Goal: Task Accomplishment & Management: Use online tool/utility

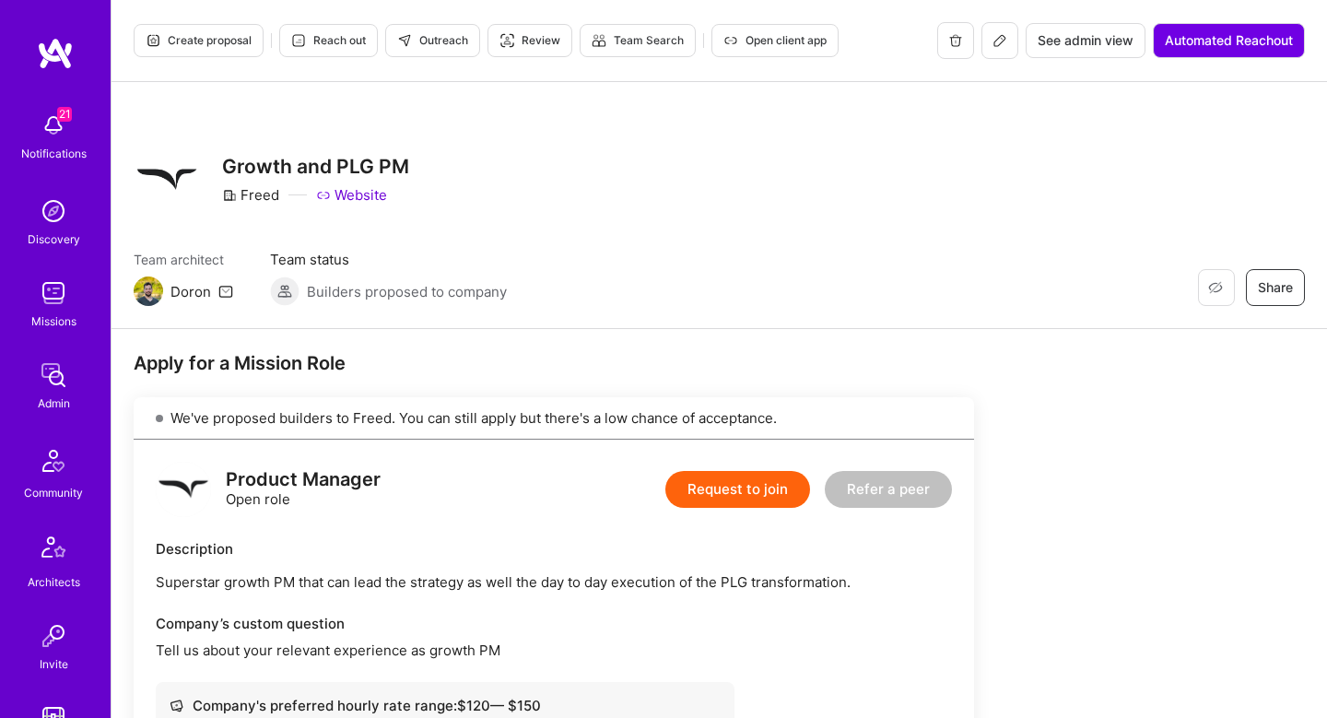
scroll to position [903, 0]
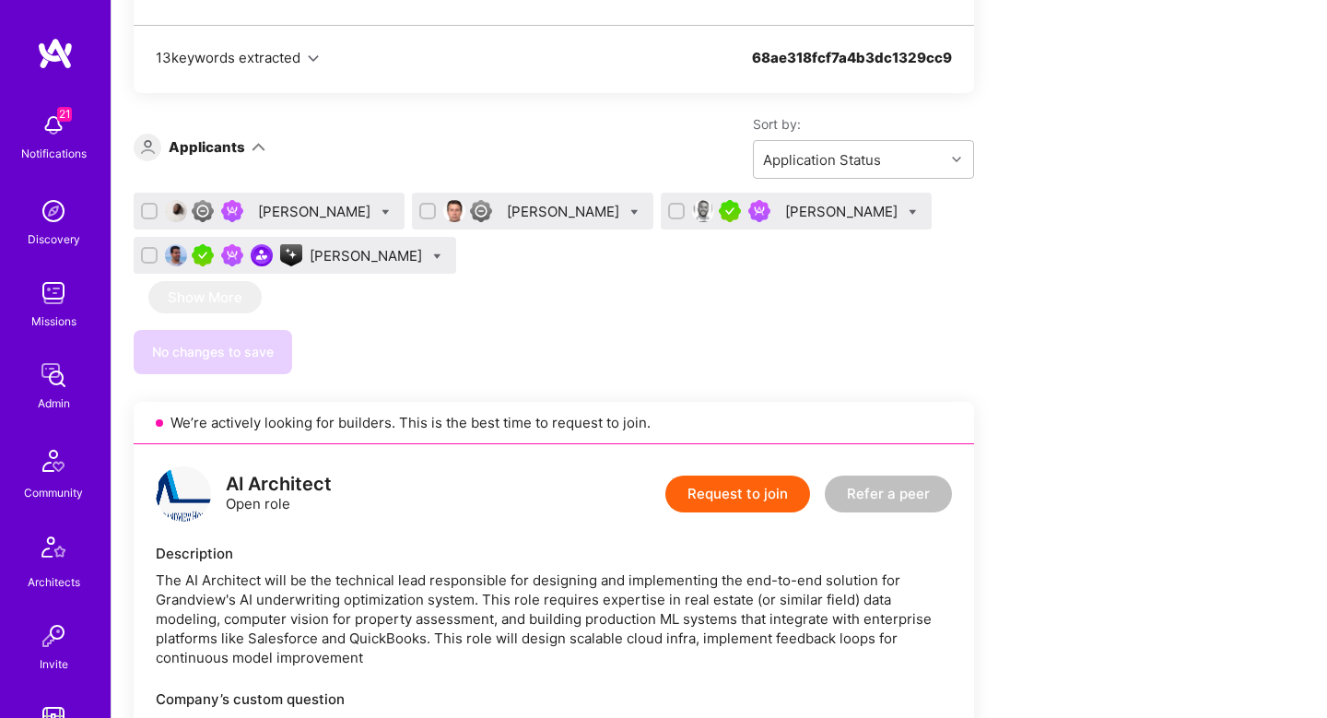
scroll to position [127, 0]
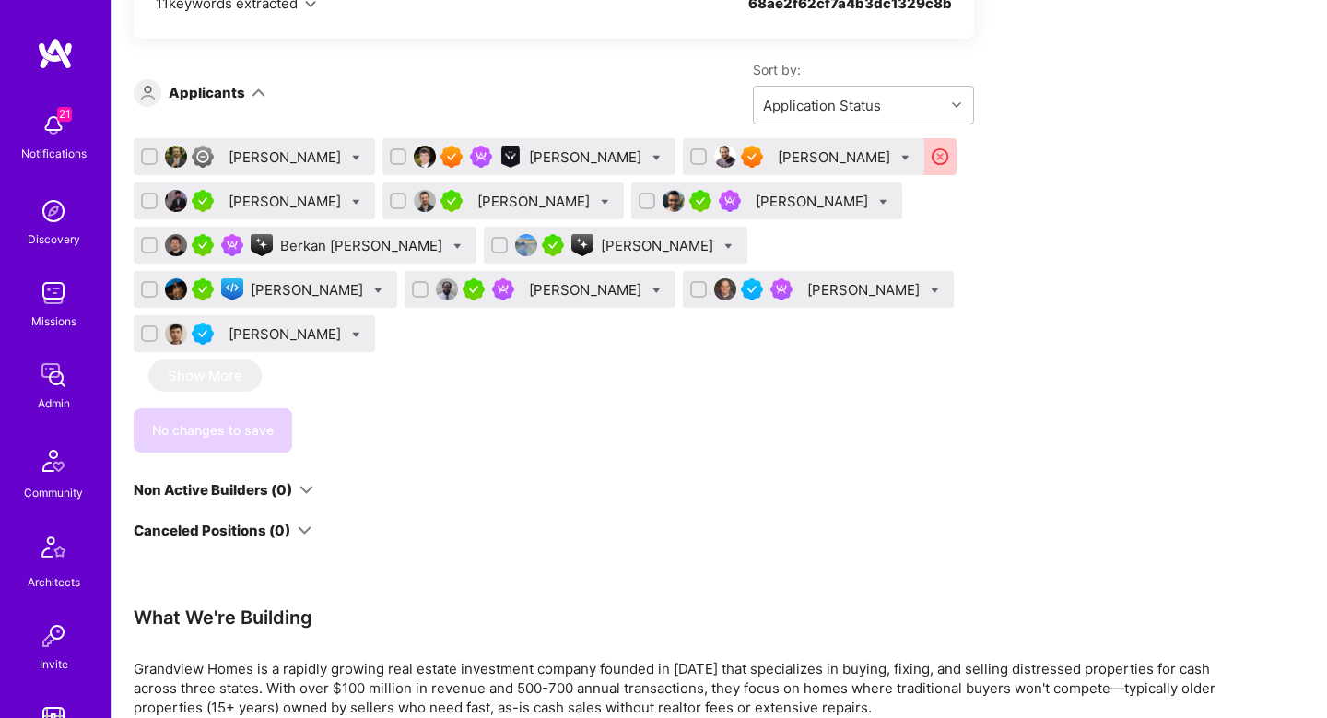
scroll to position [2472, 0]
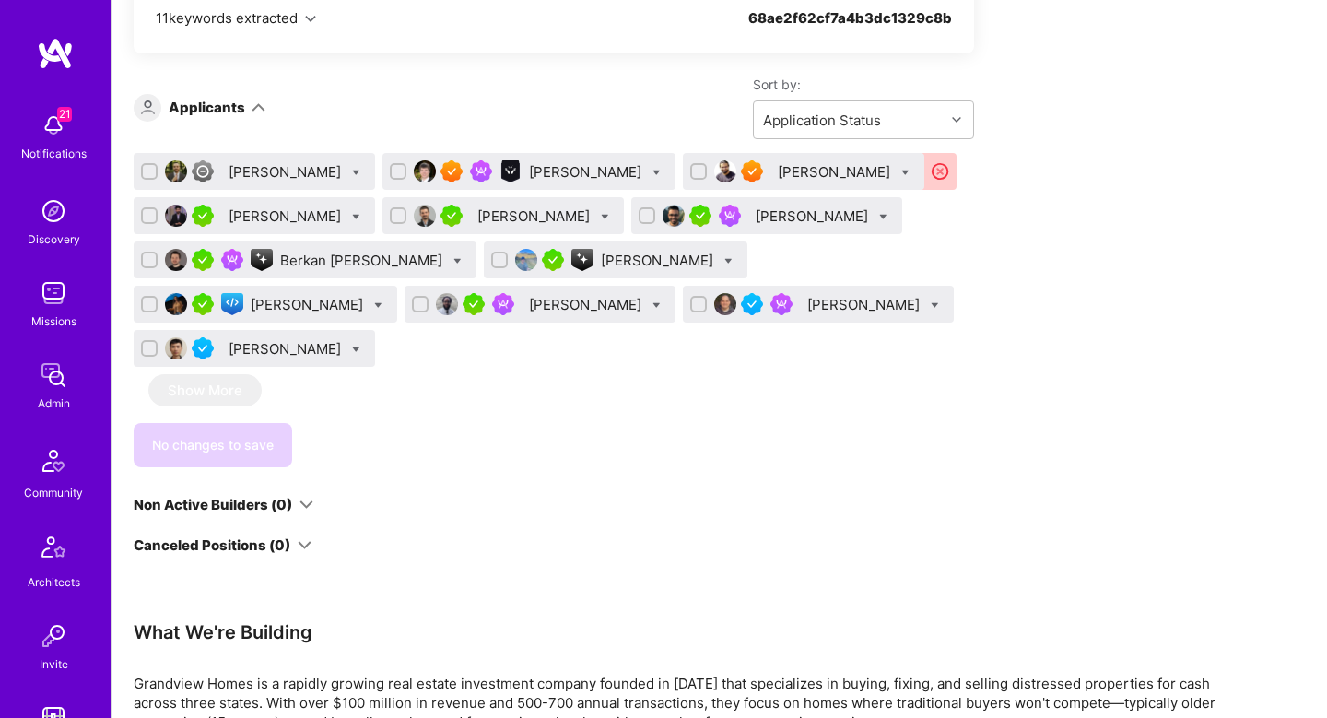
click at [529, 171] on div "Justin Jones" at bounding box center [587, 171] width 116 height 19
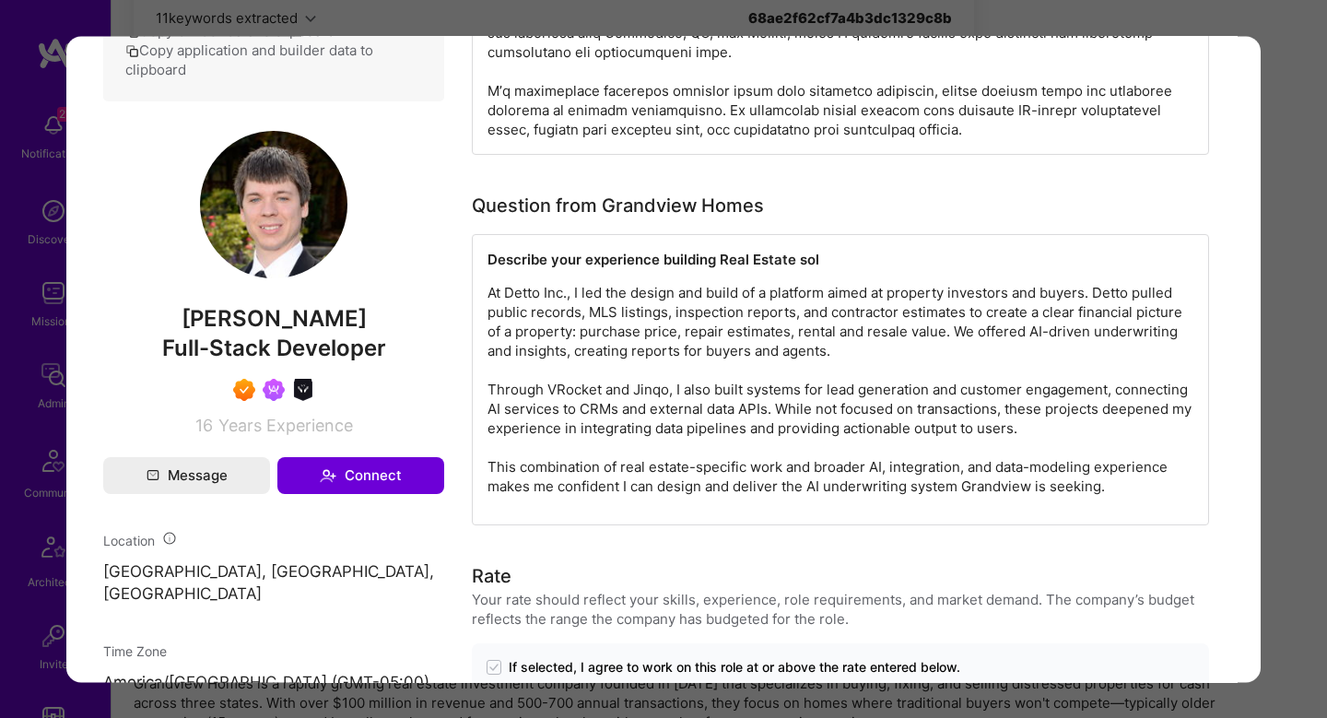
scroll to position [862, 0]
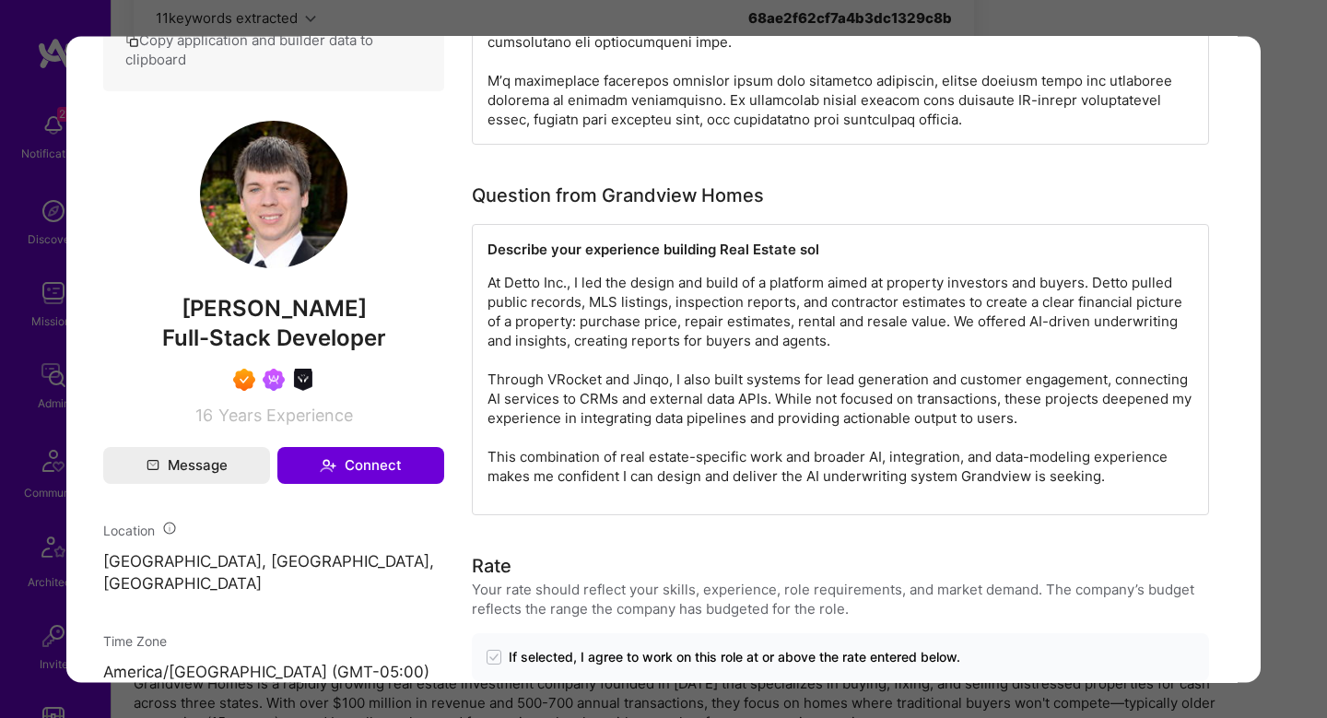
click at [1302, 280] on div "Application 2 of 12 Evaluation scores Expertise level Superstar Interpersonal s…" at bounding box center [663, 359] width 1327 height 718
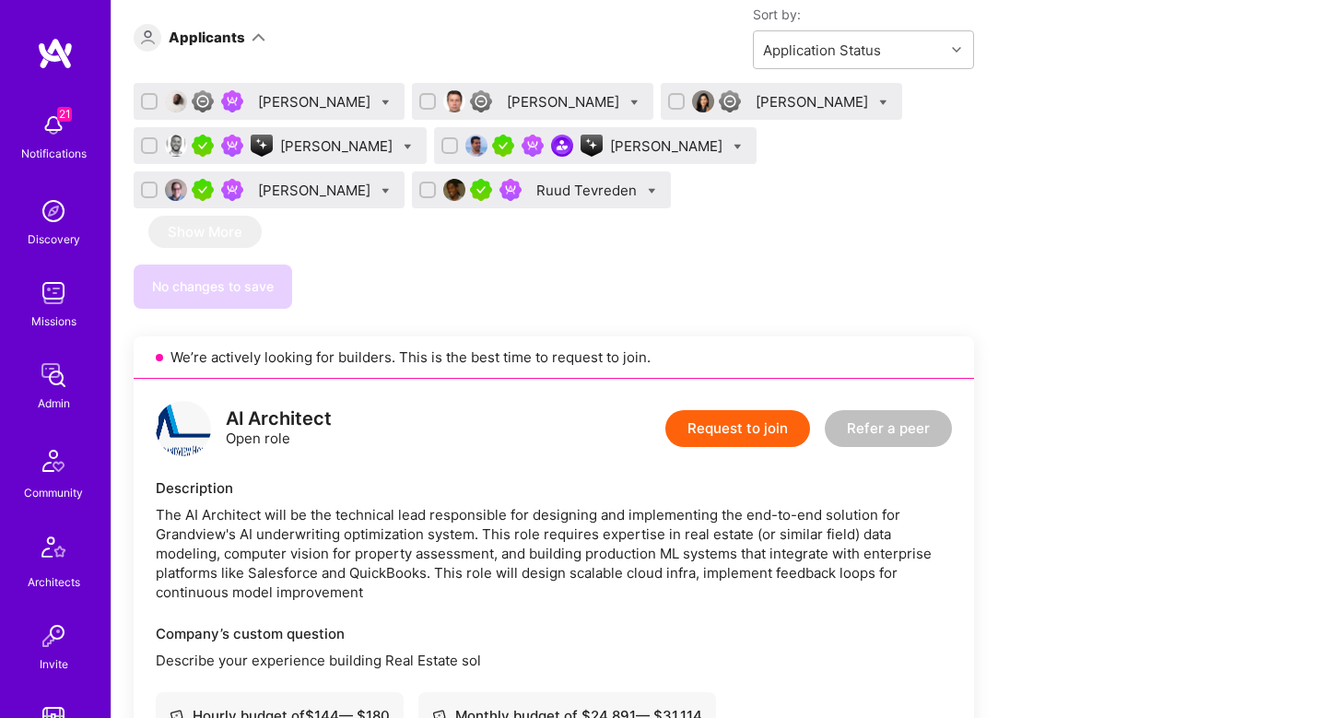
scroll to position [1025, 0]
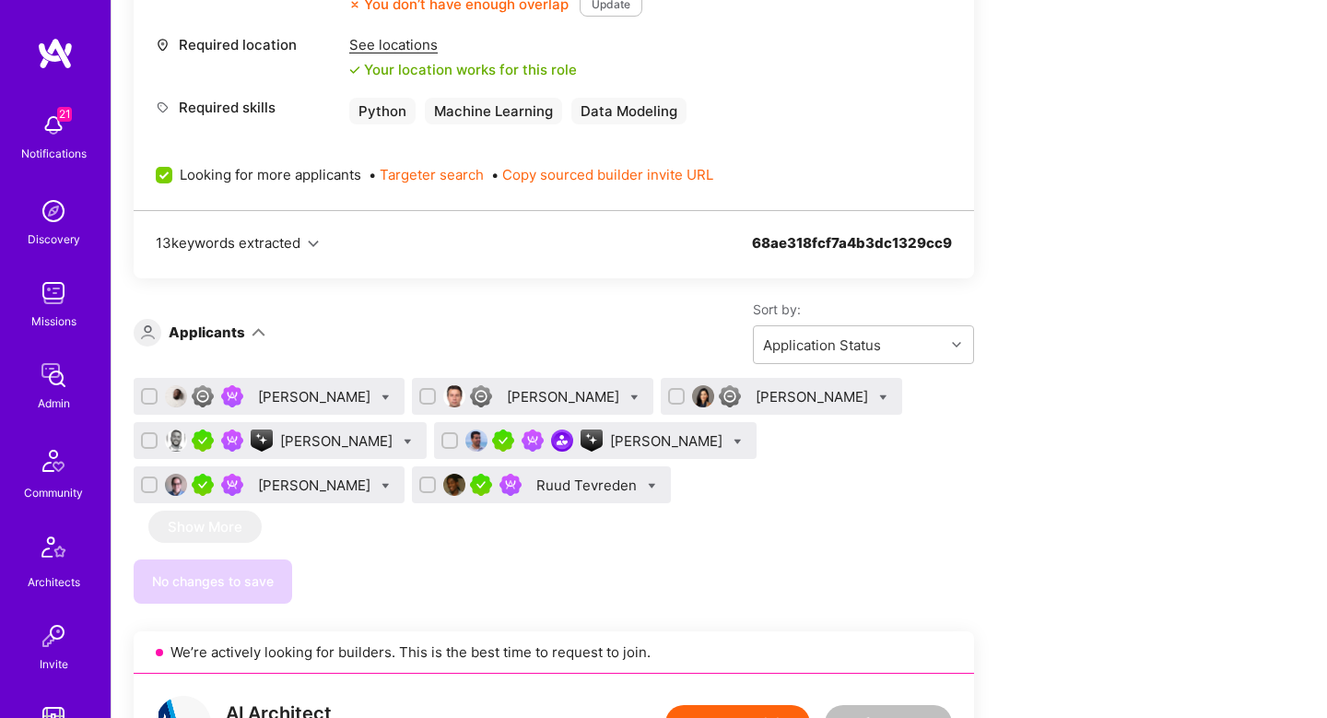
click at [537, 490] on div "Ruud Tevreden" at bounding box center [589, 485] width 104 height 19
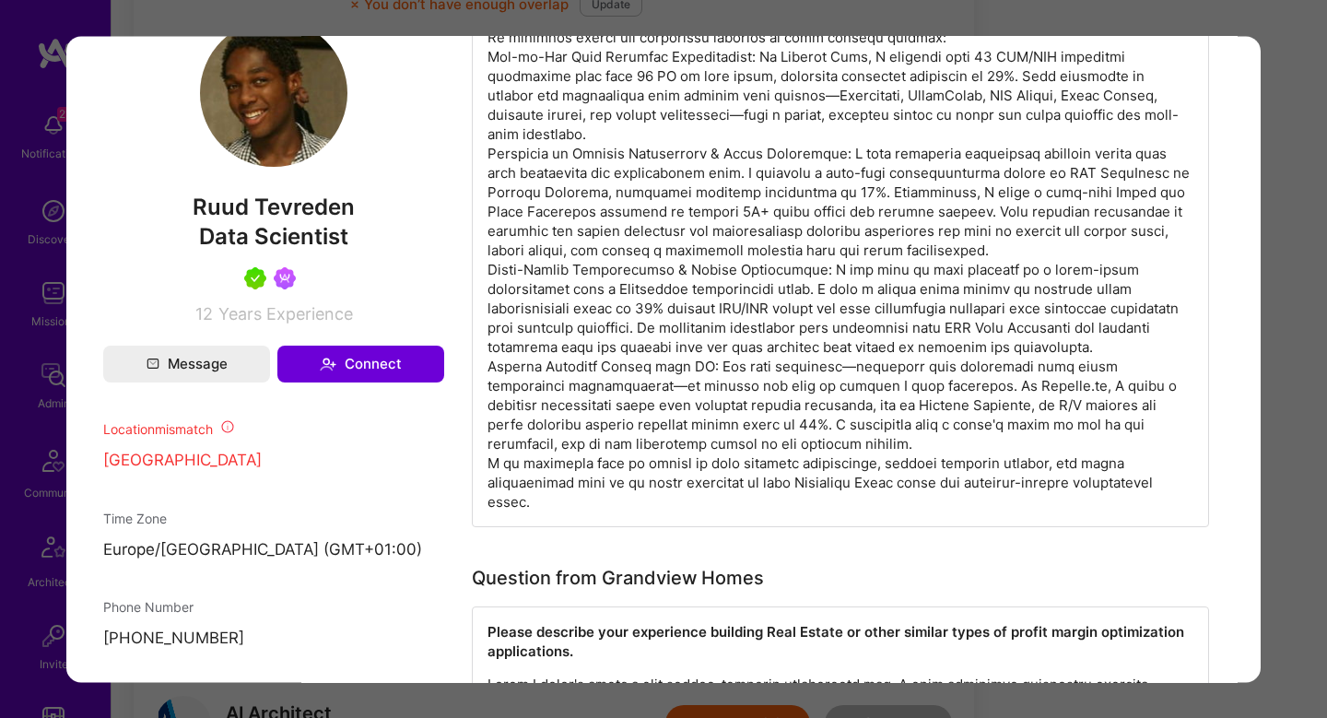
scroll to position [1187, 0]
click at [1275, 250] on div "Application 7 of 7 Builder Missing Requirements Required Location See locations…" at bounding box center [663, 359] width 1327 height 718
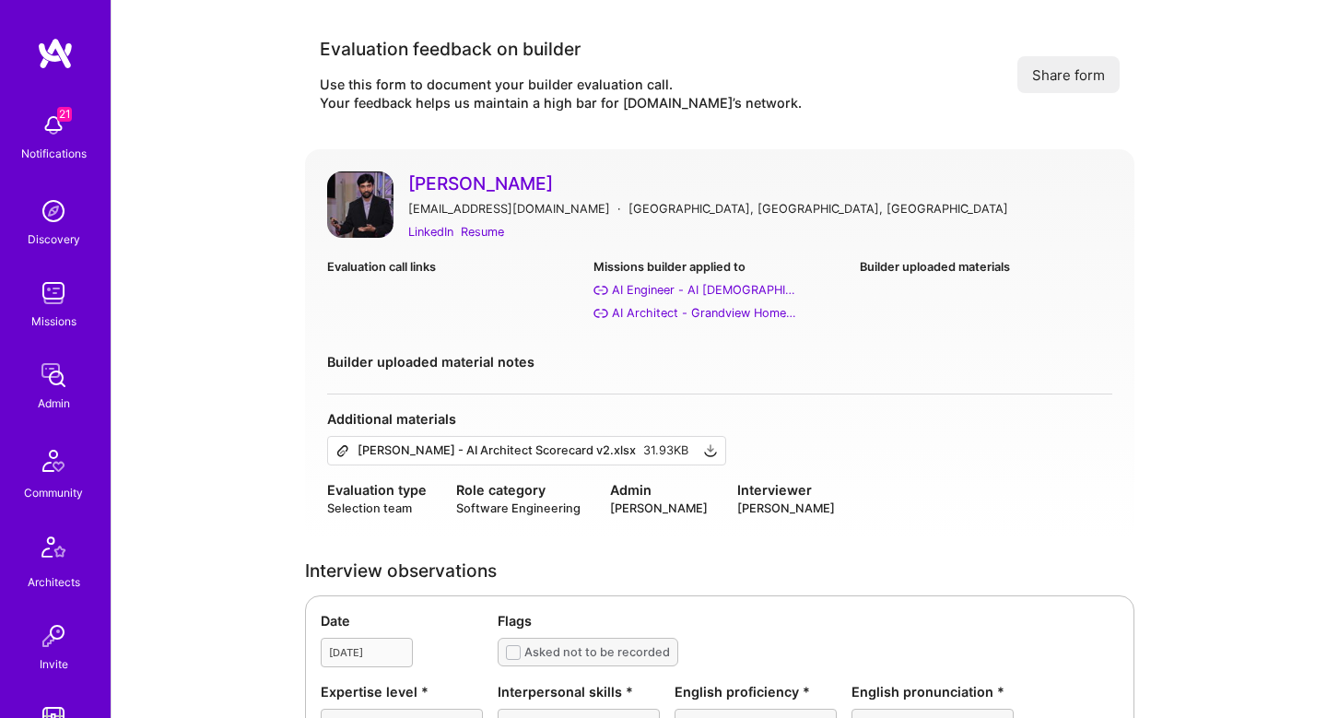
scroll to position [573, 0]
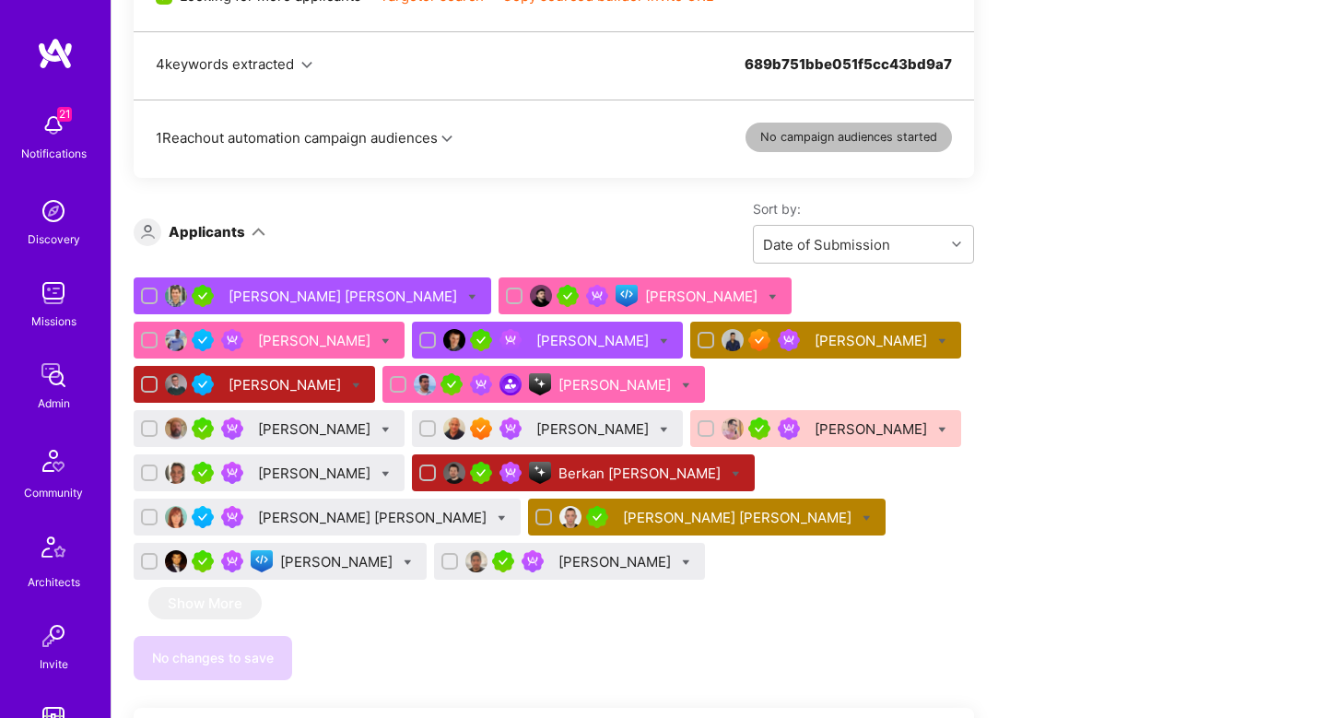
scroll to position [1098, 0]
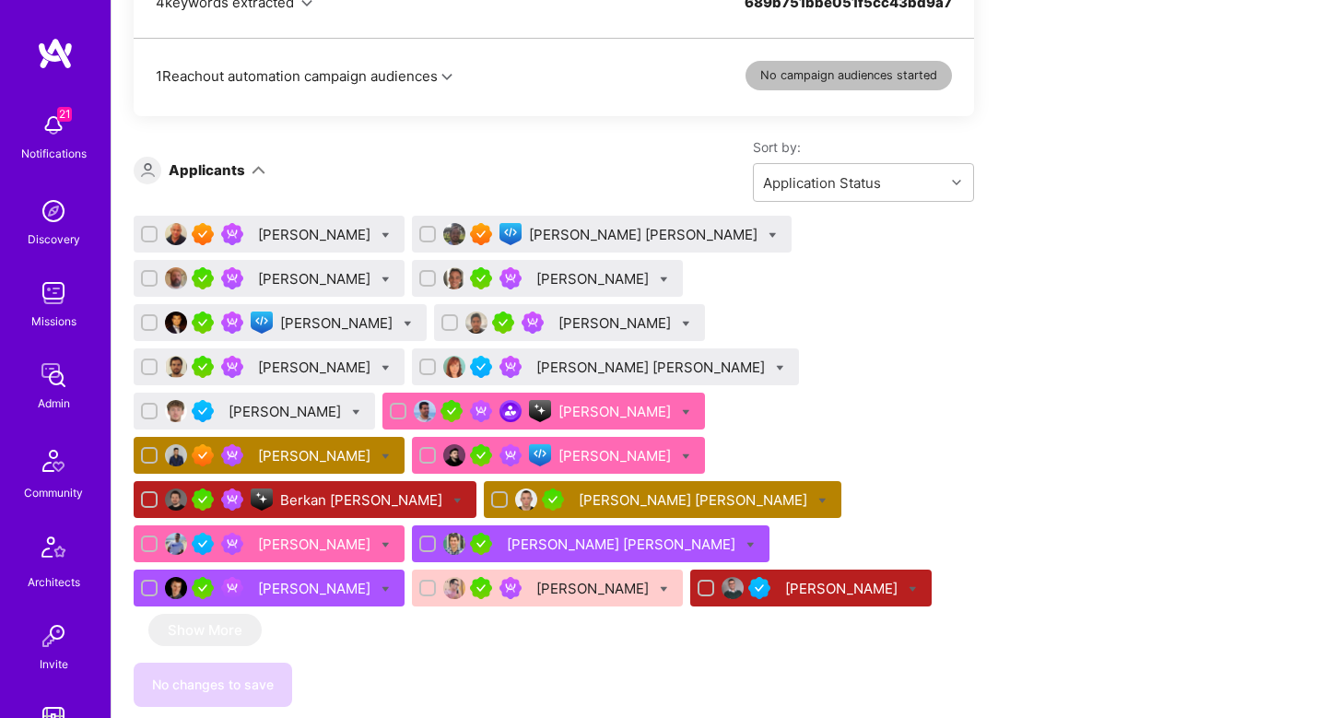
scroll to position [1134, 0]
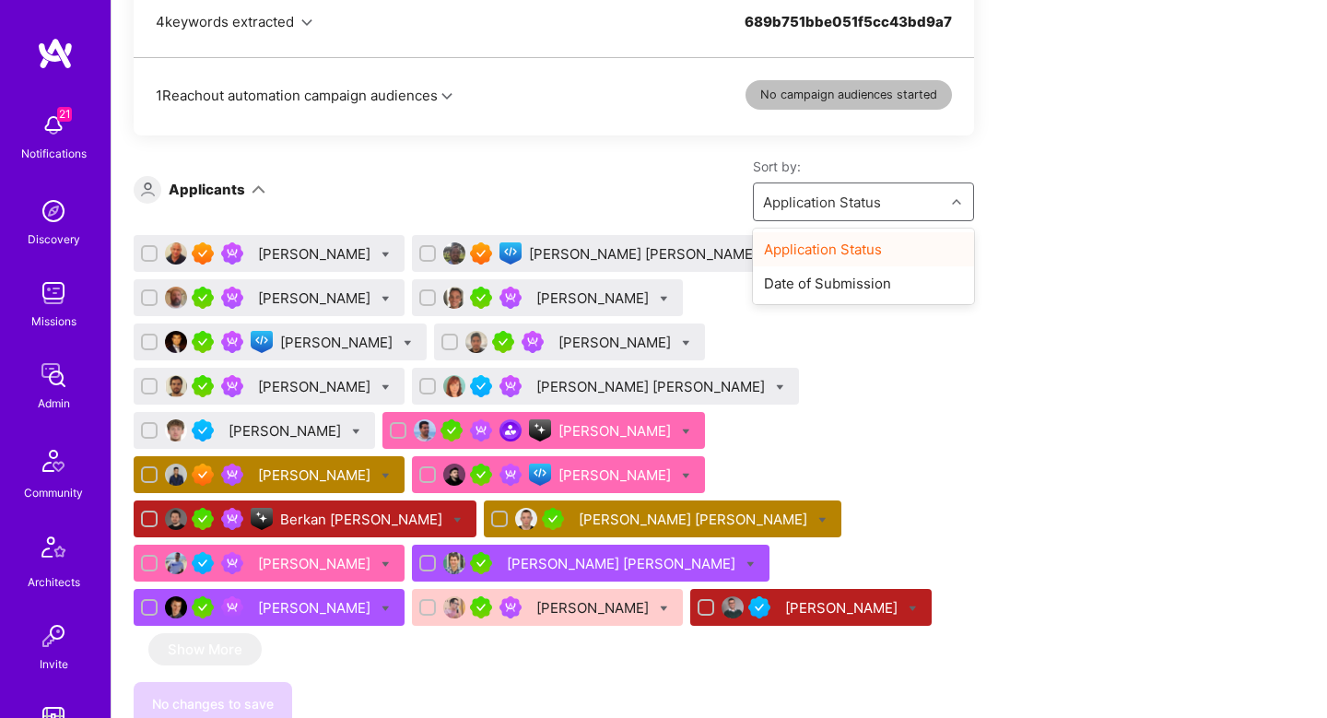
click at [890, 196] on div "Application Status" at bounding box center [849, 201] width 191 height 37
click at [890, 272] on div "Date of Submission" at bounding box center [863, 283] width 221 height 34
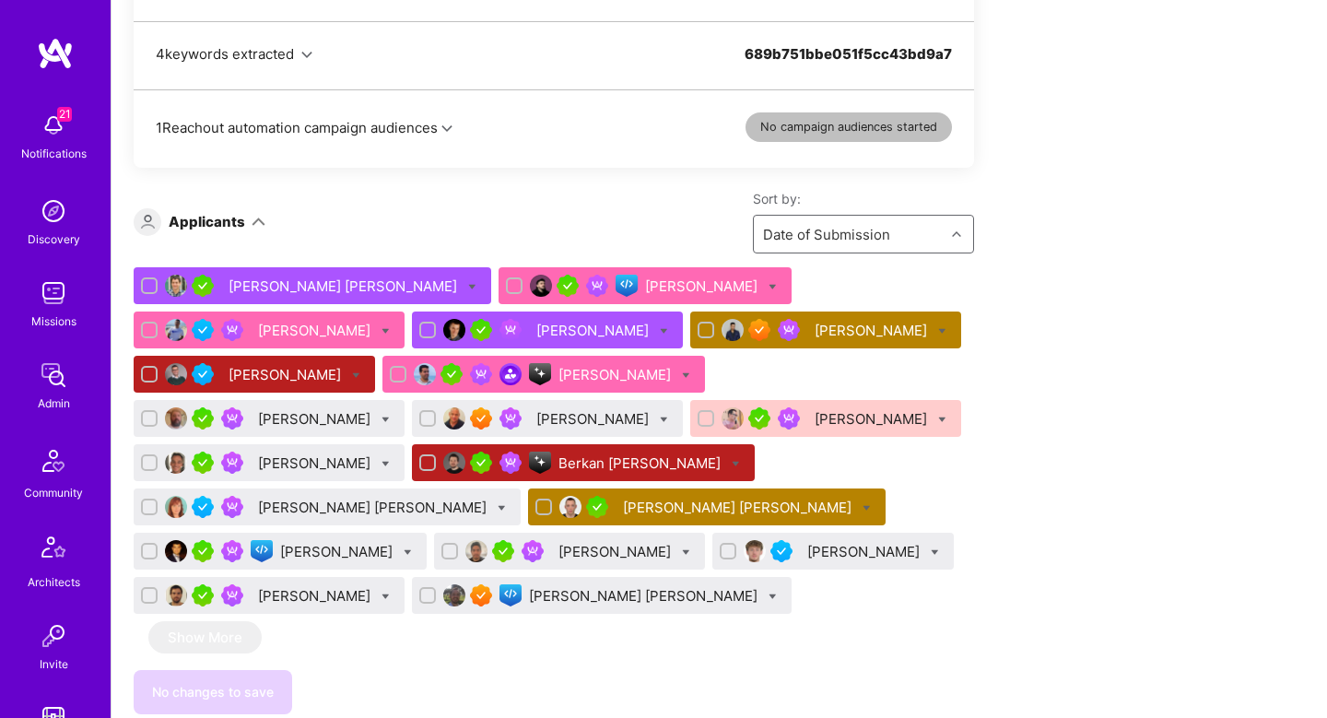
scroll to position [1105, 0]
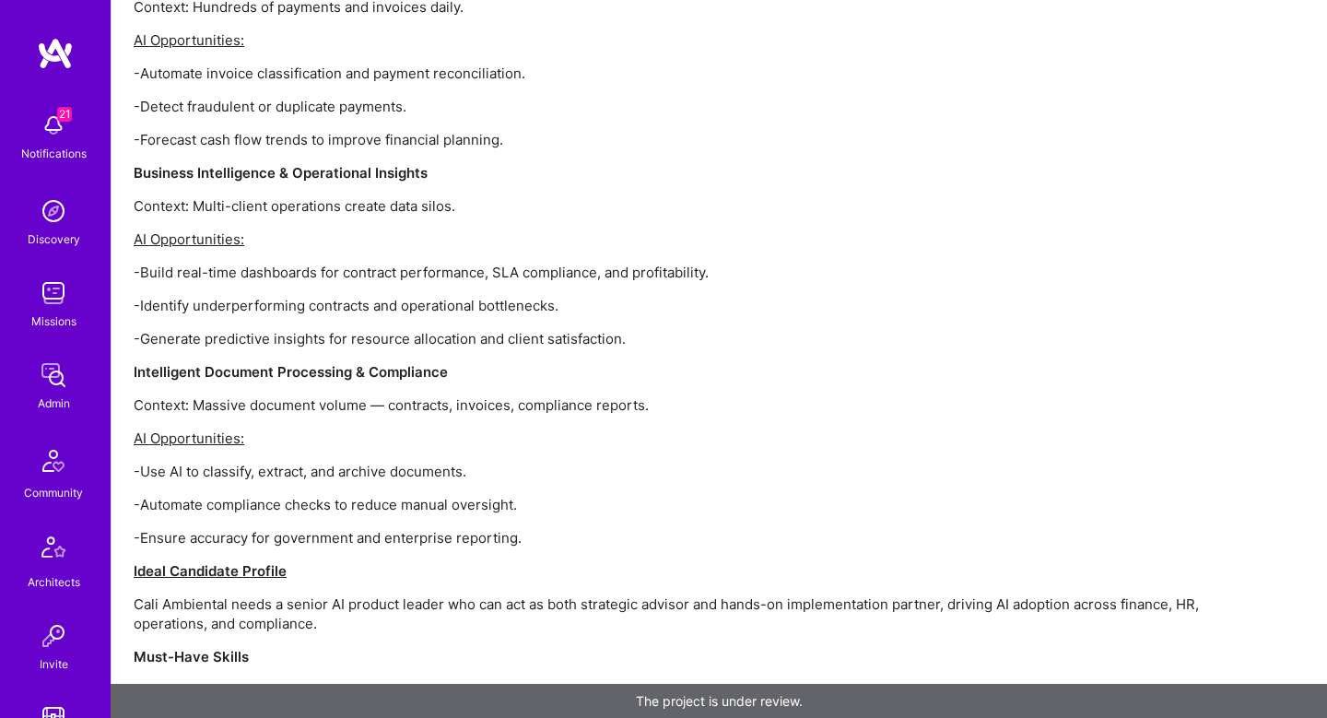
scroll to position [3245, 0]
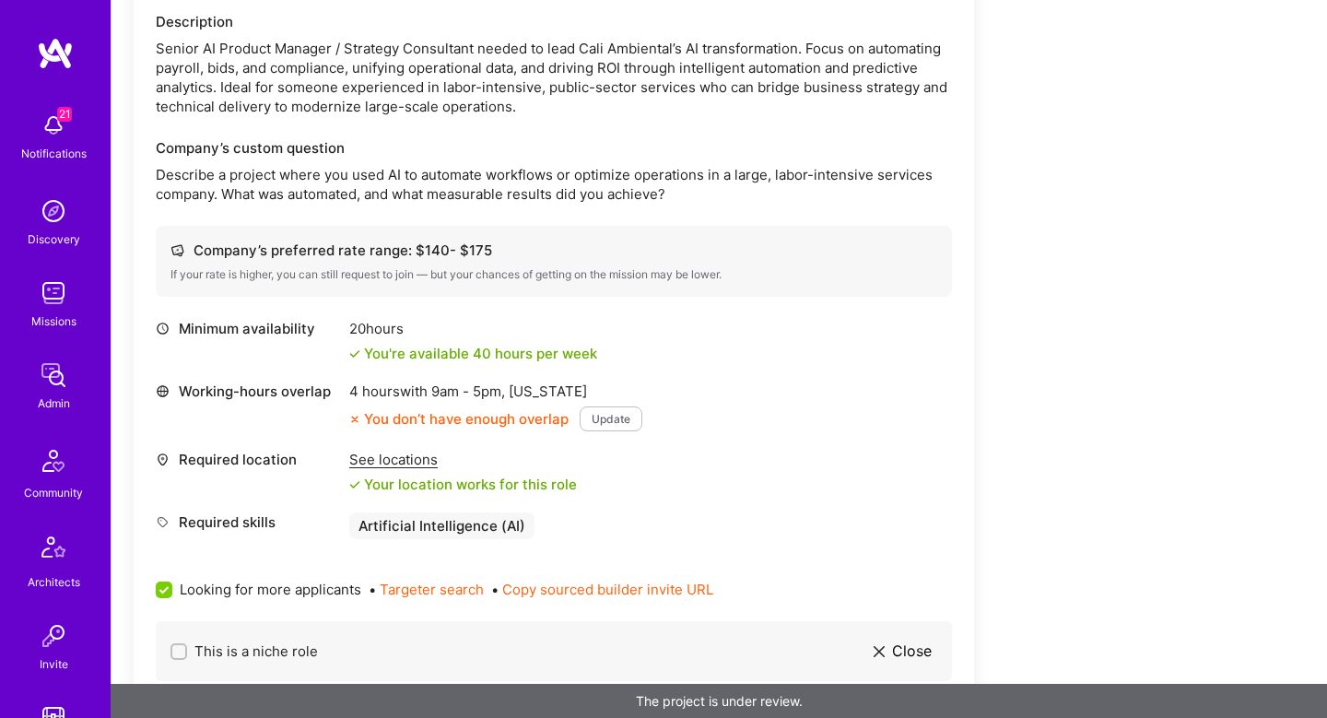
scroll to position [573, 0]
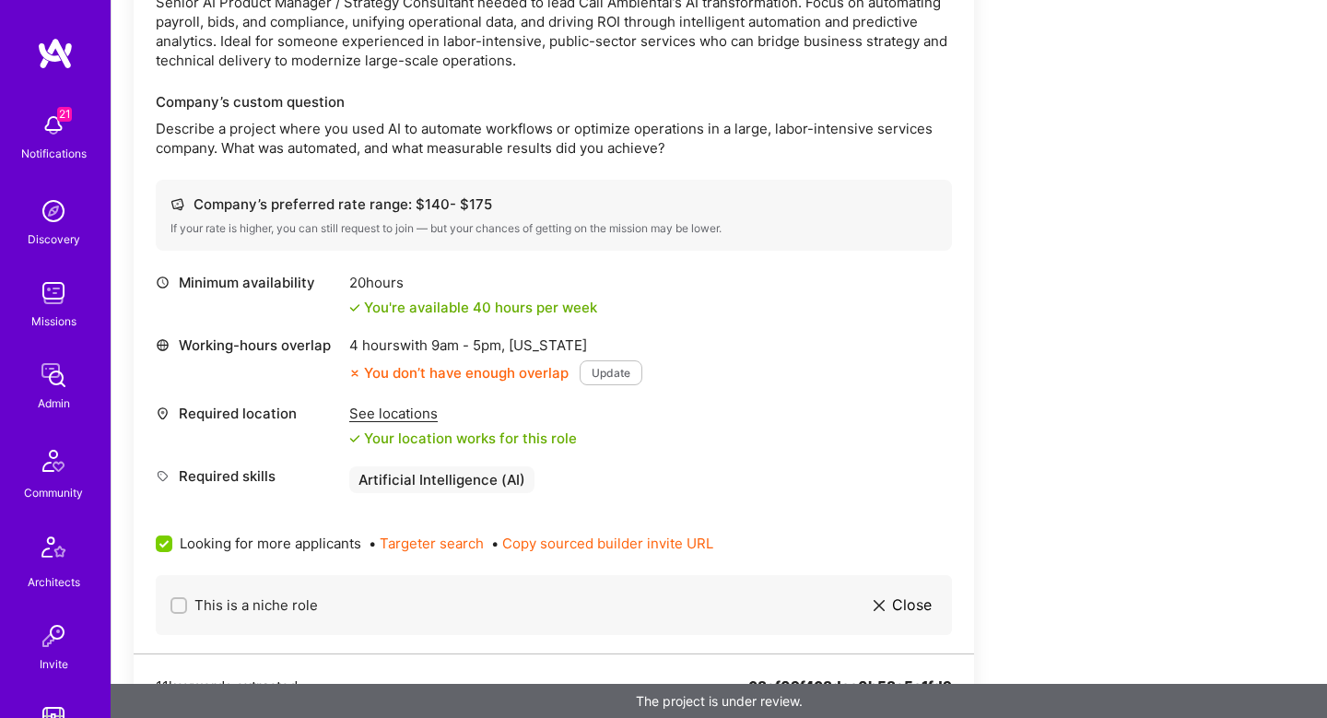
click at [383, 419] on div "See locations" at bounding box center [463, 413] width 228 height 19
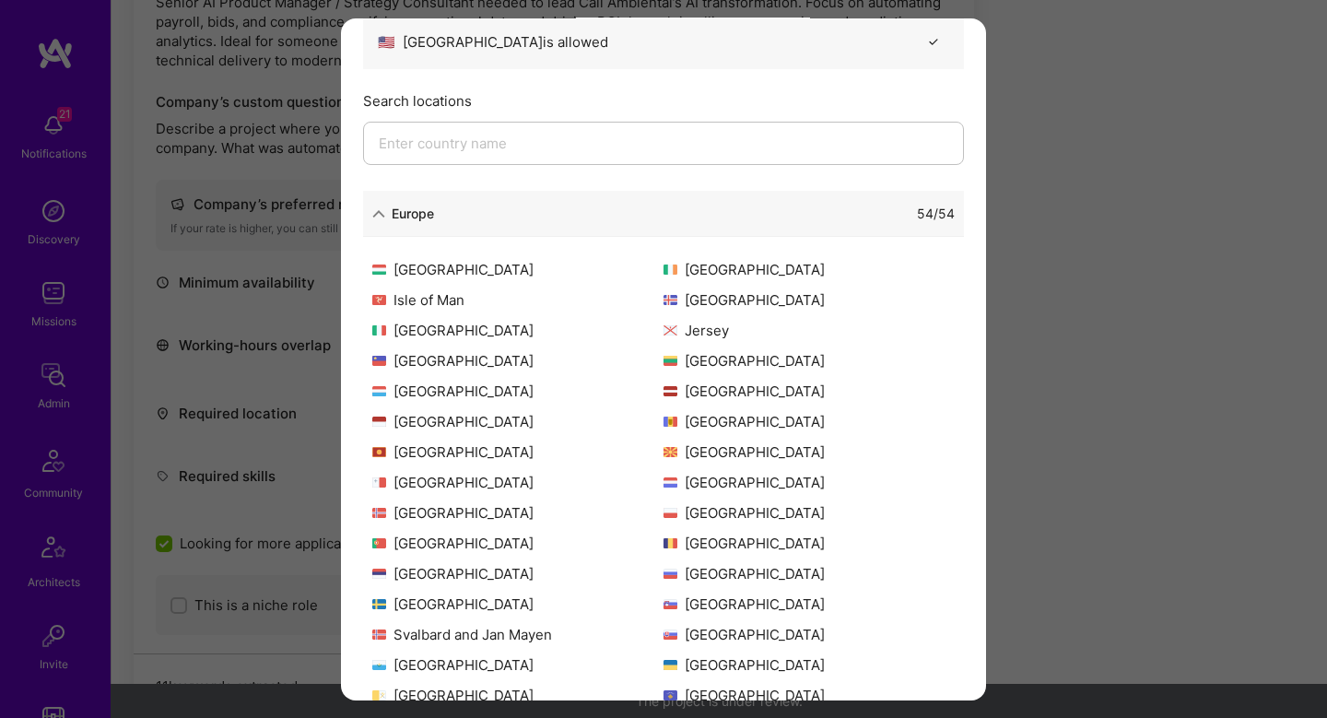
scroll to position [415, 0]
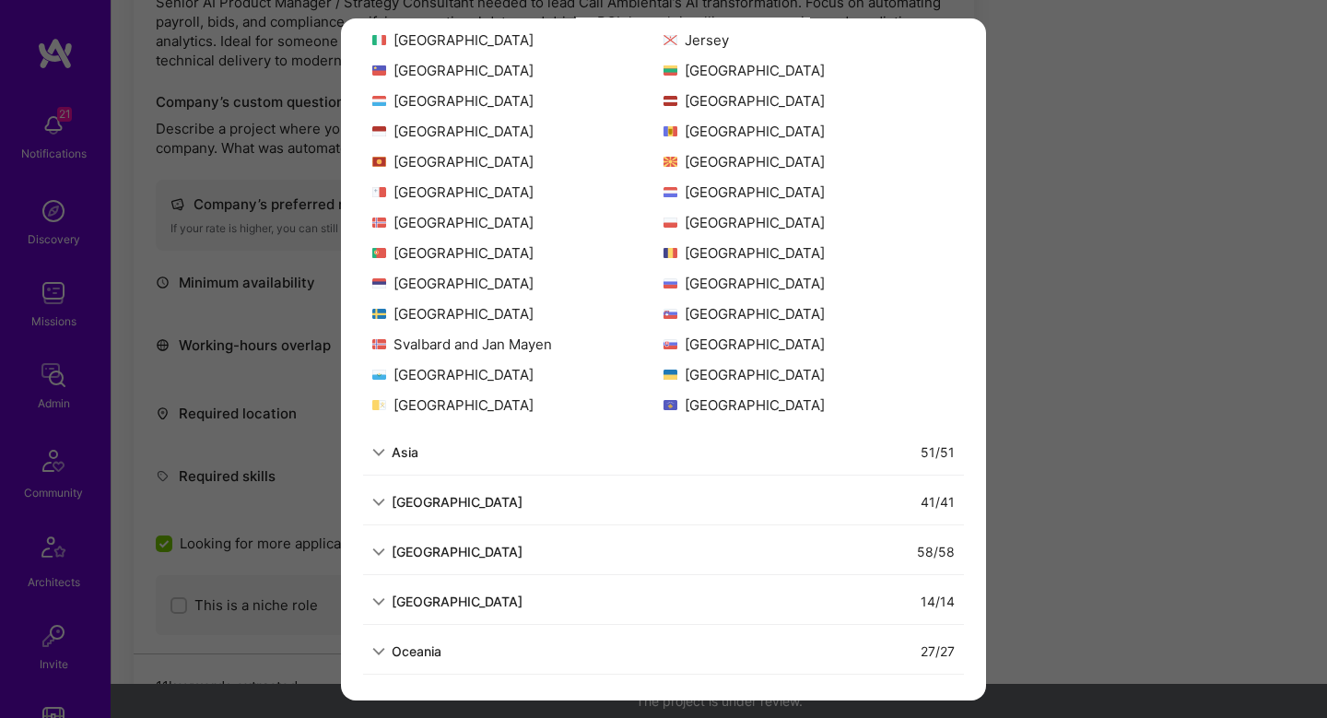
click at [1061, 416] on div "Allowed Locations The locations that client marked as required will show up her…" at bounding box center [663, 359] width 1327 height 718
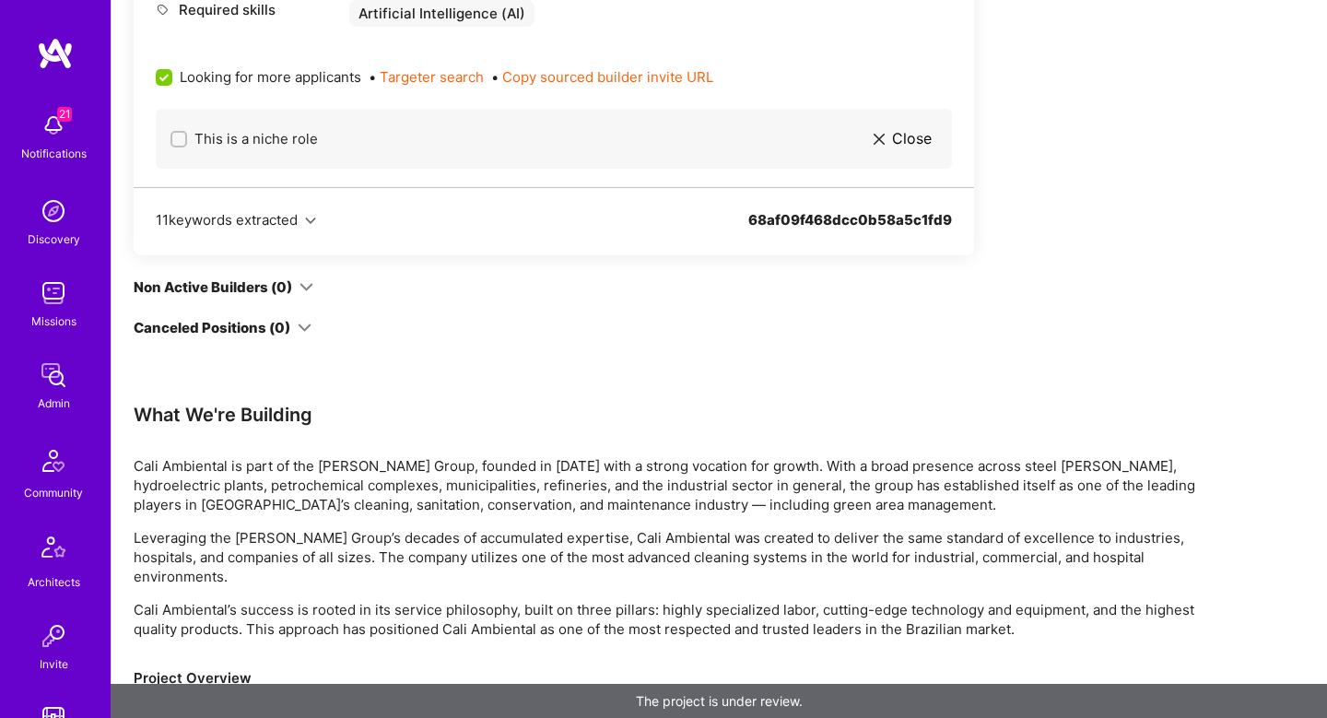
scroll to position [678, 0]
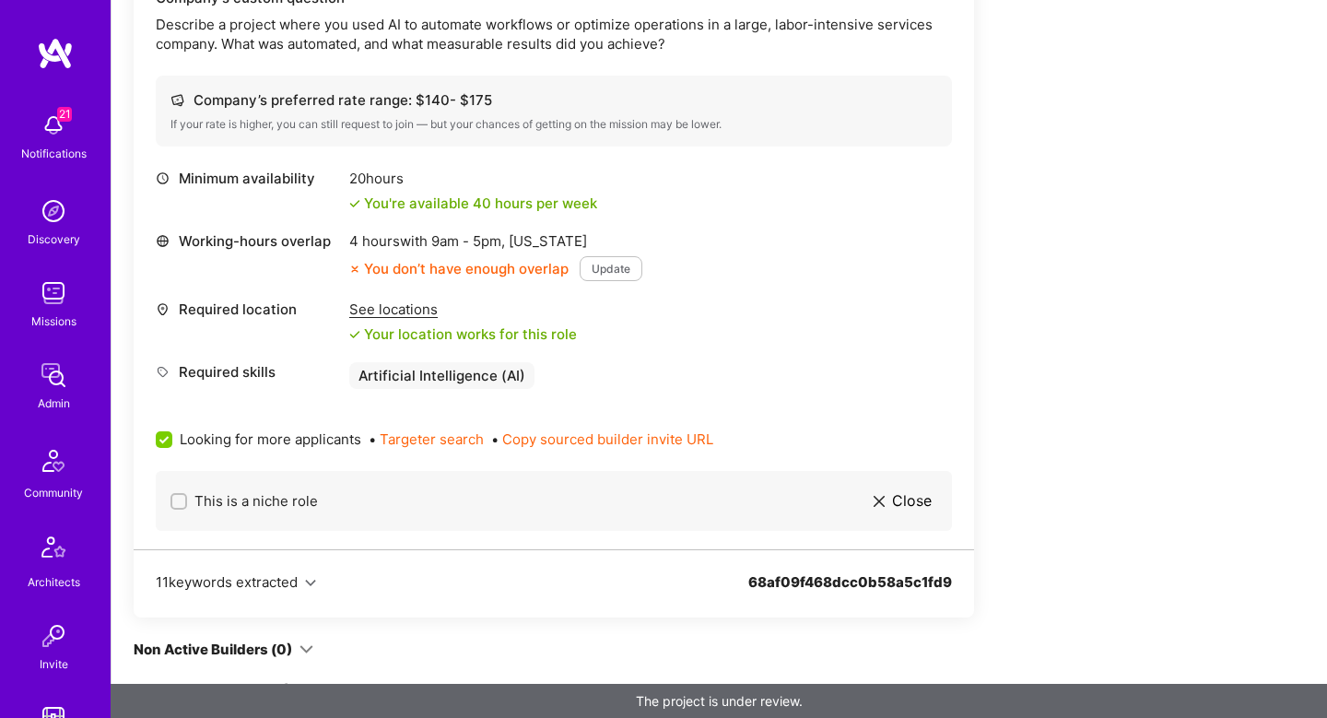
click at [419, 303] on div "See locations" at bounding box center [463, 309] width 228 height 19
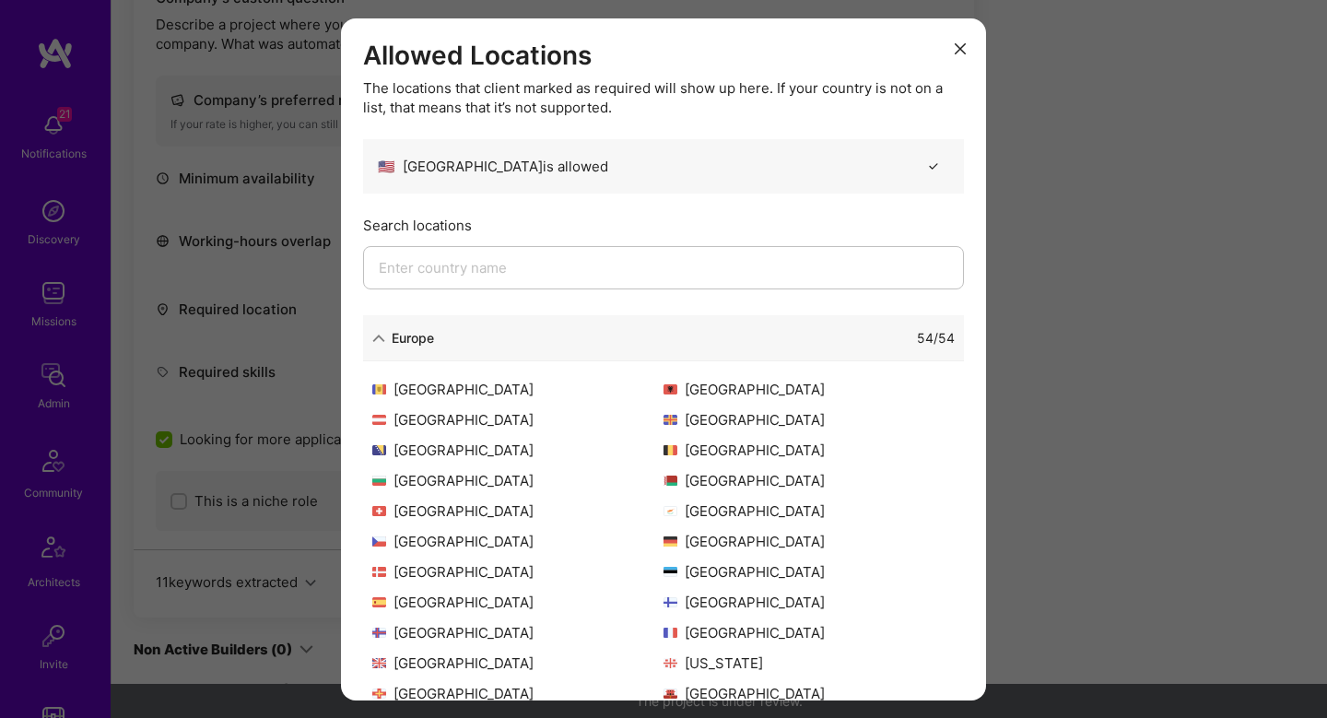
scroll to position [415, 0]
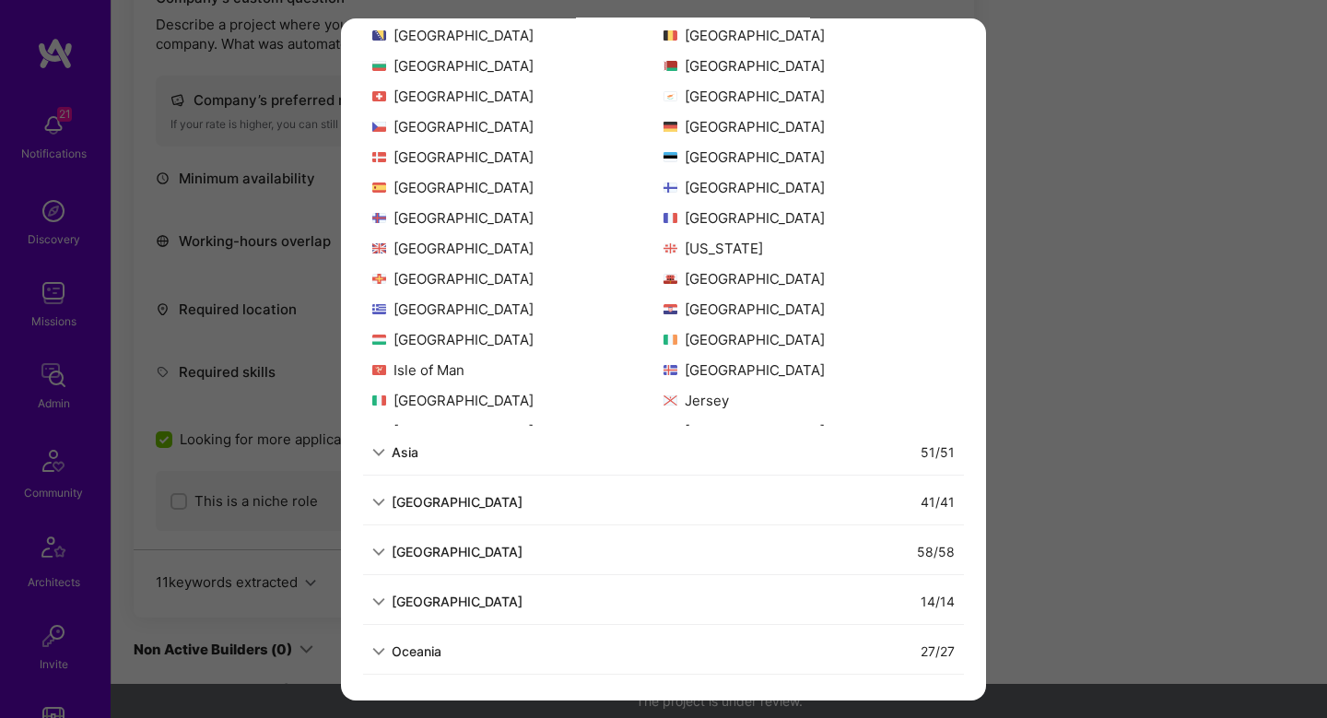
click at [1140, 368] on div "Allowed Locations The locations that client marked as required will show up her…" at bounding box center [663, 359] width 1327 height 718
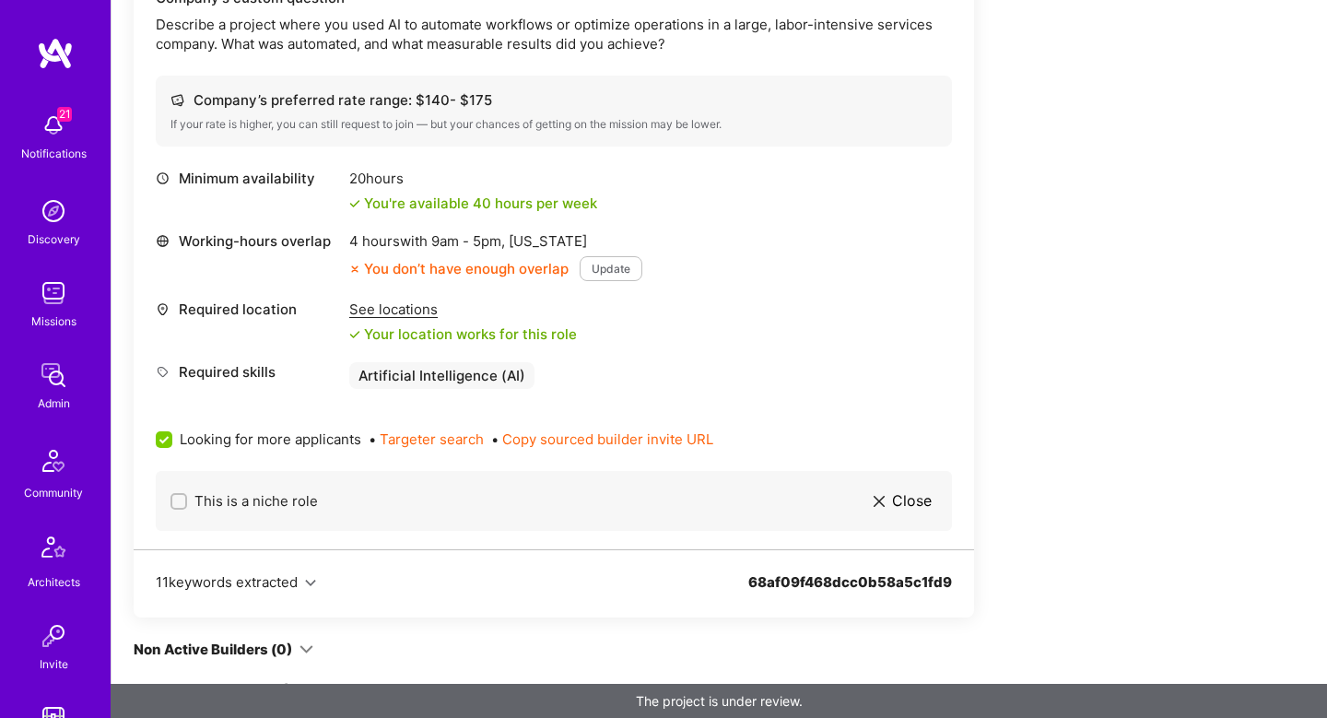
scroll to position [0, 0]
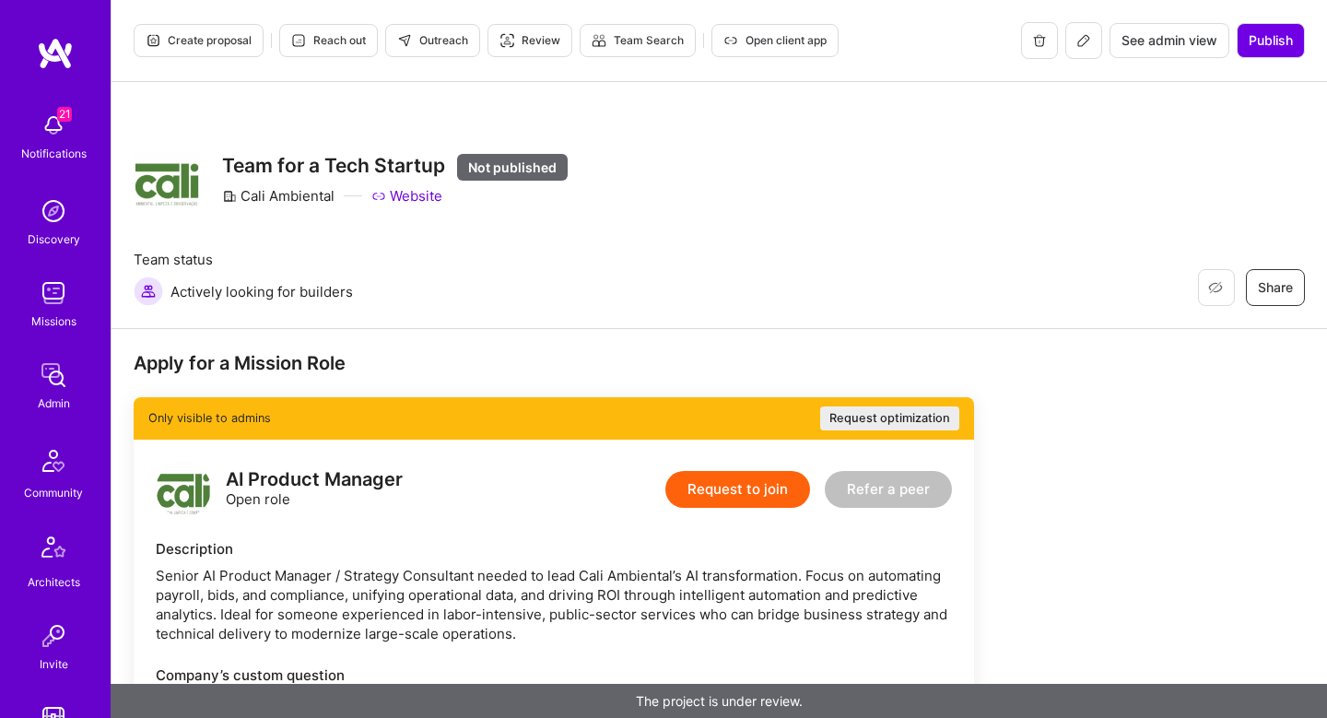
click at [1084, 54] on button at bounding box center [1084, 40] width 37 height 37
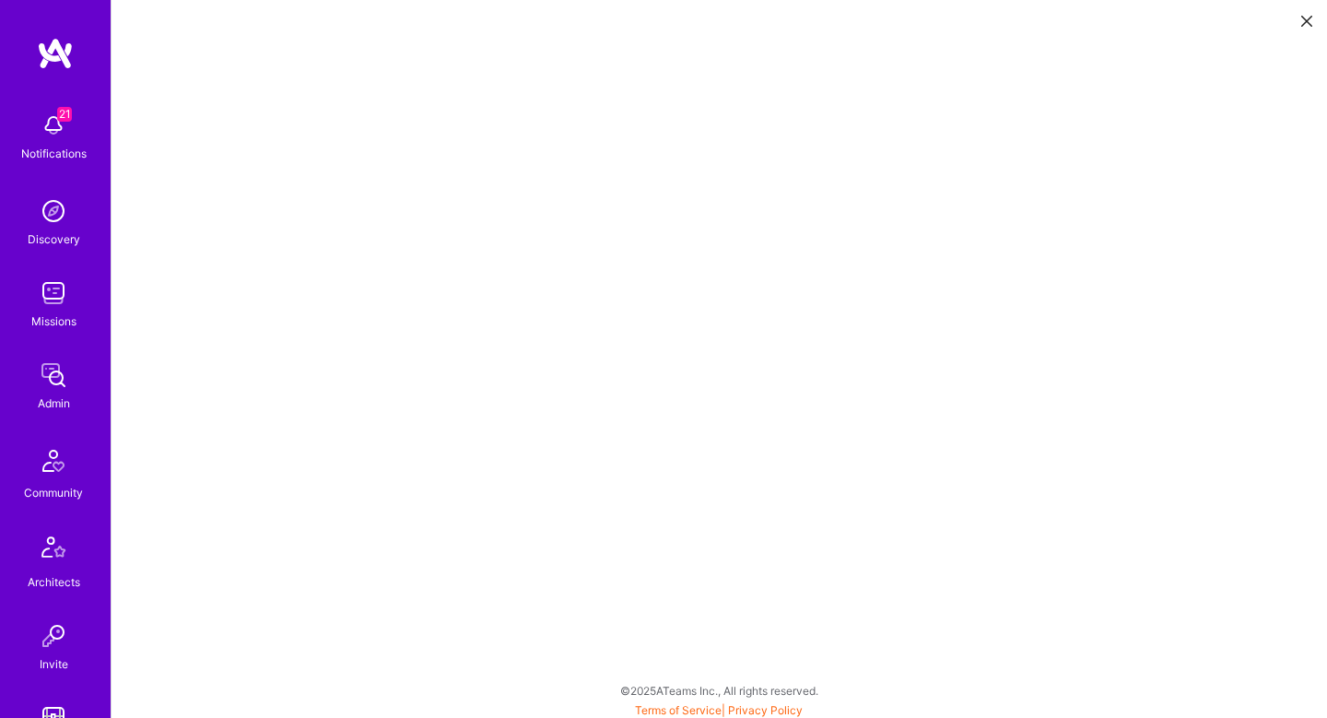
click at [1304, 24] on icon at bounding box center [1307, 21] width 11 height 11
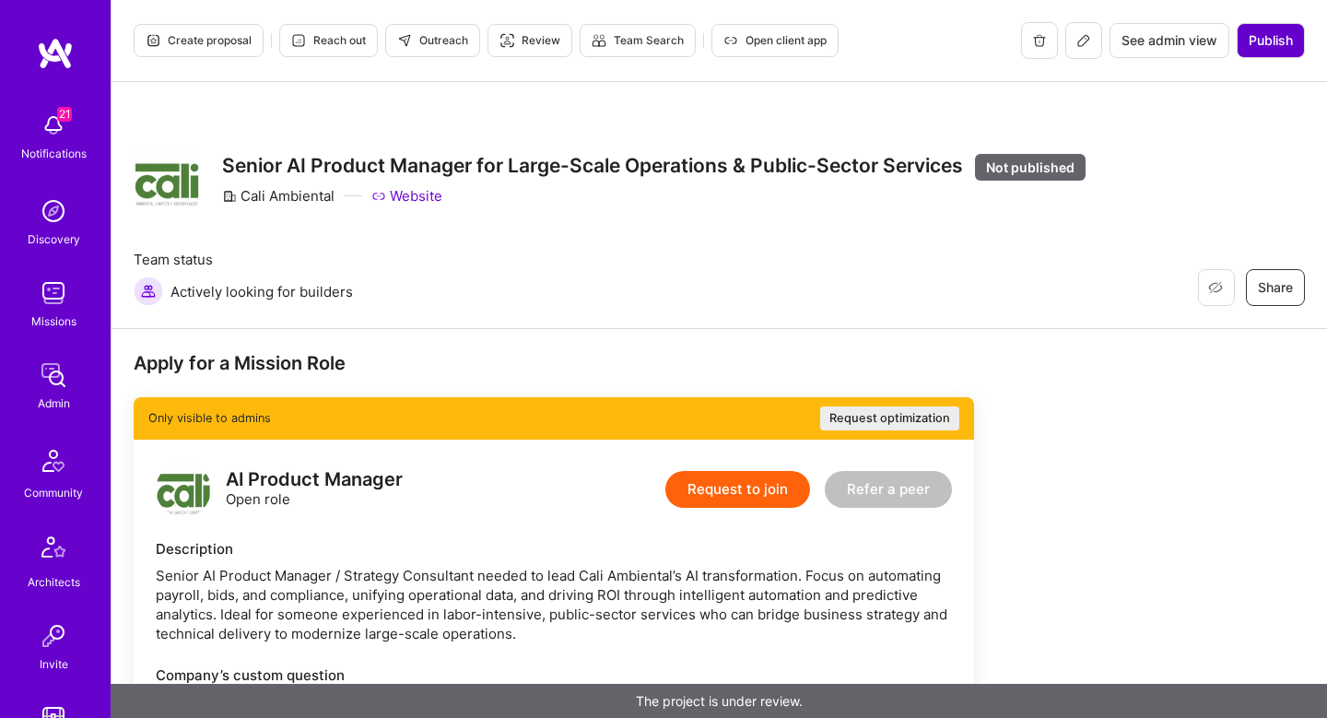
click at [1259, 40] on span "Publish" at bounding box center [1271, 40] width 44 height 18
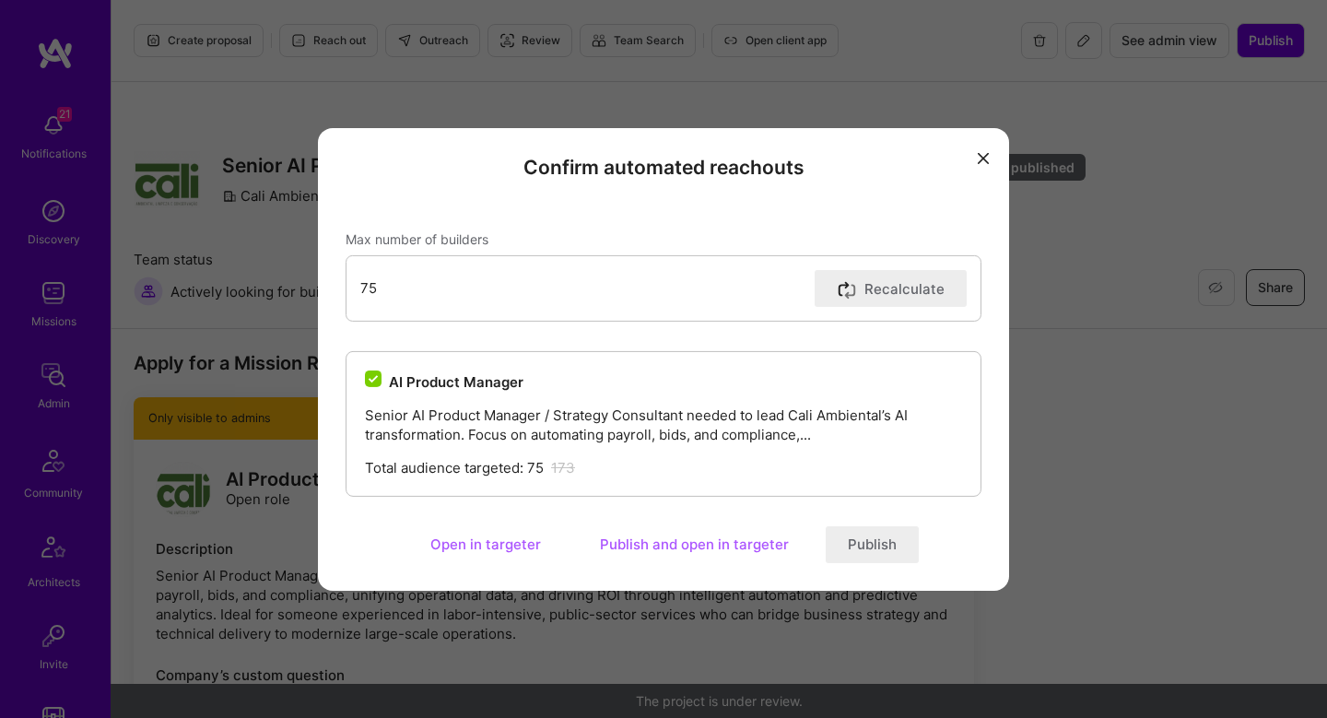
click at [669, 543] on button "Publish and open in targeter" at bounding box center [694, 544] width 233 height 37
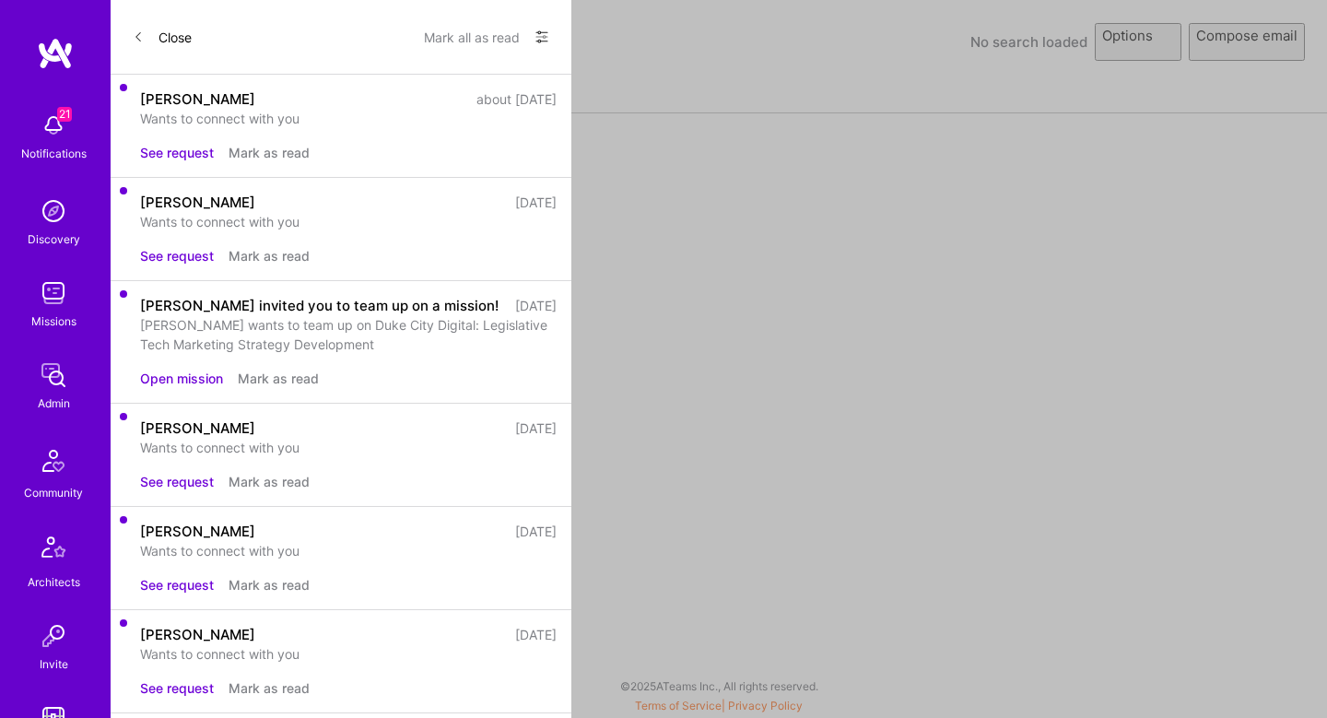
select select "rich-reachout"
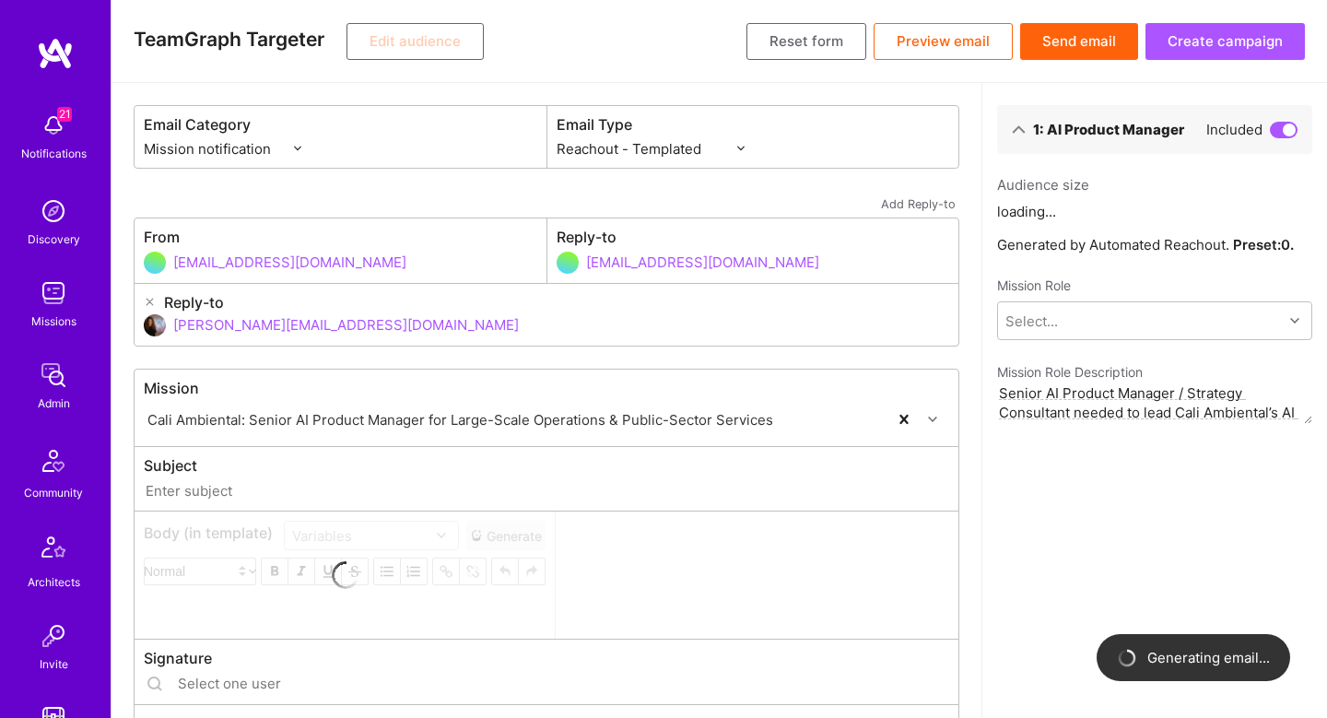
type input "A.Team // Cali Ambiental: Senior AI Product Manager for Large-Scale Operations …"
type input "shahar@a.team"
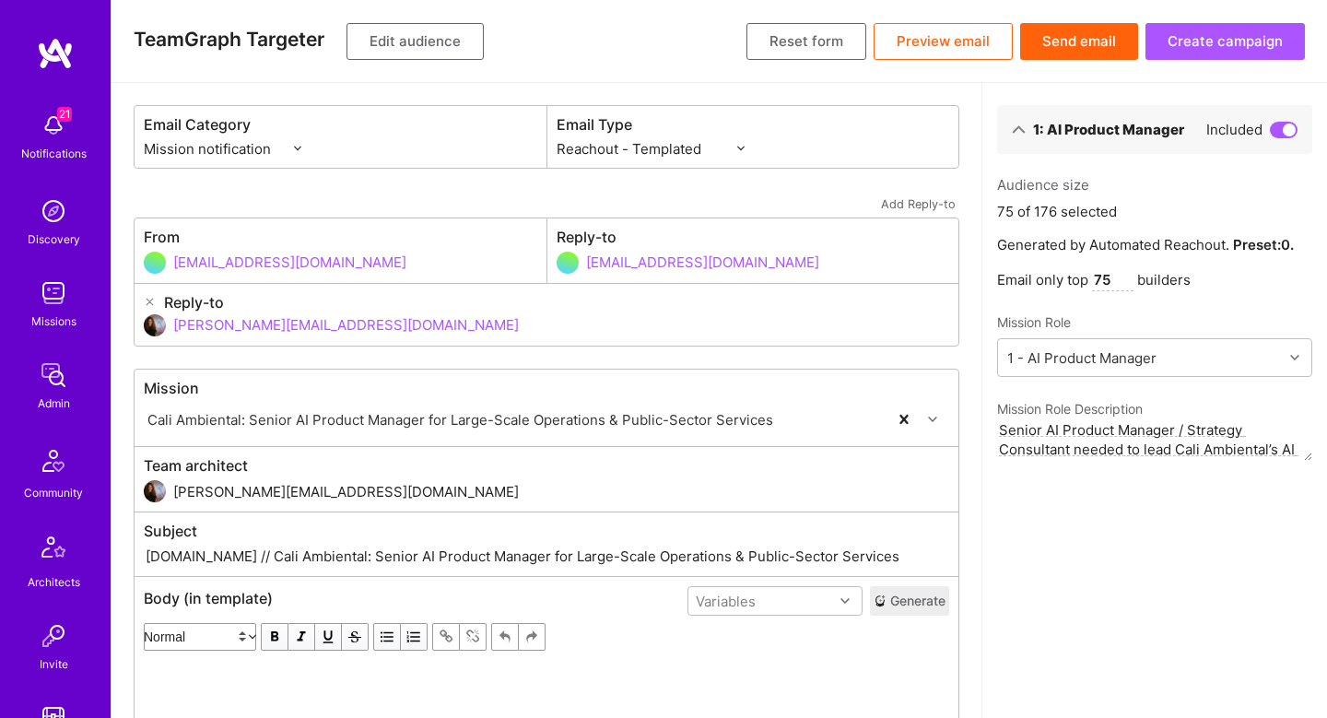
click at [431, 39] on button "Edit audience" at bounding box center [415, 41] width 137 height 37
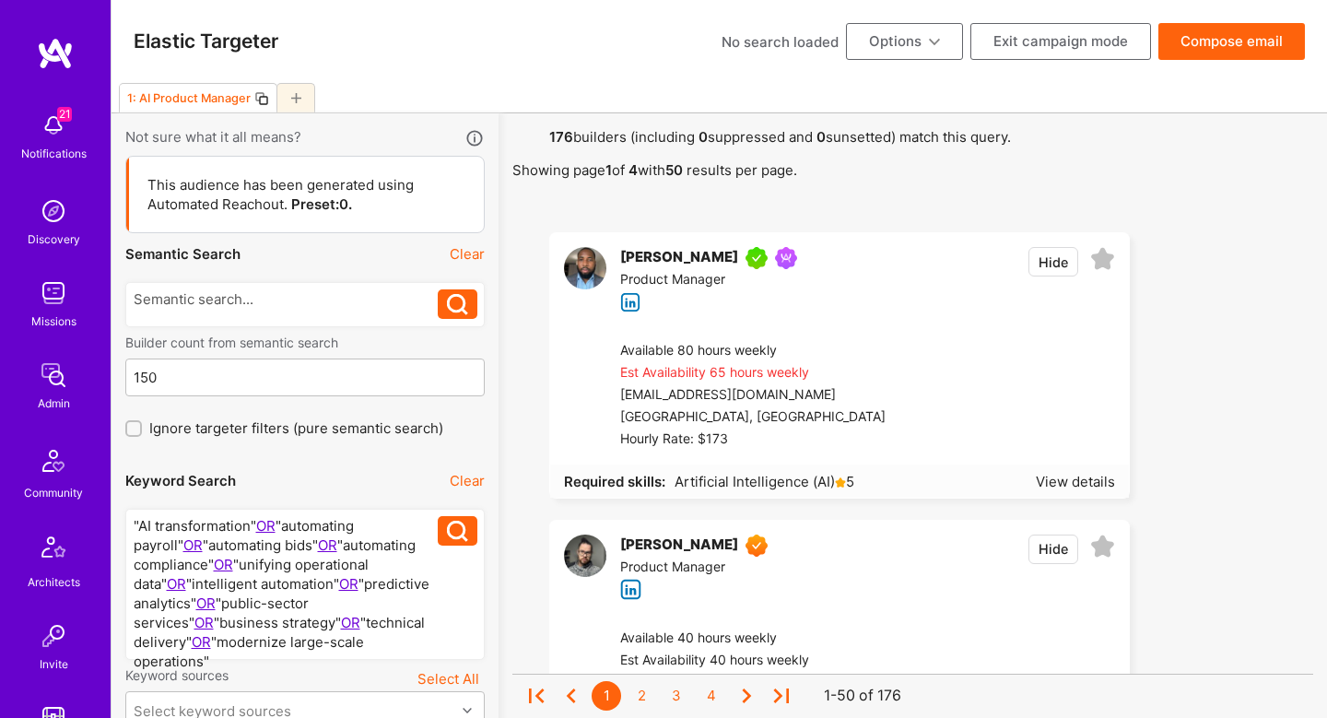
click at [1252, 38] on button "Compose email" at bounding box center [1232, 41] width 147 height 37
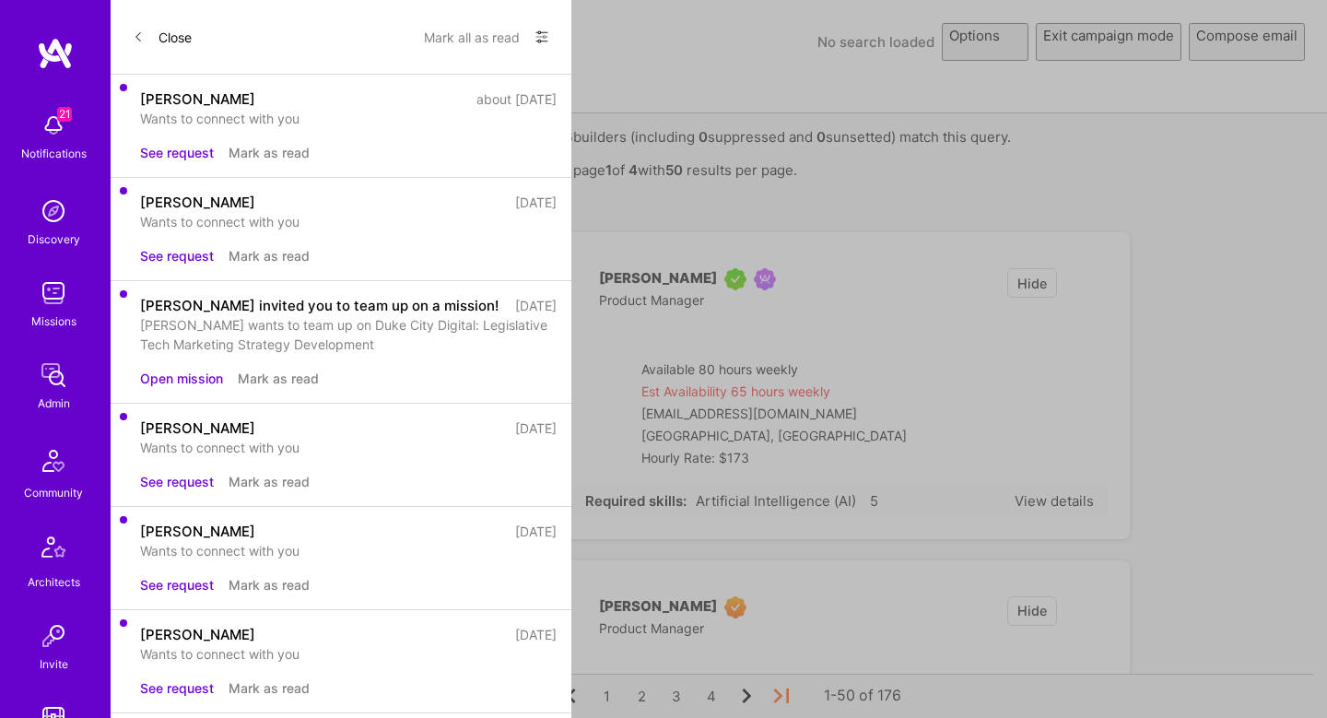
select select "rich-reachout"
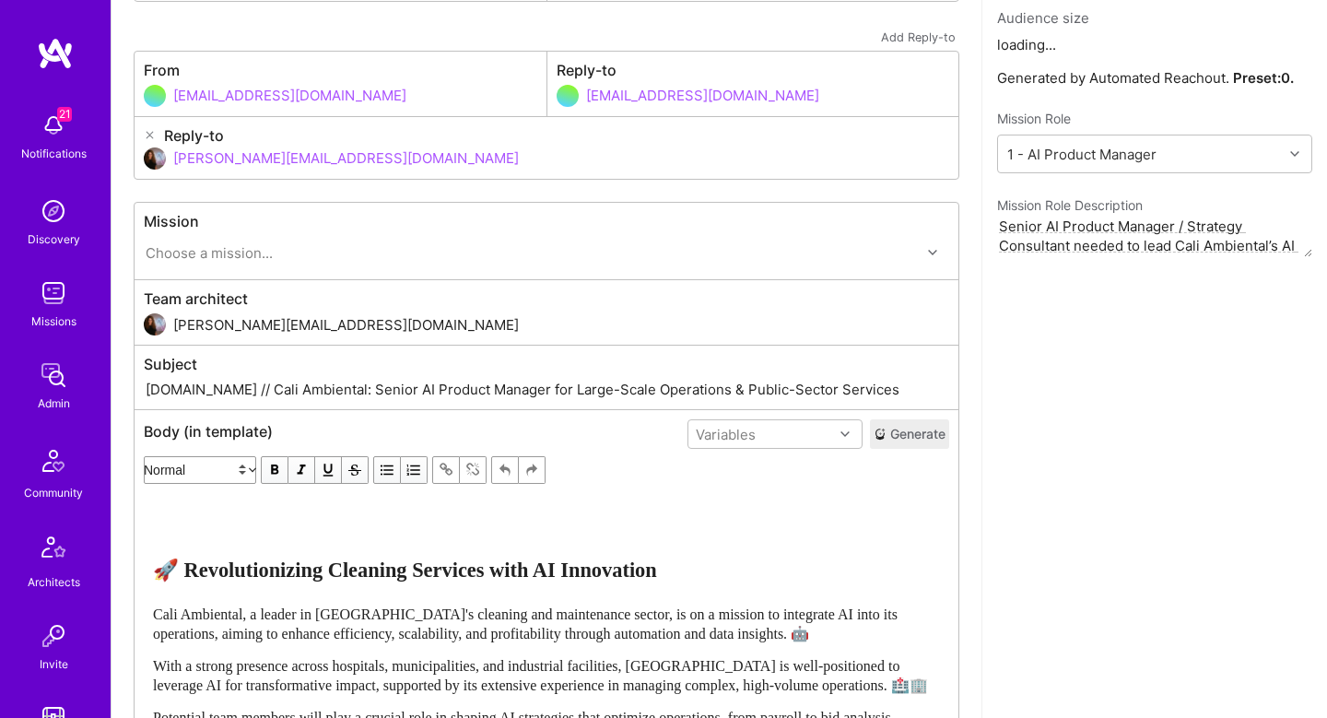
scroll to position [209, 0]
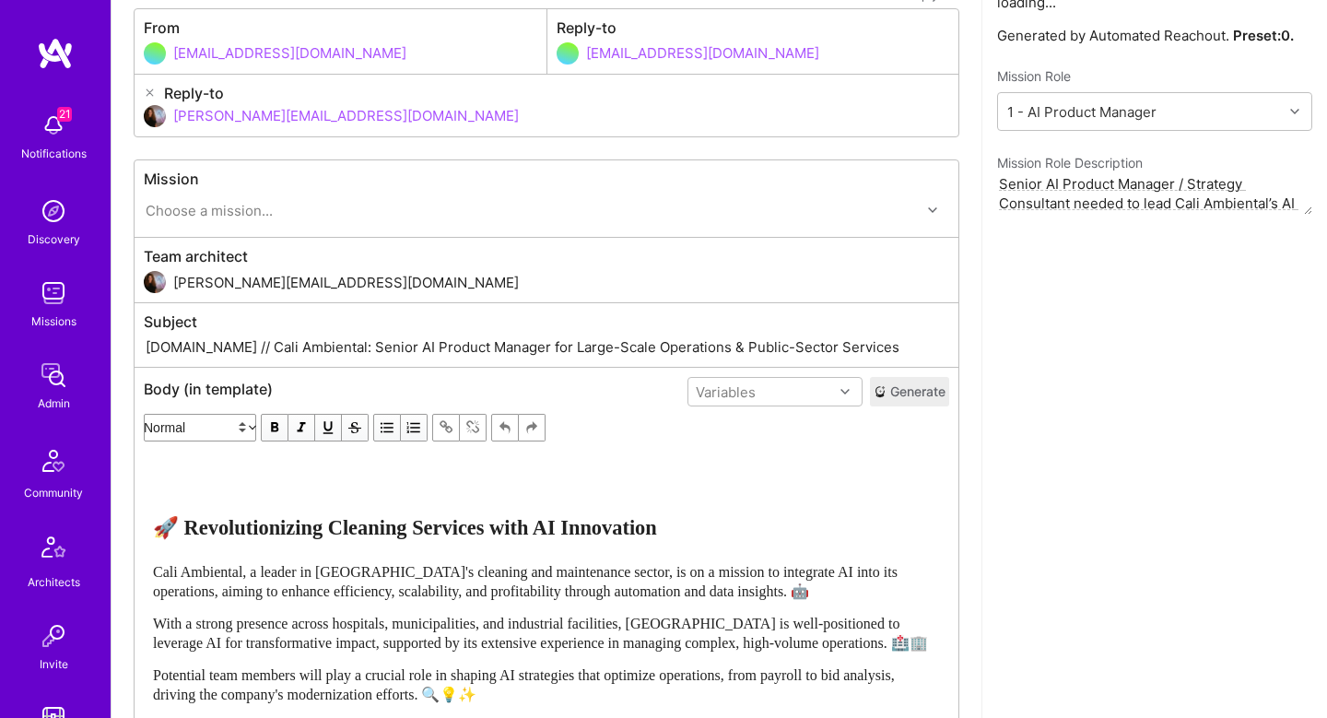
click at [907, 397] on button "Generate" at bounding box center [909, 391] width 79 height 29
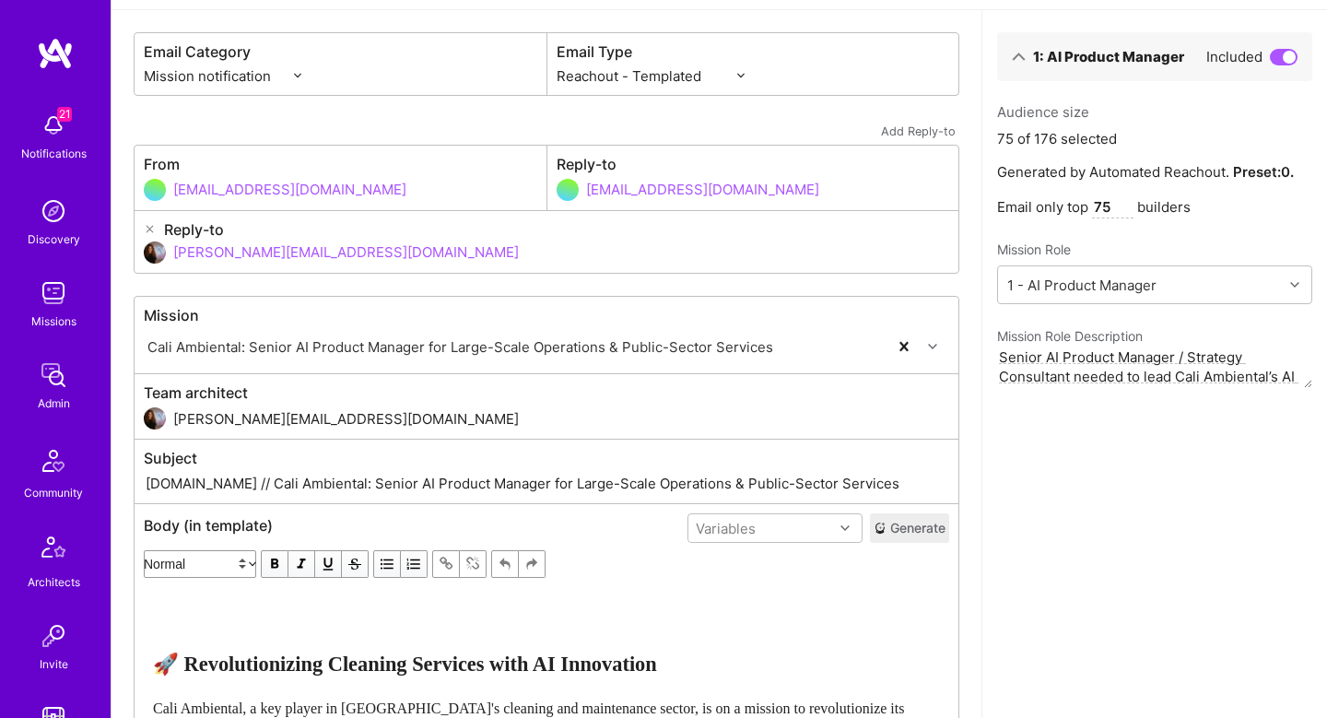
scroll to position [0, 0]
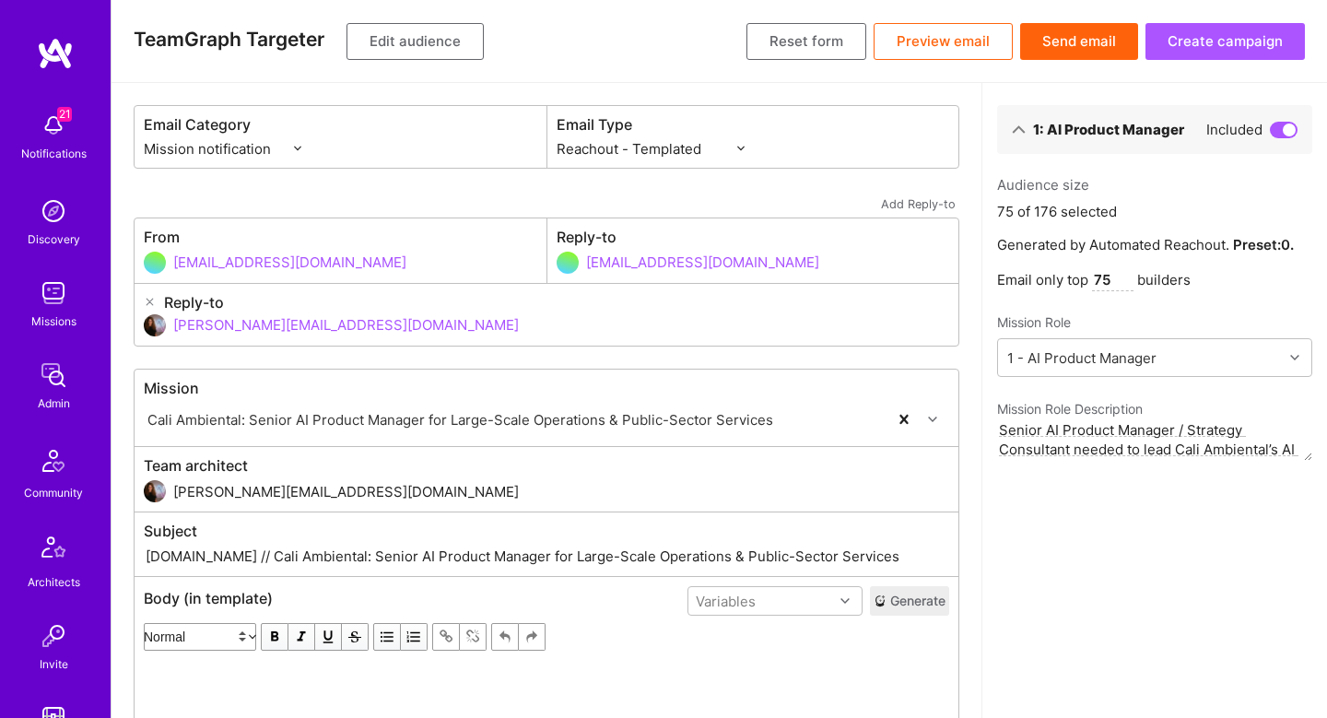
click at [1241, 35] on button "Create campaign" at bounding box center [1225, 41] width 159 height 37
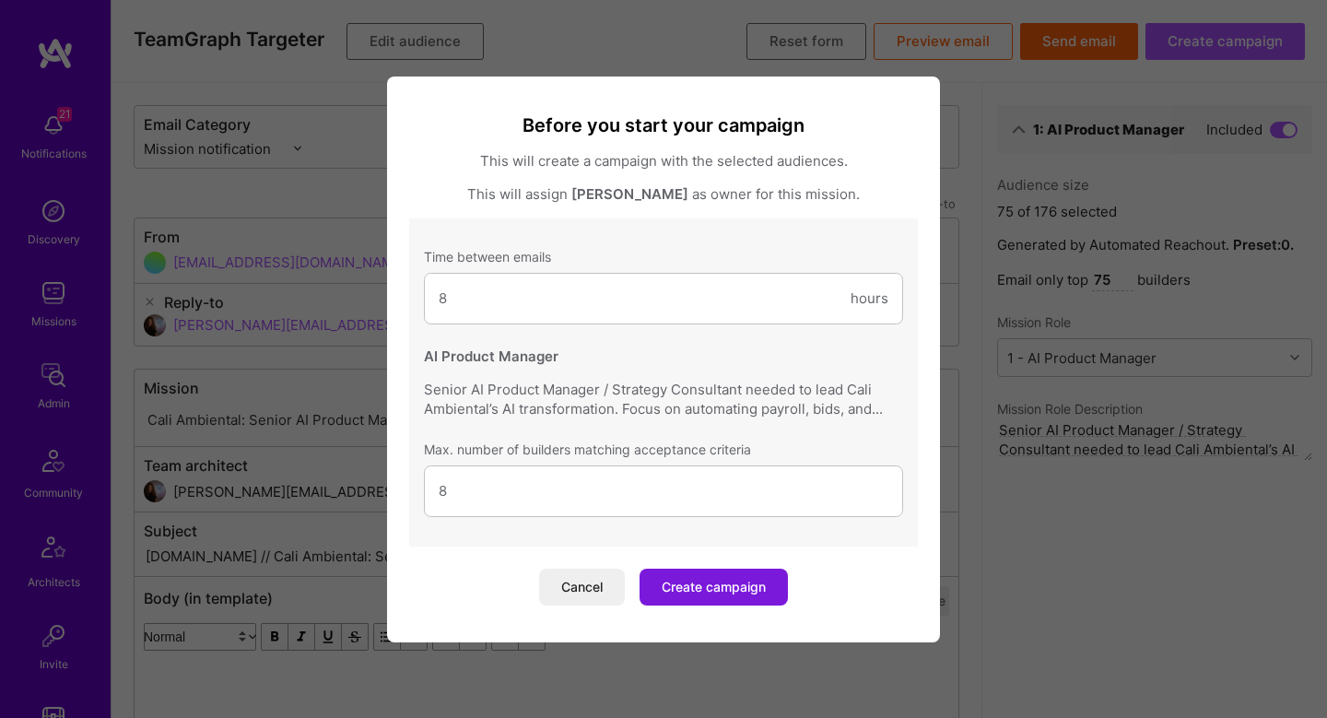
click at [698, 592] on button "Create campaign" at bounding box center [714, 587] width 148 height 37
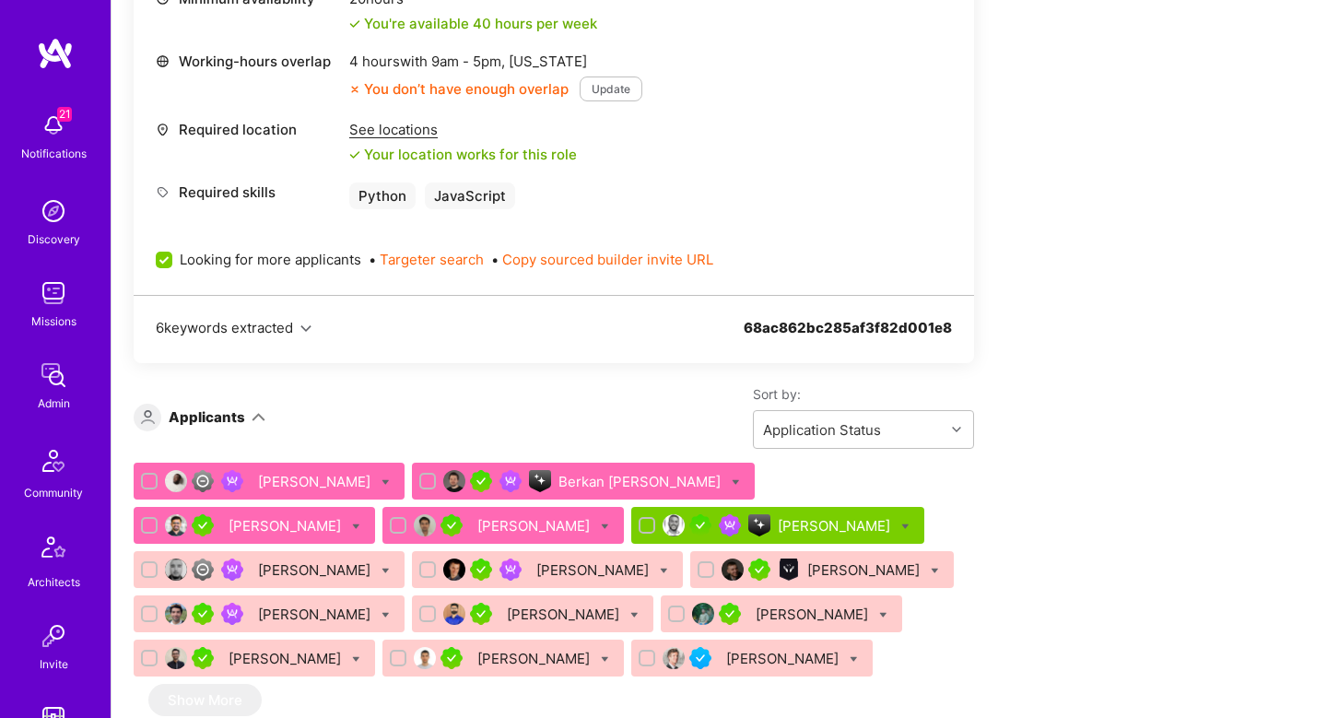
scroll to position [1070, 0]
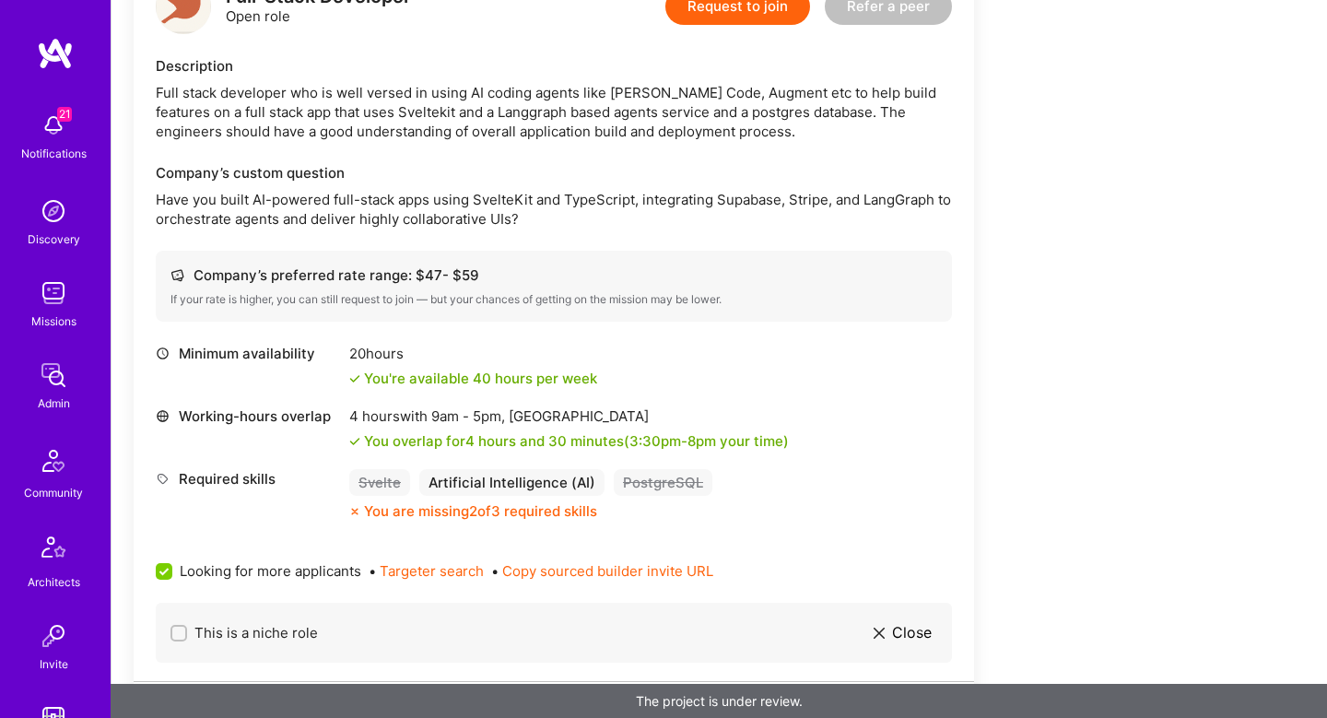
scroll to position [513, 0]
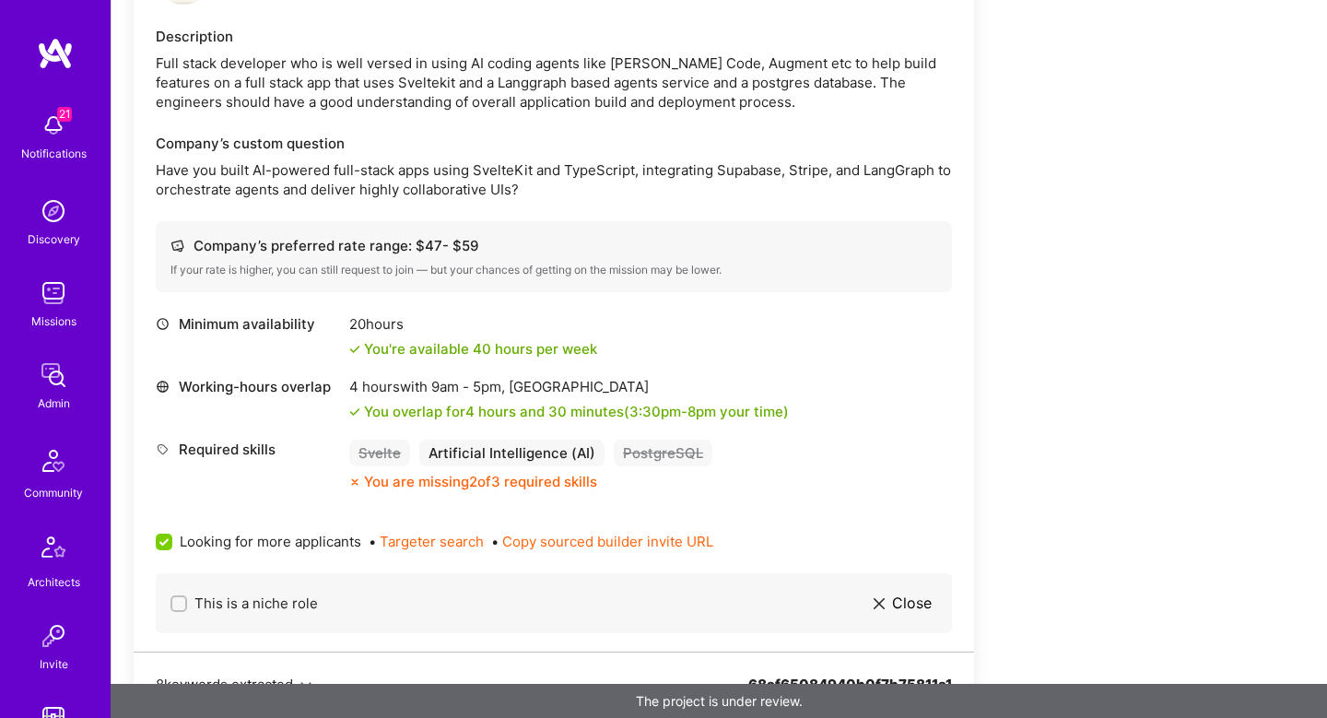
click at [607, 65] on div "Full stack developer who is well versed in using AI coding agents like Claude C…" at bounding box center [554, 82] width 796 height 58
click at [734, 66] on div "Full stack developer who is well versed in using AI coding agents like Claude C…" at bounding box center [554, 82] width 796 height 58
click at [744, 75] on div "Full stack developer who is well versed in using AI coding agents like Claude C…" at bounding box center [554, 82] width 796 height 58
click at [865, 66] on div "Full stack developer who is well versed in using AI coding agents like Claude C…" at bounding box center [554, 82] width 796 height 58
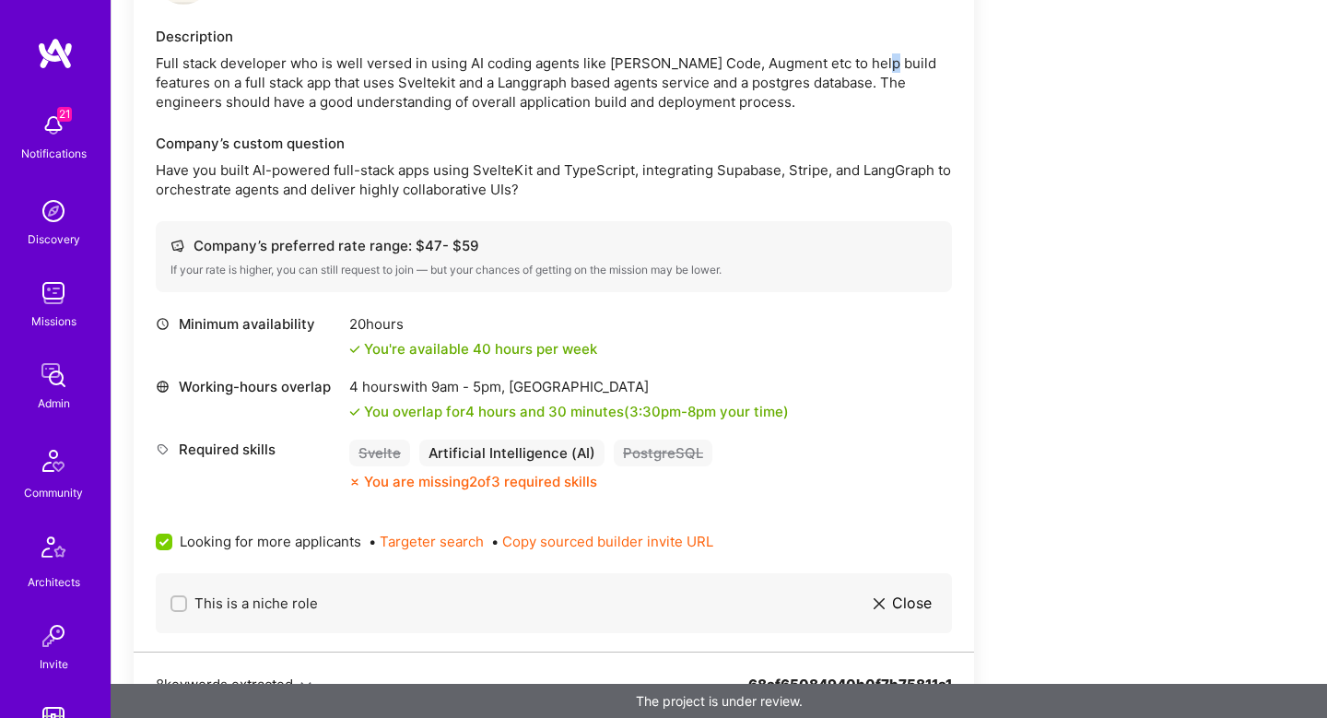
click at [865, 66] on div "Full stack developer who is well versed in using AI coding agents like Claude C…" at bounding box center [554, 82] width 796 height 58
click at [303, 86] on div "Full stack developer who is well versed in using AI coding agents like Claude C…" at bounding box center [554, 82] width 796 height 58
click at [330, 86] on div "Full stack developer who is well versed in using AI coding agents like Claude C…" at bounding box center [554, 82] width 796 height 58
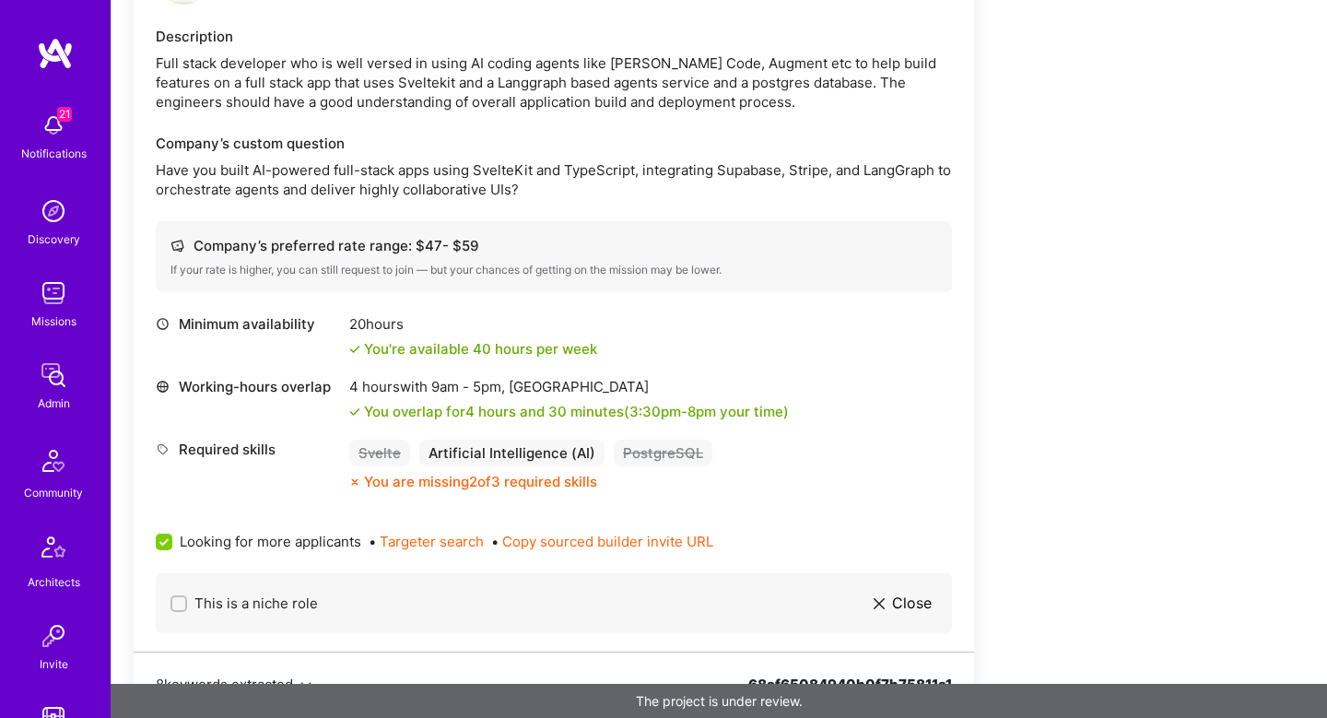
click at [412, 85] on div "Full stack developer who is well versed in using AI coding agents like Claude C…" at bounding box center [554, 82] width 796 height 58
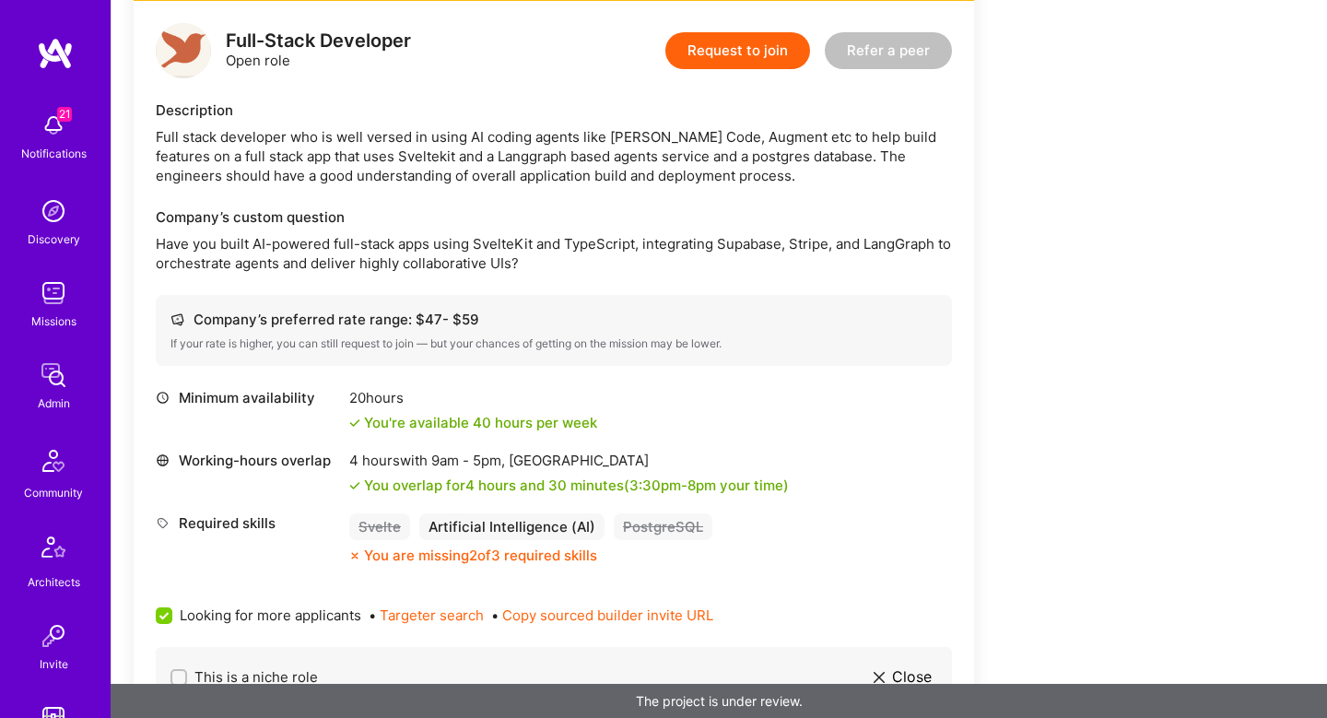
scroll to position [431, 0]
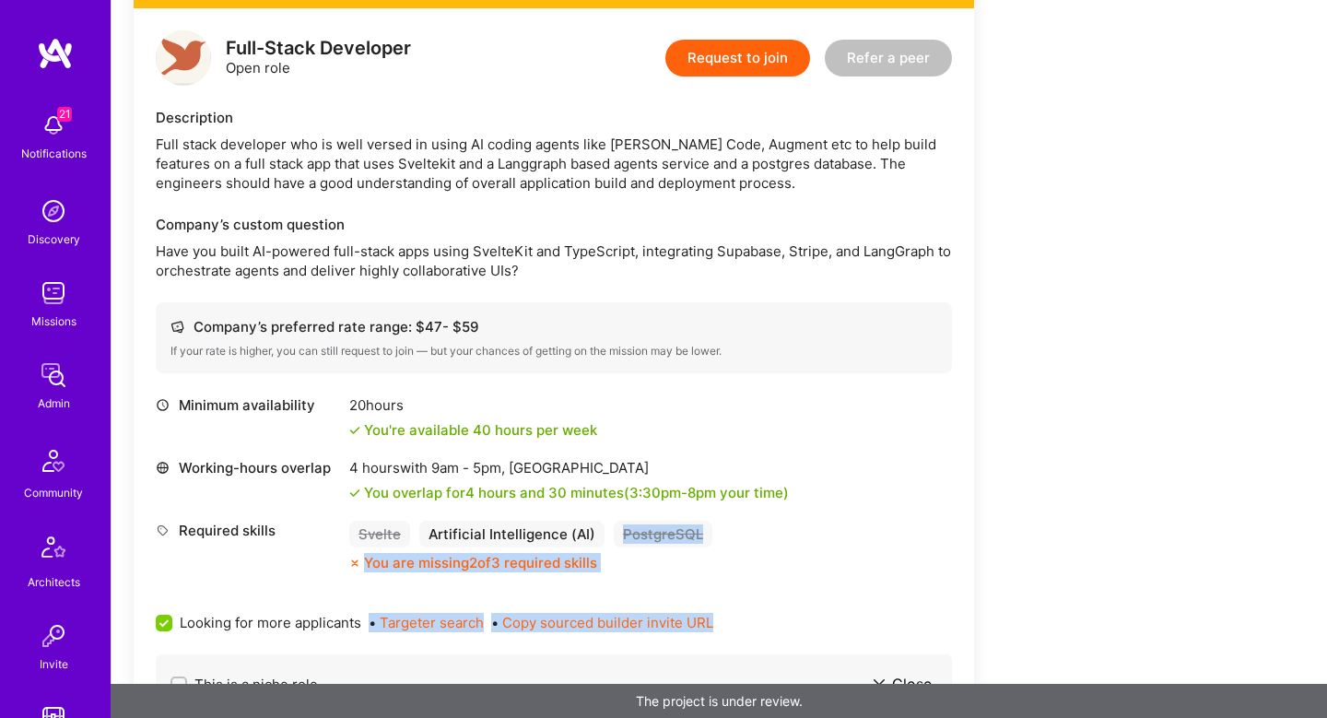
drag, startPoint x: 1016, startPoint y: 576, endPoint x: 1021, endPoint y: 624, distance: 48.2
click at [1021, 624] on div "Apply for a Mission Role Only visible to admins Request optimization Full-Stack…" at bounding box center [687, 560] width 1106 height 1280
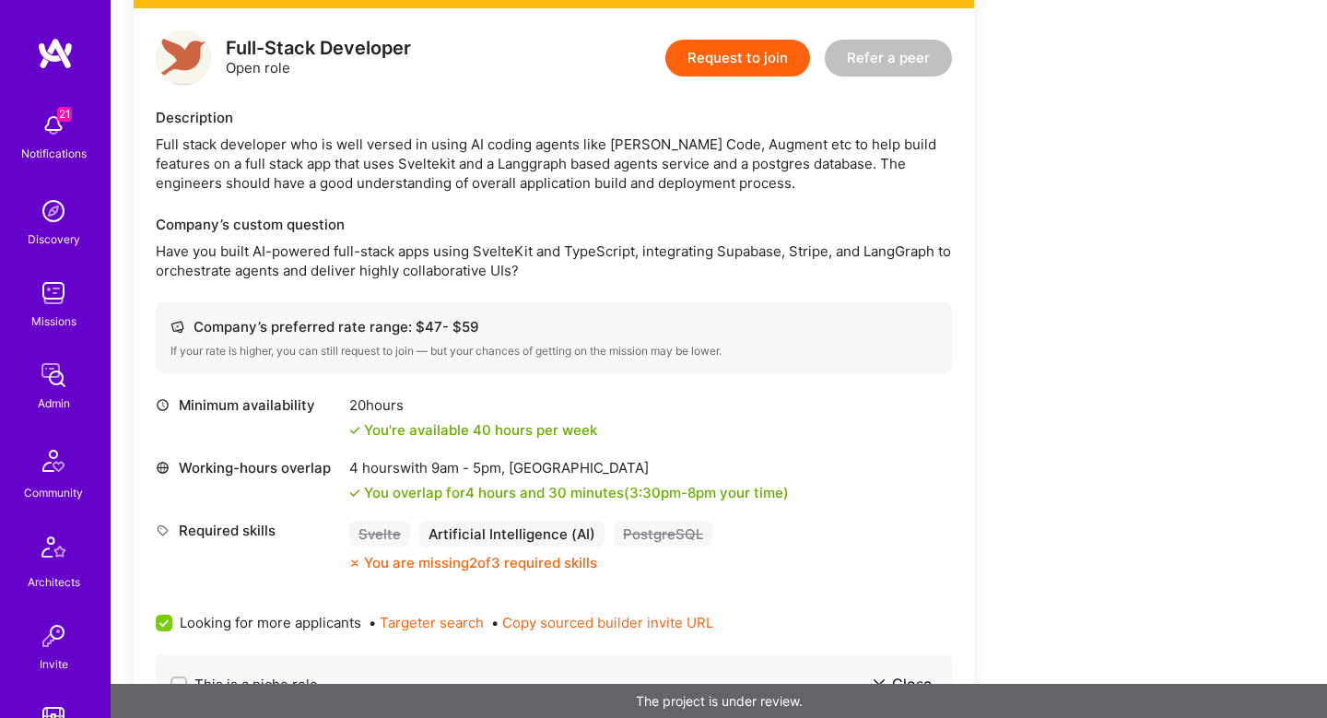
click at [1023, 493] on div "Apply for a Mission Role Only visible to admins Request optimization Full-Stack…" at bounding box center [687, 560] width 1106 height 1280
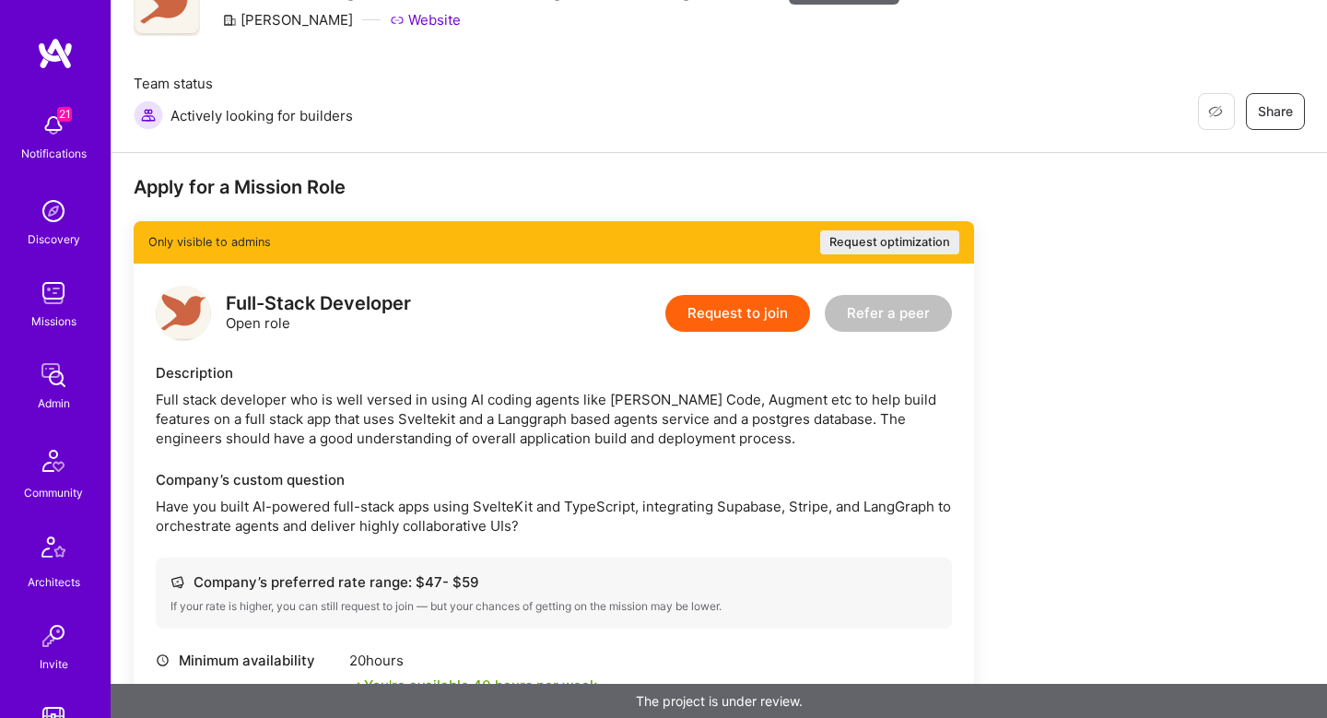
scroll to position [521, 0]
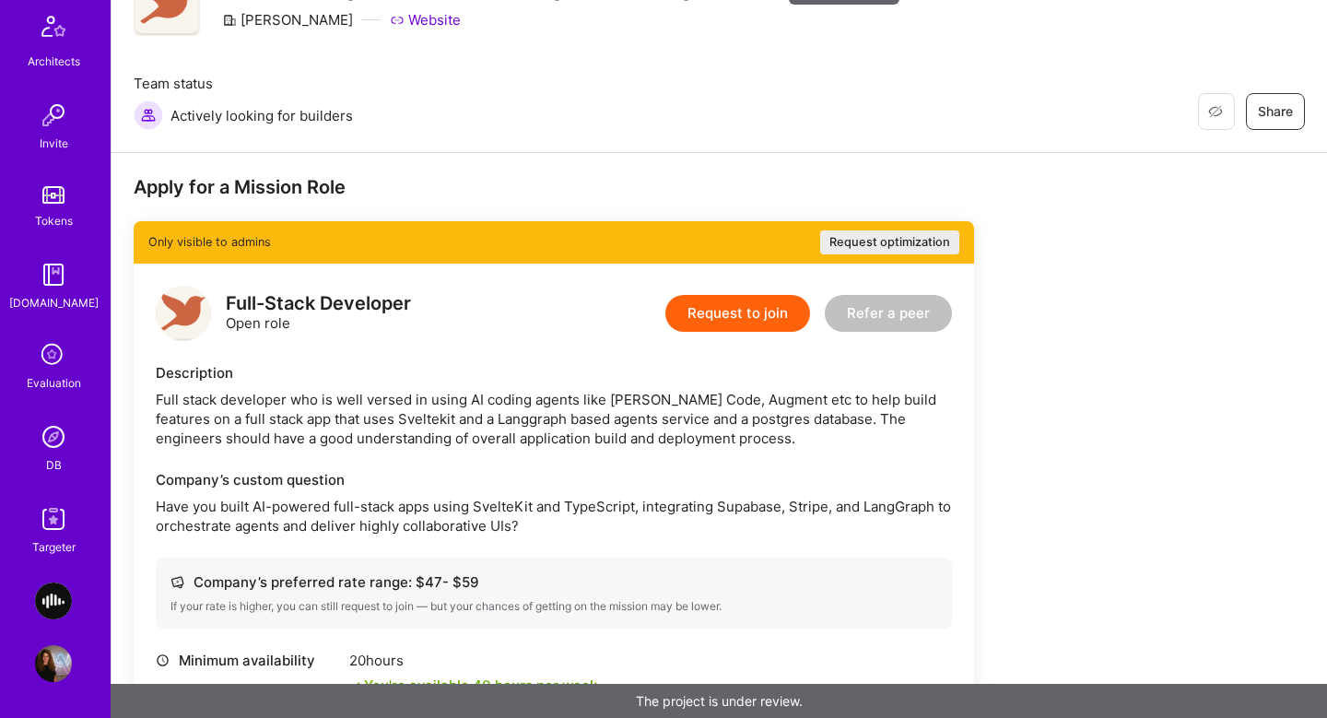
click at [62, 454] on img at bounding box center [53, 437] width 37 height 37
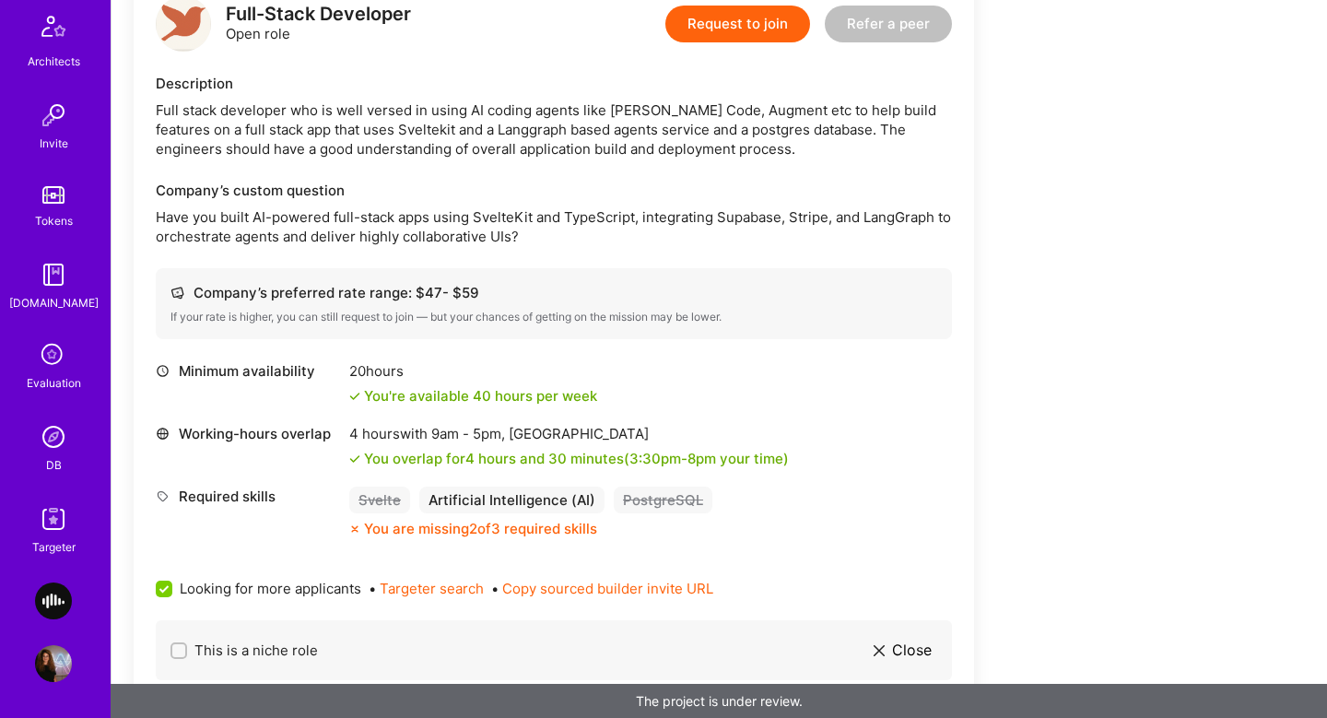
scroll to position [956, 0]
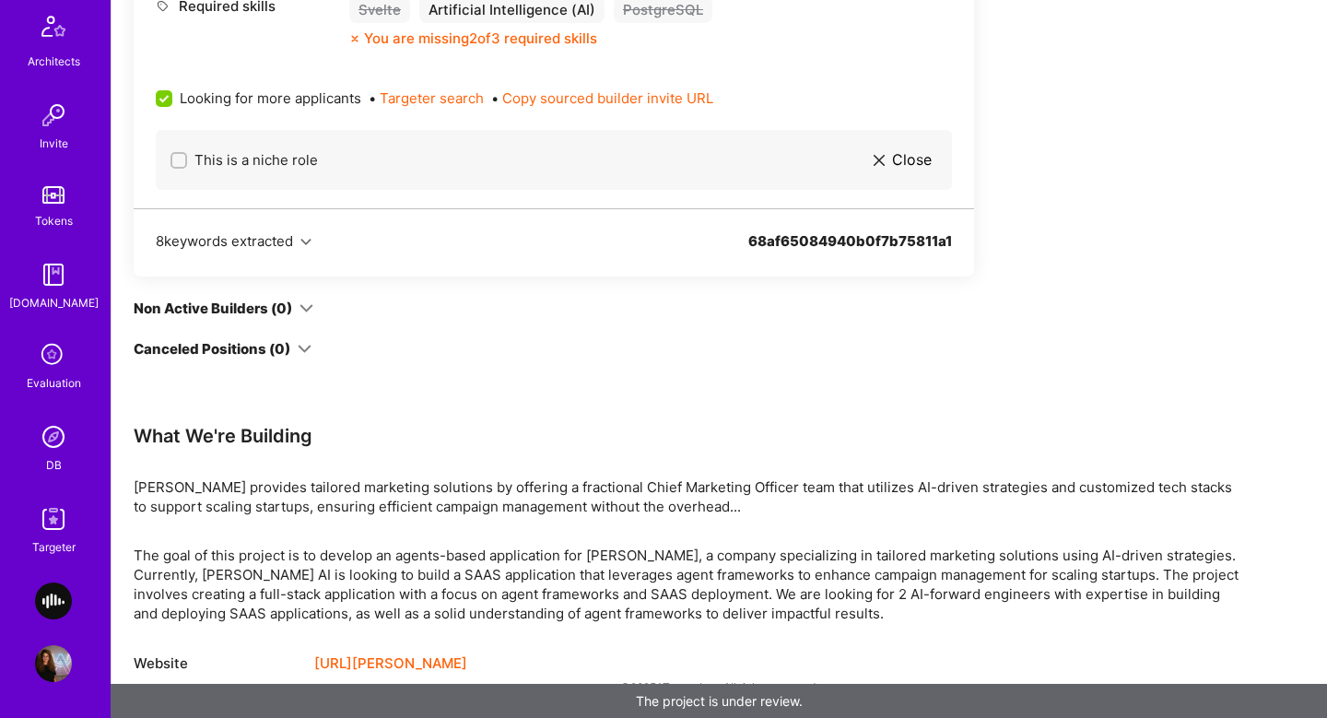
click at [261, 556] on p "The goal of this project is to develop an agents-based application for Robynn A…" at bounding box center [687, 584] width 1106 height 77
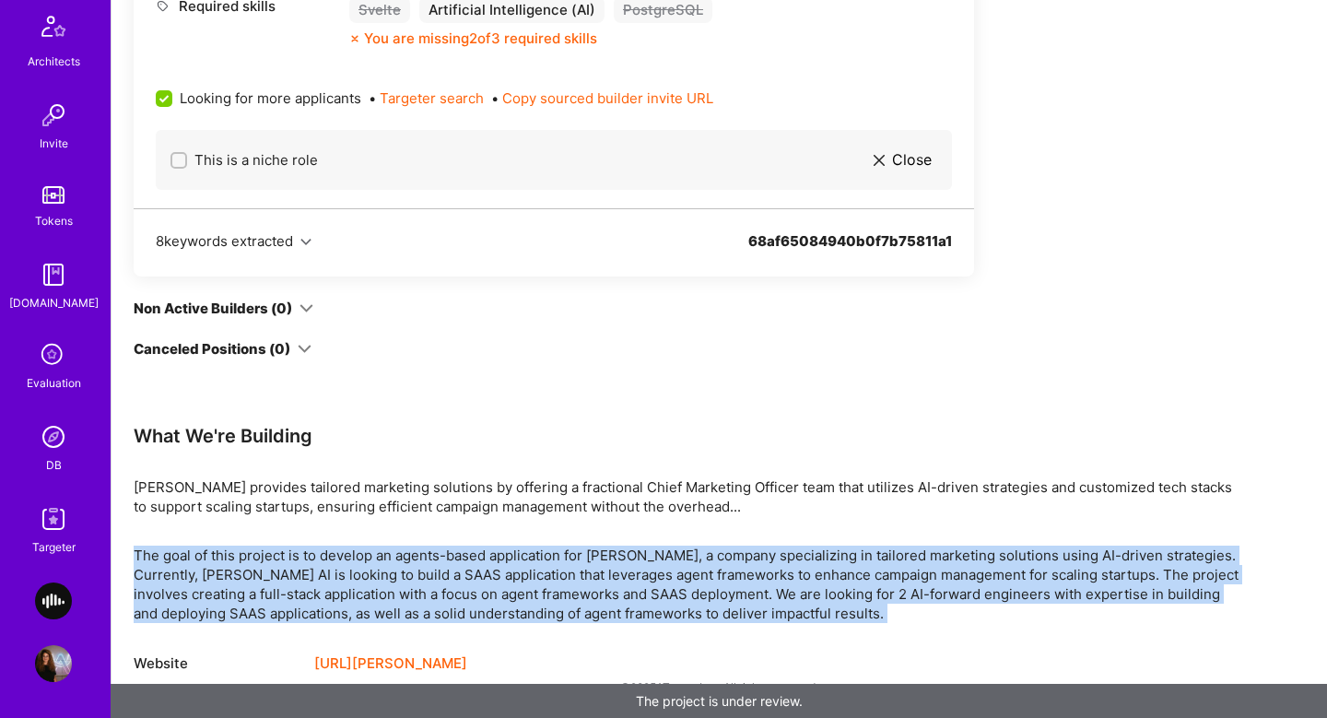
click at [261, 556] on p "The goal of this project is to develop an agents-based application for Robynn A…" at bounding box center [687, 584] width 1106 height 77
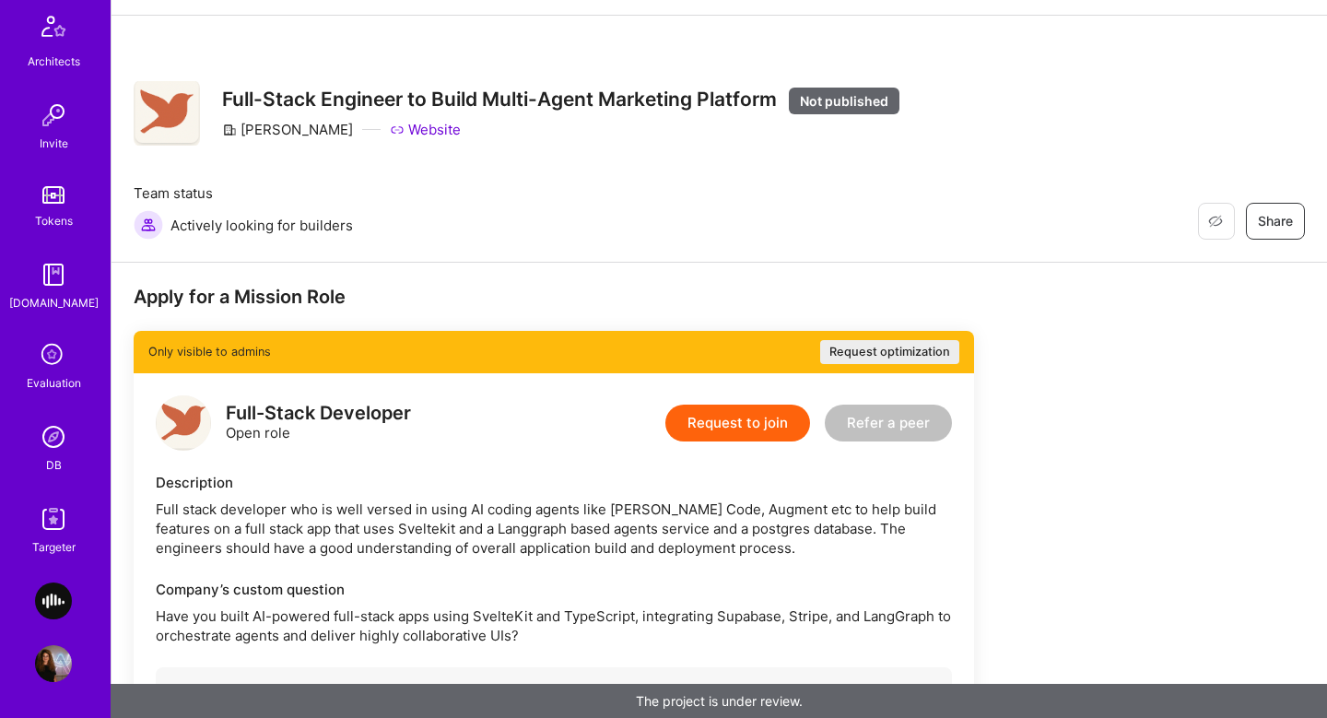
scroll to position [60, 0]
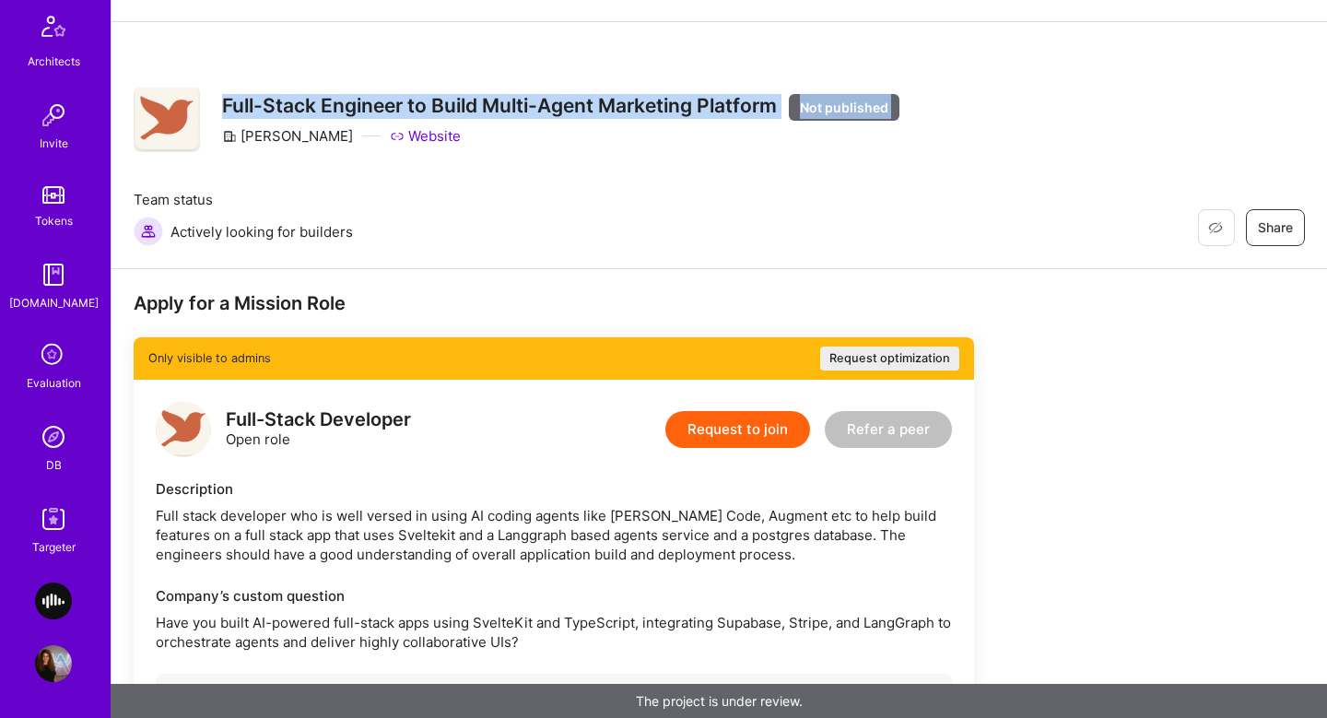
drag, startPoint x: 242, startPoint y: 138, endPoint x: 218, endPoint y: 79, distance: 64.0
click at [218, 79] on div "Restore Not Interested Share Full-Stack Engineer to Build Multi-Agent Marketing…" at bounding box center [720, 145] width 1216 height 247
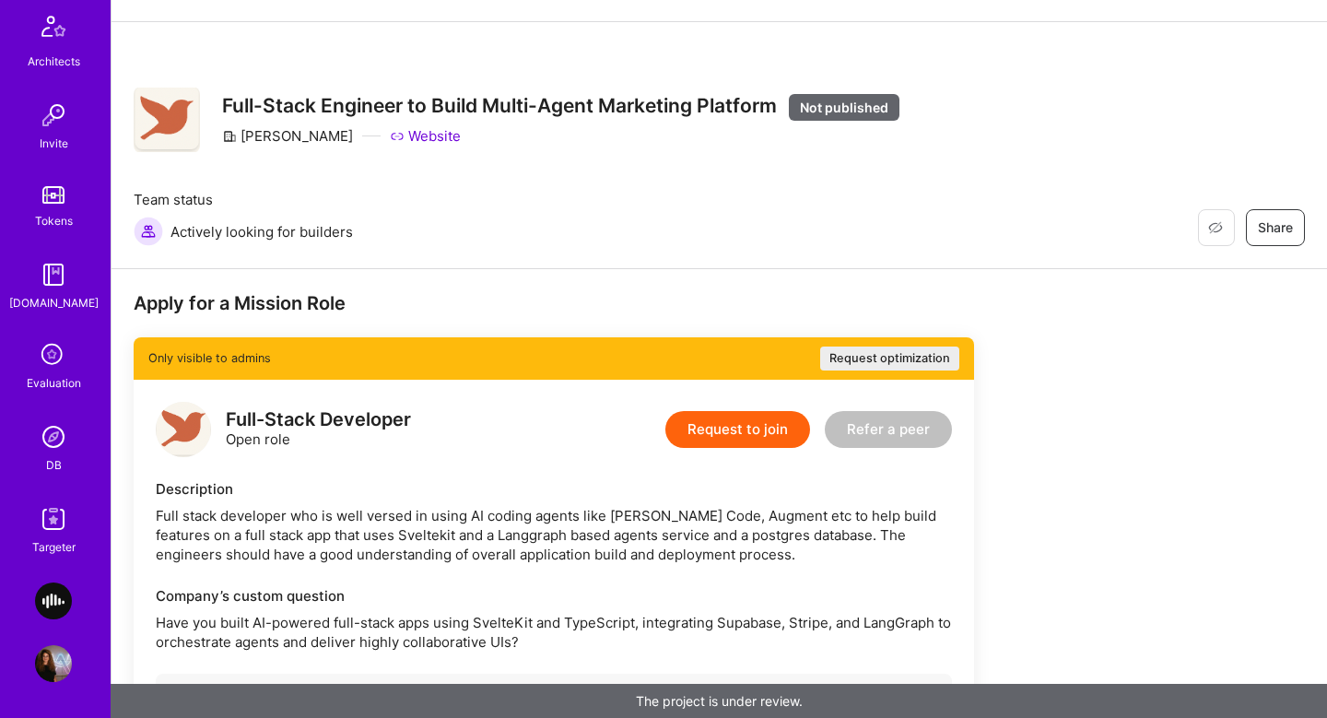
click at [300, 112] on h3 "Full-Stack Engineer to Build Multi-Agent Marketing Platform Not published" at bounding box center [561, 106] width 678 height 25
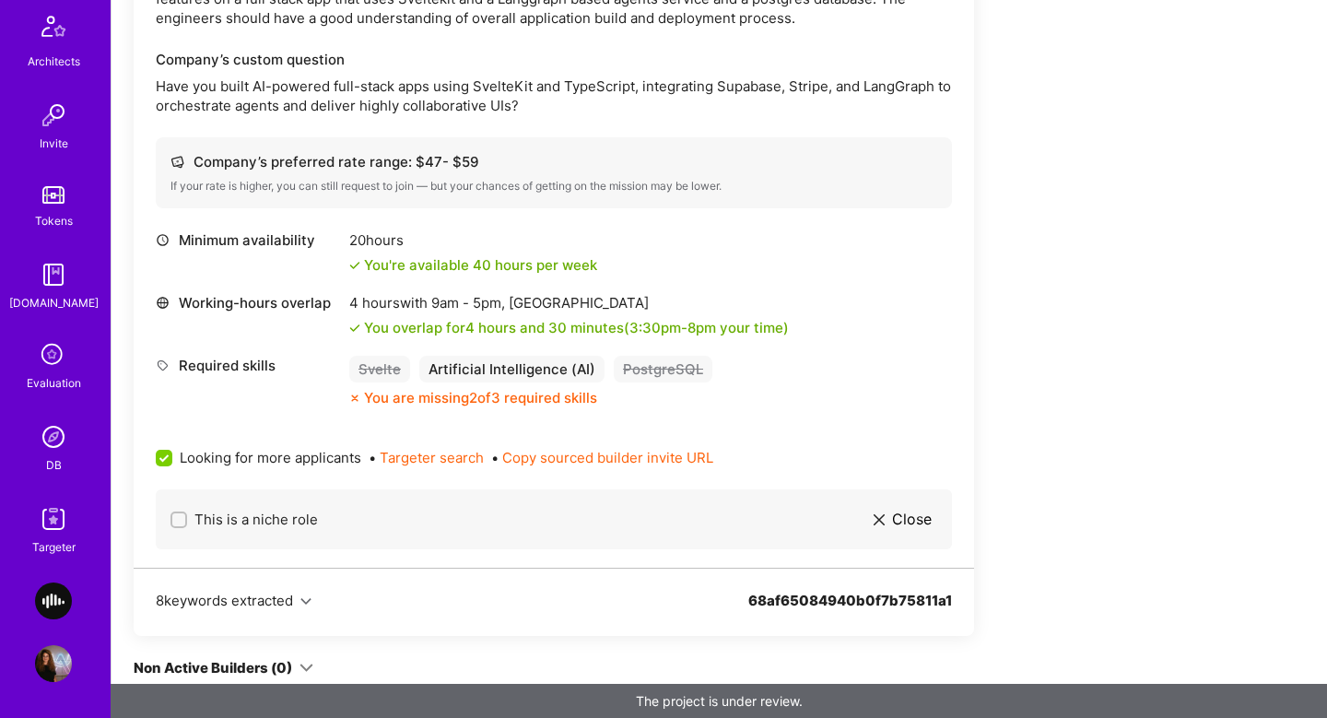
scroll to position [411, 0]
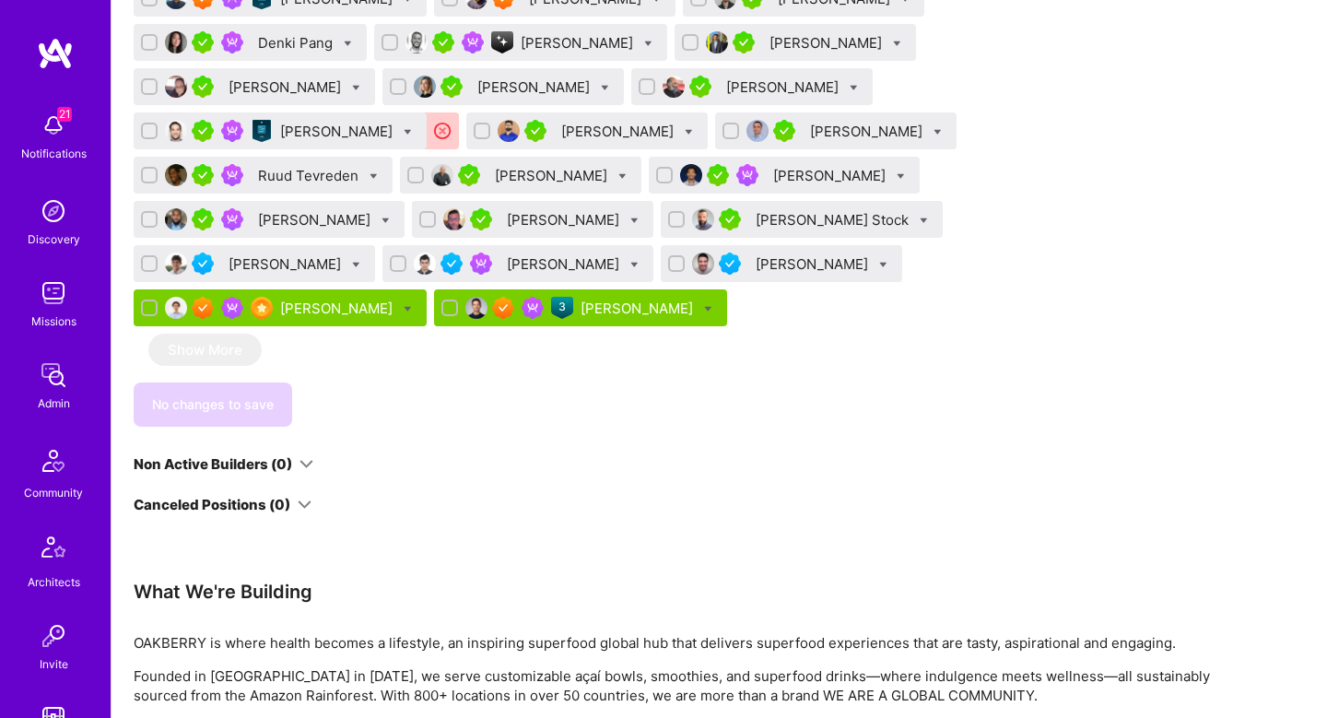
scroll to position [1169, 0]
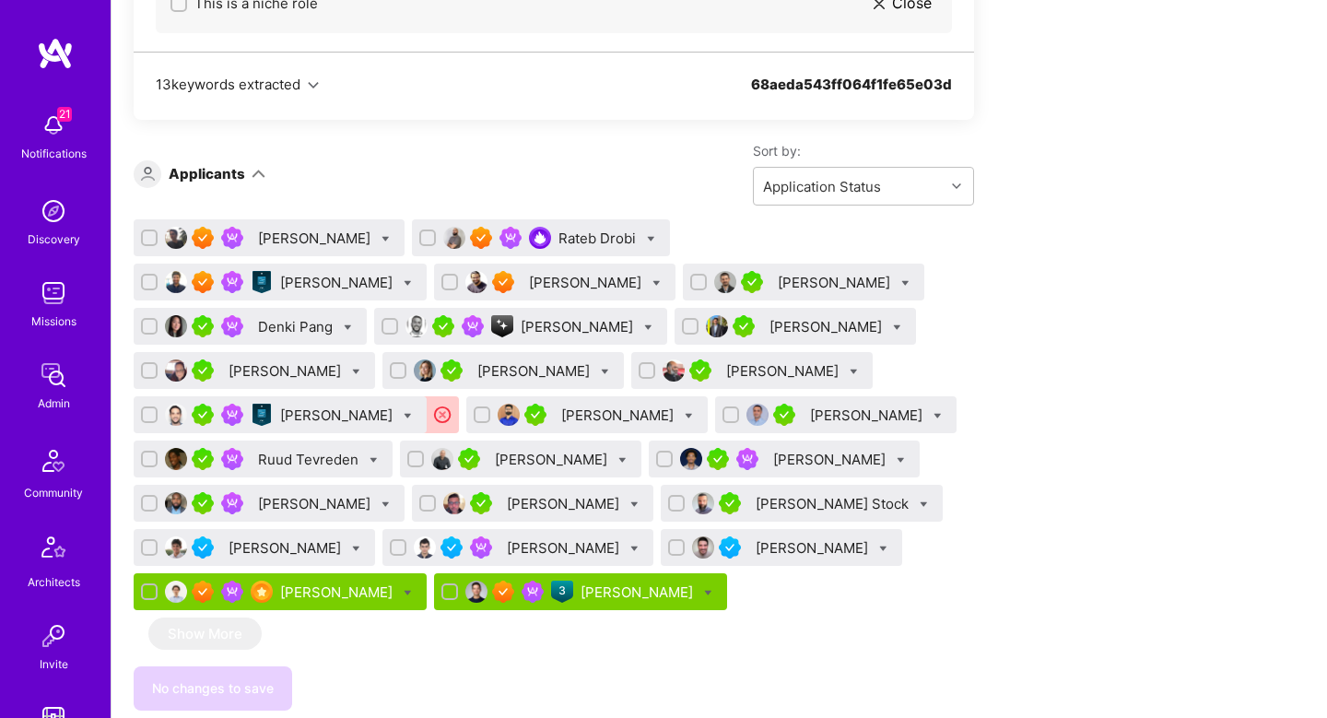
click at [396, 406] on div "[PERSON_NAME]" at bounding box center [338, 415] width 116 height 19
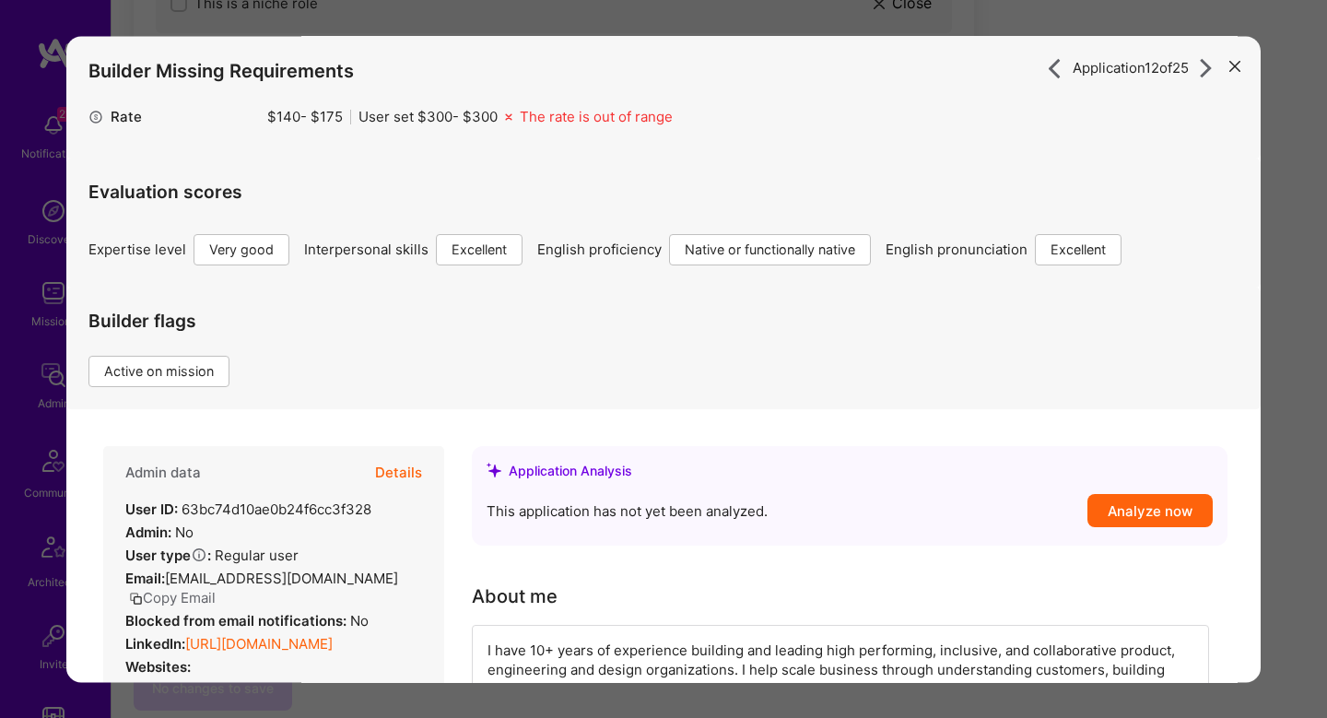
scroll to position [896, 0]
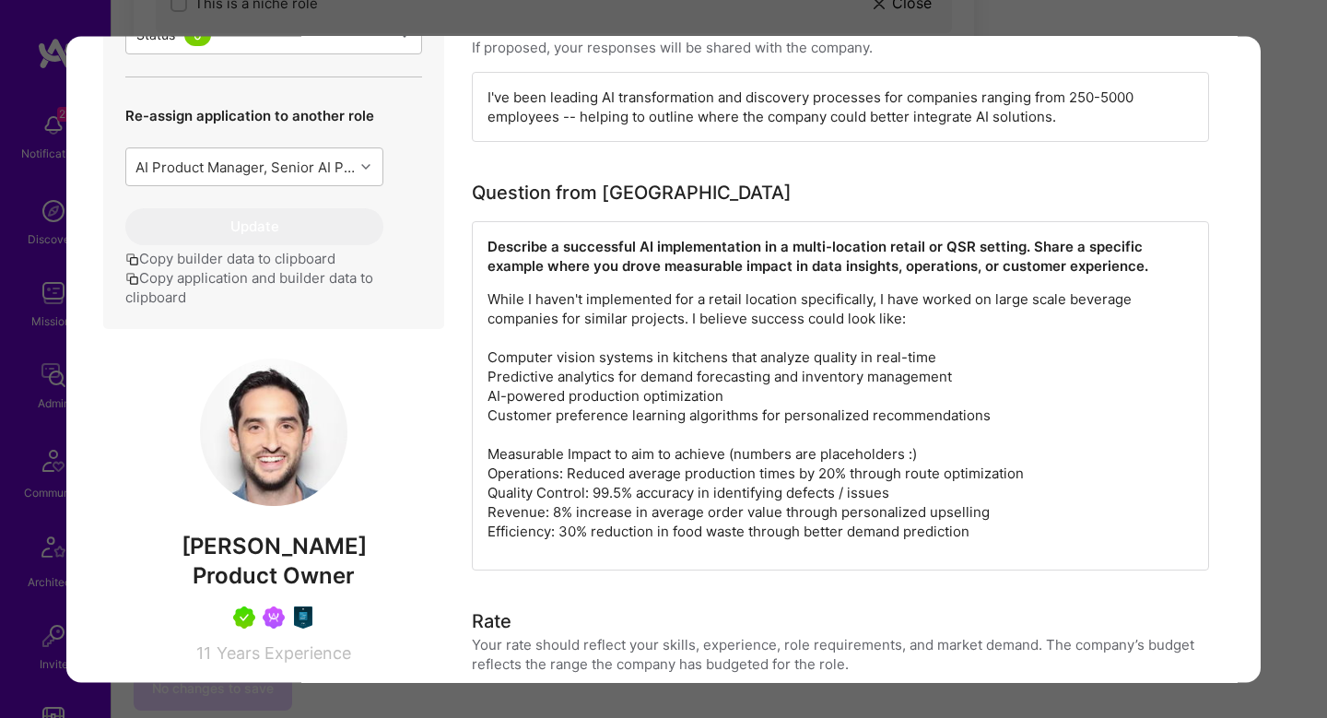
click at [1271, 274] on div "Application 12 of 25 Builder Missing Requirements Rate $ 140 - $ 175 User set $…" at bounding box center [663, 359] width 1327 height 718
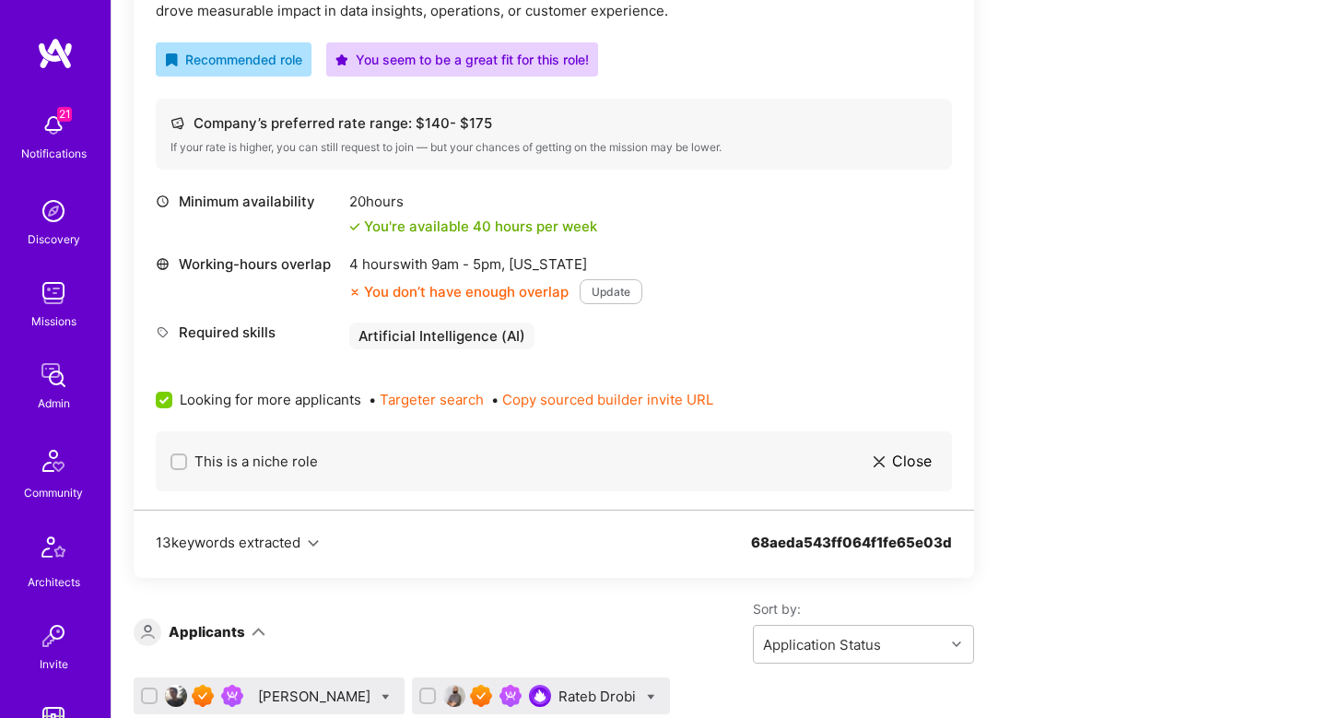
scroll to position [1355, 0]
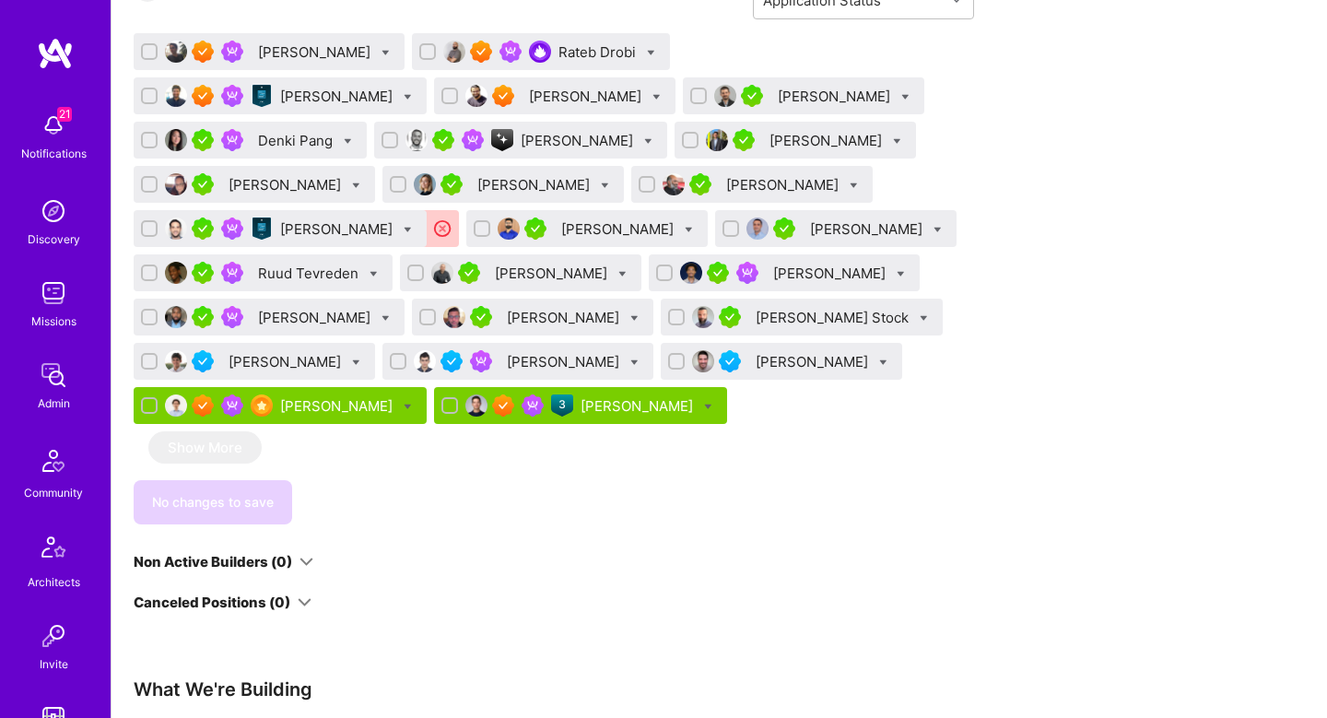
click at [396, 219] on div "Rob Shapiro" at bounding box center [338, 228] width 116 height 19
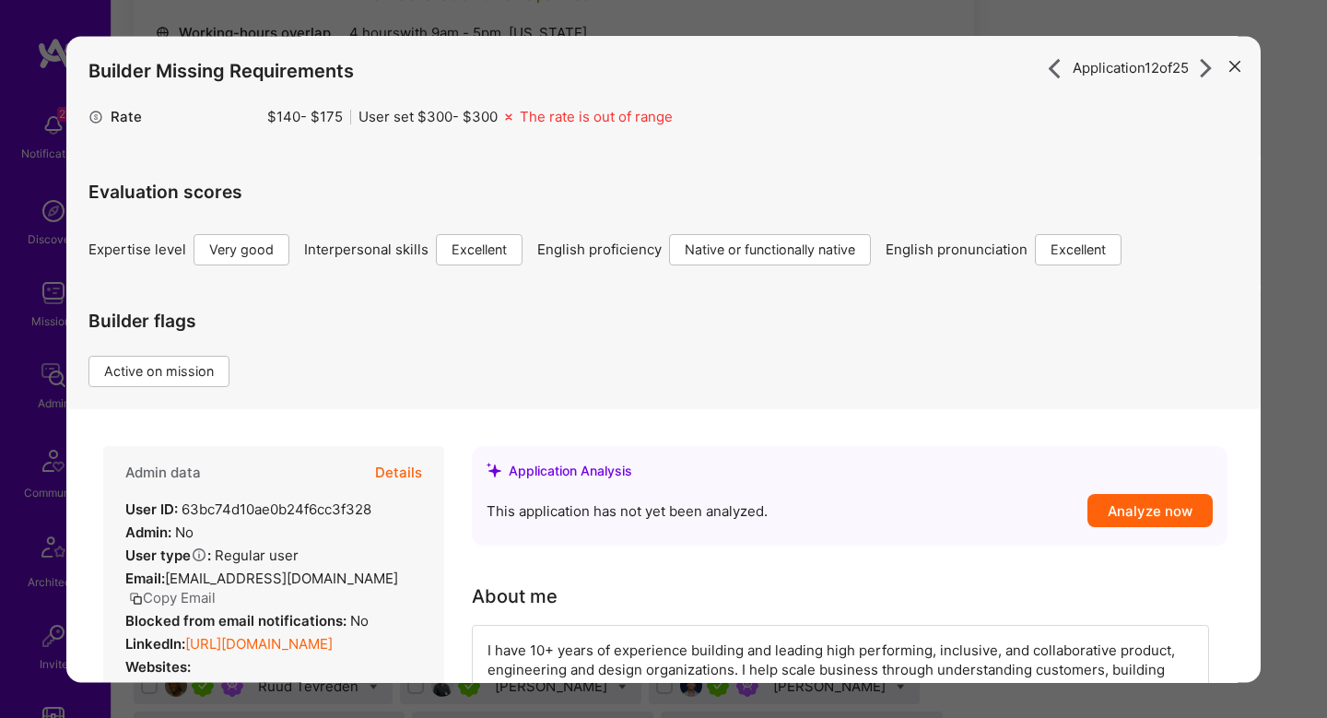
click at [1292, 207] on div "Application 12 of 25 Builder Missing Requirements Rate $ 140 - $ 175 User set $…" at bounding box center [663, 359] width 1327 height 718
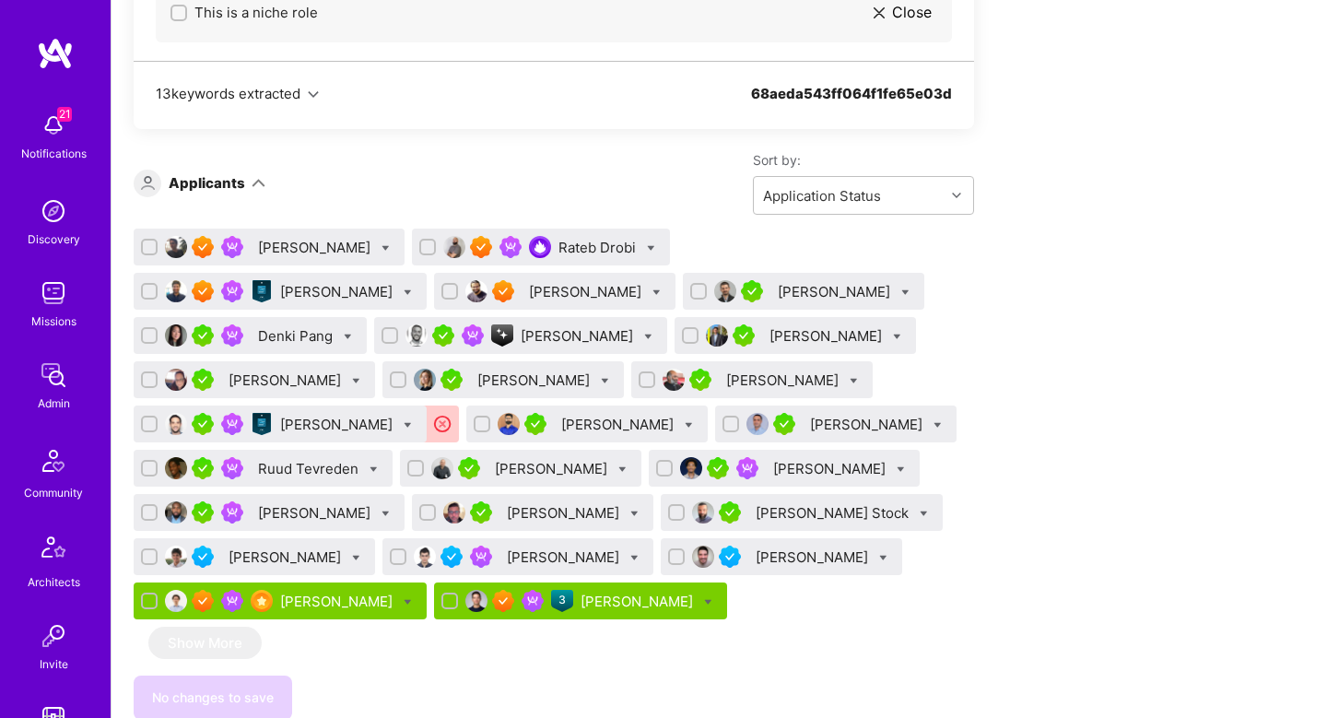
scroll to position [1158, 0]
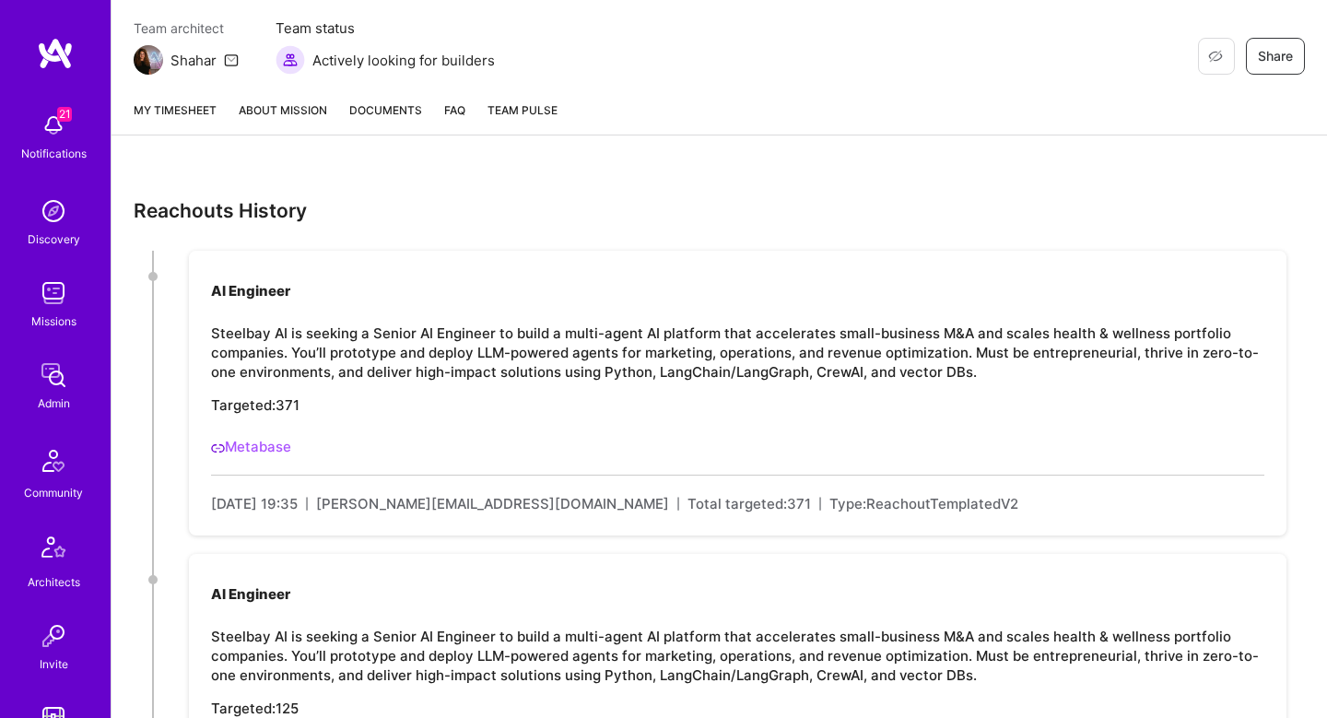
scroll to position [314, 0]
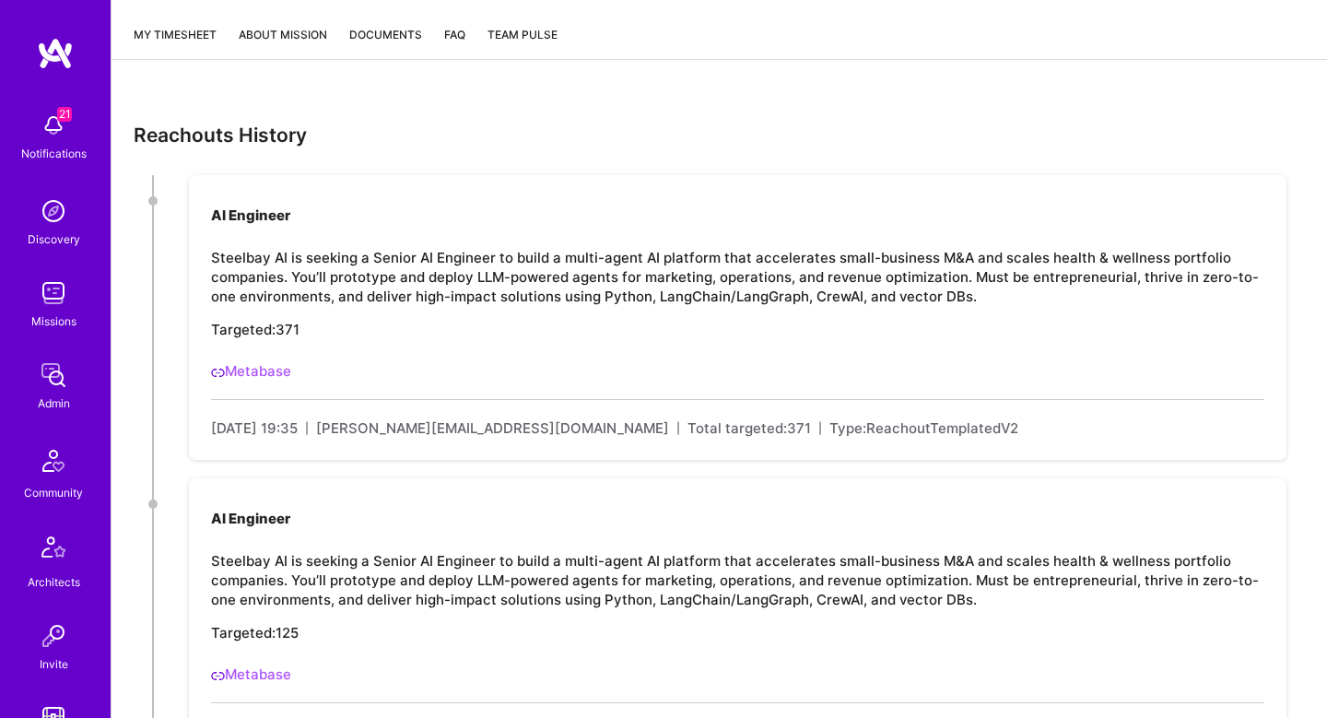
click at [290, 43] on link "About Mission" at bounding box center [283, 42] width 88 height 34
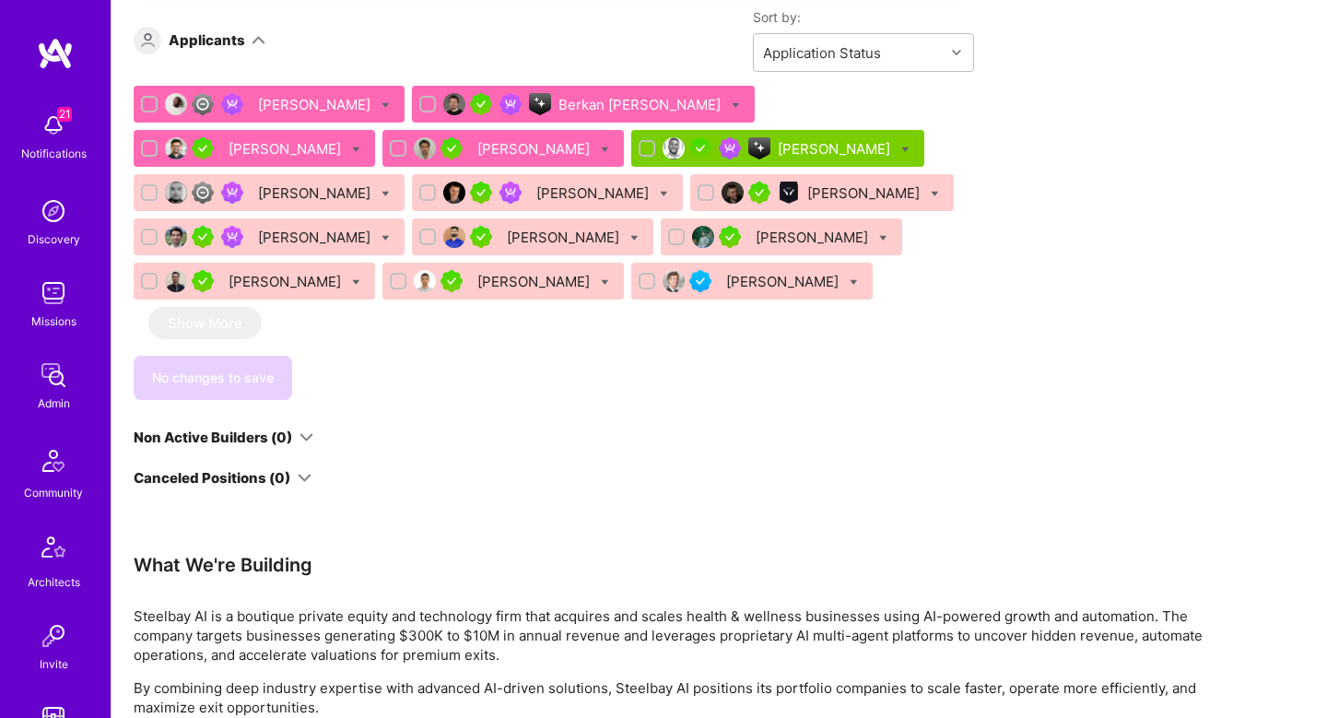
scroll to position [1136, 0]
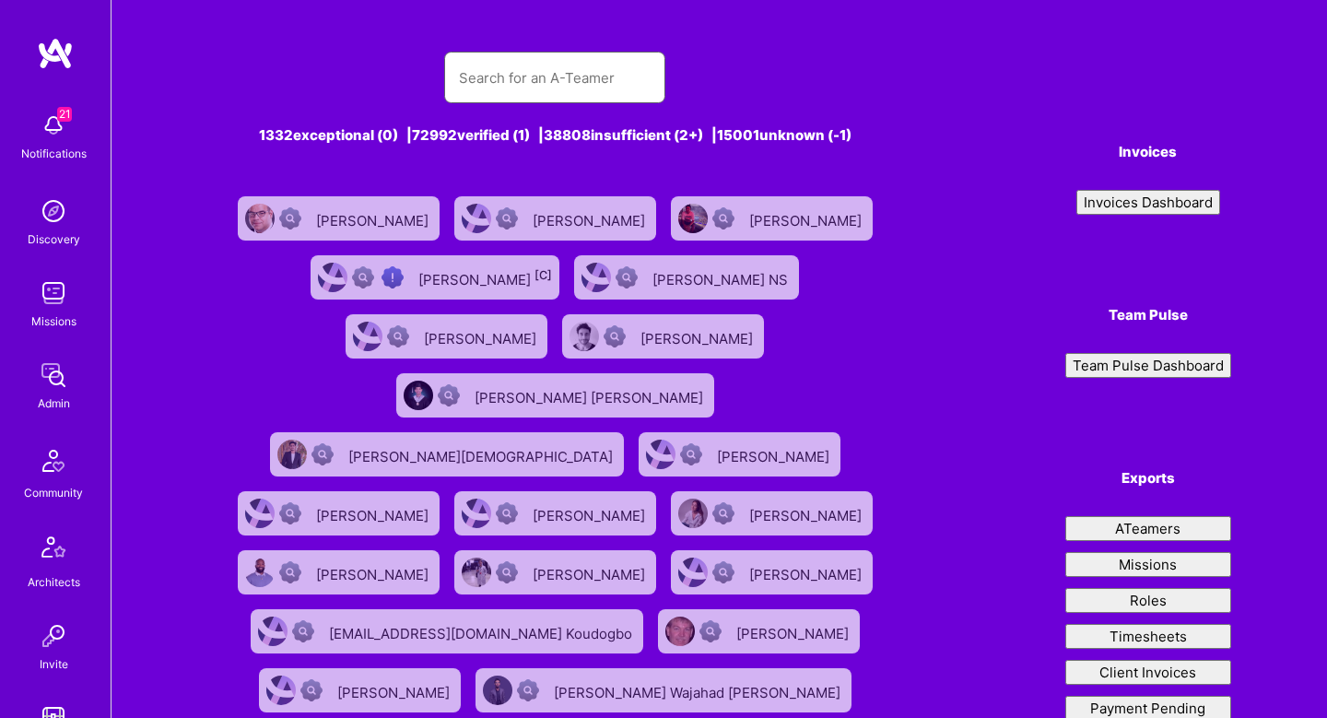
click at [521, 64] on input "text" at bounding box center [555, 77] width 192 height 47
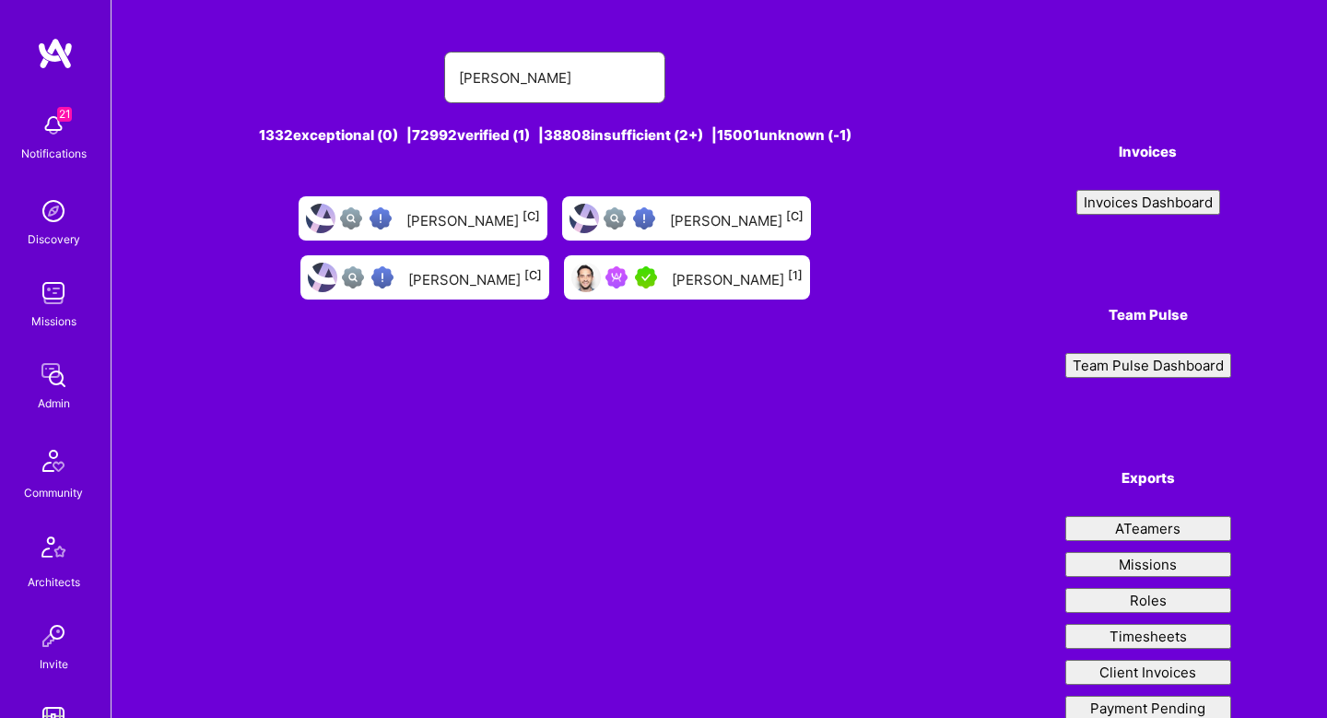
type input "rob shapiro"
click at [672, 281] on div "Rob Shapiro [1]" at bounding box center [737, 277] width 131 height 24
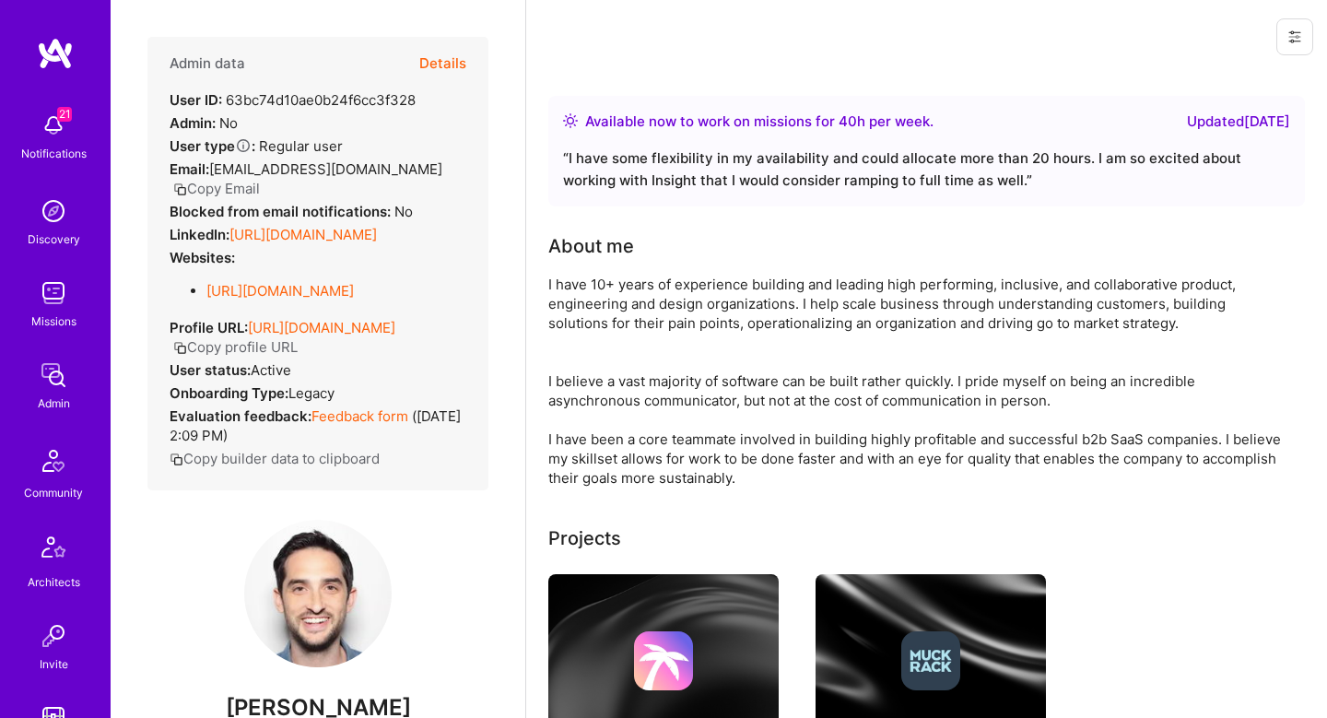
click at [437, 54] on button "Details" at bounding box center [442, 63] width 47 height 53
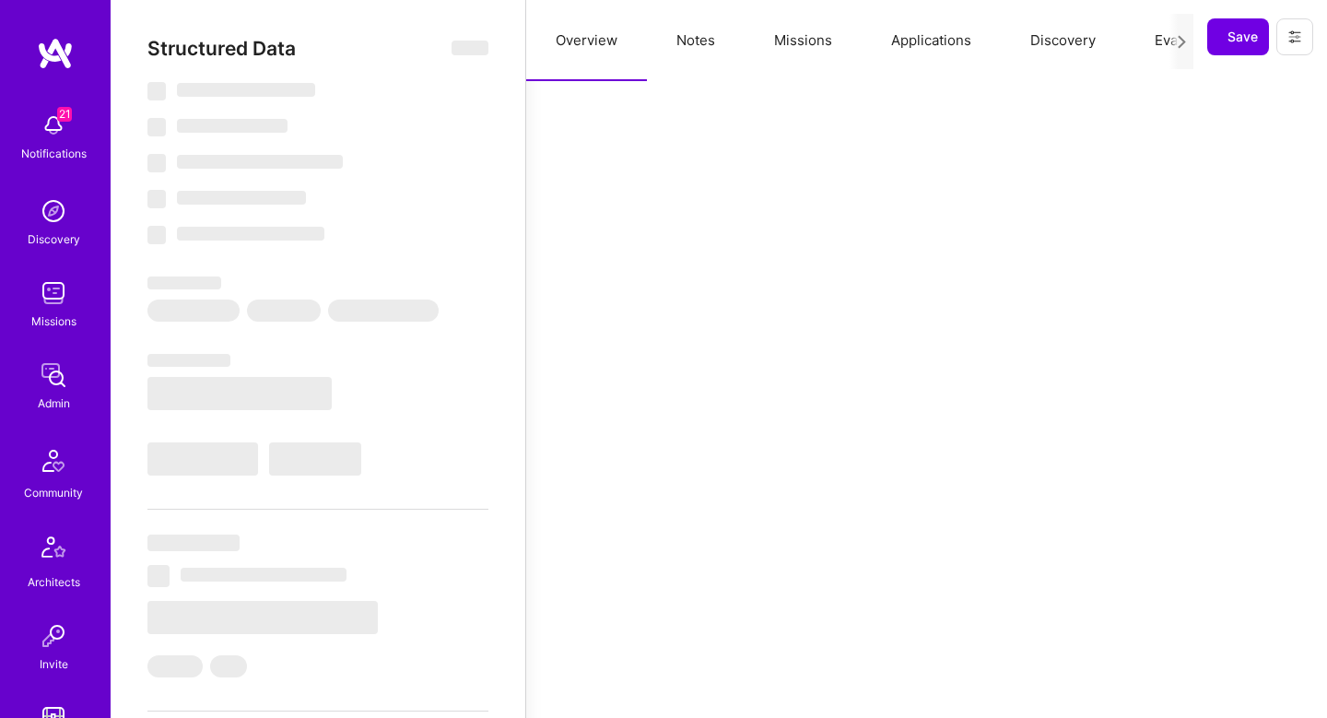
click at [801, 36] on button "Missions" at bounding box center [803, 40] width 117 height 81
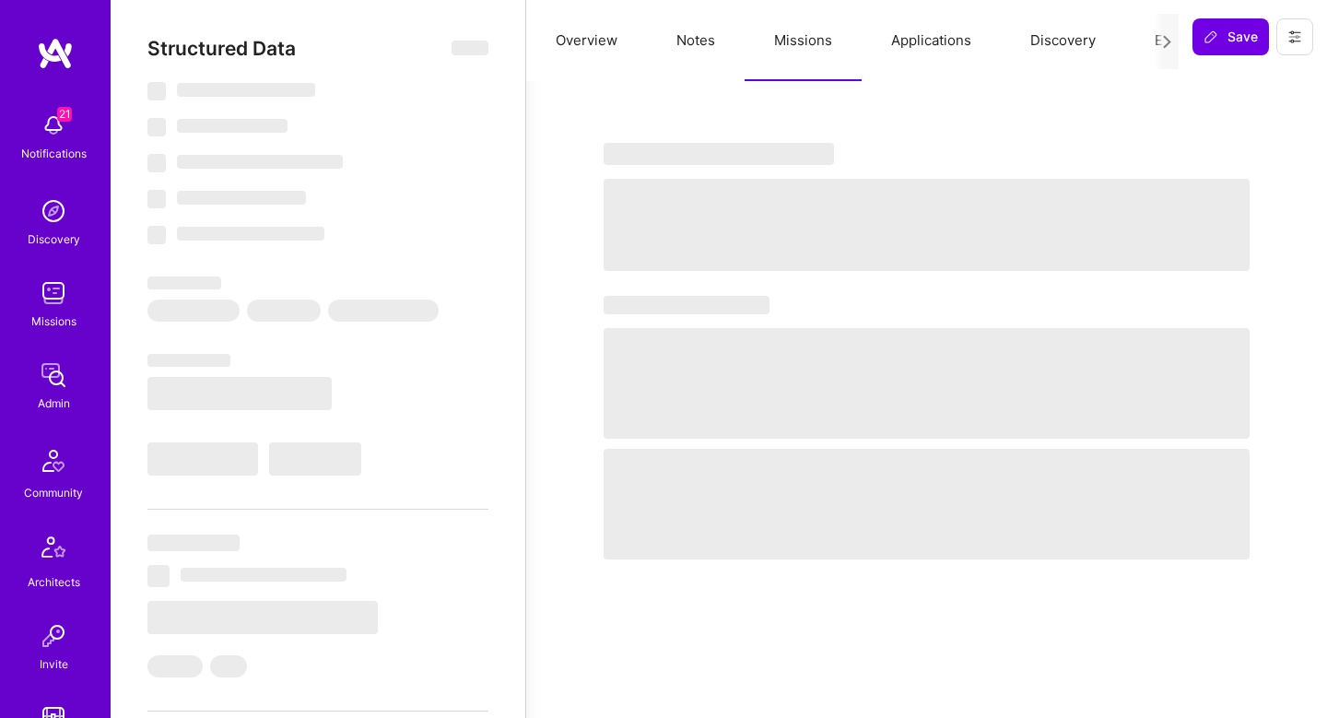
select select "Right Now"
select select "5"
select select "7"
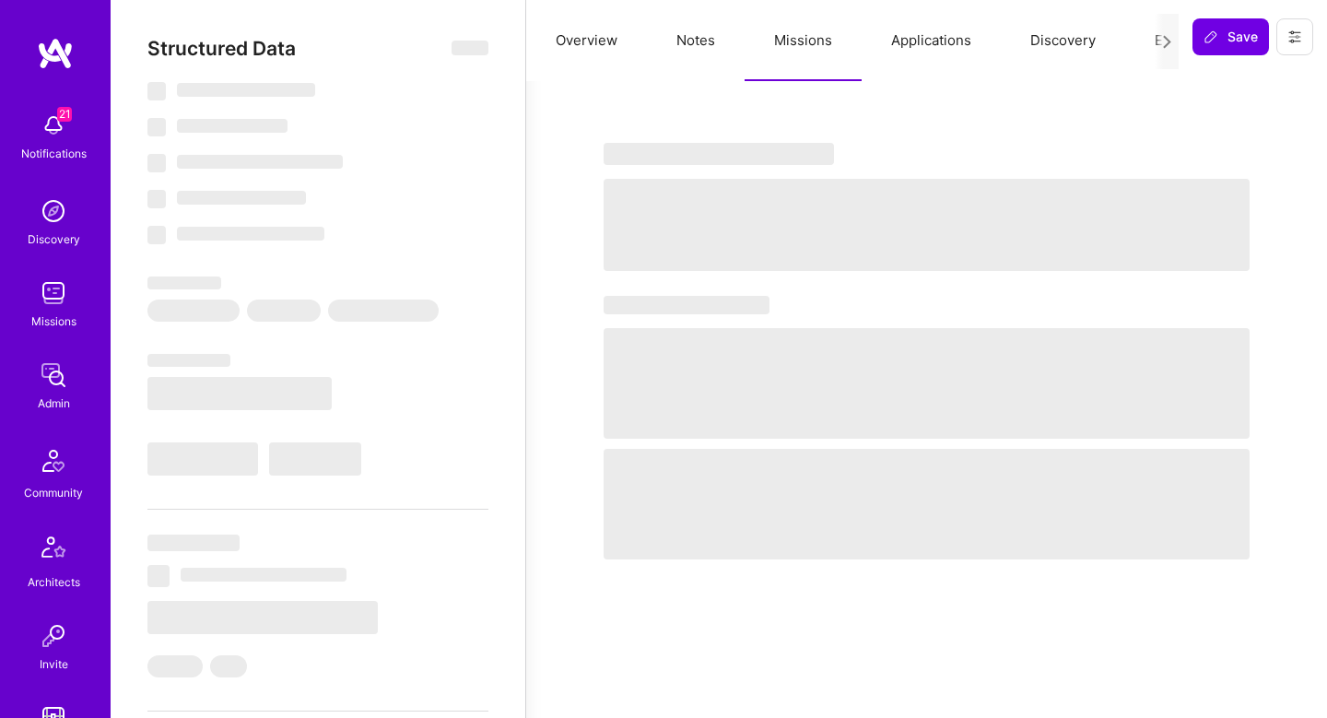
select select "US"
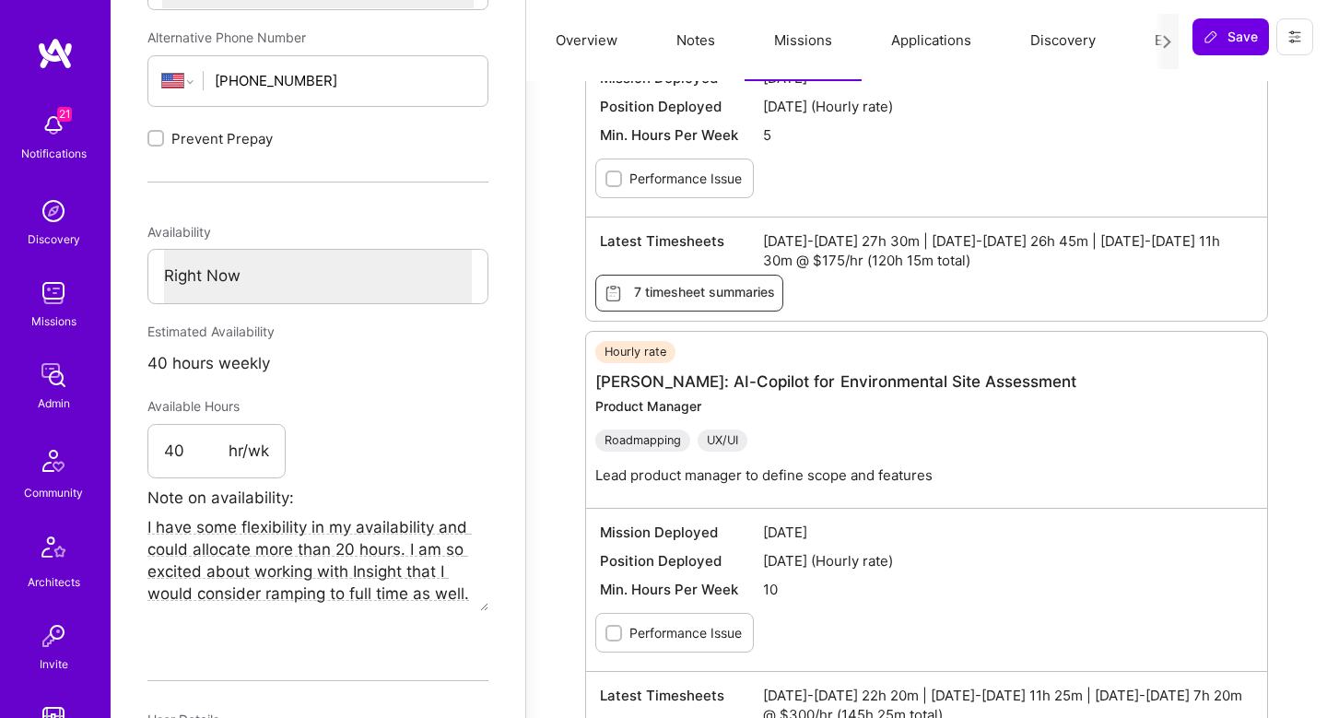
scroll to position [1150, 0]
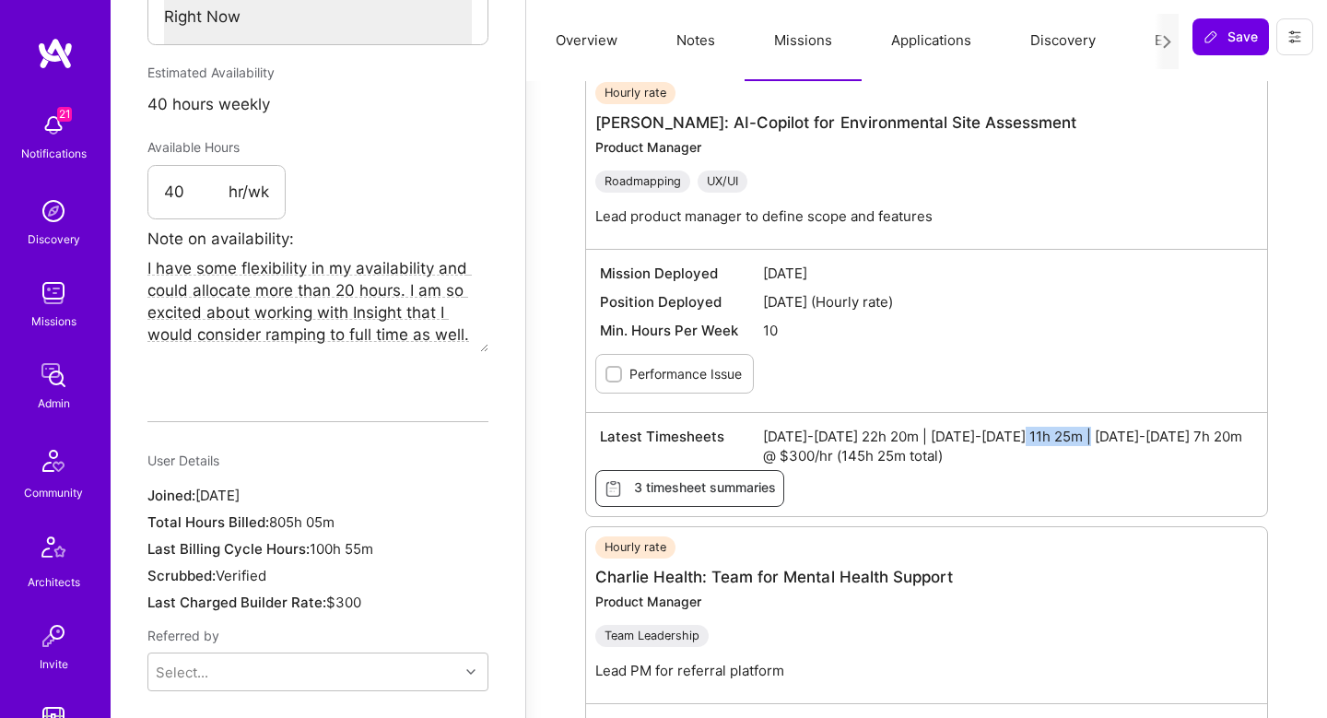
drag, startPoint x: 1013, startPoint y: 437, endPoint x: 1085, endPoint y: 435, distance: 71.9
click at [1085, 435] on span "Jul 1-15 2025 22h 20m | Jul 16-31 2025 11h 25m | Aug 1-15 2025 7h 20m @ $300/hr…" at bounding box center [1008, 446] width 490 height 39
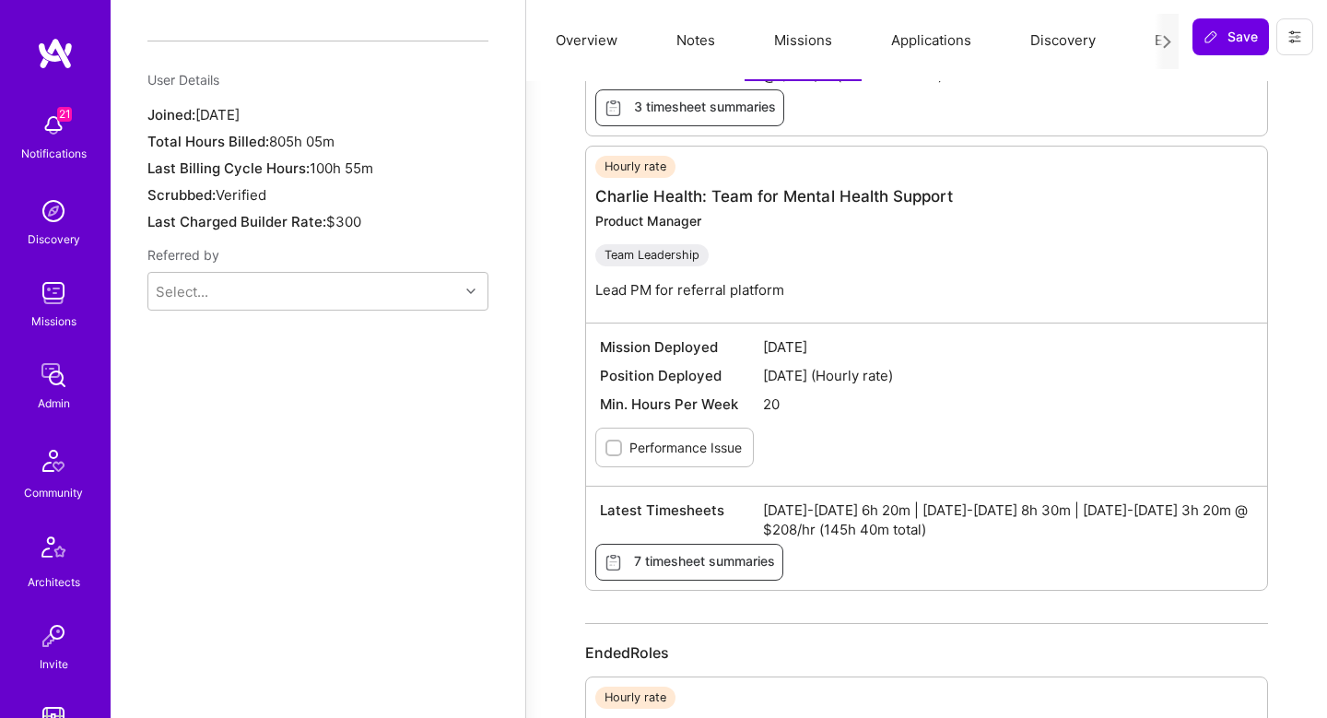
scroll to position [1533, 0]
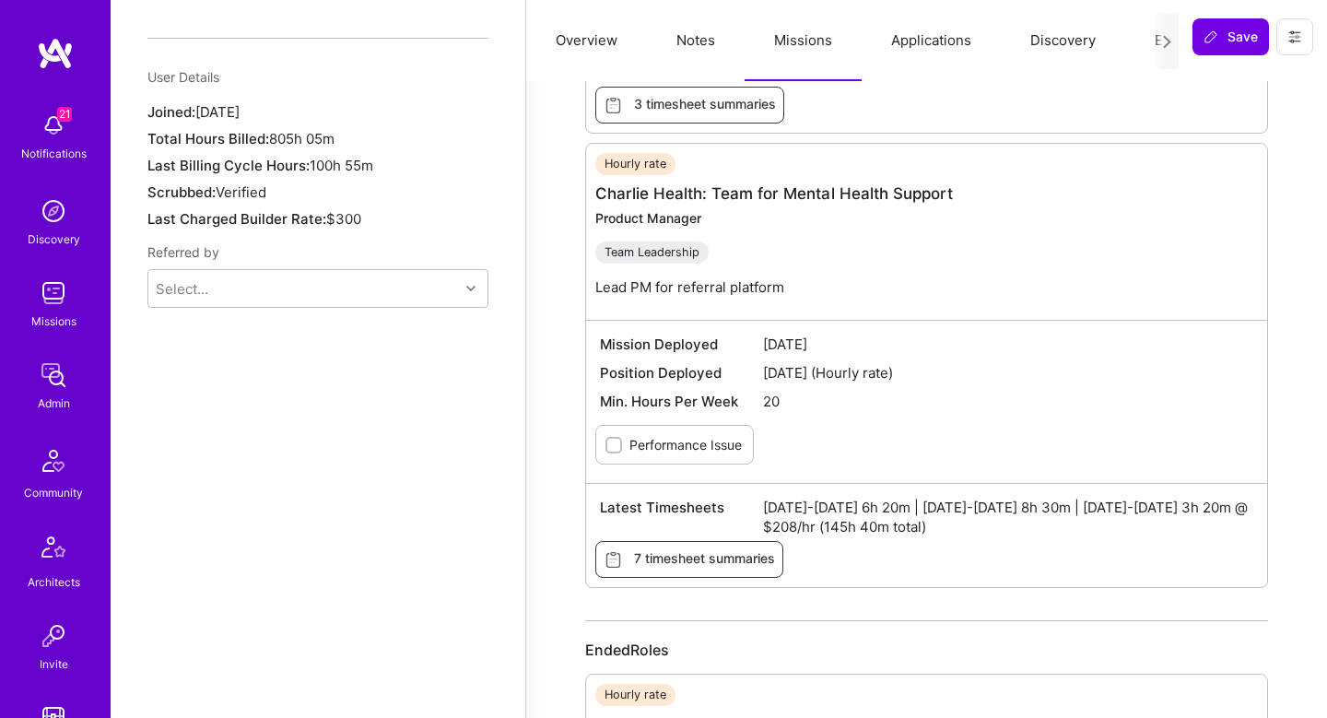
click at [1085, 435] on div "Mission Deployed Mar 14 2025 Position Deployed May 06 2025 (Hourly rate) Min. H…" at bounding box center [926, 401] width 681 height 163
drag, startPoint x: 1061, startPoint y: 503, endPoint x: 1018, endPoint y: 507, distance: 43.5
click at [1016, 507] on span "Jul 1-15 2025 6h 20m | Jul 16-31 2025 8h 30m | Aug 1-15 2025 3h 20m @ $208/hr (…" at bounding box center [1008, 517] width 490 height 39
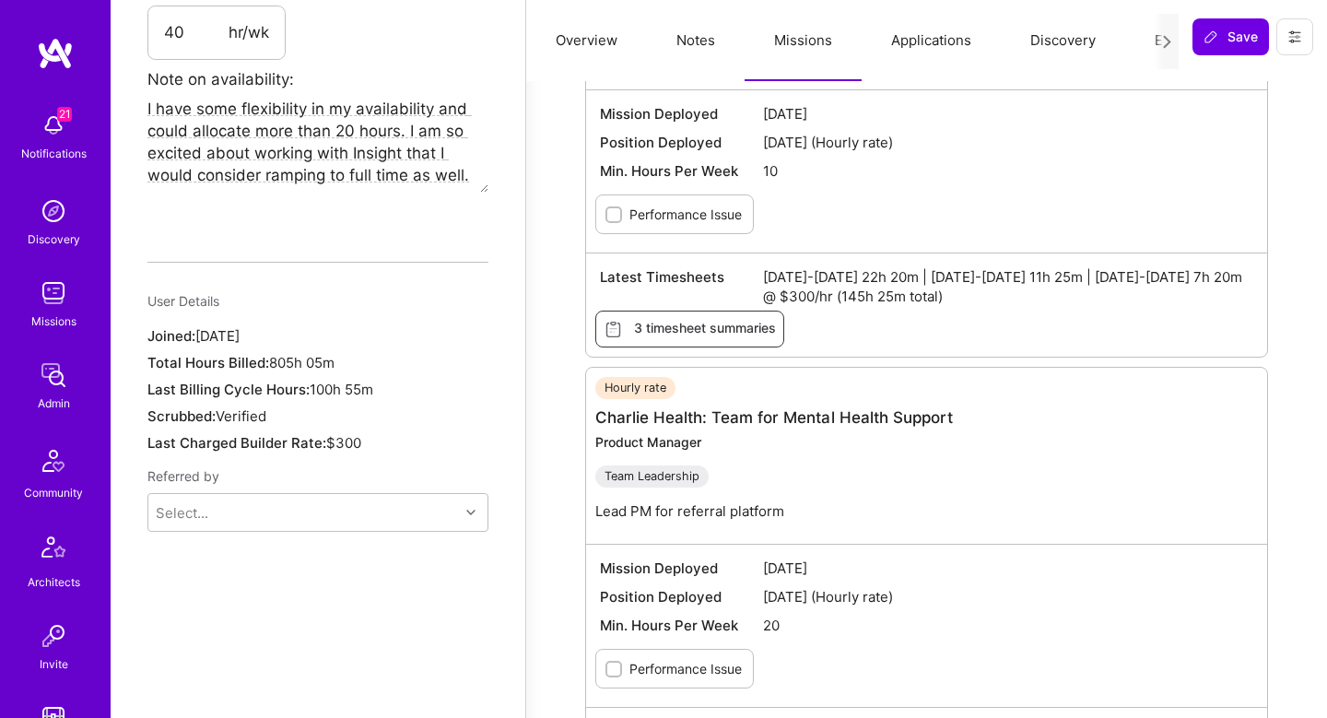
scroll to position [1285, 0]
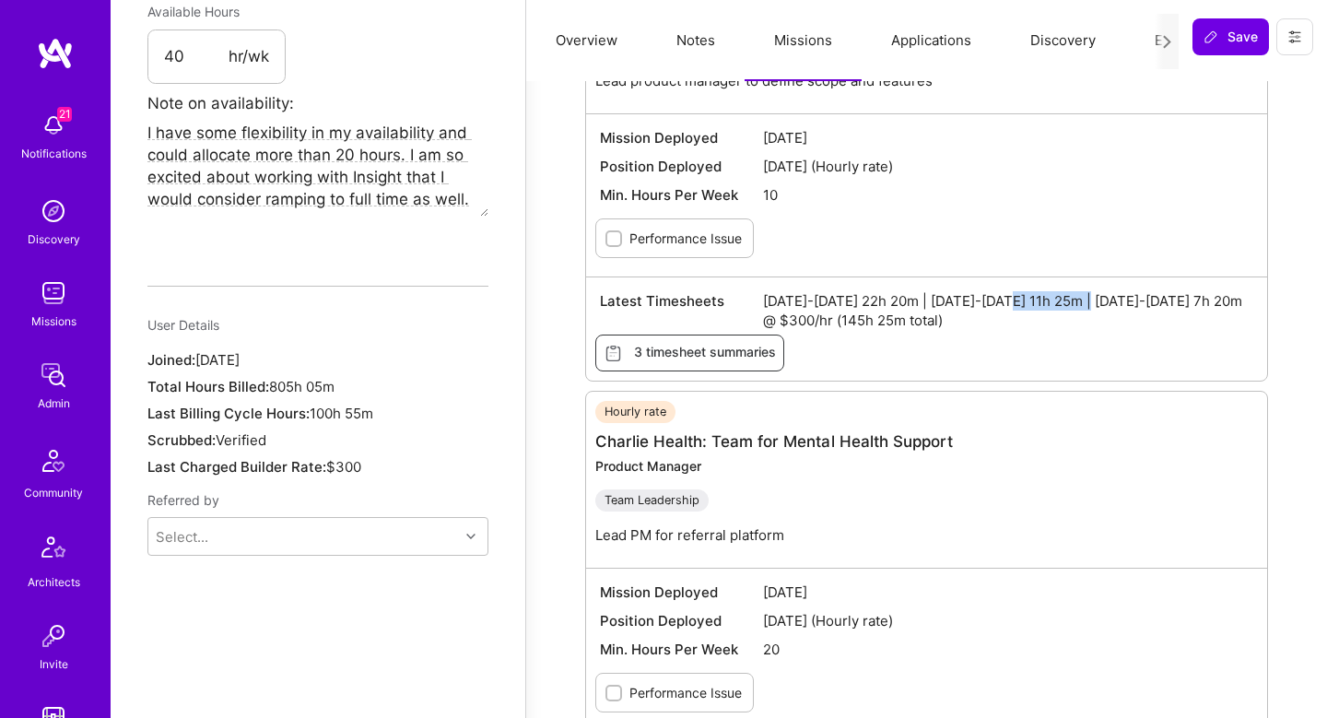
drag, startPoint x: 993, startPoint y: 308, endPoint x: 1084, endPoint y: 307, distance: 91.3
click at [1084, 308] on span "Jul 1-15 2025 22h 20m | Jul 16-31 2025 11h 25m | Aug 1-15 2025 7h 20m @ $300/hr…" at bounding box center [1008, 310] width 490 height 39
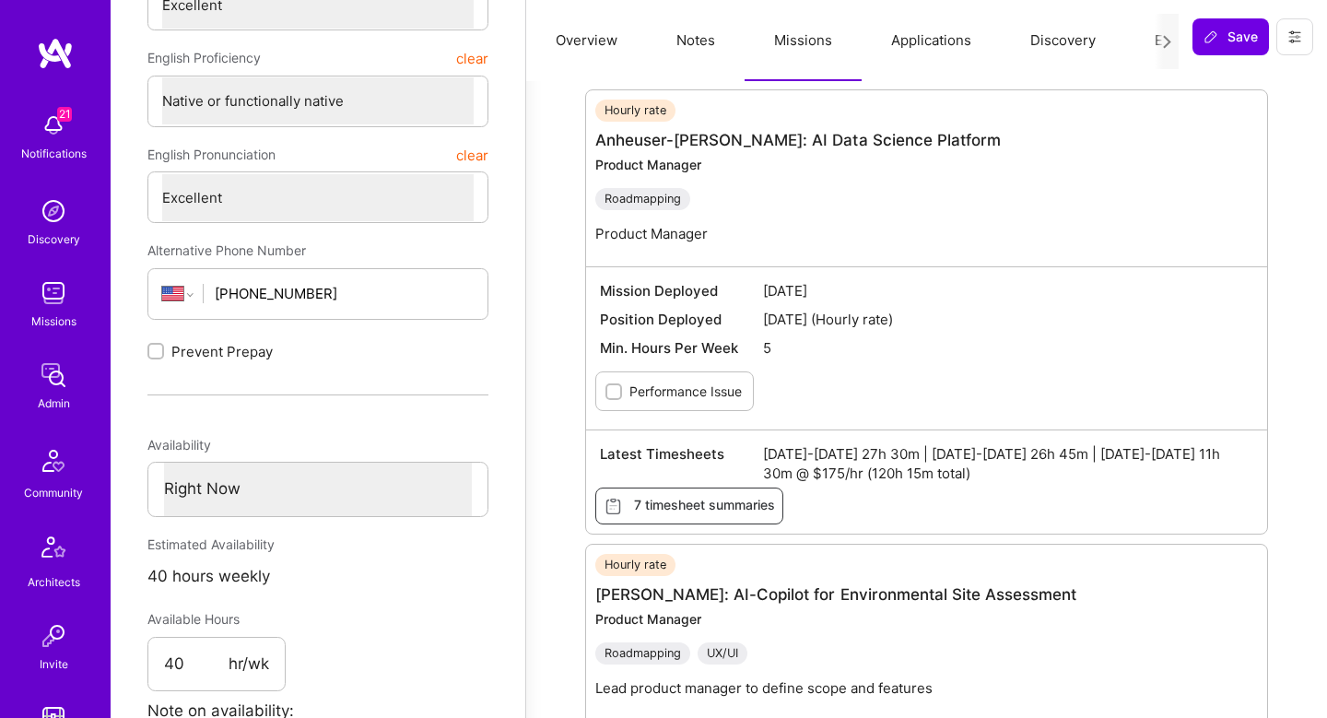
scroll to position [670, 0]
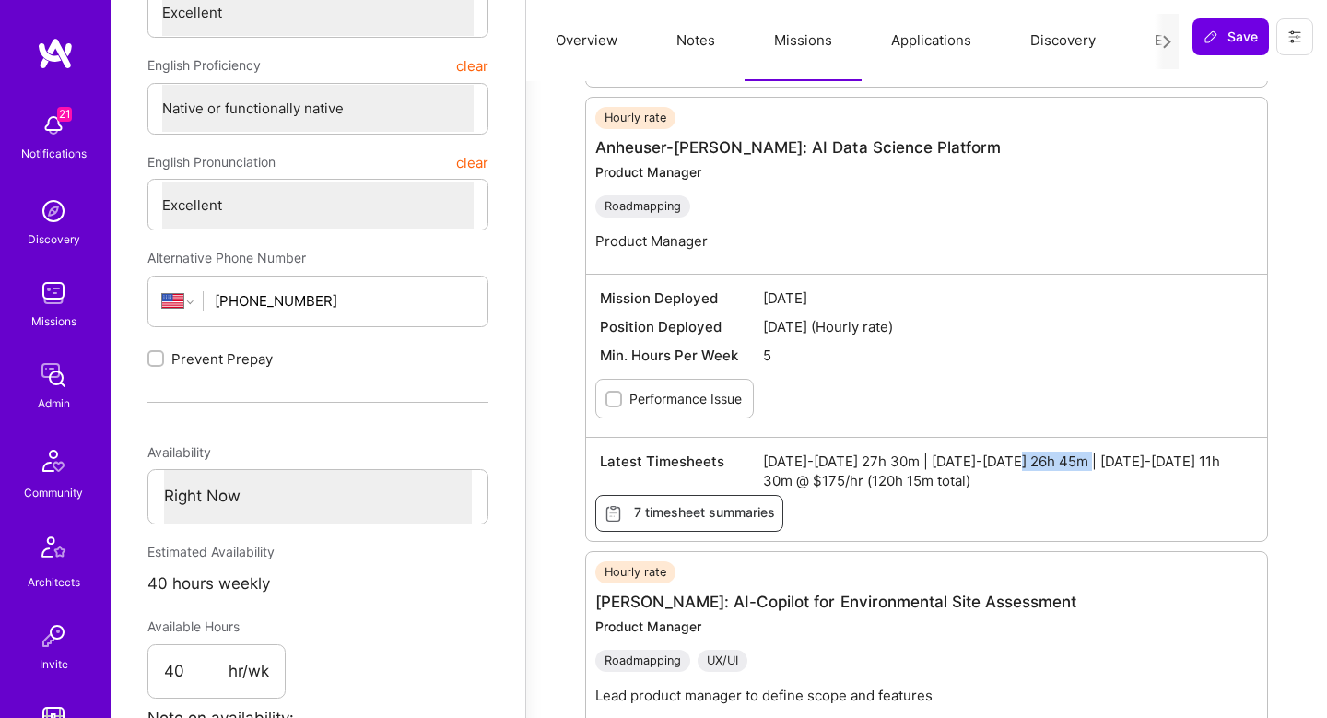
drag, startPoint x: 1007, startPoint y: 463, endPoint x: 1085, endPoint y: 461, distance: 78.4
click at [1086, 461] on span "Jul 1-15 2025 27h 30m | Jul 16-31 2025 26h 45m | Aug 1-15 2025 11h 30m @ $175/h…" at bounding box center [1008, 471] width 490 height 39
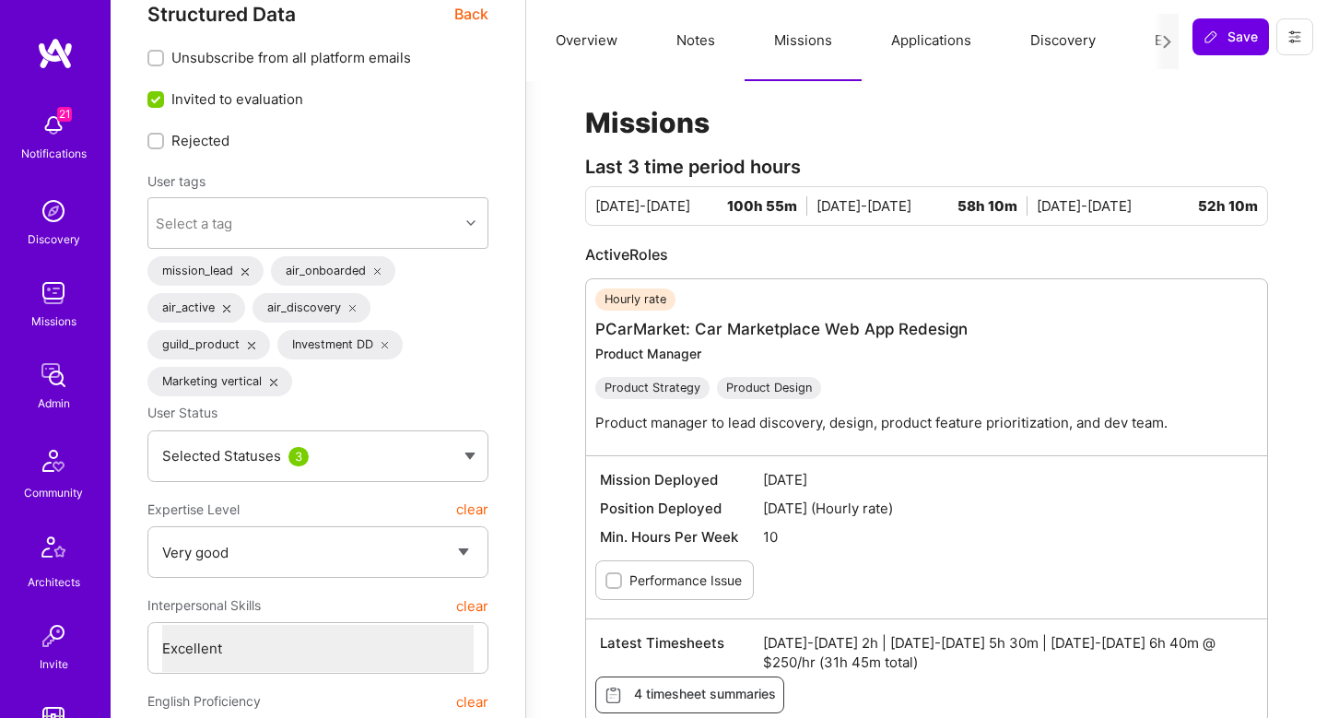
scroll to position [0, 0]
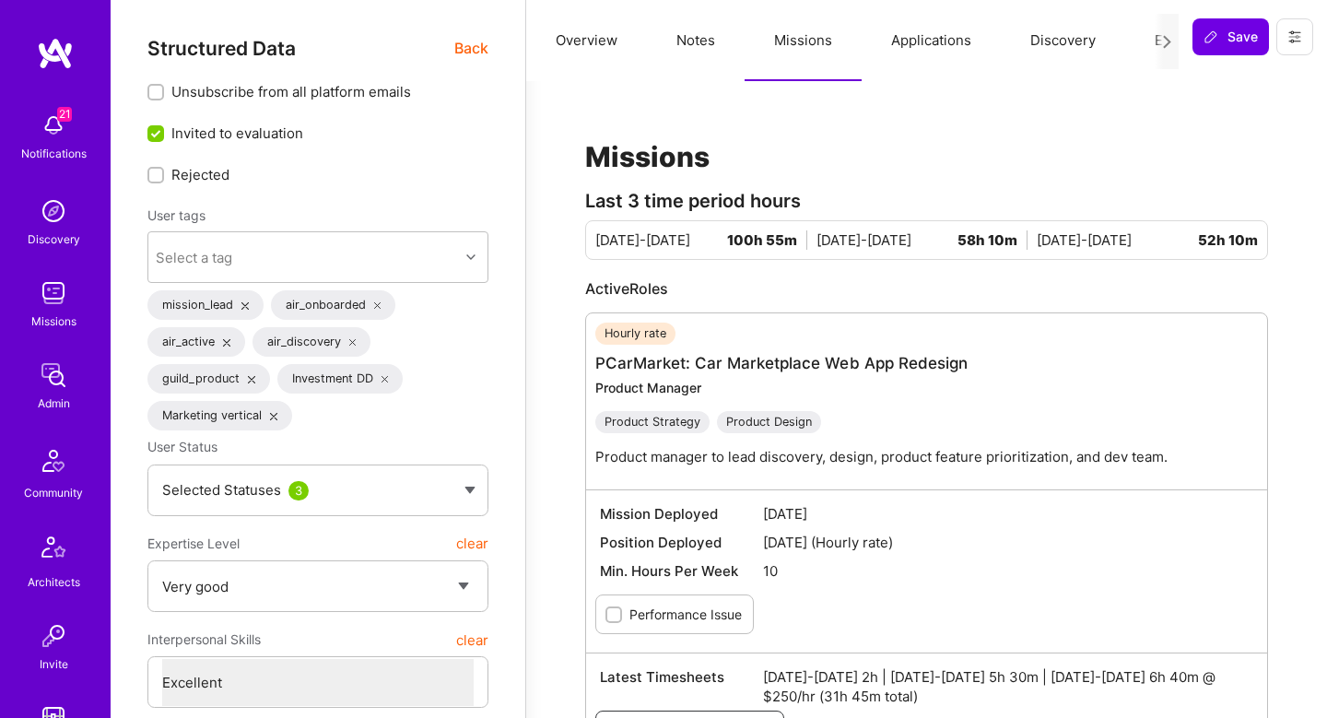
click at [472, 51] on span "Back" at bounding box center [471, 48] width 34 height 23
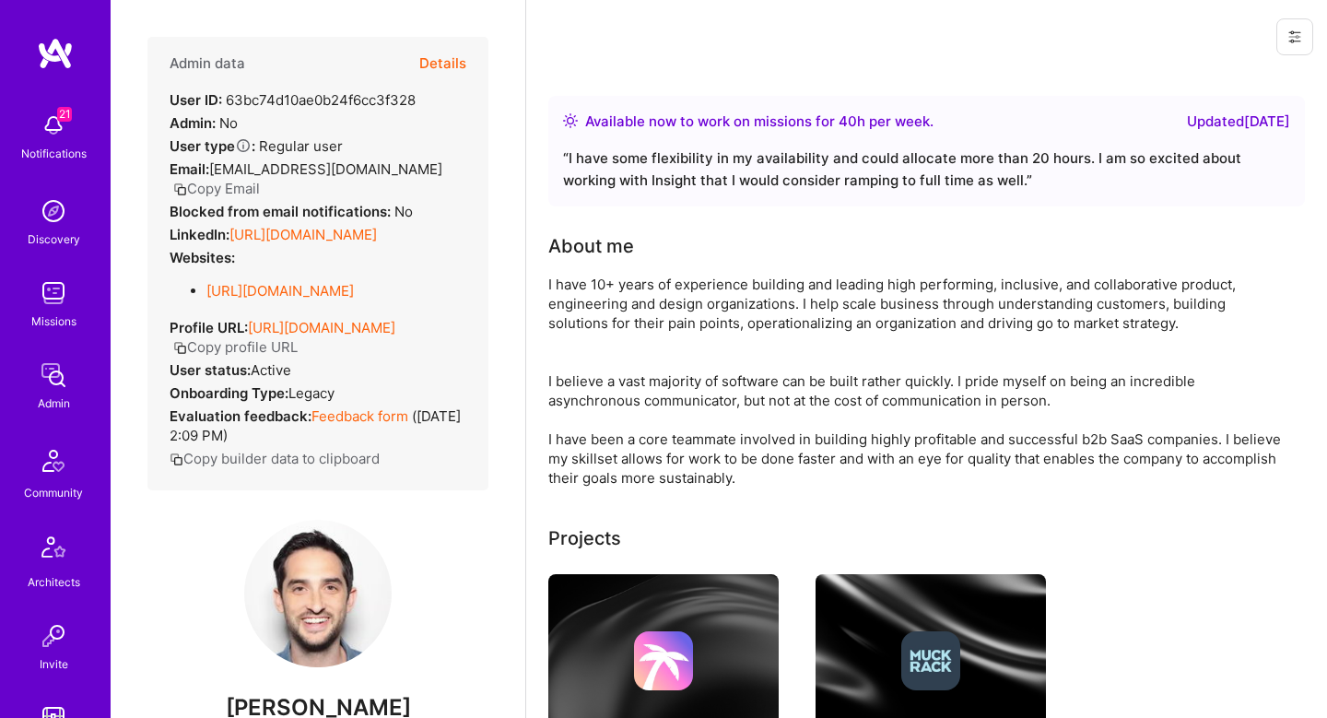
click at [471, 45] on div "Admin data Details User ID: 63bc74d10ae0b24f6cc3f328 Admin: No User type Regula…" at bounding box center [317, 264] width 341 height 454
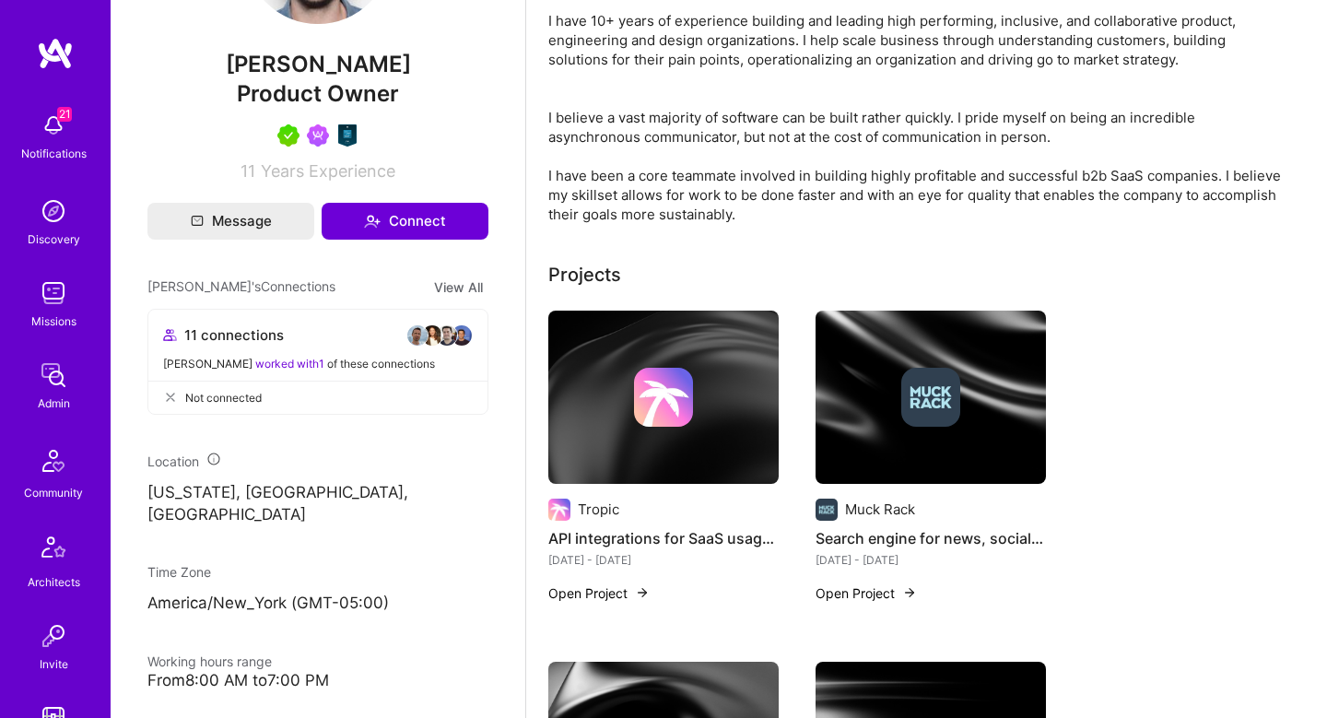
scroll to position [643, 0]
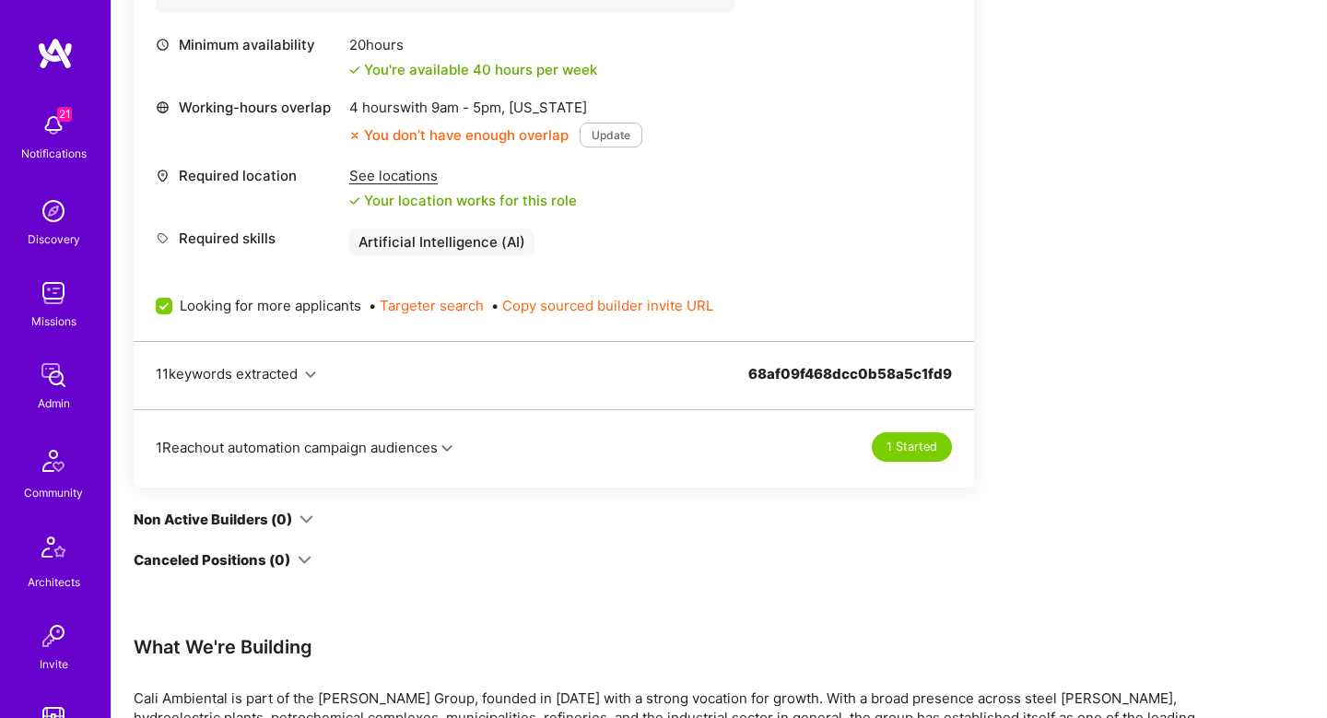
scroll to position [871, 0]
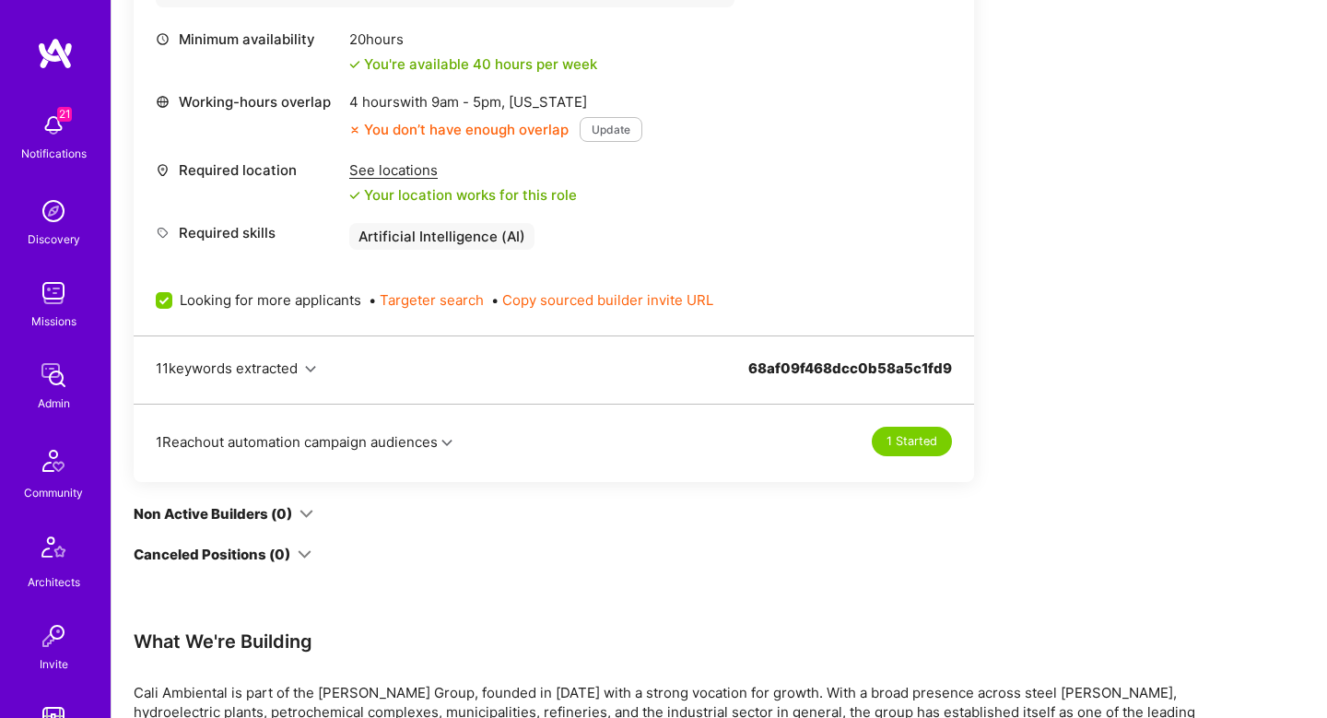
click at [446, 432] on button "1 Reachout automation campaign audiences" at bounding box center [304, 441] width 297 height 19
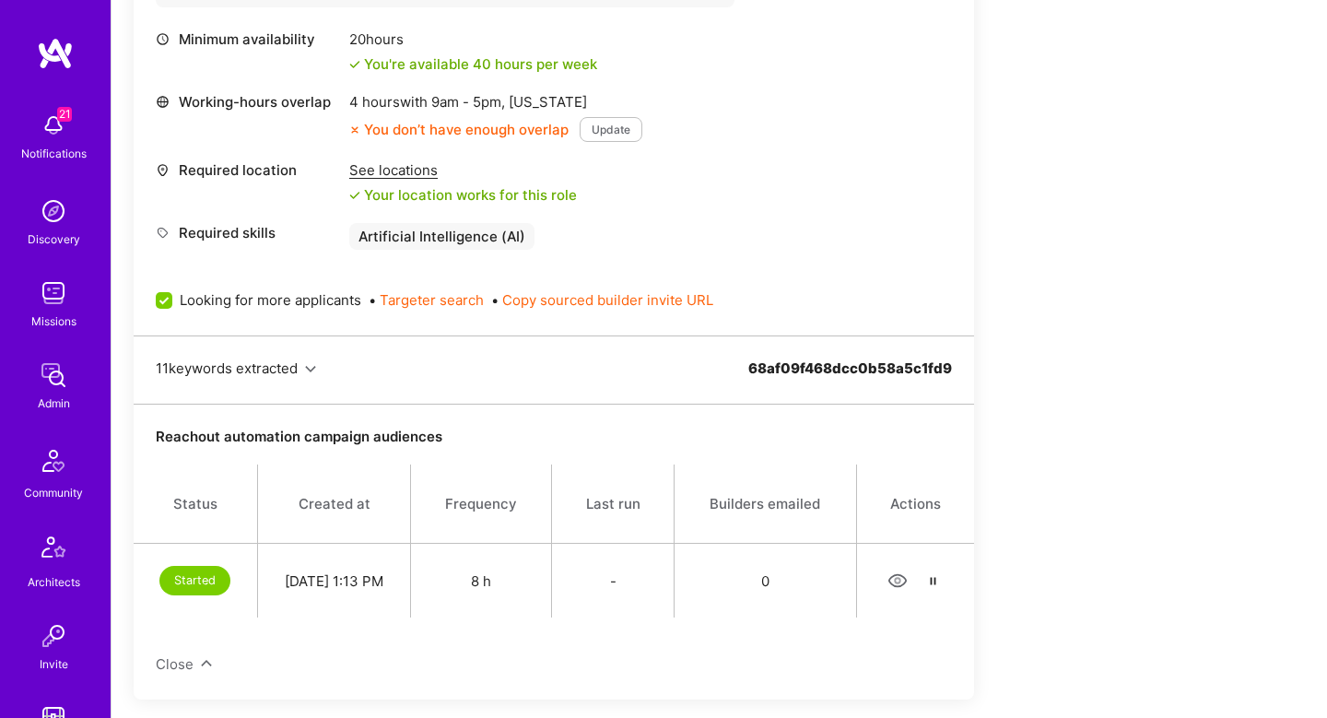
click at [203, 584] on div "Started" at bounding box center [194, 580] width 71 height 29
click at [904, 582] on icon "button" at bounding box center [898, 581] width 21 height 21
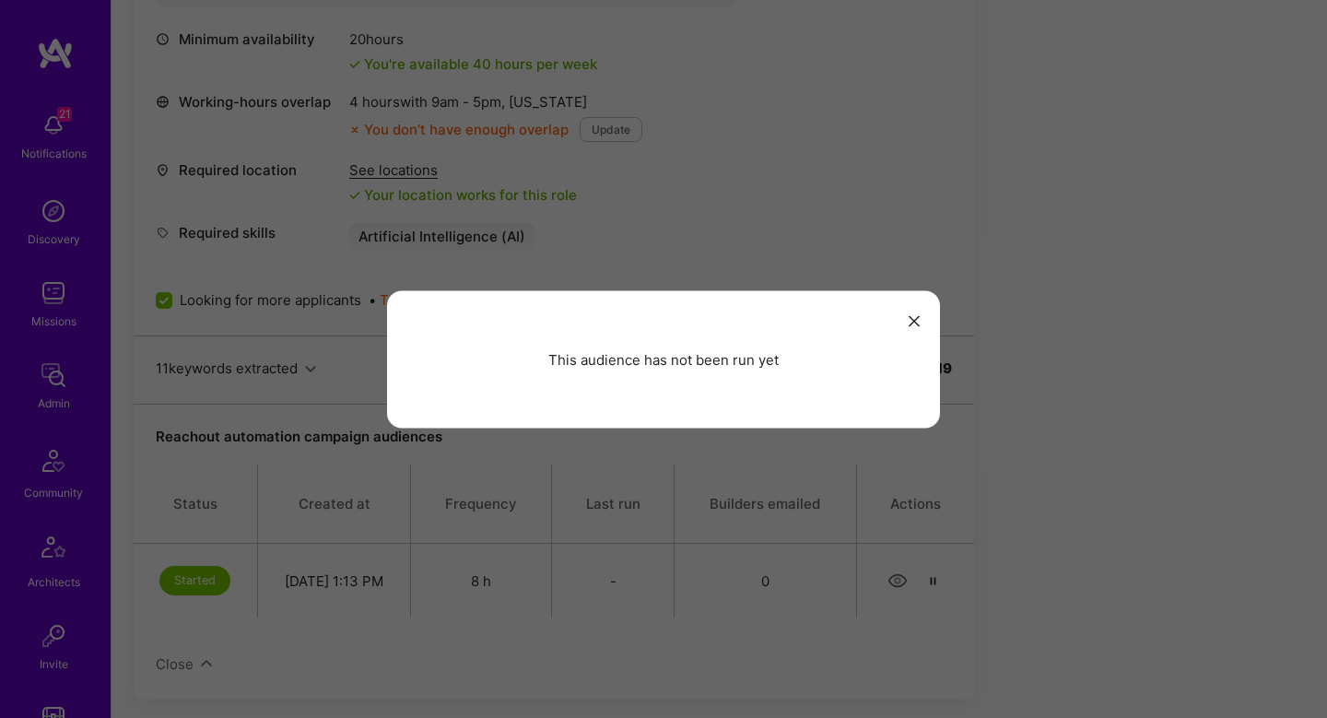
click at [913, 313] on button "modal" at bounding box center [914, 320] width 22 height 30
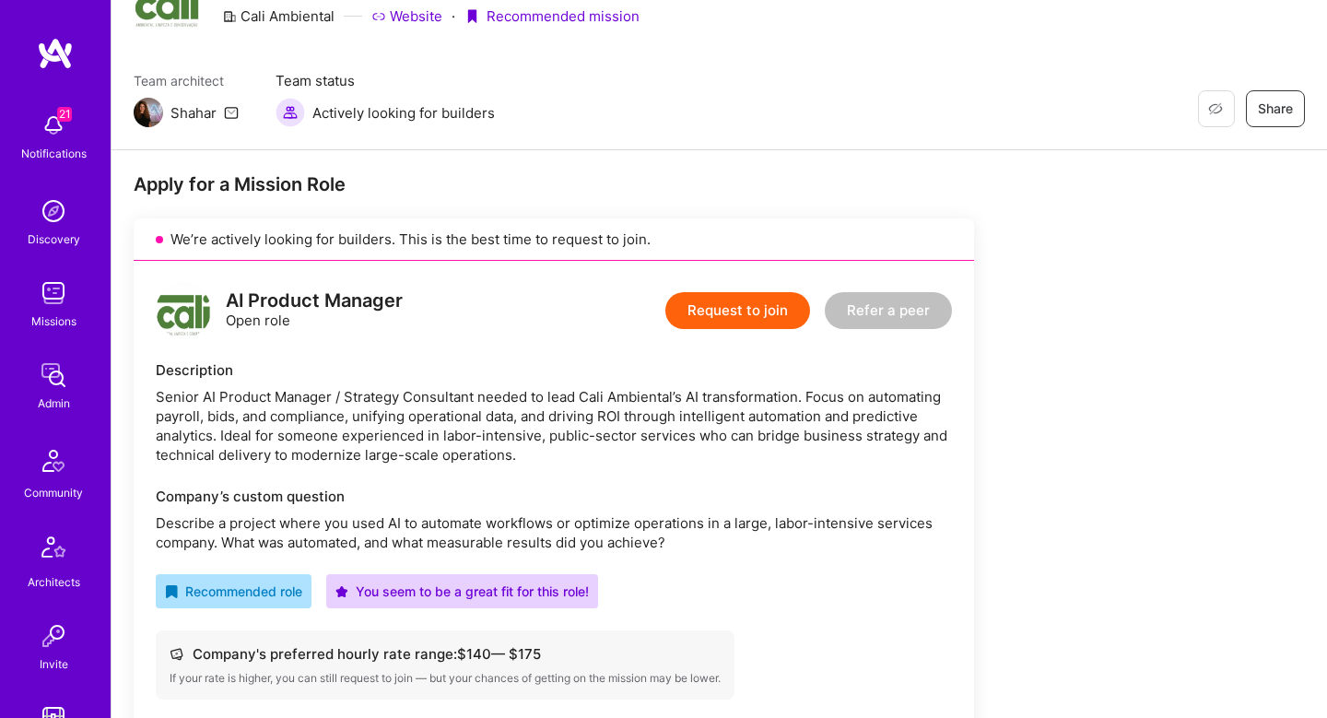
scroll to position [0, 0]
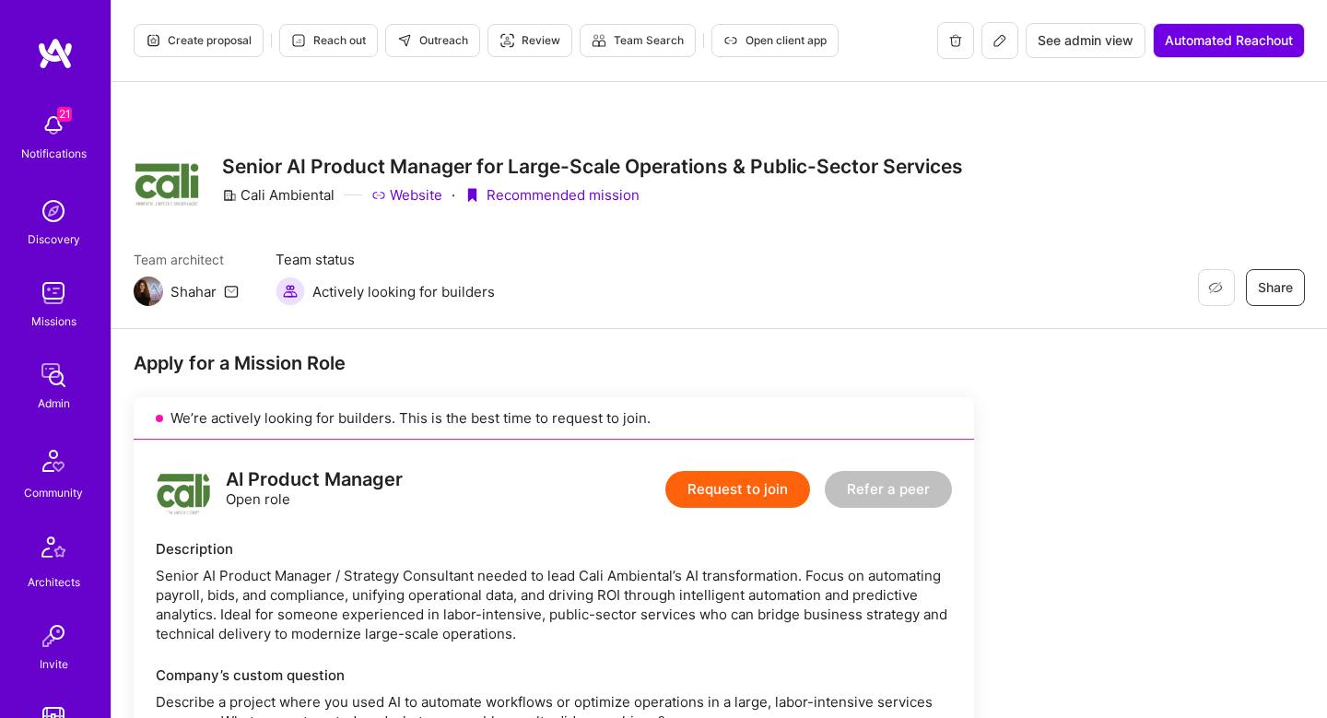
click at [447, 40] on span "Outreach" at bounding box center [432, 40] width 71 height 17
click at [608, 289] on div "Team architect Shahar Team status Actively looking for builders Restore Not Int…" at bounding box center [720, 278] width 1172 height 56
click at [1186, 32] on span "Automated Reachout" at bounding box center [1229, 40] width 128 height 18
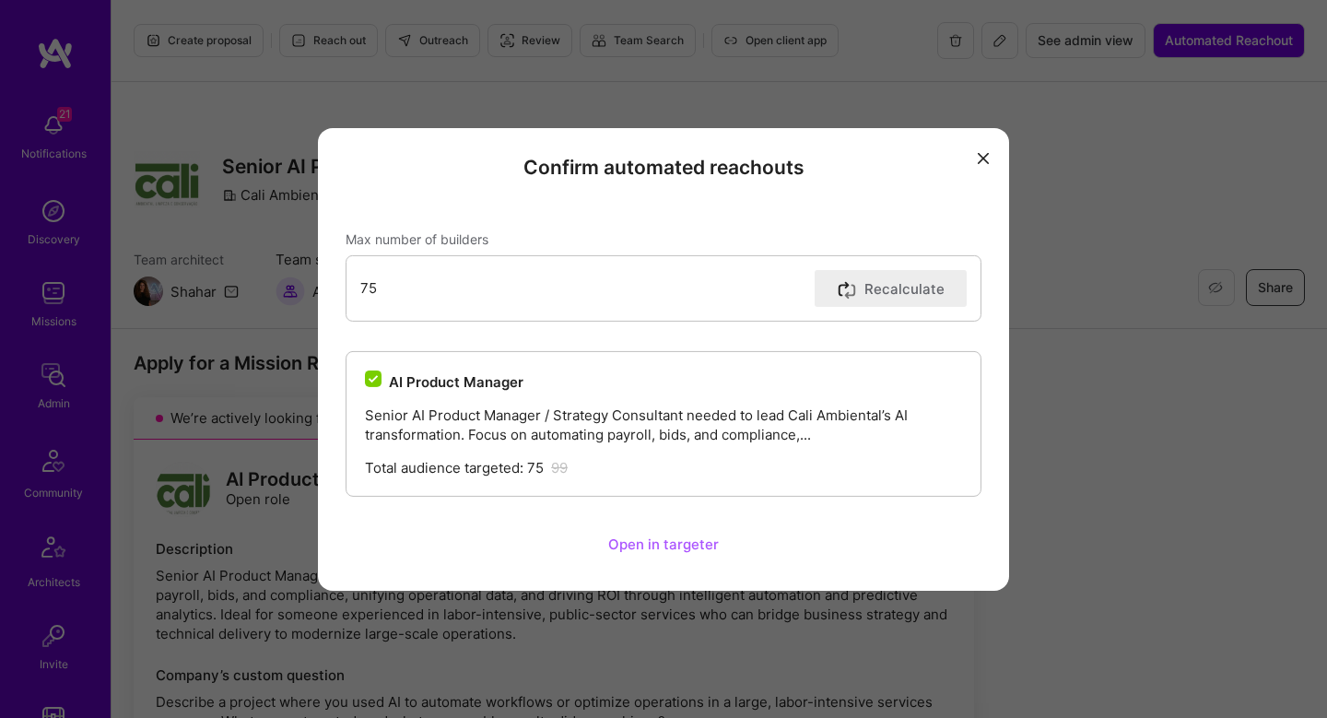
click at [646, 542] on button "Open in targeter" at bounding box center [663, 544] width 155 height 37
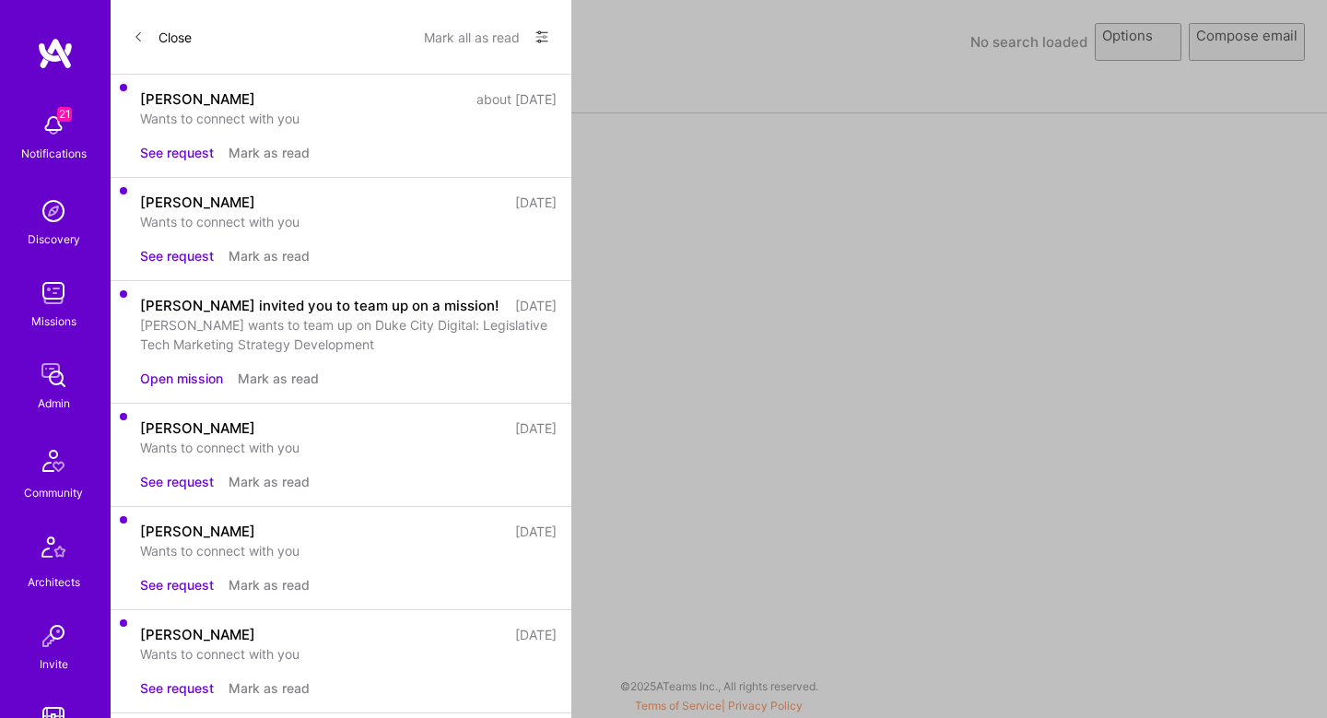
select select "rich-reachout"
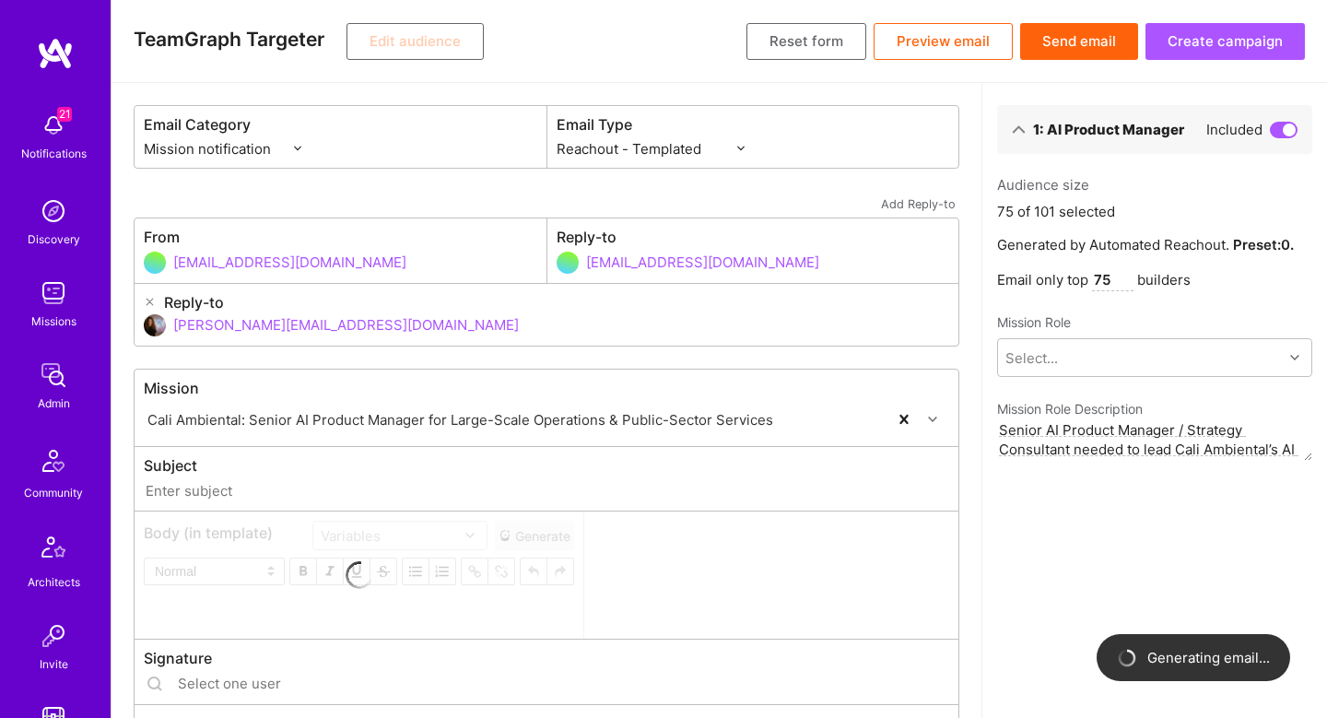
type input "A.Team // Cali Ambiental: Senior AI Product Manager for Large-Scale Operations …"
type input "shahar@a.team"
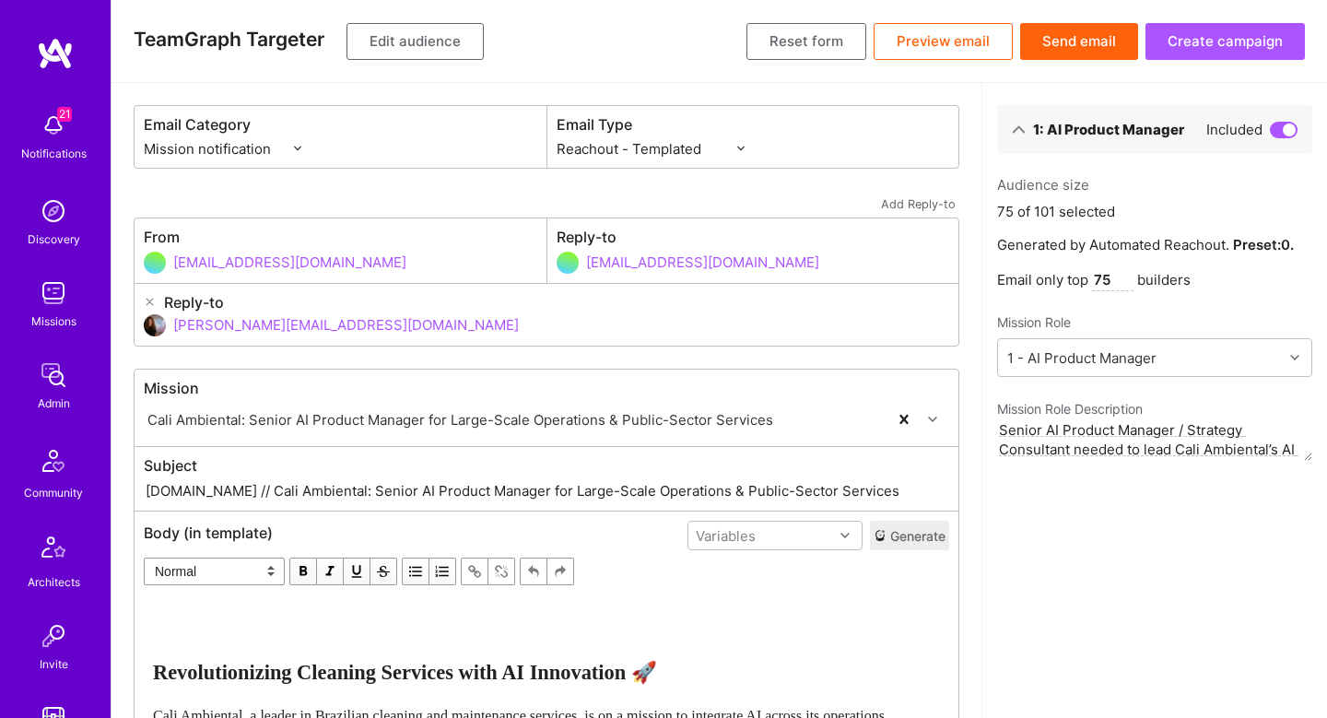
click at [432, 42] on button "Edit audience" at bounding box center [415, 41] width 137 height 37
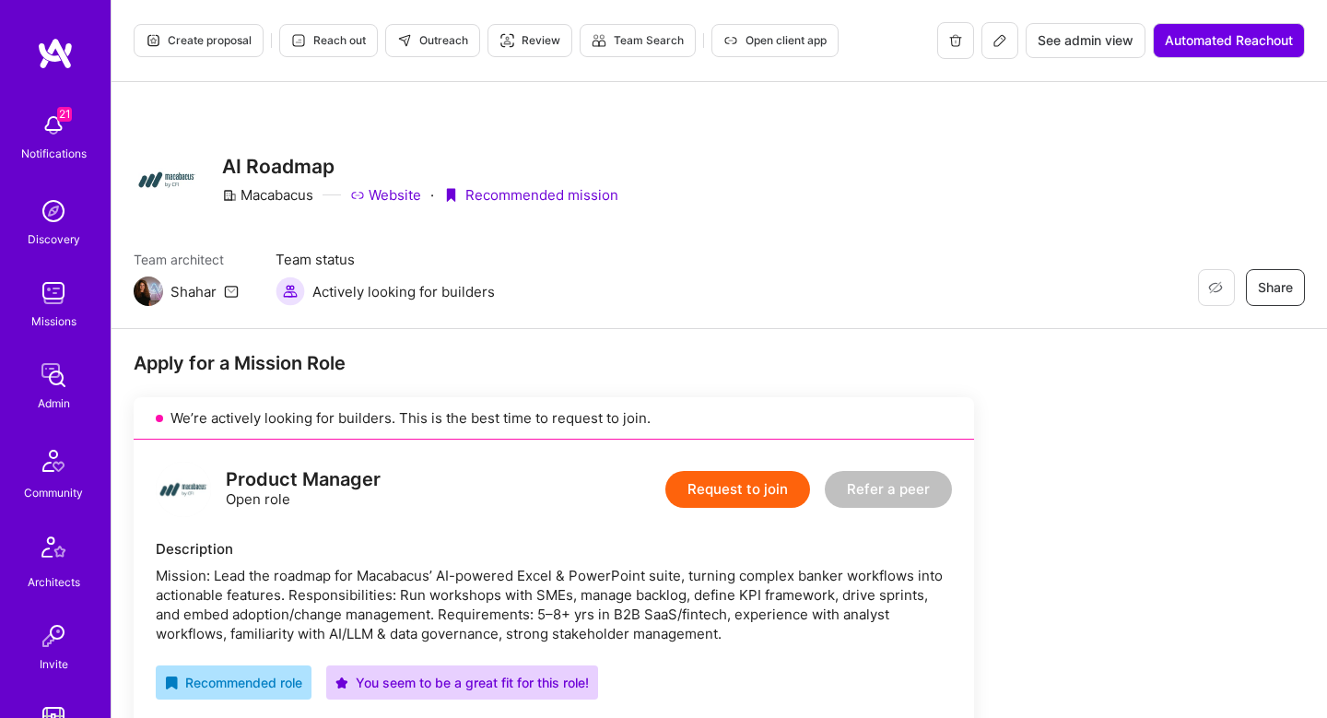
scroll to position [809, 0]
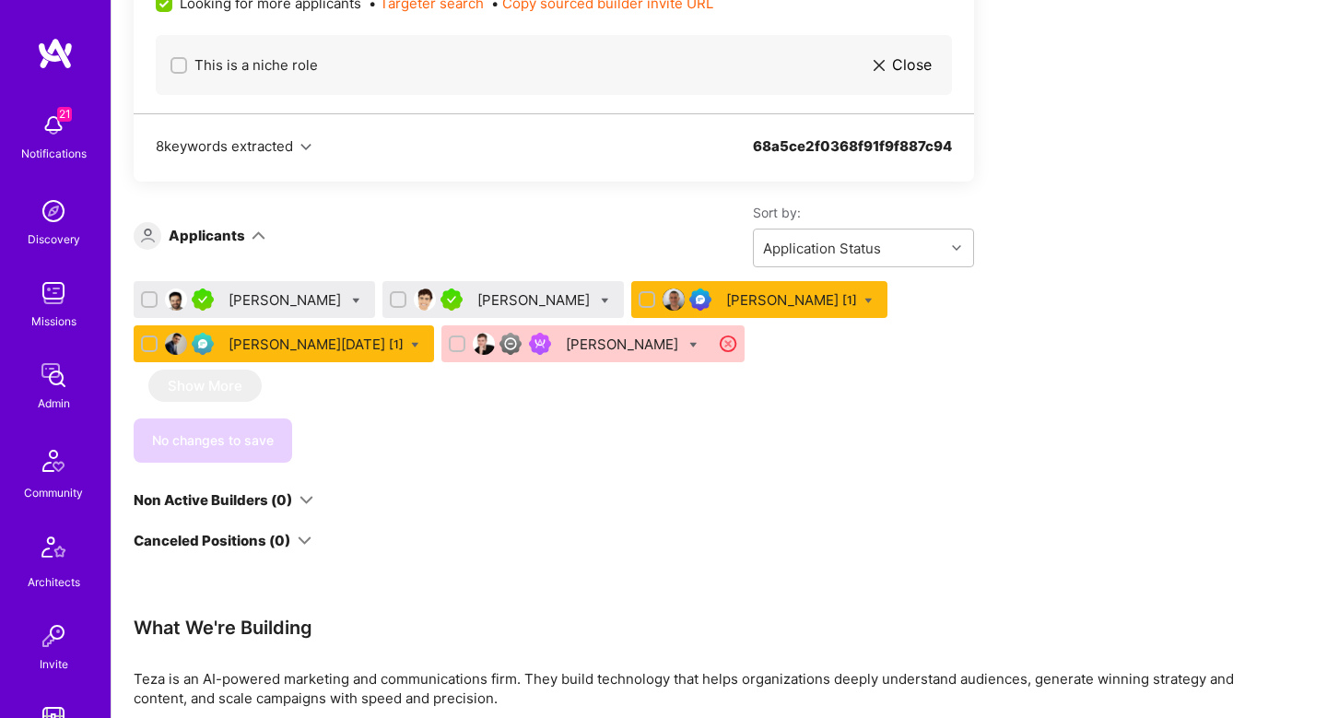
scroll to position [1105, 0]
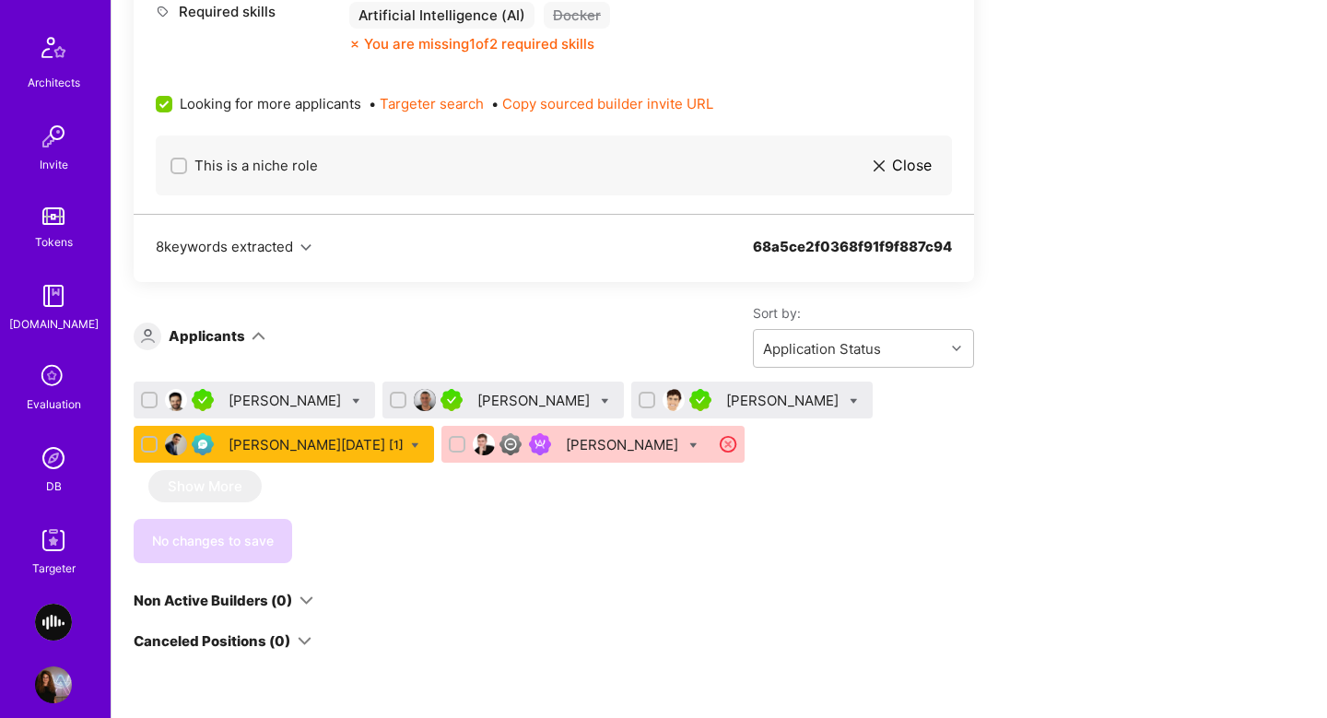
scroll to position [521, 0]
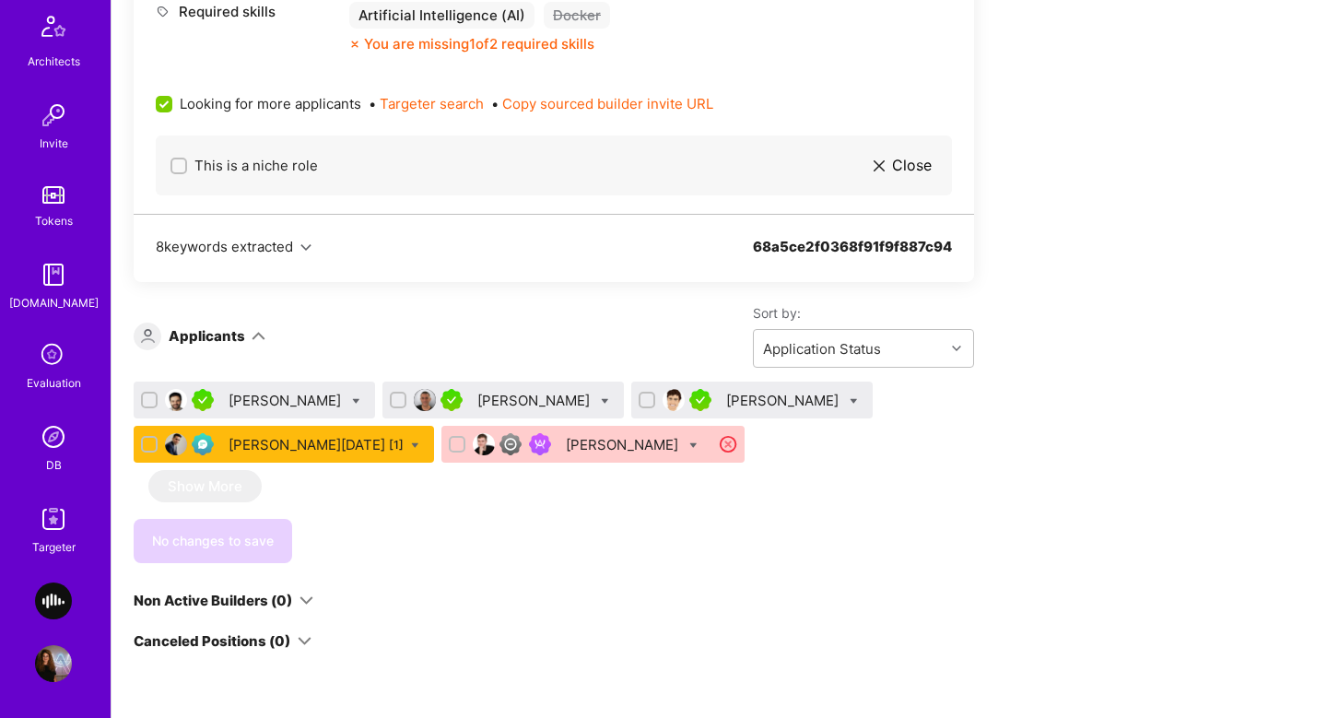
click at [56, 518] on img at bounding box center [53, 519] width 37 height 37
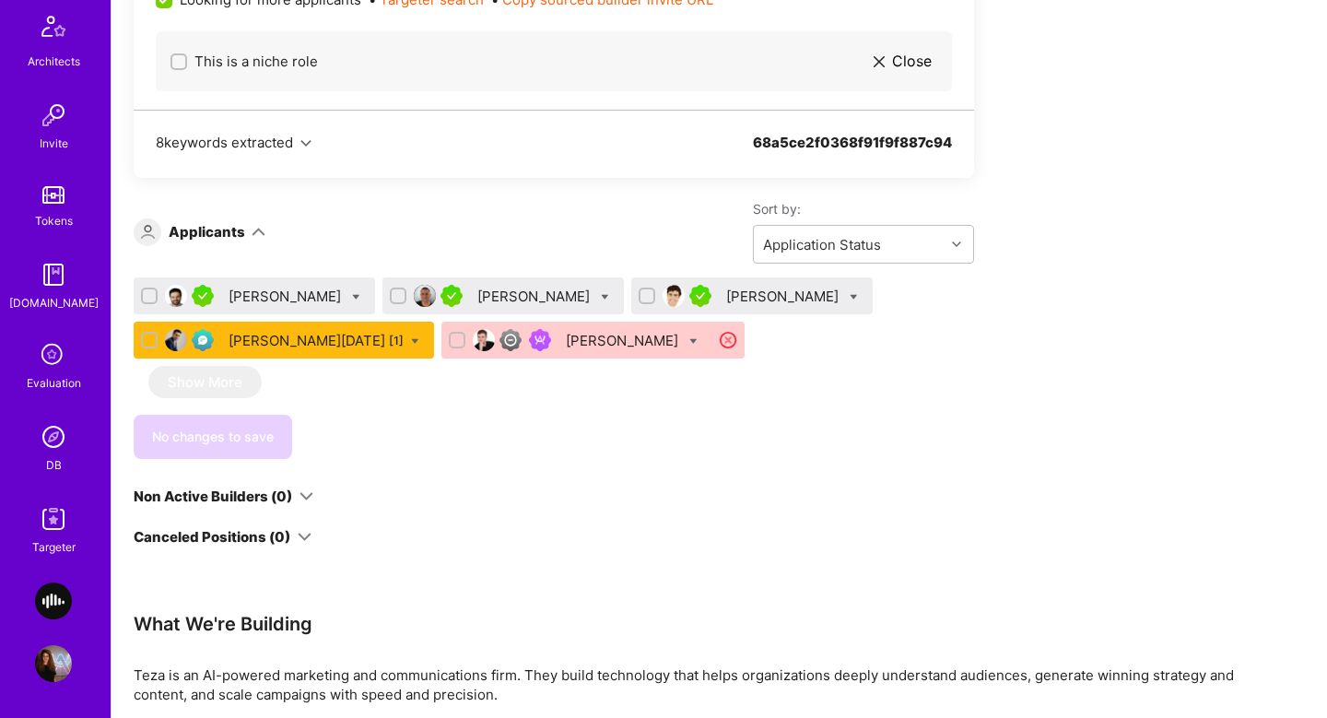
scroll to position [1210, 0]
click at [508, 289] on div "[PERSON_NAME]" at bounding box center [536, 295] width 116 height 19
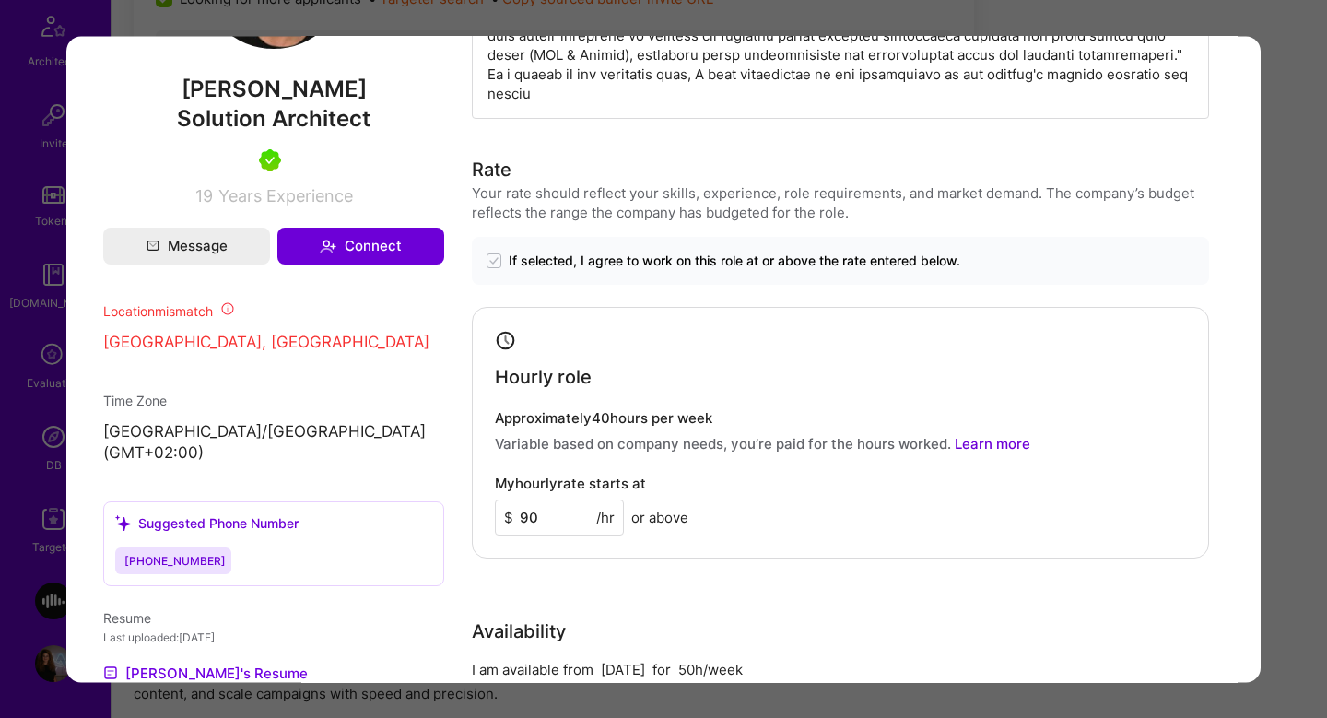
scroll to position [1221, 0]
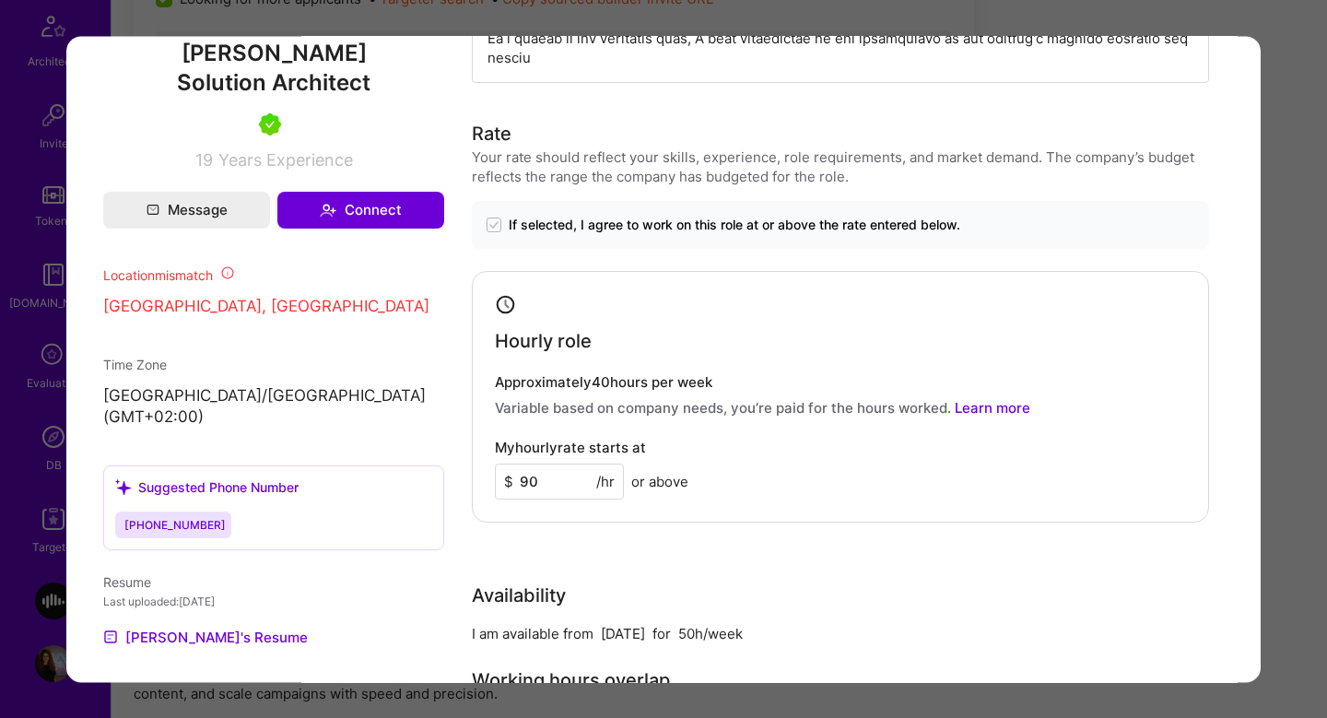
click at [1295, 225] on div "Application 2 of 5 Builder Missing Requirements Required Location See locations…" at bounding box center [663, 359] width 1327 height 718
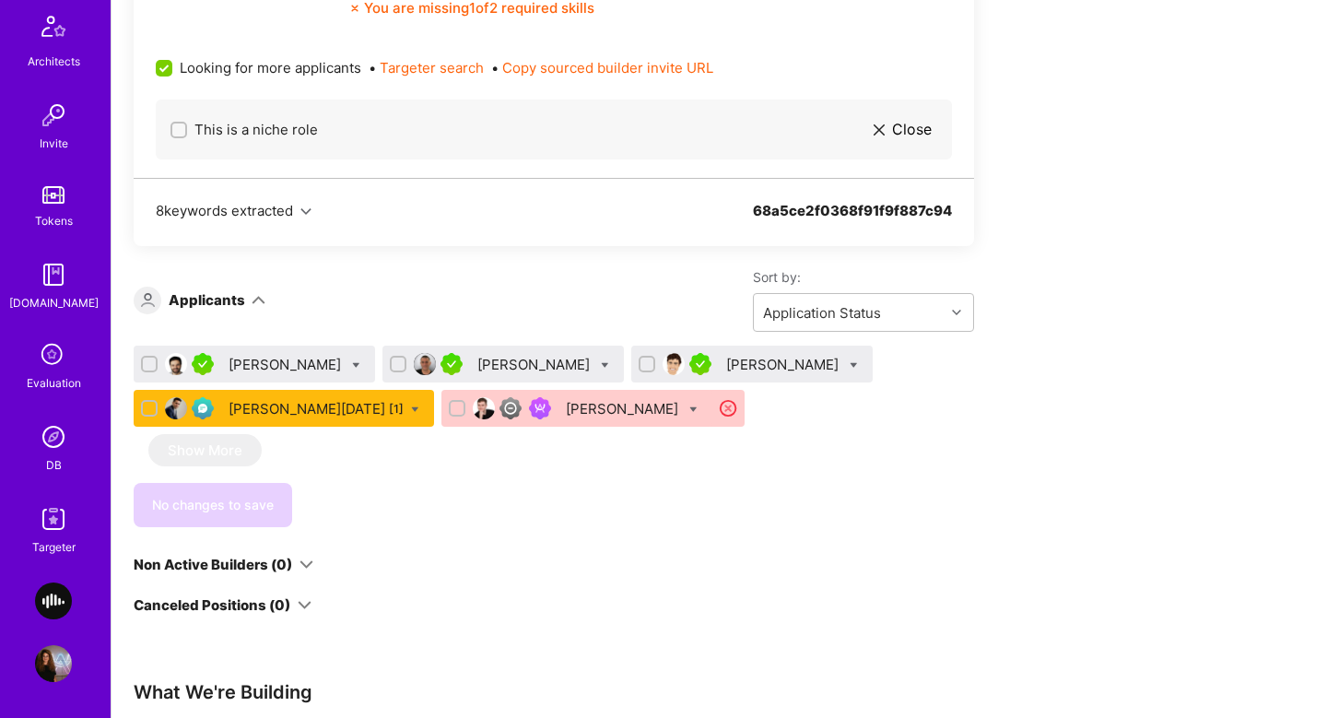
scroll to position [1138, 0]
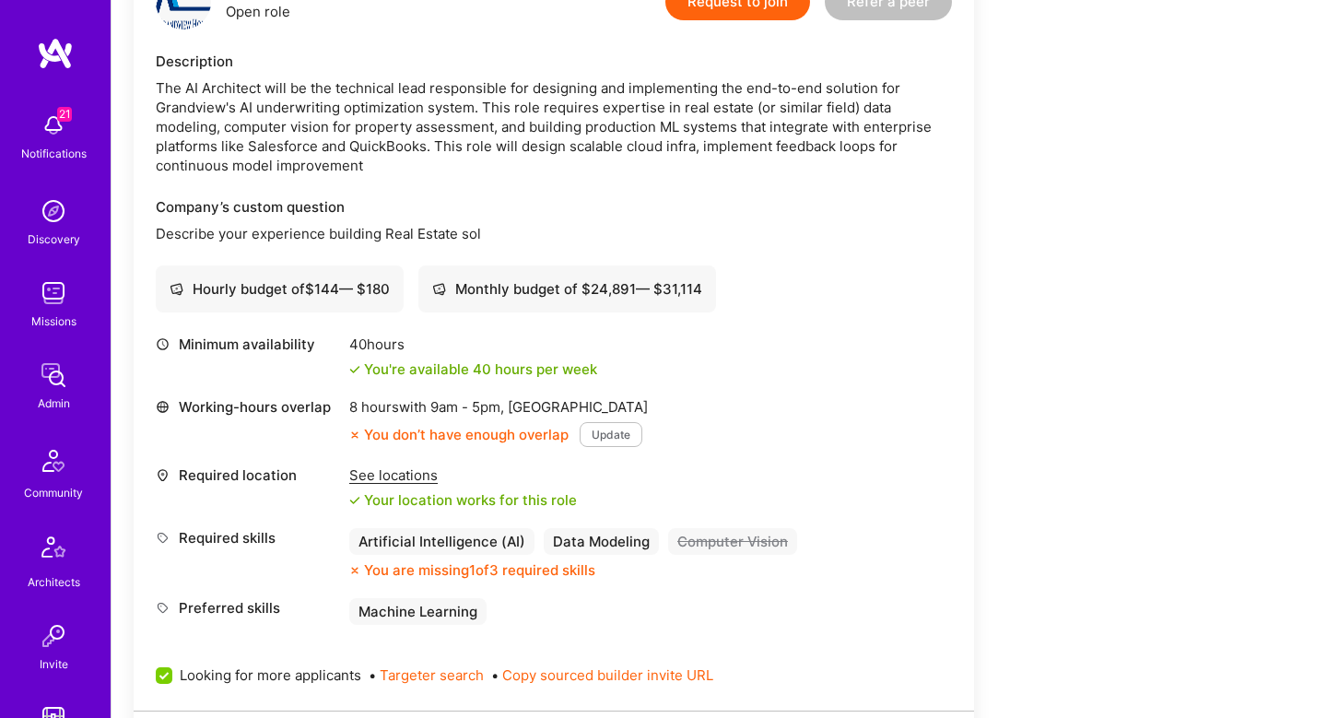
scroll to position [1749, 0]
click at [488, 80] on div "The AI Architect will be the technical lead responsible for designing and imple…" at bounding box center [554, 125] width 796 height 97
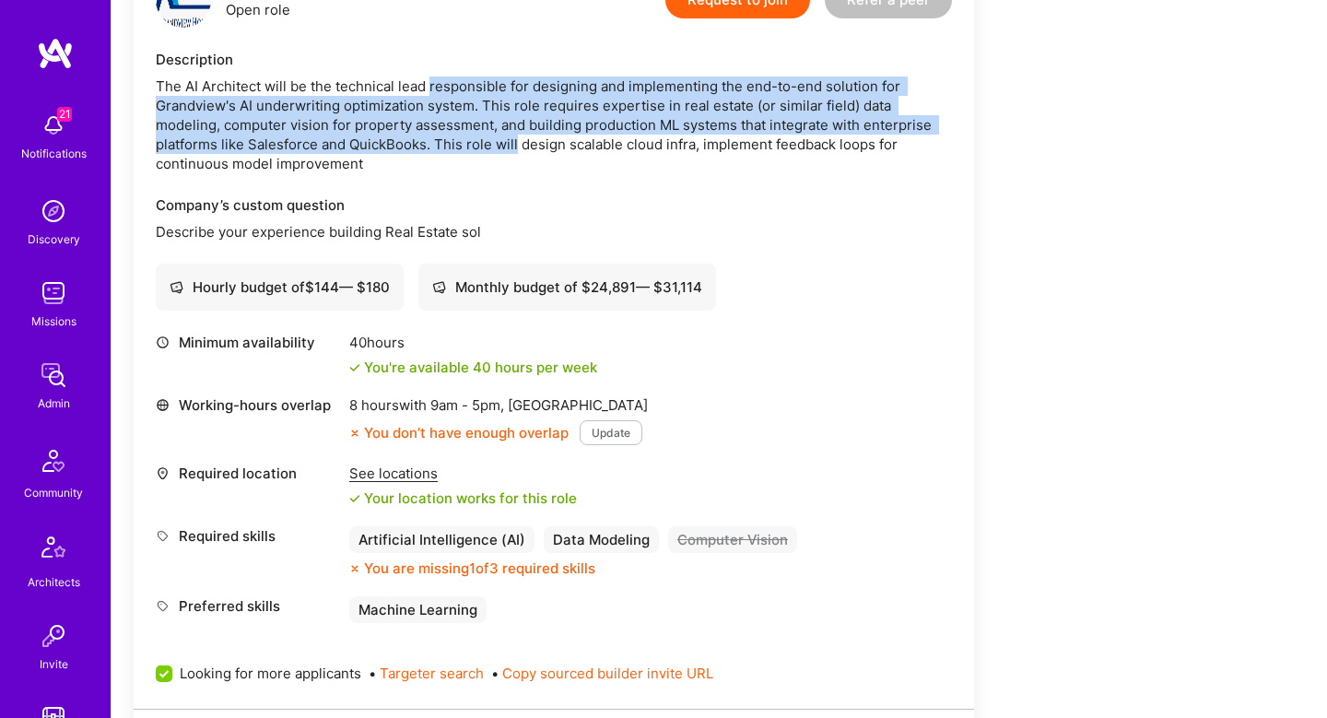
drag, startPoint x: 488, startPoint y: 80, endPoint x: 511, endPoint y: 143, distance: 66.8
click at [511, 144] on div "The AI Architect will be the technical lead responsible for designing and imple…" at bounding box center [554, 125] width 796 height 97
click at [511, 143] on div "The AI Architect will be the technical lead responsible for designing and imple…" at bounding box center [554, 125] width 796 height 97
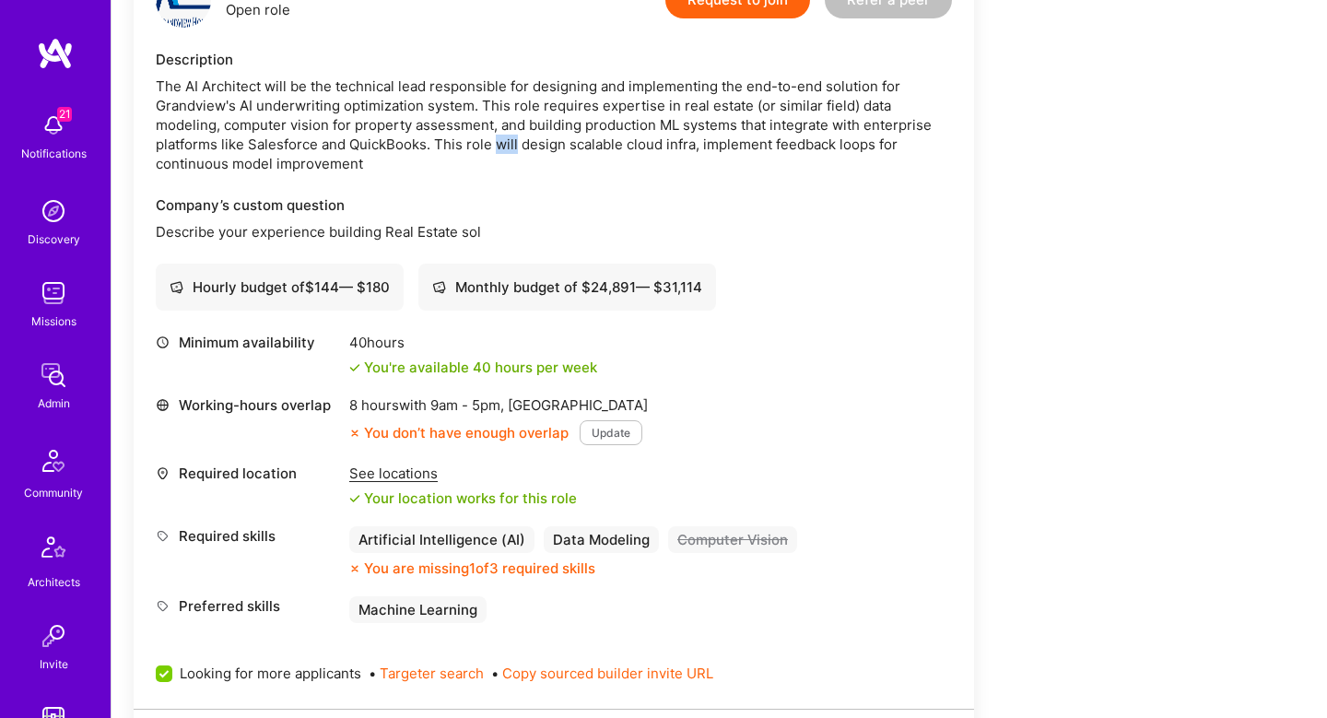
click at [511, 143] on div "The AI Architect will be the technical lead responsible for designing and imple…" at bounding box center [554, 125] width 796 height 97
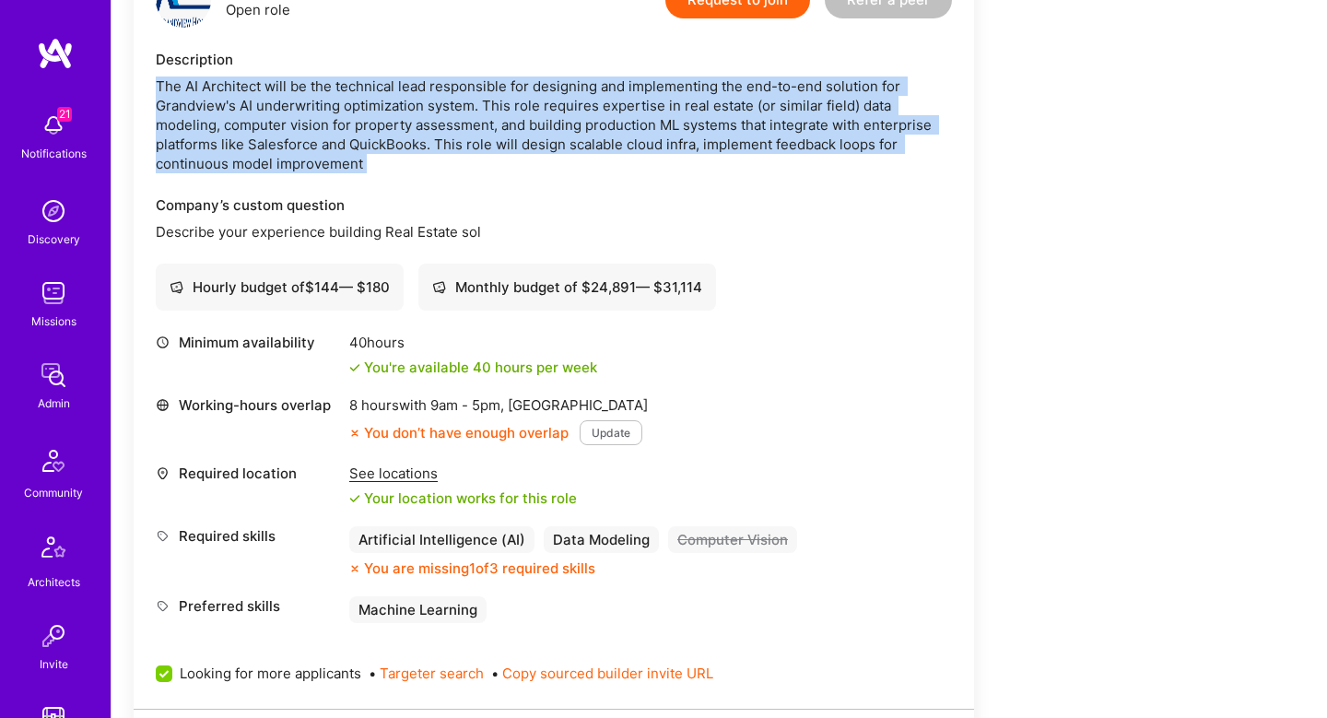
click at [511, 143] on div "The AI Architect will be the technical lead responsible for designing and imple…" at bounding box center [554, 125] width 796 height 97
click at [489, 143] on div "The AI Architect will be the technical lead responsible for designing and imple…" at bounding box center [554, 125] width 796 height 97
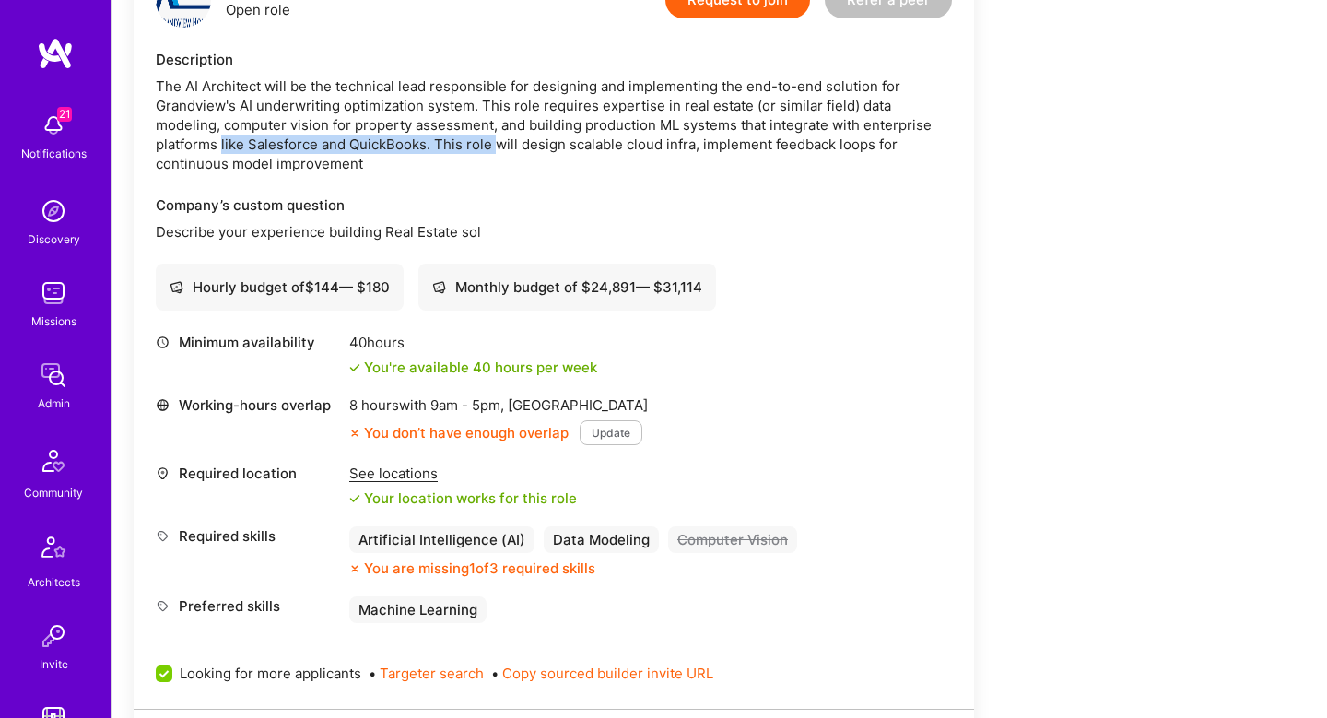
drag, startPoint x: 489, startPoint y: 143, endPoint x: 236, endPoint y: 148, distance: 252.7
click at [236, 149] on div "The AI Architect will be the technical lead responsible for designing and imple…" at bounding box center [554, 125] width 796 height 97
click at [236, 148] on div "The AI Architect will be the technical lead responsible for designing and imple…" at bounding box center [554, 125] width 796 height 97
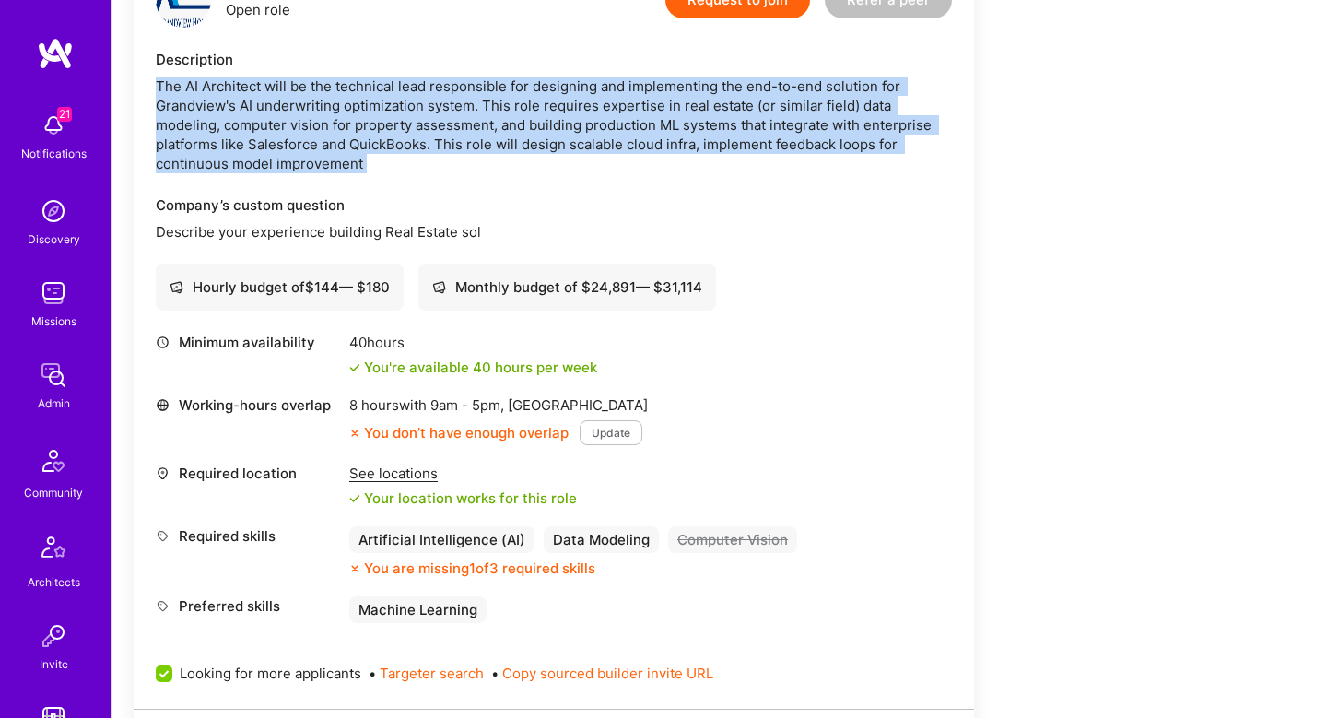
drag, startPoint x: 236, startPoint y: 148, endPoint x: 371, endPoint y: 136, distance: 135.2
click at [369, 136] on div "The AI Architect will be the technical lead responsible for designing and imple…" at bounding box center [554, 125] width 796 height 97
click at [371, 136] on div "The AI Architect will be the technical lead responsible for designing and imple…" at bounding box center [554, 125] width 796 height 97
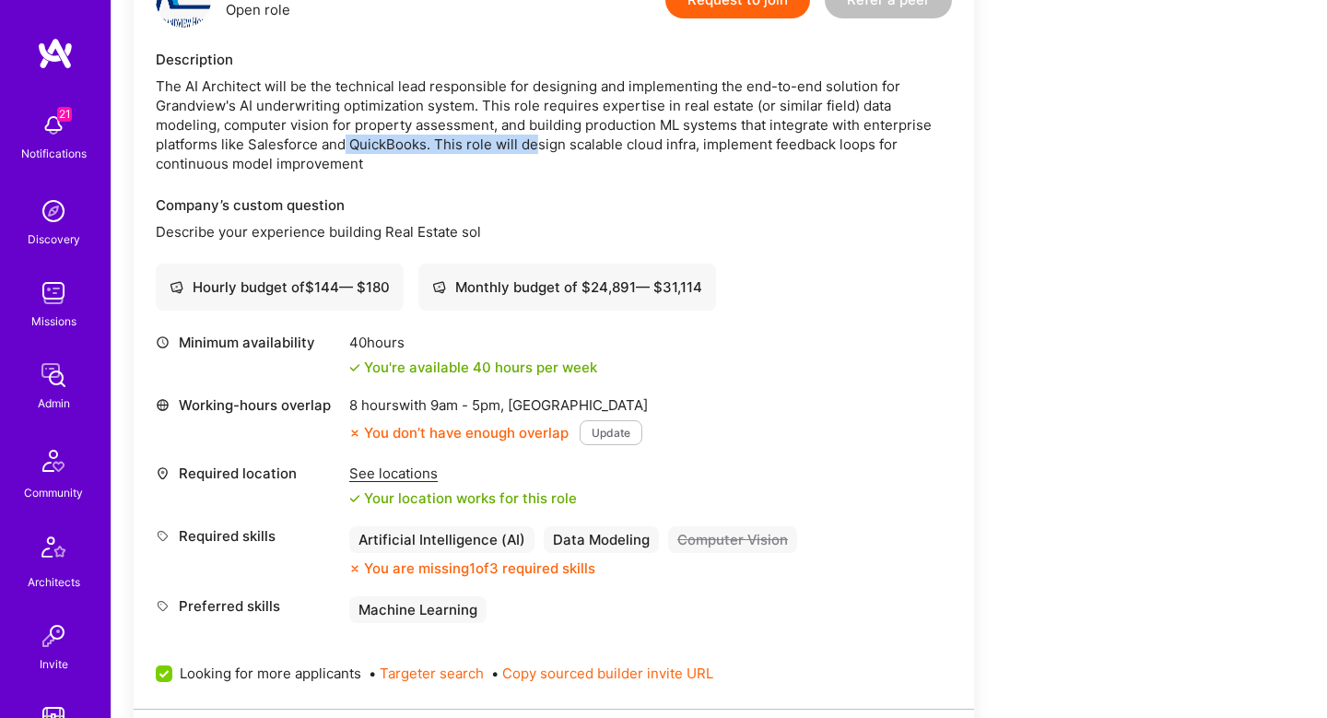
drag, startPoint x: 344, startPoint y: 140, endPoint x: 537, endPoint y: 137, distance: 192.7
click at [537, 137] on div "The AI Architect will be the technical lead responsible for designing and imple…" at bounding box center [554, 125] width 796 height 97
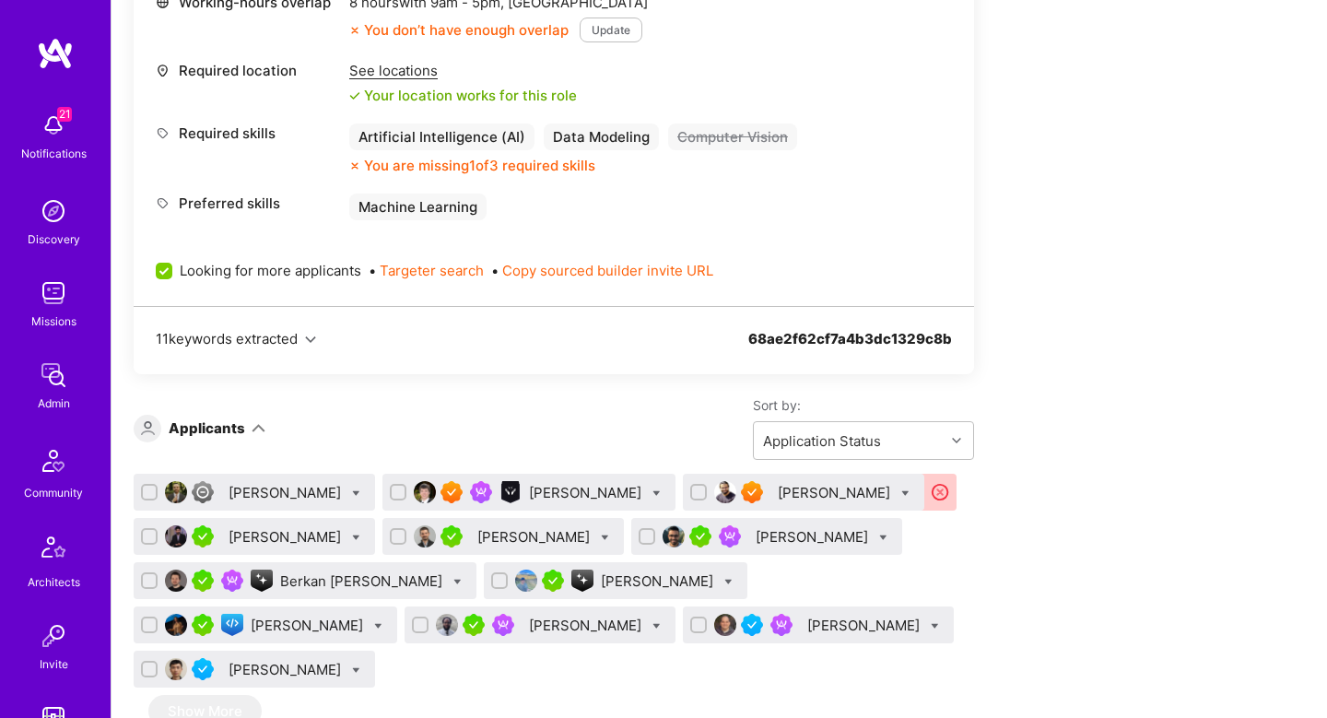
scroll to position [2429, 0]
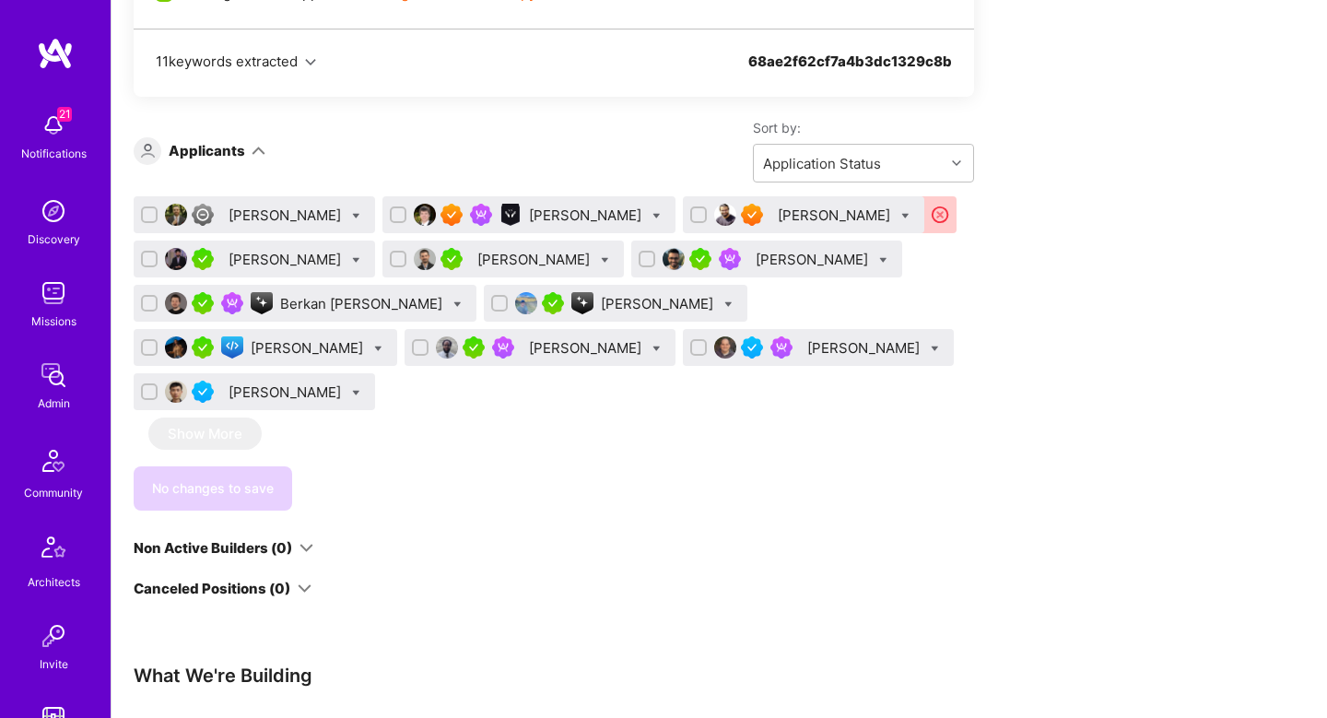
click at [537, 219] on div "Justin Jones" at bounding box center [587, 215] width 116 height 19
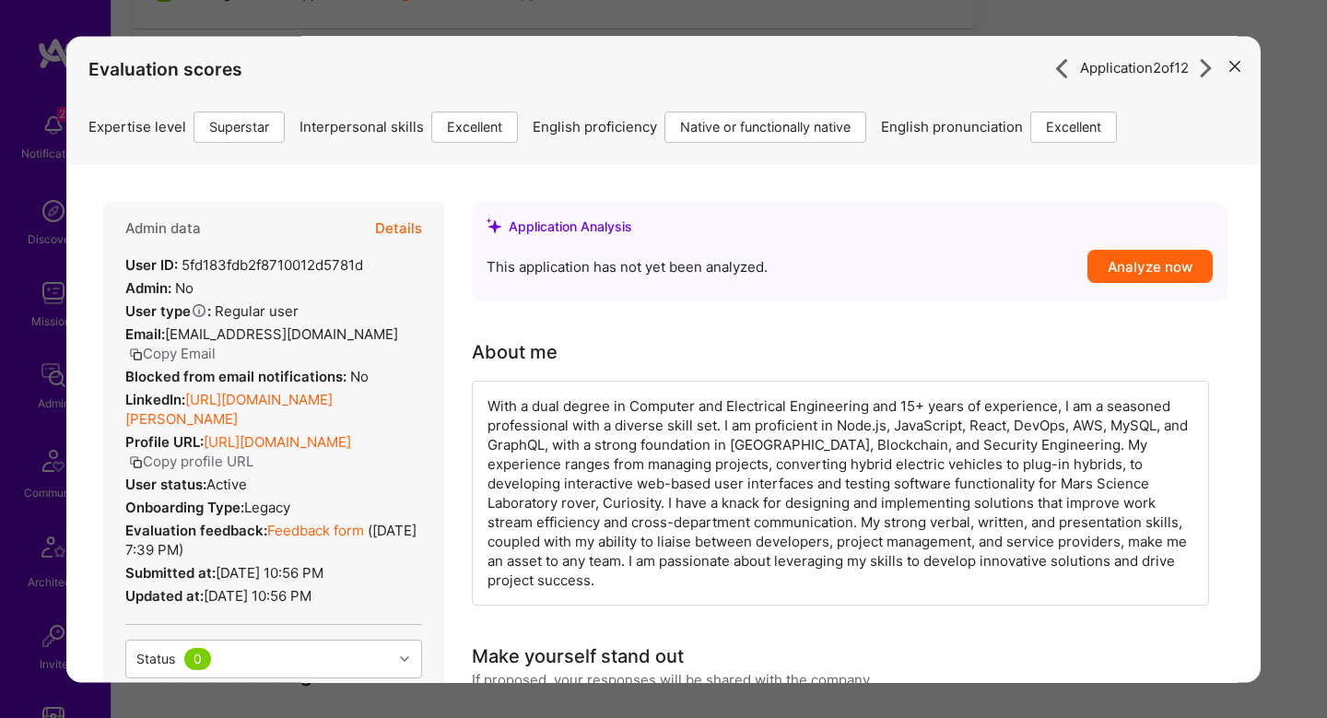
scroll to position [770, 0]
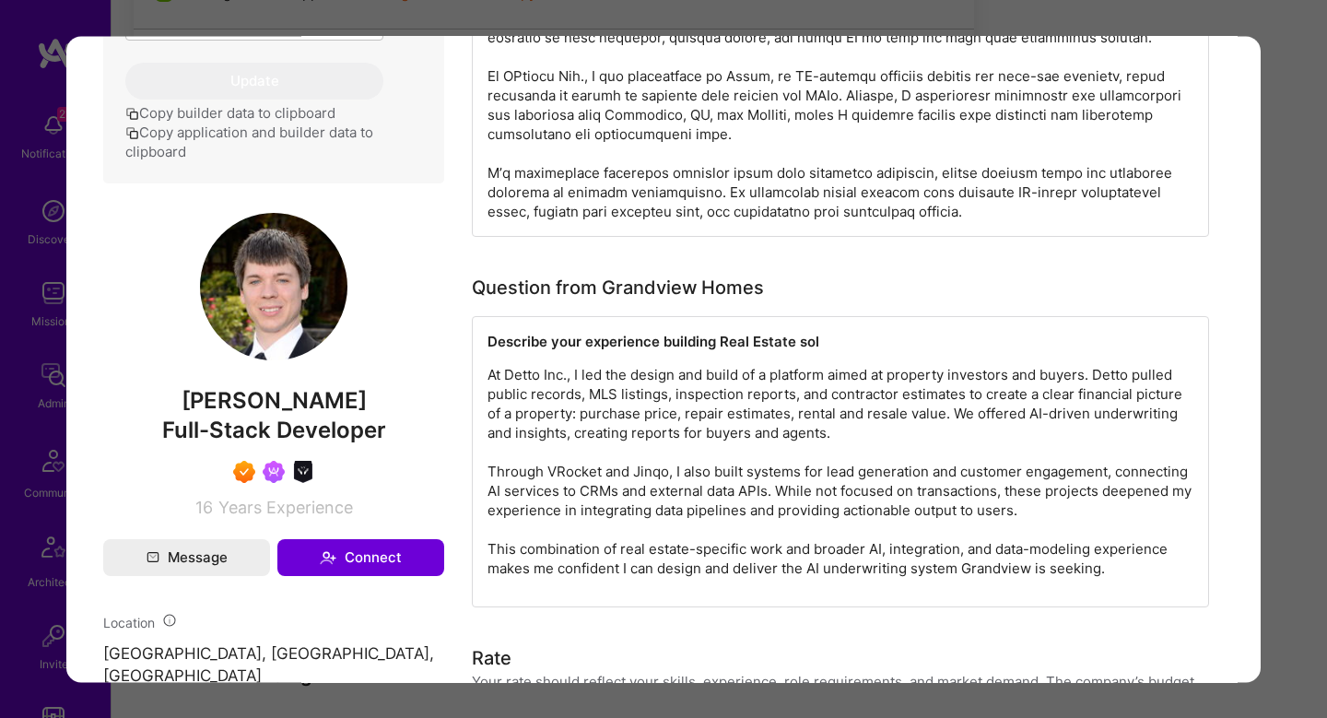
click at [571, 365] on p "At Detto Inc., I led the design and build of a platform aimed at property inves…" at bounding box center [841, 471] width 706 height 213
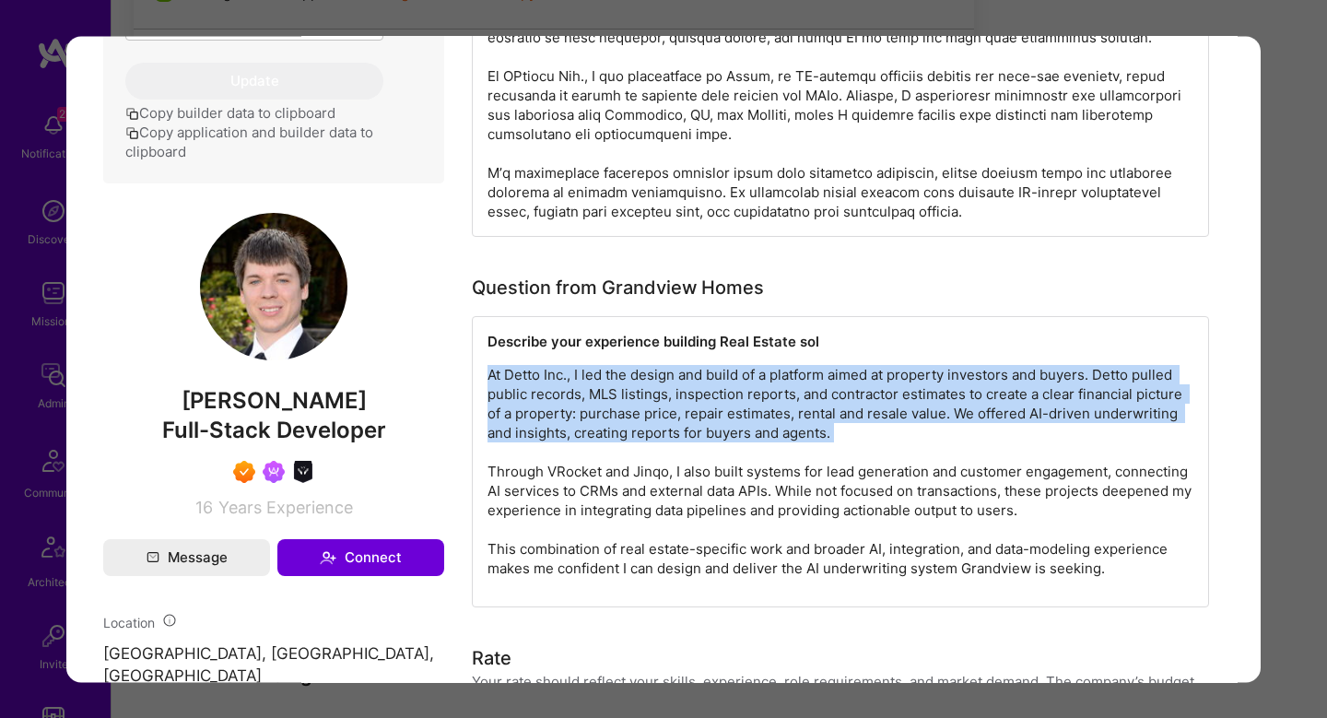
click at [571, 365] on p "At Detto Inc., I led the design and build of a platform aimed at property inves…" at bounding box center [841, 471] width 706 height 213
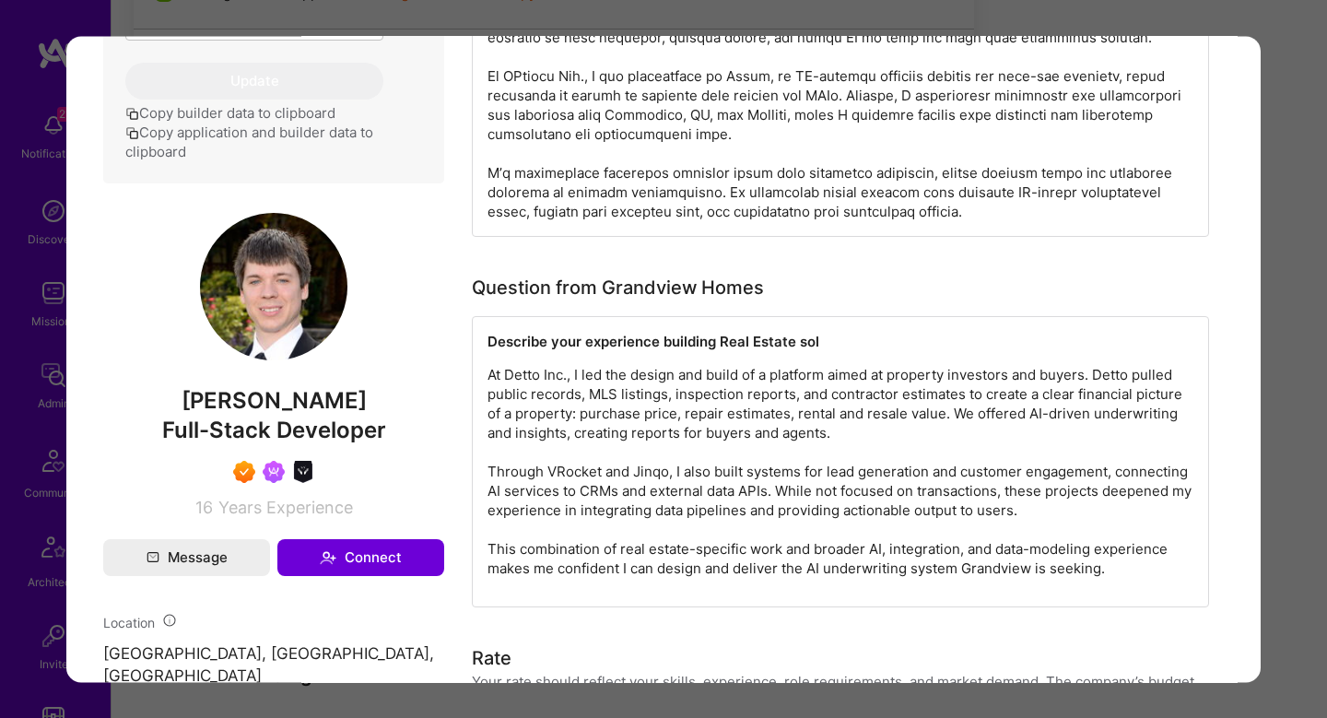
click at [1301, 178] on div "Application 2 of 12 Evaluation scores Expertise level Superstar Interpersonal s…" at bounding box center [663, 359] width 1327 height 718
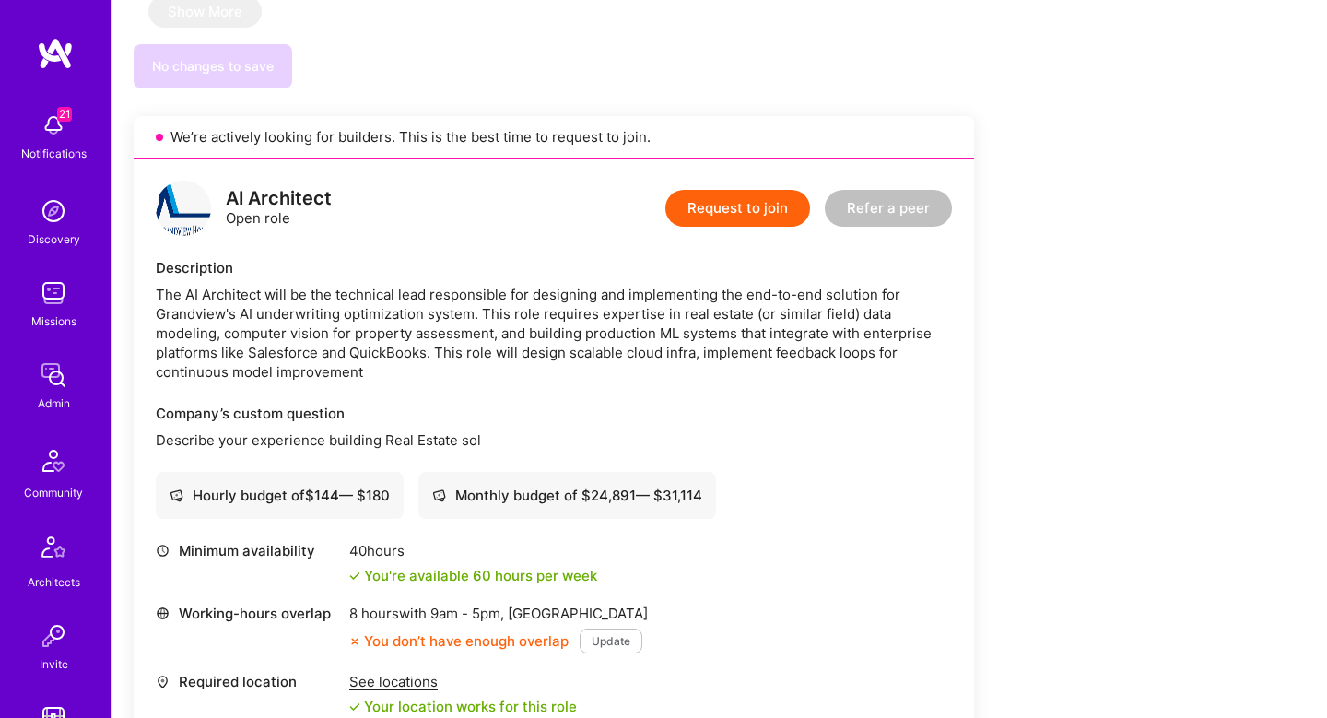
scroll to position [1530, 0]
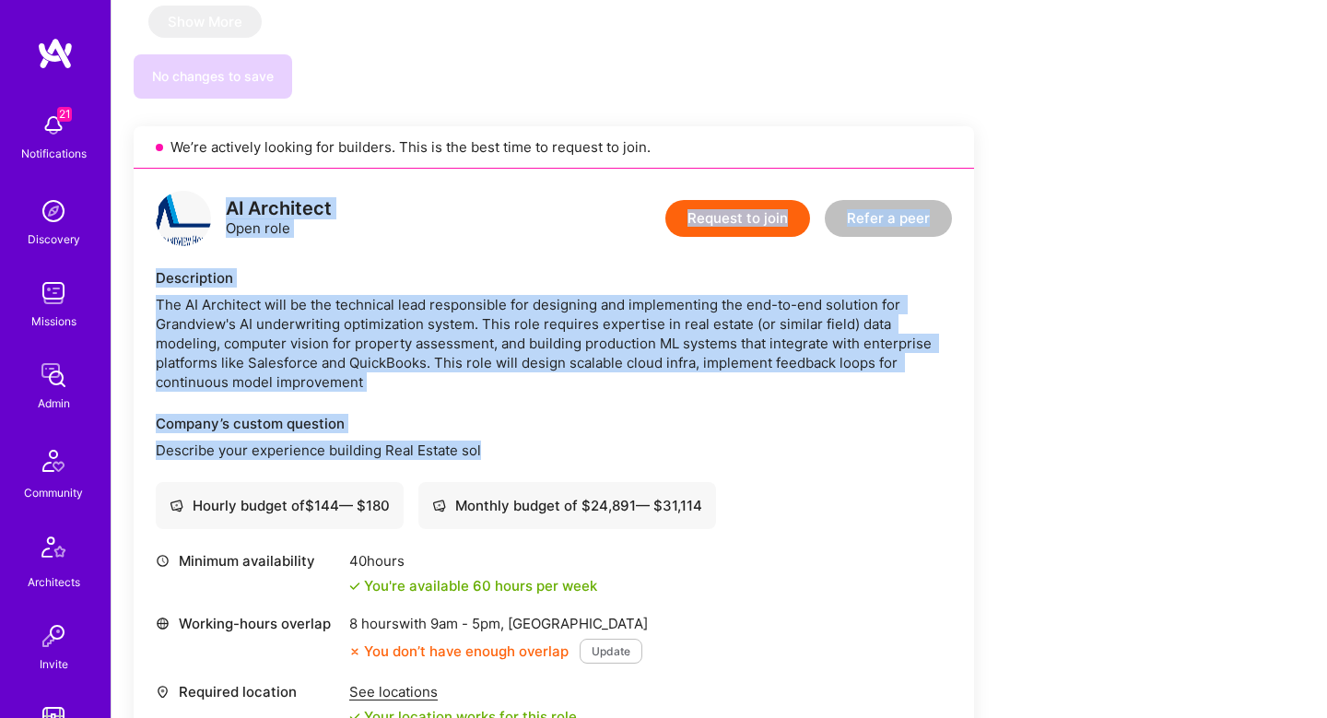
drag, startPoint x: 220, startPoint y: 209, endPoint x: 525, endPoint y: 453, distance: 389.6
click at [525, 453] on div "AI Architect Open role Request to join Refer a peer Description The AI Architec…" at bounding box center [554, 548] width 841 height 759
click at [525, 453] on p "Describe your experience building Real Estate sol" at bounding box center [554, 450] width 796 height 19
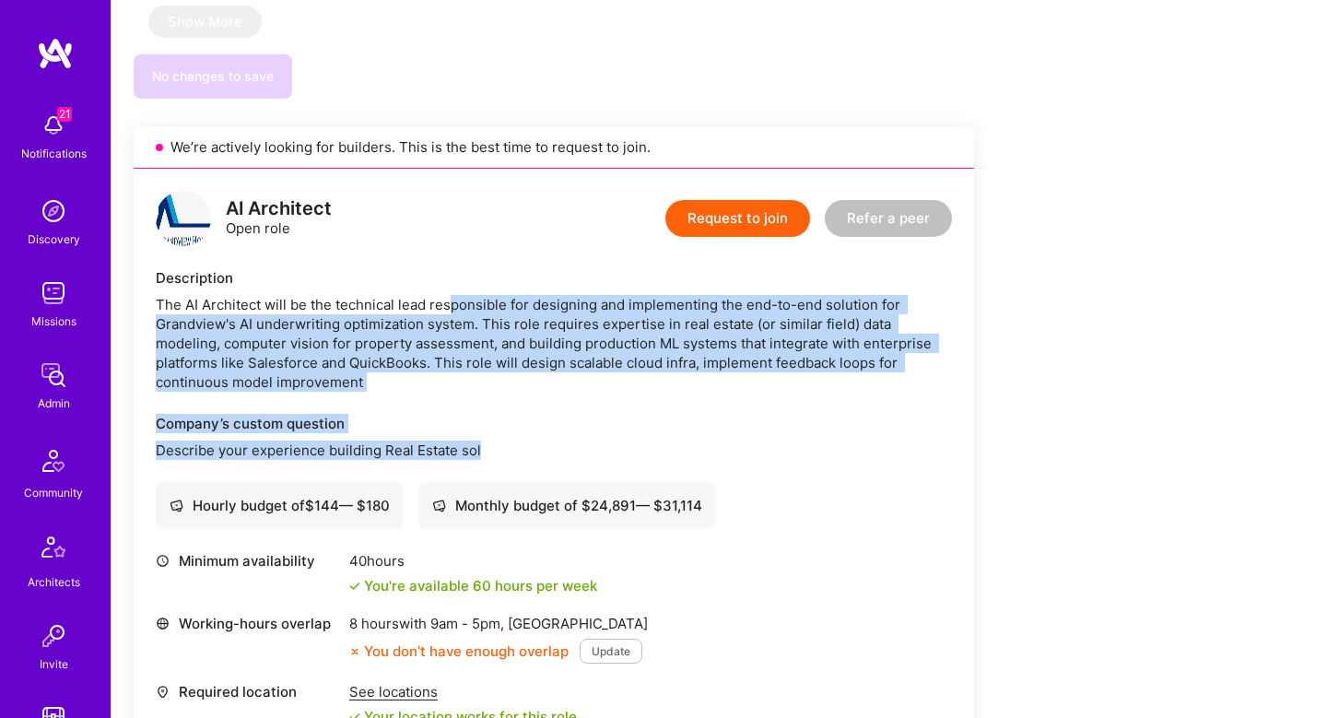
drag, startPoint x: 465, startPoint y: 449, endPoint x: 463, endPoint y: 310, distance: 139.2
click at [463, 310] on div "AI Architect Open role Request to join Refer a peer Description The AI Architec…" at bounding box center [554, 548] width 841 height 759
click at [463, 310] on div "The AI Architect will be the technical lead responsible for designing and imple…" at bounding box center [554, 343] width 796 height 97
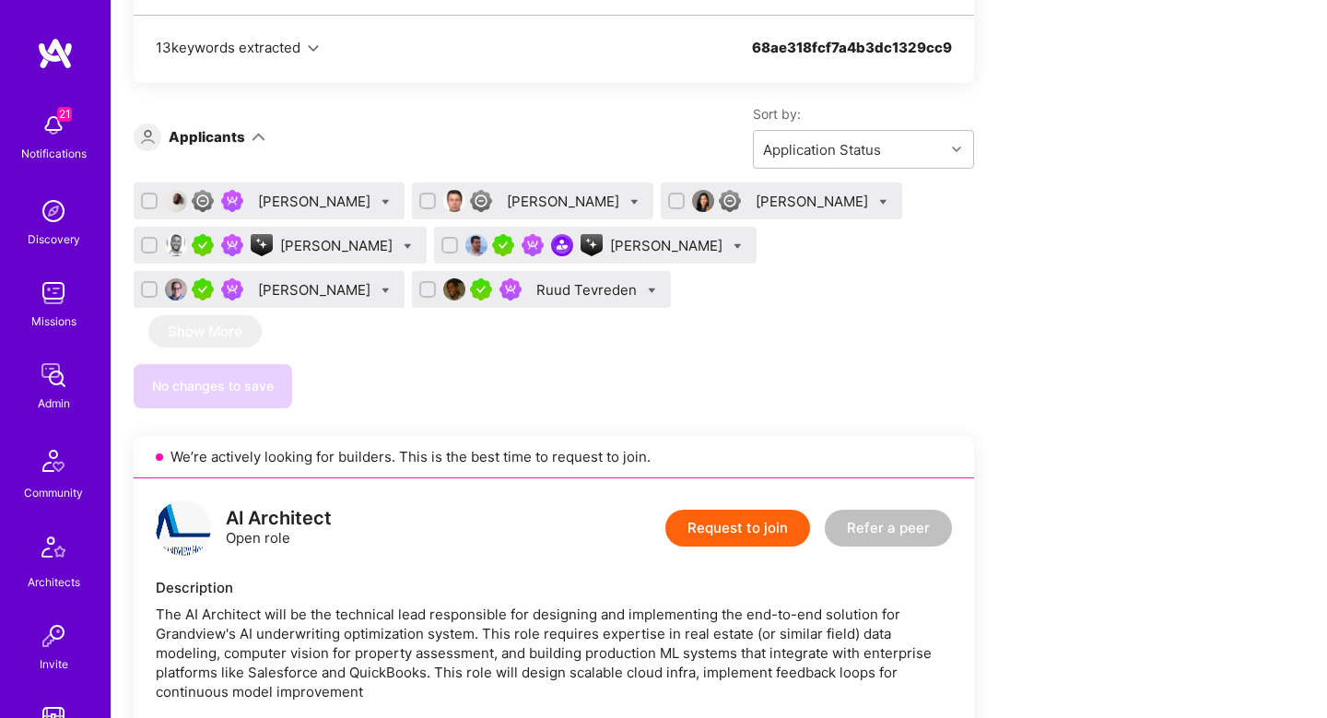
scroll to position [1220, 0]
click at [300, 295] on div "Mark Conway" at bounding box center [316, 290] width 116 height 19
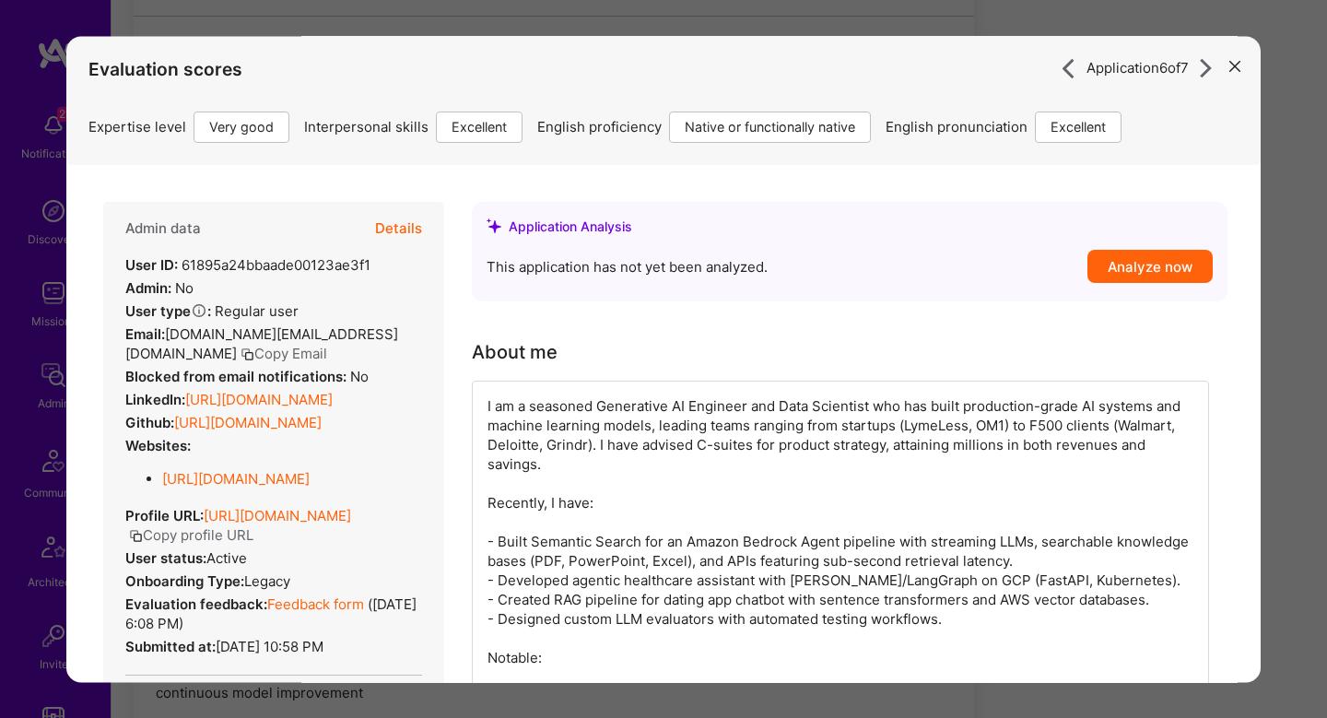
click at [408, 233] on button "Details" at bounding box center [398, 228] width 47 height 53
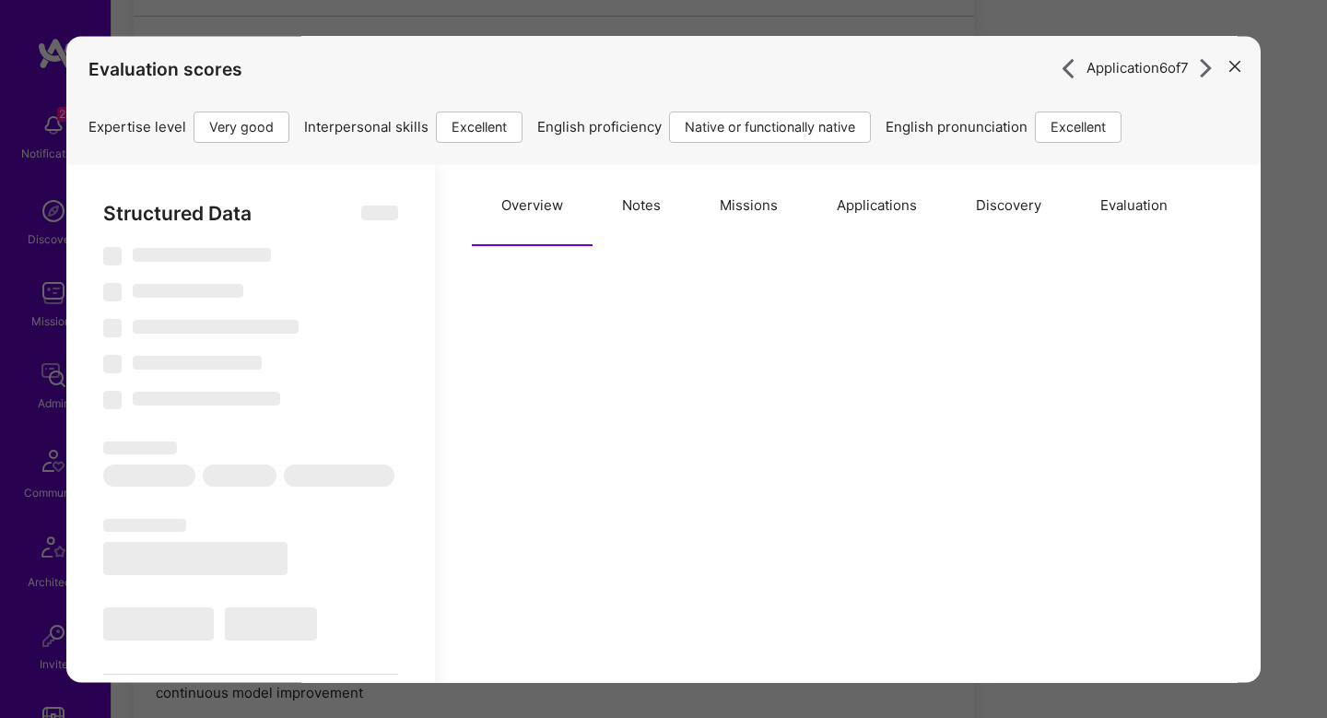
click at [646, 226] on button "Notes" at bounding box center [642, 205] width 98 height 81
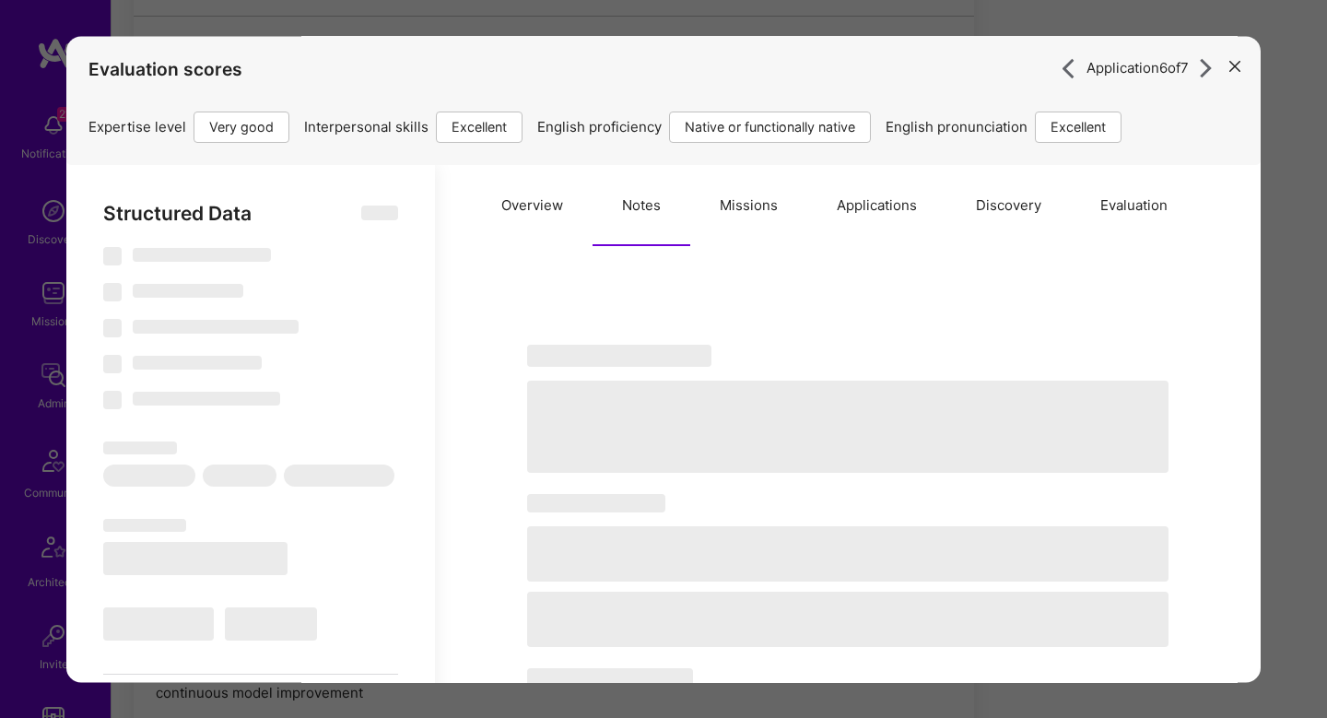
click at [797, 225] on button "Missions" at bounding box center [748, 205] width 117 height 81
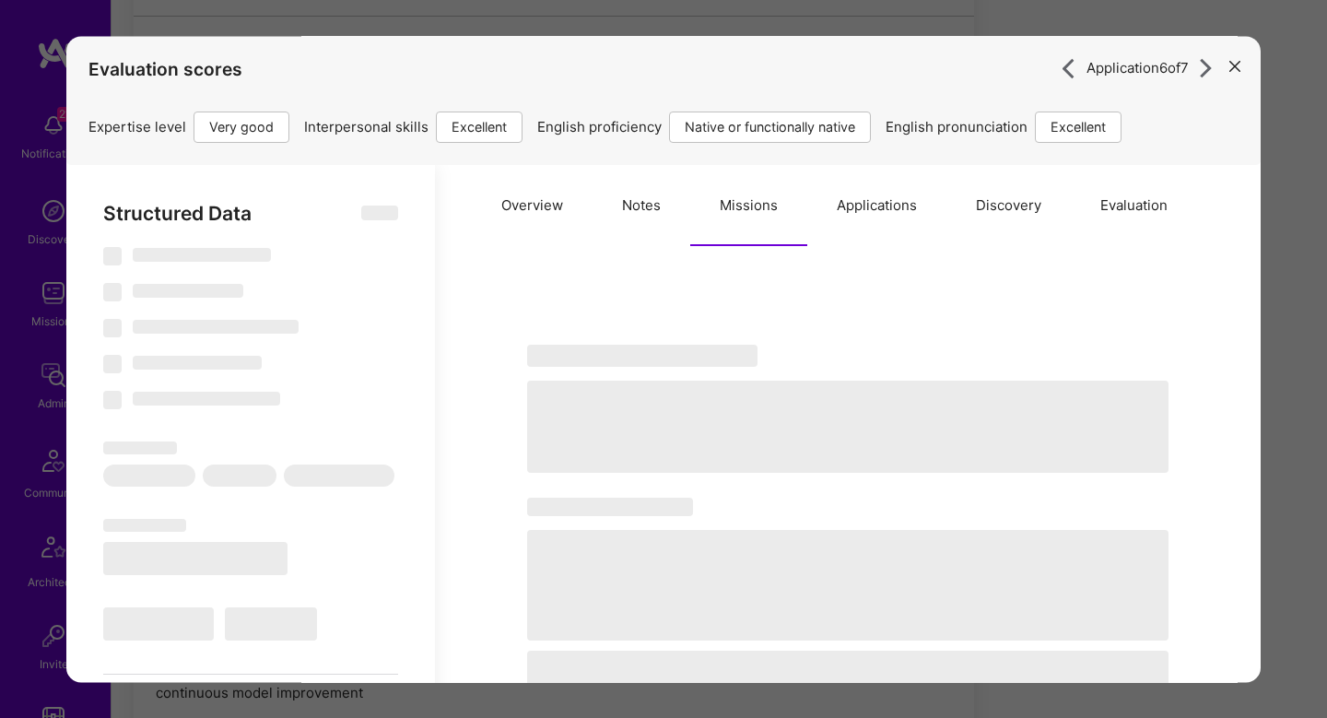
click at [904, 236] on button "Applications" at bounding box center [877, 205] width 139 height 81
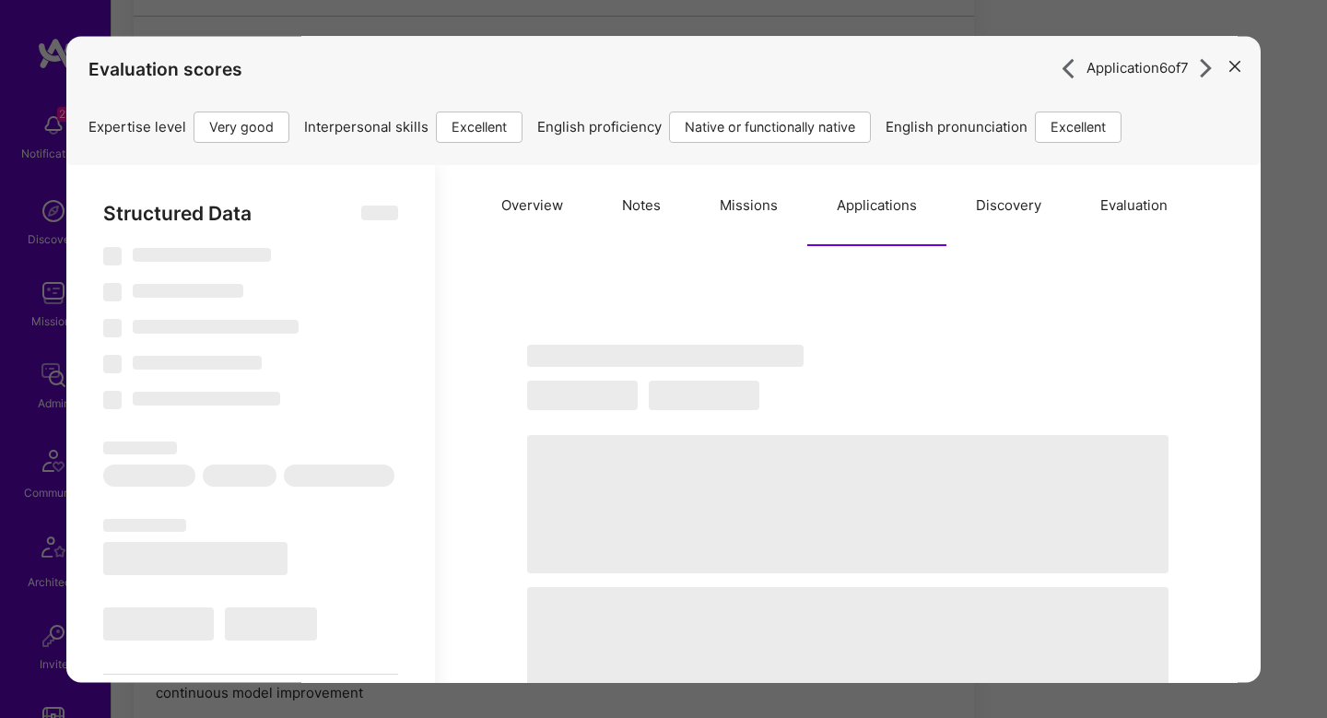
select select "Right Now"
select select "5"
select select "7"
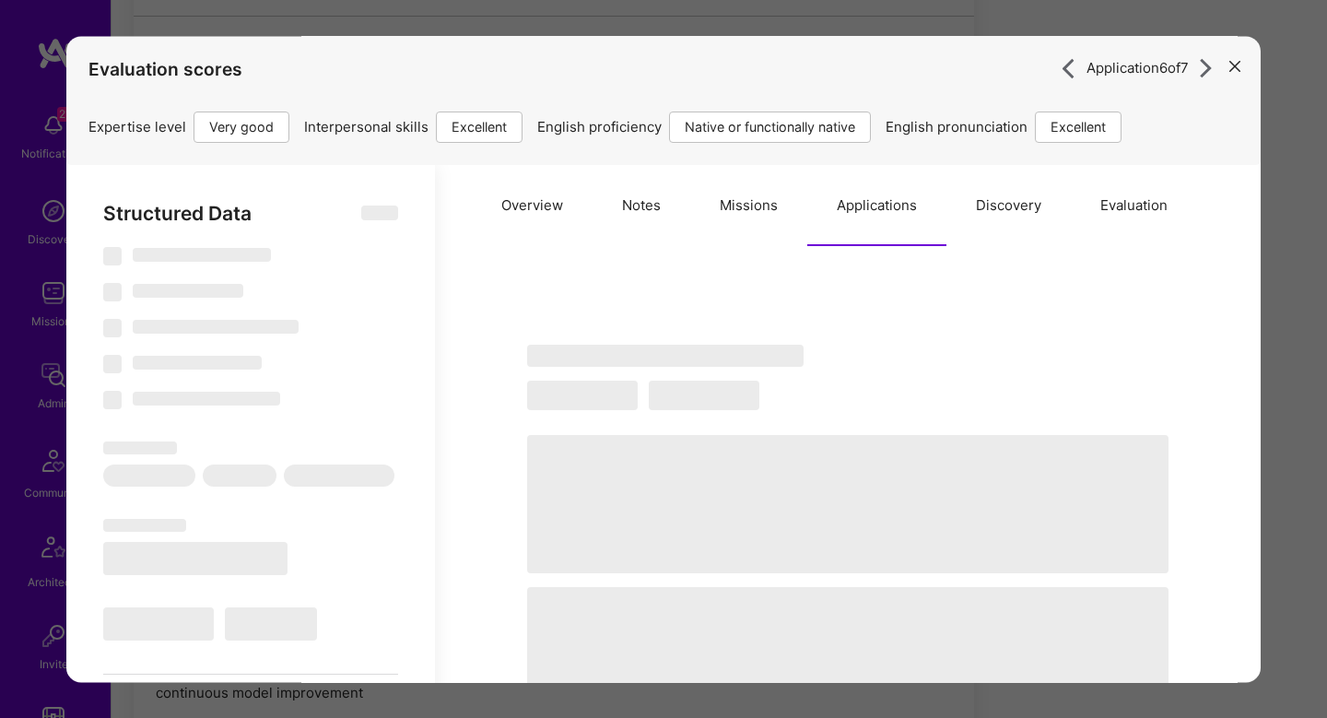
select select "US"
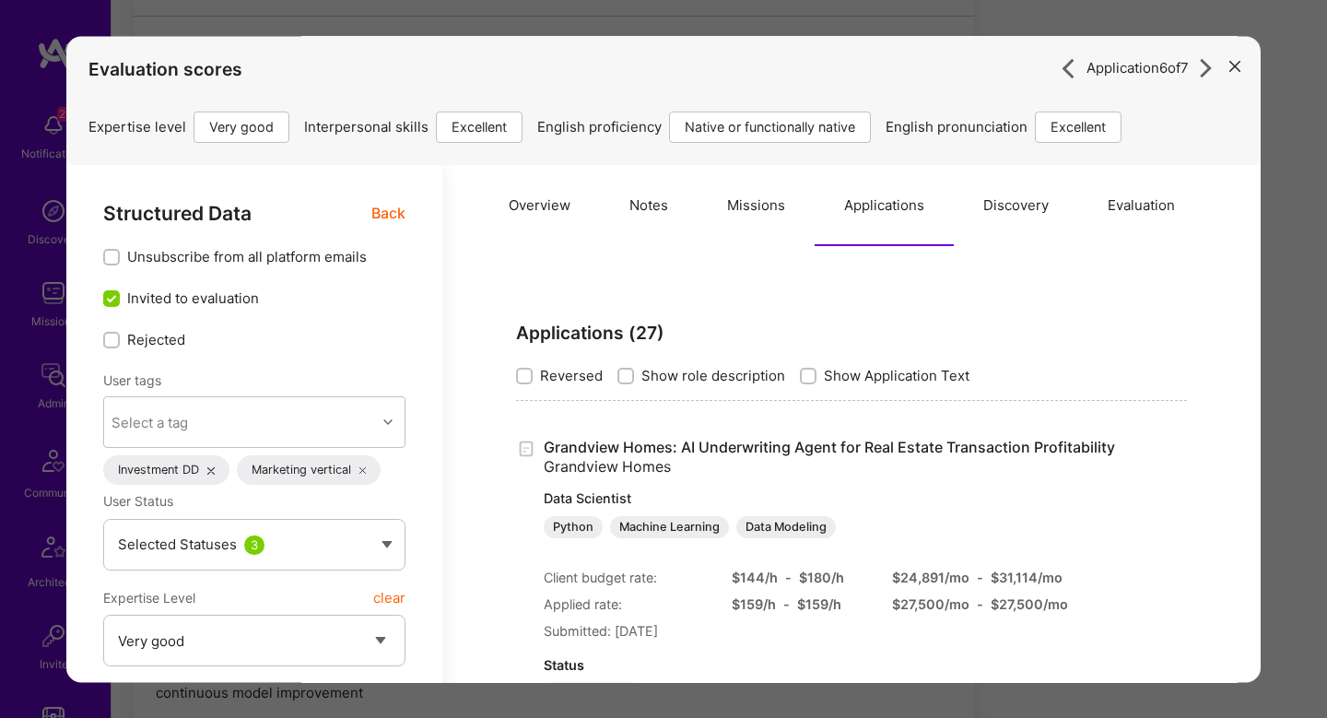
click at [753, 206] on button "Missions" at bounding box center [756, 205] width 117 height 81
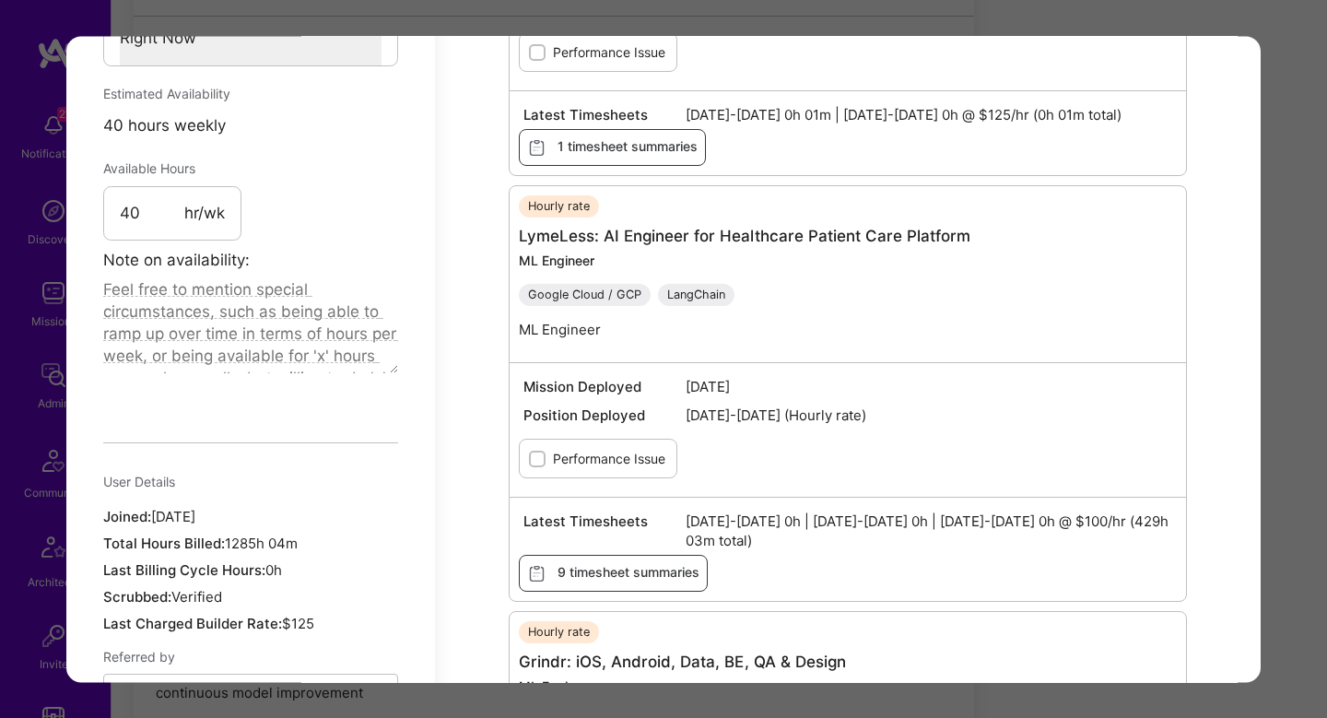
scroll to position [1180, 0]
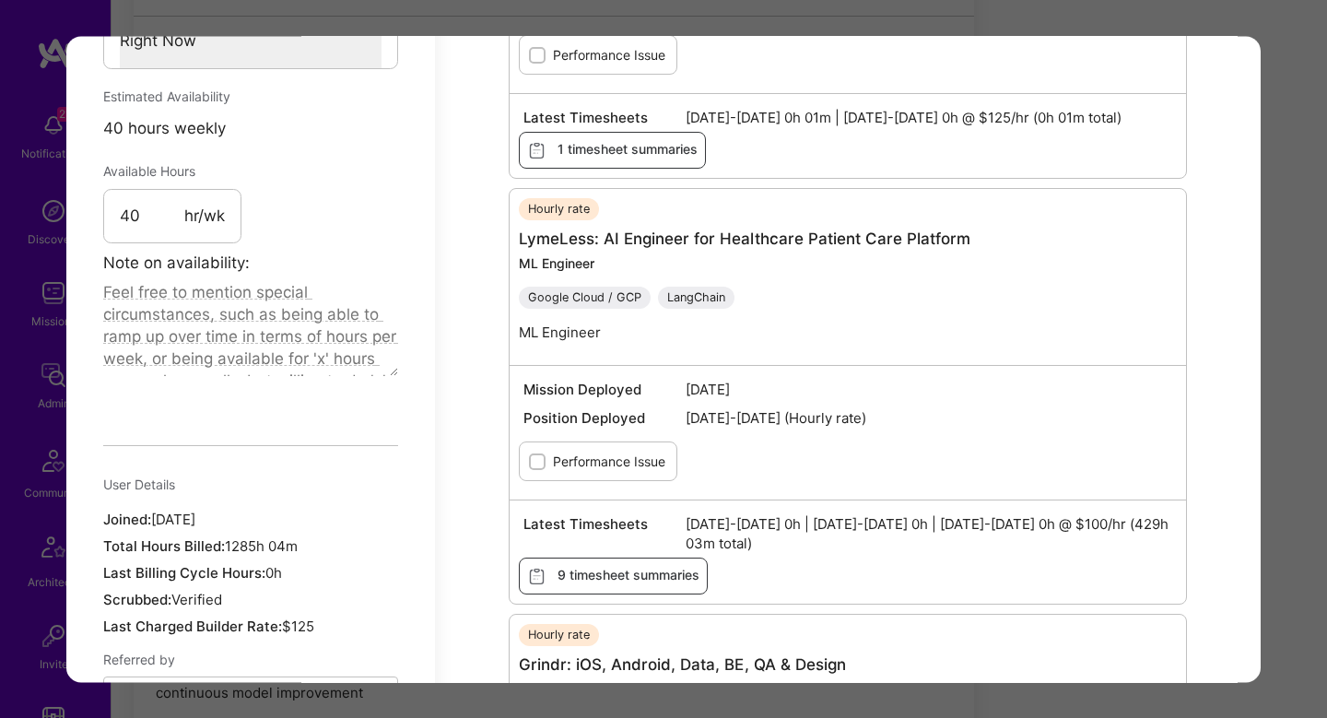
drag, startPoint x: 902, startPoint y: 532, endPoint x: 1282, endPoint y: 172, distance: 523.7
click at [1282, 172] on div "Application 6 of 7 Evaluation scores Expertise level Very good Interpersonal sk…" at bounding box center [663, 359] width 1327 height 718
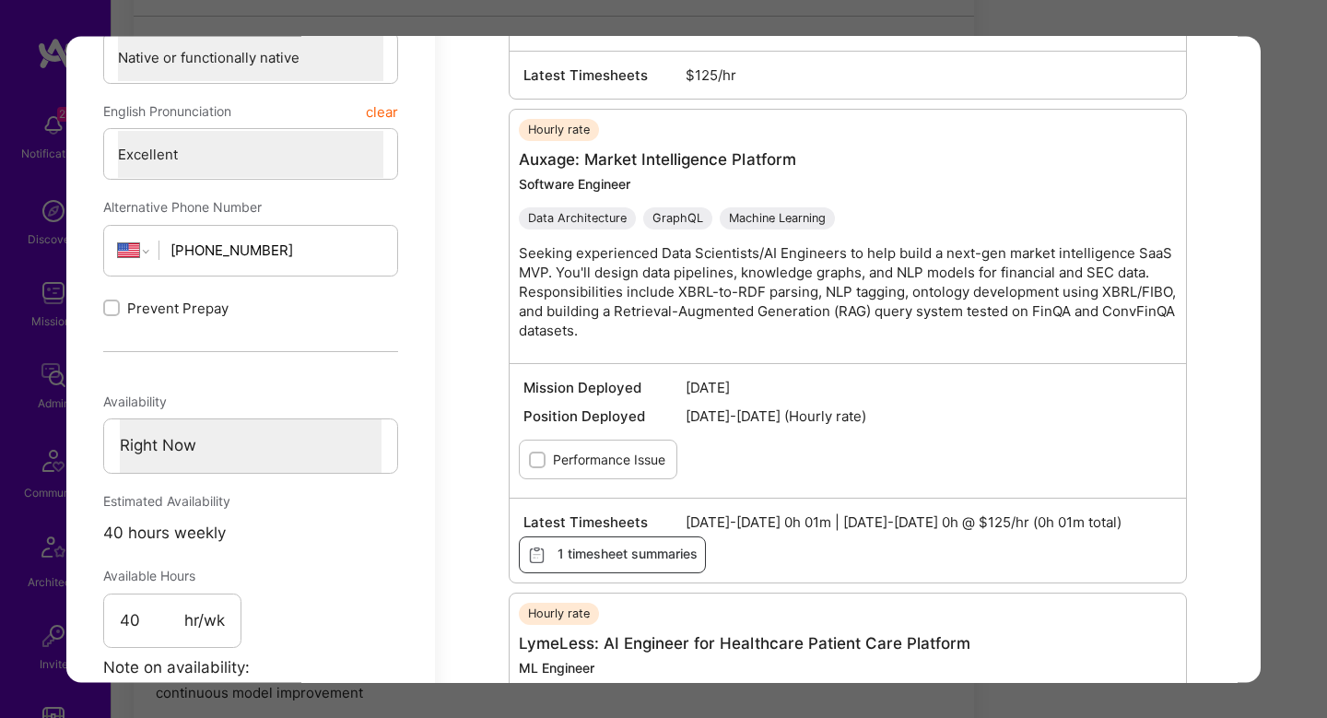
scroll to position [753, 0]
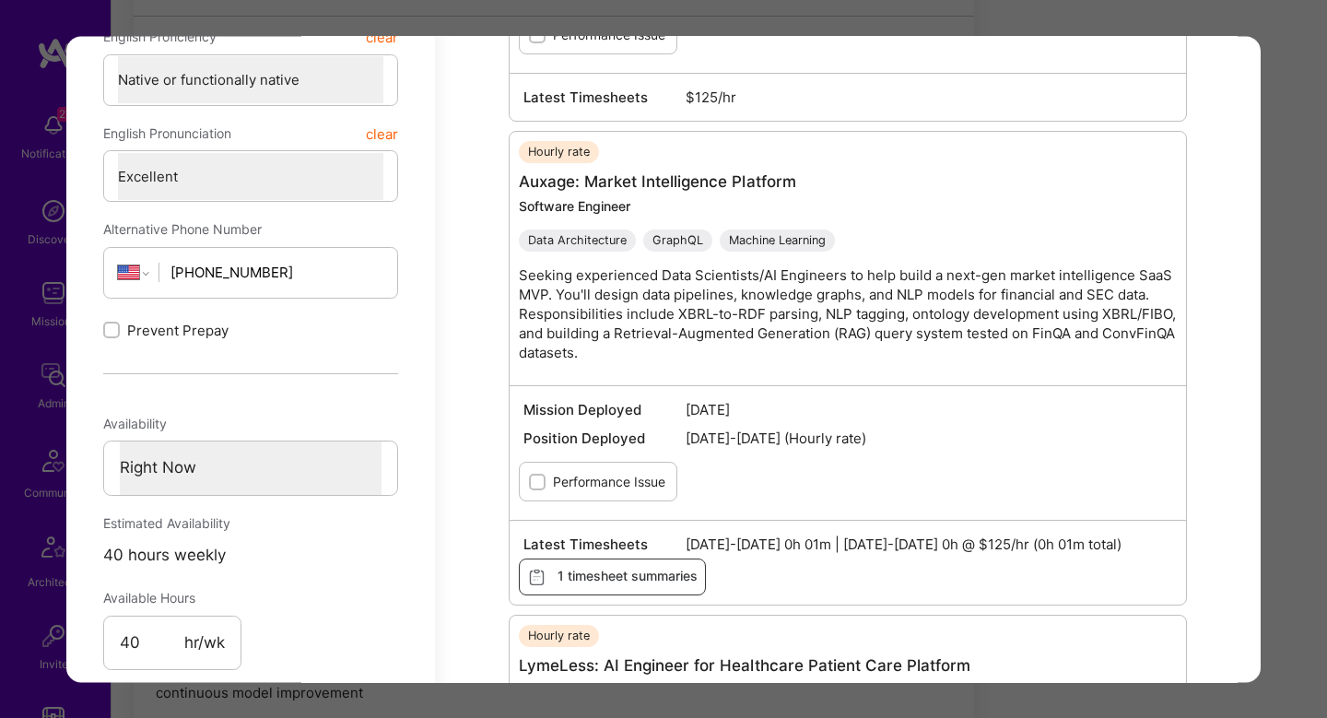
click at [1290, 234] on div "Application 6 of 7 Evaluation scores Expertise level Very good Interpersonal sk…" at bounding box center [663, 359] width 1327 height 718
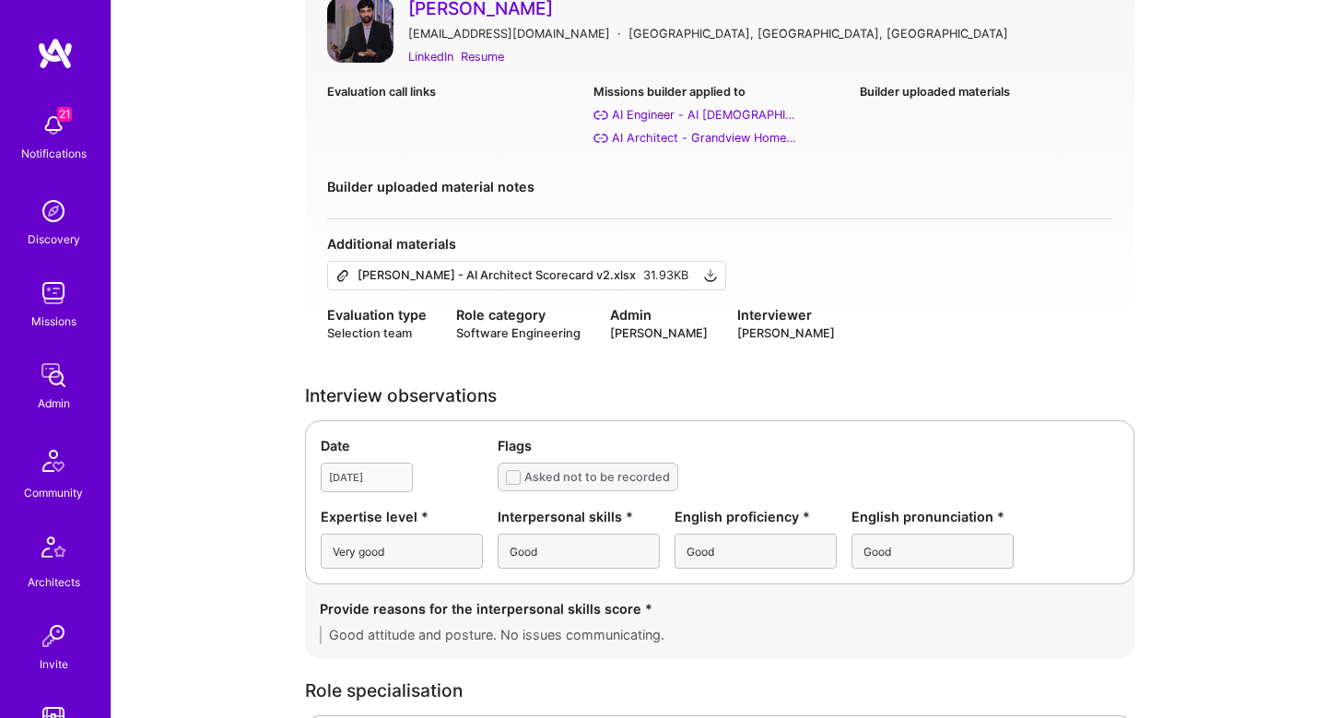
scroll to position [1268, 0]
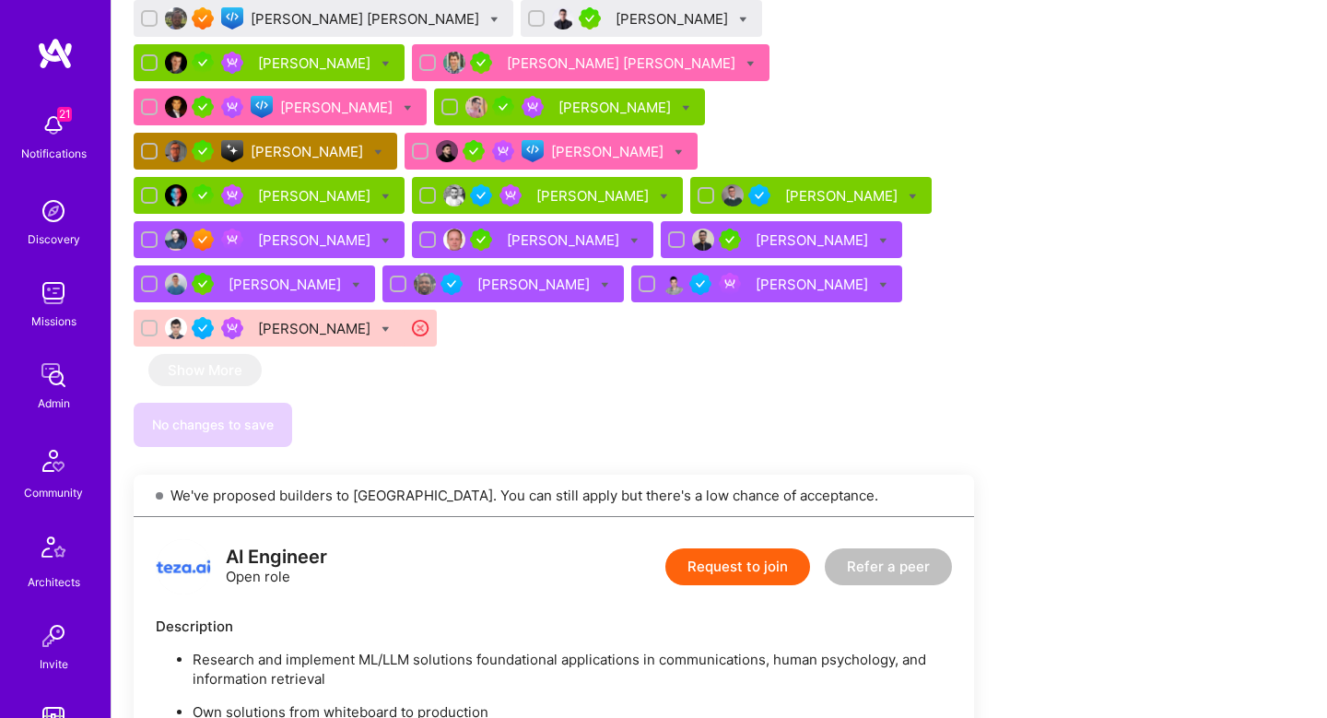
scroll to position [2366, 0]
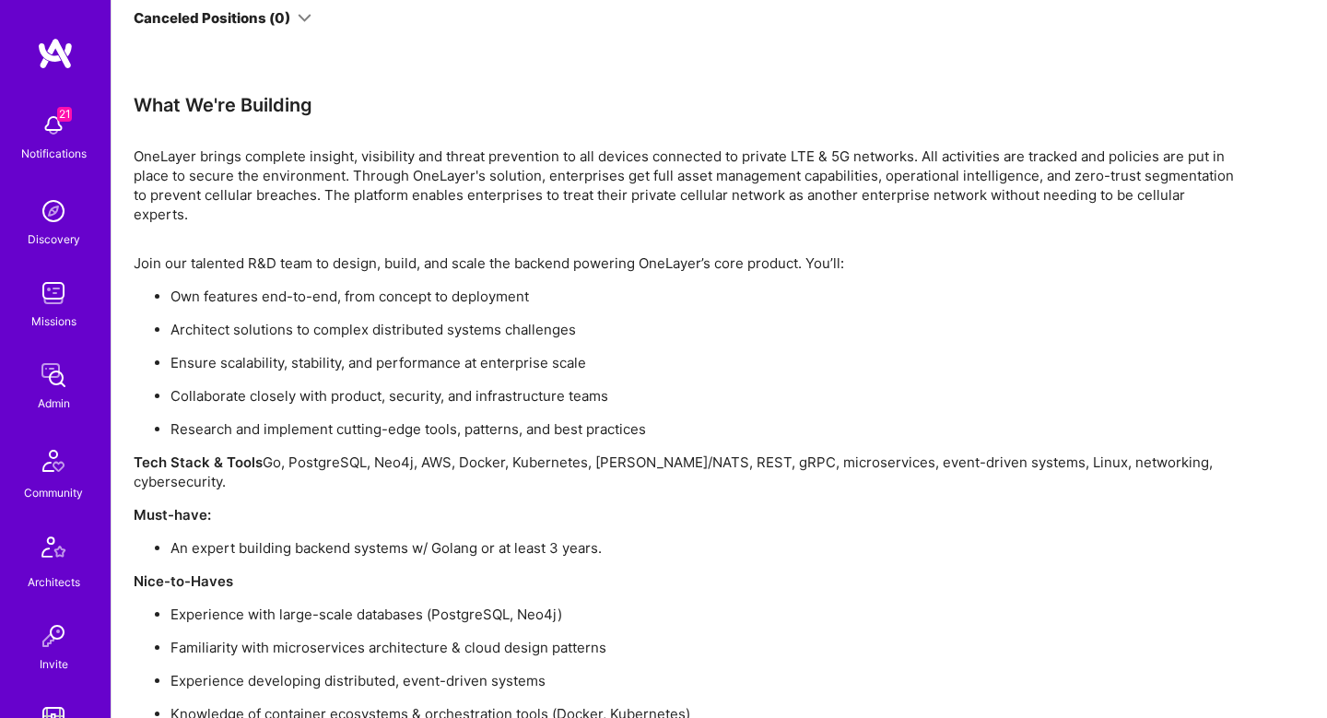
scroll to position [3751, 0]
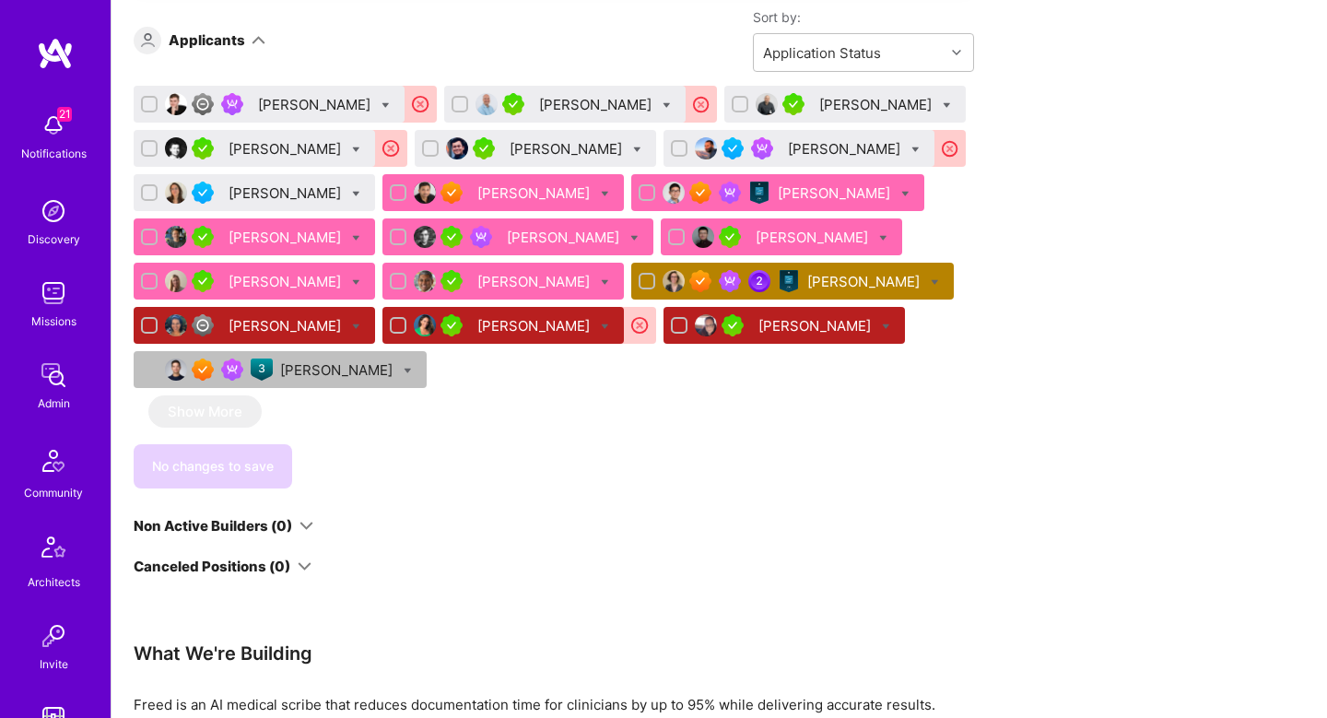
scroll to position [1157, 0]
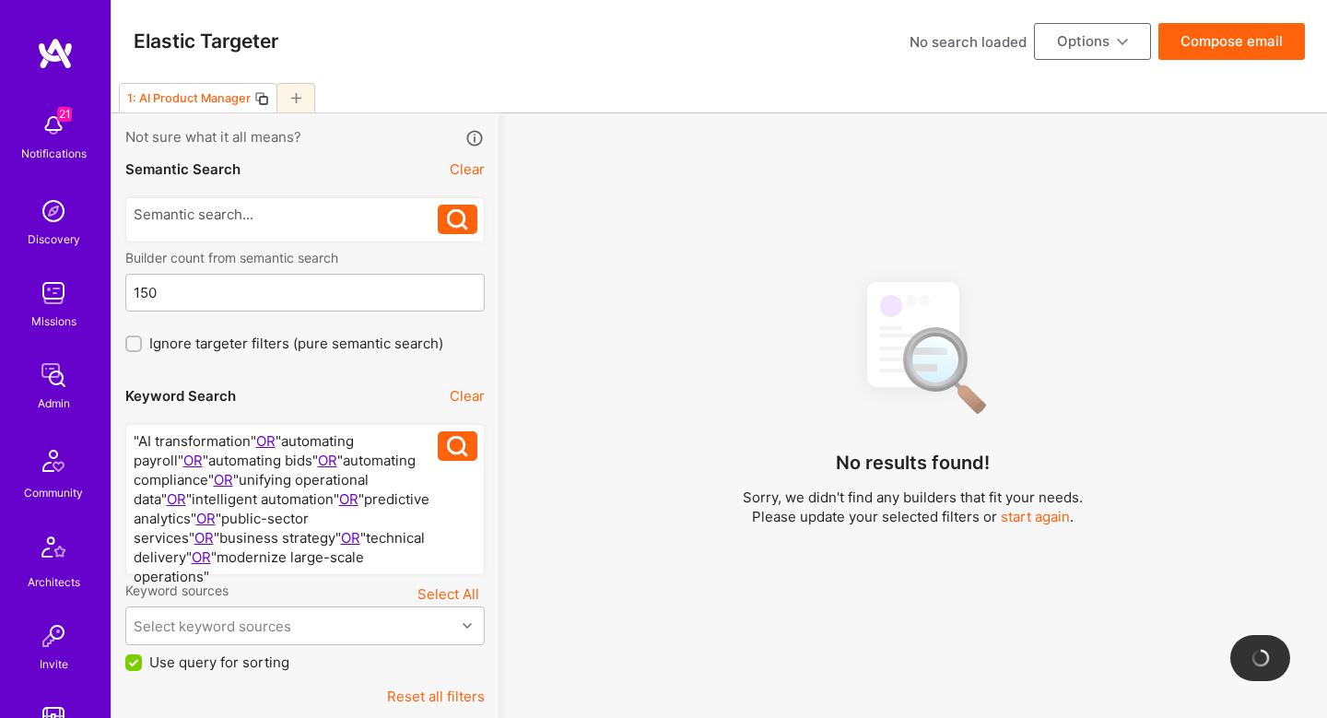
click at [291, 101] on icon at bounding box center [296, 98] width 10 height 10
checkbox input "false"
type input "[DATE]"
checkbox input "true"
checkbox input "false"
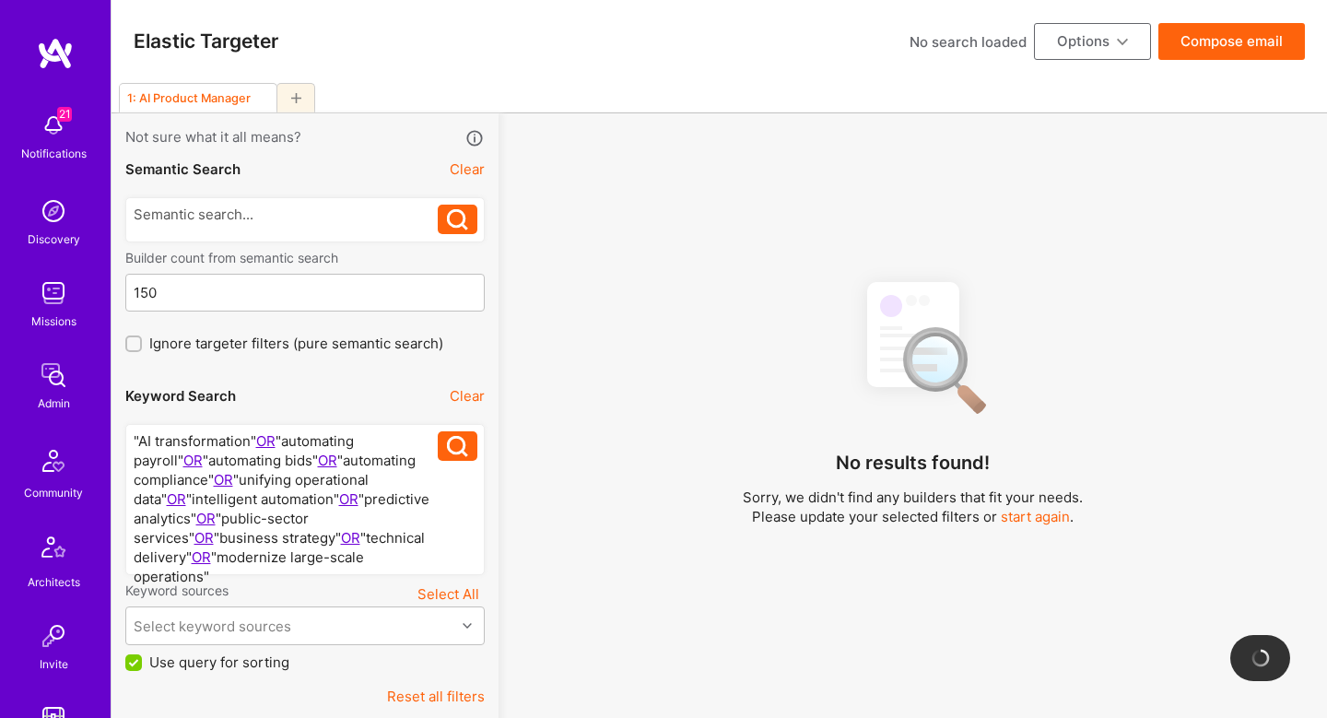
type input "0"
checkbox input "false"
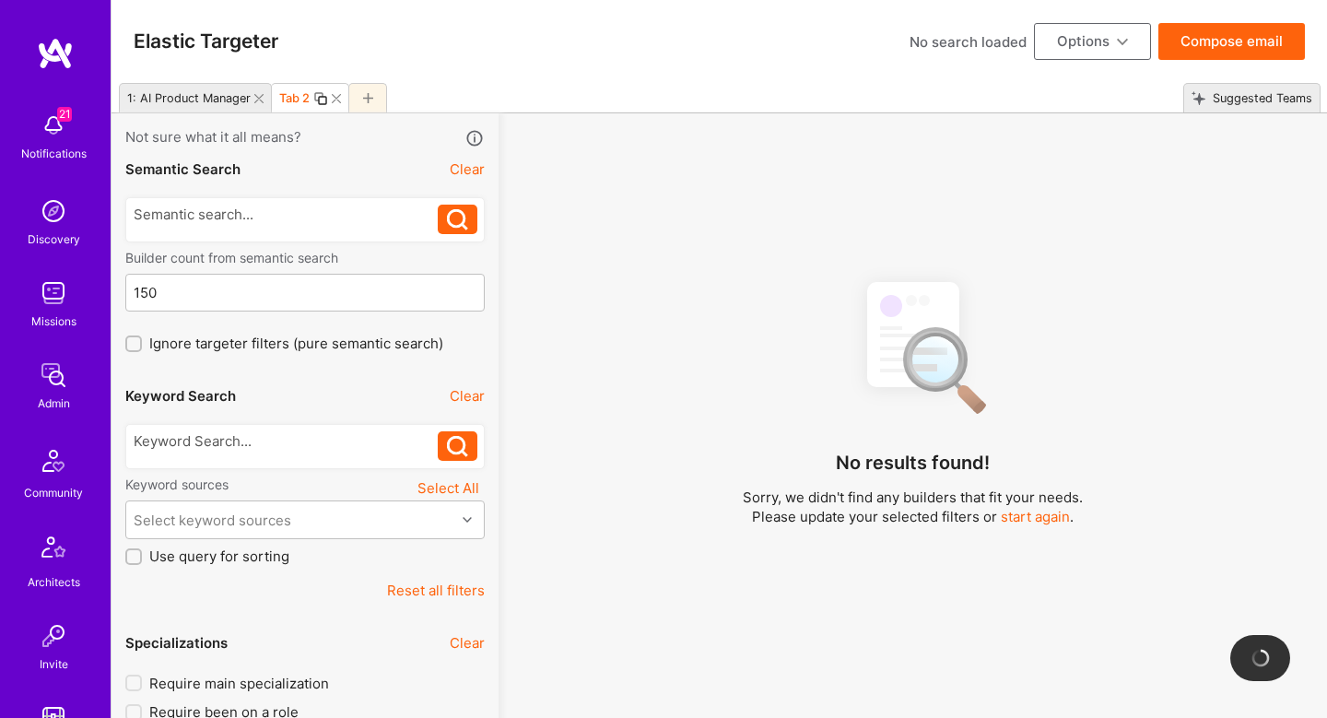
click at [258, 97] on icon at bounding box center [258, 98] width 9 height 9
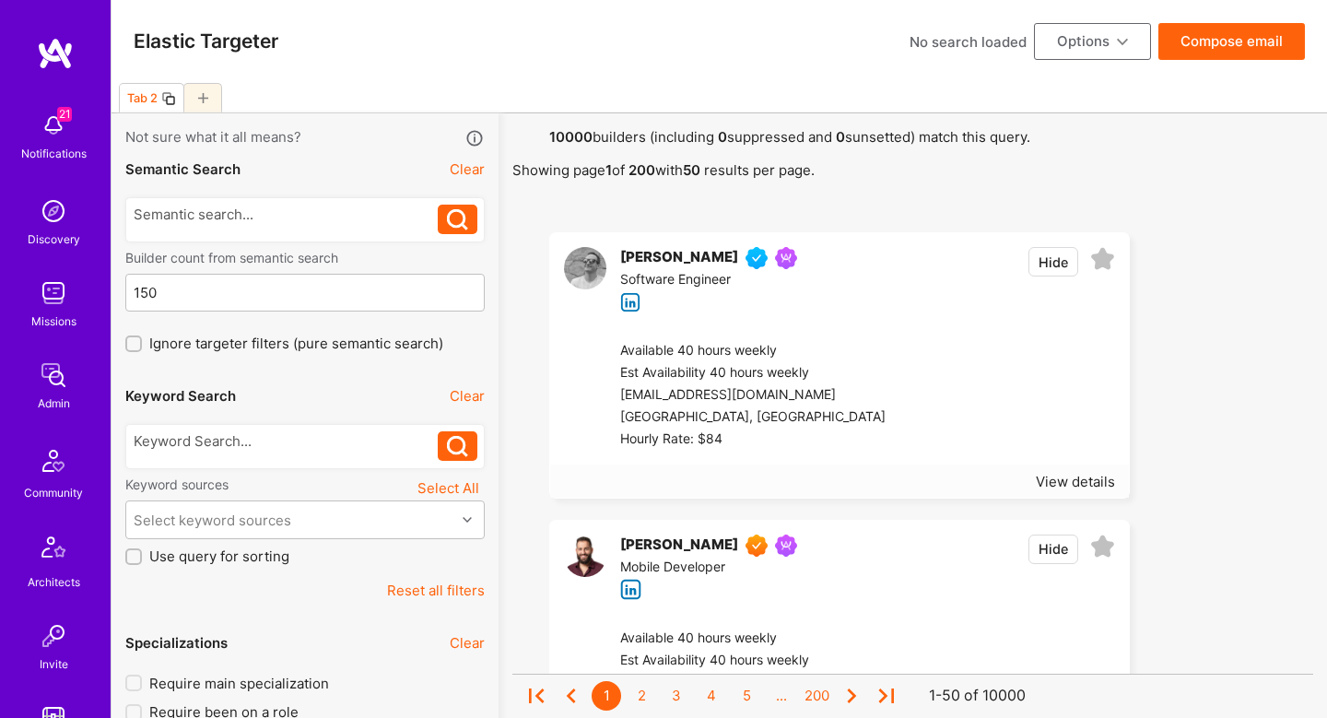
click at [441, 583] on button "Reset all filters" at bounding box center [436, 590] width 98 height 19
click at [441, 584] on button "Reset all filters" at bounding box center [436, 590] width 98 height 19
click at [438, 593] on button "Reset all filters" at bounding box center [436, 590] width 98 height 19
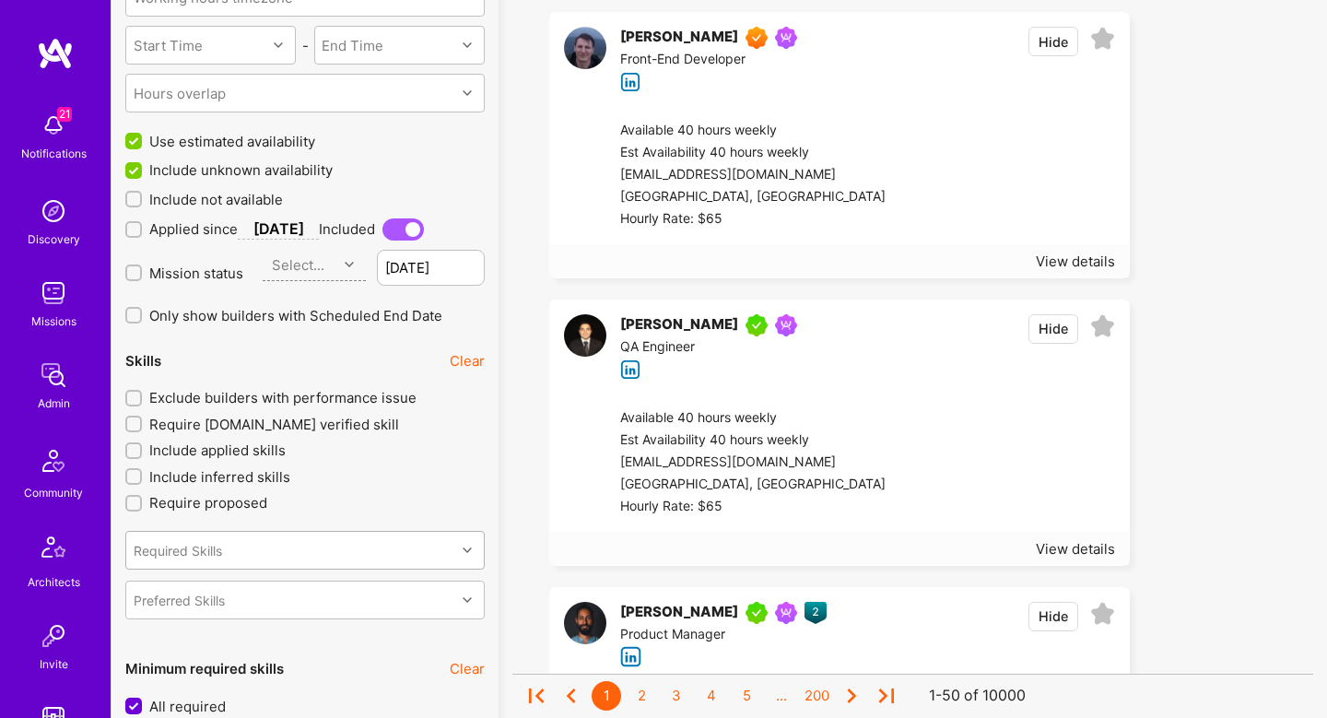
click at [229, 545] on div "Required Skills Preferred Skills" at bounding box center [305, 570] width 360 height 100
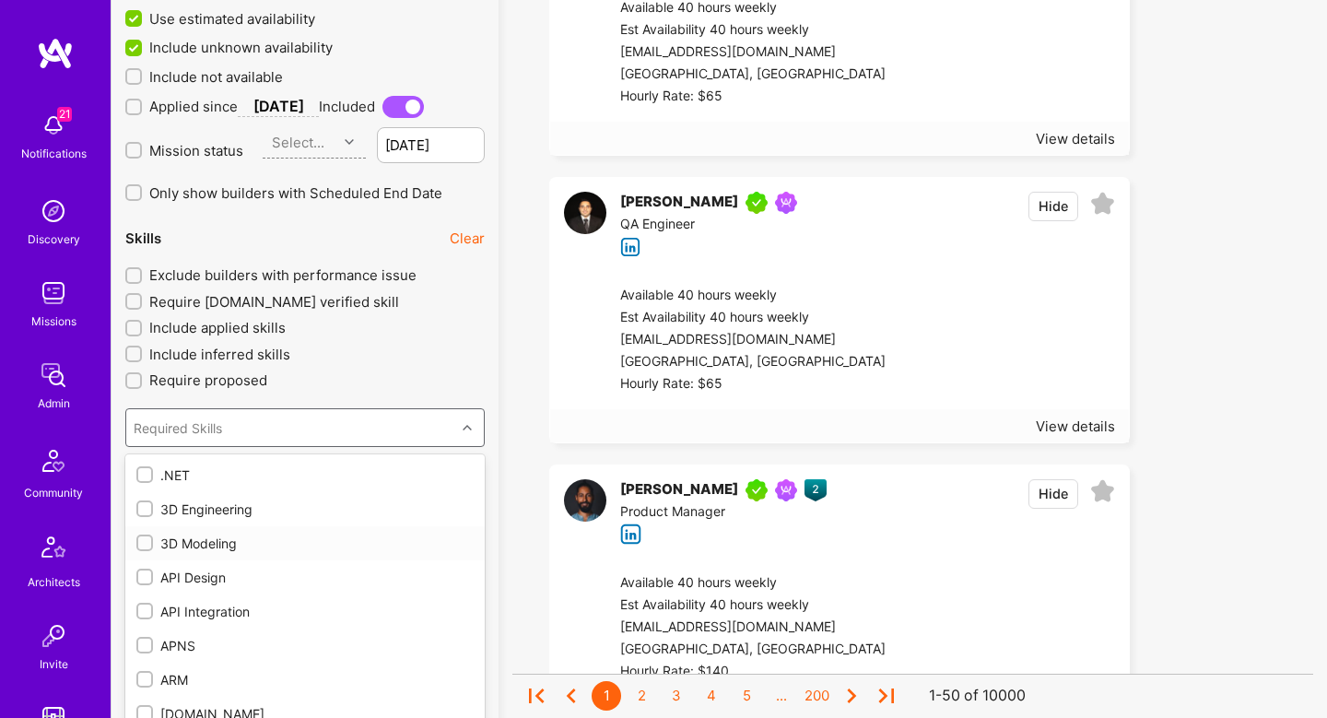
scroll to position [1813, 0]
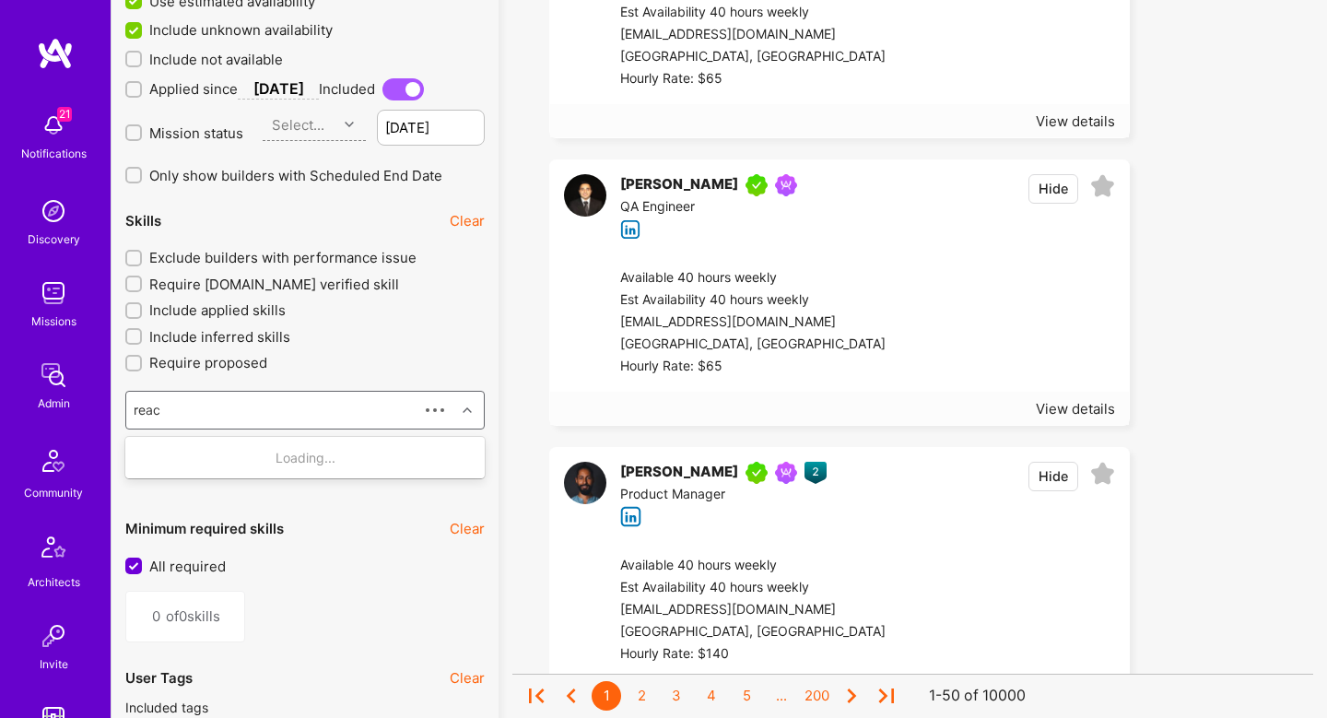
type input "react"
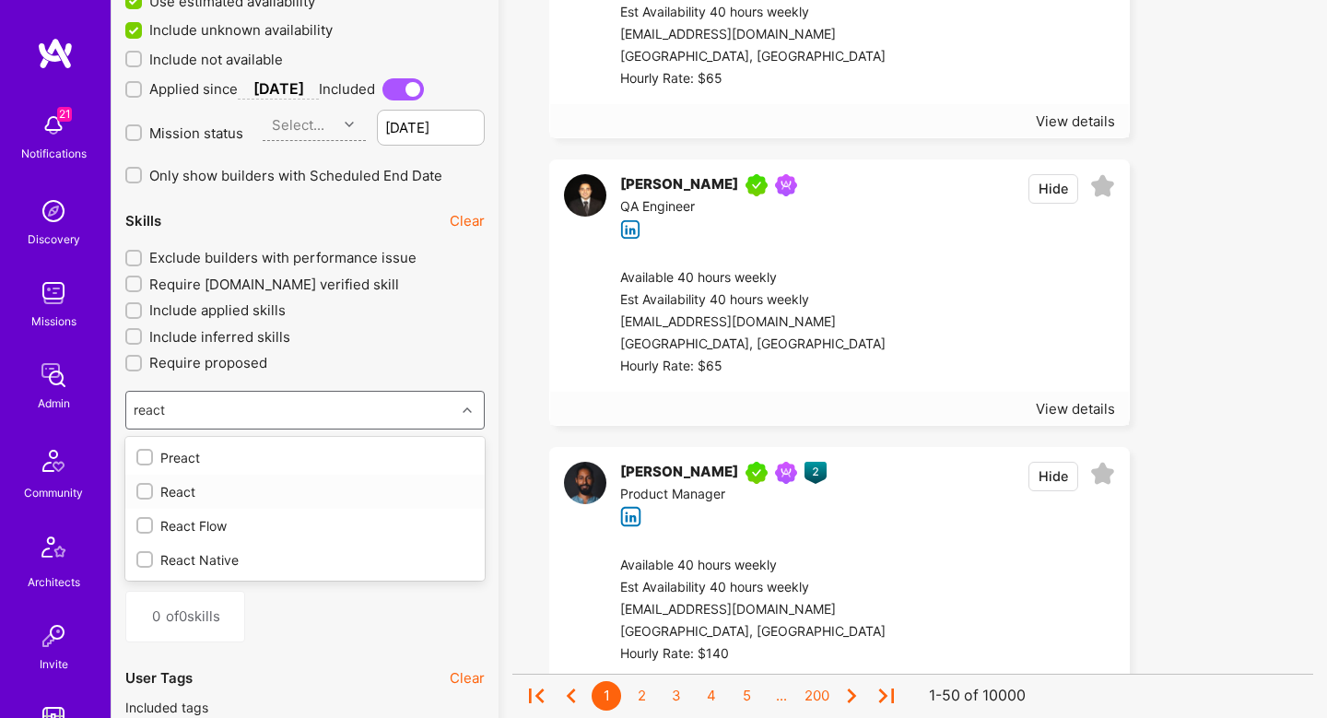
click at [227, 496] on div "React" at bounding box center [304, 491] width 337 height 19
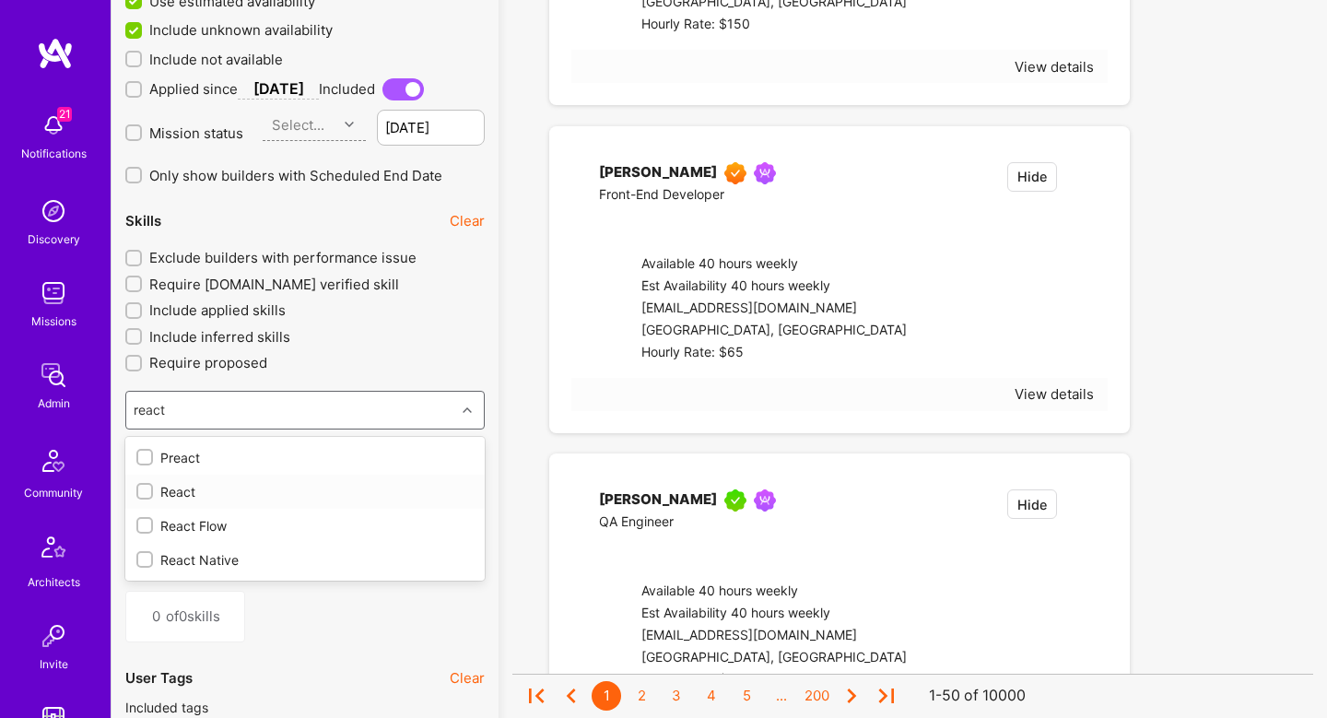
type input "1"
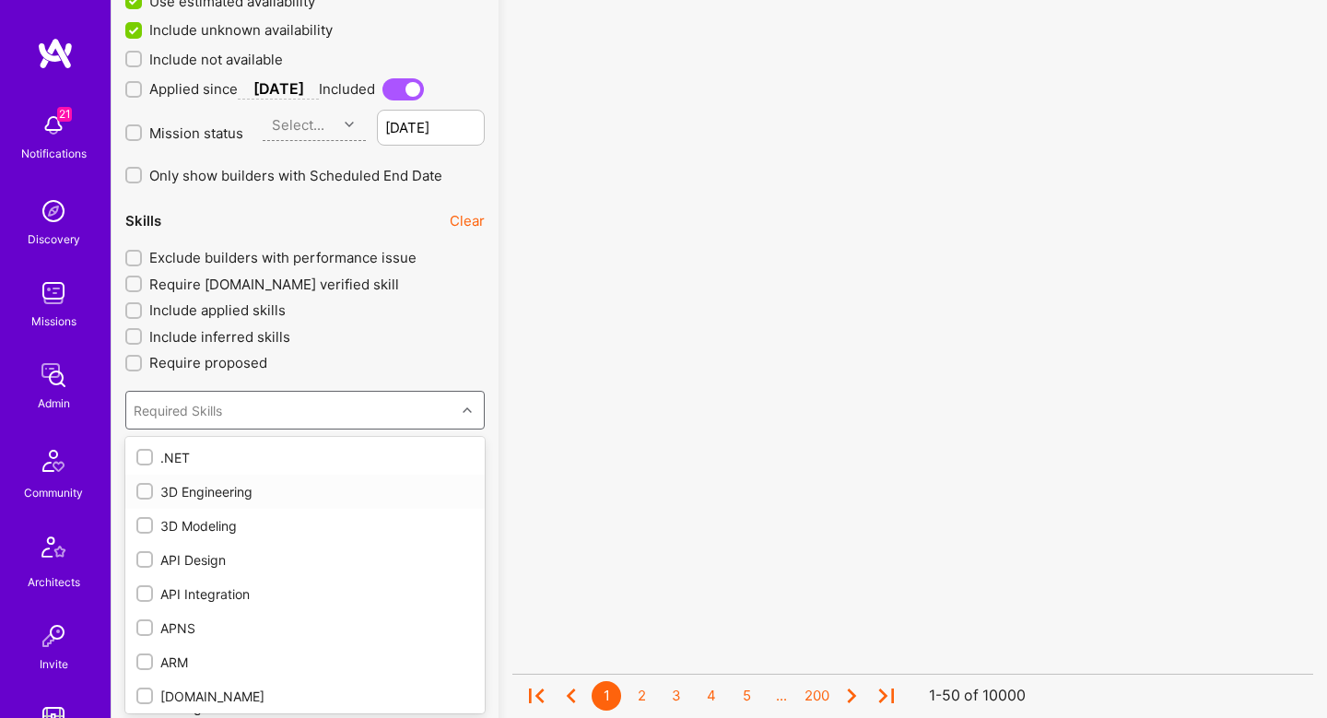
checkbox input "true"
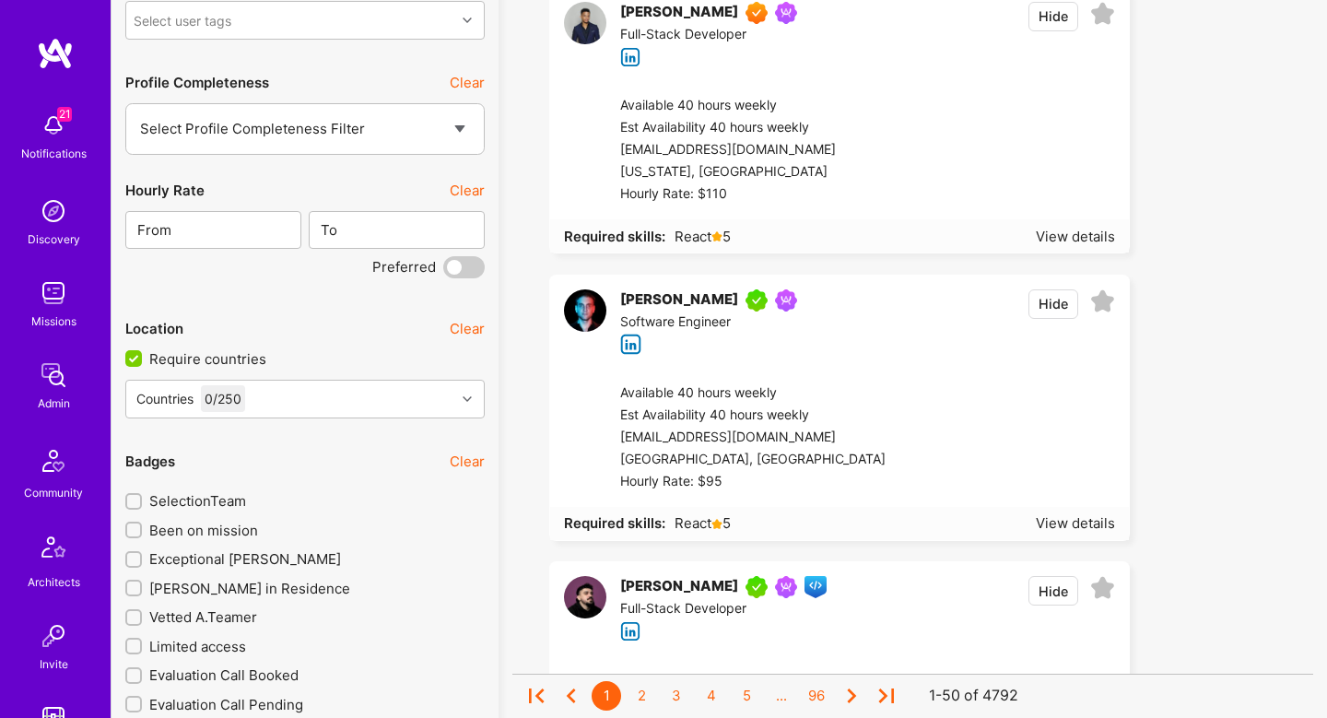
scroll to position [2806, 0]
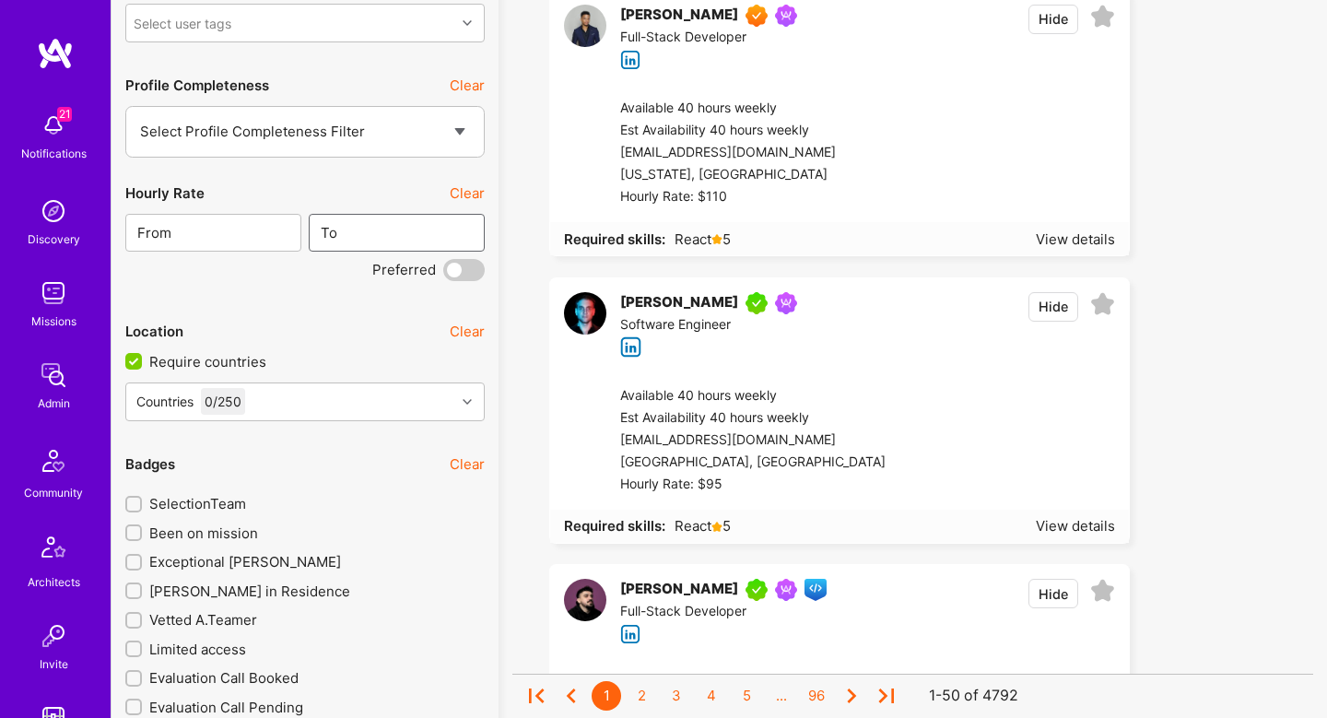
click at [412, 224] on input "text" at bounding box center [407, 232] width 139 height 47
type input "50"
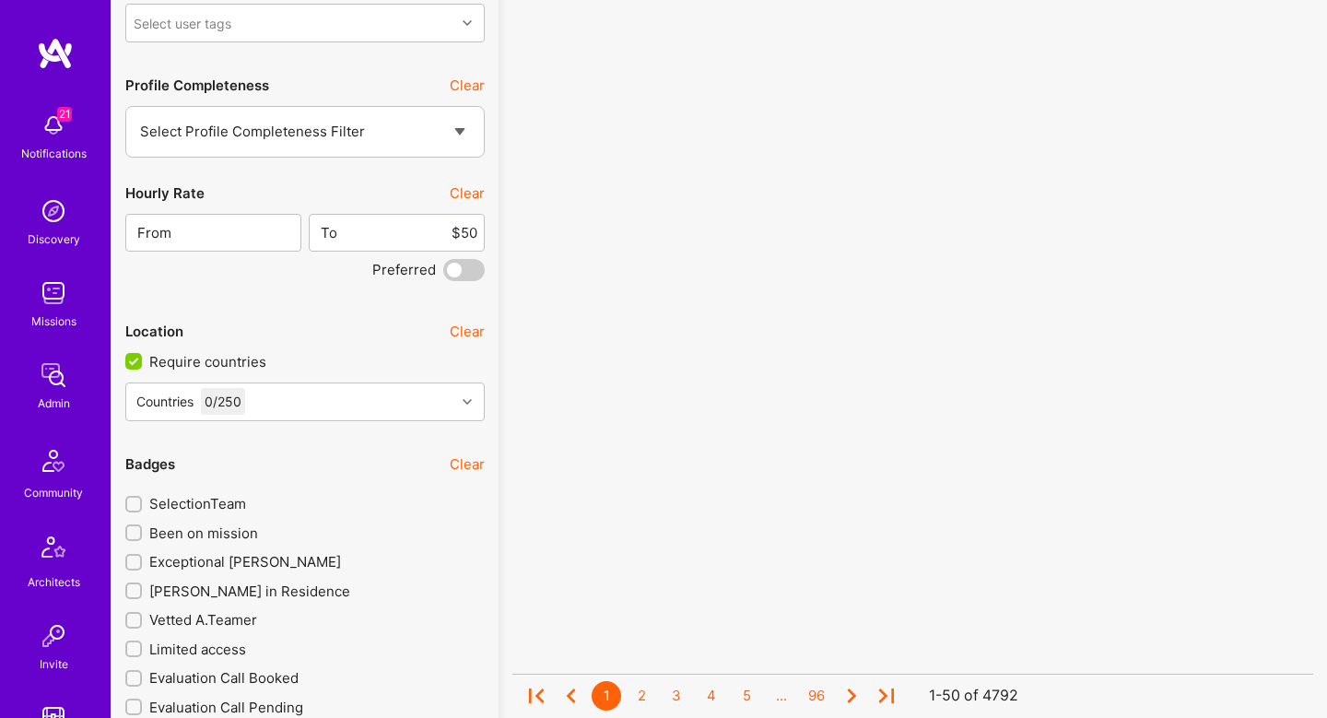
click at [462, 269] on span at bounding box center [463, 270] width 41 height 22
click at [447, 274] on input "checkbox" at bounding box center [447, 274] width 0 height 0
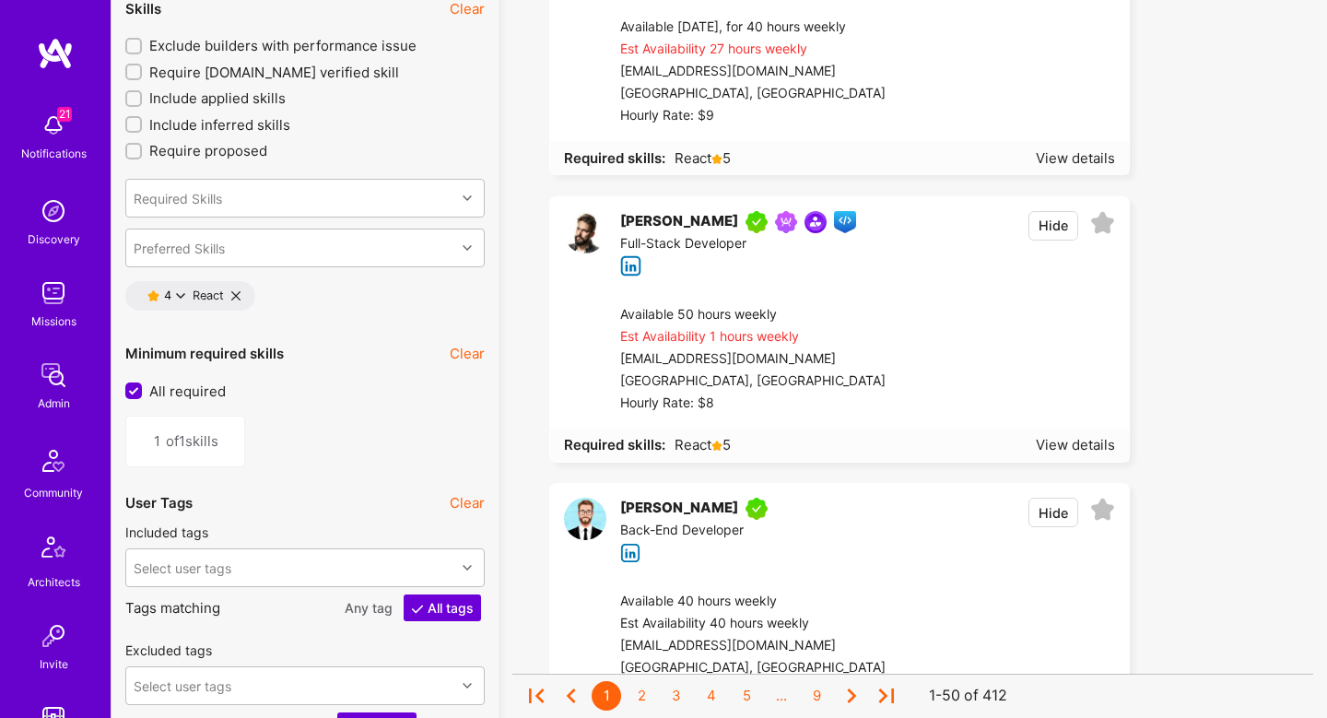
scroll to position [2028, 0]
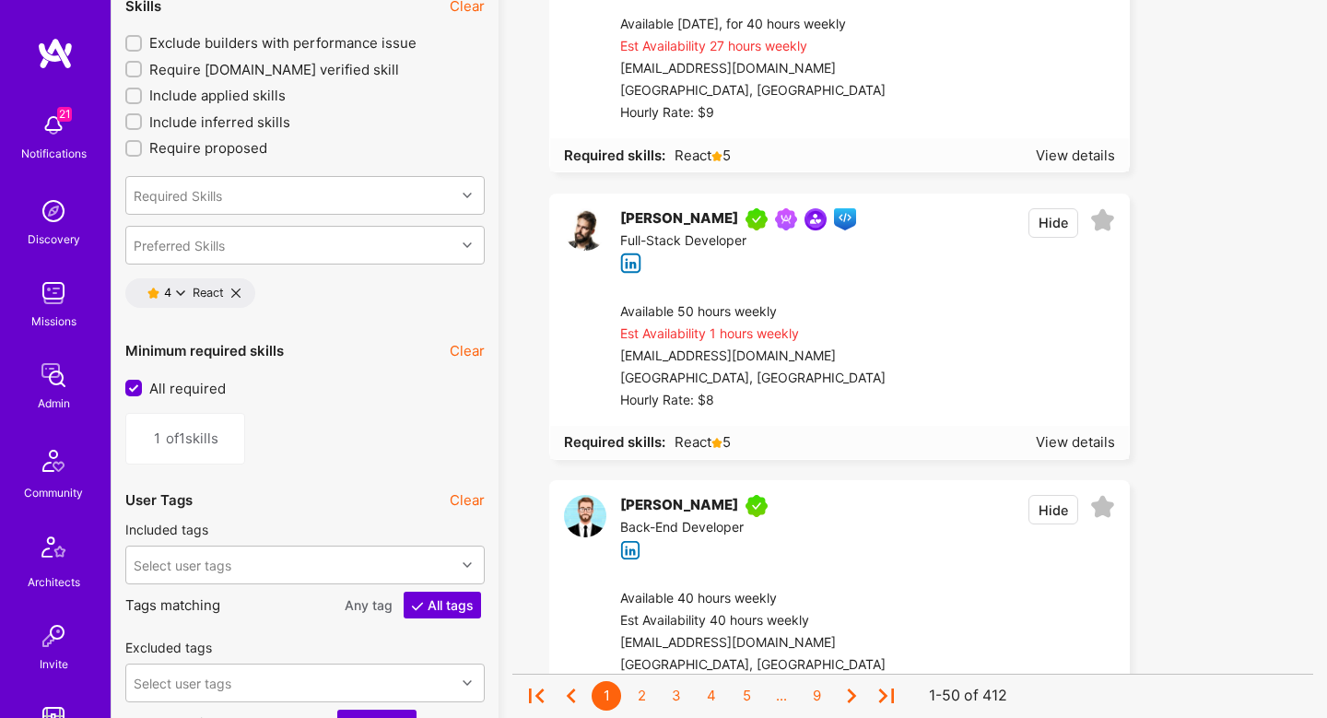
click at [886, 333] on div at bounding box center [1001, 356] width 230 height 111
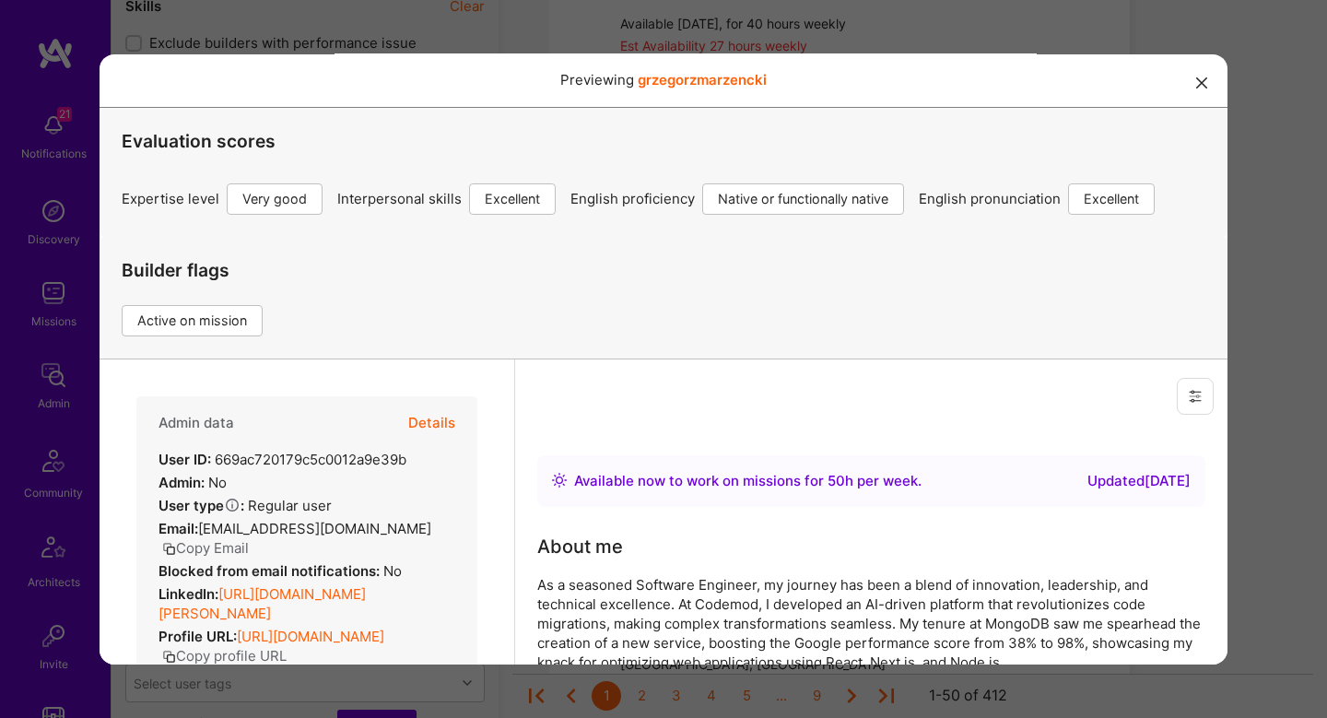
scroll to position [0, 0]
click at [428, 407] on button "Details" at bounding box center [431, 421] width 47 height 53
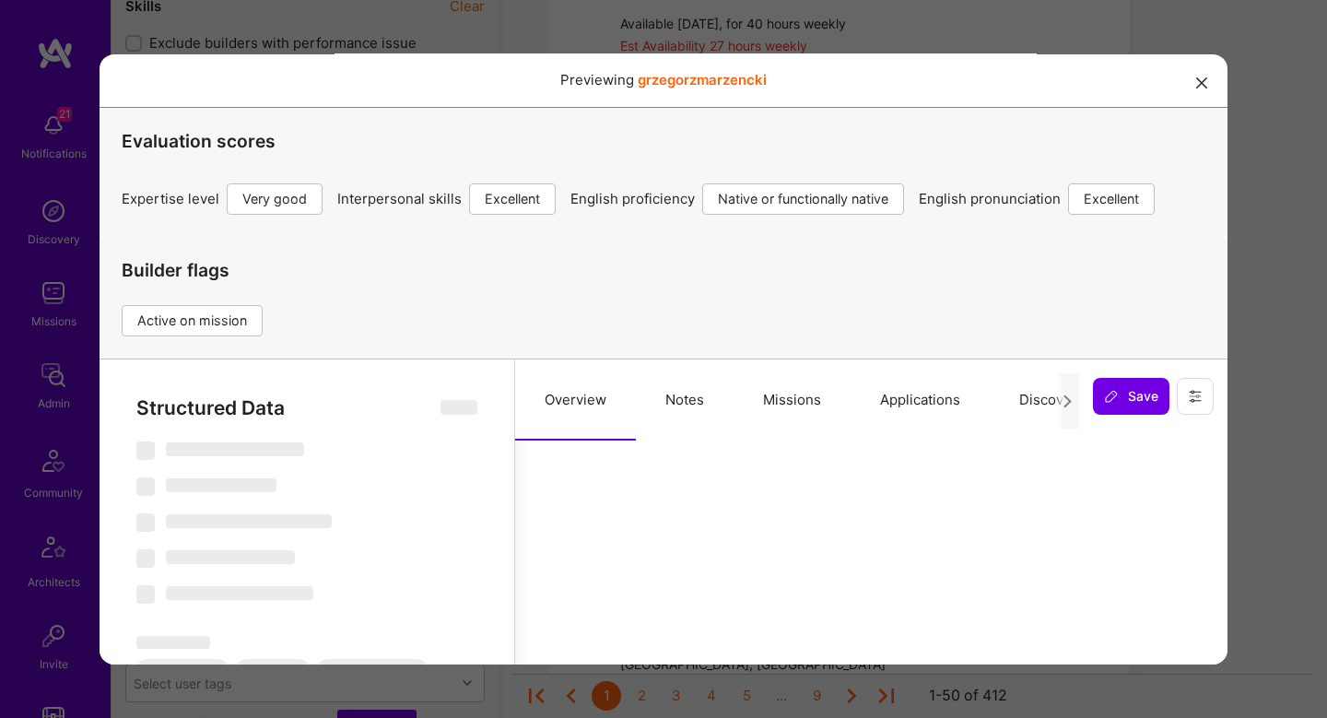
scroll to position [312, 0]
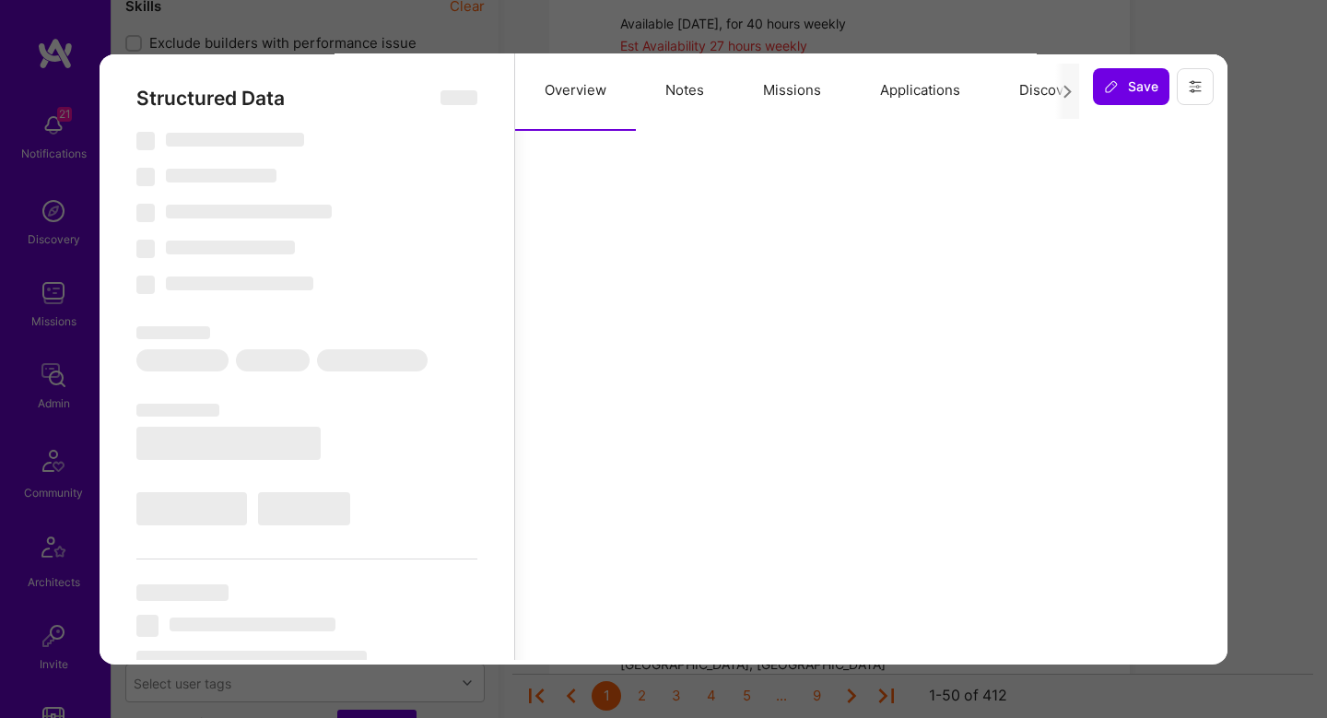
select select "Right Now"
select select "5"
select select "7"
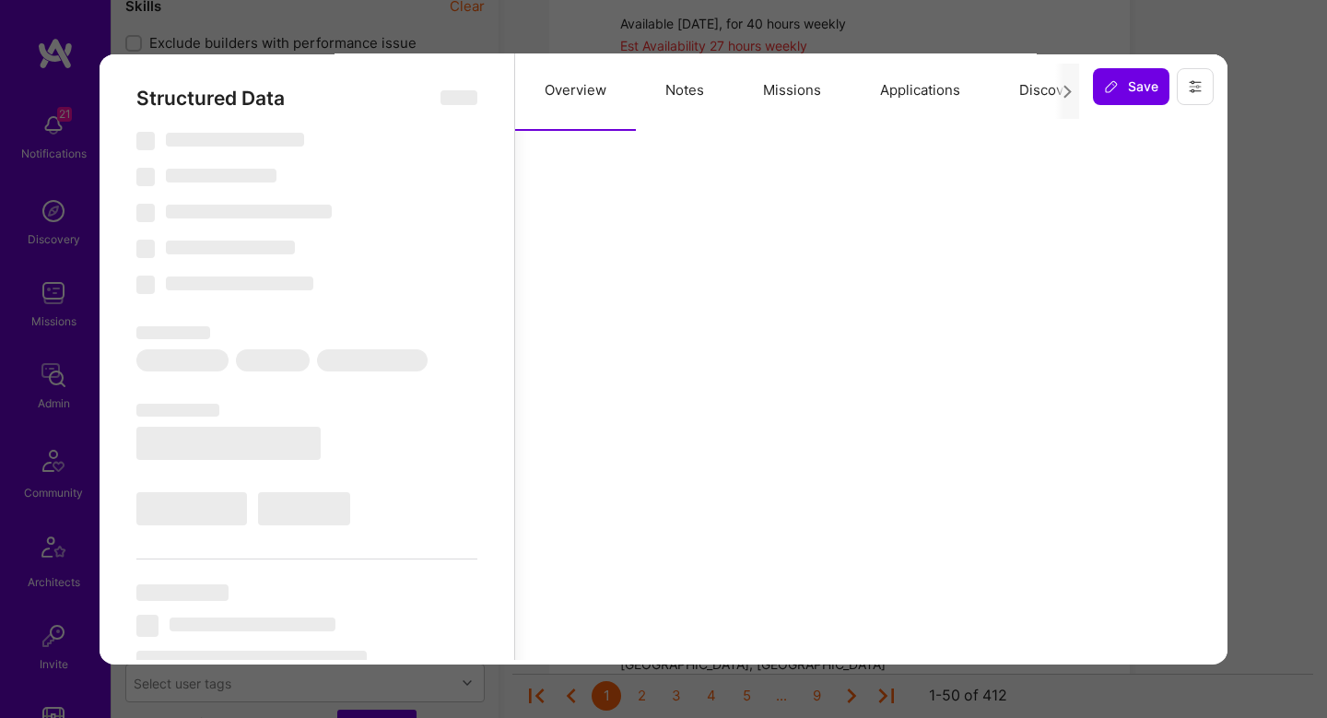
select select "US"
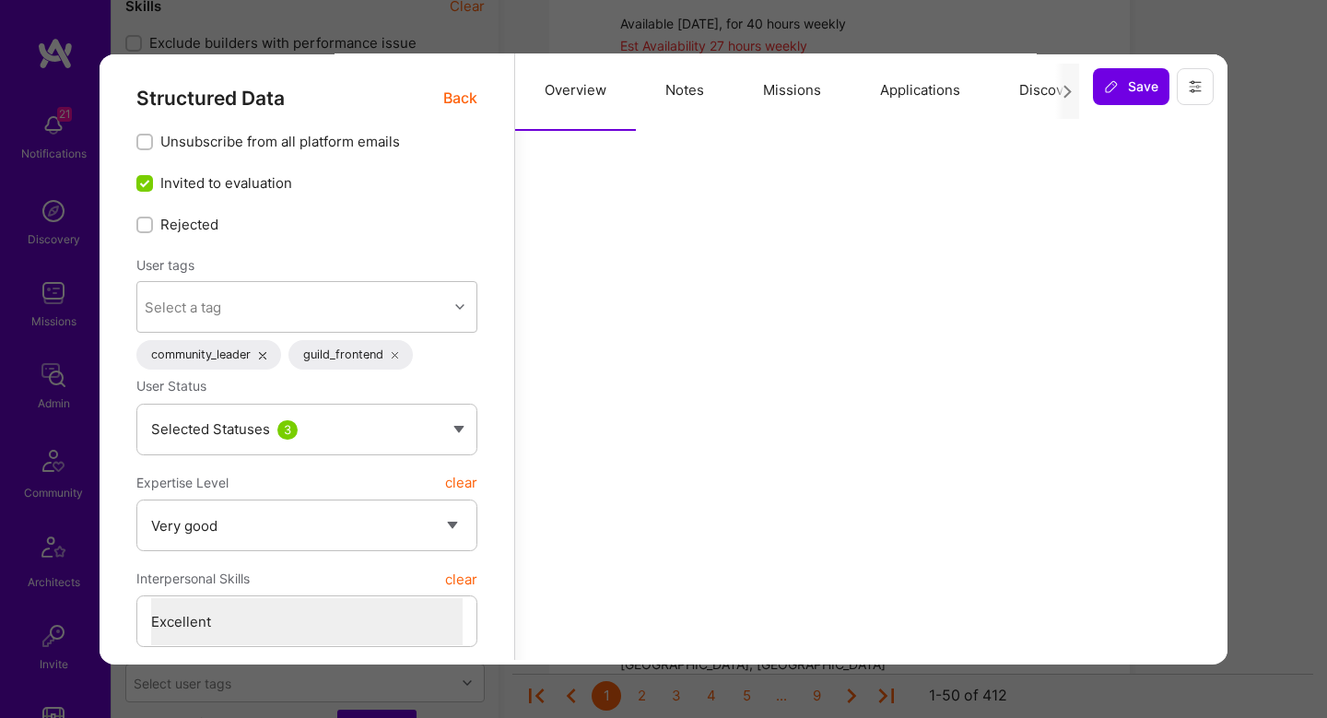
scroll to position [183, 0]
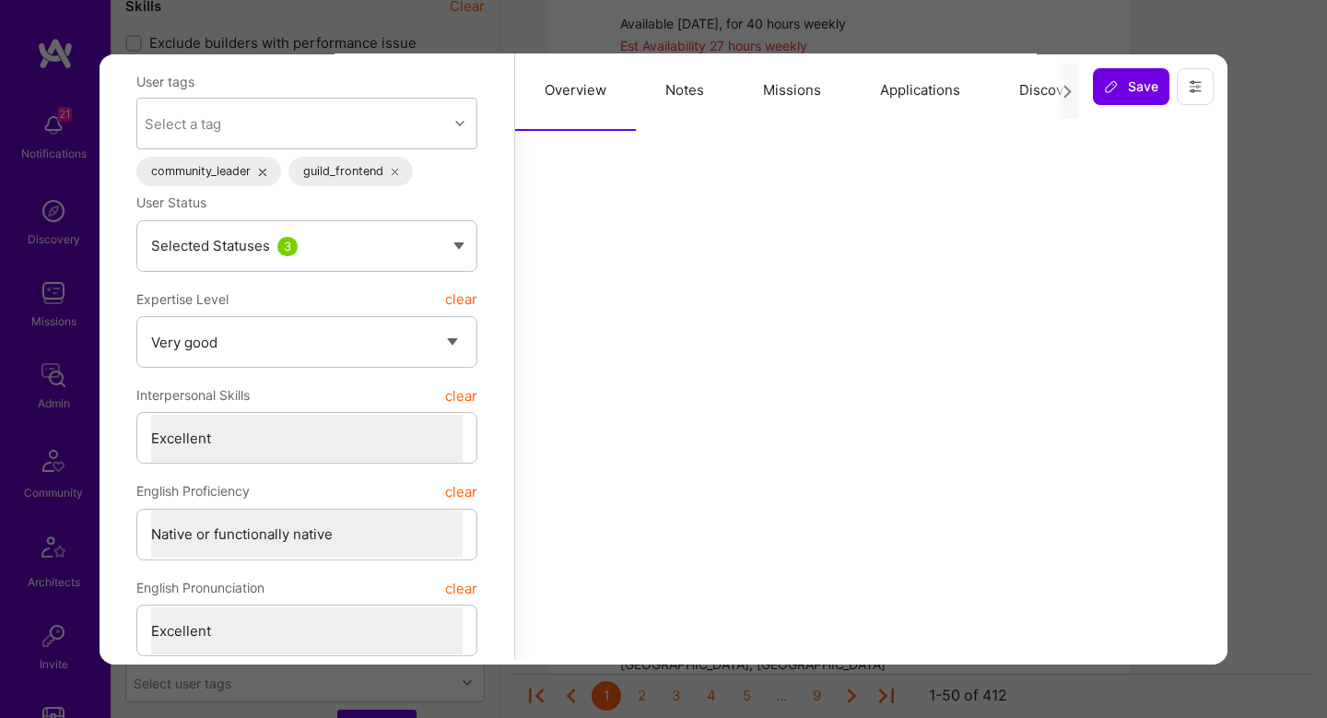
click at [1250, 228] on div "Previewing grzegorzmarzencki Evaluation scores Expertise level Very good Interp…" at bounding box center [663, 359] width 1327 height 718
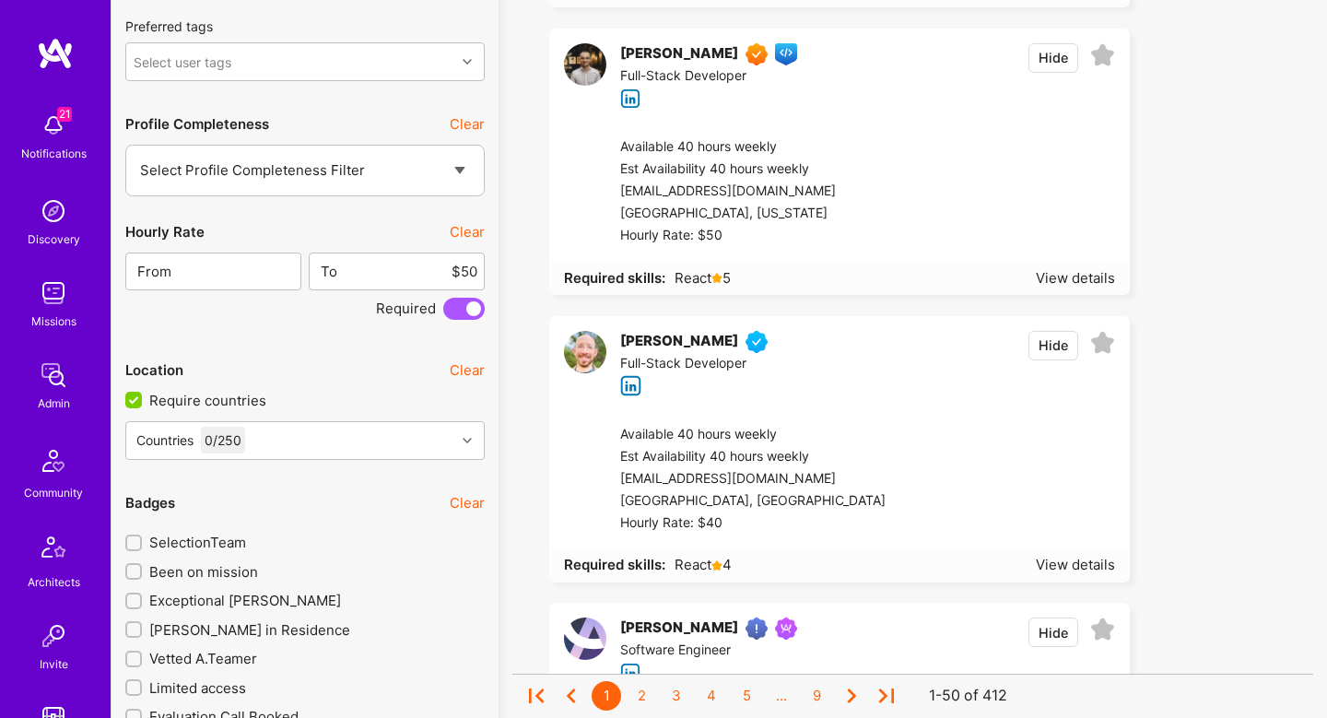
scroll to position [2773, 0]
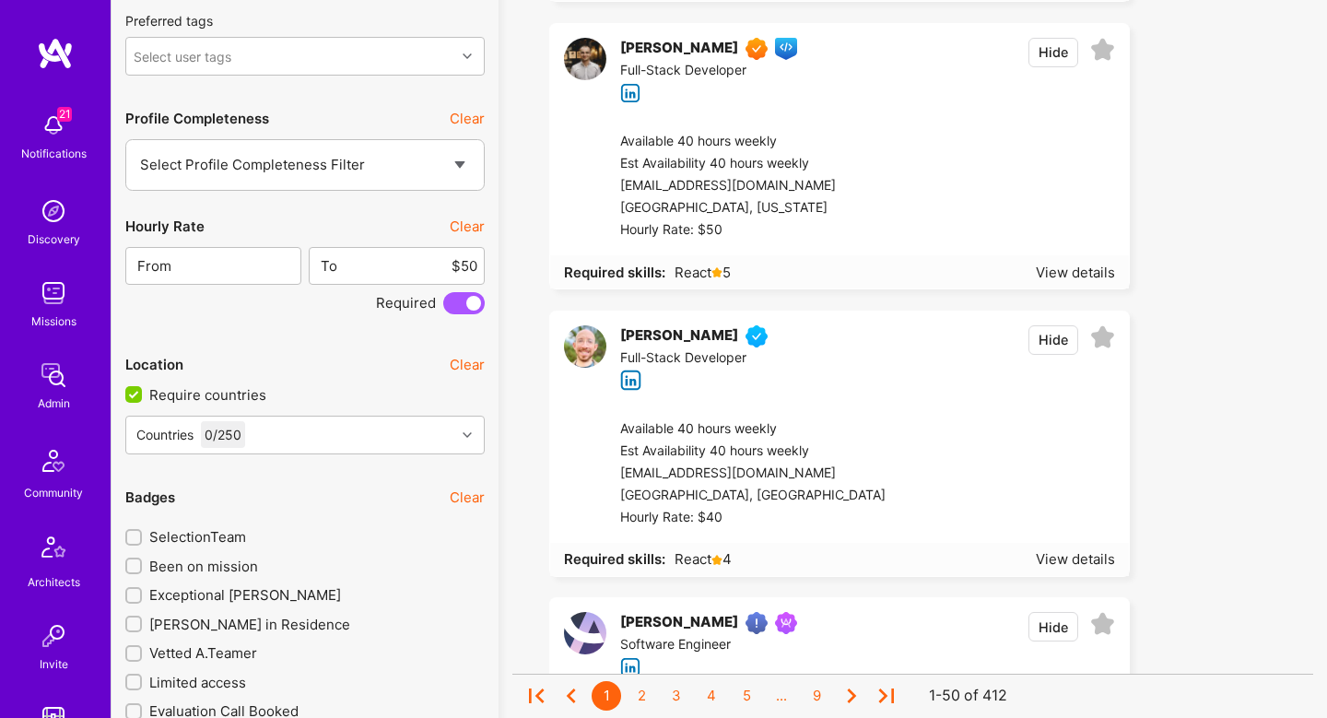
click at [899, 143] on div at bounding box center [990, 186] width 247 height 111
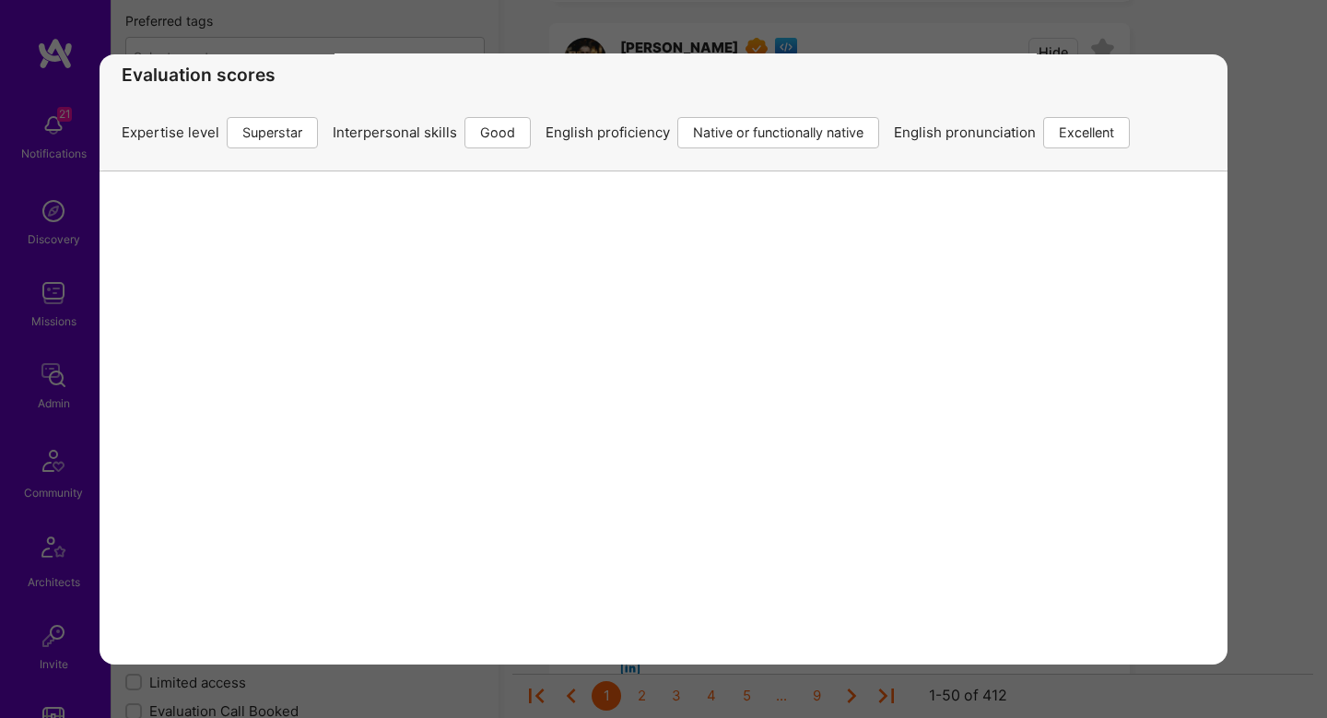
scroll to position [190, 0]
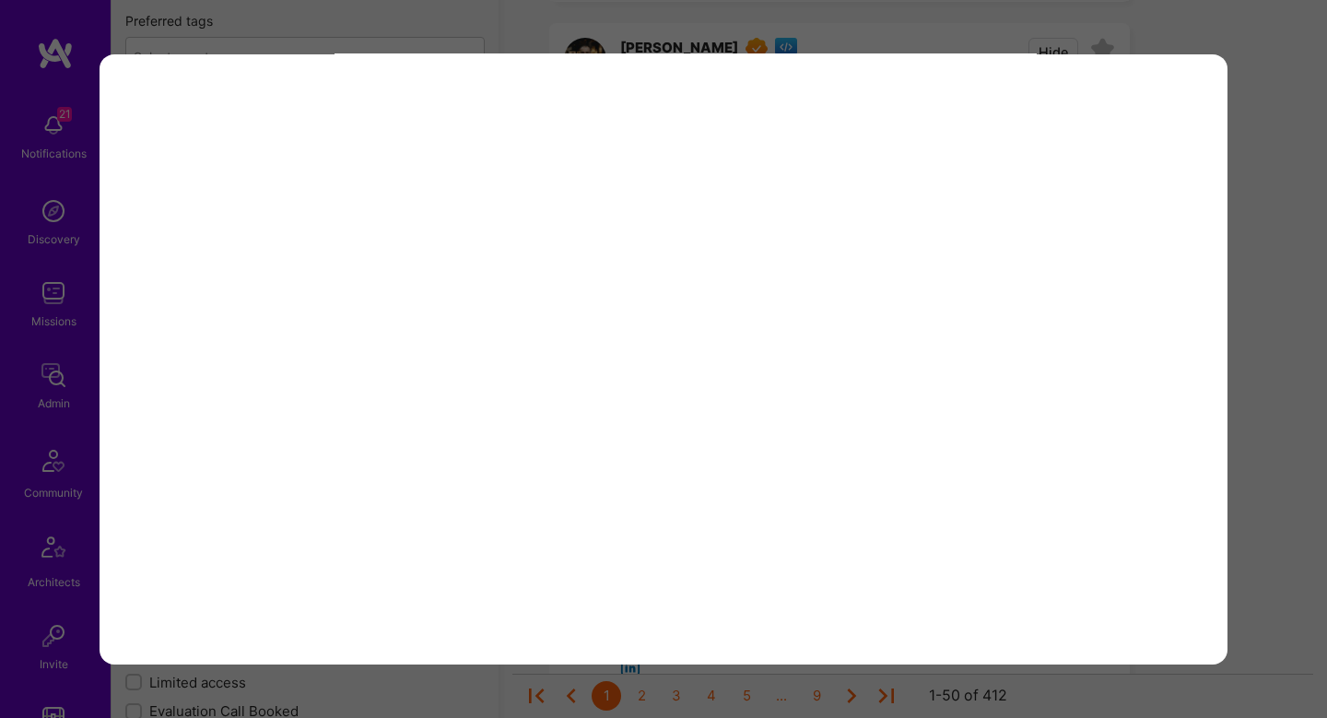
click at [1284, 352] on div "Previewing levankhunjgurua Evaluation scores Expertise level Superstar Interper…" at bounding box center [663, 359] width 1327 height 718
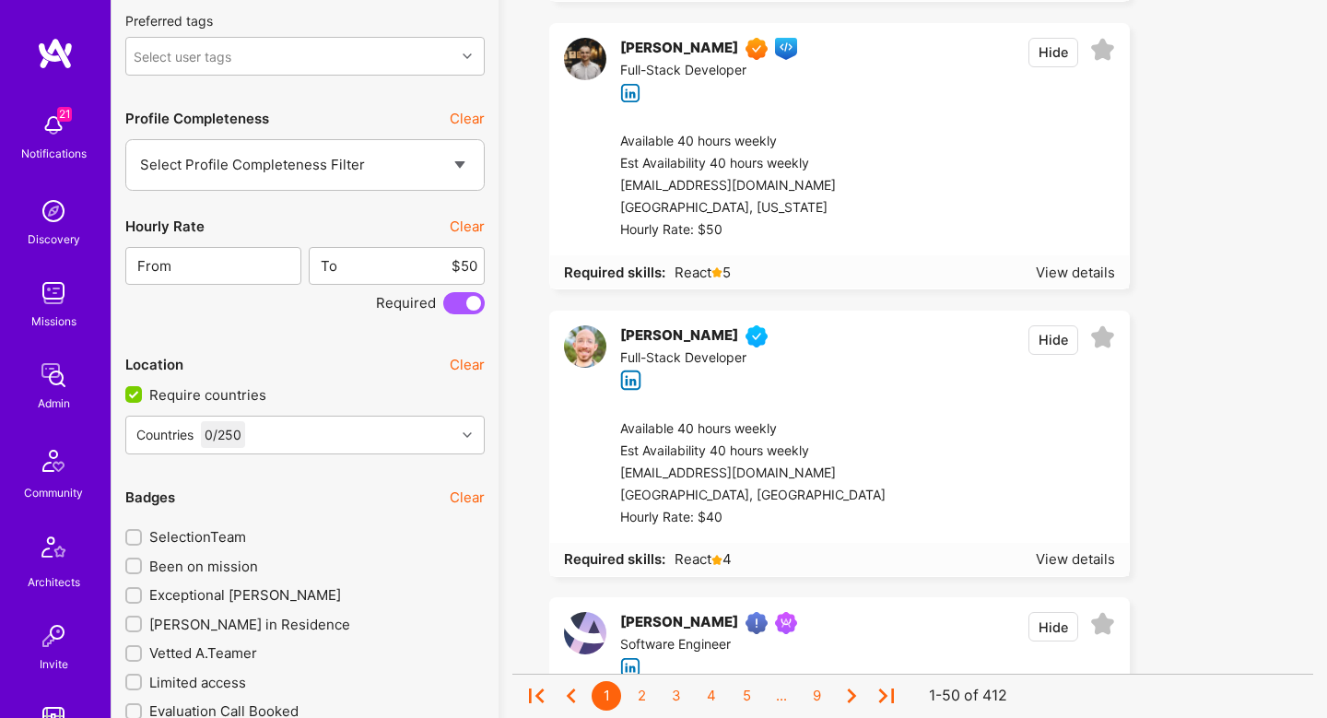
click at [866, 182] on div "l.khunjgurua@gmail.com" at bounding box center [743, 186] width 247 height 22
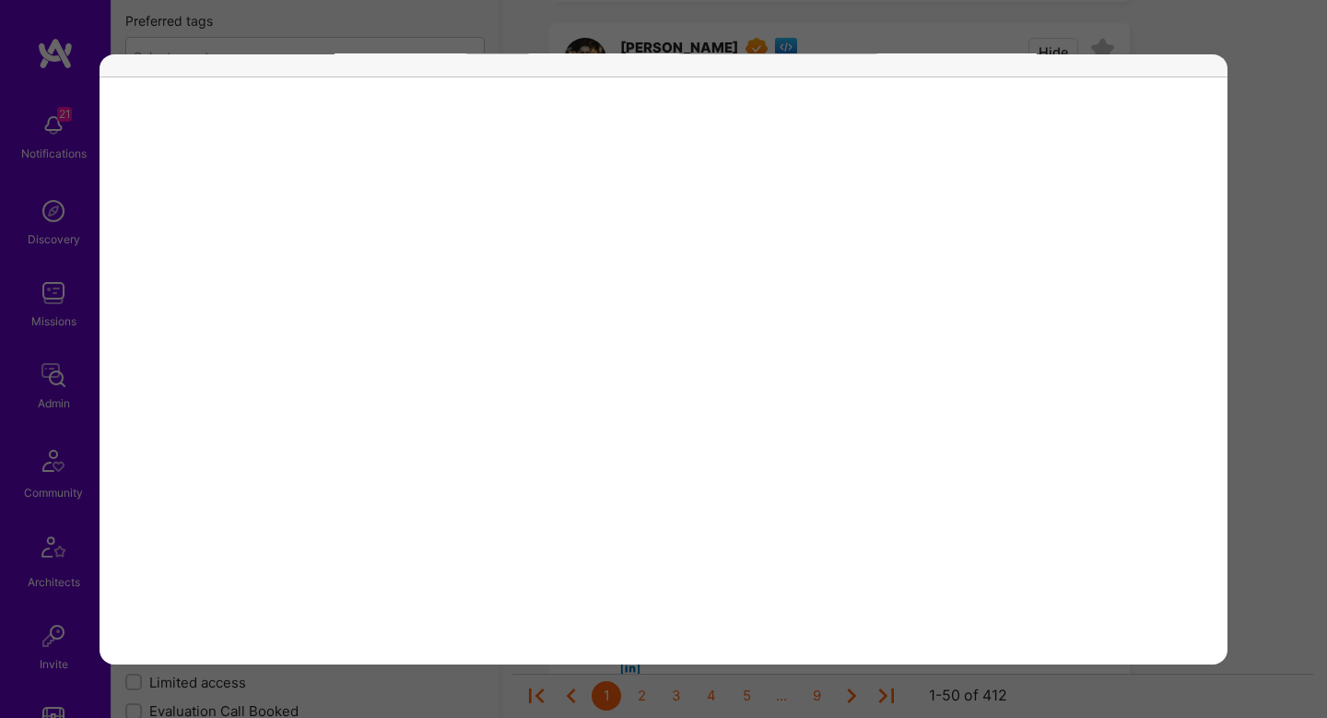
scroll to position [0, 0]
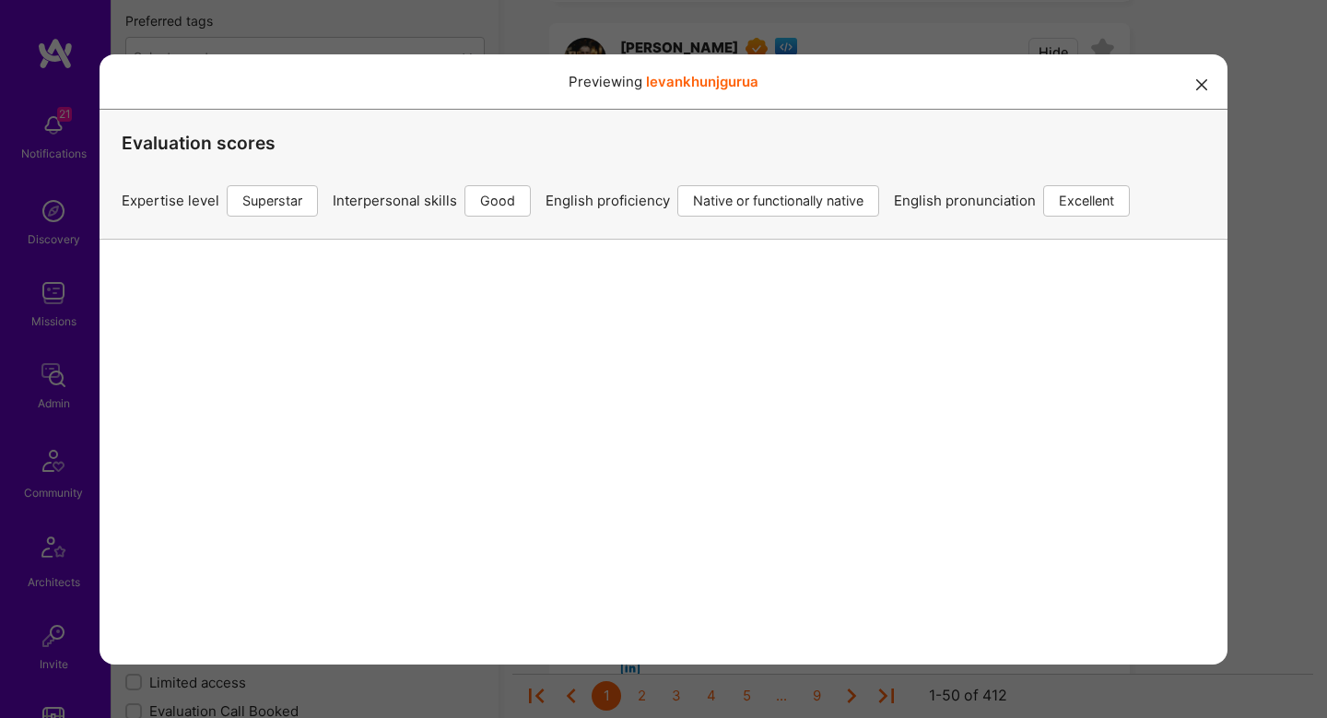
click at [1272, 513] on div "Previewing levankhunjgurua Evaluation scores Expertise level Superstar Interper…" at bounding box center [663, 359] width 1327 height 718
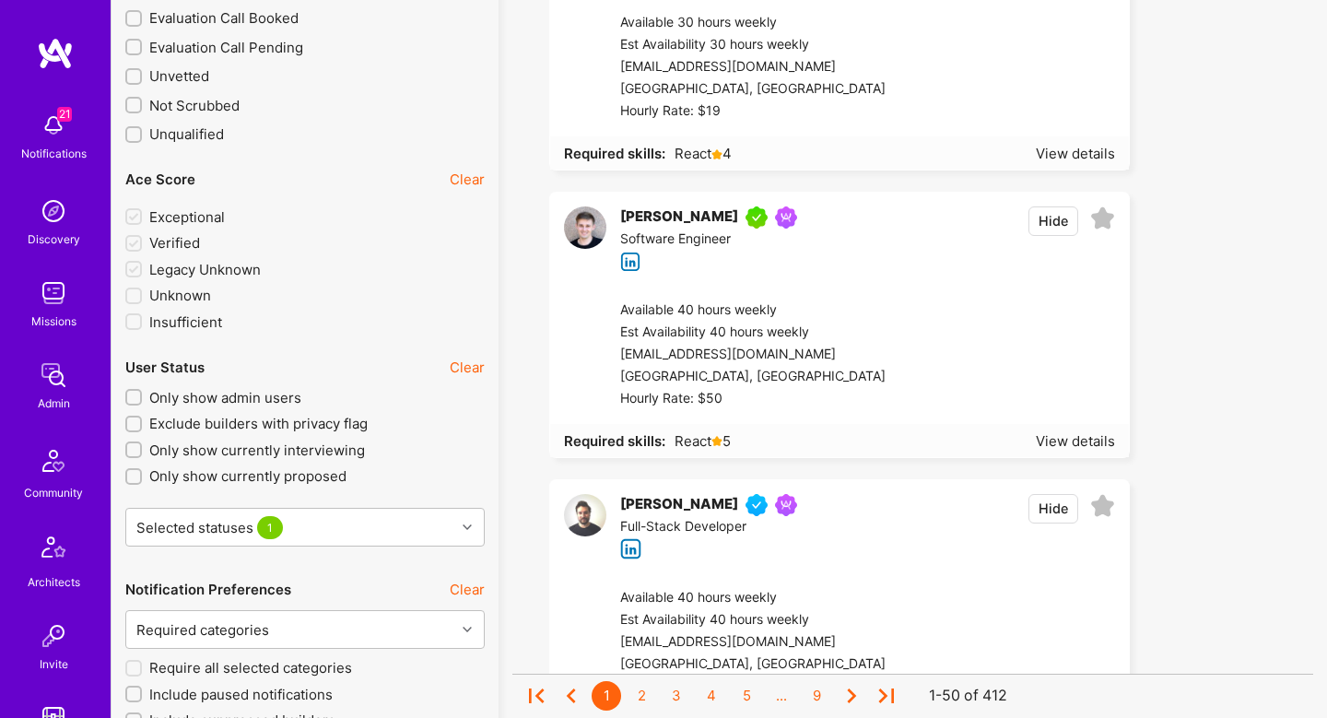
scroll to position [3497, 0]
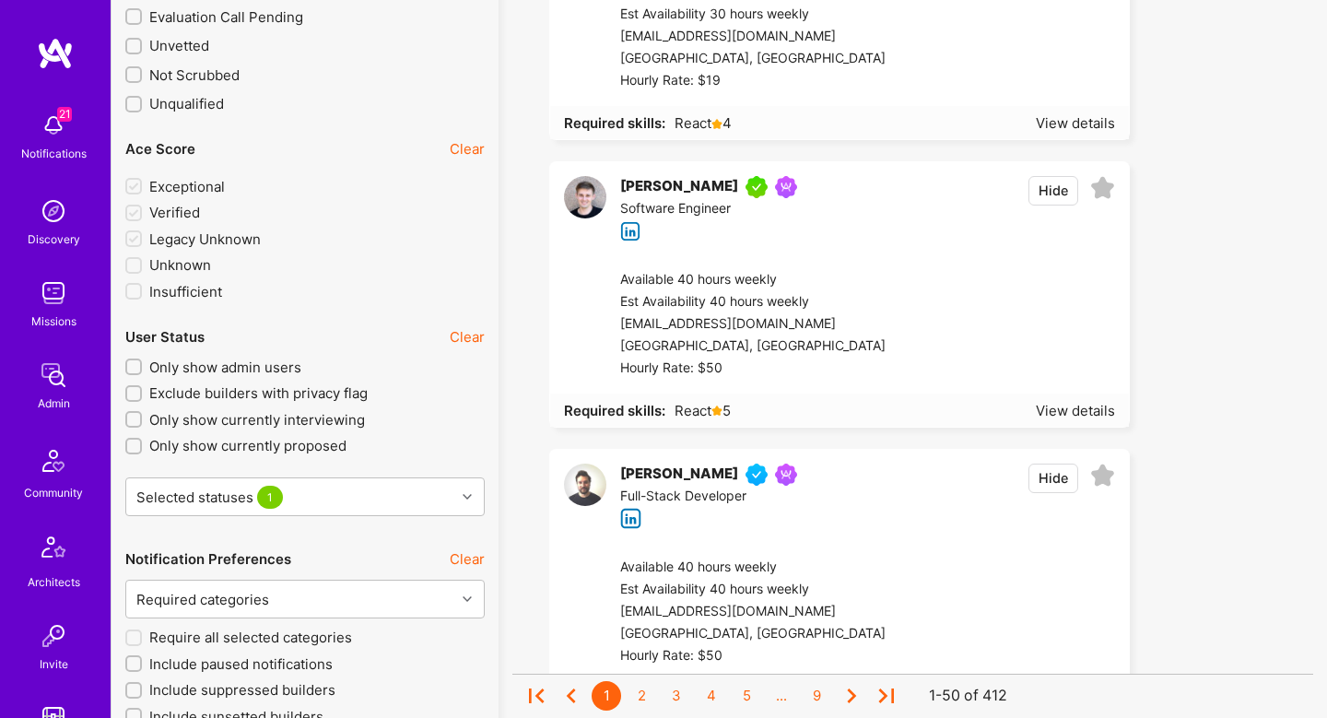
click at [912, 287] on div at bounding box center [1001, 324] width 230 height 111
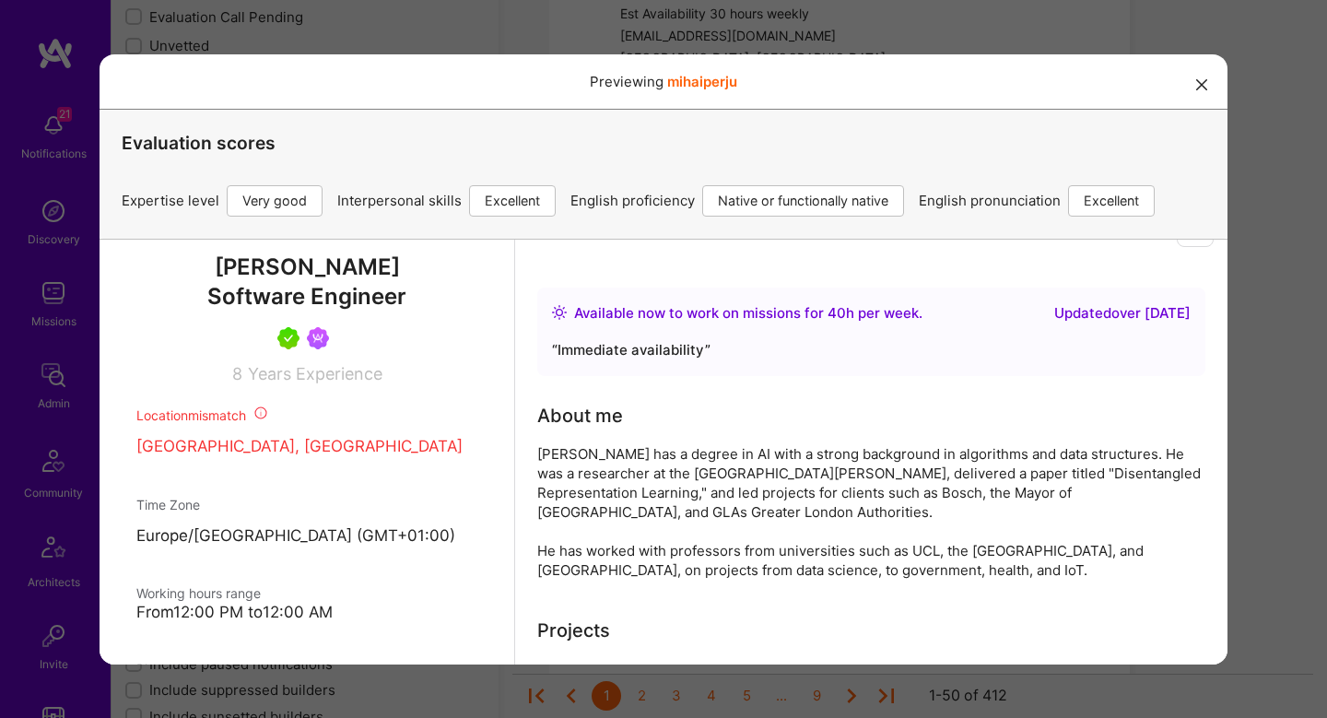
scroll to position [0, 0]
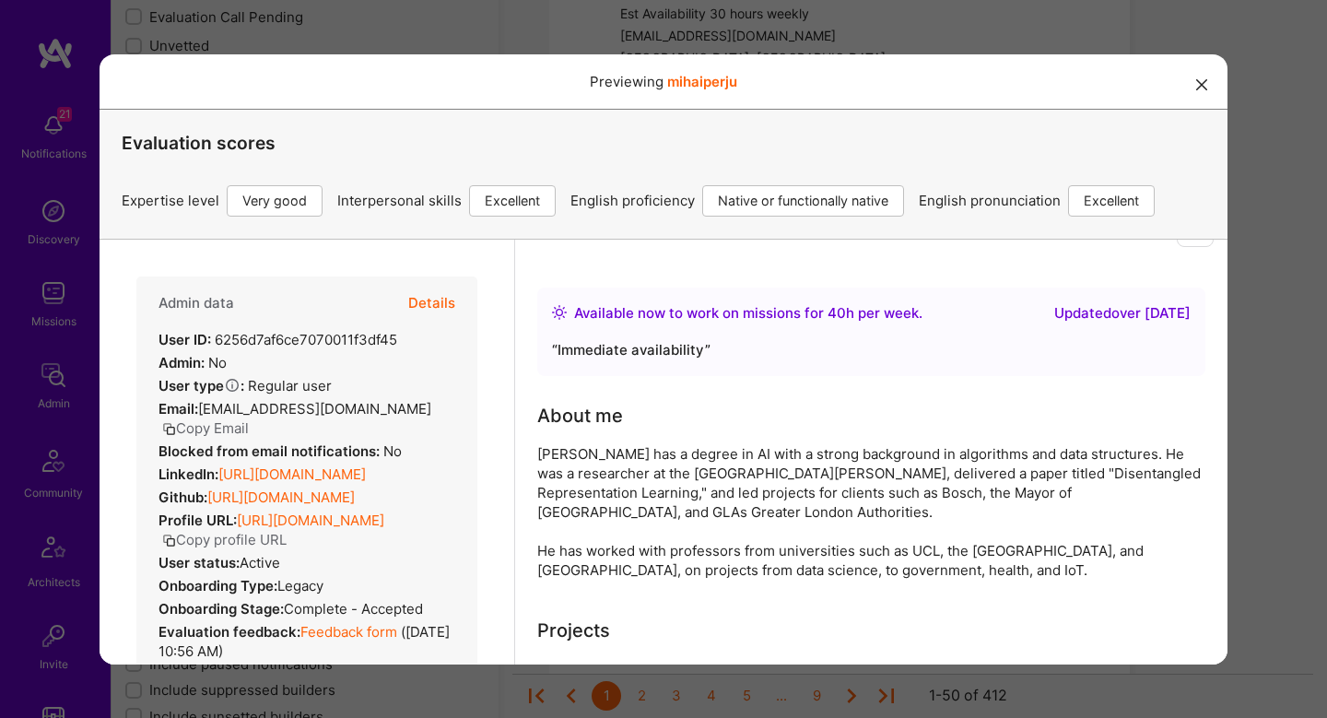
click at [443, 296] on button "Details" at bounding box center [431, 302] width 47 height 53
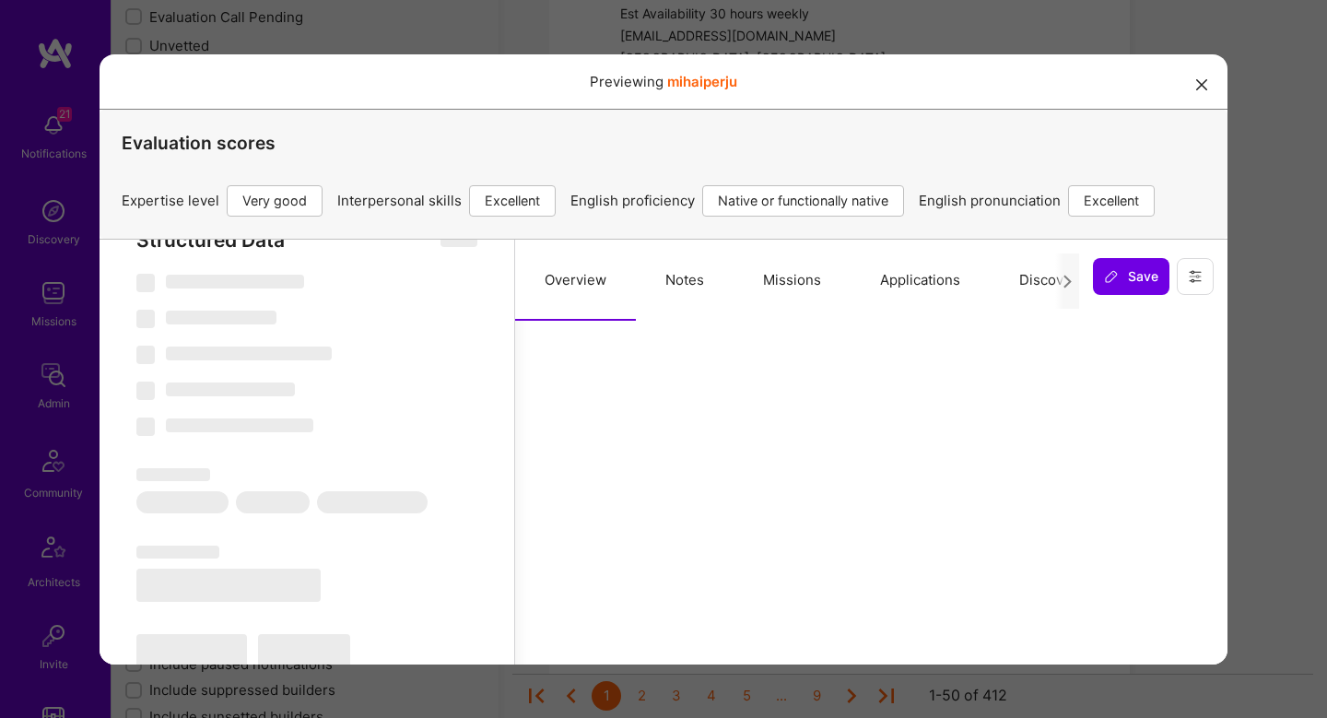
click at [706, 272] on button "Notes" at bounding box center [685, 279] width 98 height 81
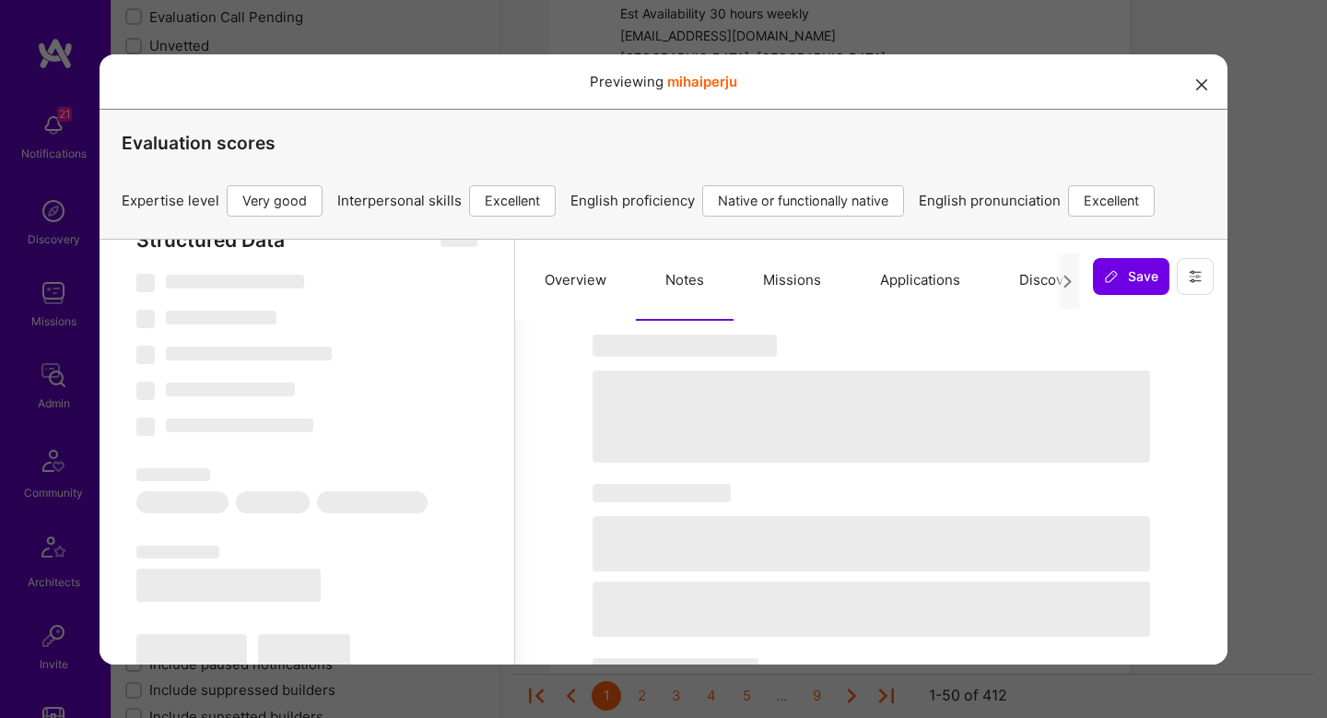
click at [793, 277] on button "Missions" at bounding box center [792, 279] width 117 height 81
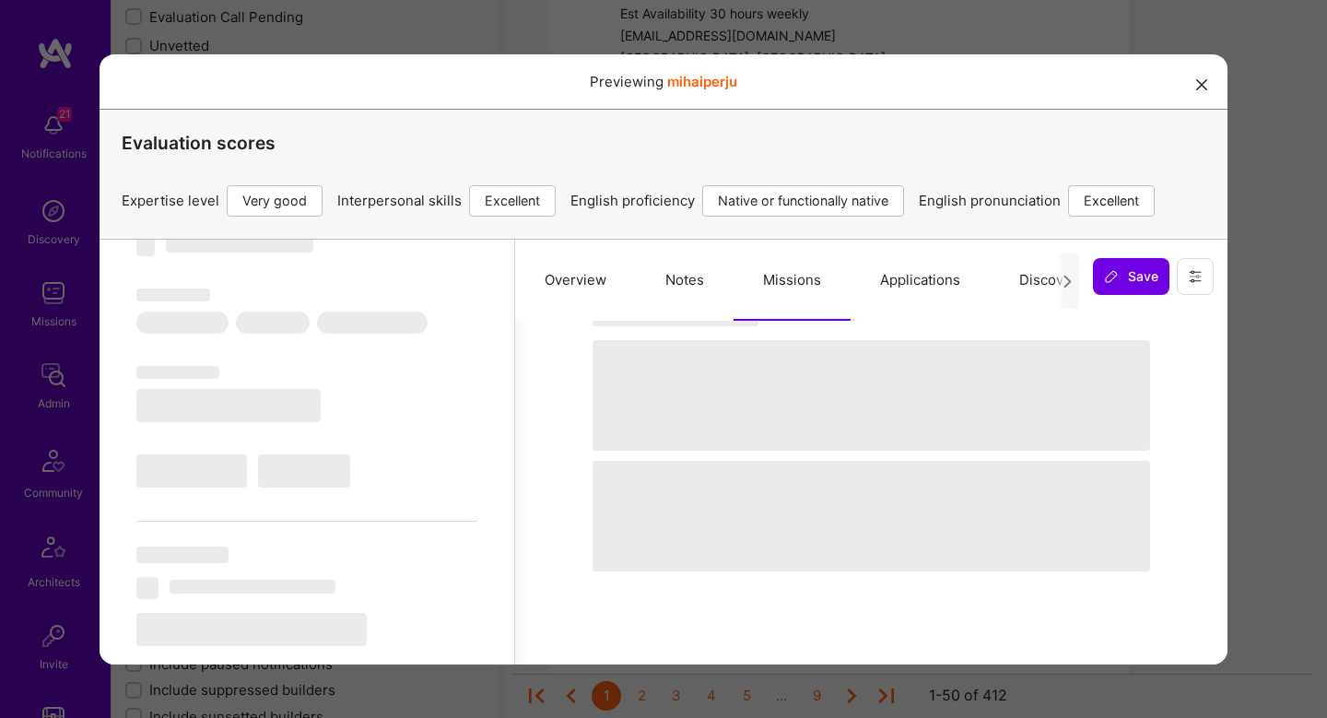
select select "Right Now"
select select "5"
select select "7"
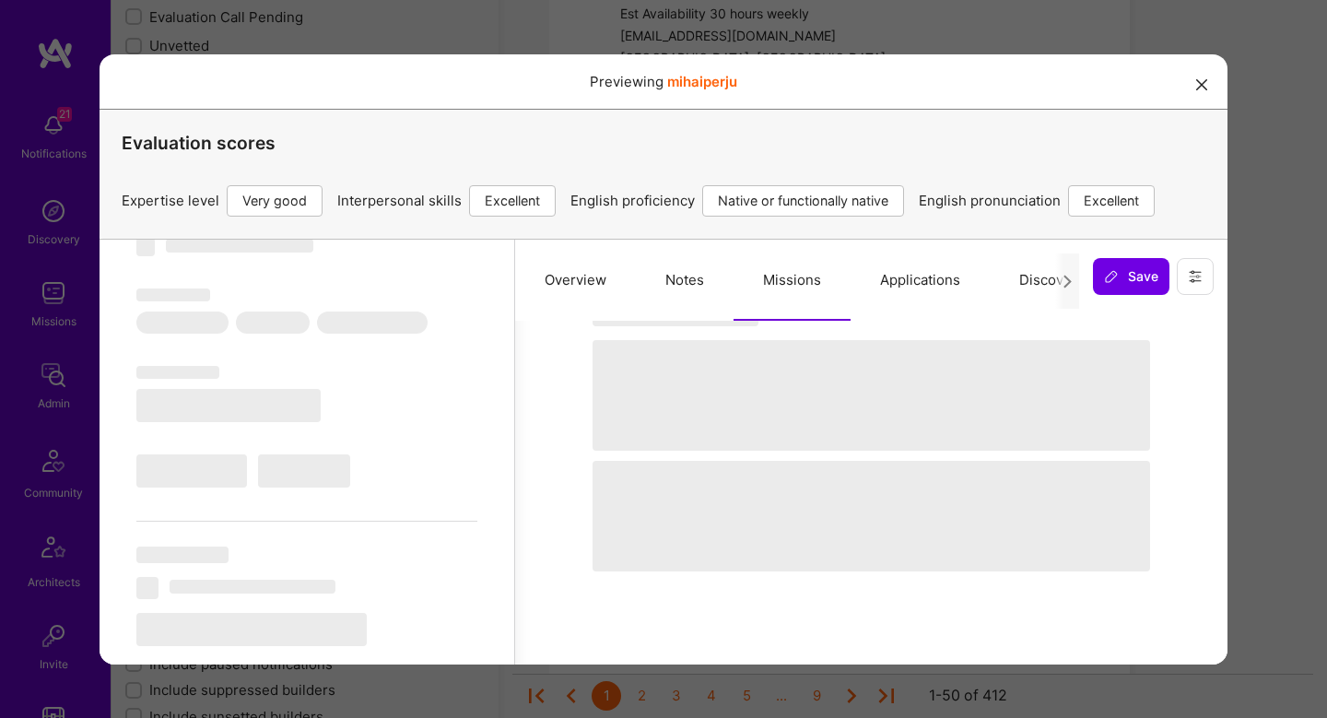
select select "GB"
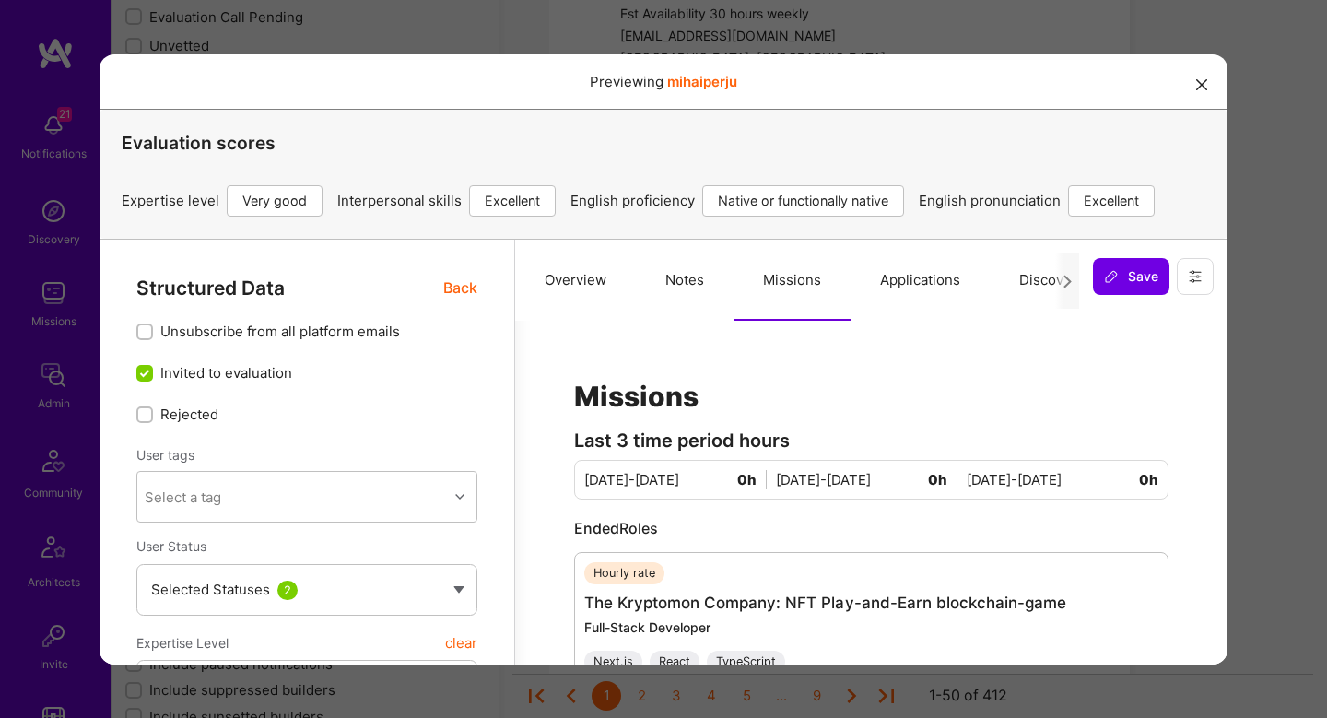
click at [460, 283] on span "Back" at bounding box center [460, 287] width 34 height 23
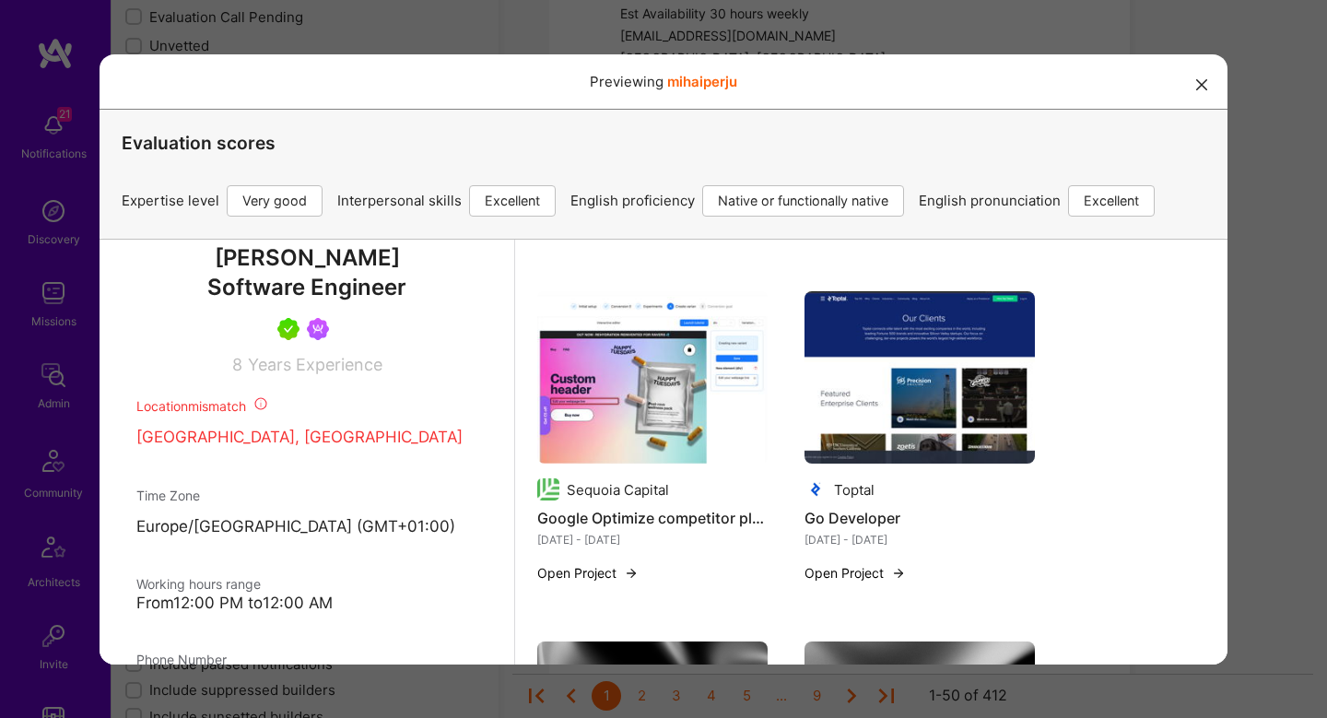
scroll to position [465, 0]
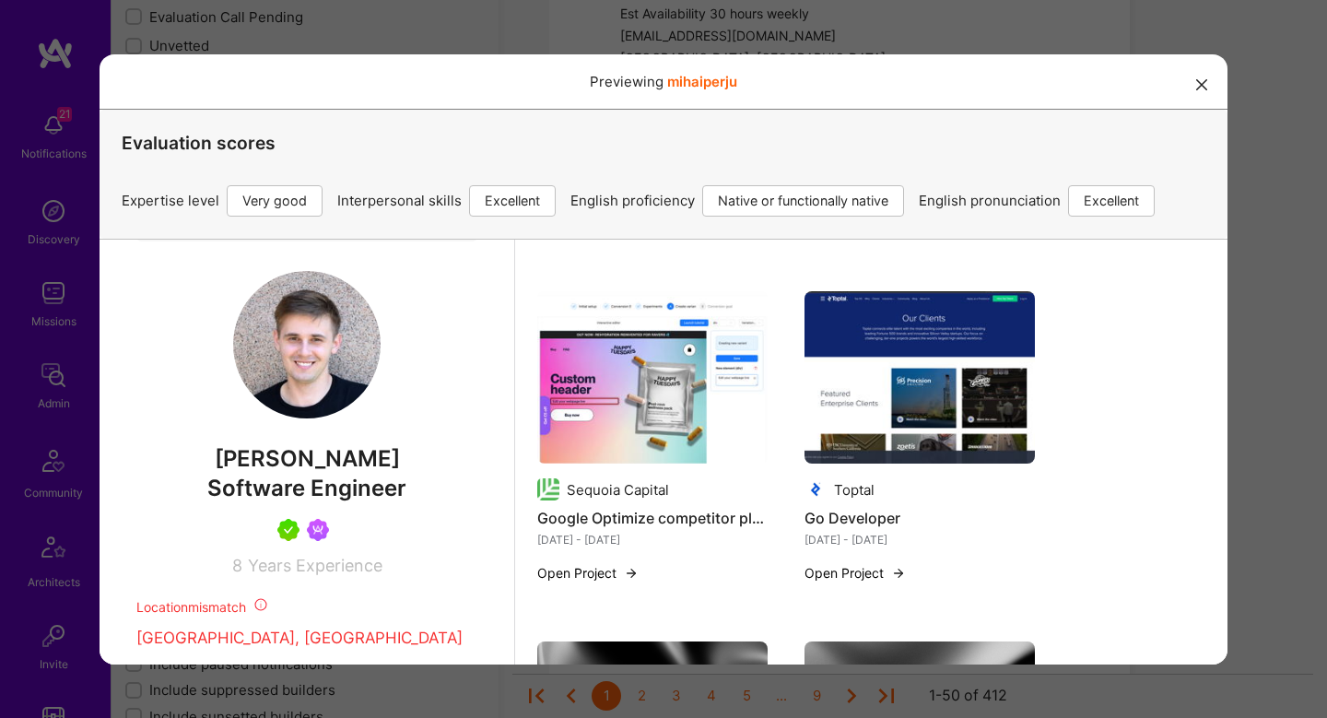
click at [1244, 392] on div "Previewing mihaiperju Evaluation scores Expertise level Very good Interpersonal…" at bounding box center [663, 359] width 1327 height 718
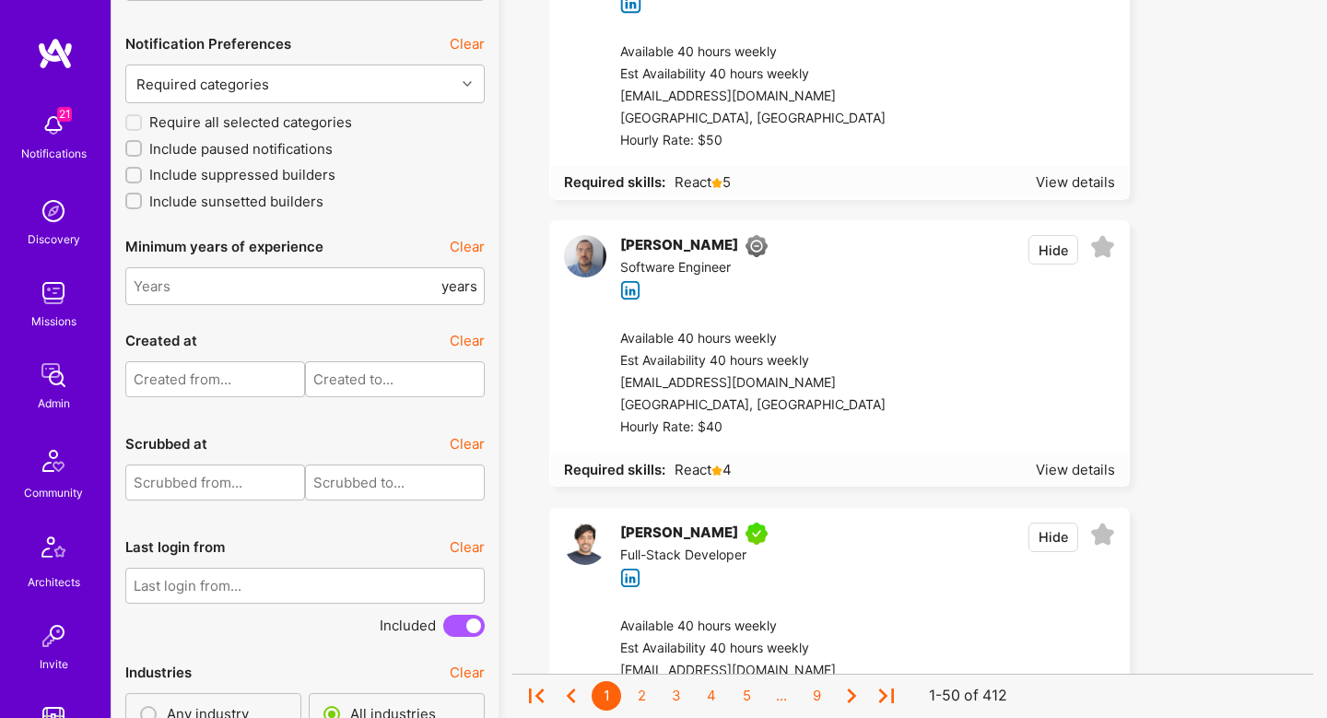
scroll to position [4121, 0]
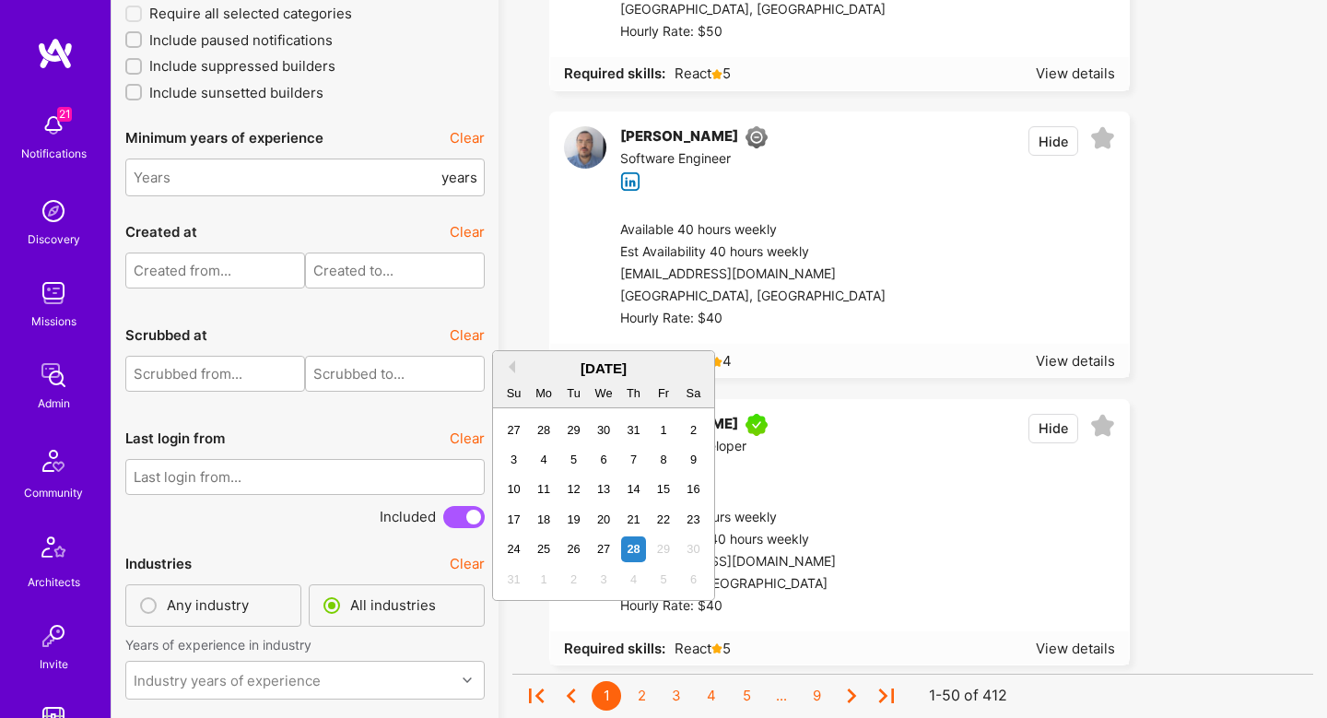
click at [265, 459] on input "text" at bounding box center [305, 477] width 360 height 36
click at [511, 366] on button "Previous Month" at bounding box center [508, 366] width 13 height 13
click at [511, 423] on div "1" at bounding box center [513, 430] width 25 height 25
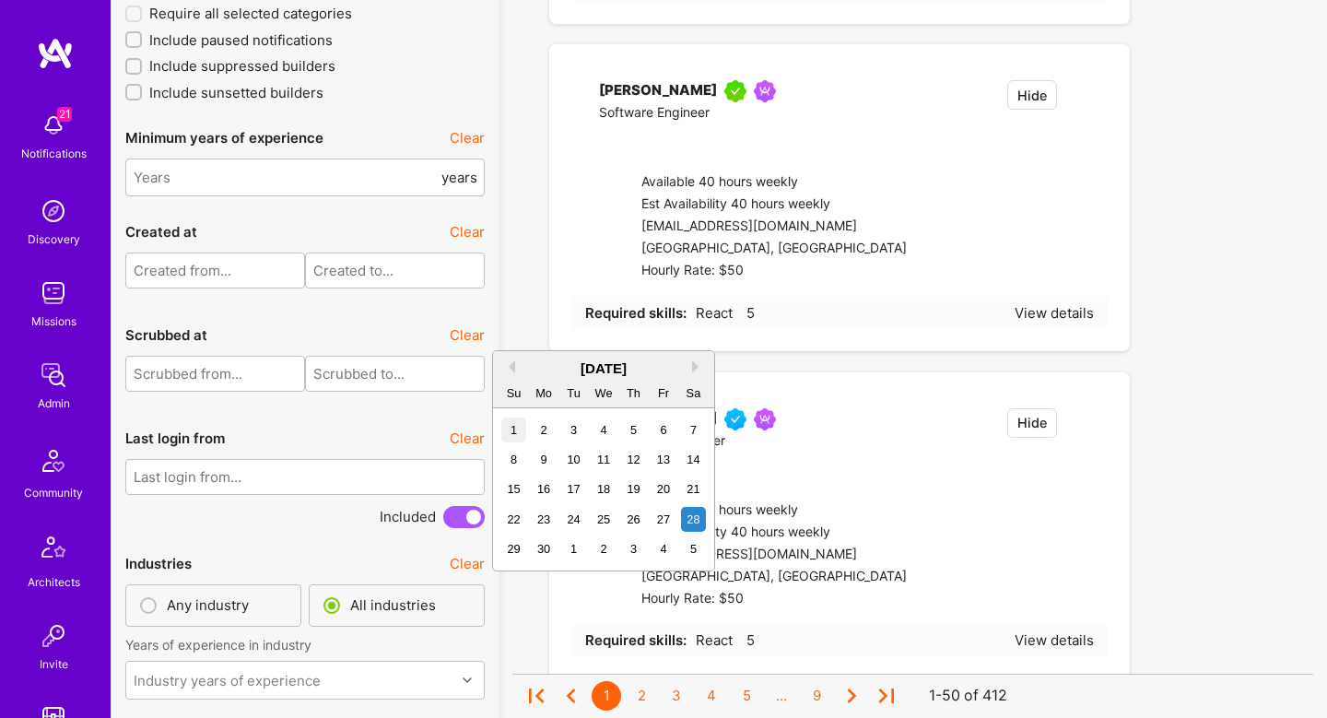
type input "01/06/2025"
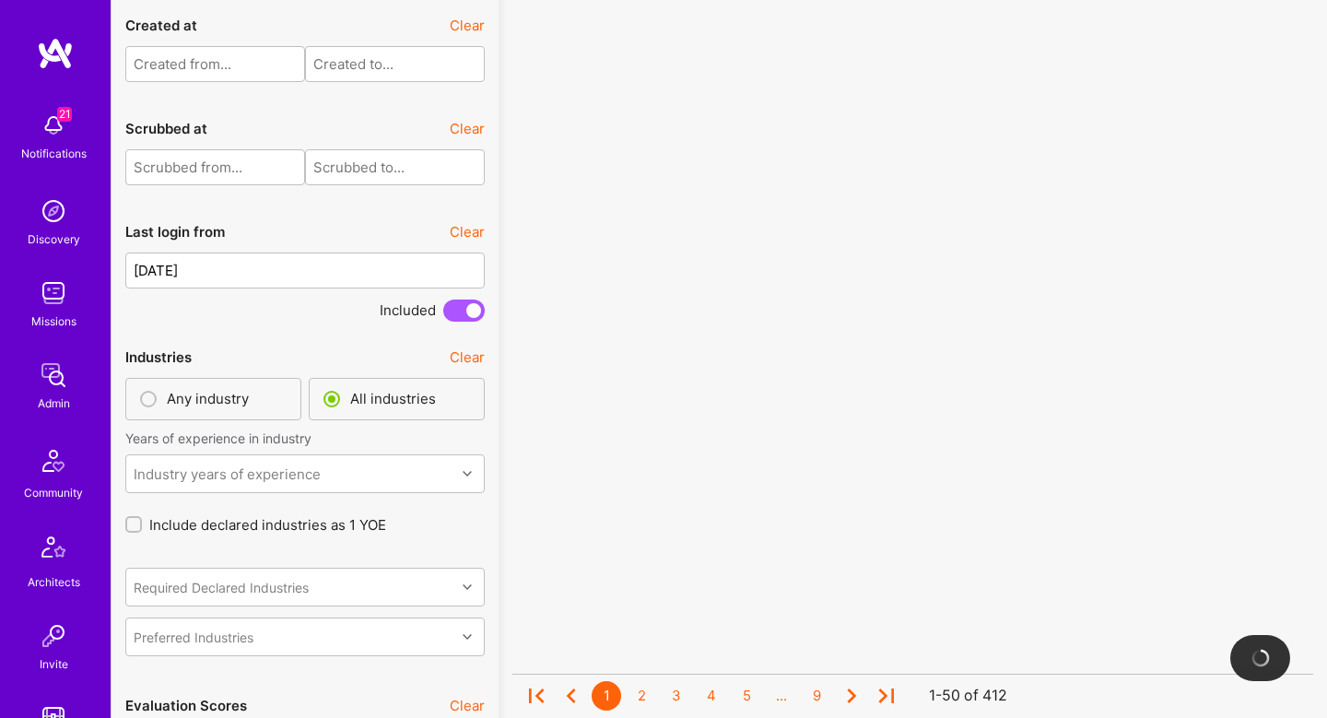
scroll to position [4325, 0]
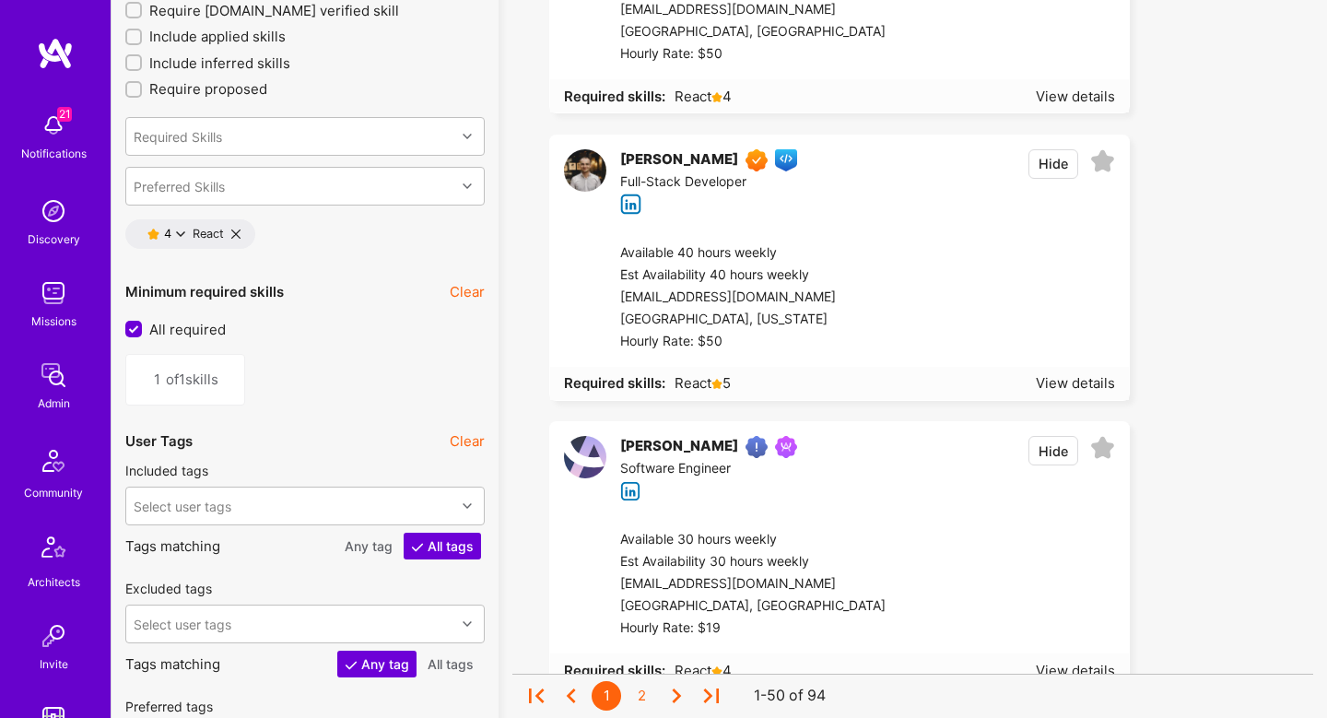
scroll to position [2081, 0]
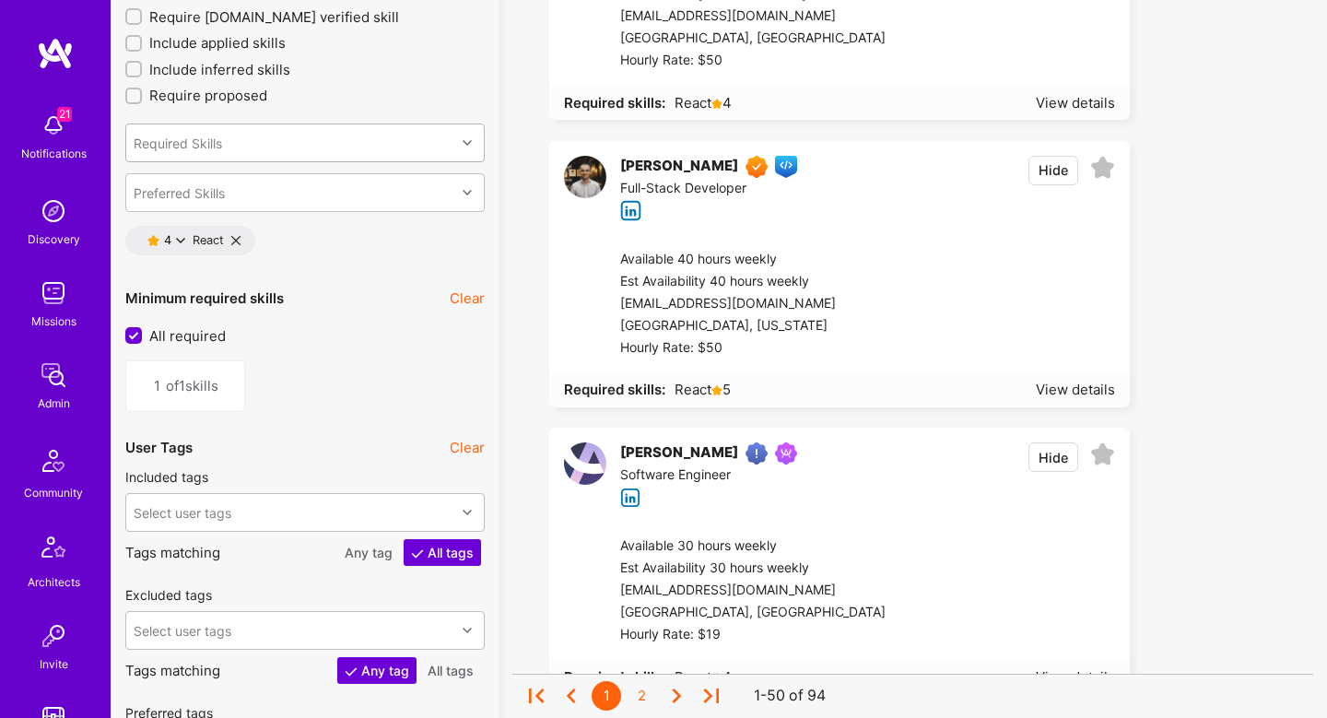
click at [306, 137] on div "Required Skills" at bounding box center [290, 142] width 329 height 37
type input "python"
click at [184, 204] on div "Python" at bounding box center [305, 190] width 360 height 34
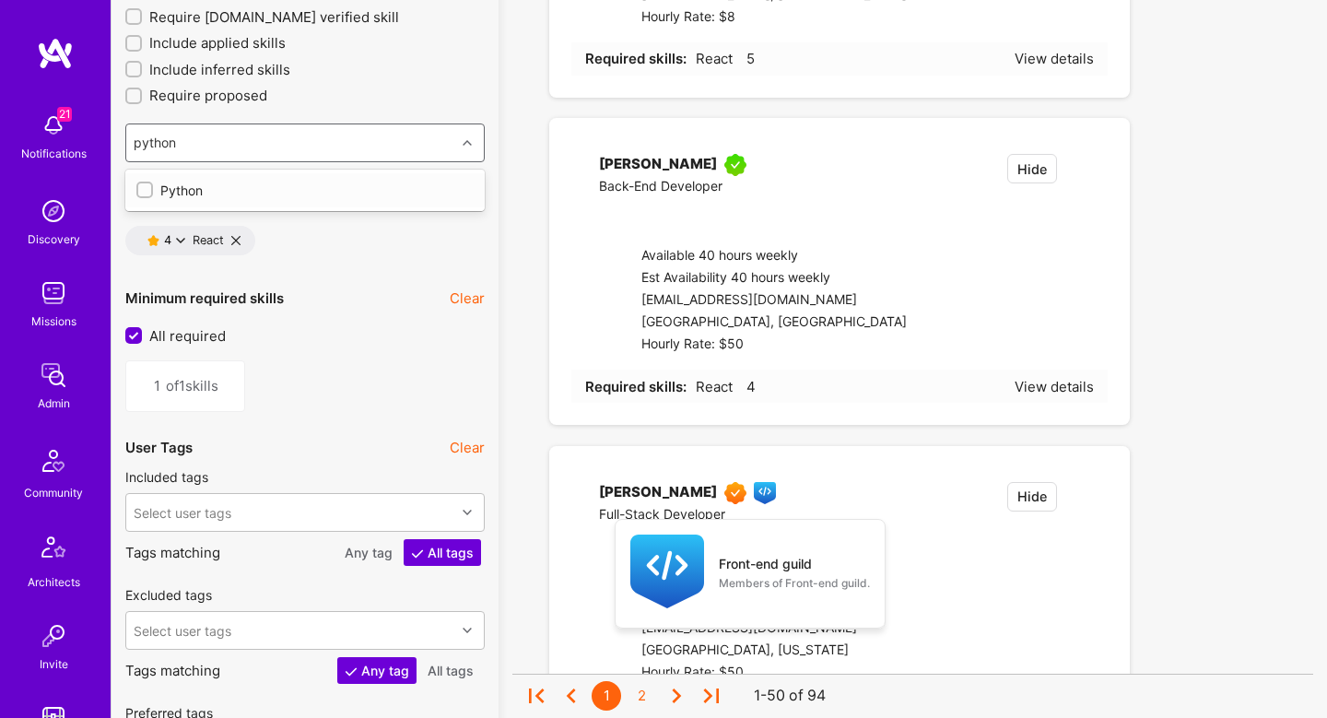
type input "2"
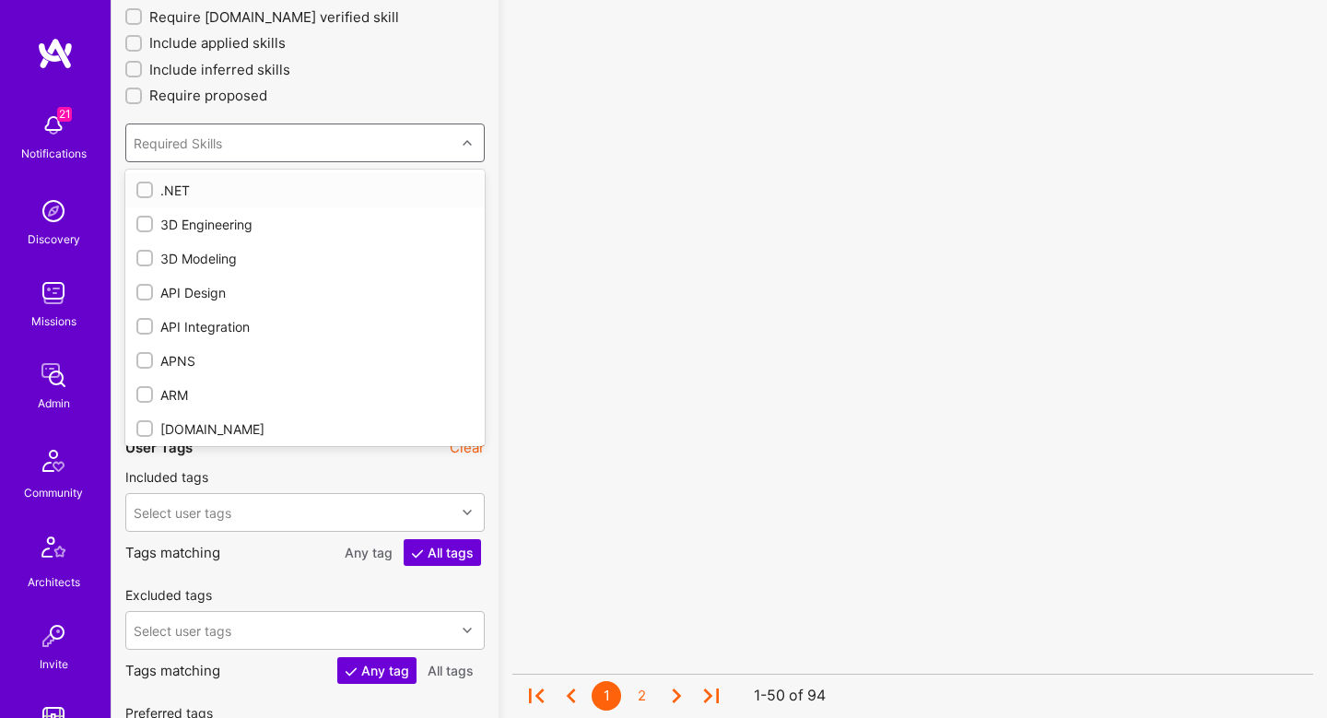
click at [158, 189] on div ".NET" at bounding box center [304, 190] width 337 height 19
checkbox input "true"
checkbox input "false"
click at [158, 189] on div ".NET" at bounding box center [304, 190] width 337 height 19
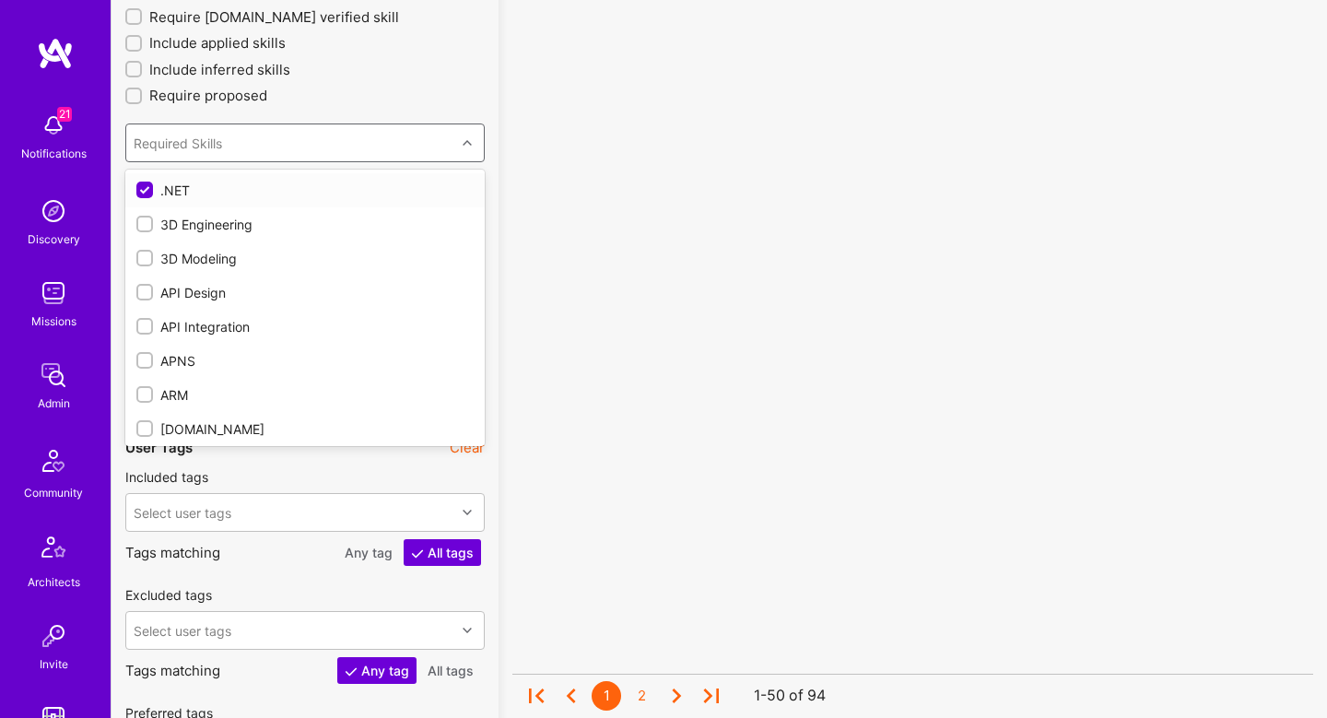
type input "1"
checkbox input "false"
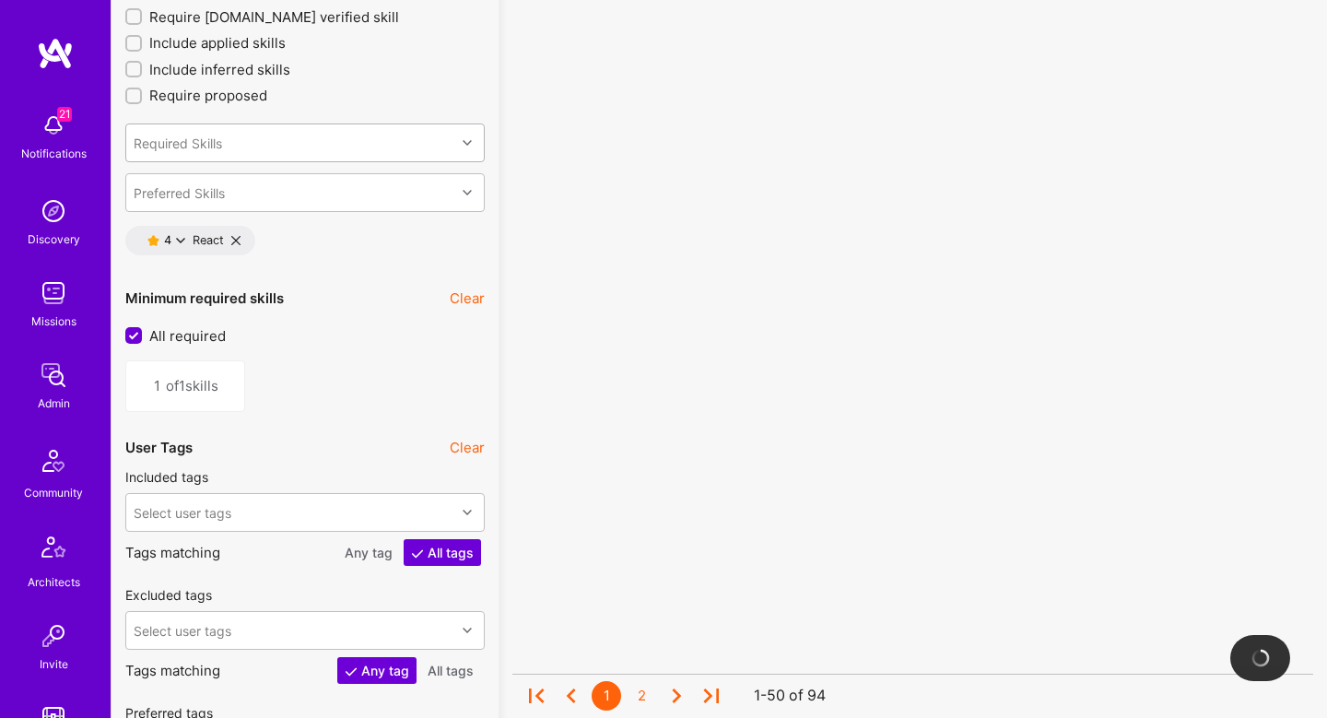
click at [244, 143] on div "Required Skills" at bounding box center [290, 142] width 329 height 37
type input "pyth"
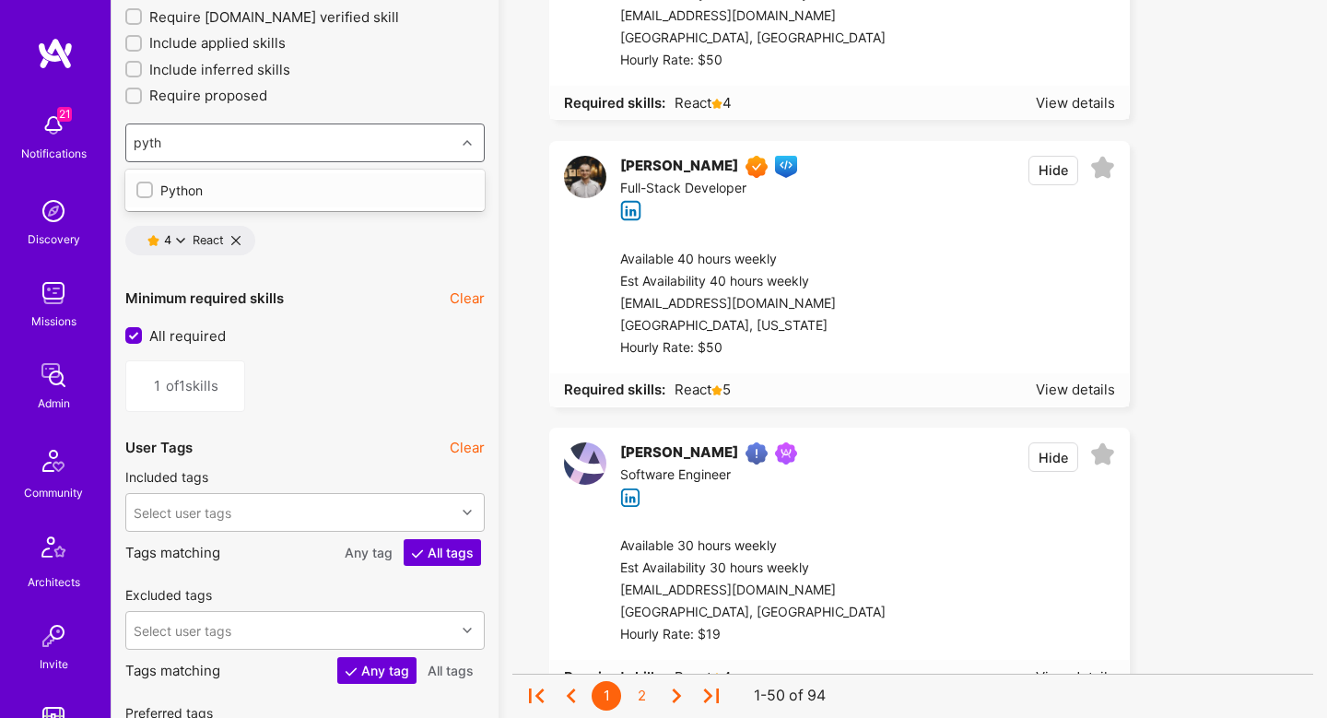
click at [147, 187] on input "checkbox" at bounding box center [146, 190] width 13 height 13
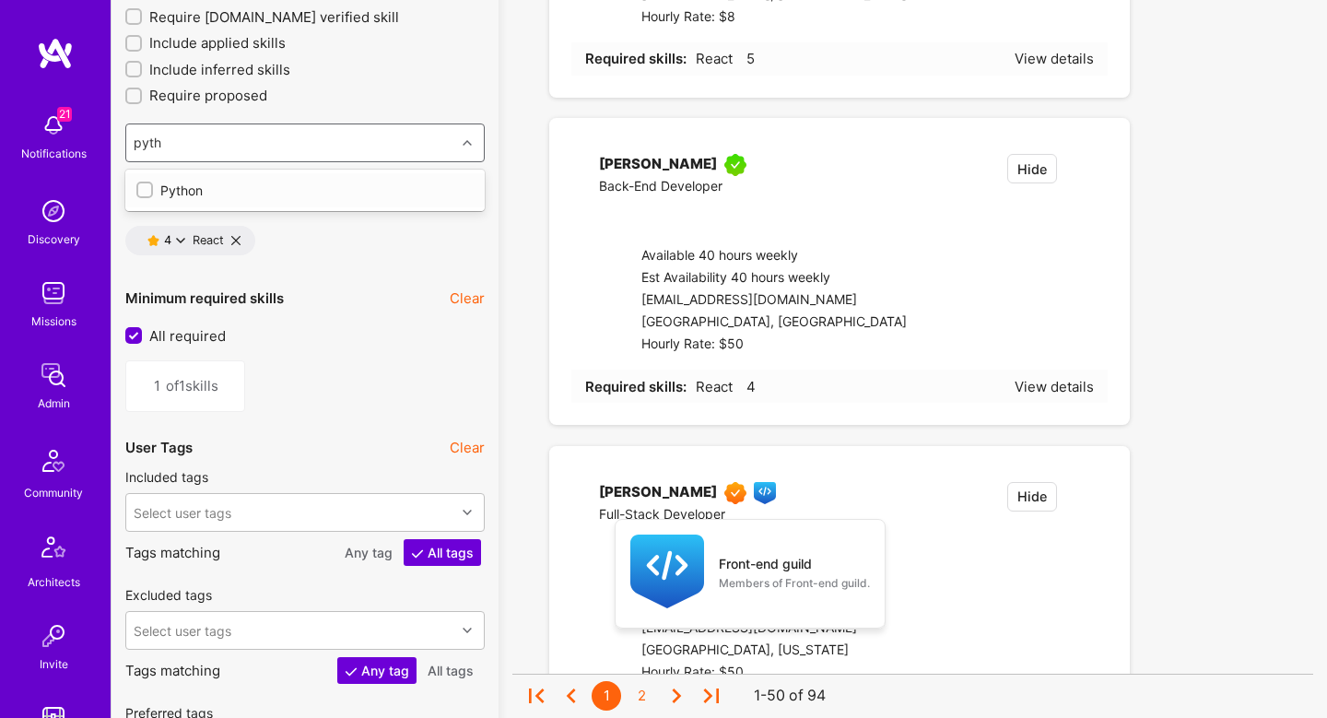
checkbox input "false"
type input "2"
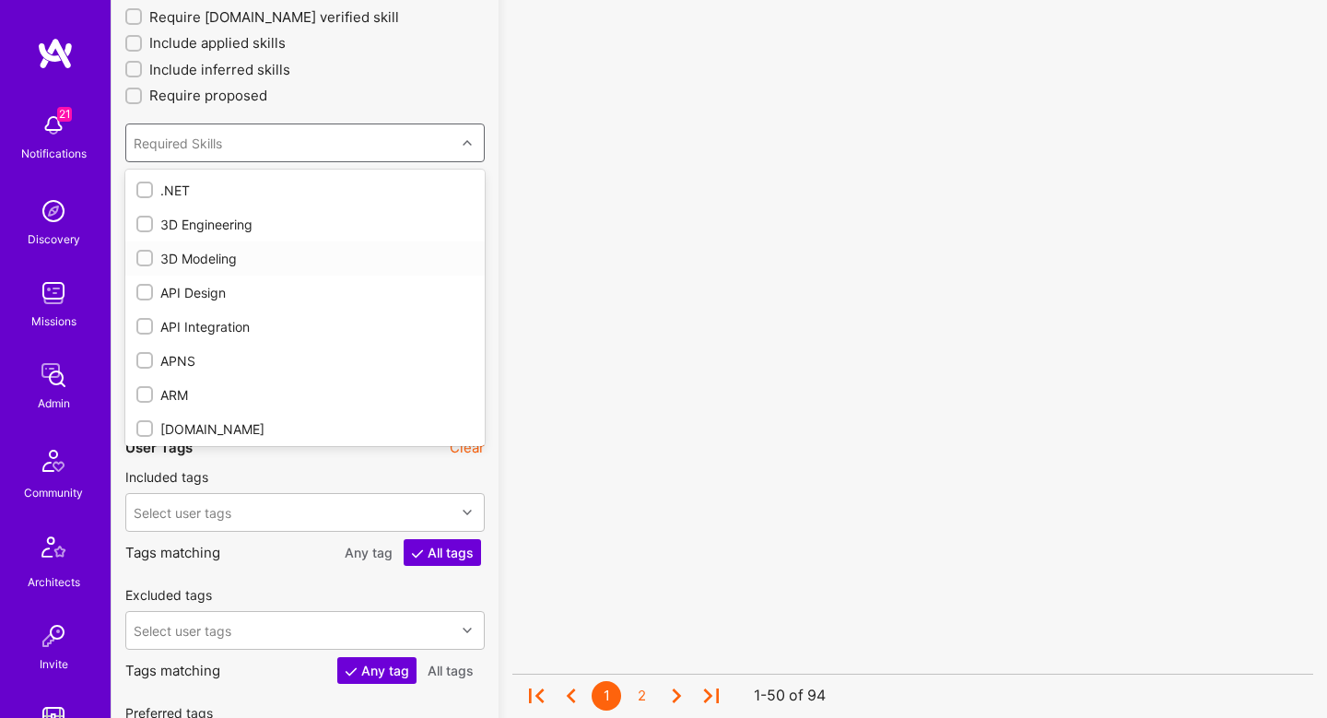
checkbox input "true"
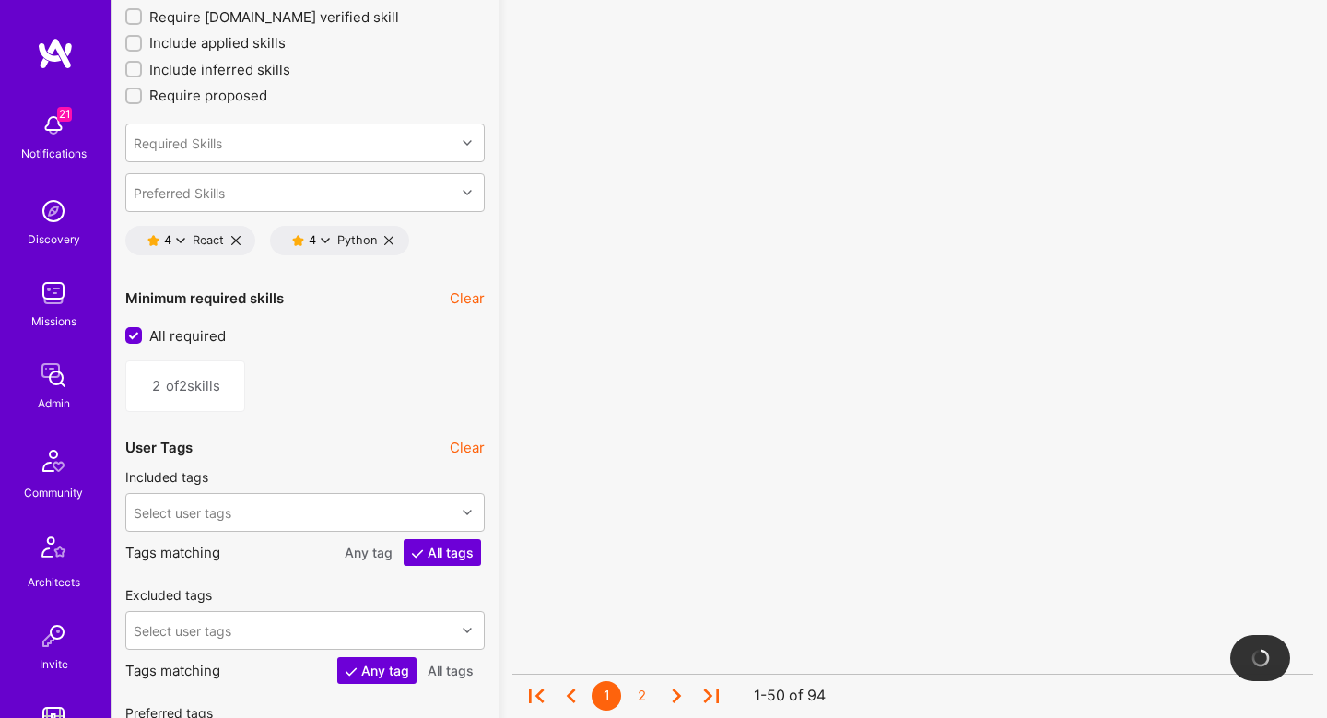
click at [135, 334] on input "All required" at bounding box center [135, 336] width 17 height 17
checkbox input "false"
type input "1"
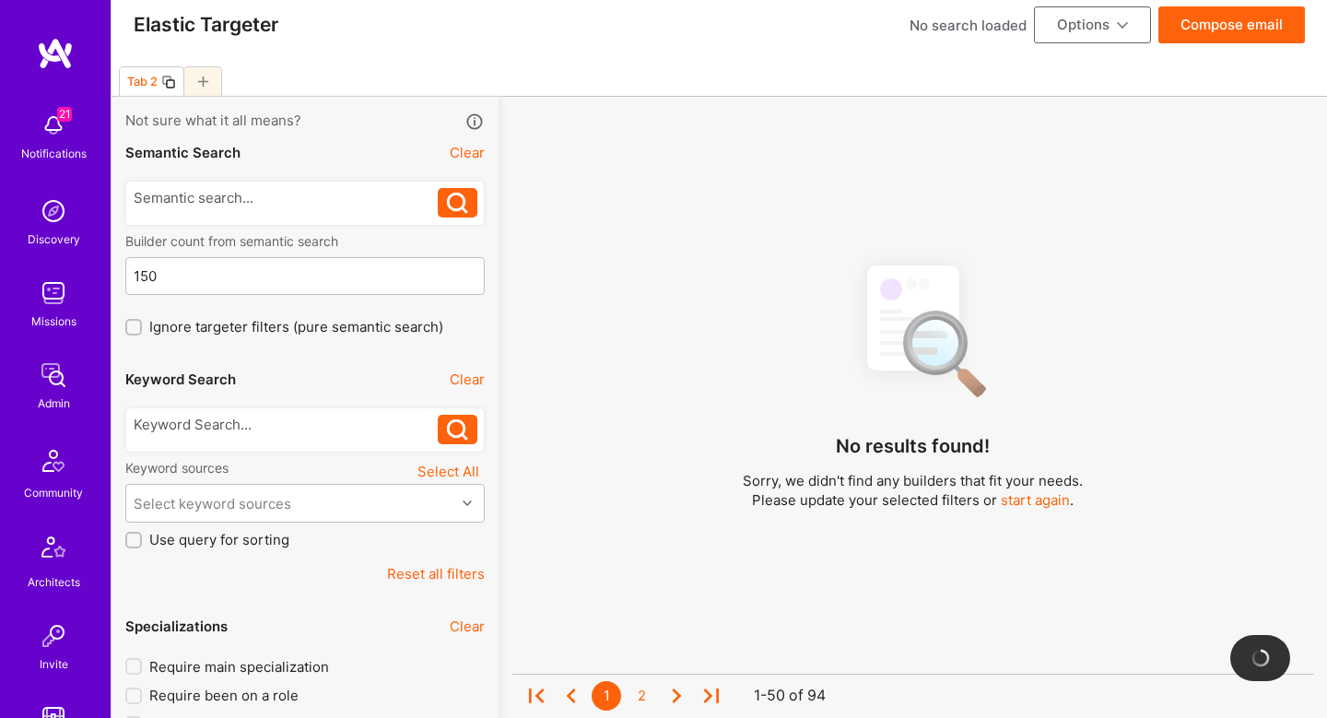
scroll to position [2777, 0]
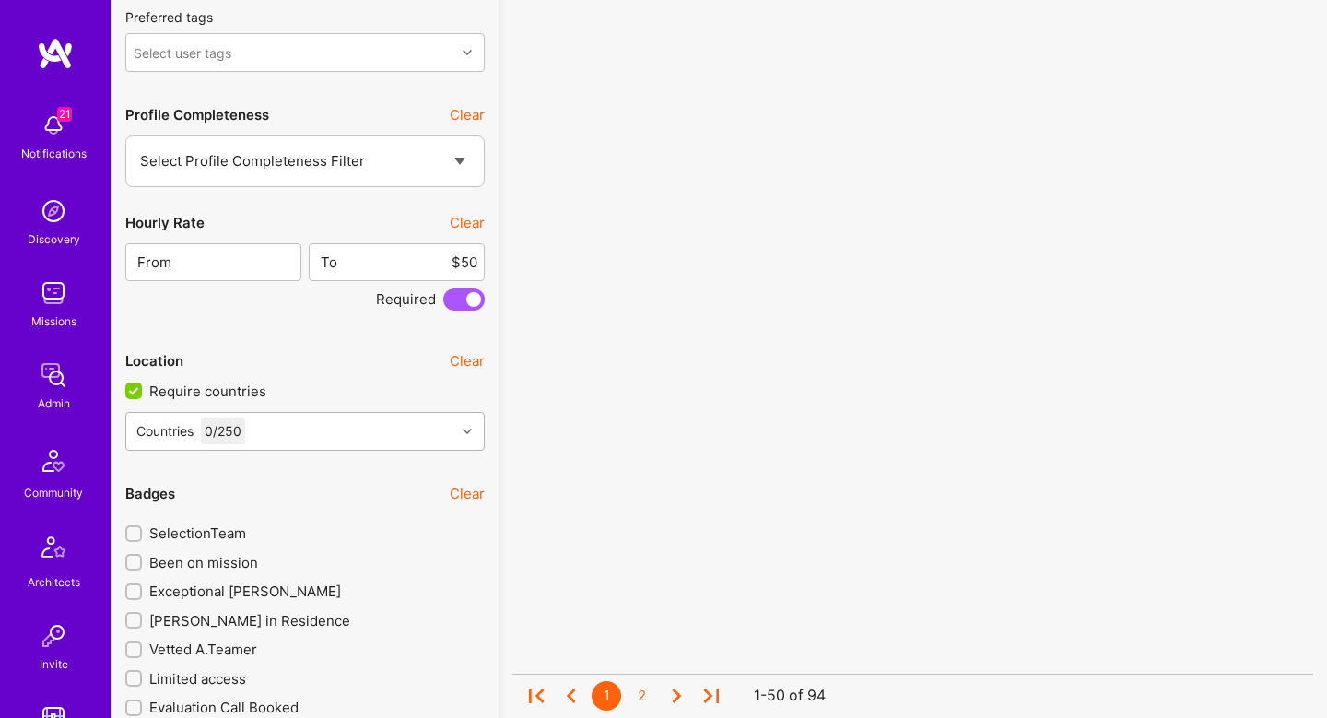
click at [366, 430] on div "Countries 0 / 250" at bounding box center [290, 431] width 329 height 37
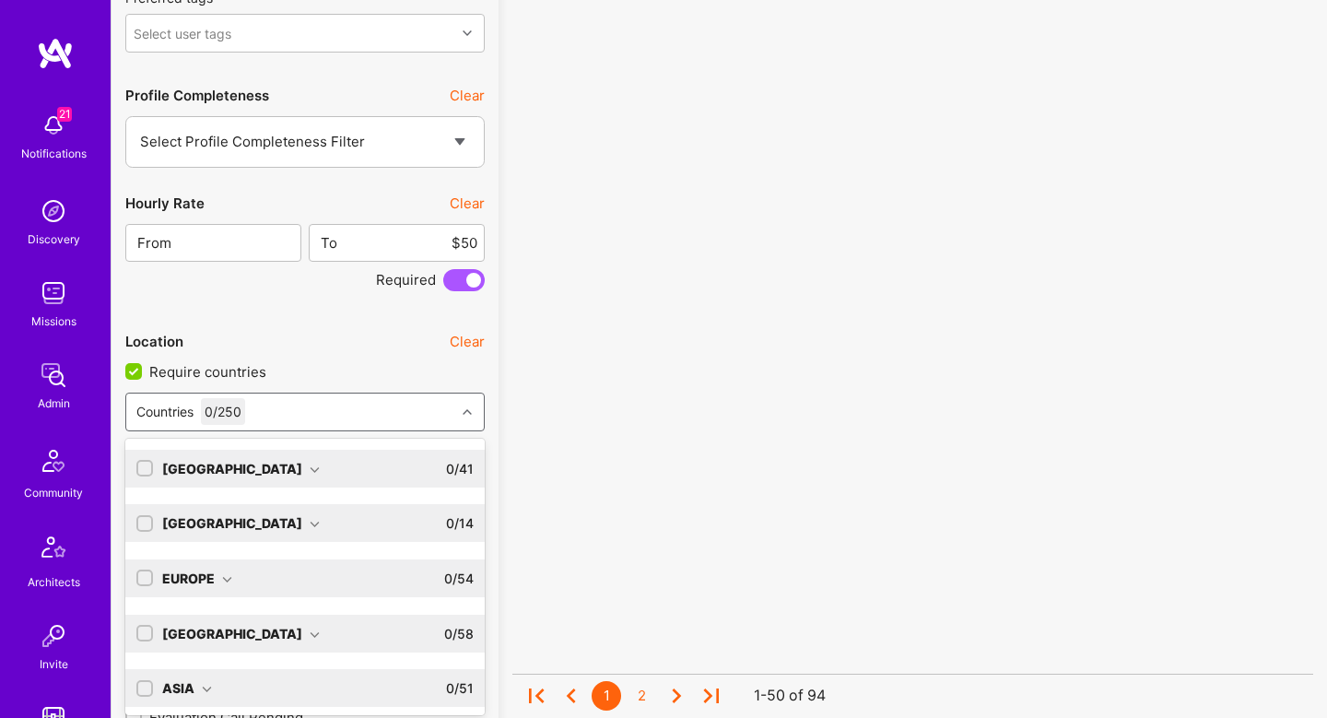
scroll to position [2798, 0]
click at [141, 571] on input "checkbox" at bounding box center [146, 577] width 13 height 13
click at [143, 681] on input "checkbox" at bounding box center [146, 687] width 13 height 13
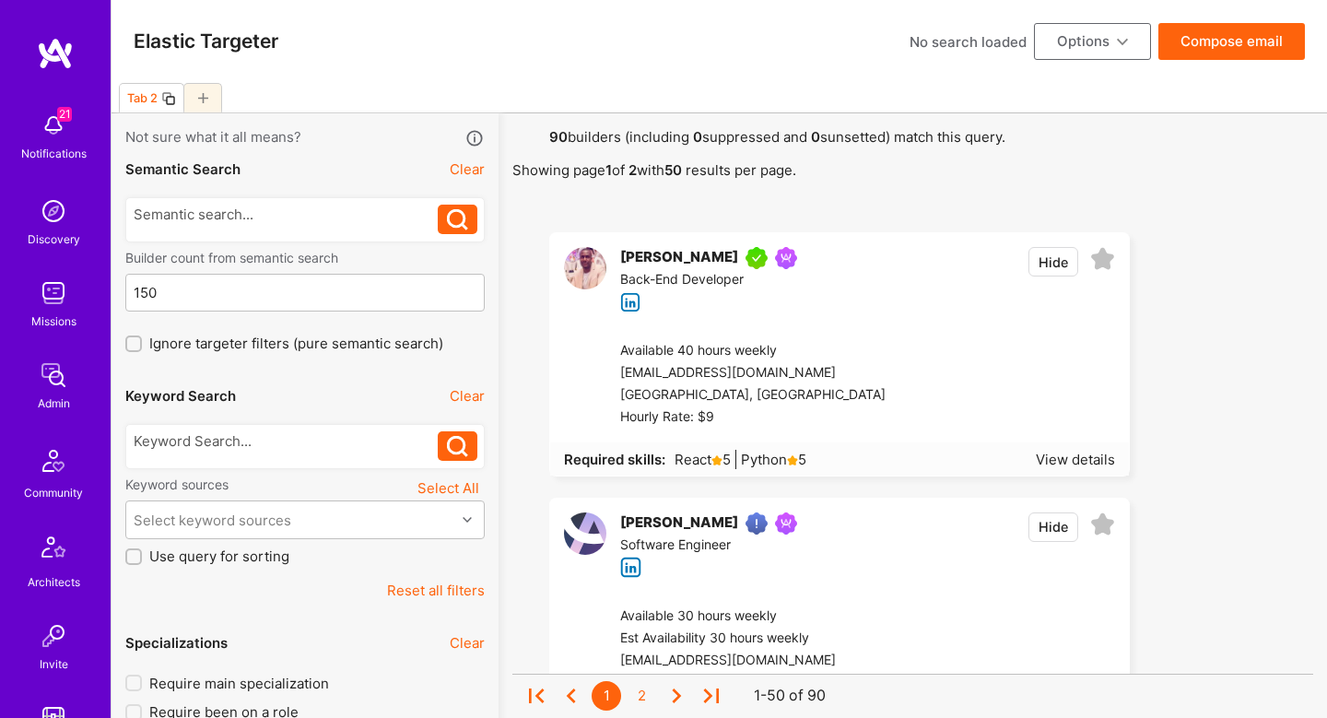
scroll to position [4, 0]
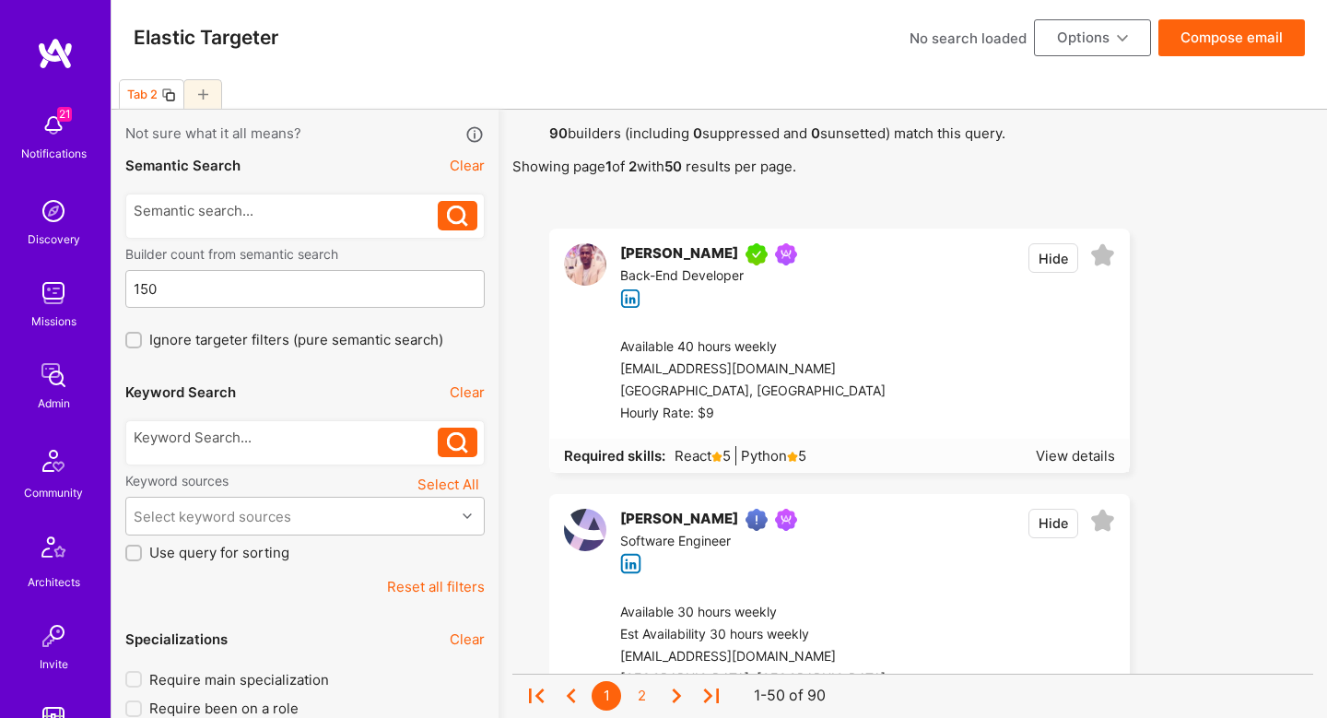
click at [935, 345] on div at bounding box center [1001, 380] width 230 height 88
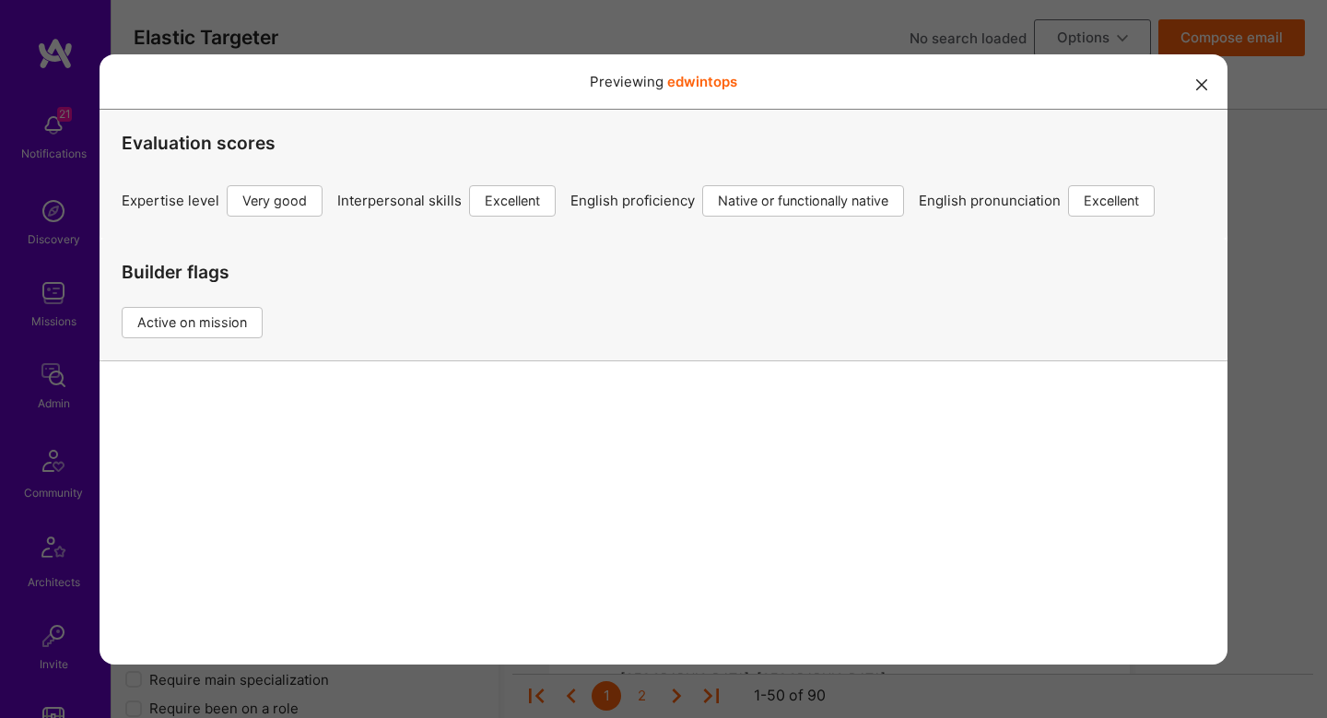
click at [1247, 301] on div "Previewing edwintops Evaluation scores Expertise level Very good Interpersonal …" at bounding box center [663, 359] width 1327 height 718
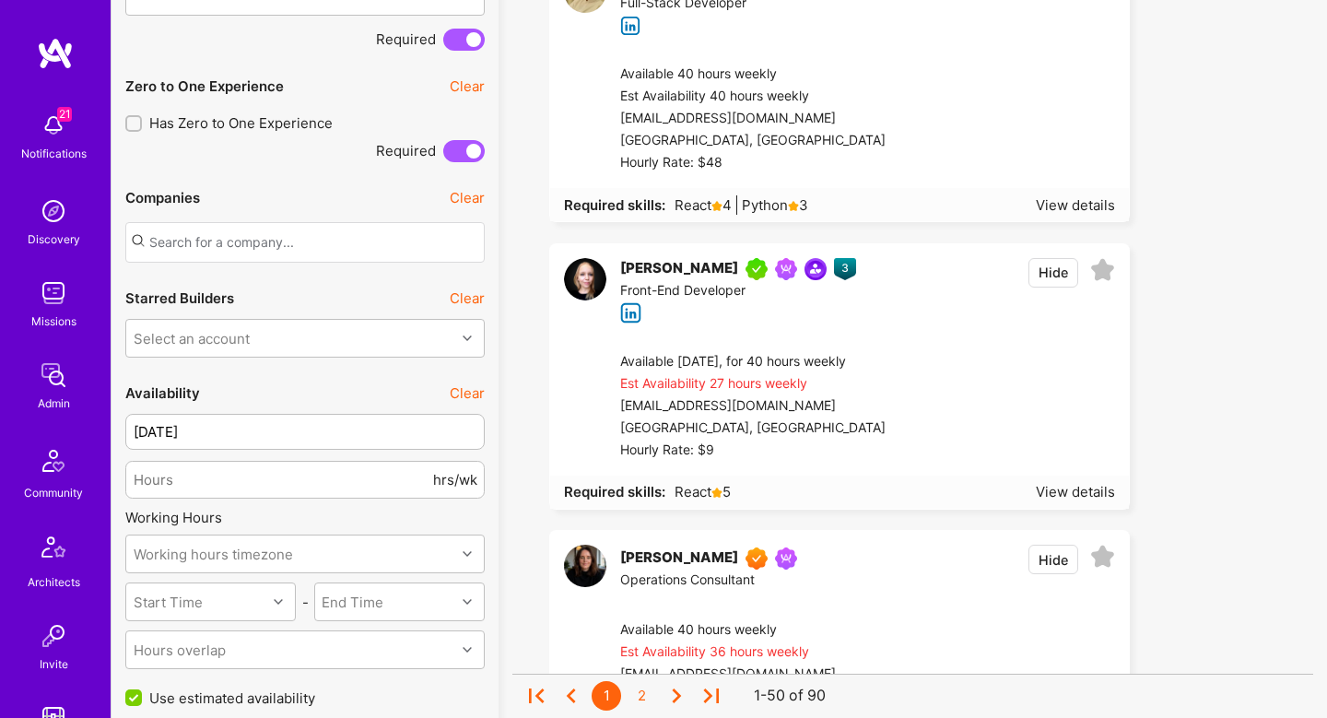
scroll to position [1119, 0]
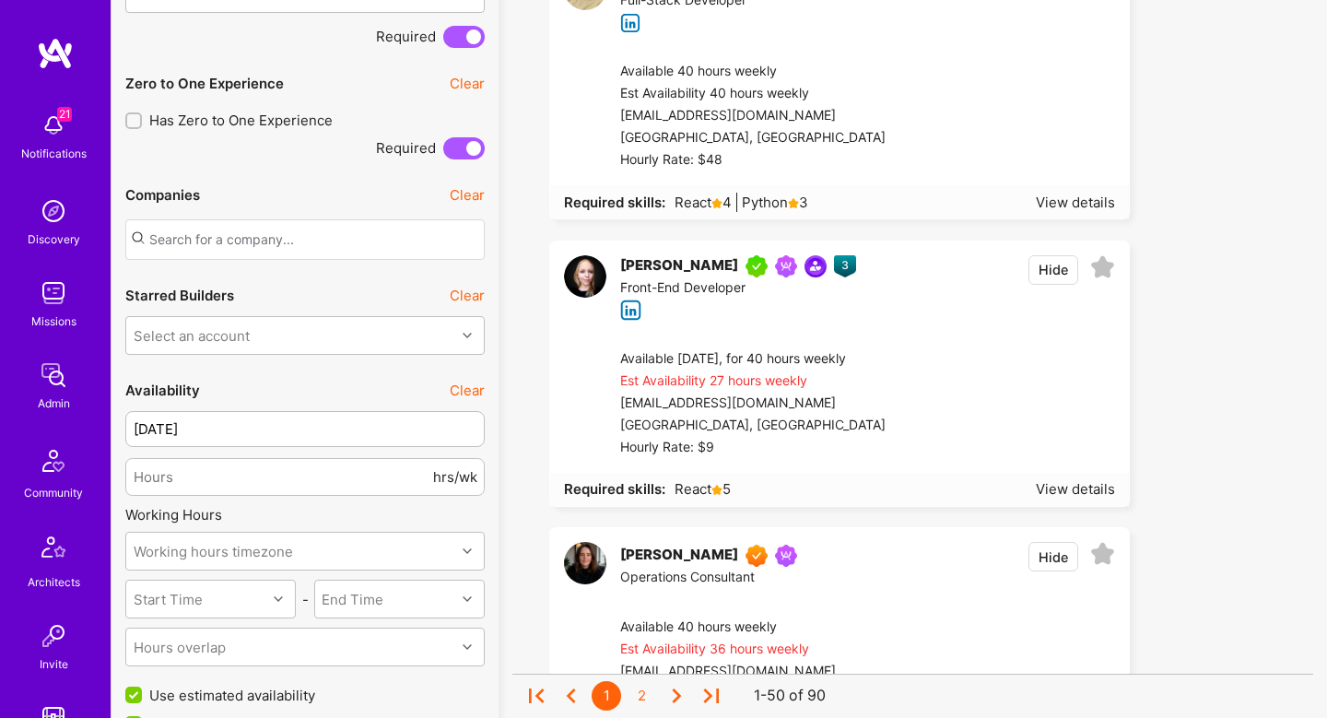
click at [982, 371] on div at bounding box center [1001, 403] width 230 height 111
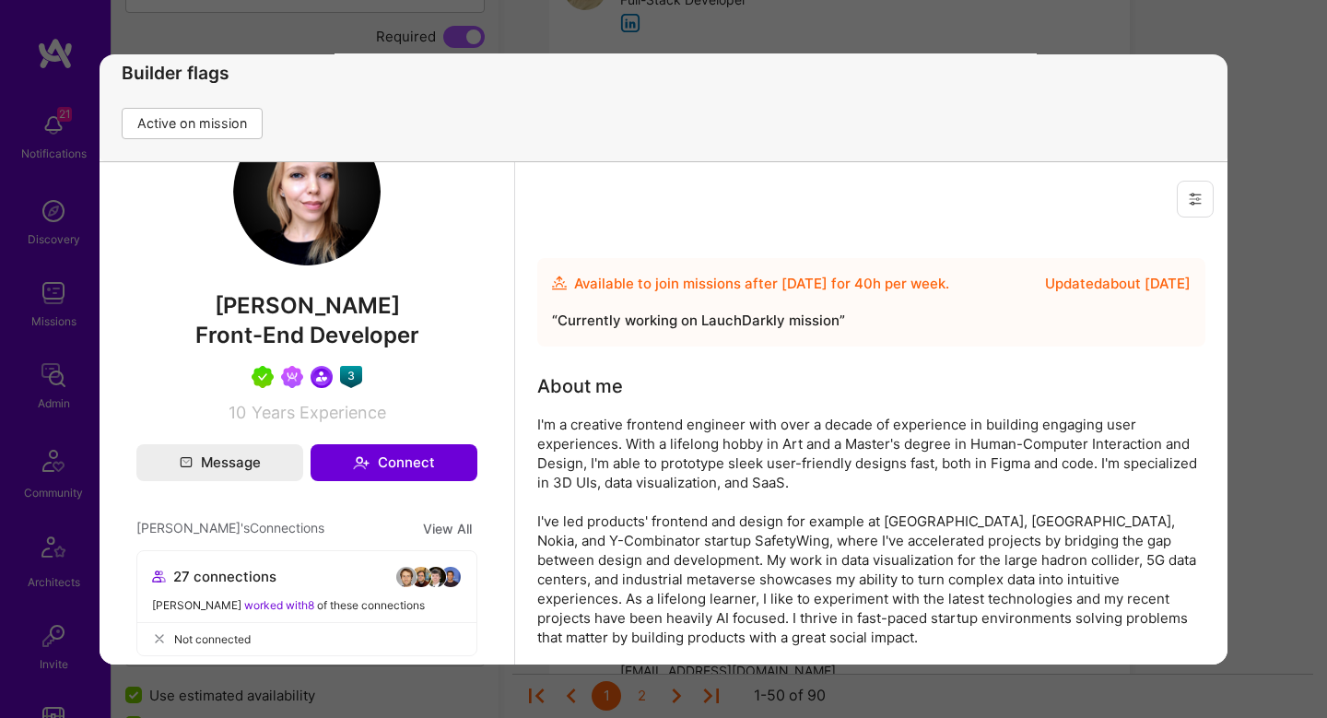
scroll to position [0, 0]
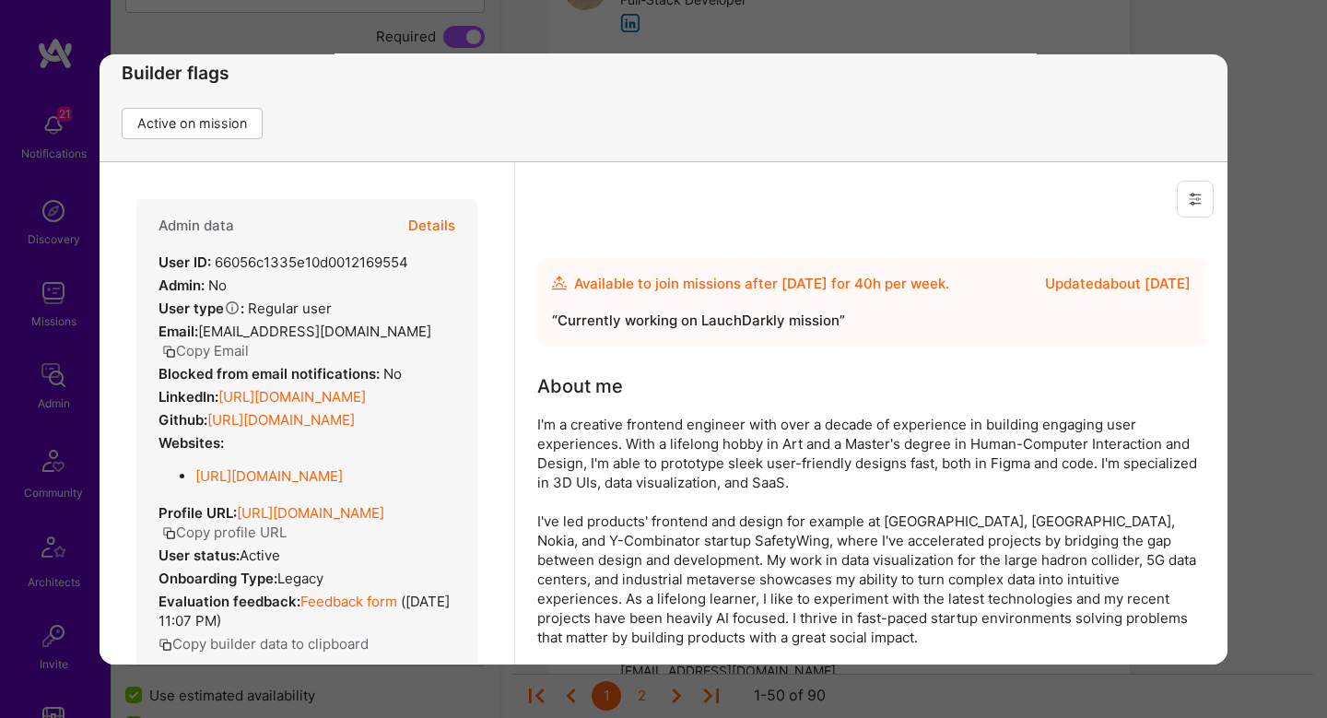
click at [426, 218] on button "Details" at bounding box center [431, 224] width 47 height 53
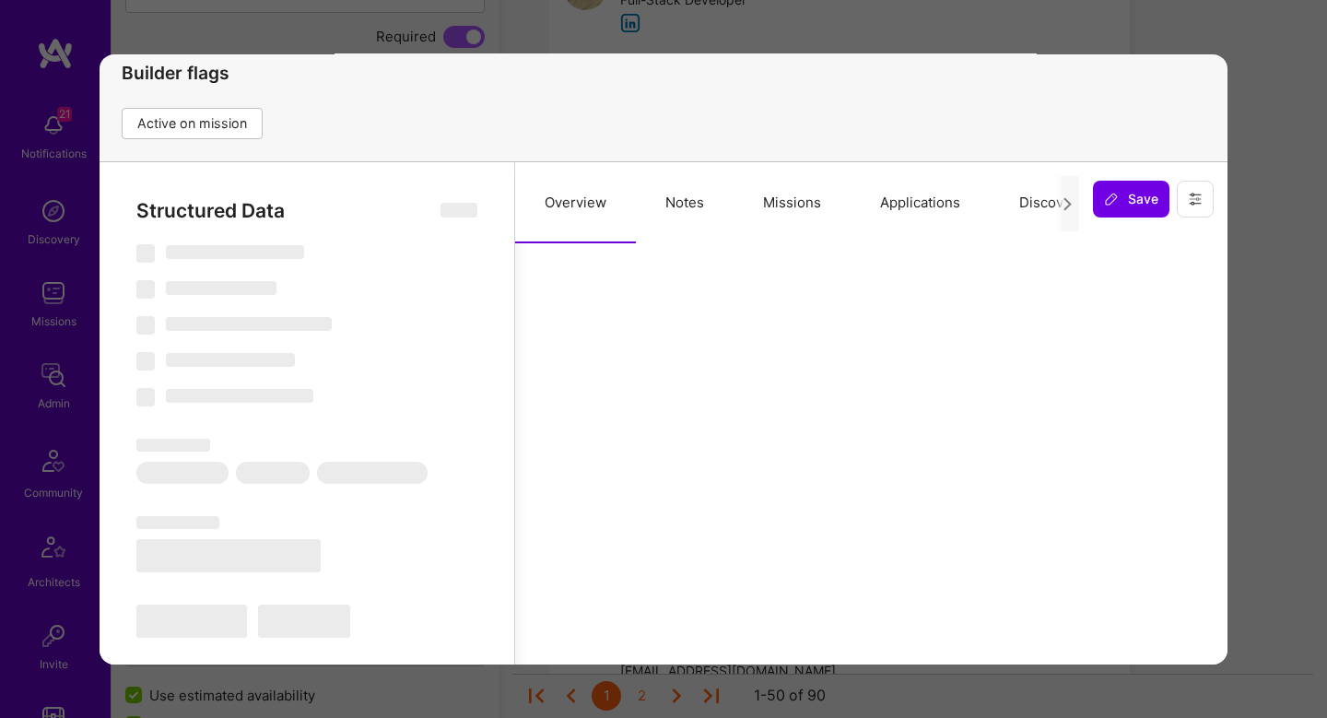
click at [794, 209] on button "Missions" at bounding box center [792, 201] width 117 height 81
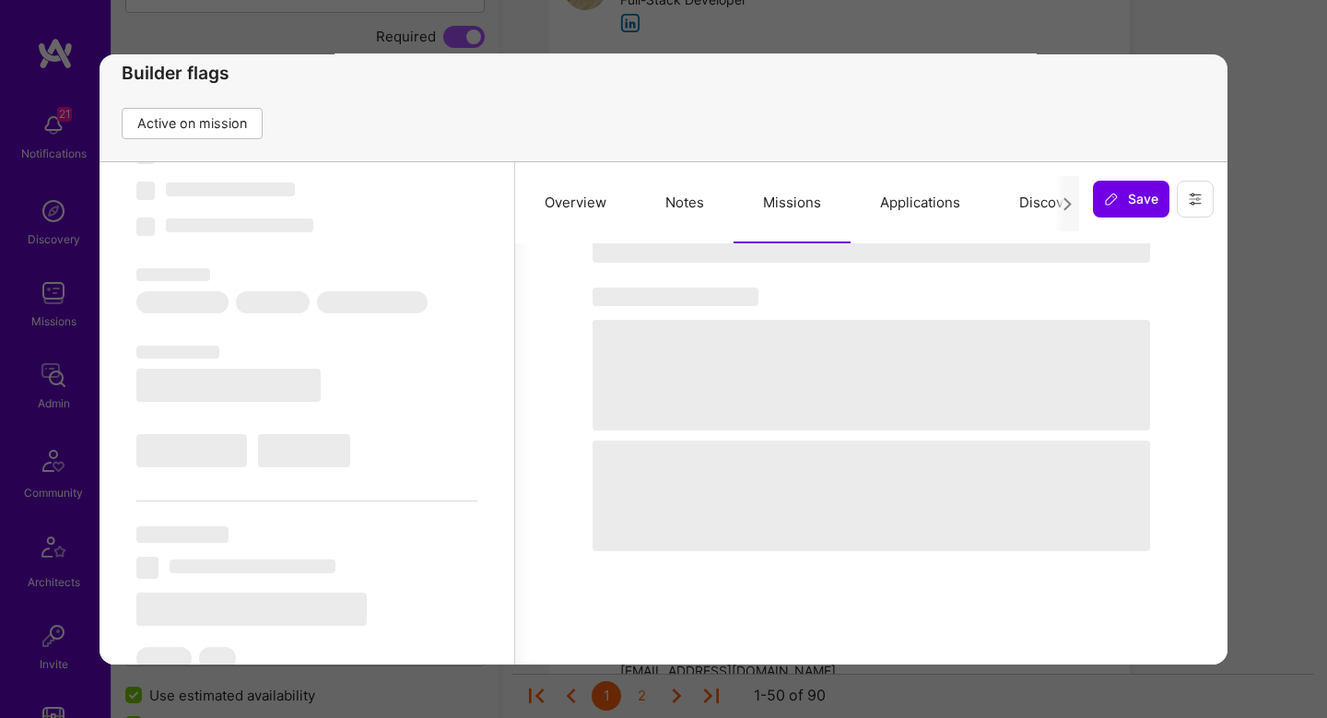
scroll to position [171, 0]
select select "Future Date"
select select "5"
select select "7"
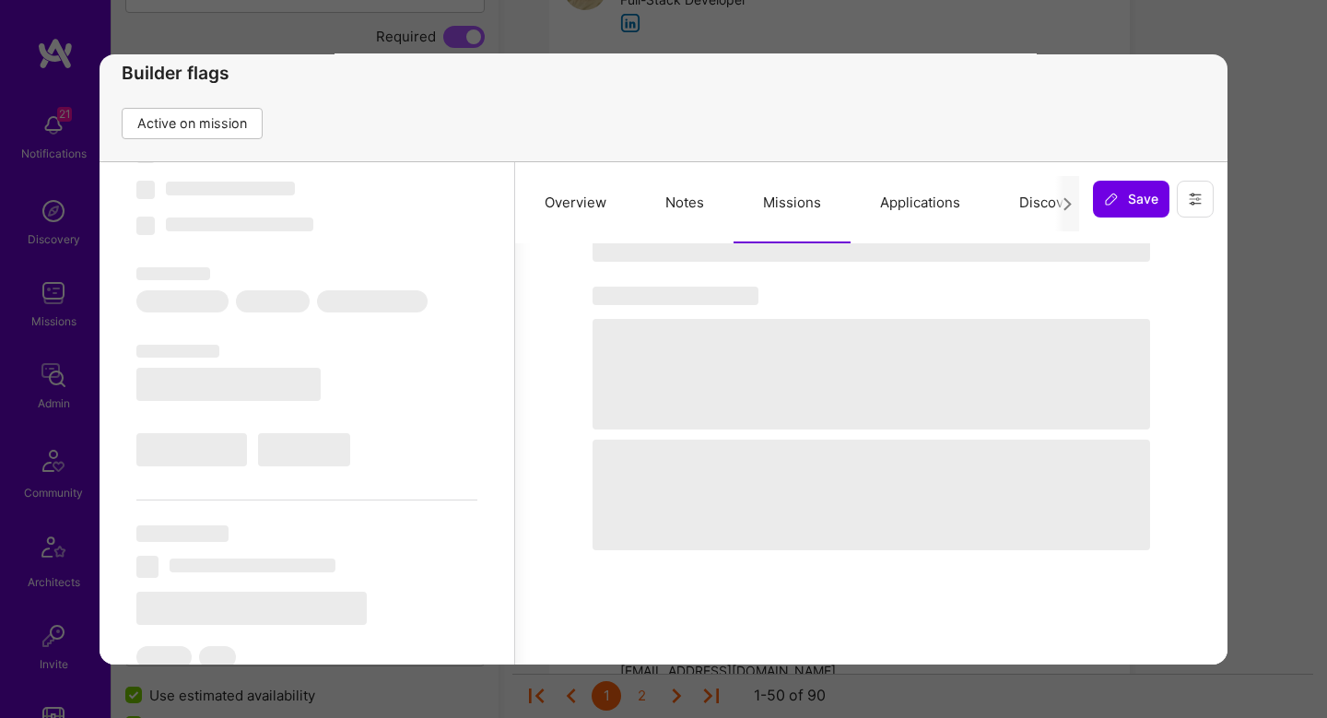
select select "7"
select select "US"
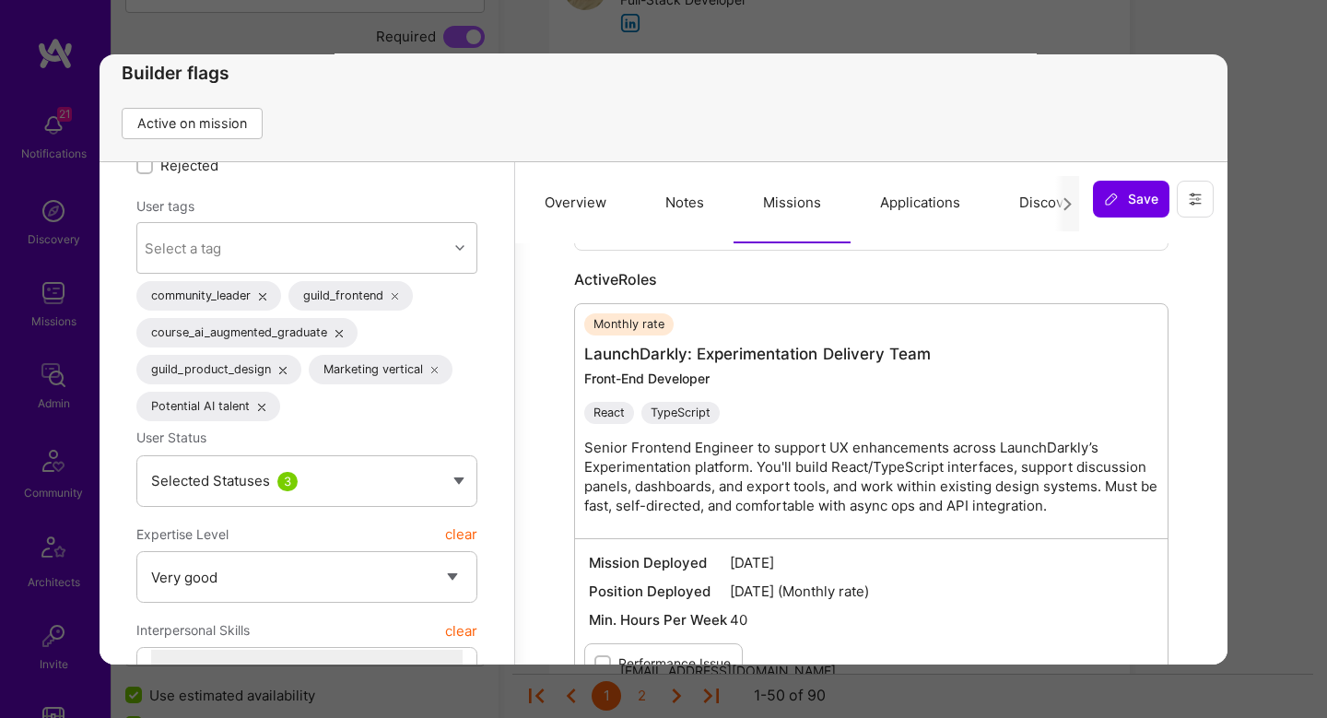
click at [695, 436] on div "Monthly rate LaunchDarkly: Experimentation Delivery Team Front-End Developer Re…" at bounding box center [880, 421] width 593 height 216
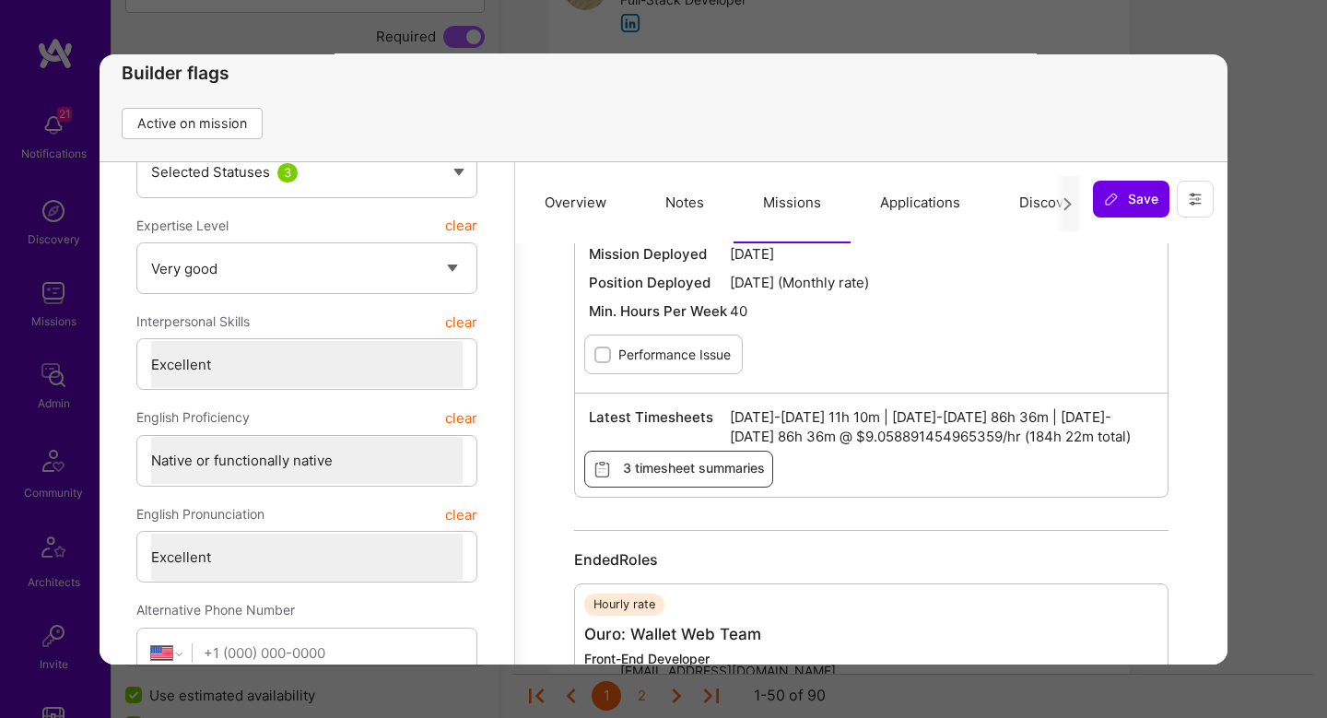
scroll to position [0, 0]
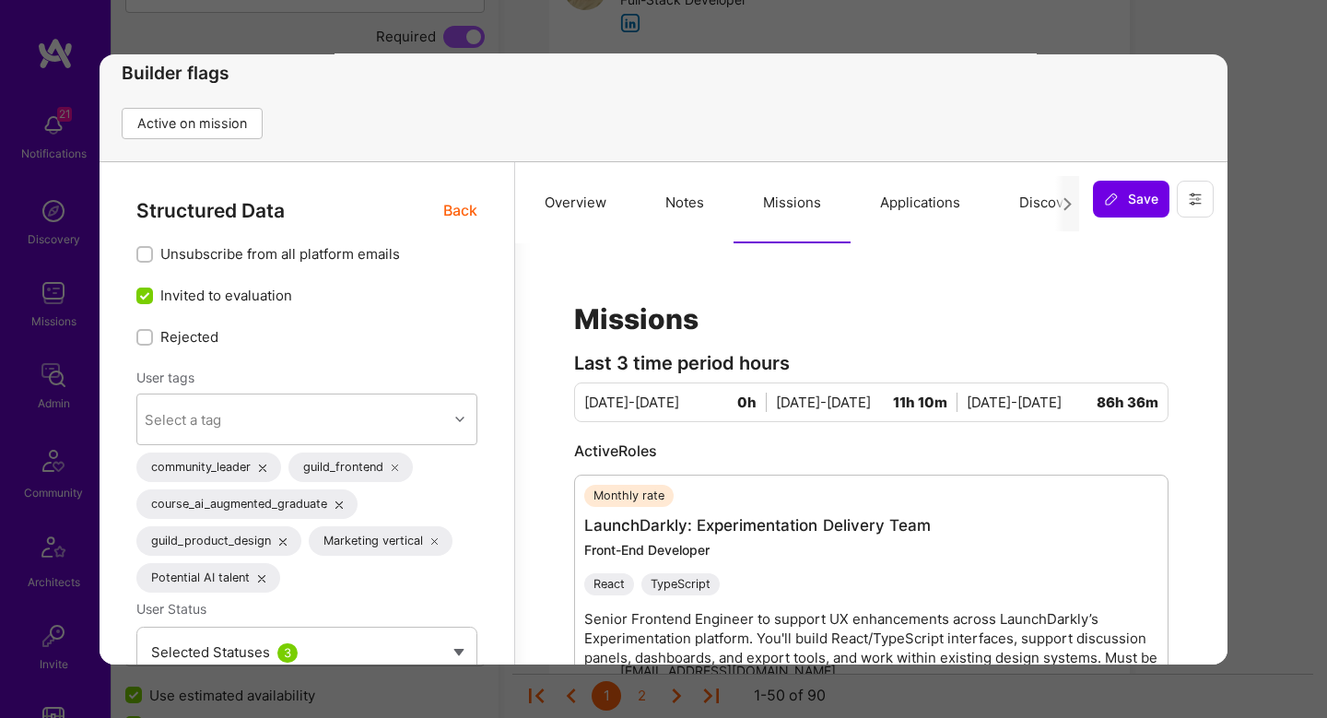
click at [1280, 358] on div "Previewing susannanevalainen Evaluation scores Expertise level Very good Interp…" at bounding box center [663, 359] width 1327 height 718
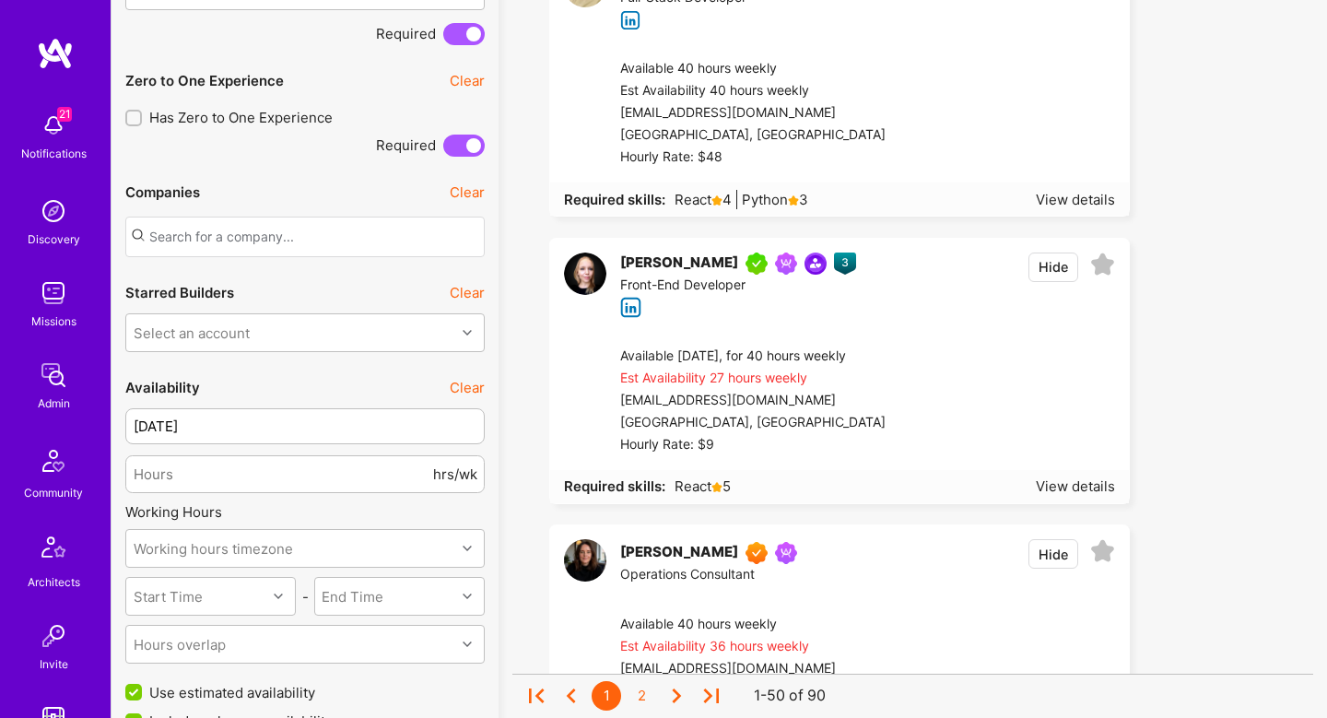
scroll to position [1245, 0]
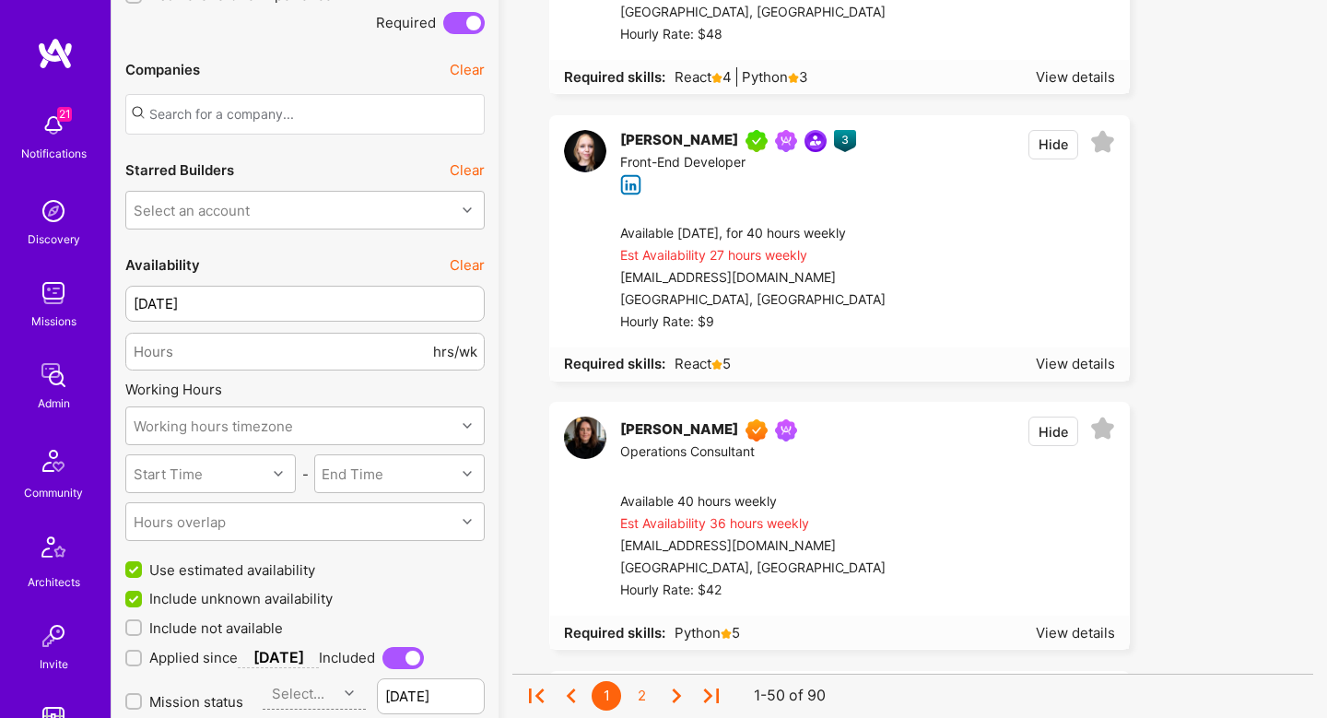
click at [965, 285] on div at bounding box center [1001, 278] width 230 height 111
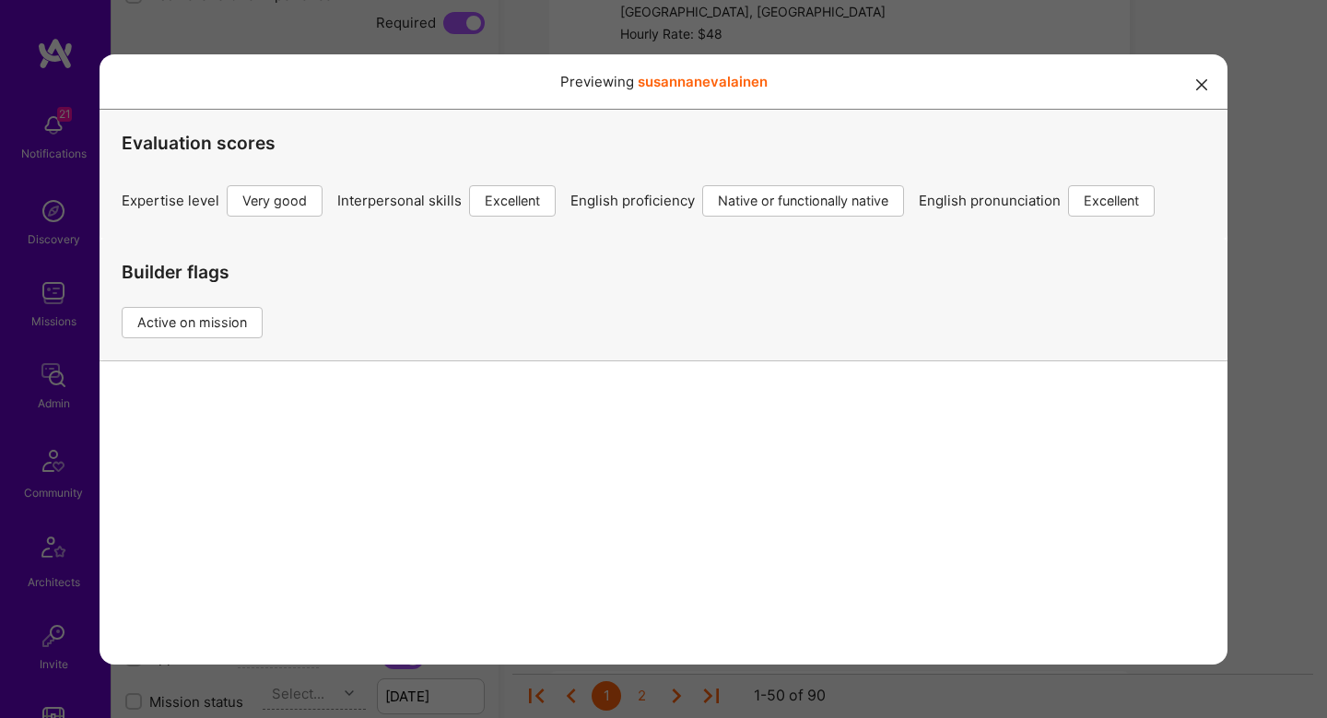
click at [1290, 183] on div "Previewing susannanevalainen Evaluation scores Expertise level Very good Interp…" at bounding box center [663, 359] width 1327 height 718
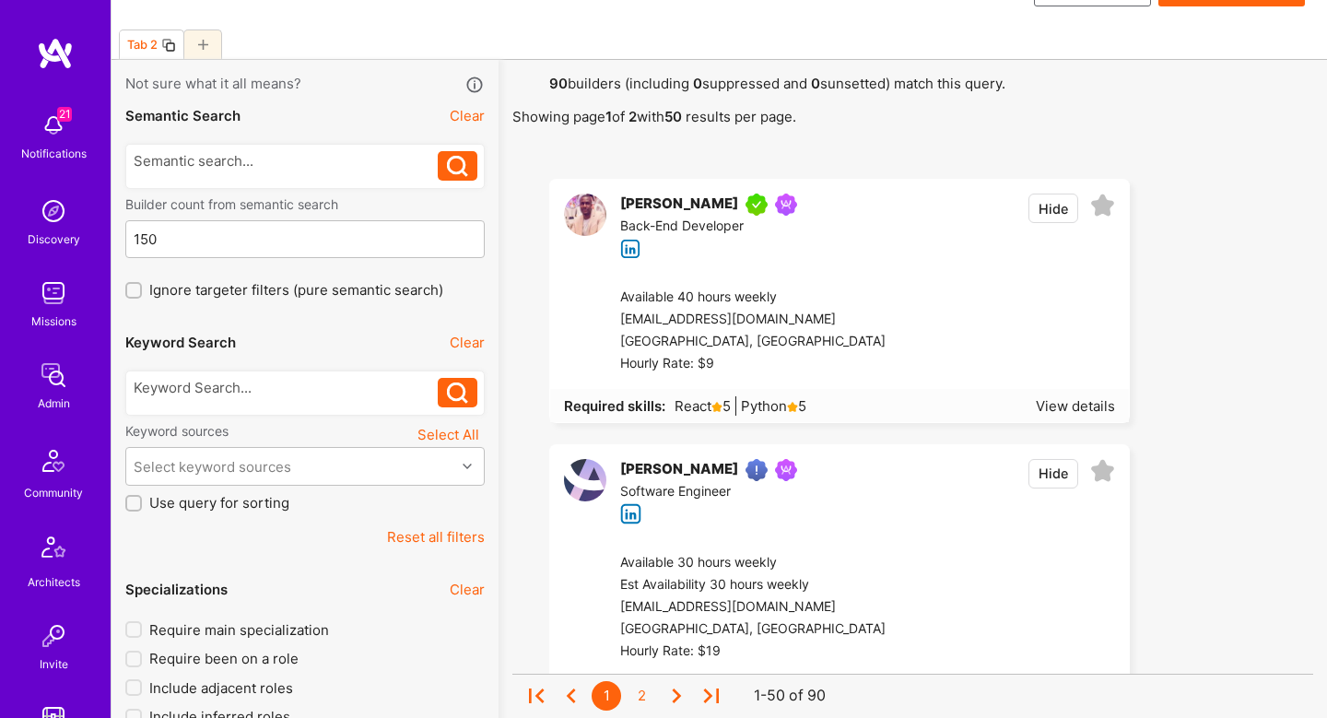
scroll to position [58, 0]
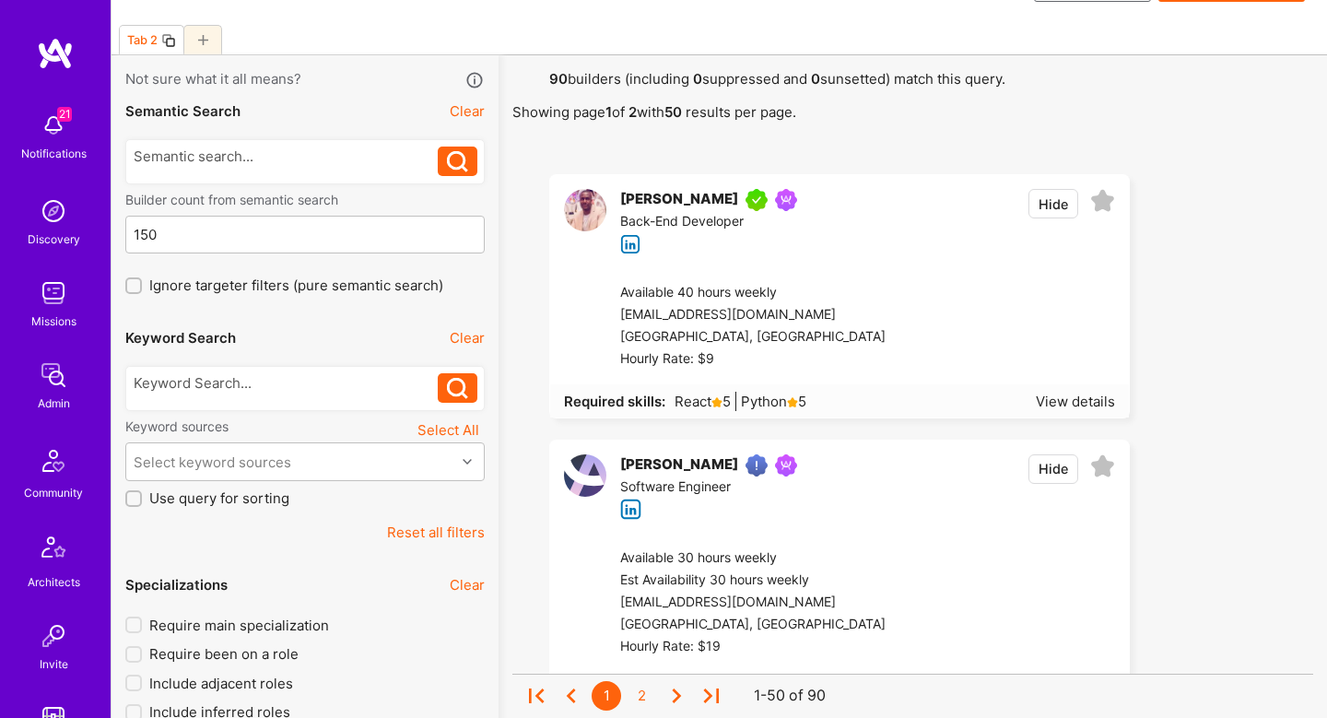
click at [985, 313] on div at bounding box center [1001, 326] width 230 height 88
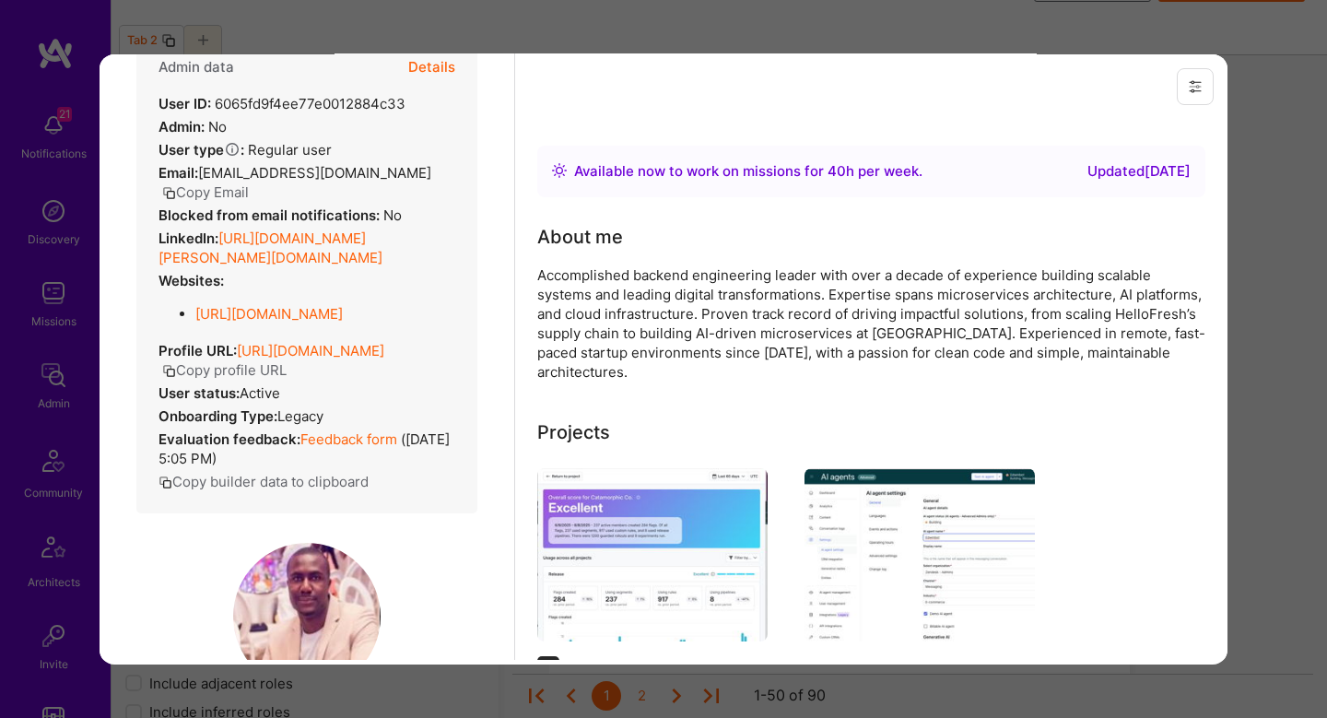
scroll to position [3, 0]
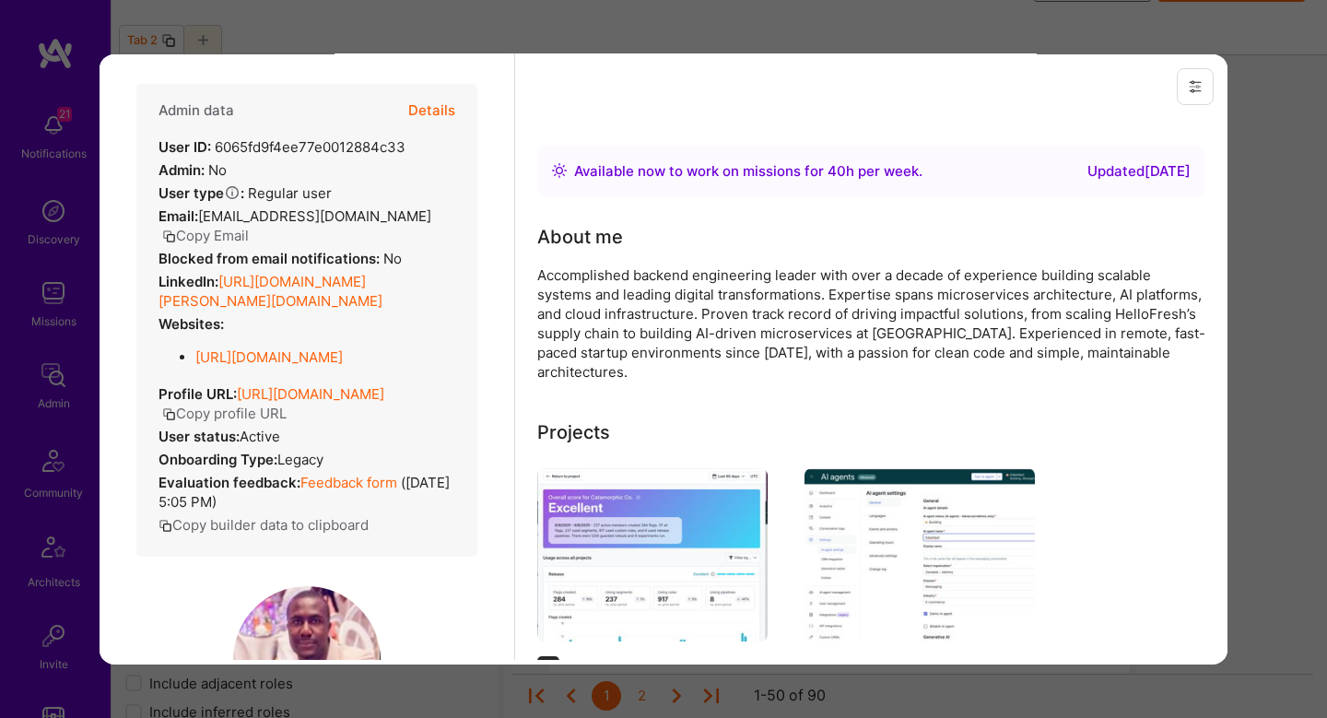
click at [441, 100] on button "Details" at bounding box center [431, 109] width 47 height 53
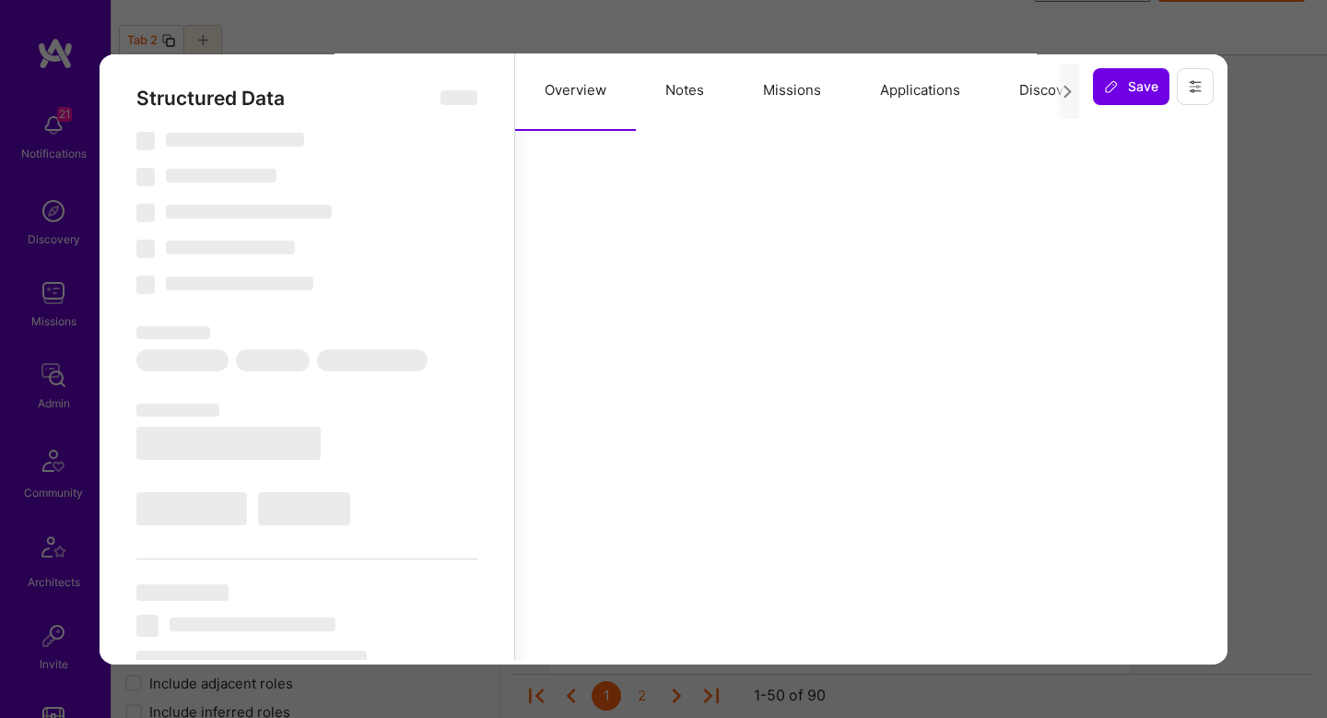
select select "Right Now"
select select "5"
select select "7"
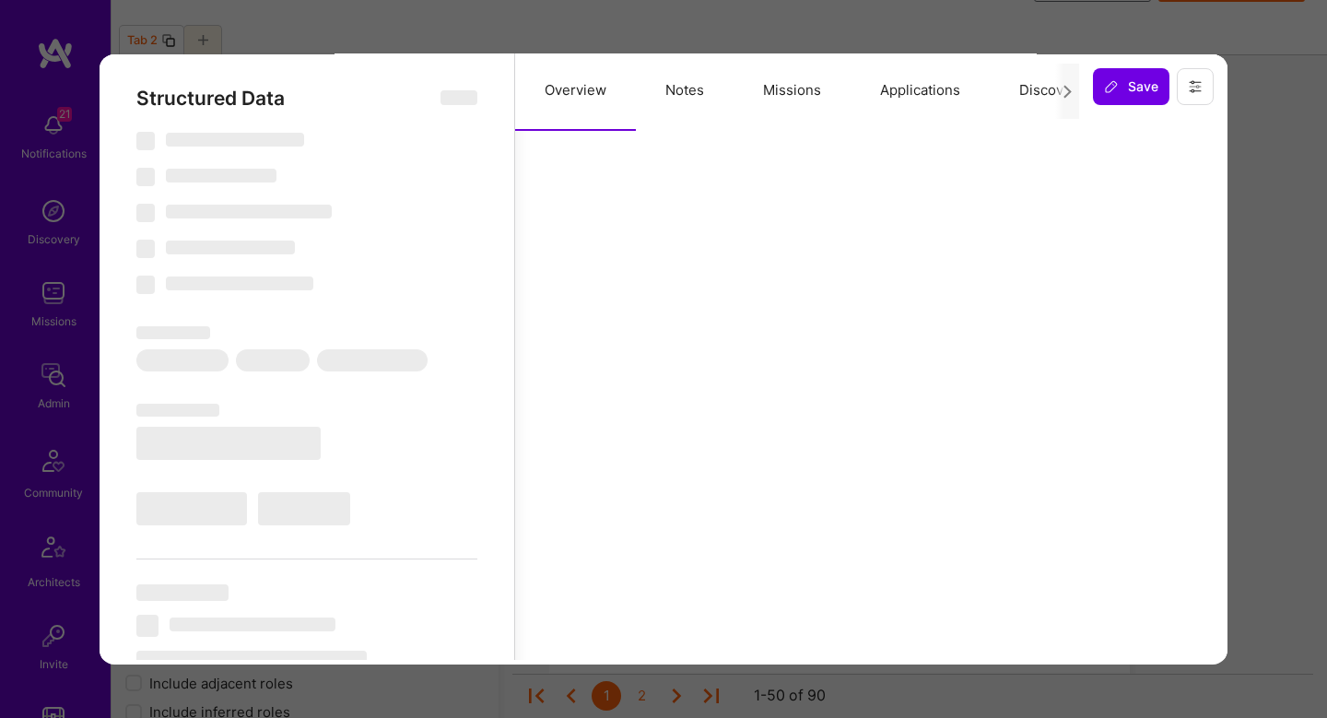
select select "7"
select select "DE"
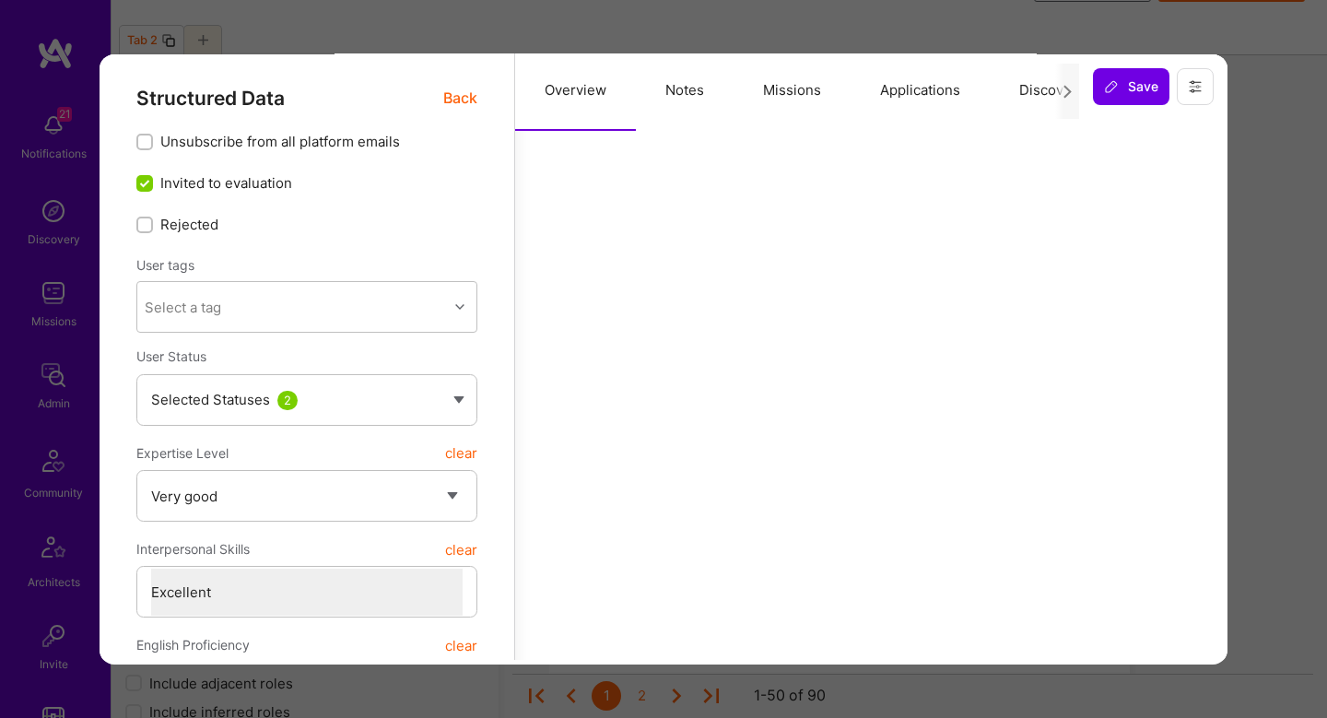
click at [798, 121] on button "Missions" at bounding box center [792, 89] width 117 height 81
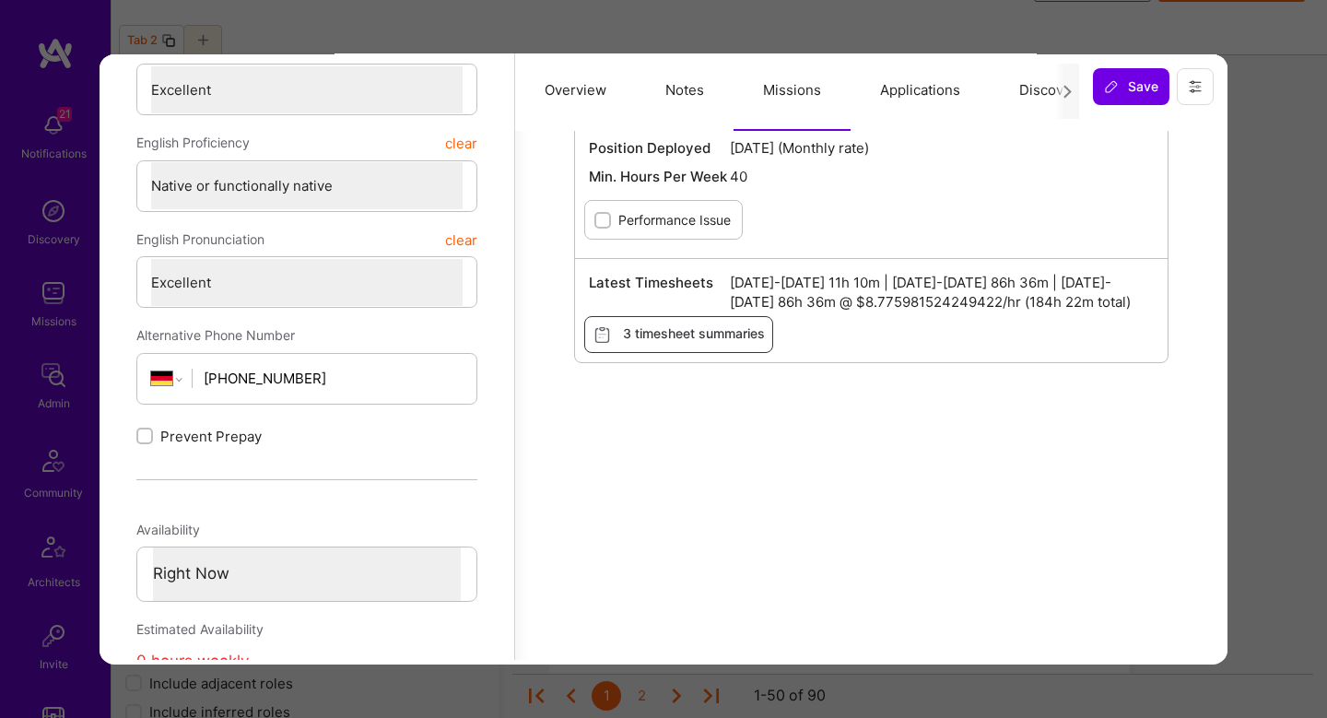
scroll to position [499, 0]
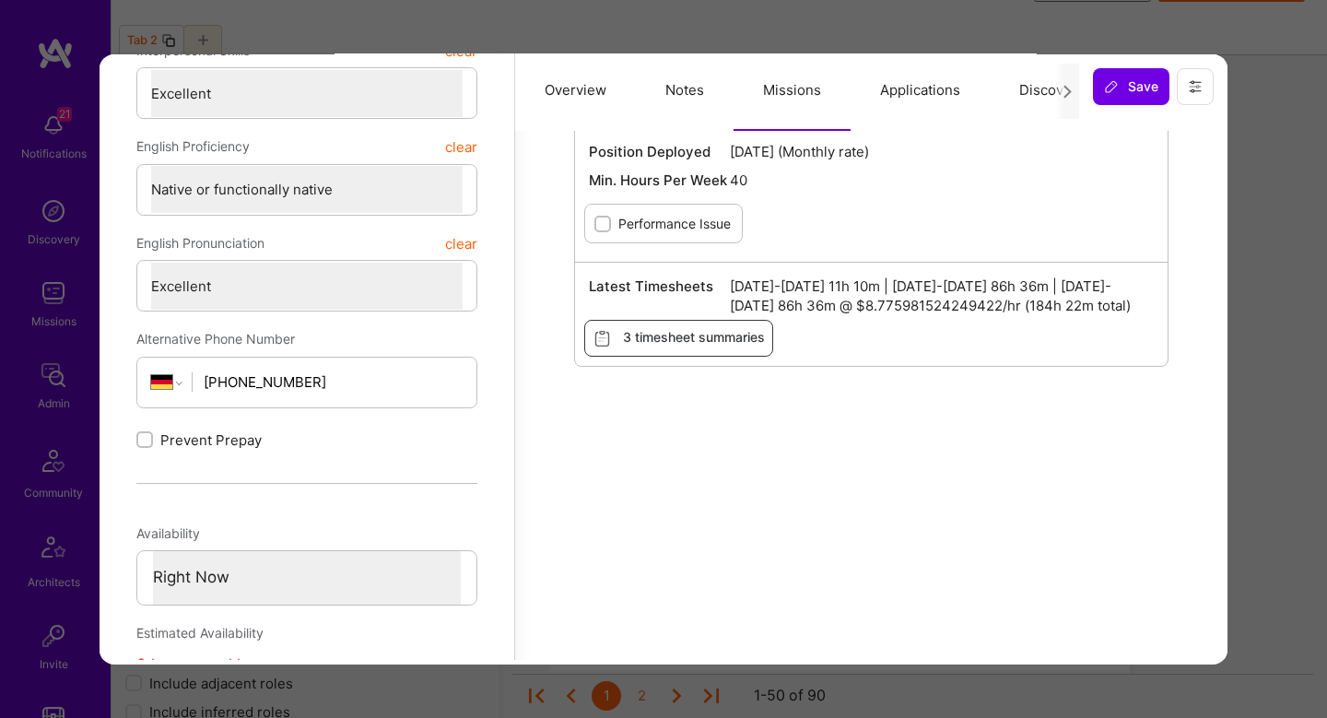
click at [1266, 265] on div "Previewing edwintops Evaluation scores Expertise level Very good Interpersonal …" at bounding box center [663, 359] width 1327 height 718
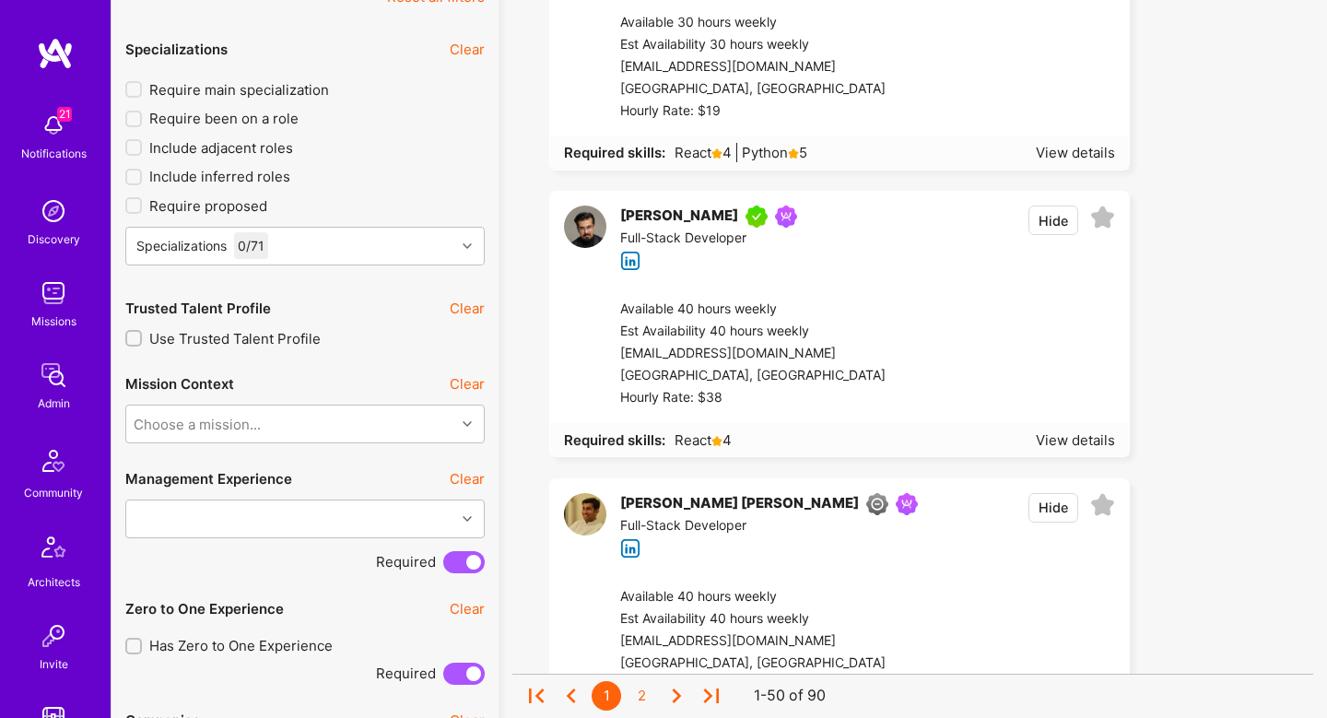
scroll to position [591, 0]
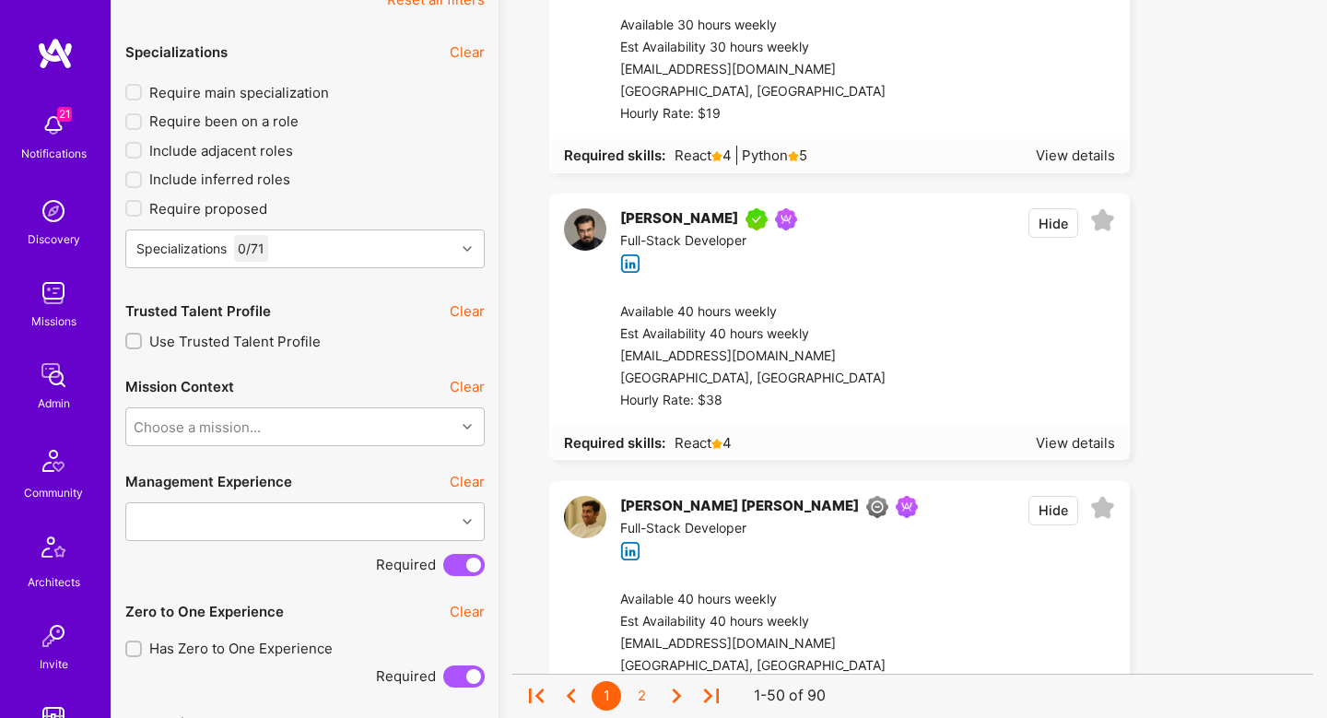
click at [940, 329] on div at bounding box center [1001, 356] width 230 height 111
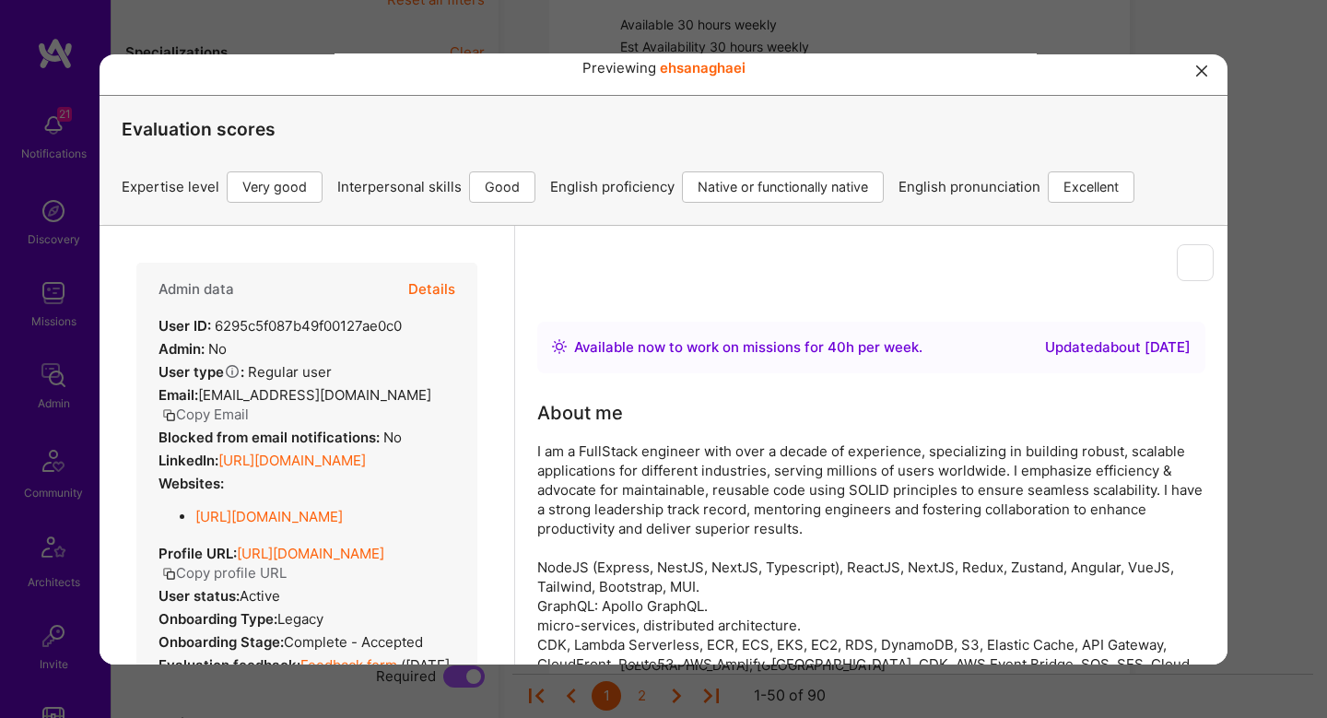
scroll to position [0, 0]
click at [434, 284] on button "Details" at bounding box center [431, 288] width 47 height 53
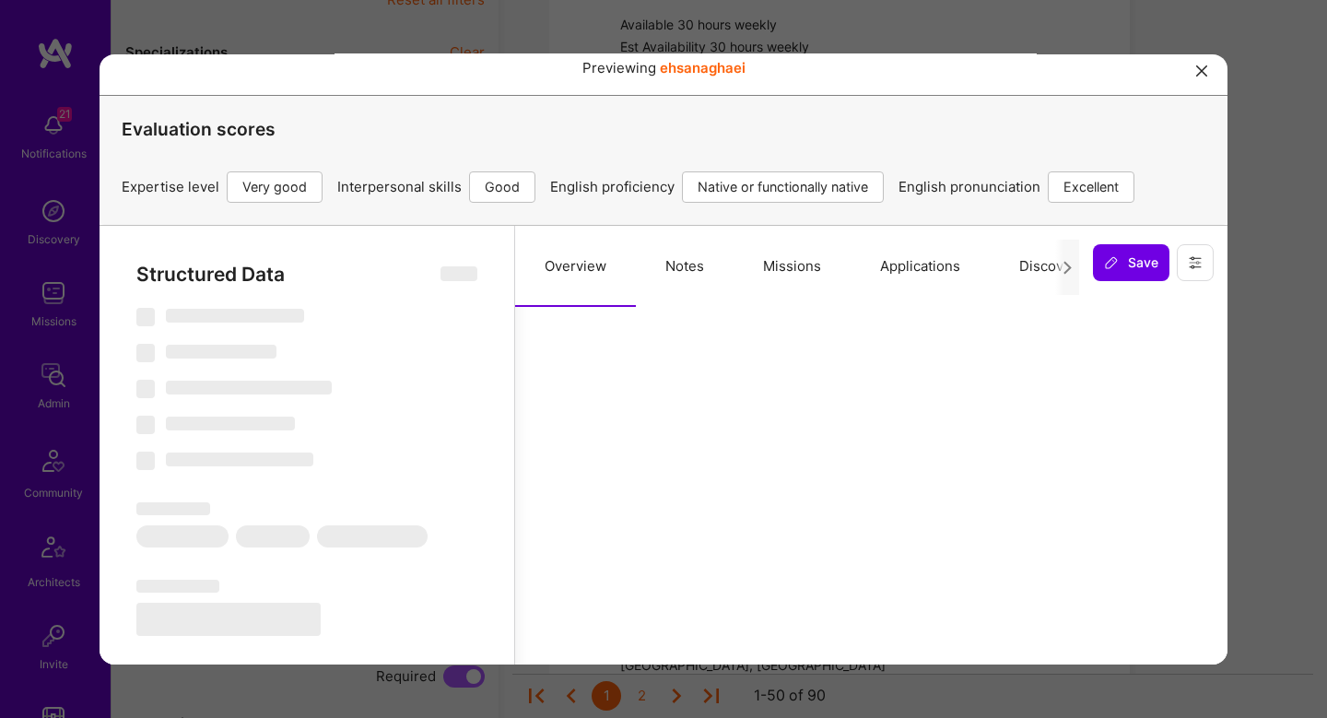
select select "Right Now"
select select "5"
select select "4"
select select "7"
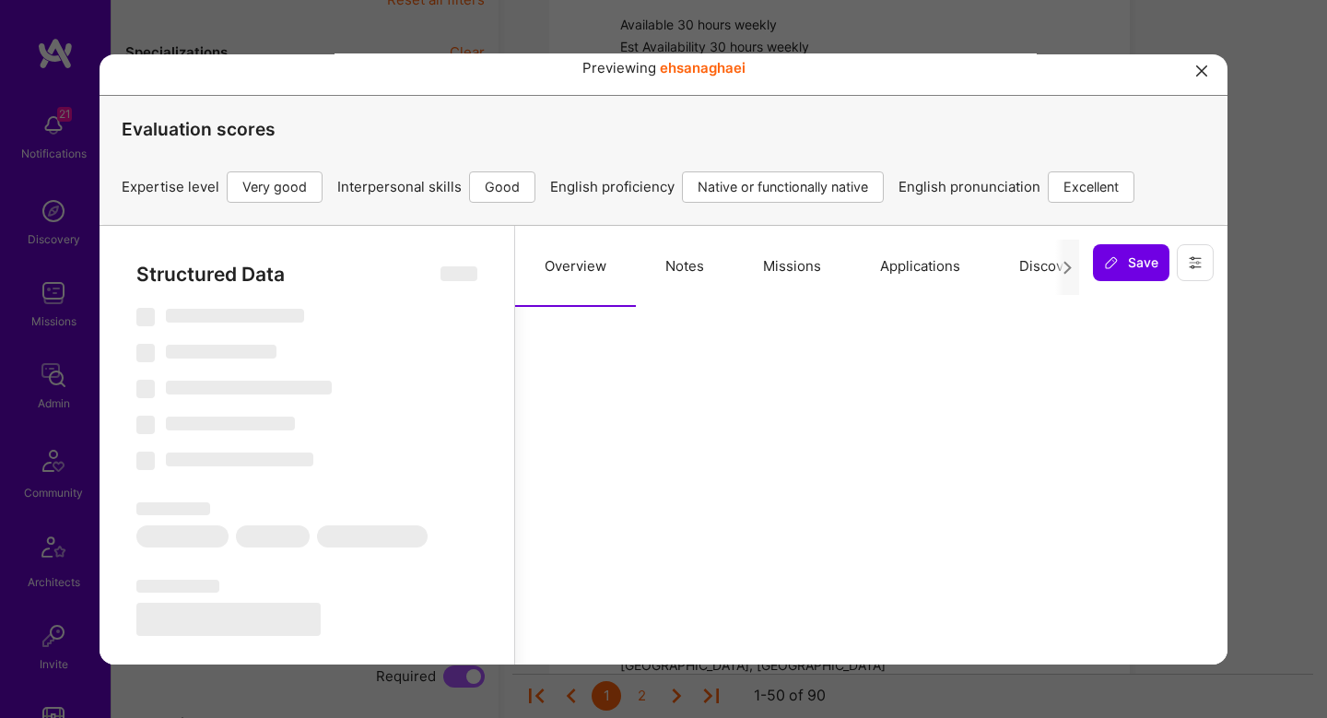
select select "DE"
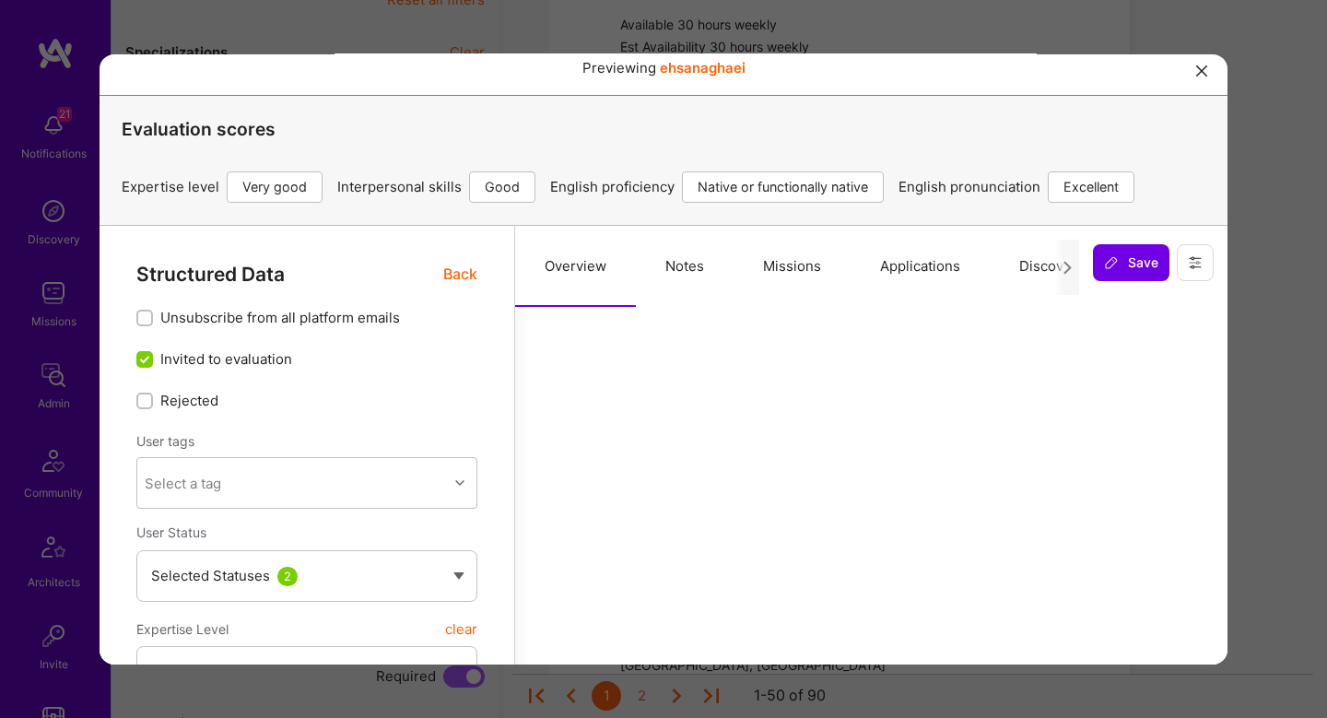
click at [809, 260] on button "Missions" at bounding box center [792, 265] width 117 height 81
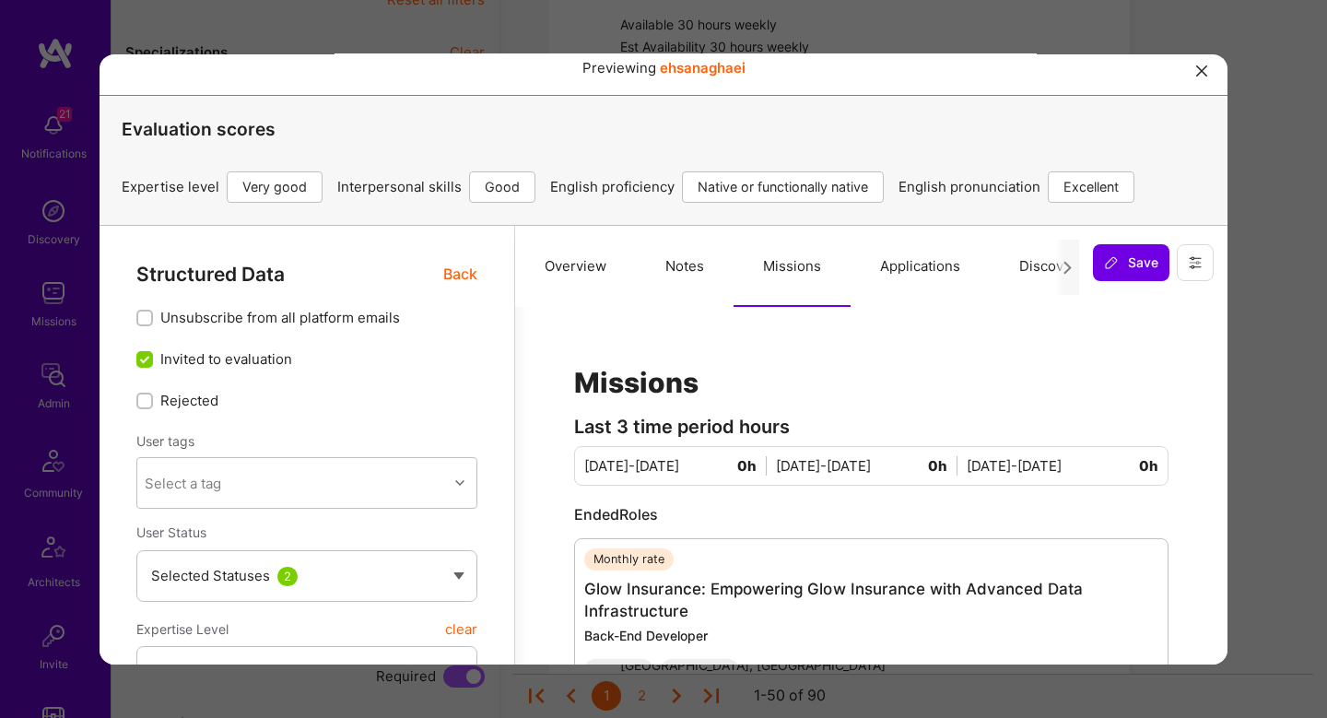
click at [466, 275] on span "Back" at bounding box center [460, 273] width 34 height 23
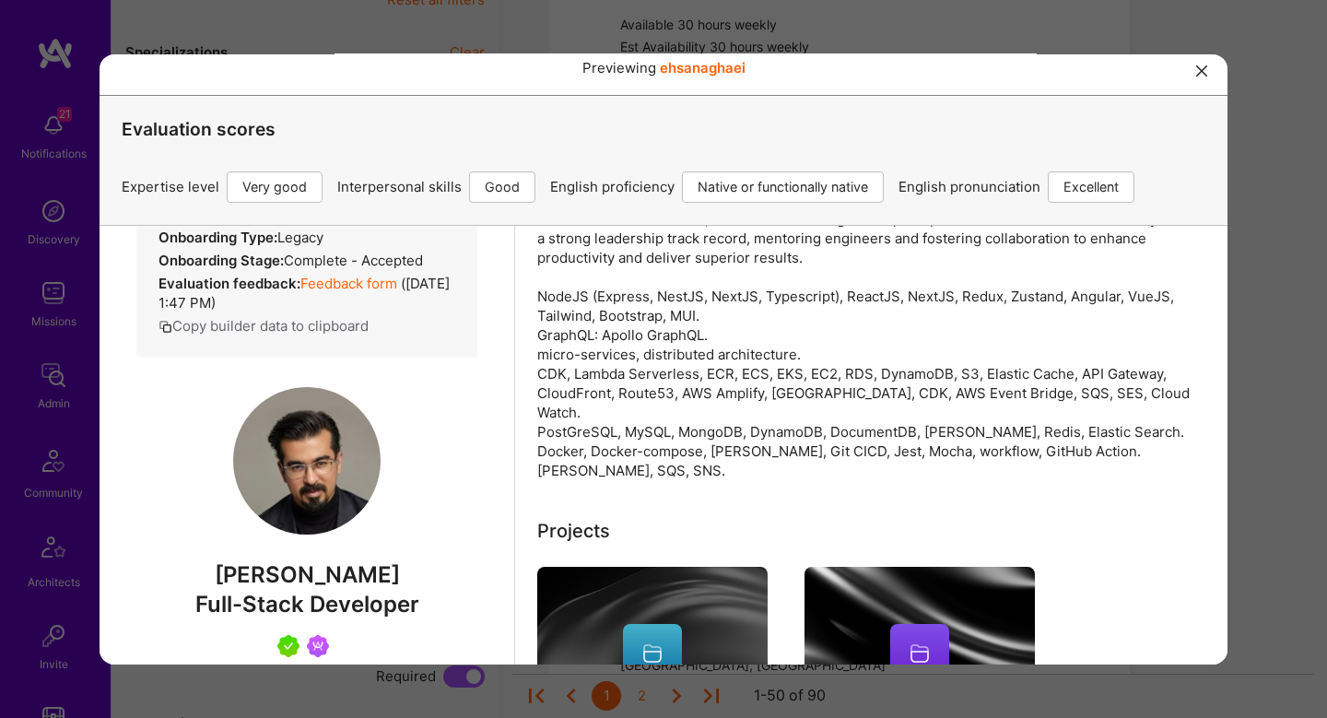
scroll to position [249, 0]
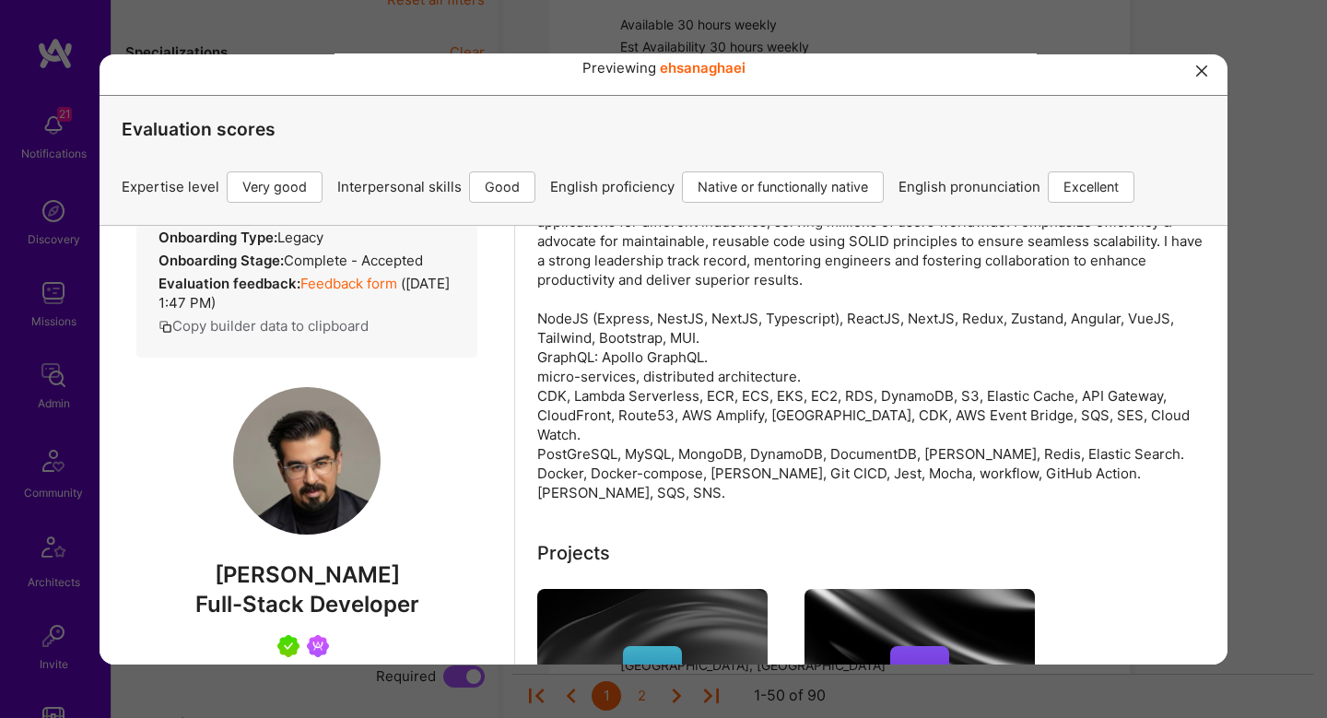
click at [1276, 438] on div "Previewing ehsanaghaei Evaluation scores Expertise level Very good Interpersona…" at bounding box center [663, 359] width 1327 height 718
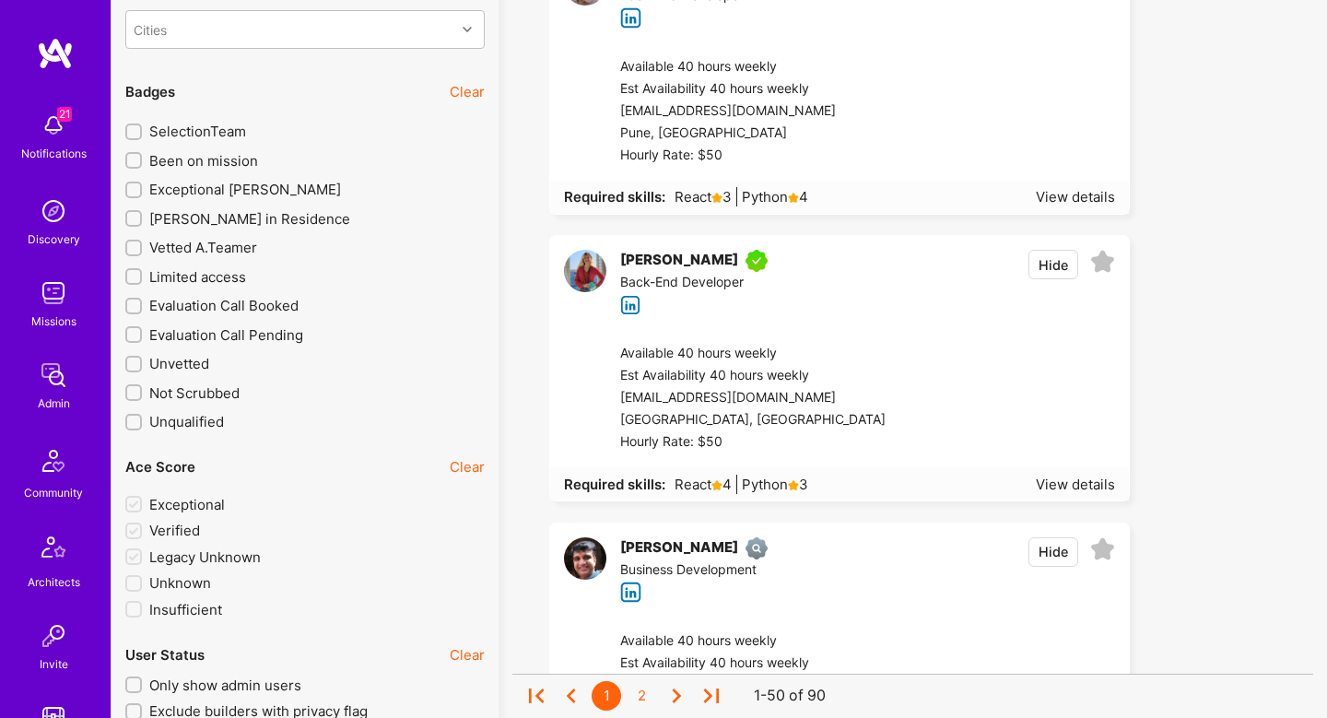
scroll to position [5351, 0]
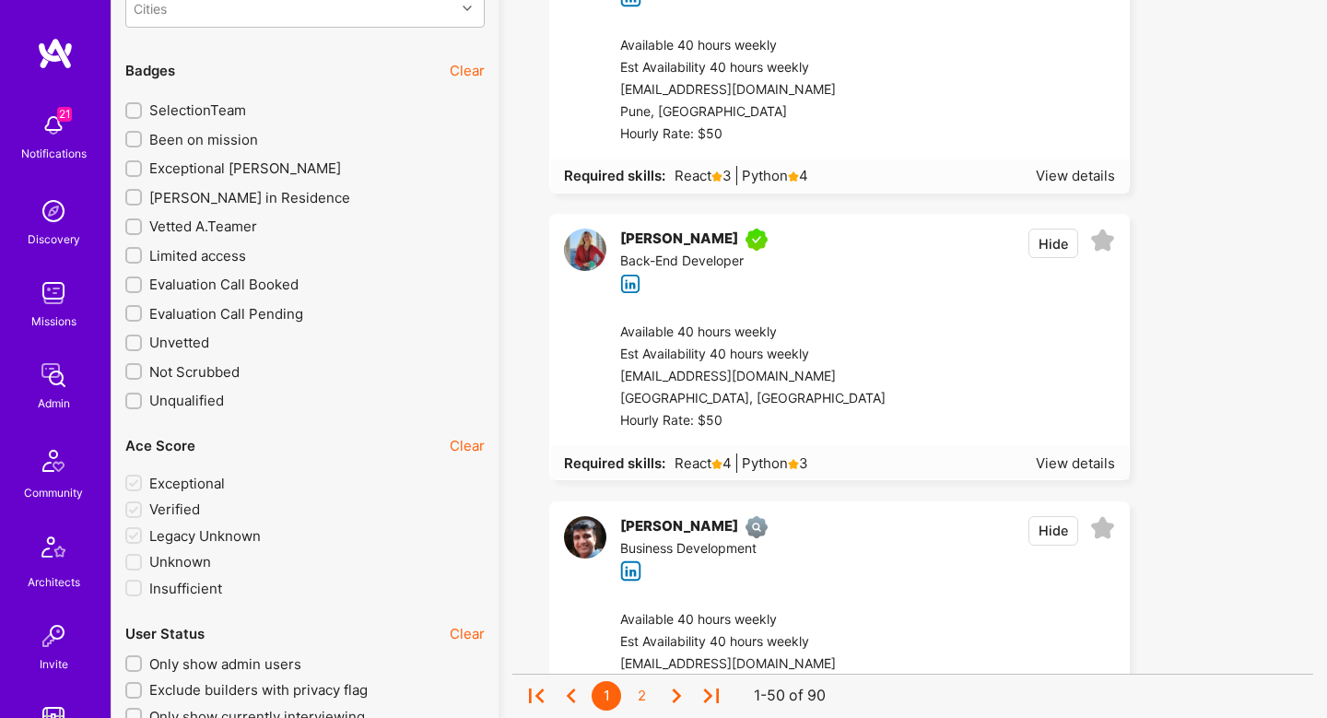
click at [955, 408] on div at bounding box center [1001, 377] width 230 height 111
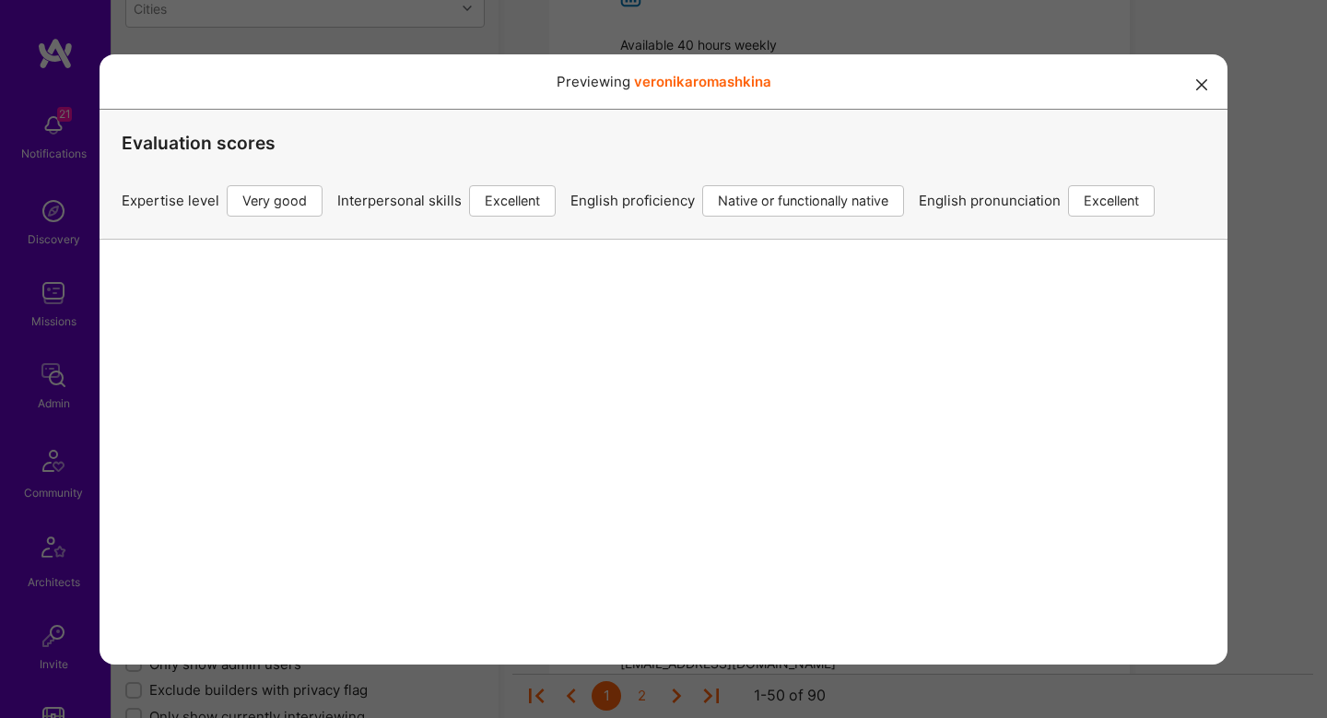
click at [1287, 324] on div "Previewing veronikaromashkina Evaluation scores Expertise level Very good Inter…" at bounding box center [663, 359] width 1327 height 718
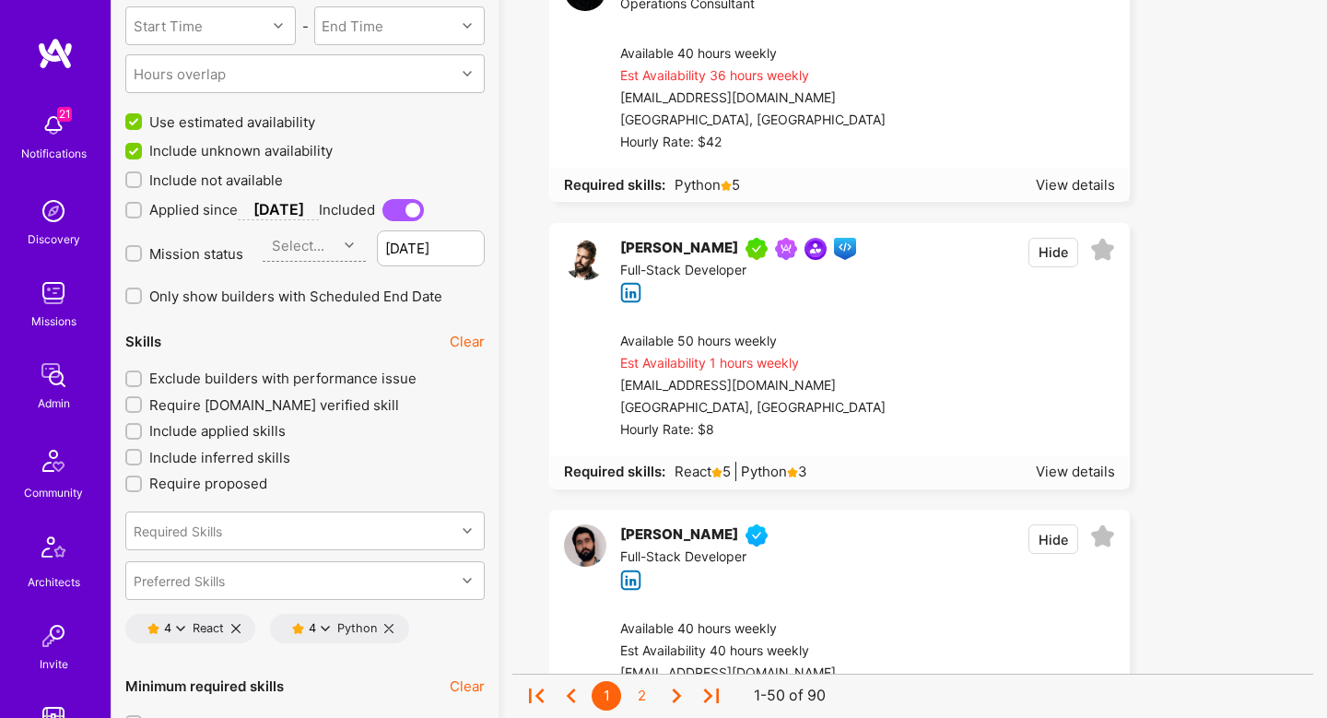
scroll to position [1640, 0]
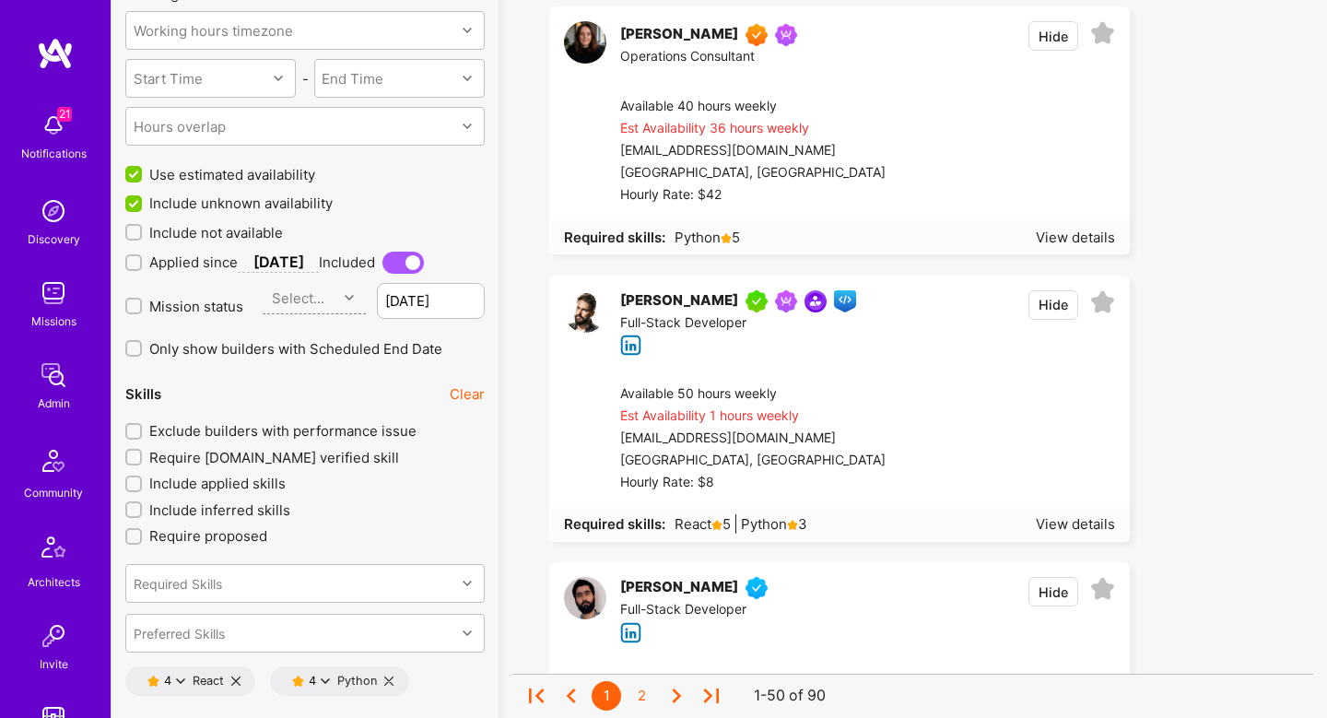
click at [1006, 399] on div at bounding box center [1001, 438] width 230 height 111
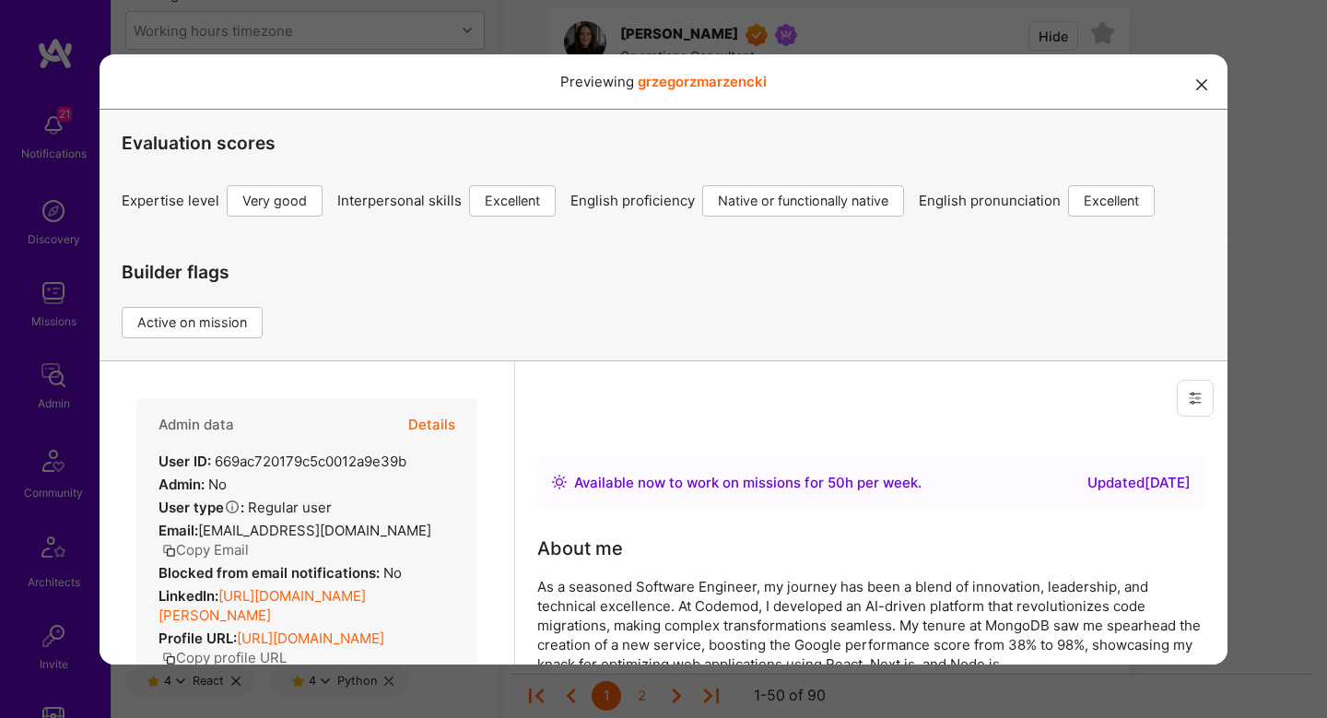
scroll to position [0, 0]
click at [441, 430] on button "Details" at bounding box center [431, 423] width 47 height 53
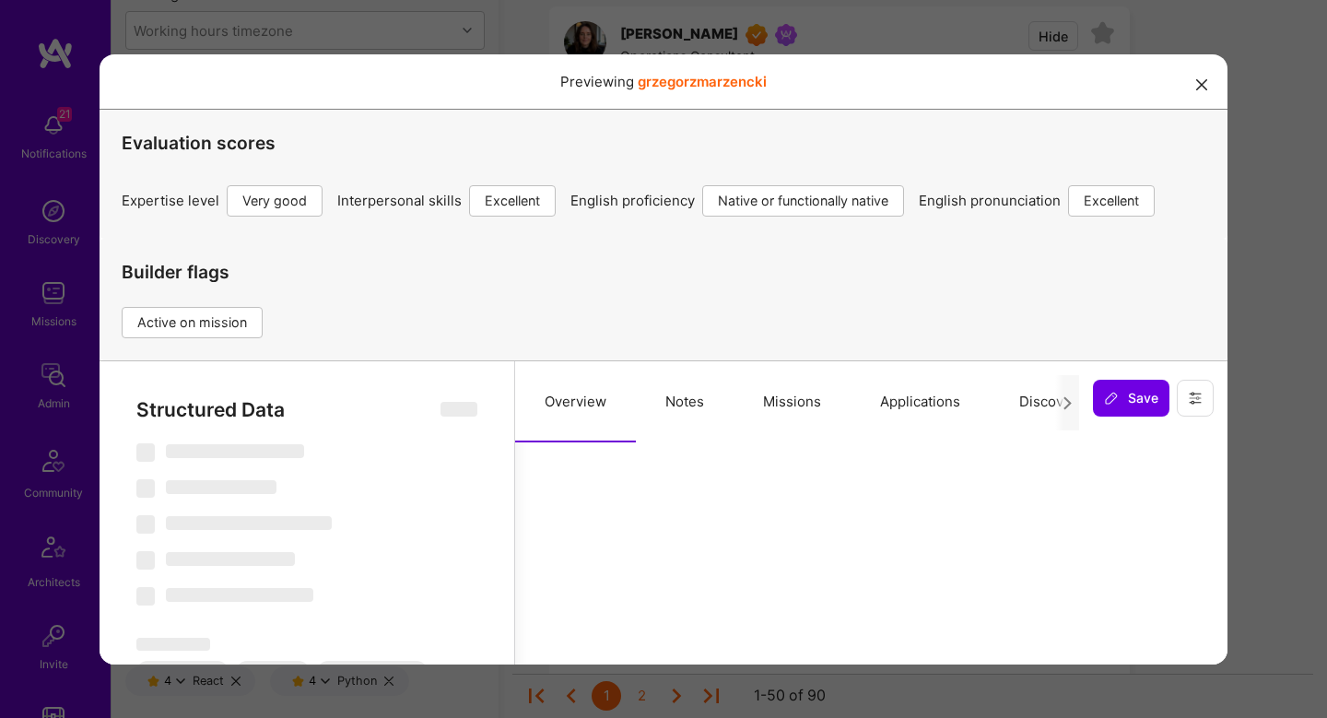
click at [781, 396] on button "Missions" at bounding box center [792, 400] width 117 height 81
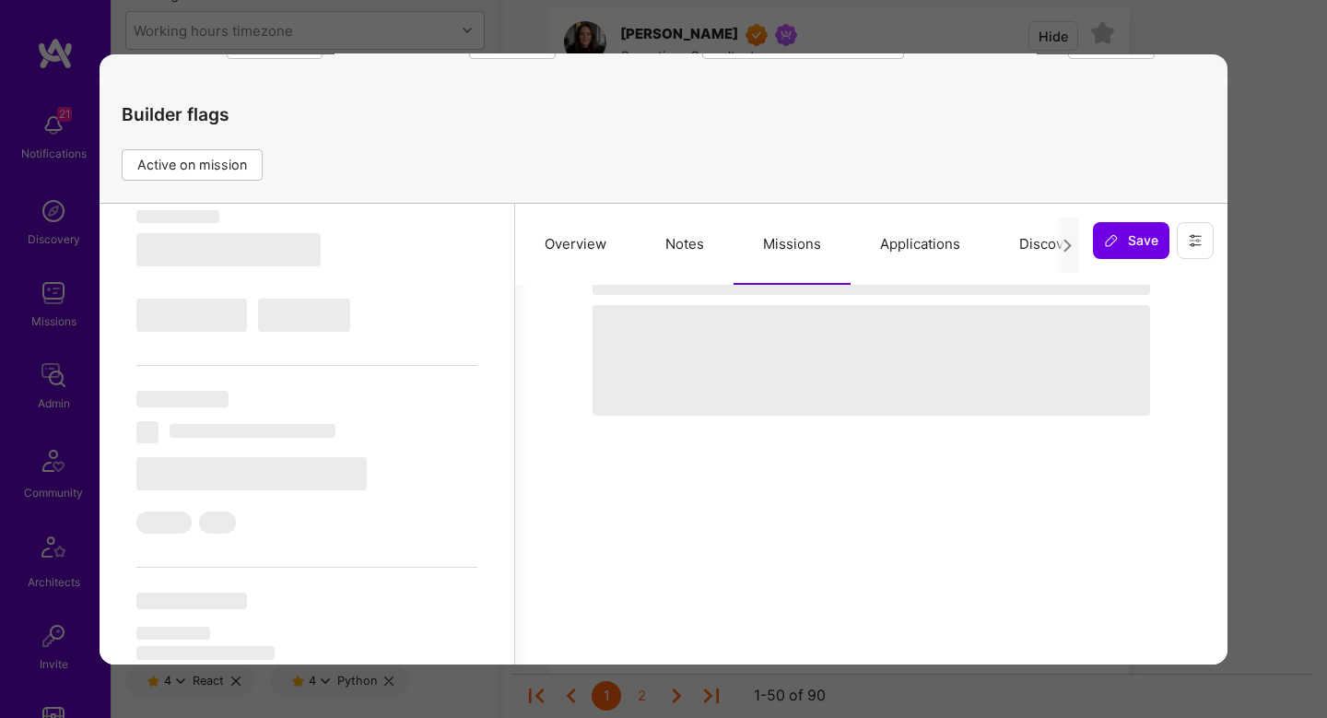
scroll to position [312, 0]
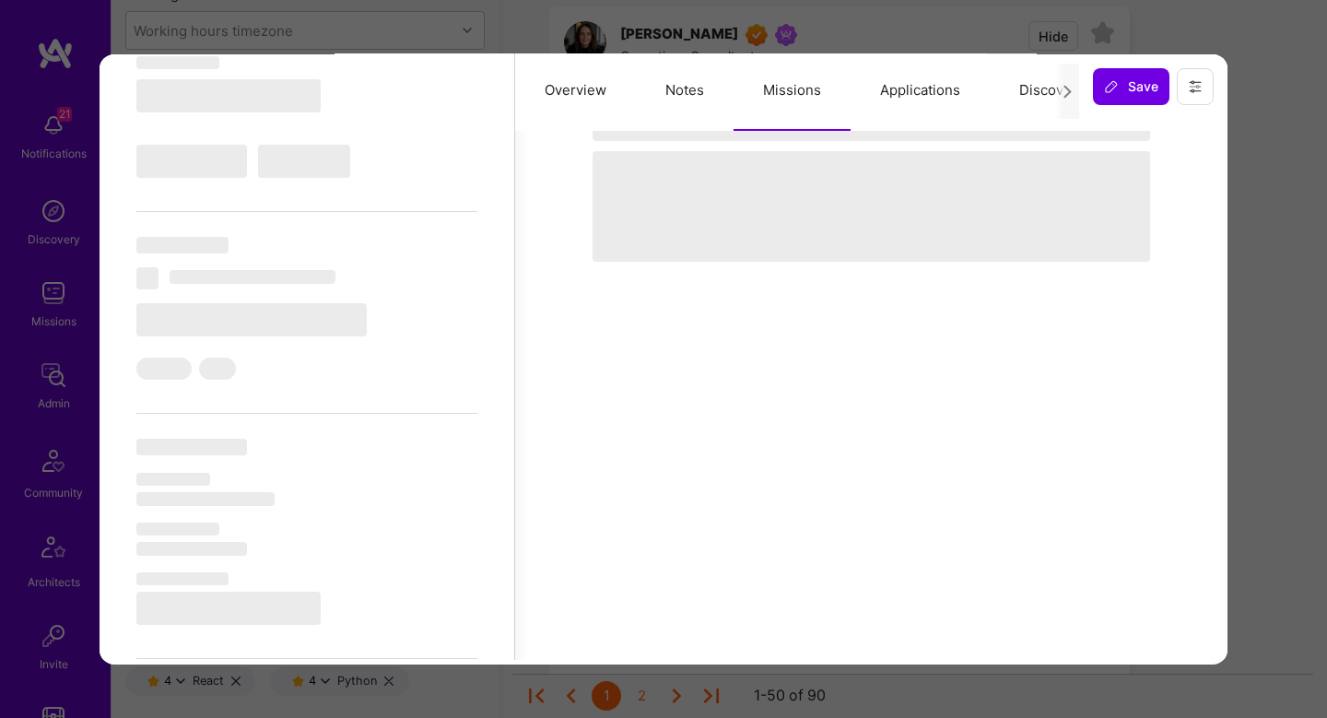
select select "Right Now"
select select "5"
select select "7"
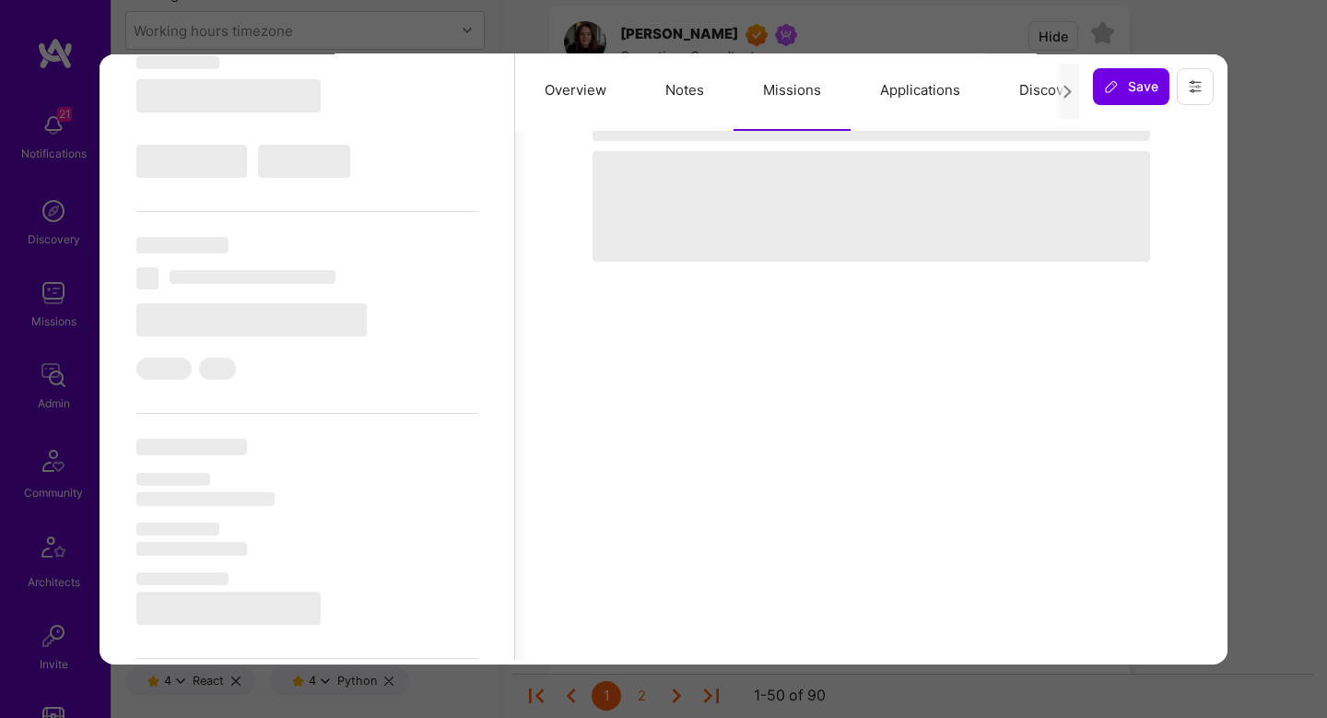
select select "US"
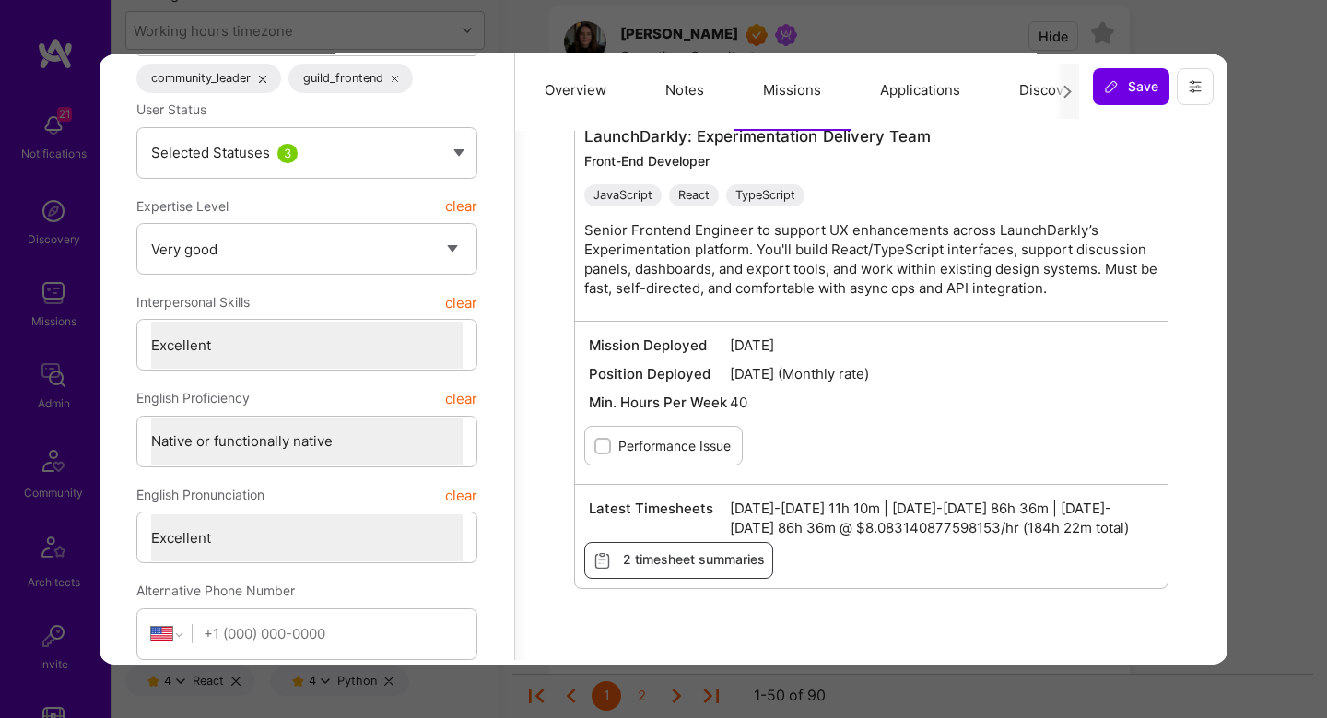
scroll to position [272, 0]
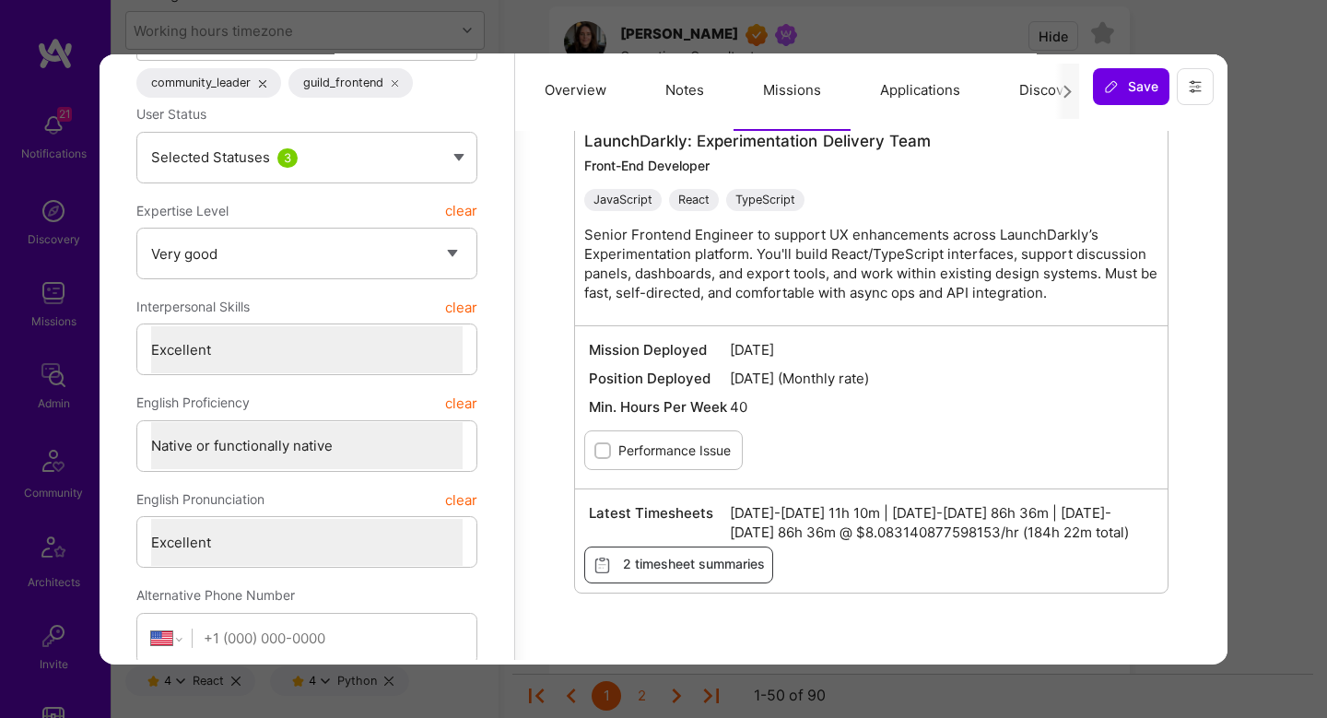
drag, startPoint x: 1209, startPoint y: 384, endPoint x: 1225, endPoint y: 384, distance: 16.6
click at [1209, 384] on div "Missions Last 3 time period hours Jun 16-30 0h Jul 1-15 11h 10m Jul 16-31 86h 3…" at bounding box center [871, 273] width 713 height 830
click at [1247, 384] on div "Previewing grzegorzmarzencki Evaluation scores Expertise level Very good Interp…" at bounding box center [663, 359] width 1327 height 718
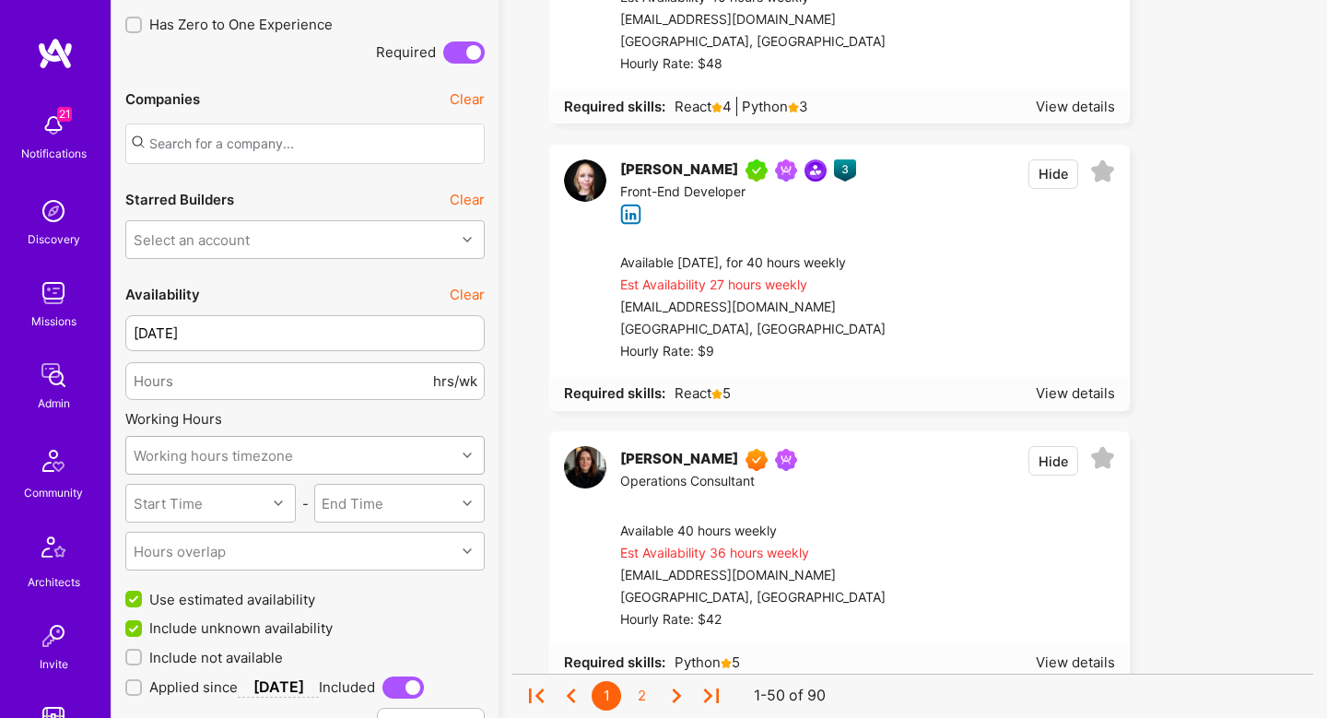
click at [255, 475] on div "Working hours timezone" at bounding box center [305, 455] width 360 height 39
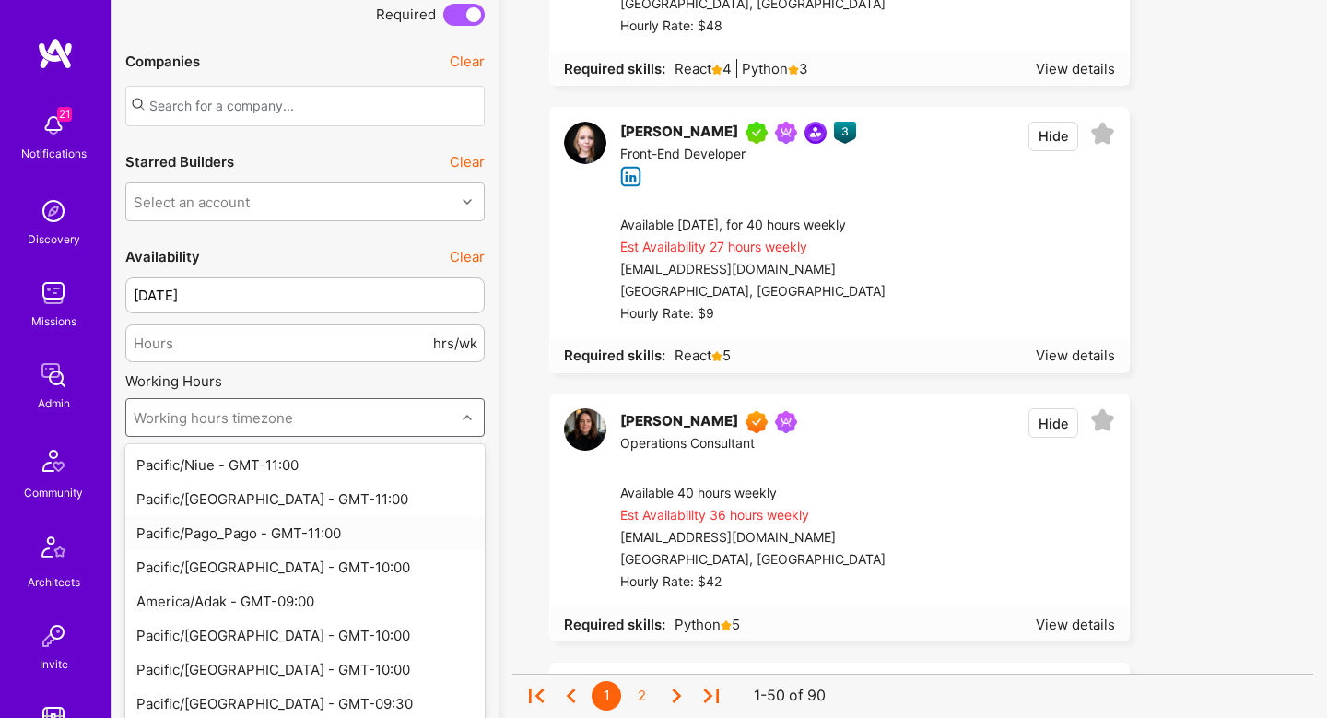
scroll to position [1262, 0]
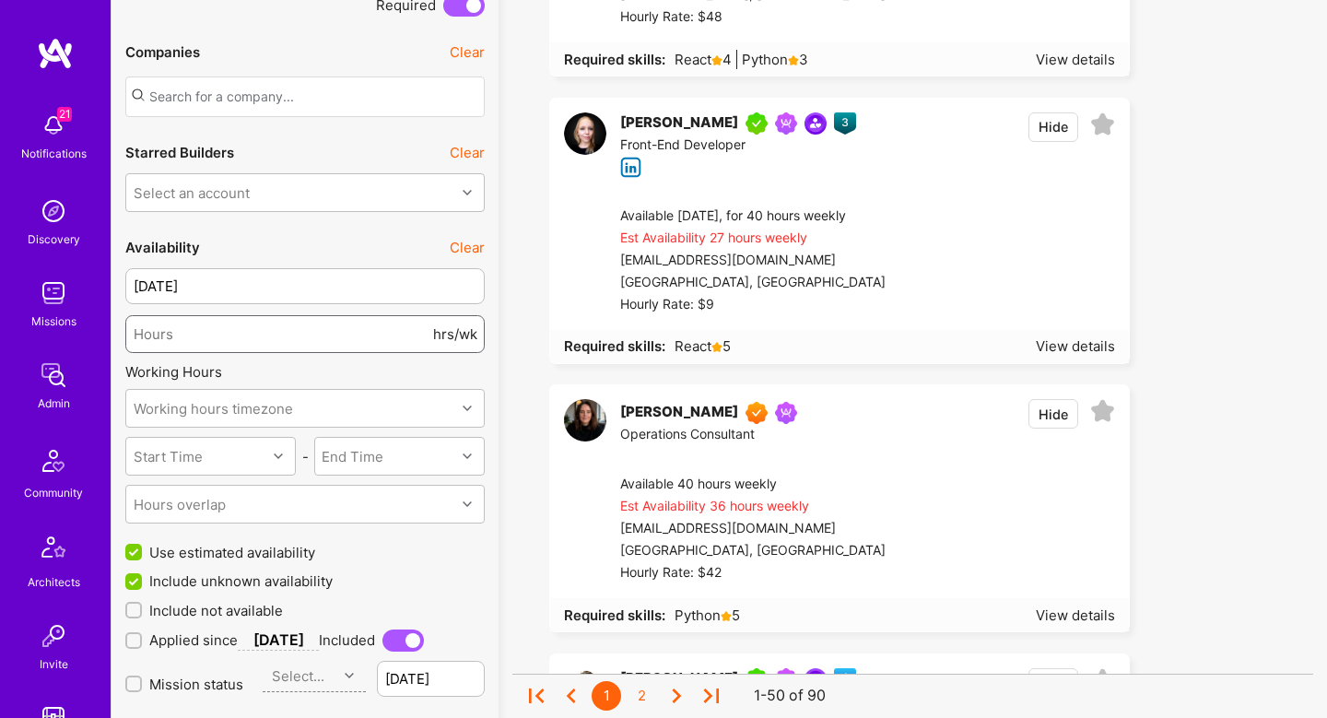
click at [208, 336] on input "number" at bounding box center [282, 334] width 296 height 47
type input "30"
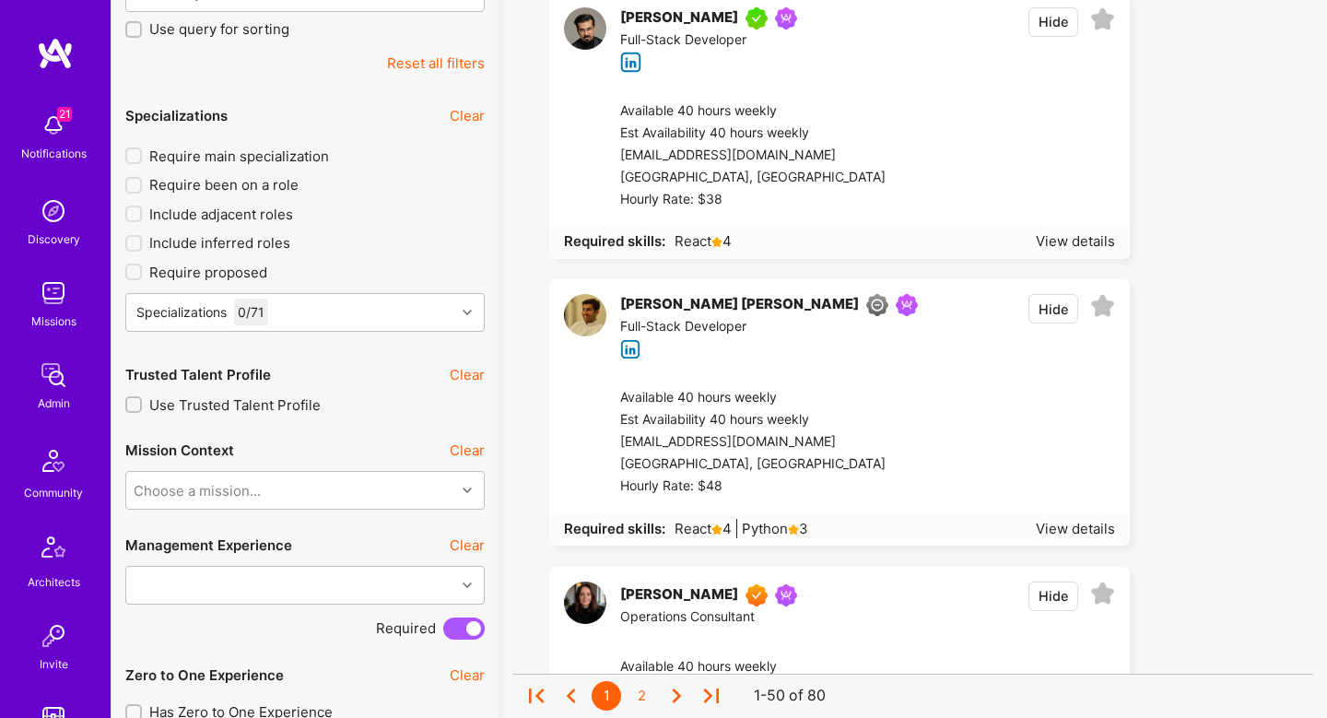
scroll to position [528, 0]
click at [914, 430] on div at bounding box center [1001, 441] width 230 height 111
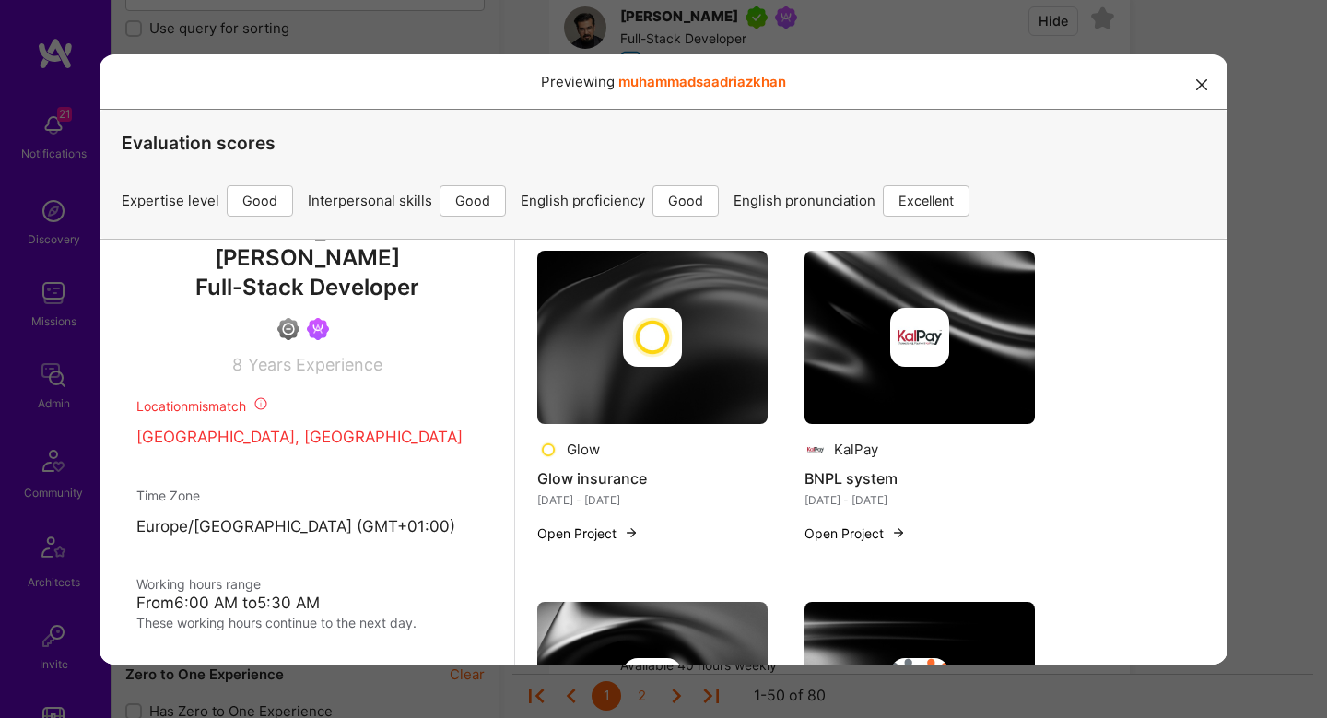
scroll to position [0, 0]
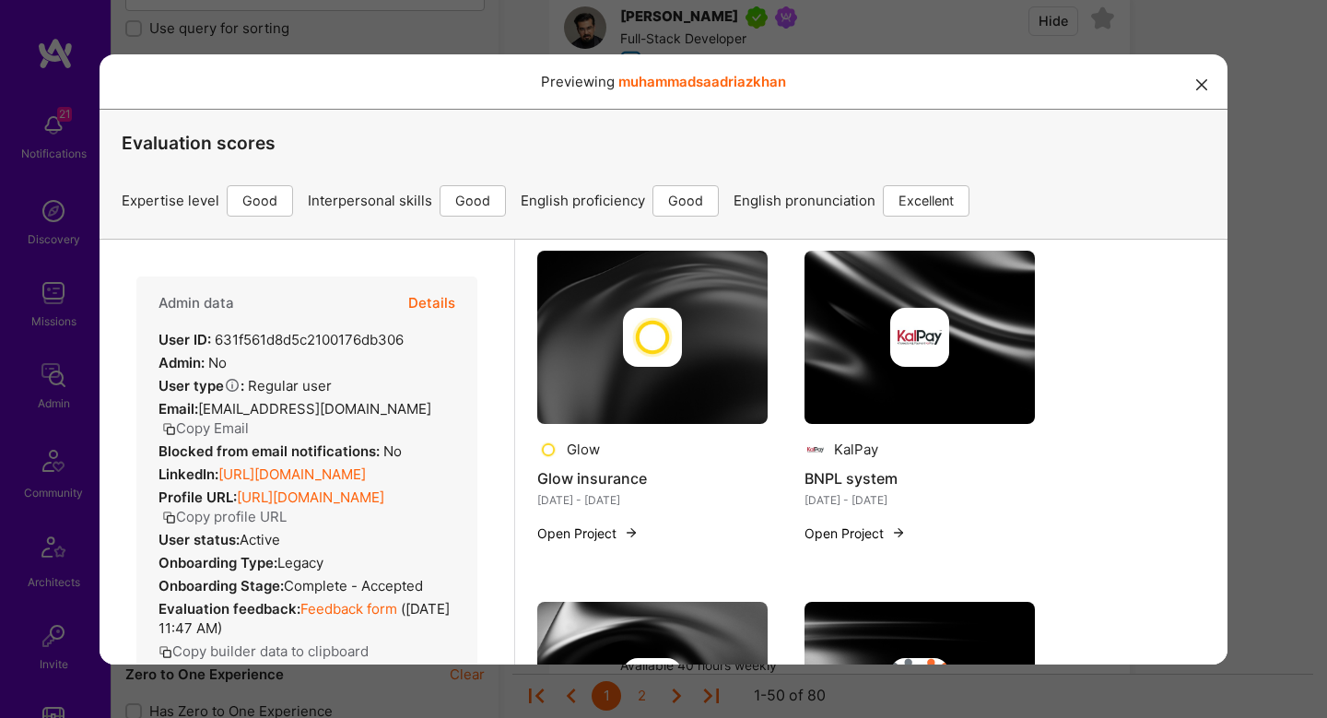
click at [438, 297] on button "Details" at bounding box center [431, 302] width 47 height 53
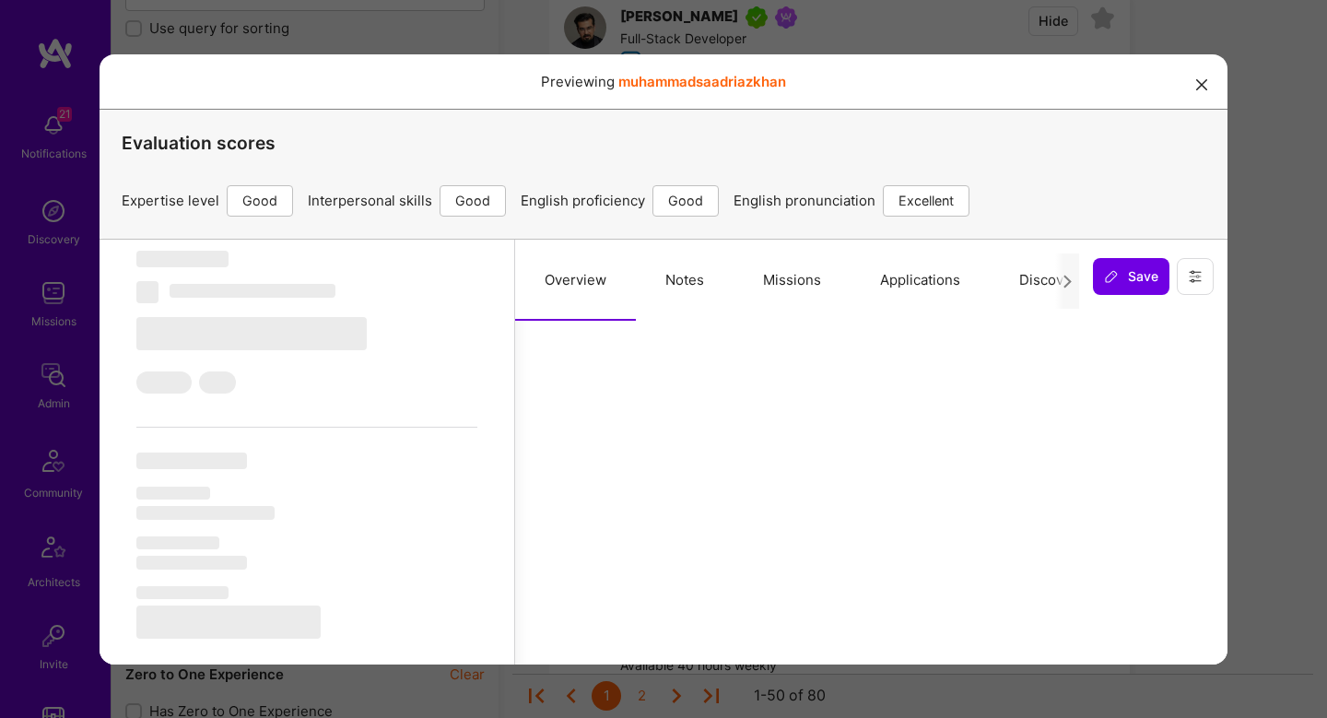
click at [689, 301] on button "Notes" at bounding box center [685, 279] width 98 height 81
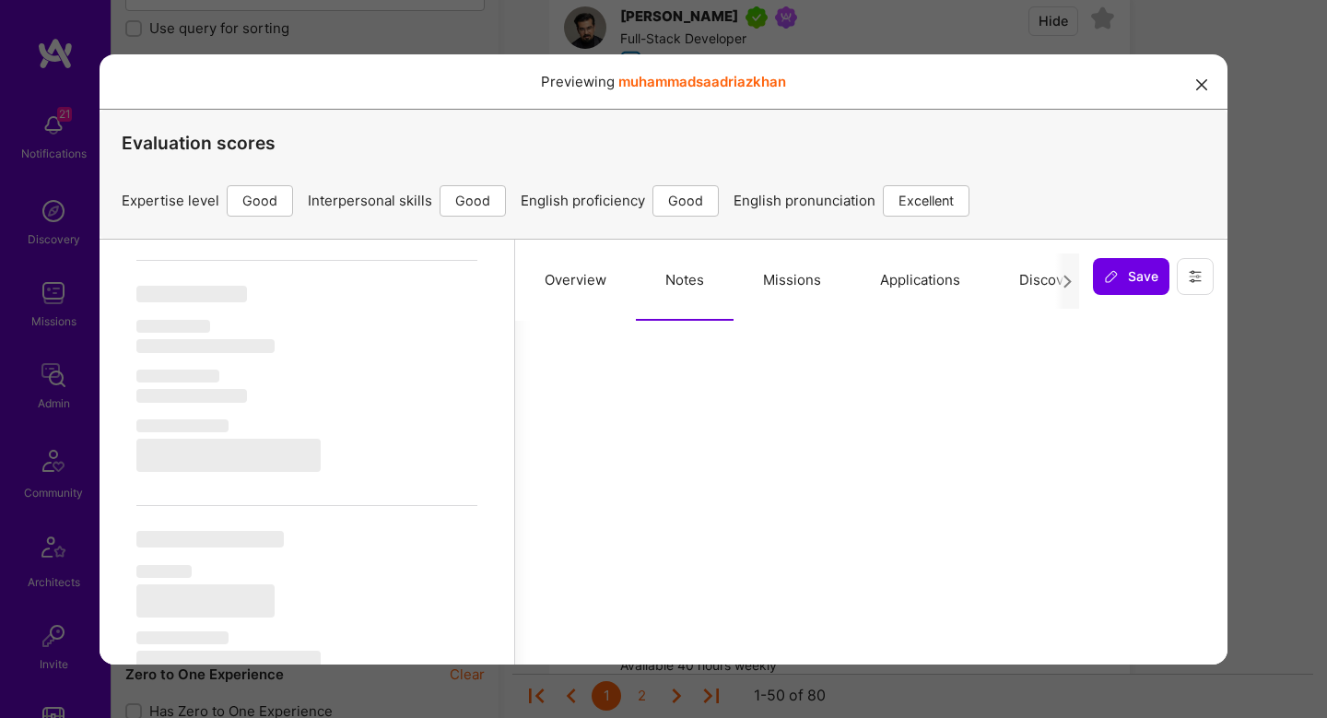
select select "Right Now"
select select "4"
select select "6"
select select "7"
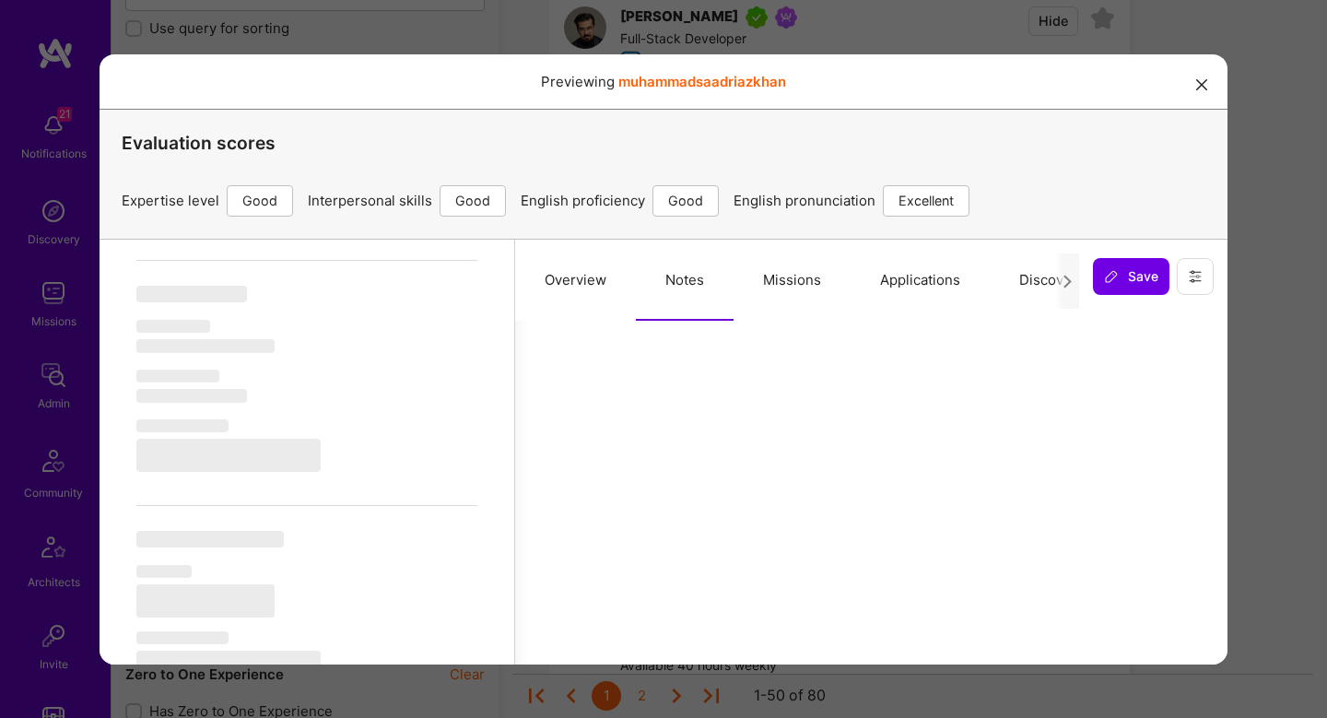
select select "DE"
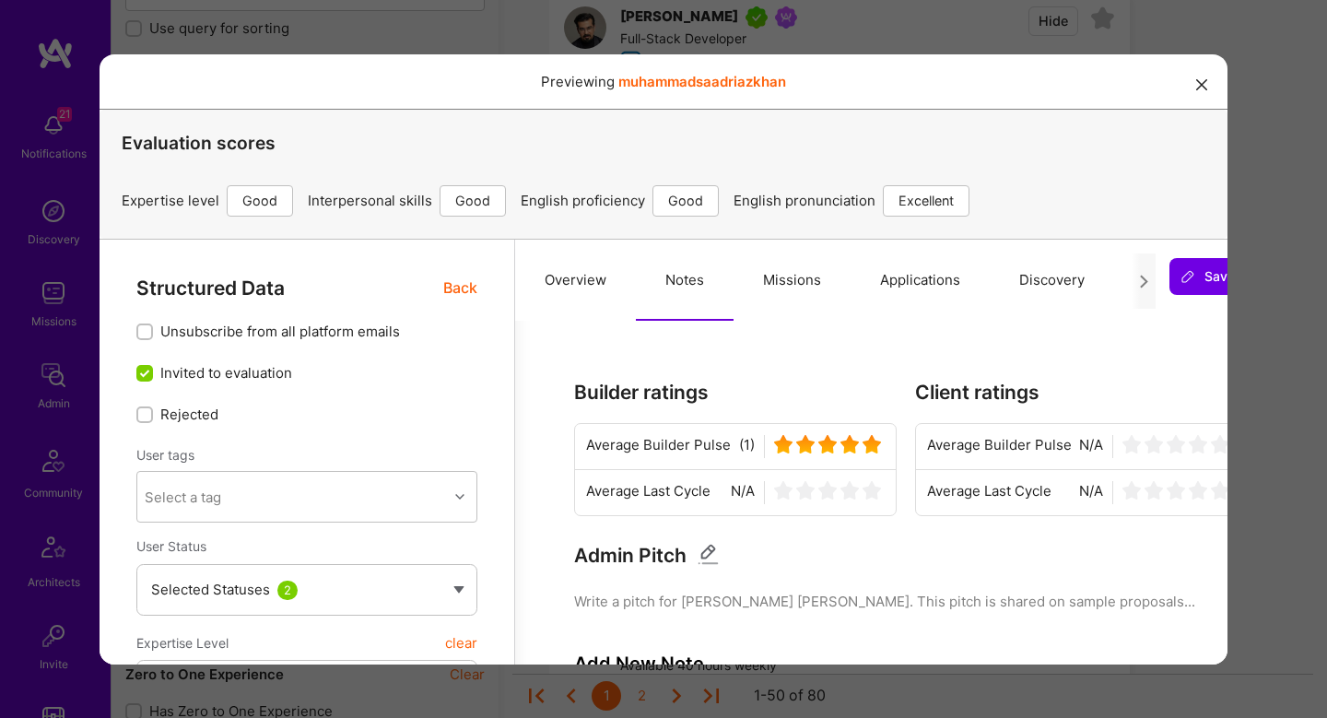
click at [455, 287] on span "Back" at bounding box center [460, 287] width 34 height 23
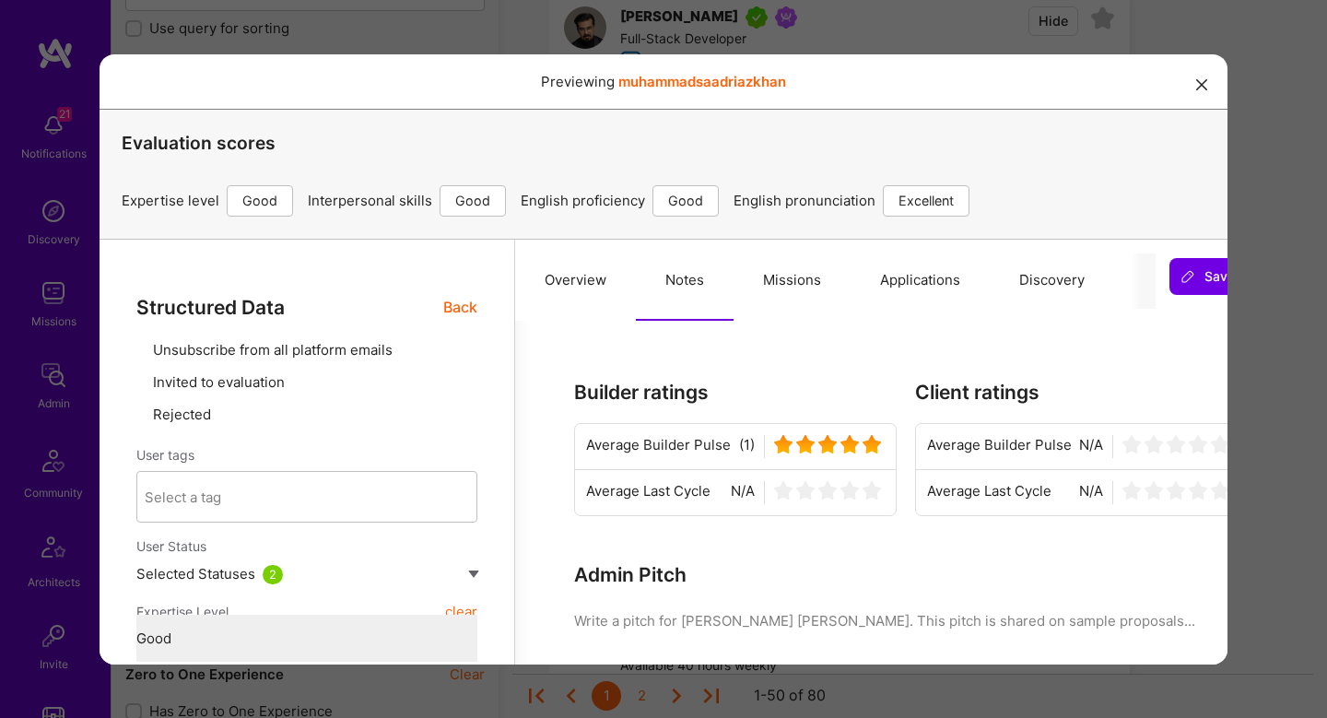
type textarea "x"
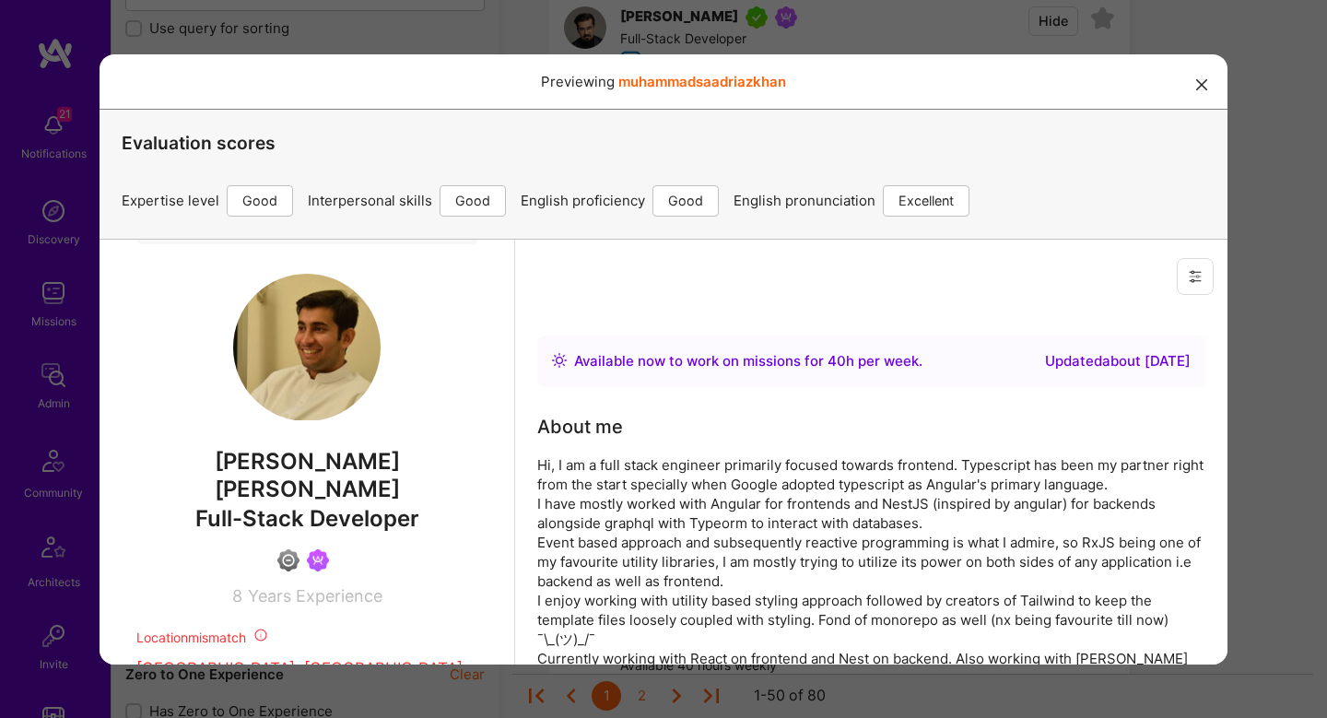
scroll to position [438, 0]
click at [1241, 327] on div "Previewing muhammadsaadriazkhan Evaluation scores Expertise level Good Interper…" at bounding box center [663, 359] width 1327 height 718
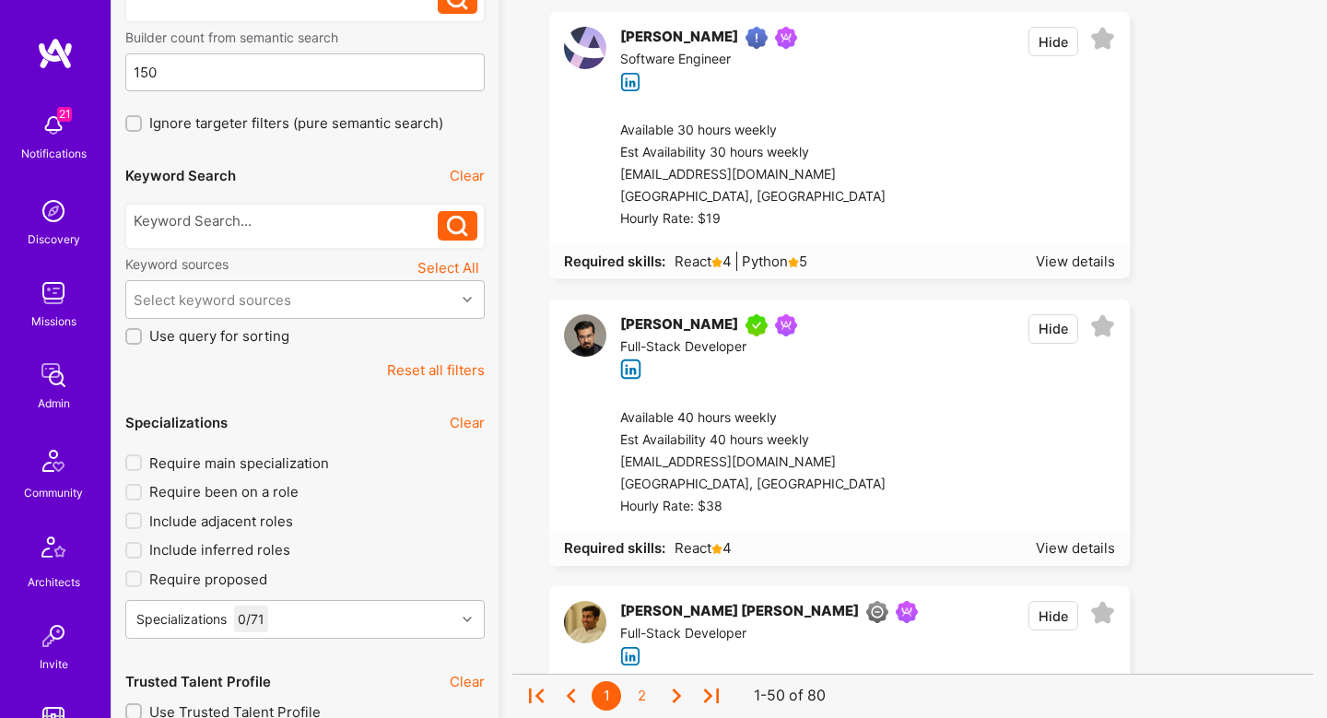
scroll to position [0, 0]
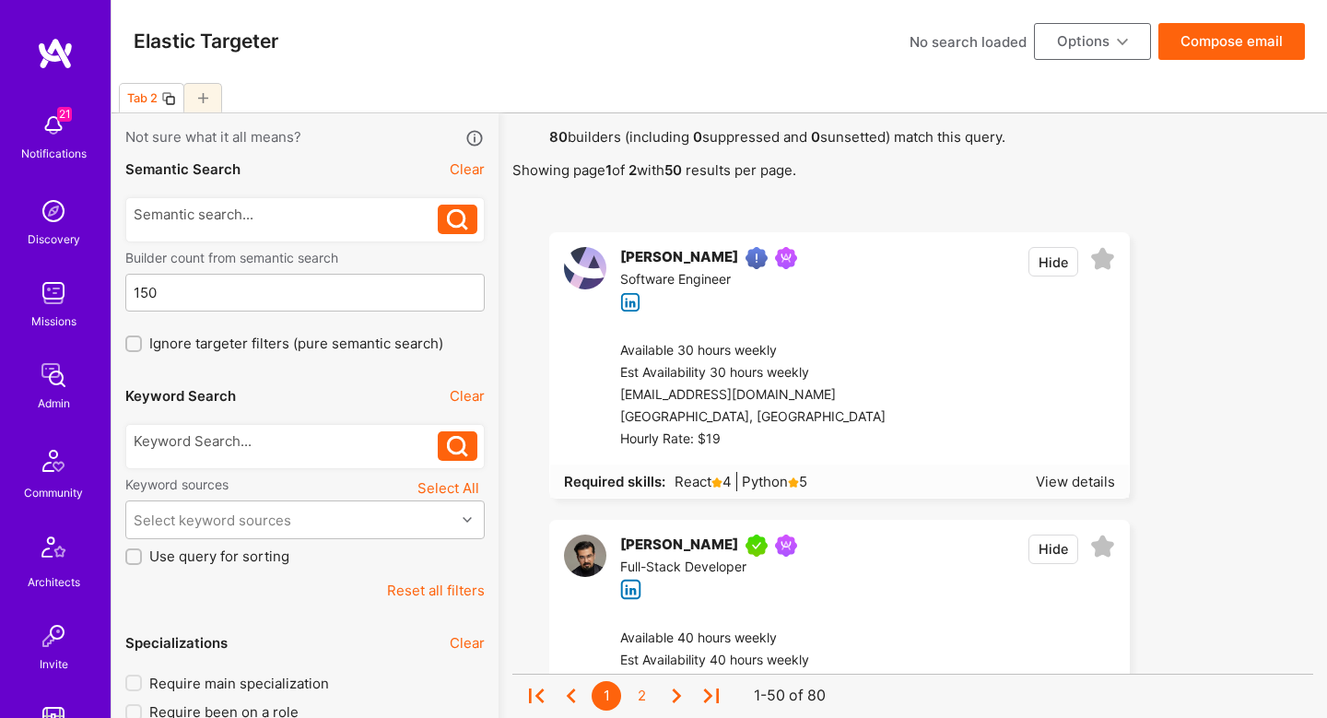
click at [954, 355] on div at bounding box center [1001, 395] width 230 height 111
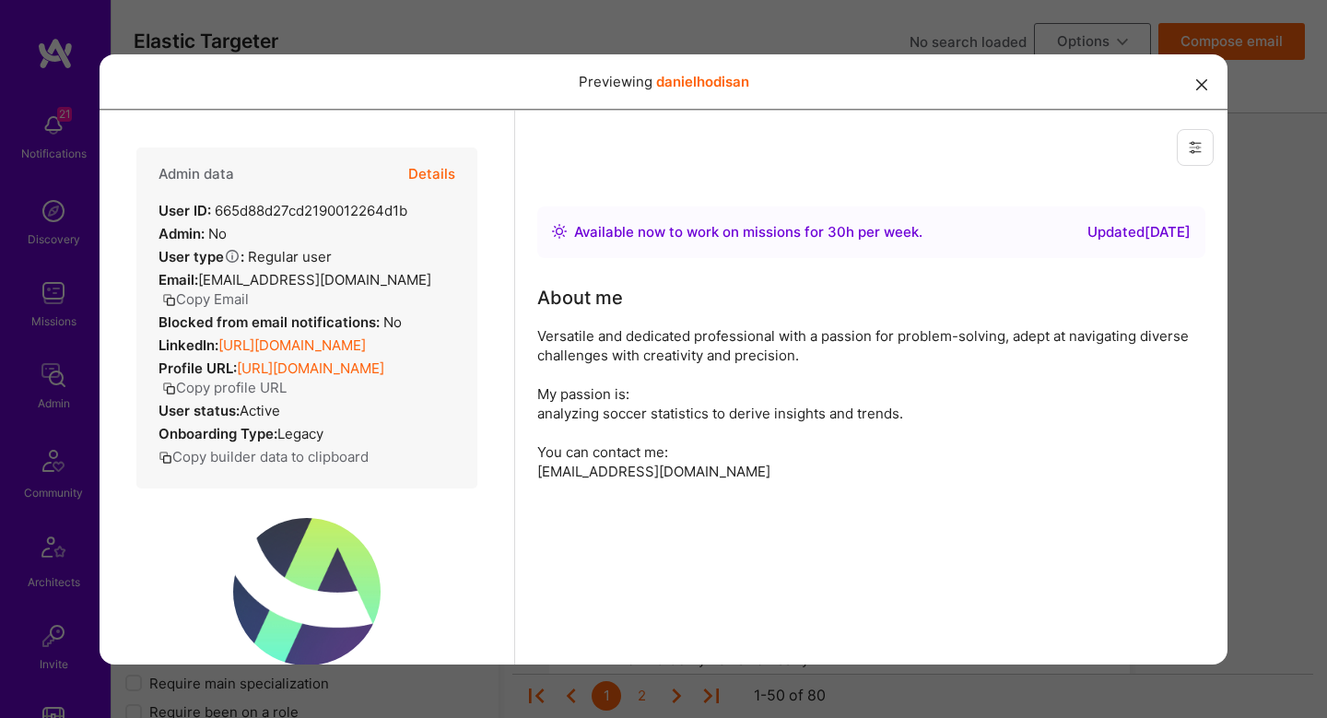
click at [431, 170] on button "Details" at bounding box center [431, 173] width 47 height 53
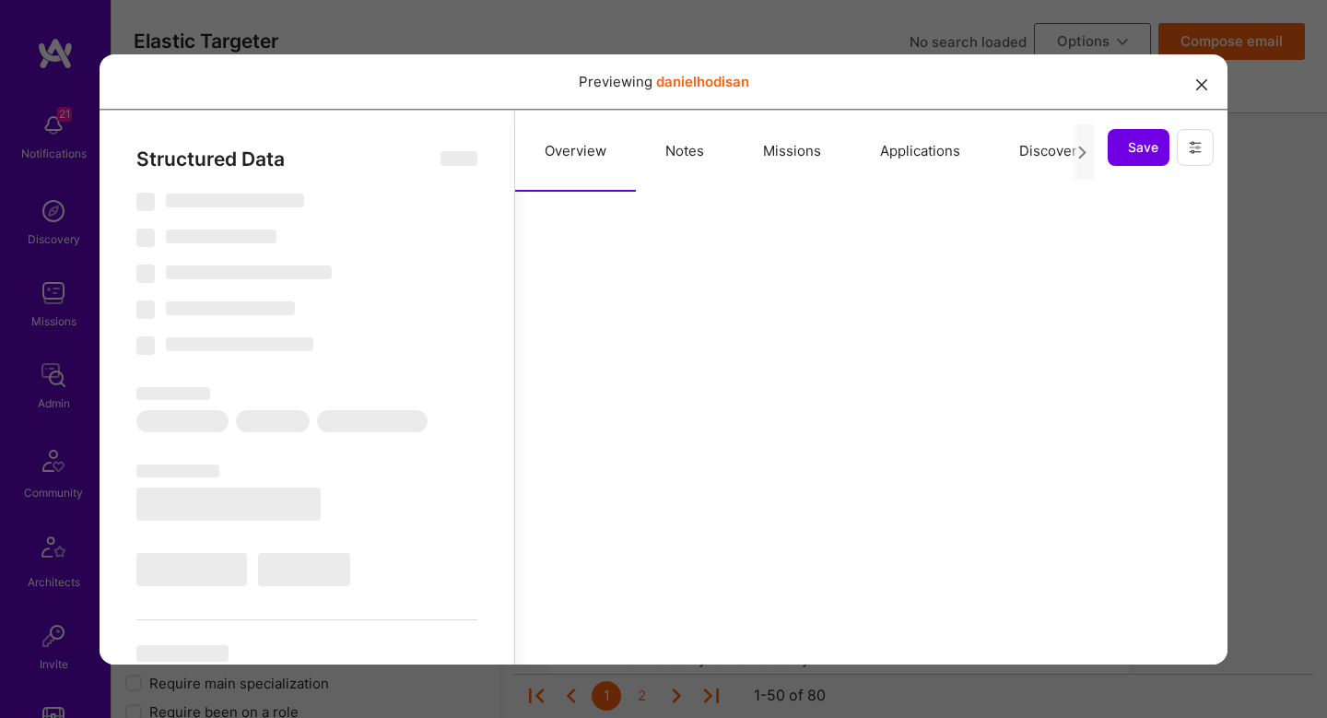
click at [777, 139] on button "Missions" at bounding box center [792, 150] width 117 height 81
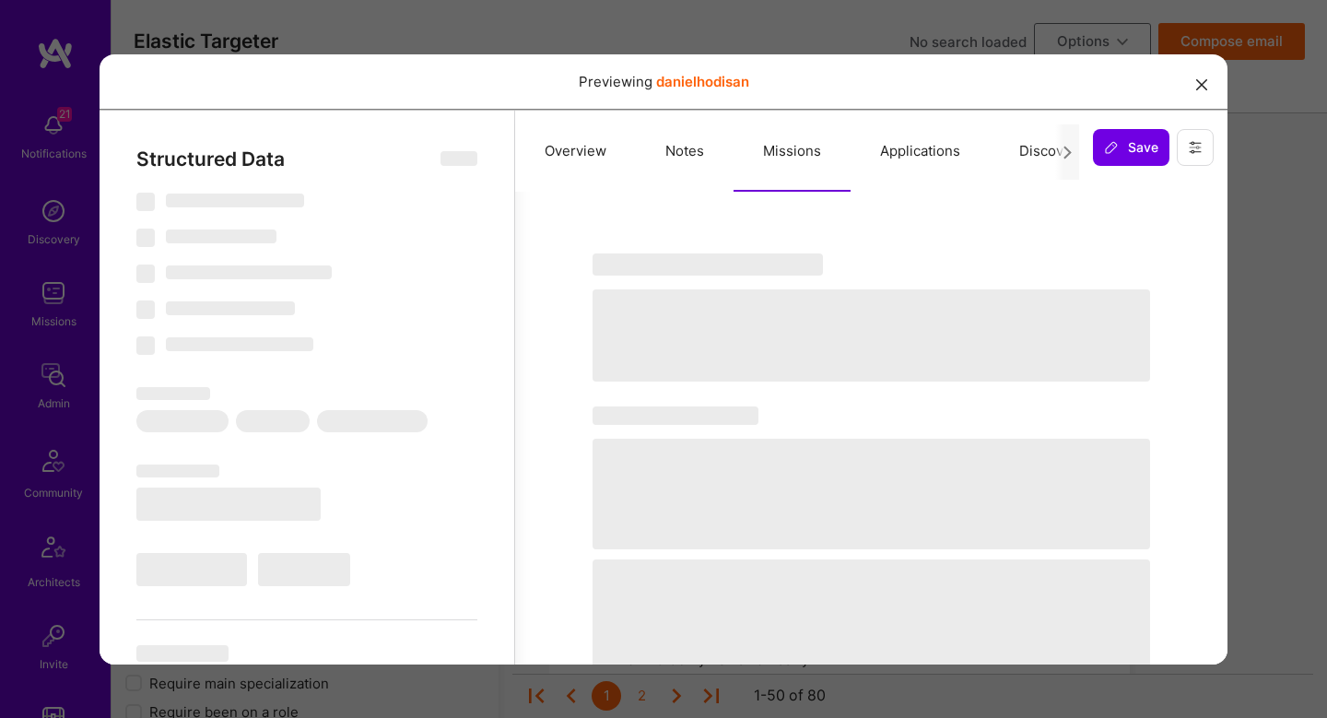
select select "Right Now"
select select "Verified"
select select "US"
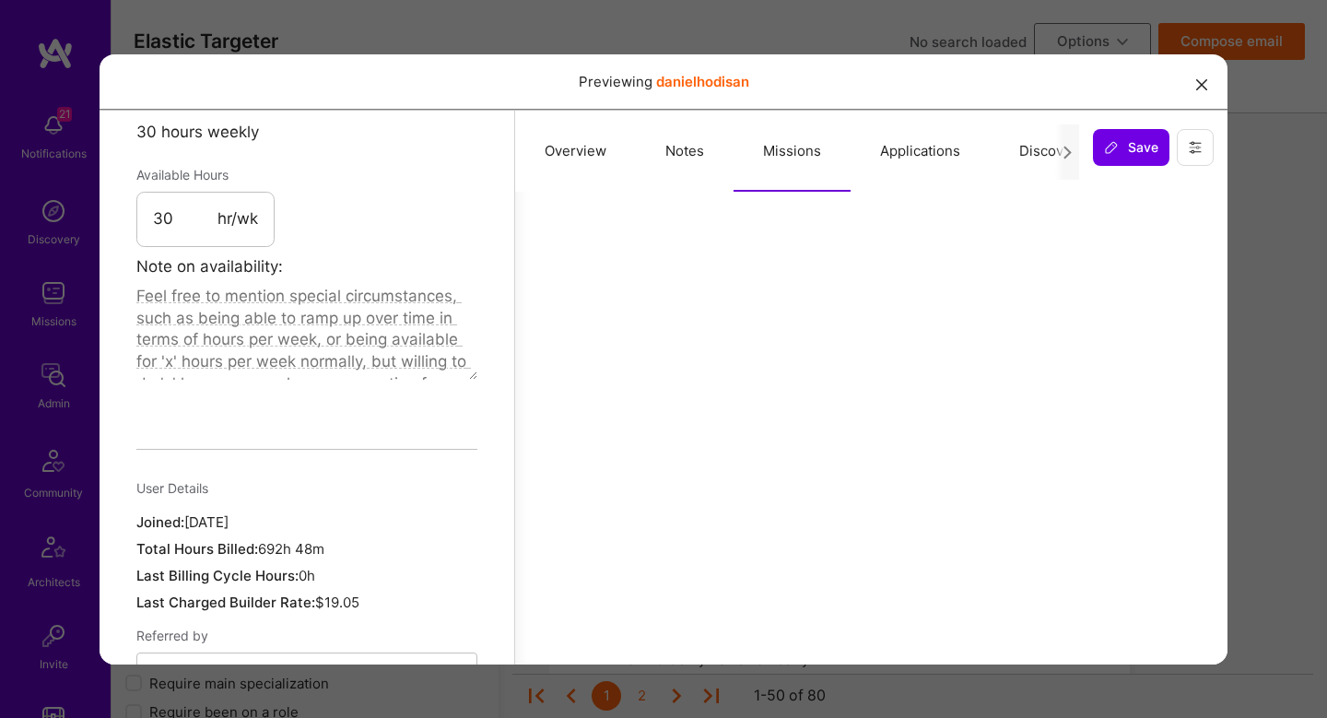
scroll to position [1207, 0]
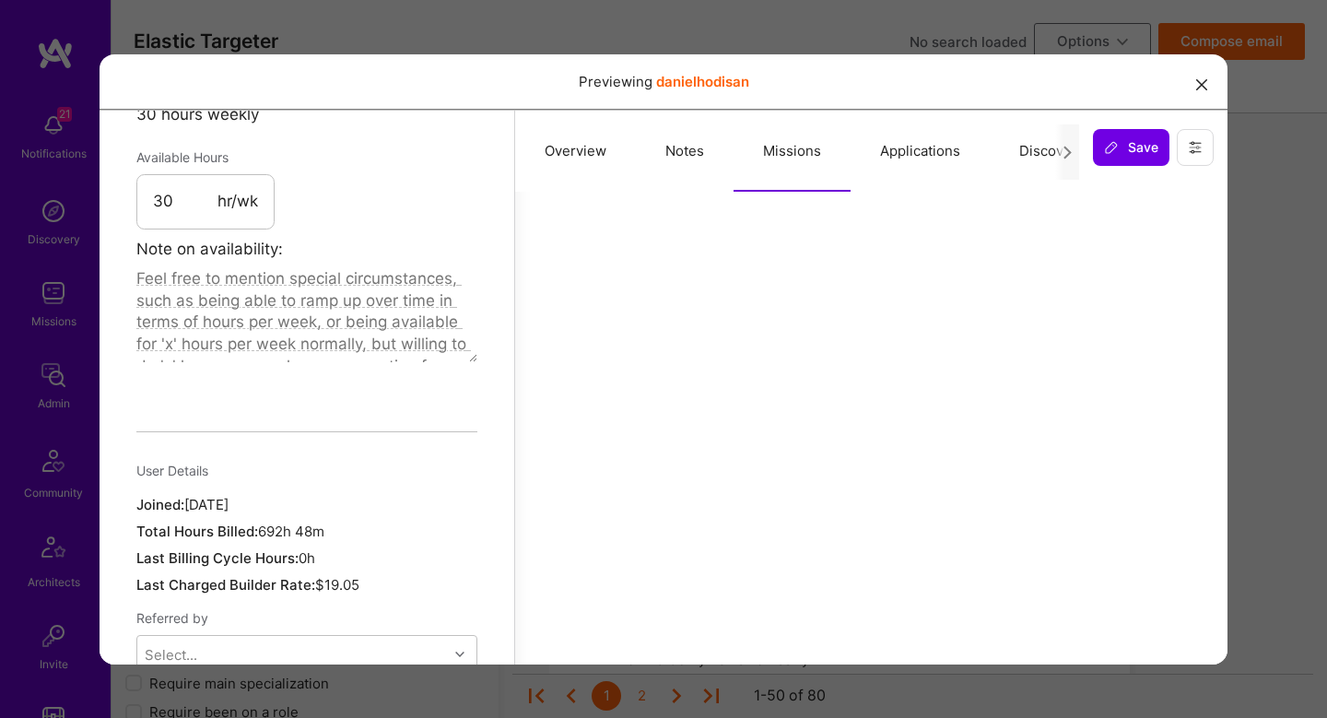
click at [576, 167] on button "Overview" at bounding box center [575, 150] width 121 height 81
drag, startPoint x: 668, startPoint y: 143, endPoint x: 709, endPoint y: 236, distance: 101.6
click at [668, 143] on button "Notes" at bounding box center [685, 150] width 98 height 81
type textarea "x"
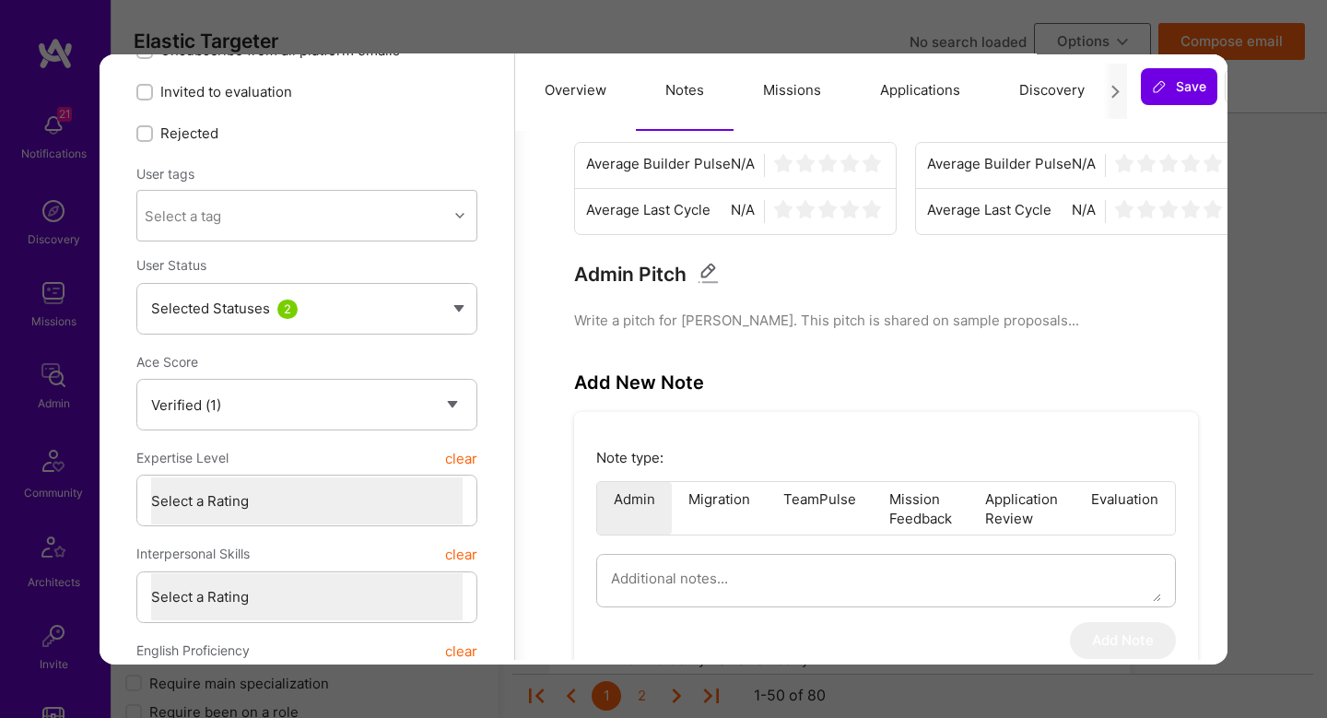
scroll to position [0, 0]
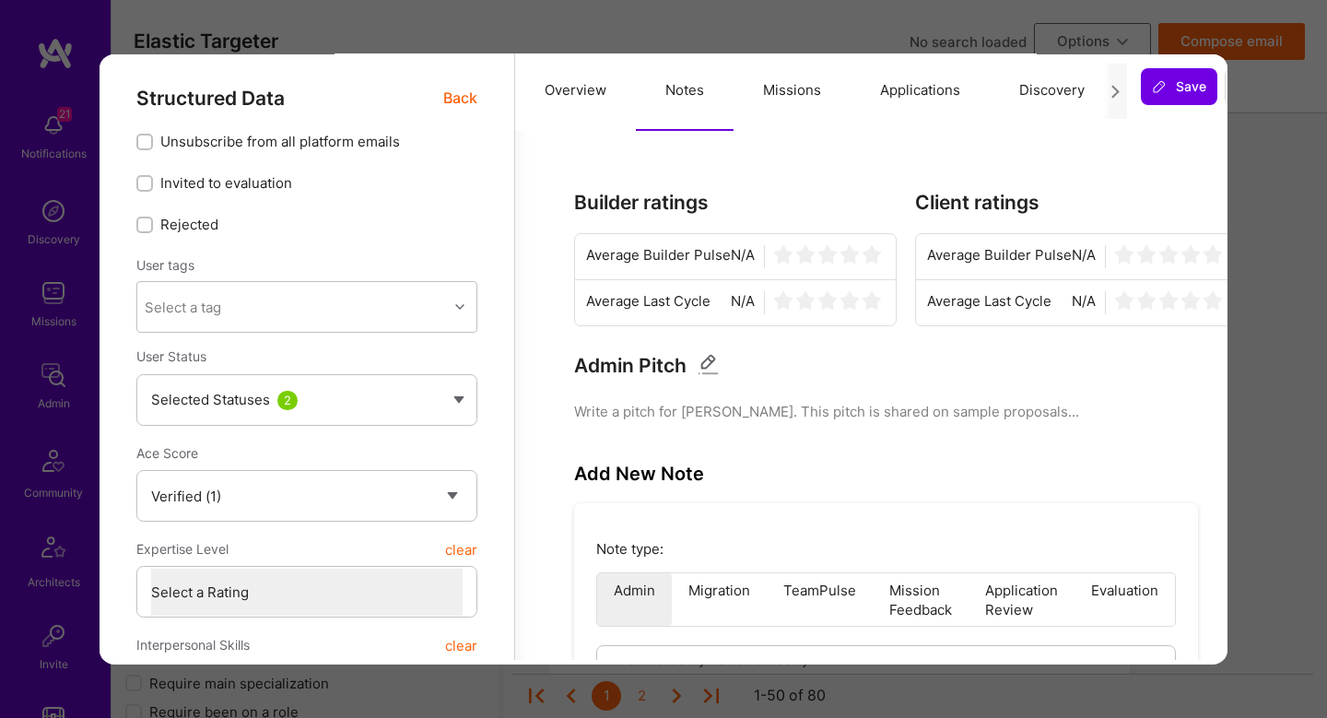
click at [787, 76] on button "Missions" at bounding box center [792, 89] width 117 height 81
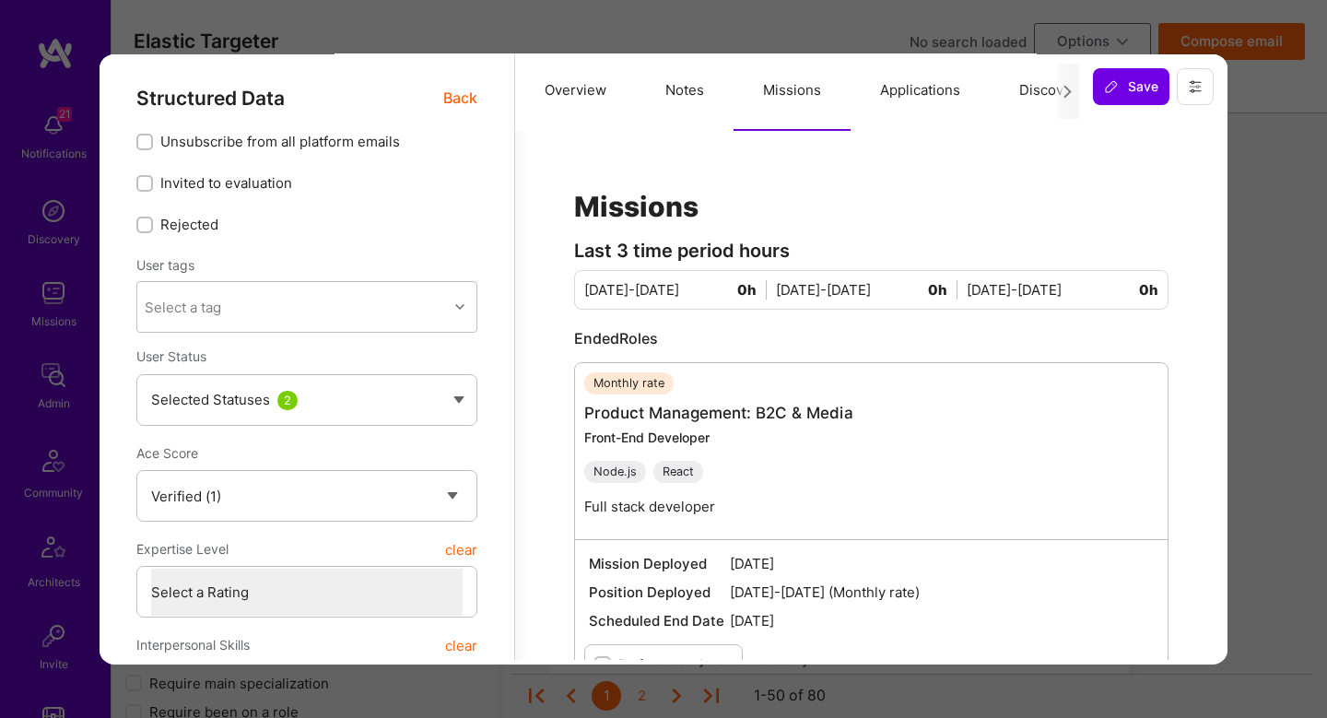
click at [460, 102] on span "Back" at bounding box center [460, 97] width 34 height 23
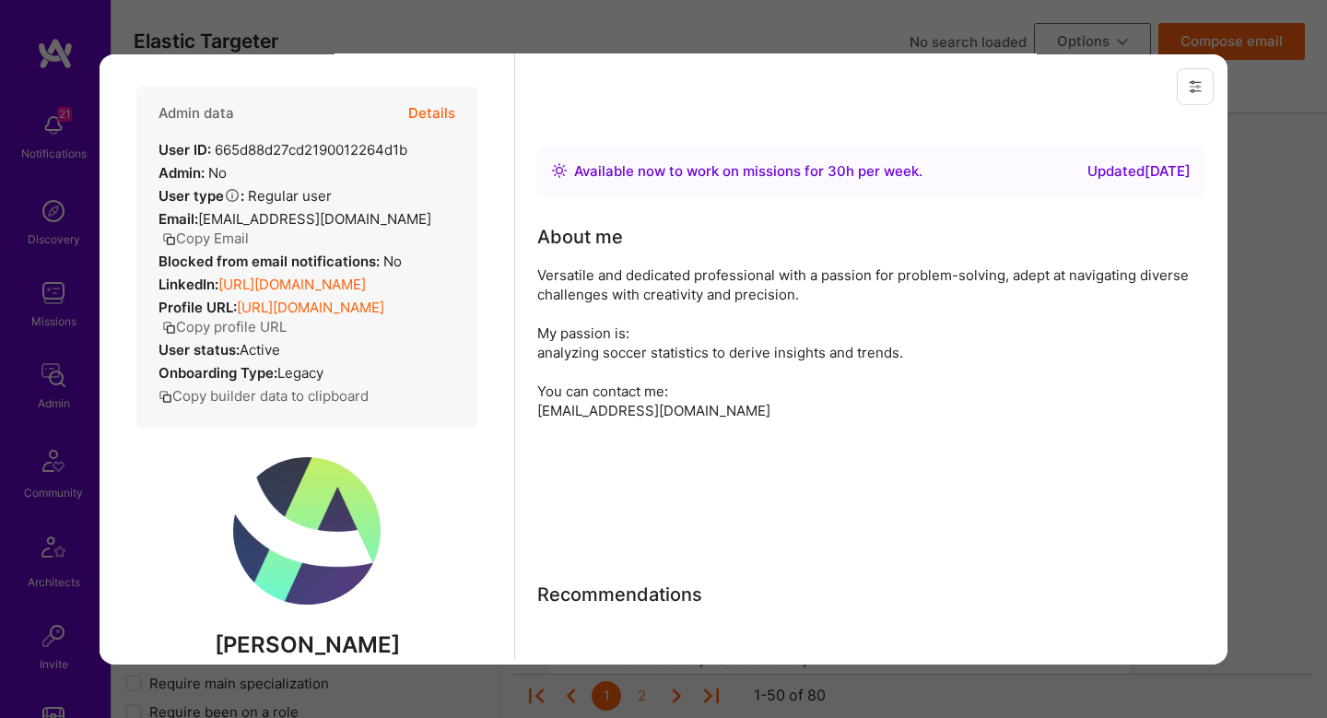
click at [466, 98] on div "Admin data Details User ID: 665d88d27cd2190012264d1b Admin: No User type Regula…" at bounding box center [306, 256] width 341 height 341
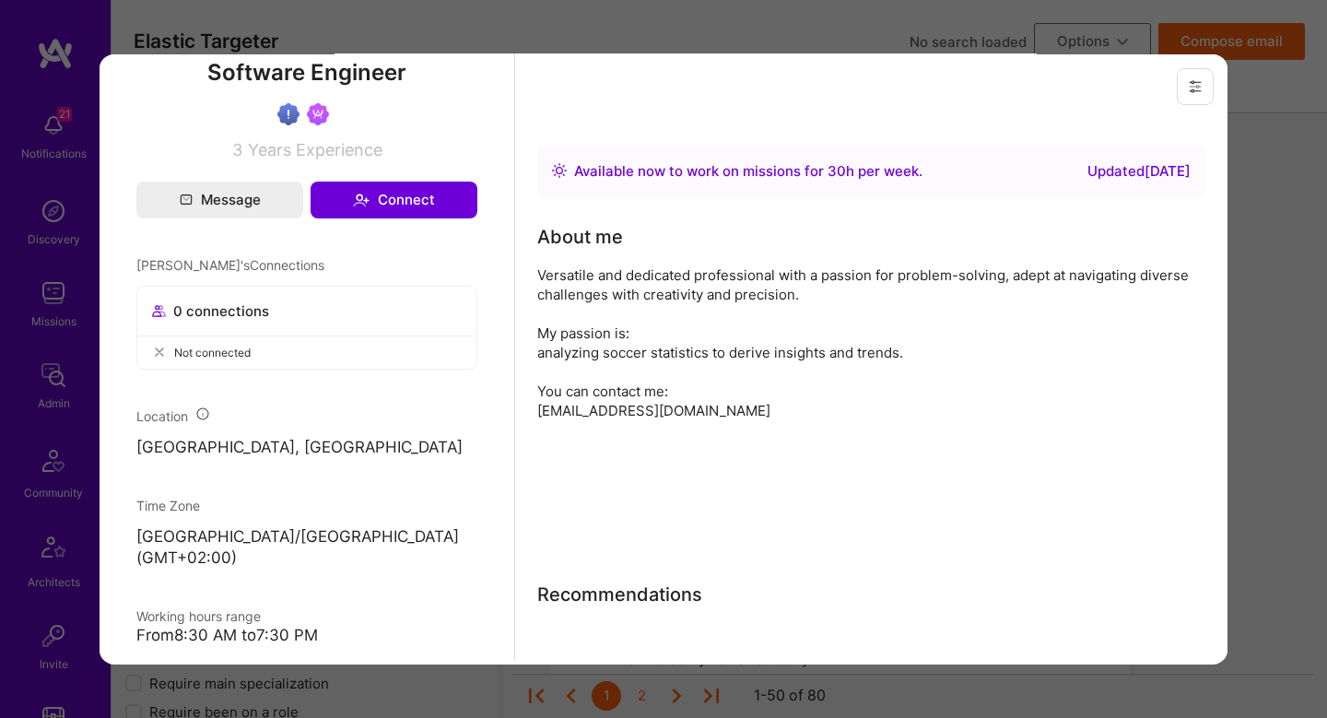
click at [1263, 300] on div "Previewing danielhodisan" at bounding box center [663, 359] width 1327 height 718
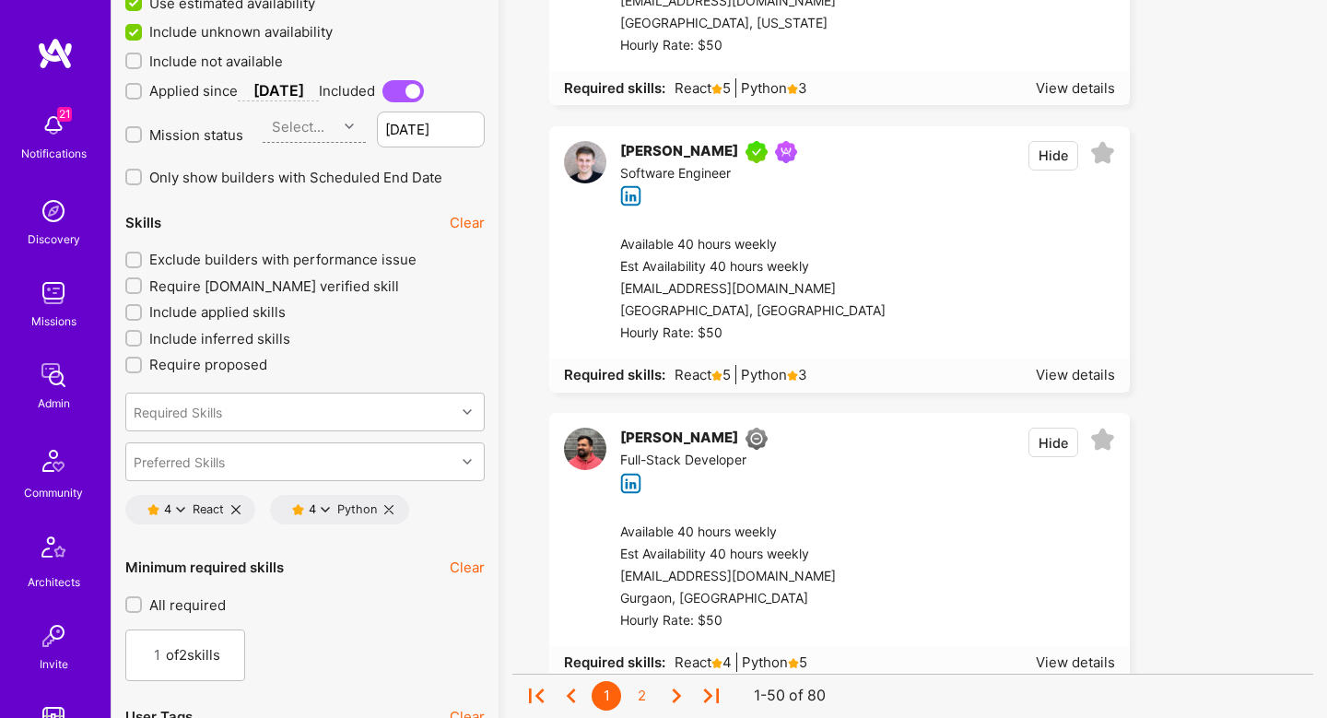
scroll to position [1877, 0]
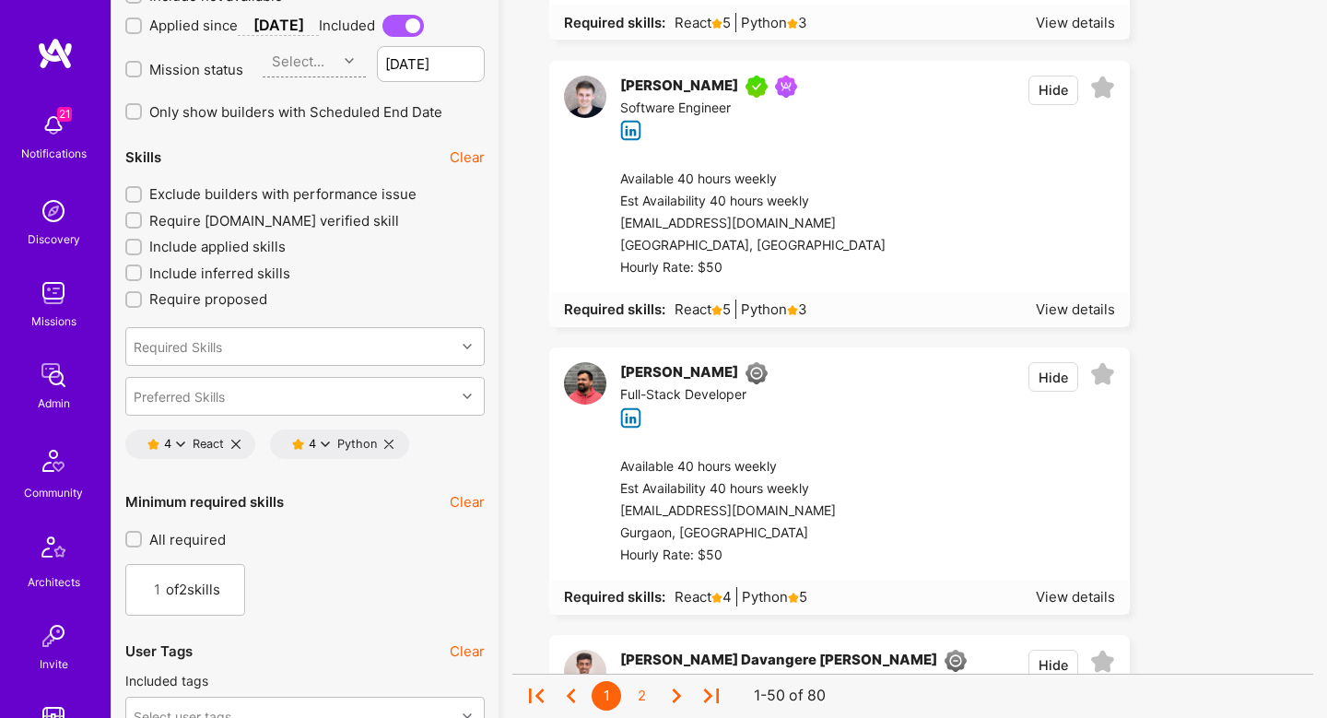
click at [944, 452] on div "Available 40 hours weekly Est Availability 40 hours weekly rahulkp220@gmail.com…" at bounding box center [861, 511] width 537 height 138
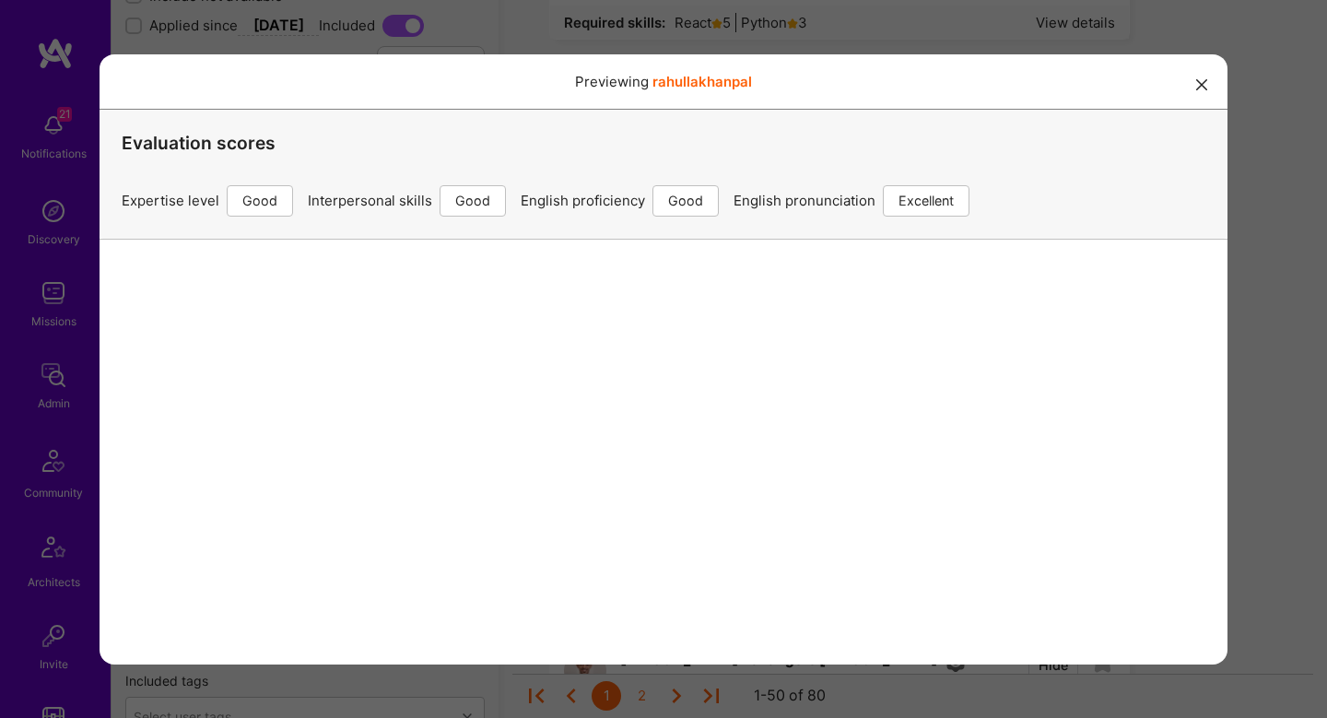
scroll to position [2271, 0]
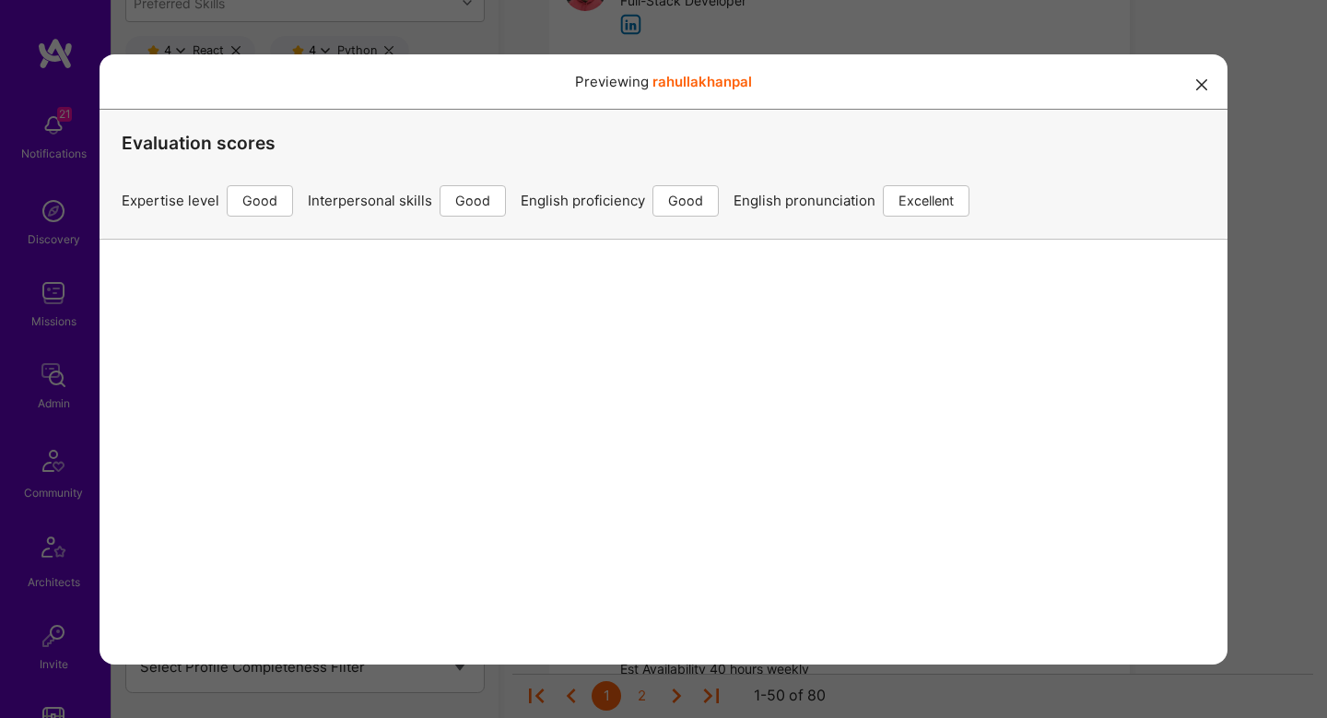
click at [1274, 356] on div "Previewing rahullakhanpal Evaluation scores Expertise level Good Interpersonal …" at bounding box center [663, 359] width 1327 height 718
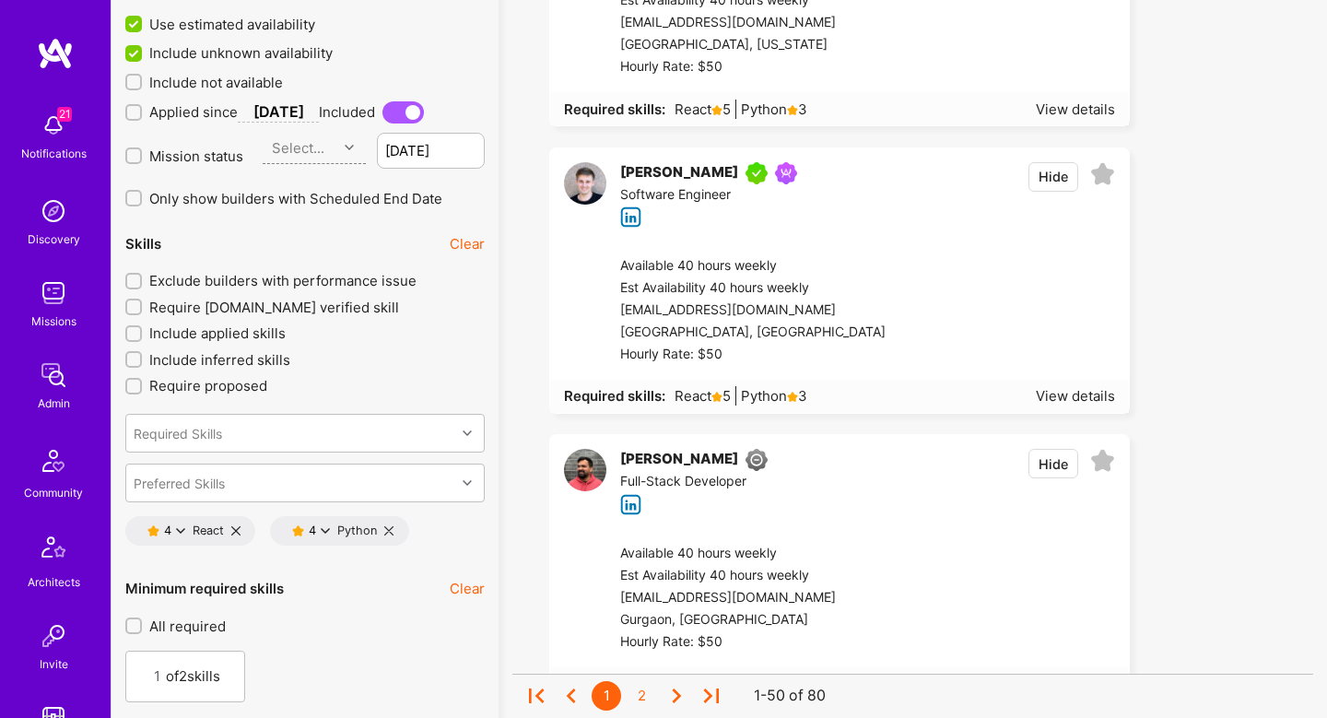
scroll to position [521, 0]
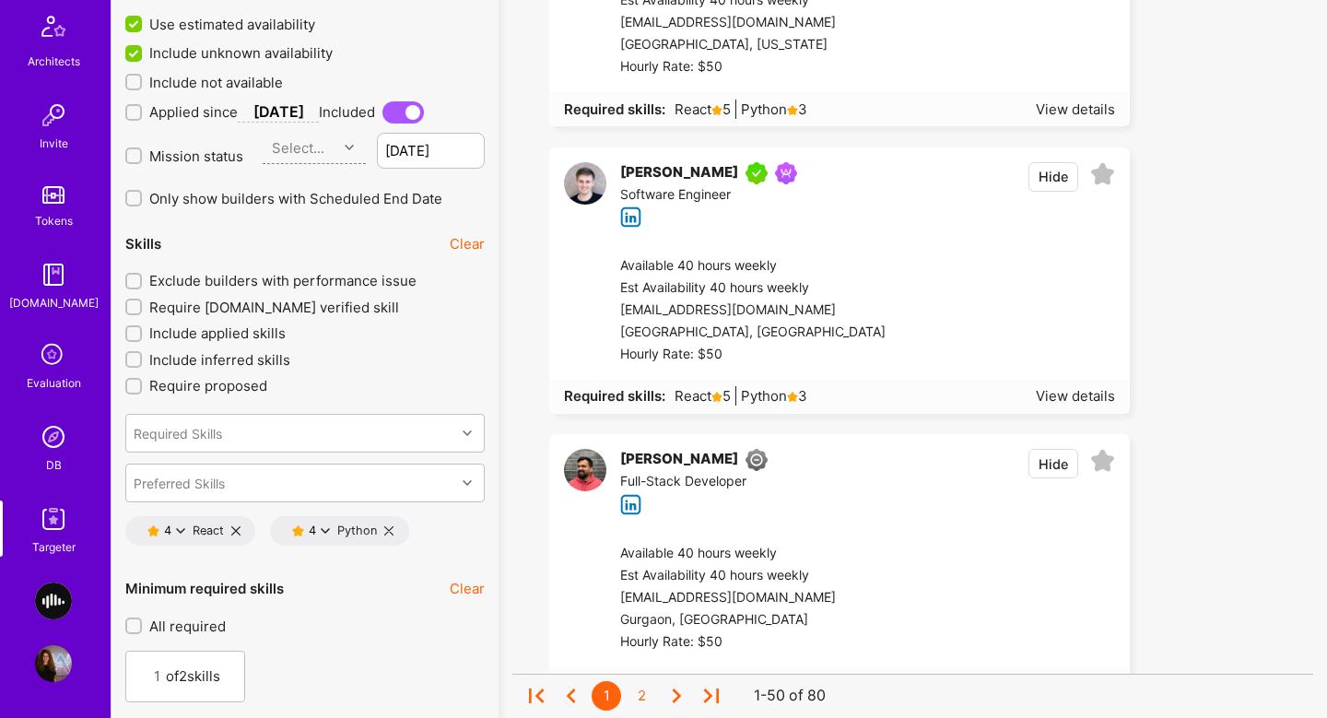
click at [64, 449] on img at bounding box center [53, 437] width 37 height 37
click at [238, 526] on icon at bounding box center [235, 530] width 9 height 9
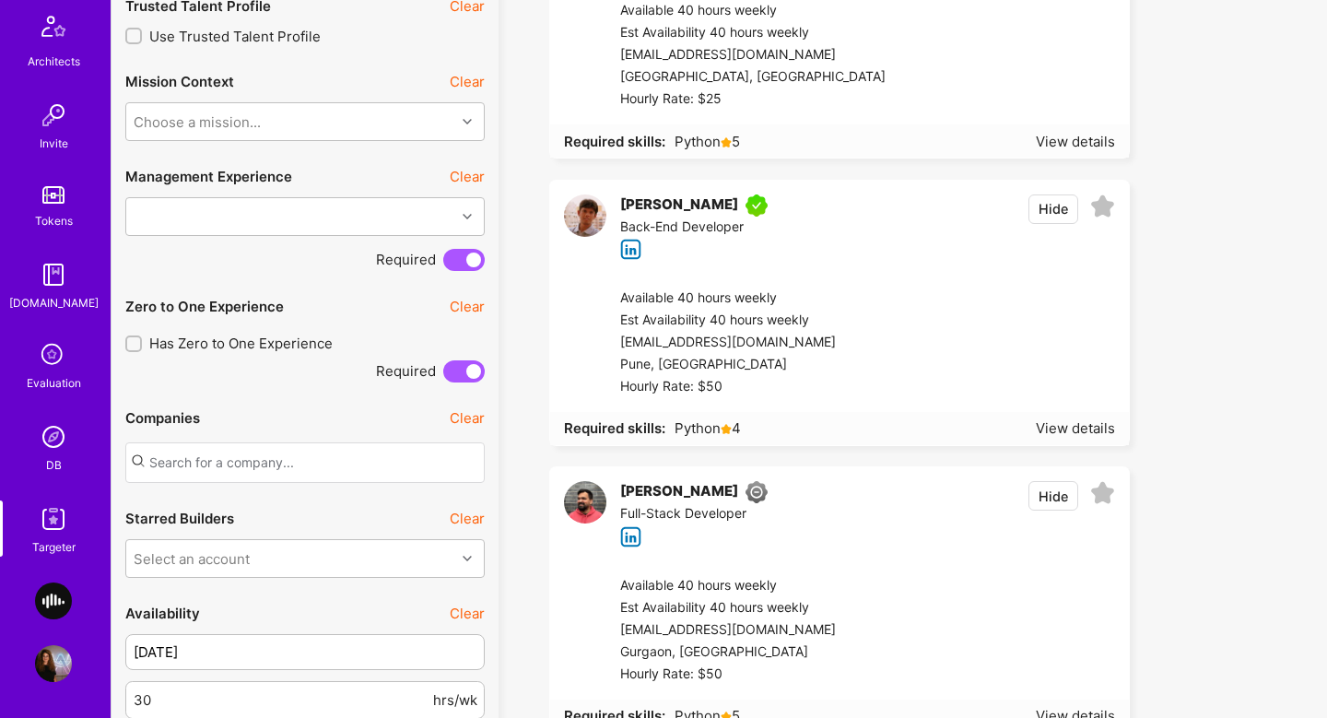
scroll to position [894, 0]
click at [916, 286] on div "Available 40 hours weekly Est Availability 40 hours weekly niksagr@gmail.com Pu…" at bounding box center [861, 345] width 537 height 138
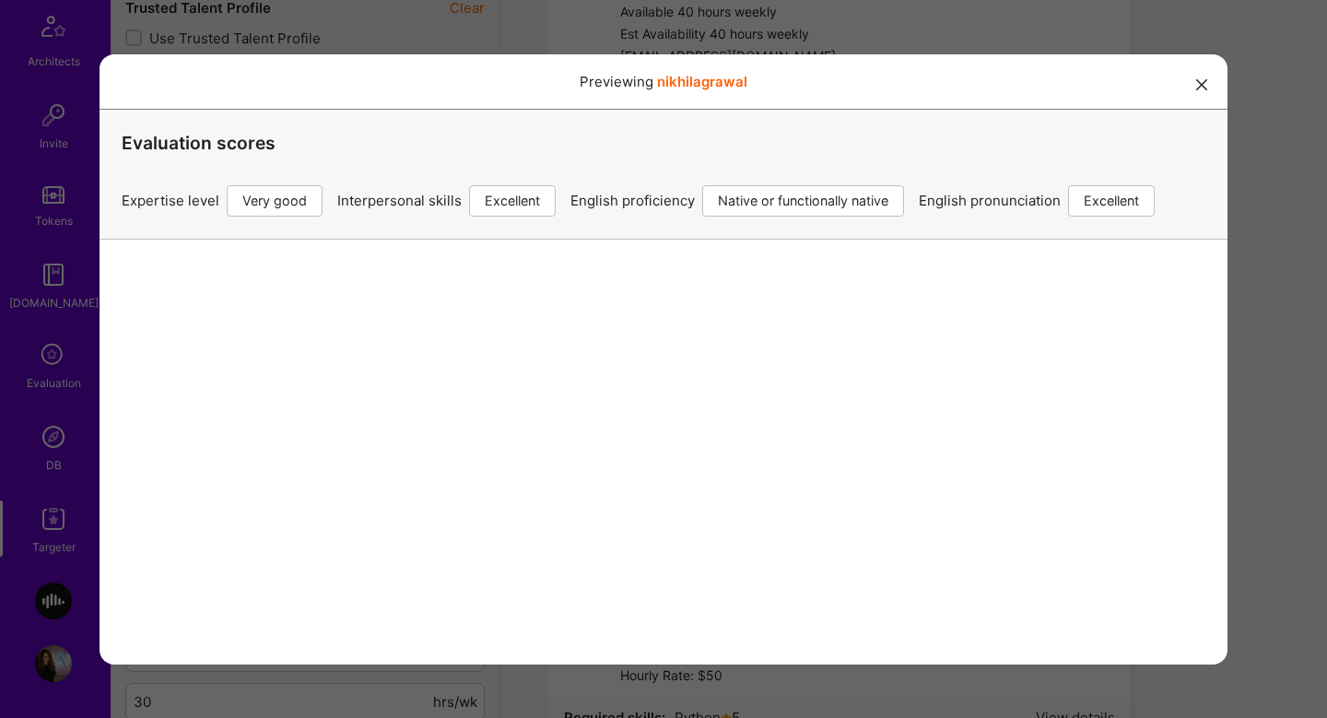
click at [1249, 344] on div "Previewing nikhilagrawal Evaluation scores Expertise level Very good Interperso…" at bounding box center [663, 359] width 1327 height 718
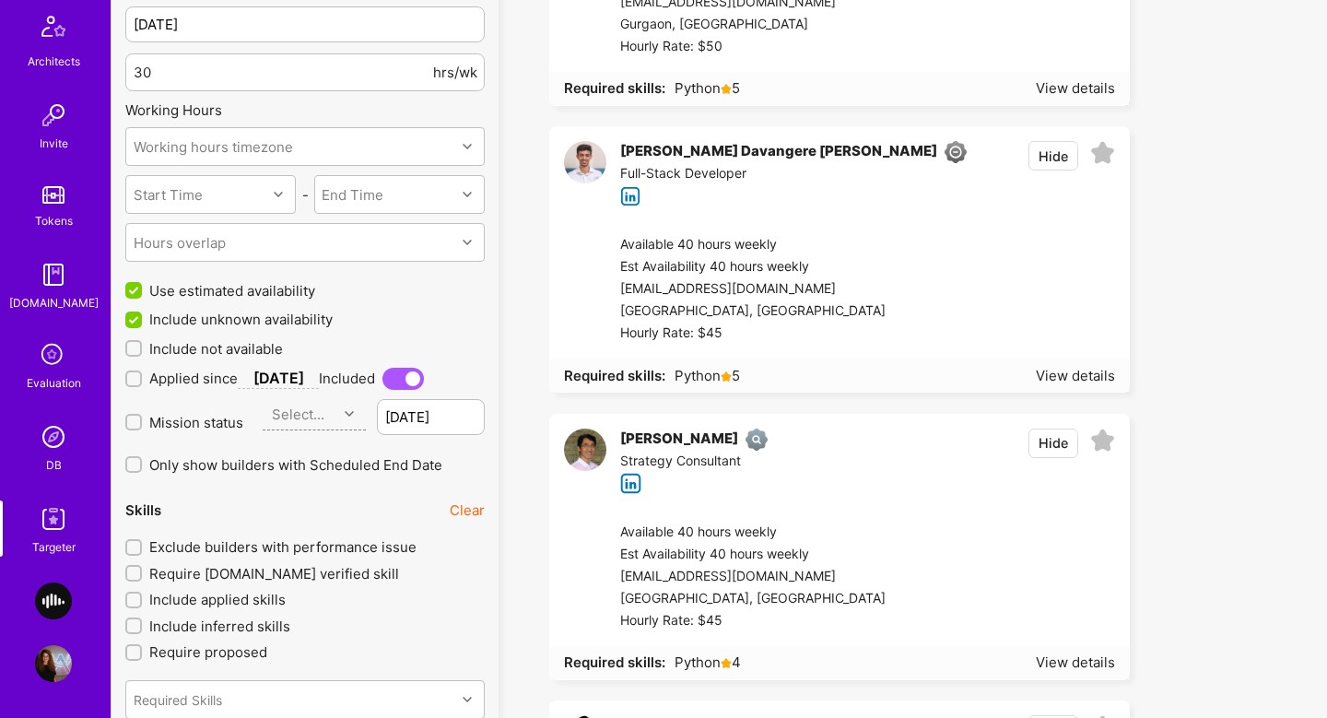
scroll to position [1533, 0]
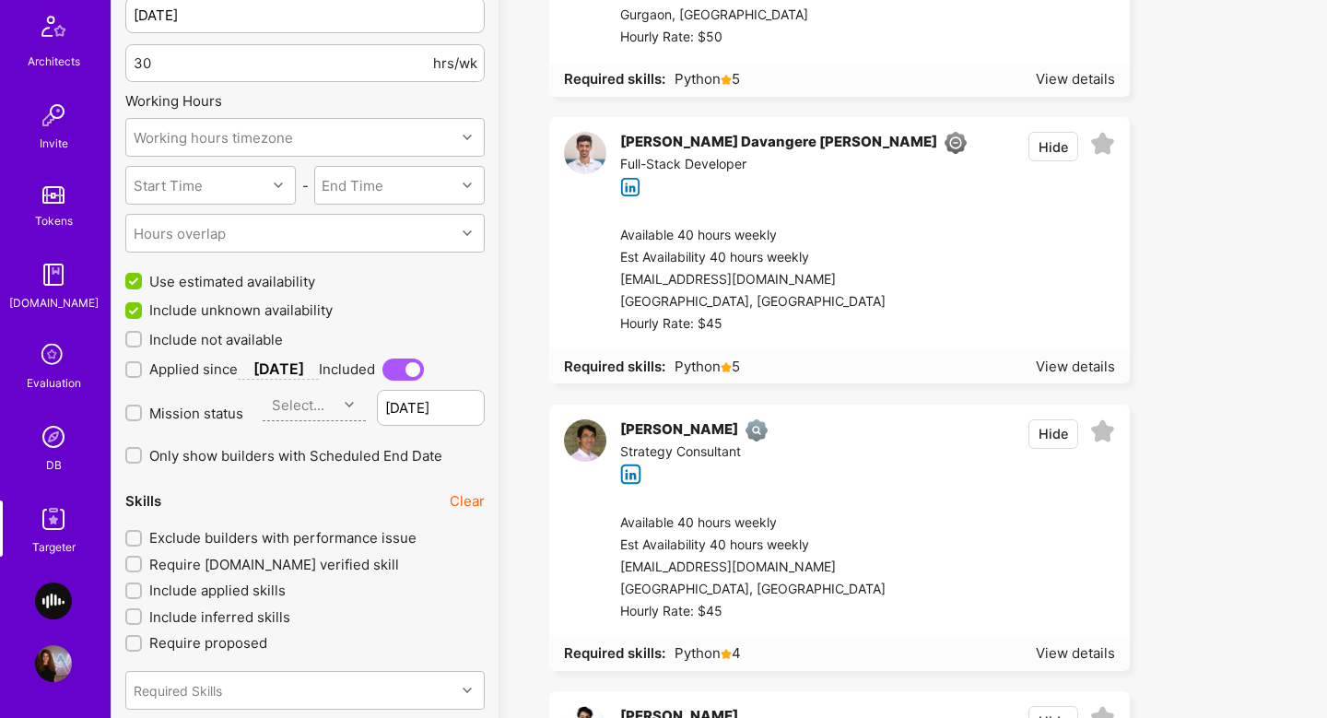
click at [965, 259] on div at bounding box center [1001, 280] width 230 height 111
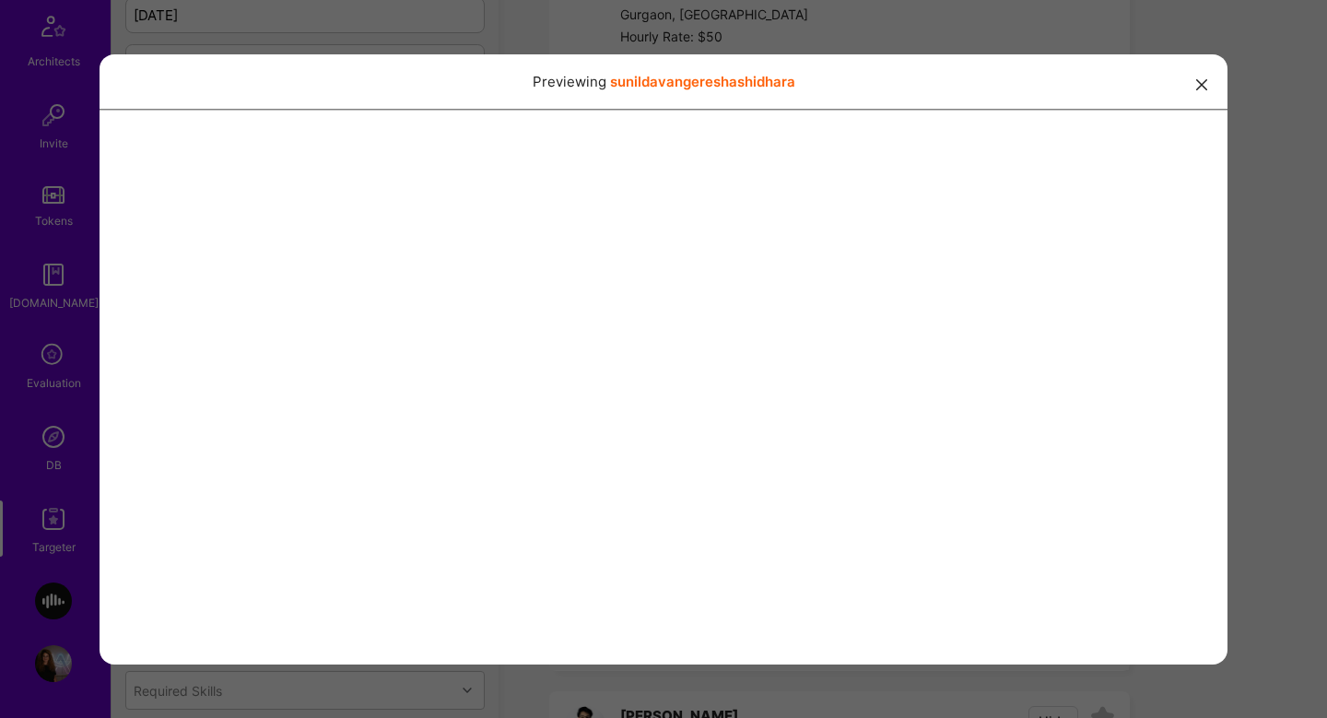
scroll to position [61, 0]
click at [1232, 233] on div "Previewing sunildavangereshashidhara" at bounding box center [663, 359] width 1327 height 718
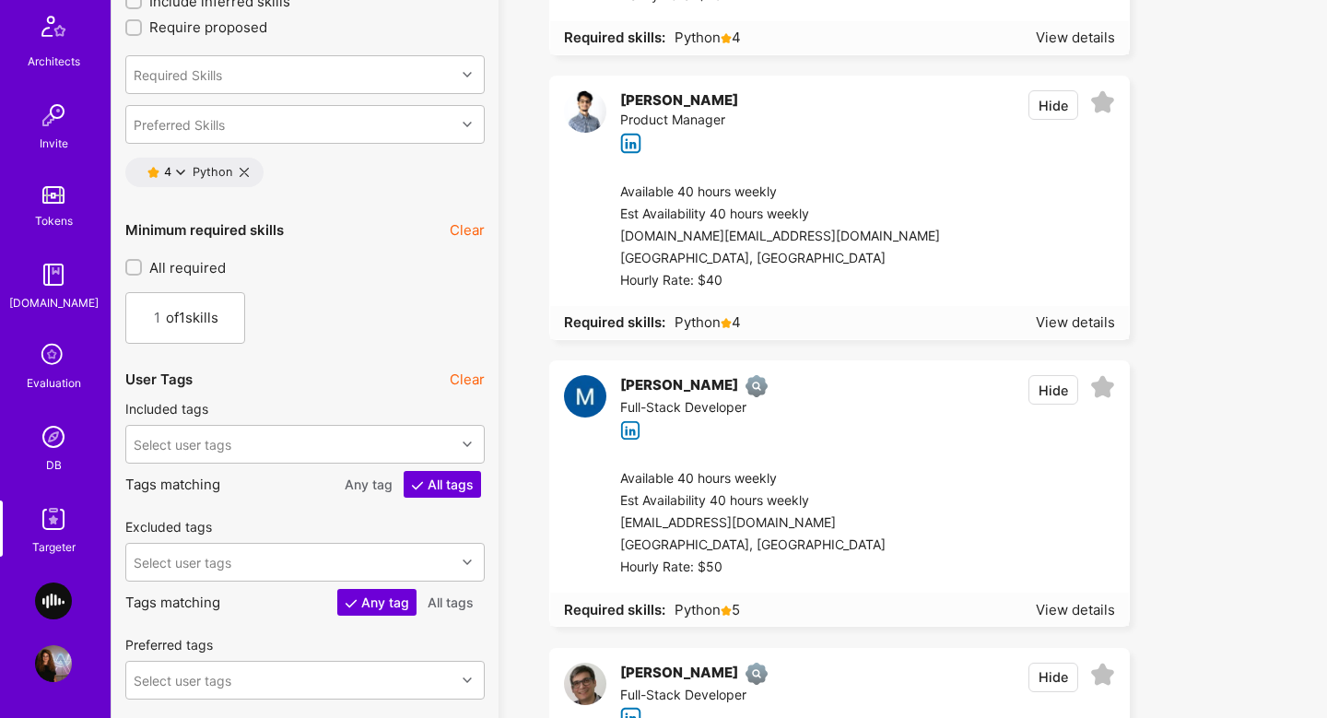
scroll to position [5721, 0]
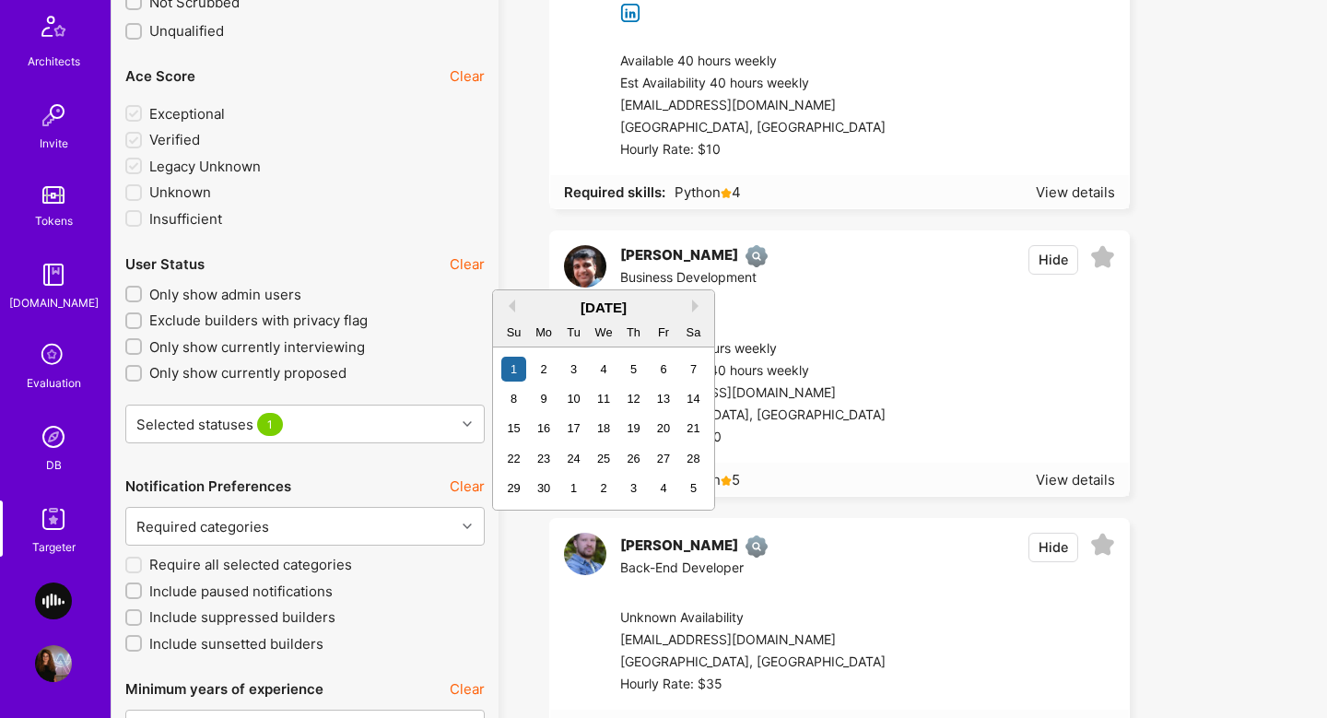
click at [515, 310] on div "June 2025" at bounding box center [603, 307] width 221 height 19
click at [513, 310] on button "Previous Month" at bounding box center [508, 306] width 13 height 13
click at [630, 370] on div "1" at bounding box center [633, 369] width 25 height 25
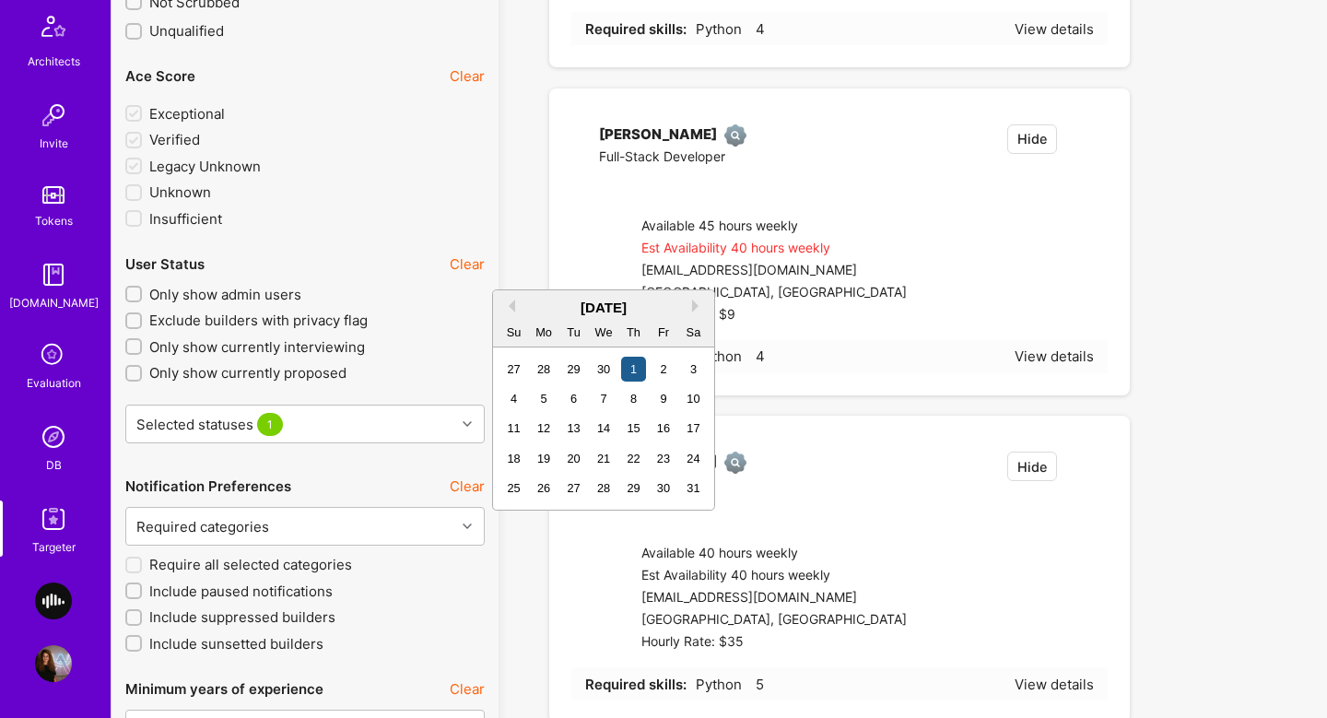
type input "01/05/2025"
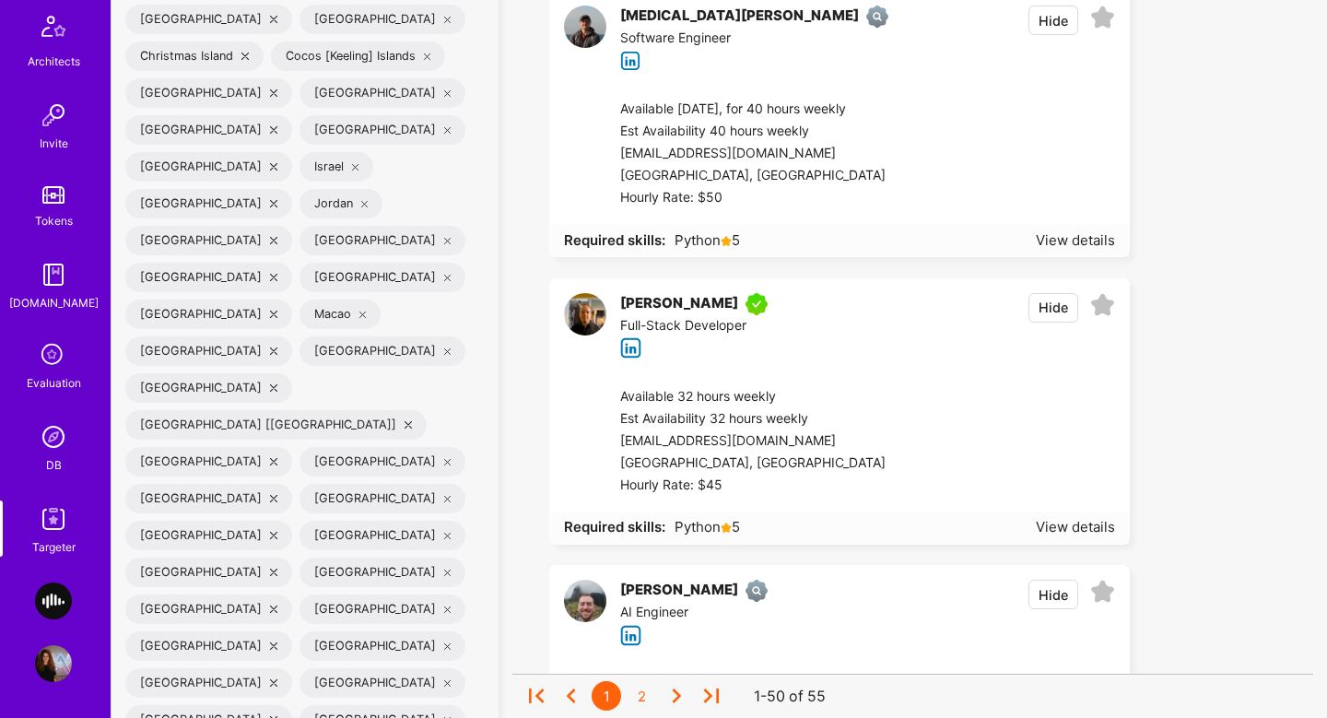
scroll to position [3377, 0]
click at [918, 419] on div at bounding box center [1001, 442] width 230 height 111
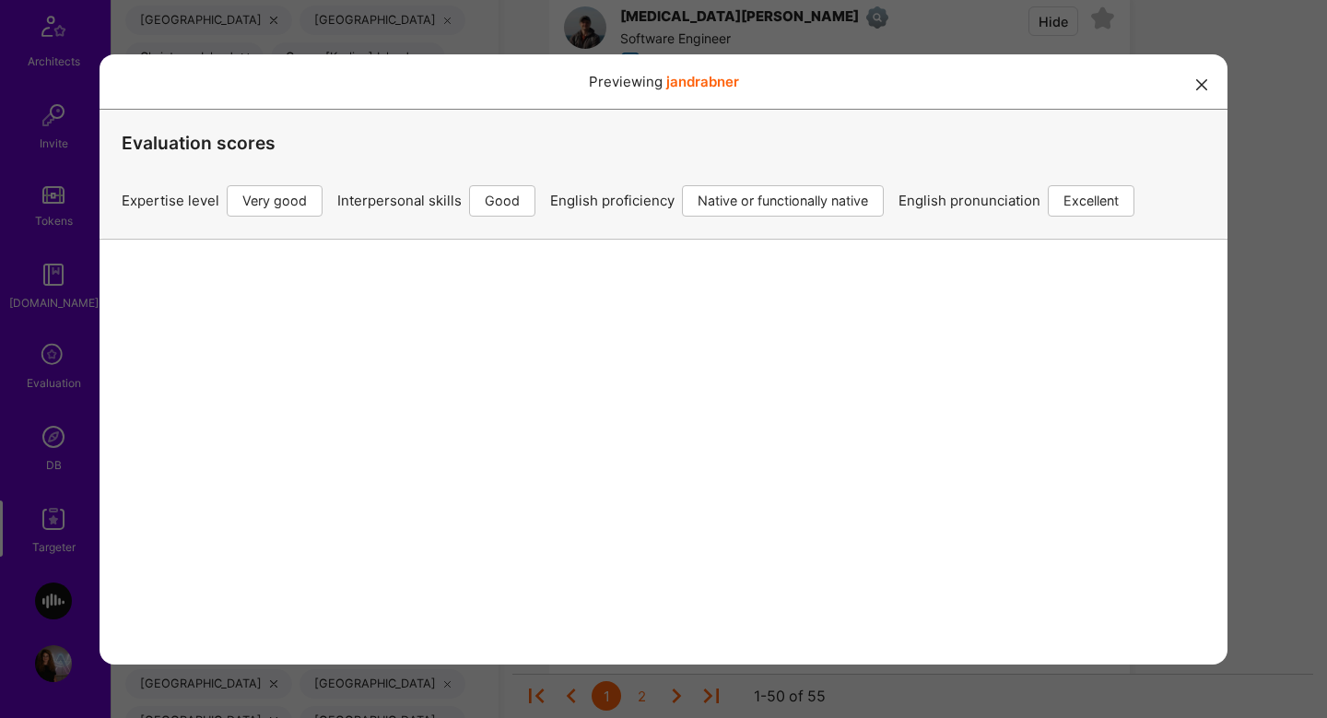
click at [1264, 347] on div "Previewing jandrabner Evaluation scores Expertise level Very good Interpersonal…" at bounding box center [663, 359] width 1327 height 718
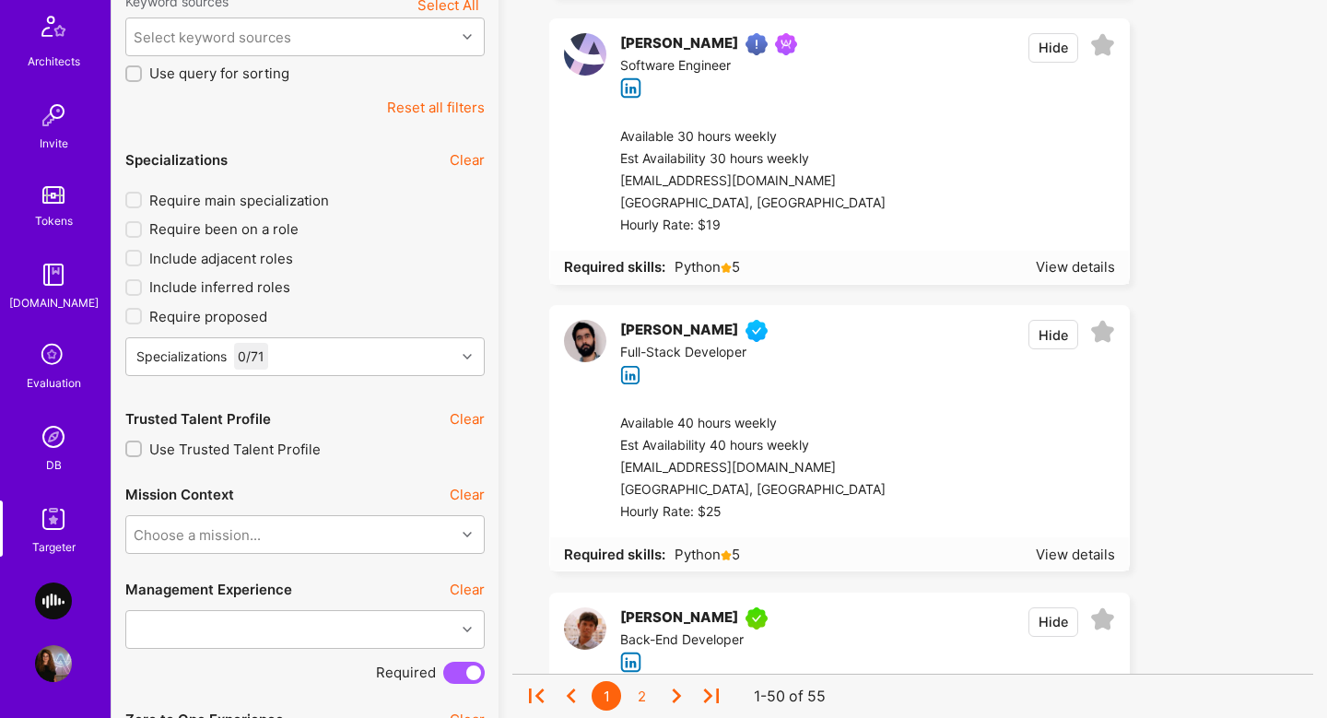
scroll to position [705, 0]
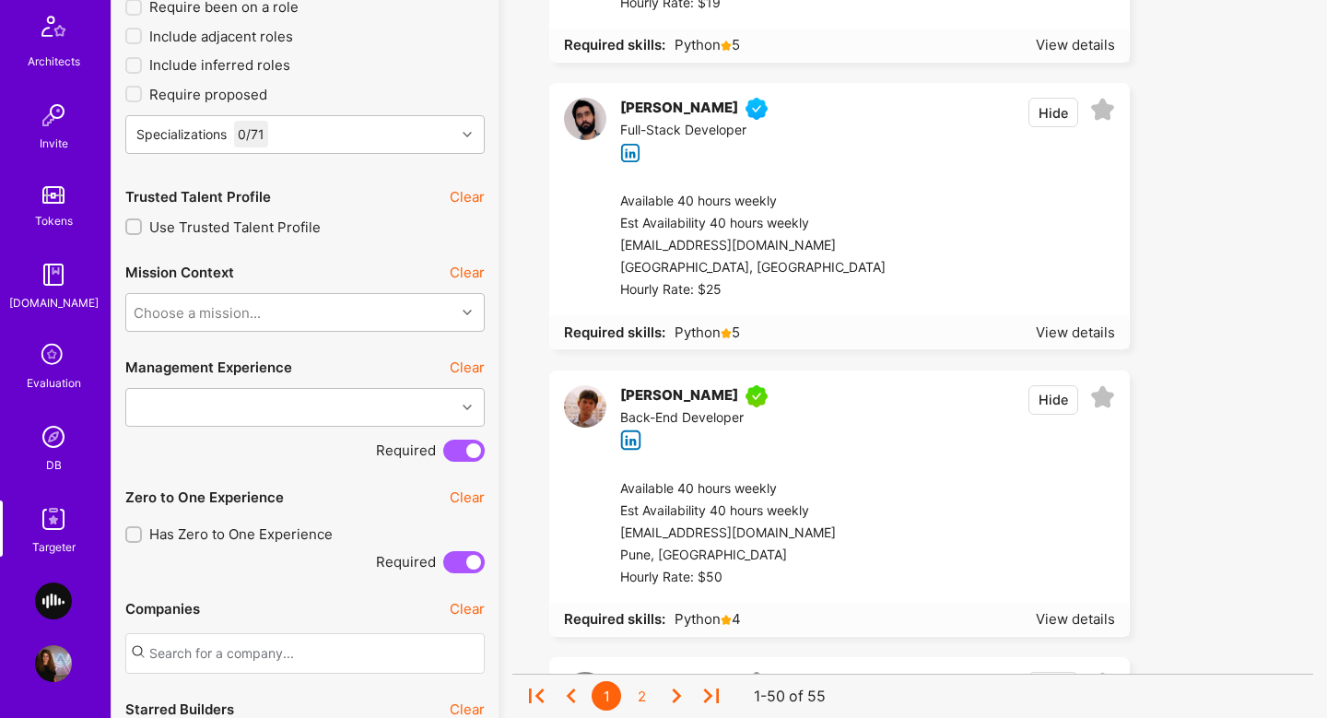
click at [964, 242] on div at bounding box center [1001, 246] width 230 height 111
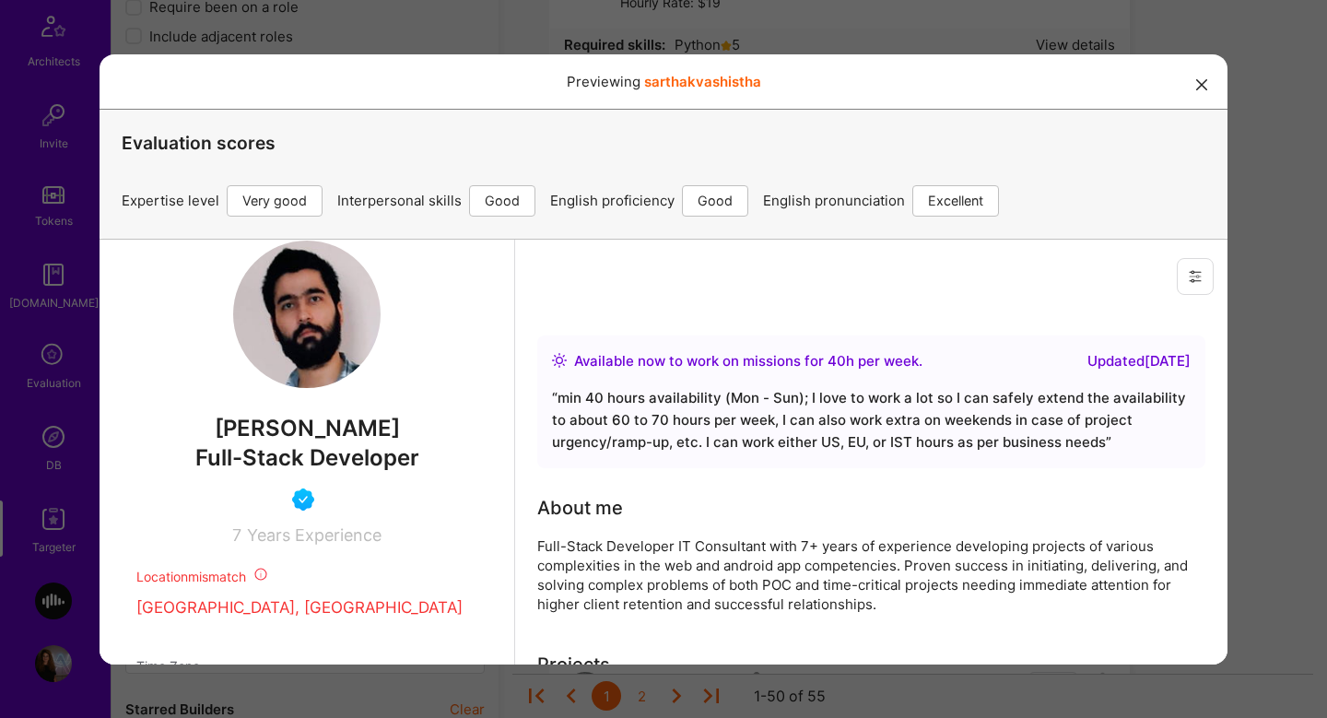
scroll to position [325, 0]
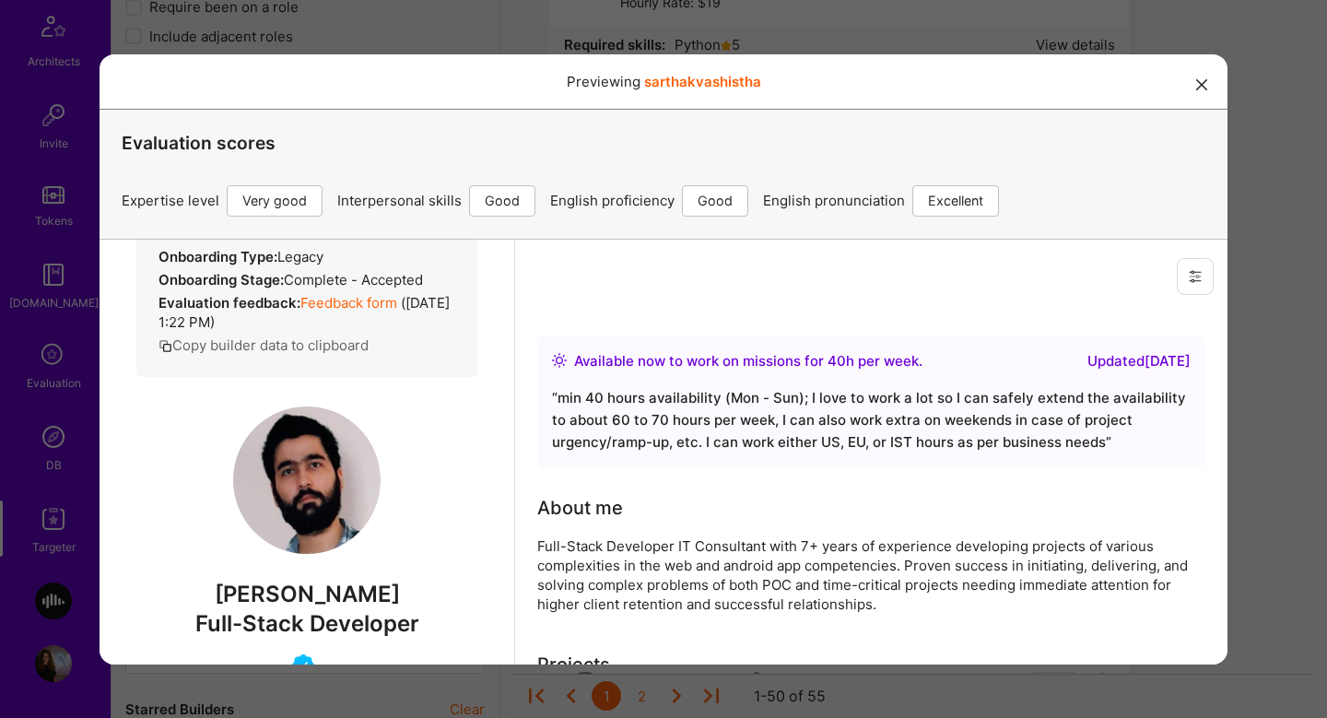
click at [1235, 362] on div "Previewing sarthakvashistha Evaluation scores Expertise level Very good Interpe…" at bounding box center [663, 359] width 1327 height 718
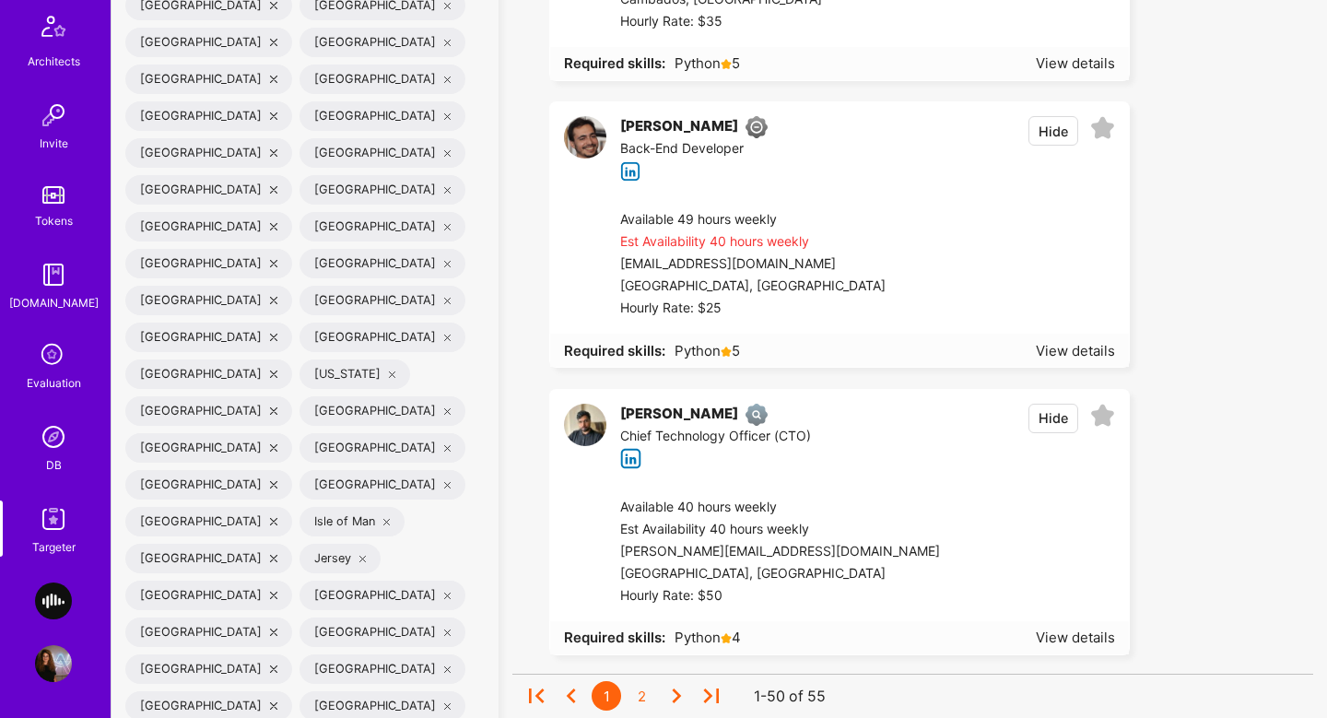
scroll to position [4131, 0]
click at [977, 260] on div at bounding box center [1001, 262] width 230 height 111
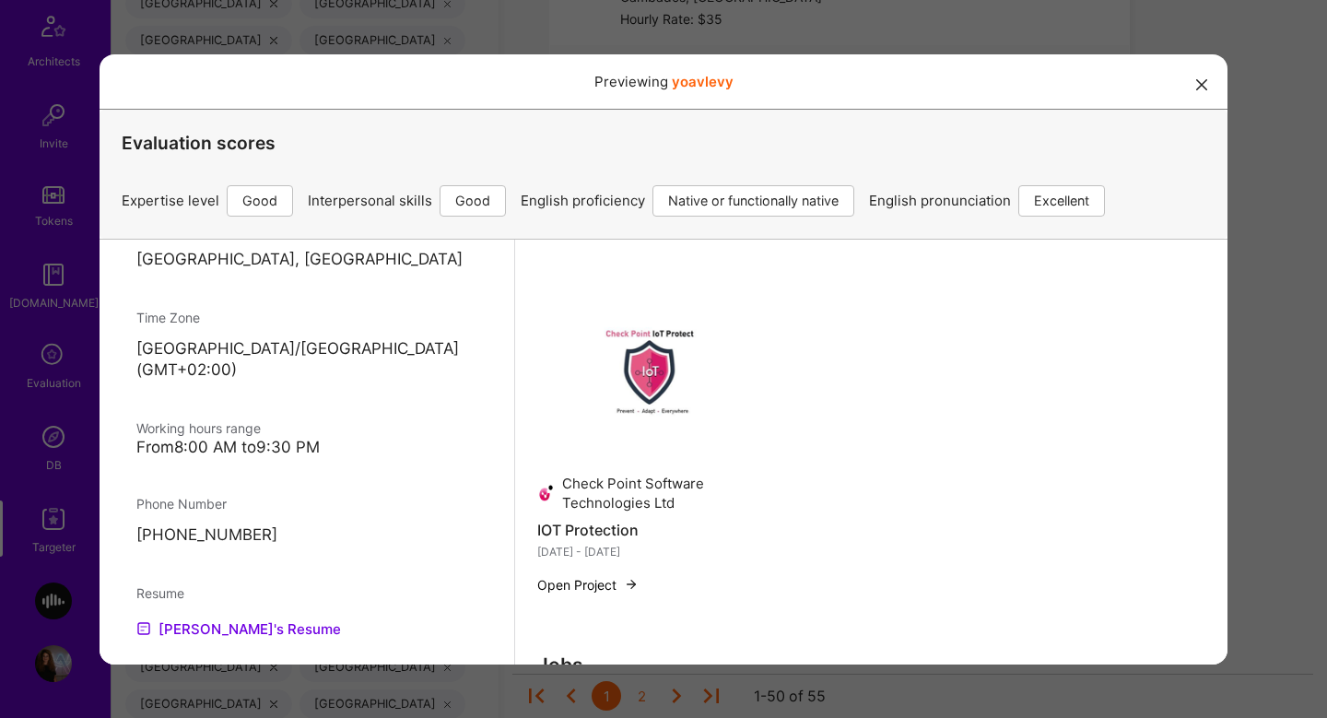
scroll to position [1209, 0]
click at [1293, 343] on div "Previewing yoavlevy Evaluation scores Expertise level Good Interpersonal skills…" at bounding box center [663, 359] width 1327 height 718
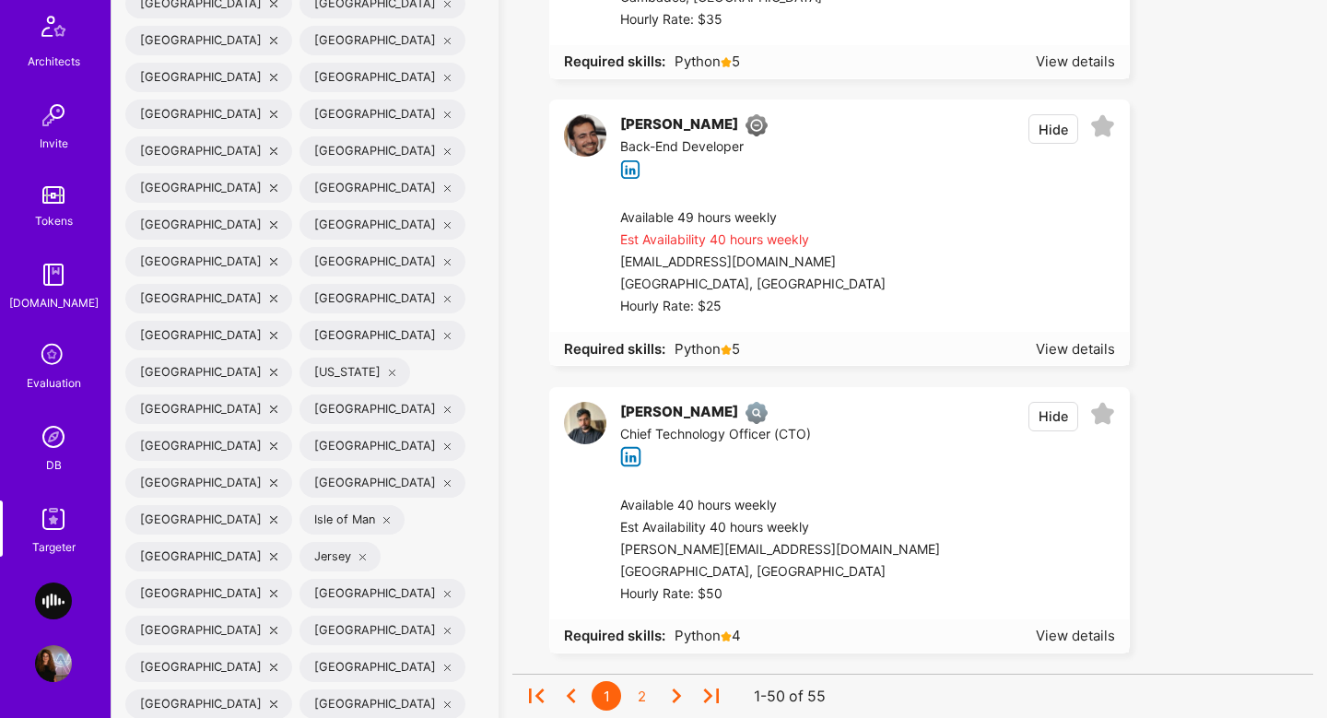
click at [866, 238] on div "Est Availability 40 hours weekly" at bounding box center [752, 241] width 265 height 22
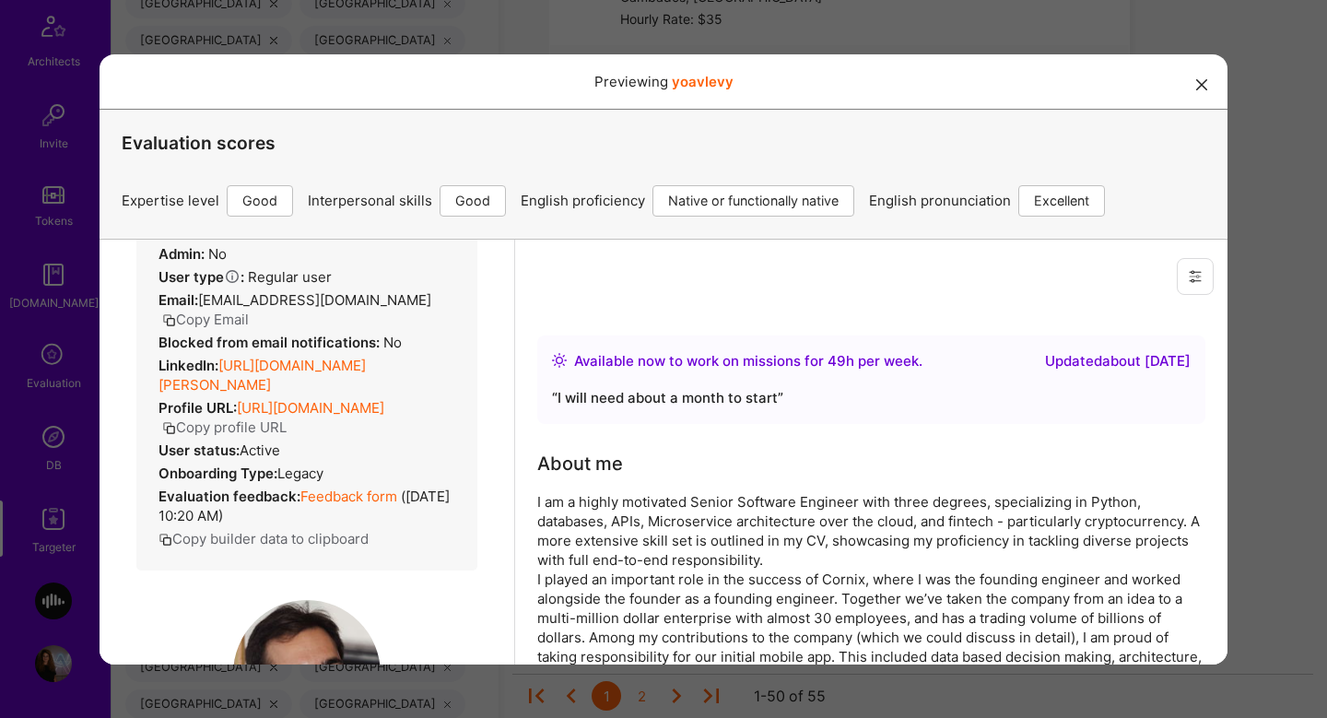
scroll to position [110, 0]
click at [339, 493] on link "Feedback form" at bounding box center [349, 495] width 97 height 18
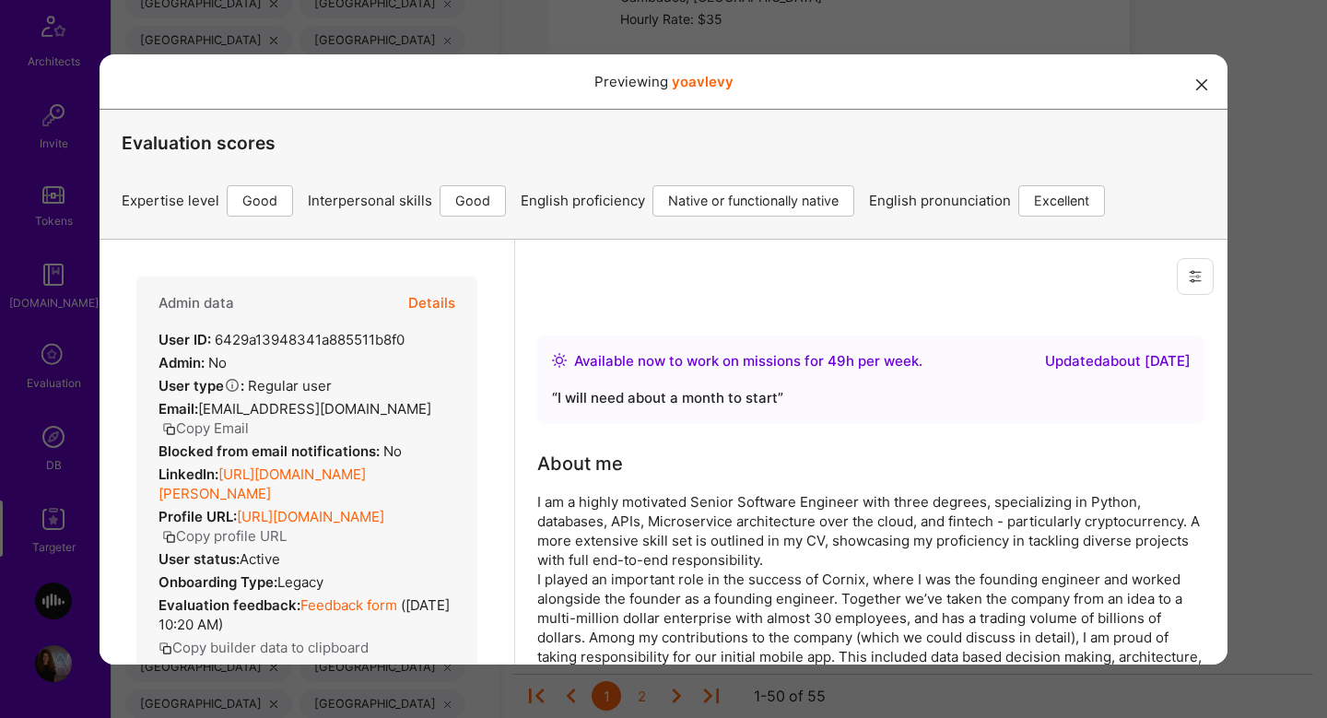
click at [427, 313] on button "Details" at bounding box center [431, 302] width 47 height 53
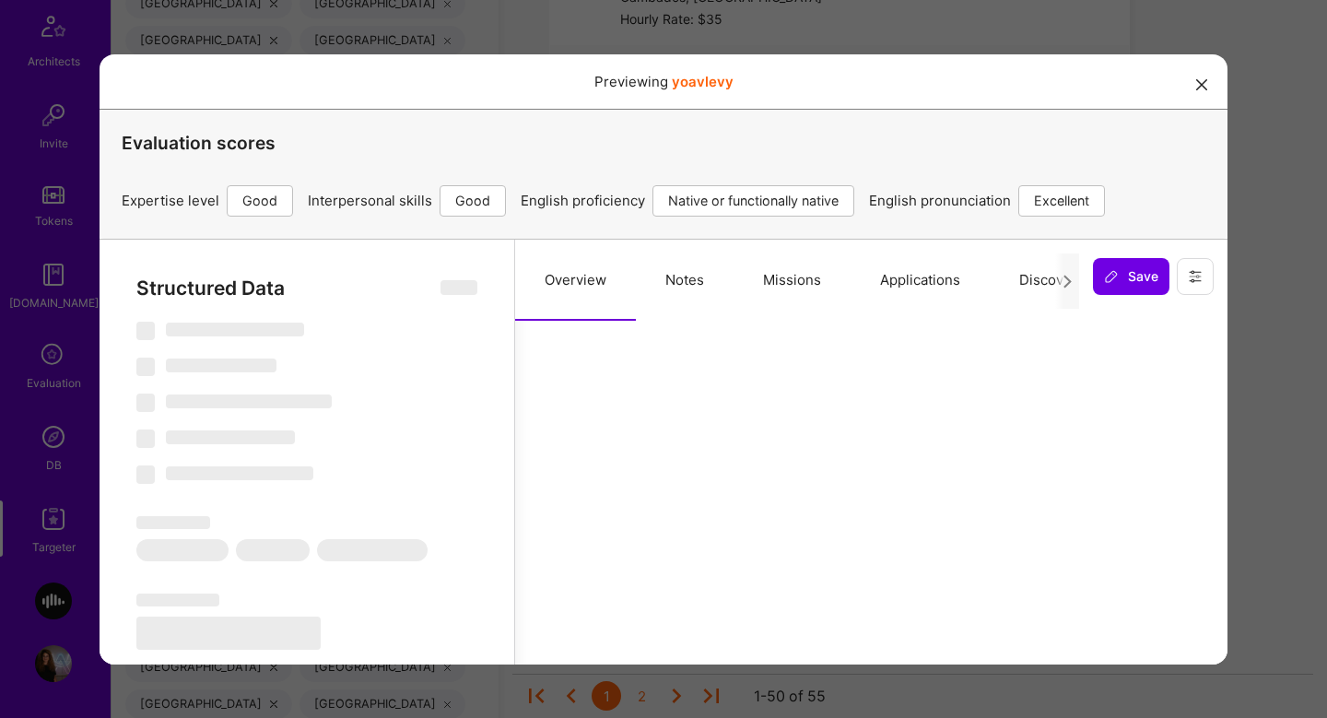
click at [812, 289] on button "Missions" at bounding box center [792, 279] width 117 height 81
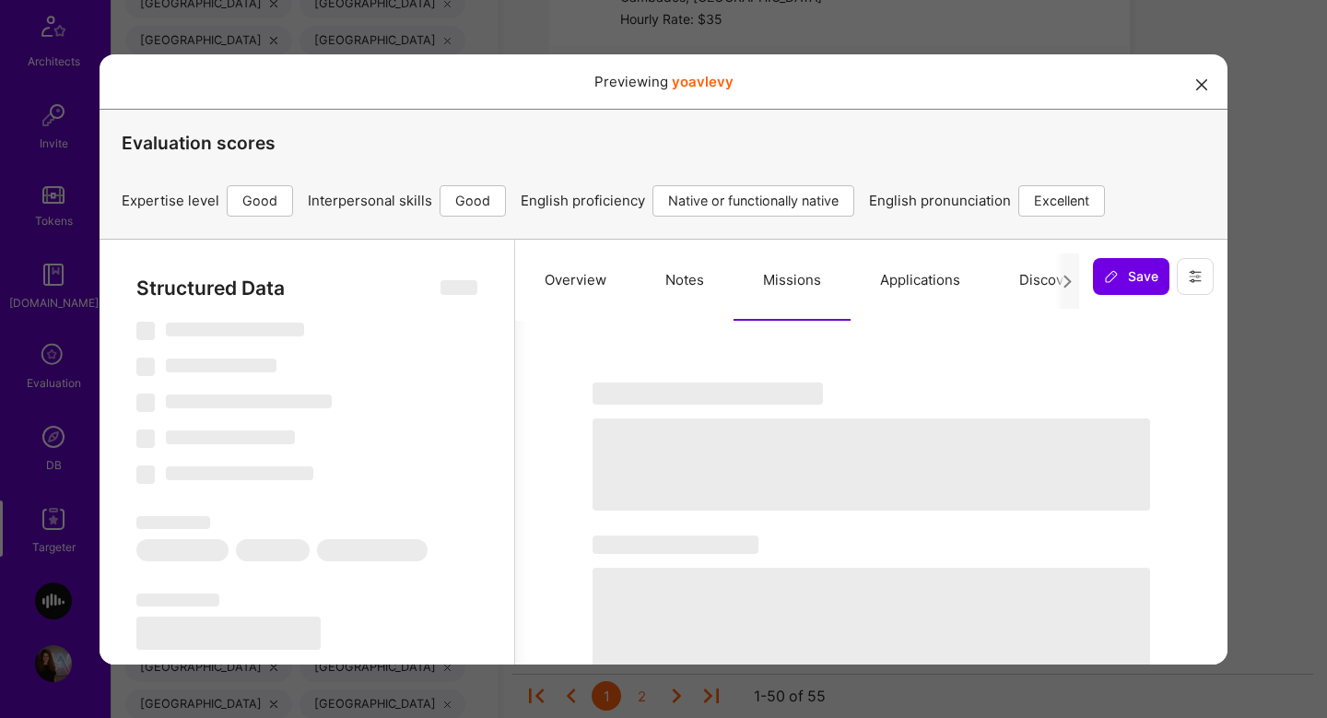
click at [888, 286] on button "Applications" at bounding box center [920, 279] width 139 height 81
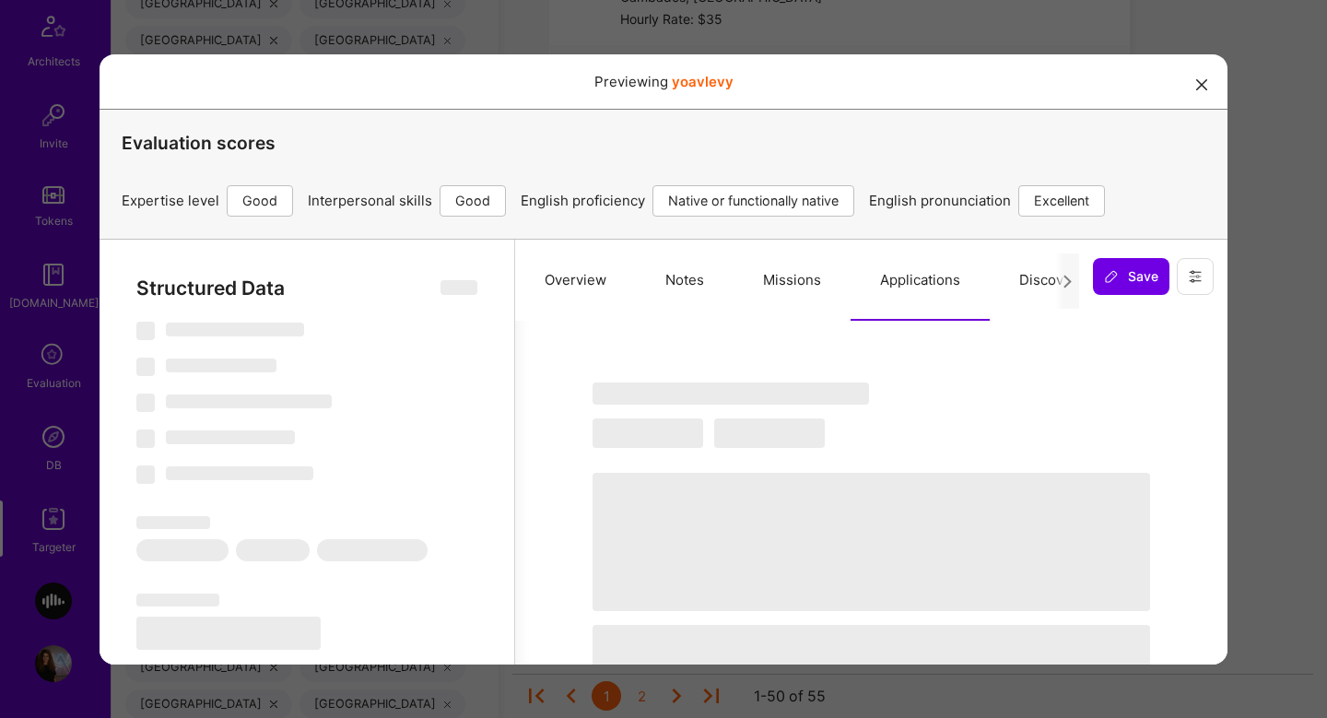
select select "Right Now"
select select "4"
select select "7"
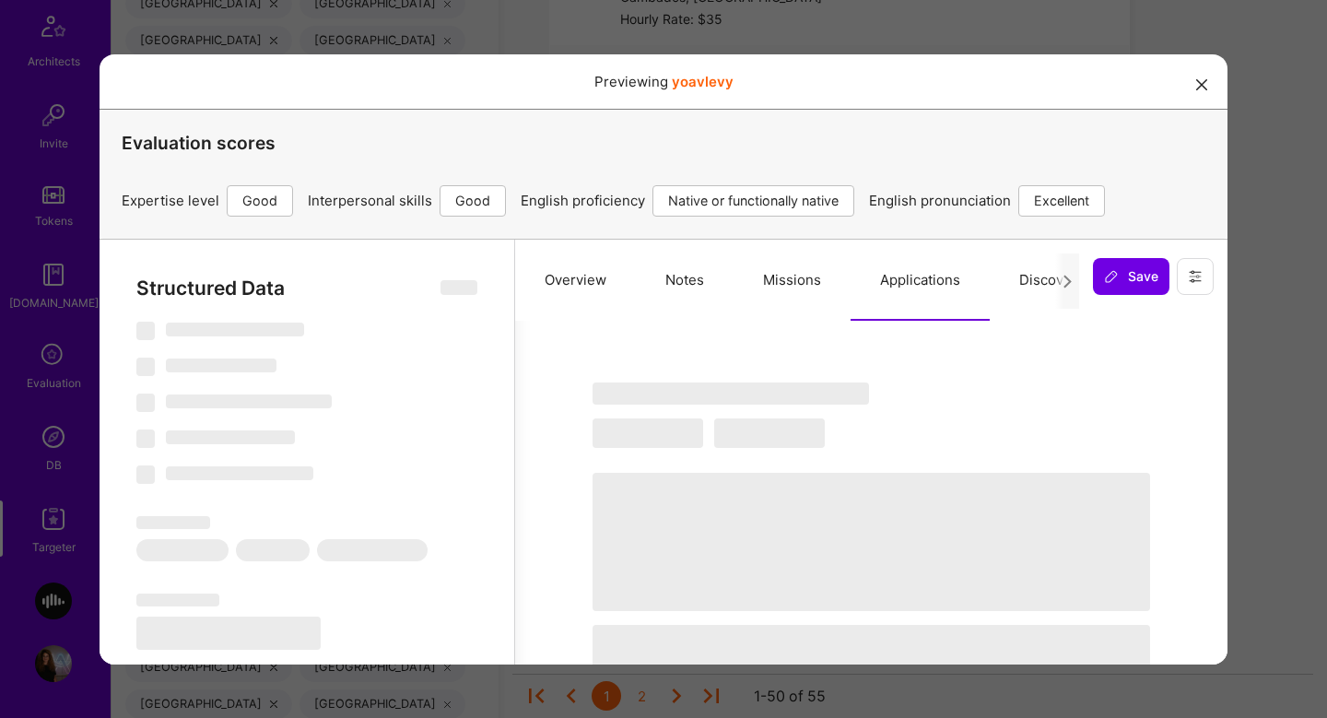
select select "IL"
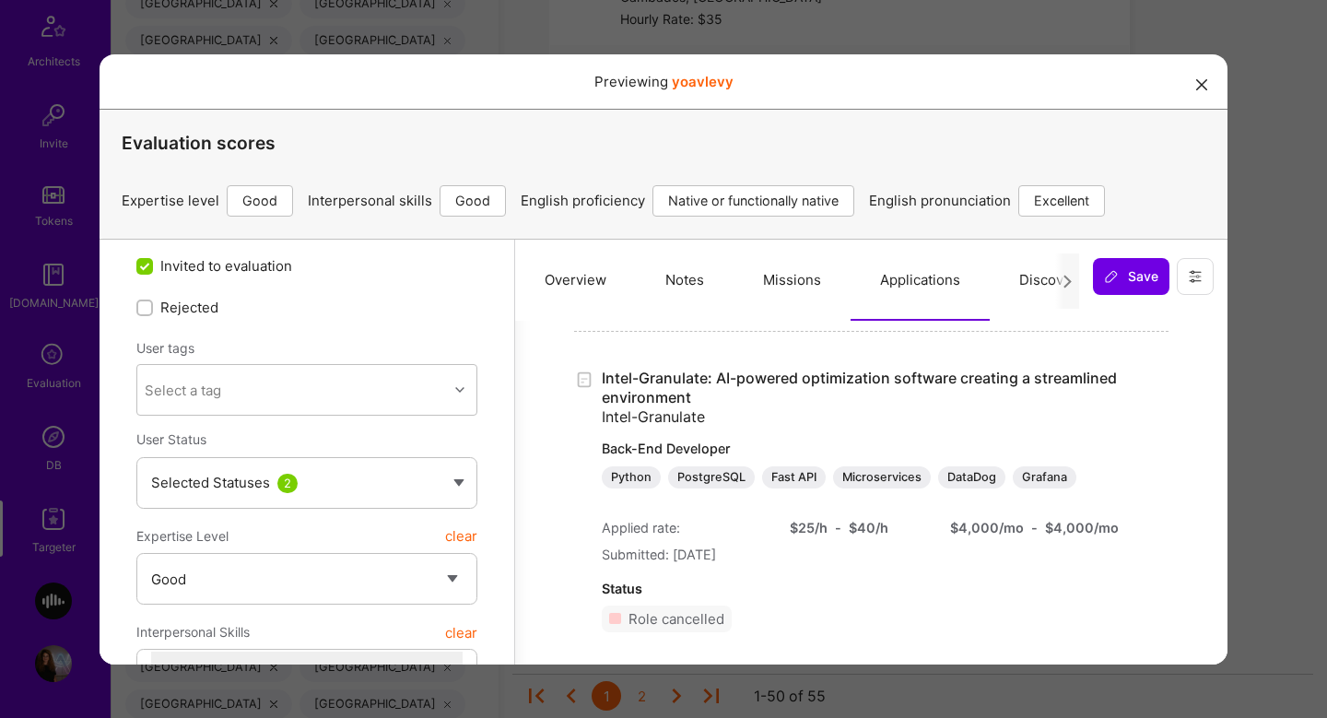
scroll to position [100, 0]
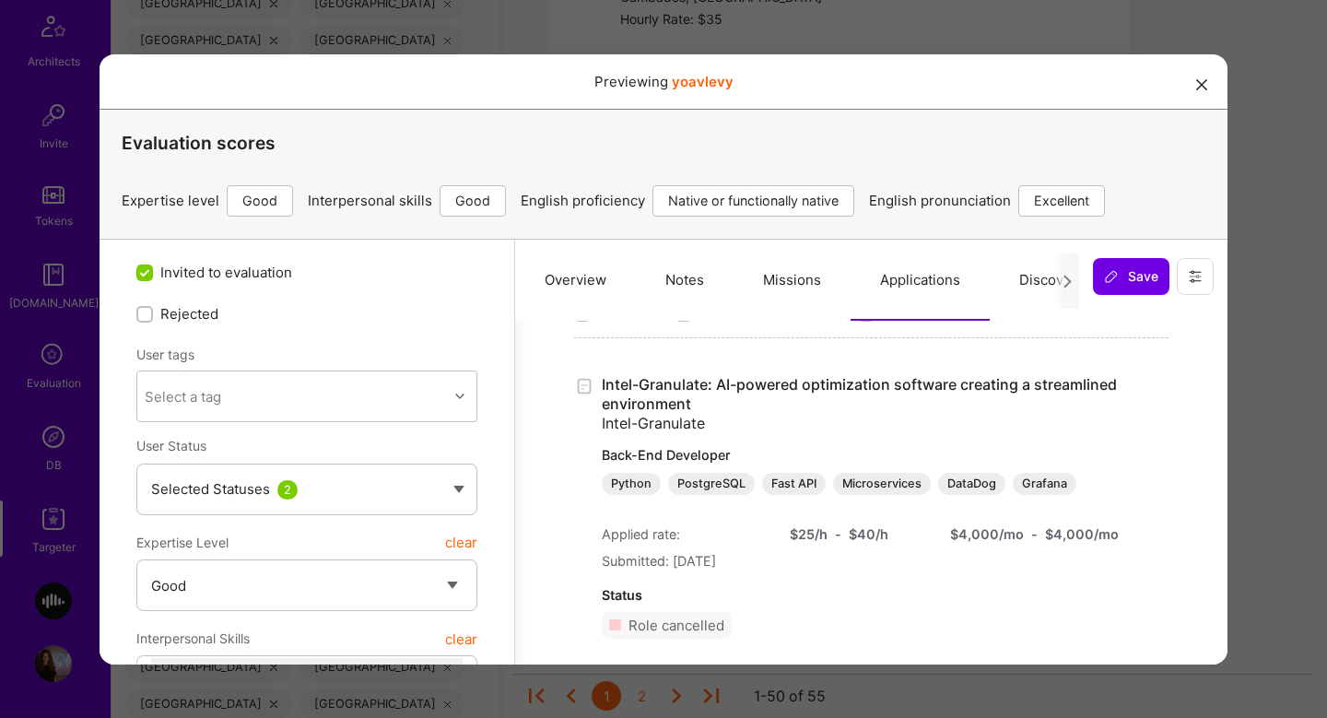
click at [1275, 513] on div "Previewing yoavlevy Evaluation scores Expertise level Good Interpersonal skills…" at bounding box center [663, 359] width 1327 height 718
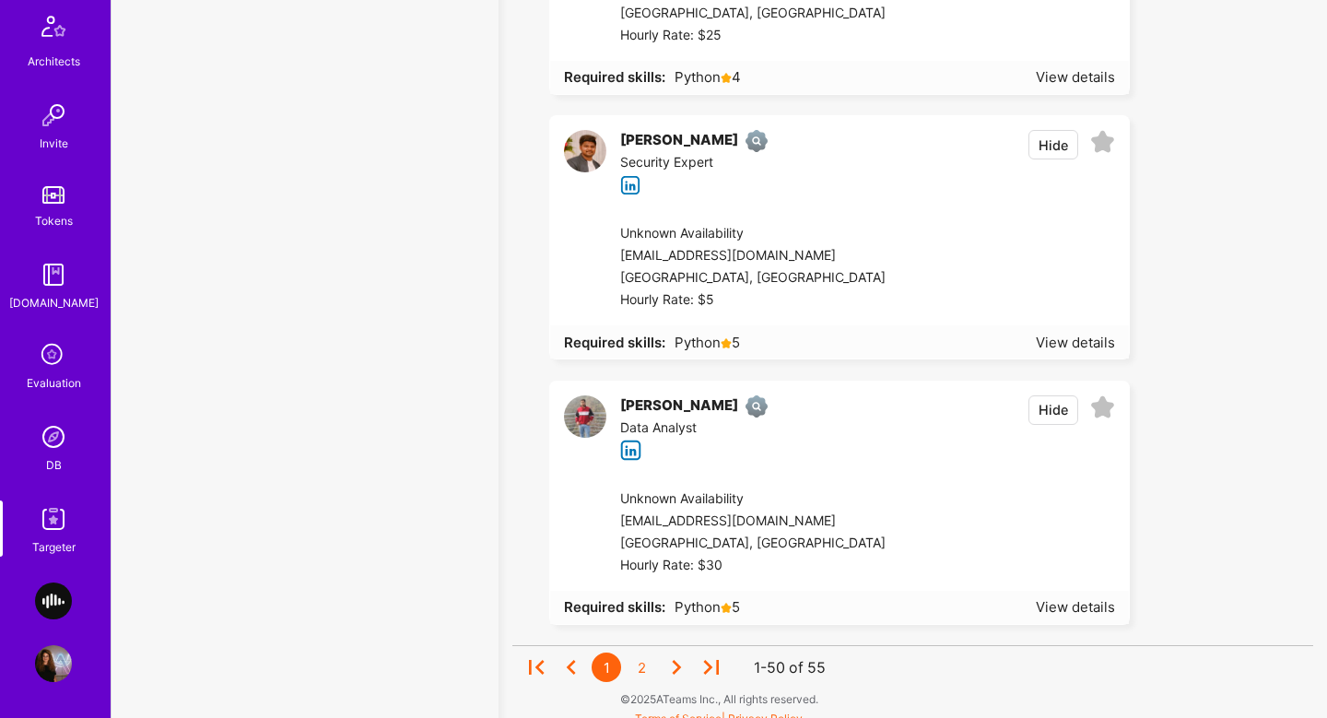
scroll to position [13516, 0]
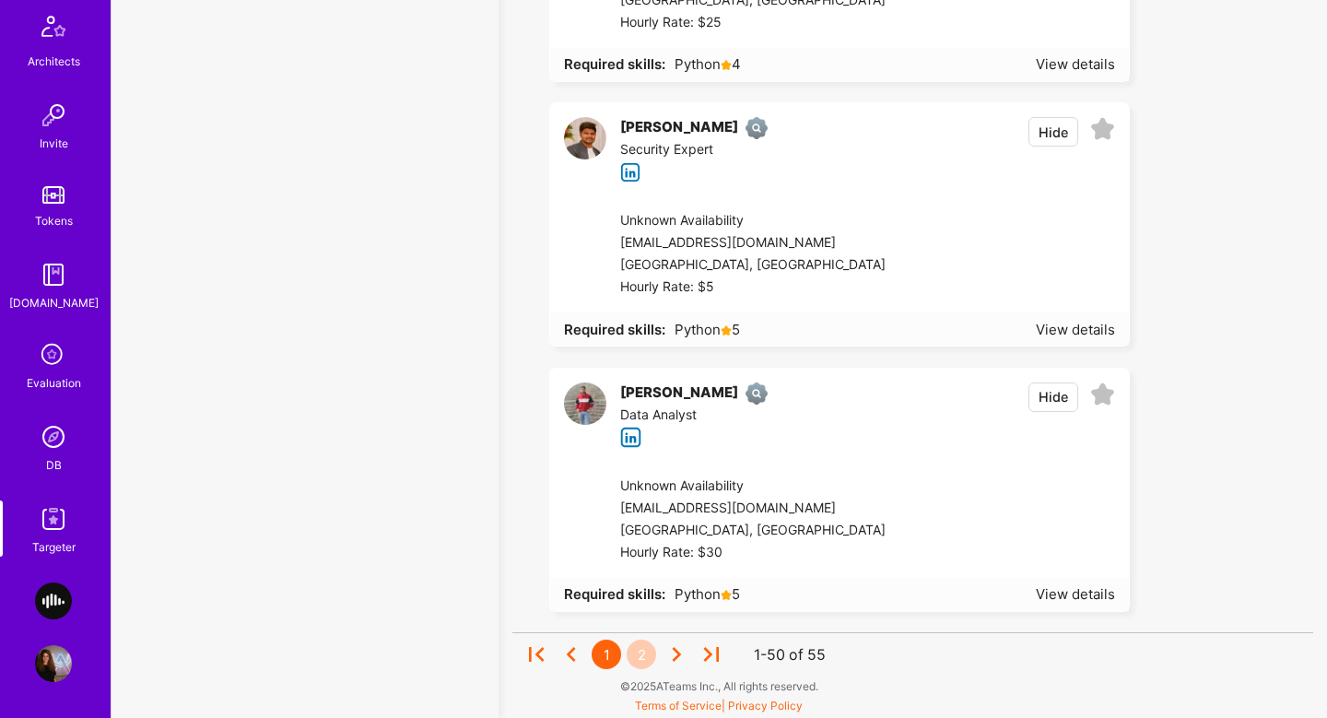
click at [638, 656] on div "2" at bounding box center [641, 654] width 29 height 29
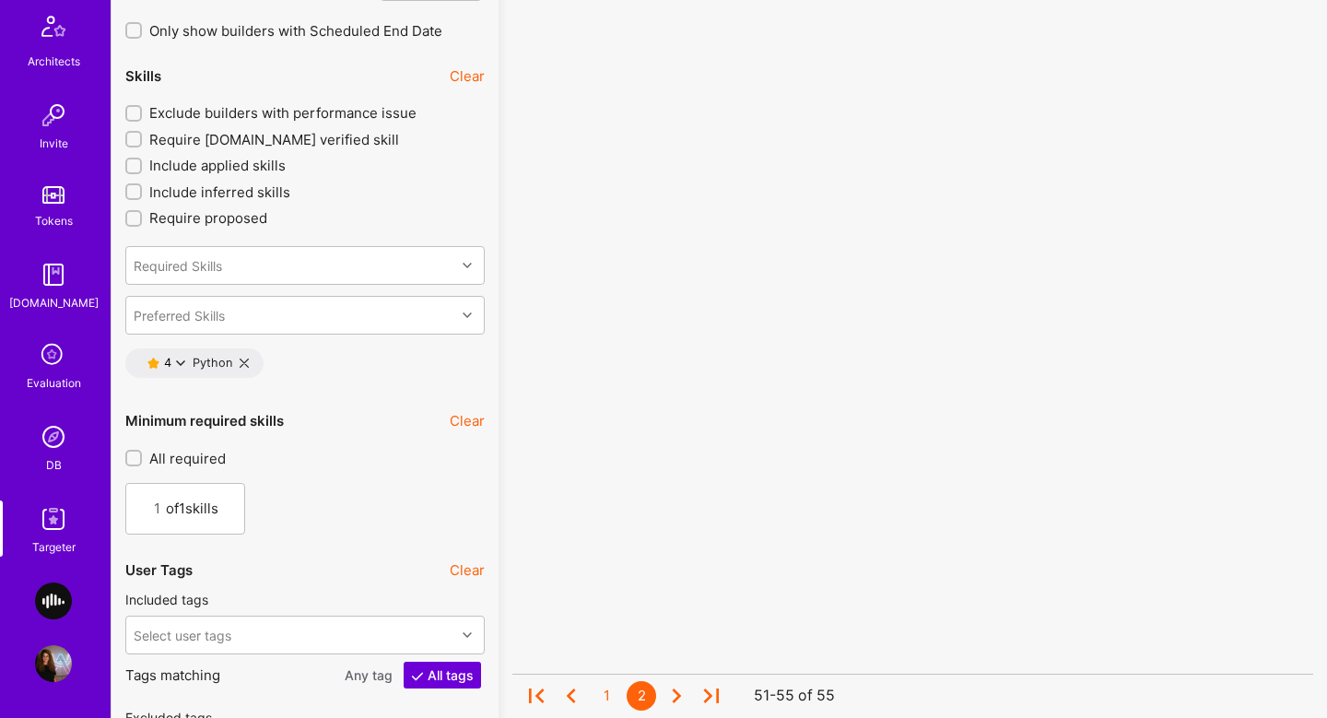
scroll to position [2138, 0]
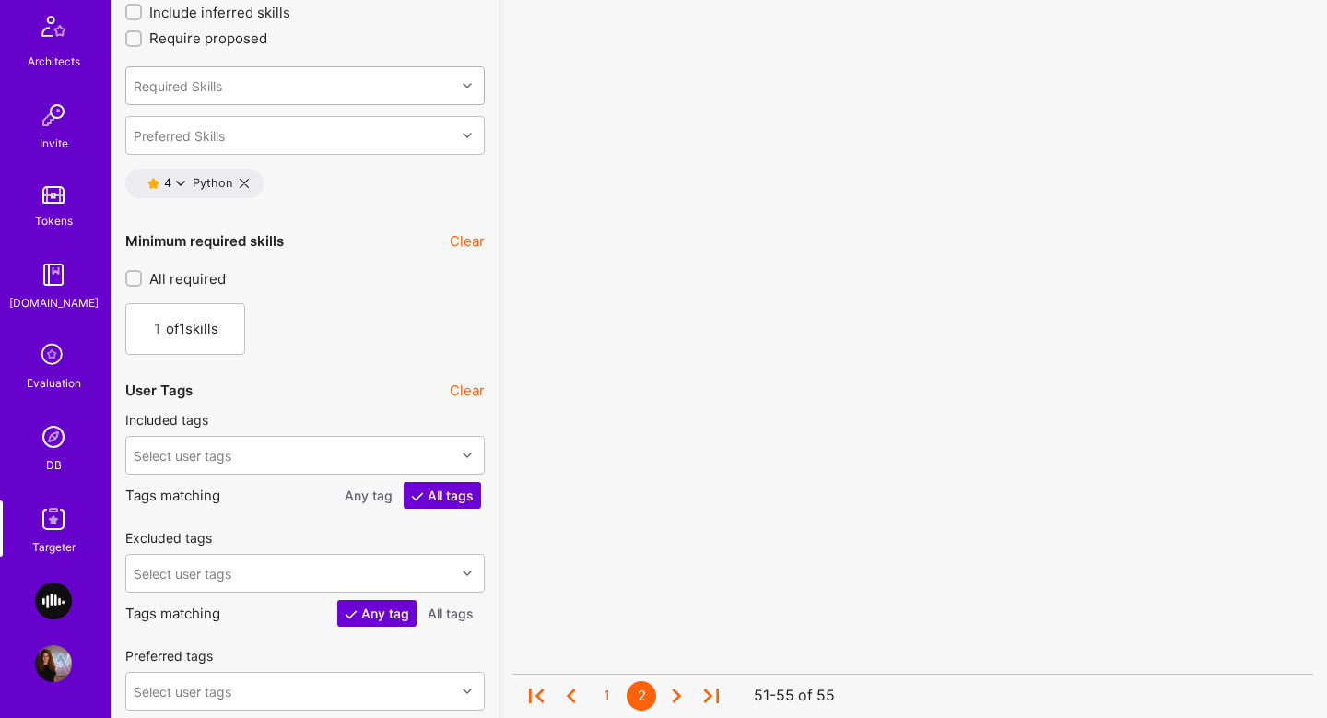
click at [190, 78] on div "Required Skills" at bounding box center [178, 85] width 88 height 19
type input "רקשבא"
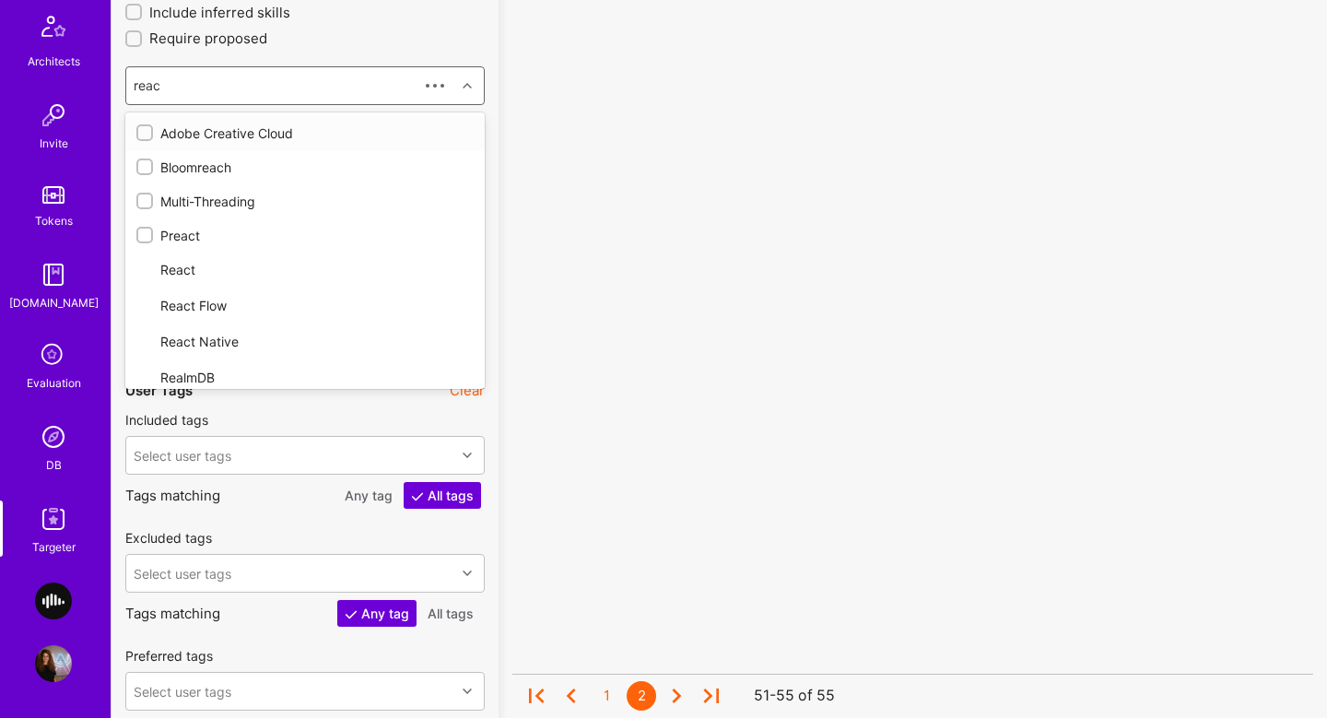
type input "react"
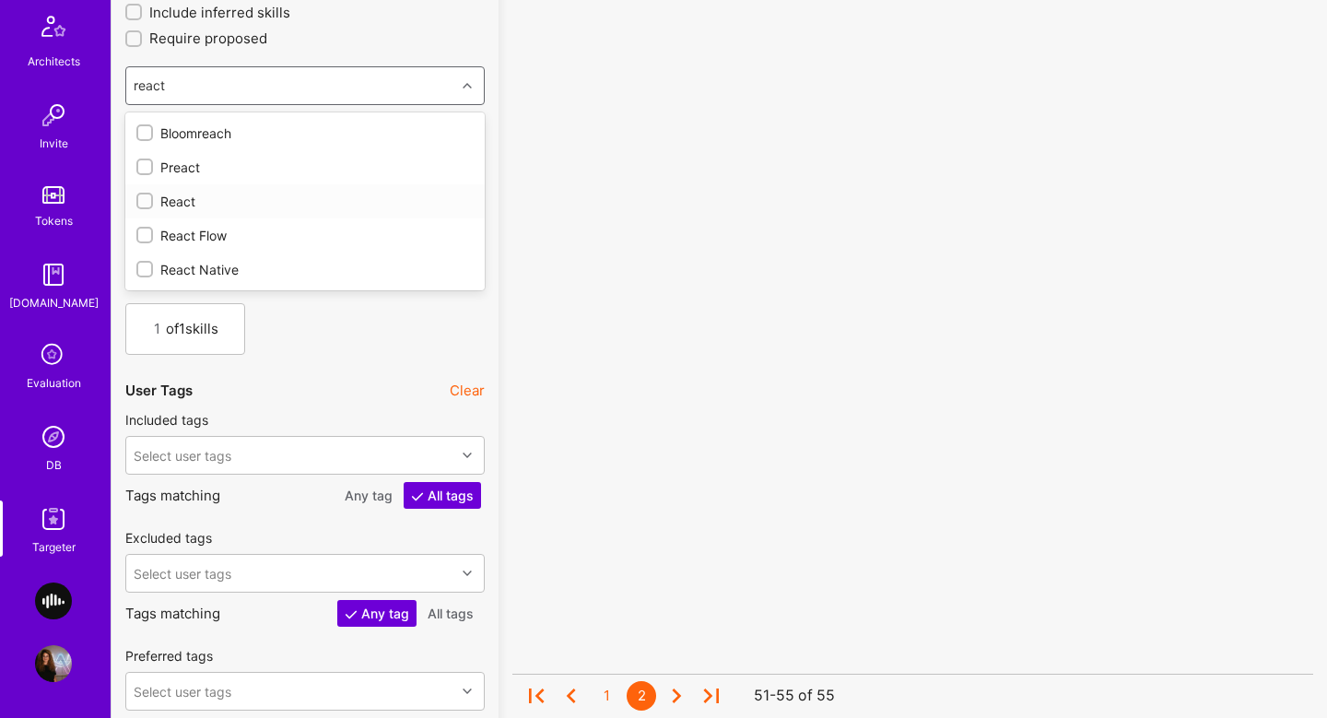
click at [183, 188] on div "React" at bounding box center [305, 201] width 360 height 34
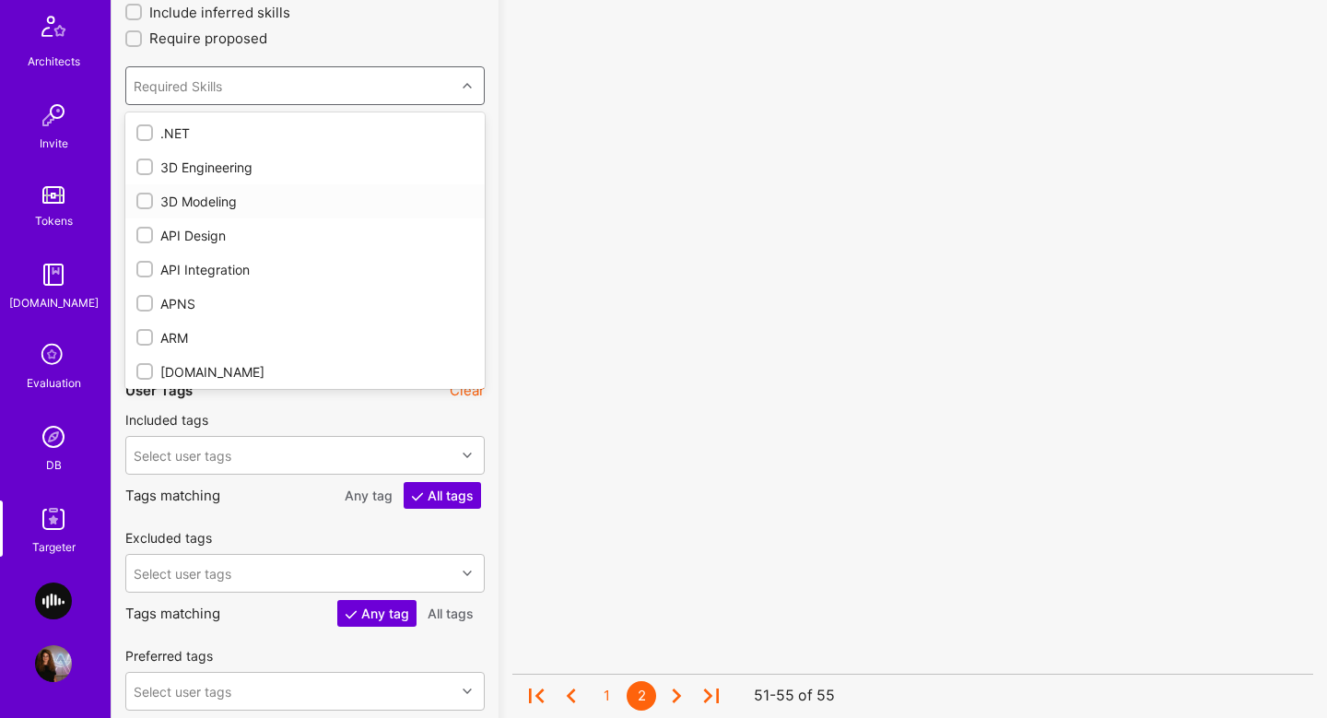
checkbox input "true"
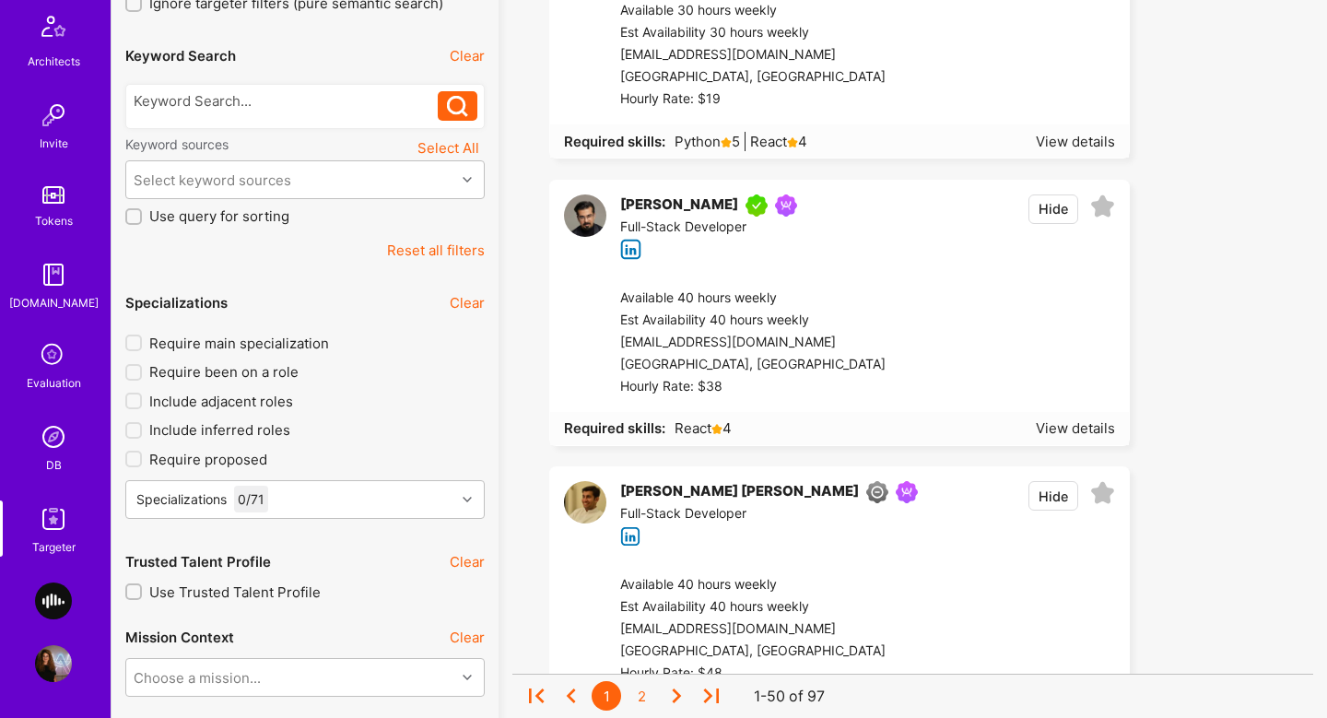
scroll to position [338, 0]
click at [952, 324] on div at bounding box center [1001, 344] width 230 height 111
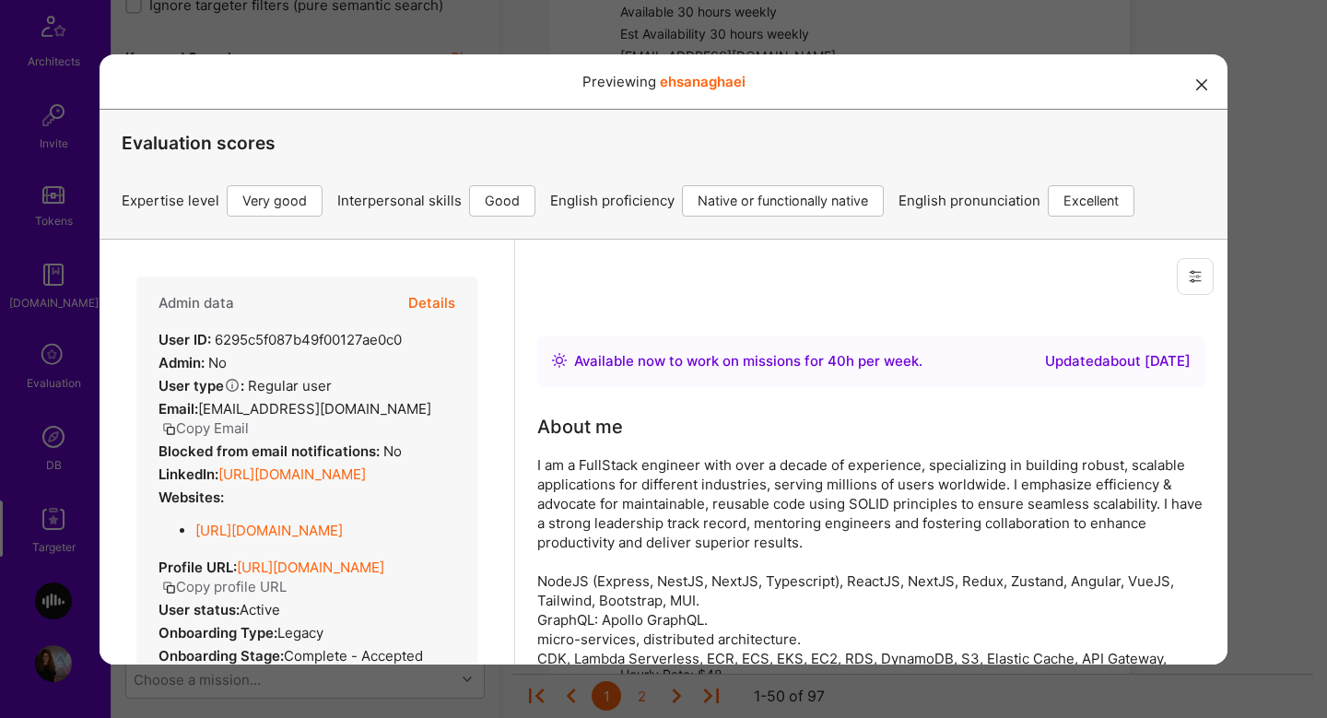
scroll to position [0, 0]
click at [434, 306] on button "Details" at bounding box center [431, 302] width 47 height 53
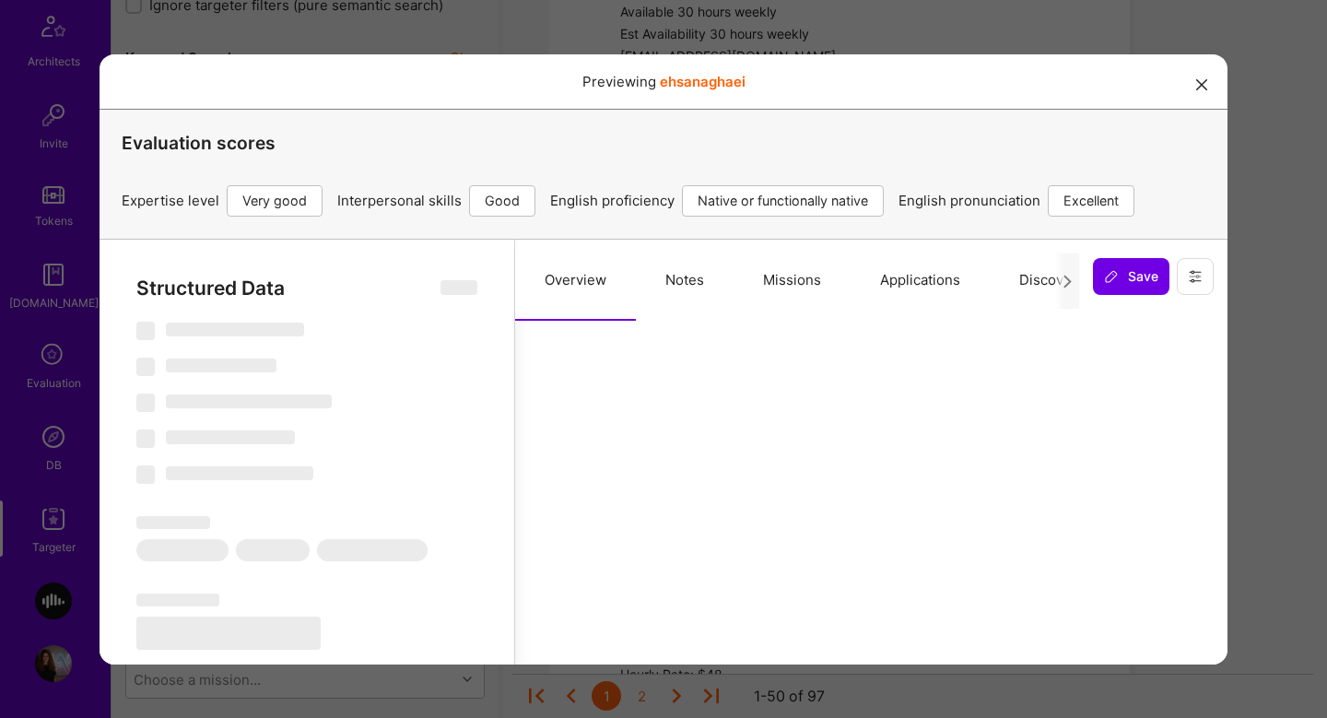
click at [658, 263] on button "Notes" at bounding box center [685, 279] width 98 height 81
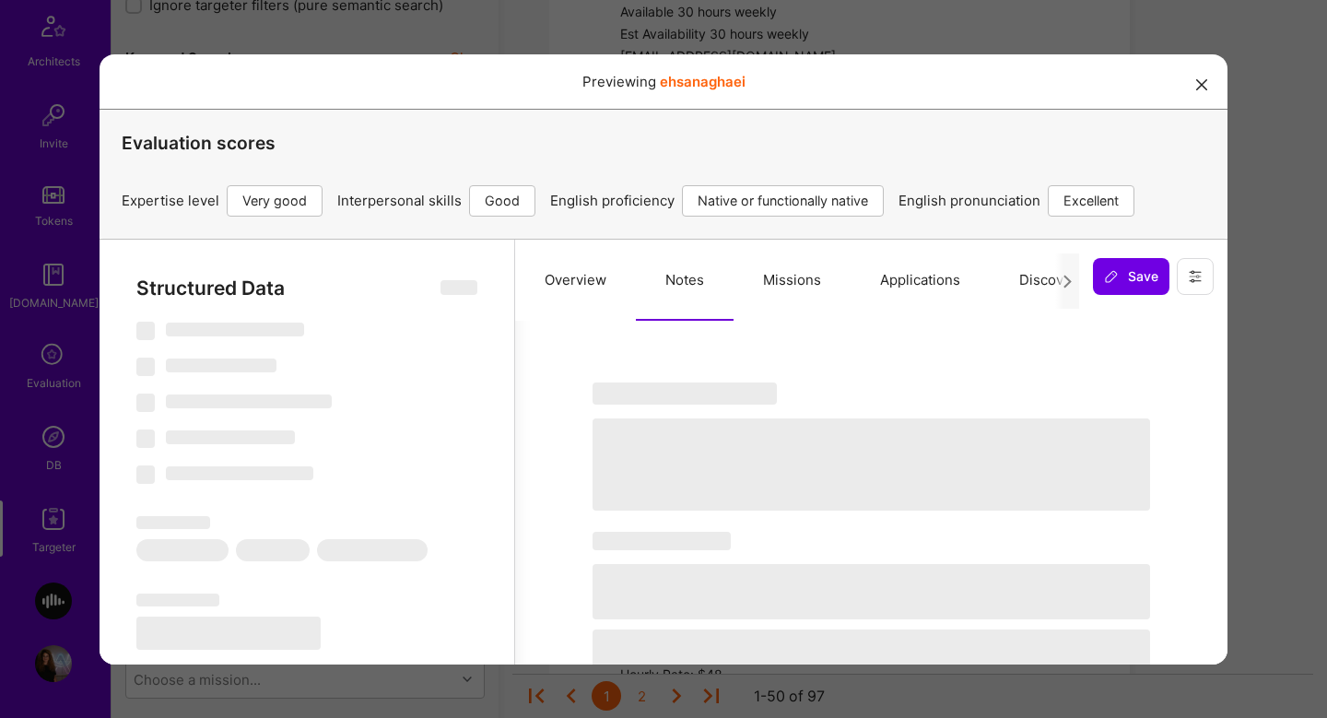
select select "Right Now"
select select "5"
select select "4"
select select "7"
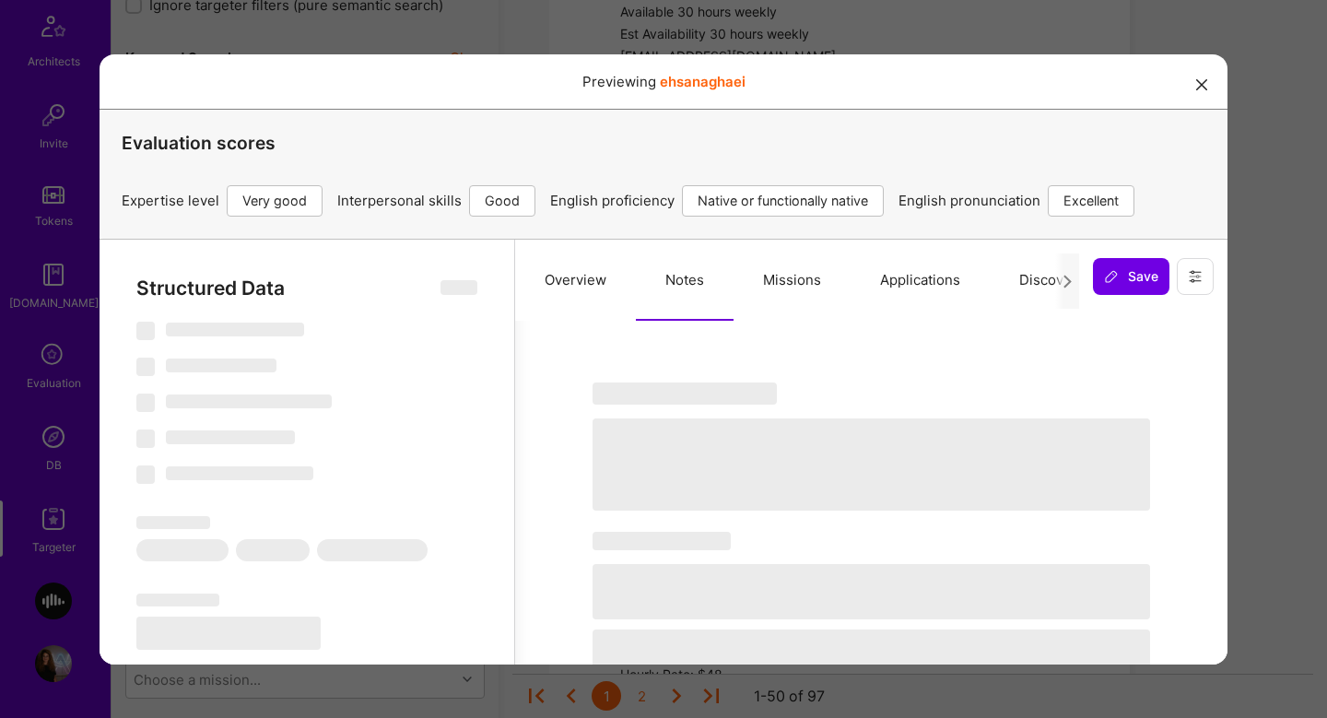
select select "DE"
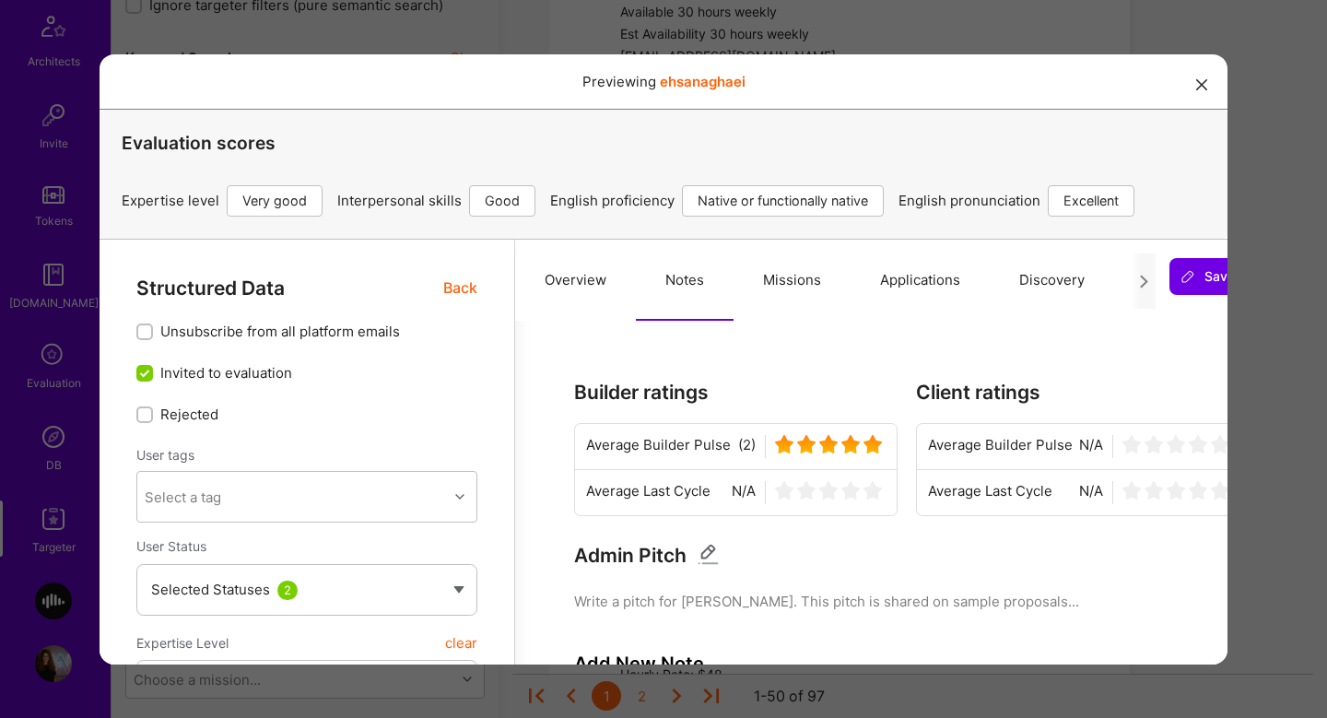
click at [812, 303] on button "Missions" at bounding box center [792, 279] width 117 height 81
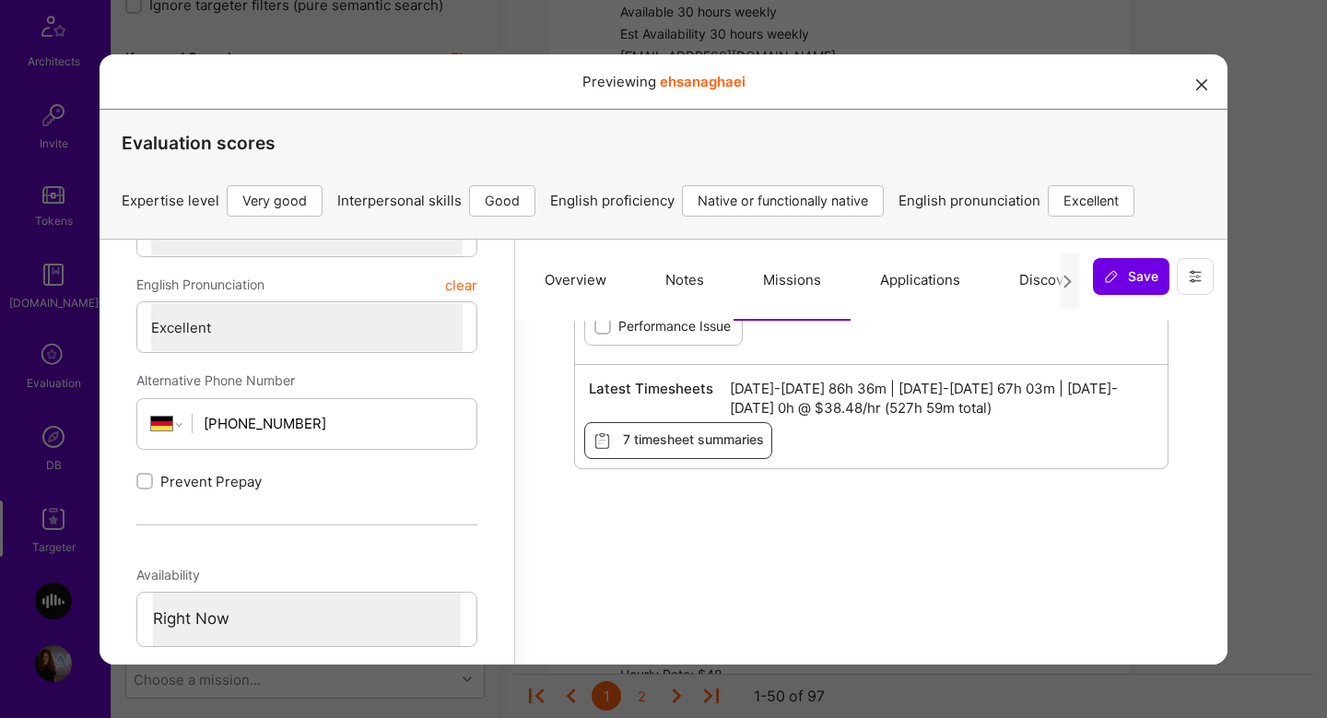
scroll to position [809, 0]
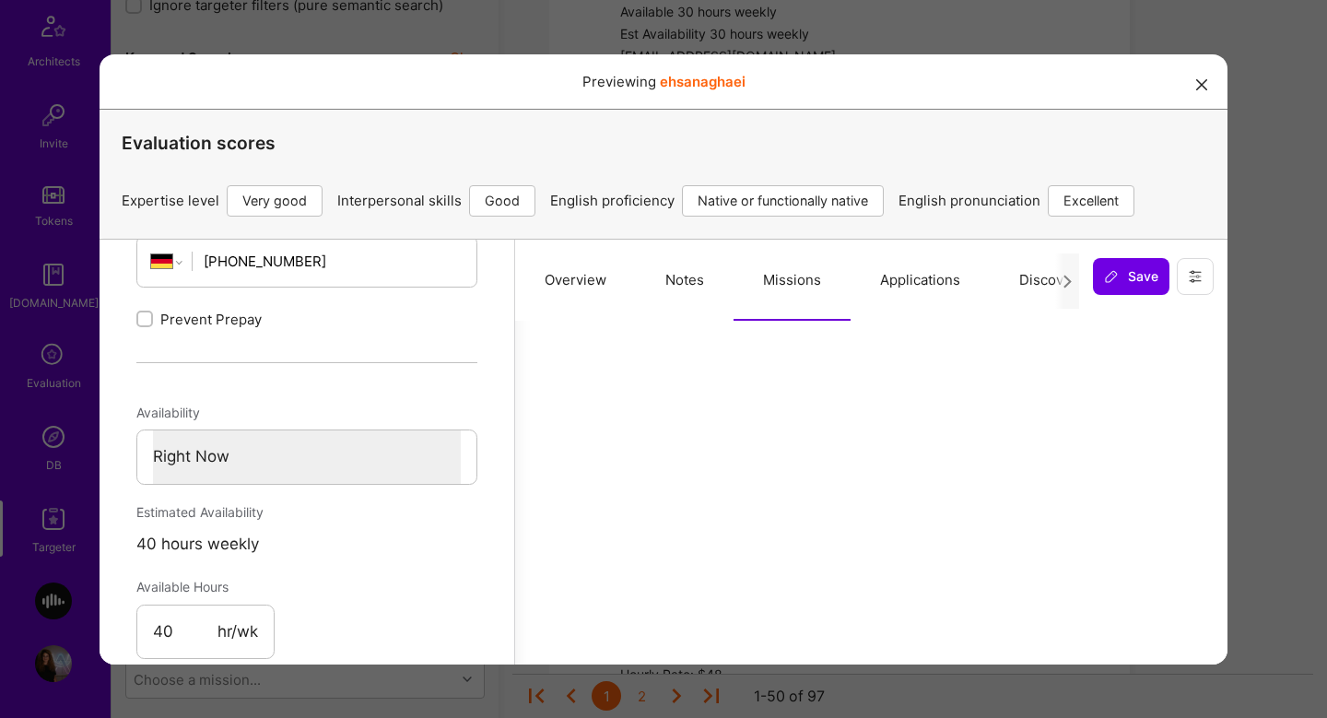
click at [1264, 336] on div "Previewing ehsanaghaei Evaluation scores Expertise level Very good Interpersona…" at bounding box center [663, 359] width 1327 height 718
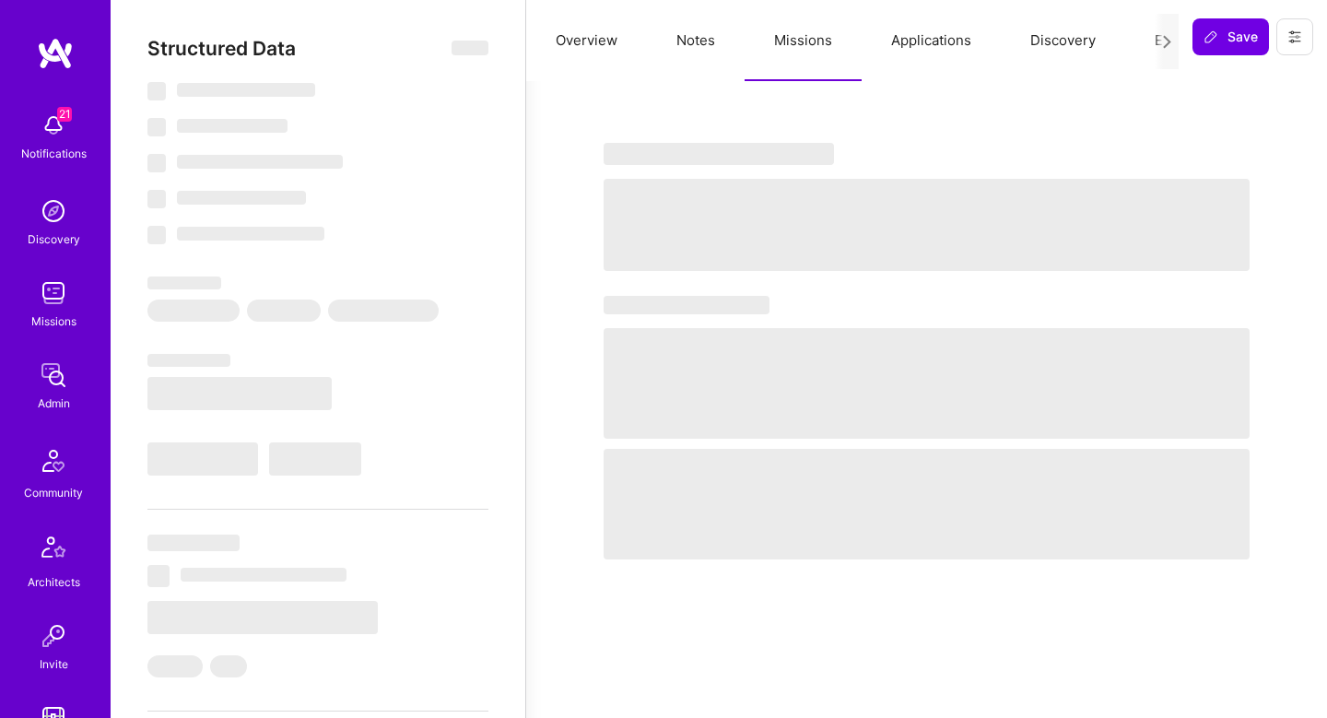
select select "Right Now"
select select "5"
select select "4"
select select "7"
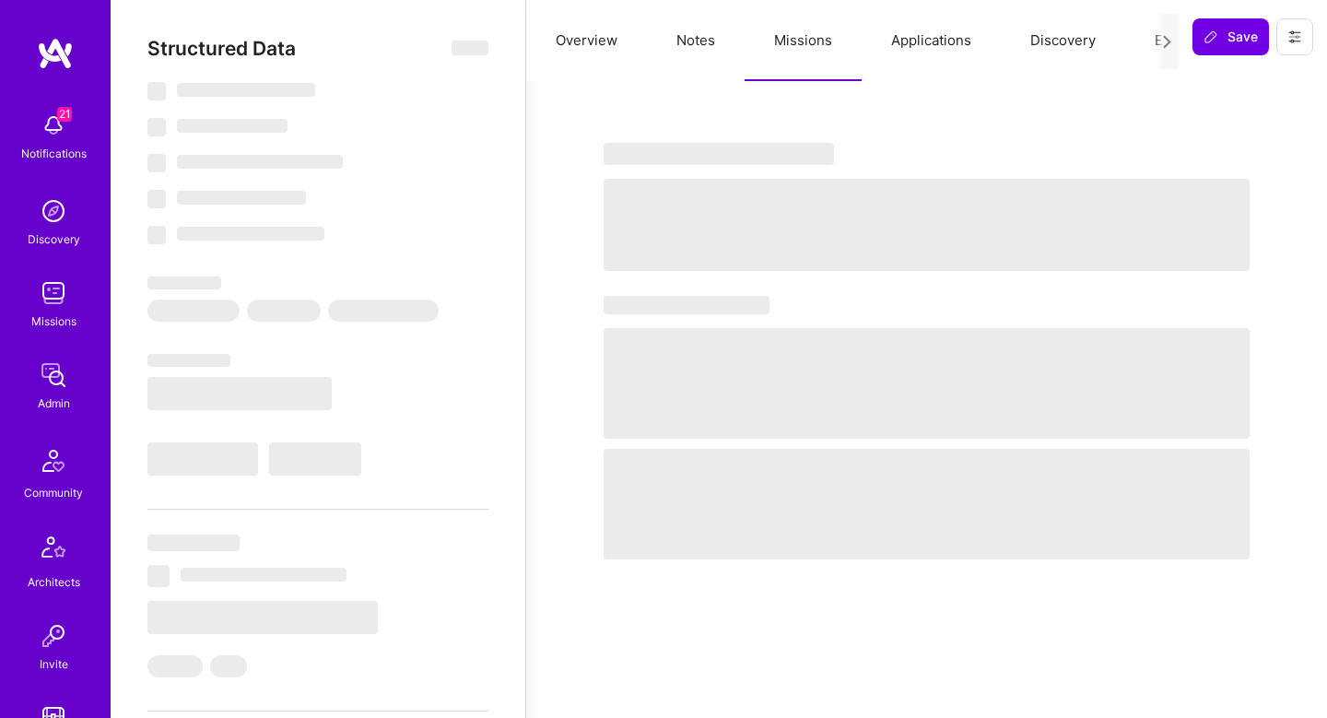
select select "RS"
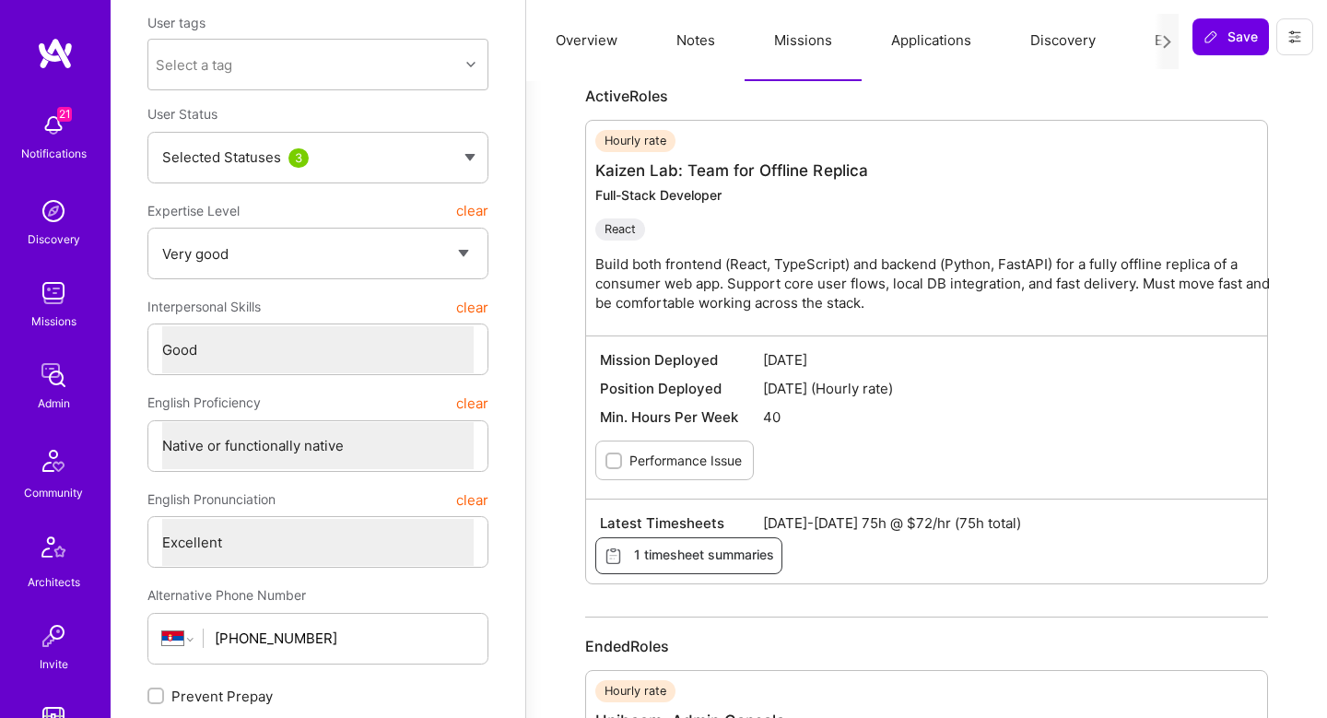
scroll to position [191, 0]
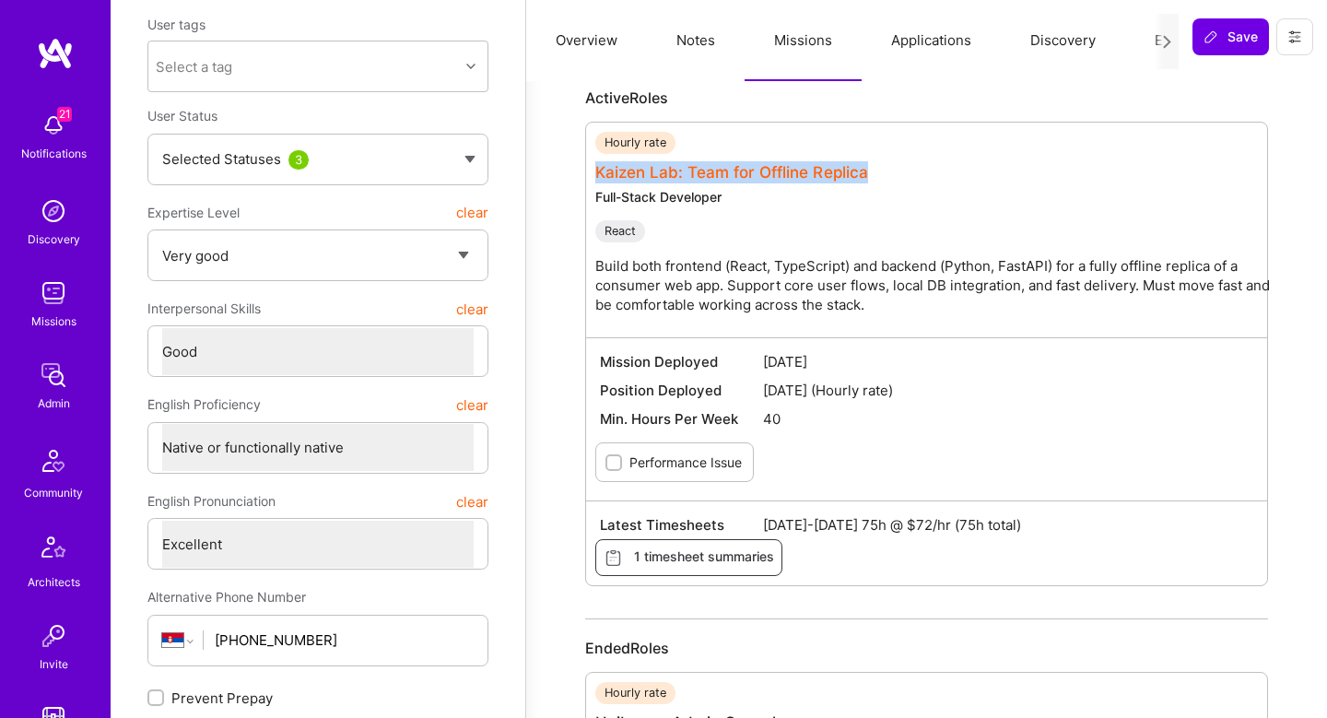
click at [611, 169] on link "Kaizen Lab: Team for Offline Replica" at bounding box center [732, 172] width 273 height 18
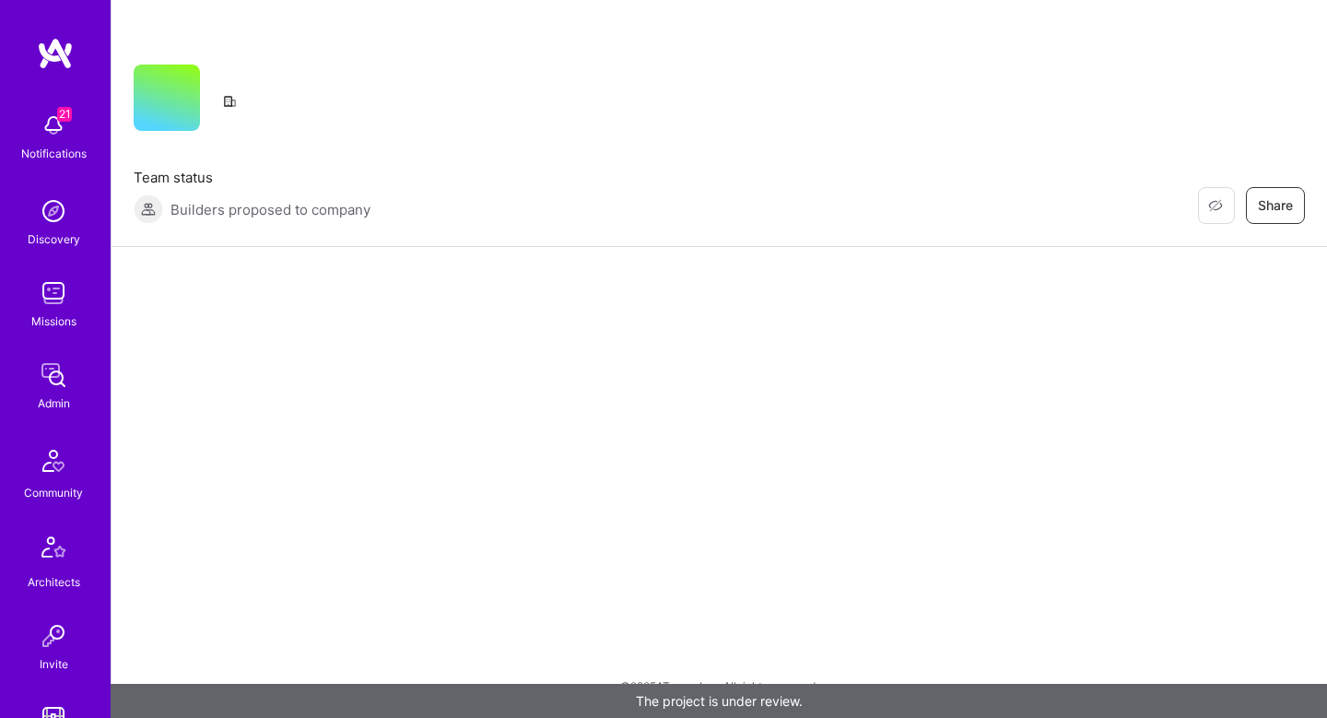
click at [596, 443] on div "Restore Not Interested Share Team status Builders proposed to company Restore N…" at bounding box center [719, 359] width 1217 height 718
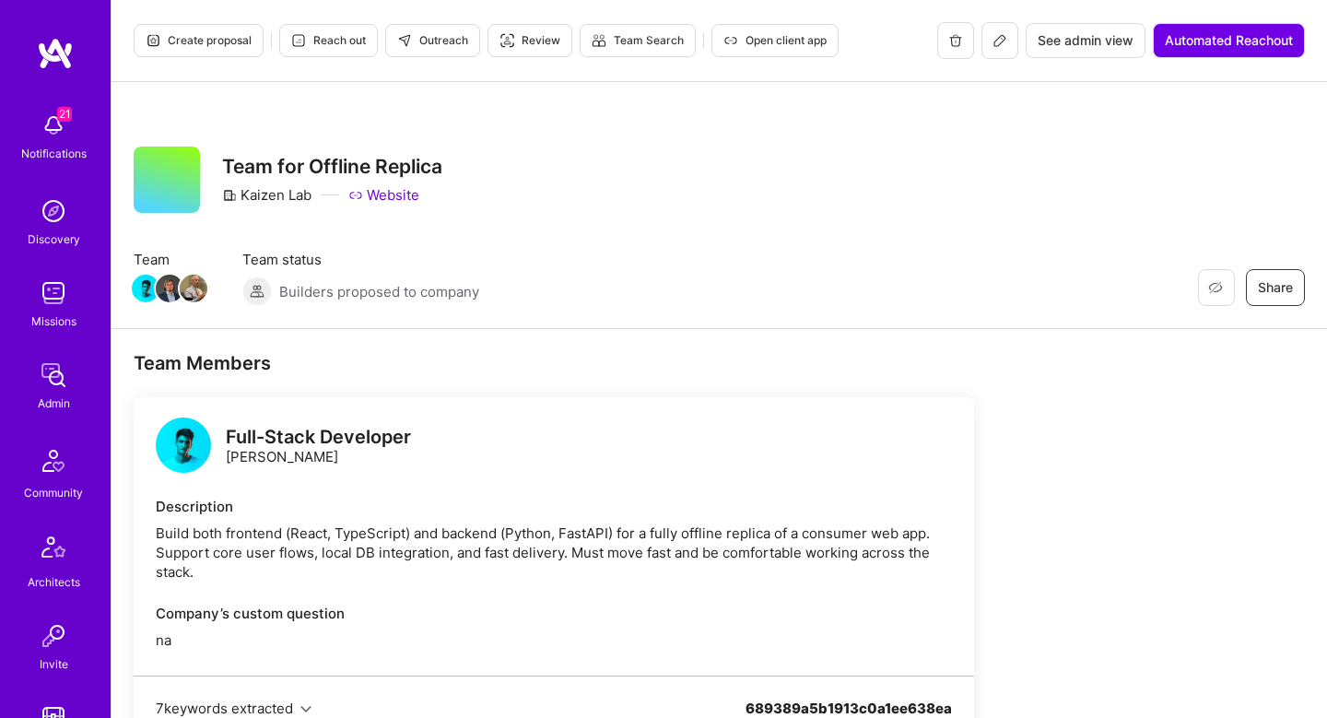
click at [189, 38] on span "Create proposal" at bounding box center [199, 40] width 106 height 17
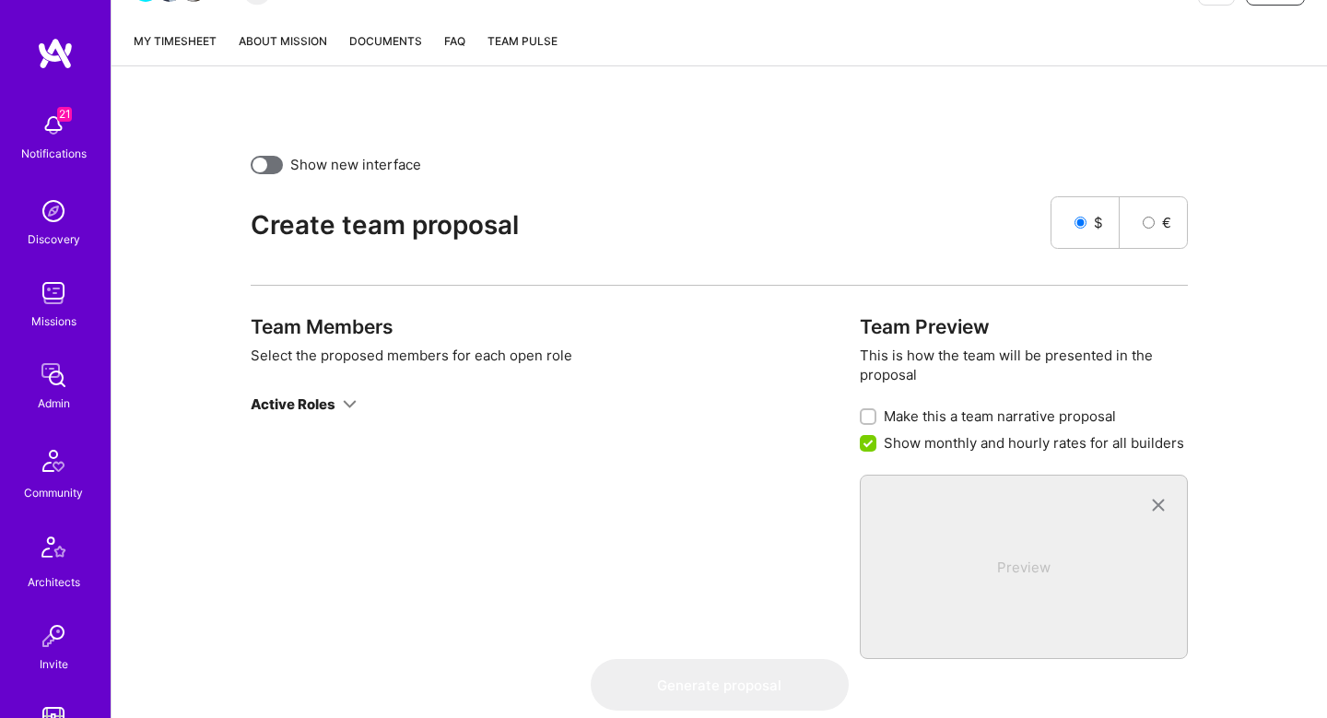
scroll to position [307, 0]
click at [324, 412] on div "Active Roles" at bounding box center [293, 404] width 85 height 19
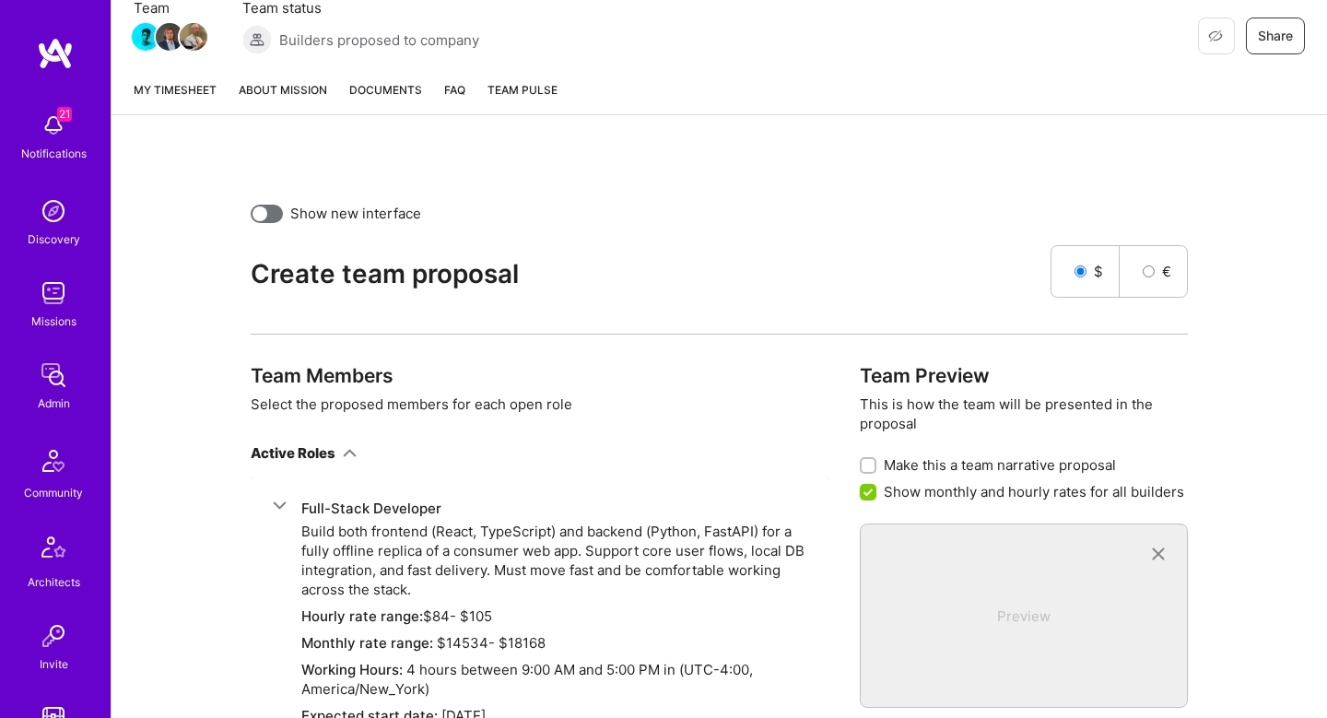
scroll to position [264, 0]
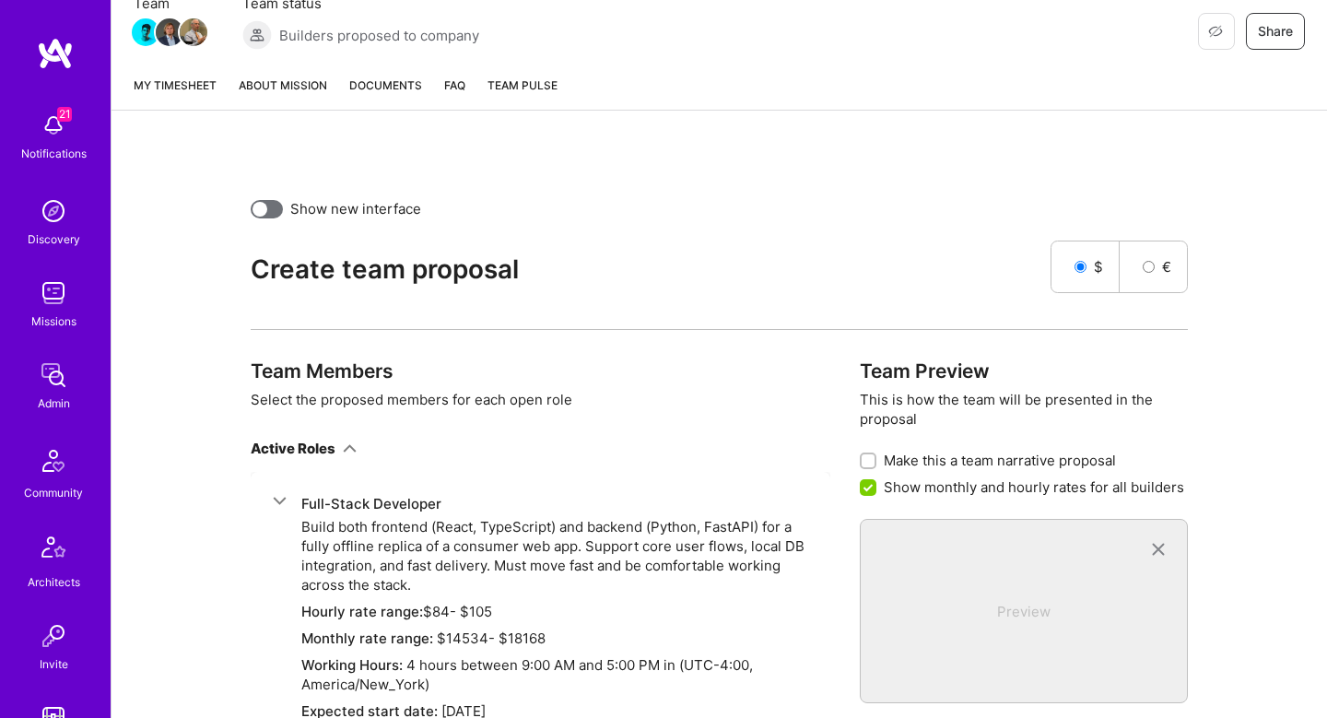
click at [346, 457] on div "Active Roles" at bounding box center [304, 448] width 106 height 19
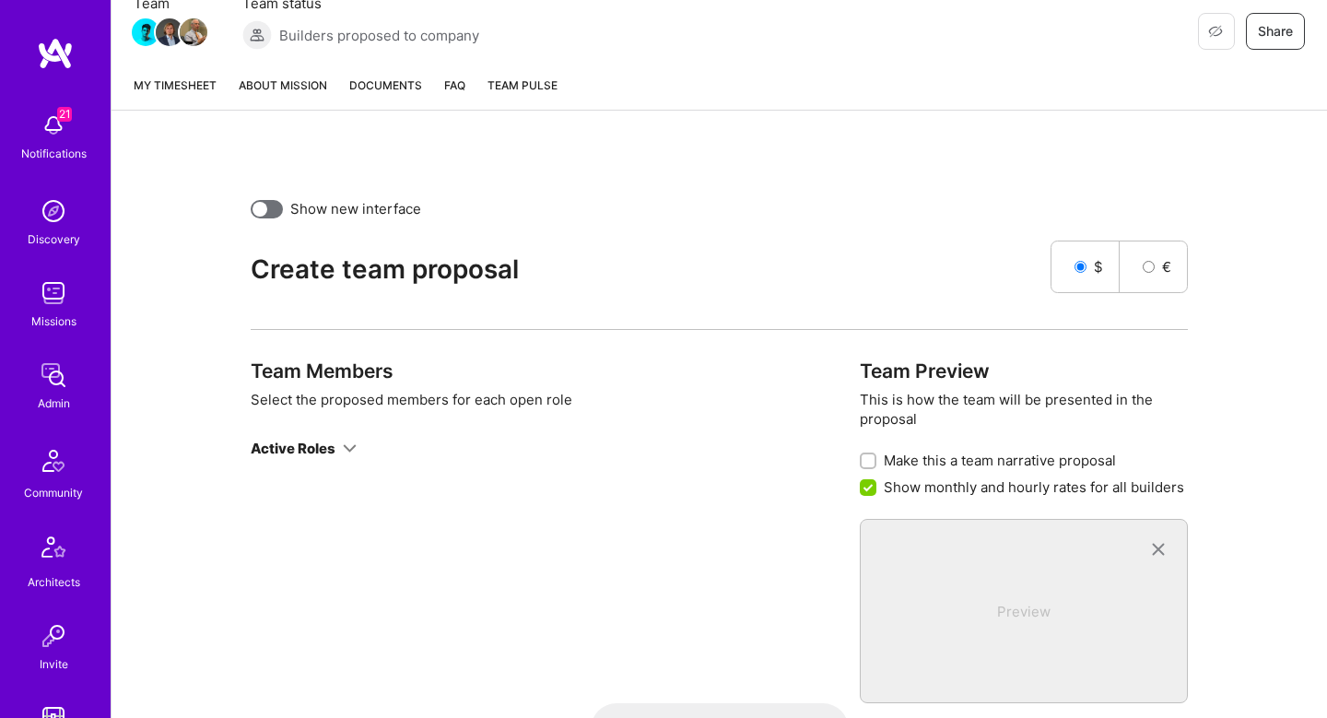
click at [293, 112] on div "Create proposal Reach out Outreach Review Team Search Open client app See build…" at bounding box center [719, 282] width 1217 height 1092
click at [293, 96] on link "About Mission" at bounding box center [283, 93] width 88 height 34
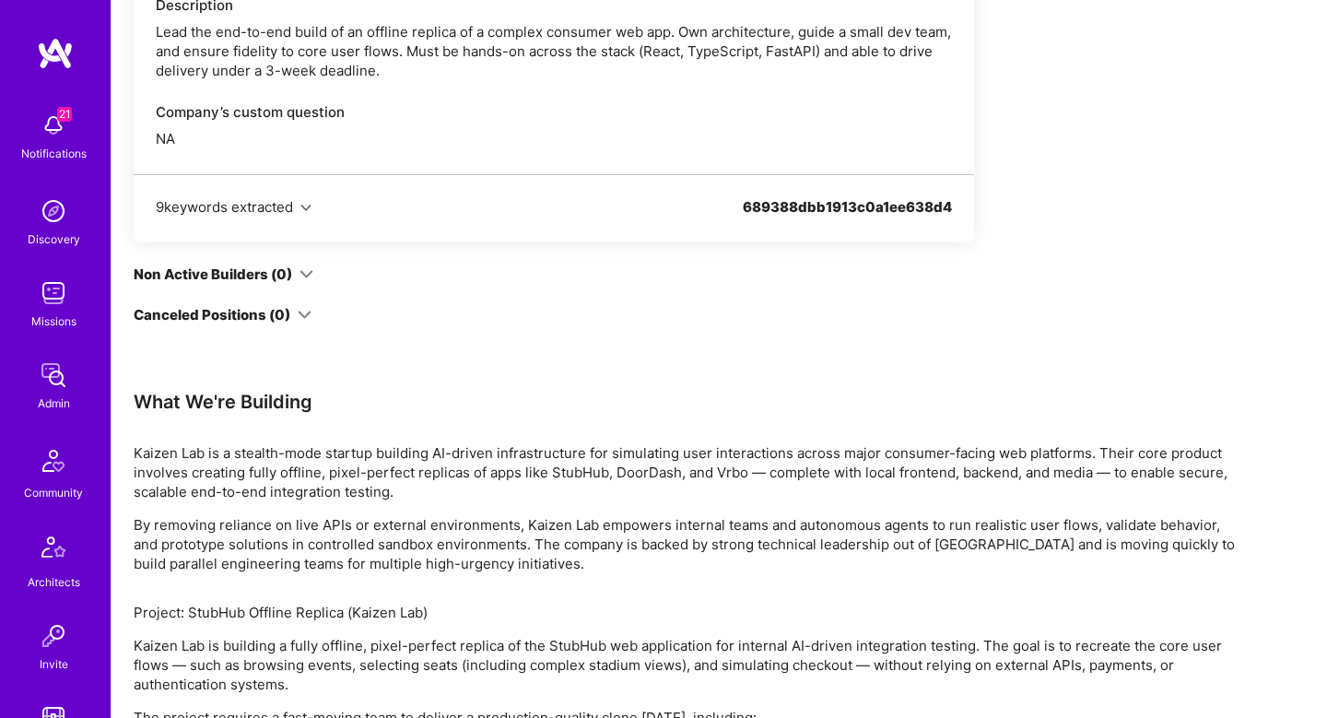
scroll to position [1287, 0]
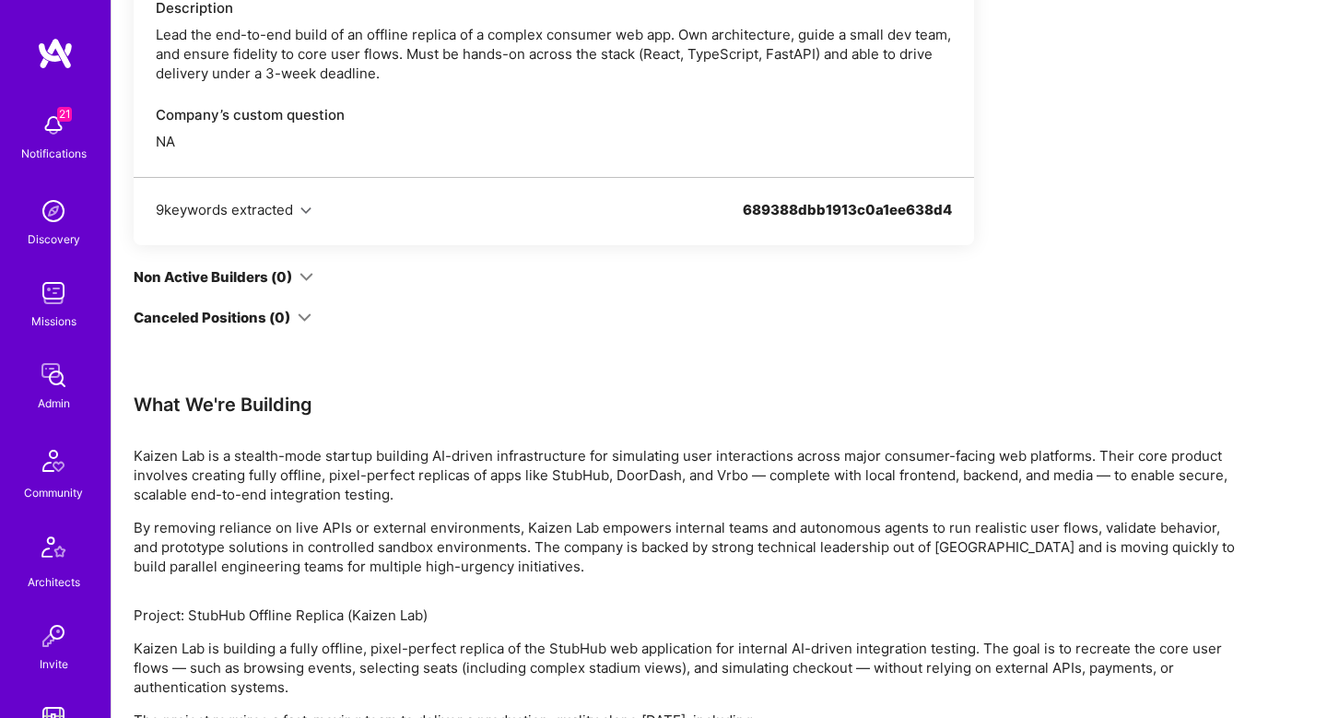
click at [296, 285] on div "Non Active Builders (0)" at bounding box center [224, 276] width 180 height 19
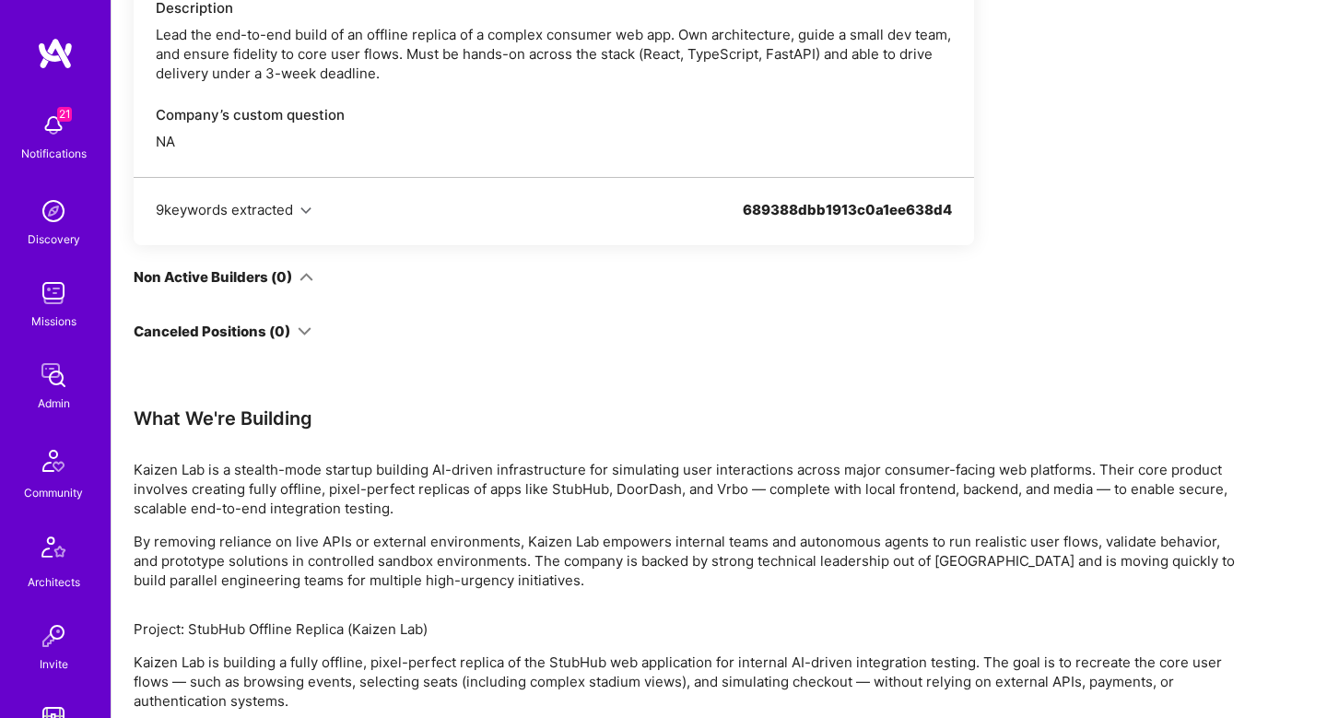
click at [296, 285] on div "Non Active Builders (0)" at bounding box center [224, 276] width 180 height 19
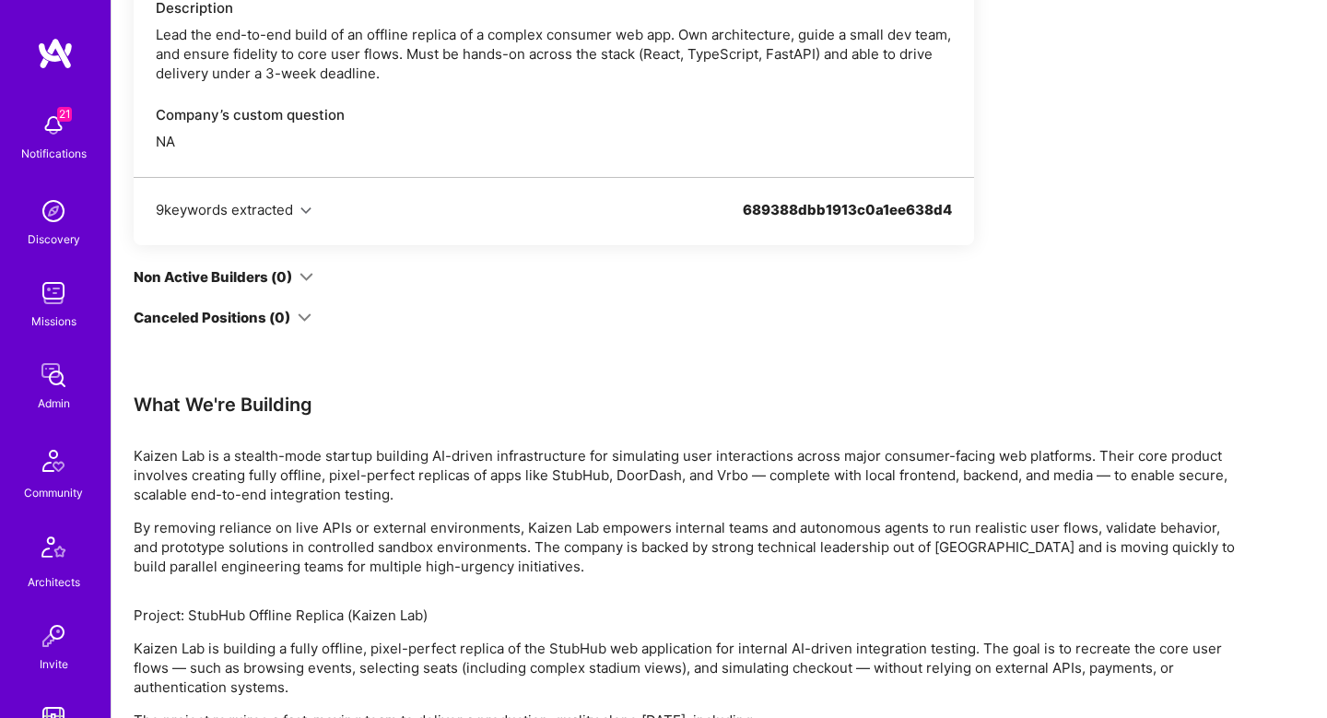
click at [297, 325] on div "Canceled Positions (0)" at bounding box center [223, 317] width 178 height 19
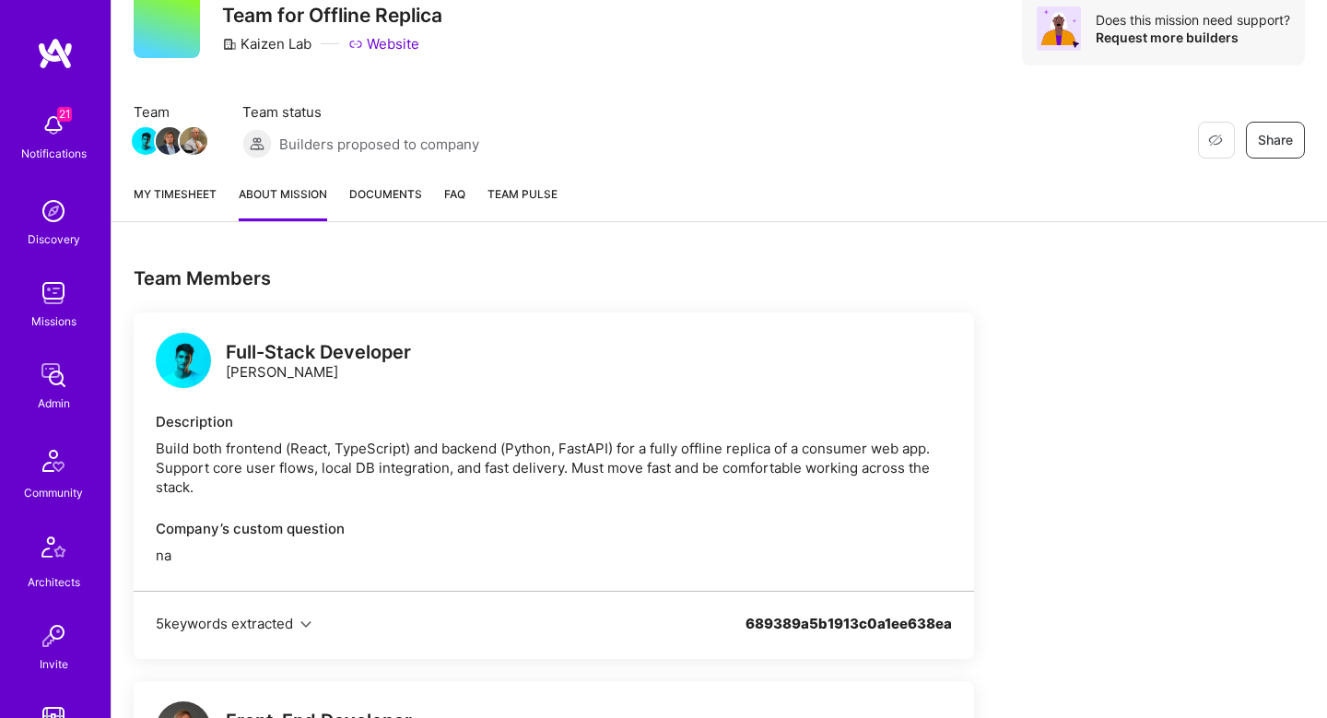
scroll to position [73, 0]
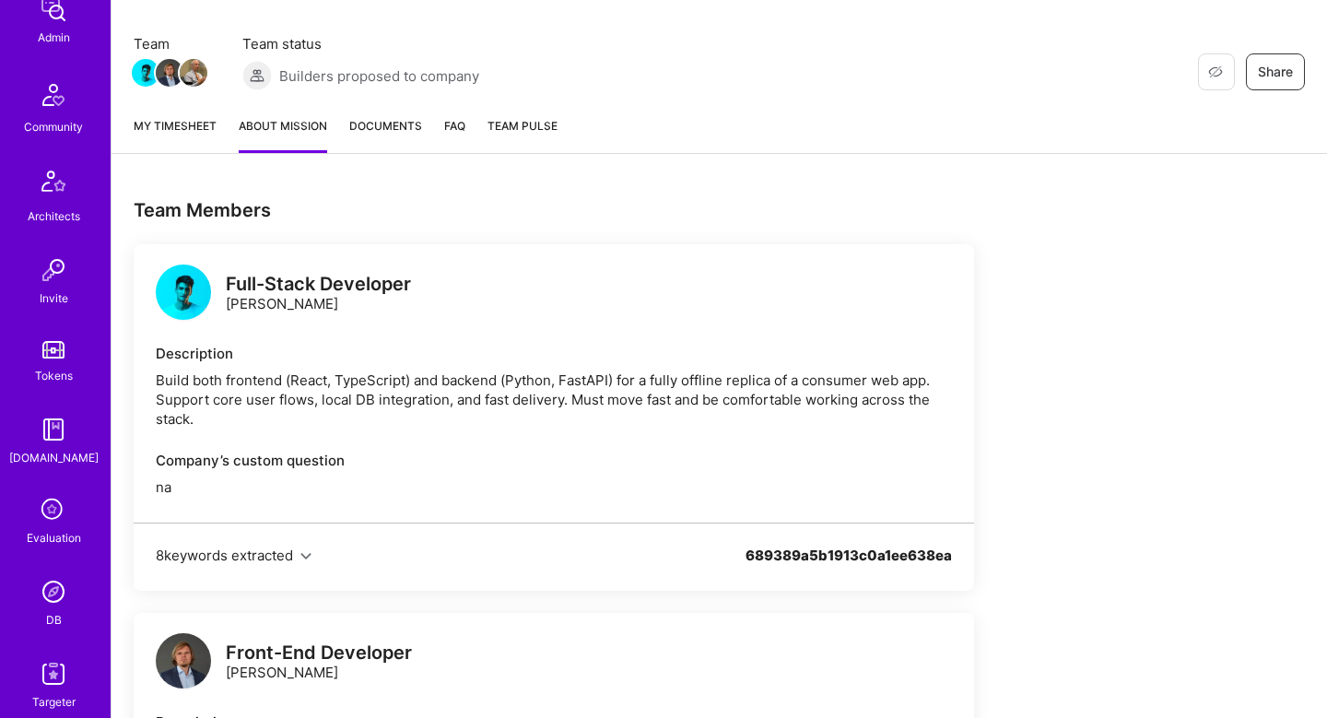
scroll to position [521, 0]
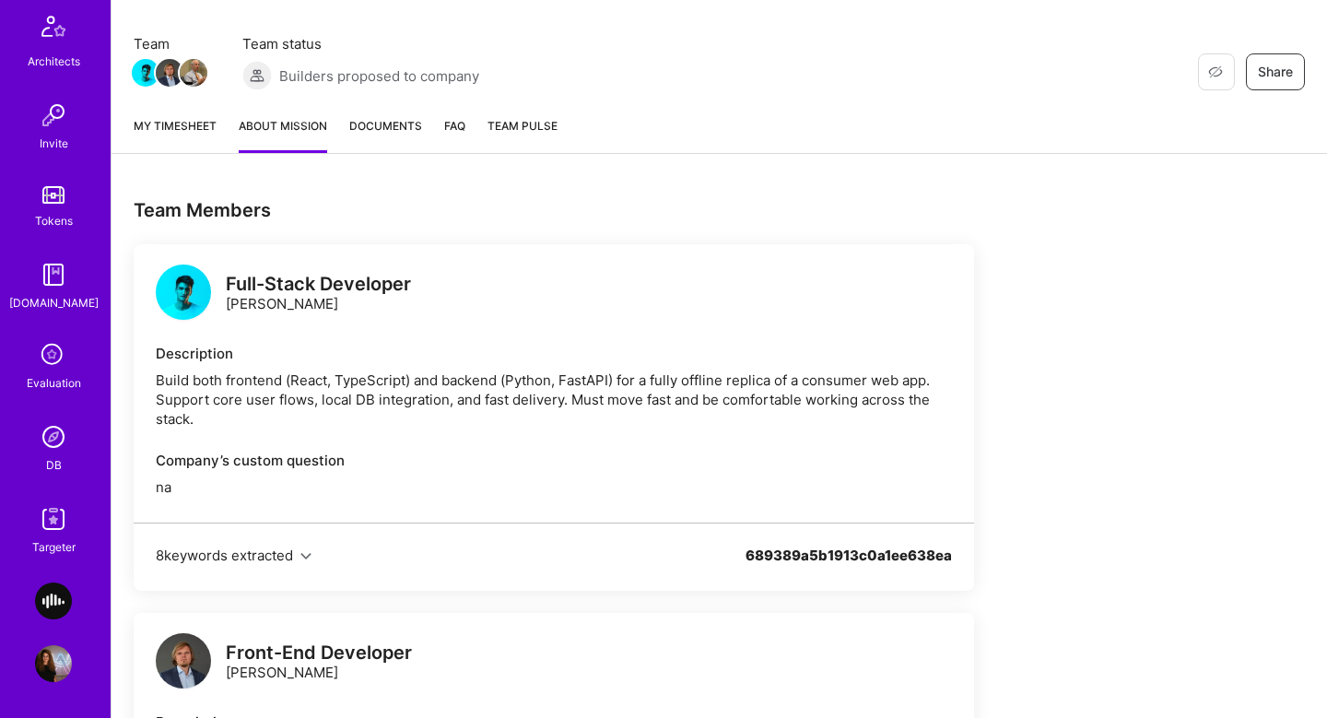
click at [59, 435] on img at bounding box center [53, 437] width 37 height 37
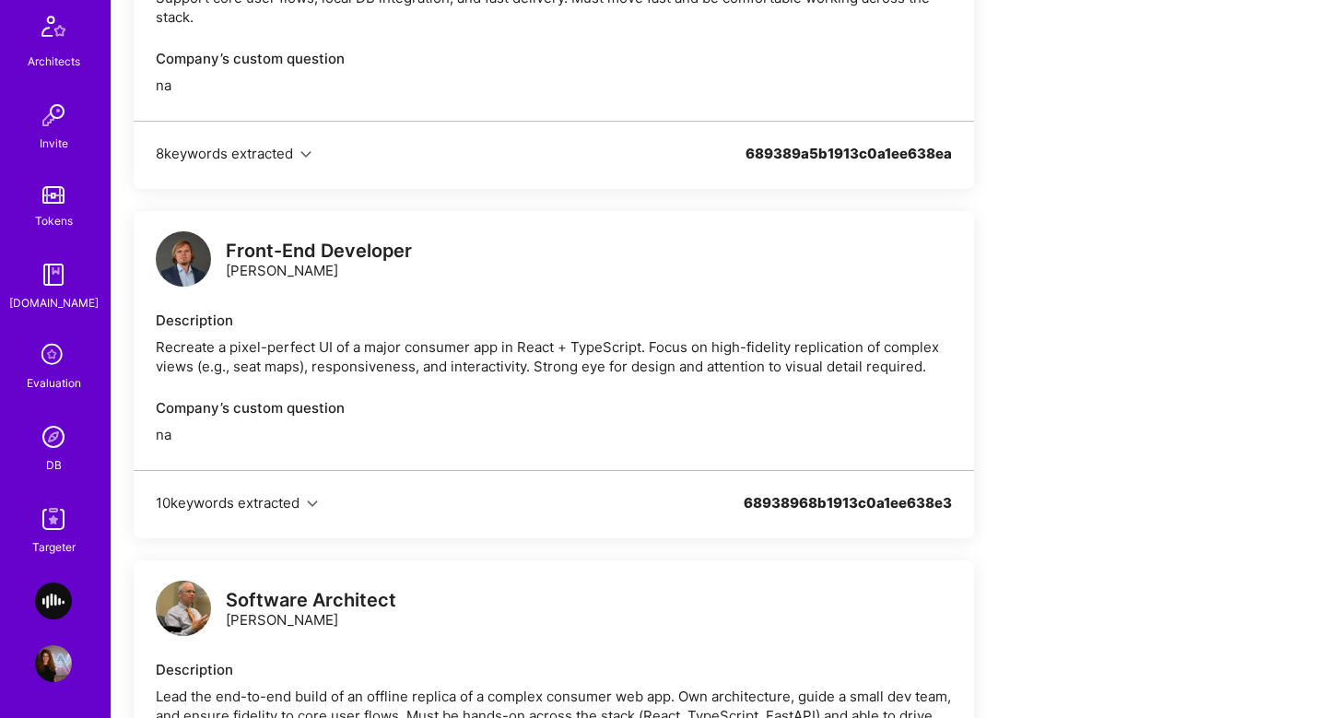
scroll to position [695, 0]
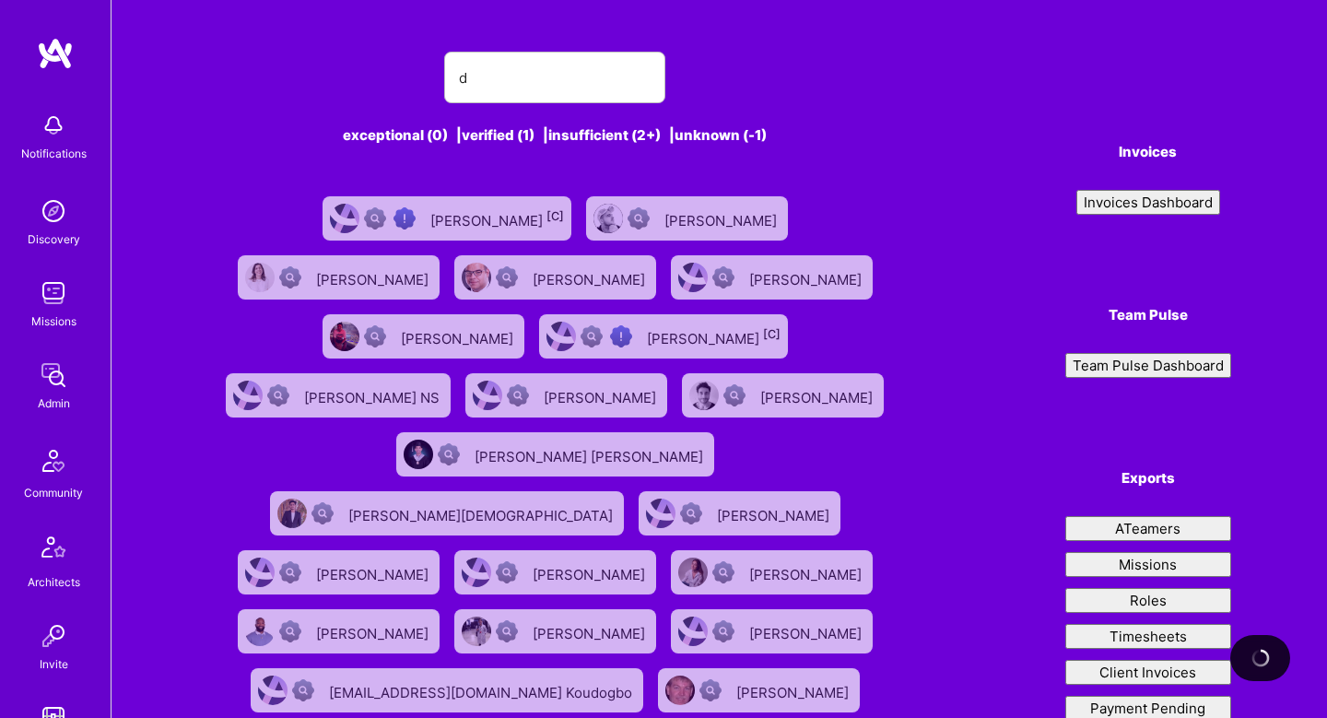
type input "de"
type input "m"
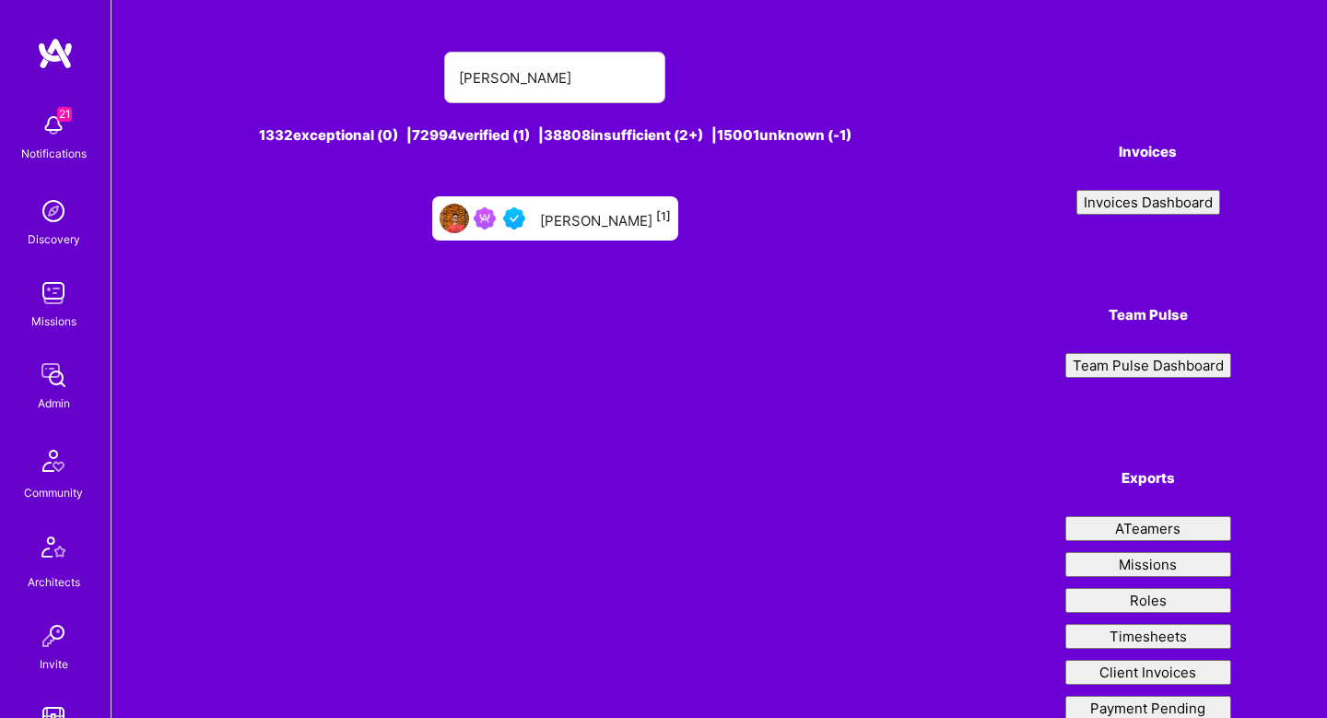
type input "[PERSON_NAME]"
click at [579, 232] on div "[PERSON_NAME] [1]" at bounding box center [555, 218] width 246 height 44
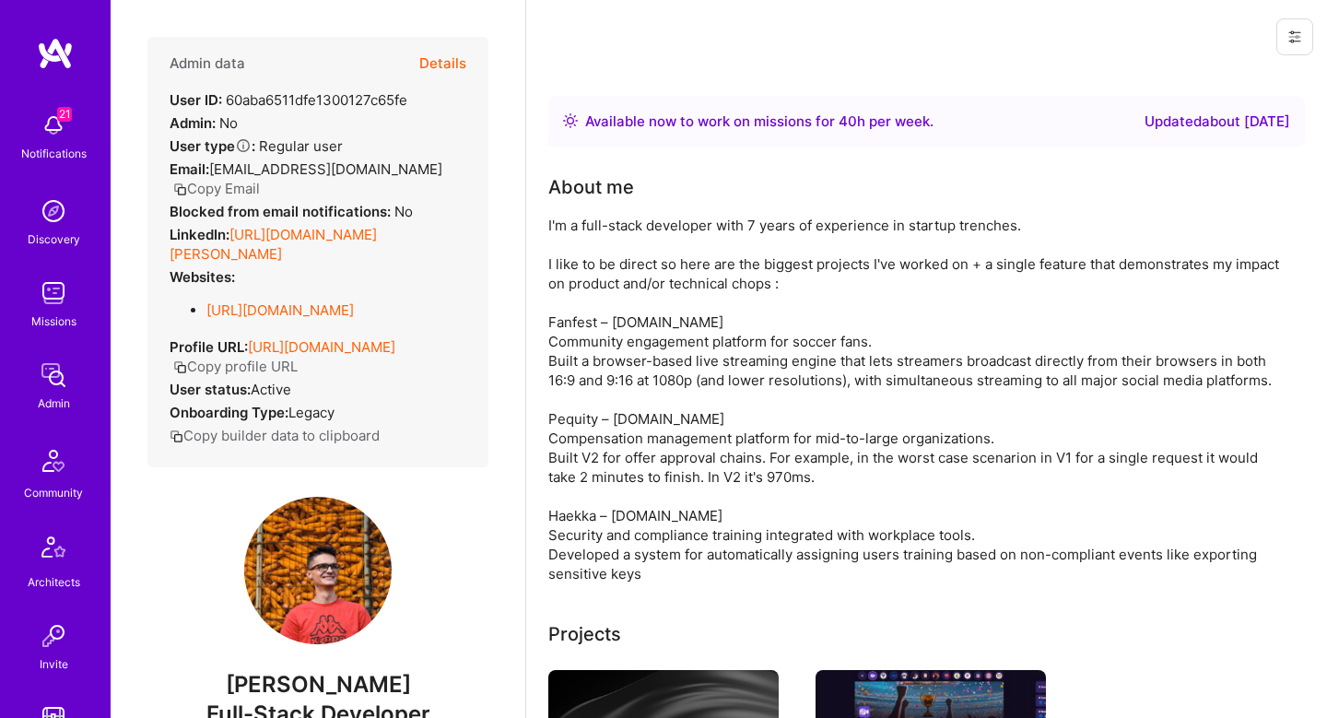
click at [446, 59] on button "Details" at bounding box center [442, 63] width 47 height 53
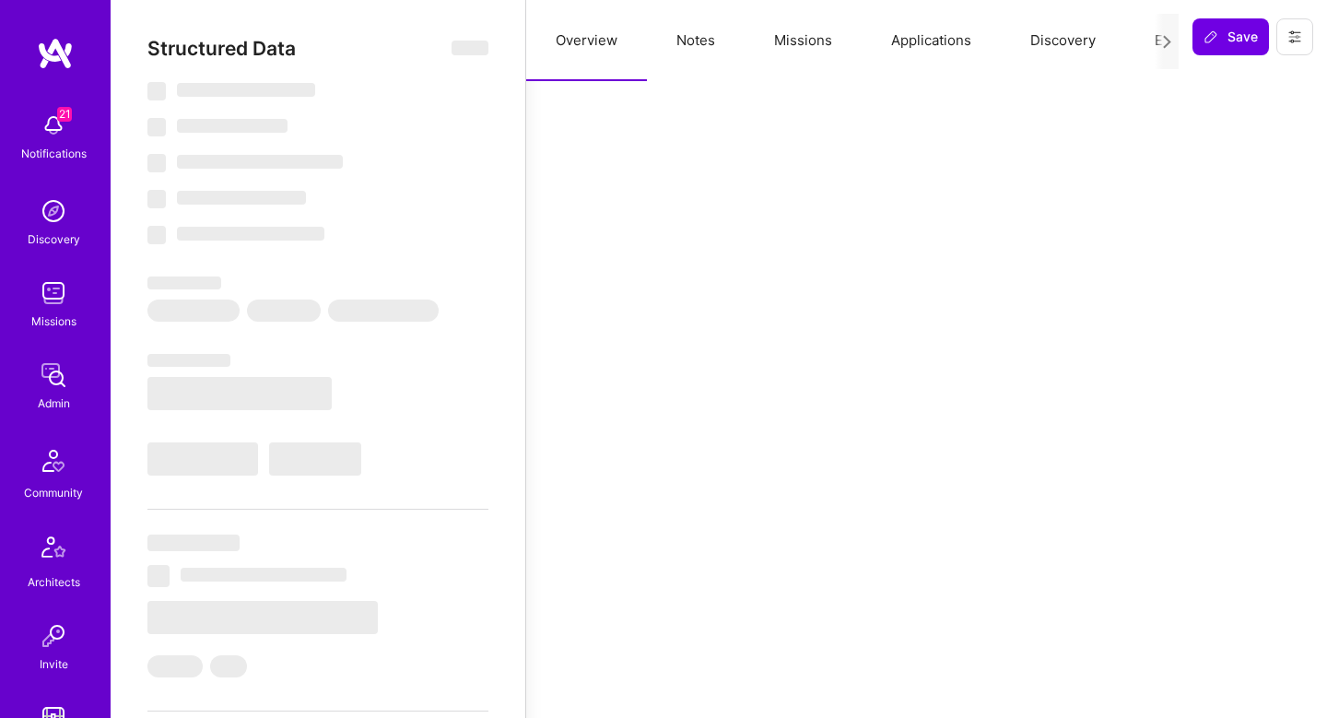
select select "Right Now"
select select "4"
select select "7"
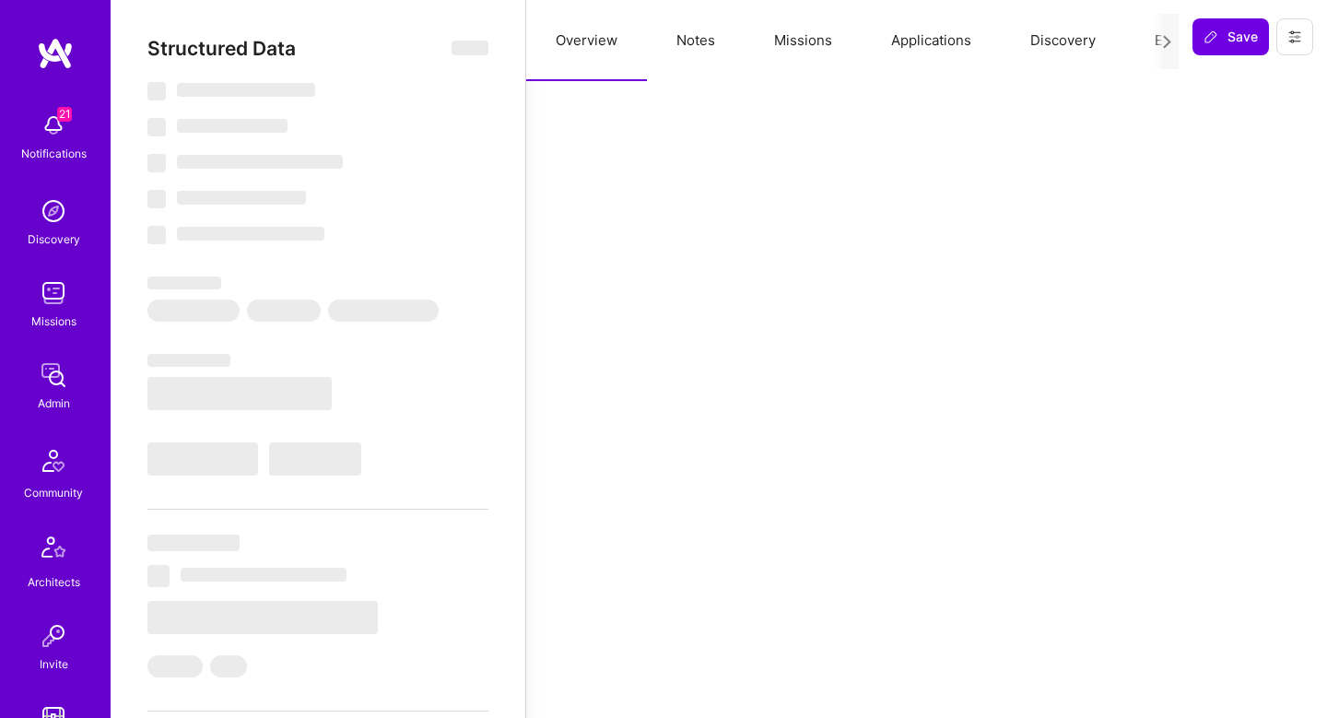
select select "BA"
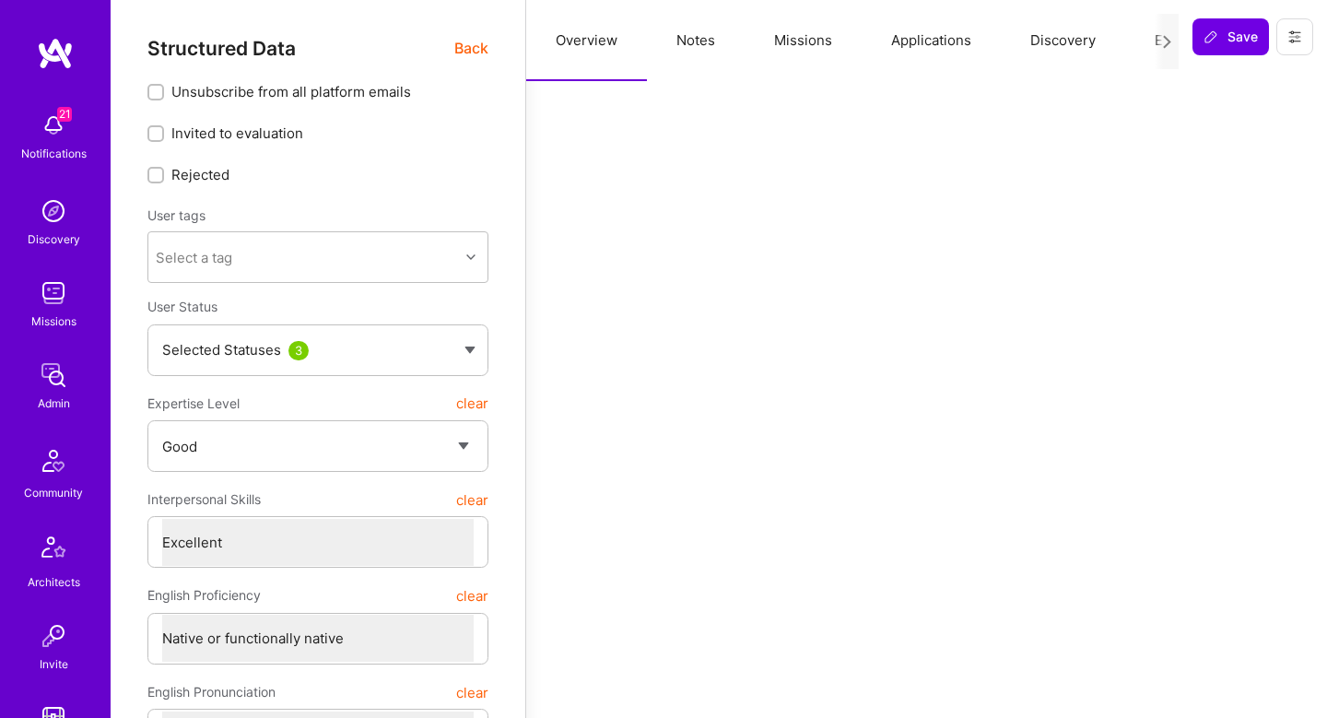
click at [849, 25] on button "Missions" at bounding box center [803, 40] width 117 height 81
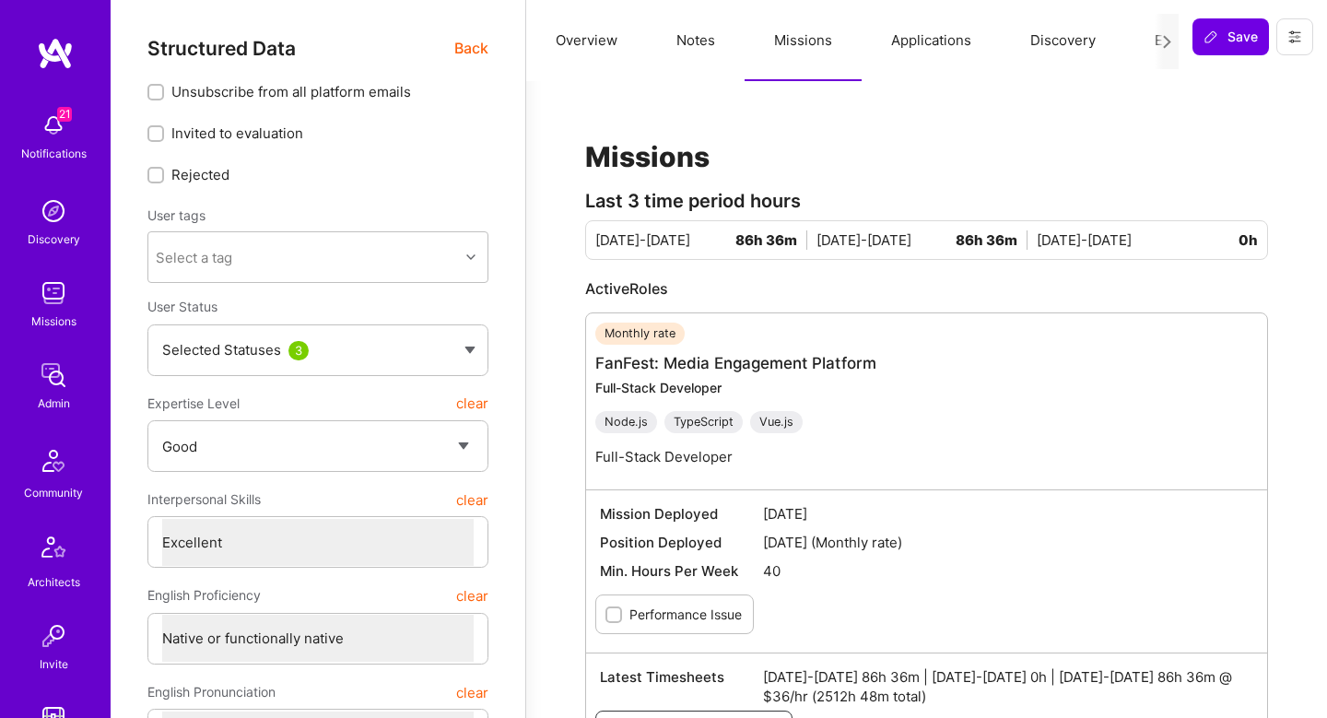
click at [462, 48] on span "Back" at bounding box center [471, 48] width 34 height 23
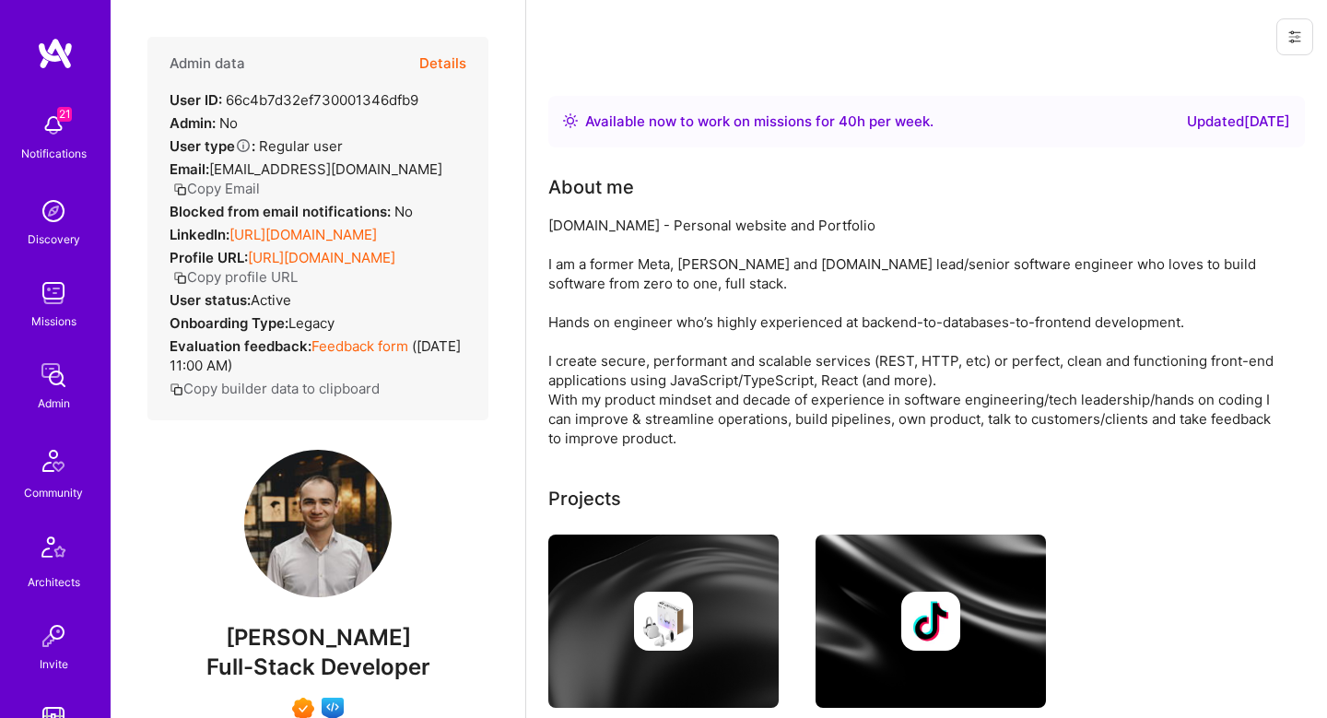
scroll to position [3087, 0]
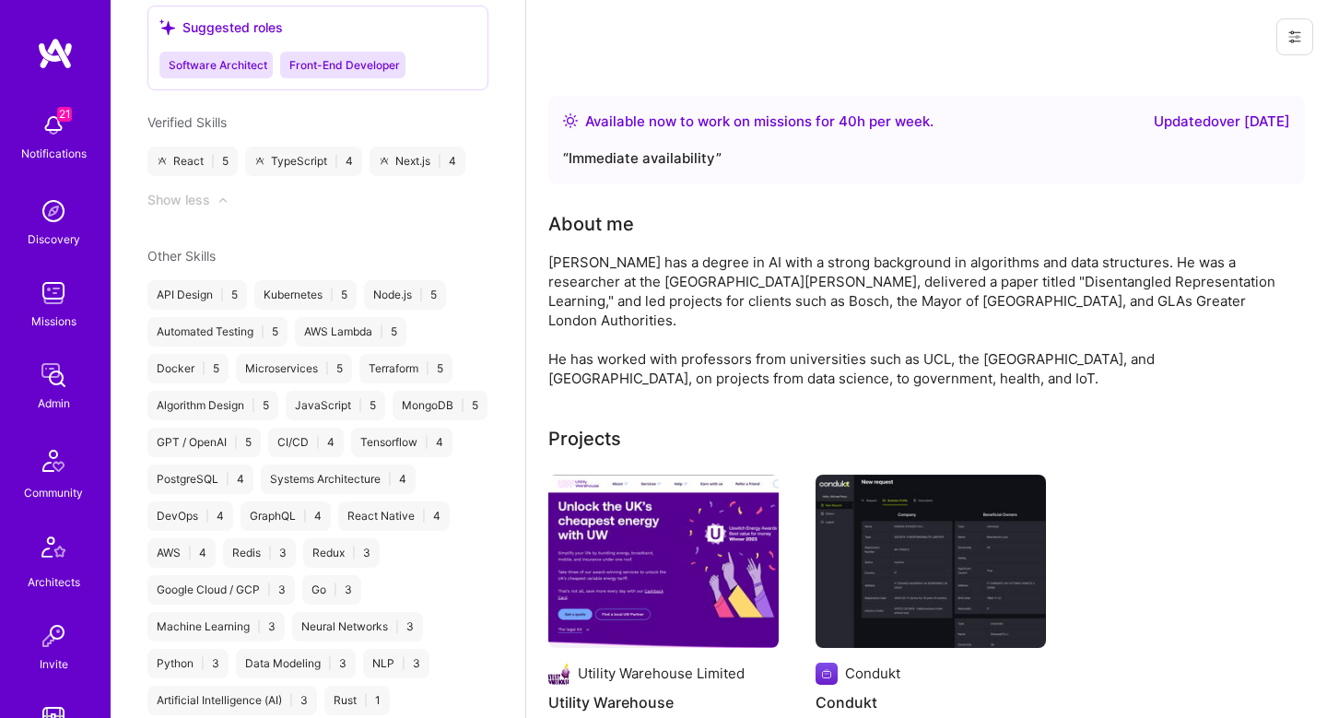
scroll to position [1491, 0]
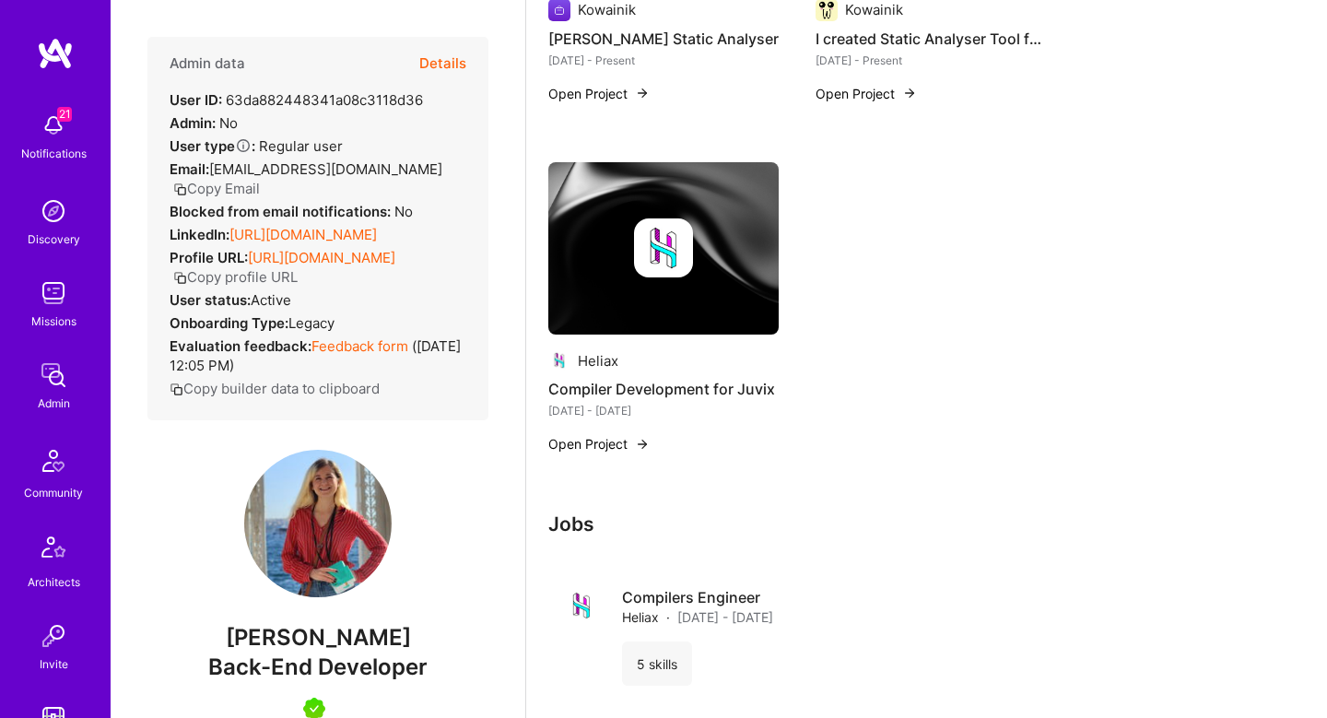
click at [450, 57] on button "Details" at bounding box center [442, 63] width 47 height 53
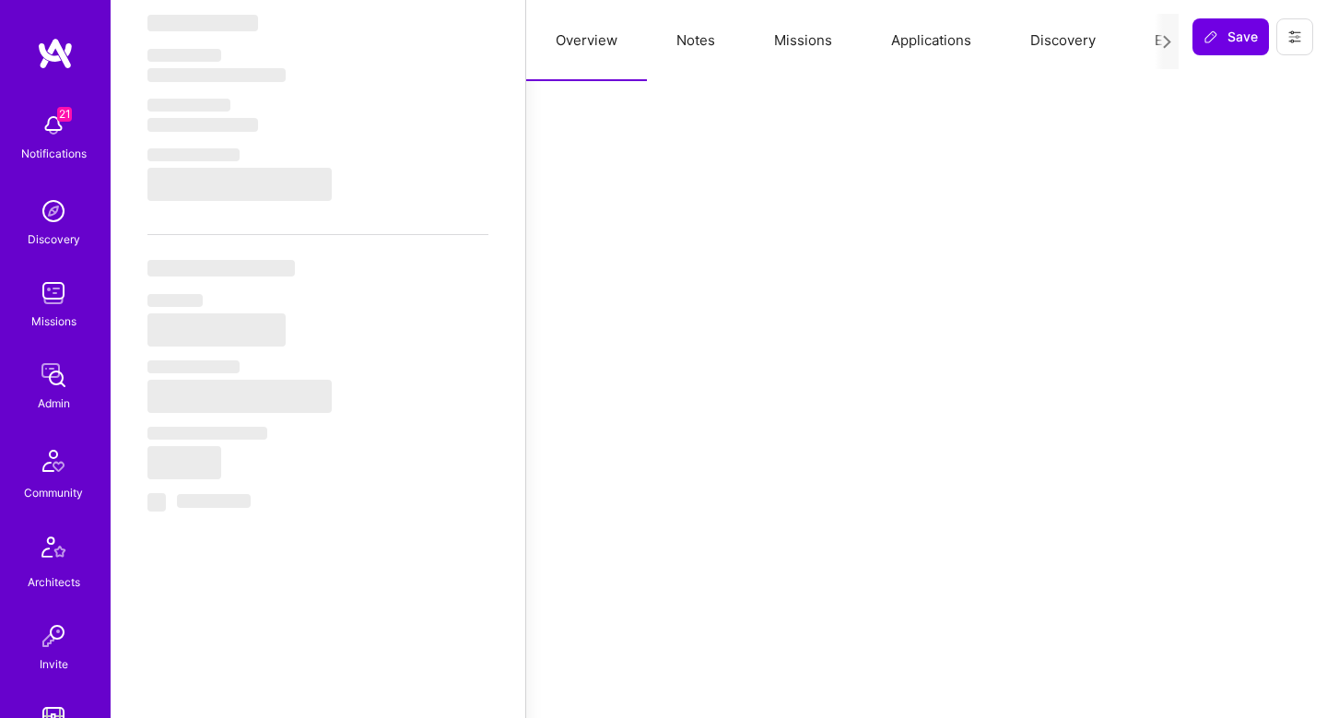
click at [820, 39] on button "Missions" at bounding box center [803, 40] width 117 height 81
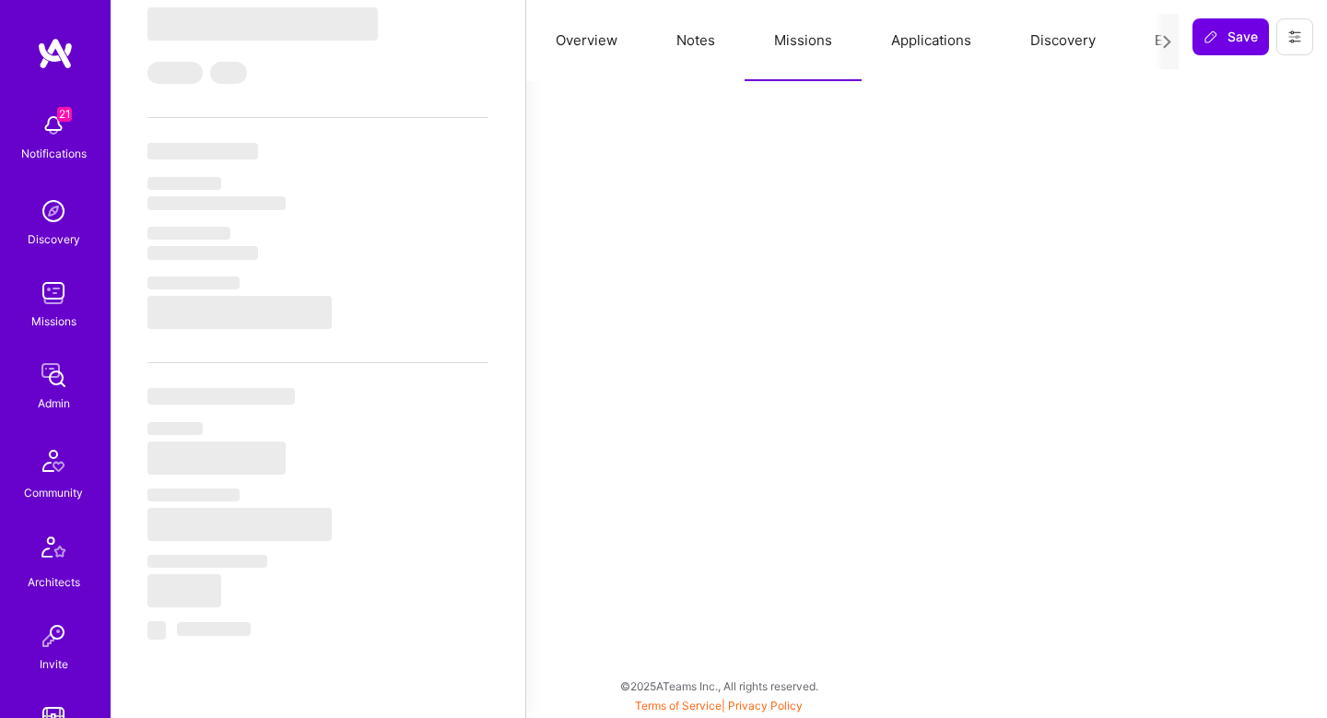
select select "Right Now"
select select "5"
select select "7"
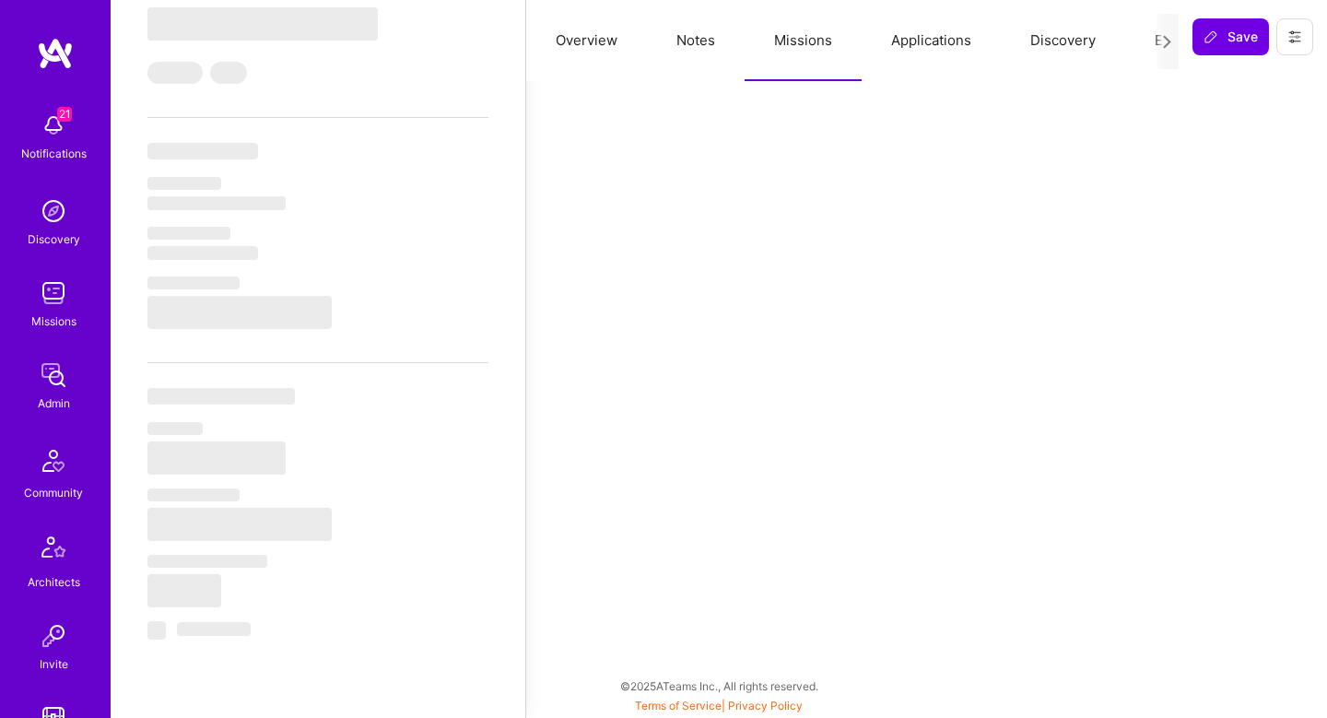
select select "GB"
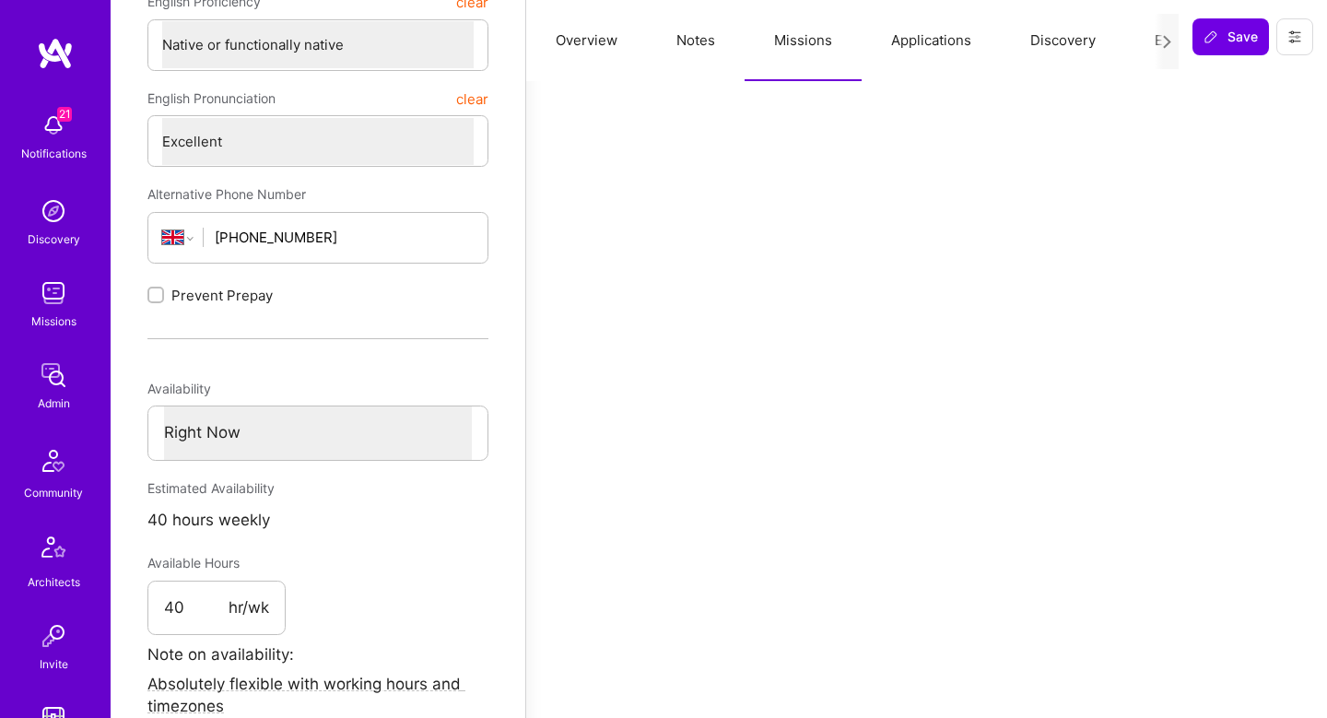
scroll to position [1003, 0]
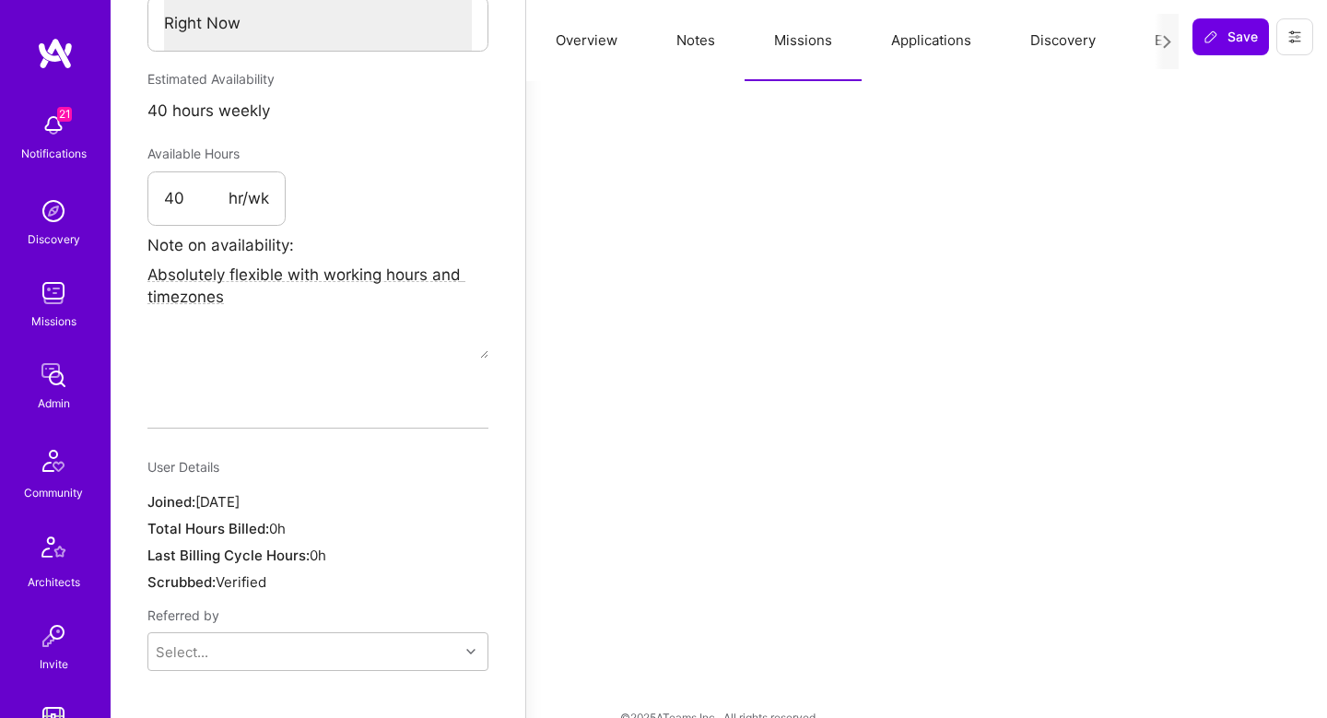
click at [905, 53] on button "Applications" at bounding box center [931, 40] width 139 height 81
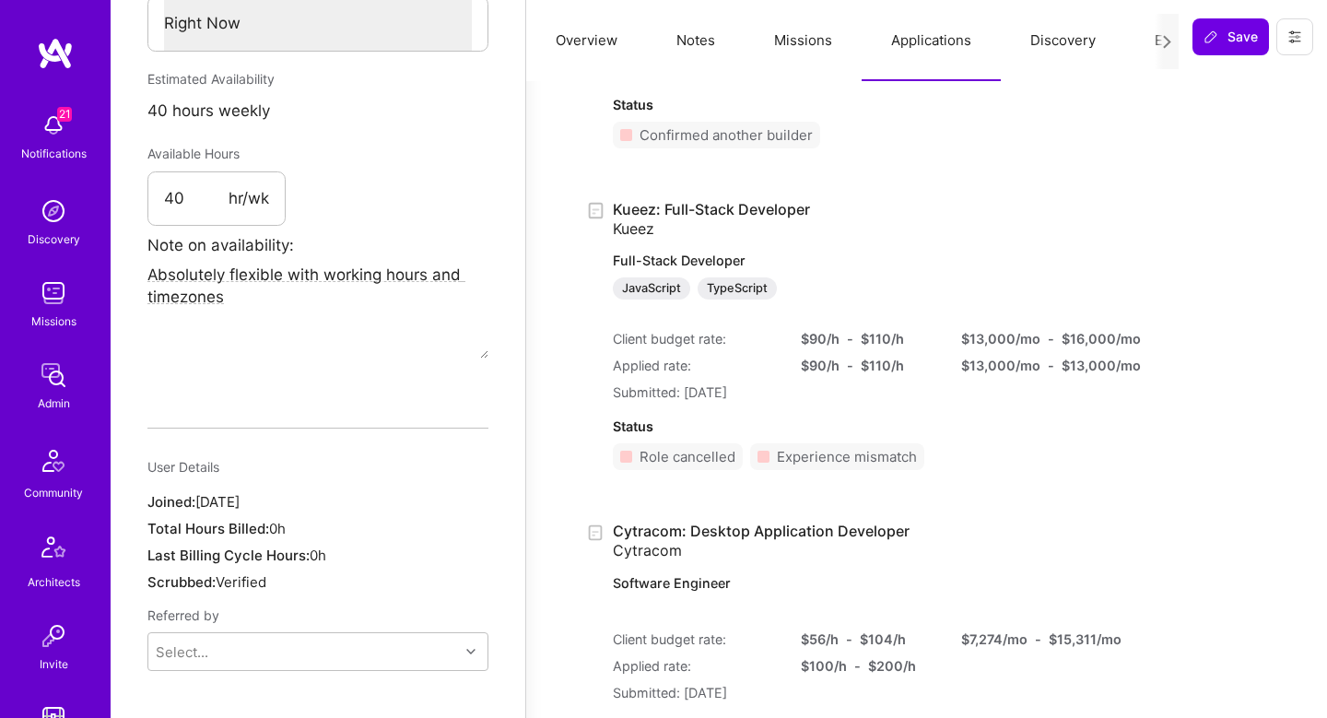
click at [836, 56] on button "Missions" at bounding box center [803, 40] width 117 height 81
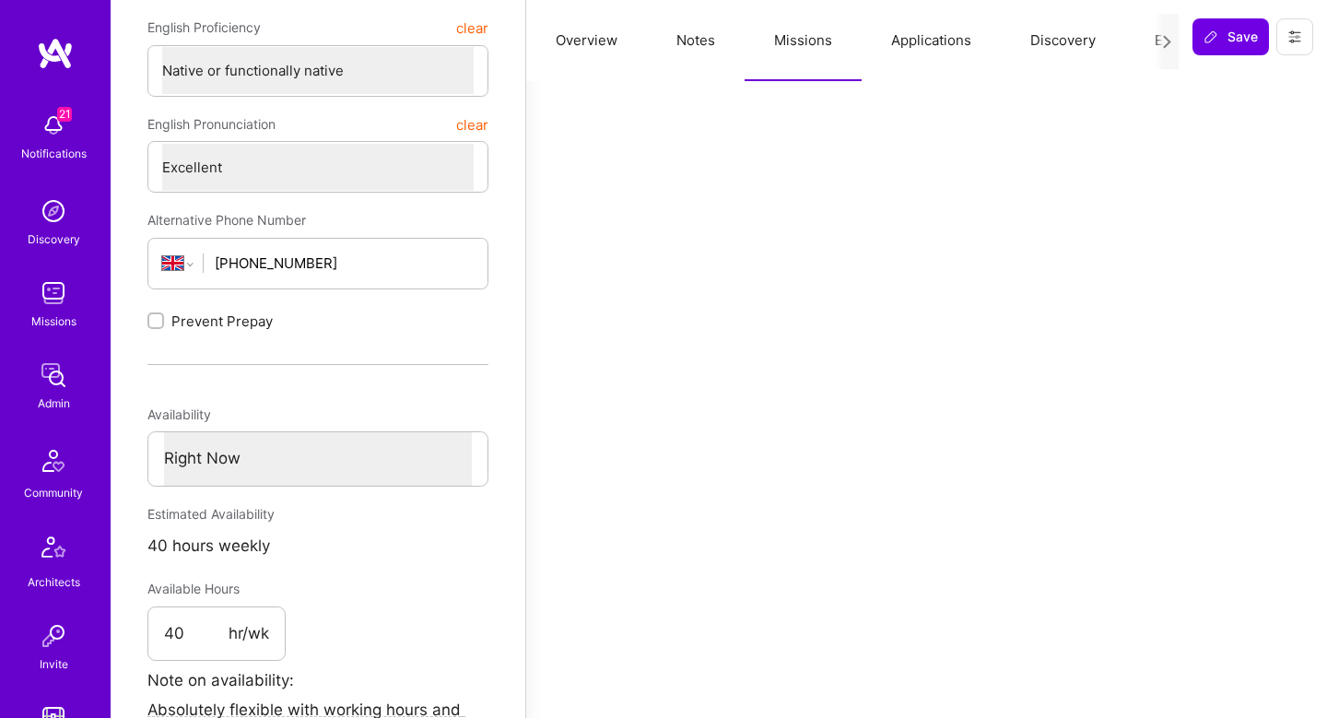
scroll to position [0, 0]
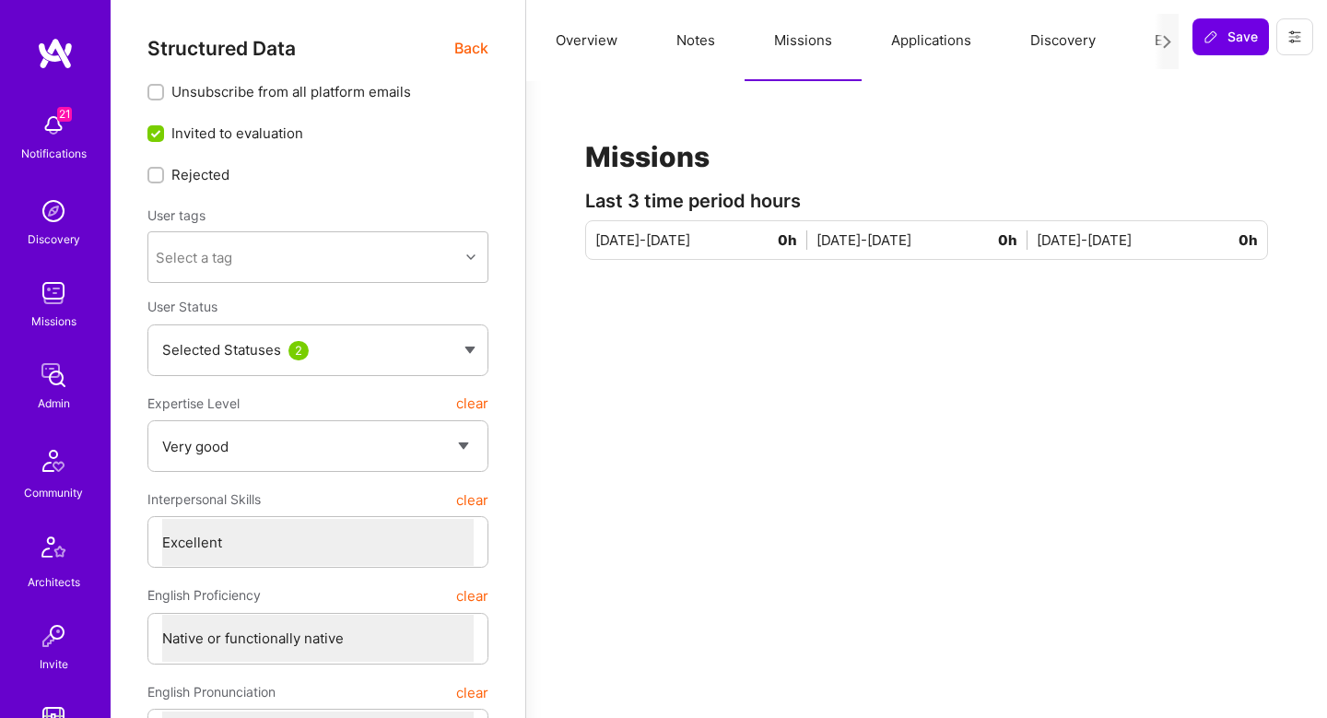
click at [929, 40] on button "Applications" at bounding box center [931, 40] width 139 height 81
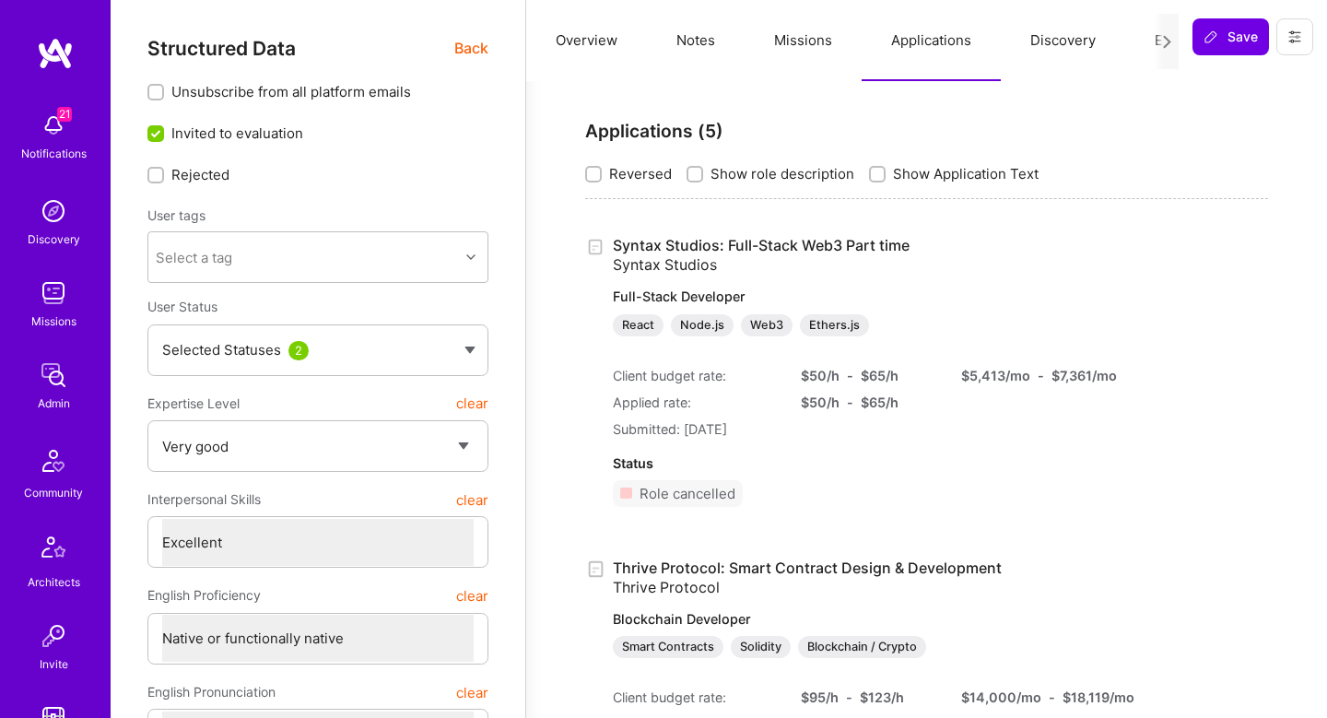
click at [1064, 66] on button "Discovery" at bounding box center [1063, 40] width 124 height 81
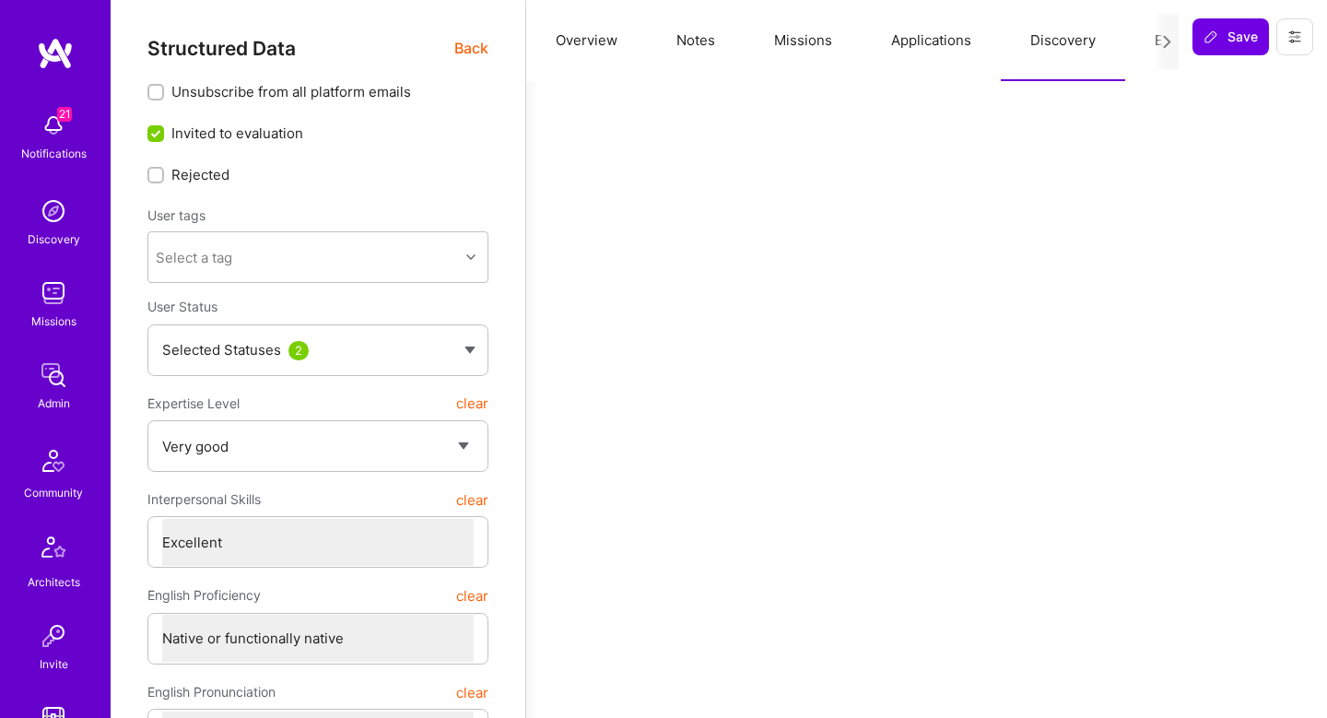
click at [613, 66] on button "Overview" at bounding box center [586, 40] width 121 height 81
click at [486, 55] on span "Back" at bounding box center [471, 48] width 34 height 23
click at [480, 53] on span "Back" at bounding box center [471, 48] width 34 height 23
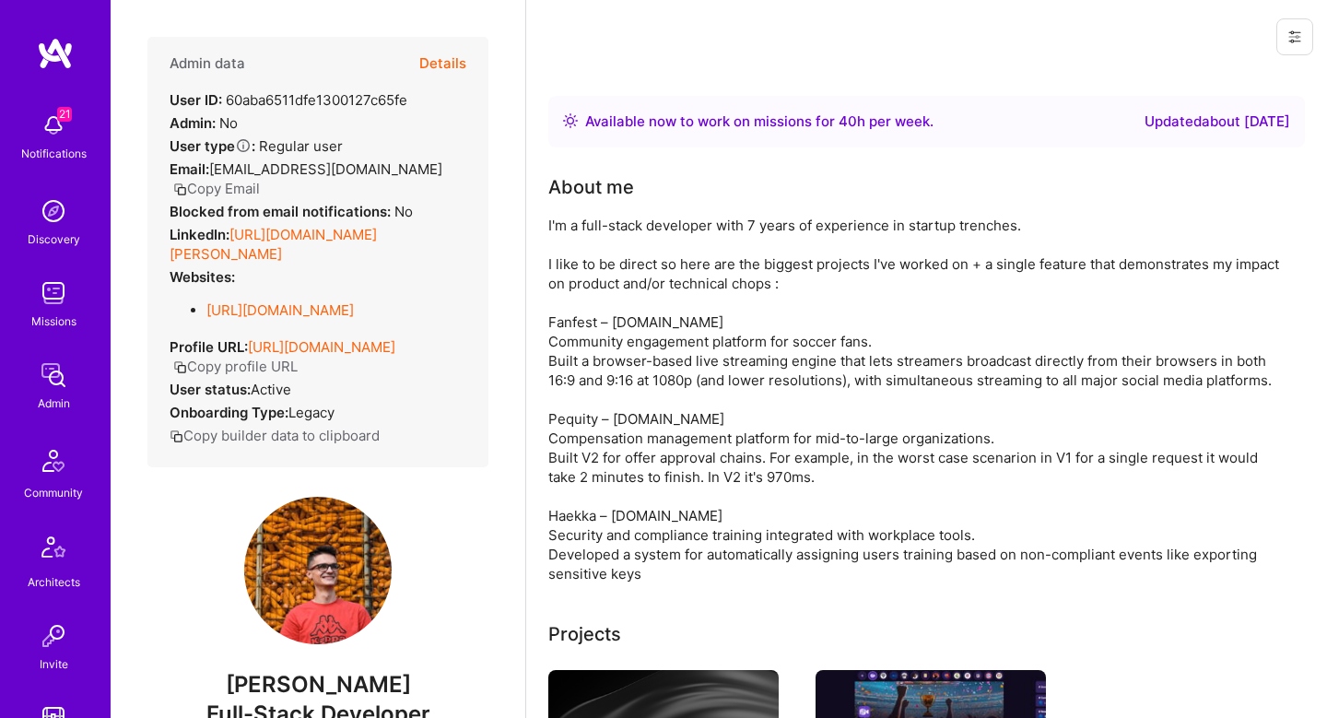
click at [456, 67] on button "Details" at bounding box center [442, 63] width 47 height 53
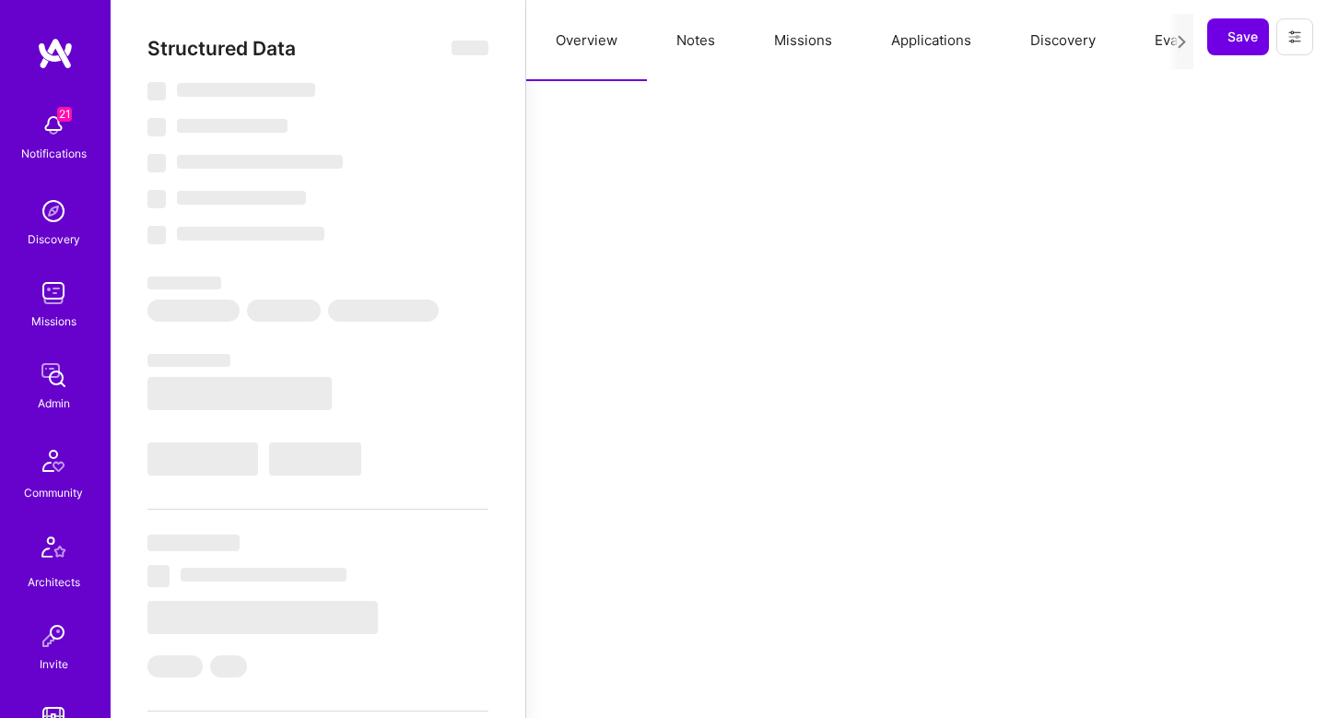
click at [848, 38] on button "Missions" at bounding box center [803, 40] width 117 height 81
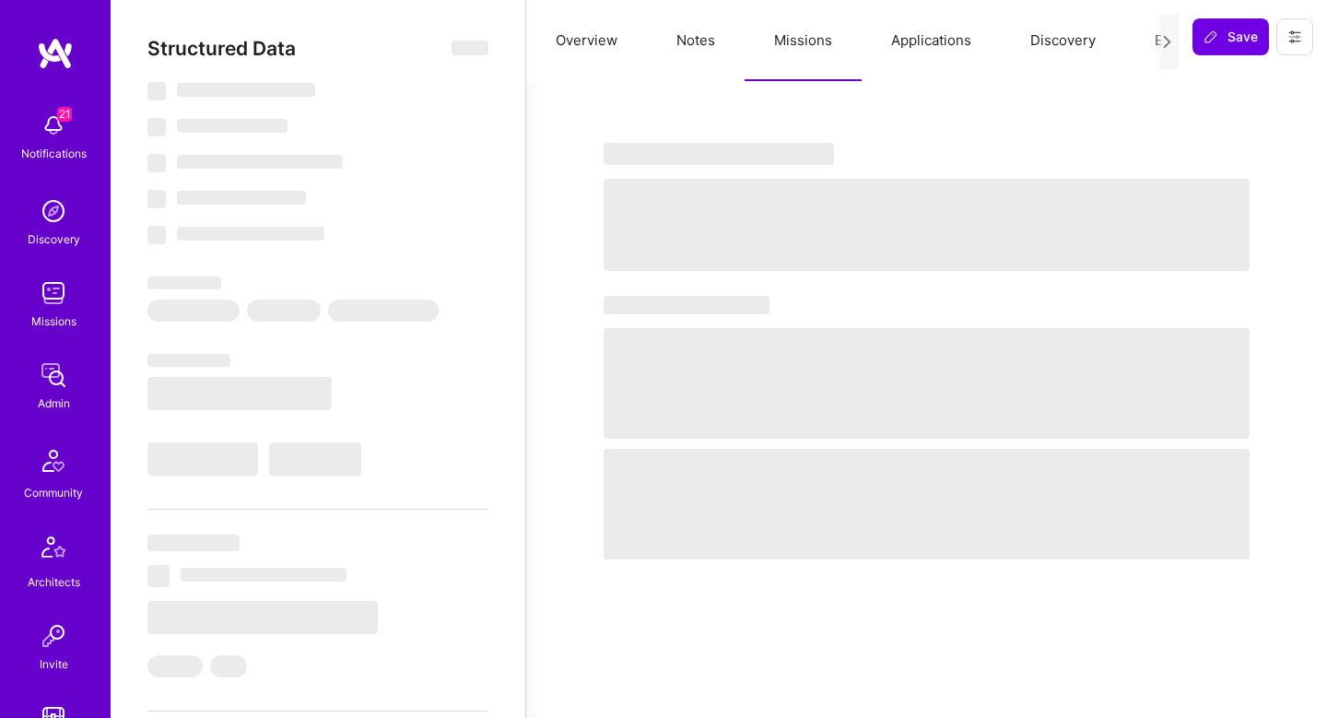
select select "Right Now"
select select "4"
select select "7"
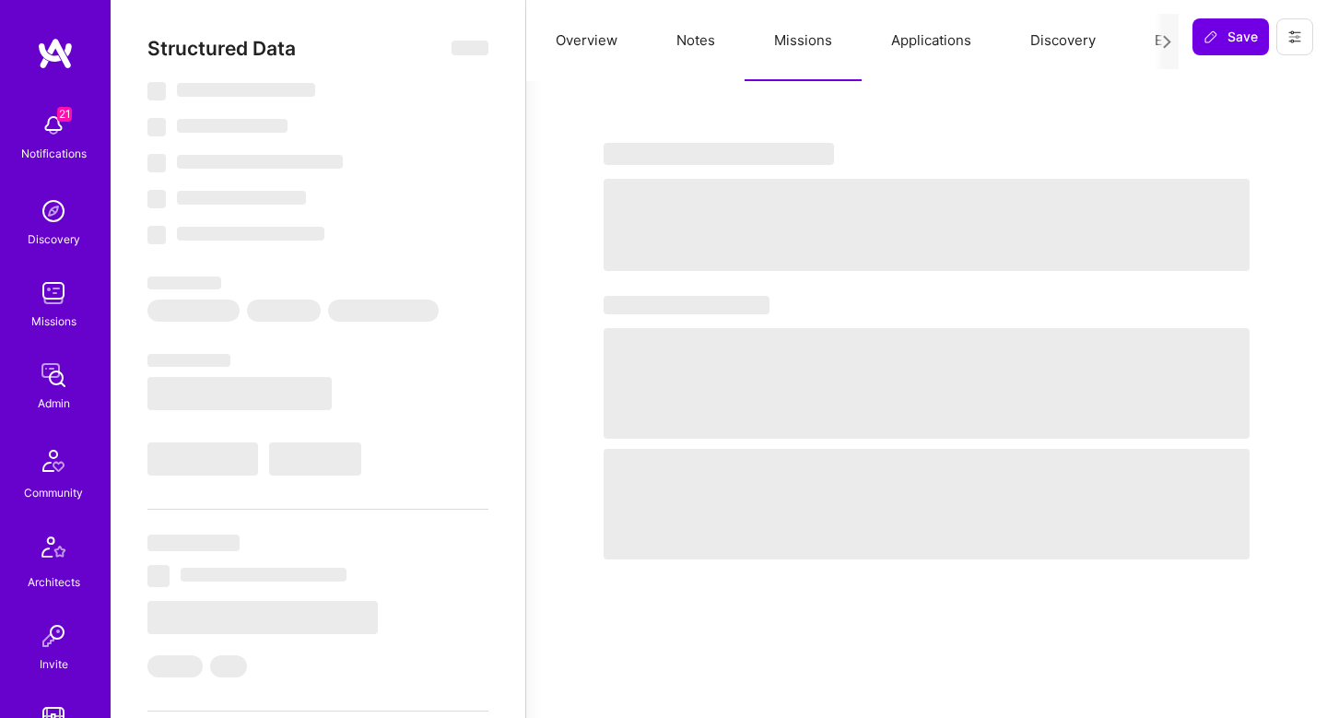
select select "BA"
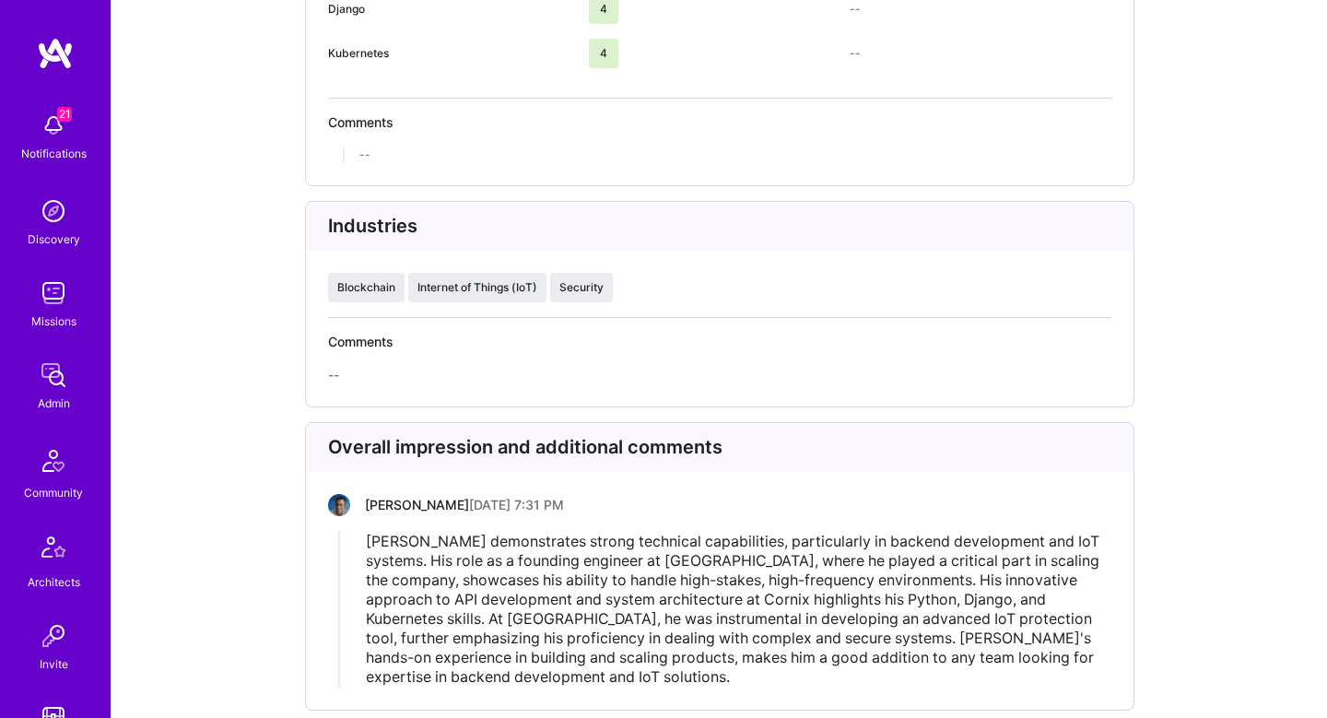
scroll to position [3764, 0]
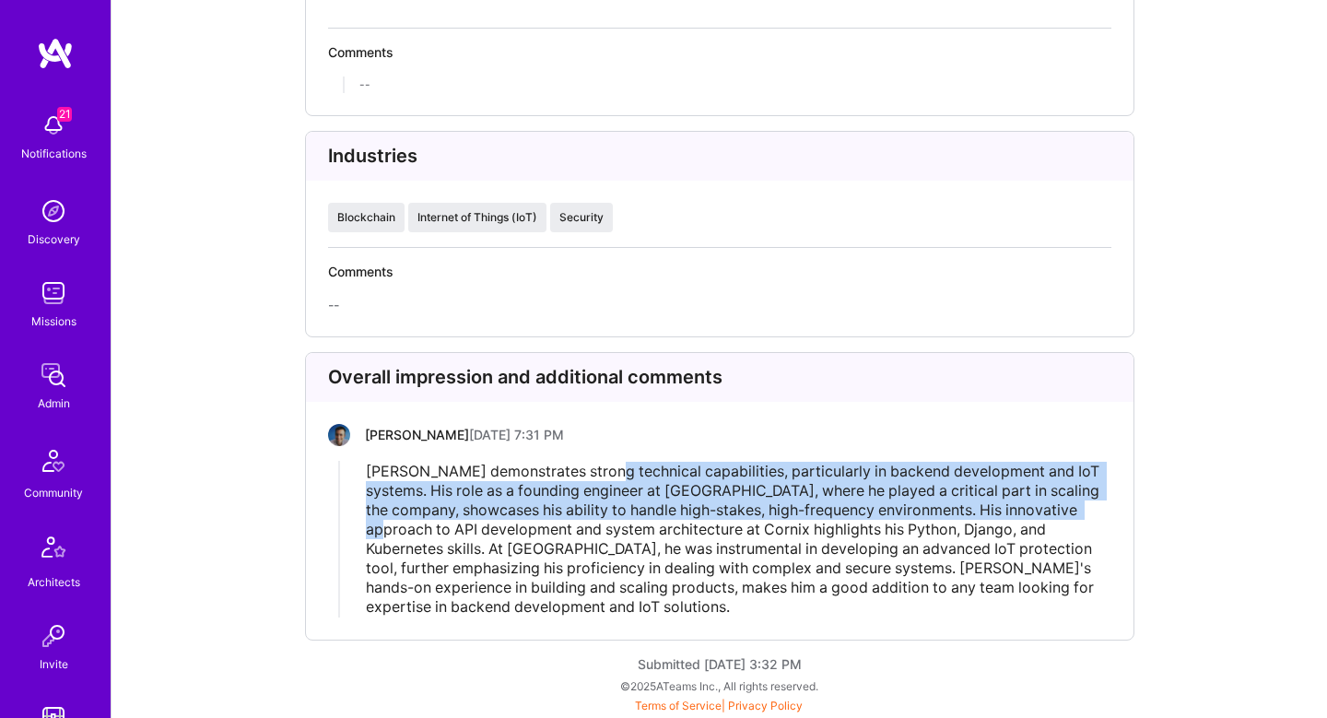
drag, startPoint x: 605, startPoint y: 477, endPoint x: 376, endPoint y: 525, distance: 233.8
click at [376, 525] on span "[PERSON_NAME] demonstrates strong technical capabilities, particularly in backe…" at bounding box center [734, 539] width 737 height 154
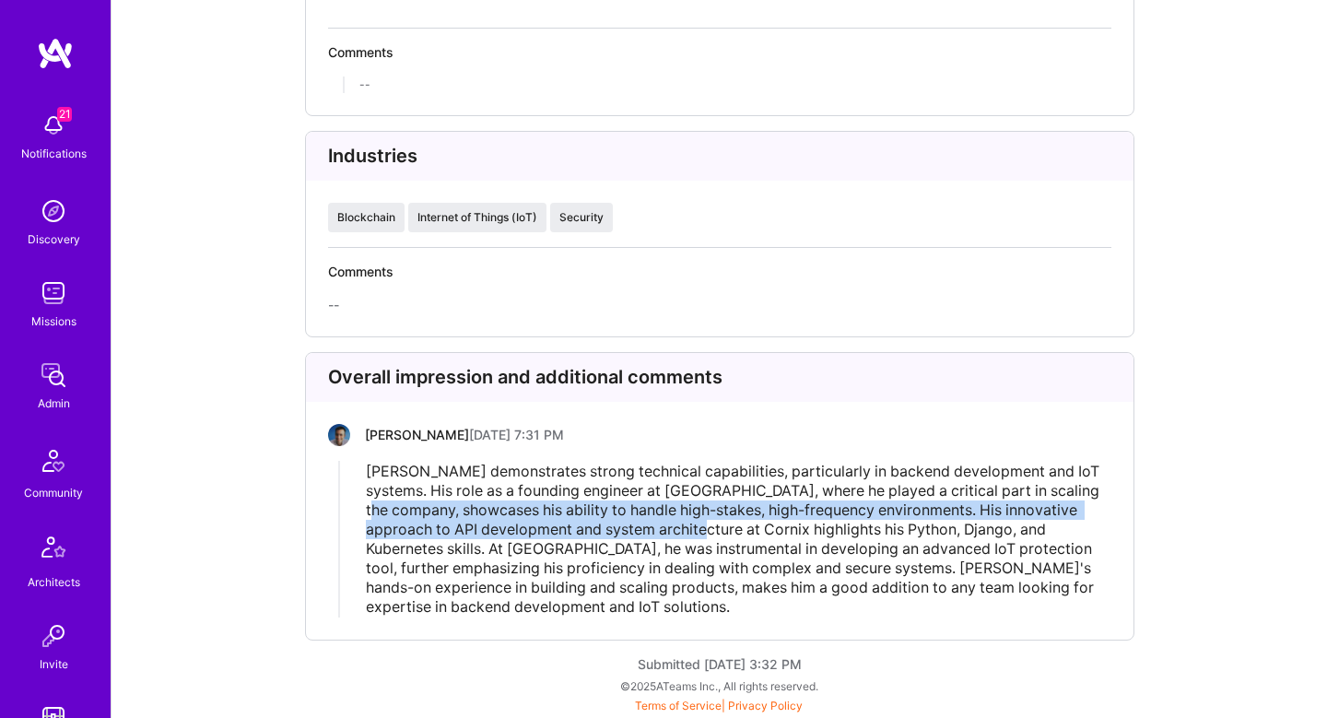
drag, startPoint x: 395, startPoint y: 507, endPoint x: 691, endPoint y: 526, distance: 297.5
click at [694, 526] on span "[PERSON_NAME] demonstrates strong technical capabilities, particularly in backe…" at bounding box center [734, 539] width 737 height 154
click at [691, 526] on span "[PERSON_NAME] demonstrates strong technical capabilities, particularly in backe…" at bounding box center [734, 539] width 737 height 154
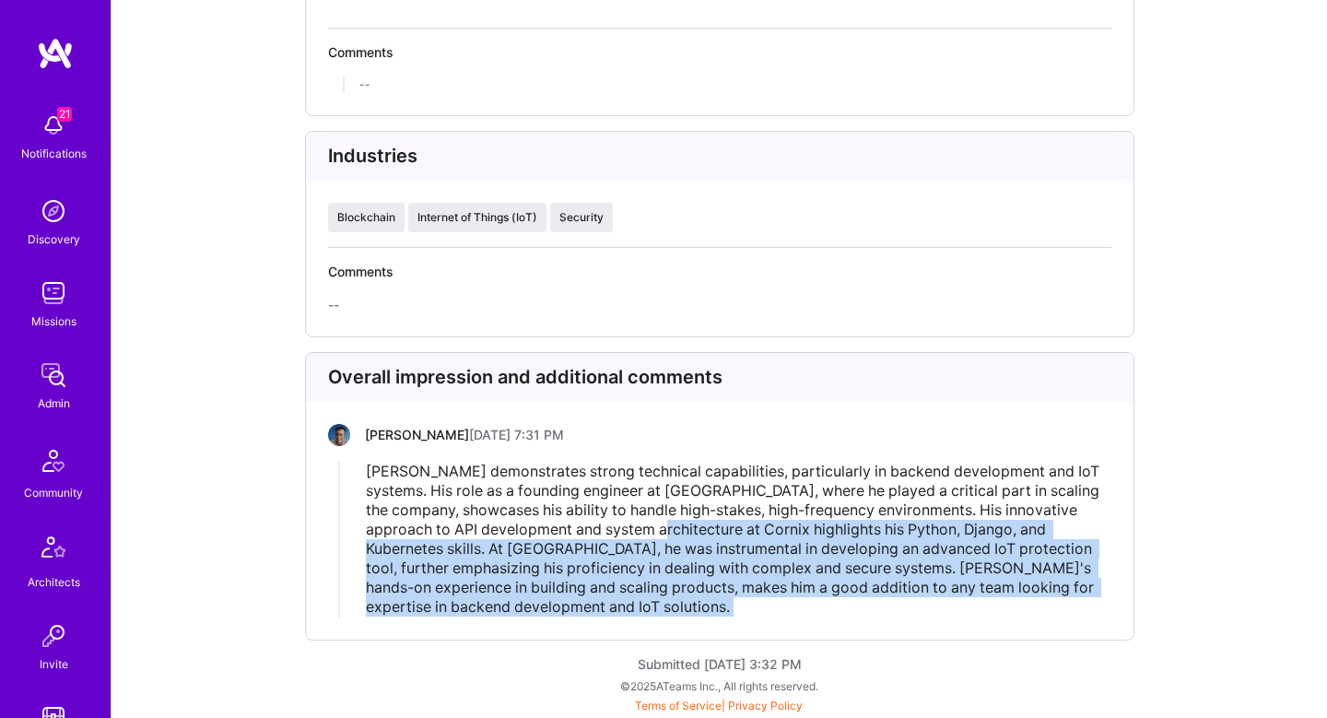
drag, startPoint x: 691, startPoint y: 526, endPoint x: 687, endPoint y: 630, distance: 103.4
click at [687, 630] on div "Overall impression and additional comments [PERSON_NAME] [DATE] 7:31 PM [PERSON…" at bounding box center [720, 496] width 830 height 289
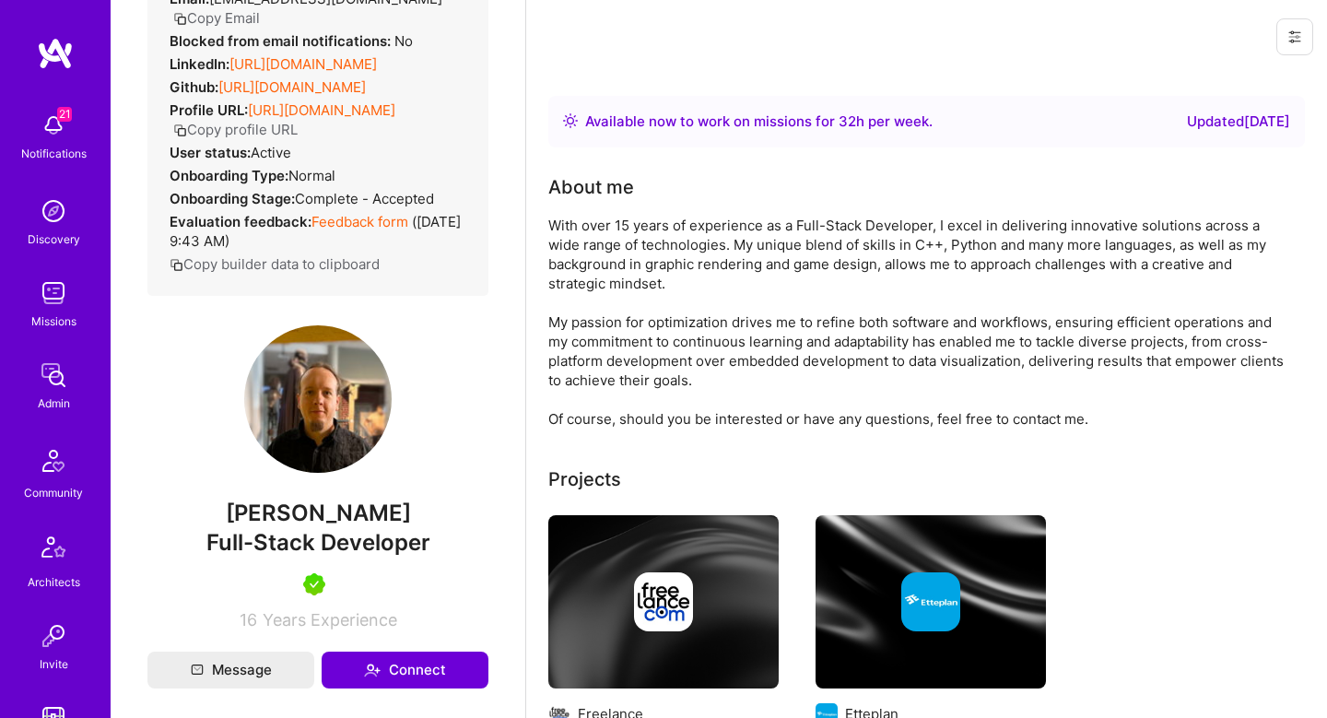
scroll to position [270, 0]
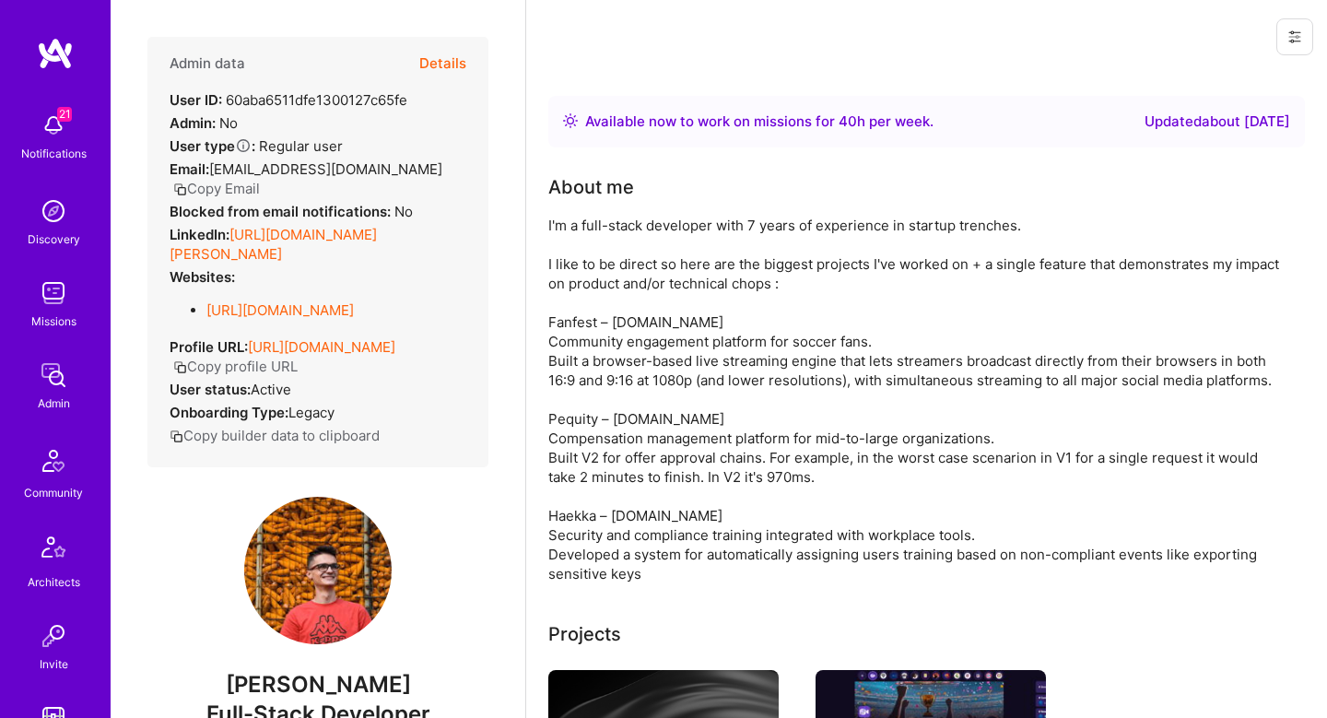
click at [443, 53] on button "Details" at bounding box center [442, 63] width 47 height 53
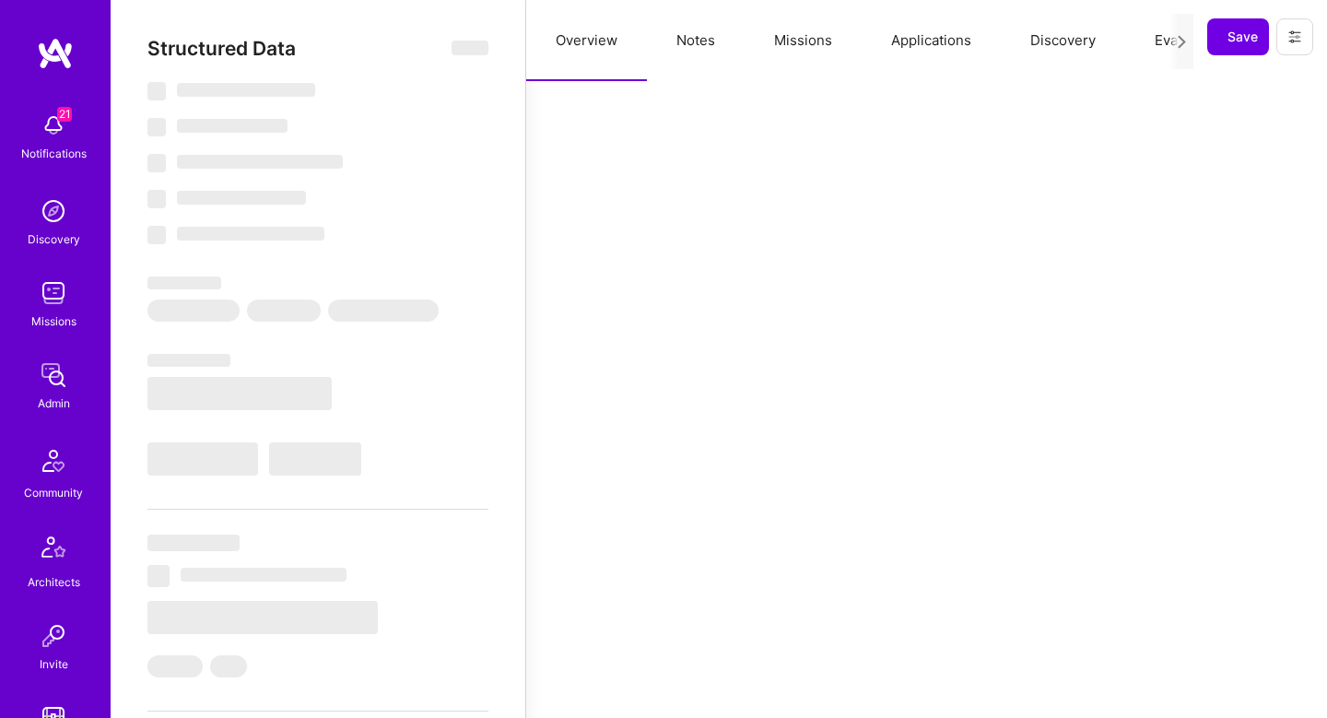
click at [836, 45] on button "Missions" at bounding box center [803, 40] width 117 height 81
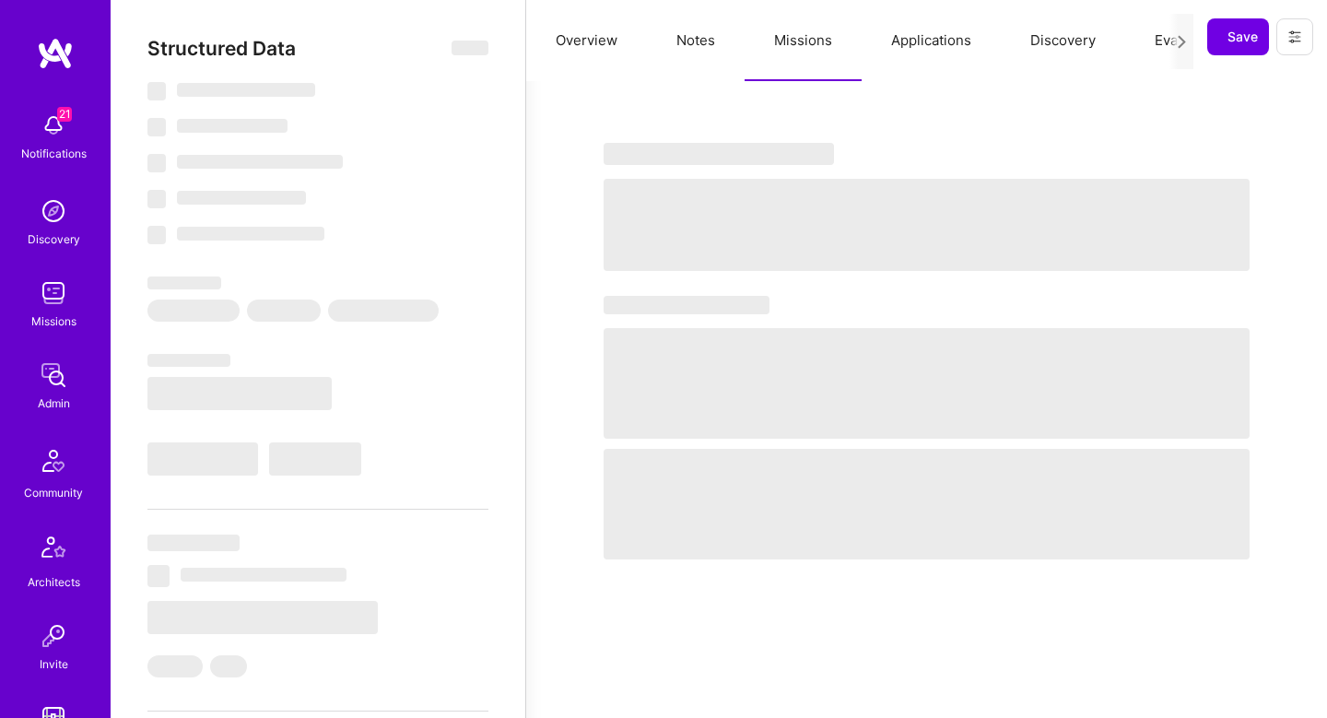
select select "Right Now"
select select "4"
select select "7"
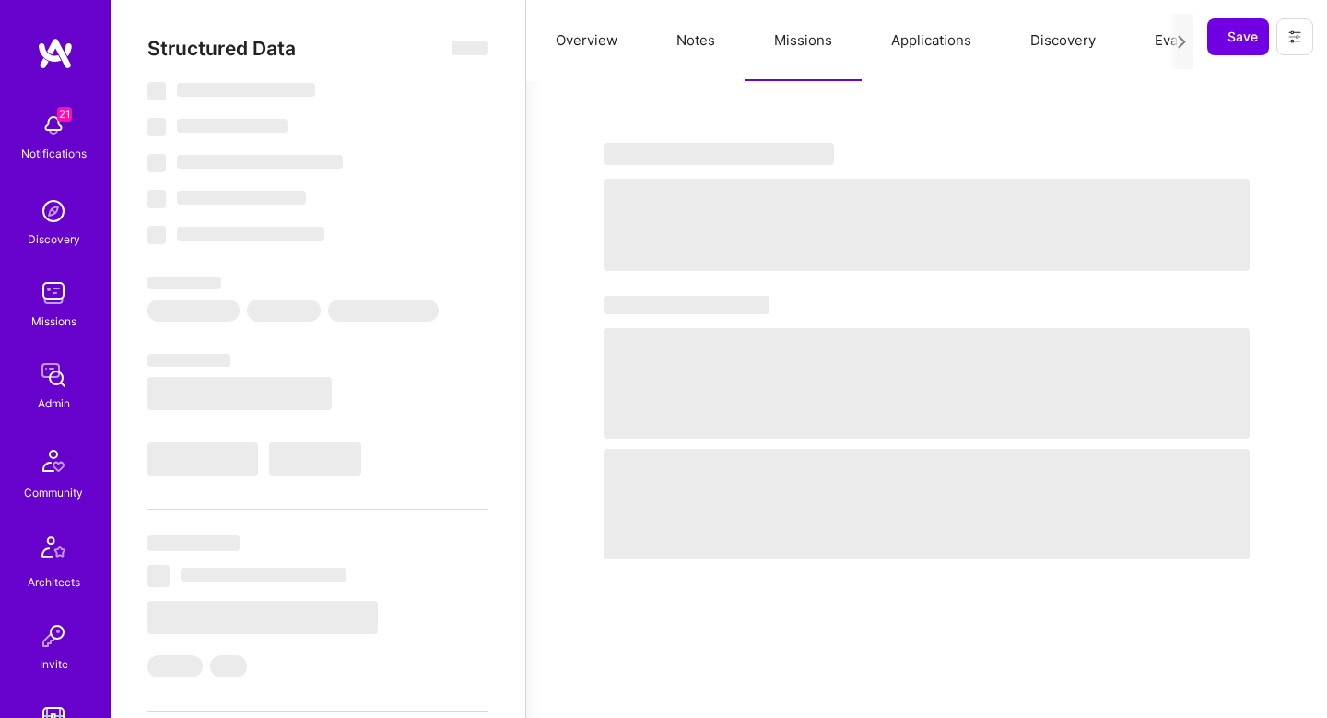
select select "BA"
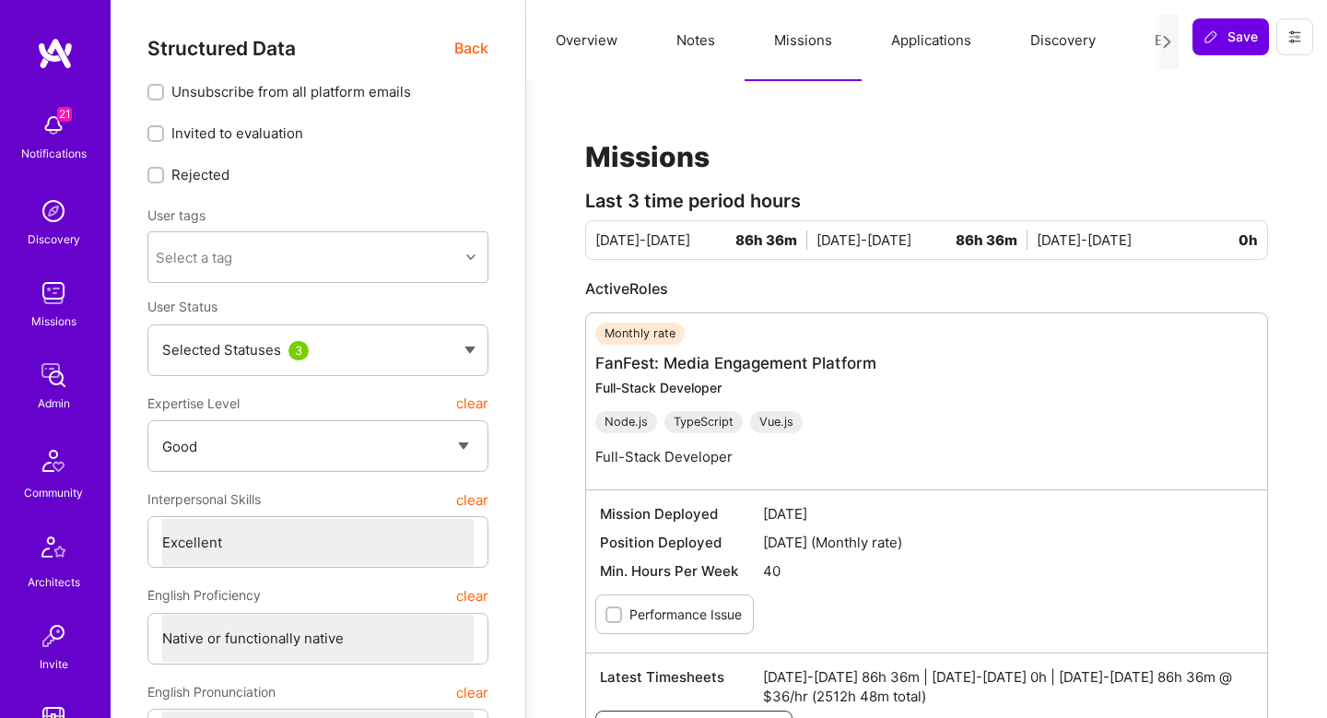
click at [480, 53] on span "Back" at bounding box center [471, 48] width 34 height 23
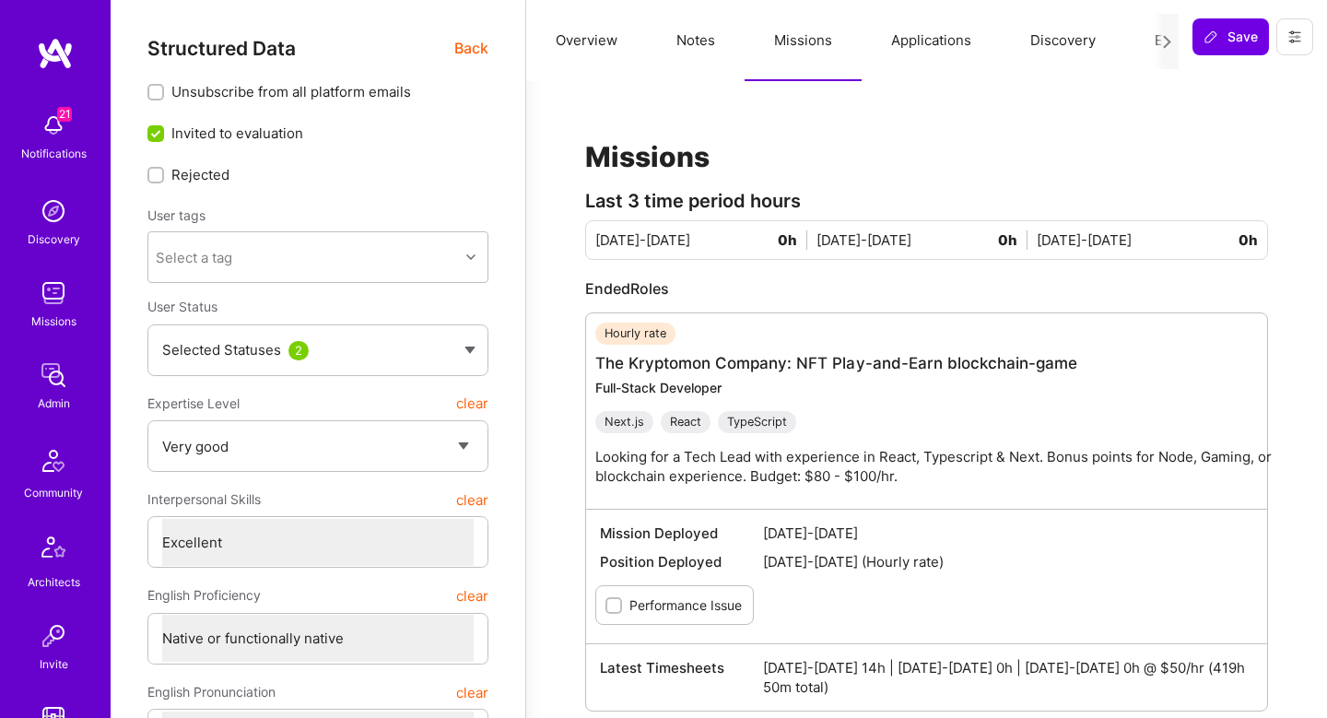
select select "5"
select select "7"
select select "GB"
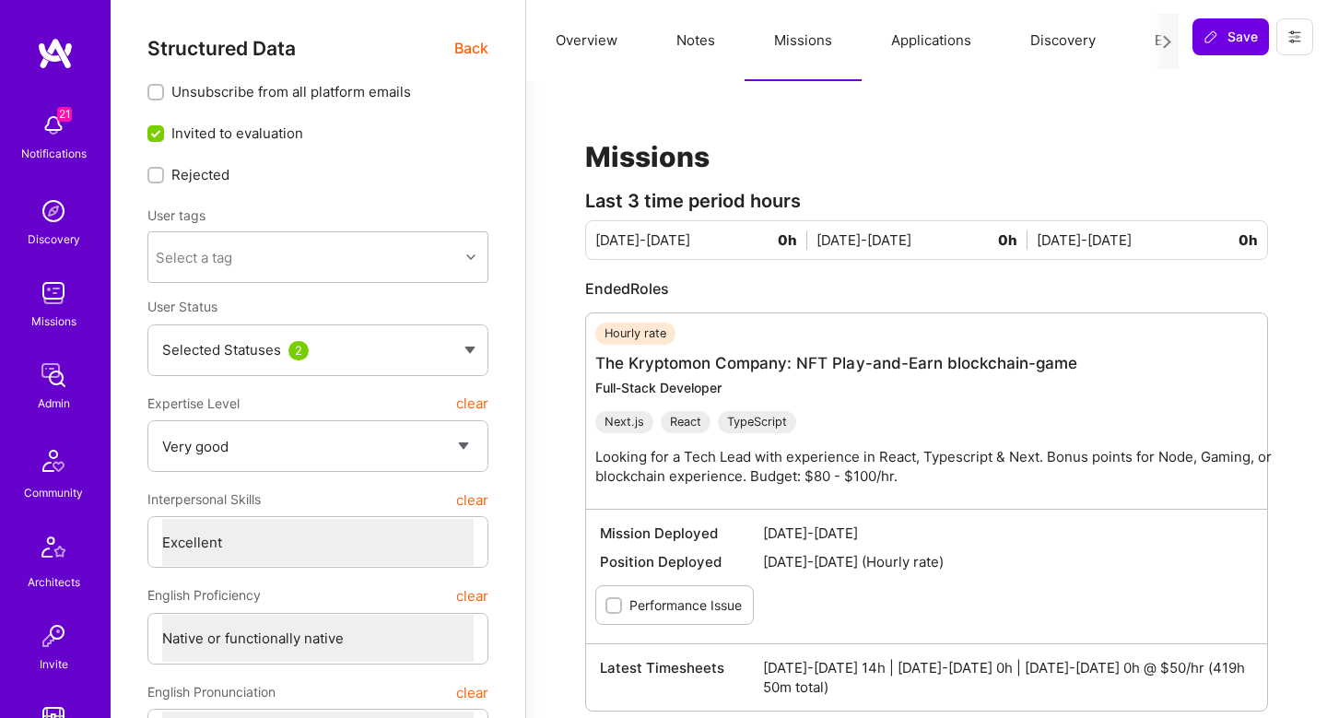
select select "Right Now"
click at [695, 62] on button "Notes" at bounding box center [696, 40] width 98 height 81
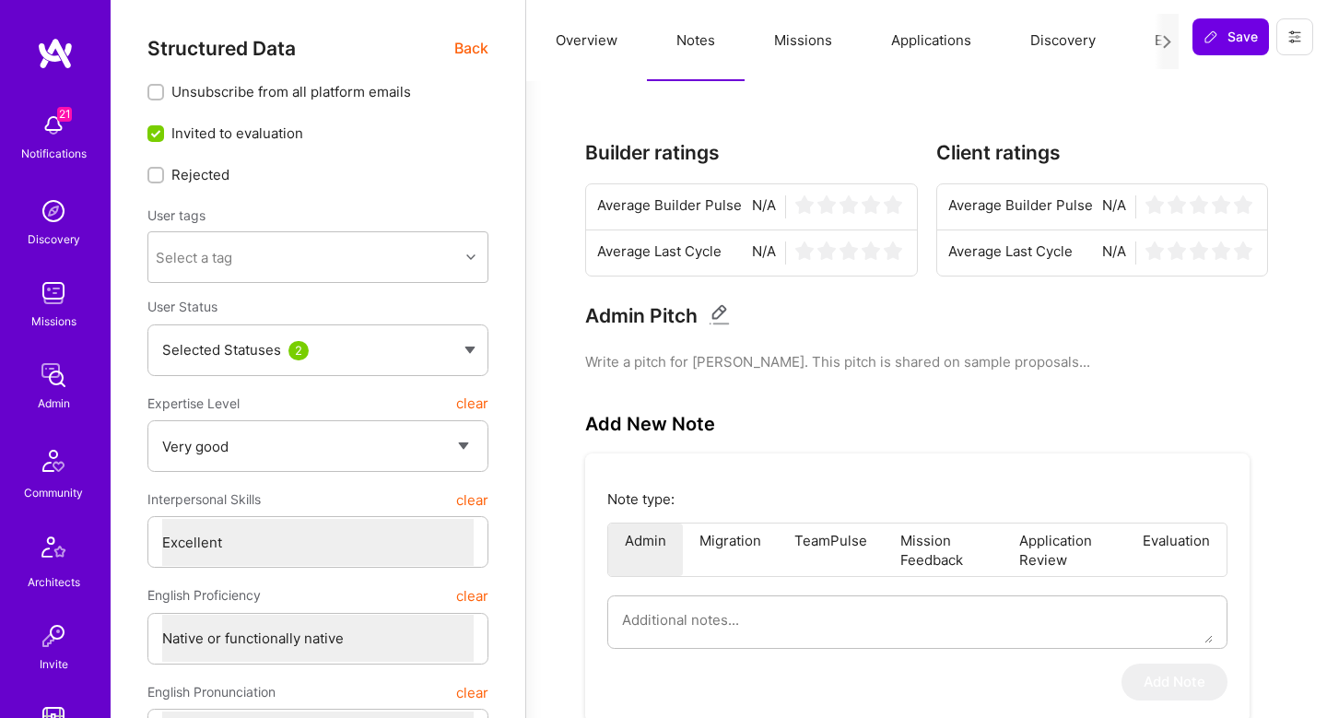
click at [818, 36] on button "Missions" at bounding box center [803, 40] width 117 height 81
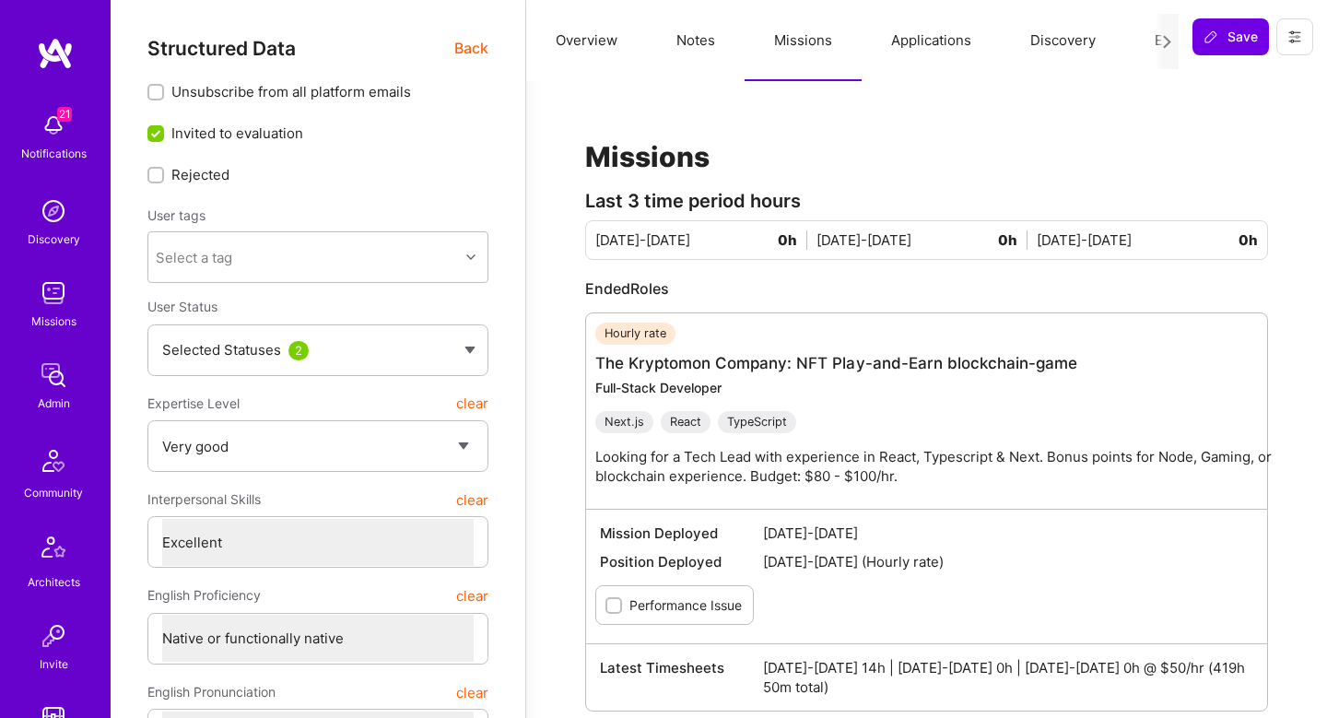
click at [679, 46] on button "Notes" at bounding box center [696, 40] width 98 height 81
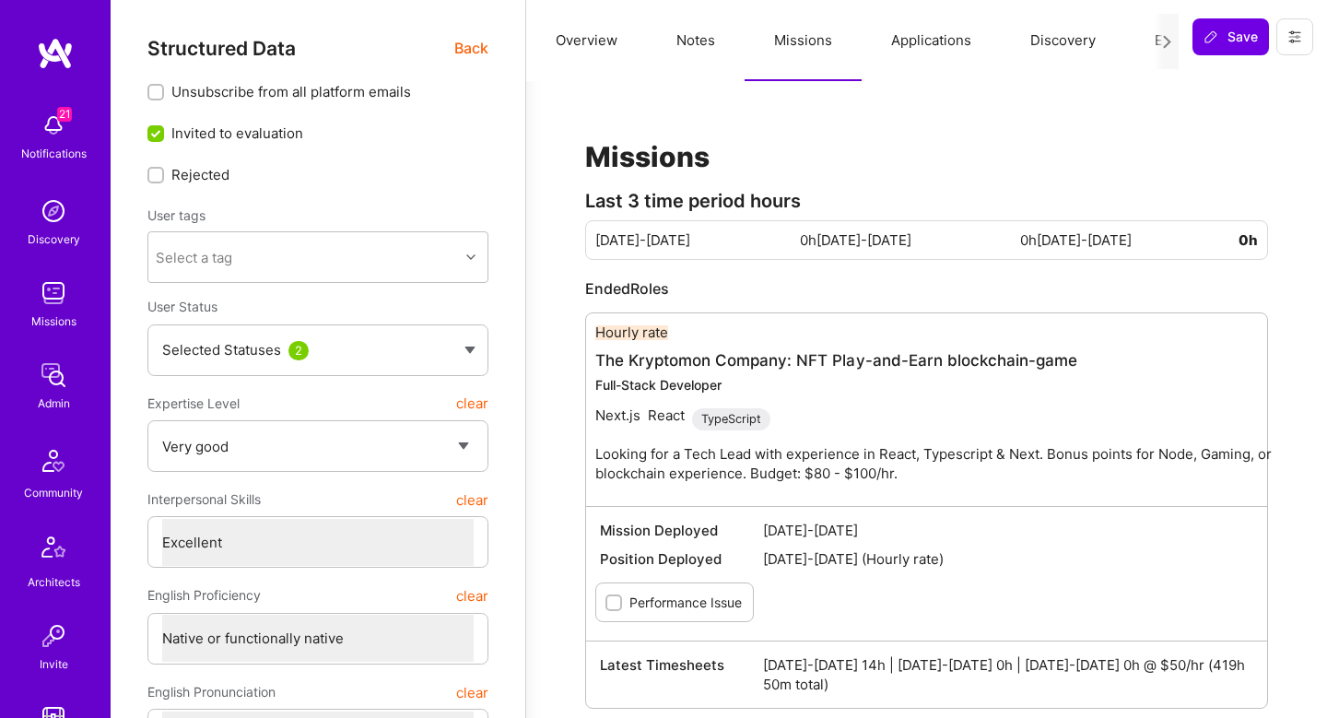
type textarea "x"
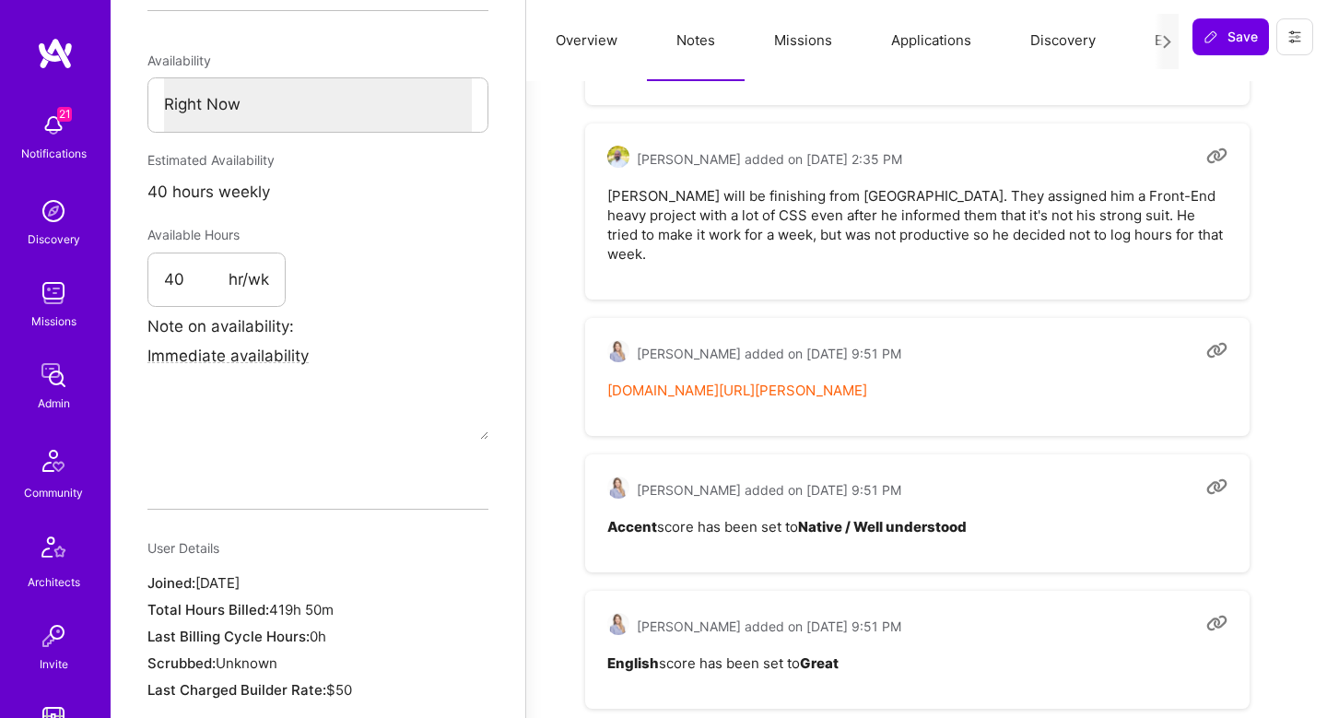
scroll to position [966, 0]
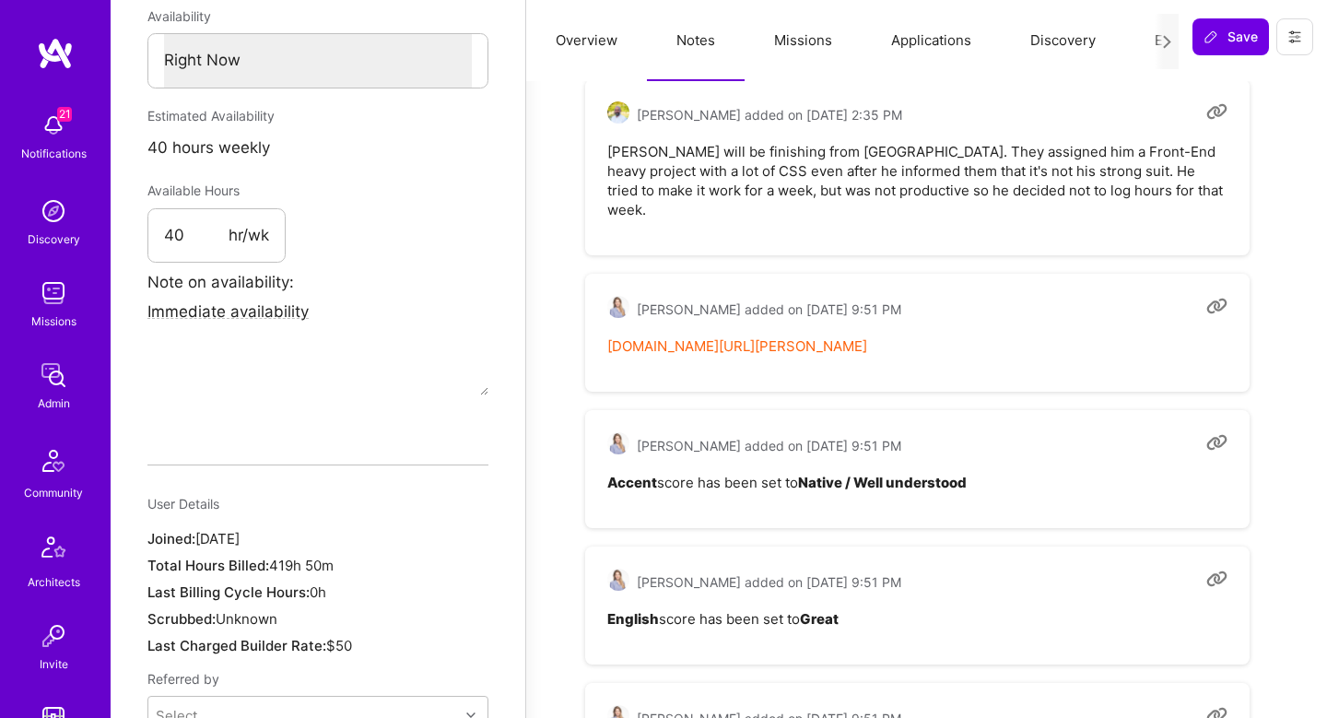
click at [774, 230] on div "[PERSON_NAME] added on [DATE] 2:35 PM [PERSON_NAME] will be finishing from [GEO…" at bounding box center [917, 167] width 665 height 176
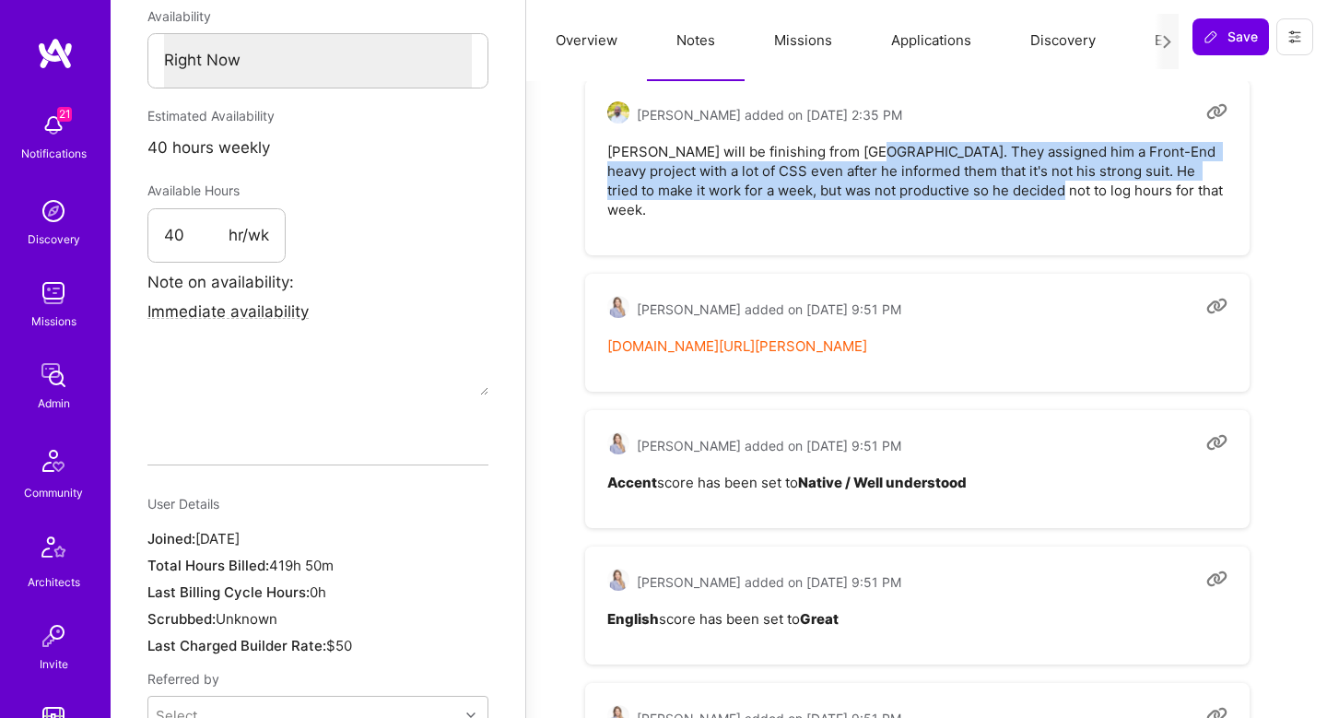
drag, startPoint x: 868, startPoint y: 166, endPoint x: 1006, endPoint y: 206, distance: 143.2
click at [1006, 206] on pre "[PERSON_NAME] will be finishing from [GEOGRAPHIC_DATA]. They assigned him a Fro…" at bounding box center [918, 180] width 620 height 77
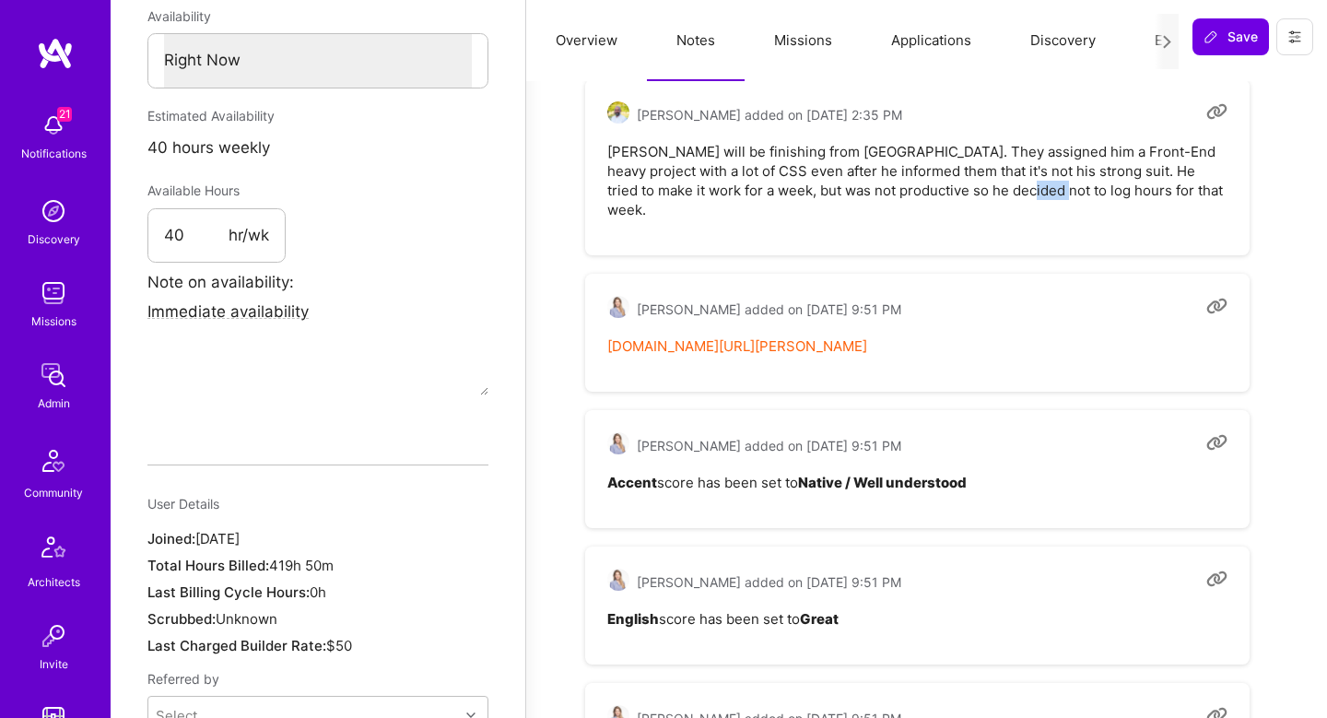
click at [1006, 206] on pre "[PERSON_NAME] will be finishing from [GEOGRAPHIC_DATA]. They assigned him a Fro…" at bounding box center [918, 180] width 620 height 77
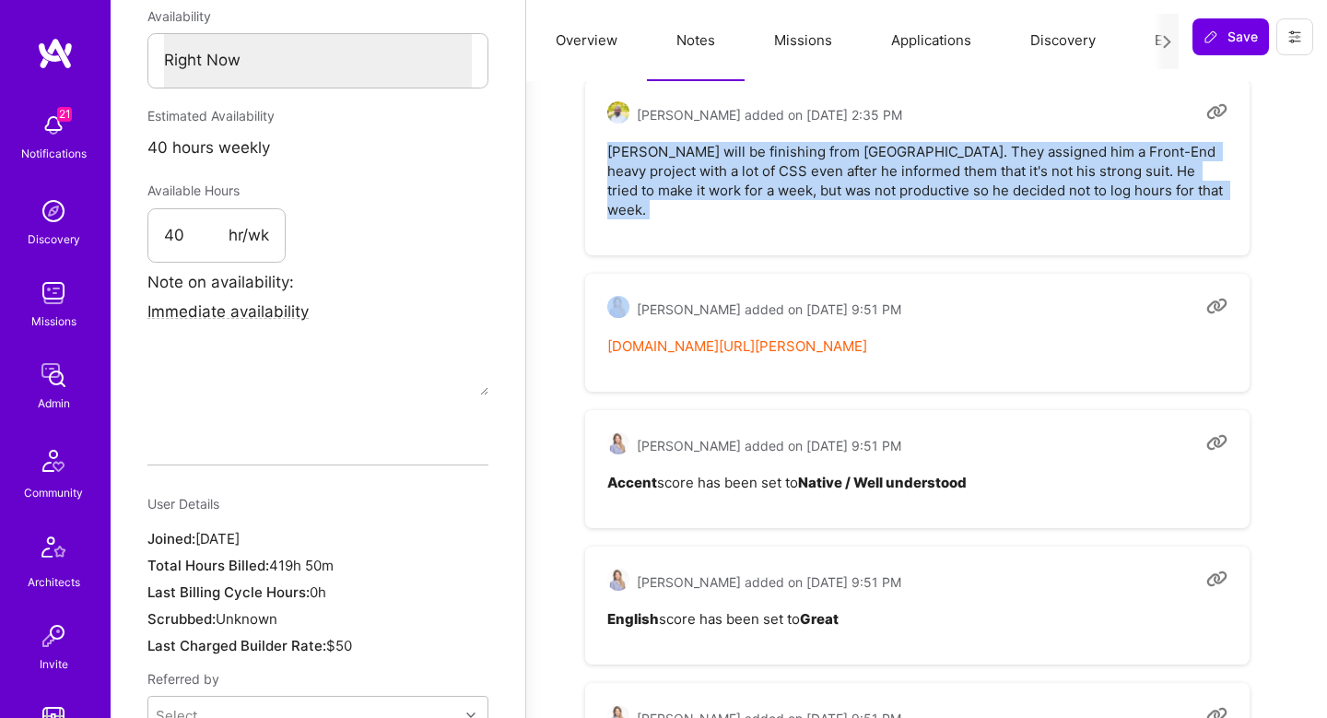
click at [1006, 206] on pre "[PERSON_NAME] will be finishing from [GEOGRAPHIC_DATA]. They assigned him a Fro…" at bounding box center [918, 180] width 620 height 77
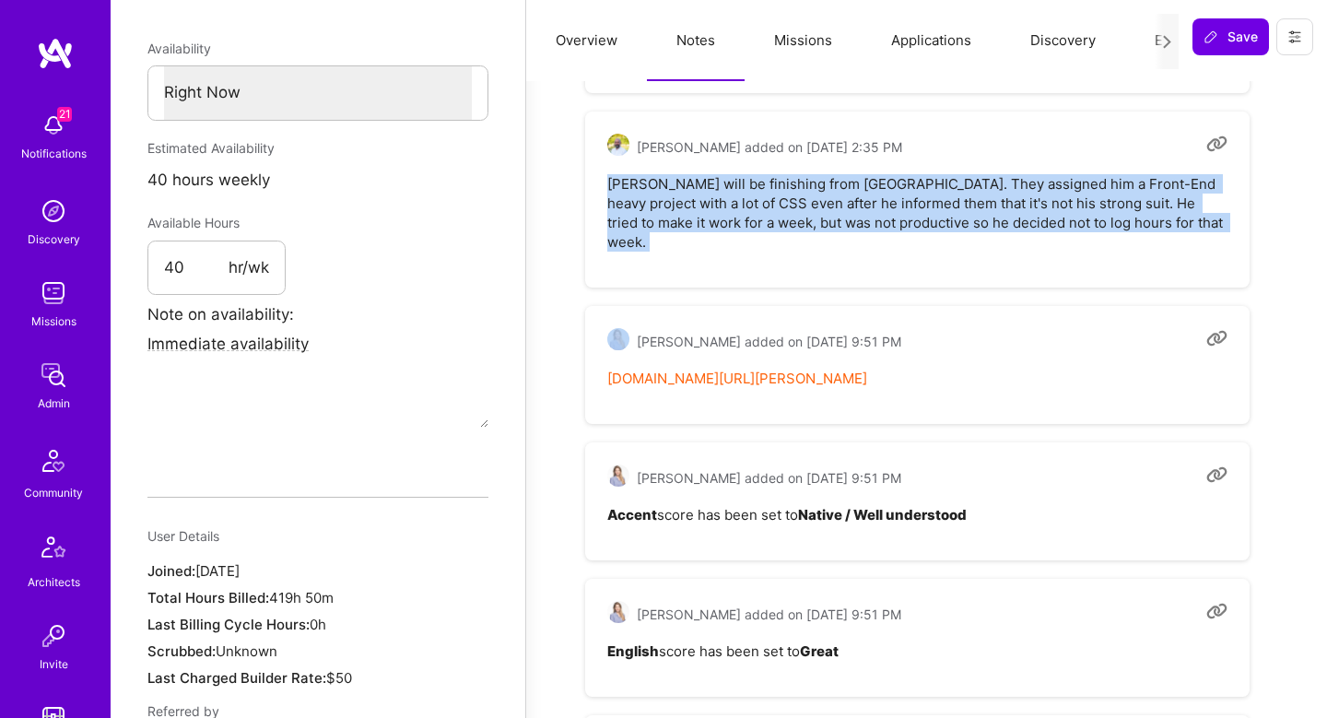
scroll to position [933, 0]
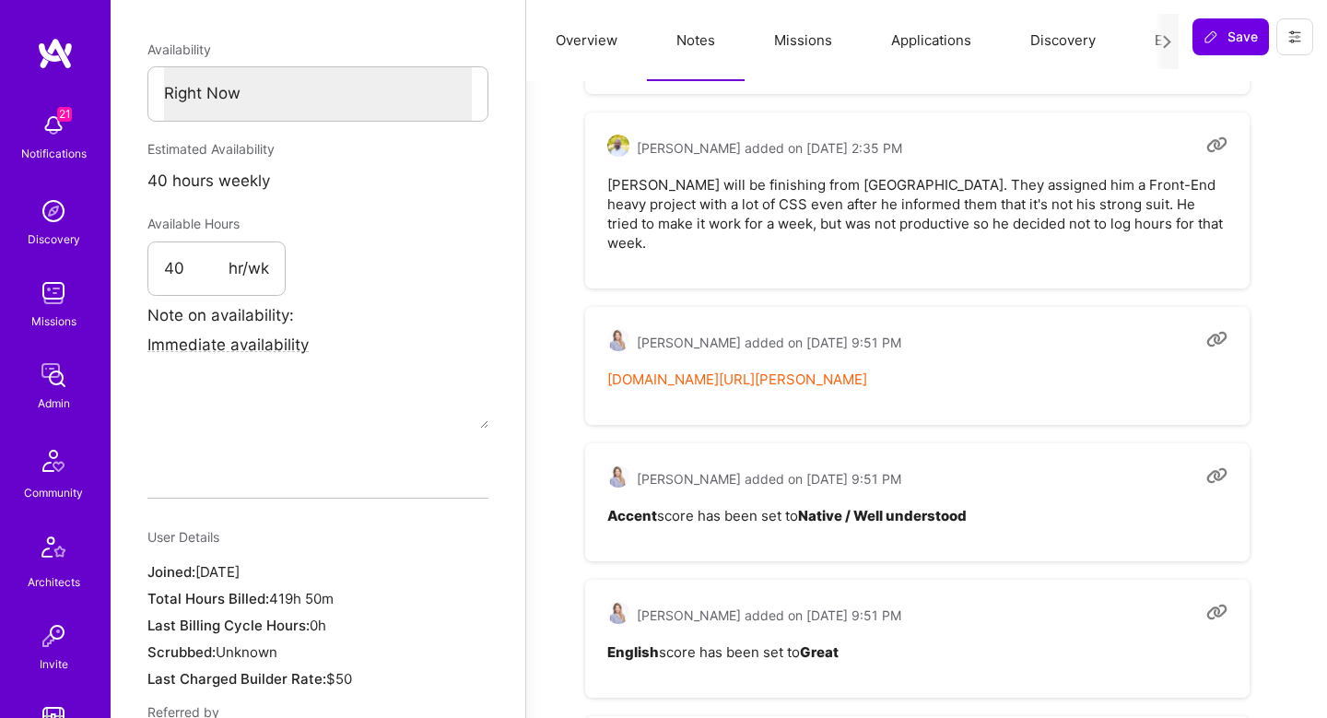
click at [1091, 242] on pre "Mihai will be finishing from Kryptomon. They assigned him a Front-End heavy pro…" at bounding box center [918, 213] width 620 height 77
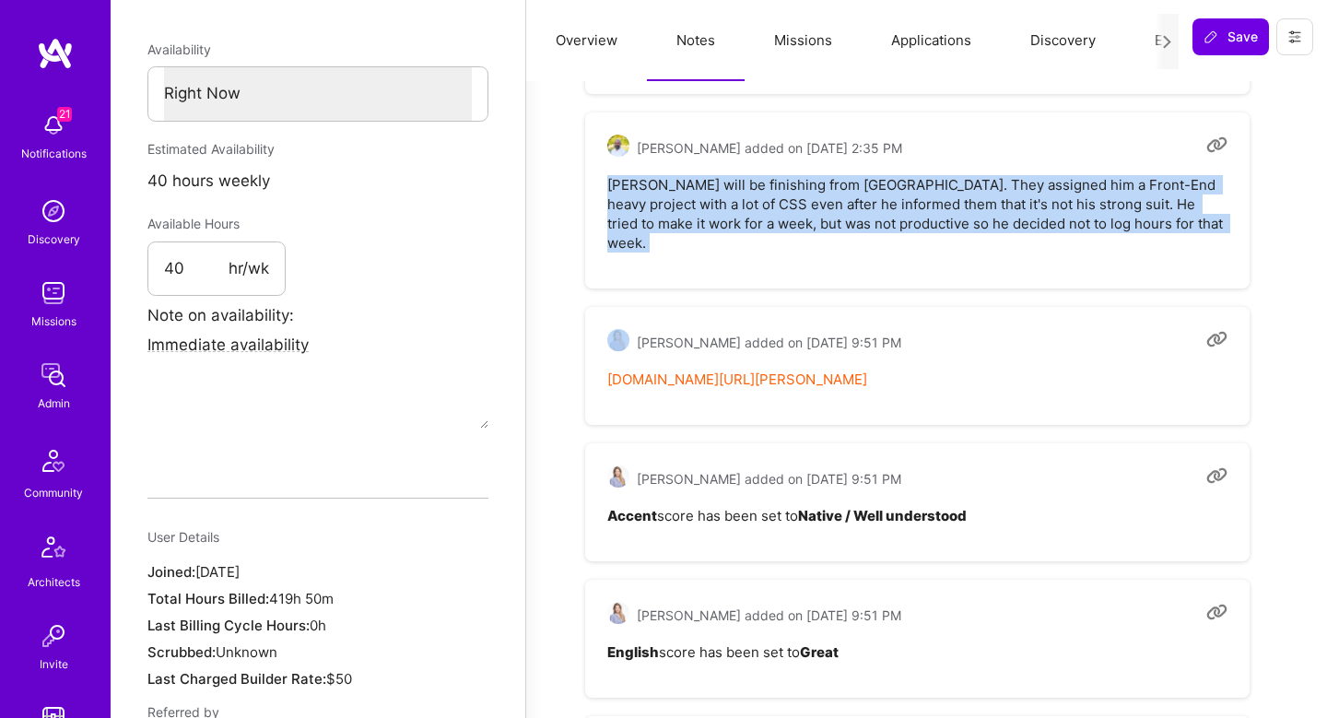
click at [1091, 242] on pre "Mihai will be finishing from Kryptomon. They assigned him a Front-End heavy pro…" at bounding box center [918, 213] width 620 height 77
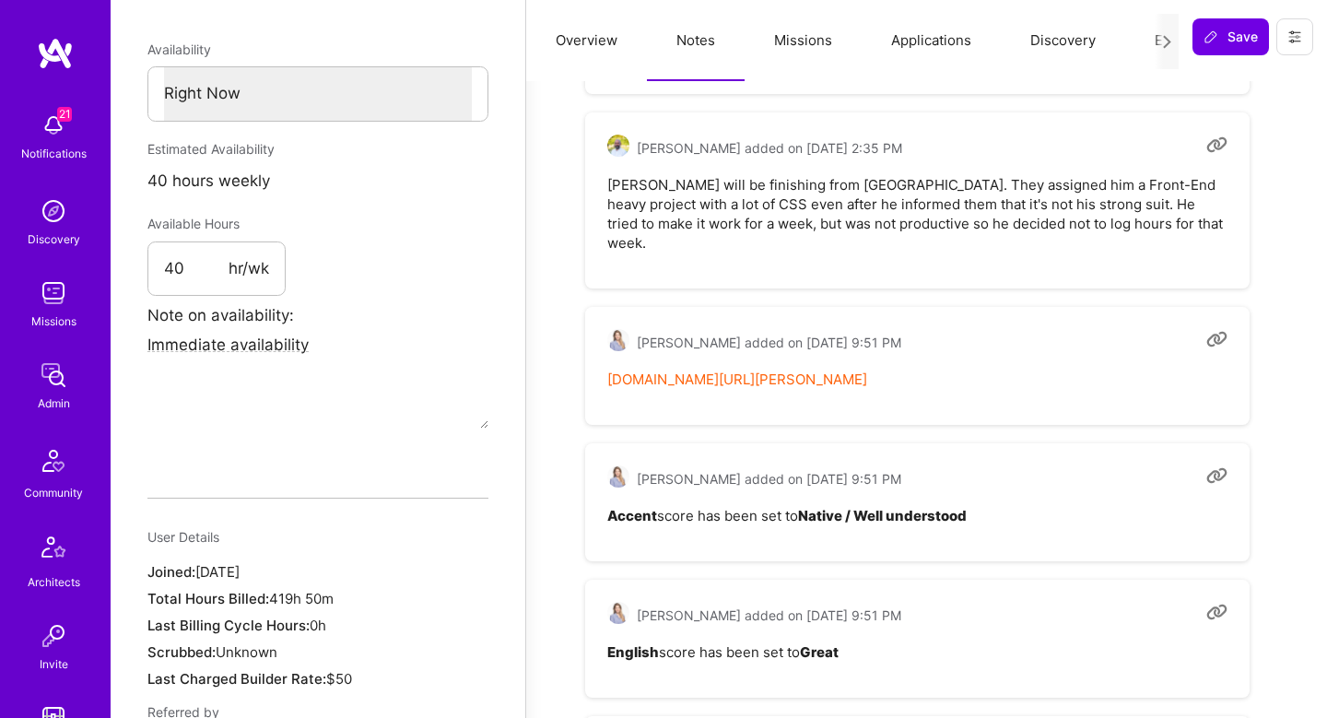
click at [921, 213] on pre "Mihai will be finishing from Kryptomon. They assigned him a Front-End heavy pro…" at bounding box center [918, 213] width 620 height 77
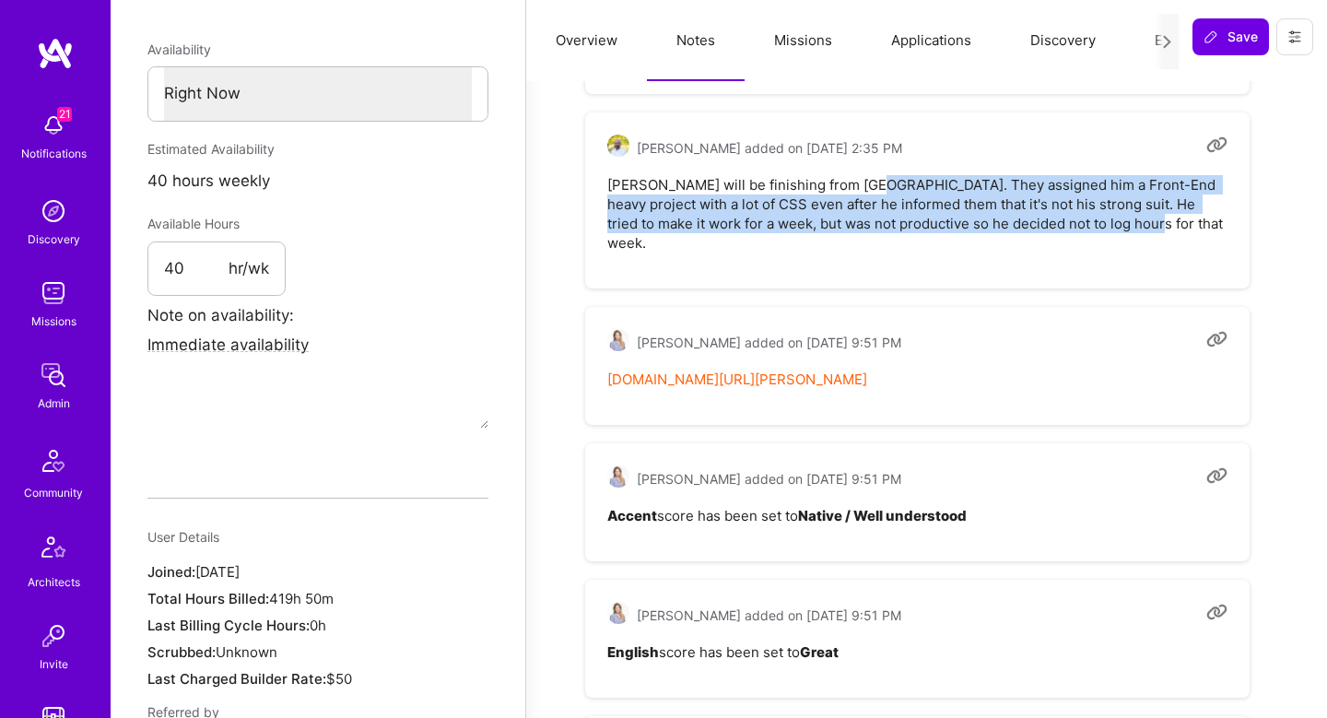
drag, startPoint x: 865, startPoint y: 195, endPoint x: 1122, endPoint y: 265, distance: 266.3
click at [1122, 268] on div "Harry Mylonadis added on March 28, 2023 at 2:35 PM Mihai will be finishing from…" at bounding box center [917, 200] width 665 height 176
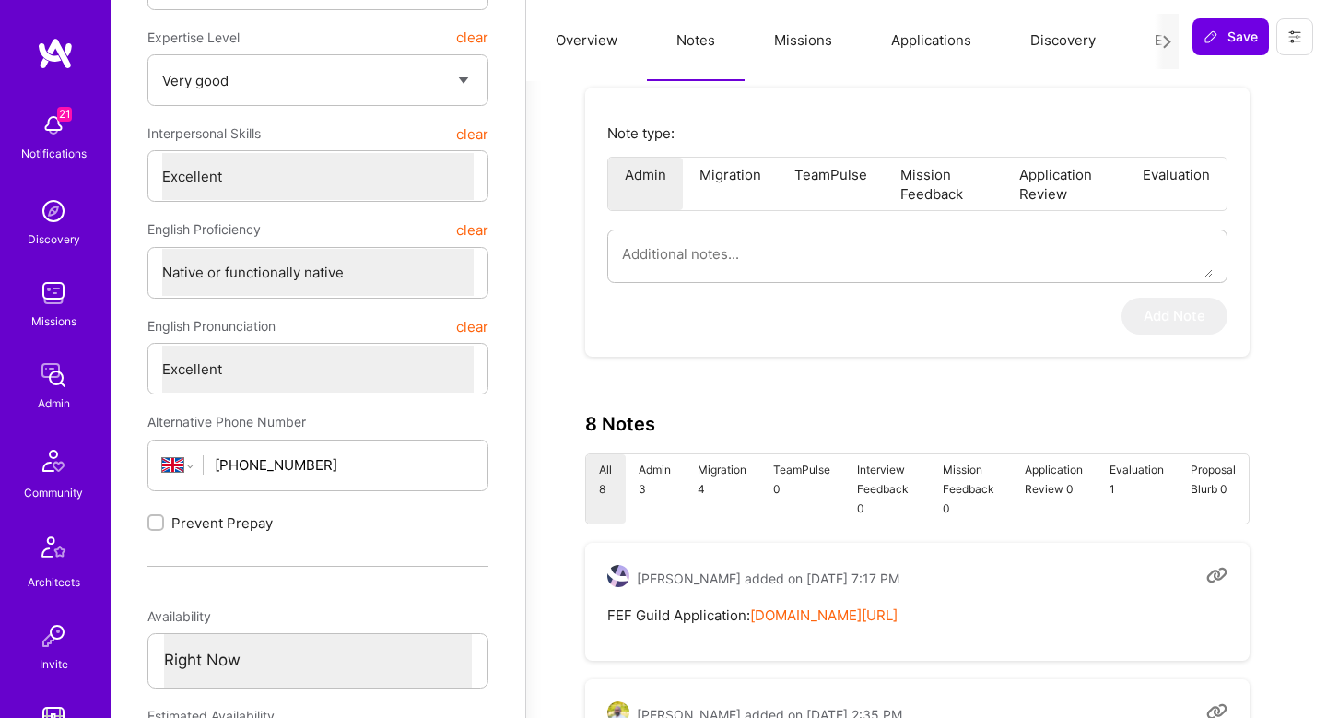
scroll to position [0, 0]
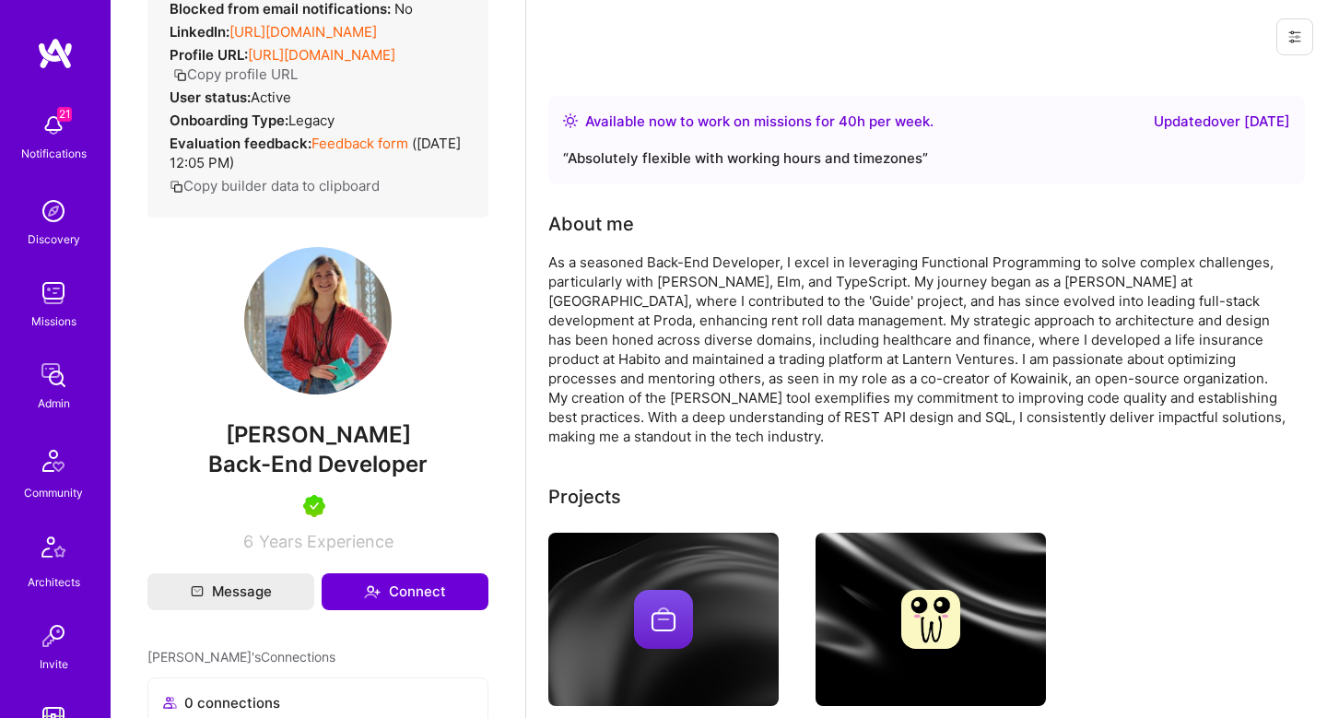
scroll to position [206, 0]
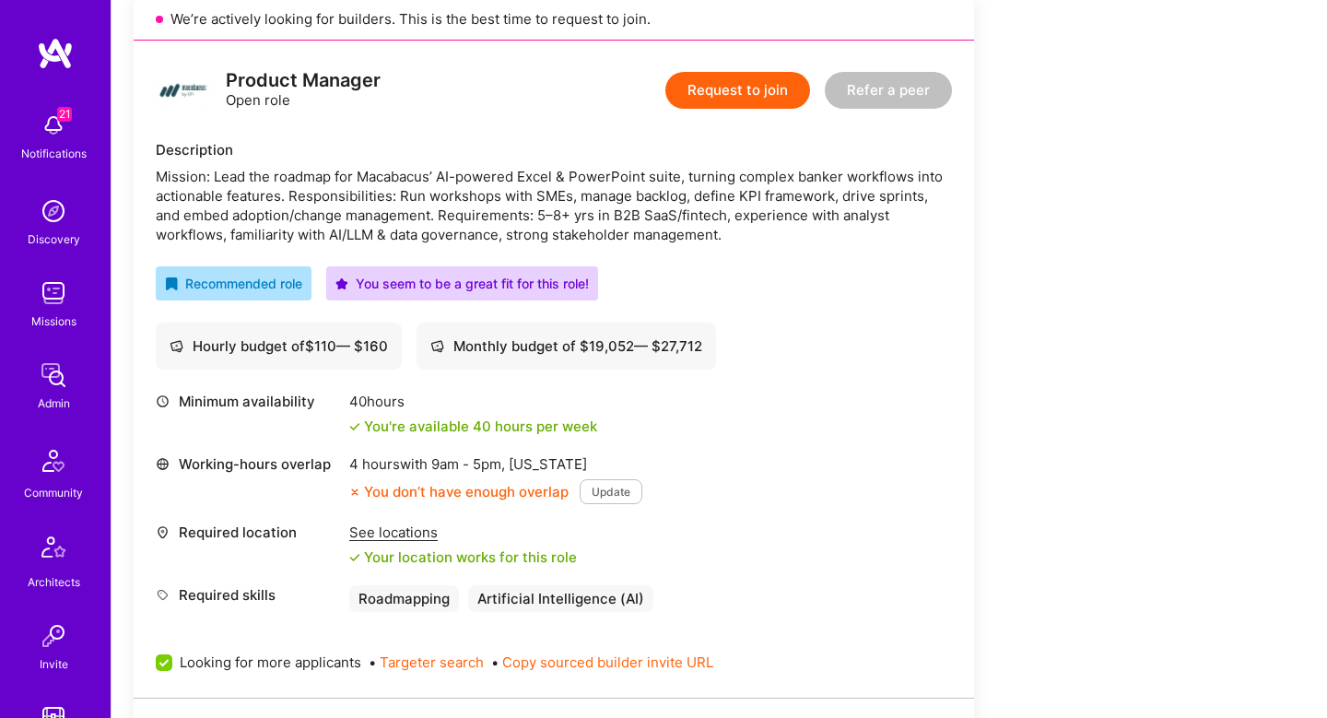
scroll to position [396, 0]
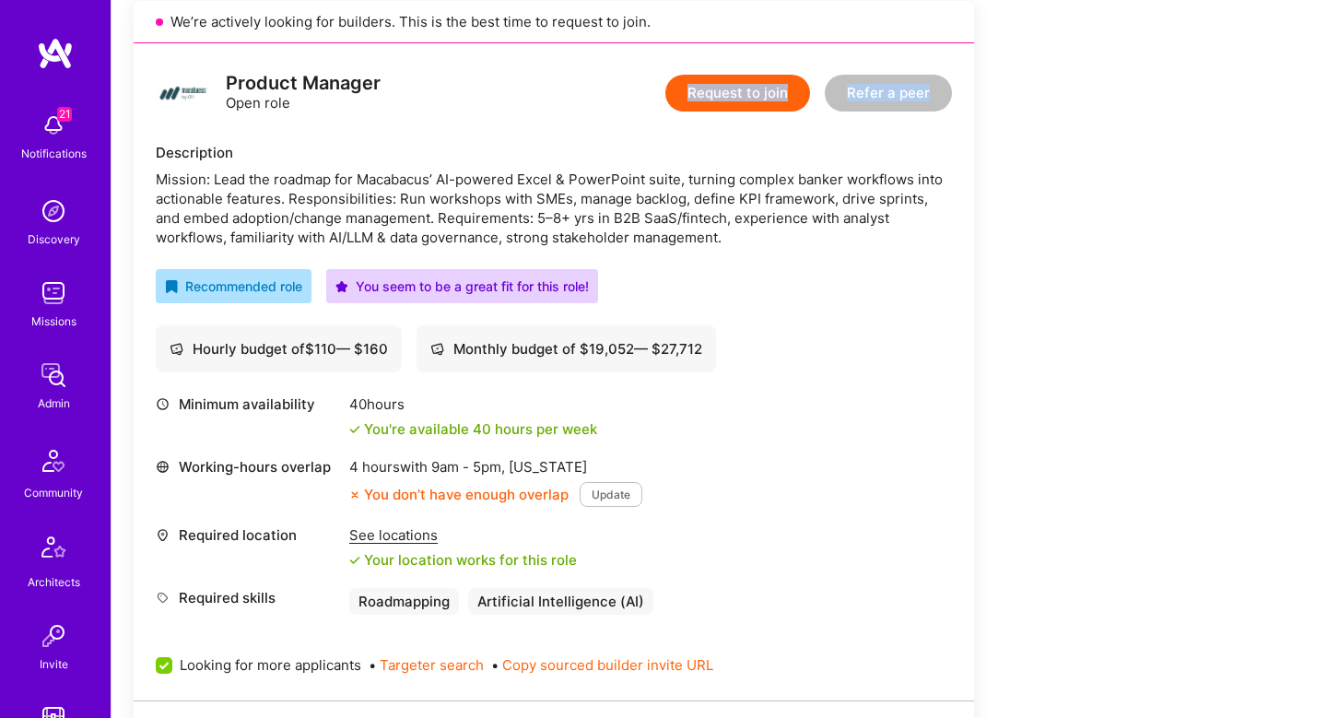
drag, startPoint x: 533, startPoint y: 78, endPoint x: 717, endPoint y: 16, distance: 194.7
click at [804, 121] on div "Product Manager Open role Request to join Refer a peer Description Mission: Lea…" at bounding box center [554, 371] width 841 height 657
click at [482, 155] on div "Description" at bounding box center [554, 152] width 796 height 19
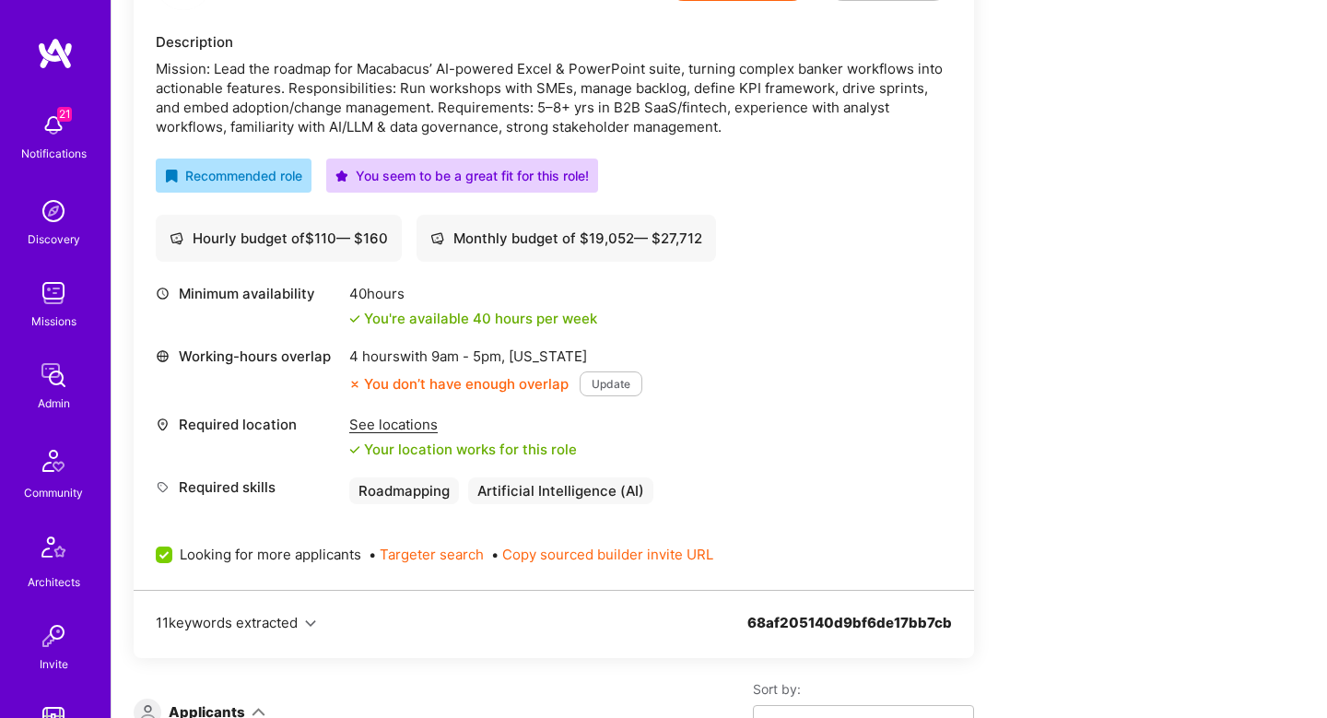
scroll to position [373, 0]
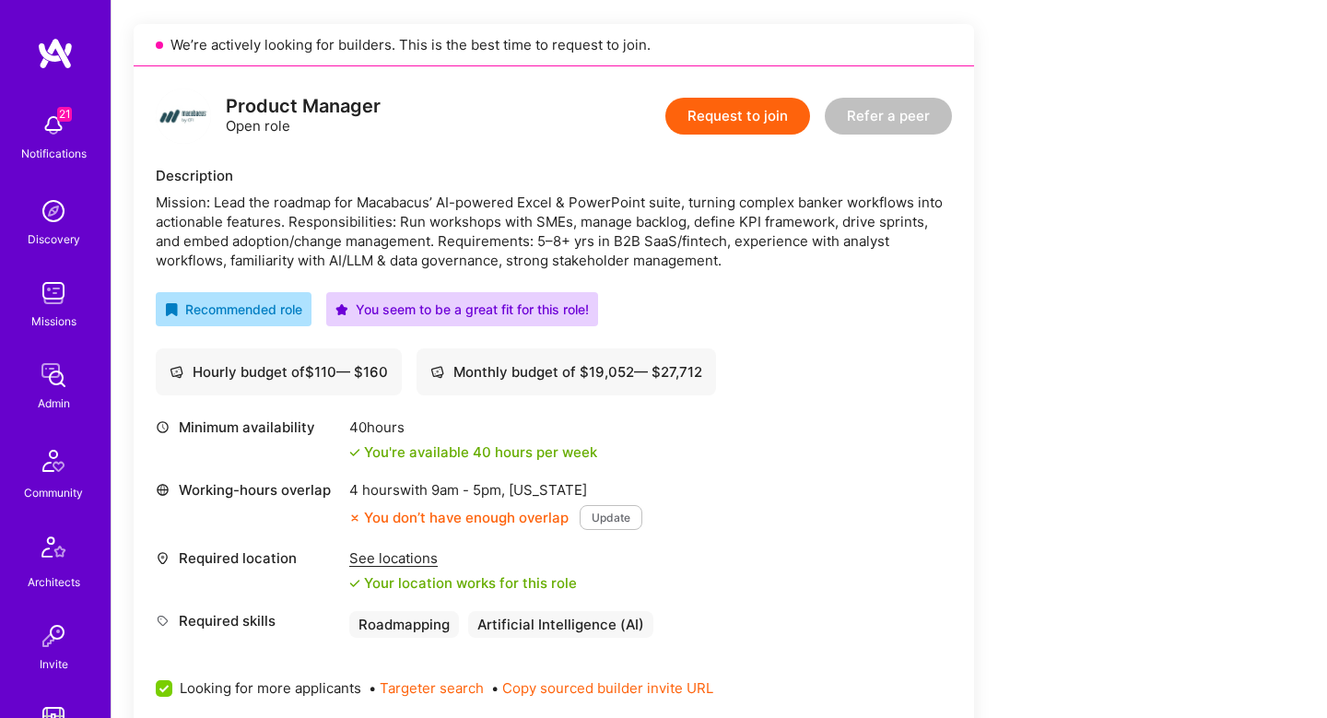
click at [702, 252] on div "Mission: Lead the roadmap for Macabacus’ AI-powered Excel & PowerPoint suite, t…" at bounding box center [554, 231] width 796 height 77
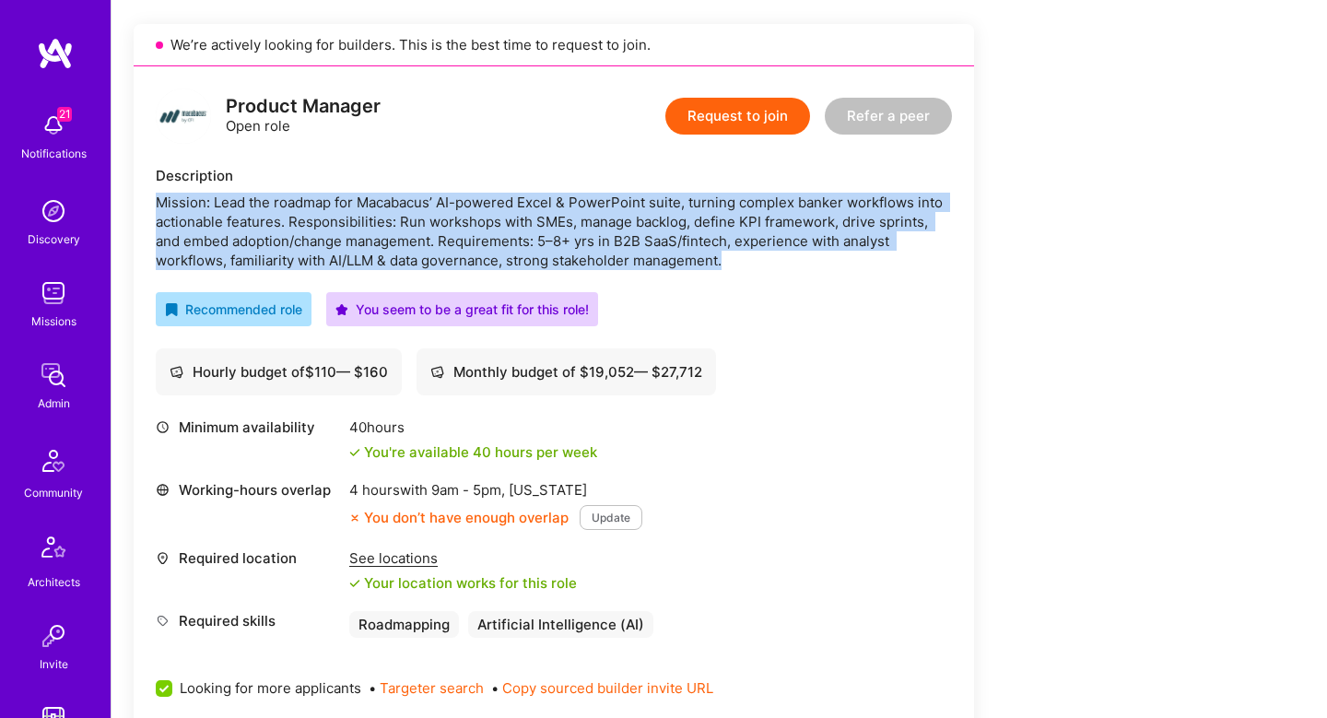
click at [702, 252] on div "Mission: Lead the roadmap for Macabacus’ AI-powered Excel & PowerPoint suite, t…" at bounding box center [554, 231] width 796 height 77
click at [397, 258] on div "Mission: Lead the roadmap for Macabacus’ AI-powered Excel & PowerPoint suite, t…" at bounding box center [554, 231] width 796 height 77
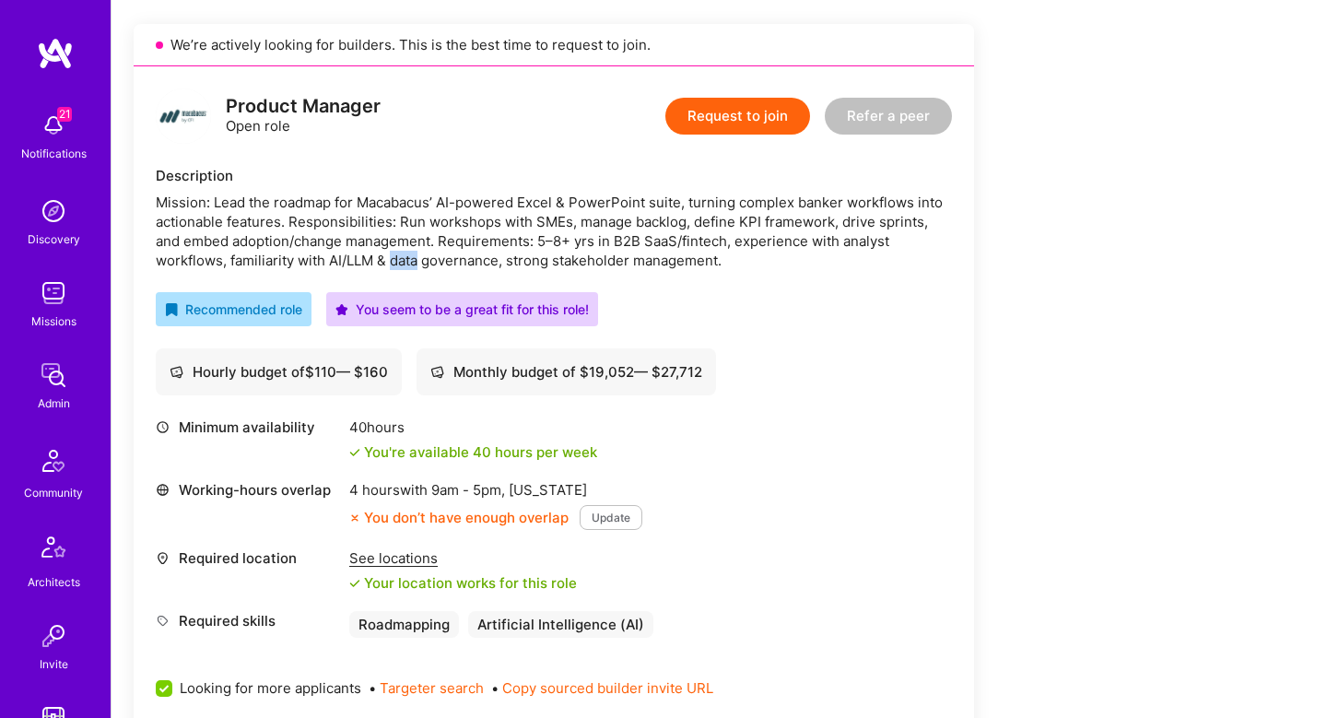
click at [397, 258] on div "Mission: Lead the roadmap for Macabacus’ AI-powered Excel & PowerPoint suite, t…" at bounding box center [554, 231] width 796 height 77
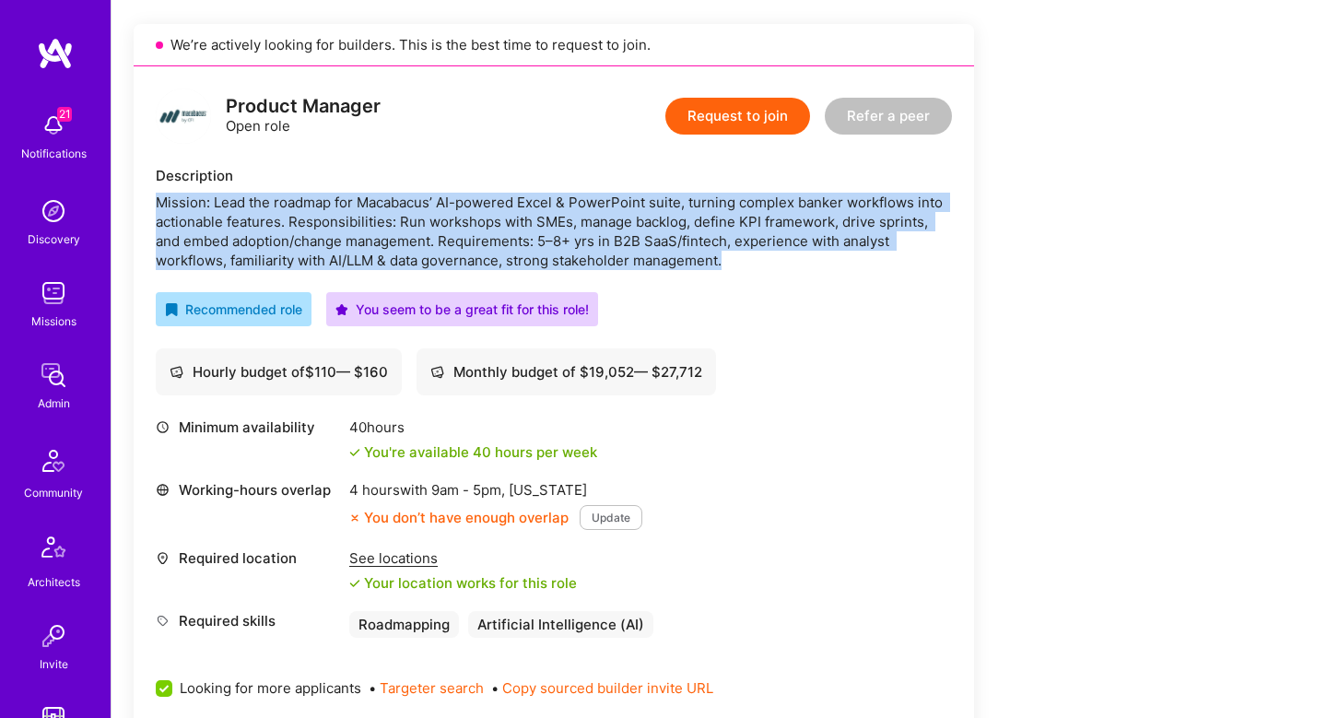
click at [397, 258] on div "Mission: Lead the roadmap for Macabacus’ AI-powered Excel & PowerPoint suite, t…" at bounding box center [554, 231] width 796 height 77
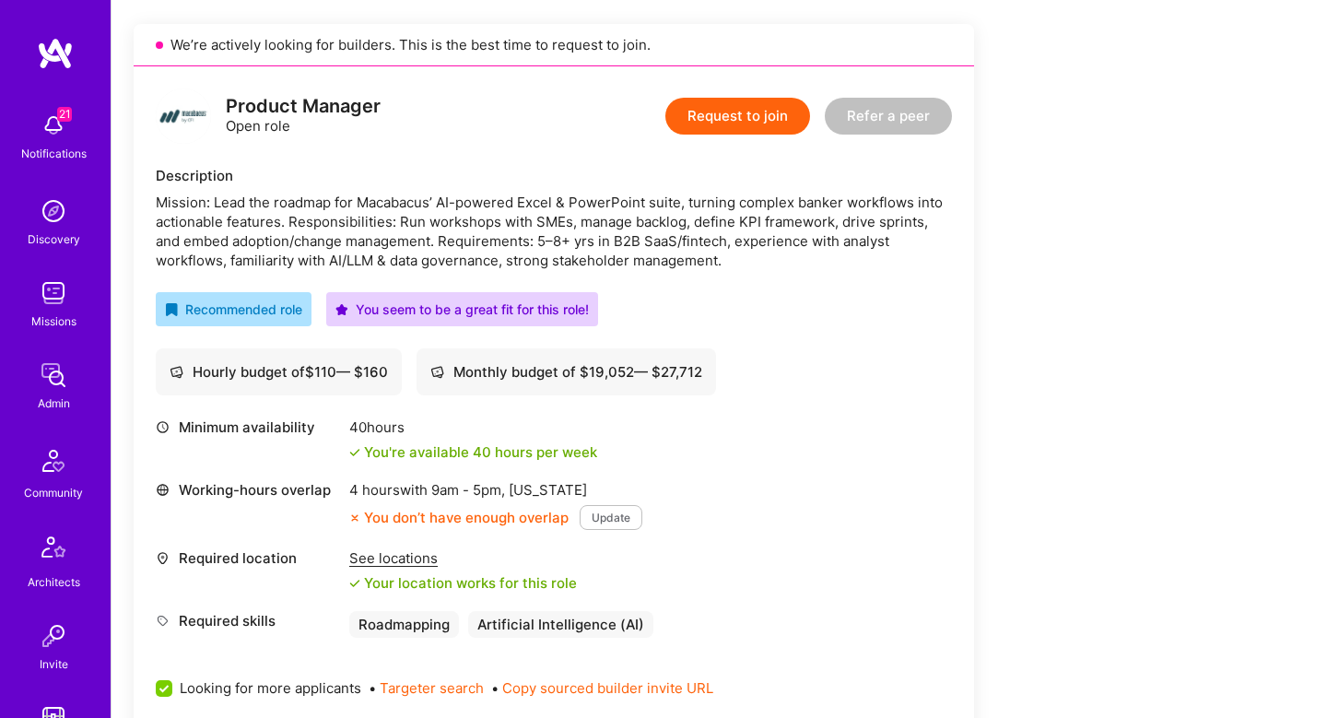
click at [349, 207] on div "Mission: Lead the roadmap for Macabacus’ AI-powered Excel & PowerPoint suite, t…" at bounding box center [554, 231] width 796 height 77
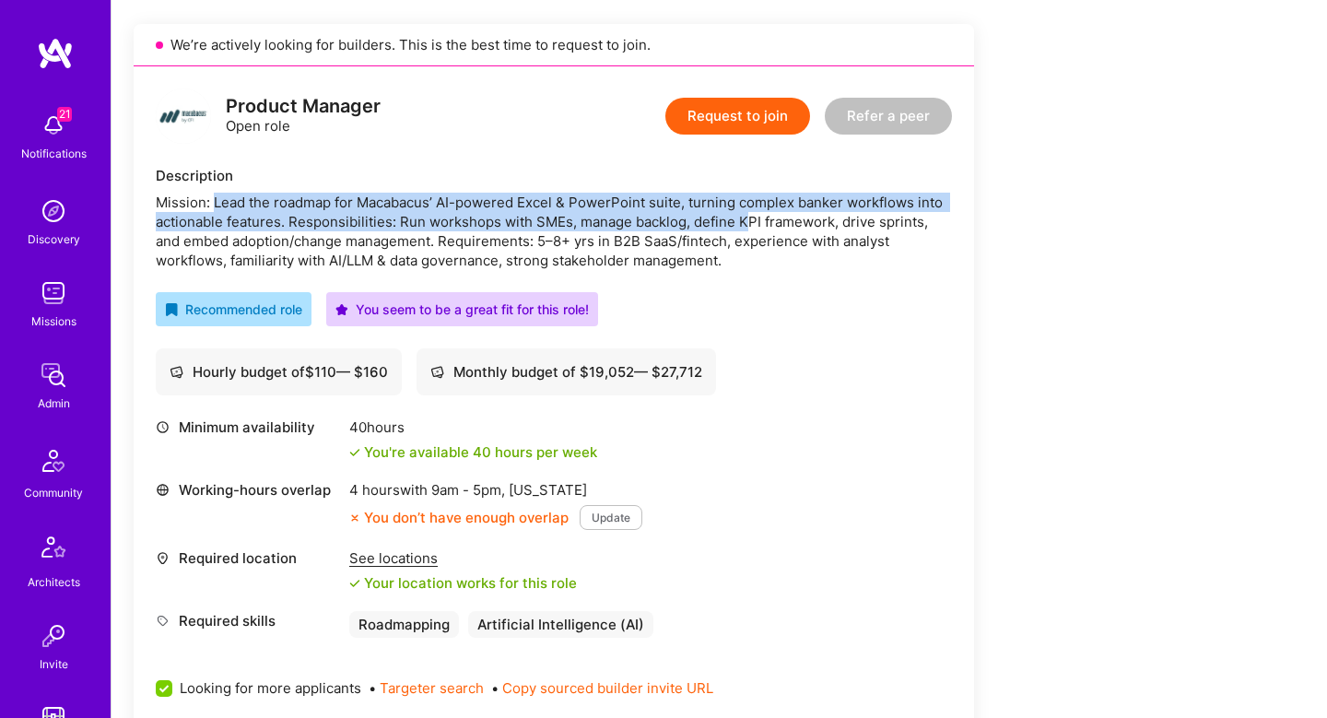
drag, startPoint x: 216, startPoint y: 205, endPoint x: 743, endPoint y: 221, distance: 527.6
click at [743, 221] on div "Mission: Lead the roadmap for Macabacus’ AI-powered Excel & PowerPoint suite, t…" at bounding box center [554, 231] width 796 height 77
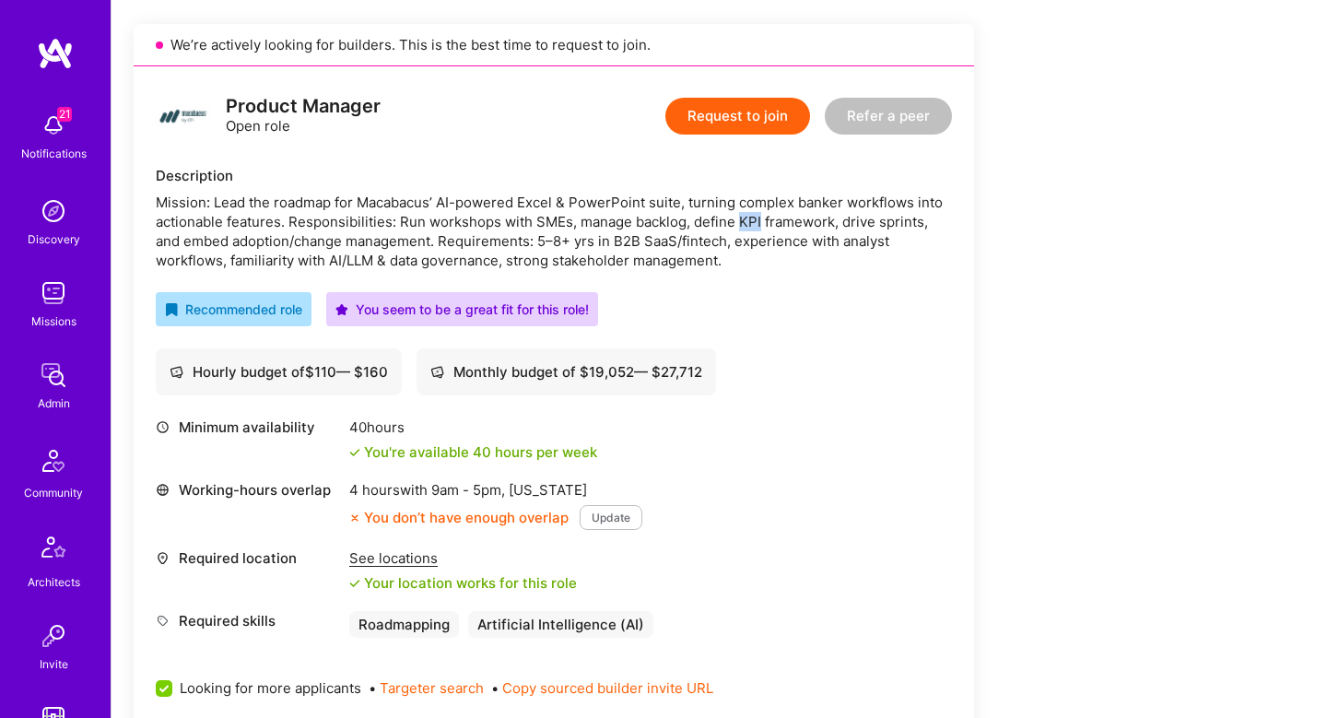
click at [743, 221] on div "Mission: Lead the roadmap for Macabacus’ AI-powered Excel & PowerPoint suite, t…" at bounding box center [554, 231] width 796 height 77
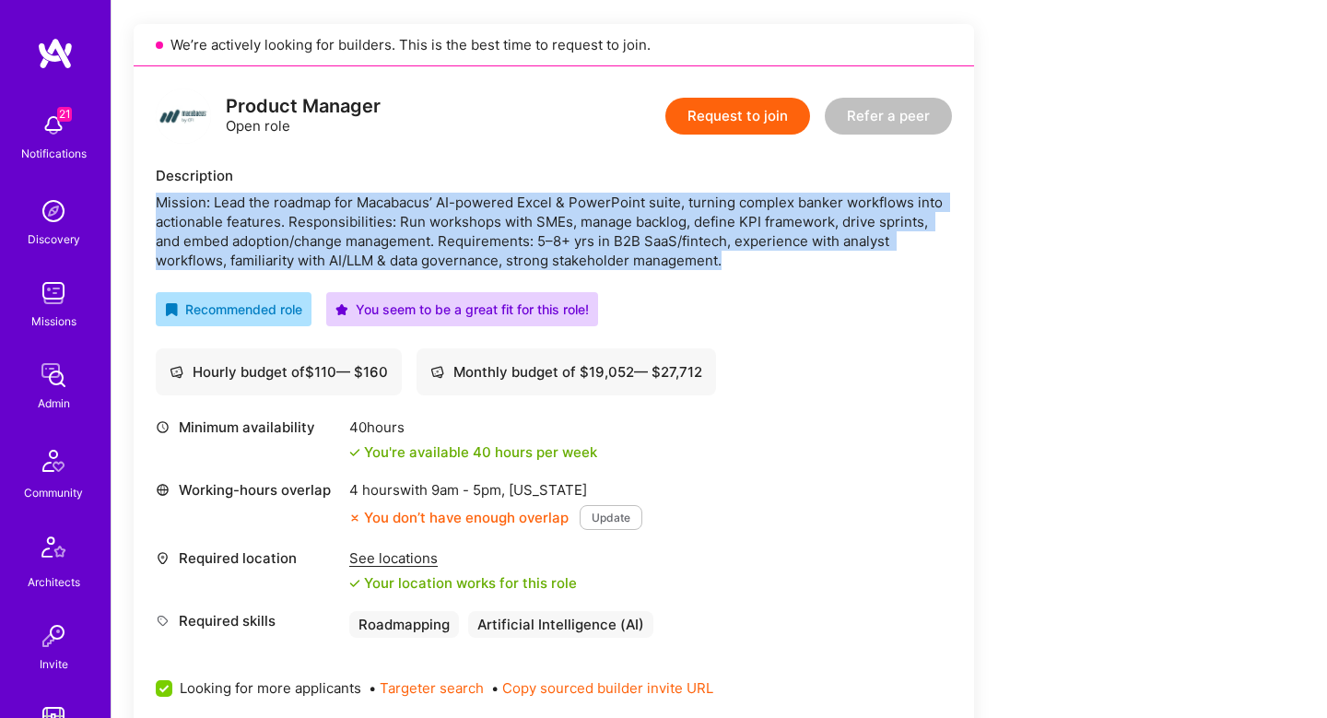
click at [743, 221] on div "Mission: Lead the roadmap for Macabacus’ AI-powered Excel & PowerPoint suite, t…" at bounding box center [554, 231] width 796 height 77
click at [704, 195] on div "Mission: Lead the roadmap for Macabacus’ AI-powered Excel & PowerPoint suite, t…" at bounding box center [554, 231] width 796 height 77
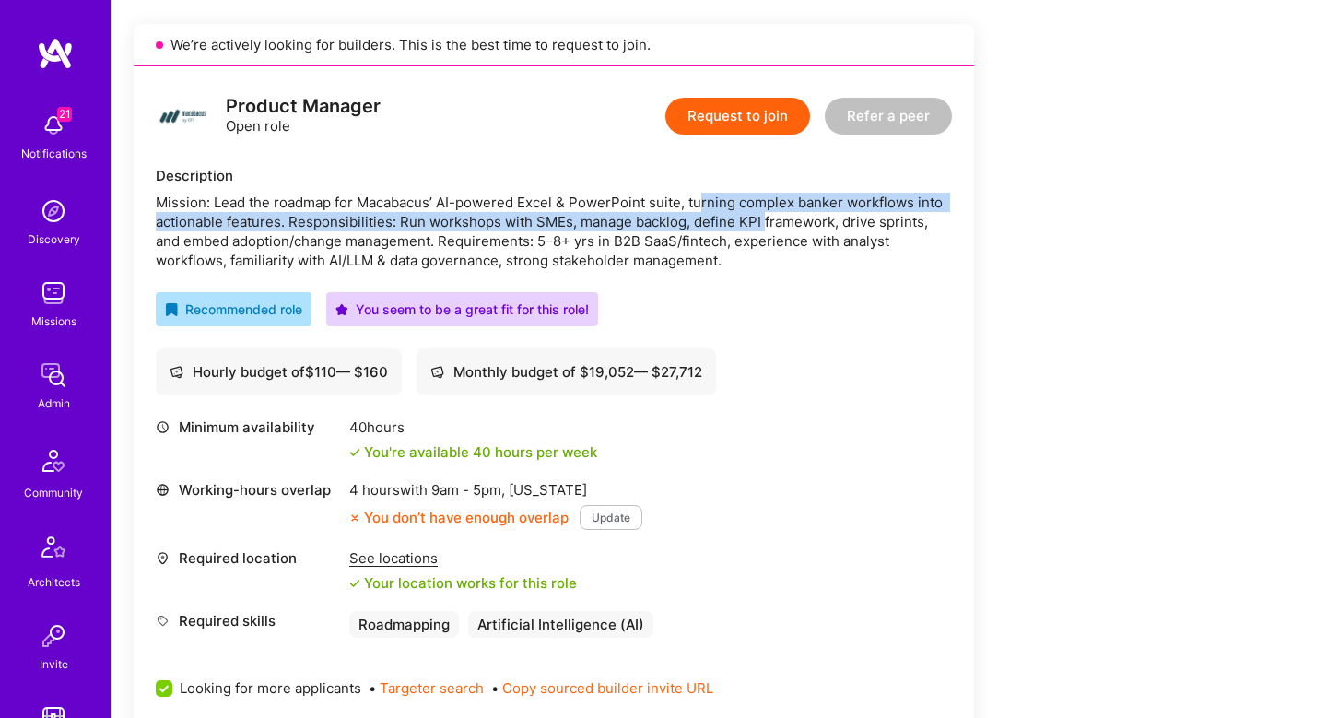
drag, startPoint x: 698, startPoint y: 195, endPoint x: 766, endPoint y: 226, distance: 74.7
click at [766, 226] on div "Mission: Lead the roadmap for Macabacus’ AI-powered Excel & PowerPoint suite, t…" at bounding box center [554, 231] width 796 height 77
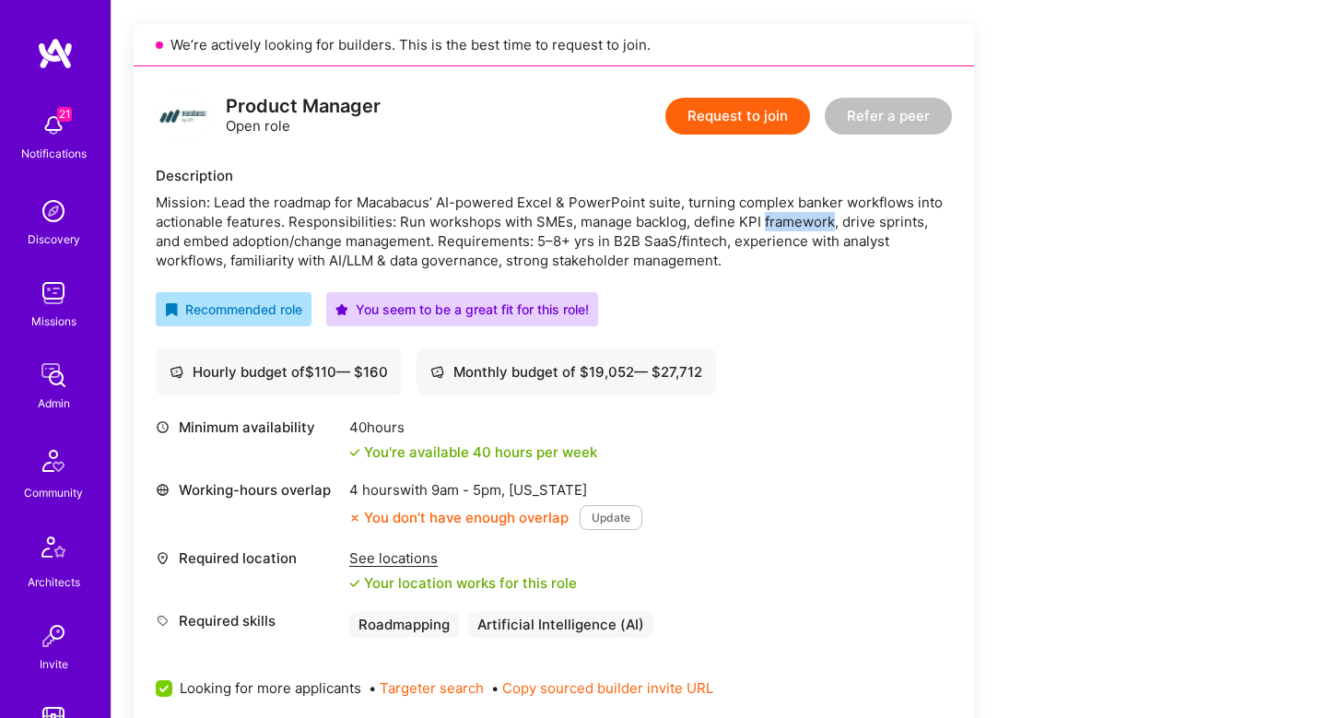
click at [766, 226] on div "Mission: Lead the roadmap for Macabacus’ AI-powered Excel & PowerPoint suite, t…" at bounding box center [554, 231] width 796 height 77
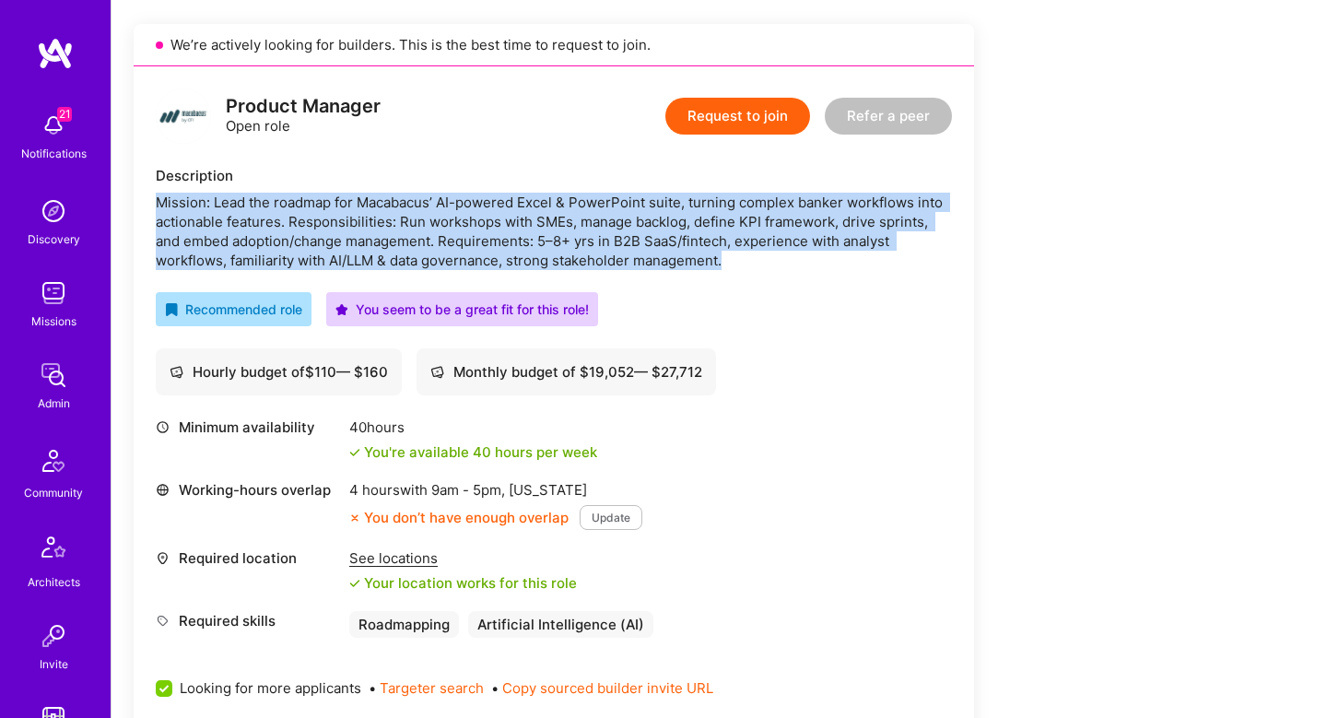
click at [766, 226] on div "Mission: Lead the roadmap for Macabacus’ AI-powered Excel & PowerPoint suite, t…" at bounding box center [554, 231] width 796 height 77
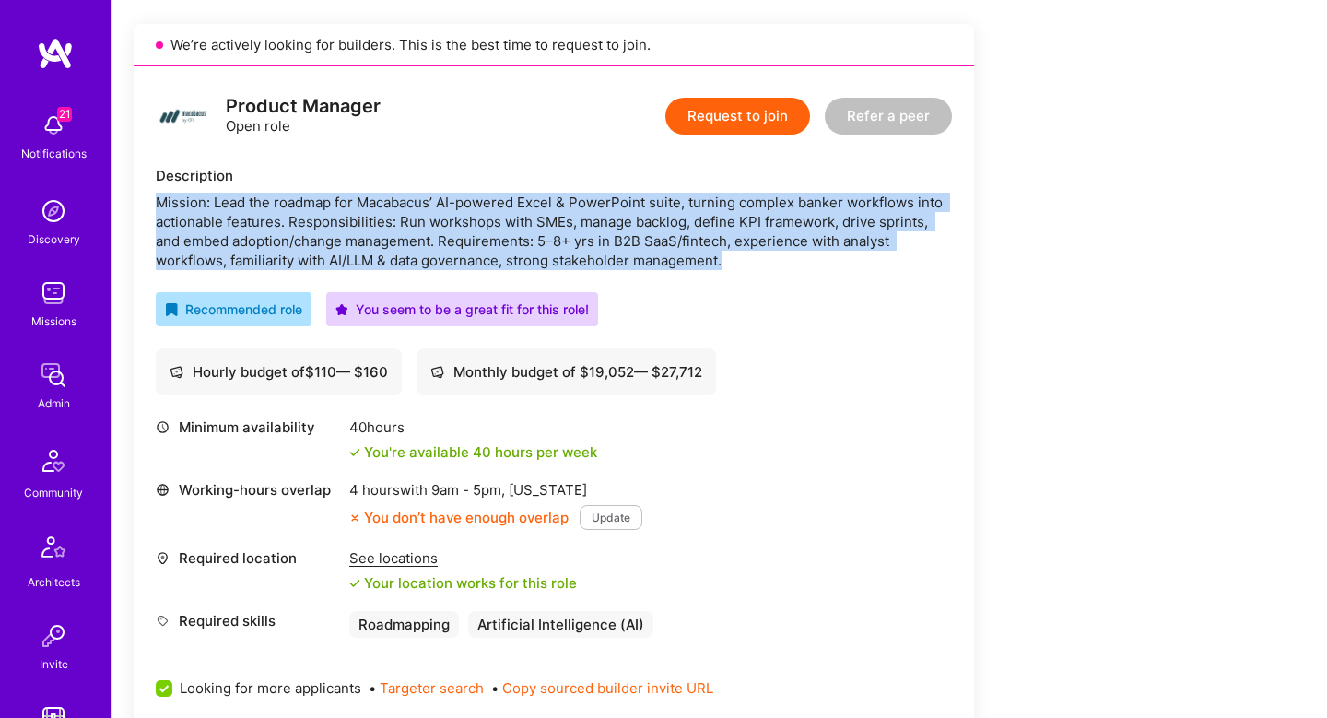
click at [766, 226] on div "Mission: Lead the roadmap for Macabacus’ AI-powered Excel & PowerPoint suite, t…" at bounding box center [554, 231] width 796 height 77
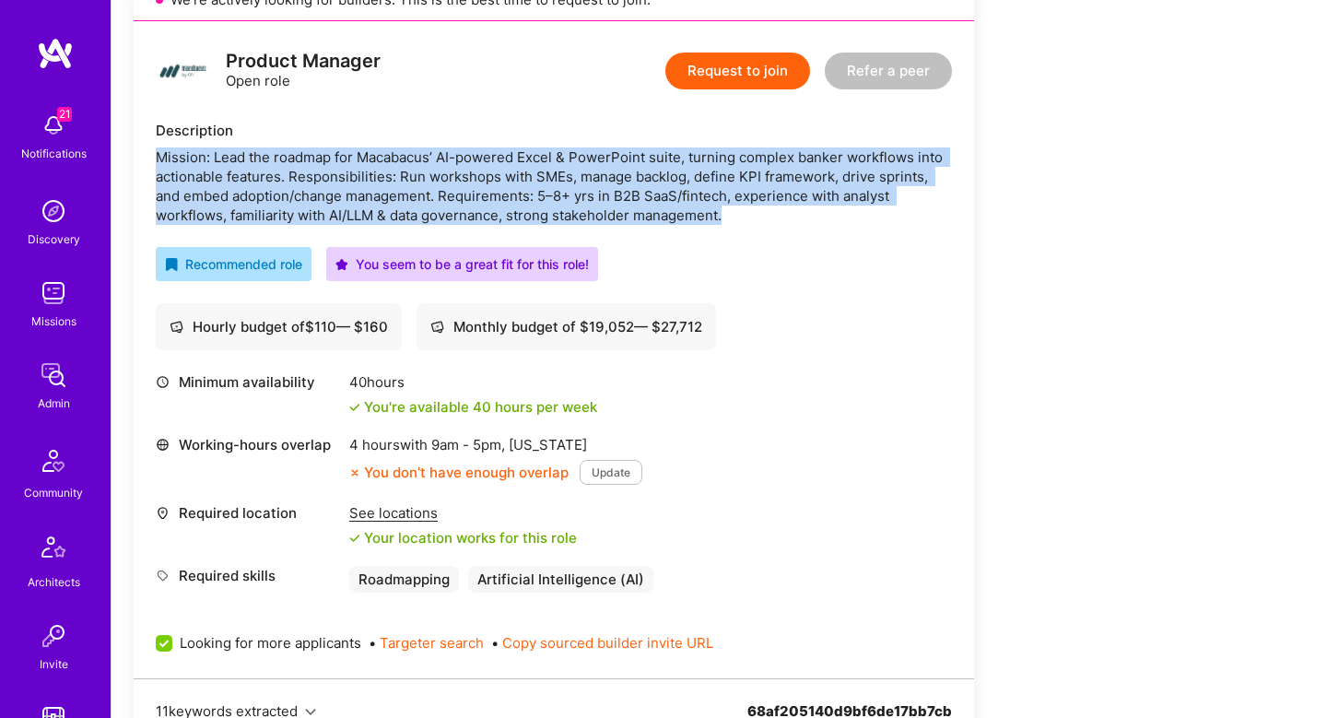
scroll to position [422, 0]
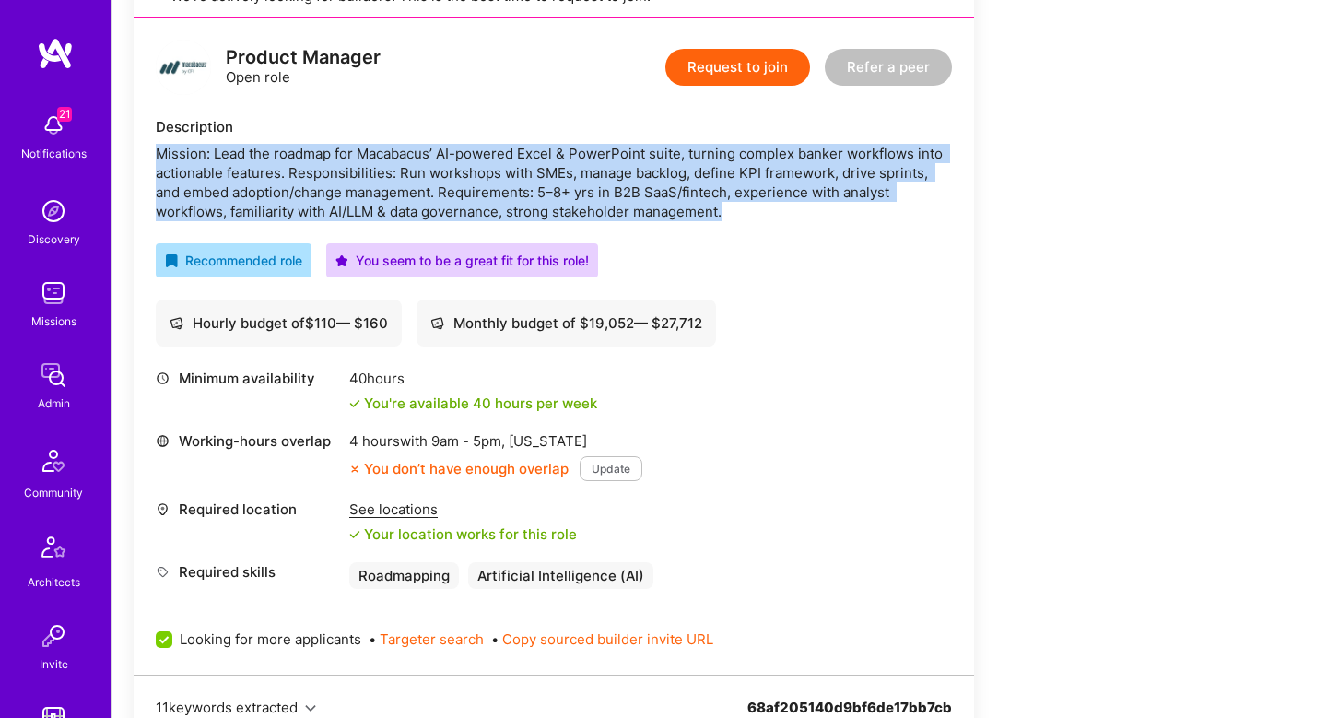
click at [511, 203] on div "Mission: Lead the roadmap for Macabacus’ AI-powered Excel & PowerPoint suite, t…" at bounding box center [554, 182] width 796 height 77
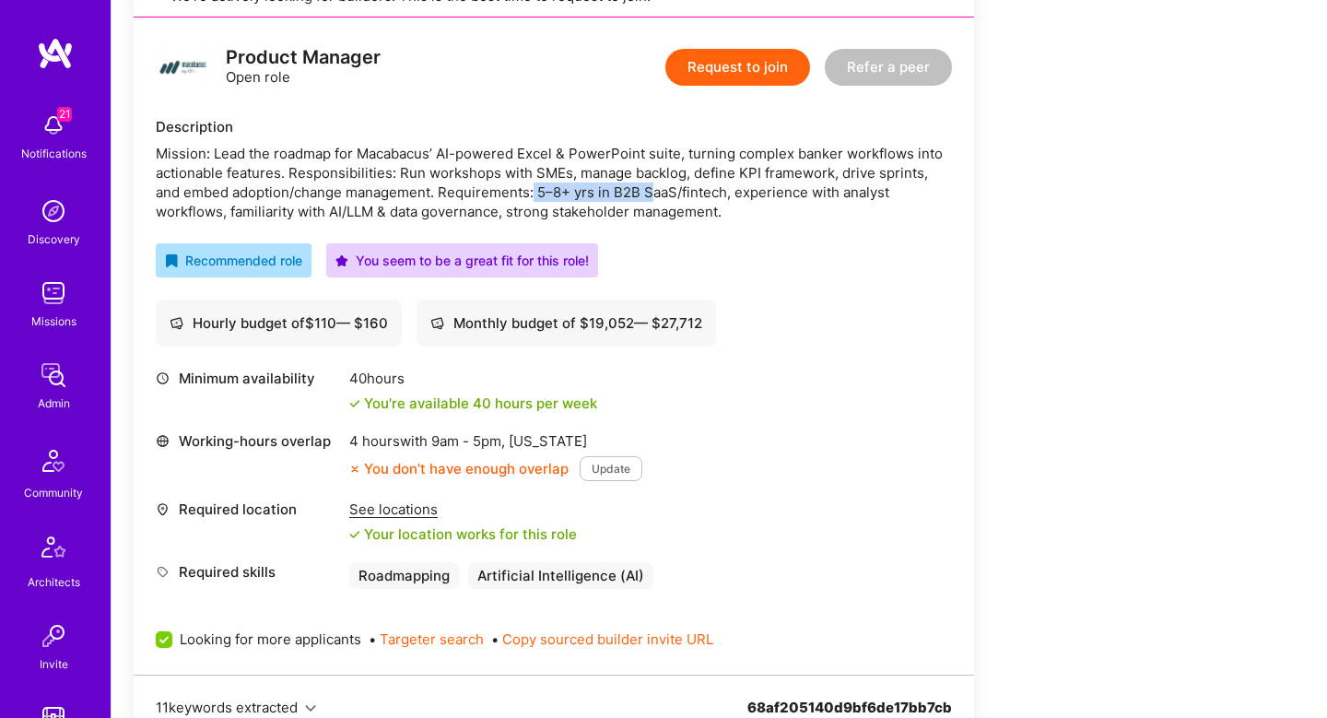
drag, startPoint x: 534, startPoint y: 191, endPoint x: 651, endPoint y: 195, distance: 117.2
click at [653, 195] on div "Mission: Lead the roadmap for Macabacus’ AI-powered Excel & PowerPoint suite, t…" at bounding box center [554, 182] width 796 height 77
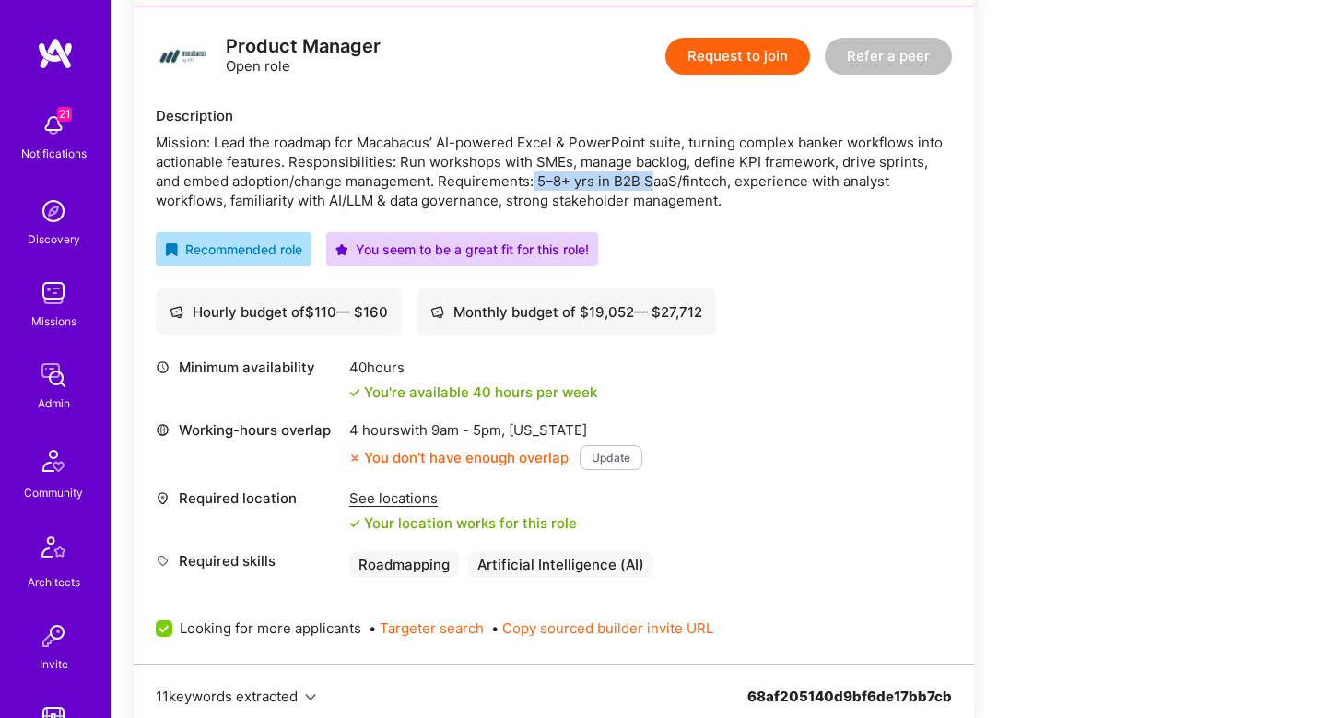
scroll to position [431, 0]
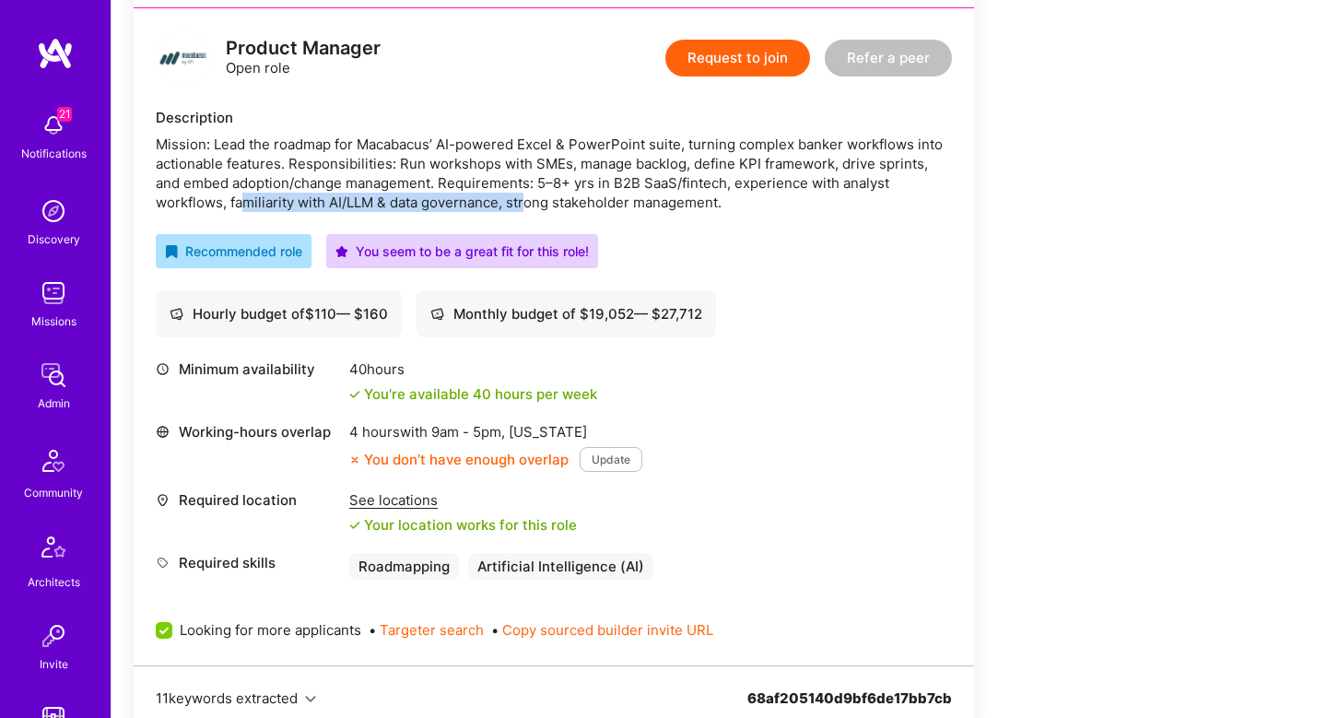
drag, startPoint x: 244, startPoint y: 204, endPoint x: 537, endPoint y: 204, distance: 292.2
click at [537, 204] on div "Mission: Lead the roadmap for Macabacus’ AI-powered Excel & PowerPoint suite, t…" at bounding box center [554, 173] width 796 height 77
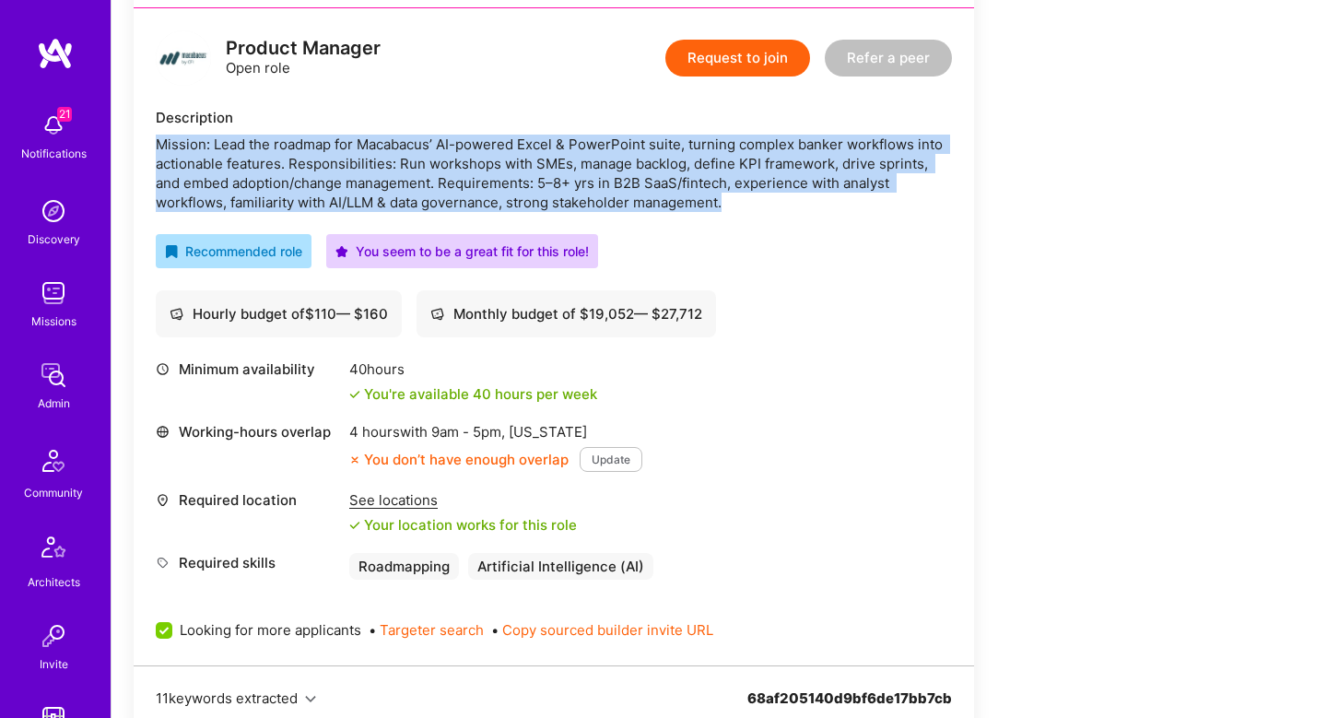
click at [537, 204] on div "Mission: Lead the roadmap for Macabacus’ AI-powered Excel & PowerPoint suite, t…" at bounding box center [554, 173] width 796 height 77
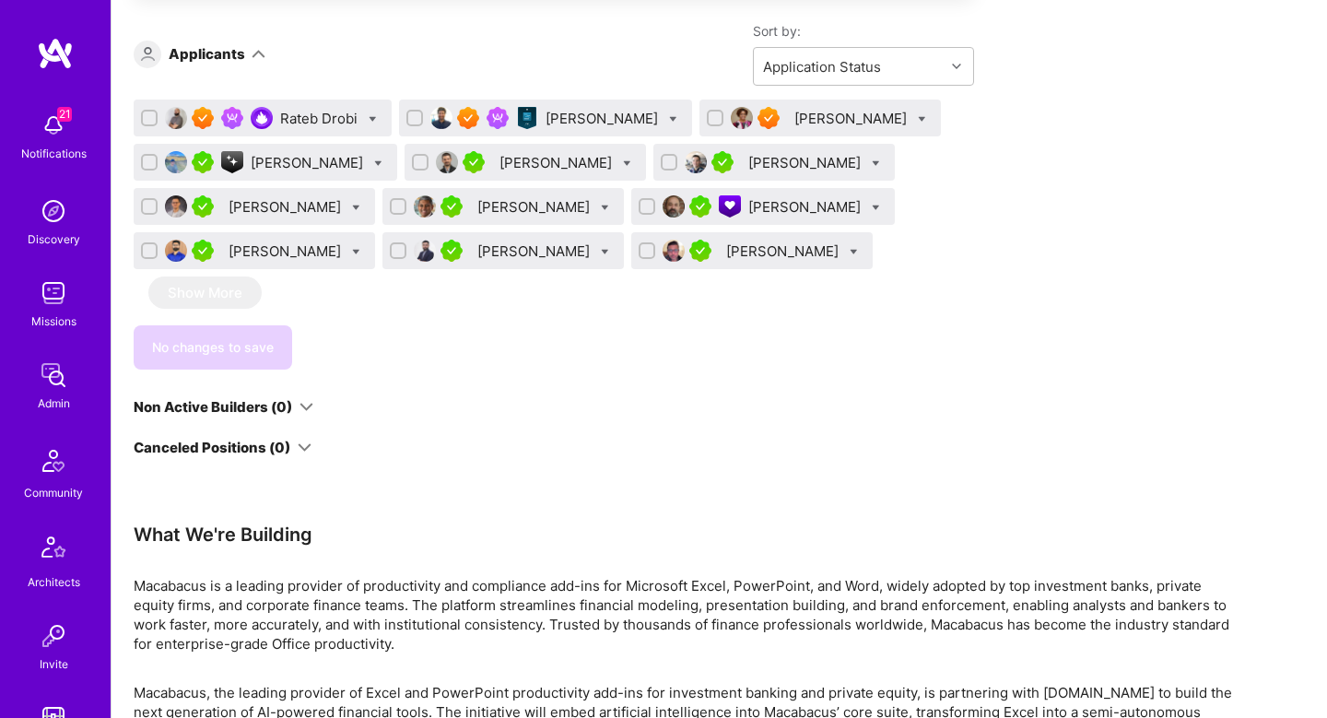
scroll to position [1420, 0]
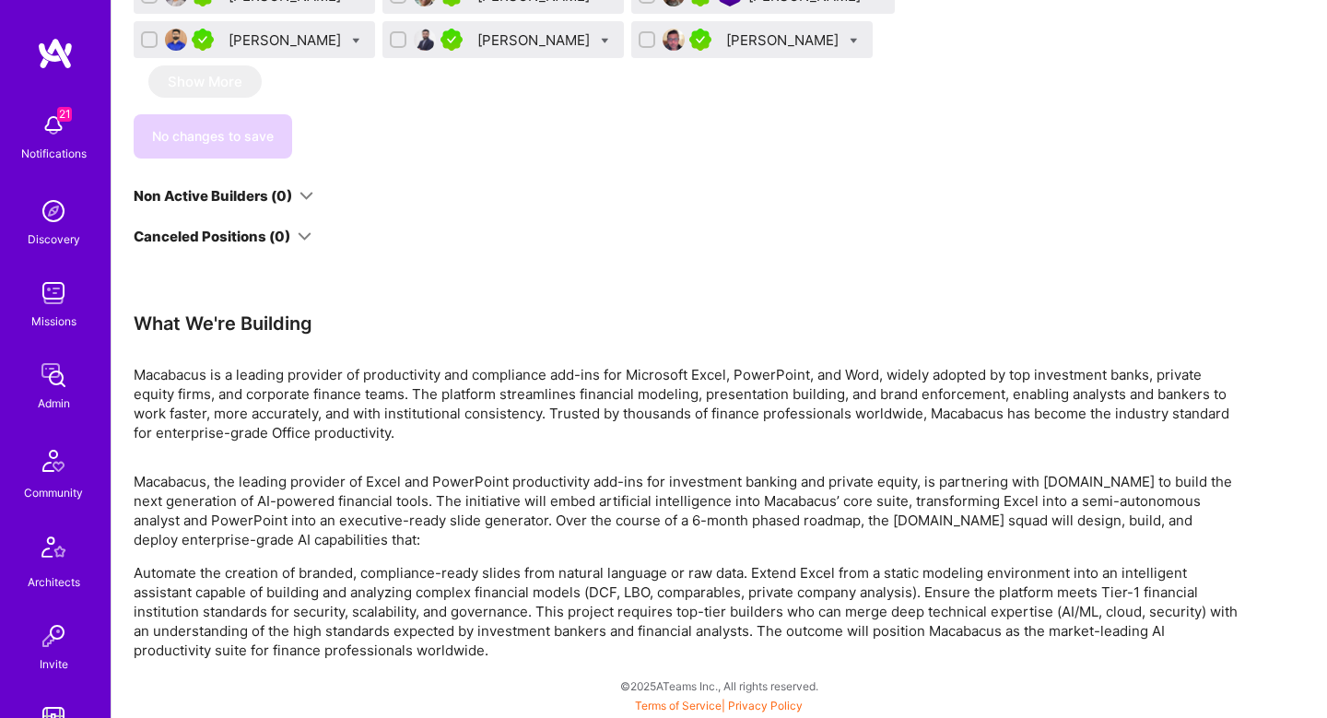
click at [543, 391] on p "Macabacus is a leading provider of productivity and compliance add-ins for Micr…" at bounding box center [687, 403] width 1106 height 77
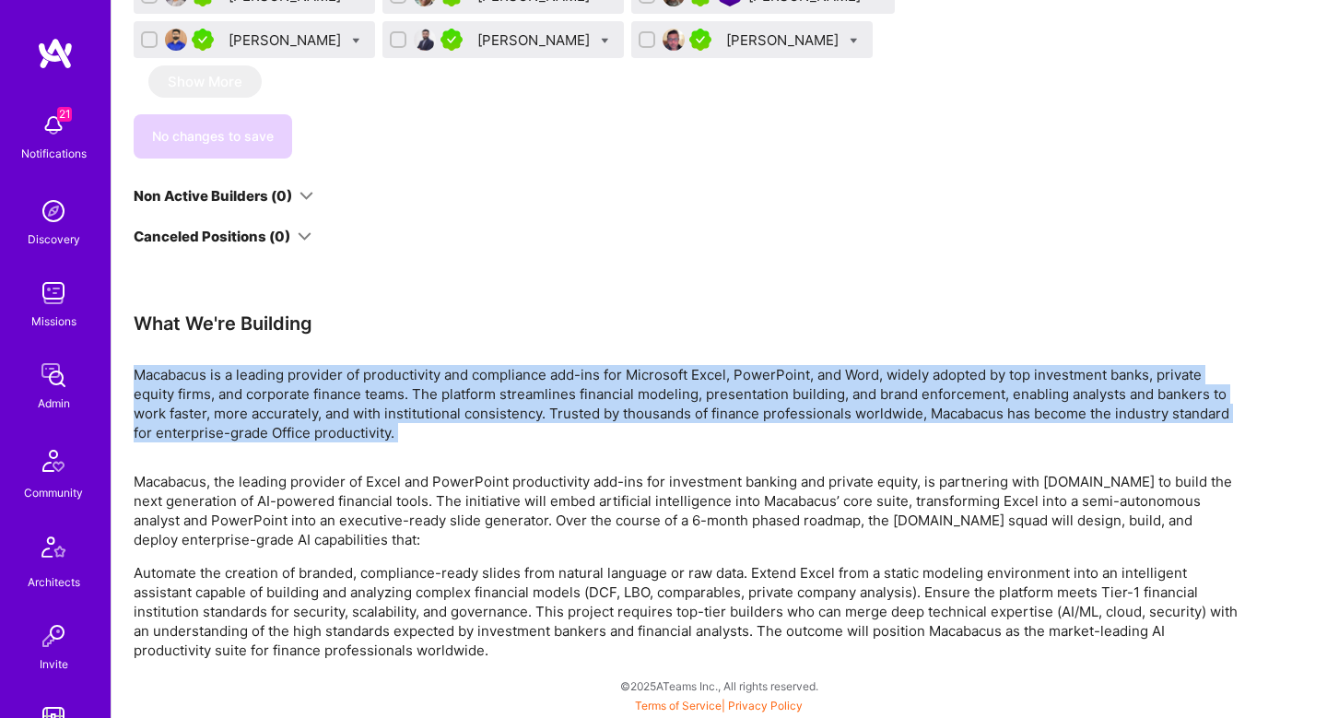
click at [543, 391] on p "Macabacus is a leading provider of productivity and compliance add-ins for Micr…" at bounding box center [687, 403] width 1106 height 77
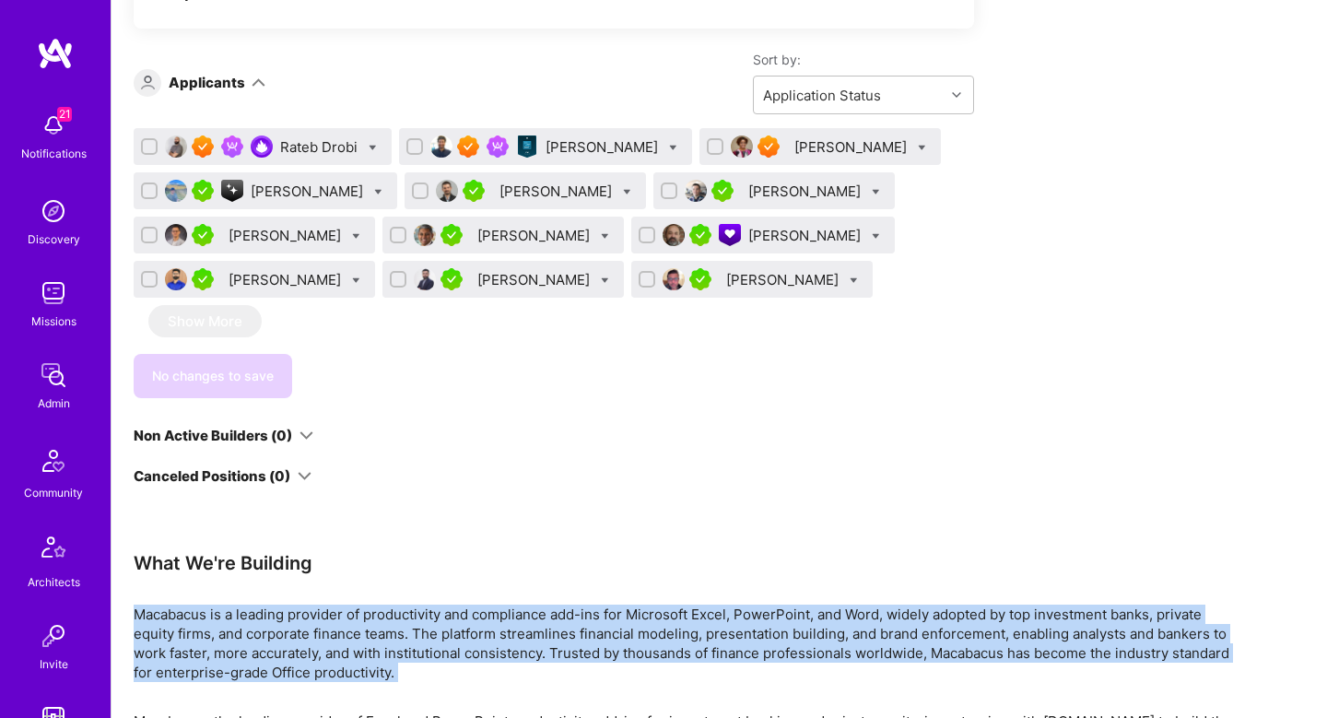
scroll to position [1076, 0]
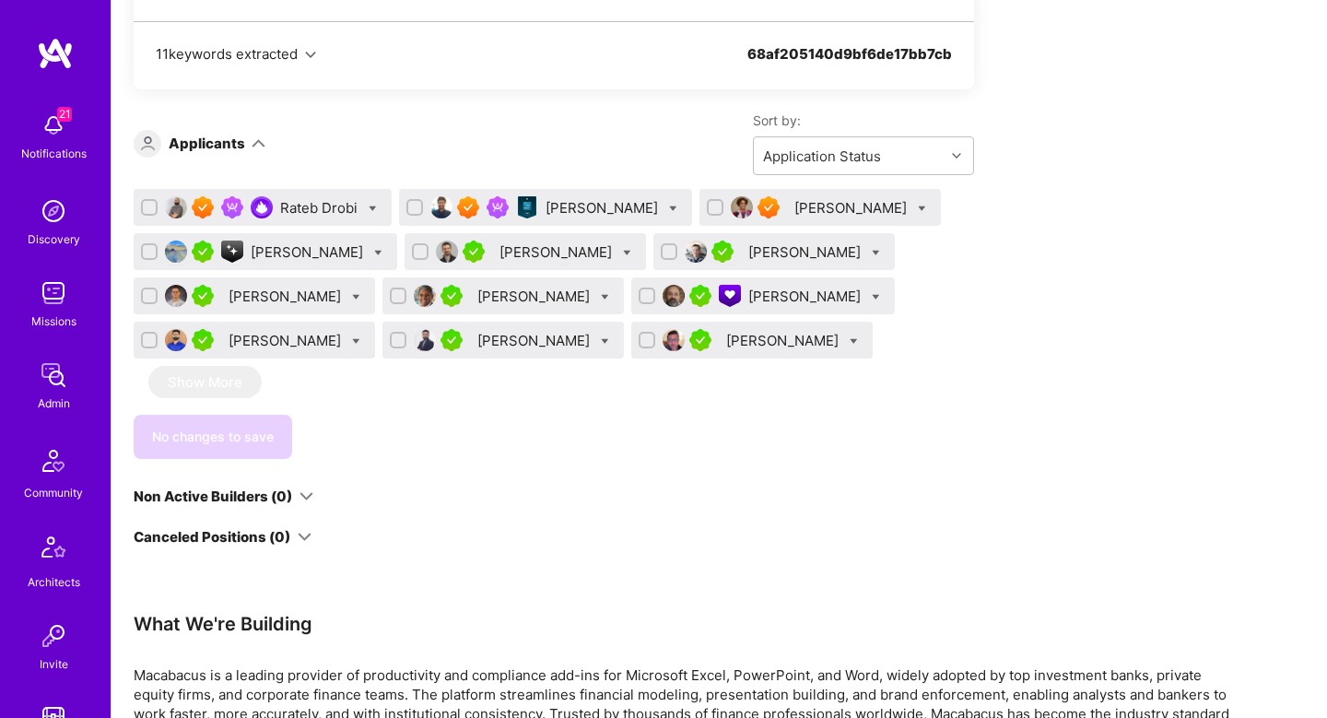
click at [313, 207] on div "Rateb Drobi" at bounding box center [320, 207] width 81 height 19
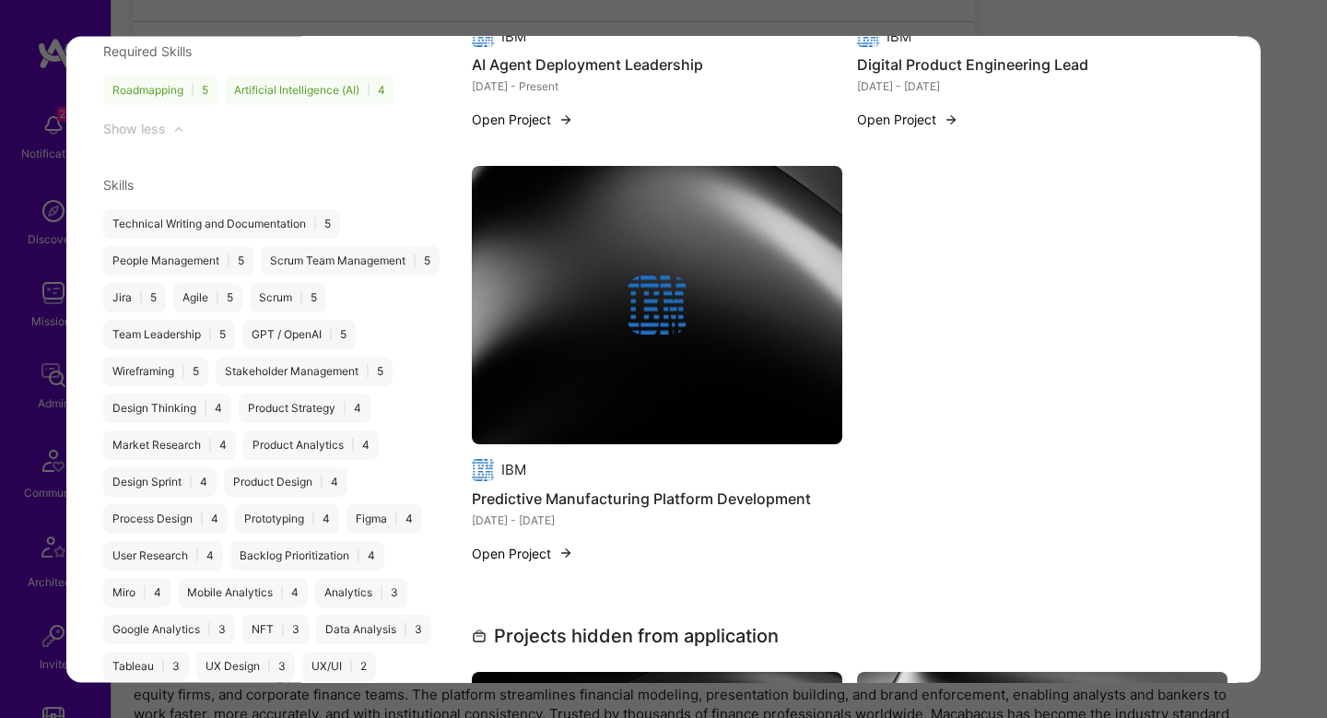
scroll to position [2775, 0]
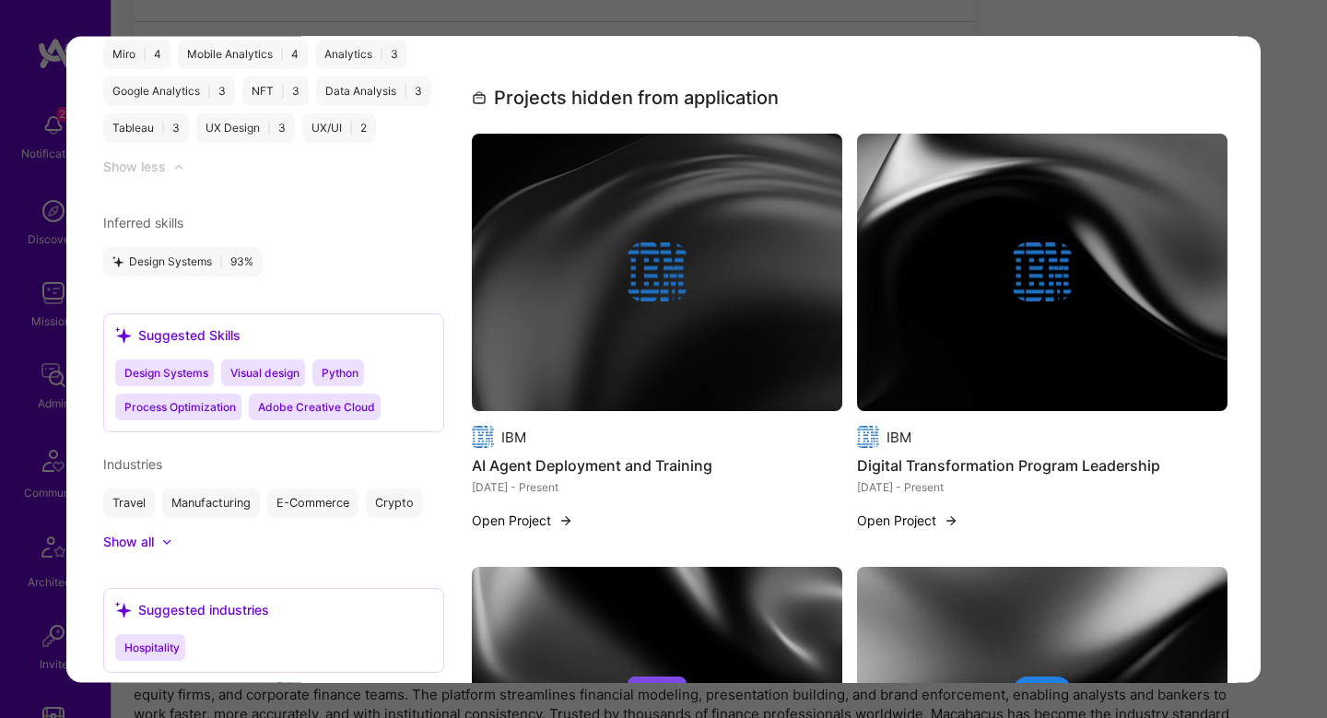
click at [1292, 305] on div "Application 1 of 12 Builder Missing Requirements Required Location See location…" at bounding box center [663, 359] width 1327 height 718
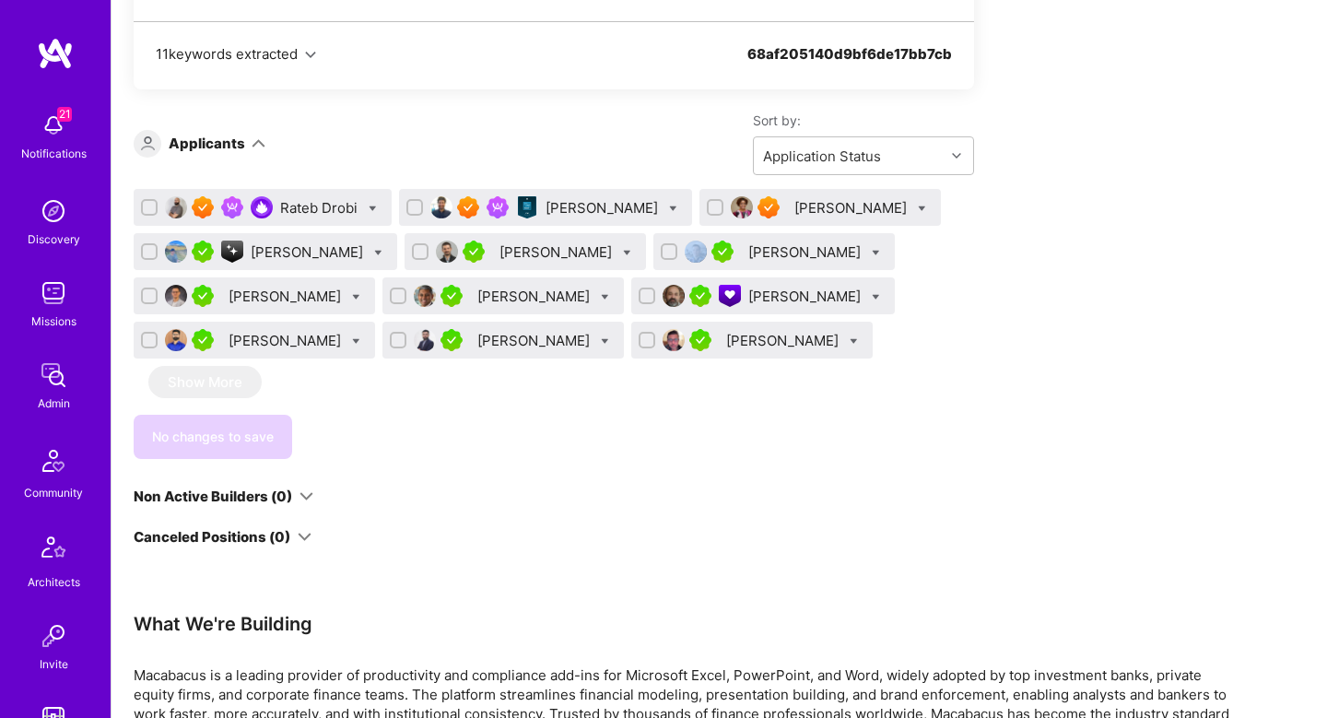
click at [1292, 305] on div "Apply for a Mission Role We’re actively looking for builders. This is the best …" at bounding box center [720, 135] width 1216 height 1765
click at [596, 214] on div "Harrison Bralower" at bounding box center [604, 207] width 116 height 19
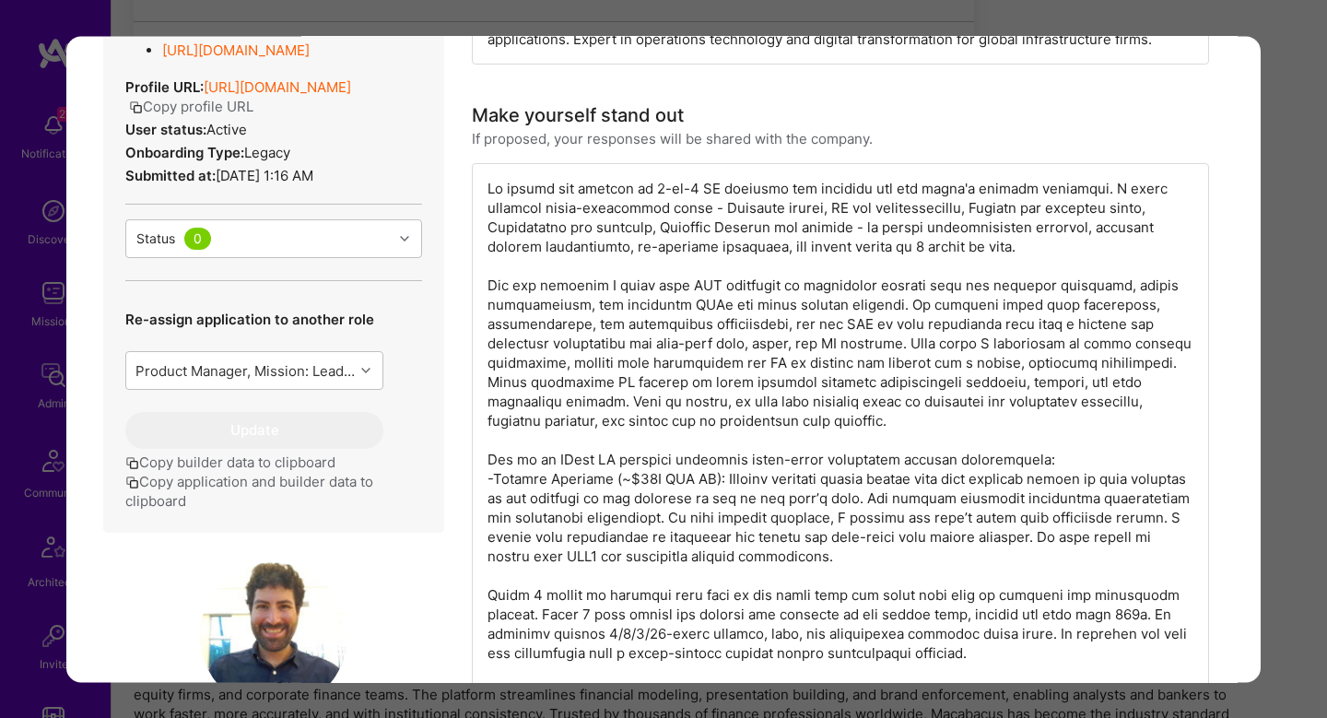
scroll to position [526, 0]
click at [585, 217] on div "modal" at bounding box center [840, 538] width 737 height 748
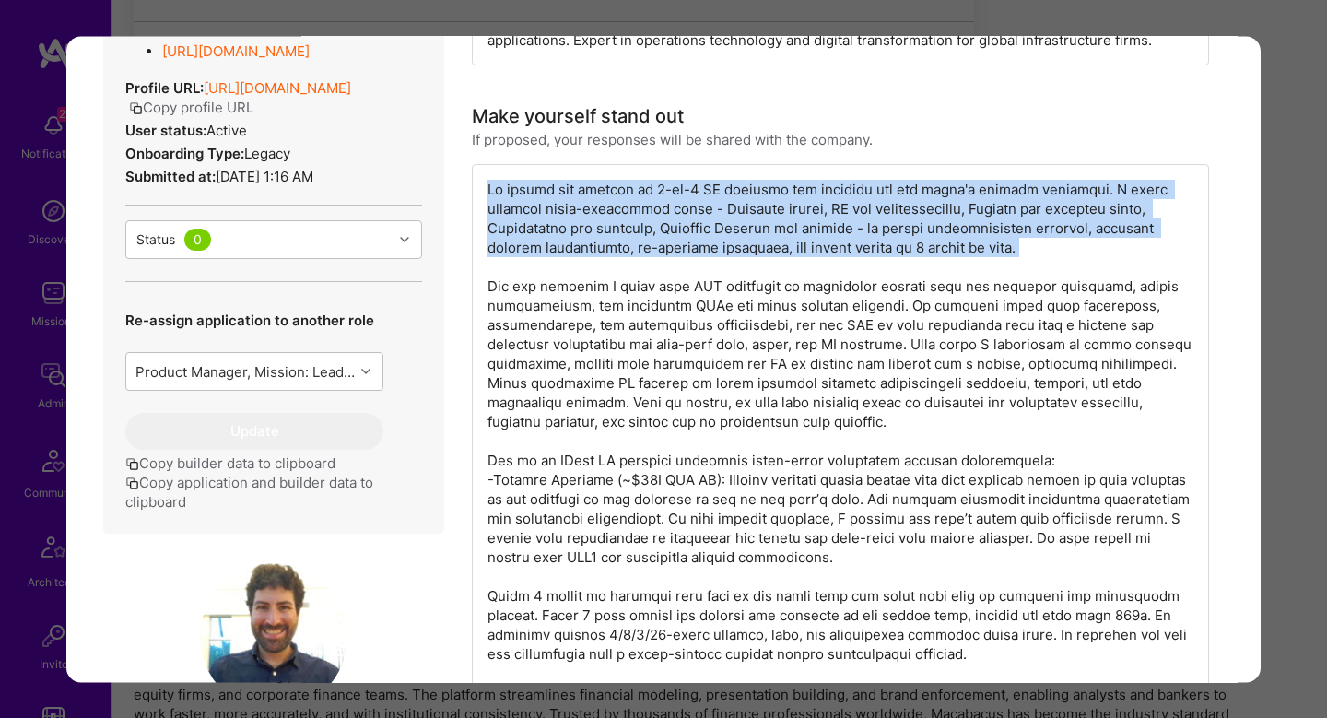
click at [585, 217] on div "modal" at bounding box center [840, 538] width 737 height 748
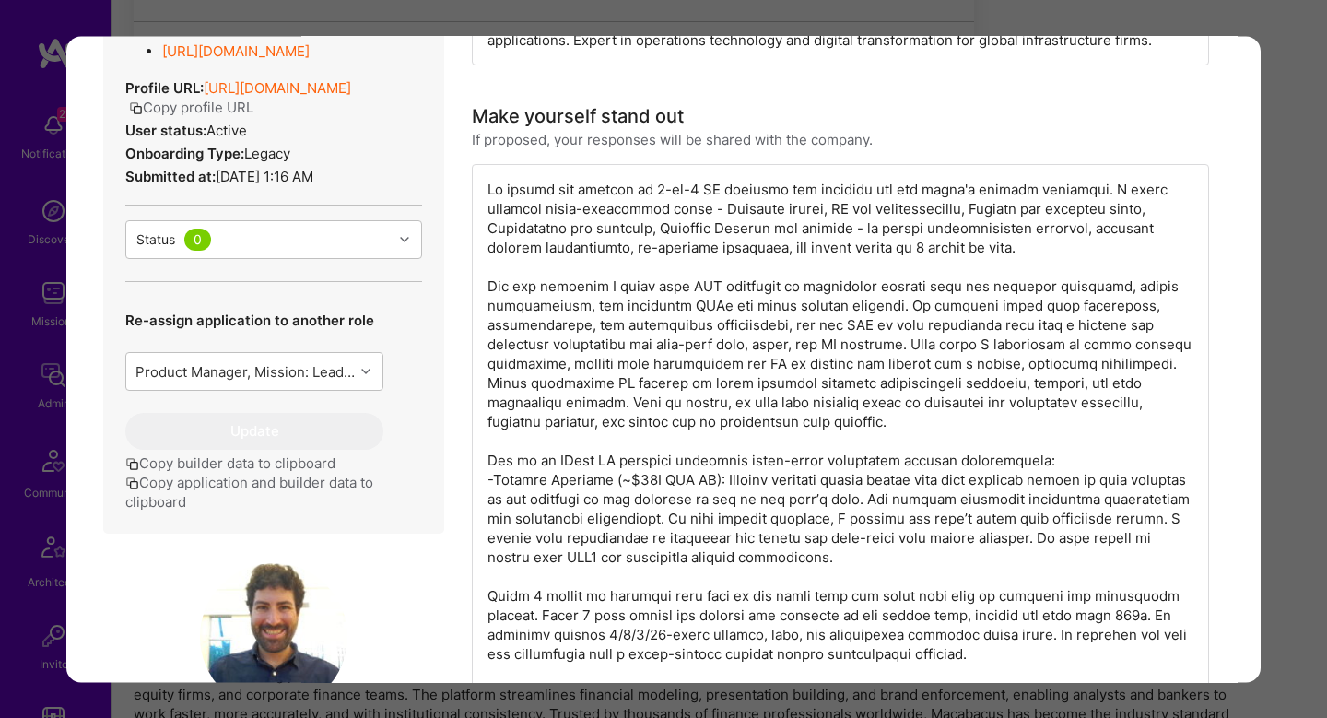
click at [785, 364] on div "modal" at bounding box center [840, 538] width 737 height 748
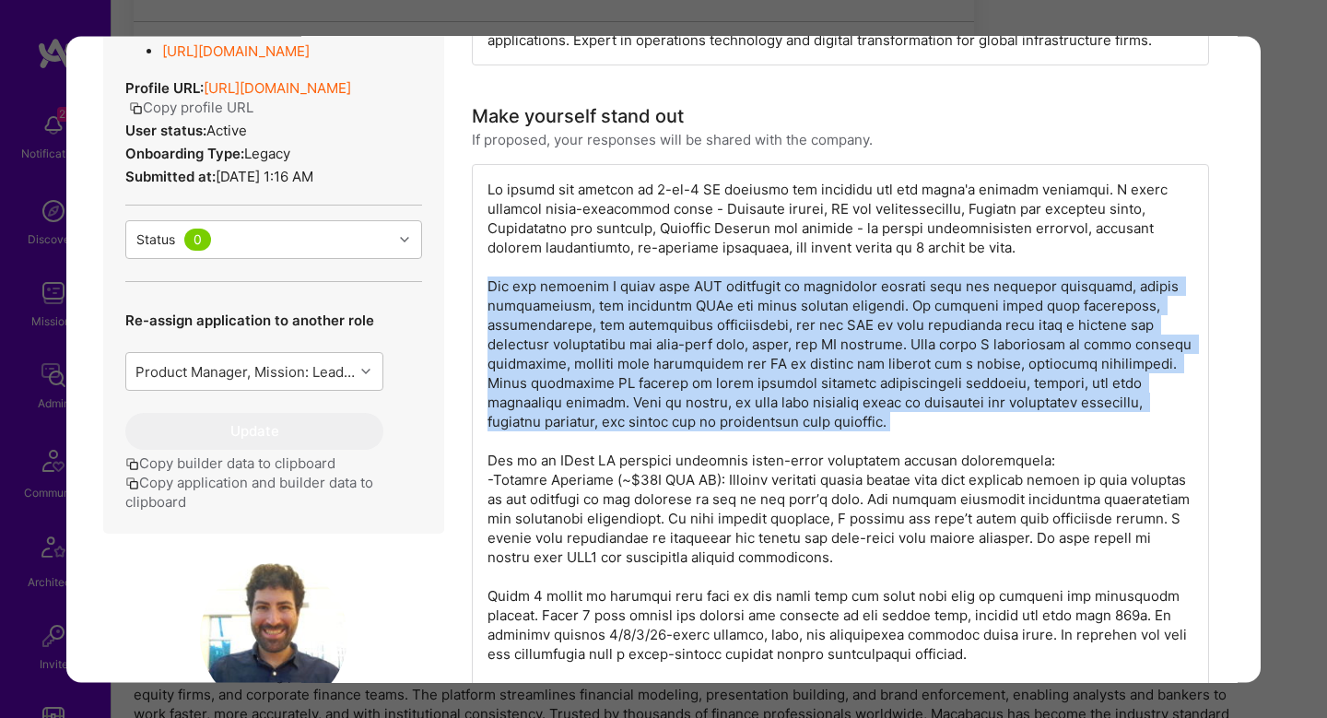
click at [785, 364] on div "modal" at bounding box center [840, 538] width 737 height 748
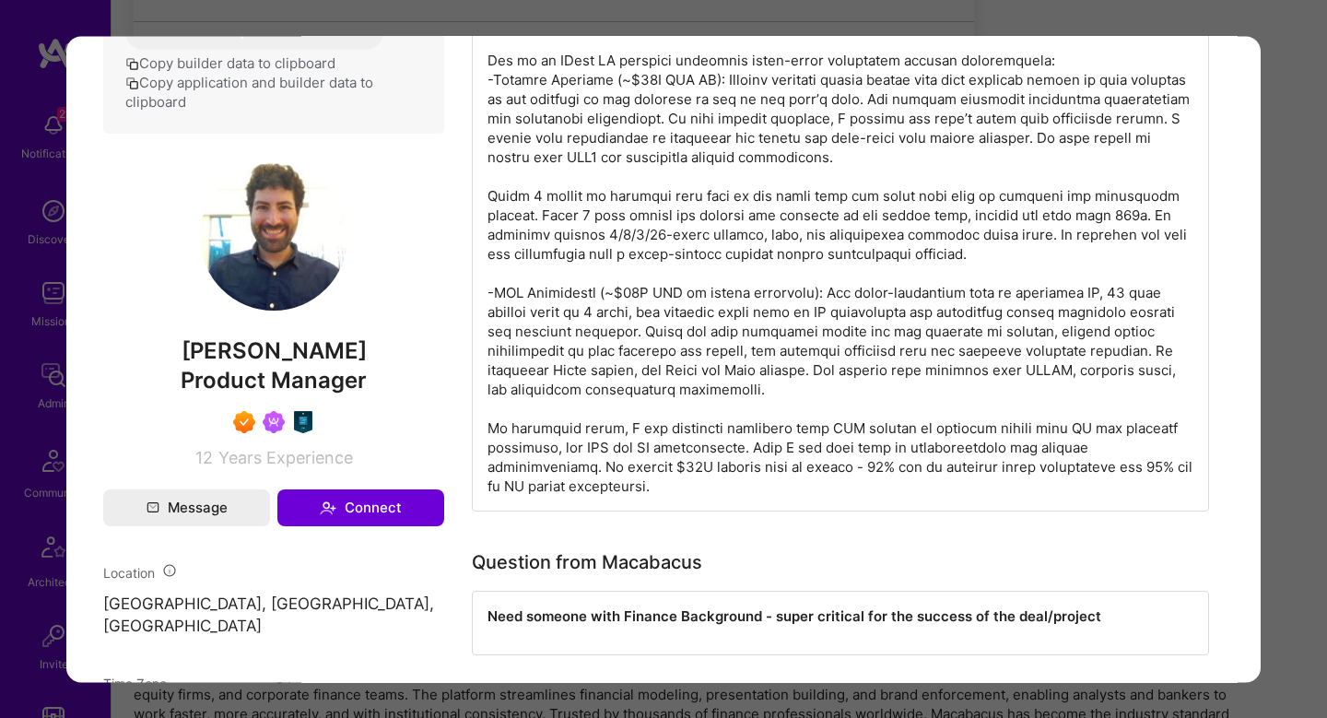
scroll to position [934, 0]
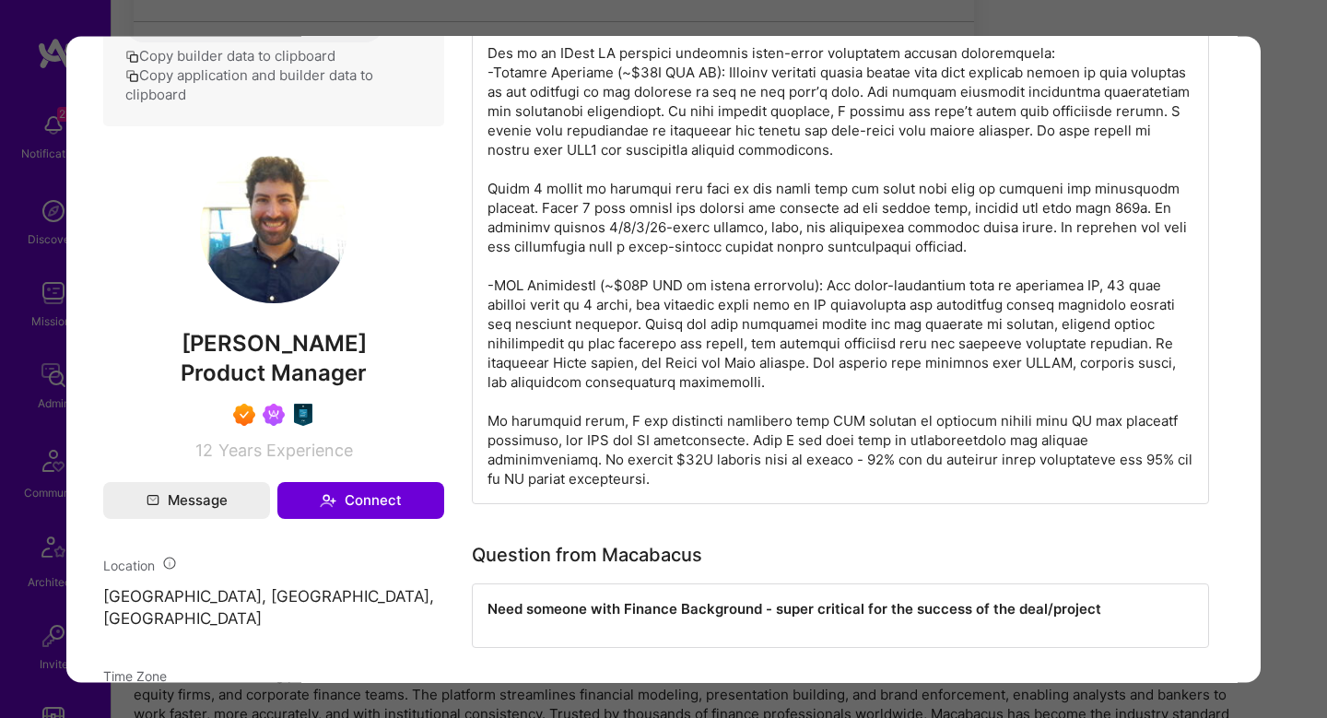
click at [490, 117] on div "modal" at bounding box center [840, 131] width 737 height 748
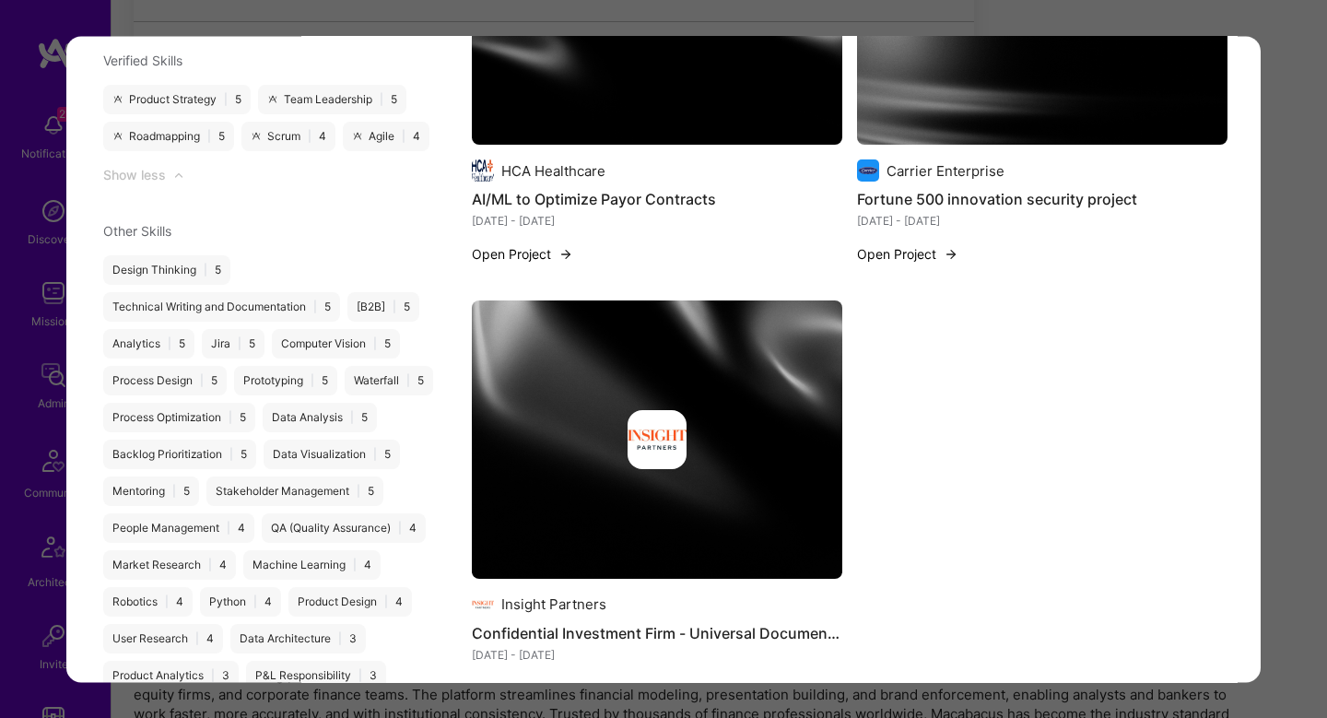
scroll to position [2508, 0]
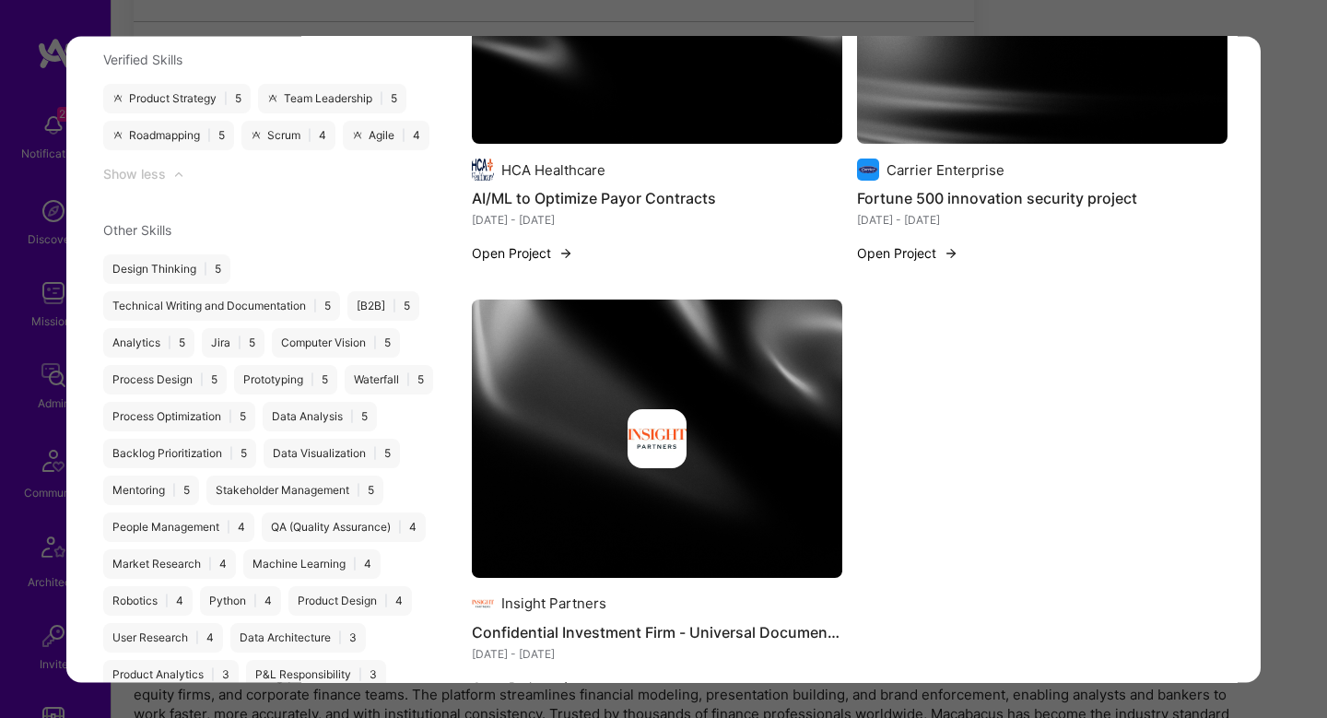
click at [702, 377] on img "modal" at bounding box center [657, 439] width 371 height 278
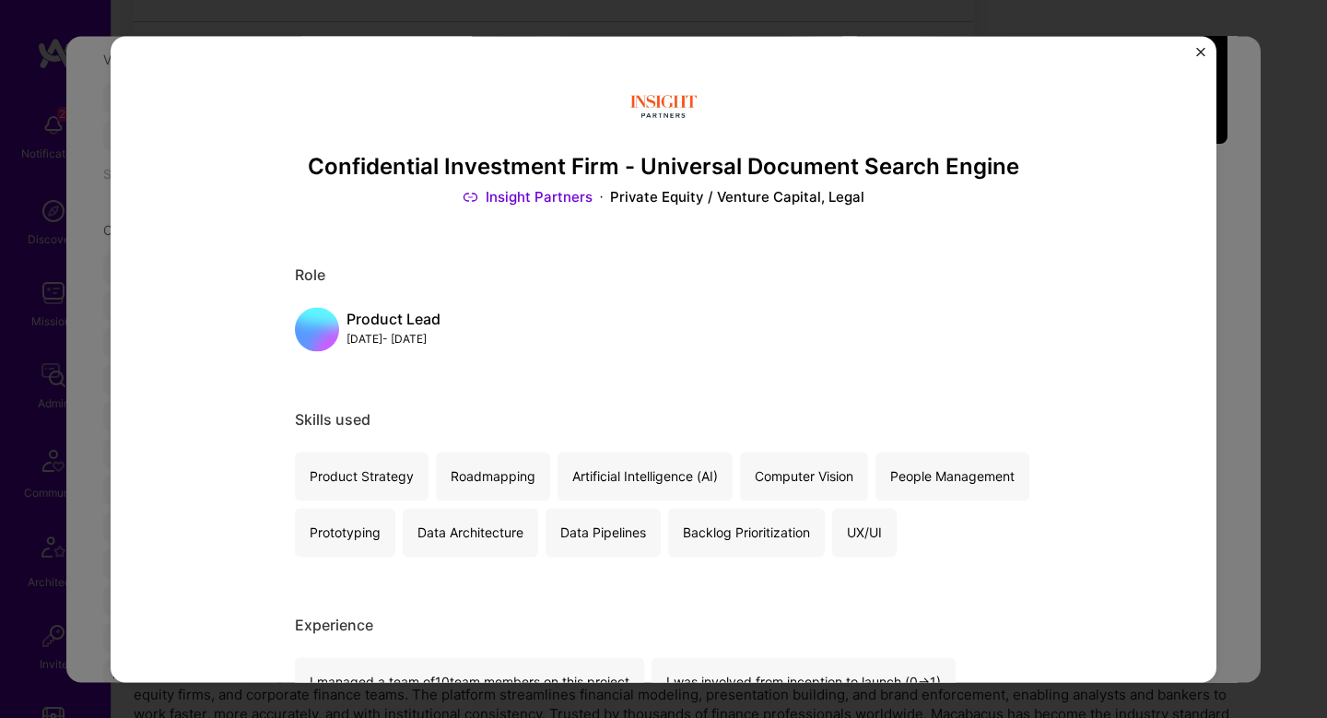
click at [1233, 339] on div "Confidential Investment Firm - Universal Document Search Engine Insight Partner…" at bounding box center [663, 359] width 1327 height 718
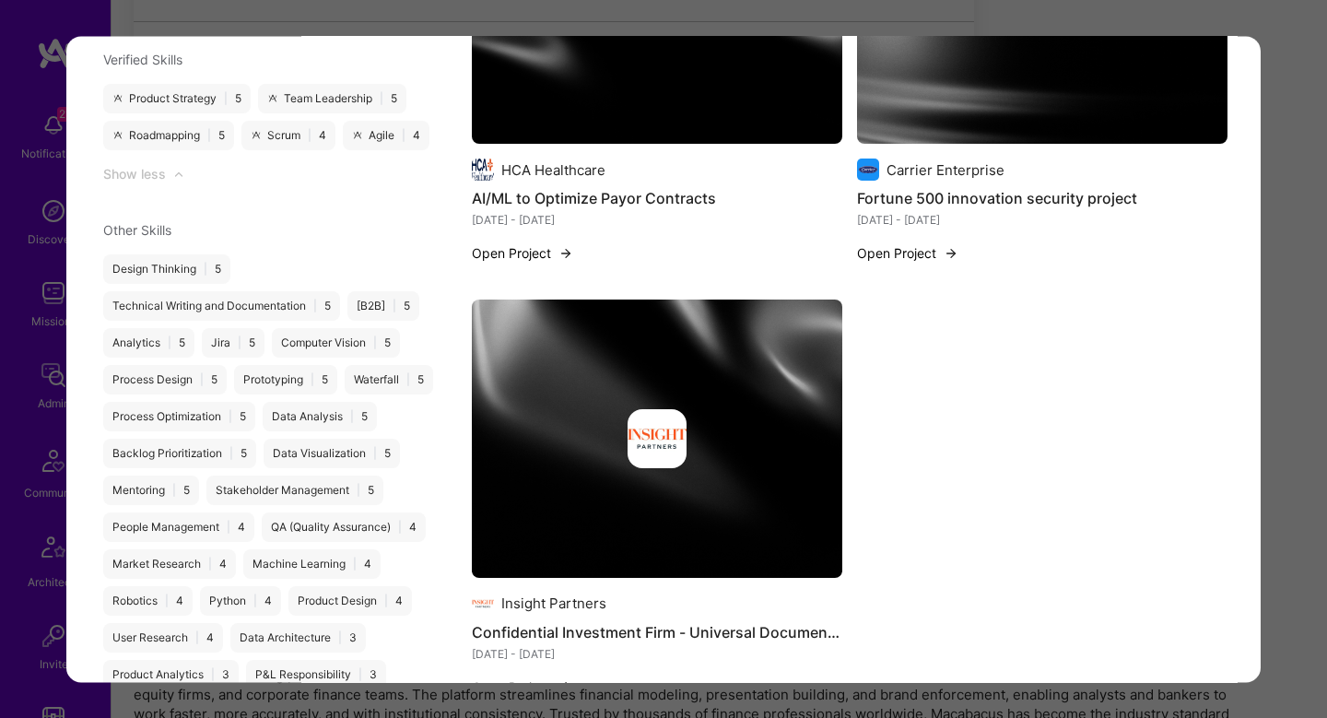
click at [547, 328] on img "modal" at bounding box center [657, 439] width 371 height 278
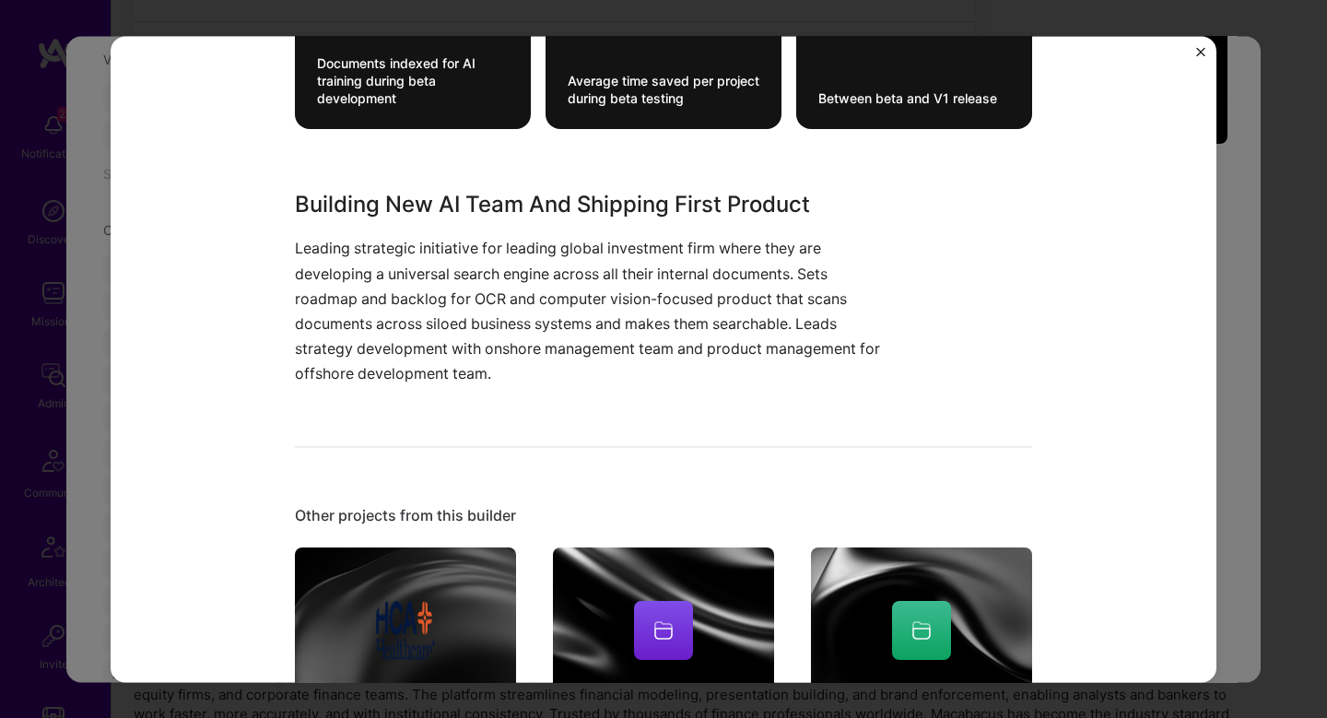
scroll to position [864, 0]
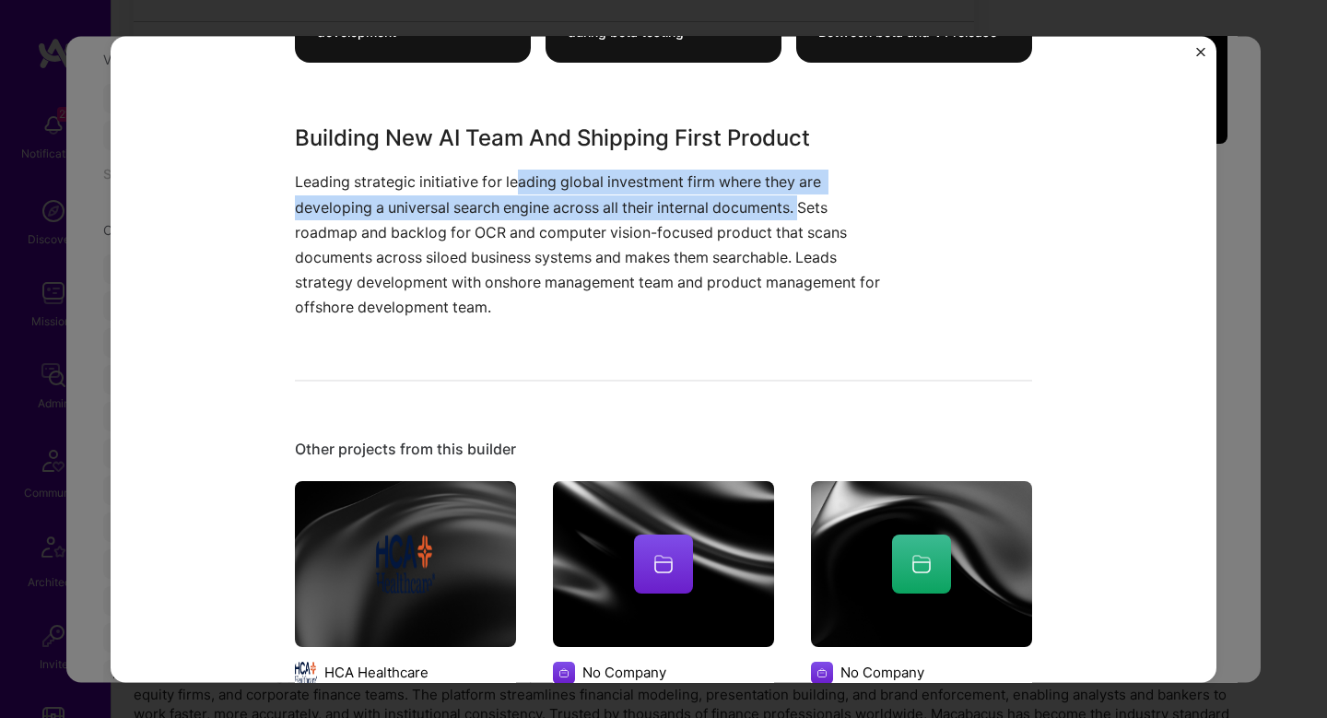
drag, startPoint x: 802, startPoint y: 266, endPoint x: 513, endPoint y: 242, distance: 289.6
click at [513, 242] on p "Leading strategic initiative for leading global investment firm where they are …" at bounding box center [594, 246] width 599 height 150
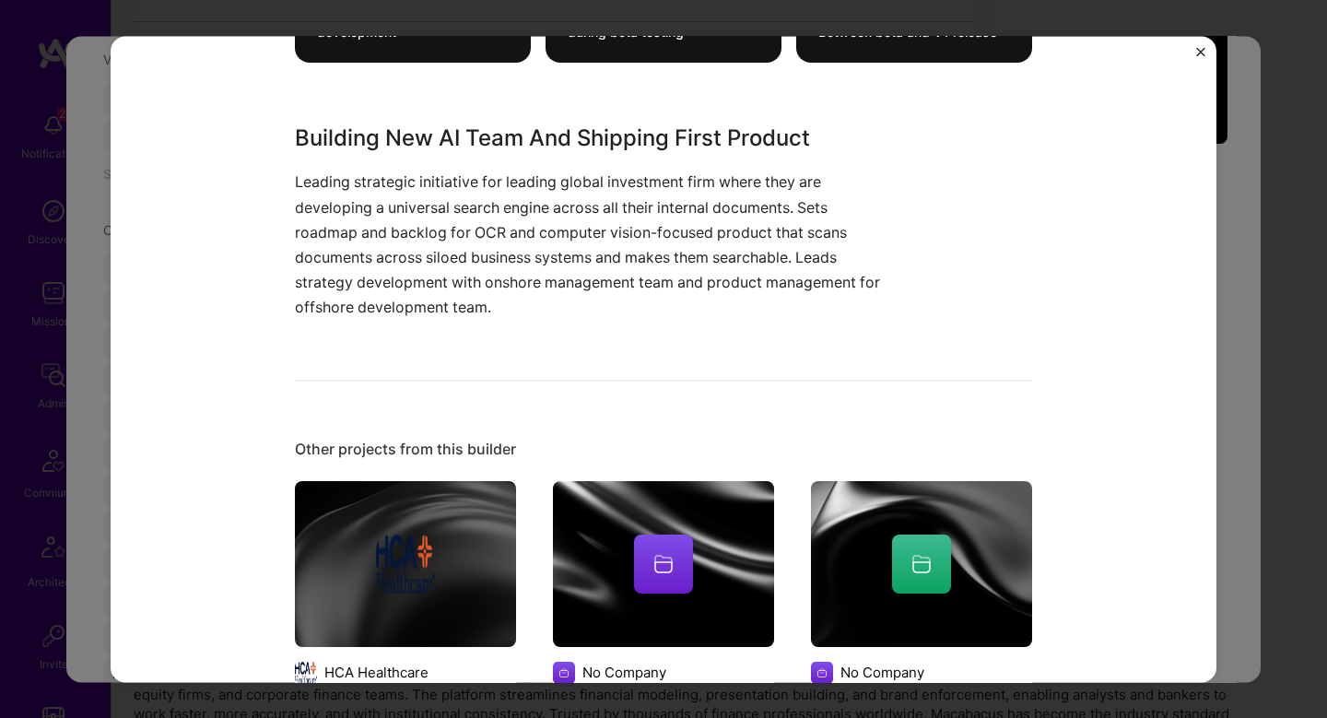
click at [819, 321] on p "Leading strategic initiative for leading global investment firm where they are …" at bounding box center [594, 246] width 599 height 150
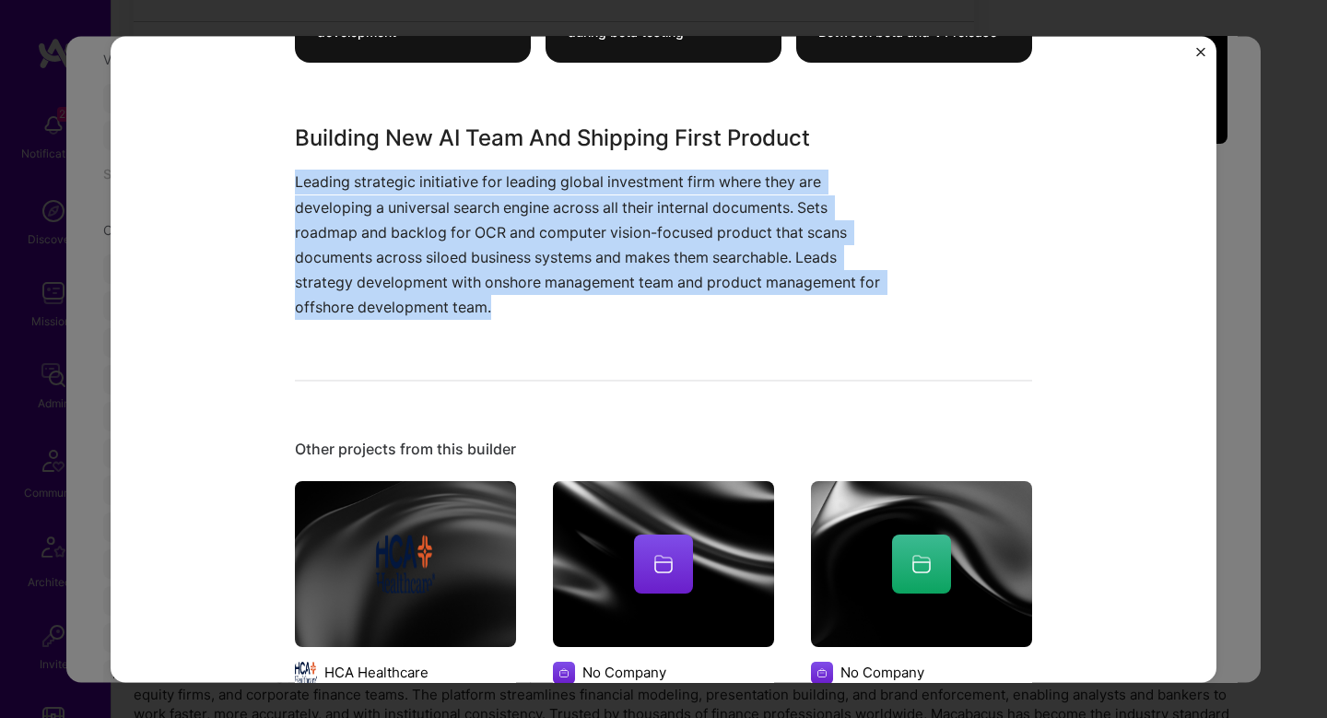
click at [819, 321] on p "Leading strategic initiative for leading global investment firm where they are …" at bounding box center [594, 246] width 599 height 150
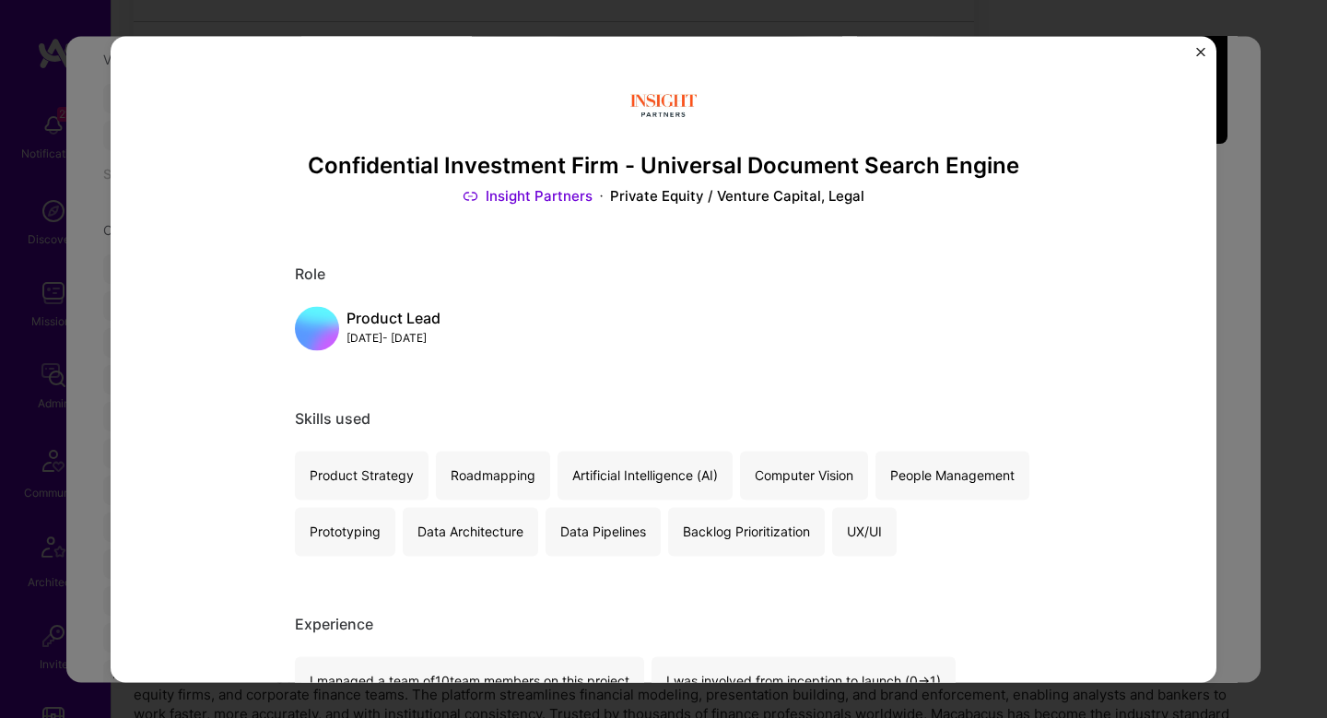
scroll to position [0, 0]
click at [1234, 249] on div "Confidential Investment Firm - Universal Document Search Engine Insight Partner…" at bounding box center [663, 359] width 1327 height 718
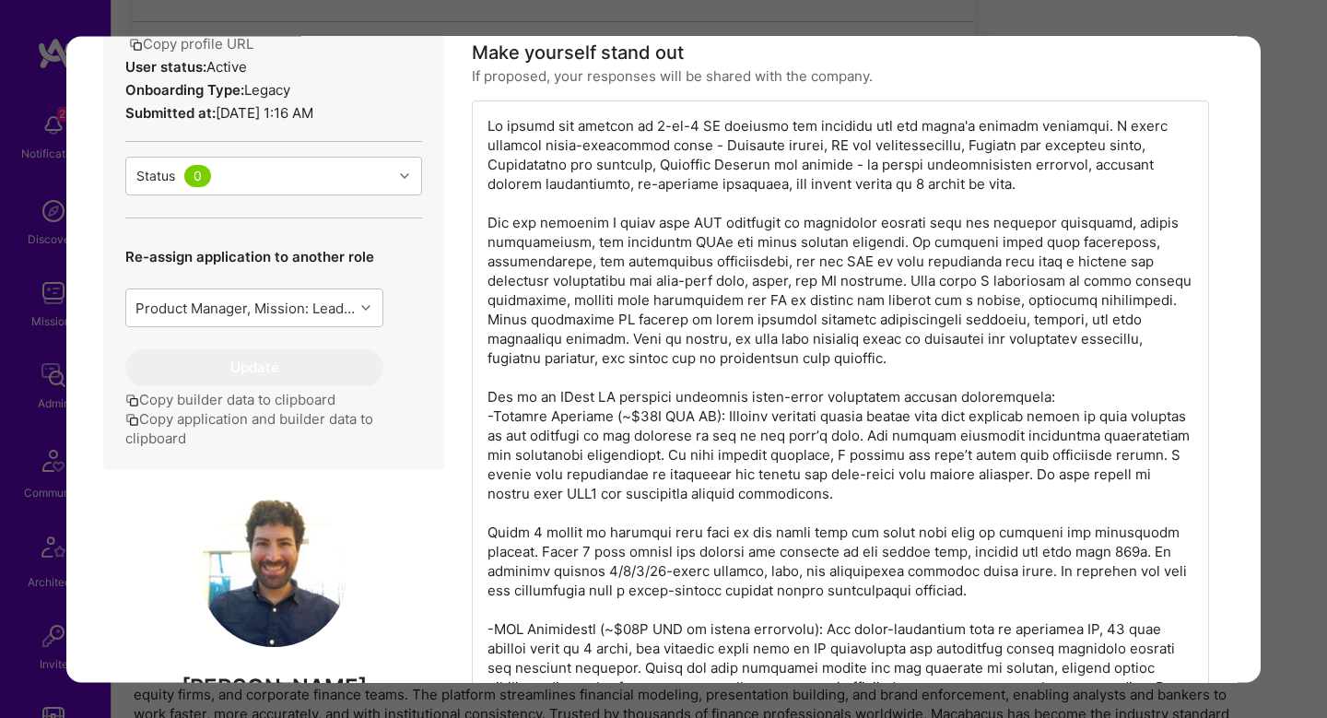
scroll to position [588, 0]
click at [607, 317] on div "modal" at bounding box center [840, 476] width 737 height 748
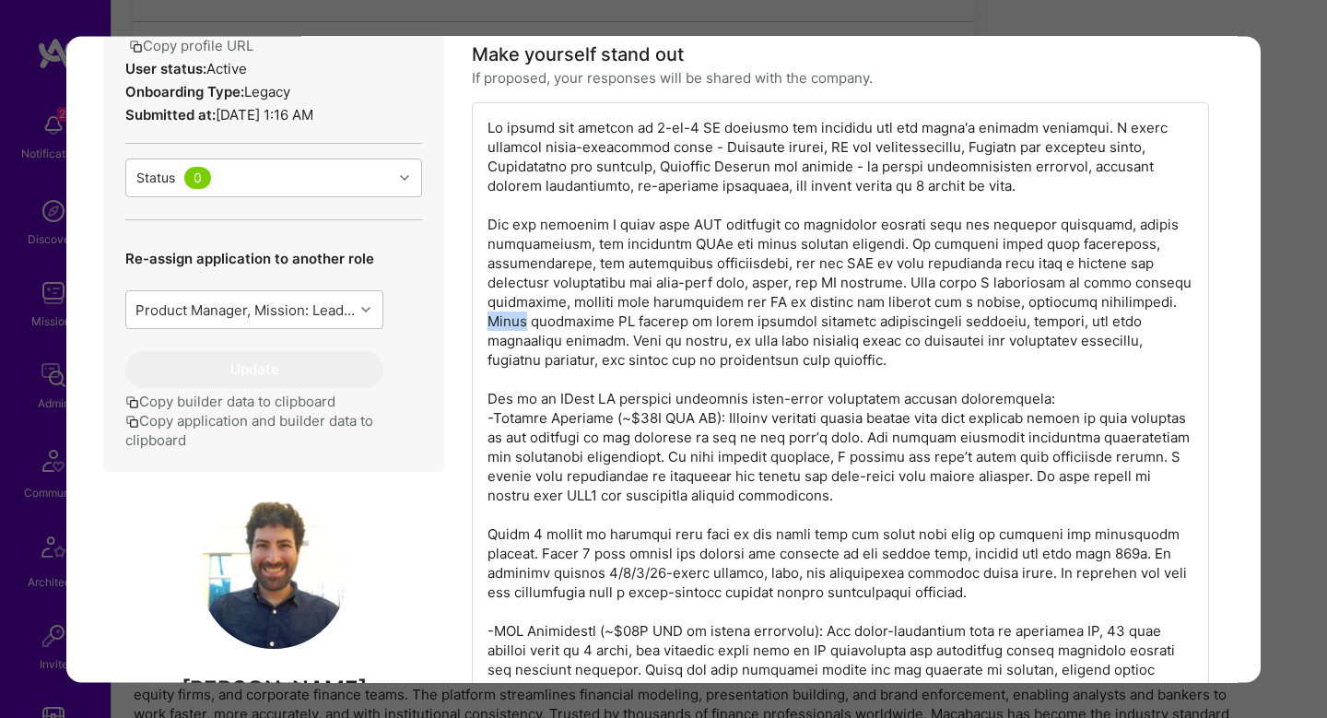
click at [607, 317] on div "modal" at bounding box center [840, 476] width 737 height 748
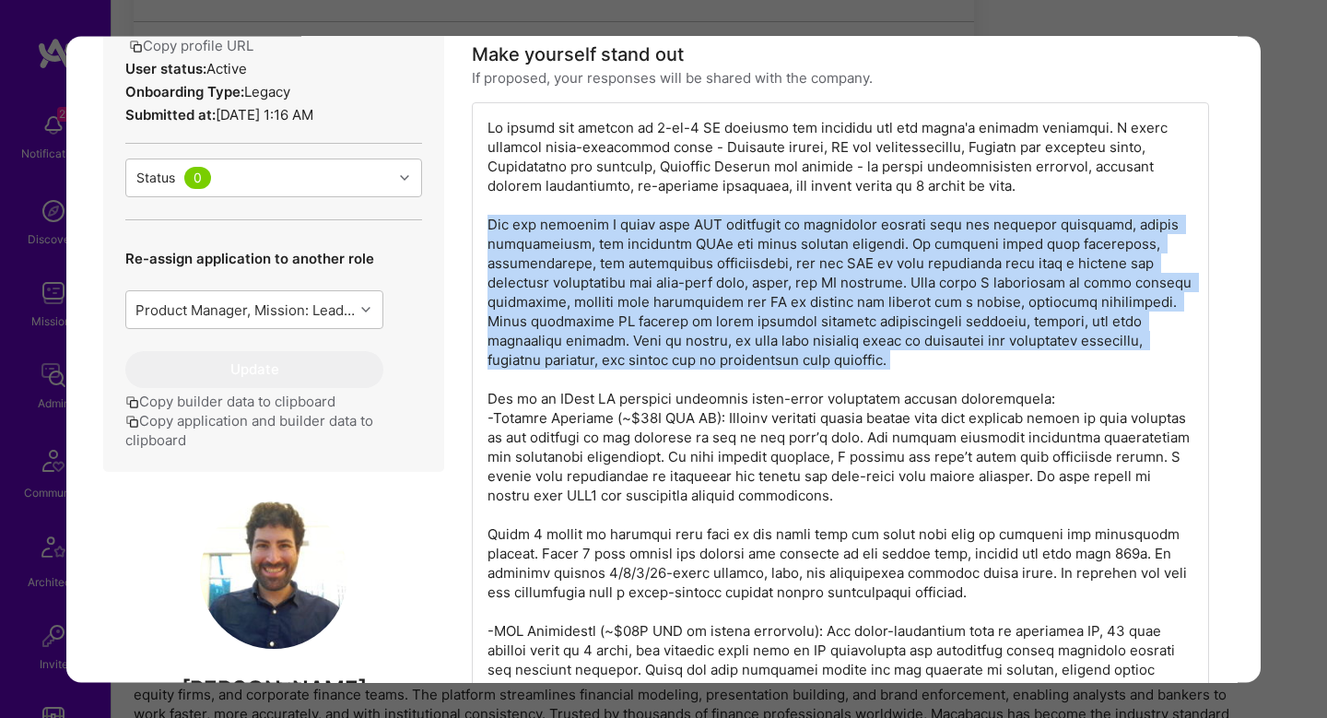
click at [607, 317] on div "modal" at bounding box center [840, 476] width 737 height 748
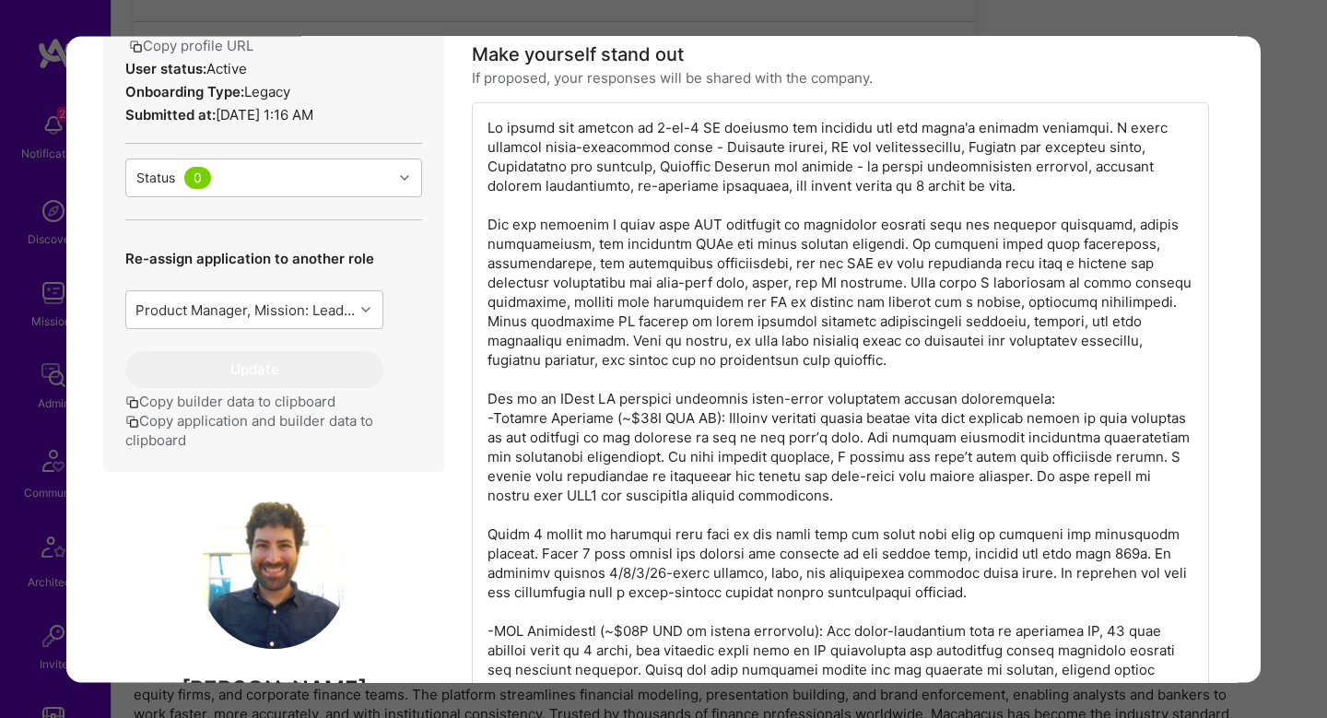
click at [1278, 383] on div "Application 2 of 12 Evaluation scores Expertise level Superstar Interpersonal s…" at bounding box center [663, 359] width 1327 height 718
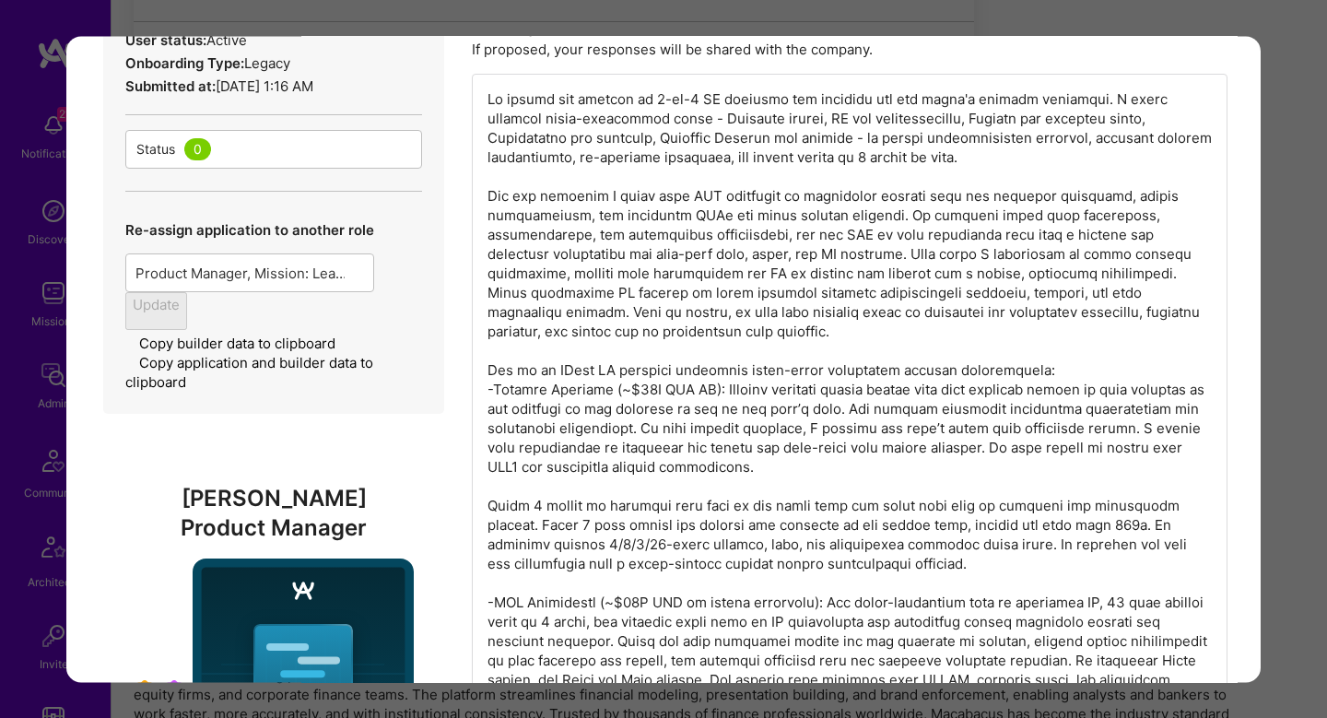
click at [1278, 383] on div "Apply for a Mission Role We’re actively looking for builders. This is the best …" at bounding box center [720, 135] width 1216 height 1765
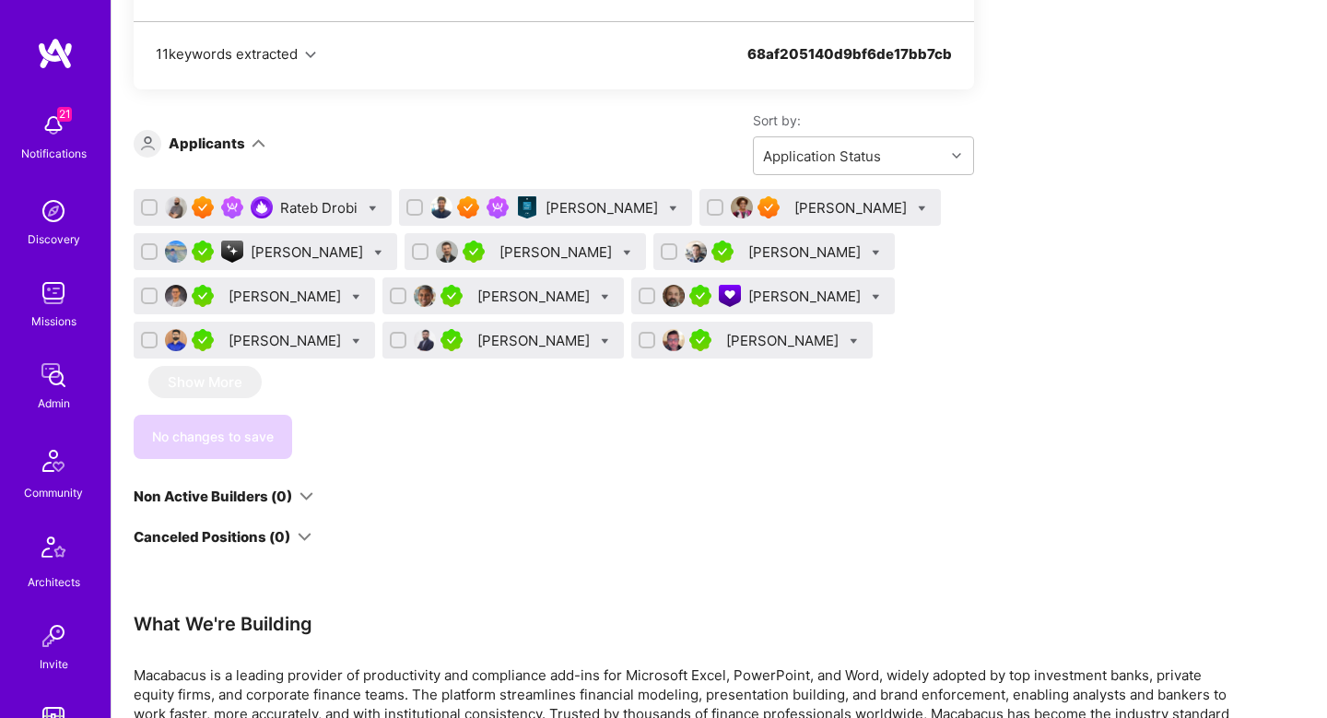
click at [795, 218] on div "MARYANN ADAORA ANUGO" at bounding box center [853, 207] width 116 height 19
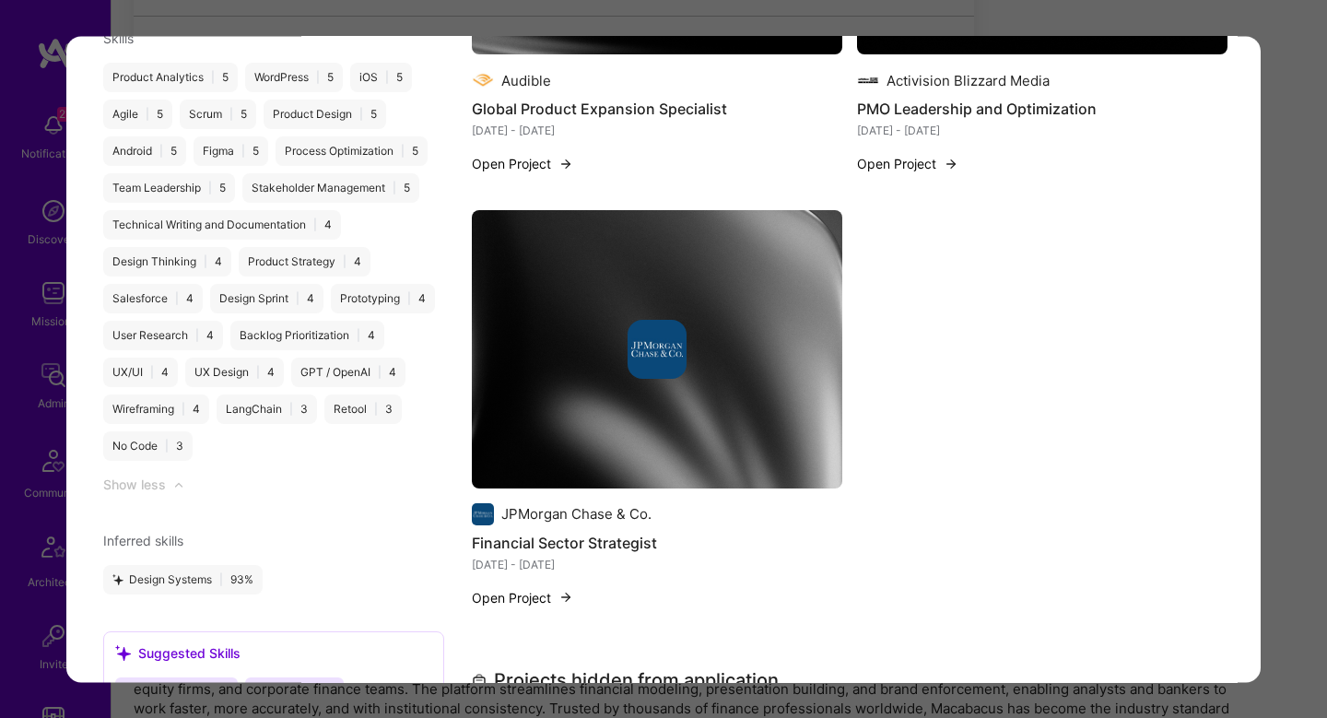
scroll to position [2422, 0]
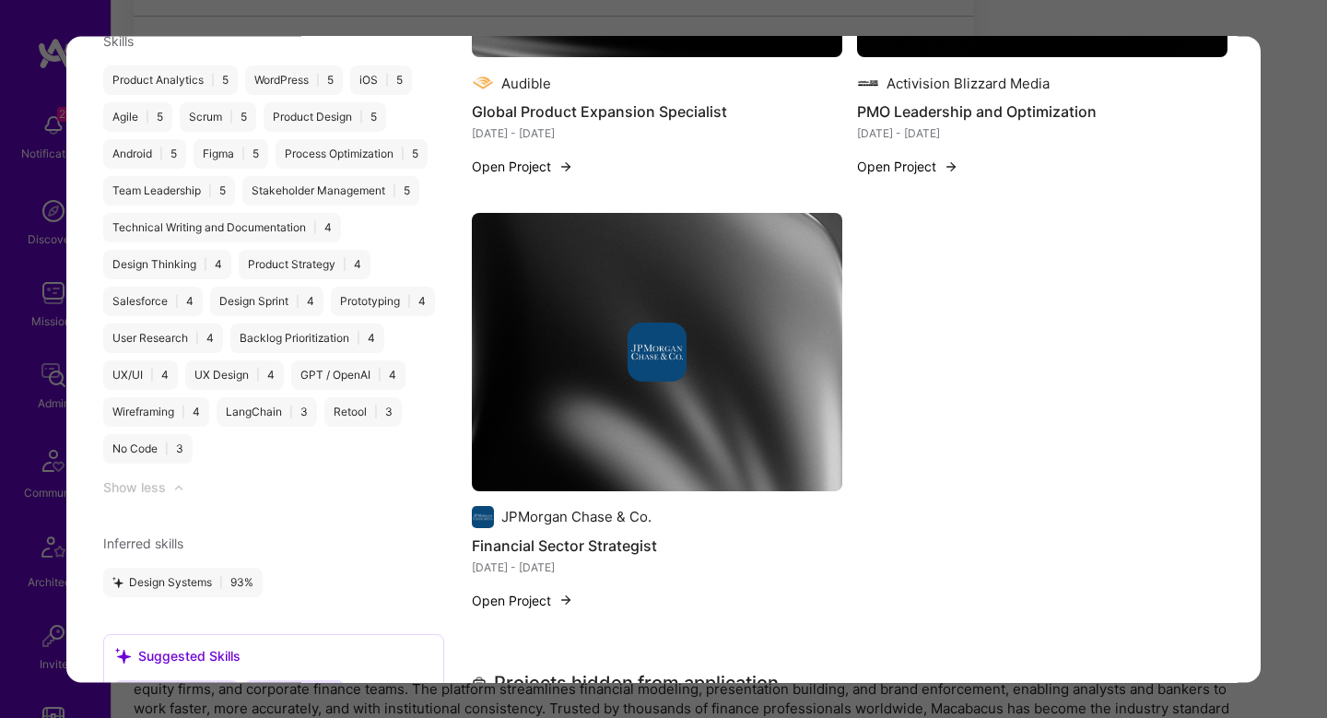
click at [782, 256] on img "modal" at bounding box center [657, 352] width 371 height 278
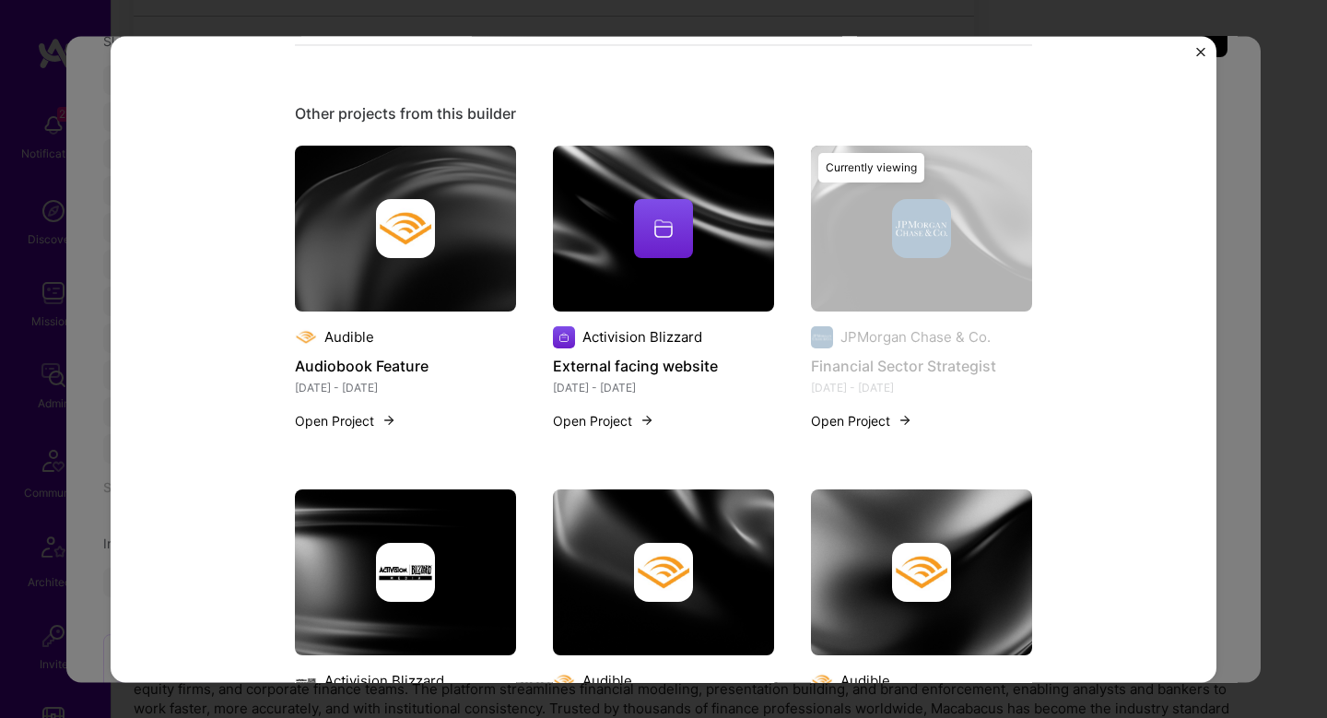
scroll to position [941, 0]
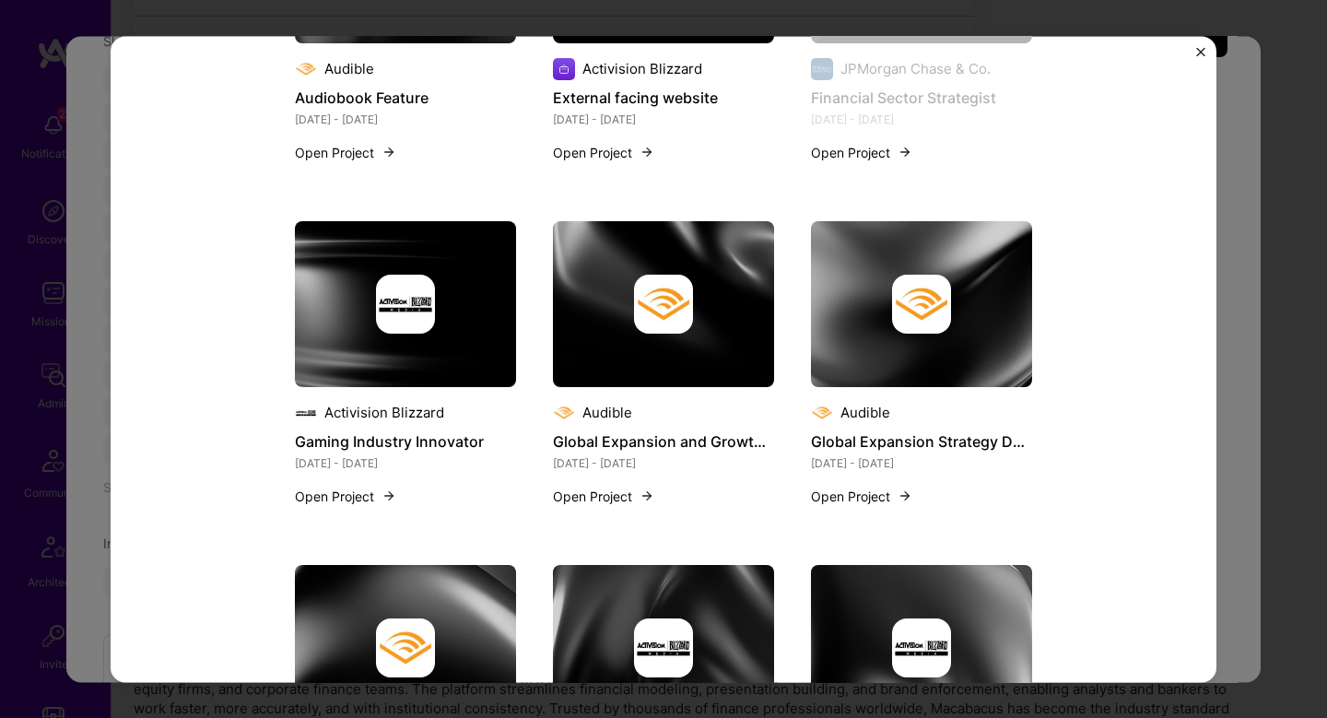
click at [1232, 331] on div "Financial Sector Strategist JPMorgan Chase & Co. Financial Services / Fintech R…" at bounding box center [663, 359] width 1327 height 718
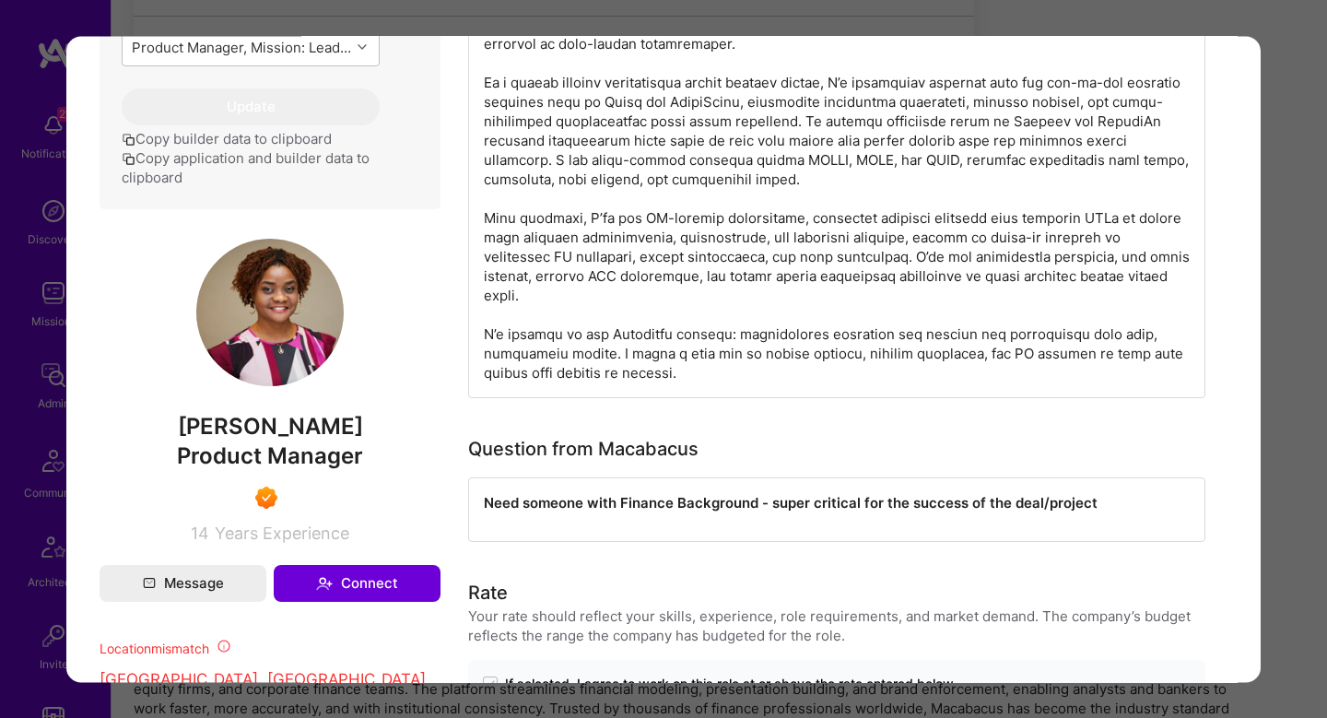
scroll to position [648, 0]
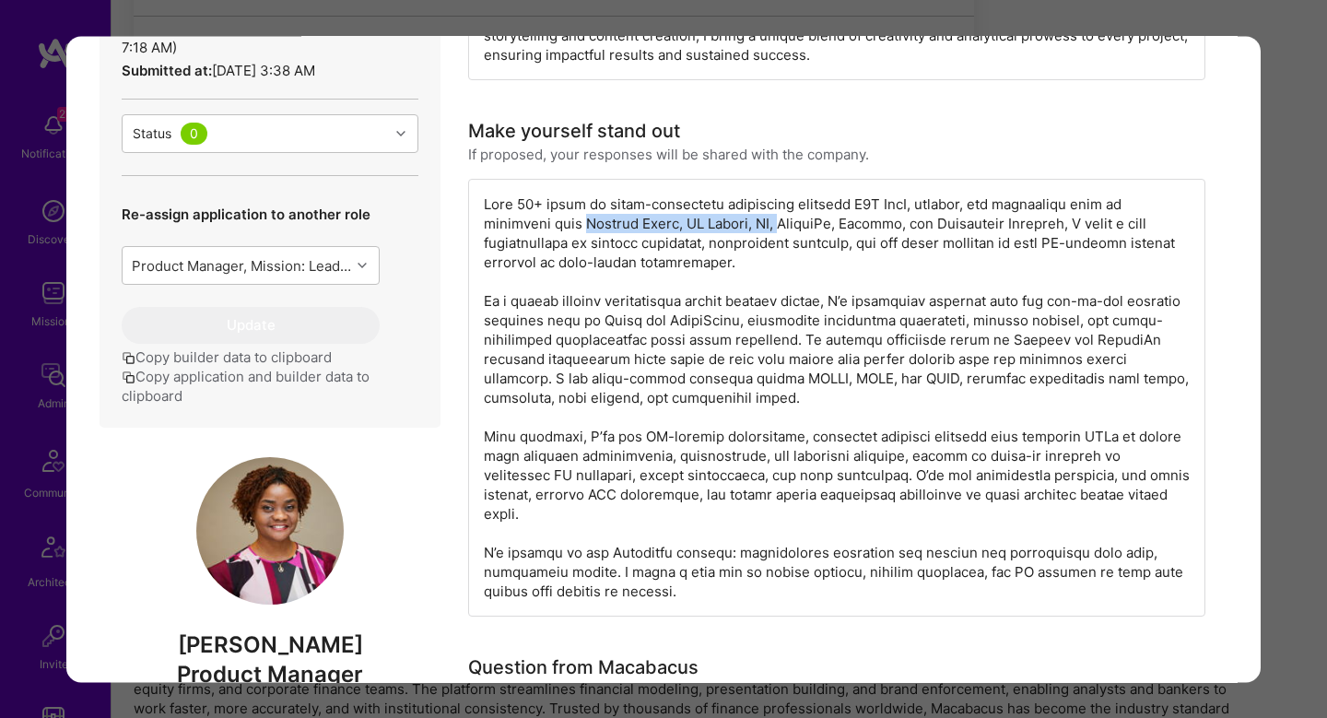
drag, startPoint x: 796, startPoint y: 222, endPoint x: 572, endPoint y: 212, distance: 223.3
click at [575, 214] on div "modal" at bounding box center [836, 398] width 737 height 438
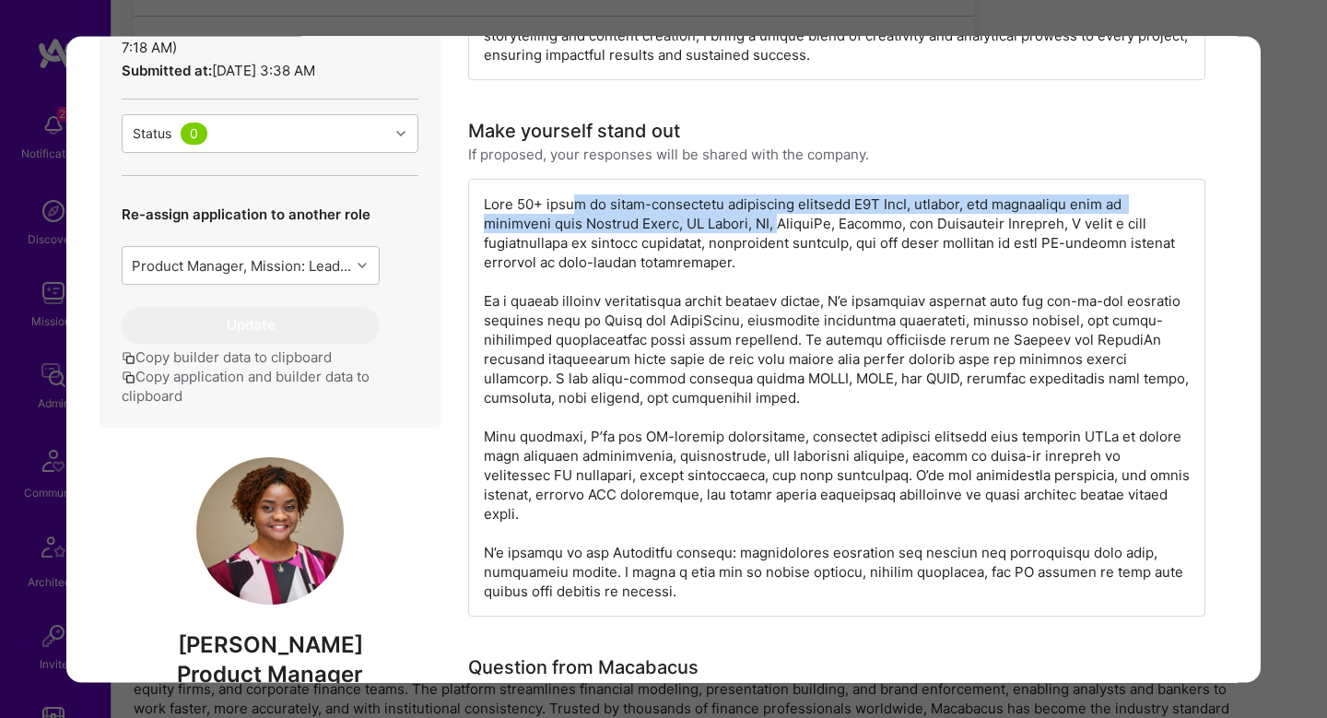
click at [572, 212] on div "modal" at bounding box center [836, 398] width 737 height 438
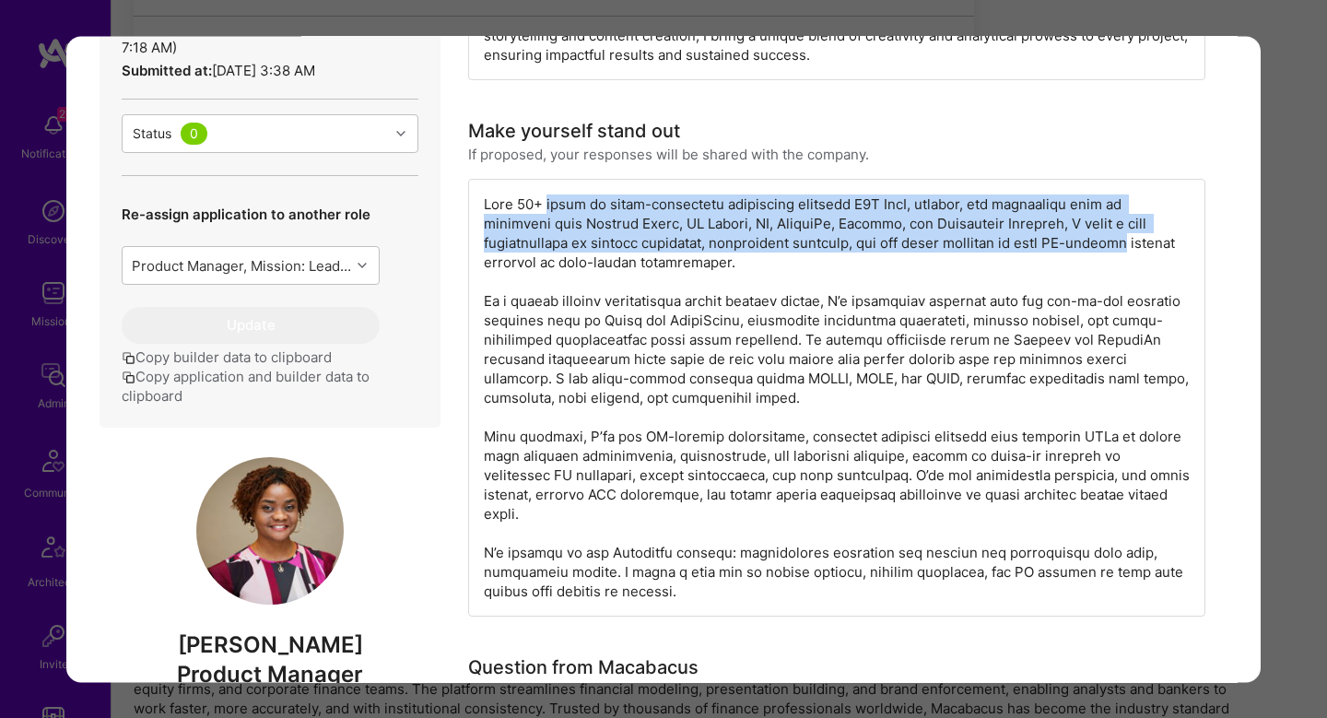
drag, startPoint x: 572, startPoint y: 212, endPoint x: 1137, endPoint y: 236, distance: 564.7
click at [1137, 236] on div "modal" at bounding box center [836, 398] width 737 height 438
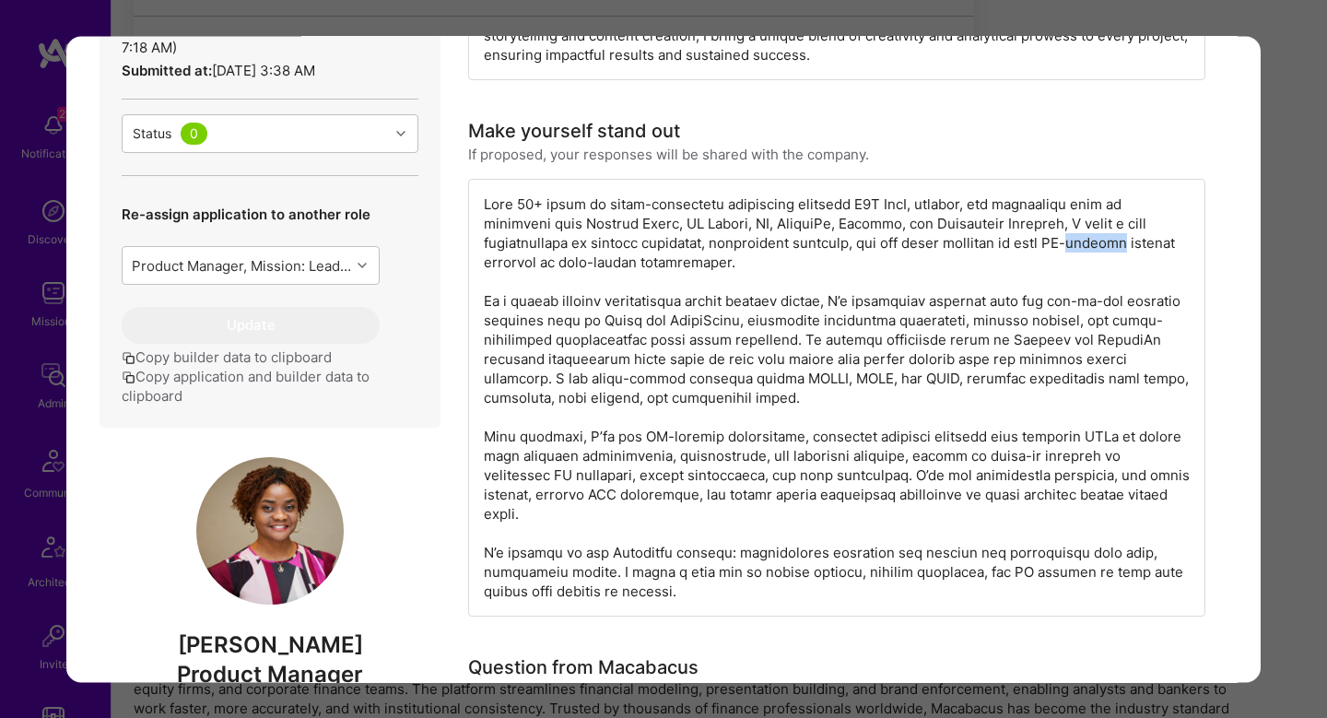
click at [1137, 236] on div "modal" at bounding box center [836, 398] width 737 height 438
click at [527, 249] on div "modal" at bounding box center [836, 398] width 737 height 438
drag, startPoint x: 531, startPoint y: 222, endPoint x: 776, endPoint y: 225, distance: 245.2
click at [777, 225] on div "modal" at bounding box center [836, 398] width 737 height 438
click at [776, 225] on div "modal" at bounding box center [836, 398] width 737 height 438
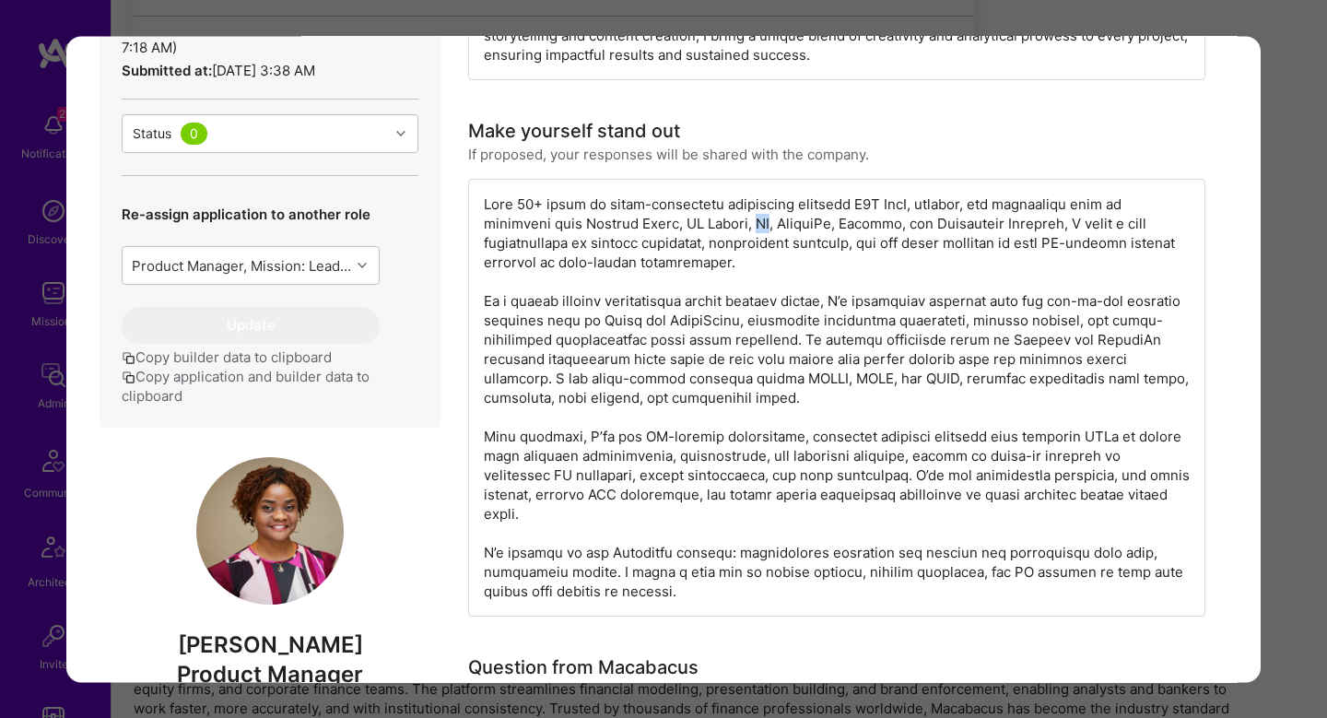
drag, startPoint x: 776, startPoint y: 225, endPoint x: 1275, endPoint y: 226, distance: 498.7
click at [782, 224] on div "modal" at bounding box center [836, 398] width 737 height 438
click at [1268, 235] on div "Application 3 of 12 Builder Missing Requirements Required Location See location…" at bounding box center [663, 359] width 1327 height 718
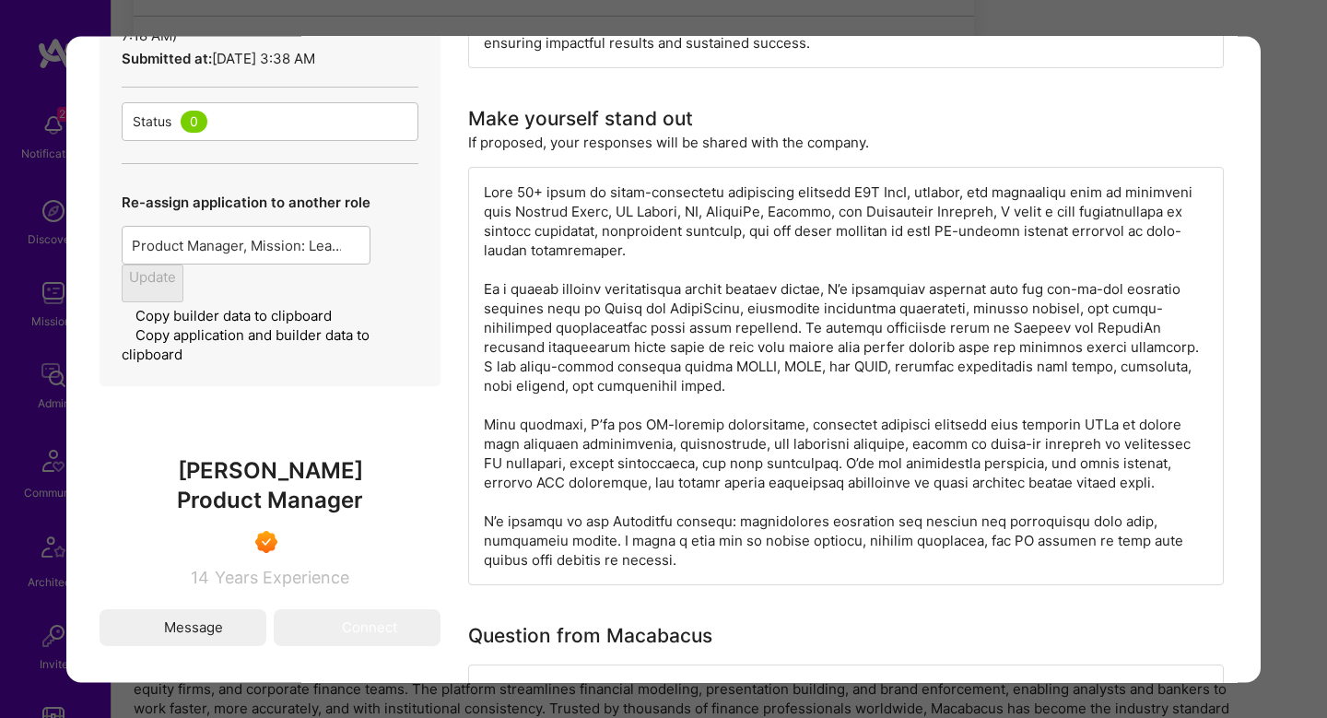
click at [1268, 235] on div "Apply for a Mission Role We’re actively looking for builders. This is the best …" at bounding box center [720, 130] width 1216 height 1765
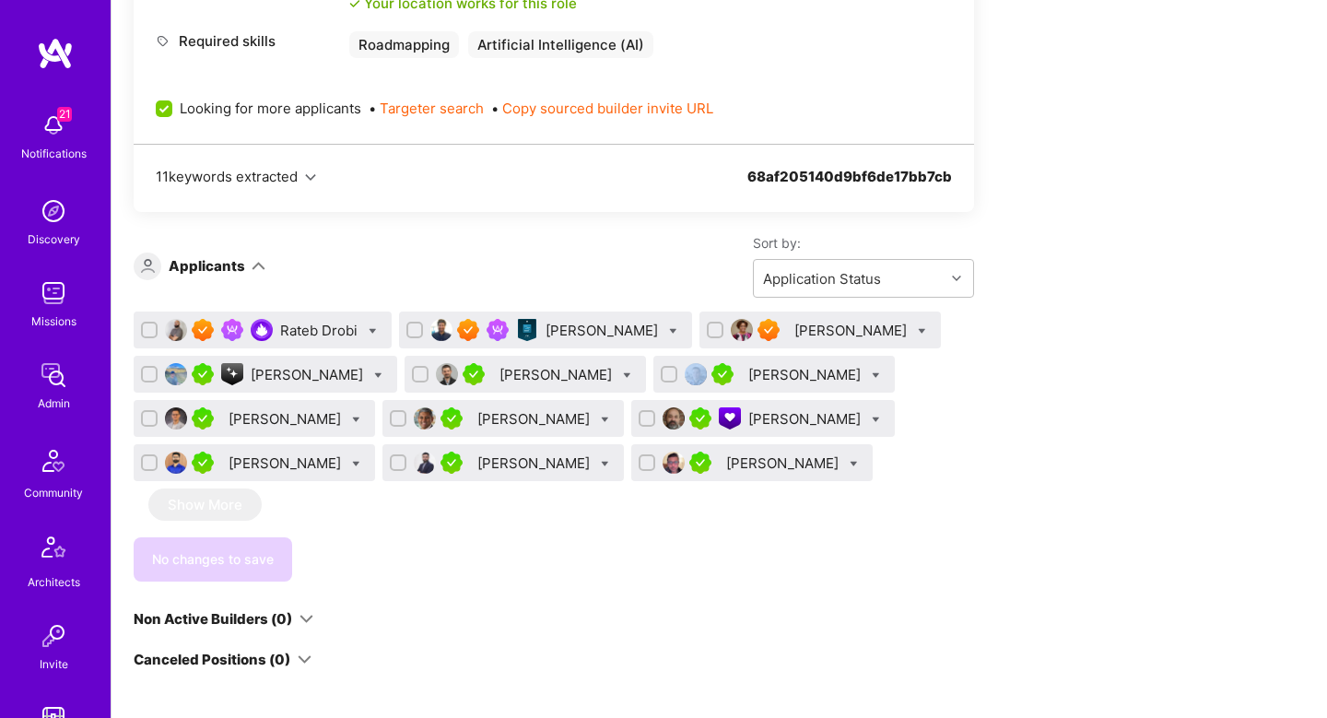
scroll to position [947, 0]
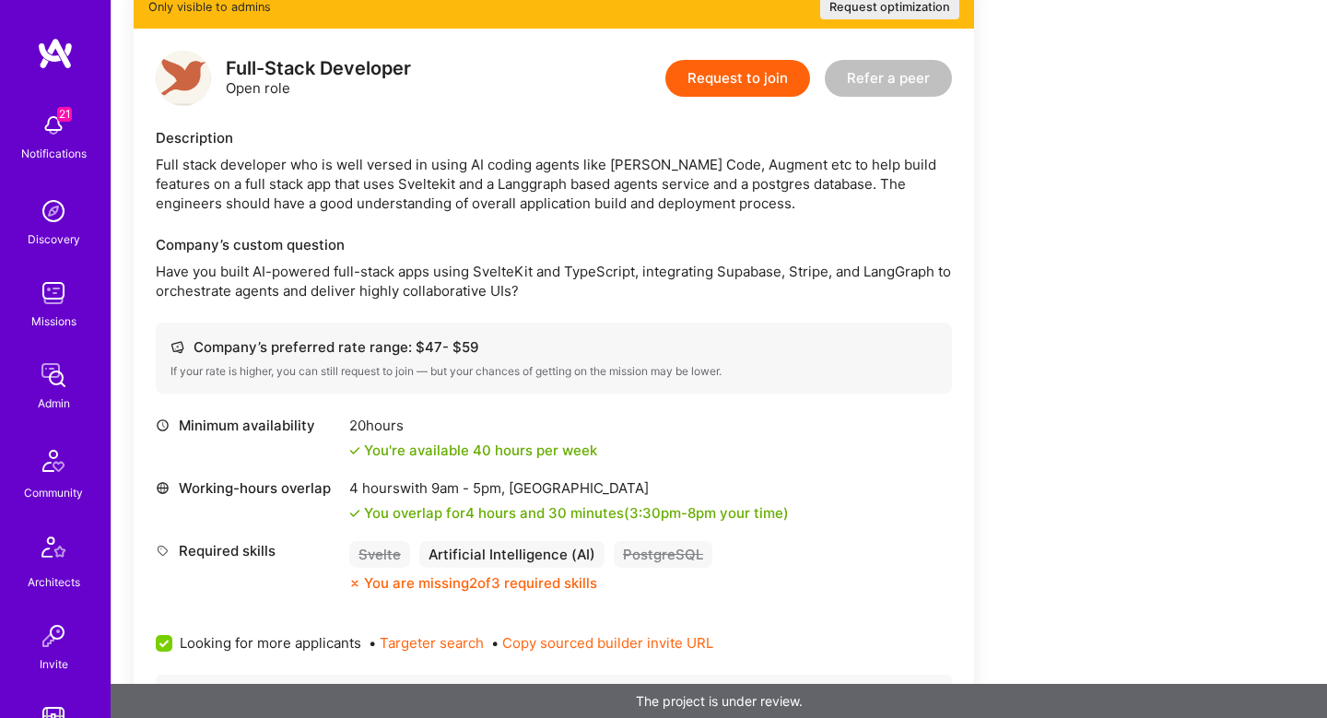
scroll to position [521, 0]
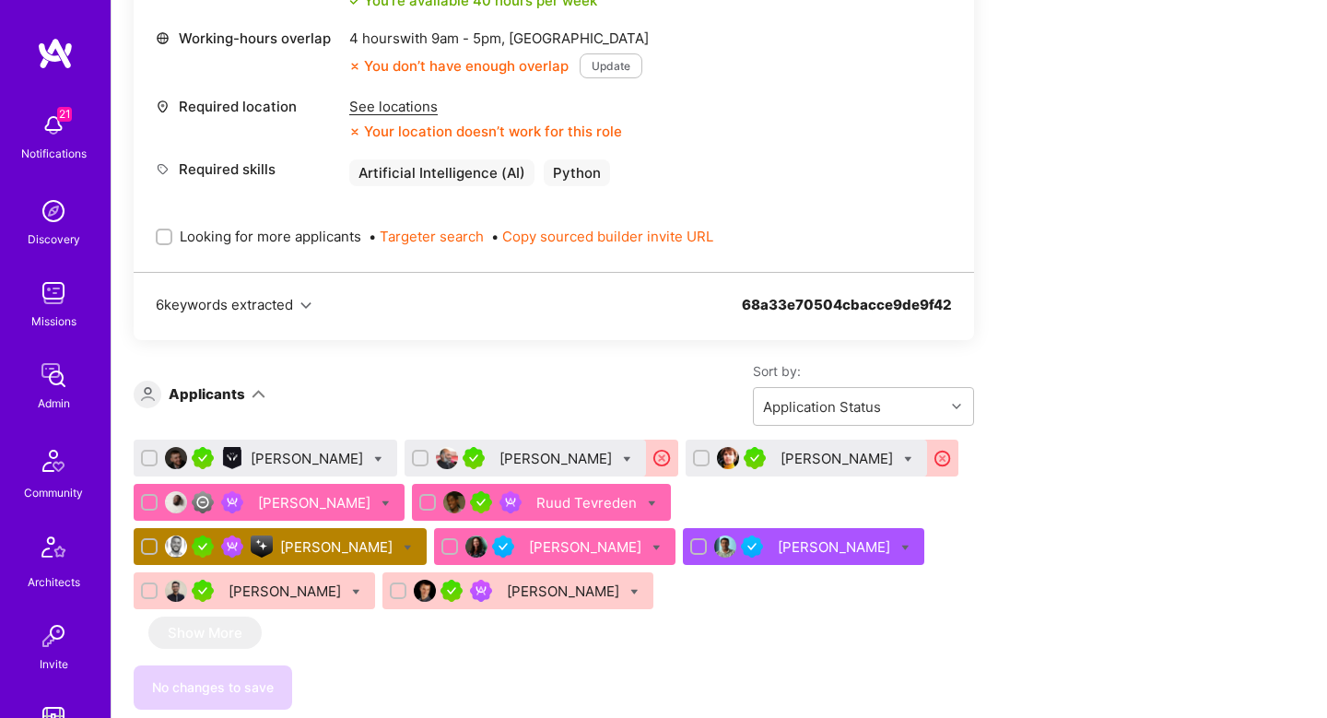
scroll to position [3113, 0]
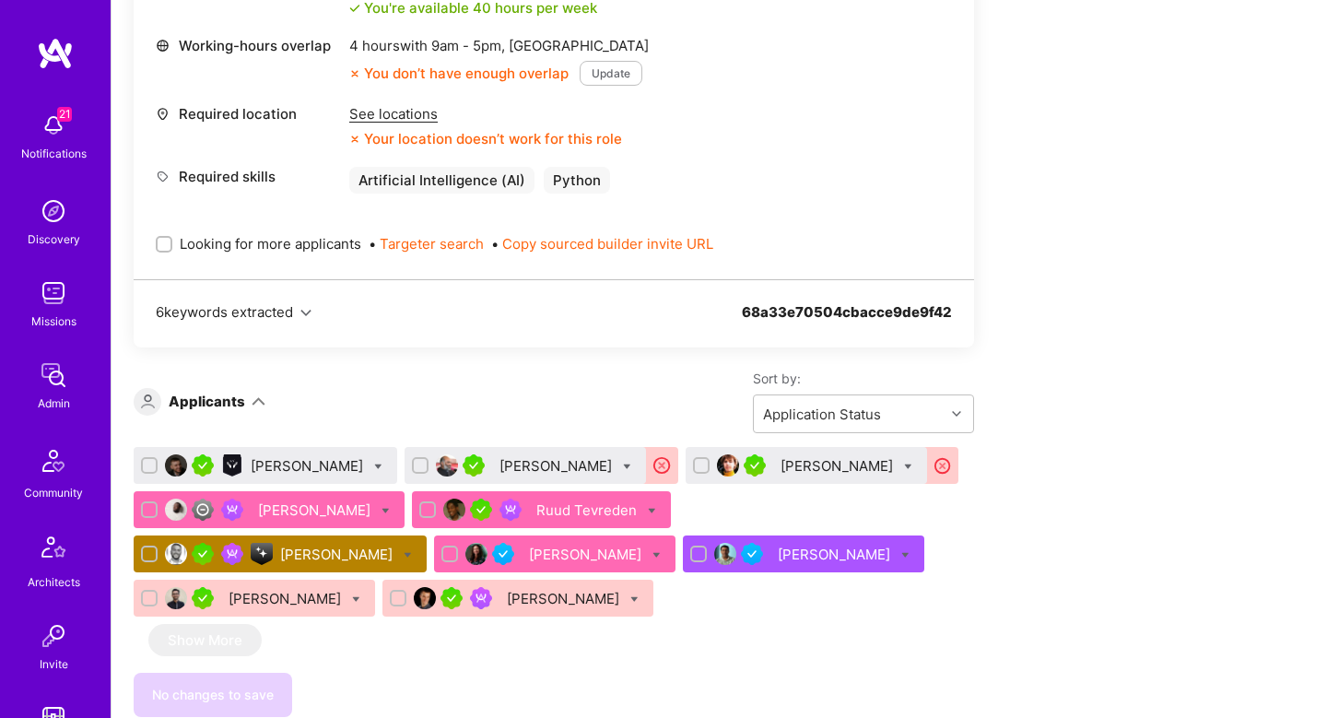
click at [317, 545] on div "[PERSON_NAME]" at bounding box center [338, 554] width 116 height 19
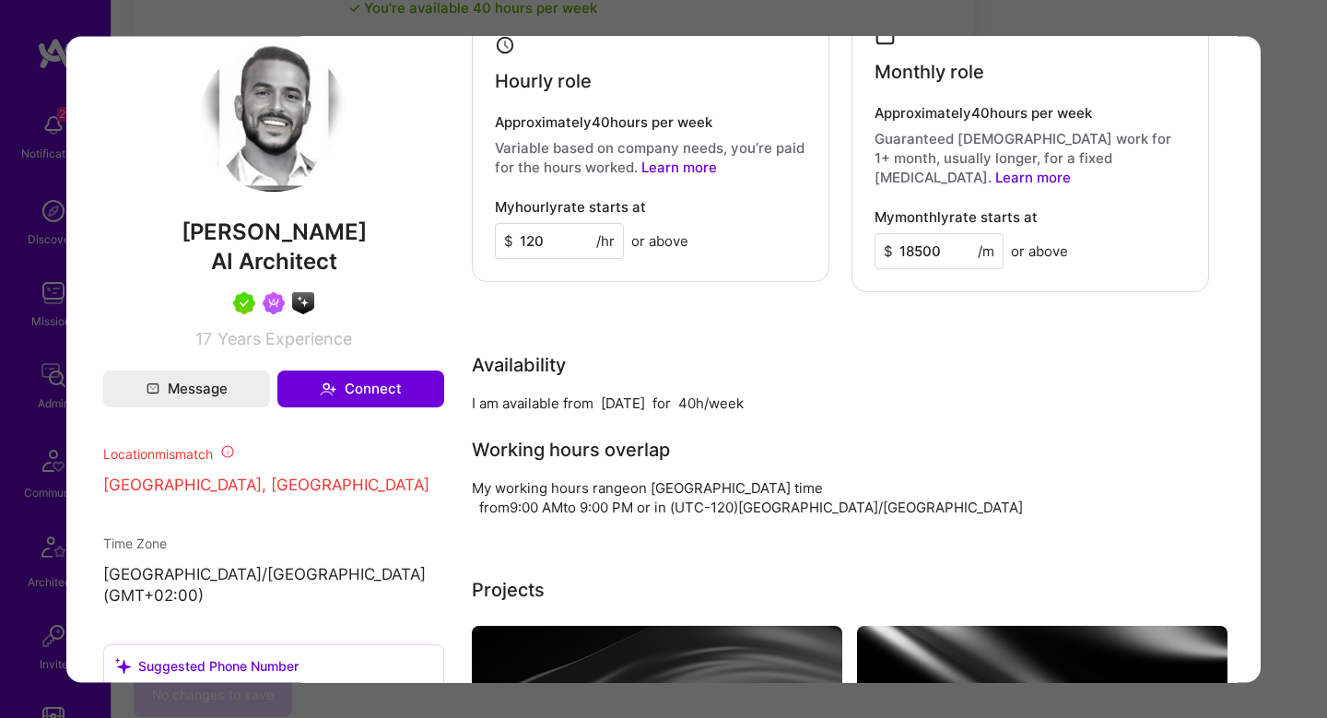
scroll to position [1140, 0]
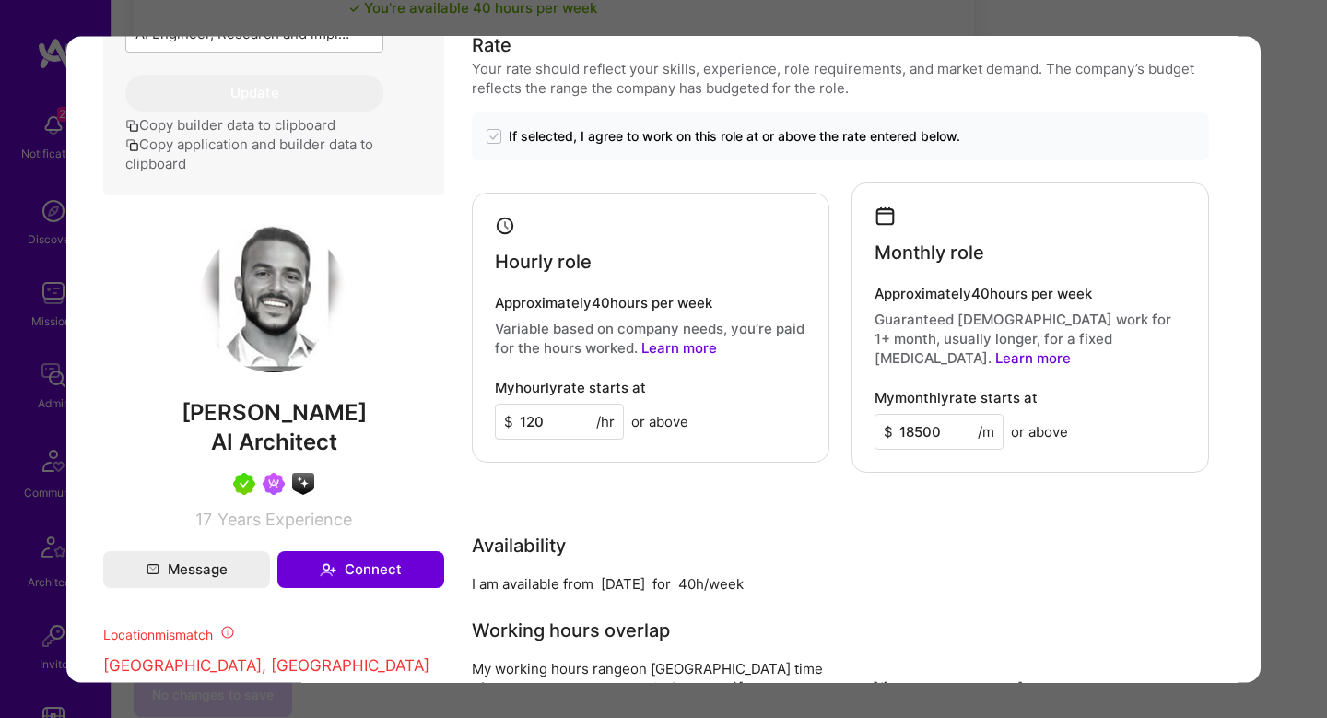
click at [1280, 364] on div "Application 6 of 10 Builder Missing Requirements Required Location See location…" at bounding box center [663, 359] width 1327 height 718
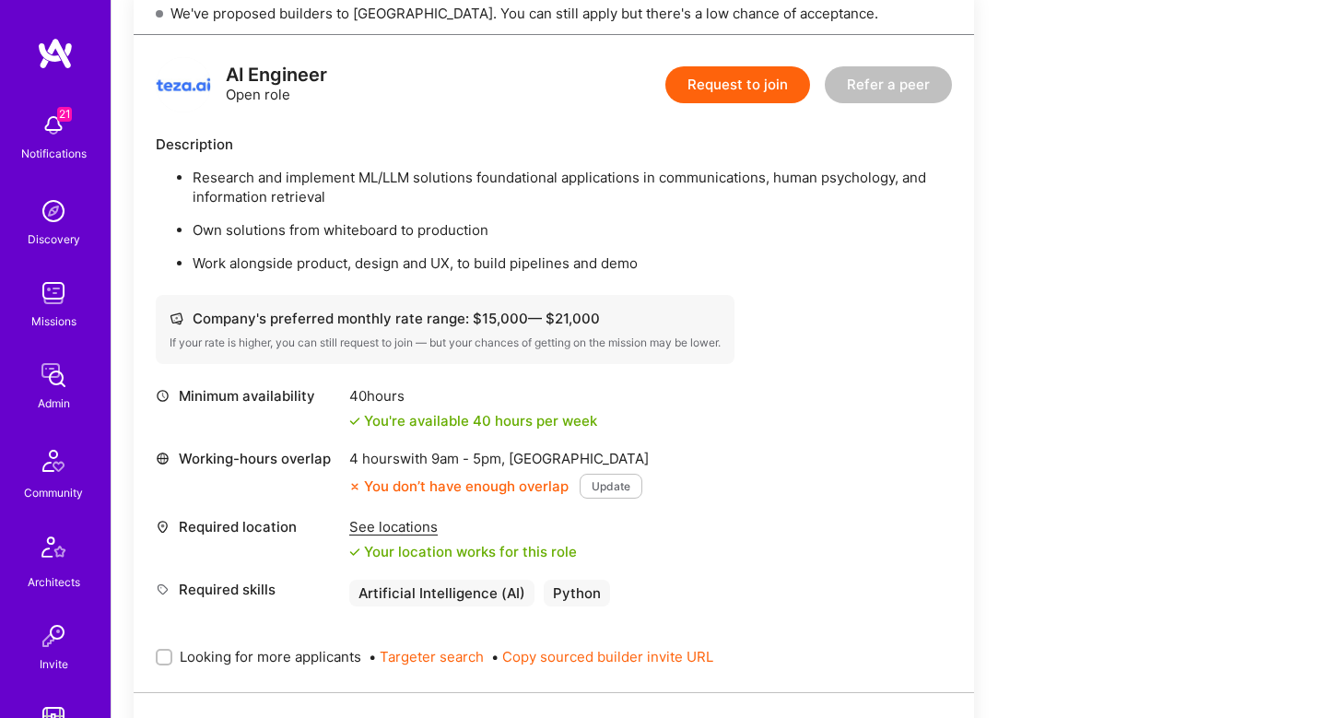
scroll to position [2701, 0]
click at [323, 167] on p "Research and implement ML/LLM solutions foundational applications in communicat…" at bounding box center [573, 186] width 760 height 39
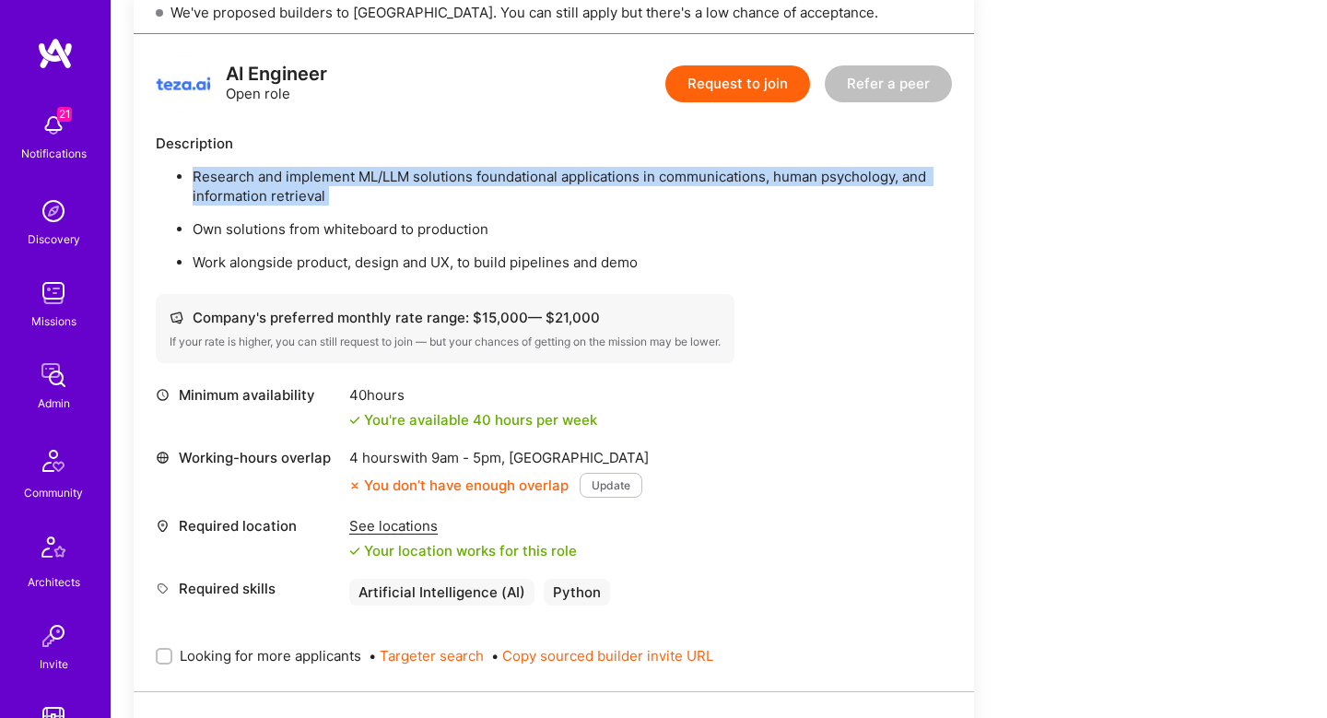
click at [323, 167] on p "Research and implement ML/LLM solutions foundational applications in communicat…" at bounding box center [573, 186] width 760 height 39
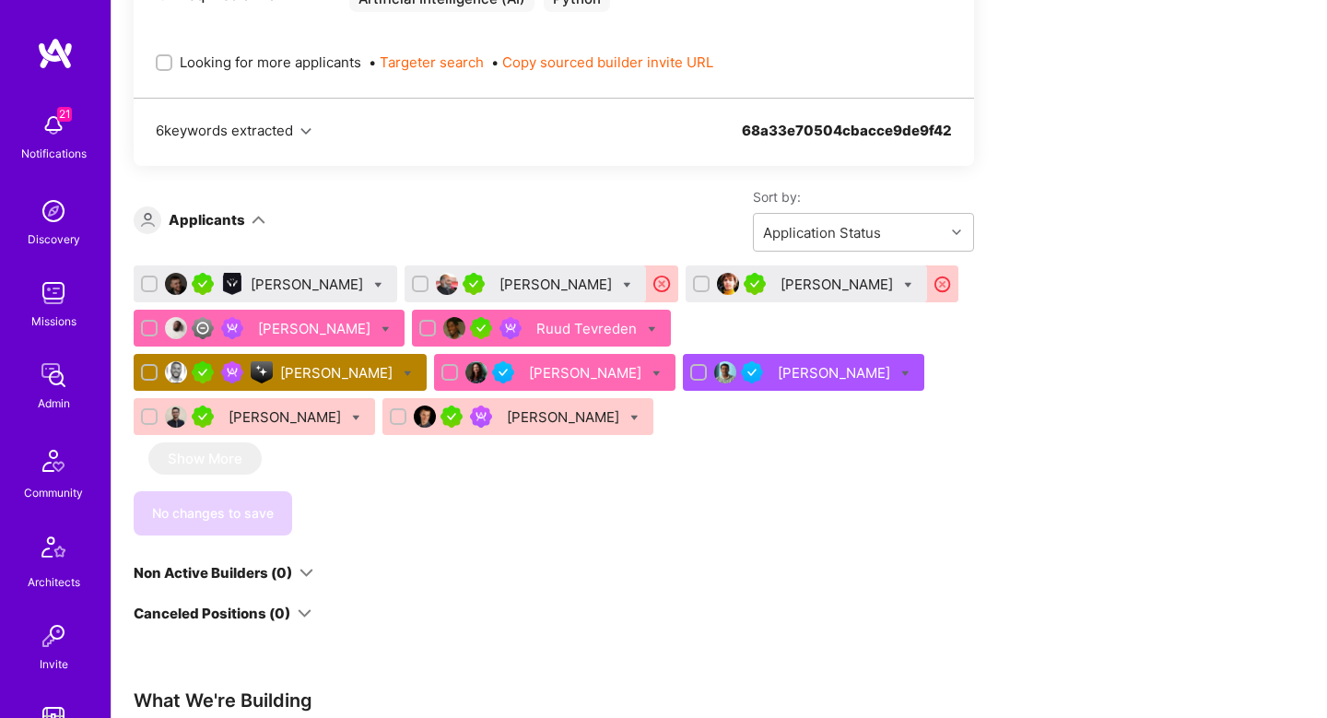
scroll to position [3294, 0]
click at [551, 276] on div "[PERSON_NAME]" at bounding box center [558, 285] width 116 height 19
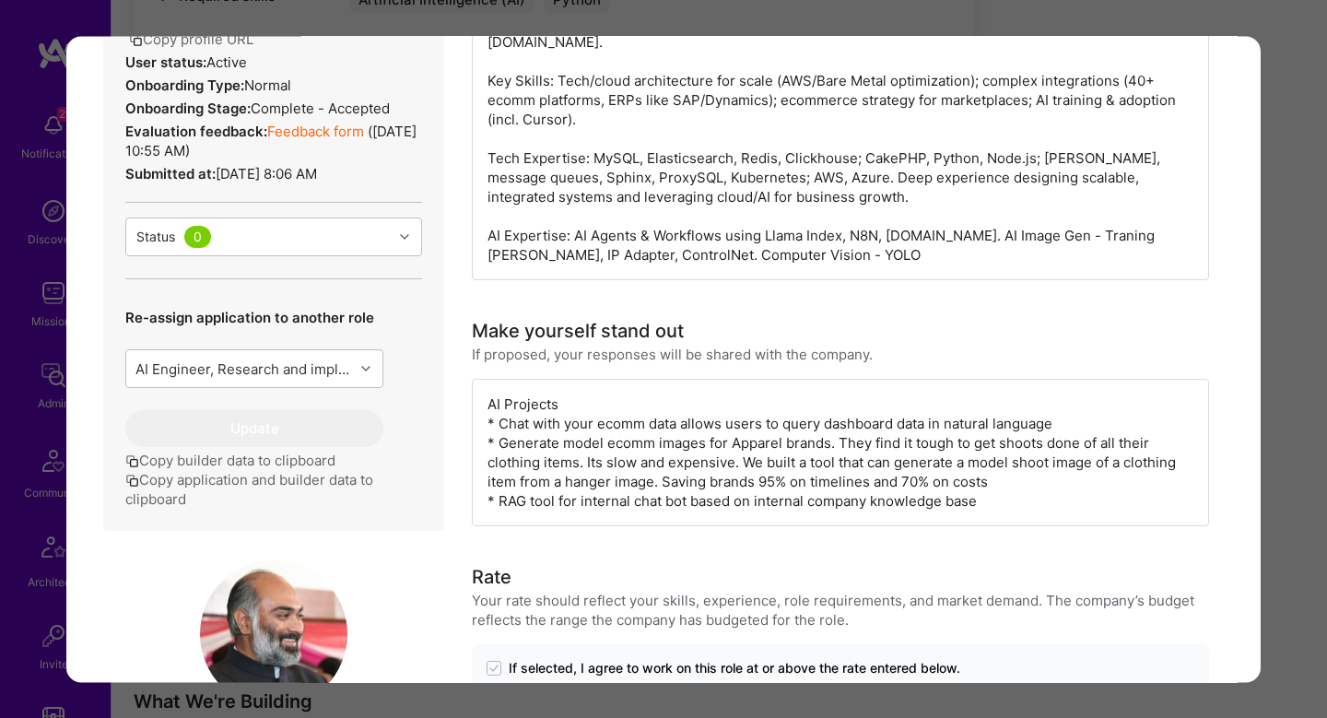
scroll to position [671, 0]
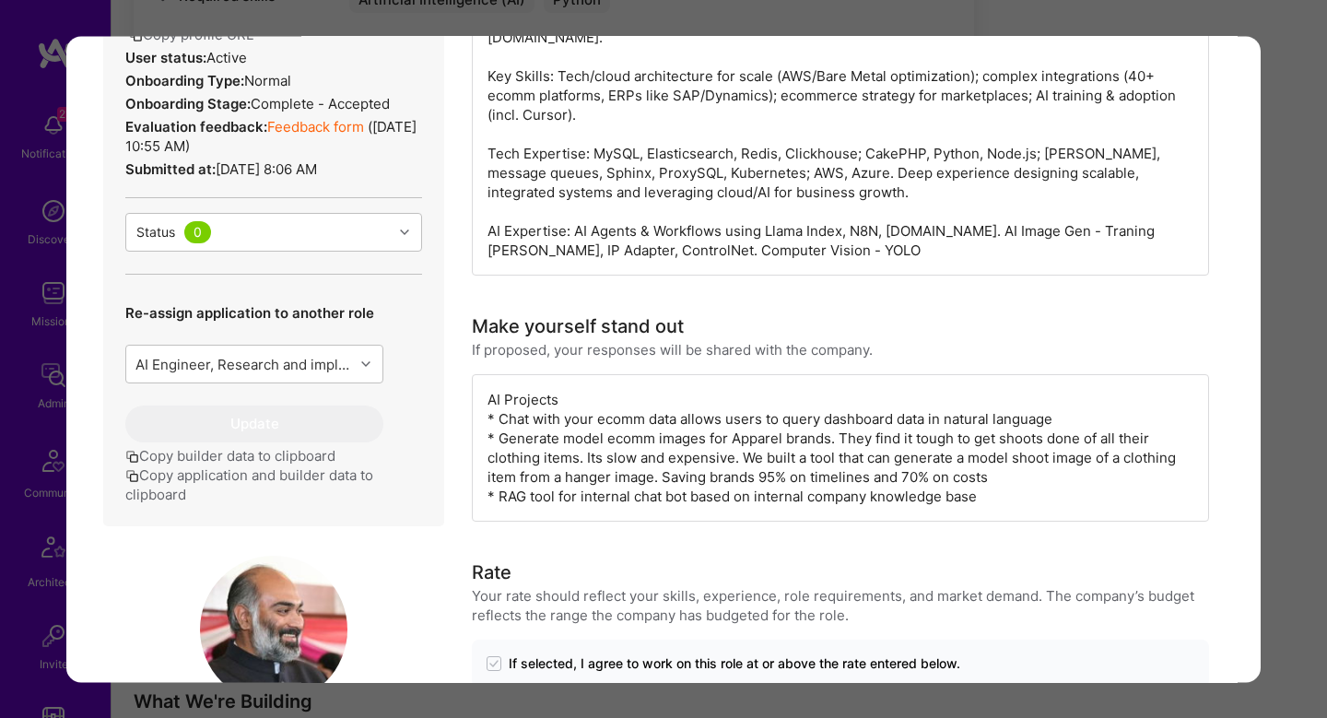
click at [1288, 267] on div "Application 2 of 10 Builder Missing Requirements Required Location See location…" at bounding box center [663, 359] width 1327 height 718
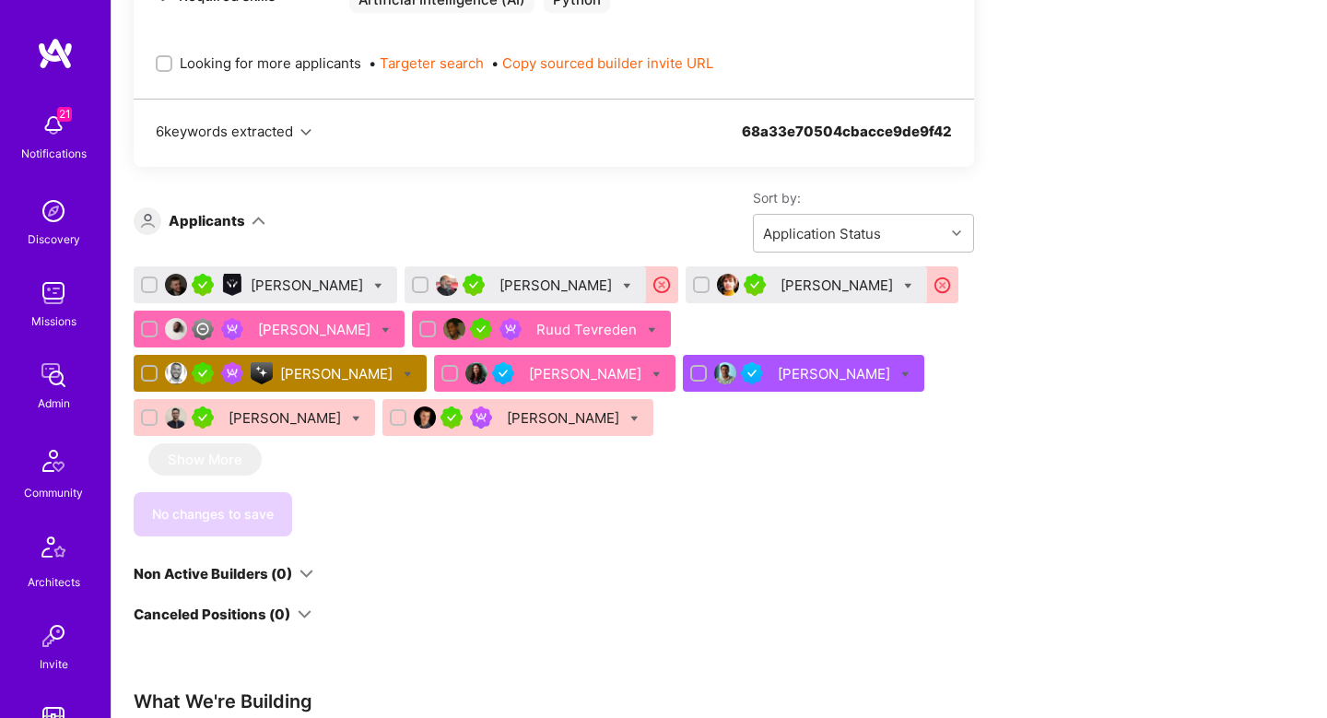
click at [285, 276] on div "[PERSON_NAME]" at bounding box center [309, 285] width 116 height 19
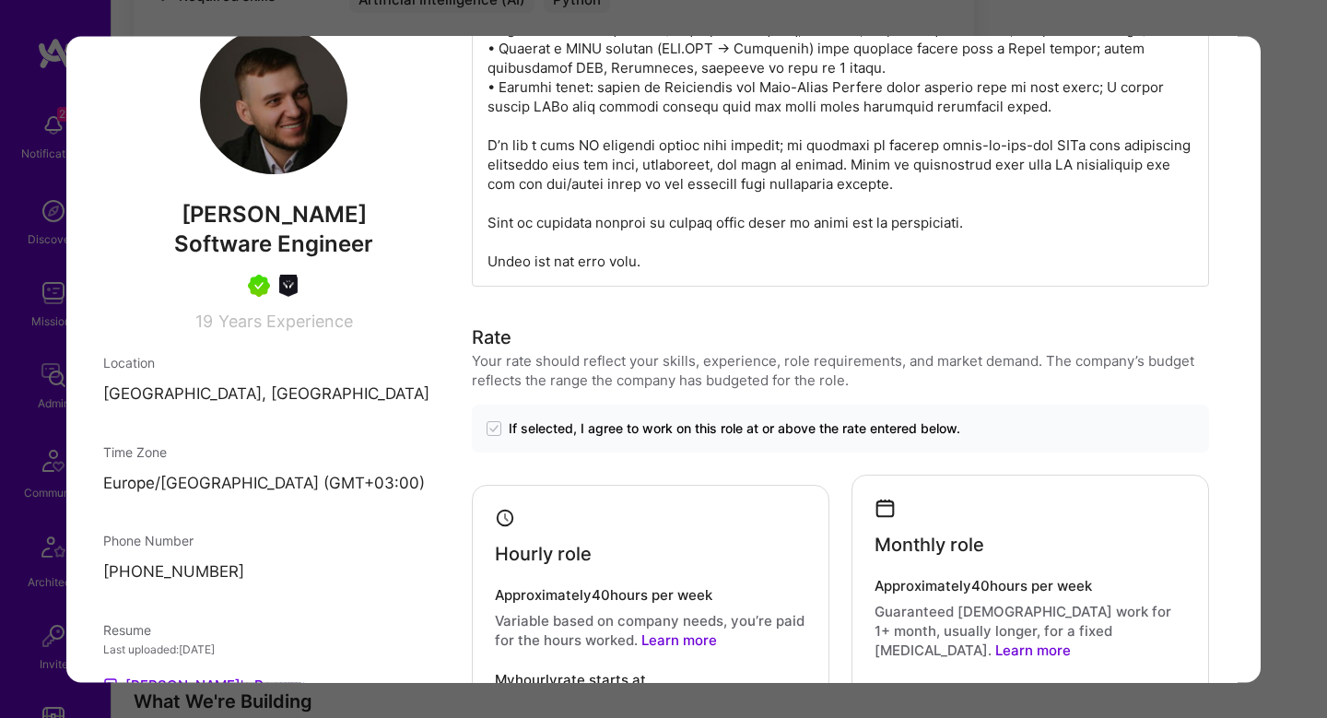
scroll to position [1036, 0]
click at [1314, 196] on div "Application 1 of 10 Builder Missing Requirements Required Location See location…" at bounding box center [663, 359] width 1327 height 718
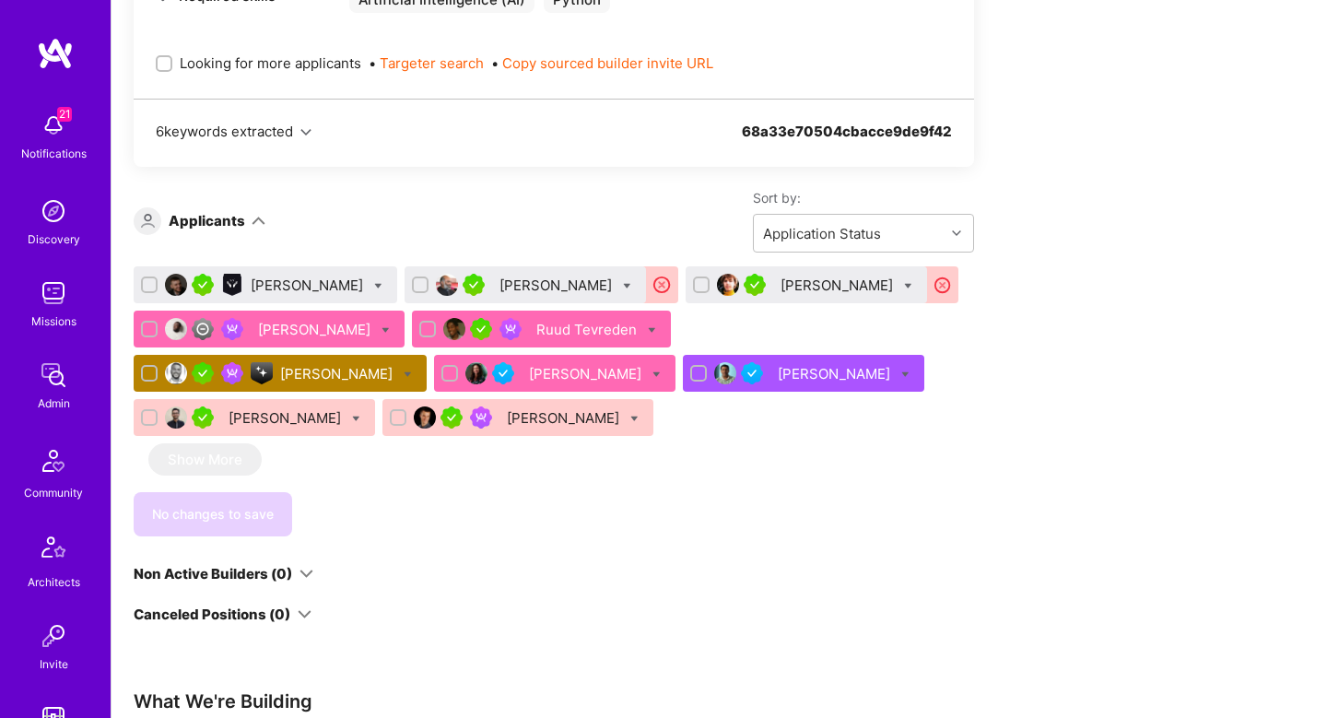
click at [641, 320] on div "Ruud Tevreden" at bounding box center [589, 329] width 104 height 19
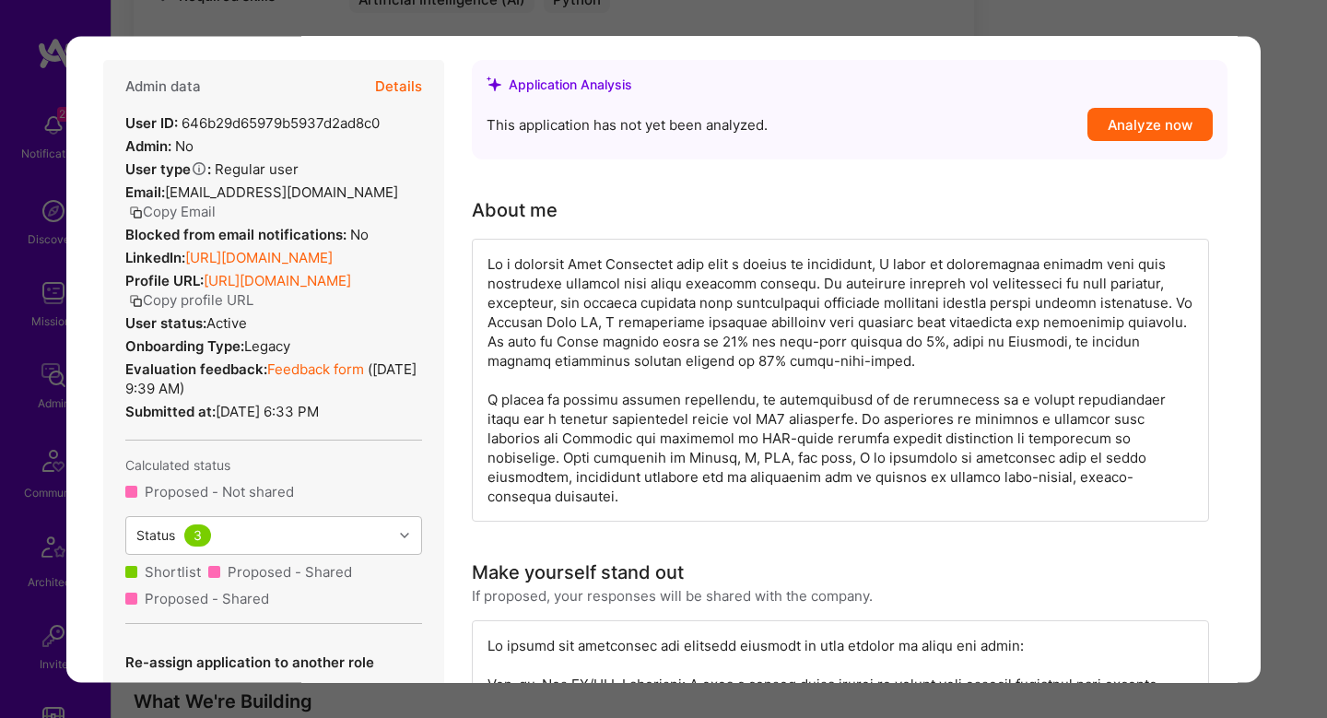
scroll to position [383, 0]
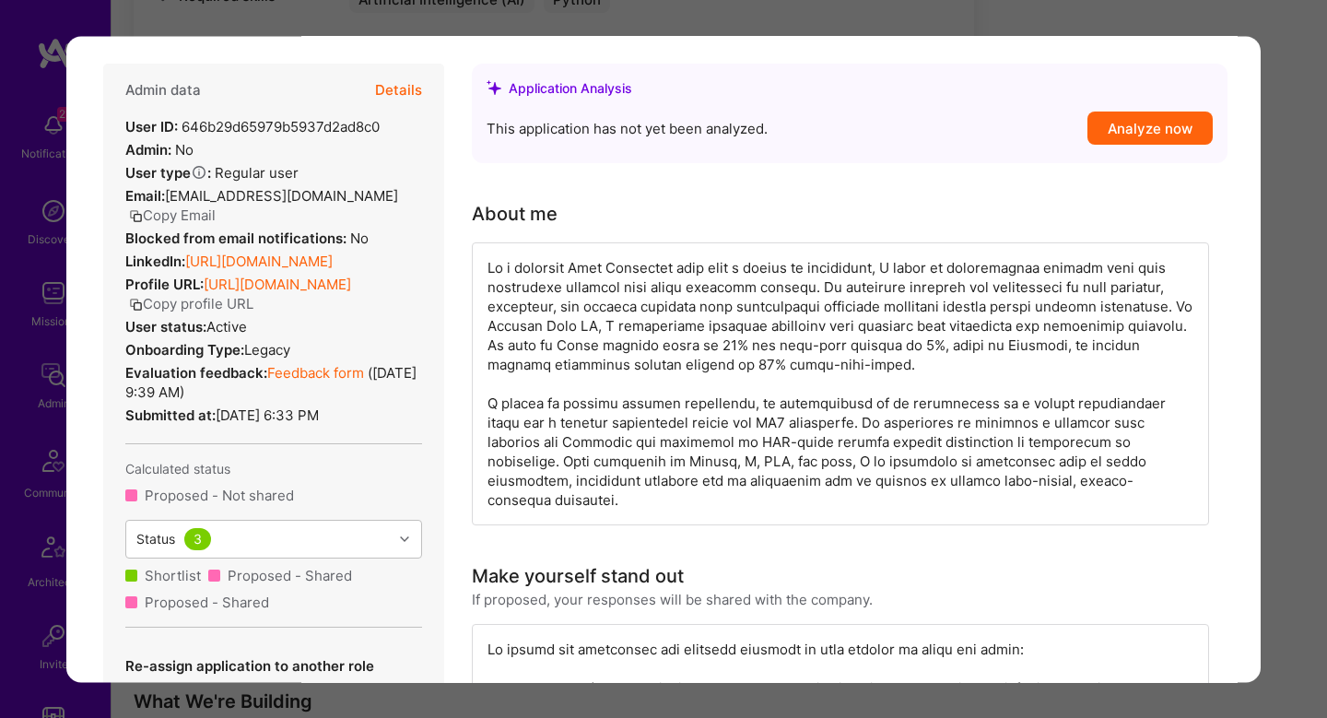
click at [399, 96] on button "Details" at bounding box center [398, 90] width 47 height 53
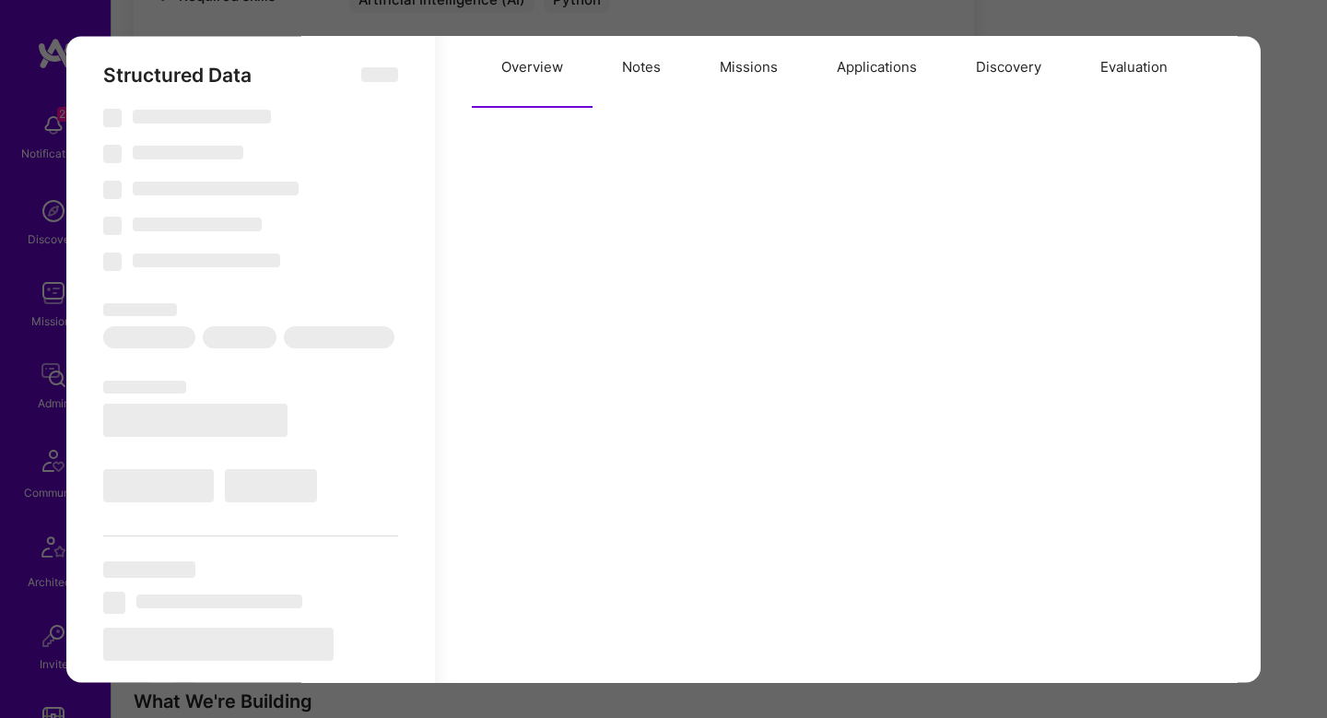
click at [733, 92] on button "Missions" at bounding box center [748, 67] width 117 height 81
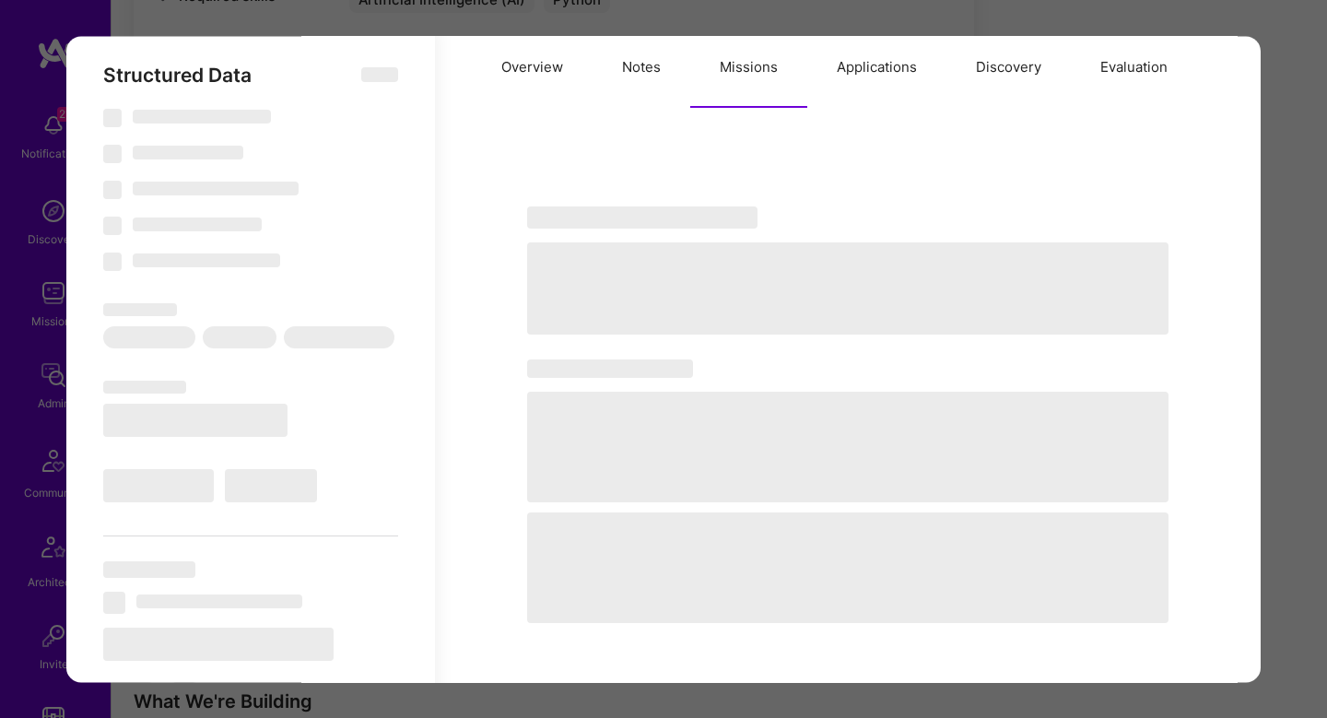
select select "Right Now"
select select "5"
select select "7"
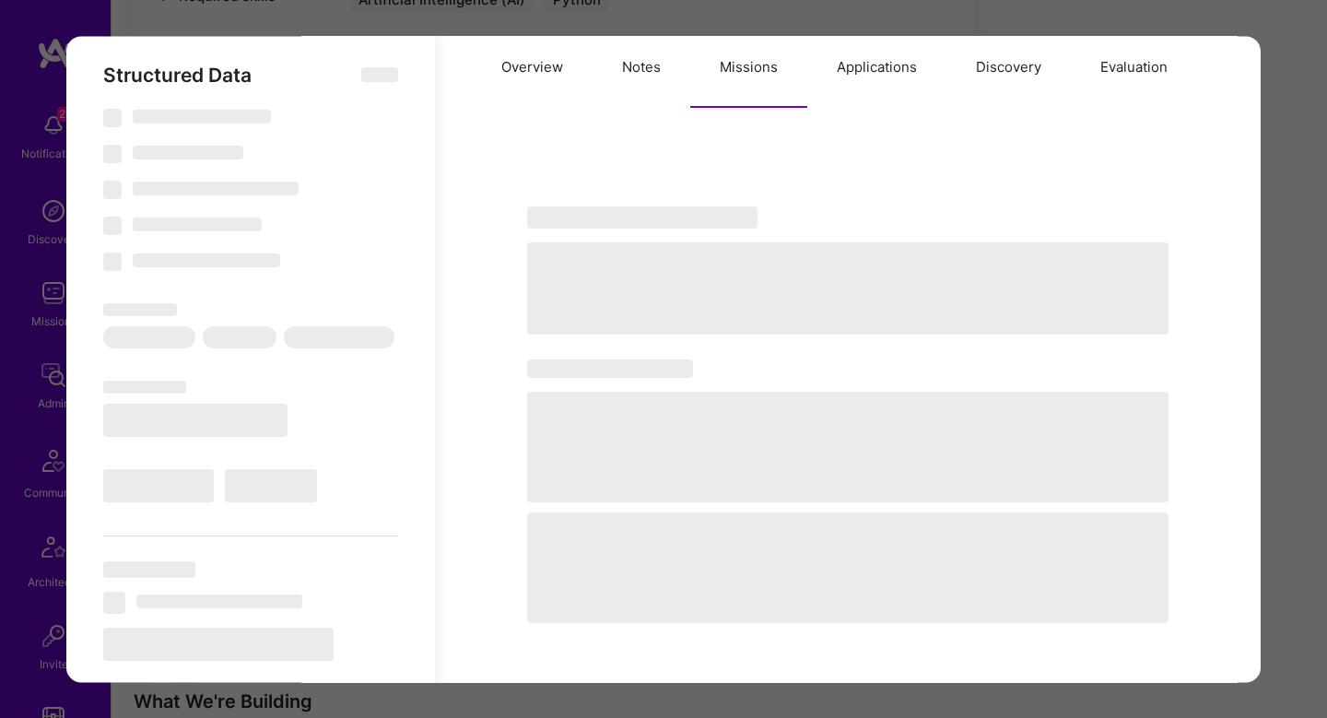
select select "NL"
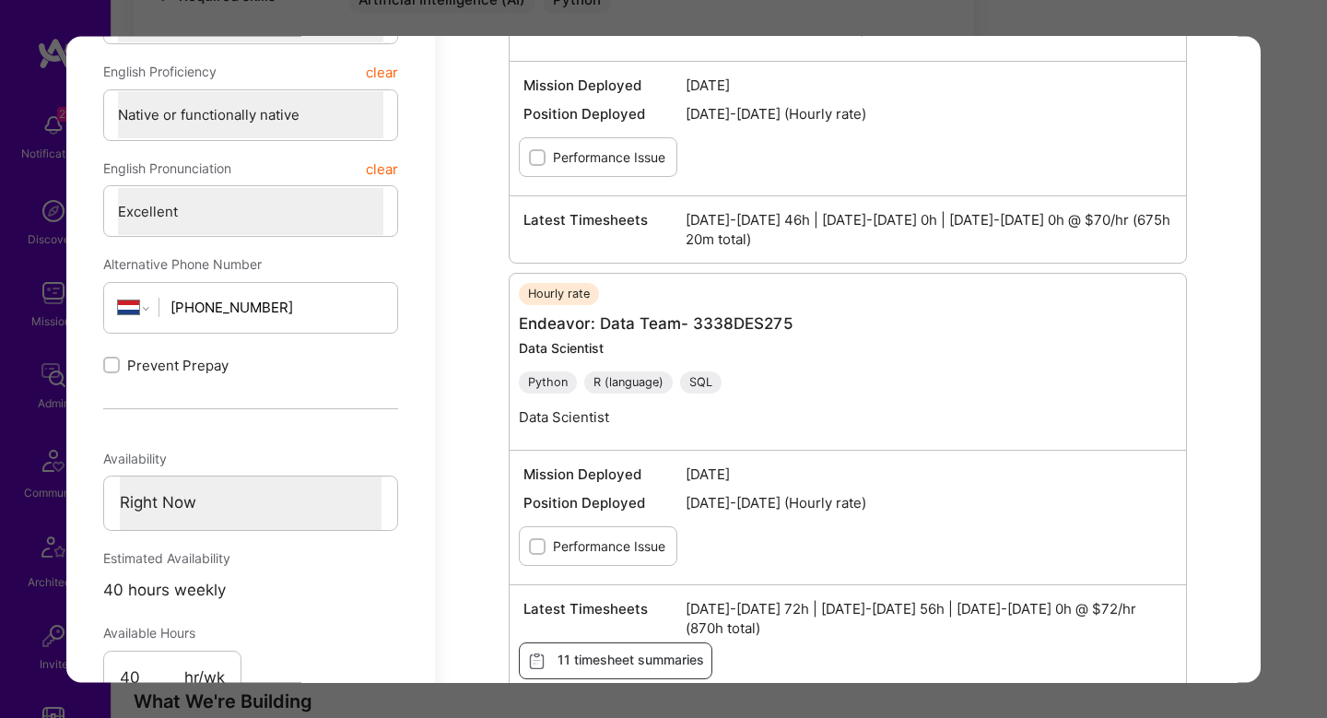
scroll to position [342, 0]
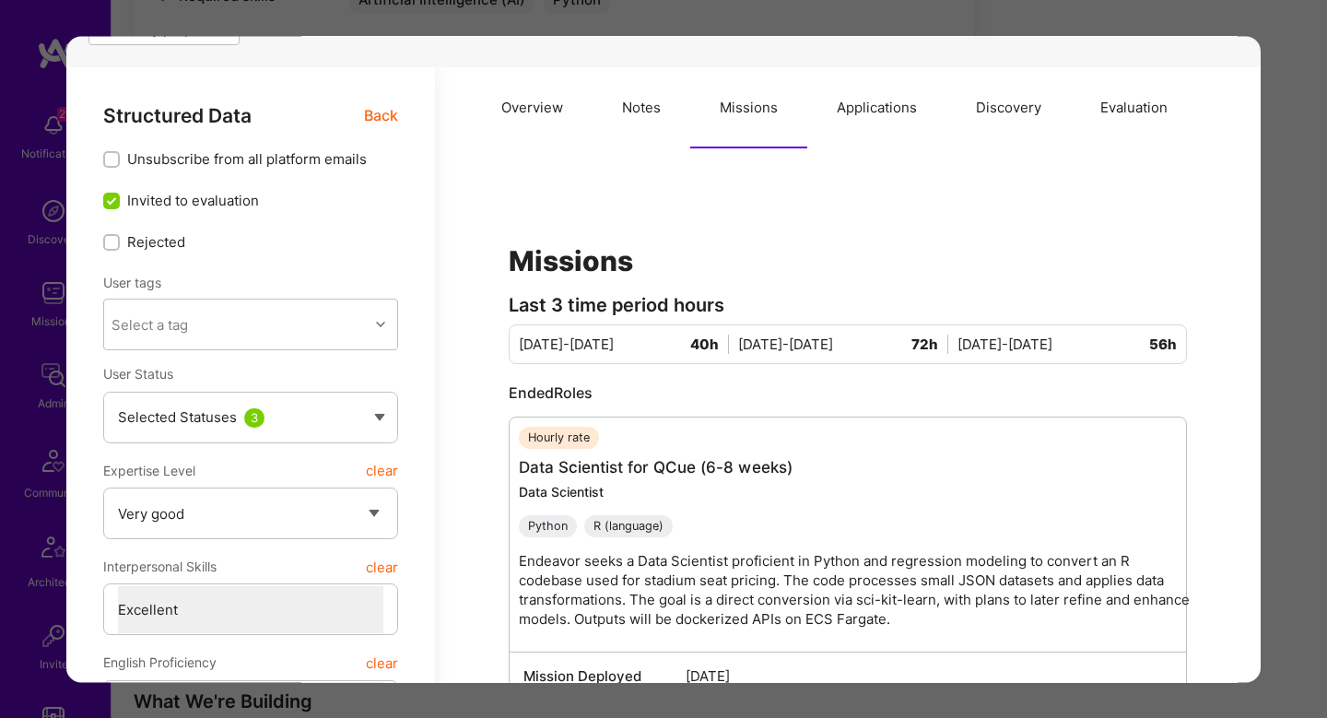
click at [608, 112] on button "Notes" at bounding box center [642, 107] width 98 height 81
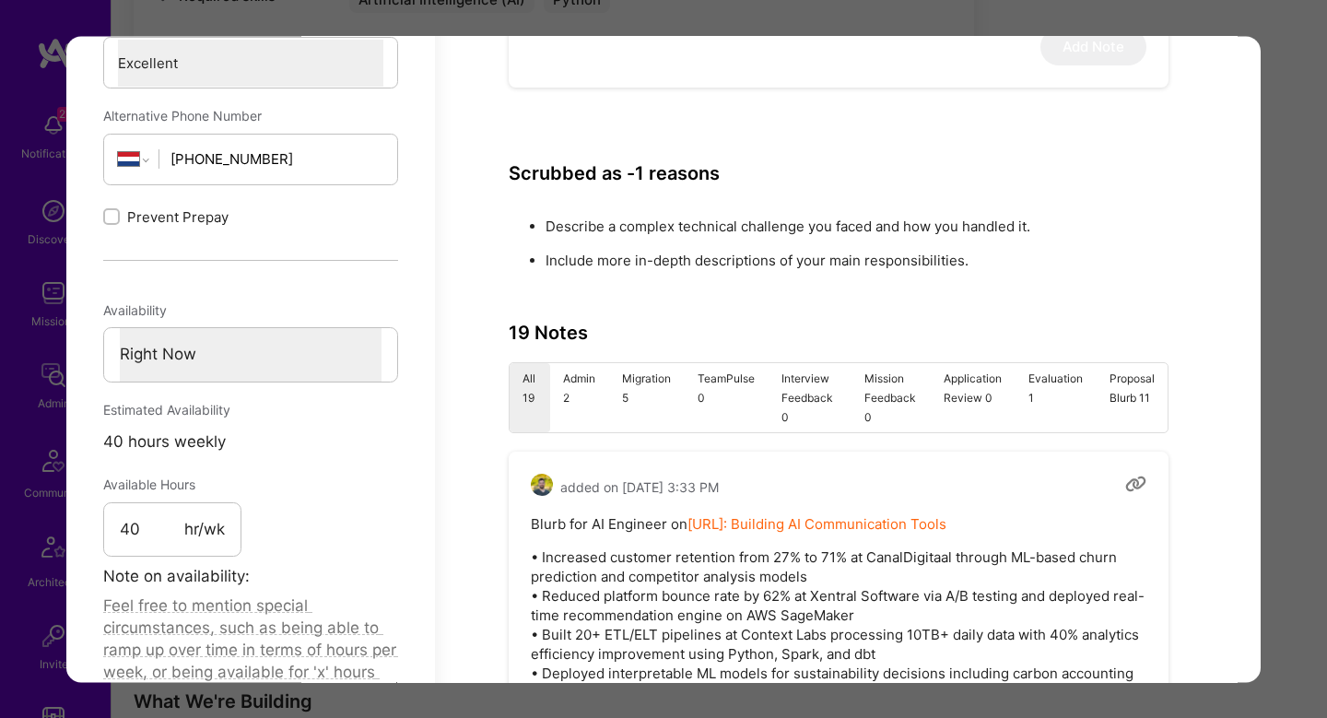
scroll to position [1083, 0]
click at [585, 408] on li "Admin 2" at bounding box center [579, 395] width 59 height 69
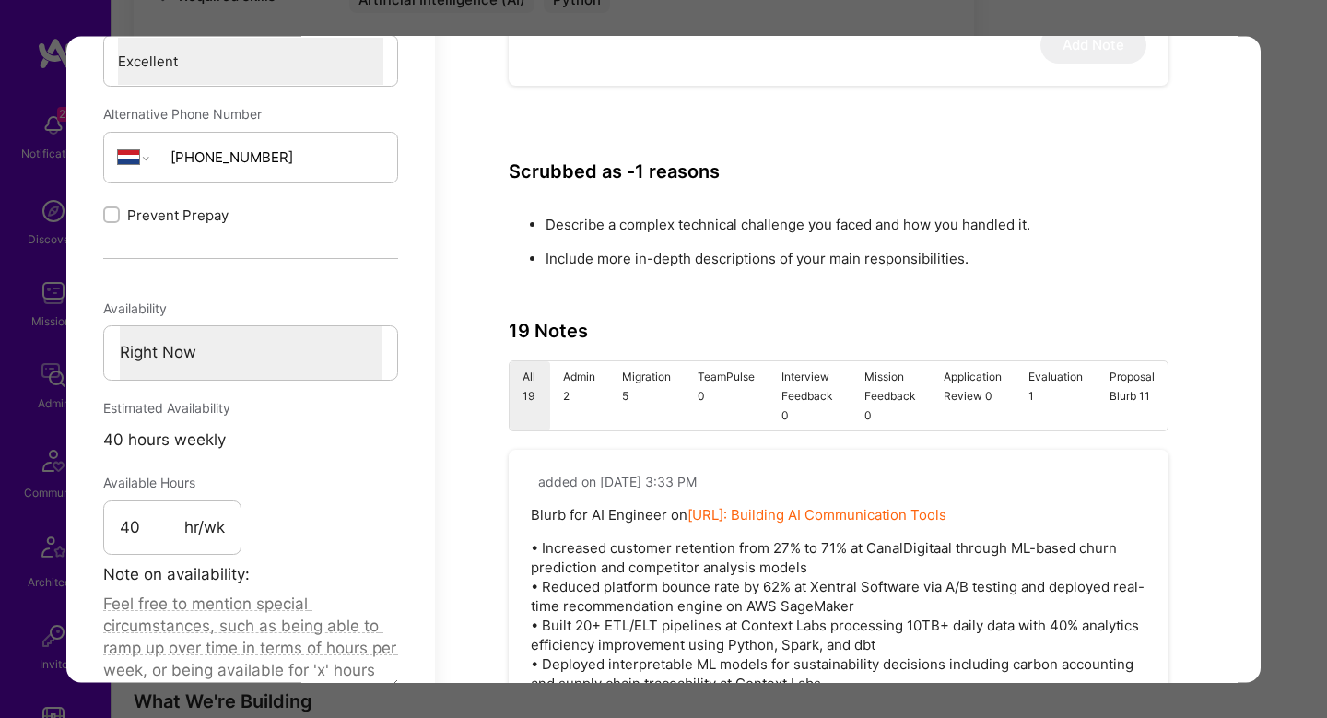
type textarea "x"
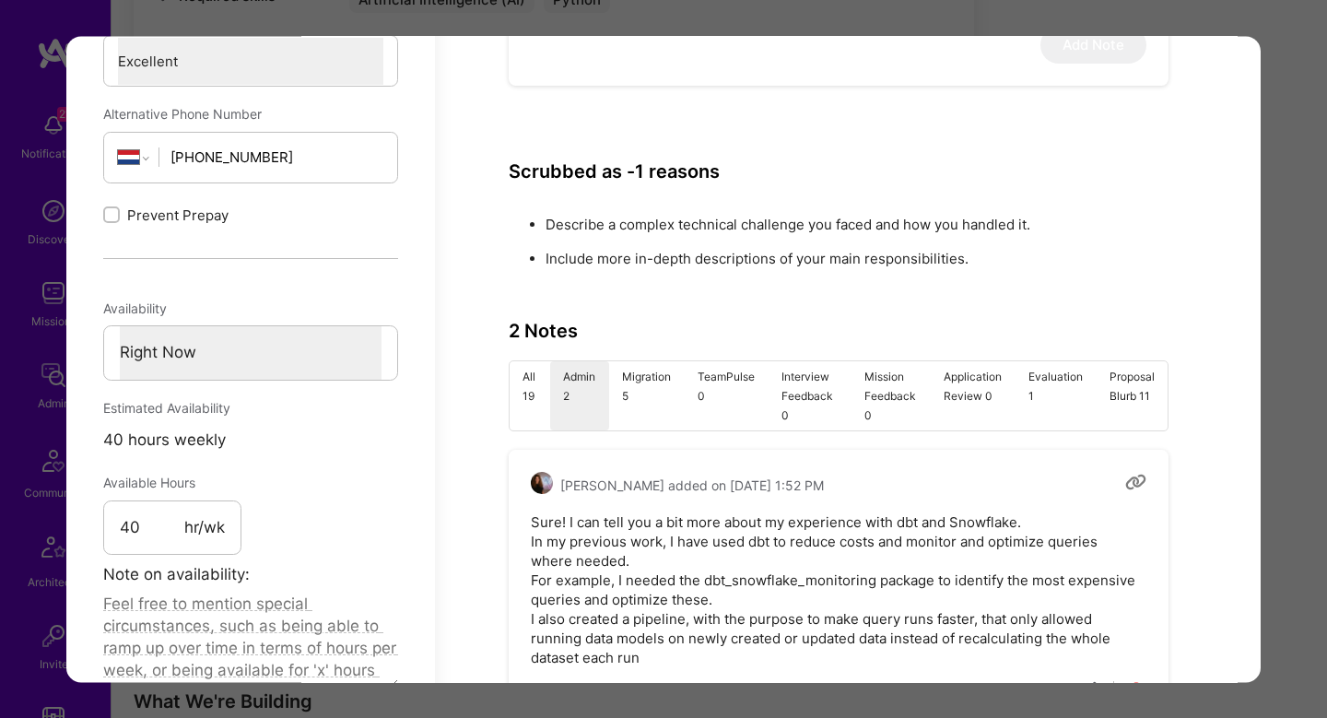
scroll to position [1309, 0]
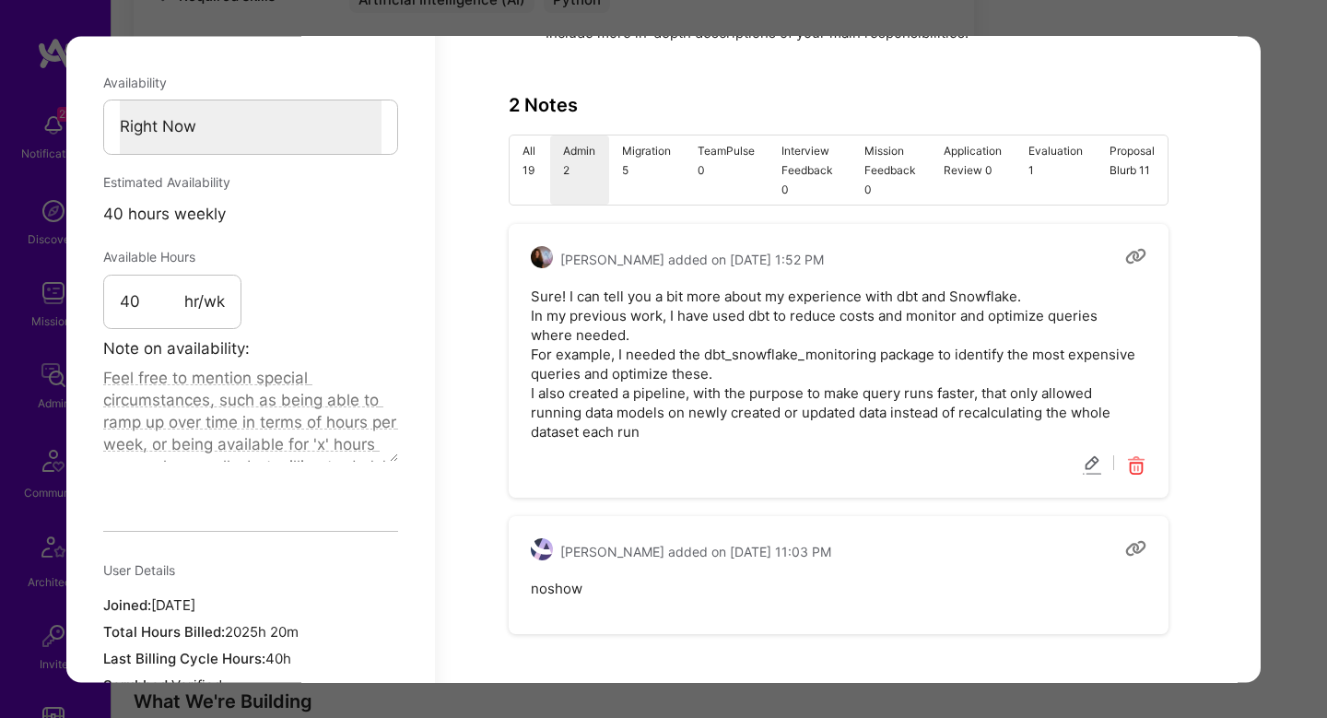
click at [1270, 407] on div "Application 5 of 10 Builder Missing Requirements Required Location See location…" at bounding box center [663, 359] width 1327 height 718
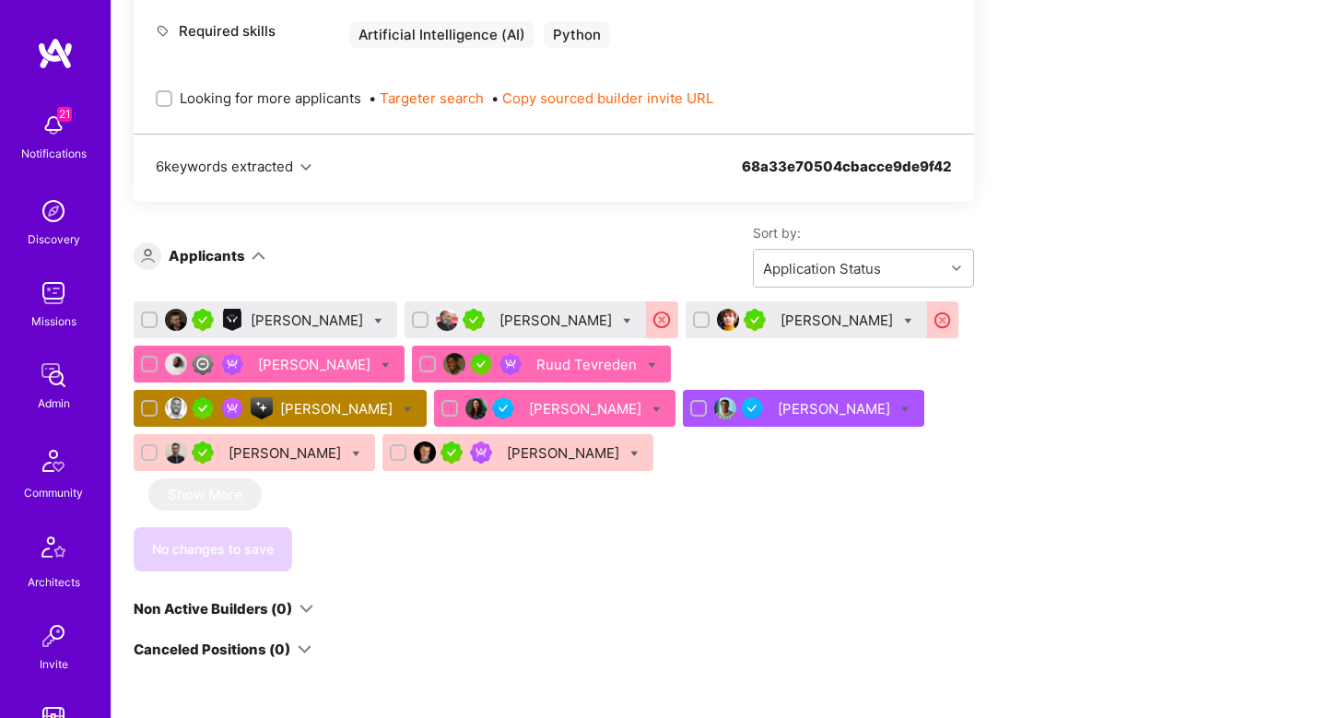
scroll to position [3261, 0]
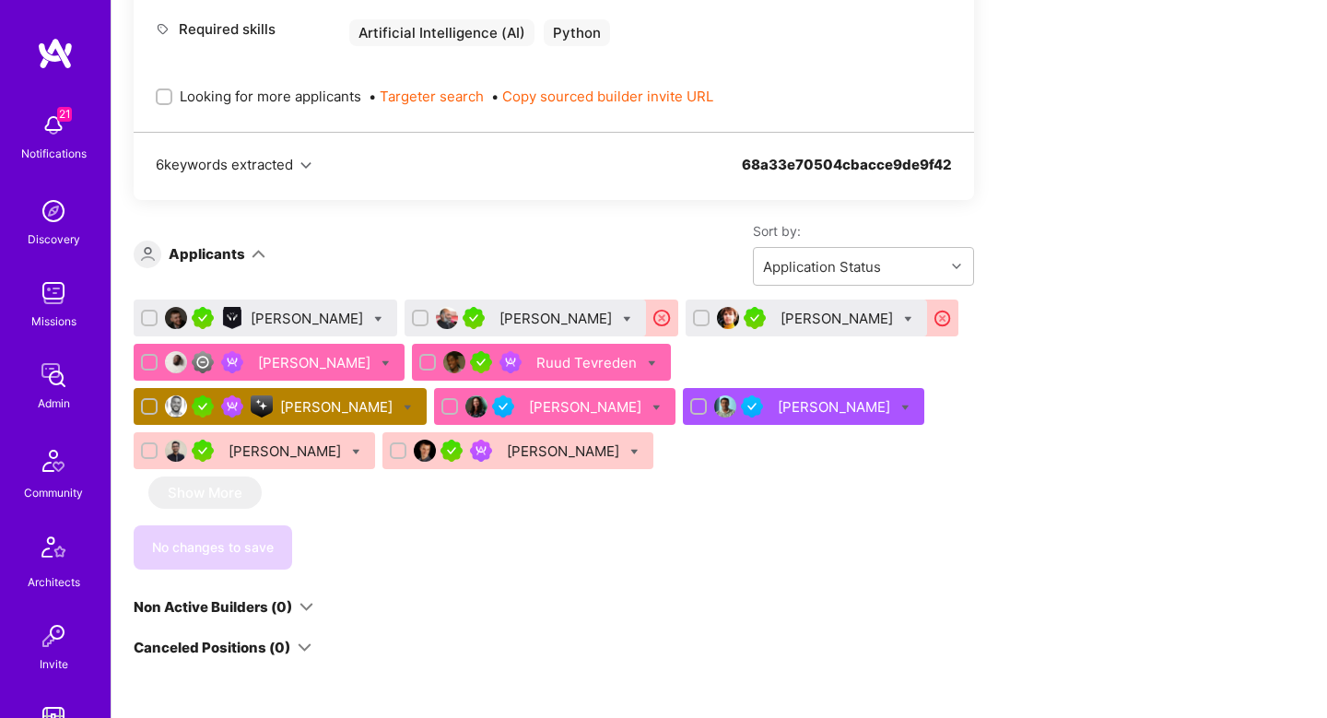
click at [641, 353] on div "Ruud Tevreden" at bounding box center [589, 362] width 104 height 19
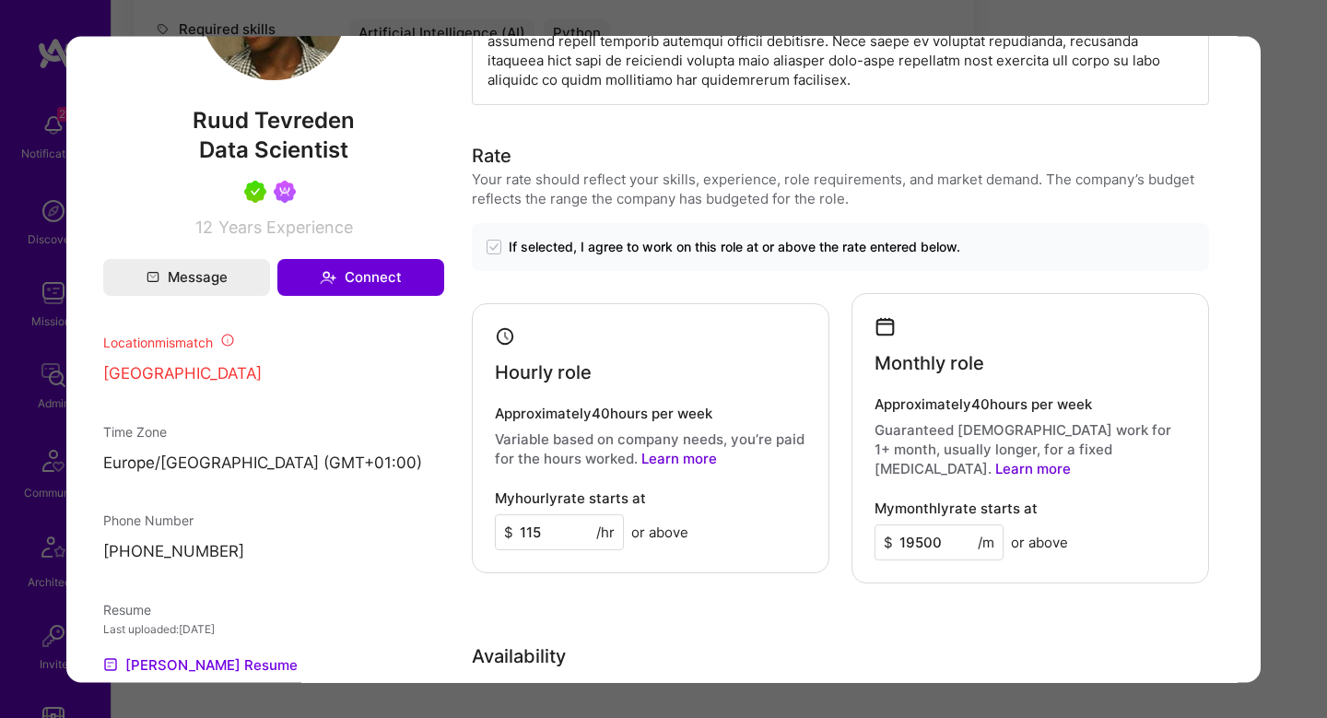
scroll to position [1355, 0]
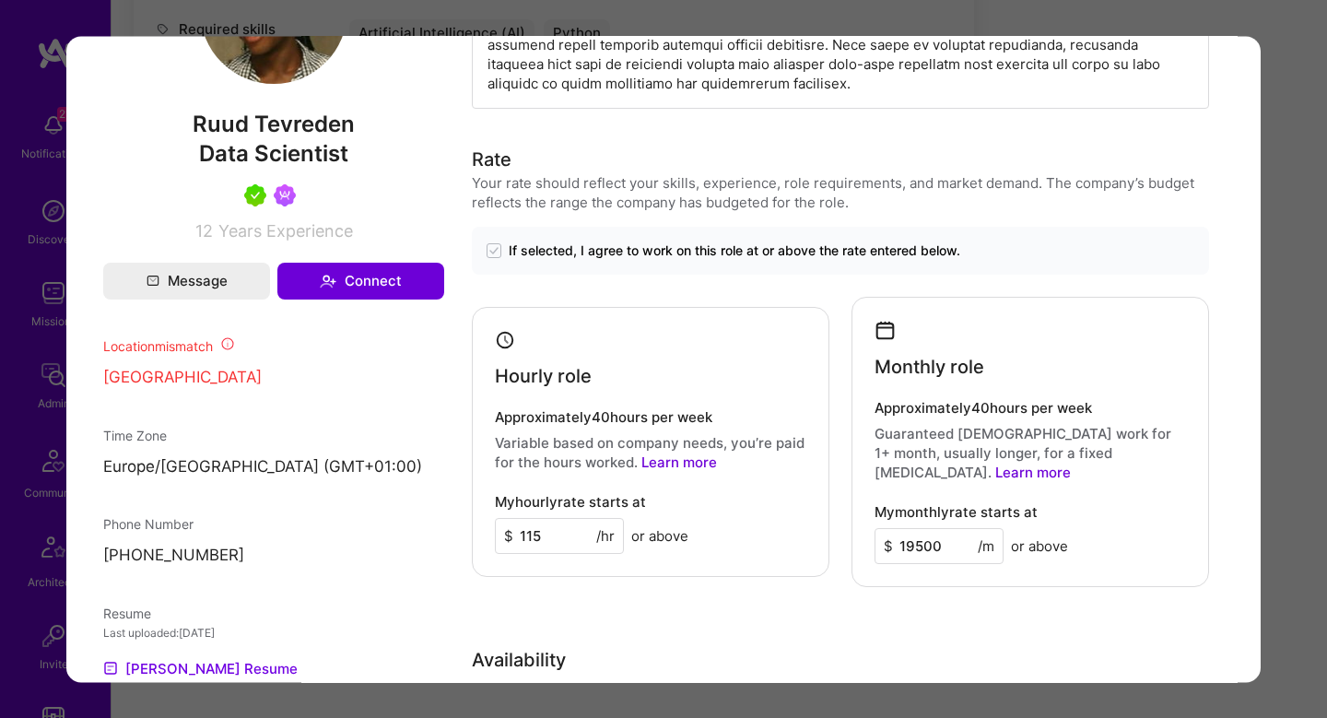
click at [1299, 240] on div "Application 5 of 10 Builder Missing Requirements Required Location See location…" at bounding box center [663, 359] width 1327 height 718
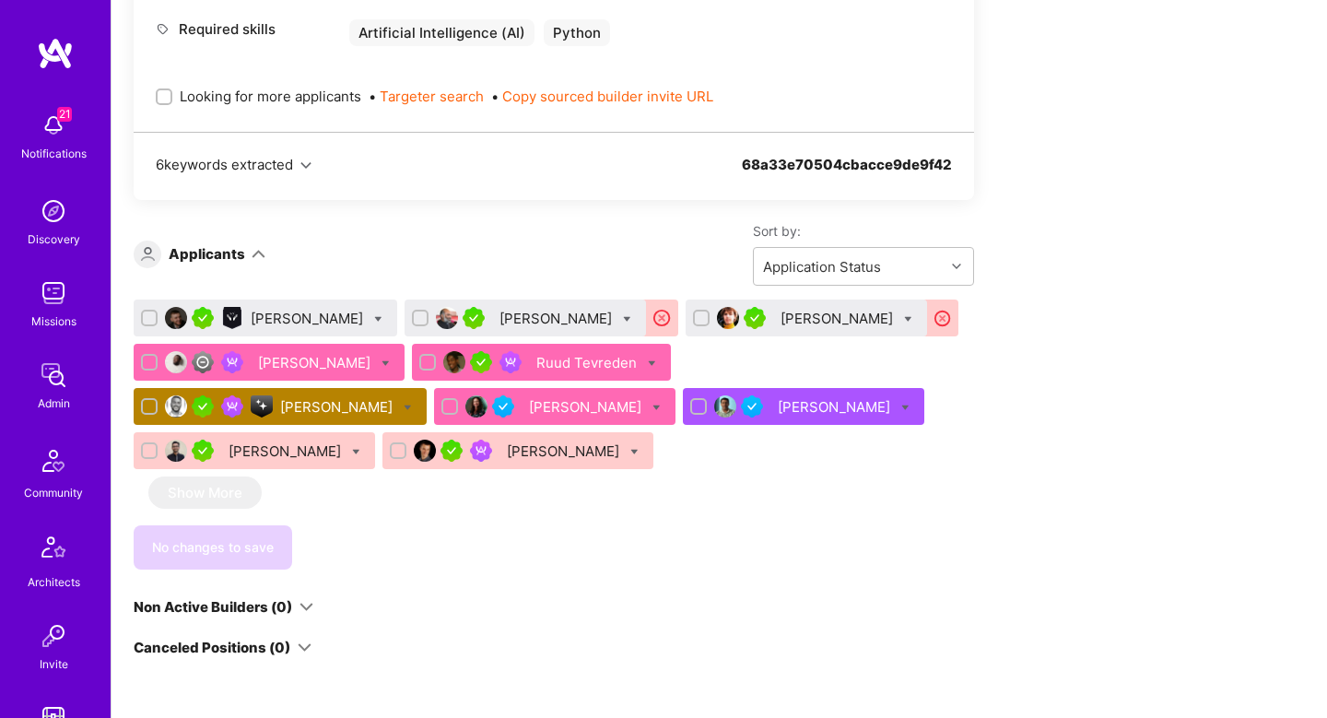
click at [297, 309] on div "Dmitriy Yukhanov" at bounding box center [309, 318] width 116 height 19
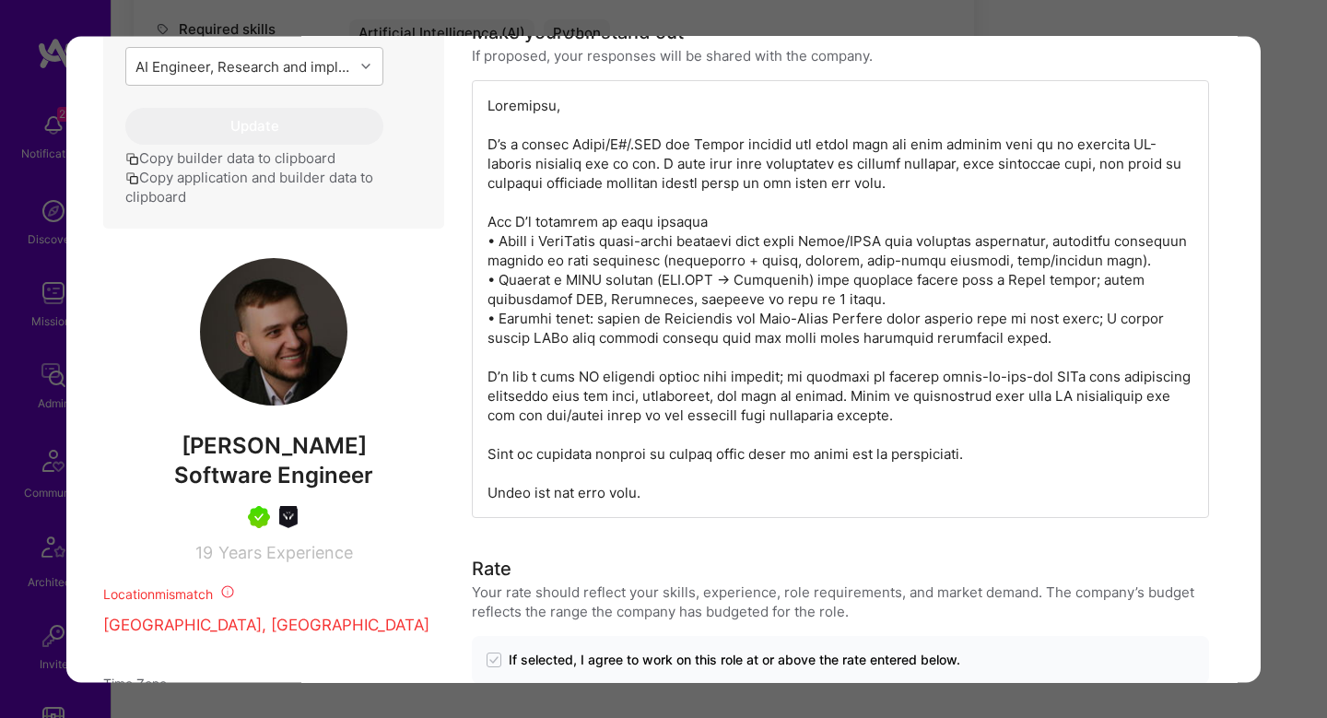
scroll to position [1104, 0]
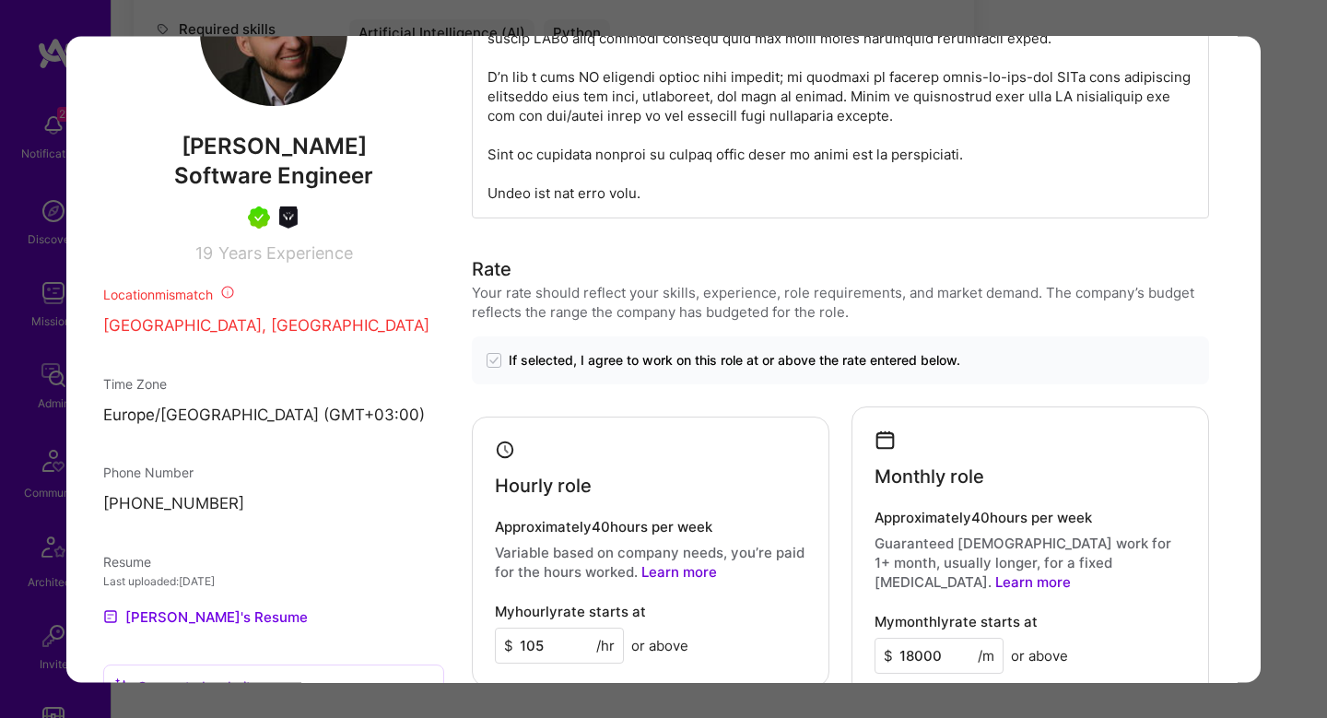
click at [1288, 270] on div "Application 1 of 10 Builder Missing Requirements Required Location See location…" at bounding box center [663, 359] width 1327 height 718
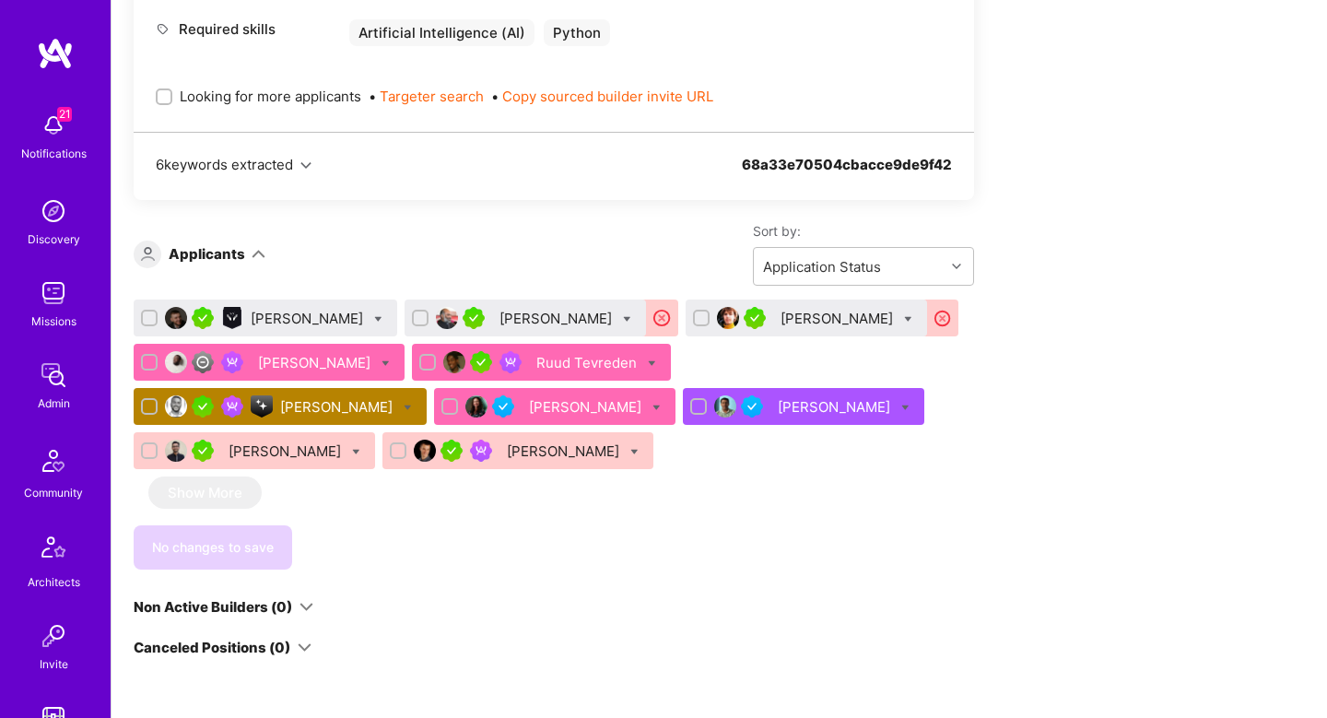
click at [547, 397] on div "Ena Zunic-Cejvanovic" at bounding box center [587, 406] width 116 height 19
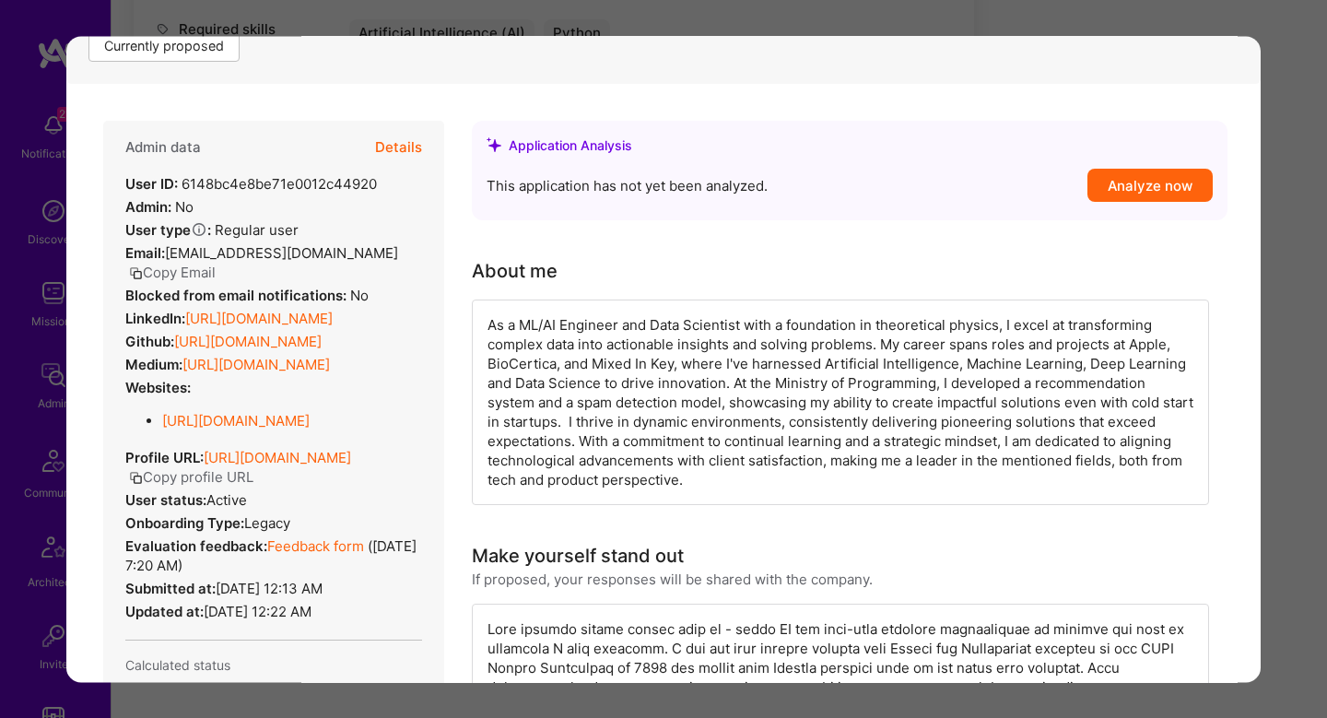
scroll to position [302, 0]
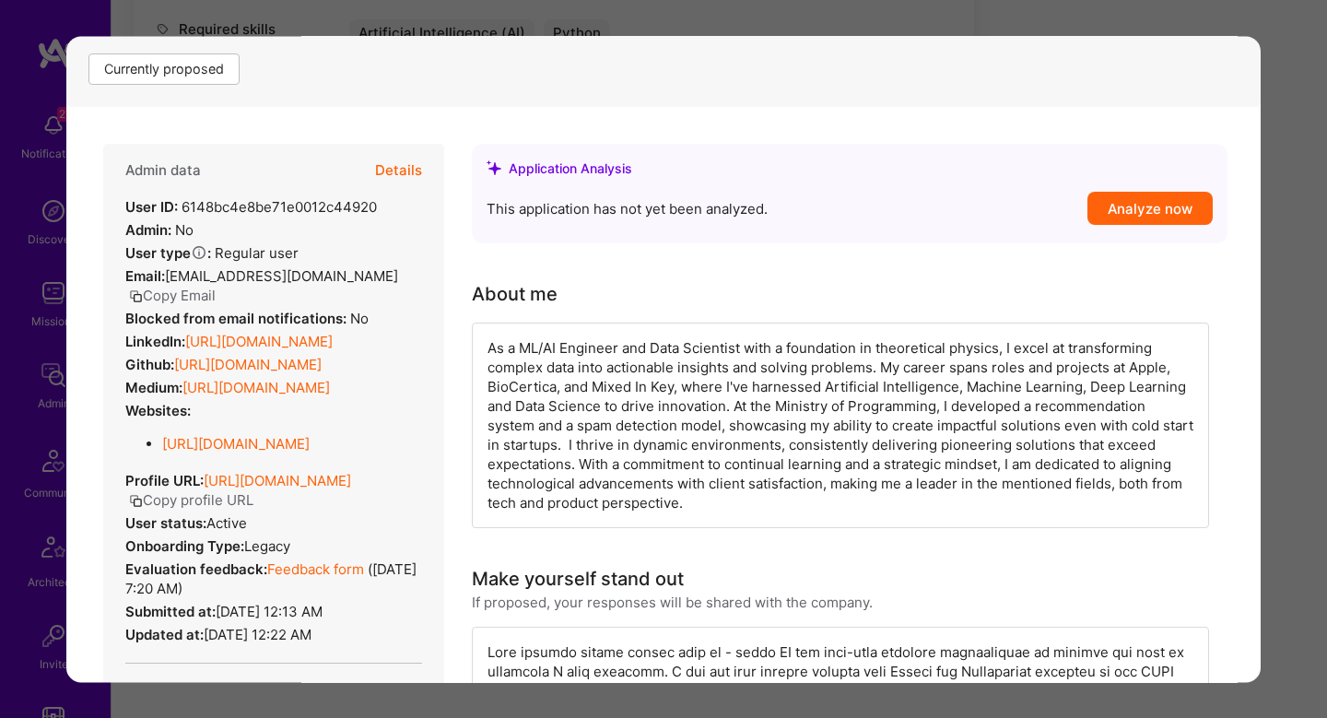
click at [1289, 271] on div "Application 7 of 10 Builder Missing Requirements Required Location See location…" at bounding box center [663, 359] width 1327 height 718
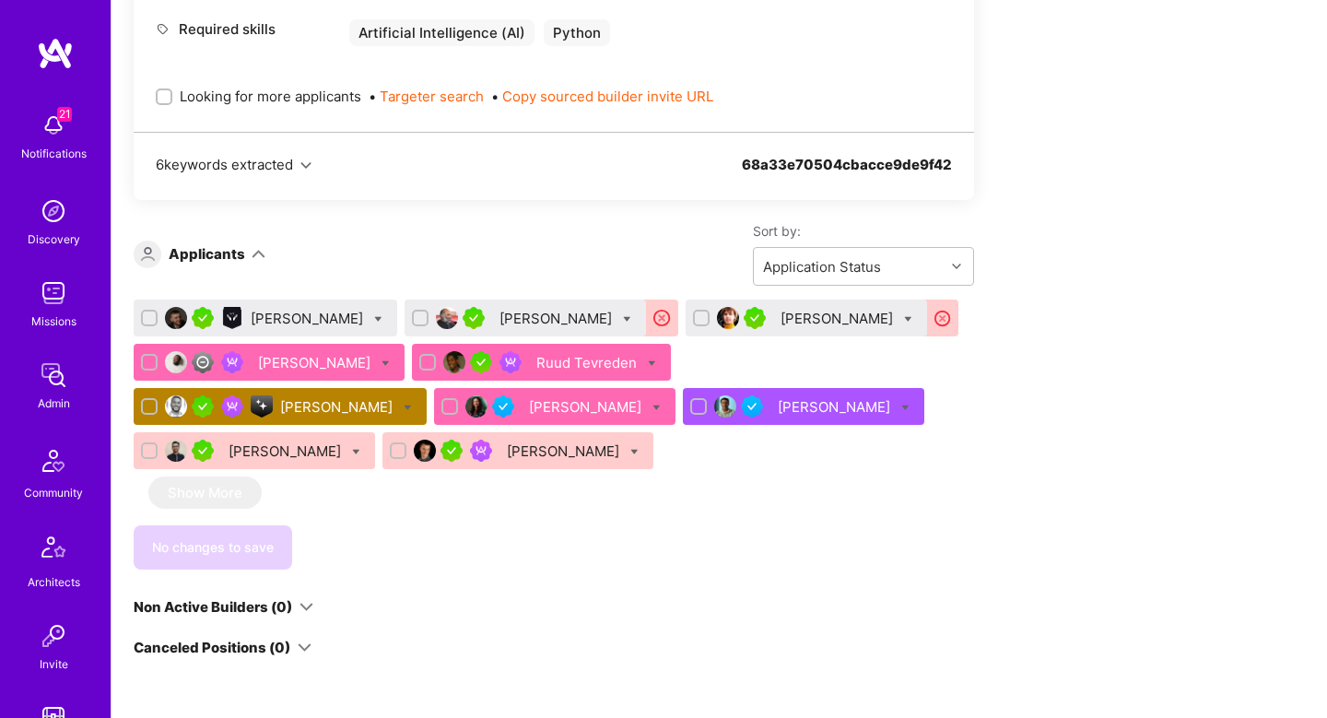
click at [362, 353] on div "Abdulhakeem Omotolani Yaqoob" at bounding box center [316, 362] width 116 height 19
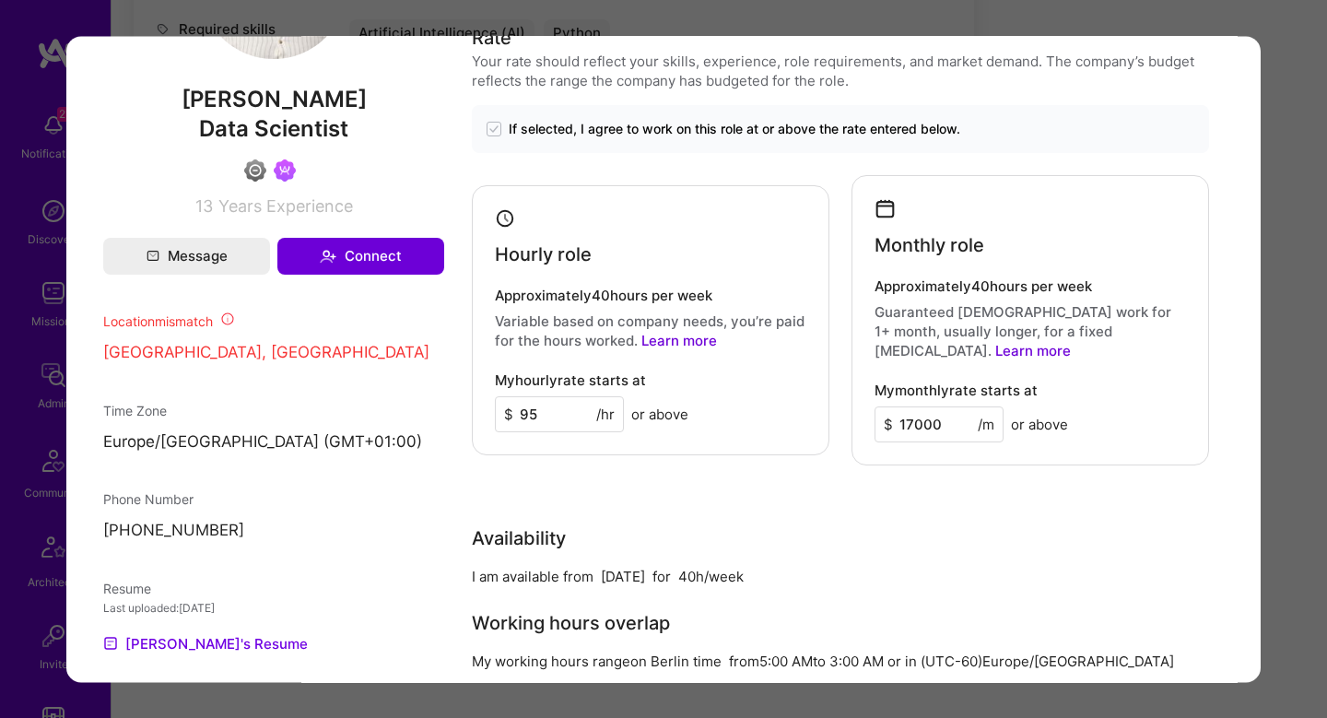
scroll to position [1488, 0]
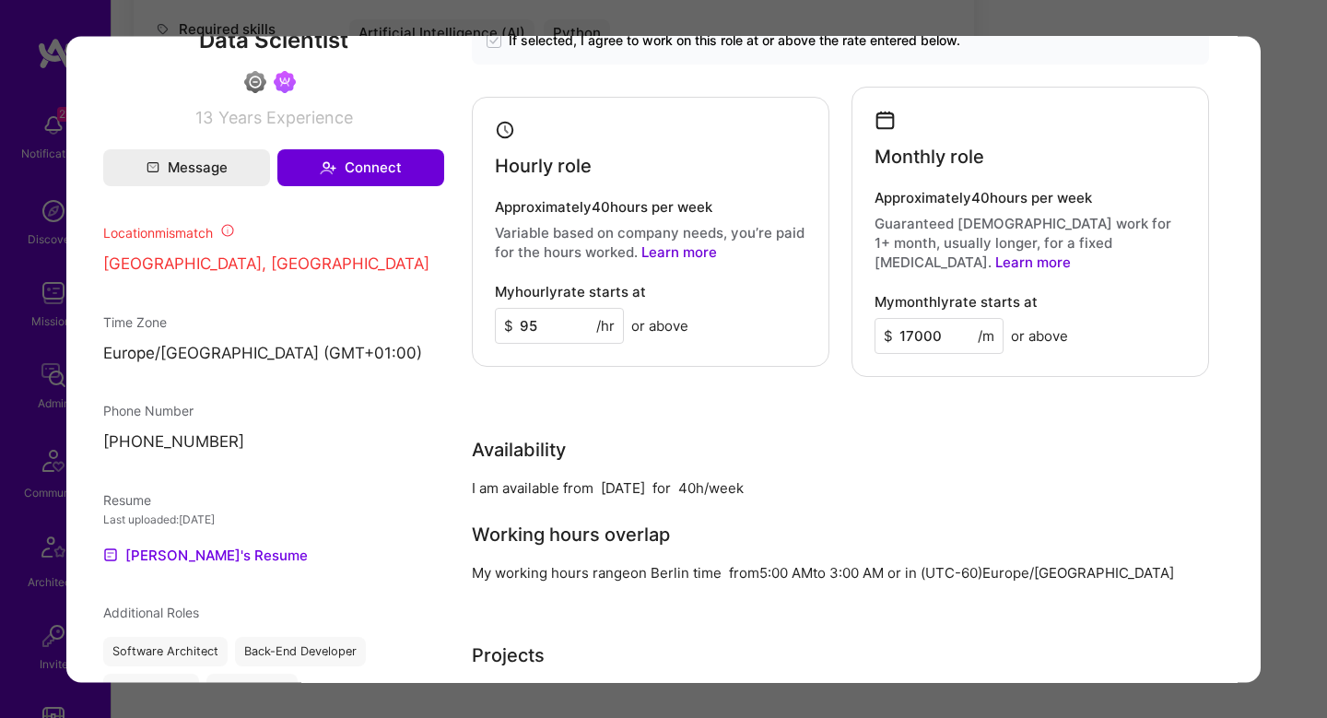
click at [1286, 372] on div "Application 4 of 10 Builder Missing Requirements Required Location See location…" at bounding box center [663, 359] width 1327 height 718
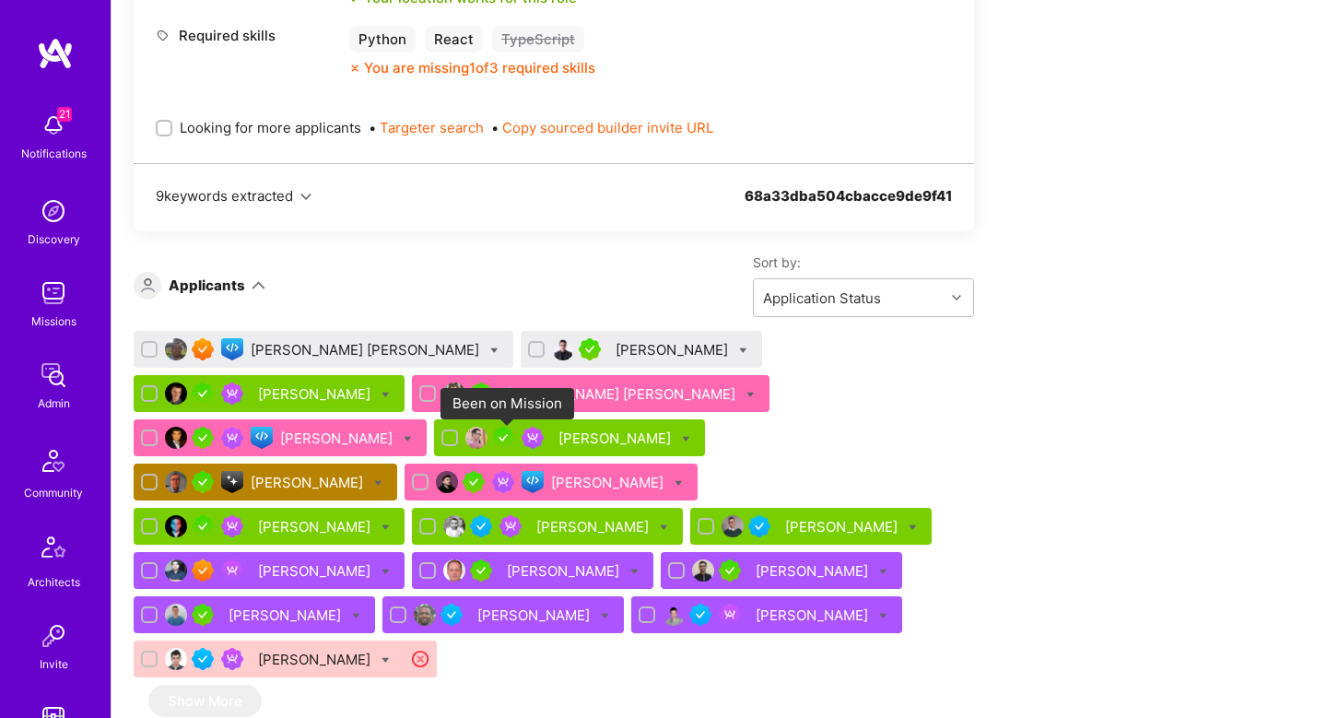
scroll to position [2190, 0]
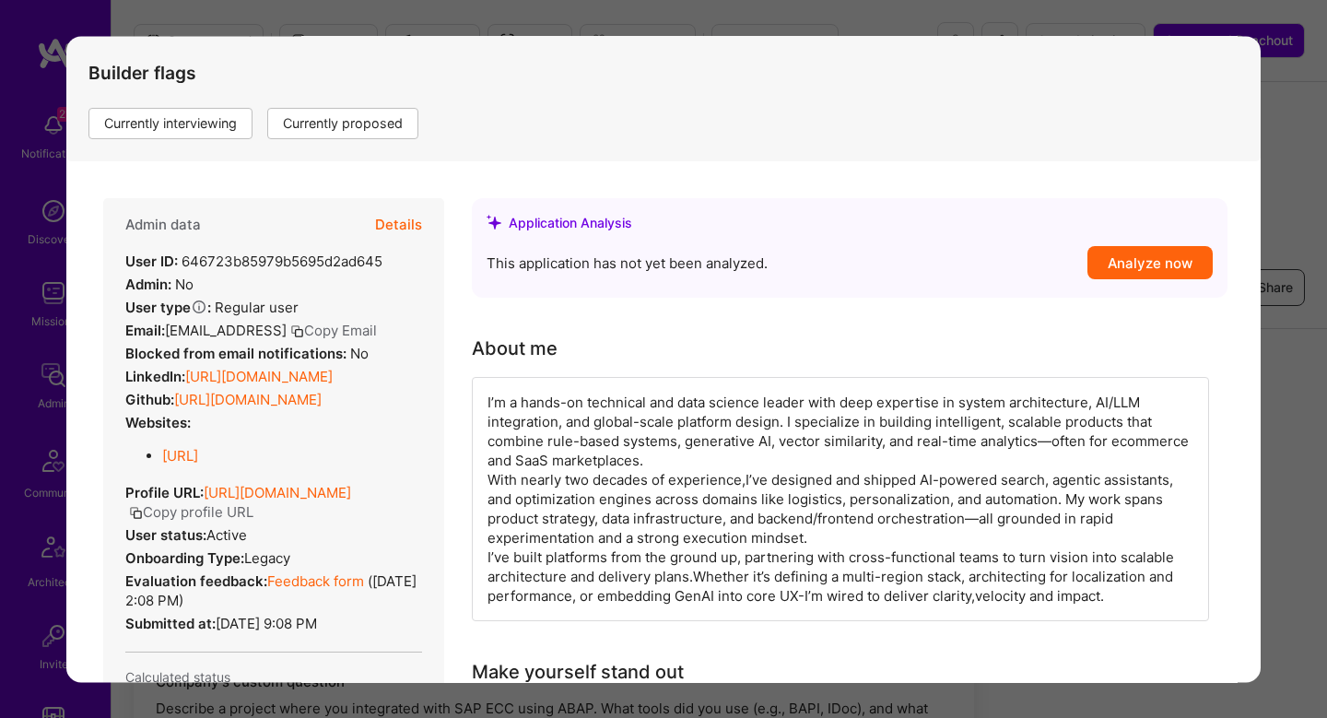
scroll to position [744, 0]
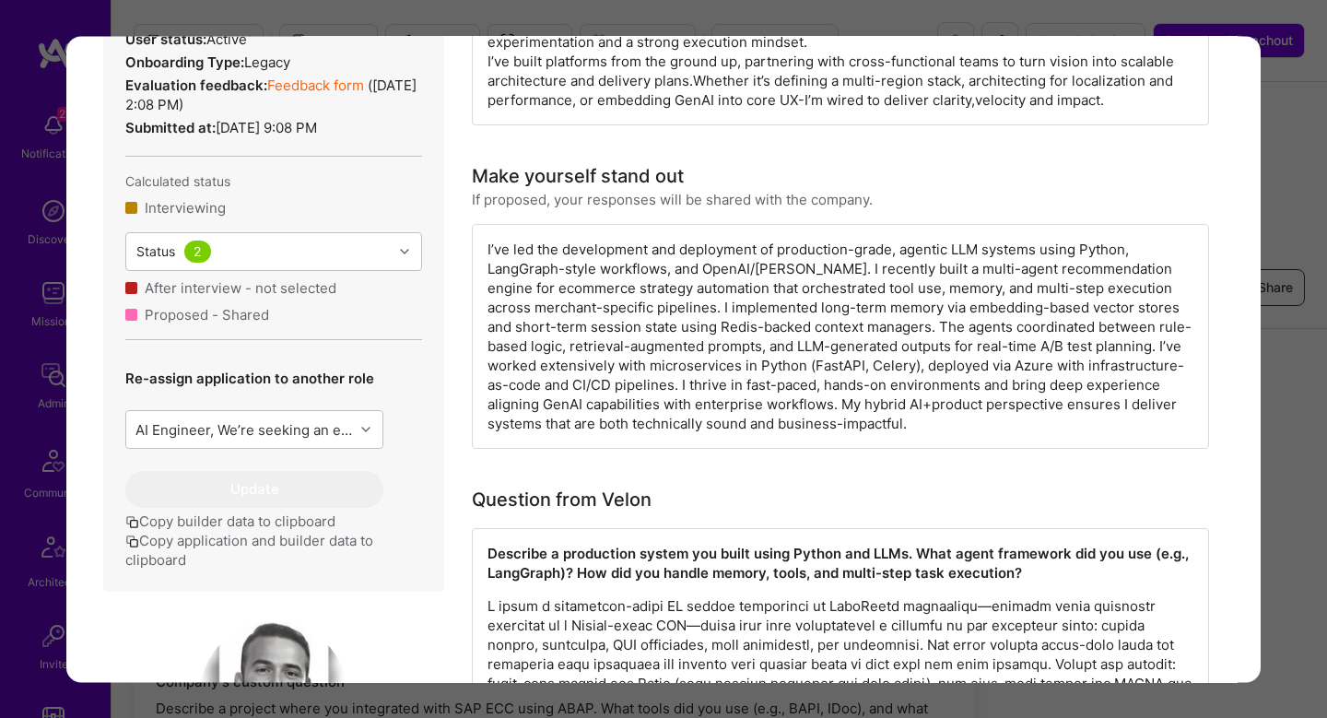
click at [1289, 270] on div "Application 4 of 6 Builder Missing Requirements Required Location See locations…" at bounding box center [663, 359] width 1327 height 718
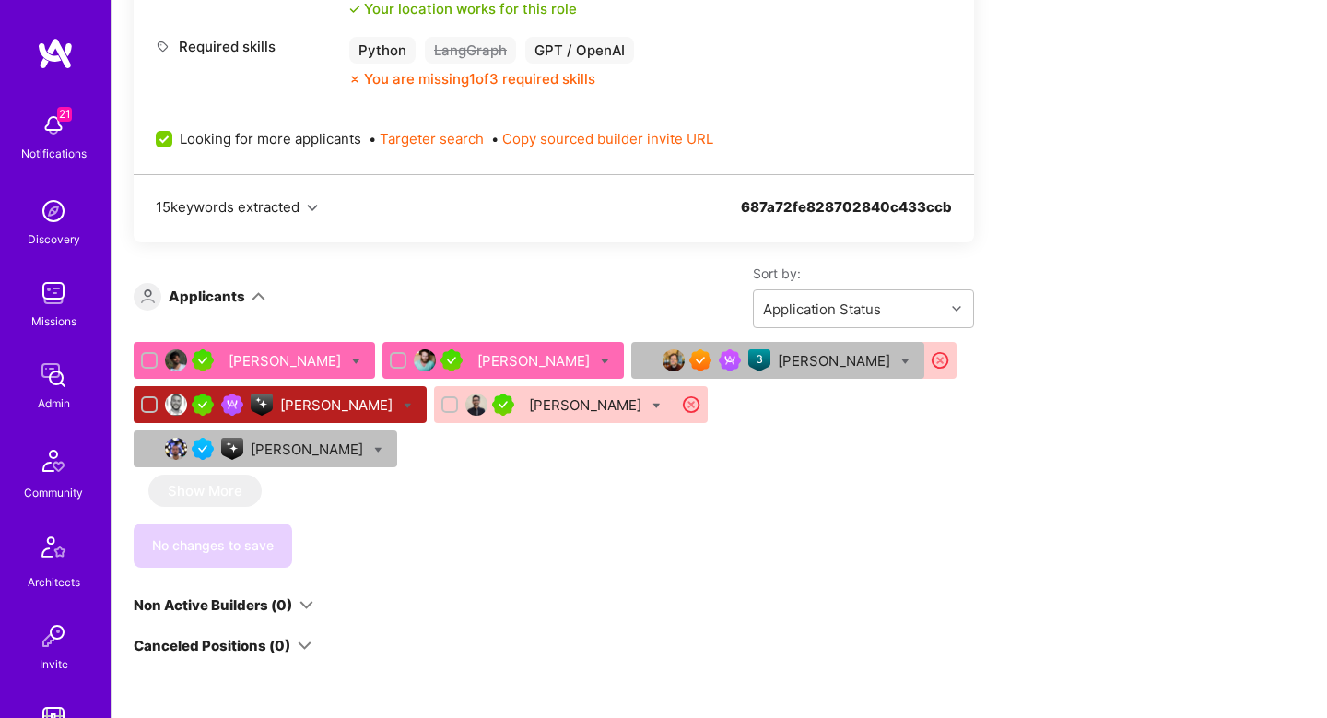
scroll to position [3036, 0]
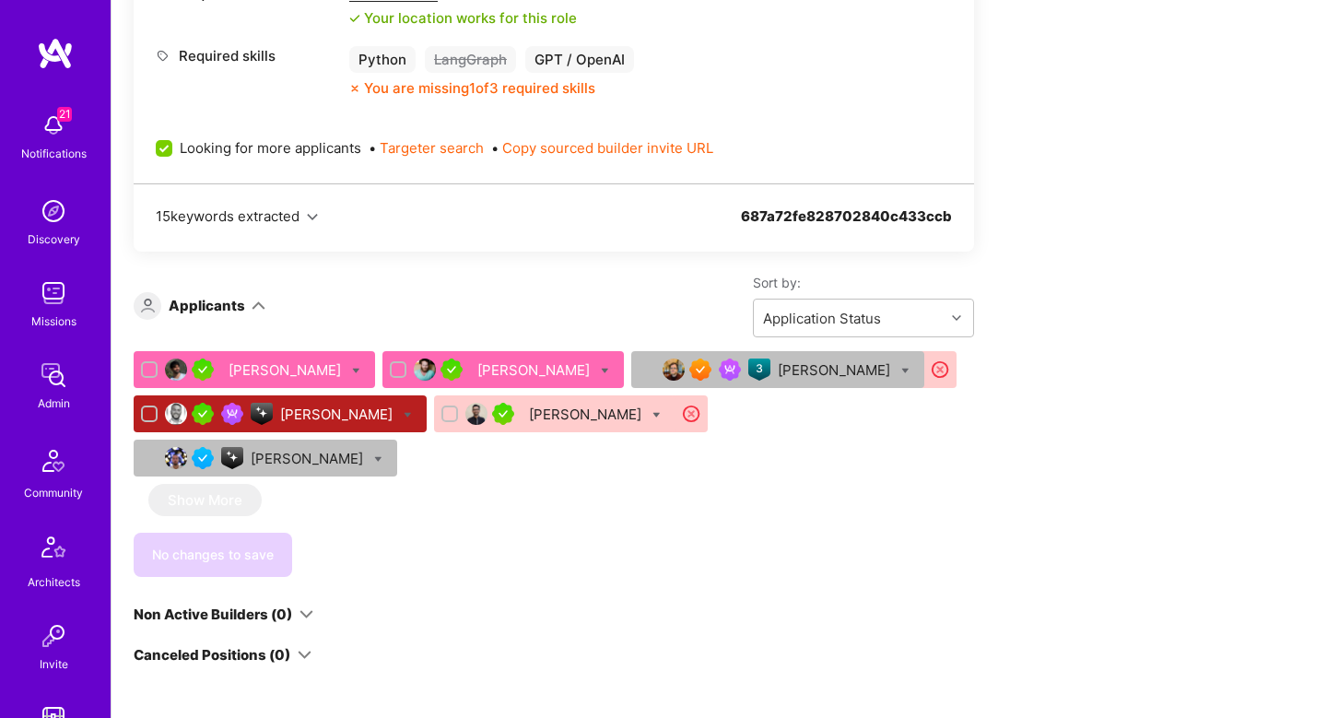
click at [478, 369] on div "[PERSON_NAME]" at bounding box center [536, 369] width 116 height 19
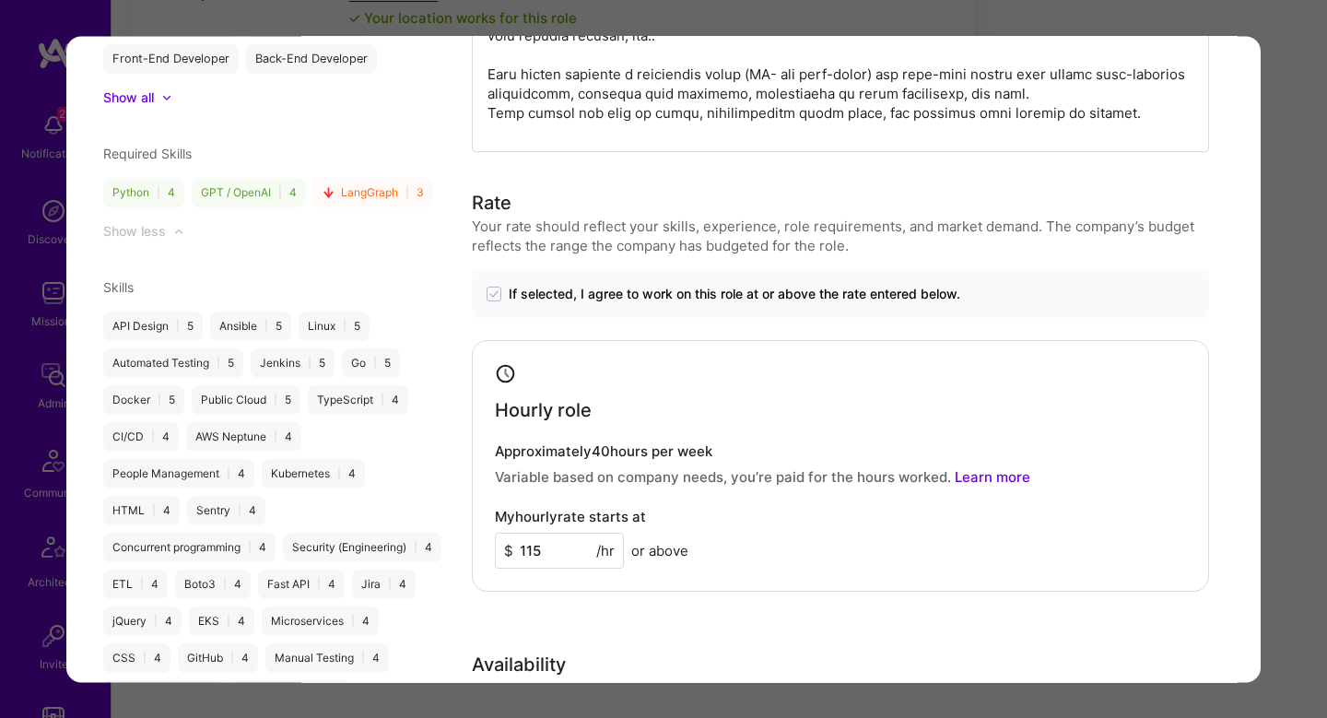
scroll to position [1953, 0]
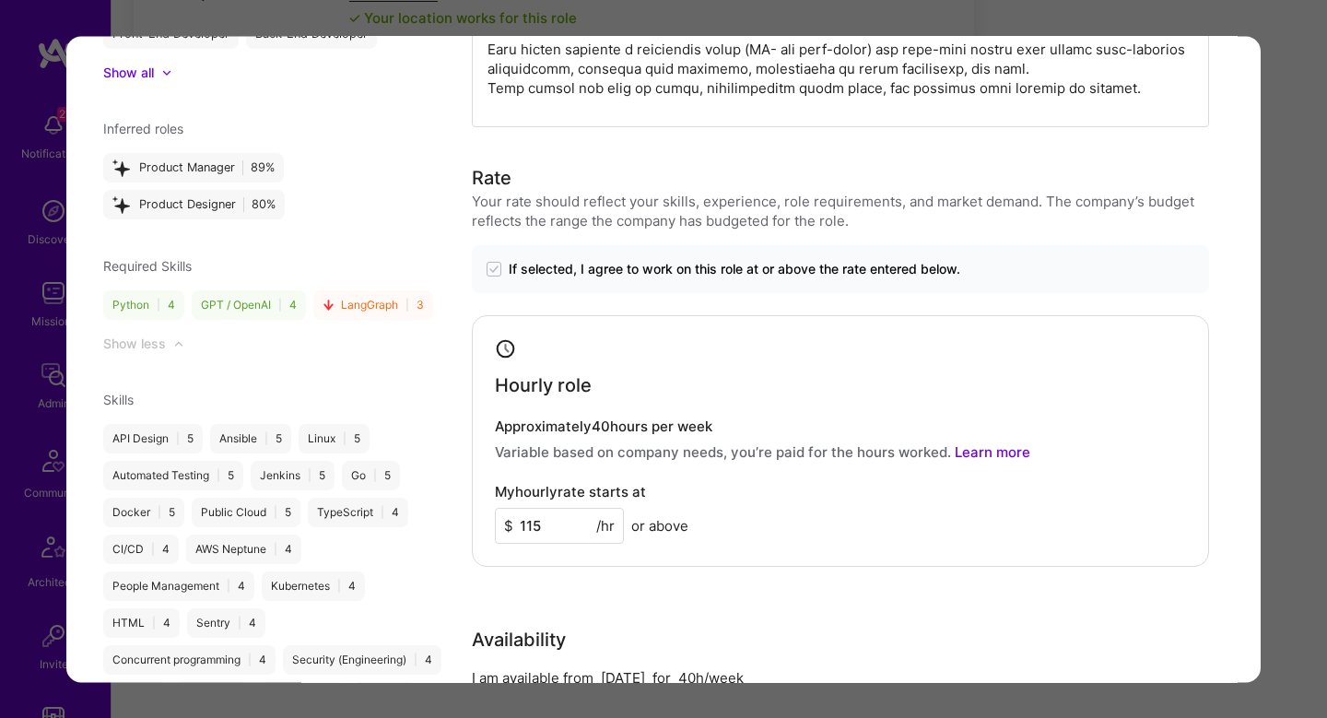
click at [1310, 264] on div "Application 2 of 6 Evaluation scores Expertise level Very good Interpersonal sk…" at bounding box center [663, 359] width 1327 height 718
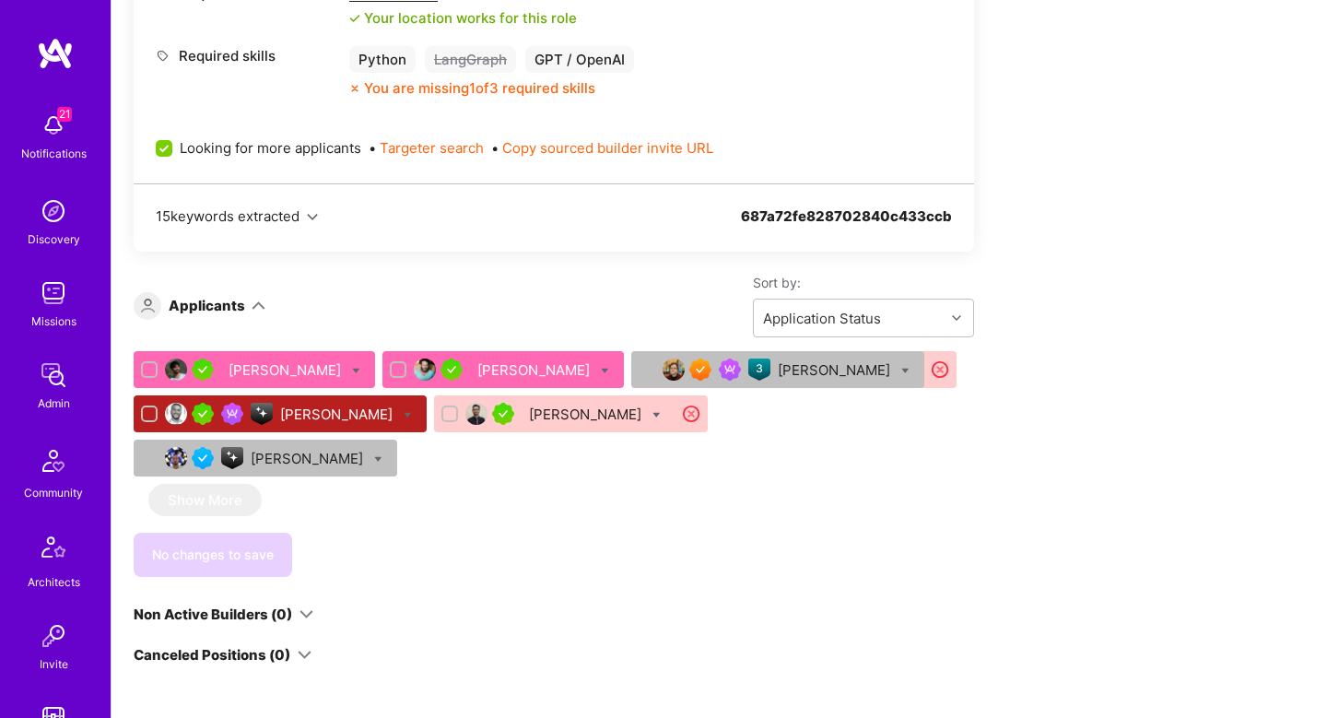
click at [274, 372] on div "[PERSON_NAME]" at bounding box center [287, 369] width 116 height 19
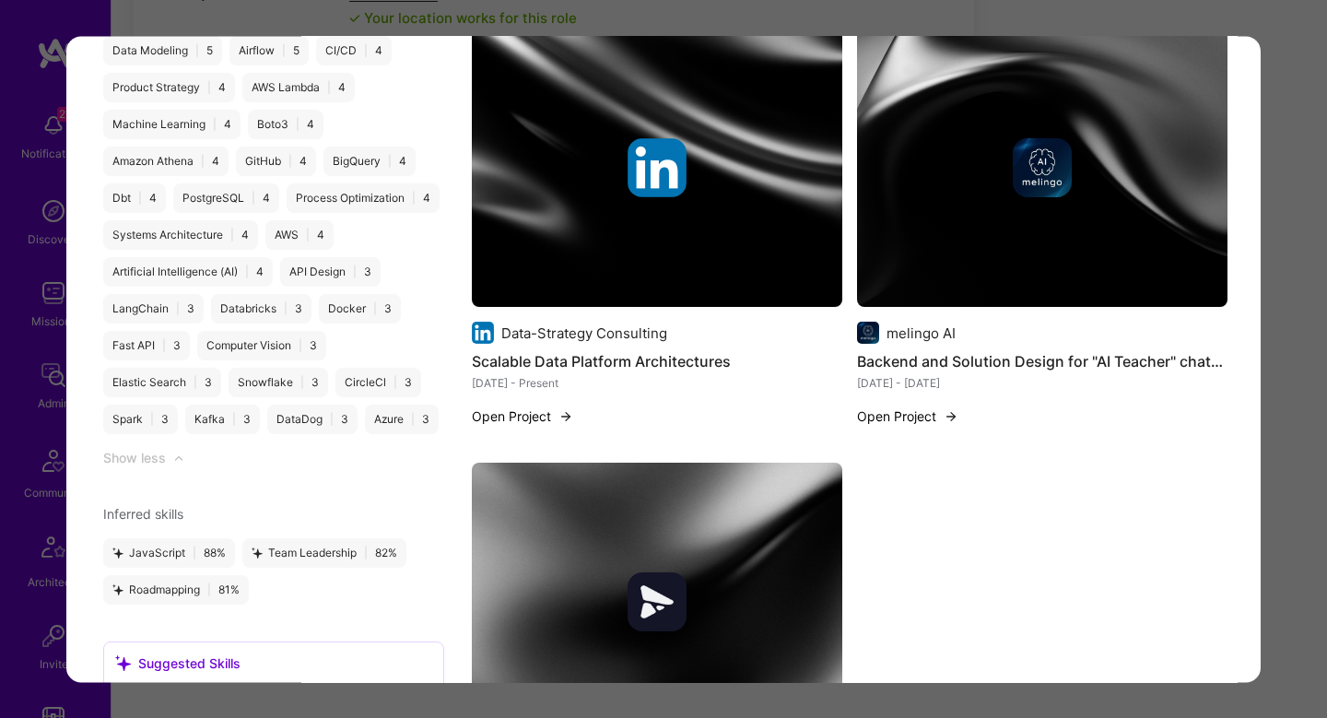
scroll to position [2838, 0]
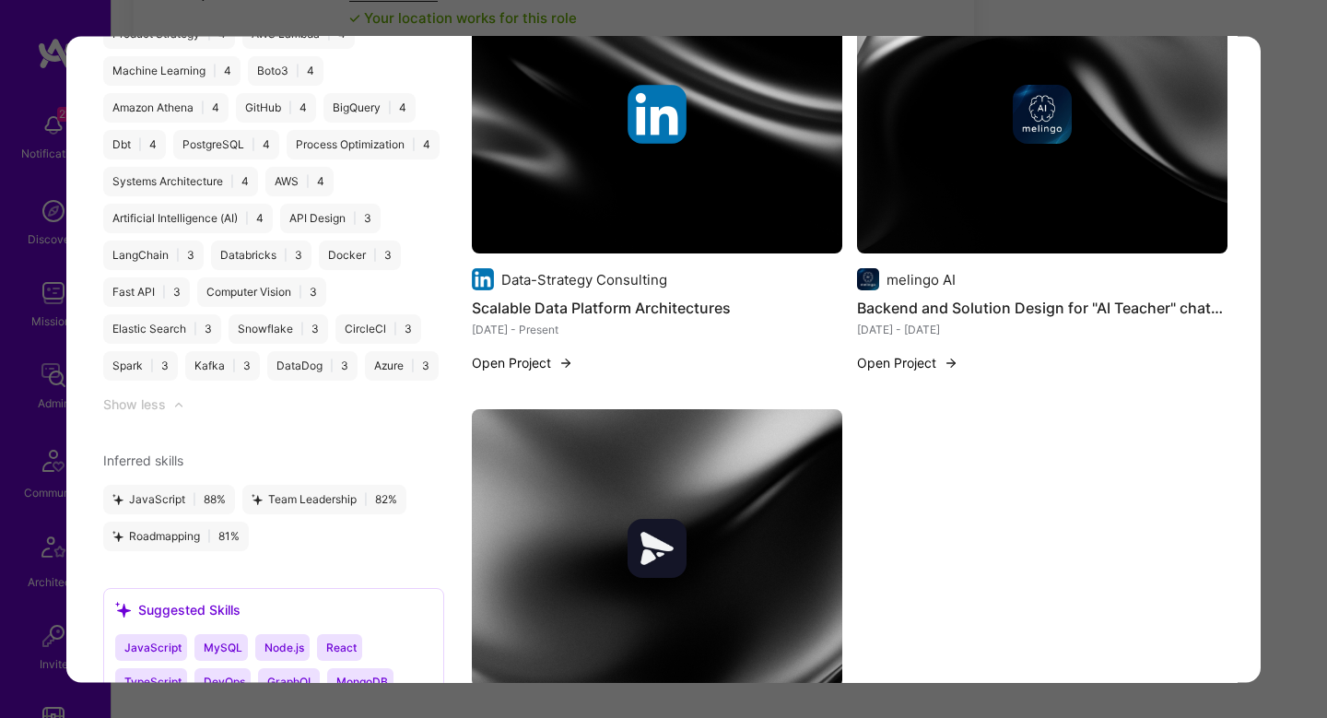
click at [662, 184] on img "modal" at bounding box center [657, 115] width 371 height 278
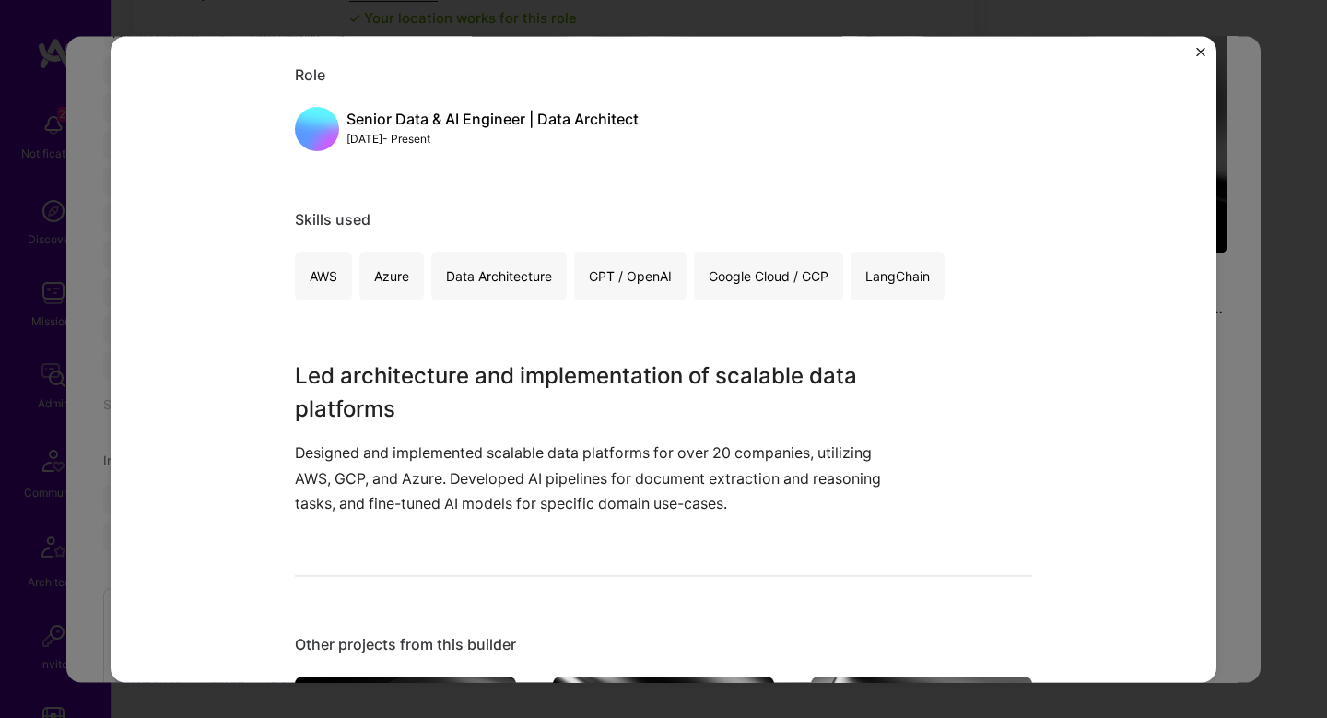
scroll to position [197, 0]
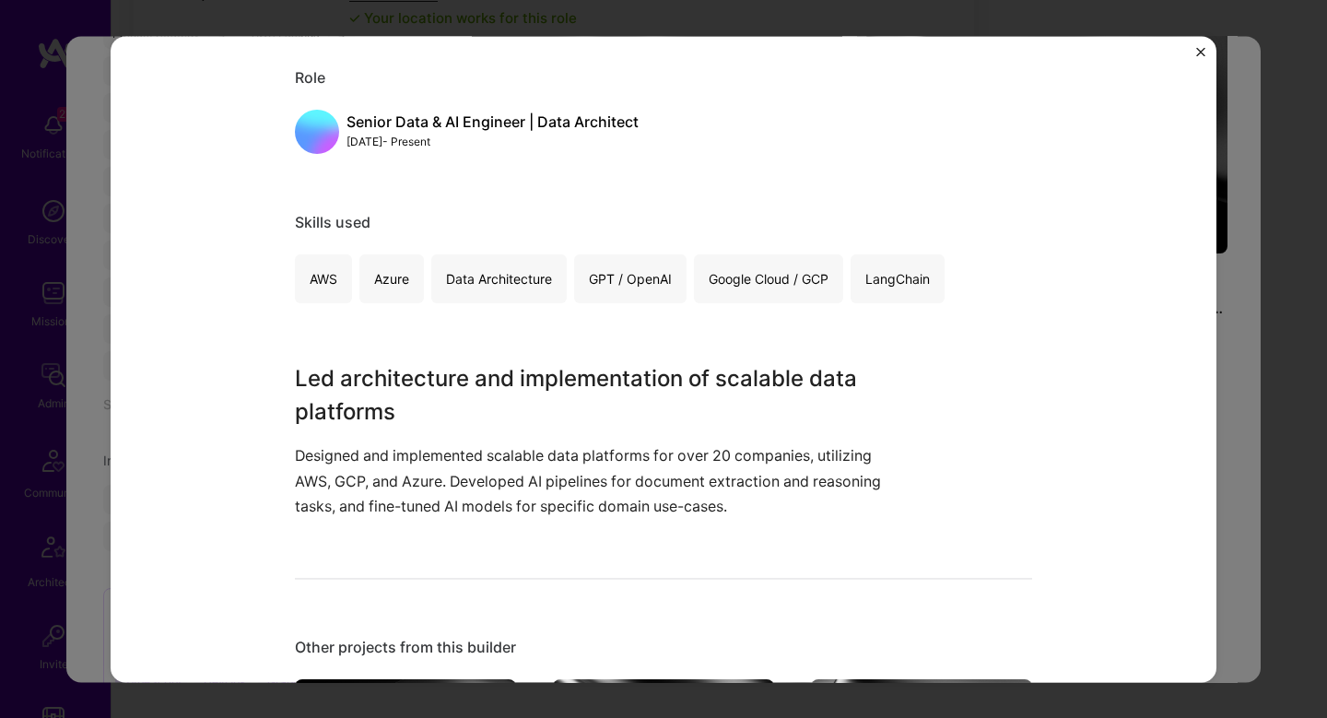
click at [1246, 325] on div "Scalable Data Platform Architectures Data-Strategy Consulting Consulting, Cloud…" at bounding box center [663, 359] width 1327 height 718
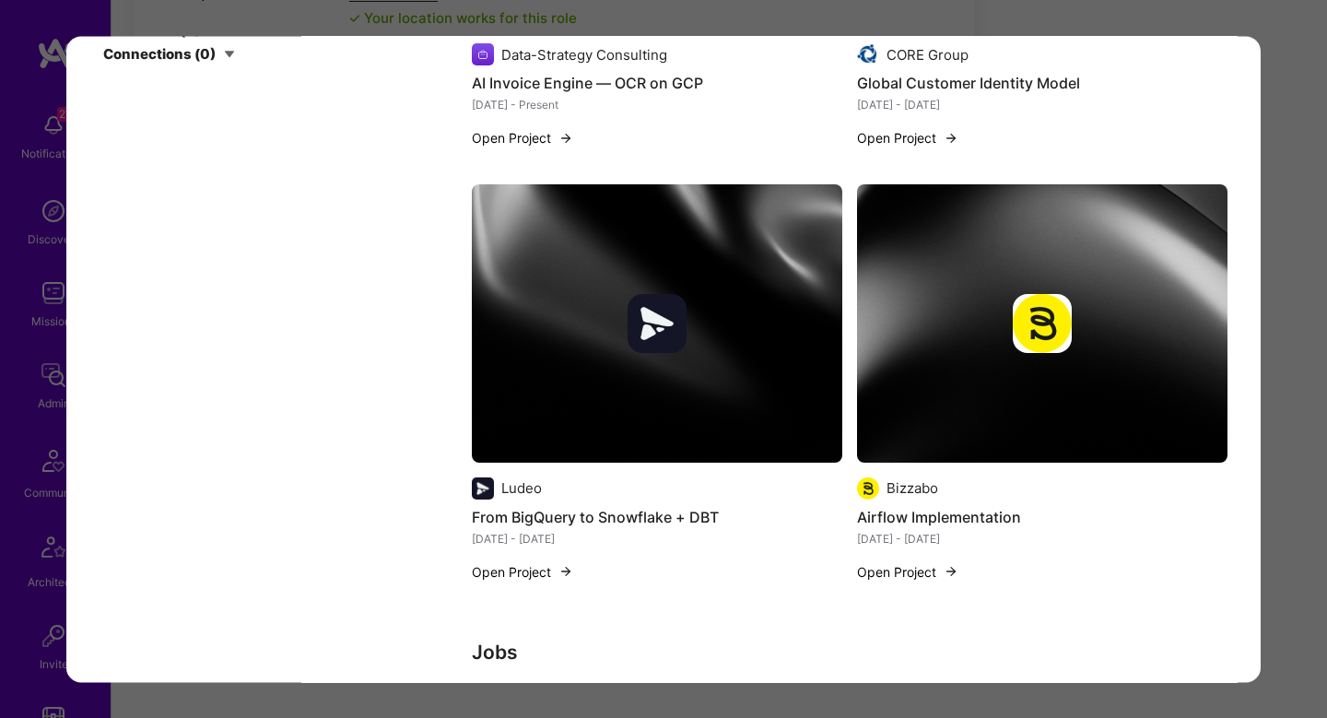
scroll to position [4000, 0]
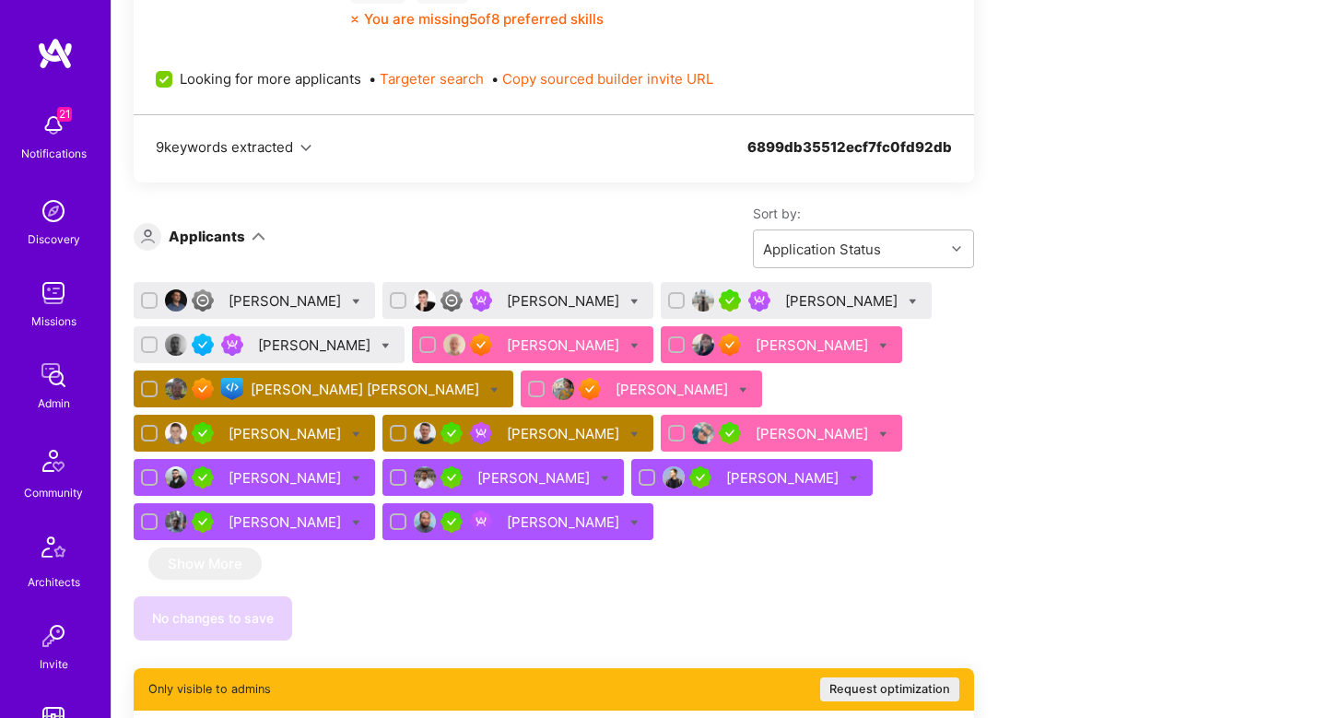
scroll to position [1280, 0]
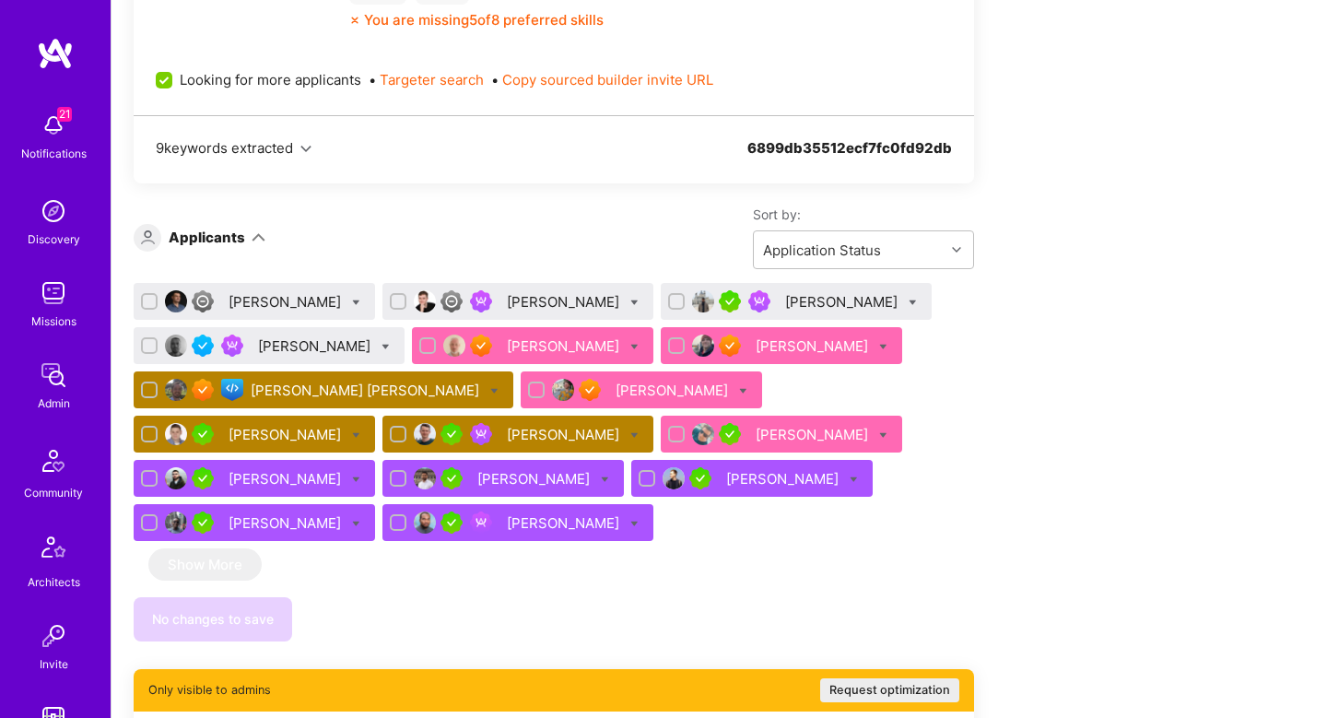
click at [806, 336] on div "[PERSON_NAME]" at bounding box center [814, 345] width 116 height 19
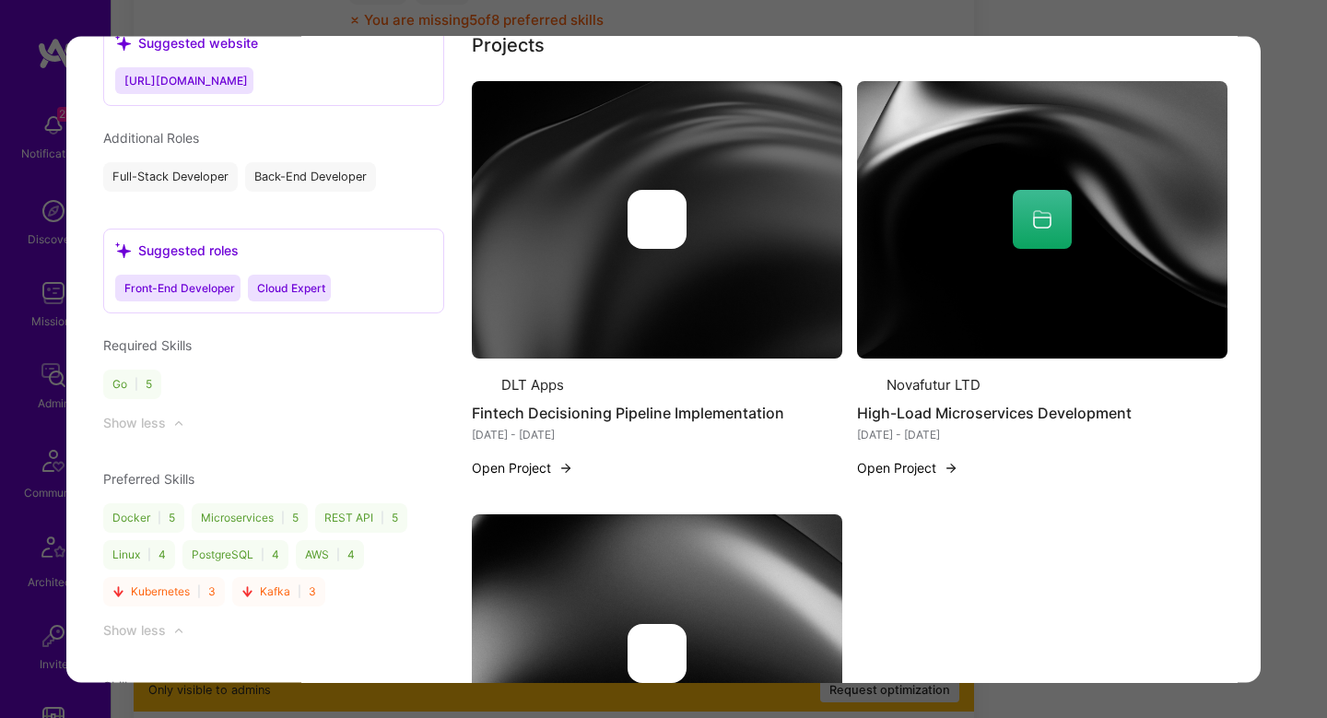
scroll to position [2167, 0]
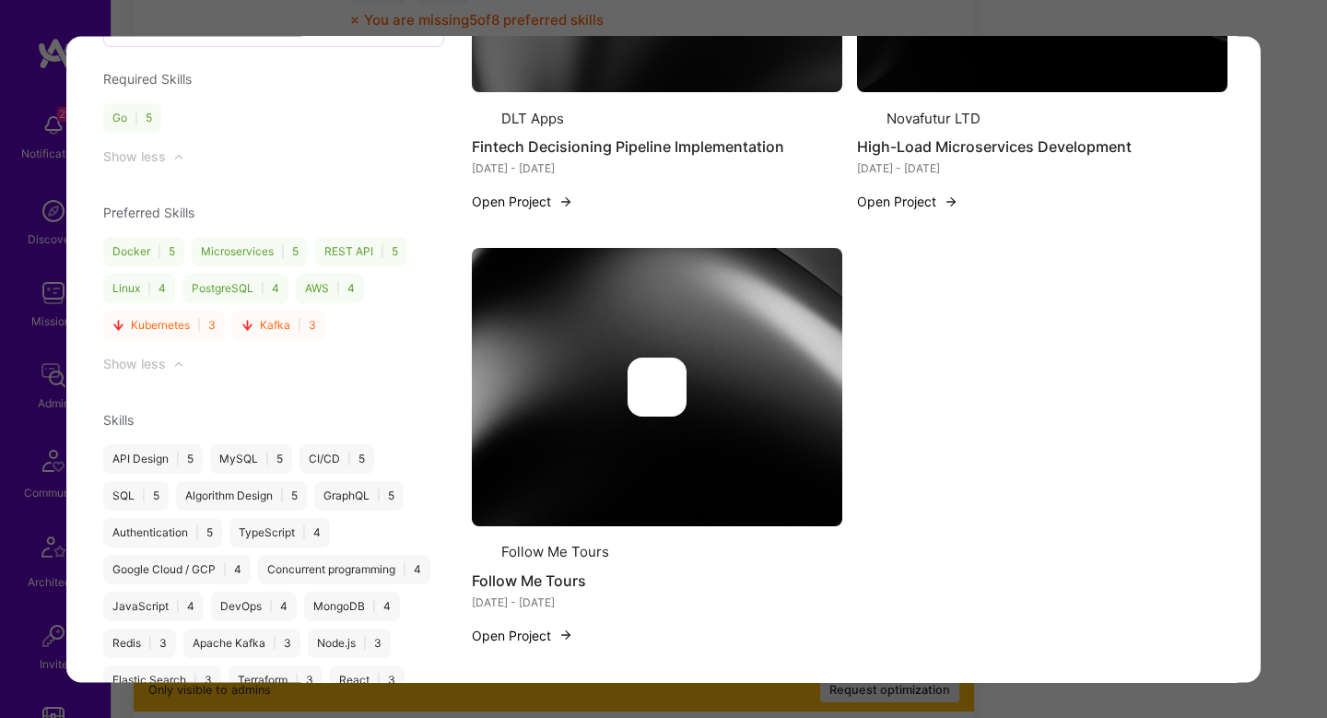
click at [1291, 351] on div "Application 6 of 16 Evaluation scores Expertise level Superstar Interpersonal s…" at bounding box center [663, 359] width 1327 height 718
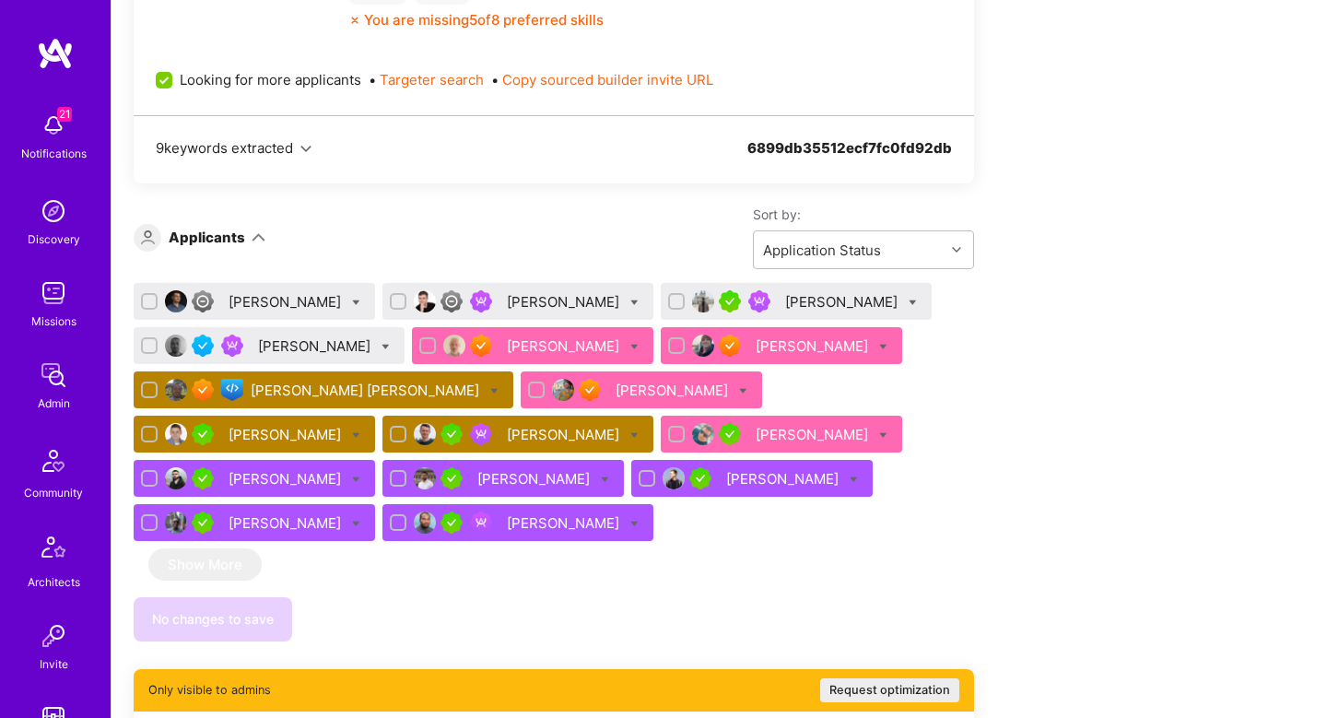
click at [534, 353] on div "Eugene Koshelev" at bounding box center [565, 345] width 116 height 19
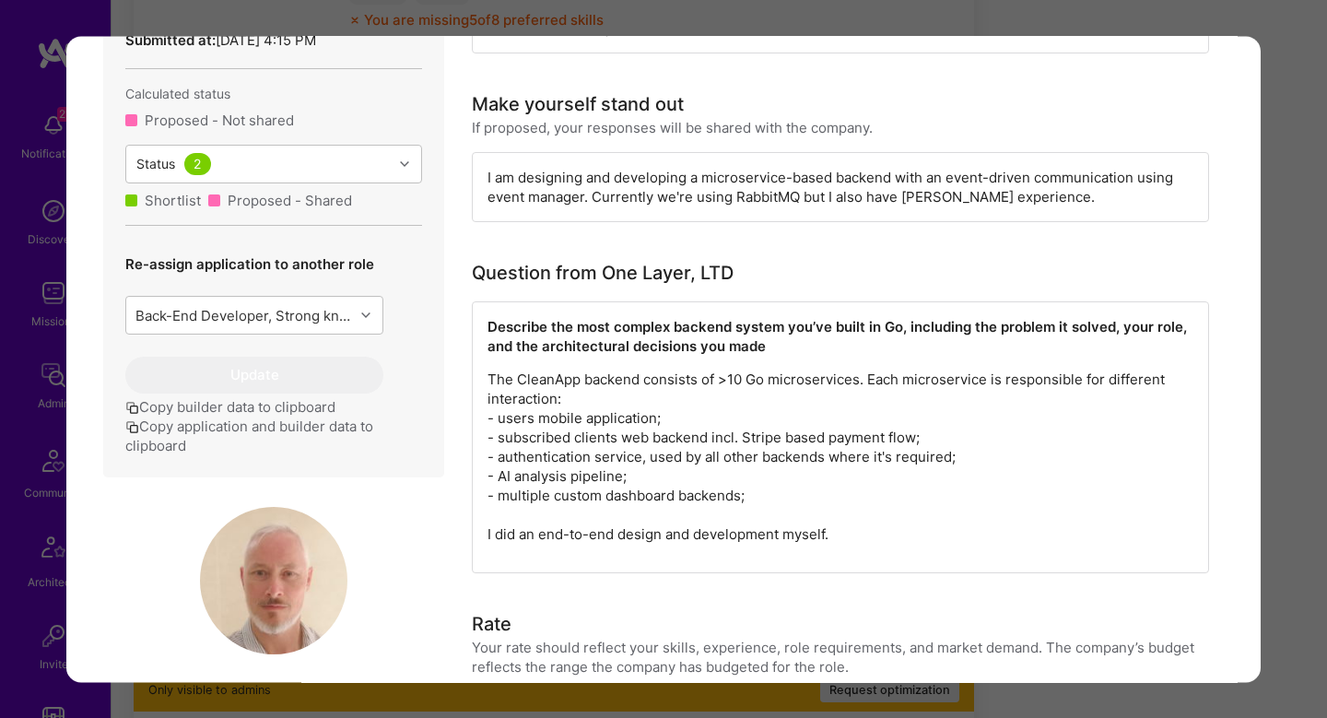
scroll to position [398, 0]
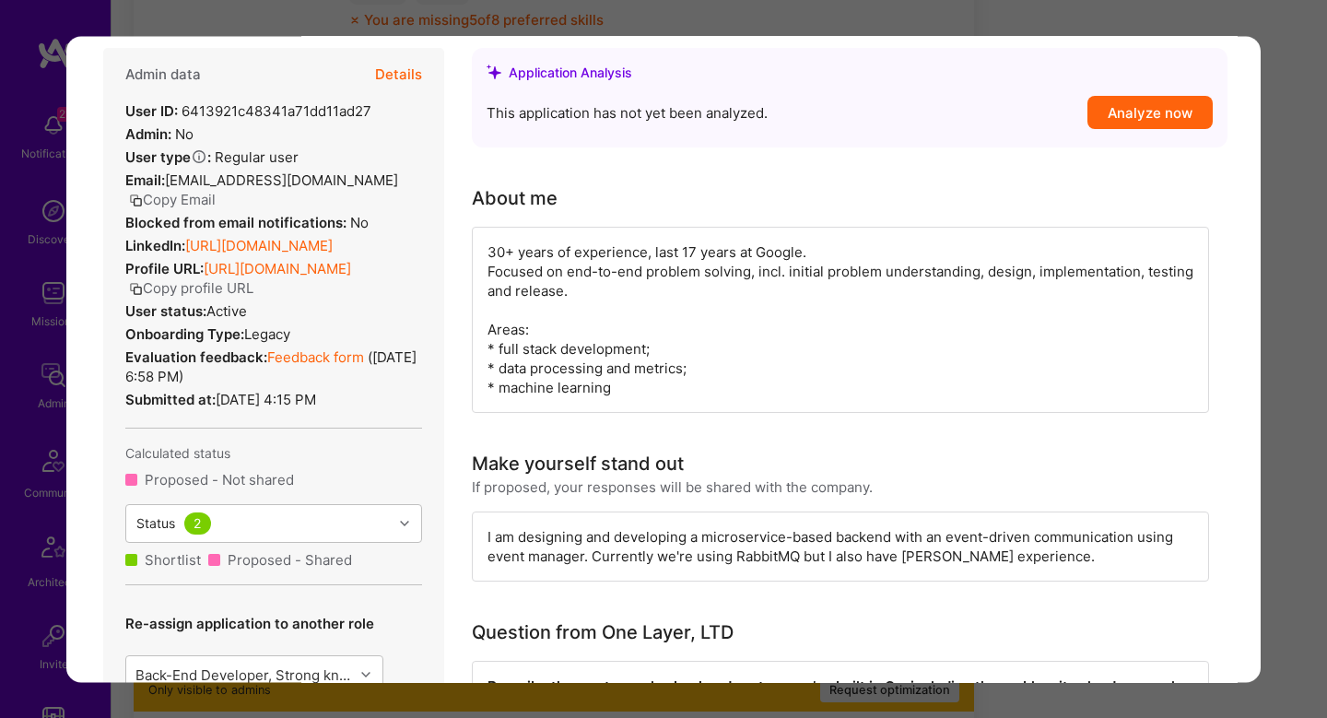
click at [1283, 362] on div "Application 5 of 16 Builder Missing Requirements Required Location See location…" at bounding box center [663, 359] width 1327 height 718
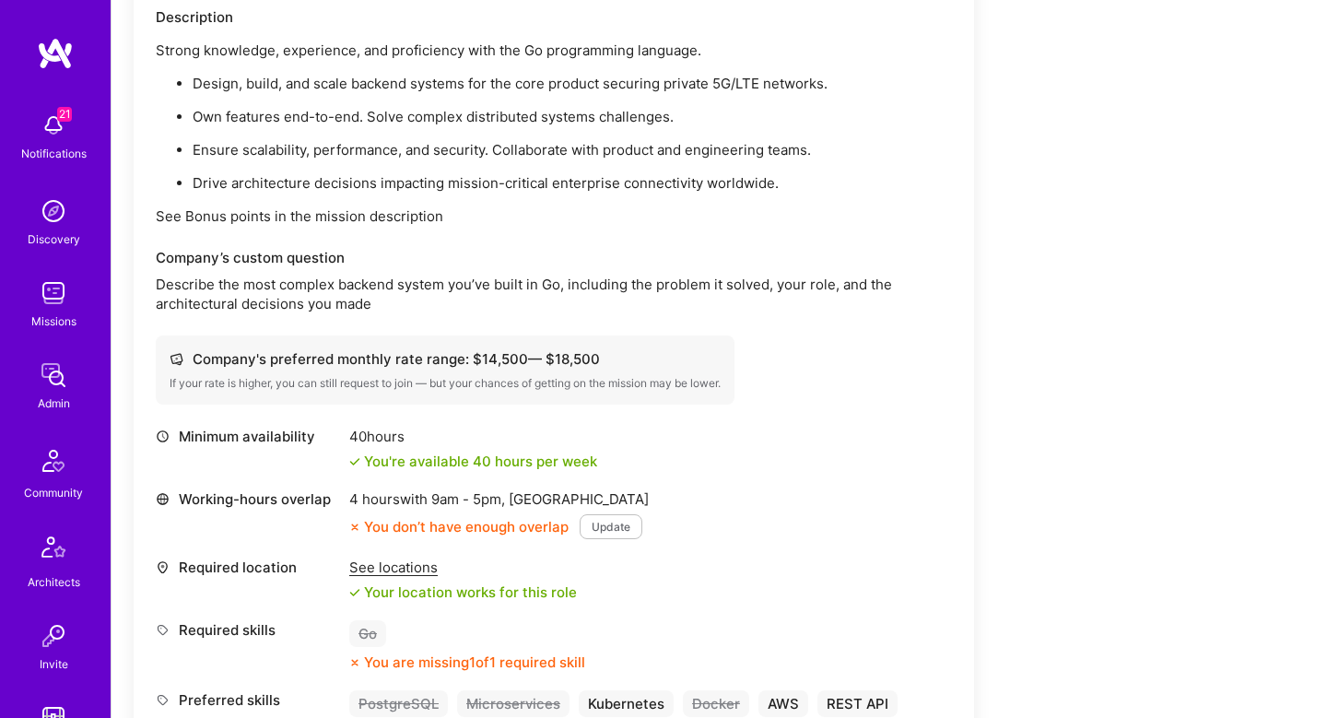
scroll to position [1468, 0]
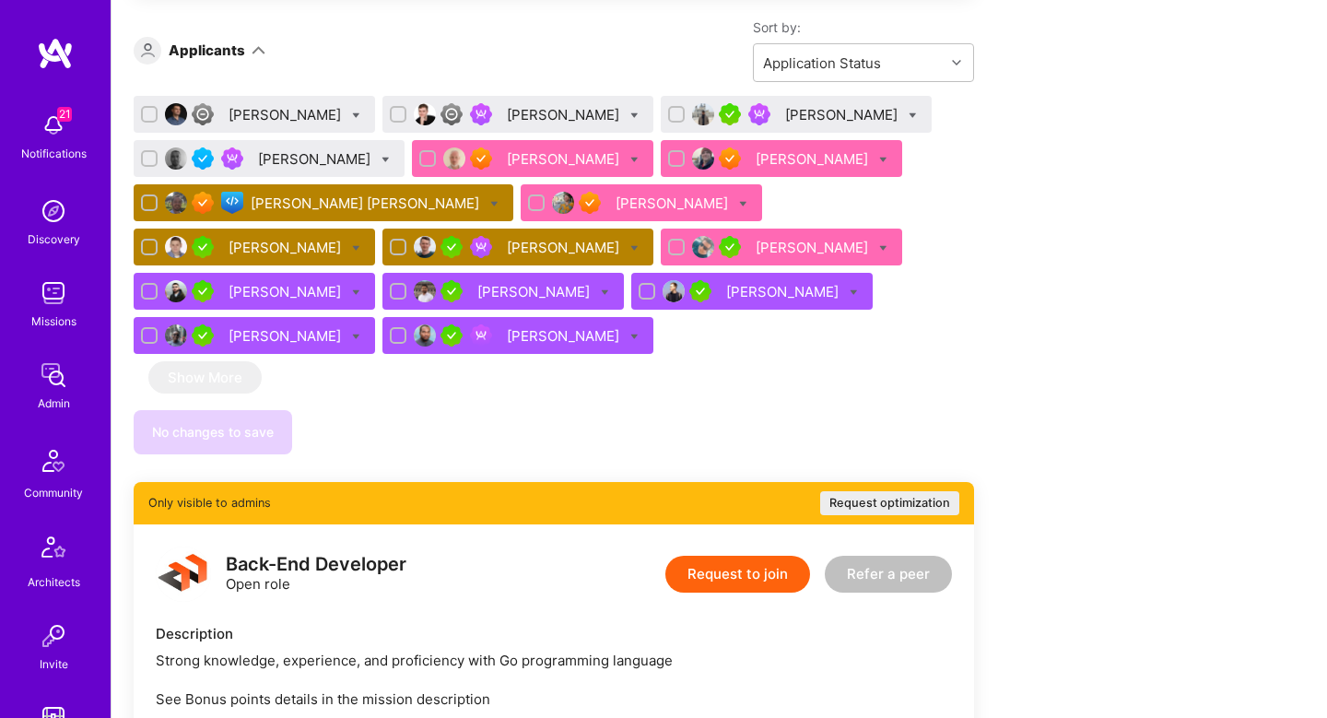
click at [616, 203] on div "Ori Avraham" at bounding box center [674, 203] width 116 height 19
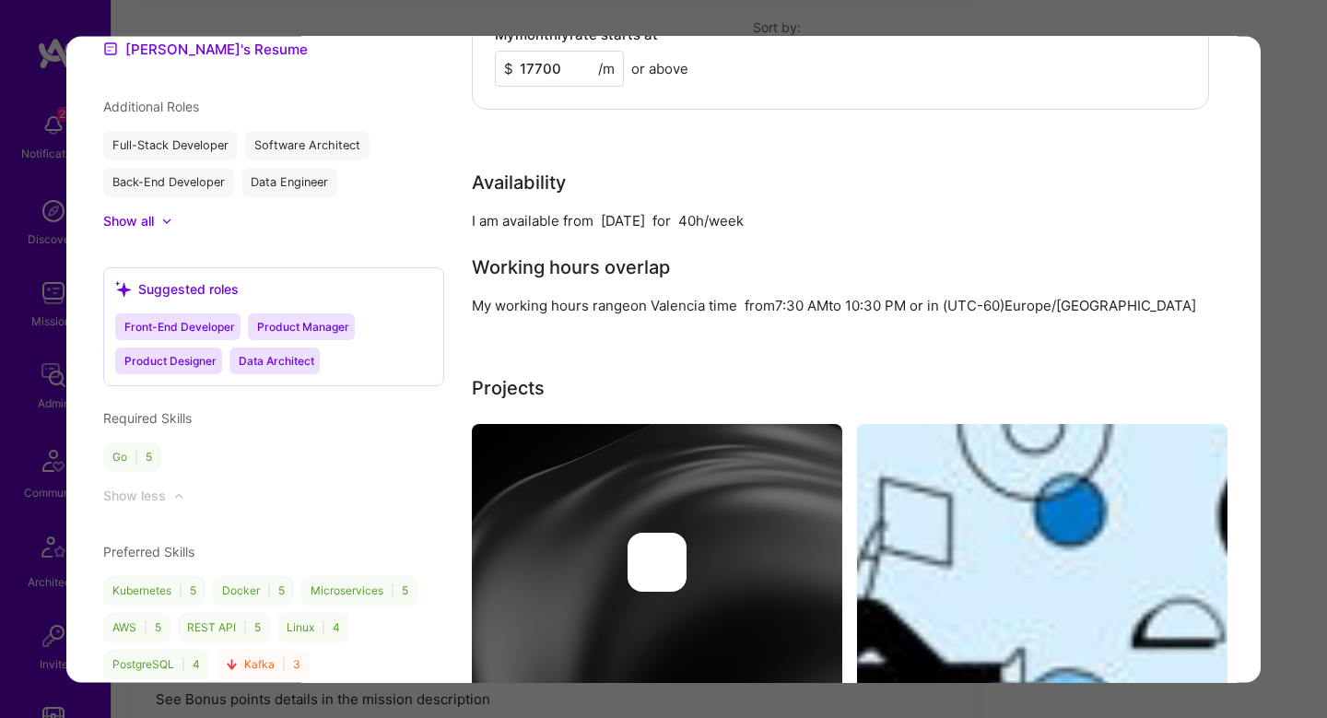
scroll to position [2079, 0]
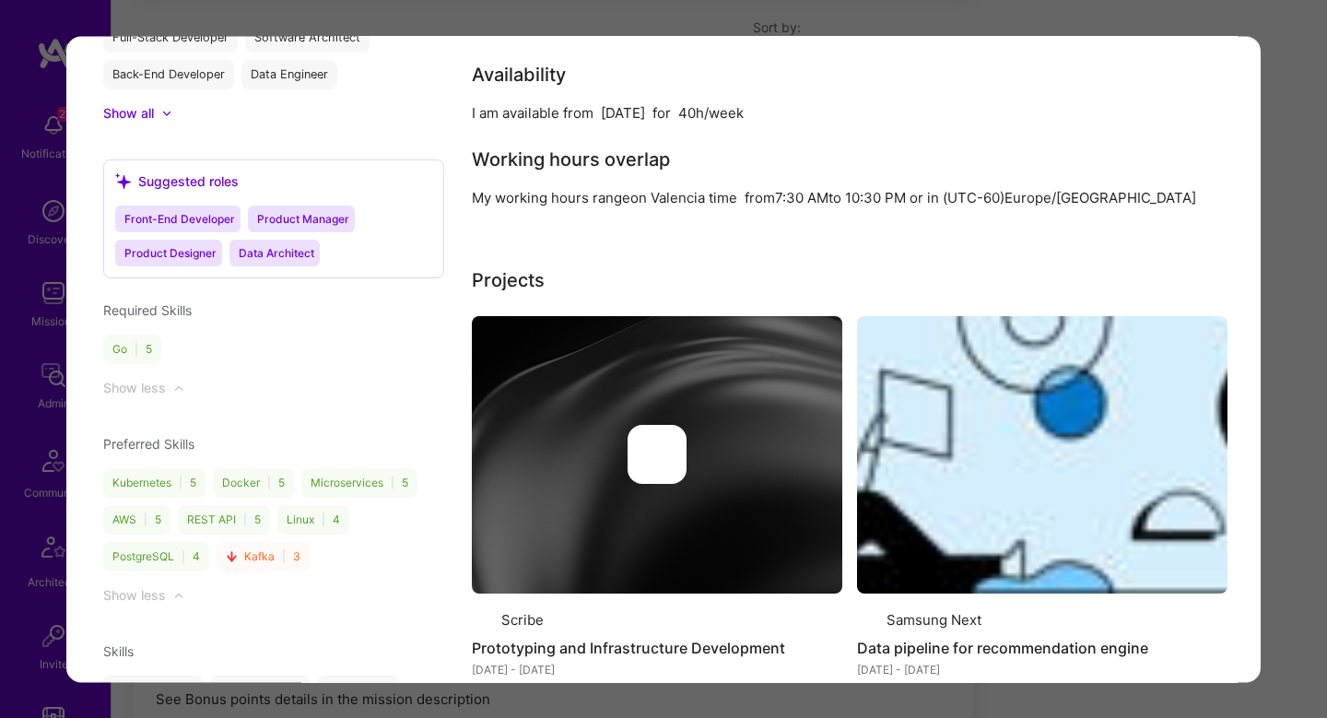
click at [1273, 287] on div "Application 8 of 16 Builder Missing Requirements Required Location See location…" at bounding box center [663, 359] width 1327 height 718
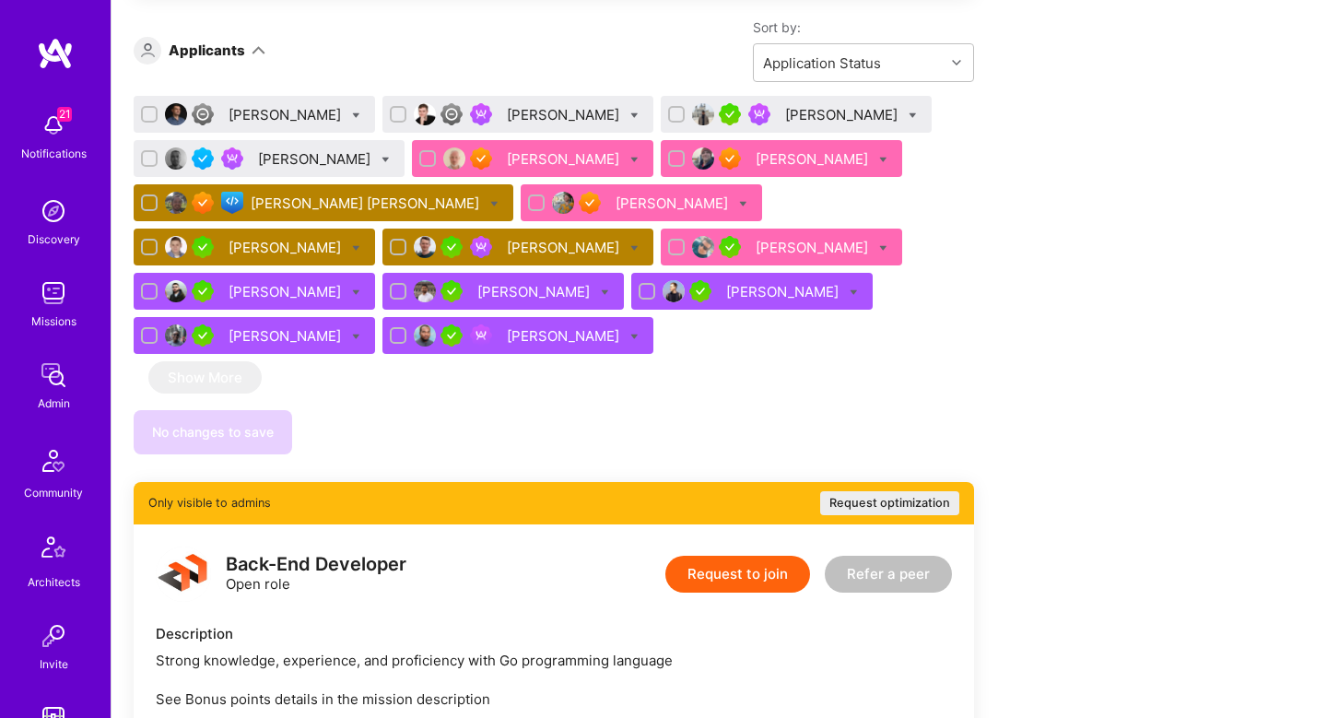
click at [785, 108] on div "Varun Desai" at bounding box center [843, 114] width 116 height 19
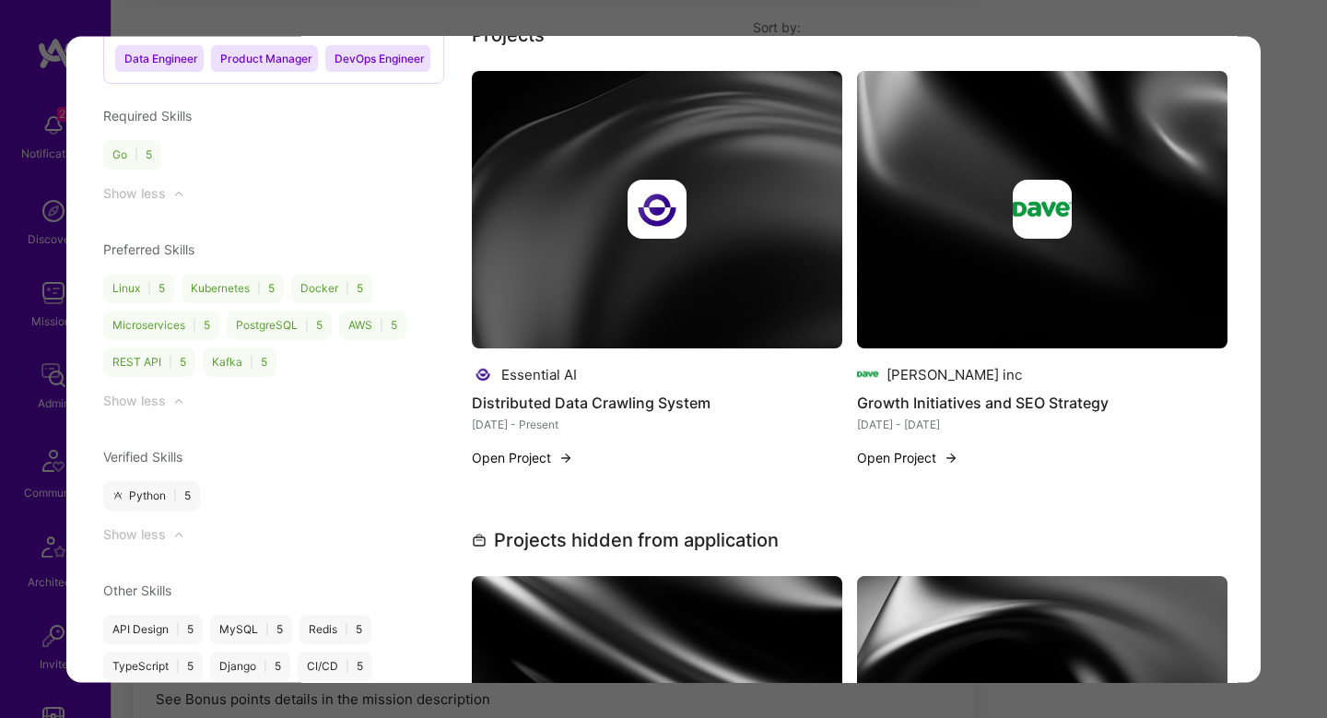
scroll to position [2084, 0]
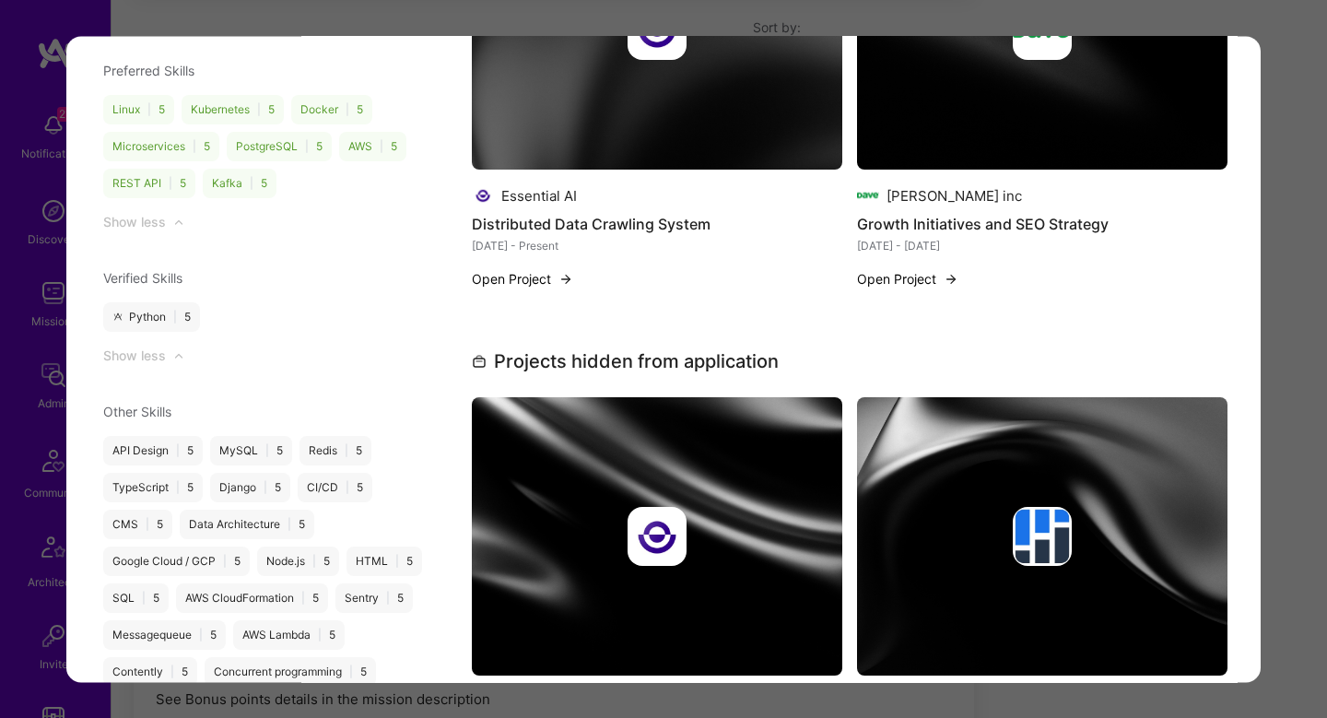
click at [1300, 160] on div "Application 3 of 16 Evaluation scores Expertise level Very good Interpersonal s…" at bounding box center [663, 359] width 1327 height 718
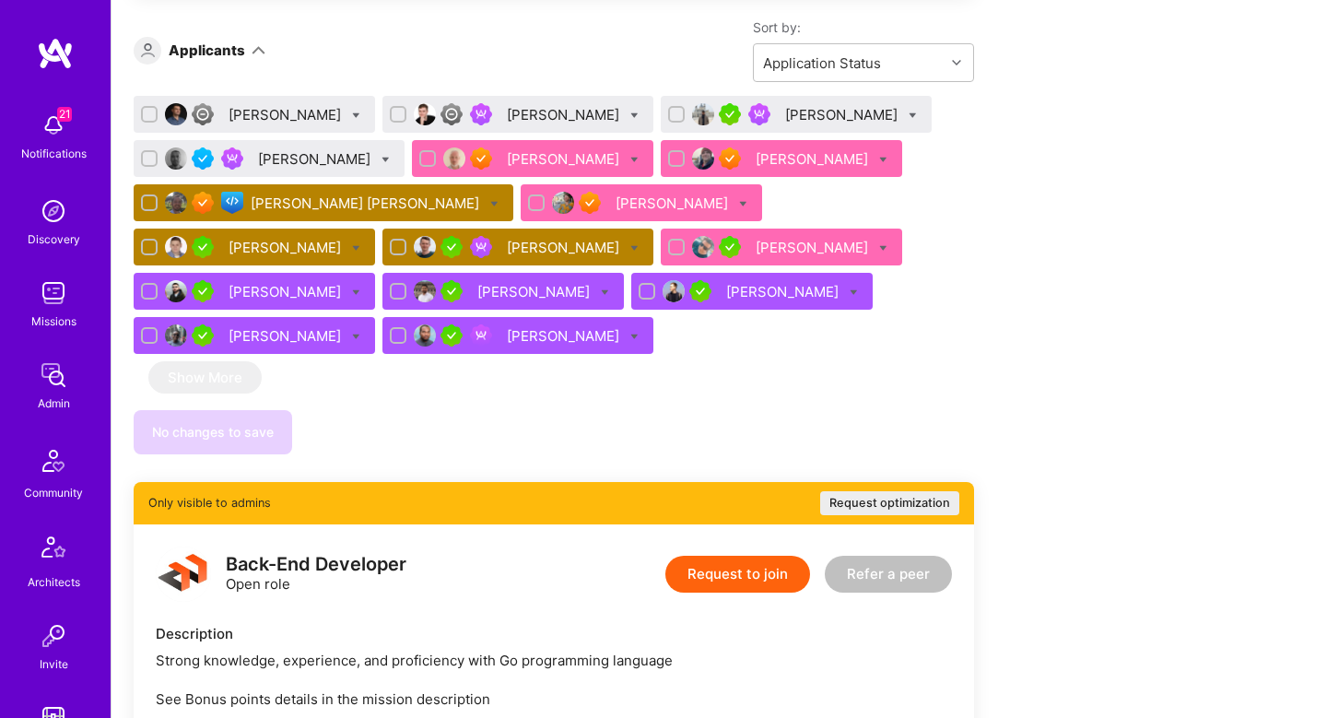
click at [785, 110] on div "Varun Desai" at bounding box center [843, 114] width 116 height 19
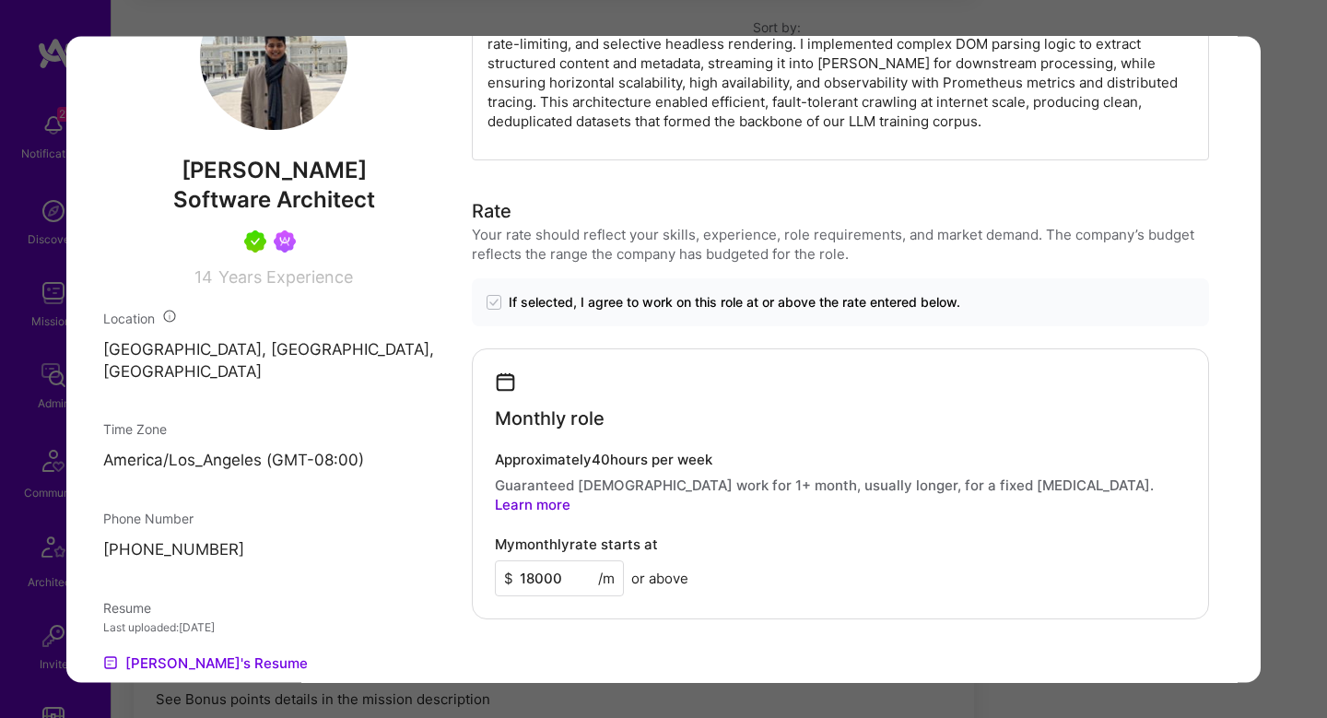
scroll to position [1021, 0]
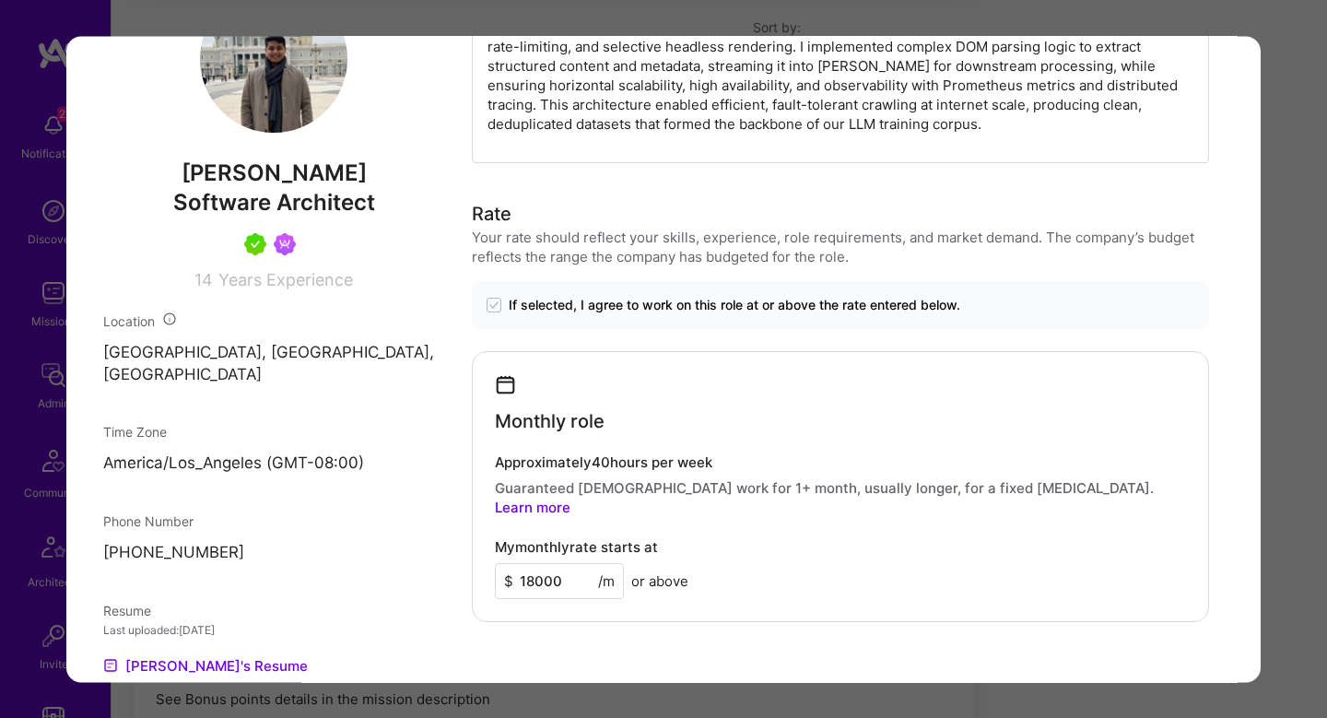
click at [1279, 338] on div "Application 3 of 16 Evaluation scores Expertise level Very good Interpersonal s…" at bounding box center [663, 359] width 1327 height 718
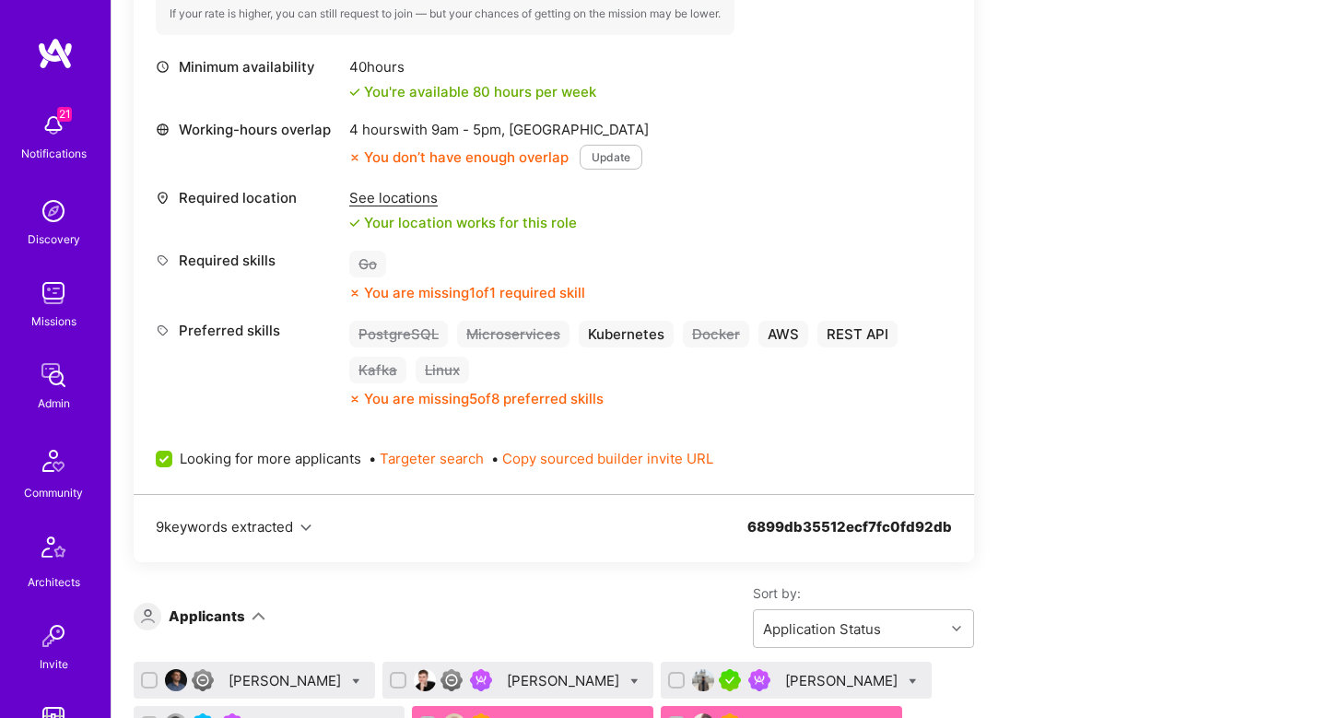
scroll to position [1477, 0]
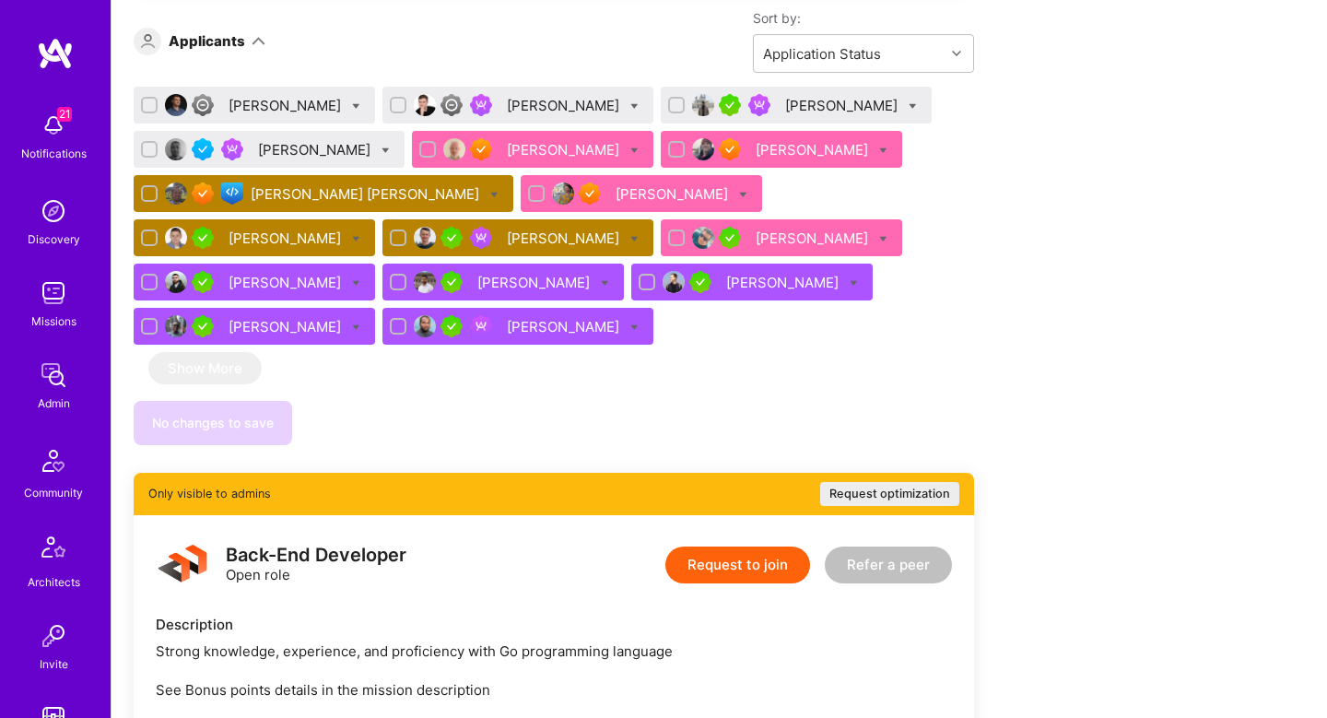
click at [345, 273] on div "Gurgen Hayrapetyan" at bounding box center [287, 282] width 116 height 19
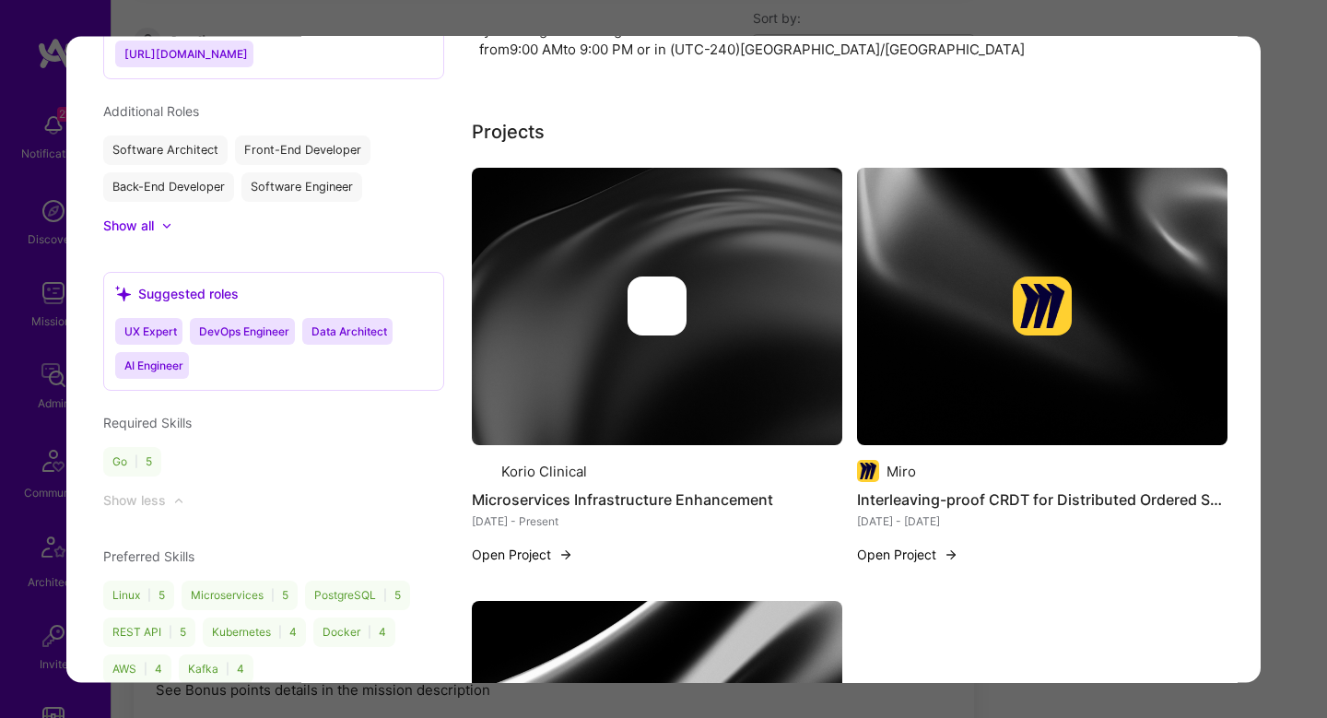
scroll to position [2049, 0]
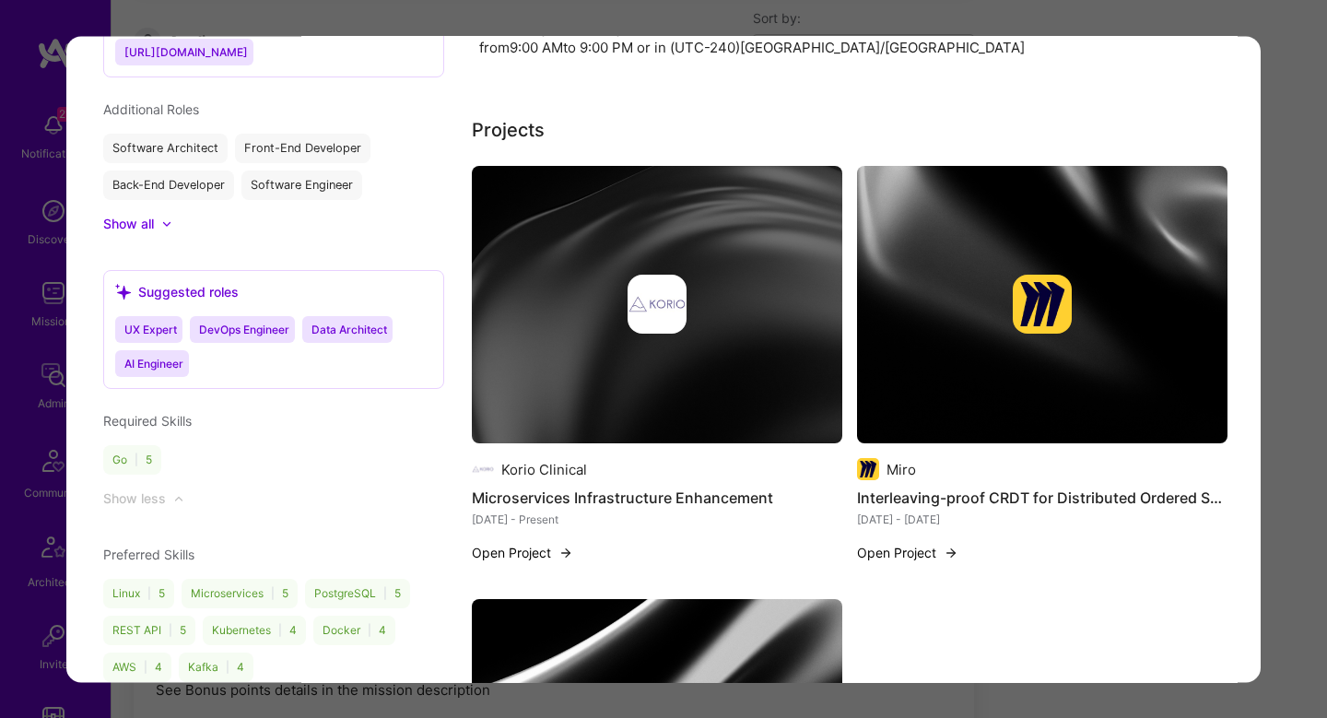
click at [978, 276] on div "modal" at bounding box center [1042, 305] width 371 height 59
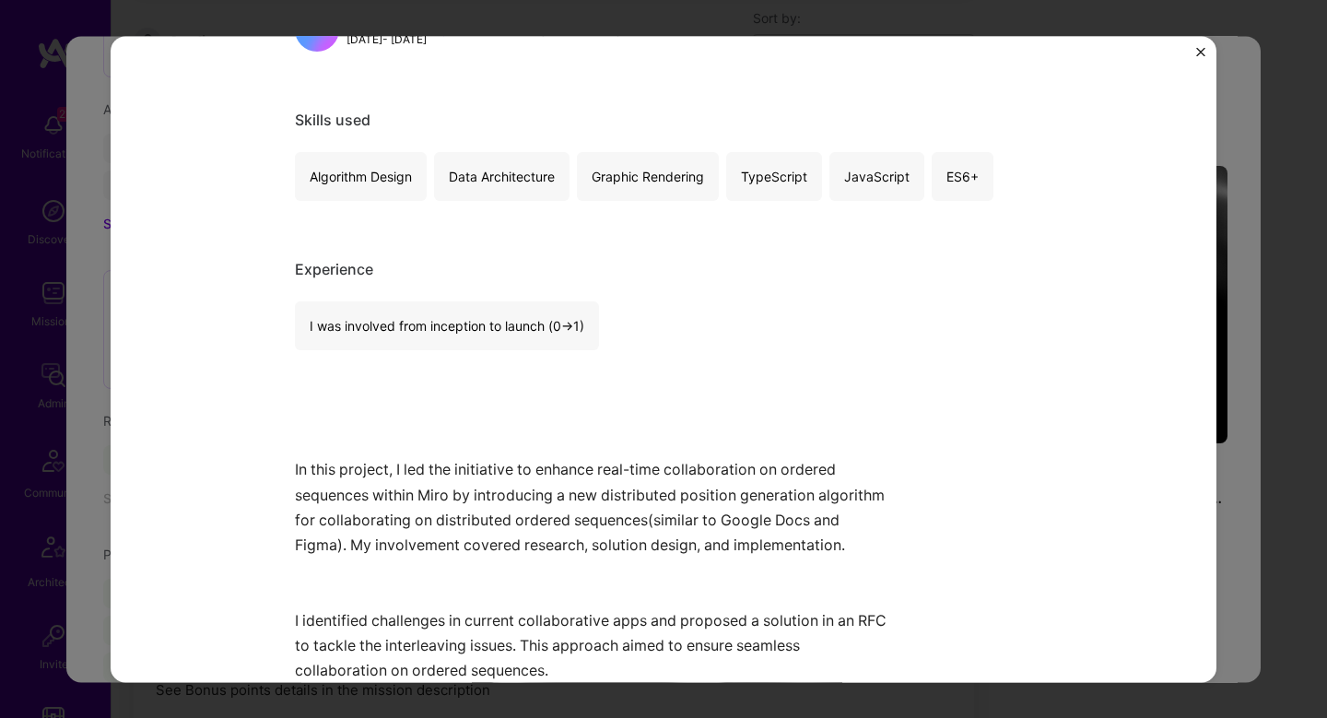
scroll to position [201, 0]
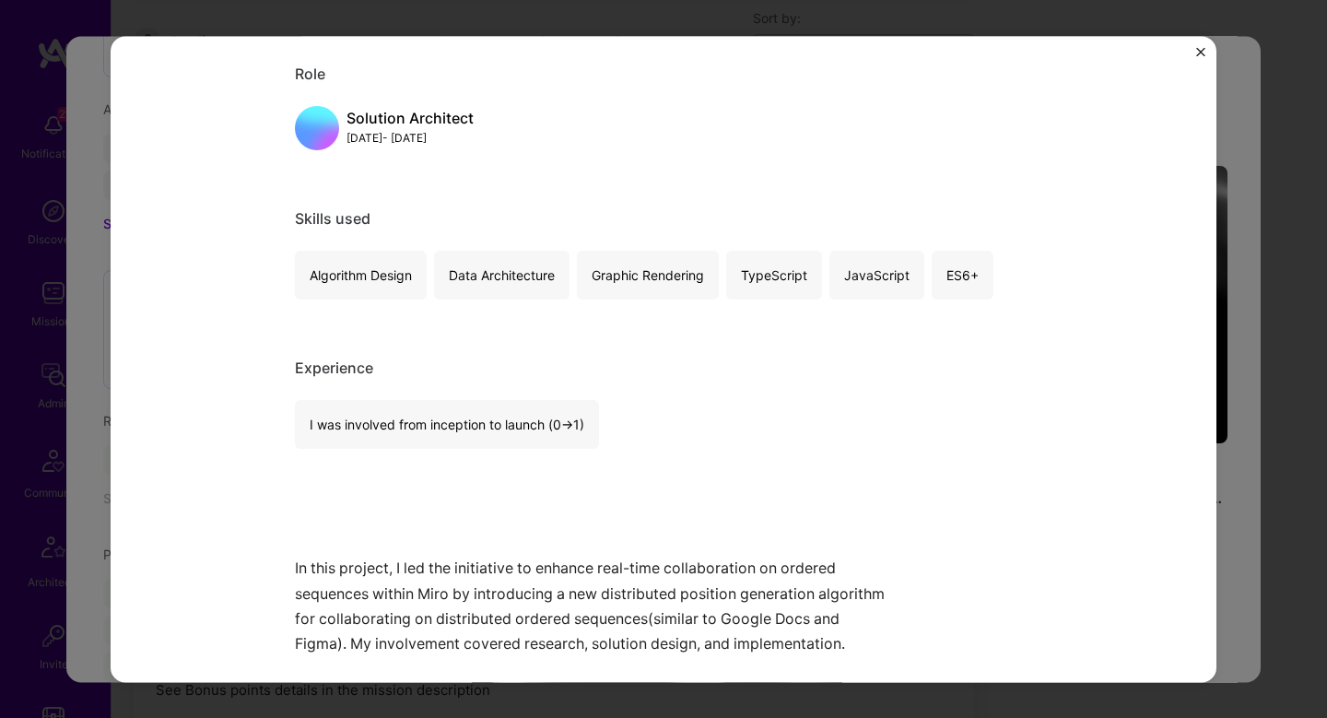
click at [1227, 339] on div "Interleaving-proof CRDT for Distributed Ordered Sequences Miro Future of Work R…" at bounding box center [663, 359] width 1327 height 718
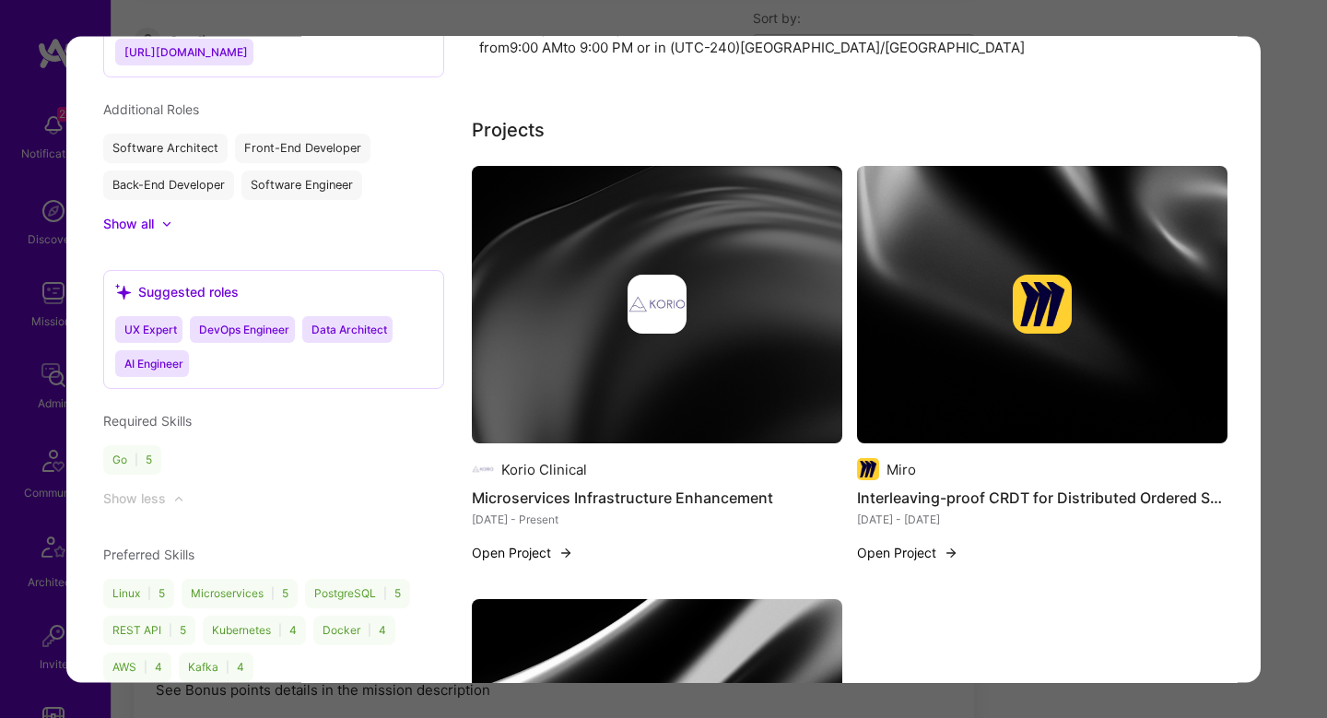
click at [669, 276] on img "modal" at bounding box center [657, 305] width 59 height 59
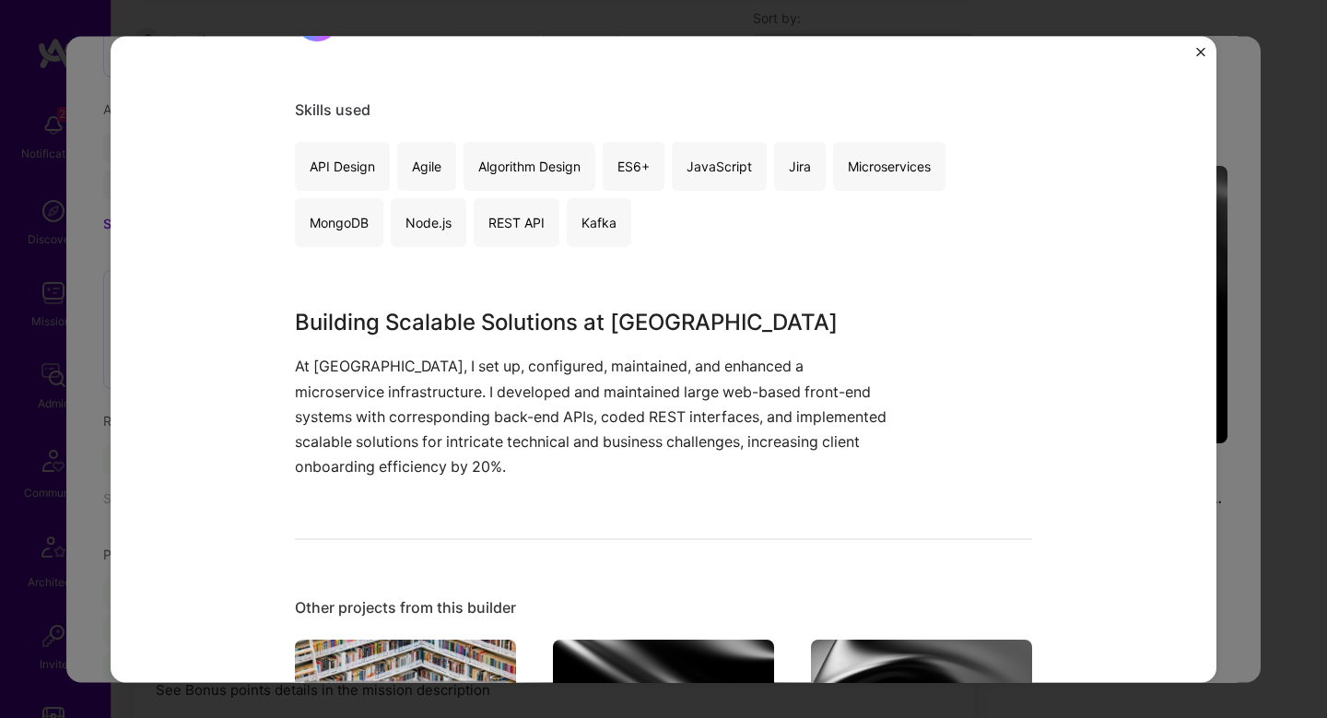
scroll to position [308, 0]
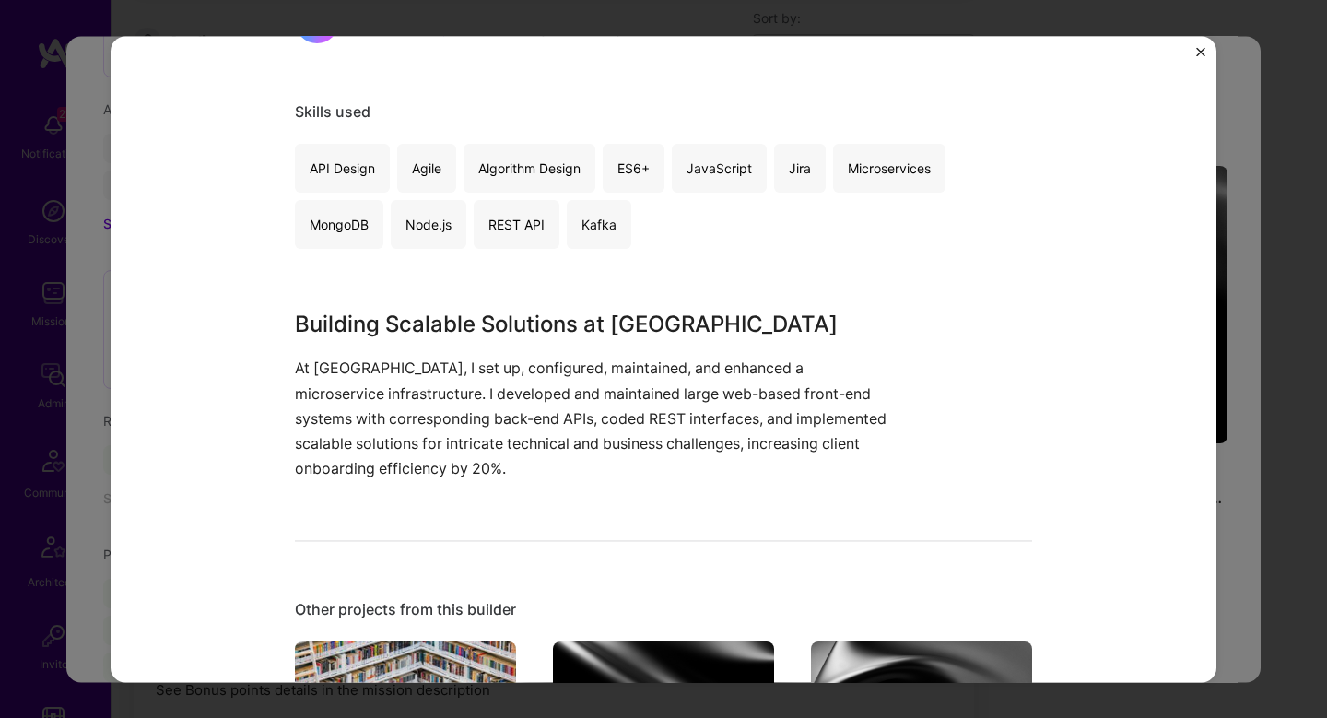
click at [1233, 376] on div "Microservices Infrastructure Enhancement Korio Clinical Enterprise Software, Sa…" at bounding box center [663, 359] width 1327 height 718
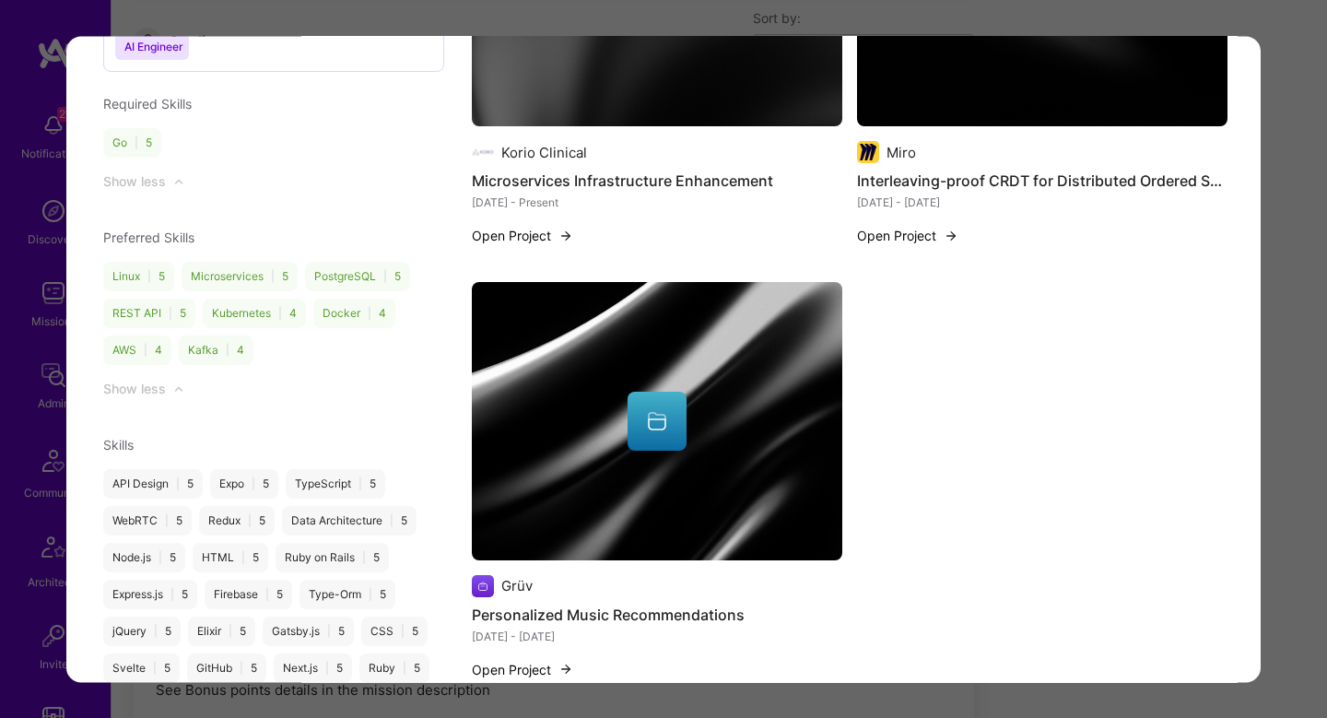
scroll to position [2367, 0]
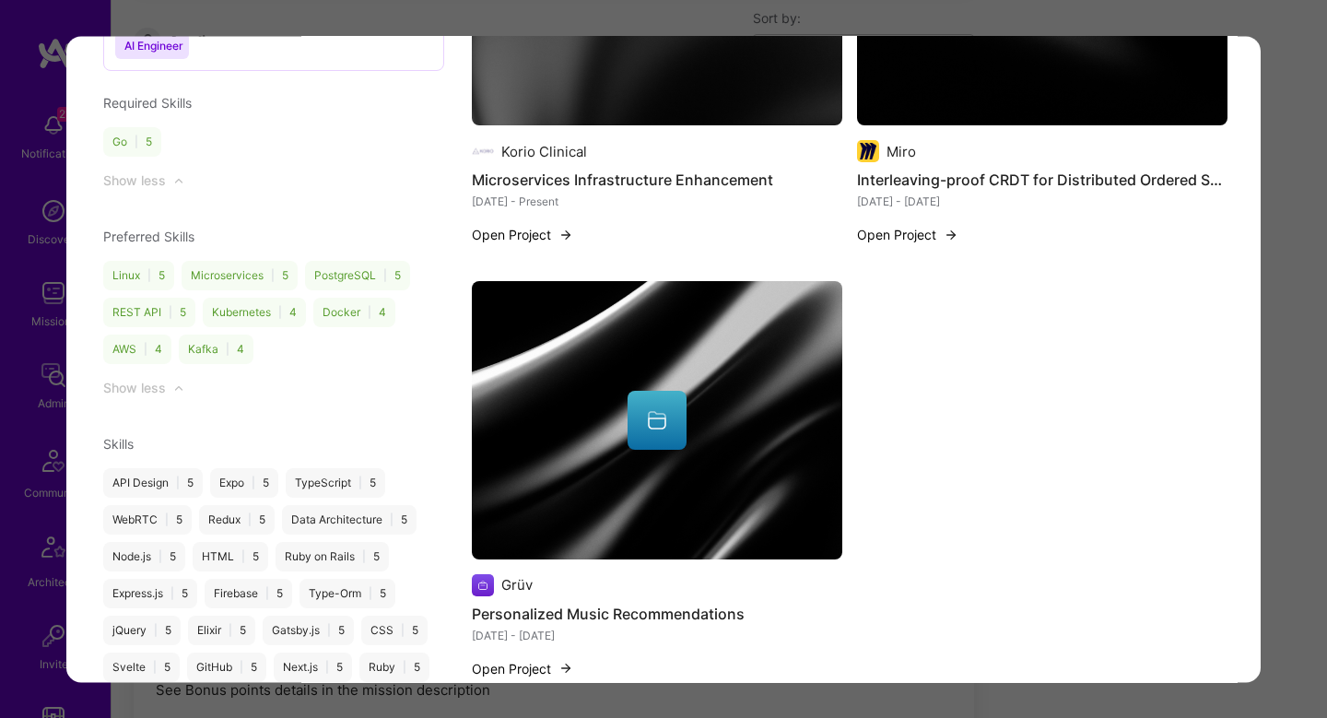
click at [738, 401] on img "modal" at bounding box center [657, 420] width 371 height 278
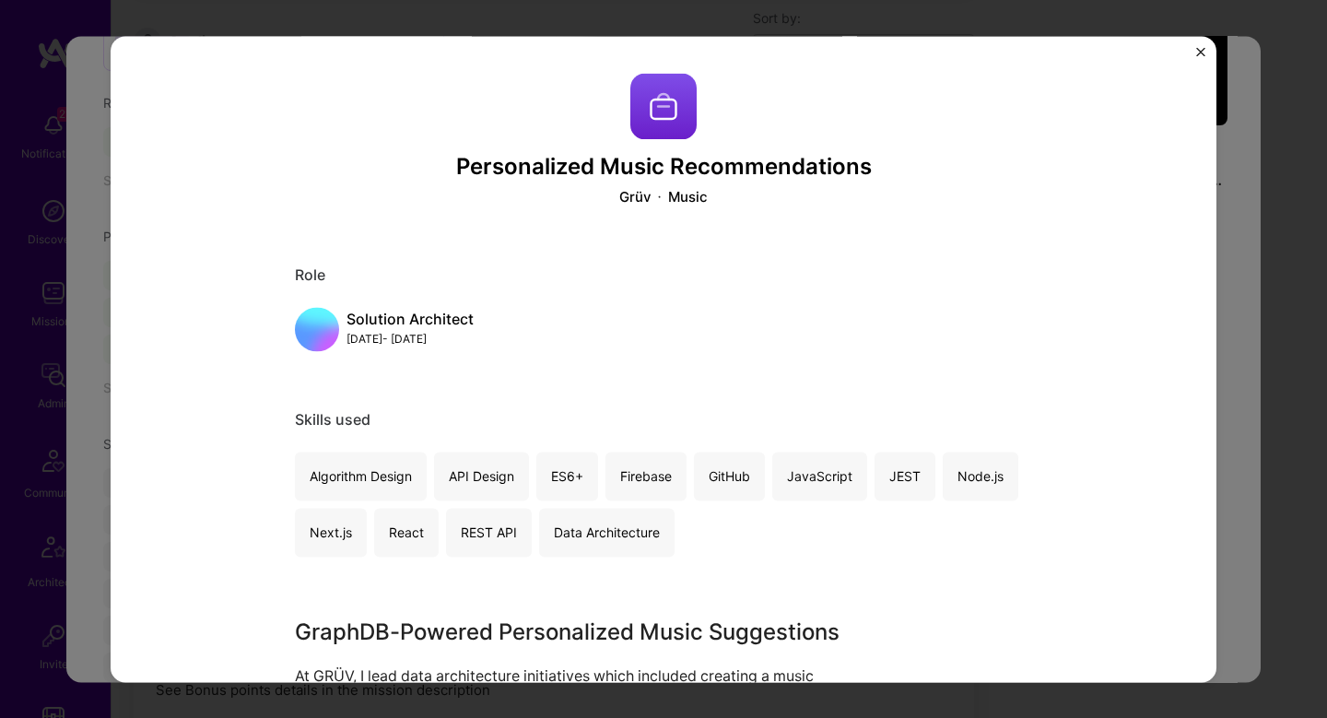
click at [1245, 395] on div "Personalized Music Recommendations Grüv Music Role Solution Architect Jun, 2019…" at bounding box center [663, 359] width 1327 height 718
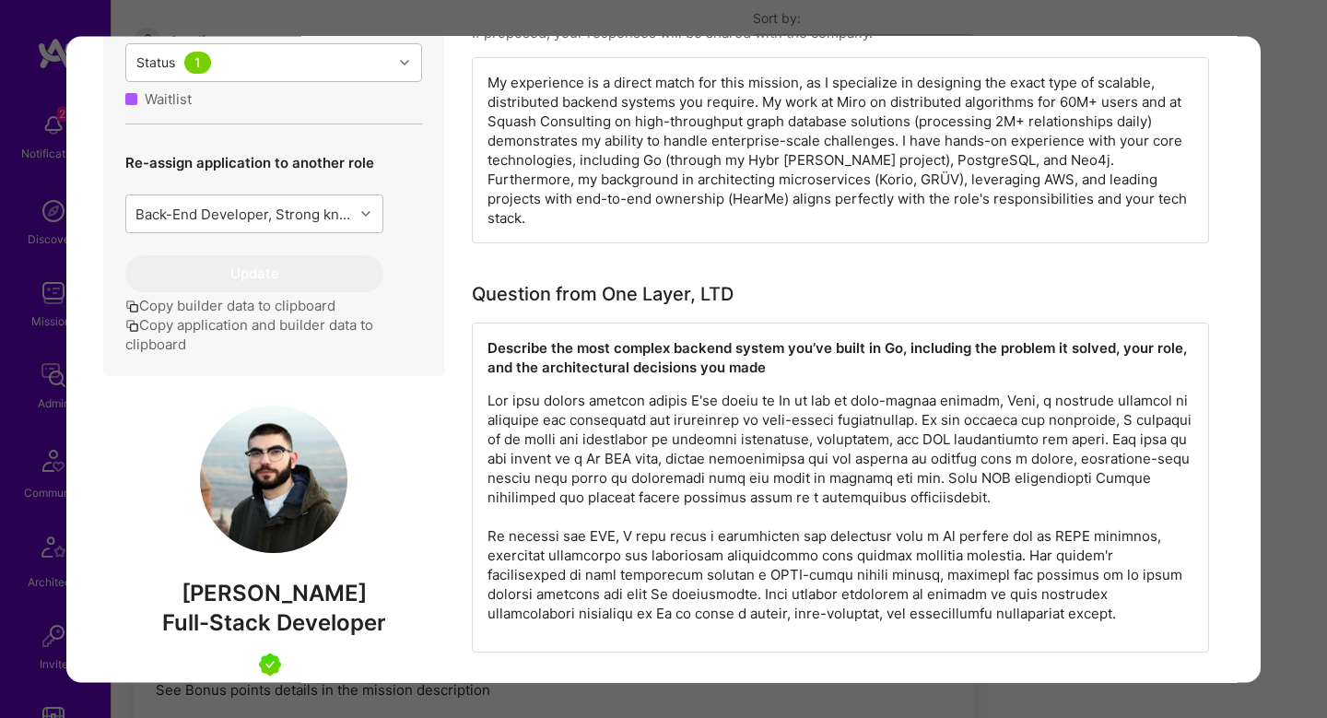
scroll to position [760, 0]
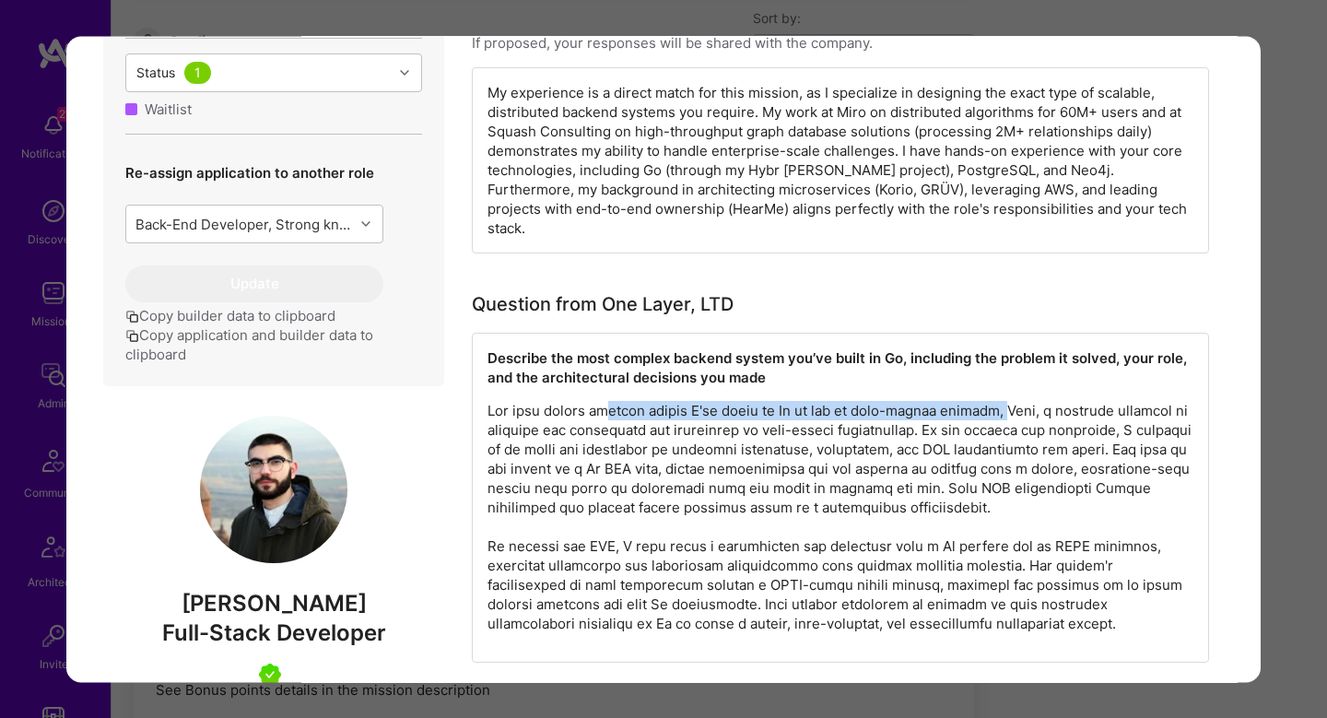
drag, startPoint x: 612, startPoint y: 394, endPoint x: 1007, endPoint y: 395, distance: 394.6
click at [1007, 401] on p "modal" at bounding box center [841, 517] width 706 height 232
click at [752, 401] on p "modal" at bounding box center [841, 517] width 706 height 232
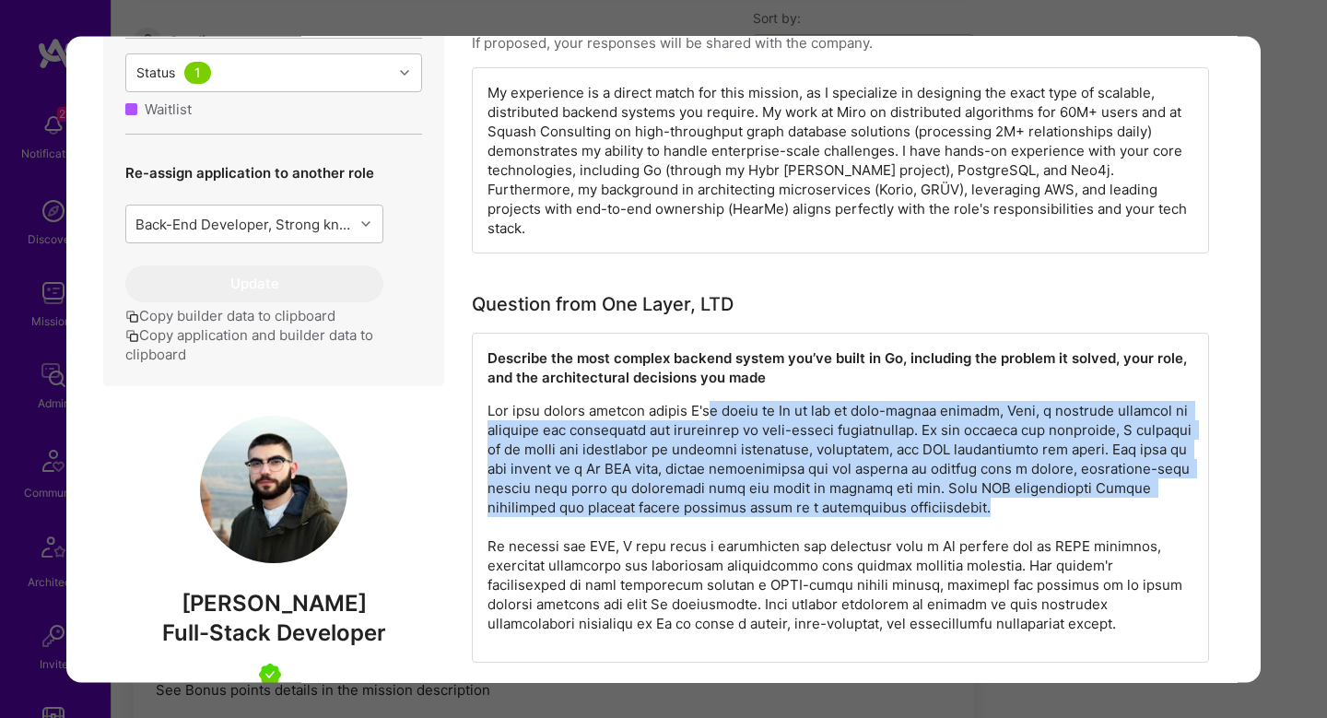
drag, startPoint x: 726, startPoint y: 395, endPoint x: 1101, endPoint y: 487, distance: 385.2
click at [1101, 487] on p "modal" at bounding box center [841, 517] width 706 height 232
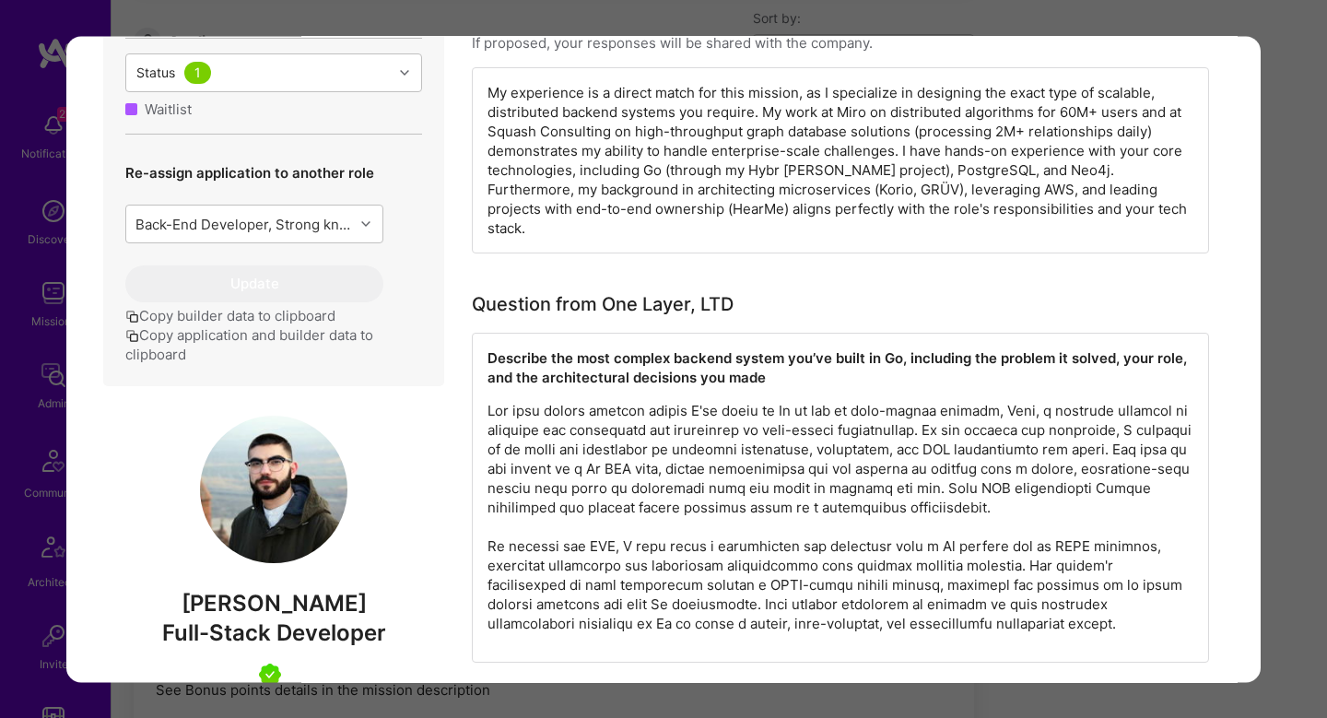
click at [760, 539] on p "modal" at bounding box center [841, 517] width 706 height 232
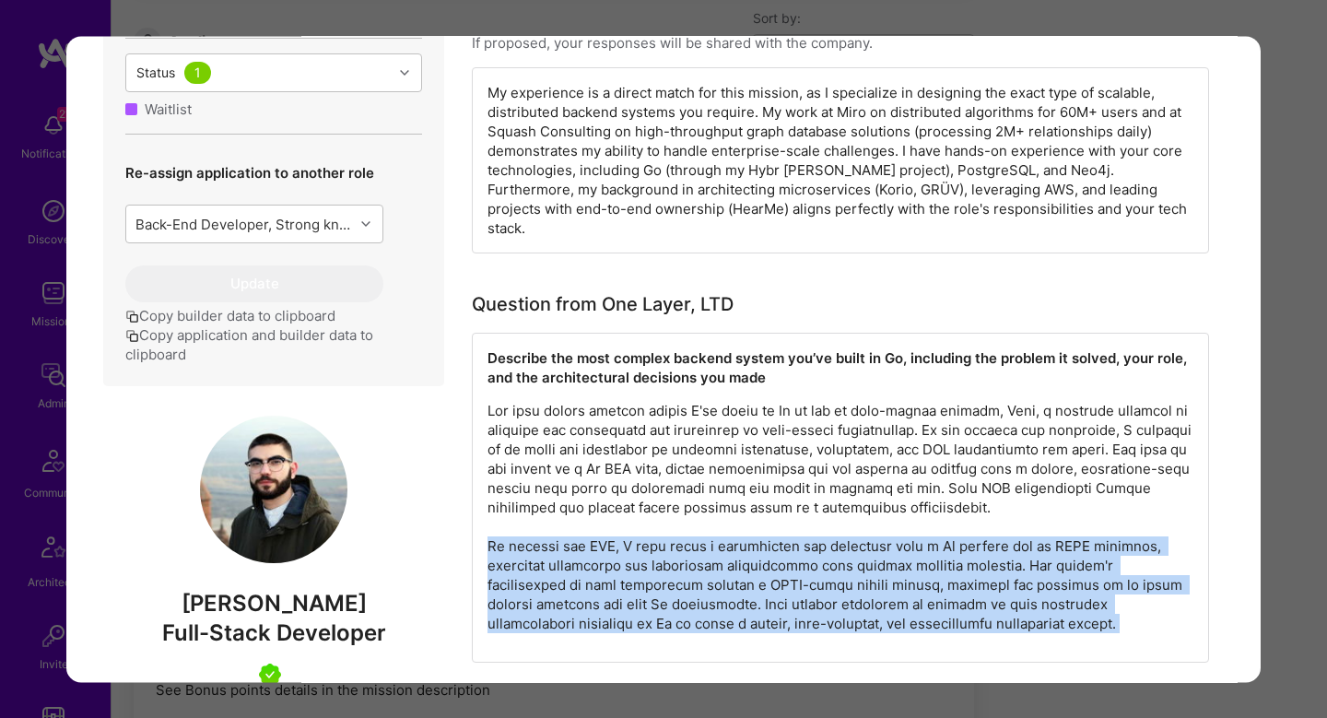
click at [760, 539] on p "modal" at bounding box center [841, 517] width 706 height 232
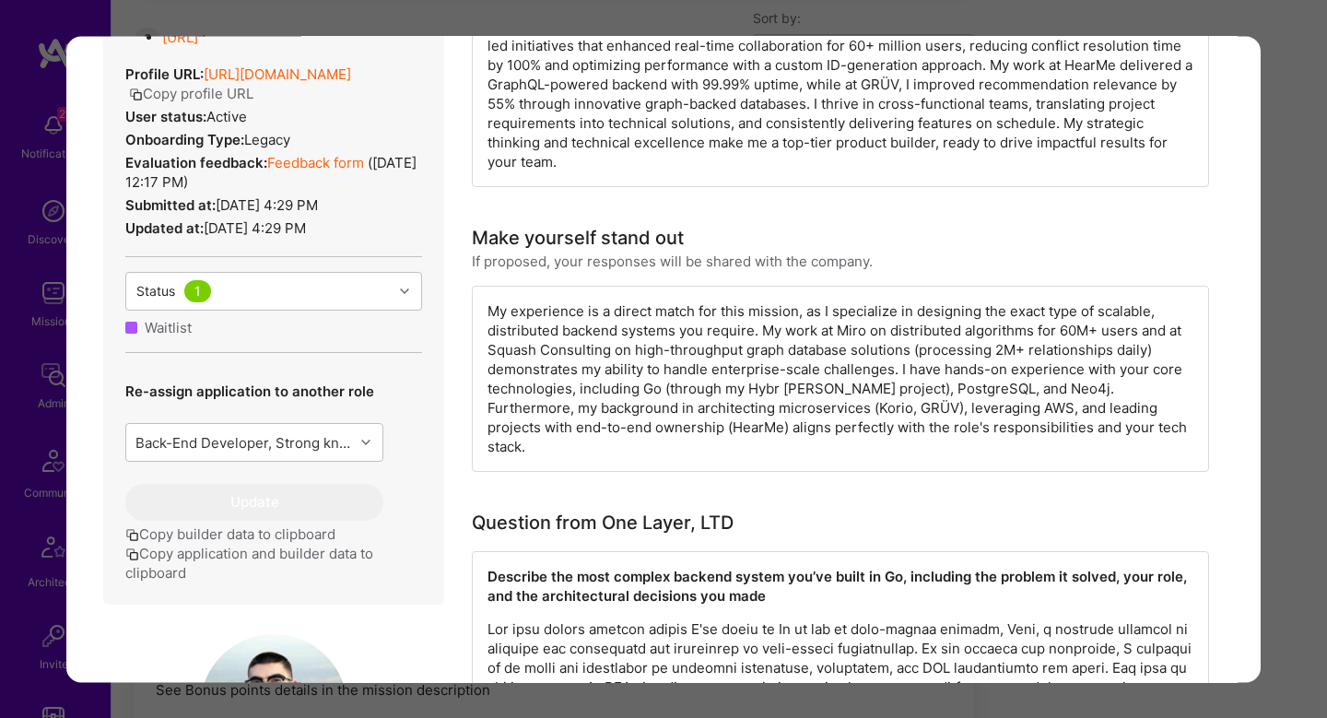
scroll to position [336, 0]
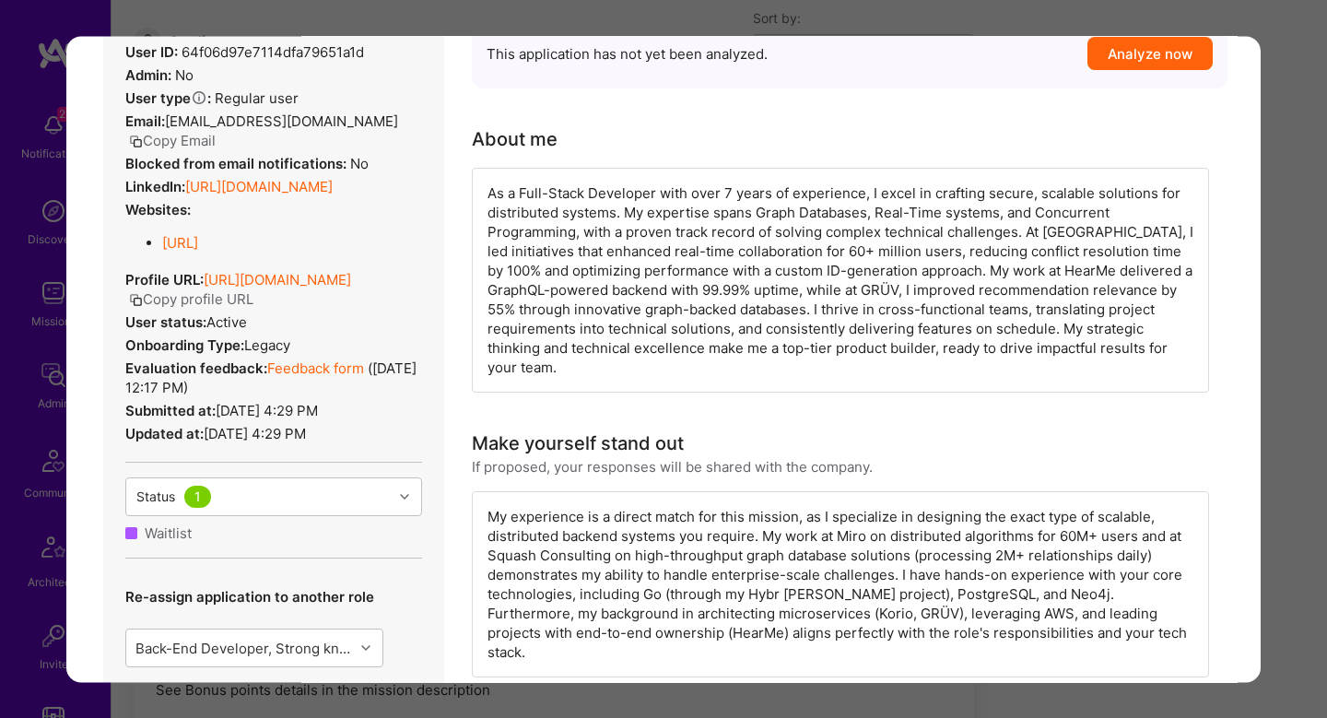
click at [760, 539] on div "My experience is a direct match for this mission, as I specialize in designing …" at bounding box center [840, 584] width 737 height 186
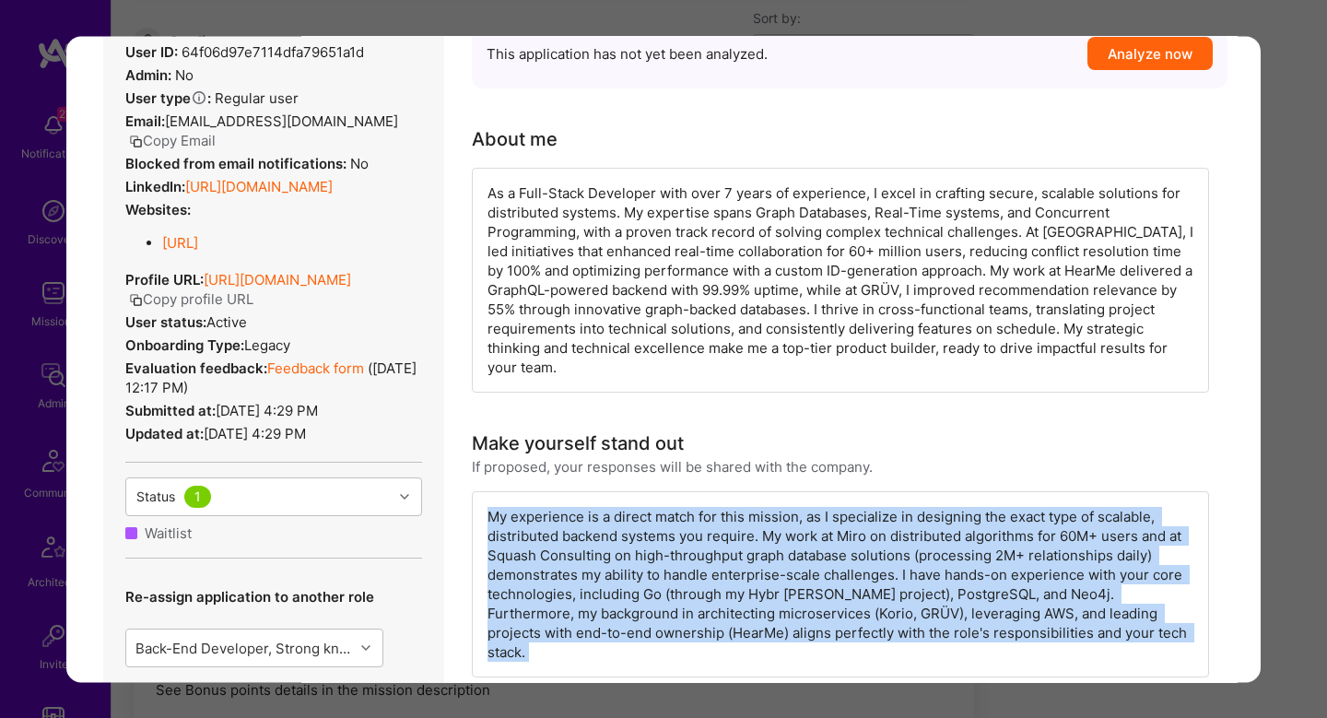
click at [760, 539] on div "My experience is a direct match for this mission, as I specialize in designing …" at bounding box center [840, 584] width 737 height 186
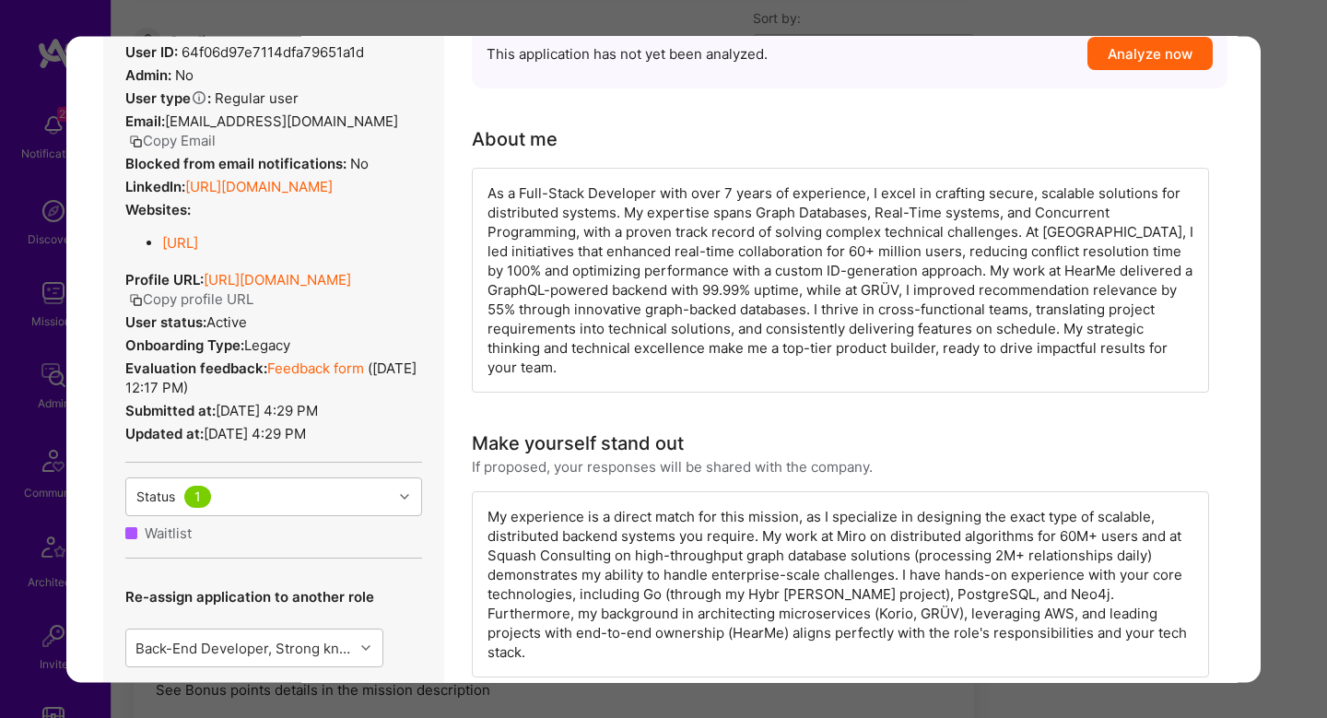
click at [962, 207] on div "As a Full-Stack Developer with over 7 years of experience, I excel in crafting …" at bounding box center [840, 280] width 737 height 225
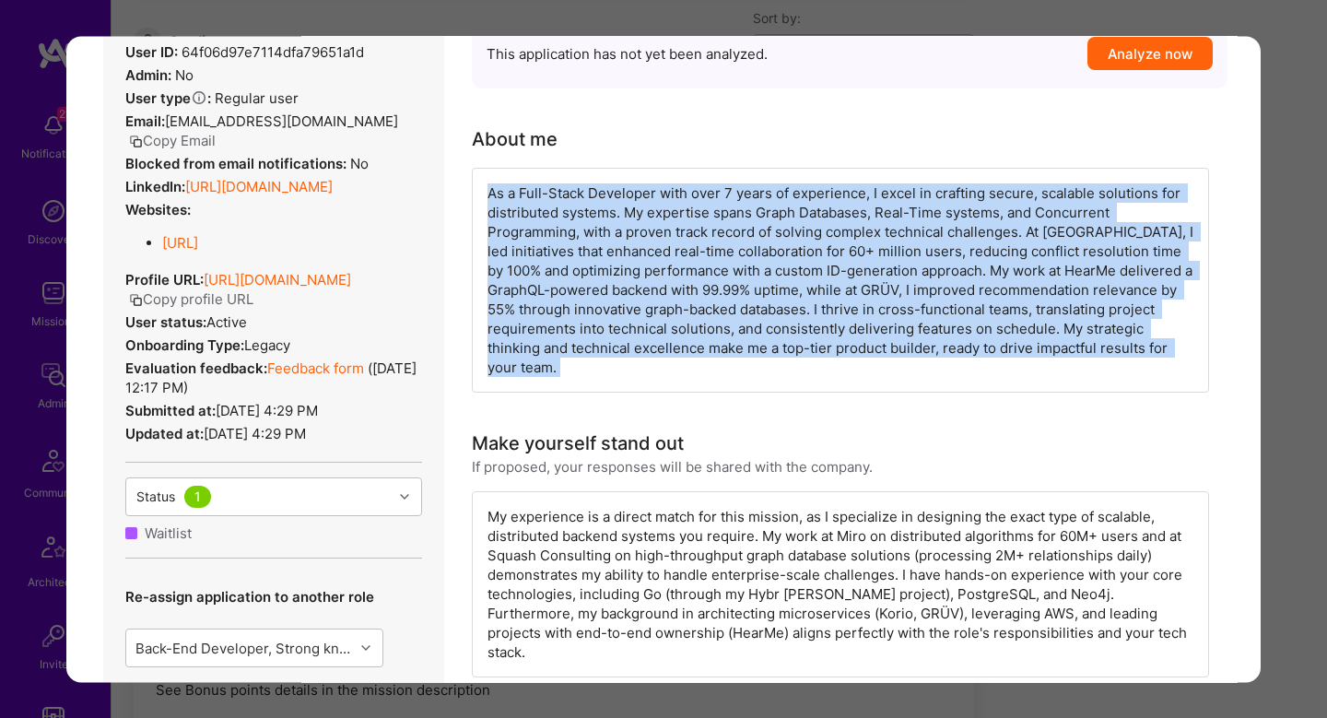
click at [962, 207] on div "As a Full-Stack Developer with over 7 years of experience, I excel in crafting …" at bounding box center [840, 280] width 737 height 225
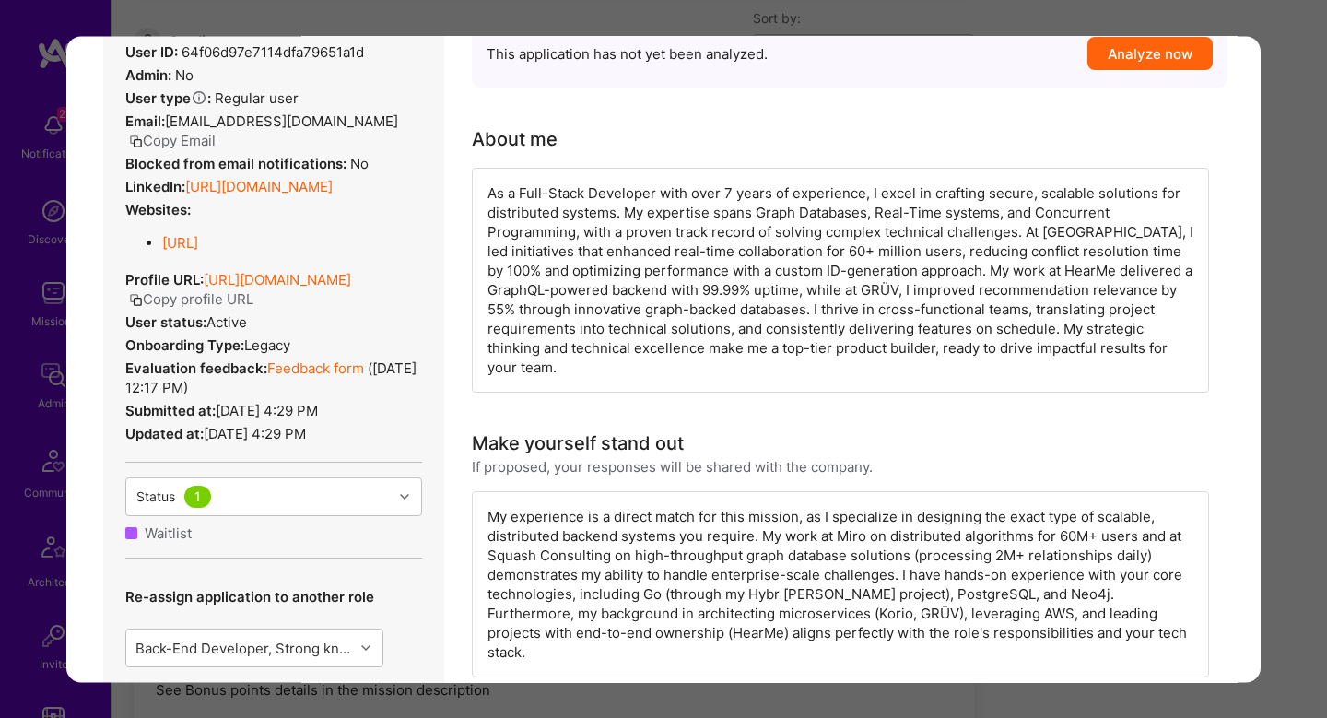
click at [1281, 378] on div "Application 12 of 16 Builder Missing Requirements Required Location See locatio…" at bounding box center [663, 359] width 1327 height 718
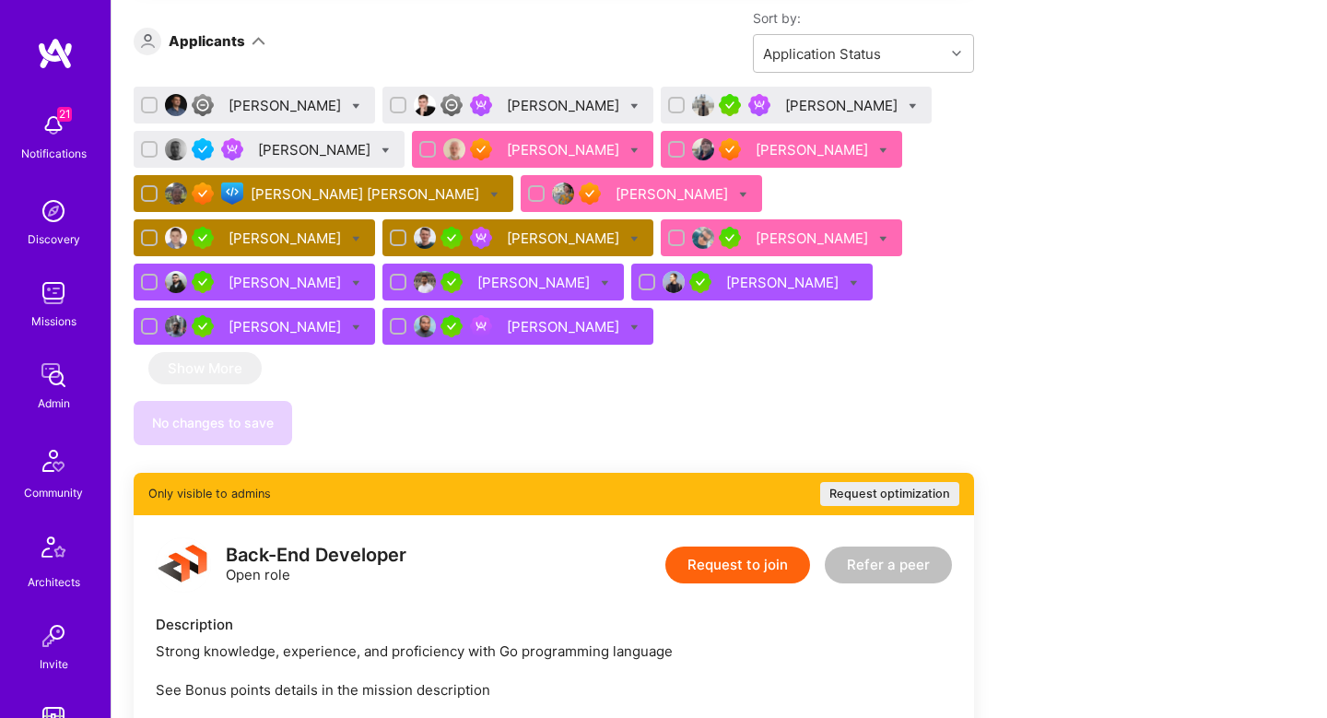
click at [739, 195] on icon at bounding box center [743, 195] width 8 height 8
checkbox input "true"
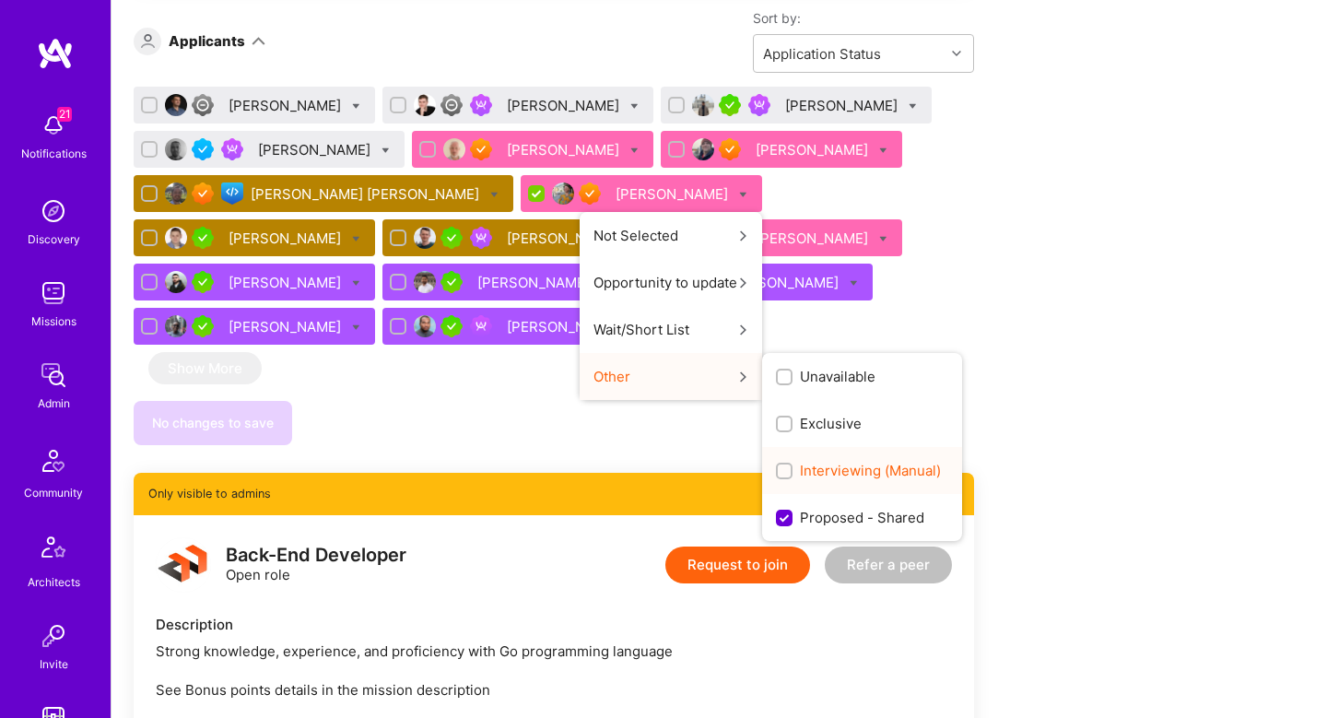
click at [800, 465] on span "Interviewing (Manual)" at bounding box center [870, 470] width 141 height 19
click at [780, 466] on input "Interviewing (Manual)" at bounding box center [786, 472] width 13 height 13
checkbox input "true"
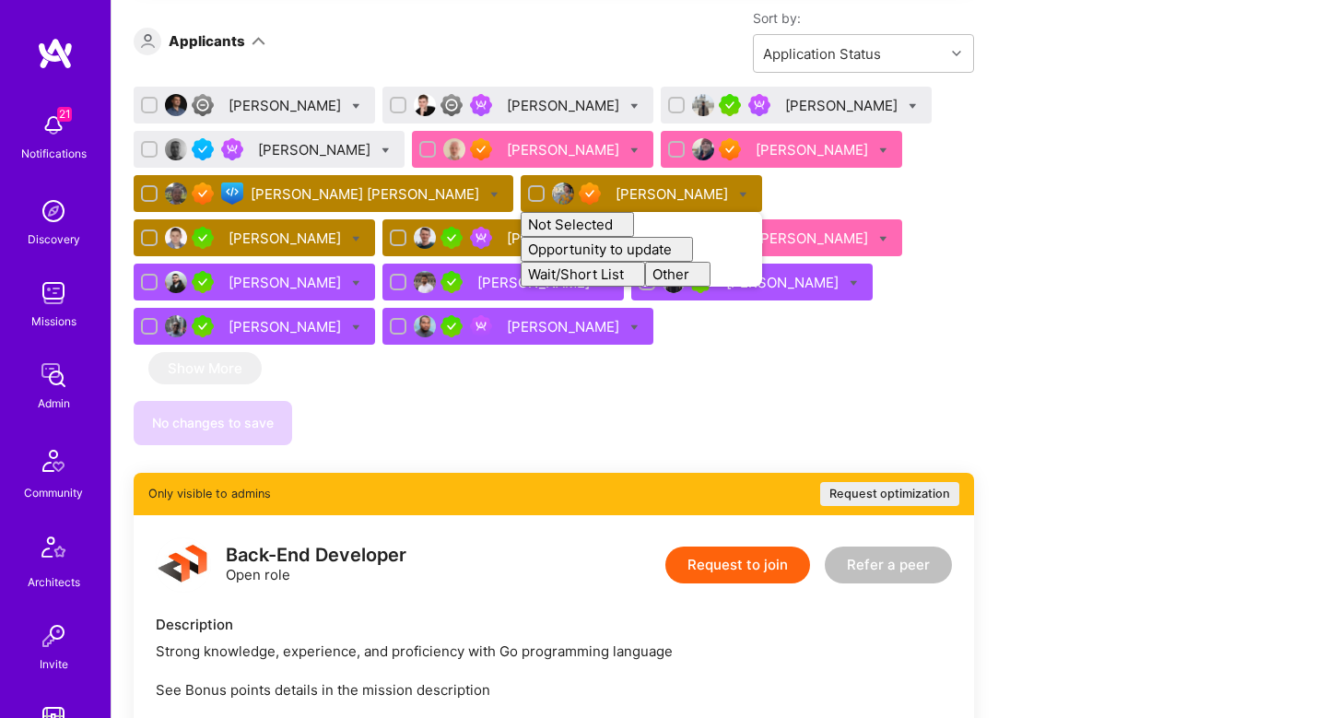
click at [489, 405] on div "No changes to save" at bounding box center [554, 423] width 841 height 44
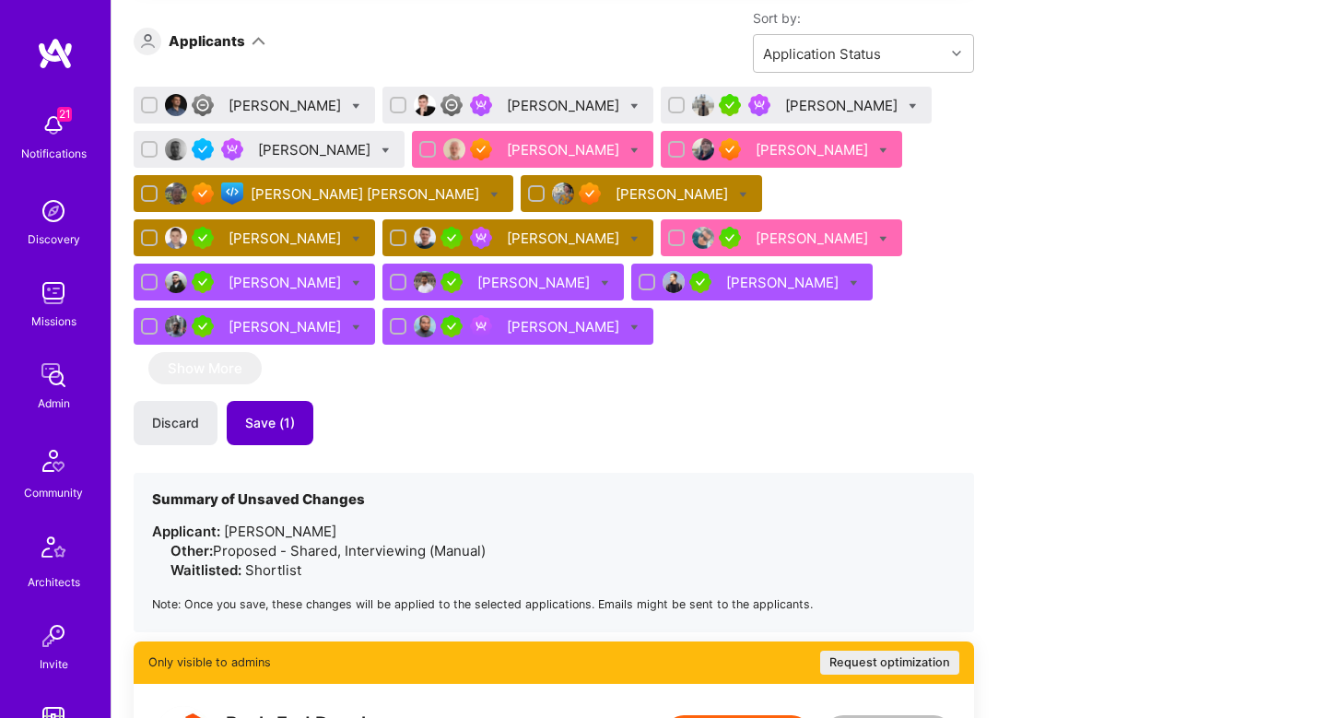
click at [272, 437] on button "Save (1)" at bounding box center [270, 423] width 87 height 44
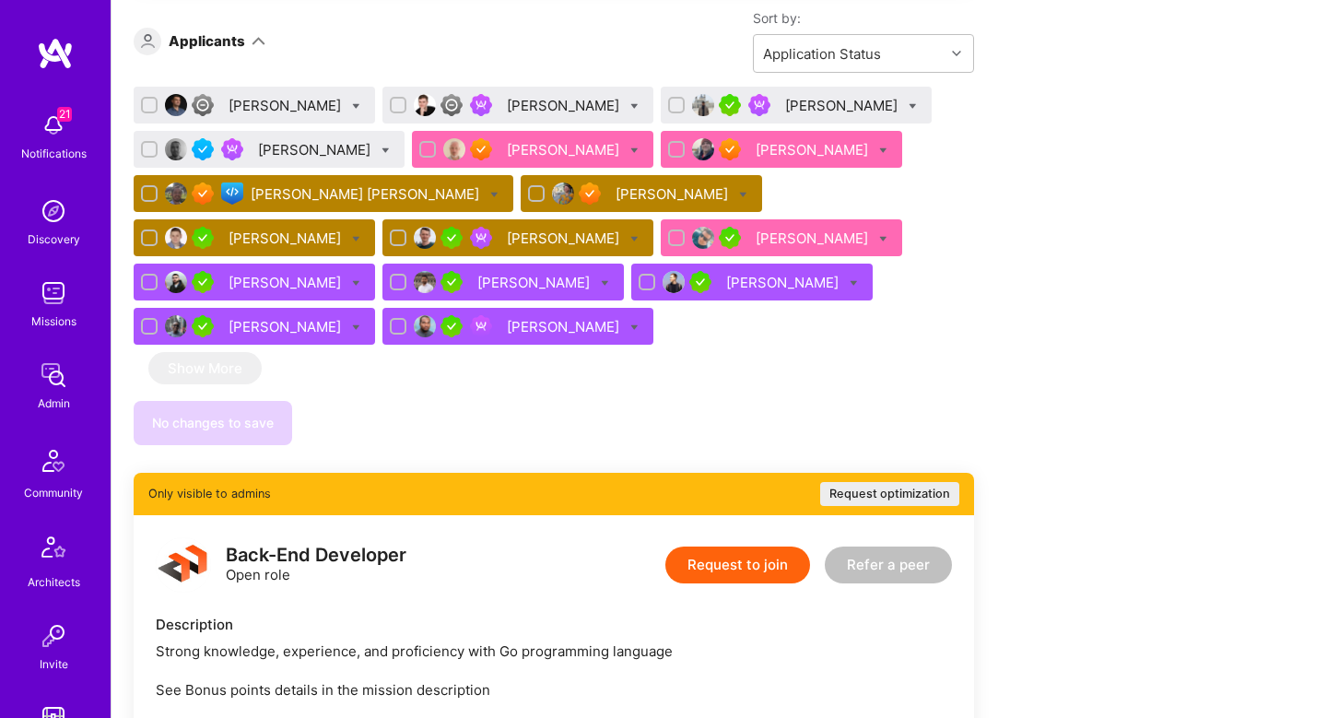
click at [576, 197] on div "Ori Avraham" at bounding box center [642, 193] width 242 height 37
click at [739, 195] on icon at bounding box center [743, 195] width 8 height 8
checkbox input "true"
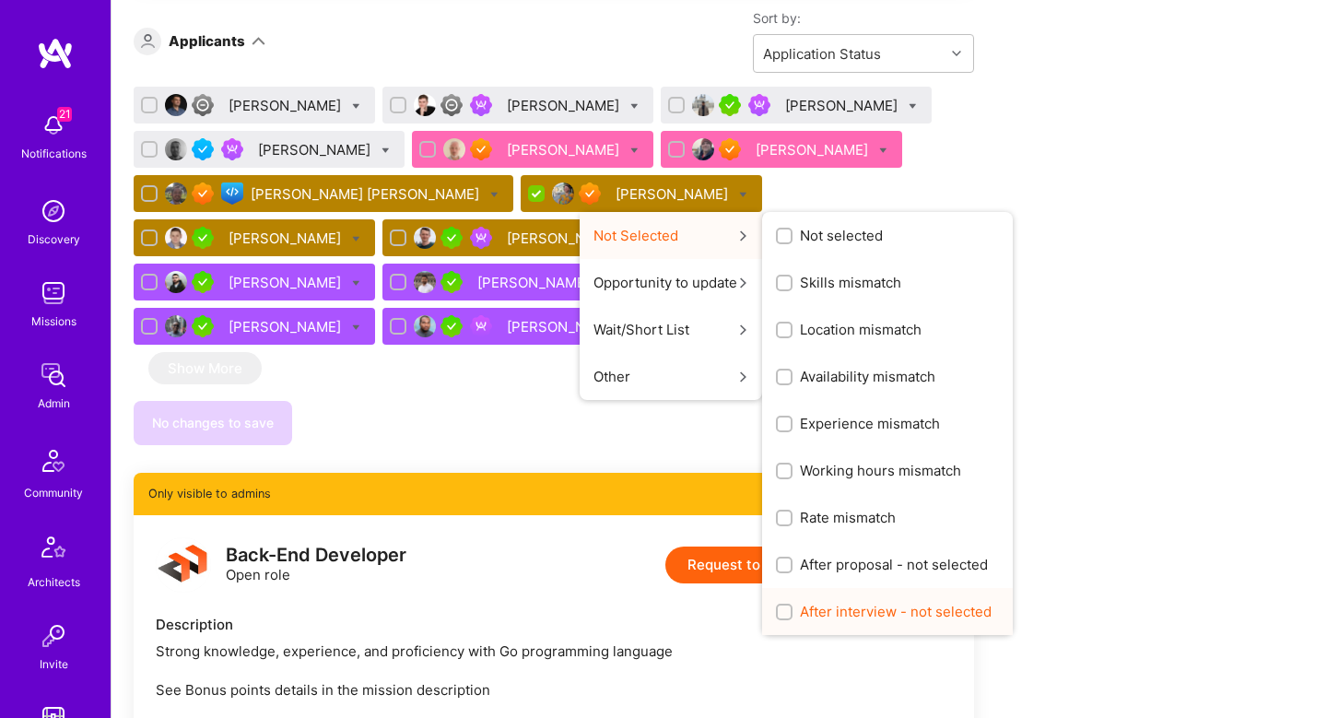
click at [800, 604] on span "After interview - not selected" at bounding box center [896, 611] width 192 height 19
click at [780, 607] on input "After interview - not selected" at bounding box center [786, 613] width 13 height 13
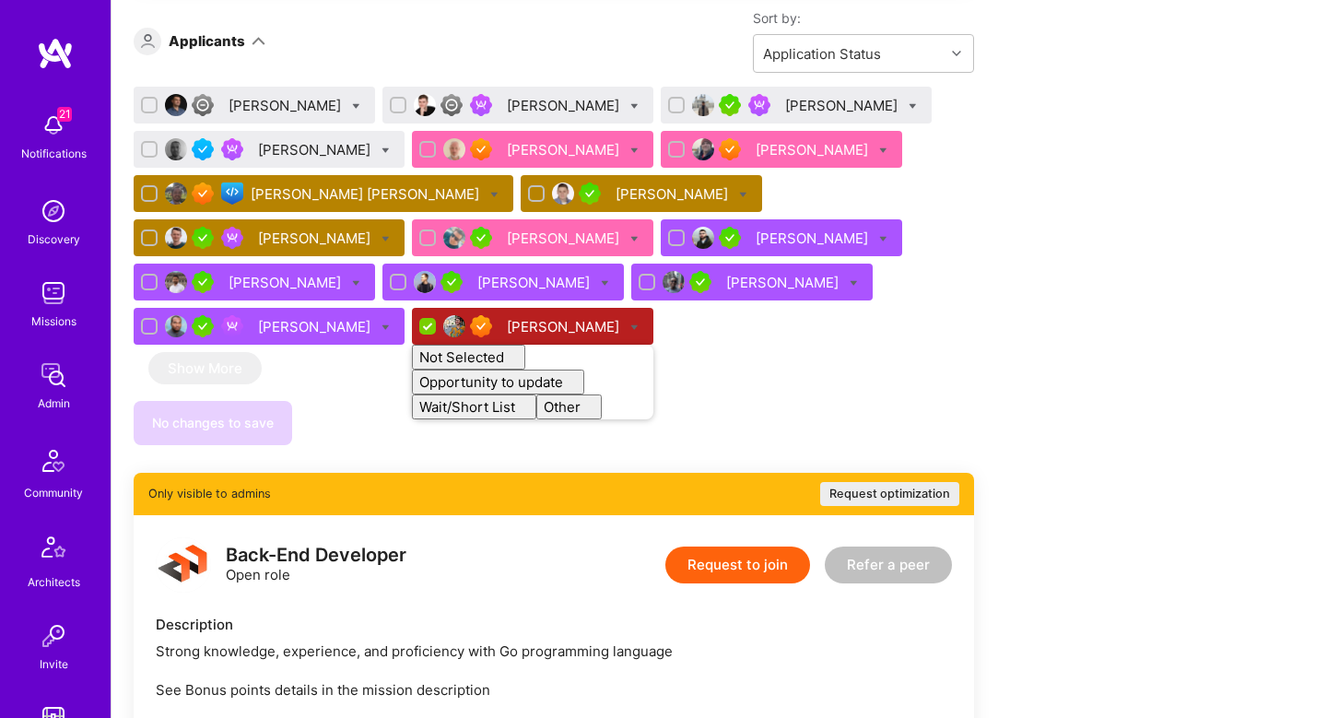
checkbox input "false"
click at [618, 444] on div "No changes to save" at bounding box center [554, 423] width 841 height 44
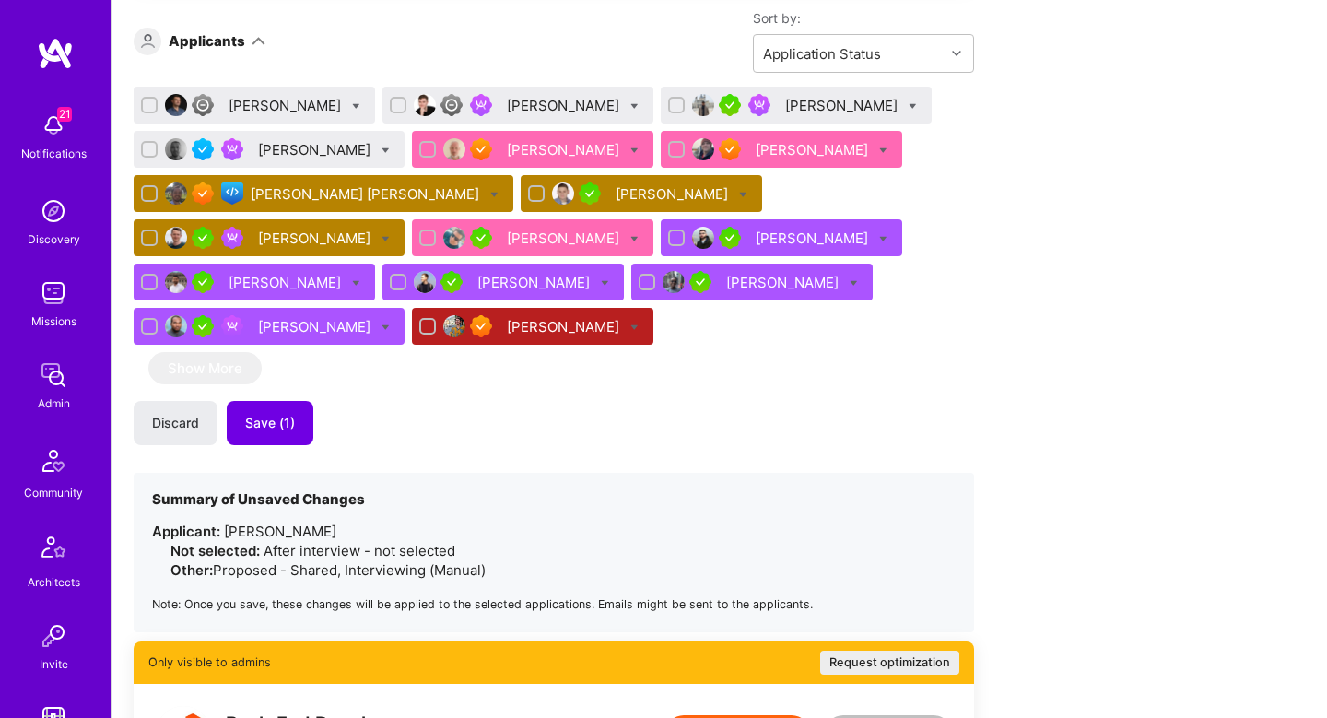
click at [490, 194] on icon at bounding box center [494, 195] width 8 height 8
checkbox input "true"
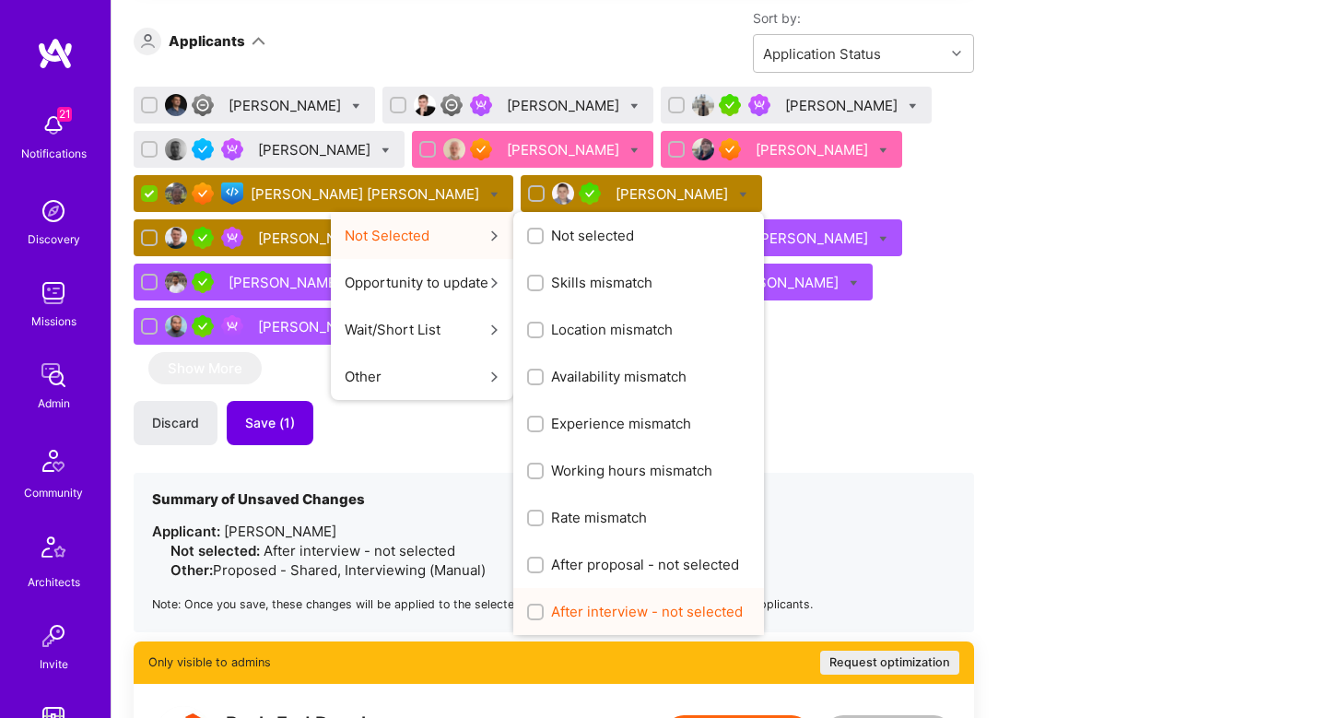
click at [551, 619] on span "After interview - not selected" at bounding box center [647, 611] width 192 height 19
click at [531, 619] on input "After interview - not selected" at bounding box center [537, 613] width 13 height 13
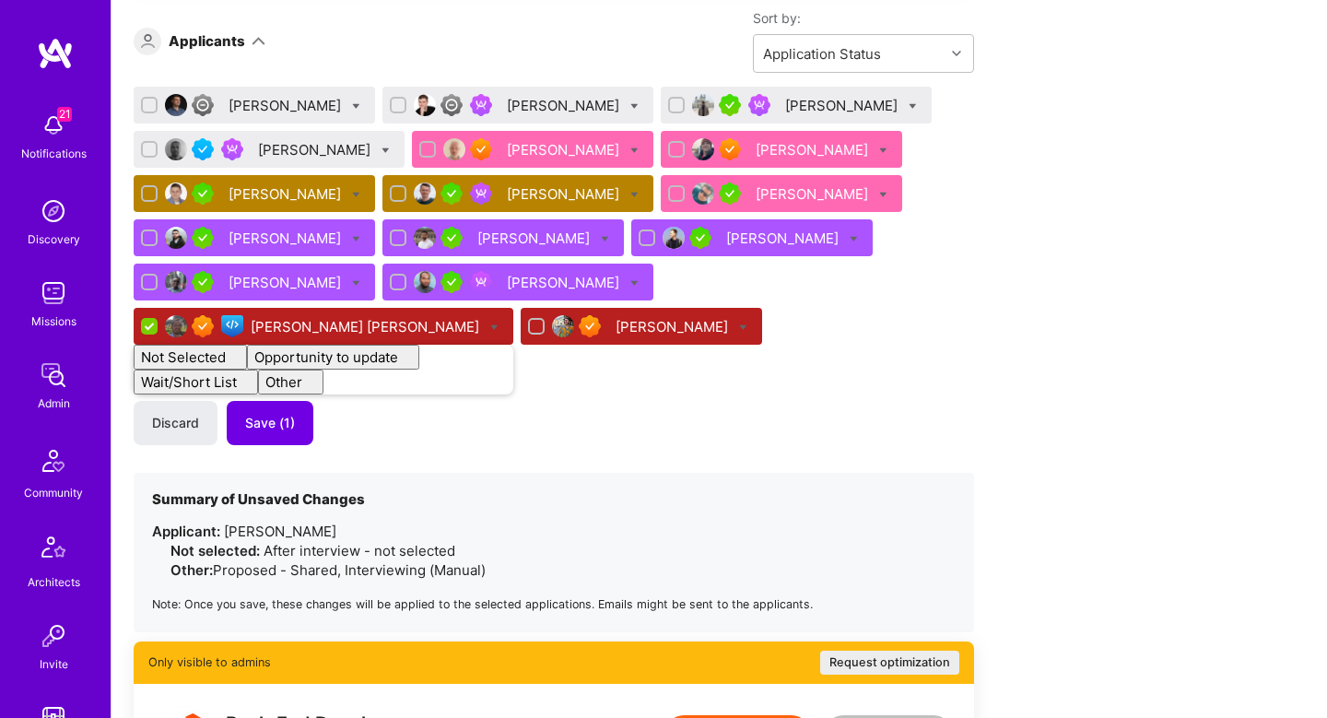
checkbox input "false"
click at [480, 418] on div "Discard Save (1)" at bounding box center [554, 423] width 841 height 44
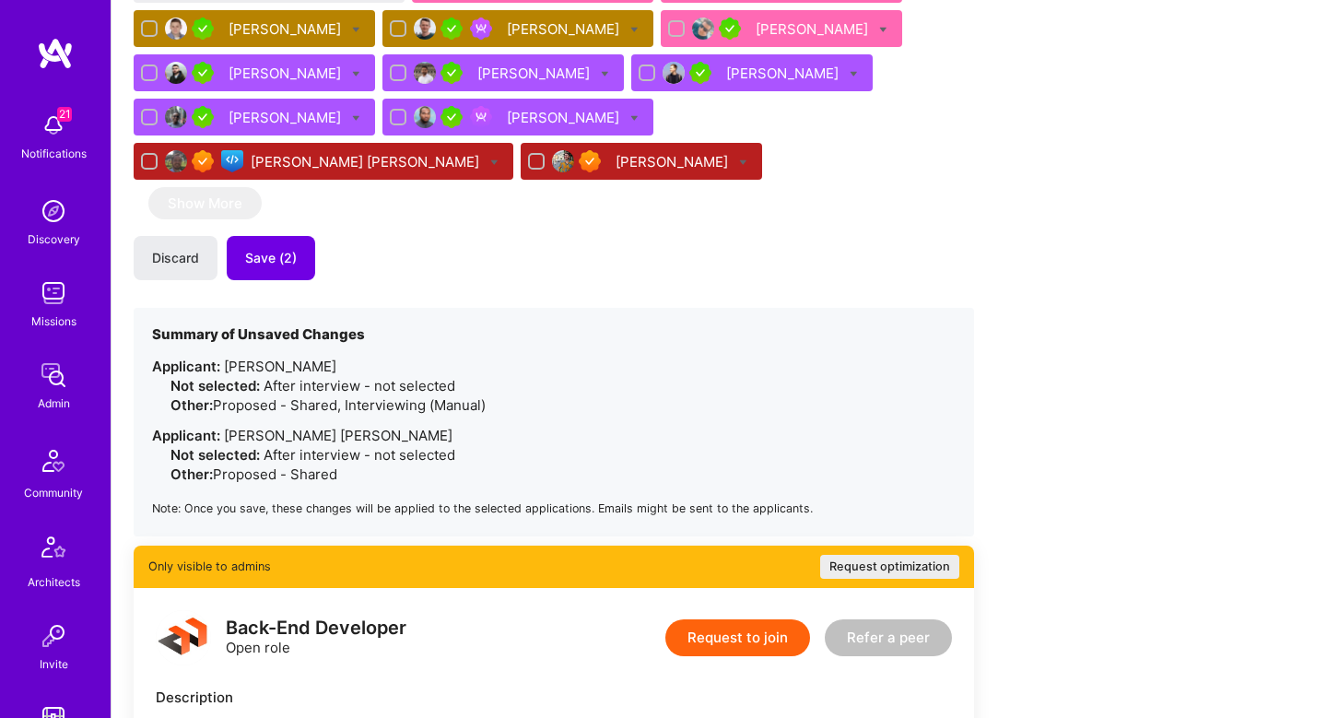
scroll to position [1645, 0]
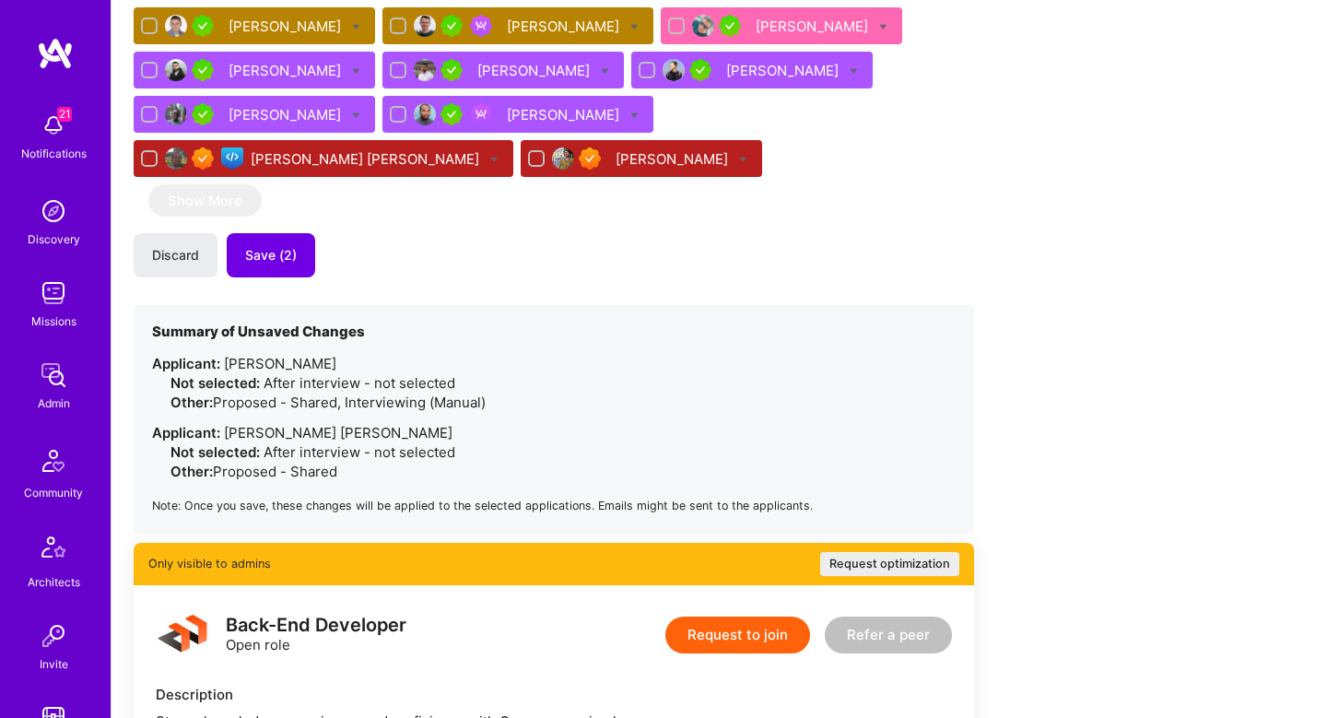
click at [616, 159] on div "Ori Avraham" at bounding box center [674, 158] width 116 height 19
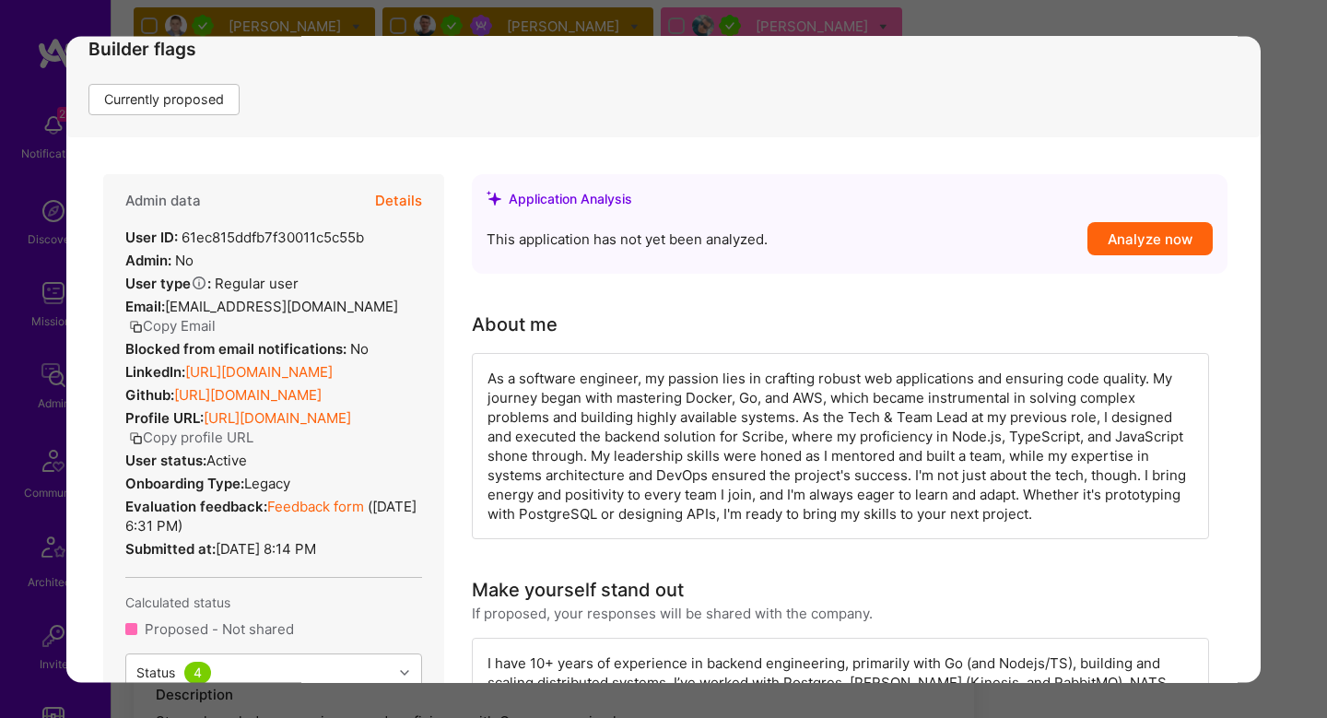
scroll to position [271, 0]
click at [395, 194] on button "Details" at bounding box center [398, 201] width 47 height 53
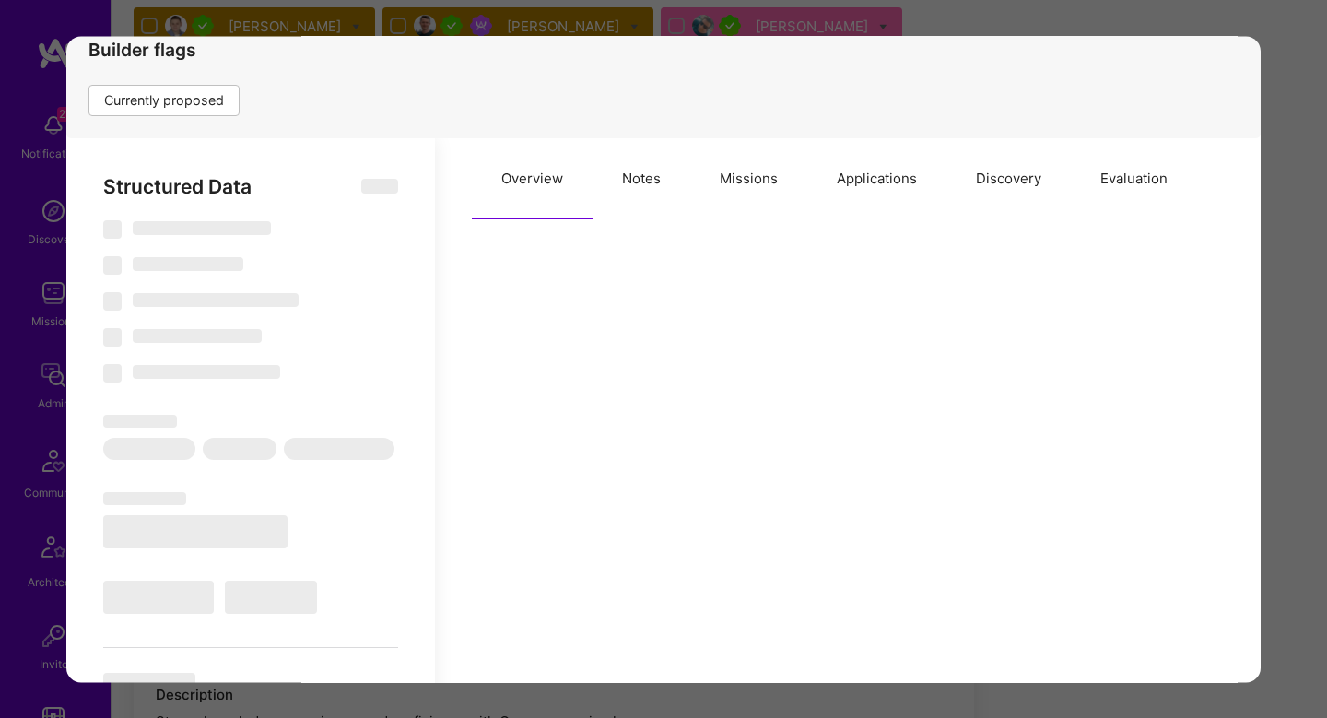
click at [665, 205] on button "Notes" at bounding box center [642, 178] width 98 height 81
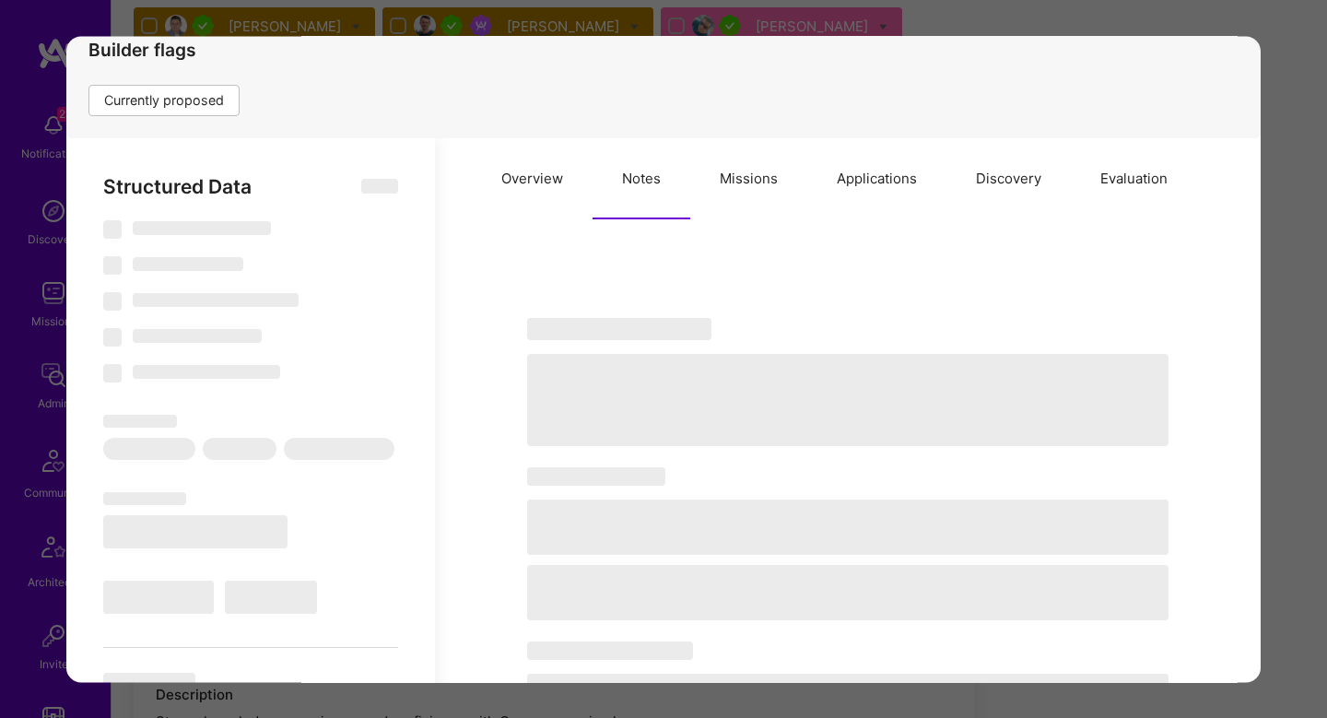
select select "Right Now"
select select "7"
select select "4"
select select "7"
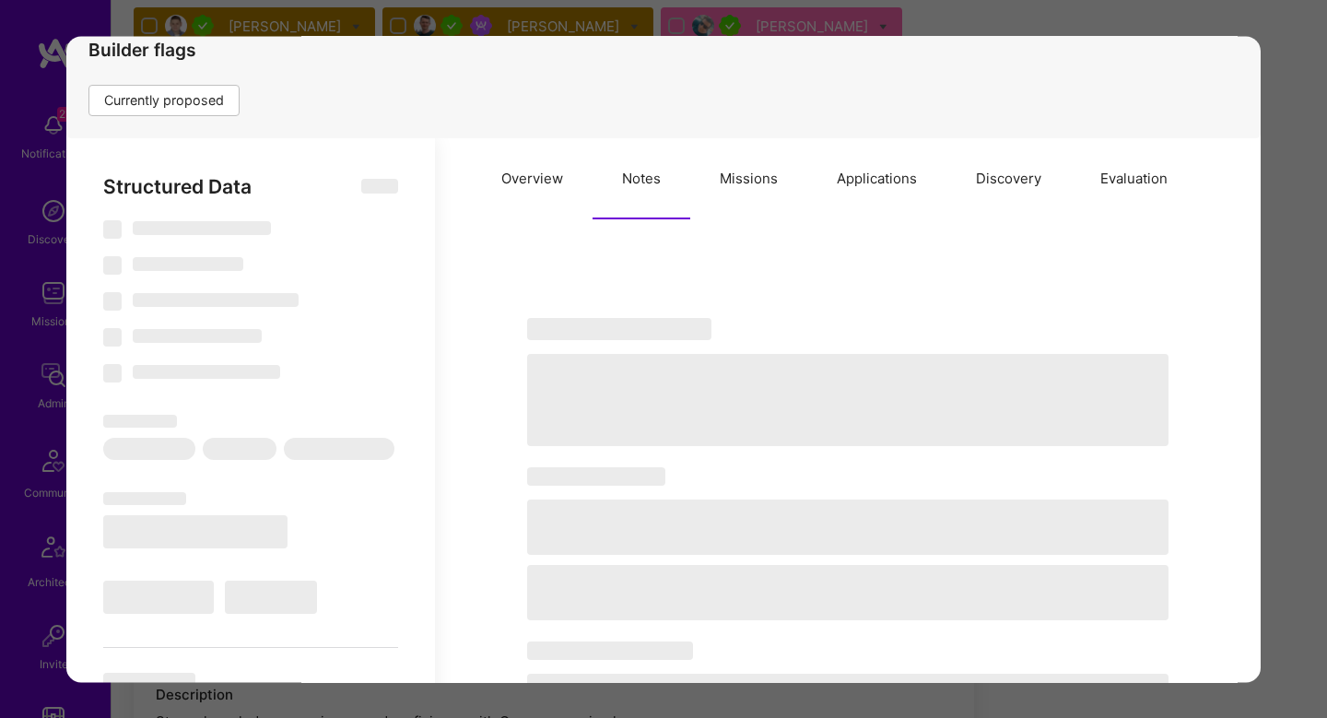
select select "ES"
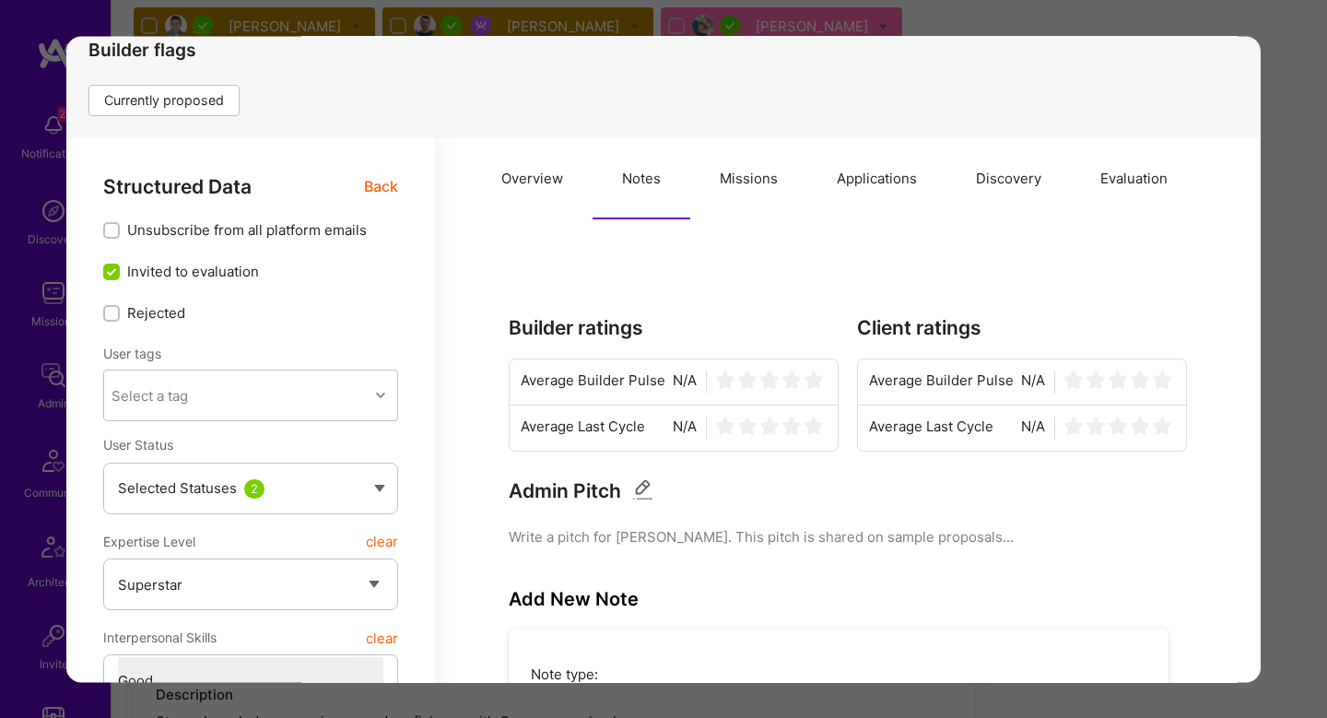
scroll to position [944, 0]
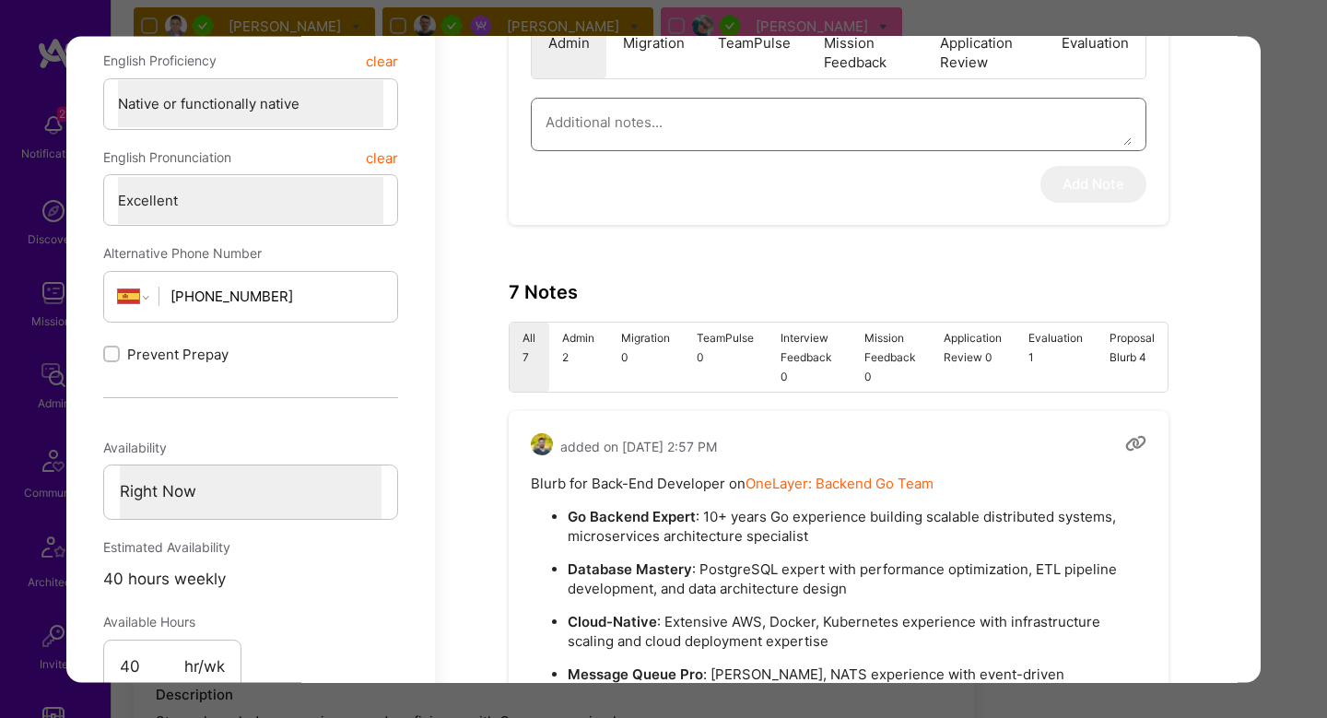
click at [641, 137] on textarea "modal" at bounding box center [839, 123] width 586 height 47
type textarea "x"
type textarea "D"
type textarea "x"
type textarea "Di"
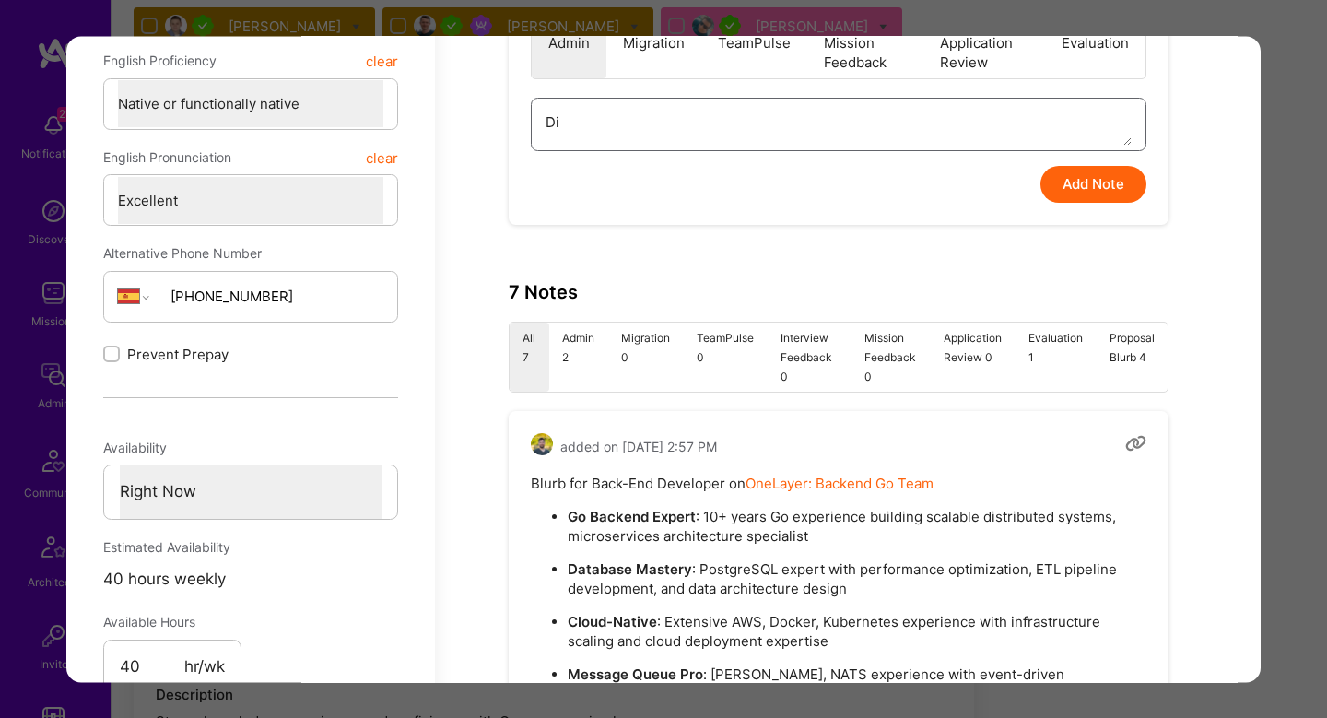
type textarea "x"
type textarea "Did"
type textarea "x"
type textarea "Didn"
type textarea "x"
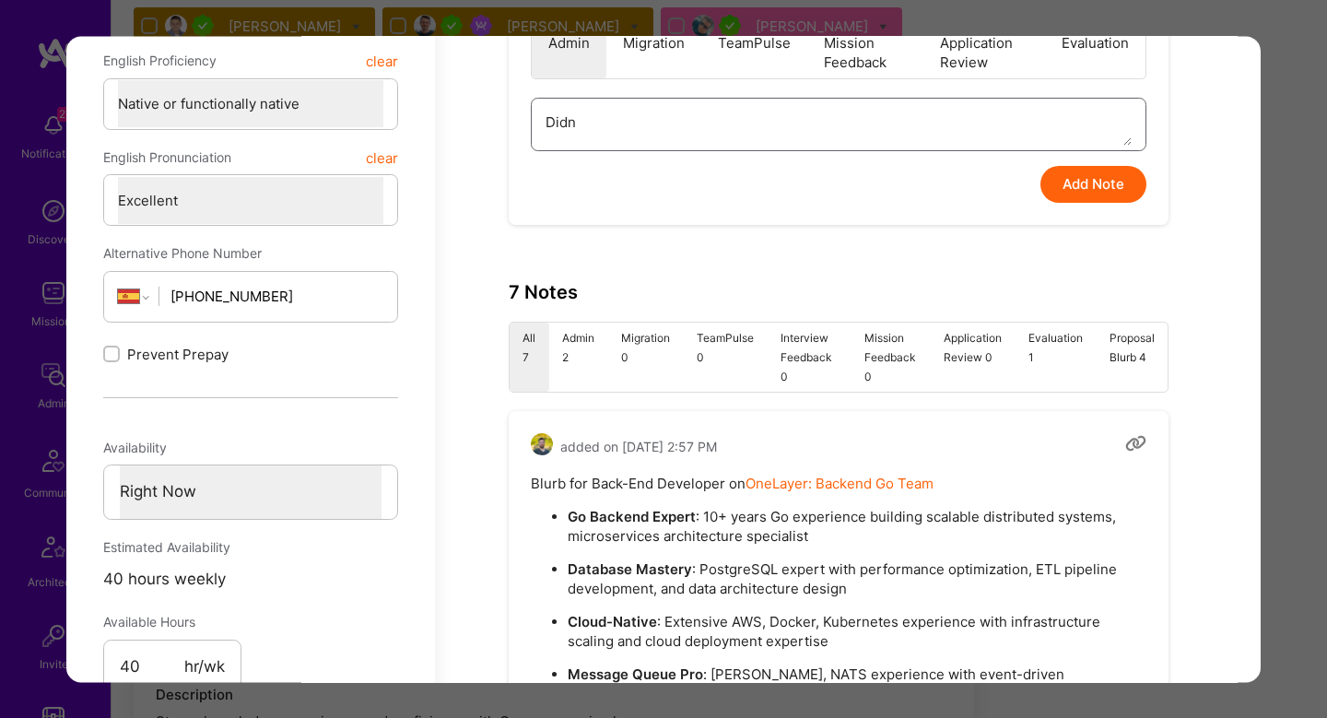
type textarea "Didn'"
type textarea "x"
type textarea "Didn't"
type textarea "x"
type textarea "Didn't"
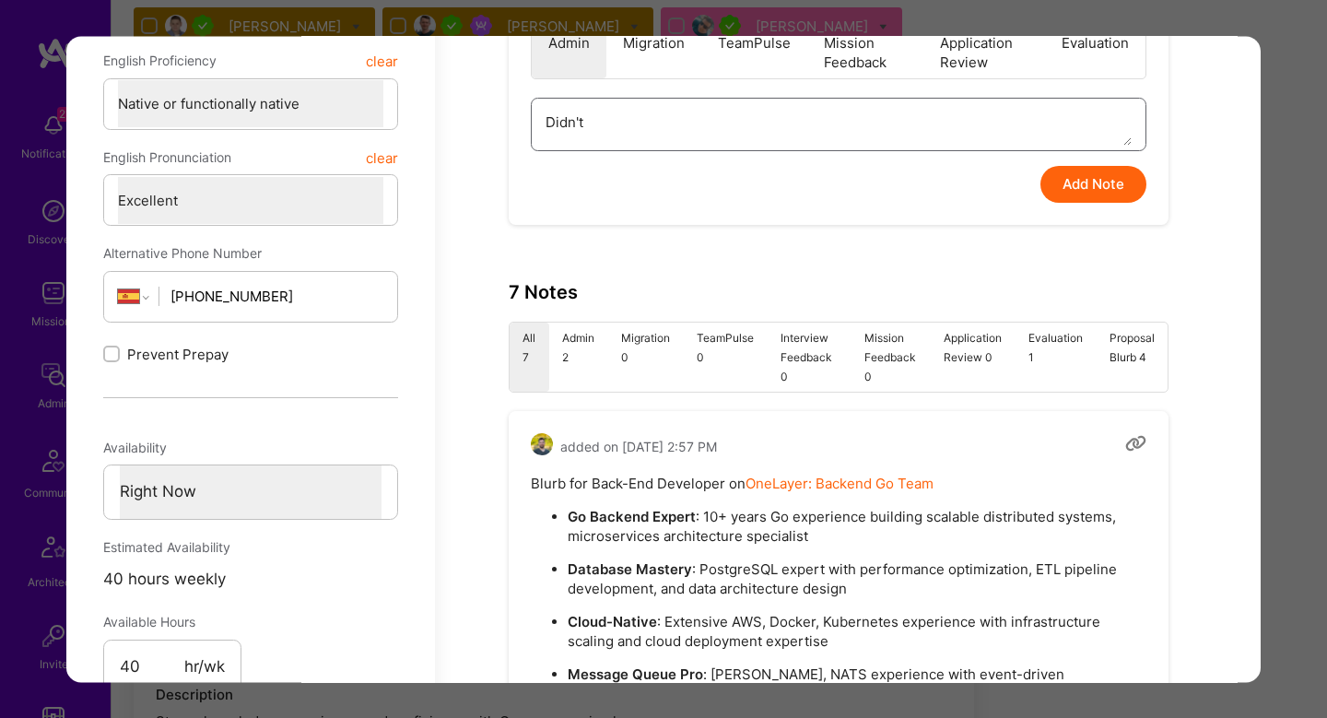
type textarea "x"
type textarea "Didn't p"
type textarea "x"
type textarea "Didn't pa"
type textarea "x"
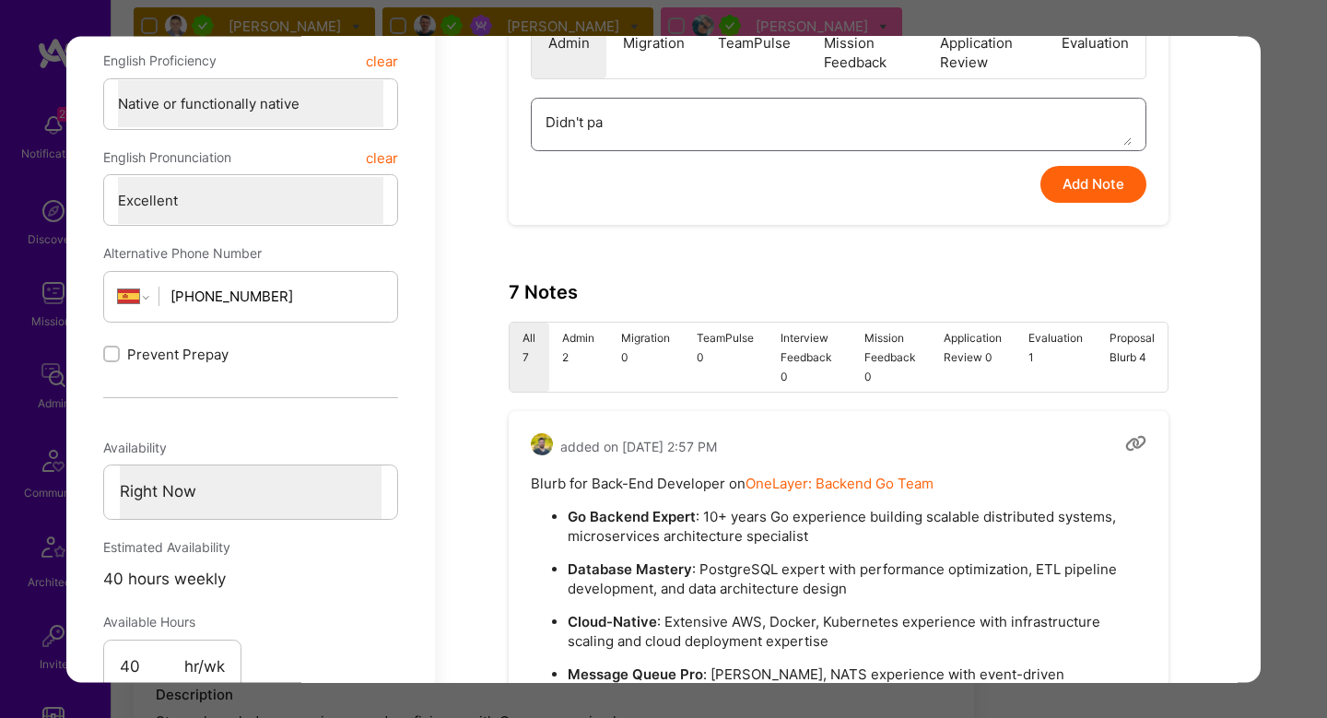
type textarea "Didn't pad"
type textarea "x"
type textarea "Didn't padd"
type textarea "x"
type textarea "Didn't padd"
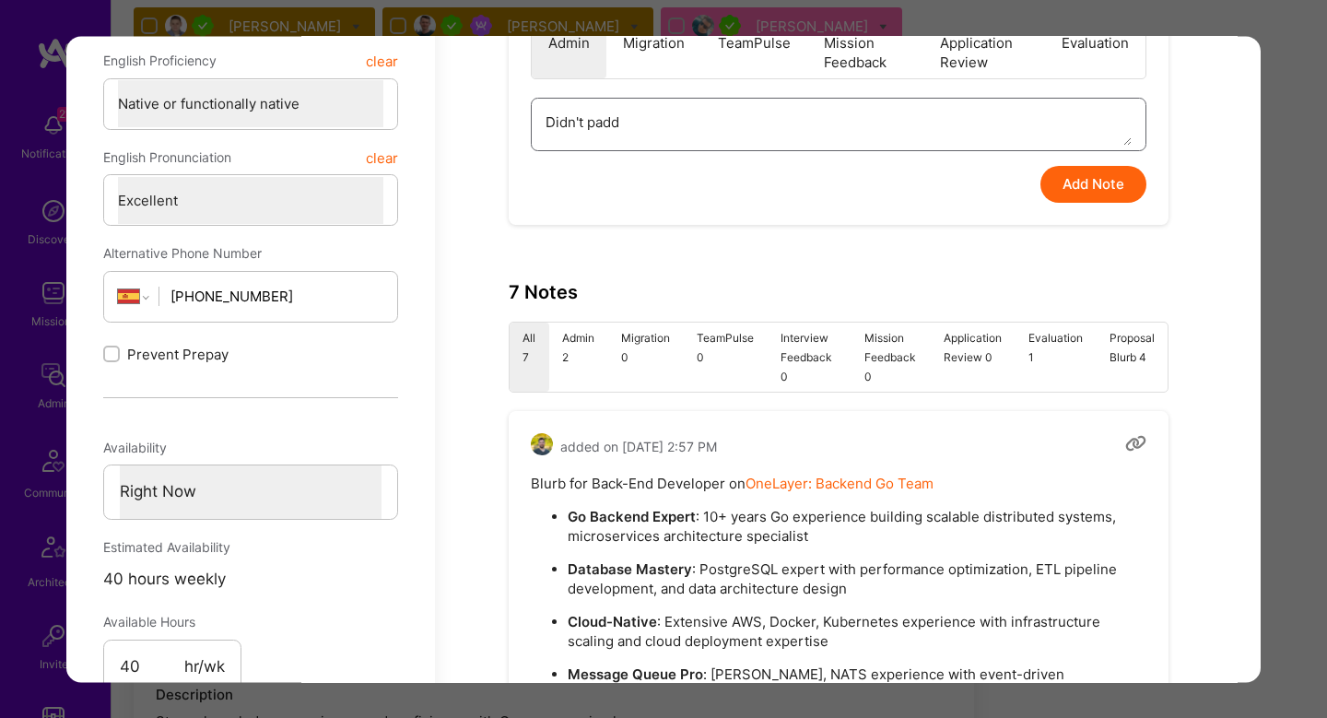
type textarea "x"
type textarea "Didn't padd t"
type textarea "x"
type textarea "Didn't padd th"
type textarea "x"
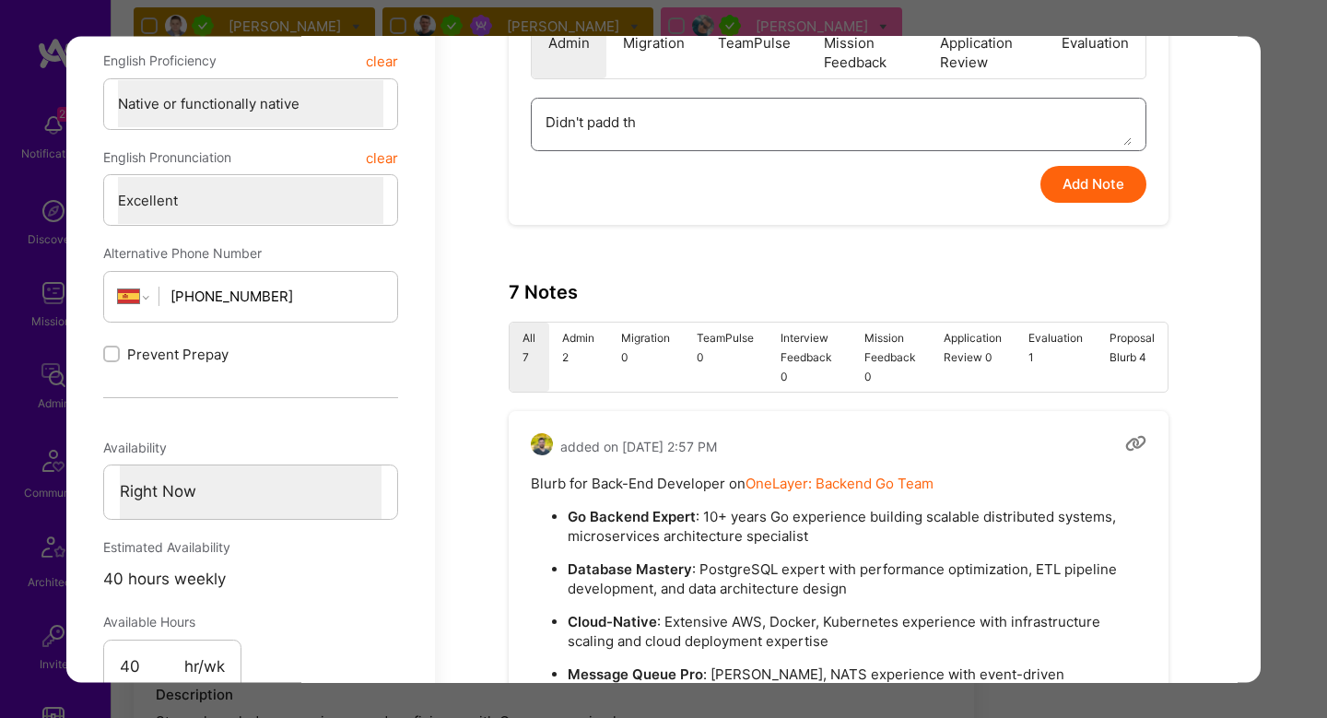
type textarea "Didn't padd t"
type textarea "x"
type textarea "Didn't padd"
type textarea "x"
type textarea "Didn't padd"
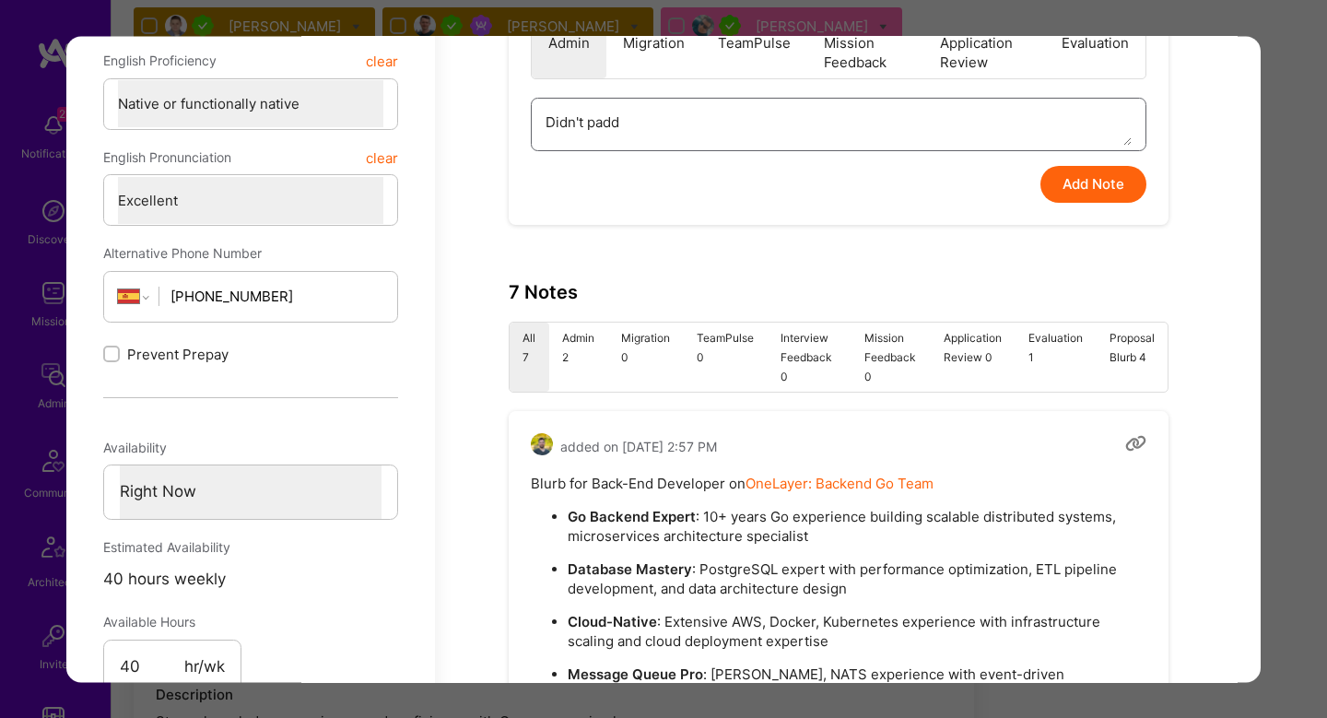
type textarea "x"
type textarea "Didn't pad"
type textarea "x"
type textarea "Didn't pa"
type textarea "x"
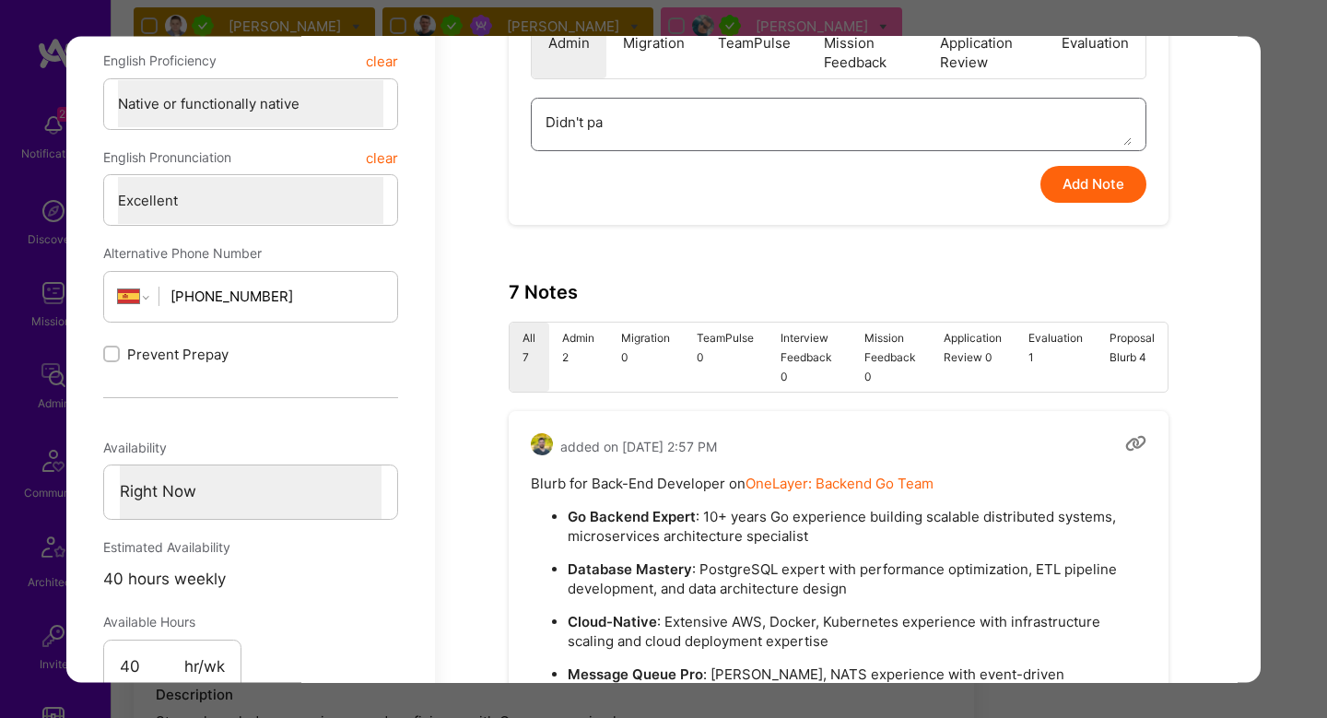
type textarea "Didn't pas"
type textarea "x"
type textarea "Didn't pass"
type textarea "x"
type textarea "Didn't pass t"
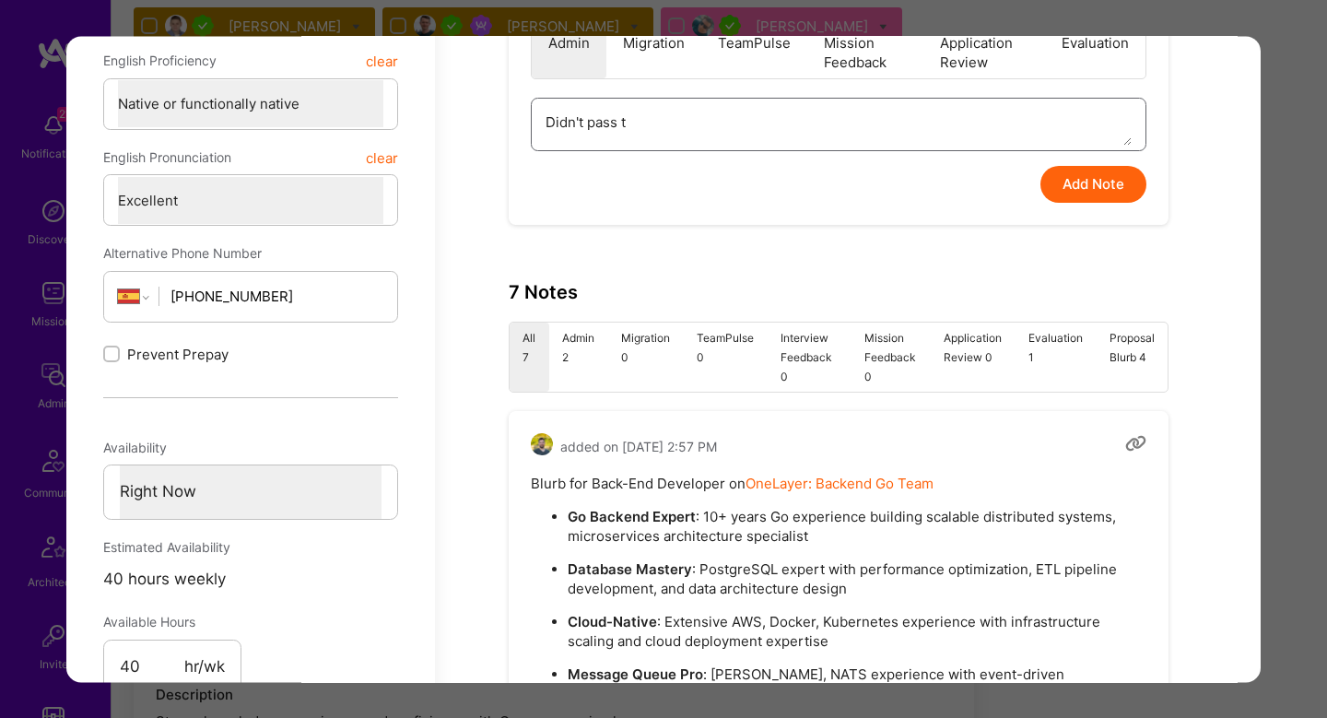
type textarea "x"
type textarea "Didn't pass th"
type textarea "x"
type textarea "Didn't pass the"
type textarea "x"
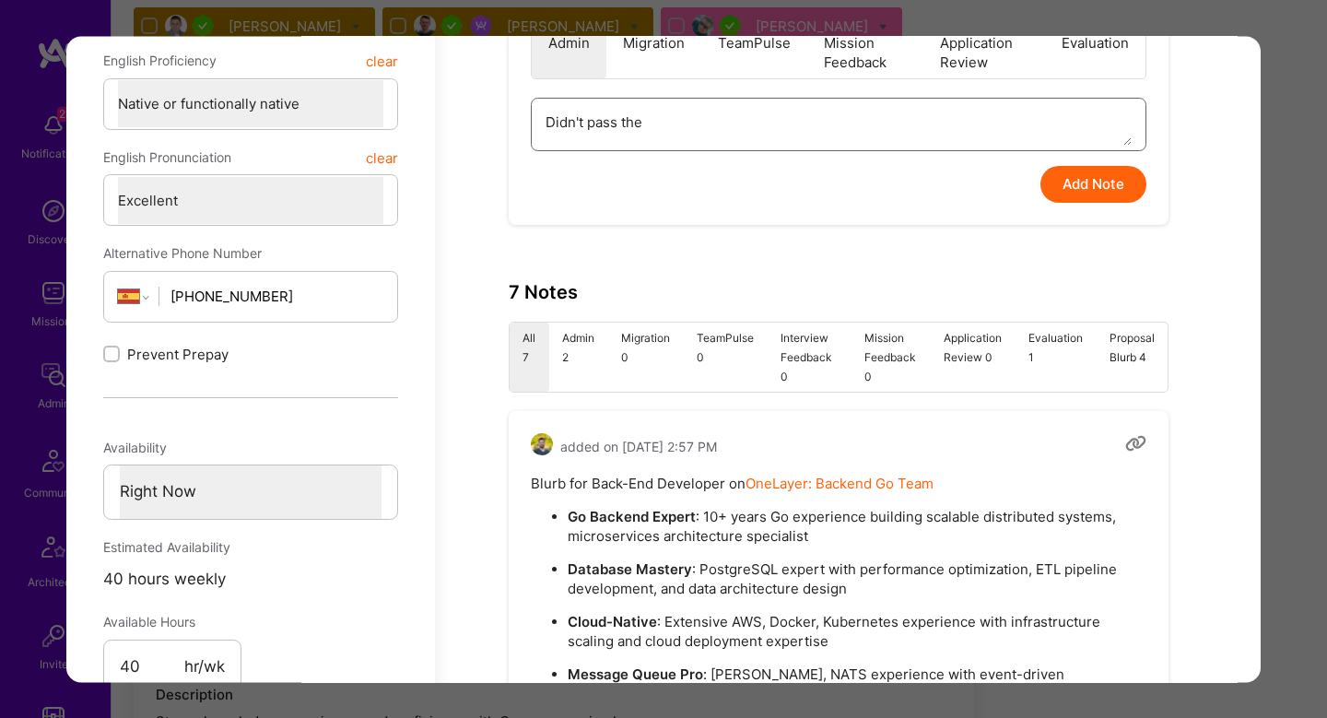
type textarea "Didn't pass the"
type textarea "x"
type textarea "Didn't pass the t"
type textarea "x"
type textarea "Didn't pass the te"
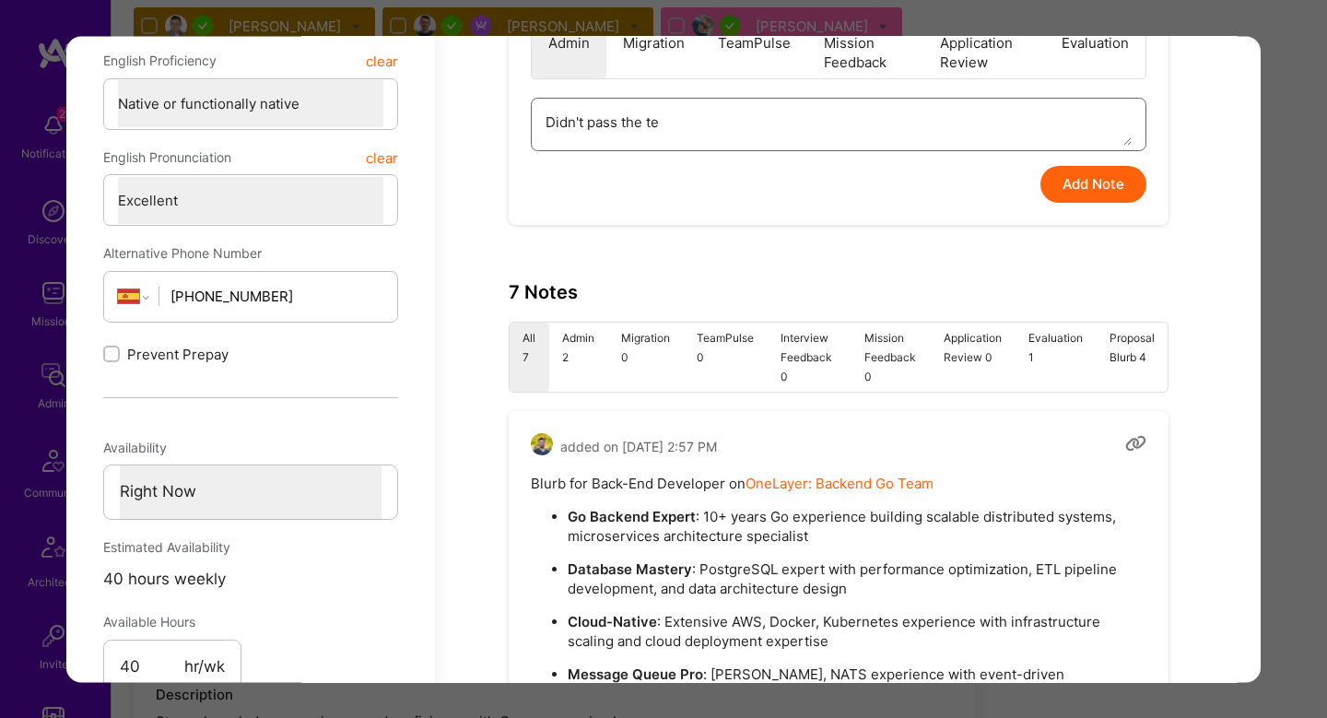
type textarea "x"
type textarea "Didn't pass the tec"
type textarea "x"
type textarea "Didn't pass the tech"
type textarea "x"
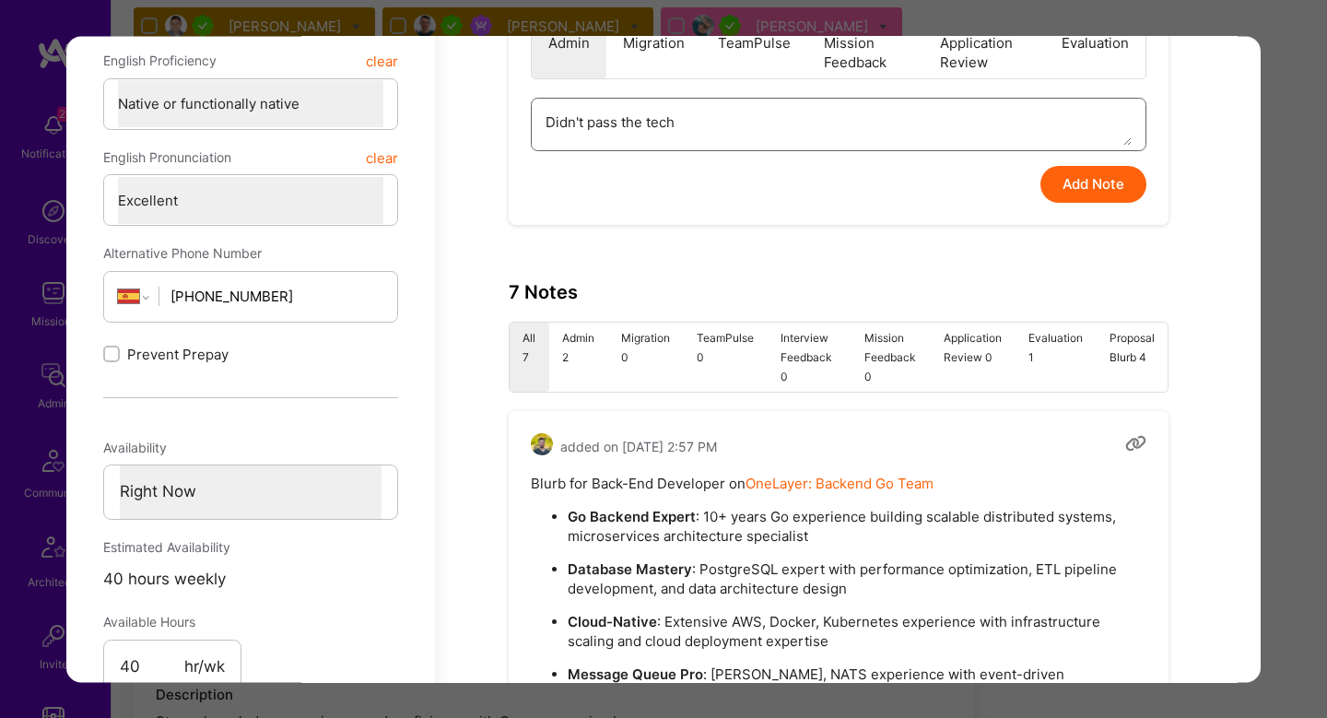
type textarea "Didn't pass the techn"
type textarea "x"
type textarea "Didn't pass the techno"
type textarea "x"
type textarea "Didn't pass the techn"
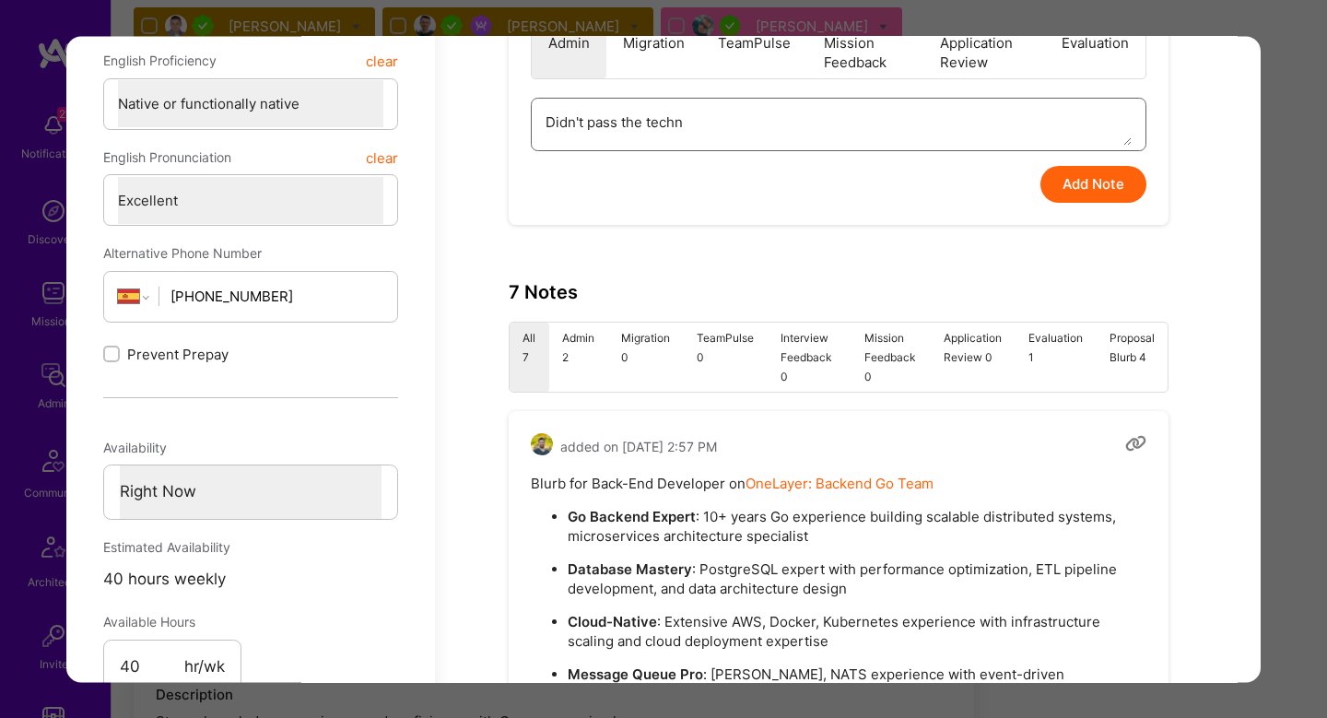
type textarea "x"
type textarea "Didn't pass the techni"
type textarea "x"
type textarea "Didn't pass the technic"
type textarea "x"
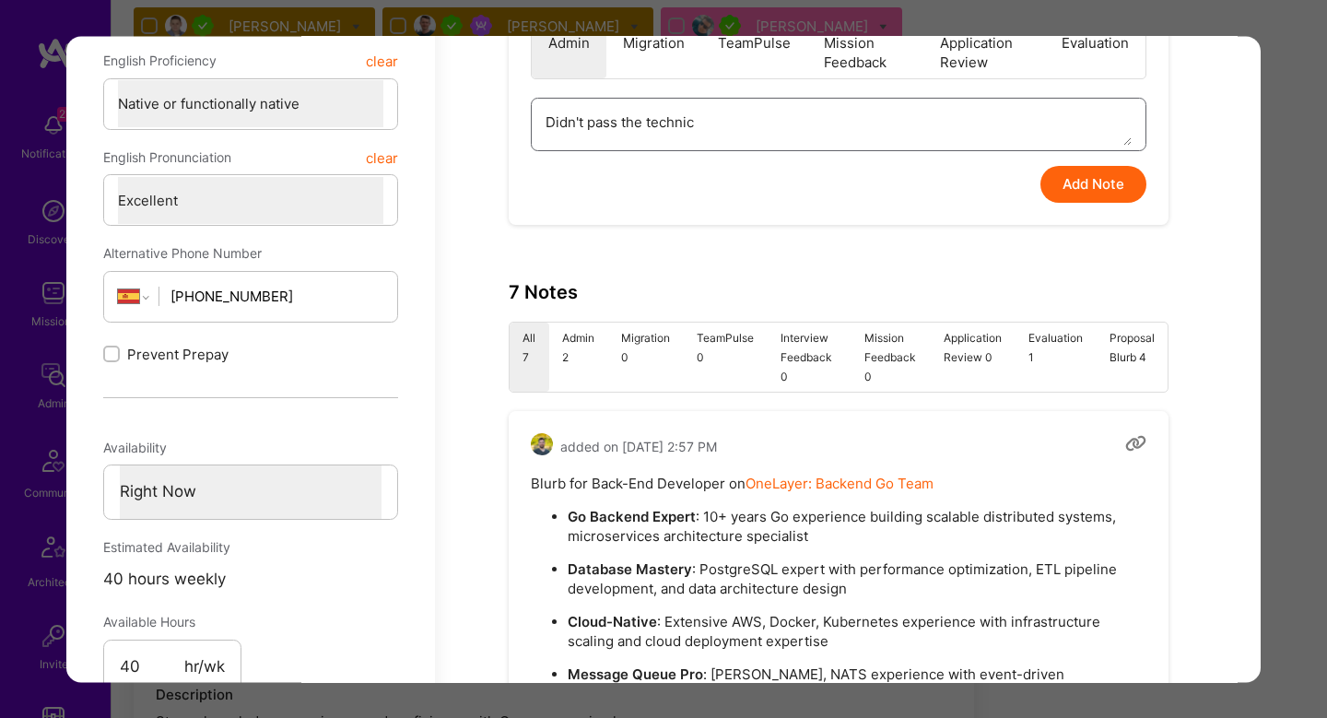
type textarea "Didn't pass the technica"
type textarea "x"
type textarea "Didn't pass the technical"
click at [1272, 164] on div "Application 16 of 16 Builder Missing Requirements Required Location See locatio…" at bounding box center [663, 359] width 1327 height 718
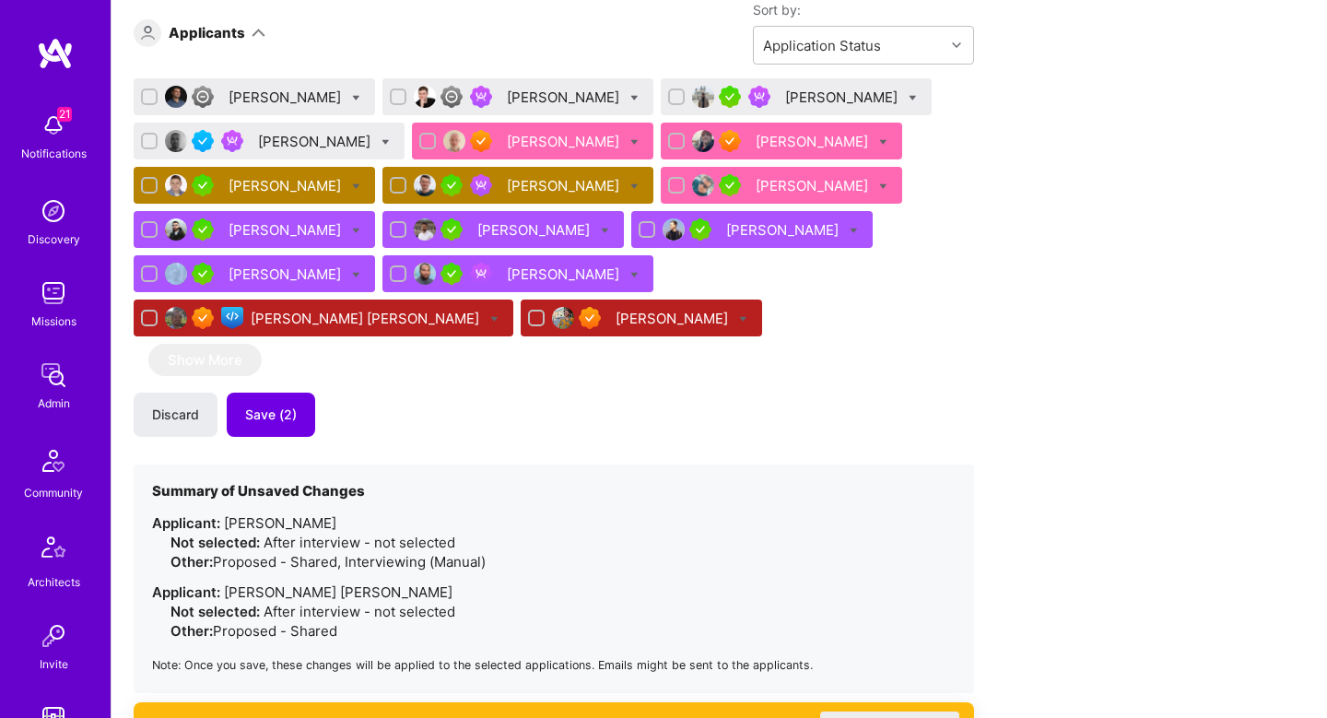
scroll to position [1264, 0]
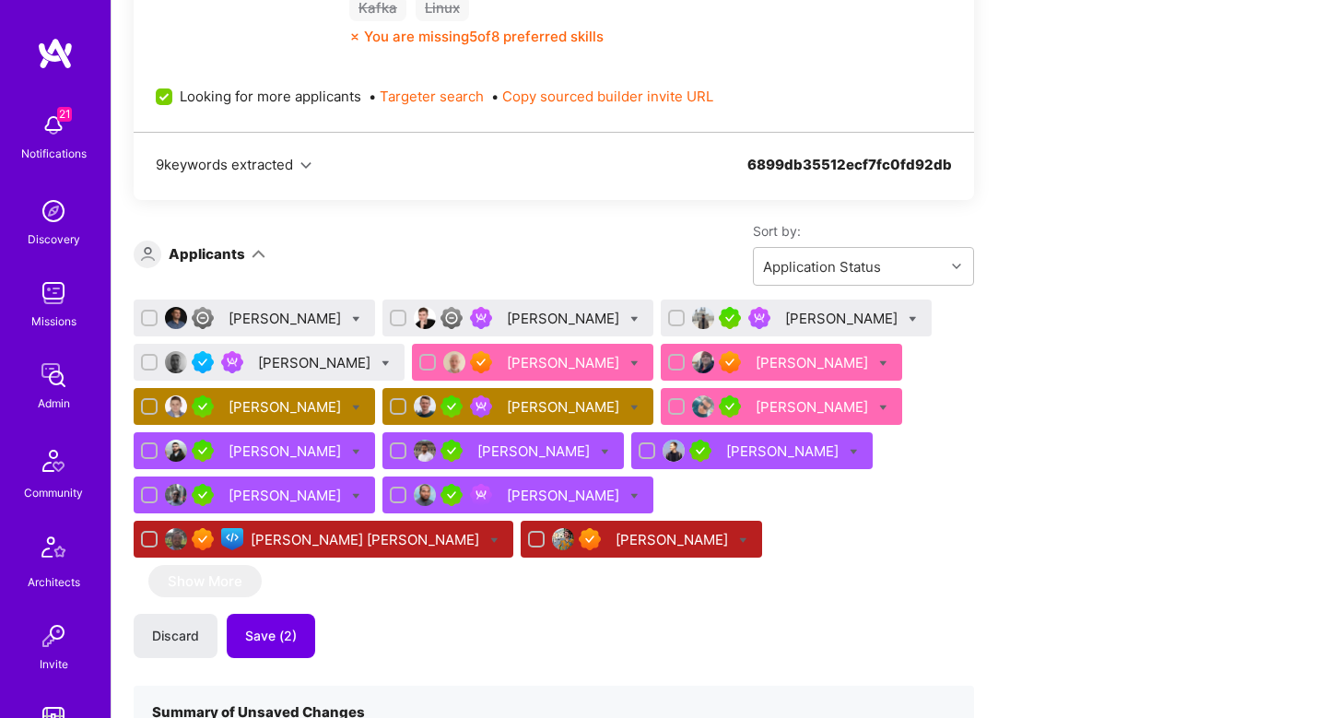
click at [531, 359] on div "Eugene Koshelev" at bounding box center [565, 362] width 116 height 19
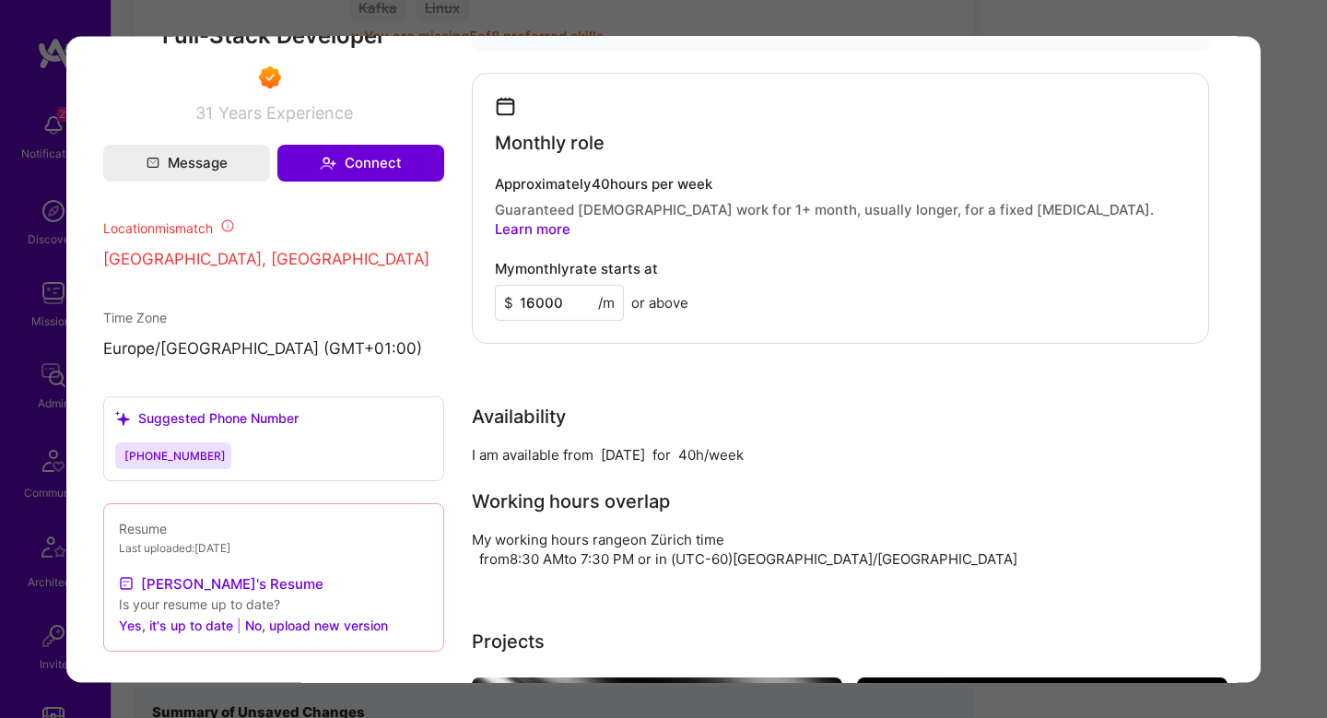
scroll to position [1446, 0]
click at [1304, 387] on div "Application 5 of 16 Builder Missing Requirements Required Location See location…" at bounding box center [663, 359] width 1327 height 718
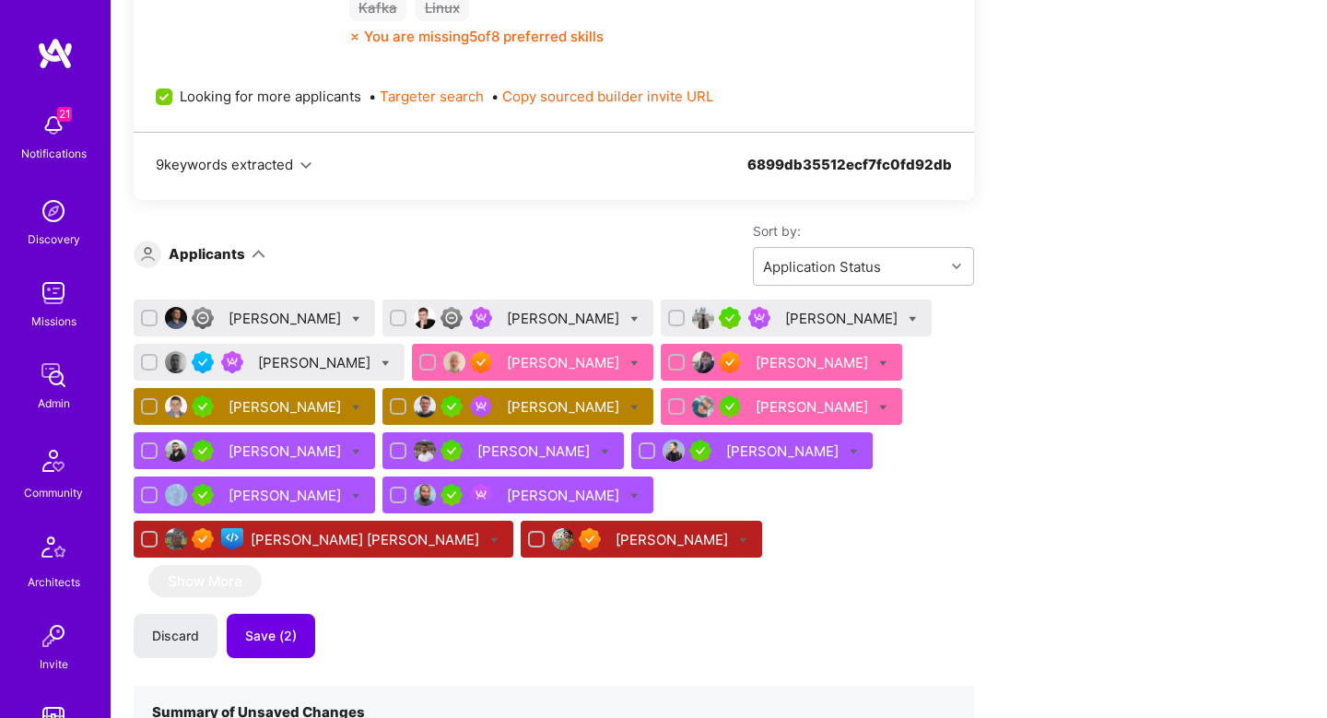
click at [783, 413] on div "Paul Shpilsher" at bounding box center [814, 406] width 116 height 19
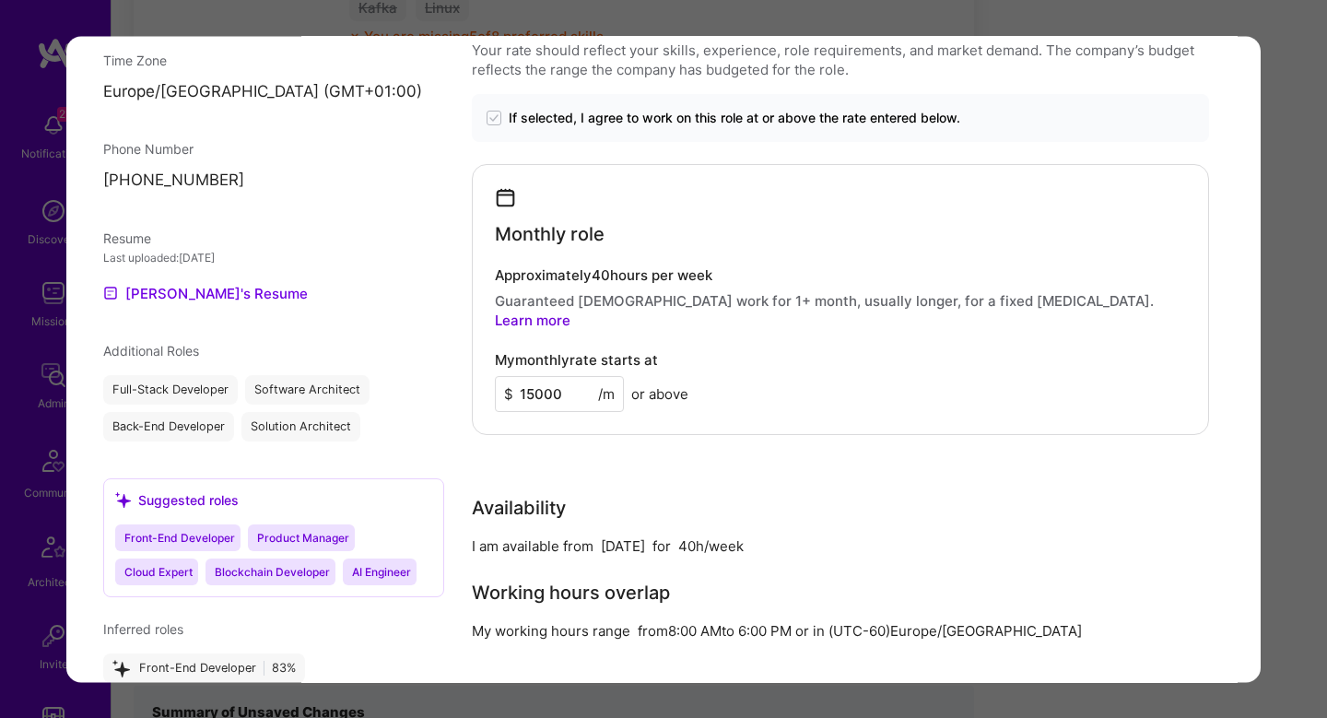
scroll to position [1739, 0]
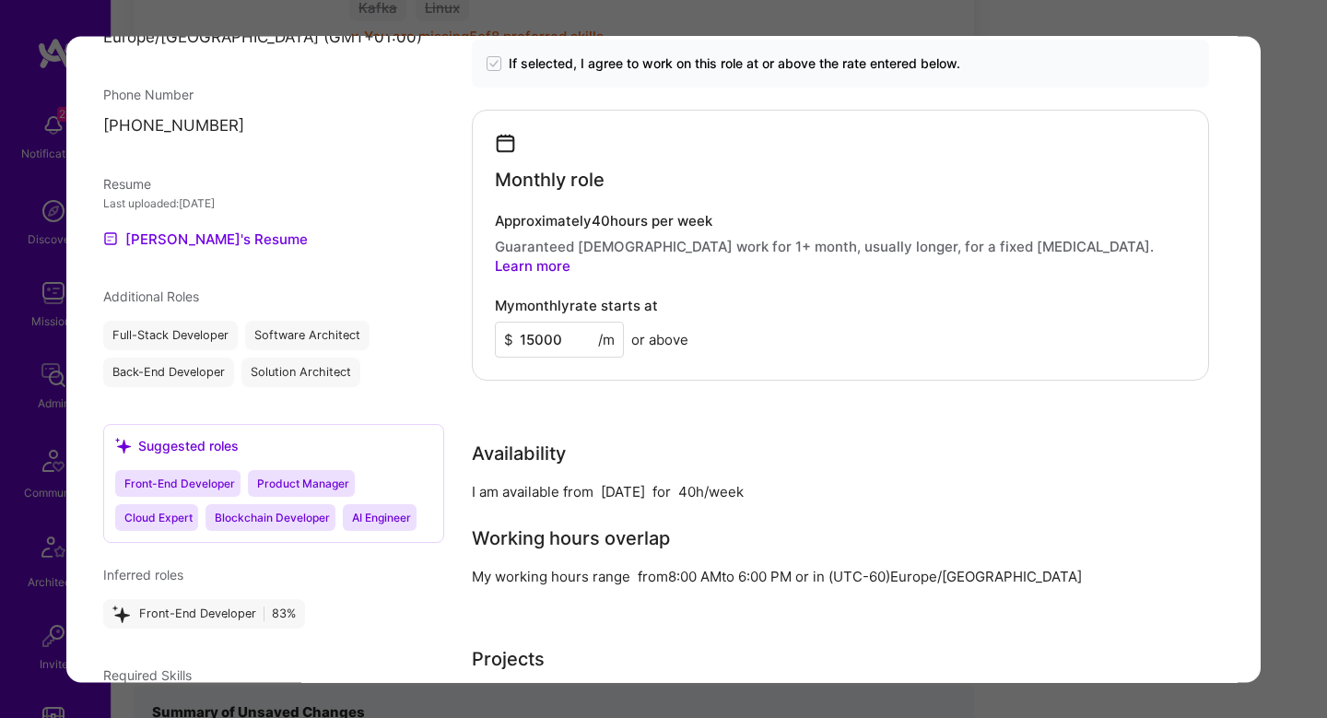
click at [1302, 351] on div "Application 9 of 16 Builder Missing Requirements Required Location See location…" at bounding box center [663, 359] width 1327 height 718
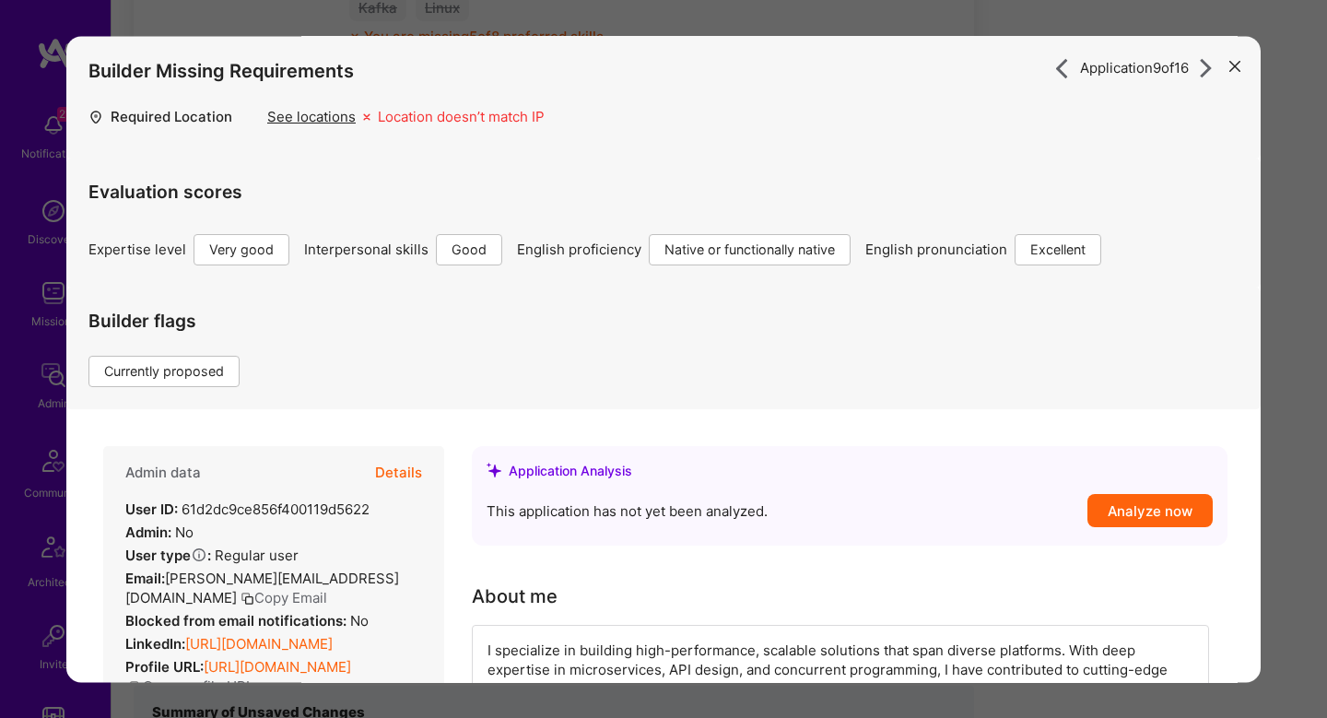
click at [1290, 320] on div "Application 9 of 16 Builder Missing Requirements Required Location See location…" at bounding box center [663, 359] width 1327 height 718
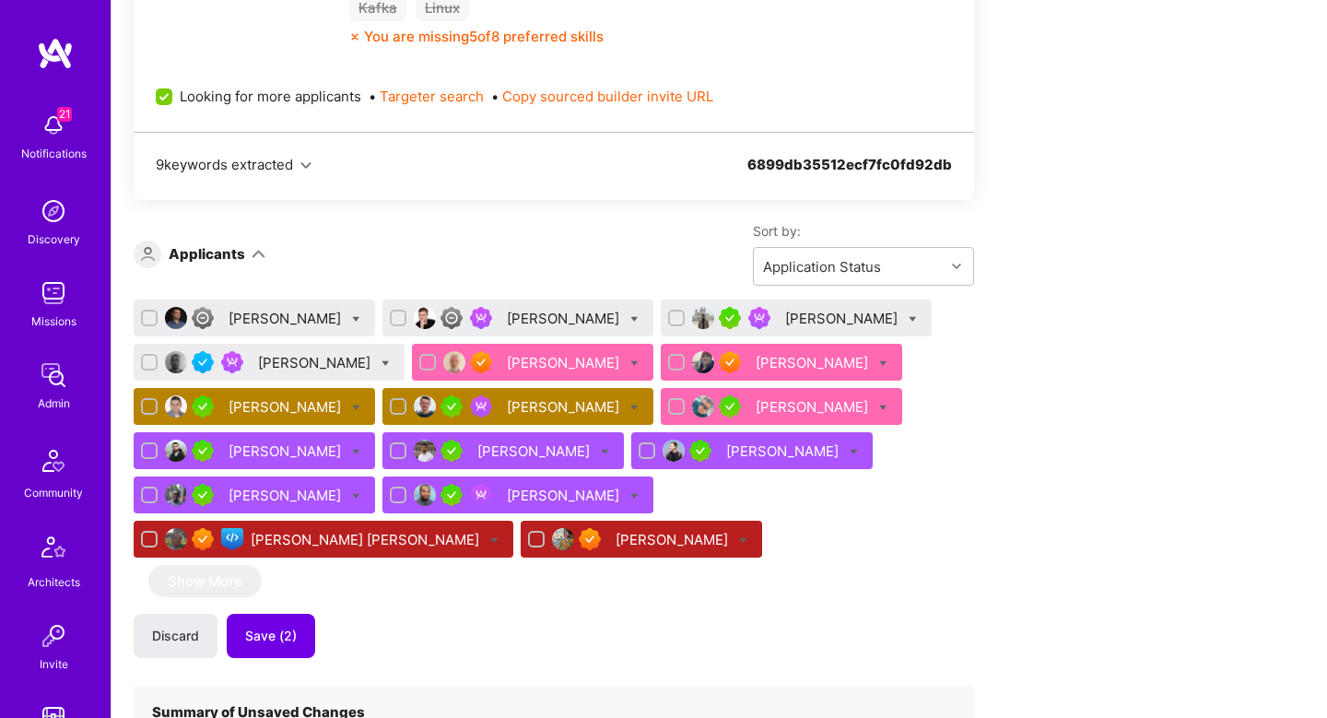
click at [517, 360] on div "Eugene Koshelev" at bounding box center [565, 362] width 116 height 19
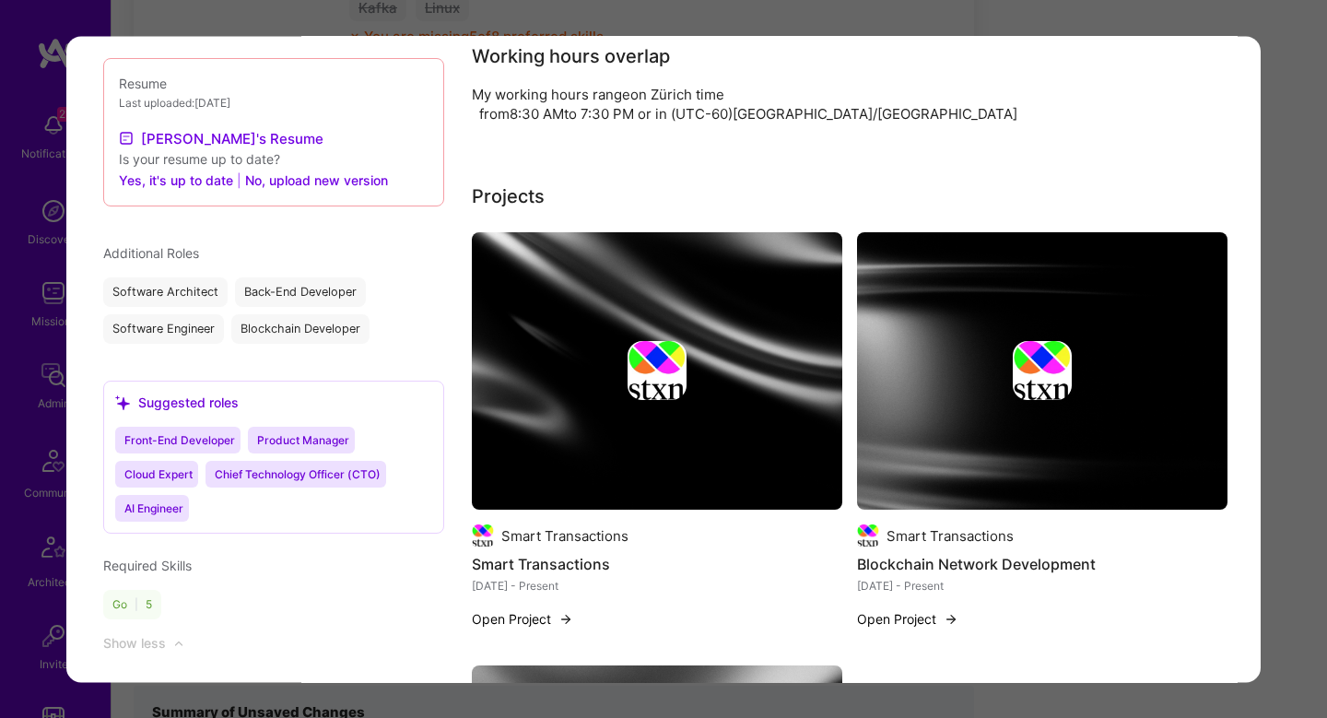
scroll to position [1889, 0]
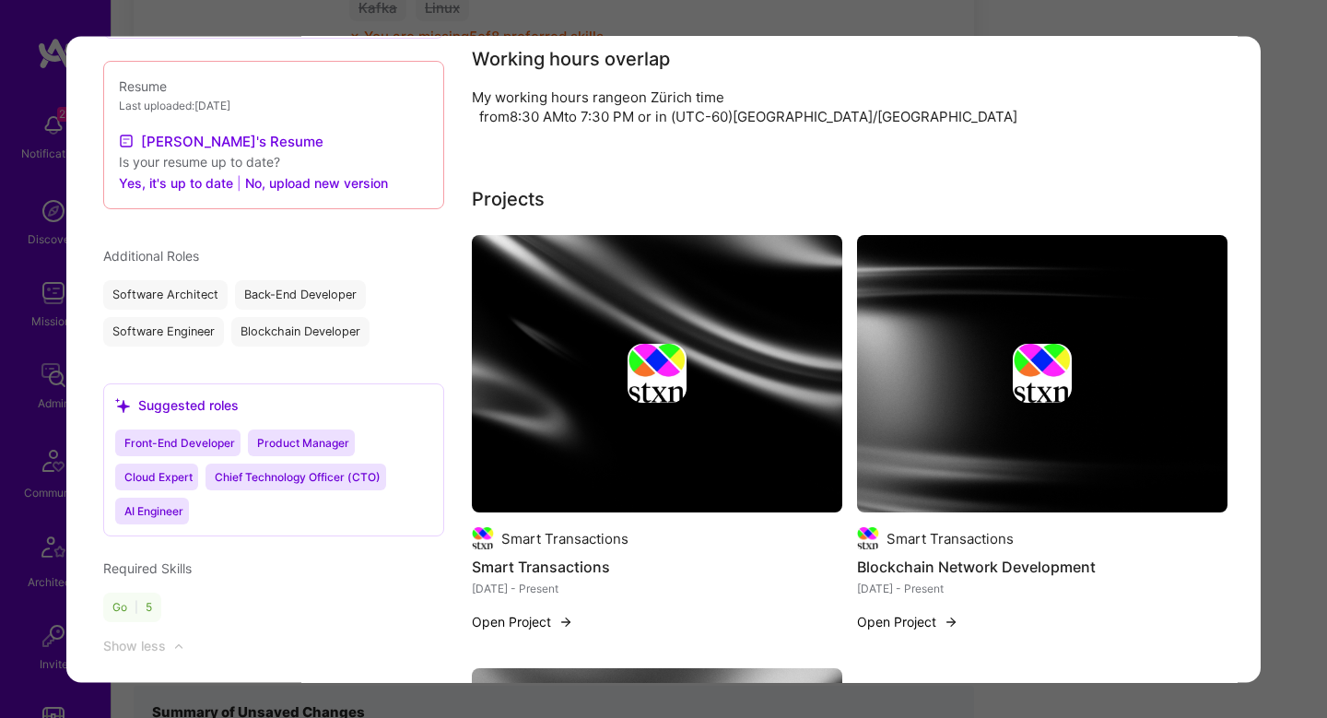
click at [577, 376] on img "modal" at bounding box center [657, 374] width 371 height 278
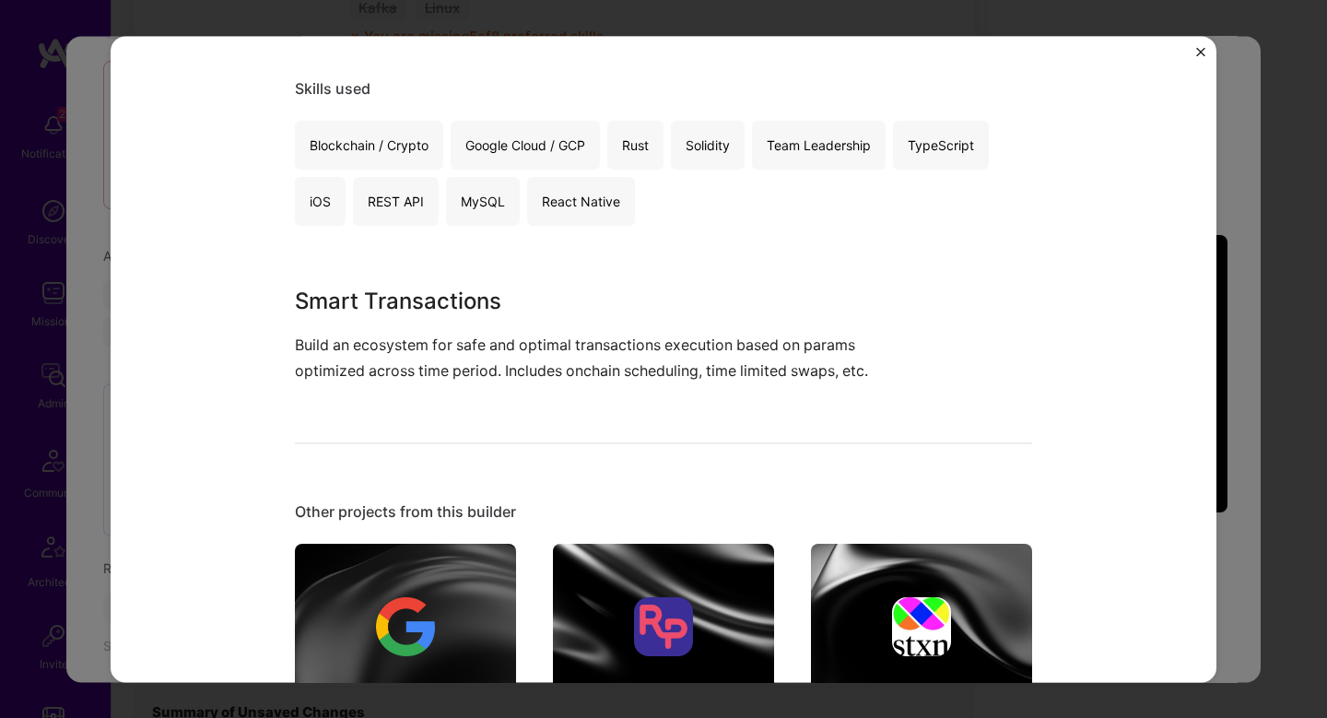
scroll to position [396, 0]
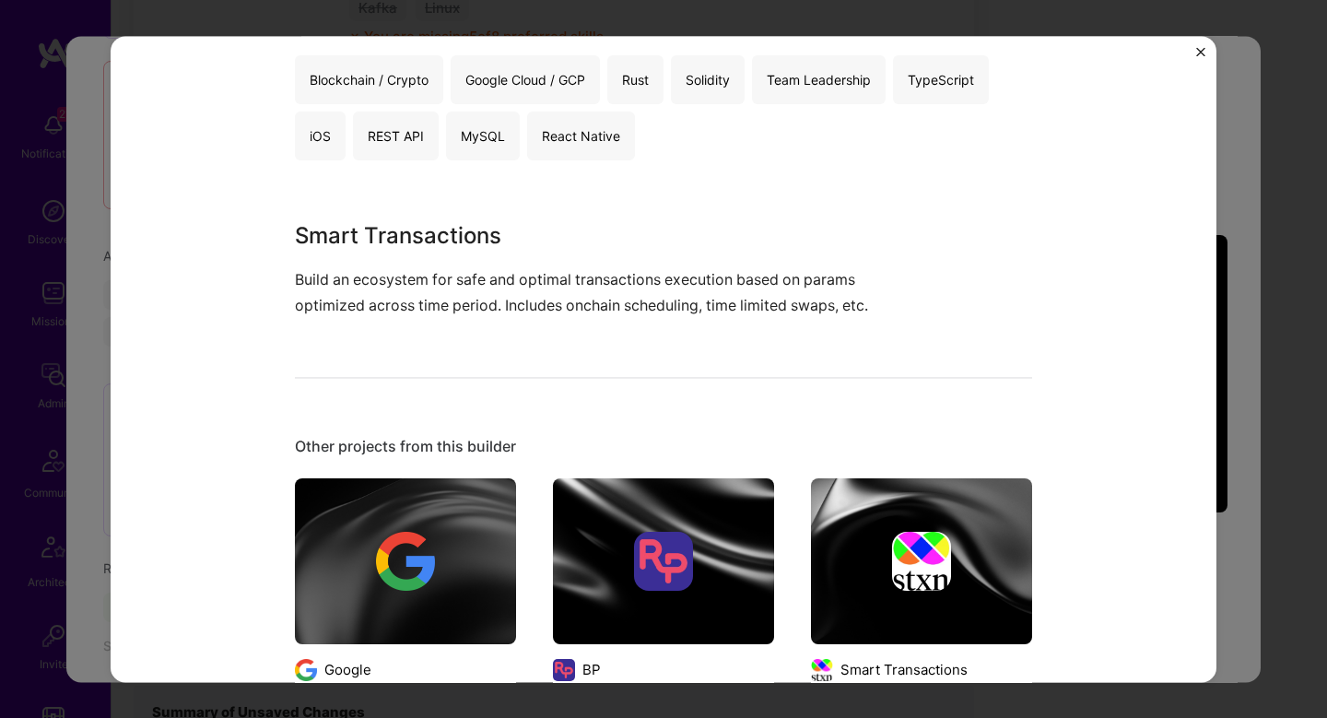
click at [1233, 287] on div "Smart Transactions Smart Transactions Open Source, Blockchain Role Software Eng…" at bounding box center [663, 359] width 1327 height 718
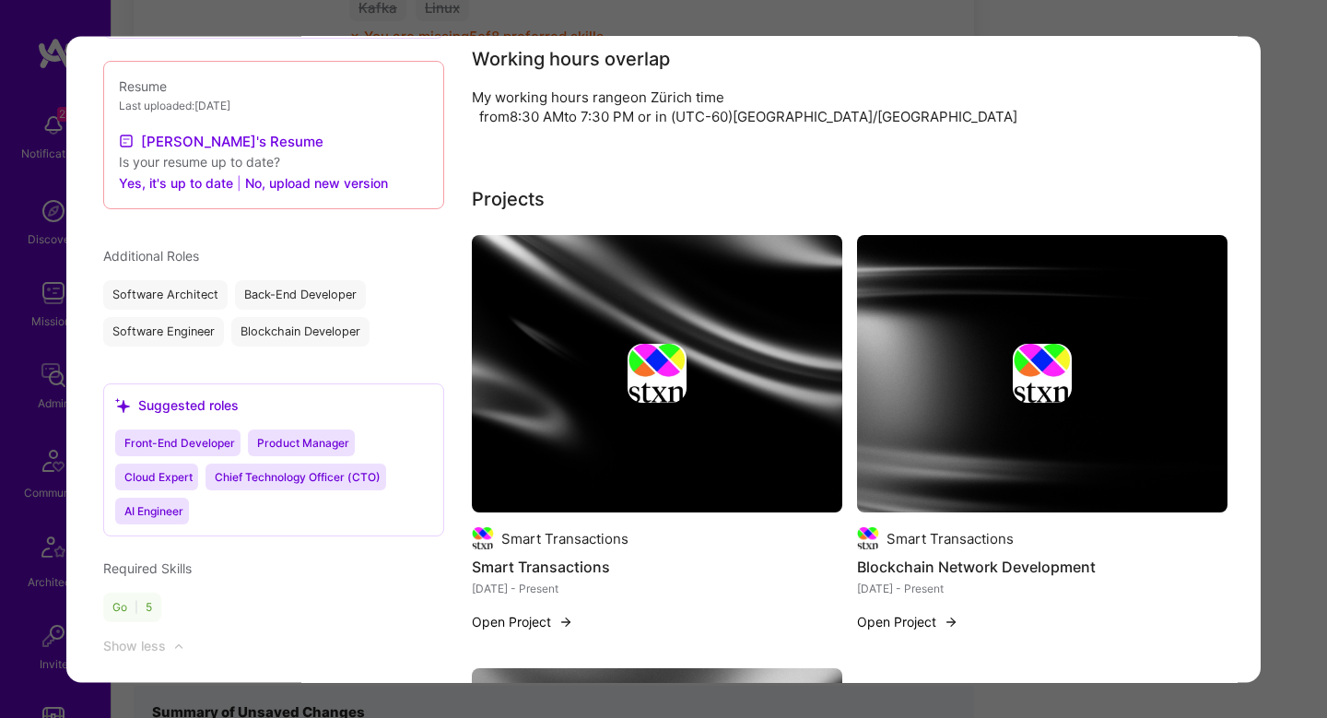
click at [1009, 345] on div "modal" at bounding box center [1042, 374] width 371 height 59
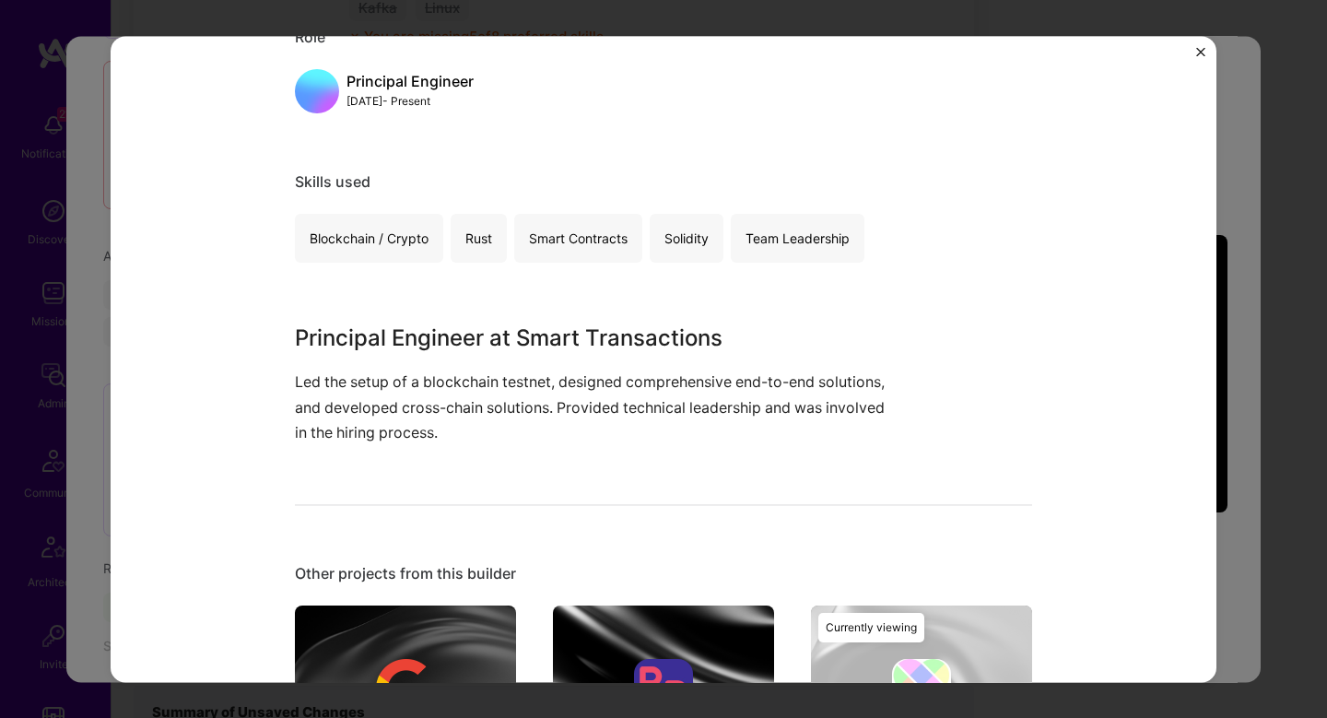
scroll to position [252, 0]
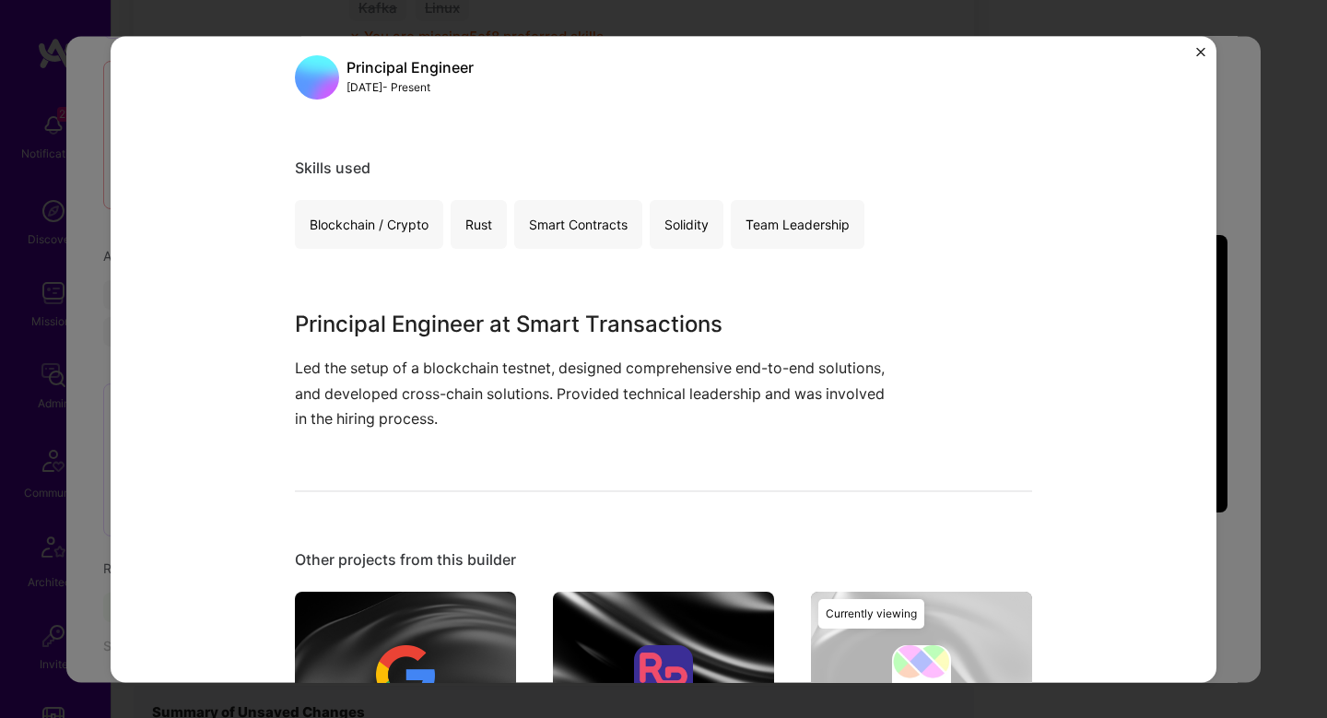
click at [1239, 392] on div "Blockchain Network Development Smart Transactions Blockchain, Crypto Role Princ…" at bounding box center [663, 359] width 1327 height 718
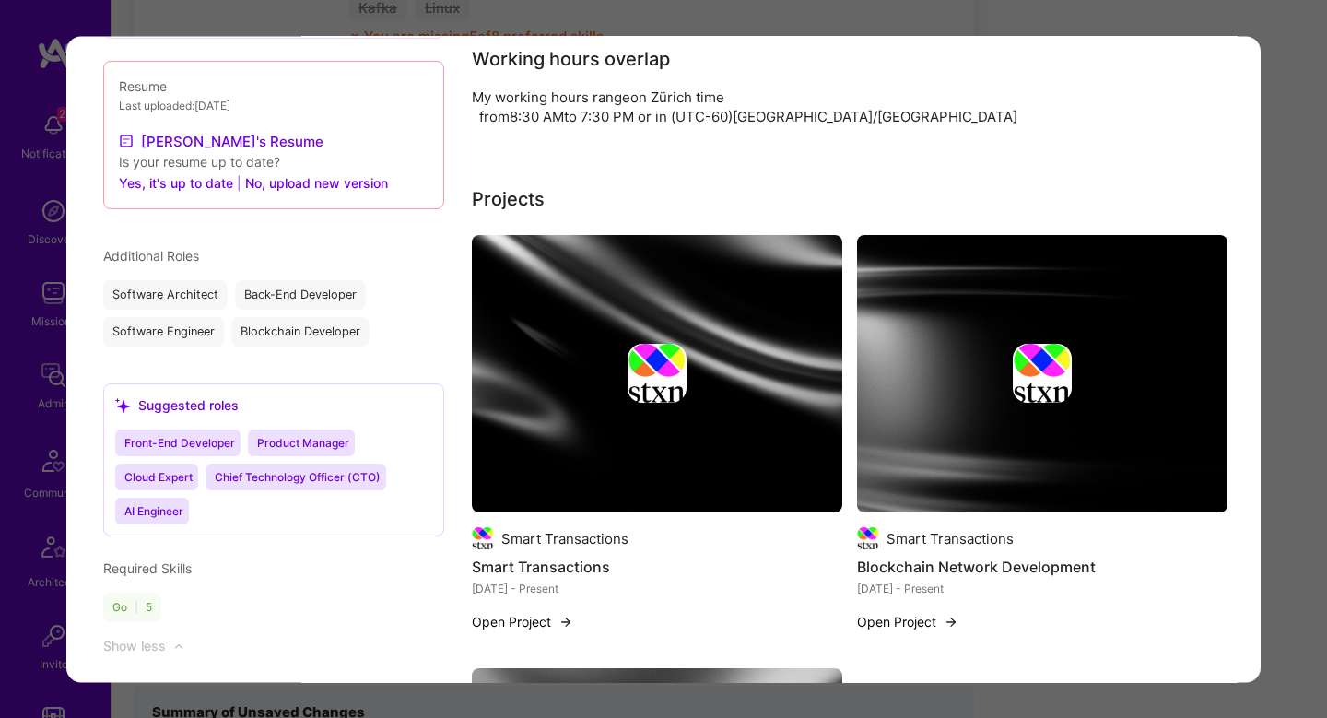
scroll to position [2150, 0]
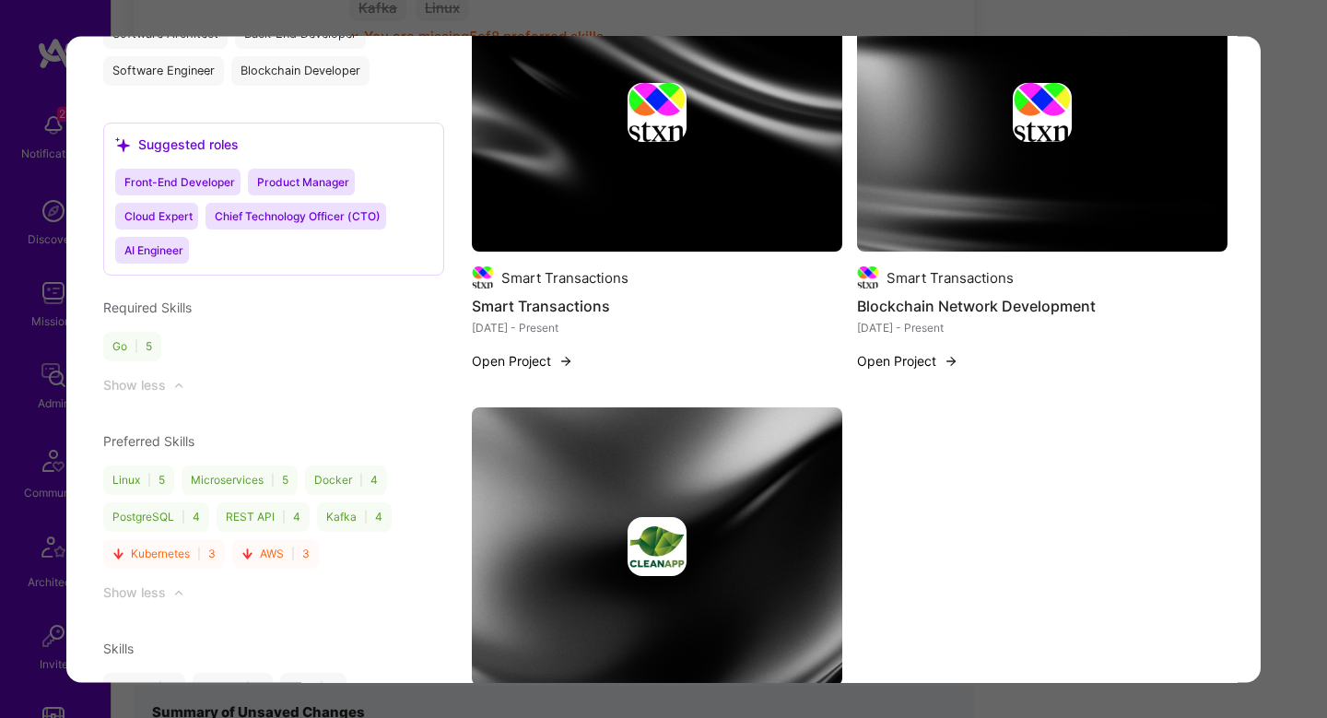
click at [651, 446] on img "modal" at bounding box center [657, 546] width 371 height 278
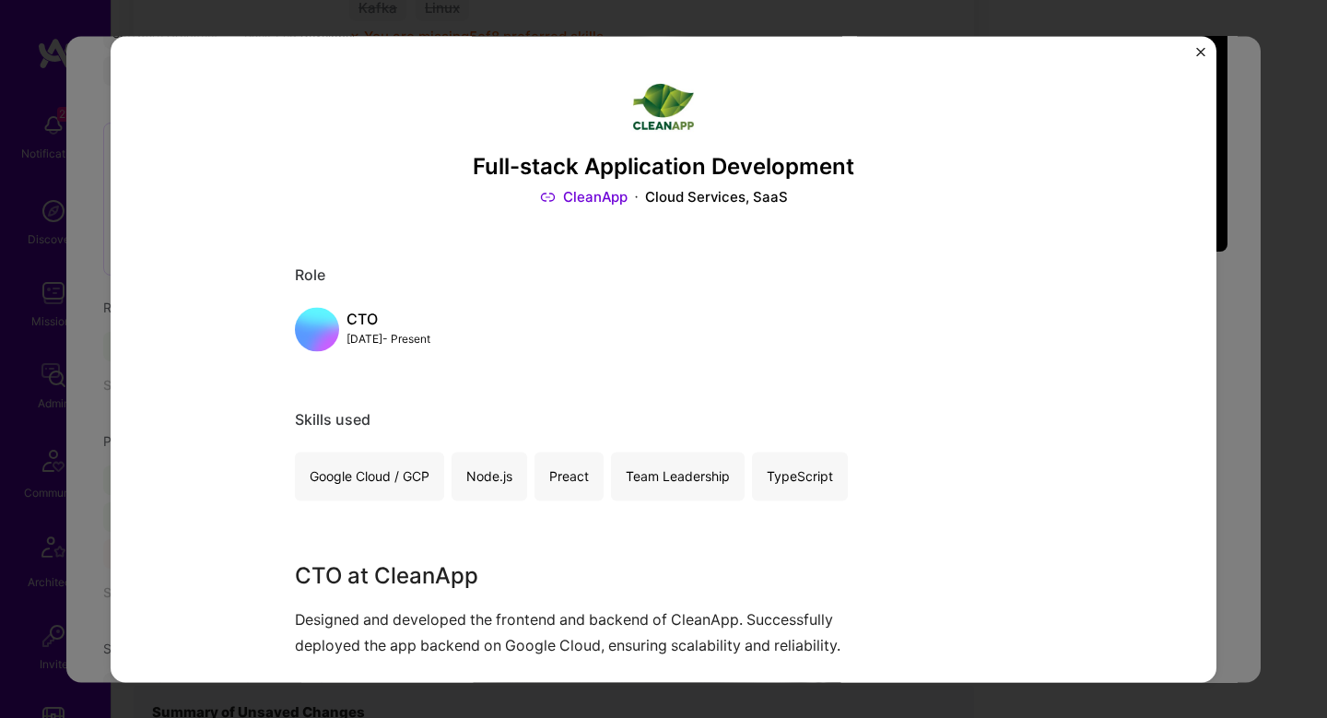
click at [1240, 315] on div "Full-stack Application Development CleanApp Cloud Services, SaaS Role CTO Apr, …" at bounding box center [663, 359] width 1327 height 718
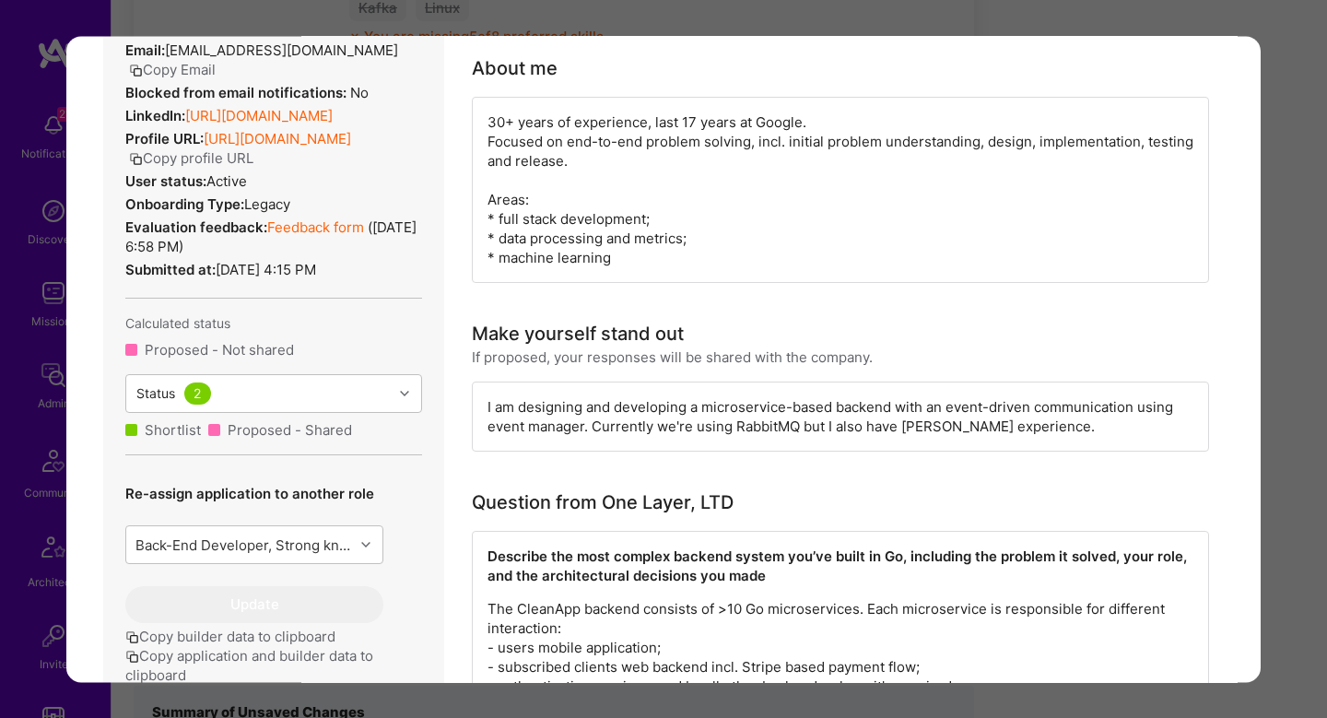
scroll to position [48, 0]
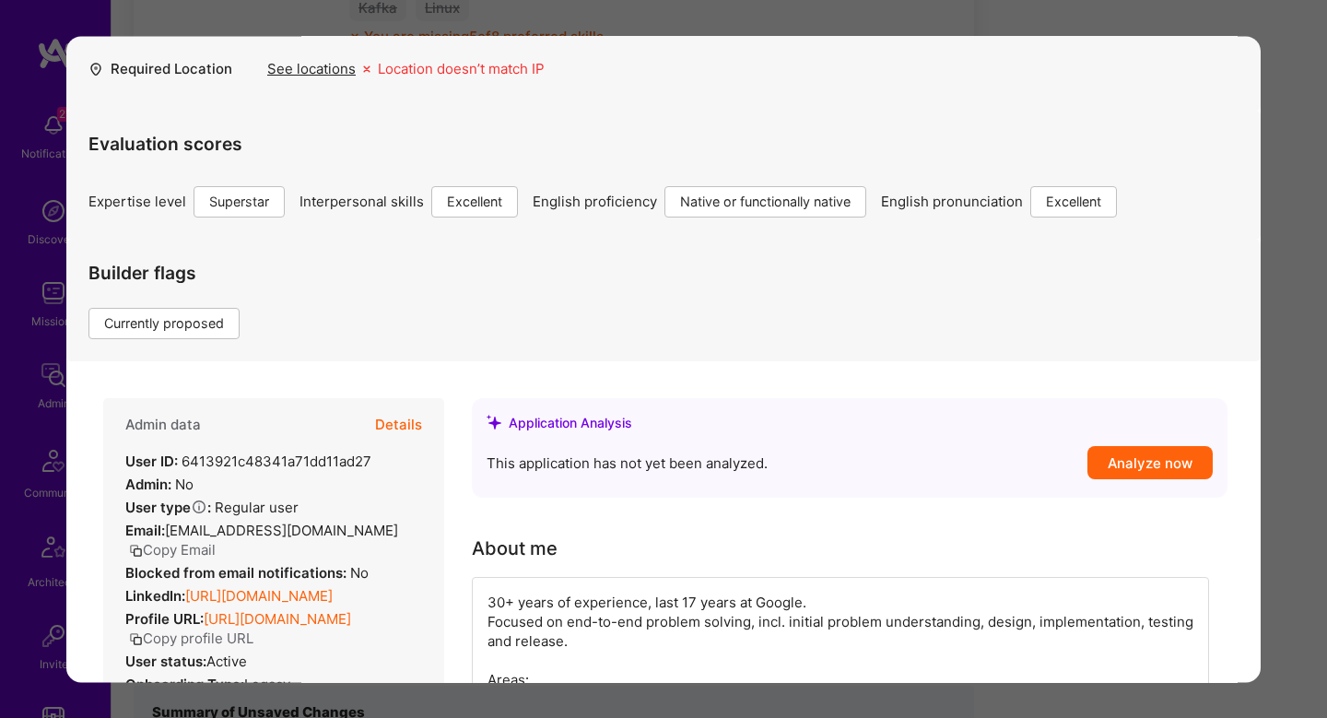
click at [415, 406] on button "Details" at bounding box center [398, 424] width 47 height 53
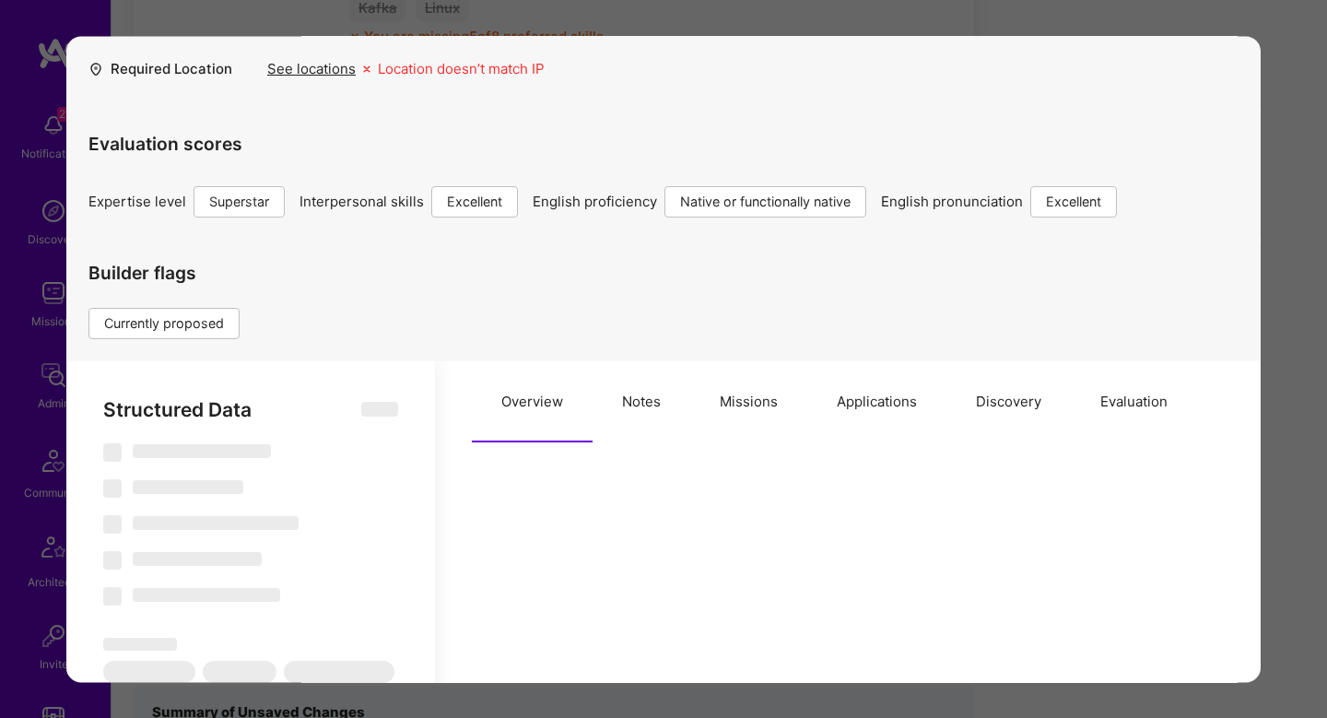
click at [891, 388] on button "Applications" at bounding box center [877, 401] width 139 height 81
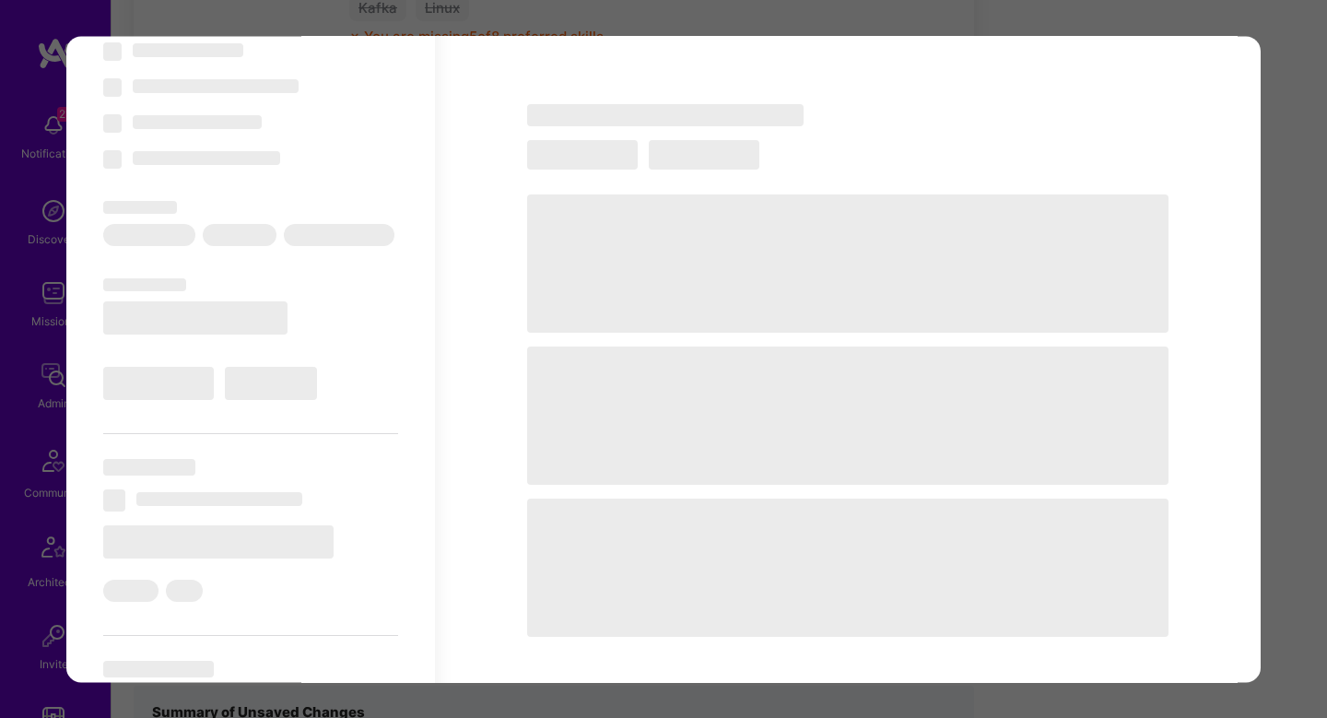
scroll to position [484, 0]
type textarea "x"
select select "Right Now"
select select "7"
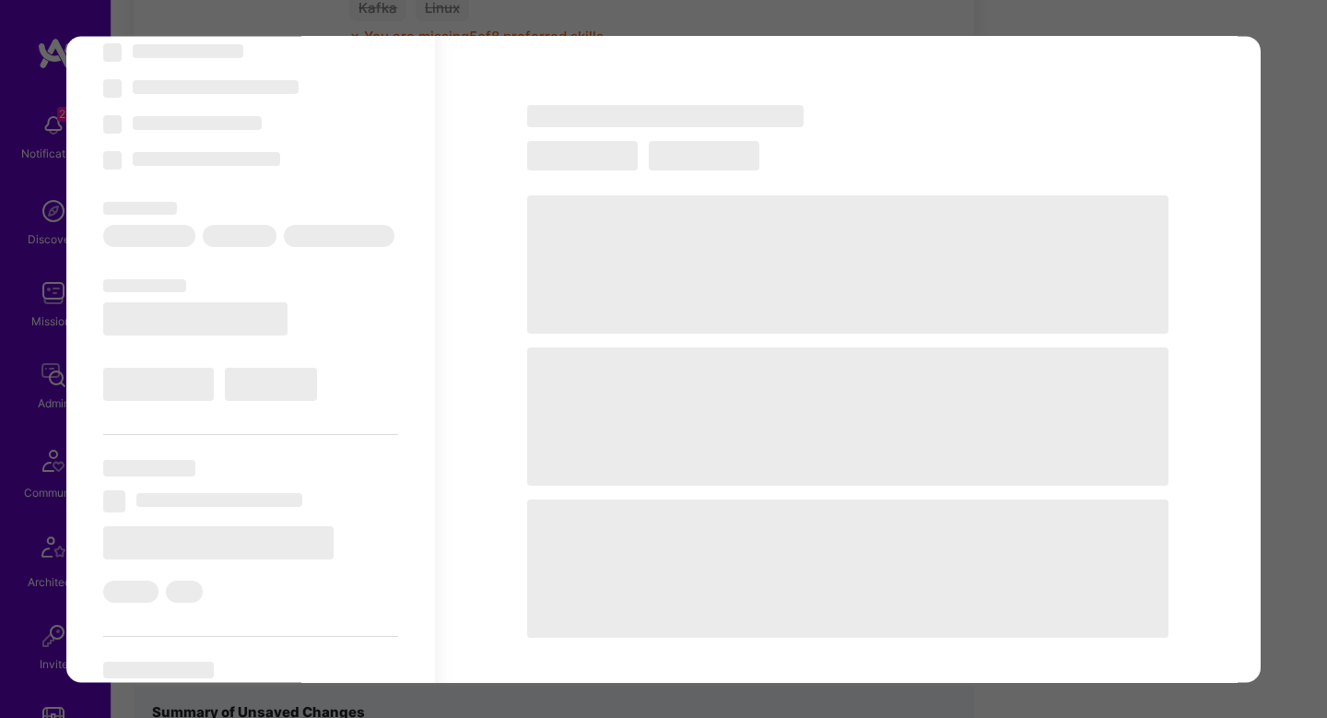
select select "7"
select select "US"
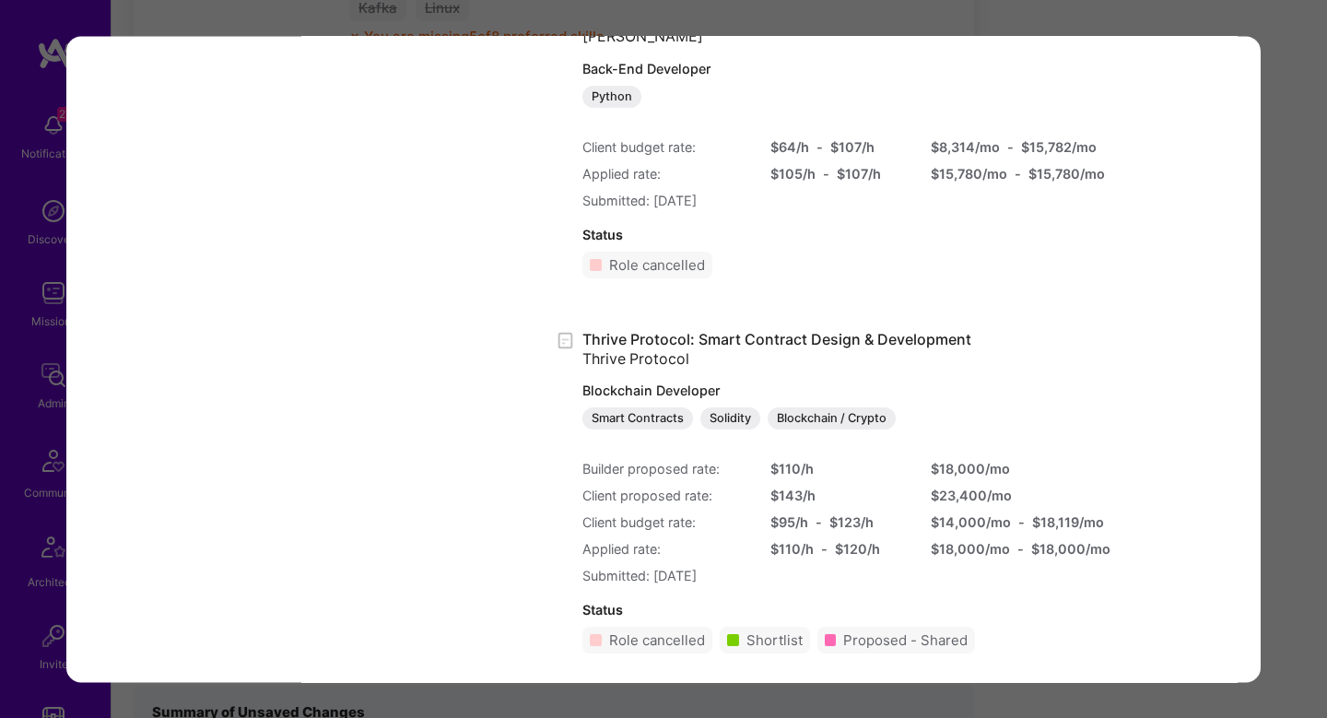
scroll to position [2947, 0]
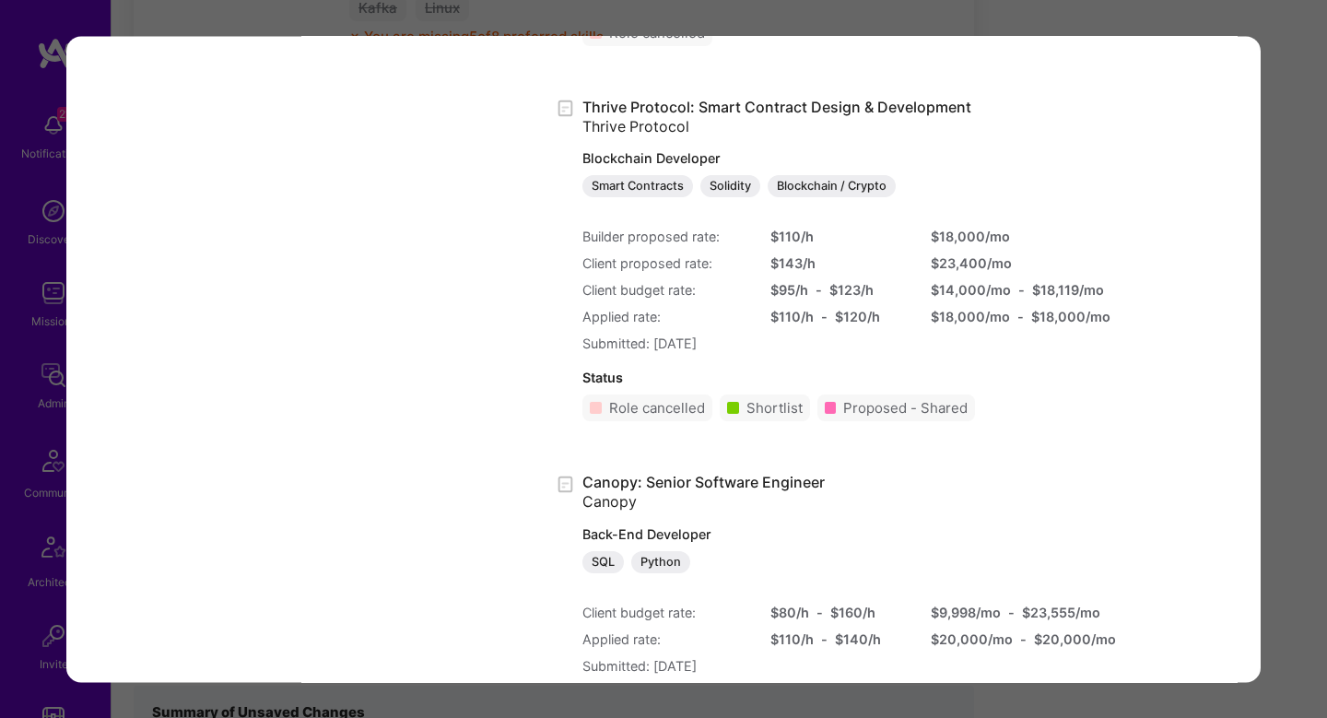
click at [1298, 231] on div "Application 5 of 16 Builder Missing Requirements Required Location See location…" at bounding box center [663, 359] width 1327 height 718
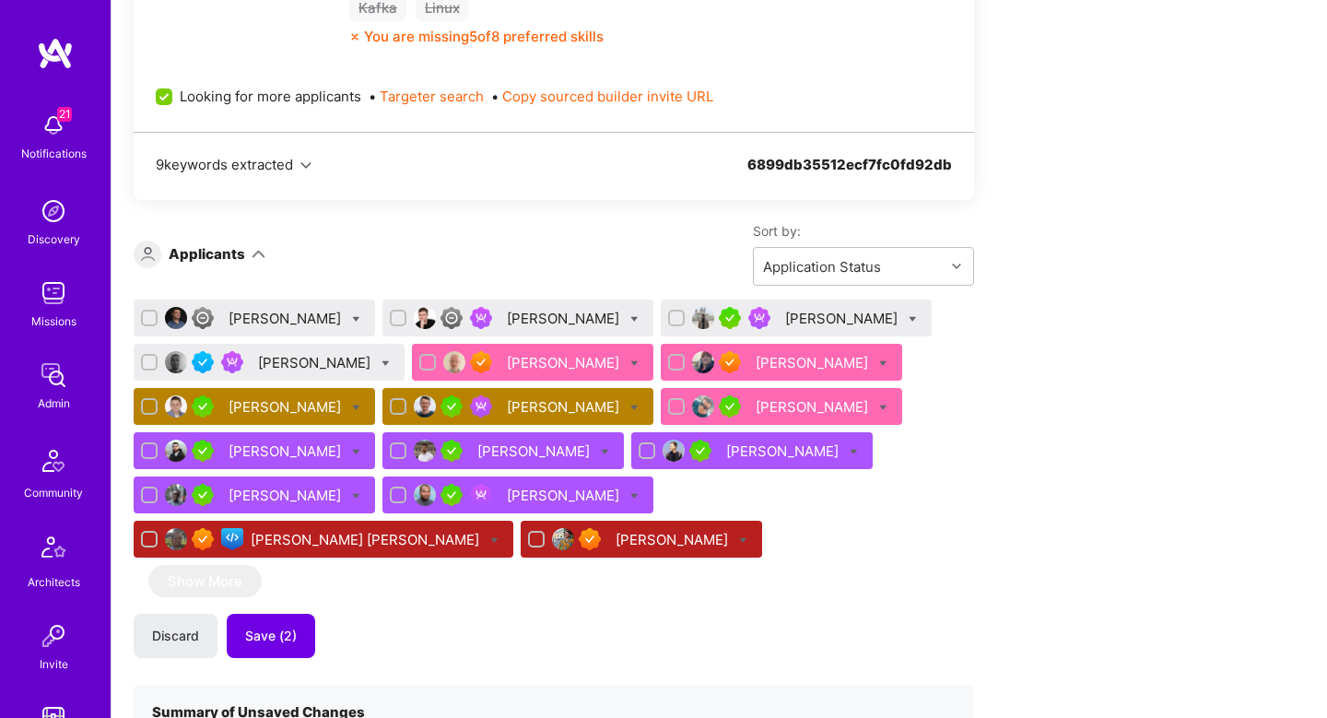
click at [831, 369] on div "Ilja Hamalainen" at bounding box center [814, 362] width 116 height 19
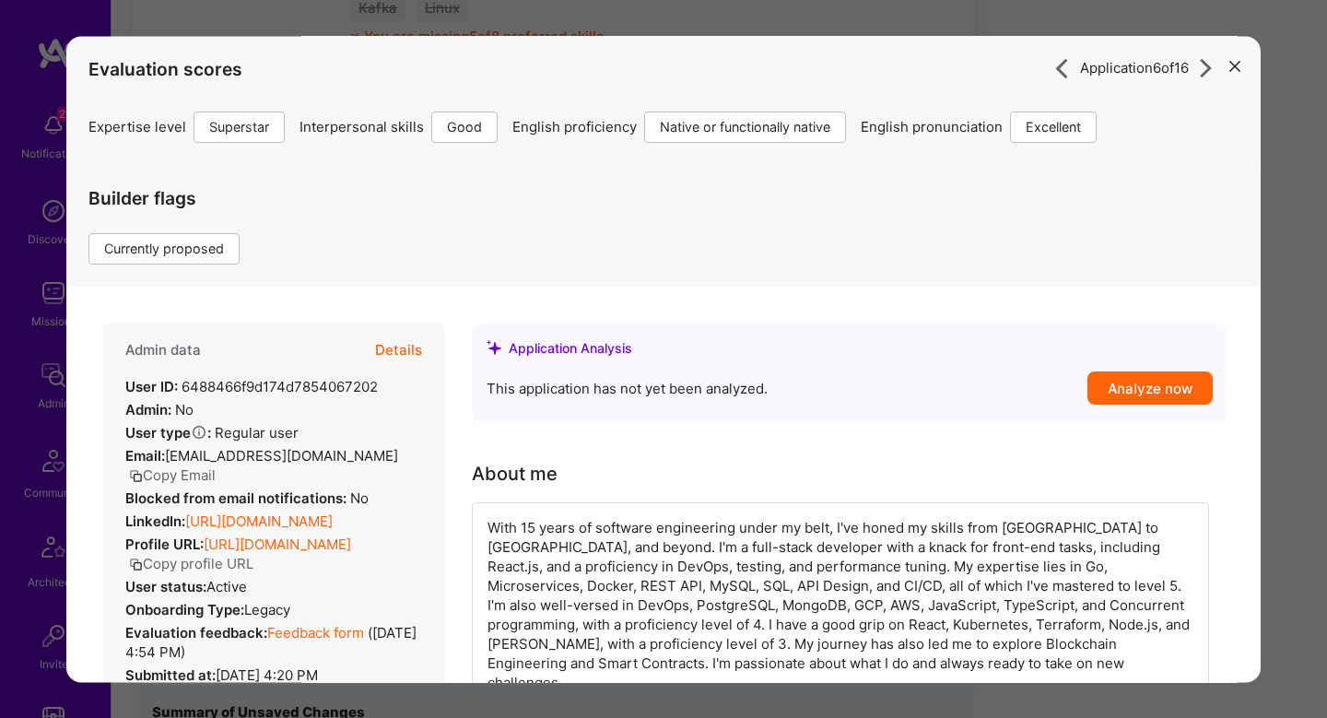
click at [401, 338] on button "Details" at bounding box center [398, 350] width 47 height 53
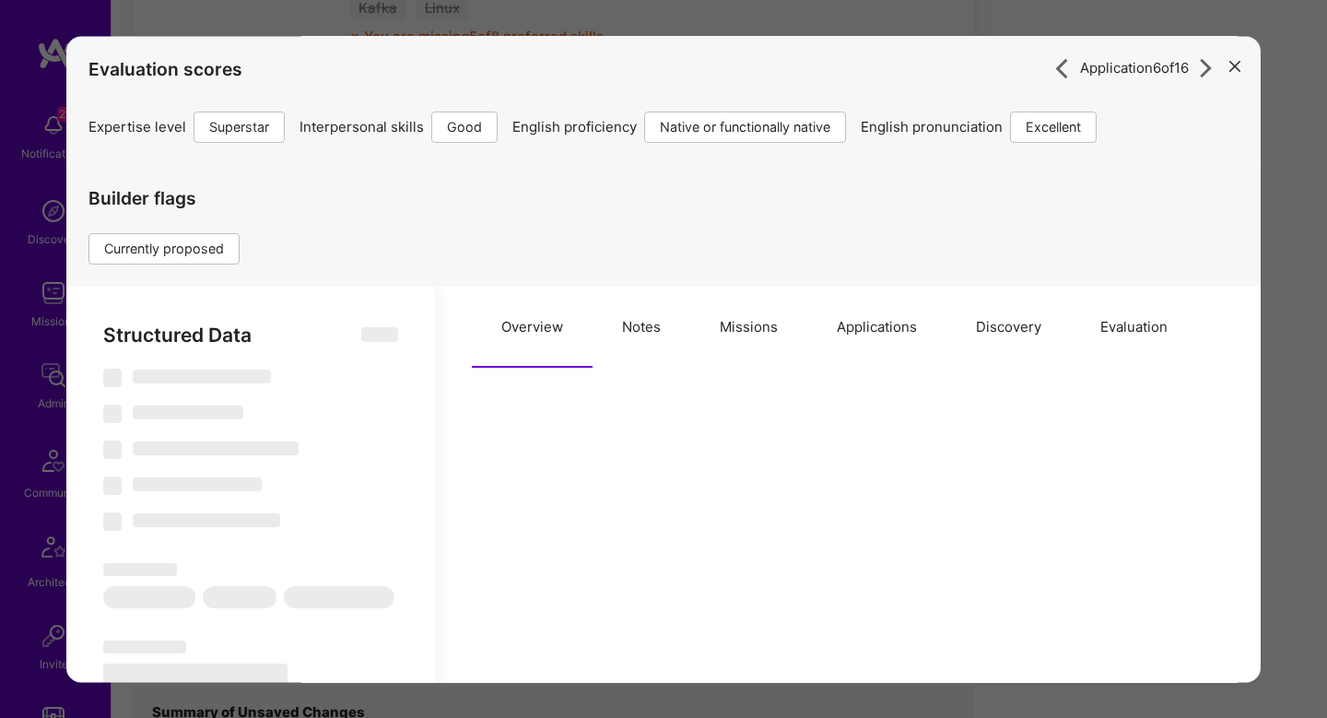
click at [859, 335] on button "Applications" at bounding box center [877, 327] width 139 height 81
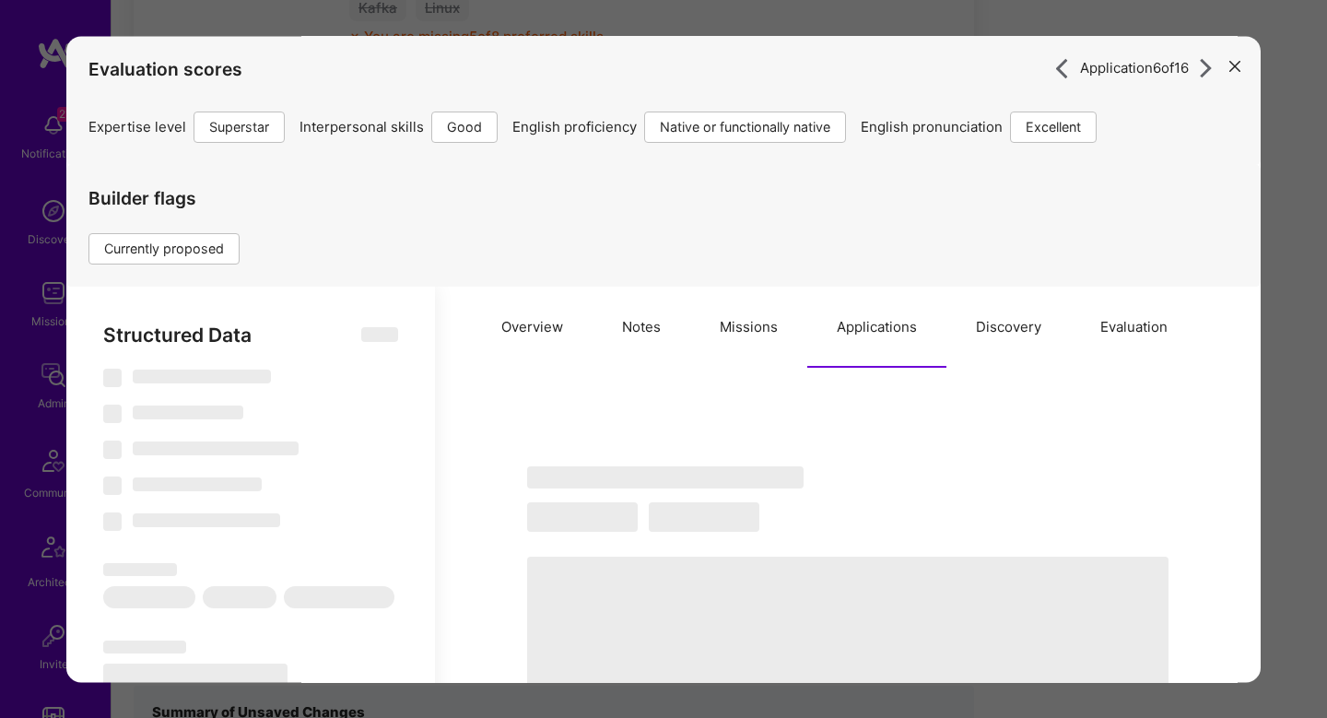
type textarea "x"
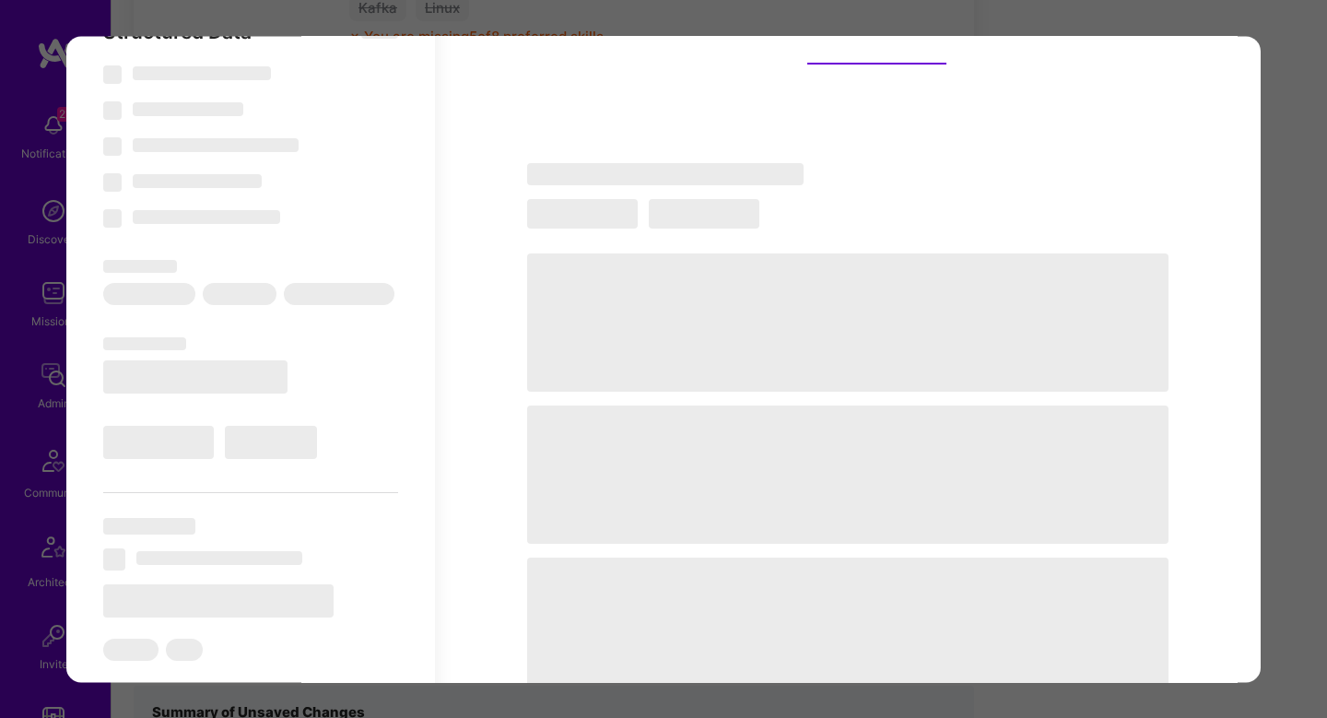
select select "Right Now"
select select "7"
select select "4"
select select "7"
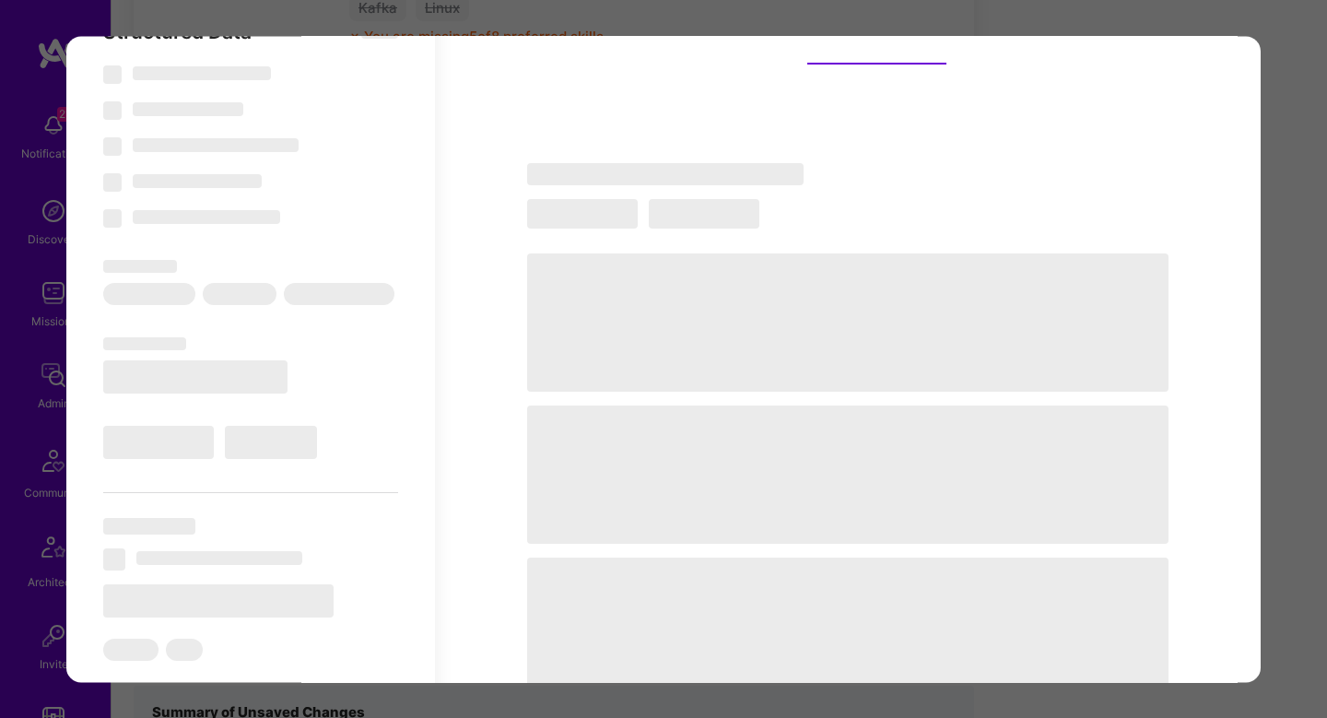
select select "GB"
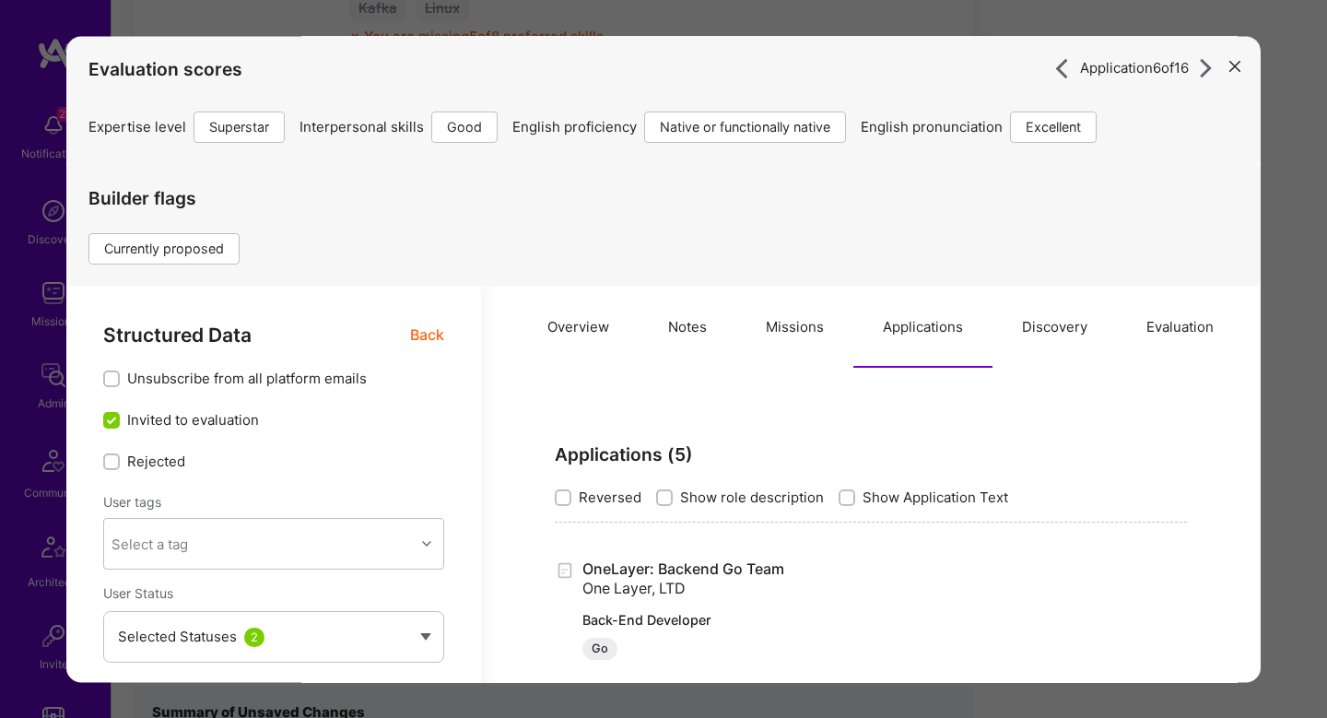
click at [1290, 411] on div "Application 6 of 16 Evaluation scores Expertise level Superstar Interpersonal s…" at bounding box center [663, 359] width 1327 height 718
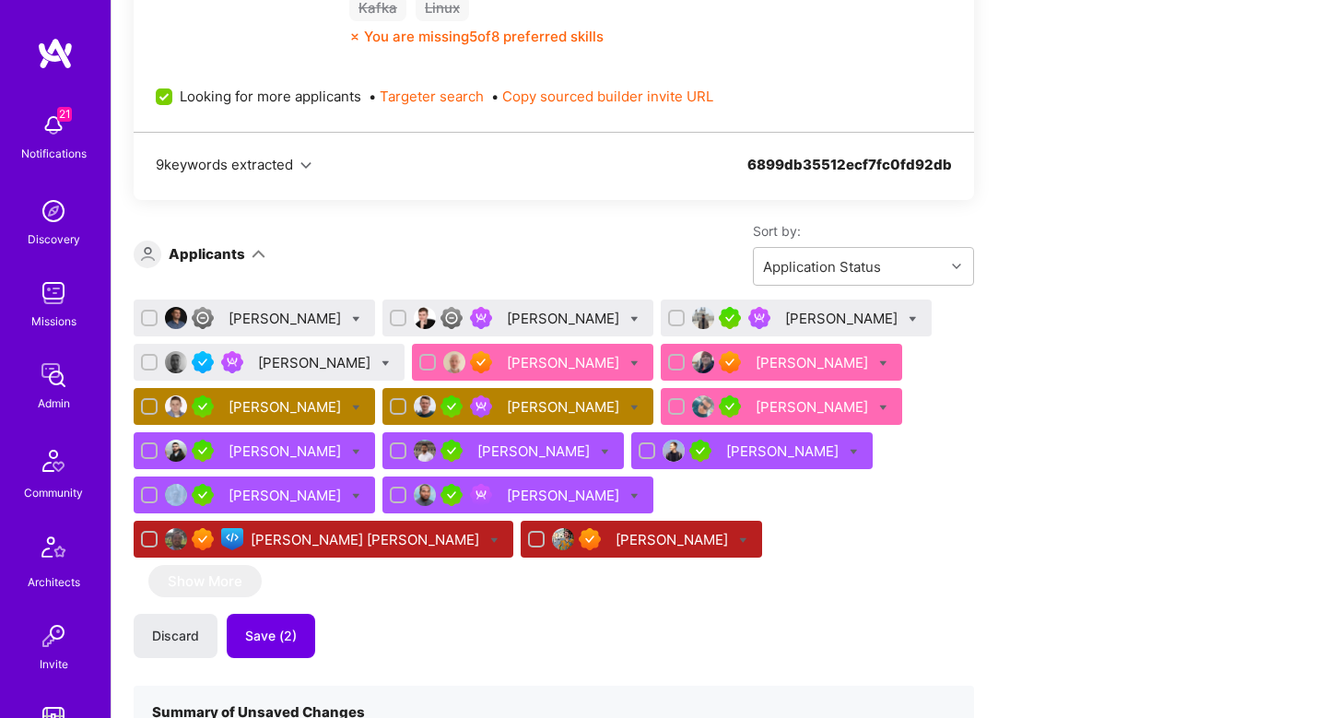
click at [789, 403] on div "Paul Shpilsher" at bounding box center [814, 406] width 116 height 19
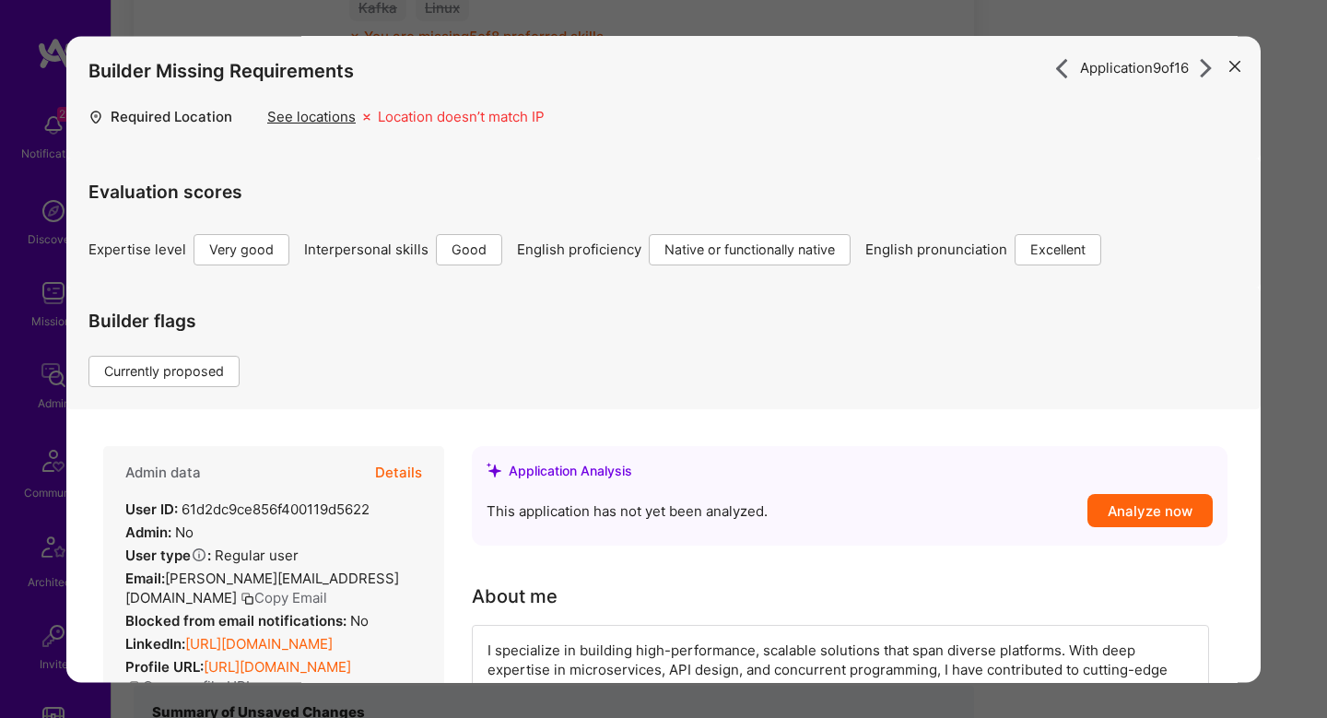
click at [400, 479] on button "Details" at bounding box center [398, 472] width 47 height 53
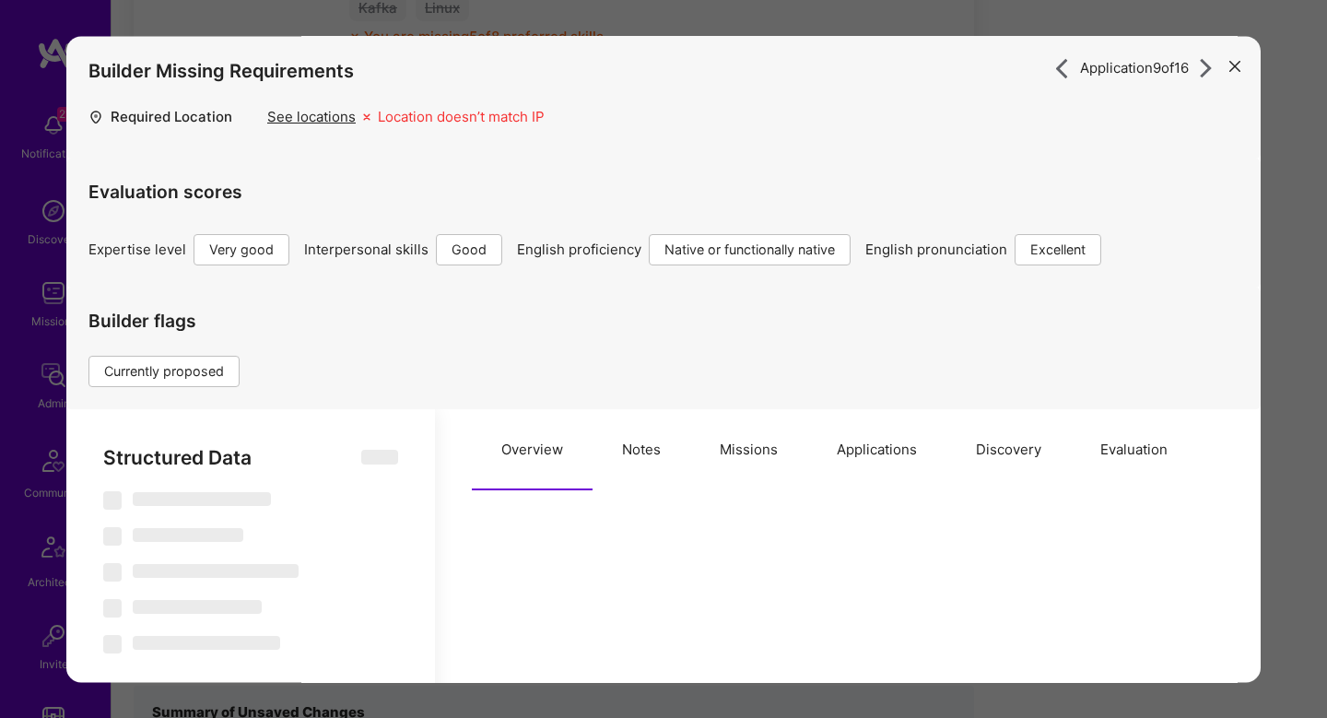
click at [822, 456] on button "Applications" at bounding box center [877, 449] width 139 height 81
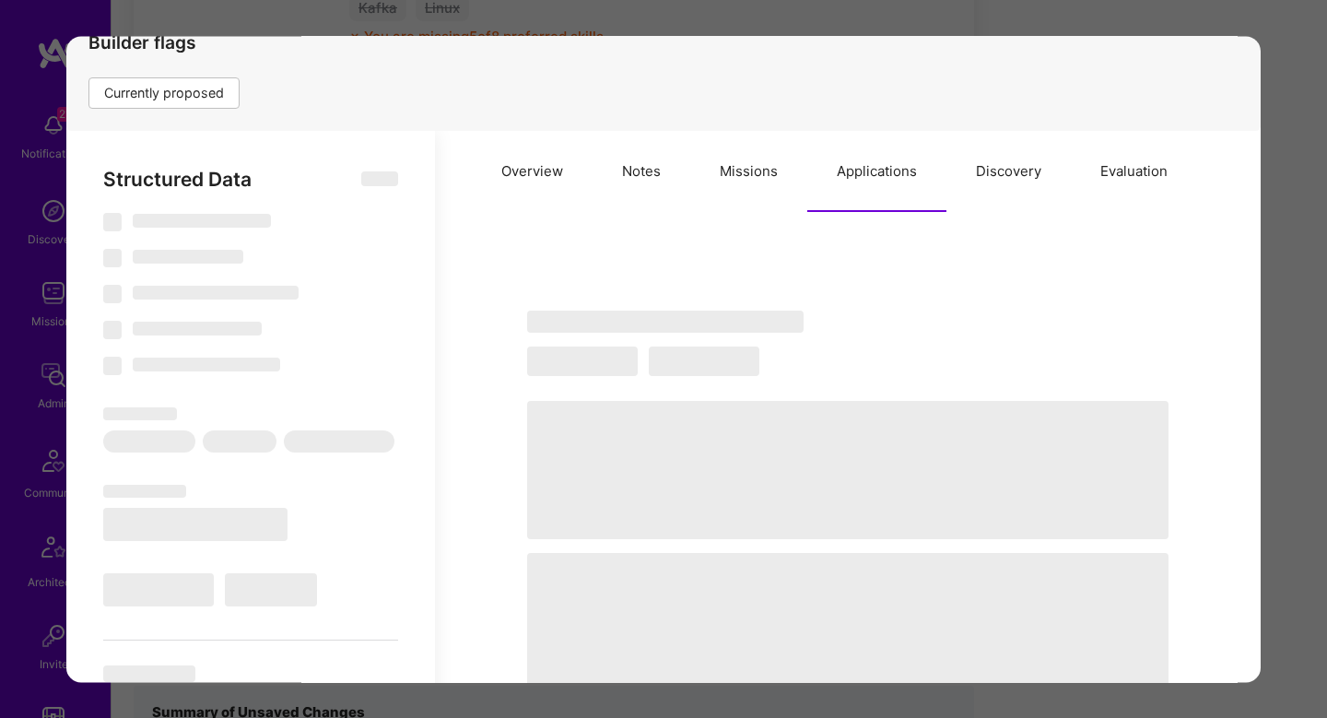
scroll to position [277, 0]
type textarea "x"
select select "Right Now"
select select "5"
select select "4"
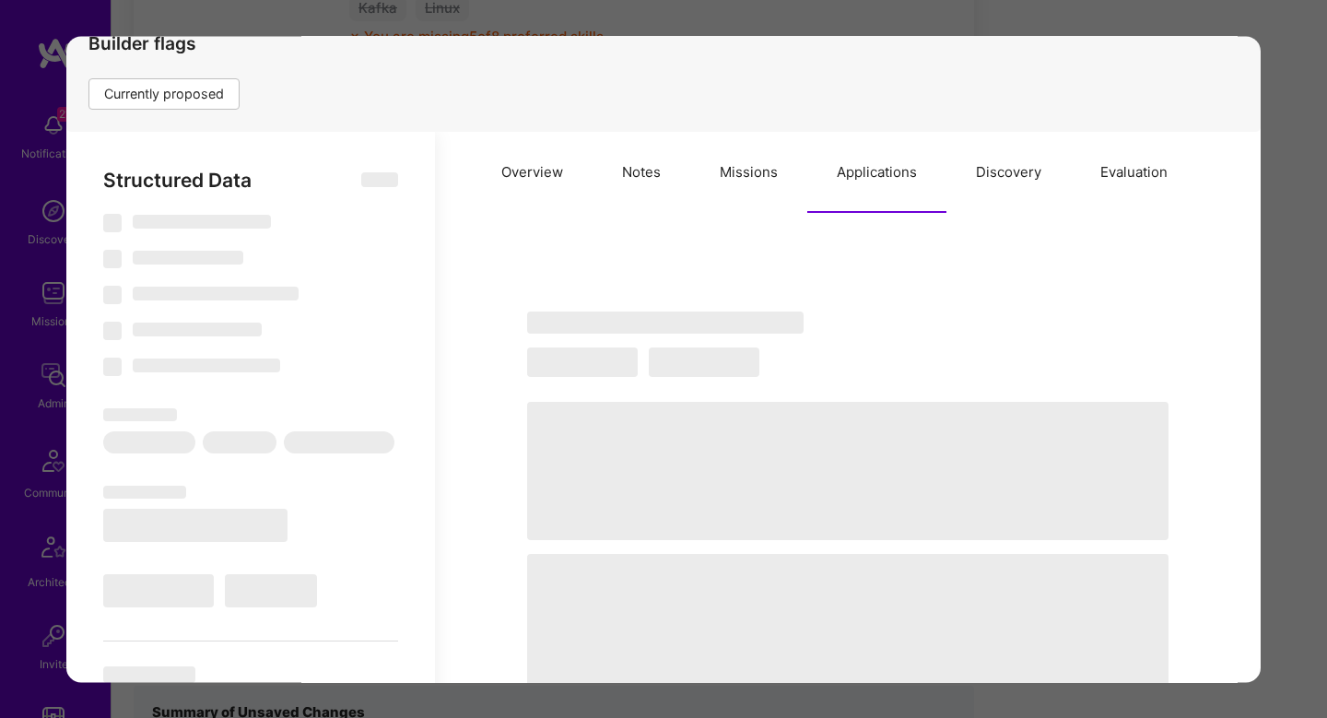
select select "7"
select select "US"
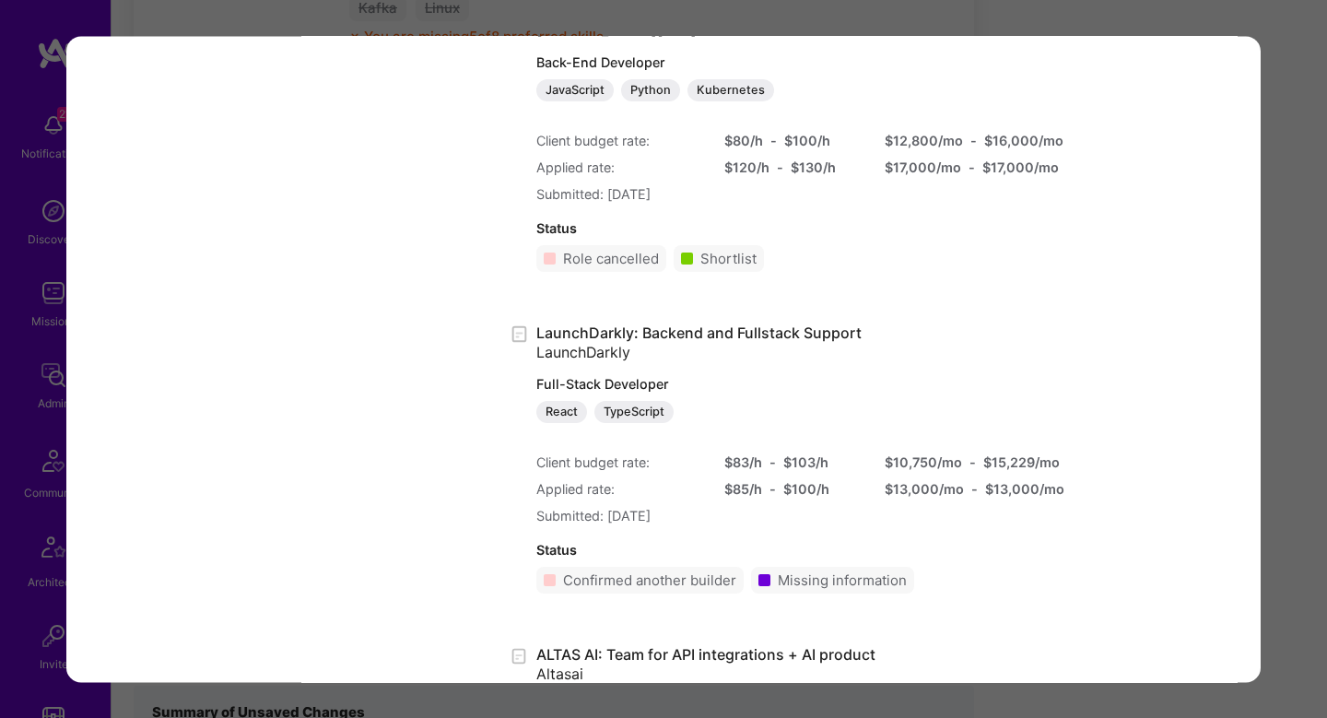
scroll to position [3066, 0]
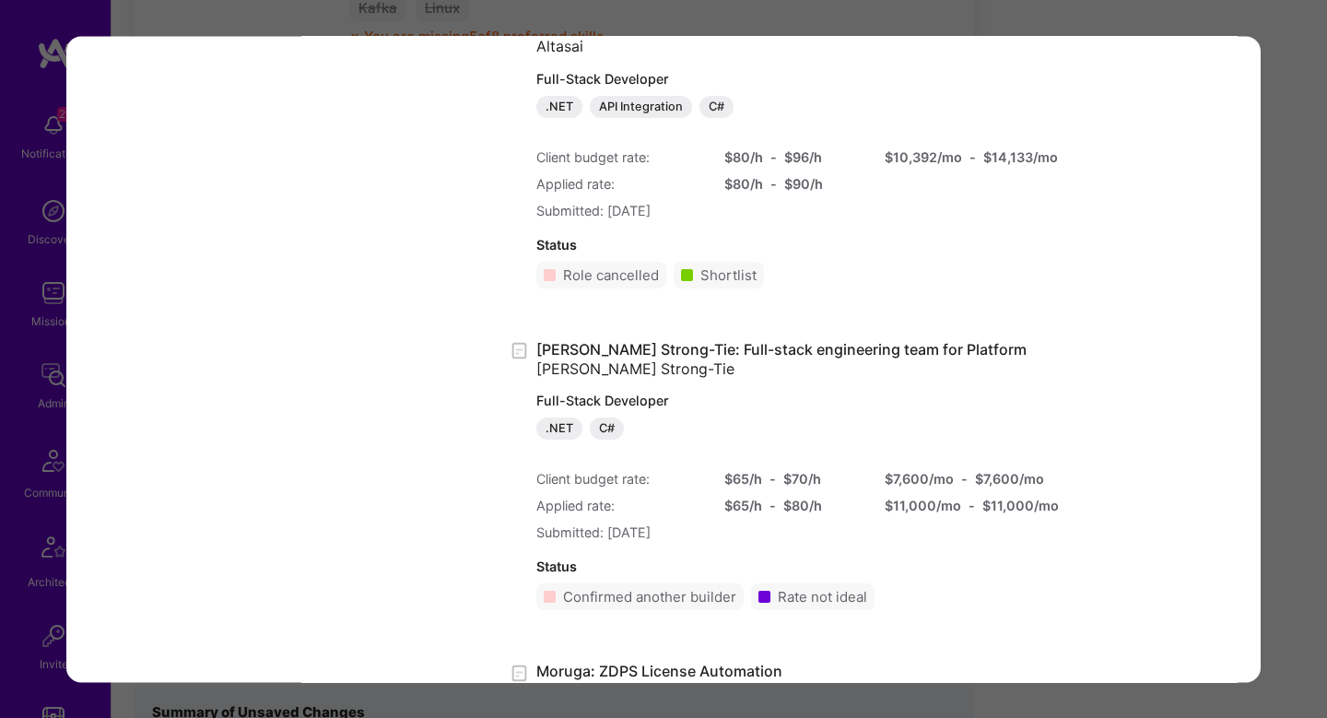
click at [1318, 207] on div "Application 9 of 16 Builder Missing Requirements Required Location See location…" at bounding box center [663, 359] width 1327 height 718
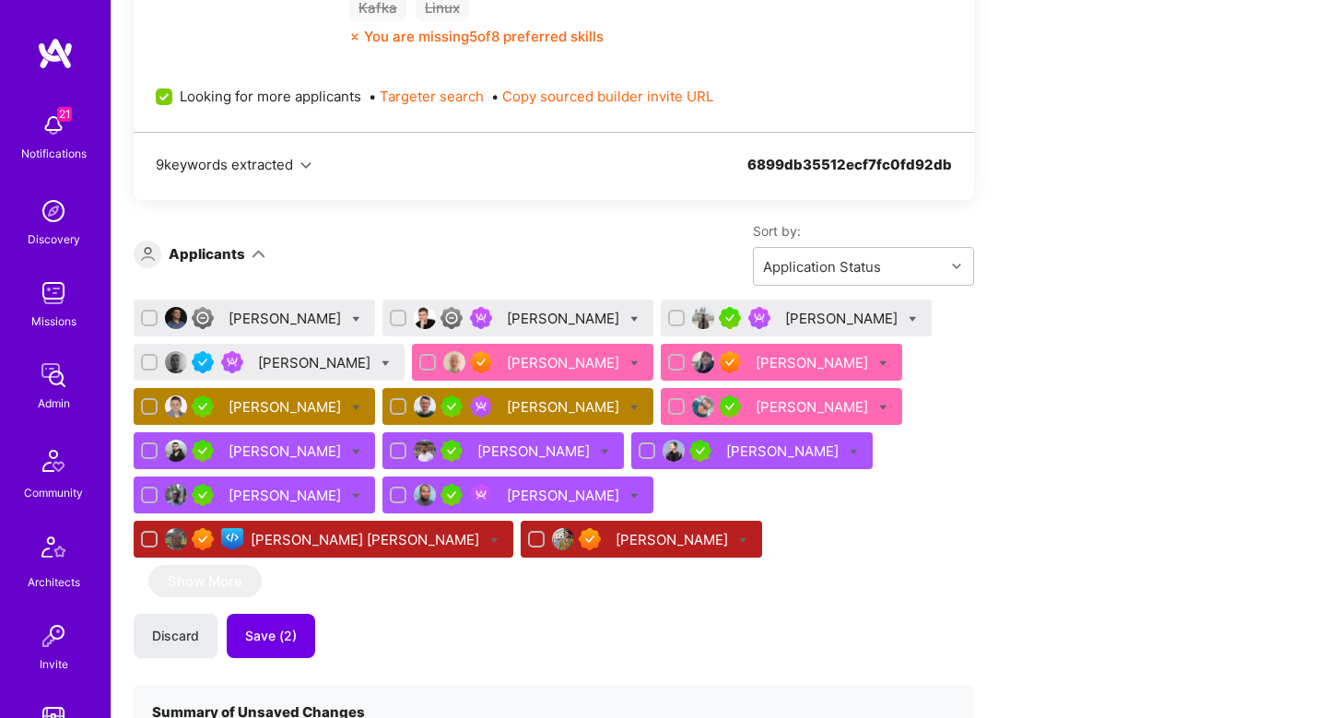
click at [521, 544] on div "Alex Rezvov Lars Artmann Varun Desai Vladimir Djurovic Eugene Koshelev Ilja Ham…" at bounding box center [554, 432] width 841 height 265
click at [276, 643] on span "Save (2)" at bounding box center [271, 636] width 52 height 18
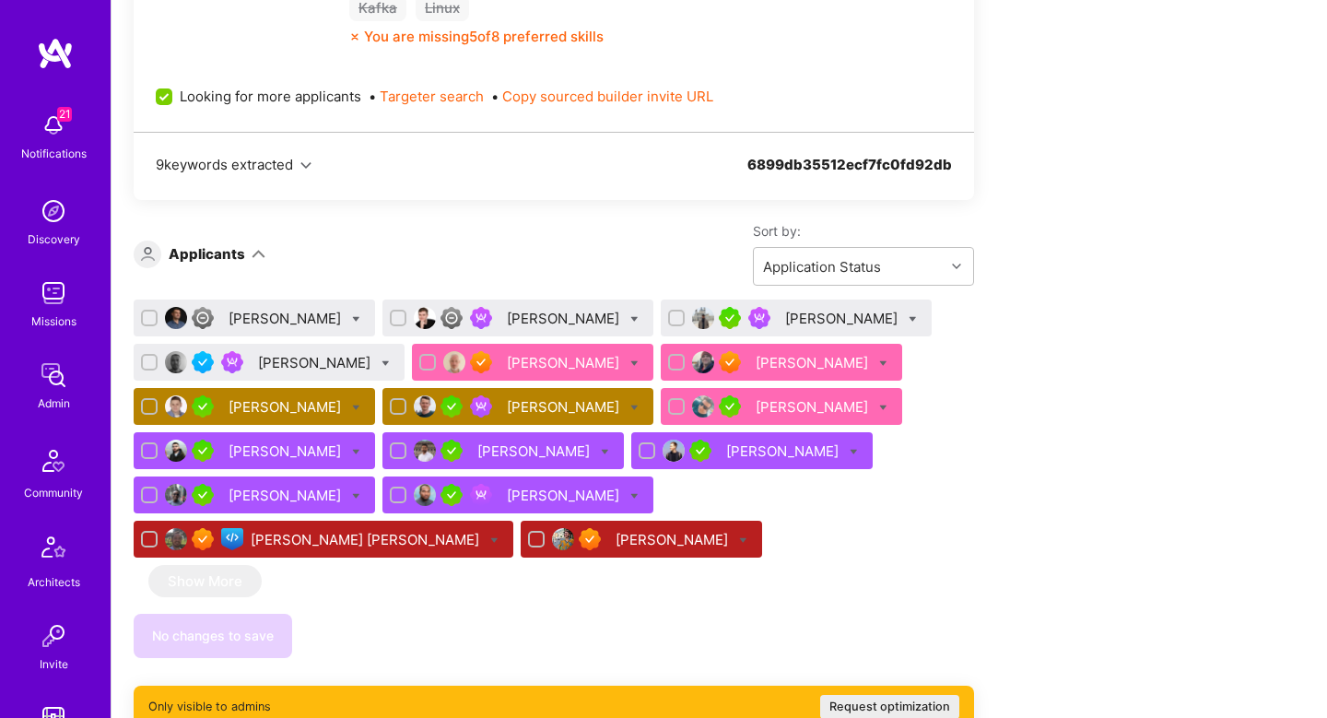
click at [311, 450] on div "Gurgen Hayrapetyan" at bounding box center [287, 451] width 116 height 19
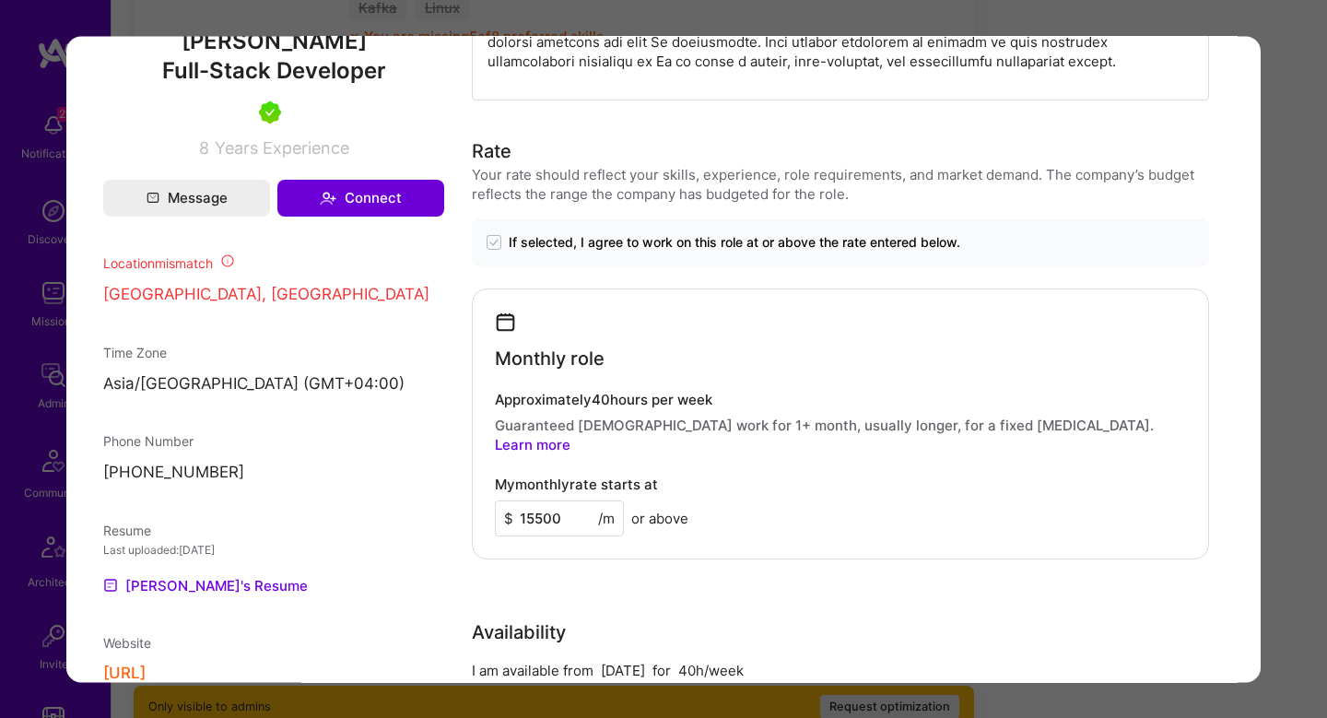
scroll to position [842, 0]
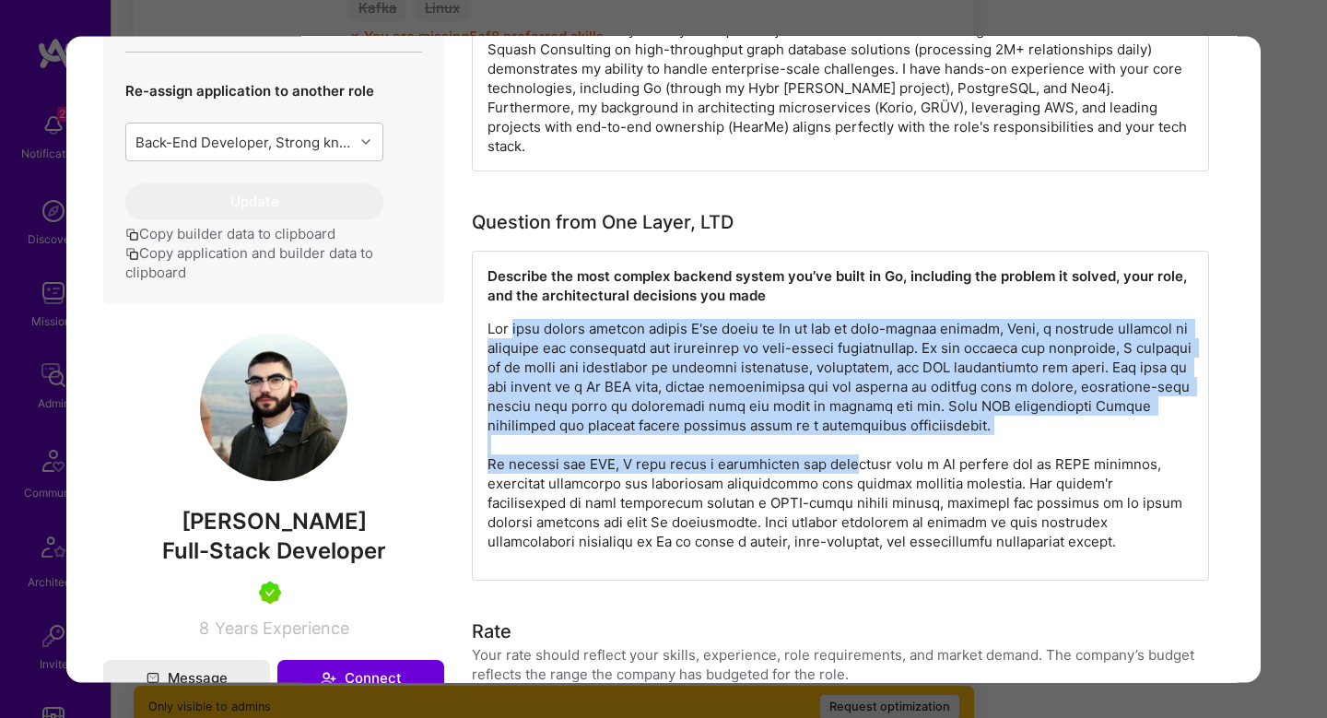
drag, startPoint x: 522, startPoint y: 300, endPoint x: 841, endPoint y: 440, distance: 348.4
click at [841, 441] on p "modal" at bounding box center [841, 435] width 706 height 232
click at [841, 440] on p "modal" at bounding box center [841, 435] width 706 height 232
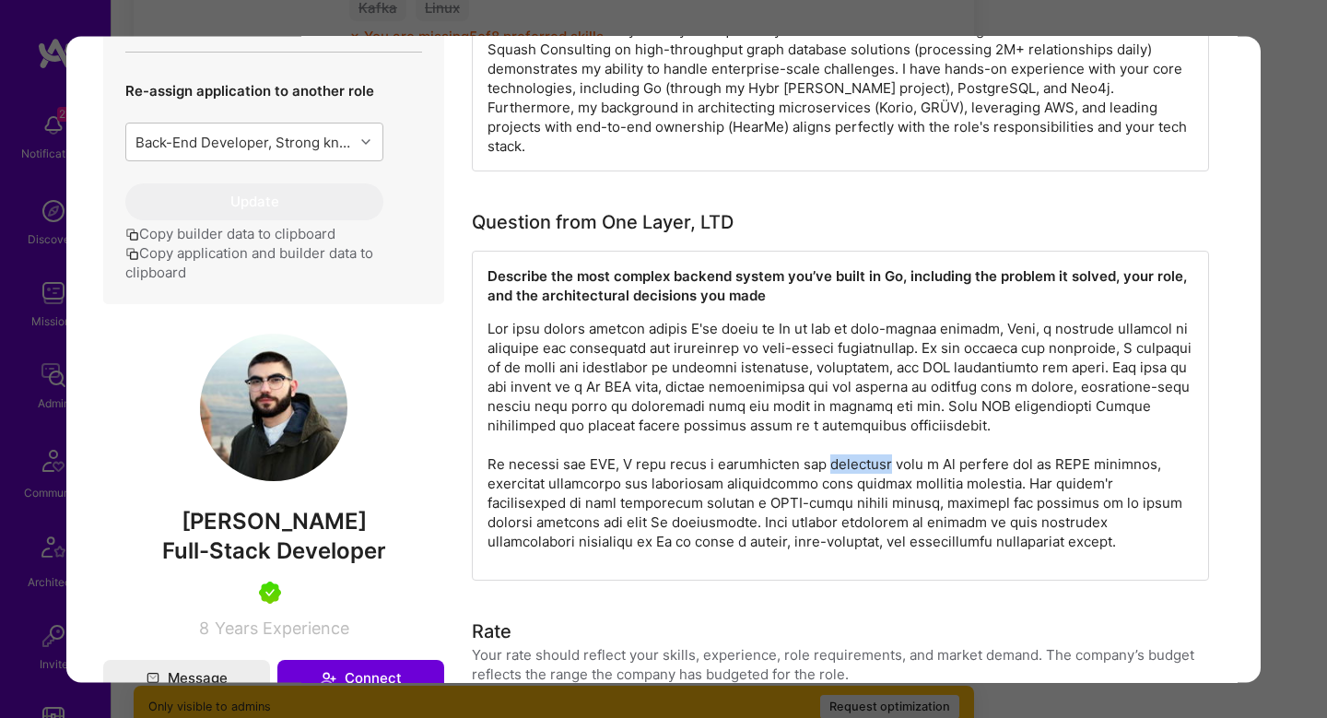
click at [841, 440] on p "modal" at bounding box center [841, 435] width 706 height 232
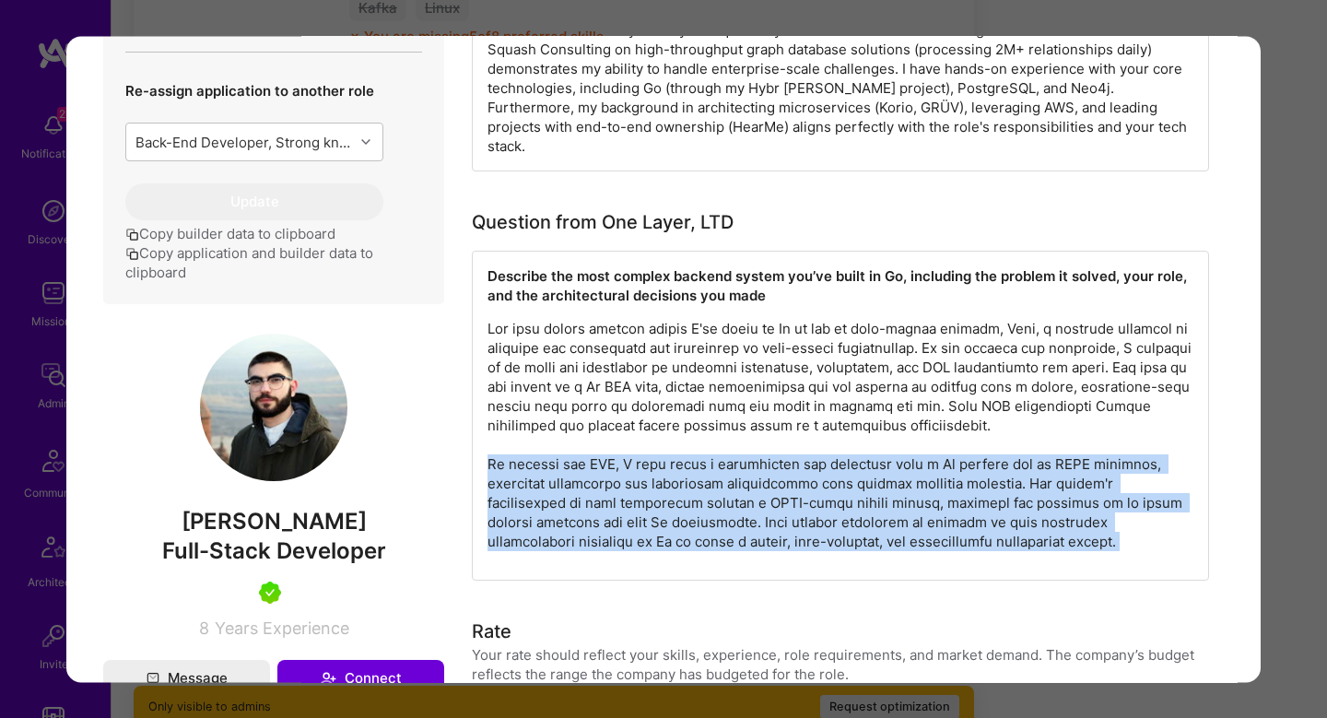
click at [841, 440] on p "modal" at bounding box center [841, 435] width 706 height 232
click at [995, 462] on p "modal" at bounding box center [841, 435] width 706 height 232
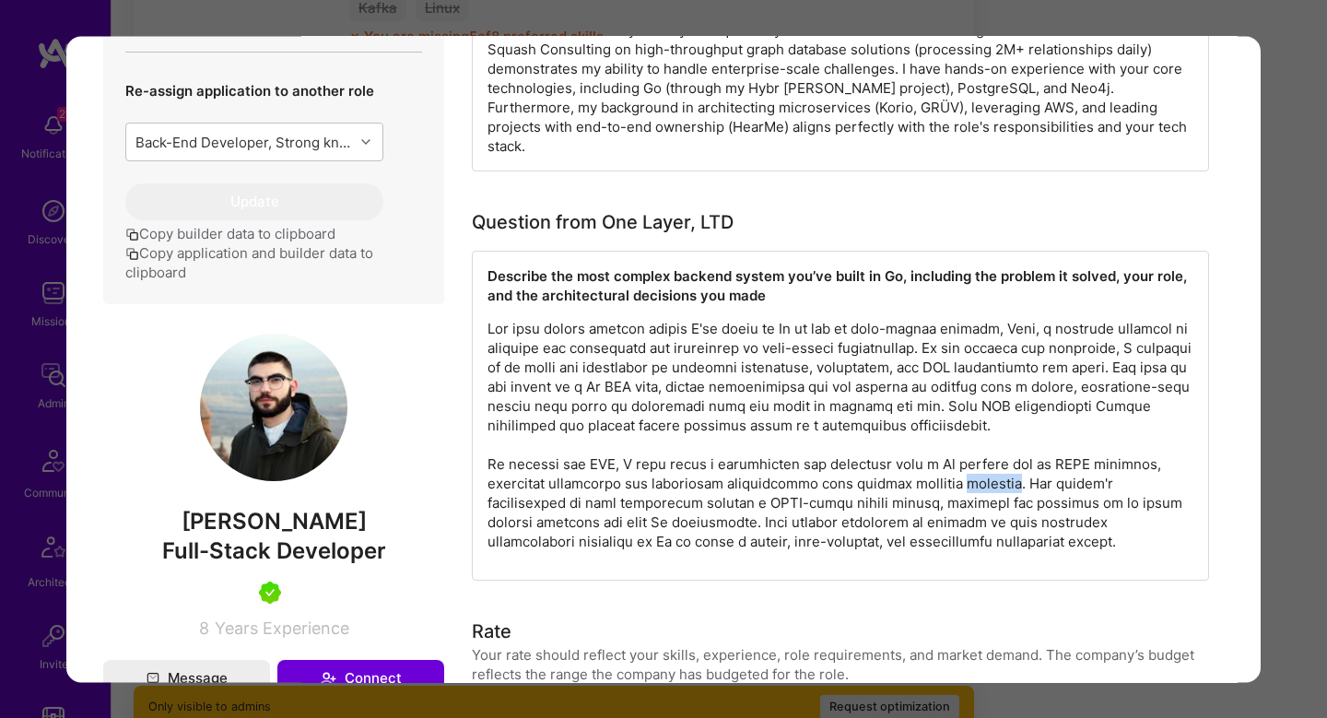
click at [995, 462] on p "modal" at bounding box center [841, 435] width 706 height 232
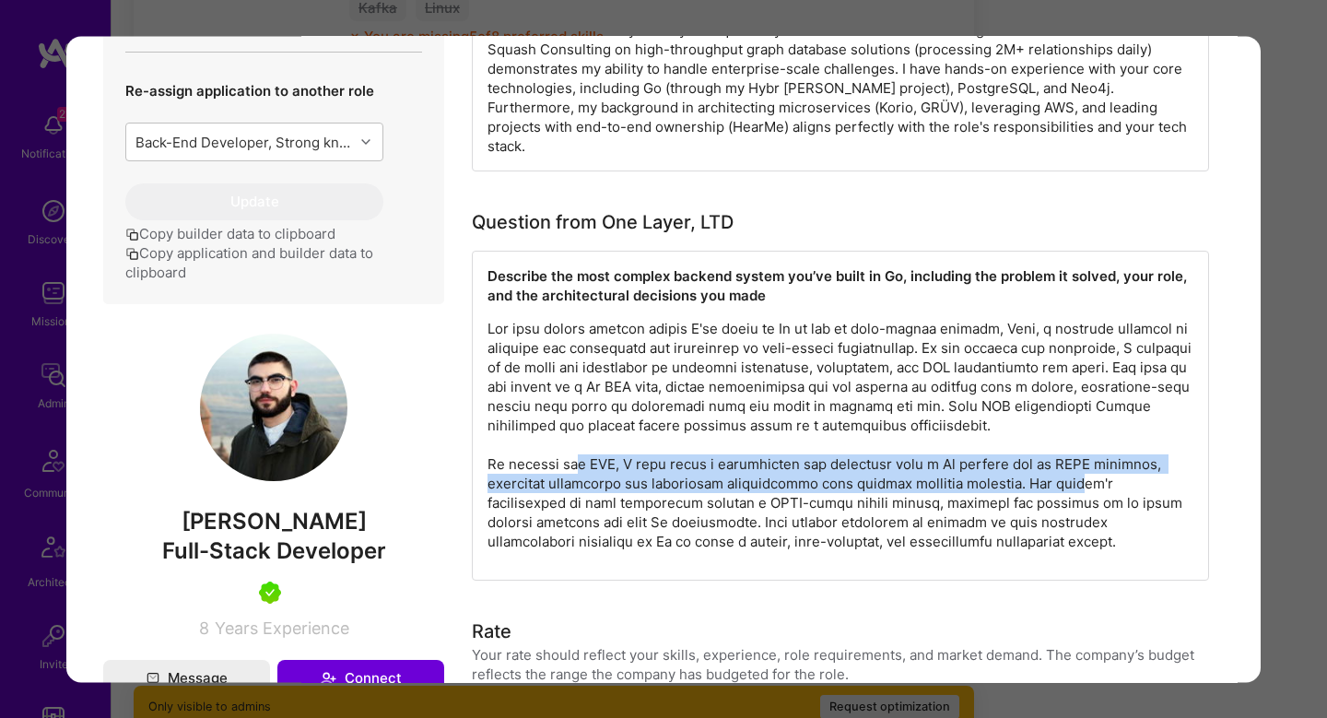
drag, startPoint x: 576, startPoint y: 444, endPoint x: 1094, endPoint y: 467, distance: 518.6
click at [1094, 467] on p "modal" at bounding box center [841, 435] width 706 height 232
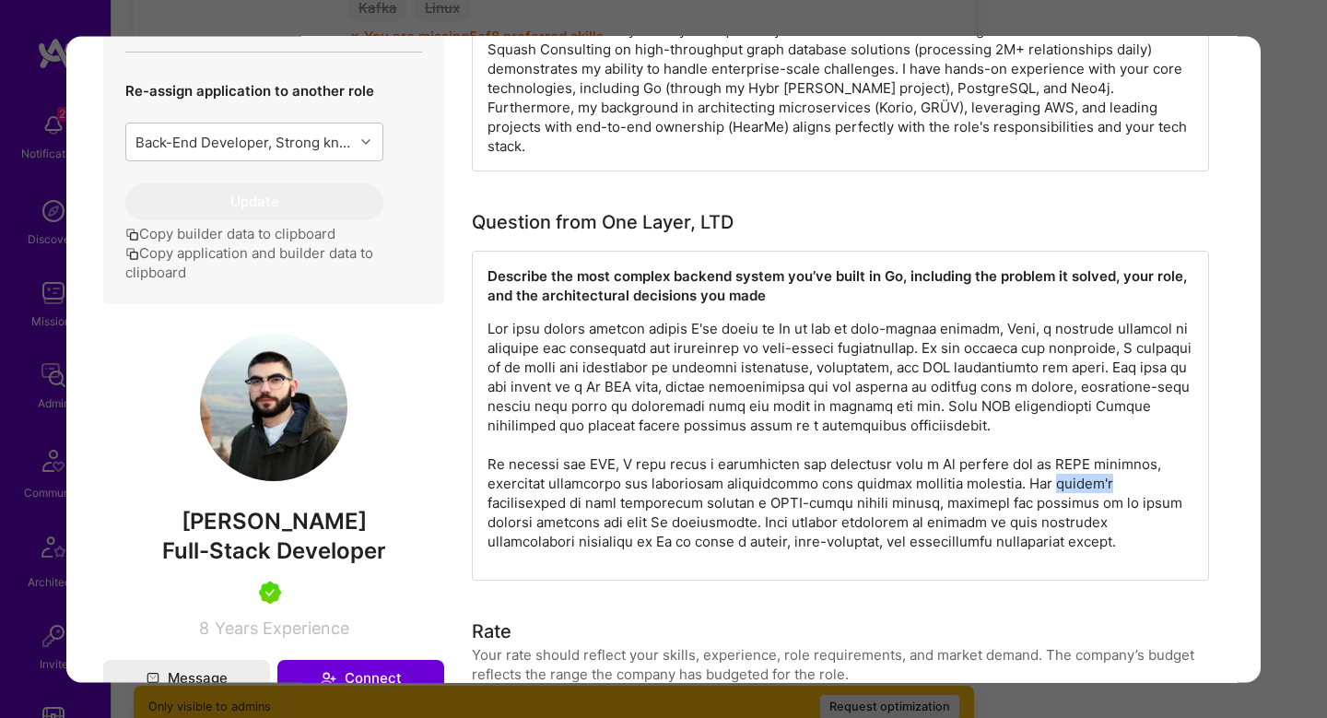
click at [1094, 467] on p "modal" at bounding box center [841, 435] width 706 height 232
click at [832, 367] on p "modal" at bounding box center [841, 435] width 706 height 232
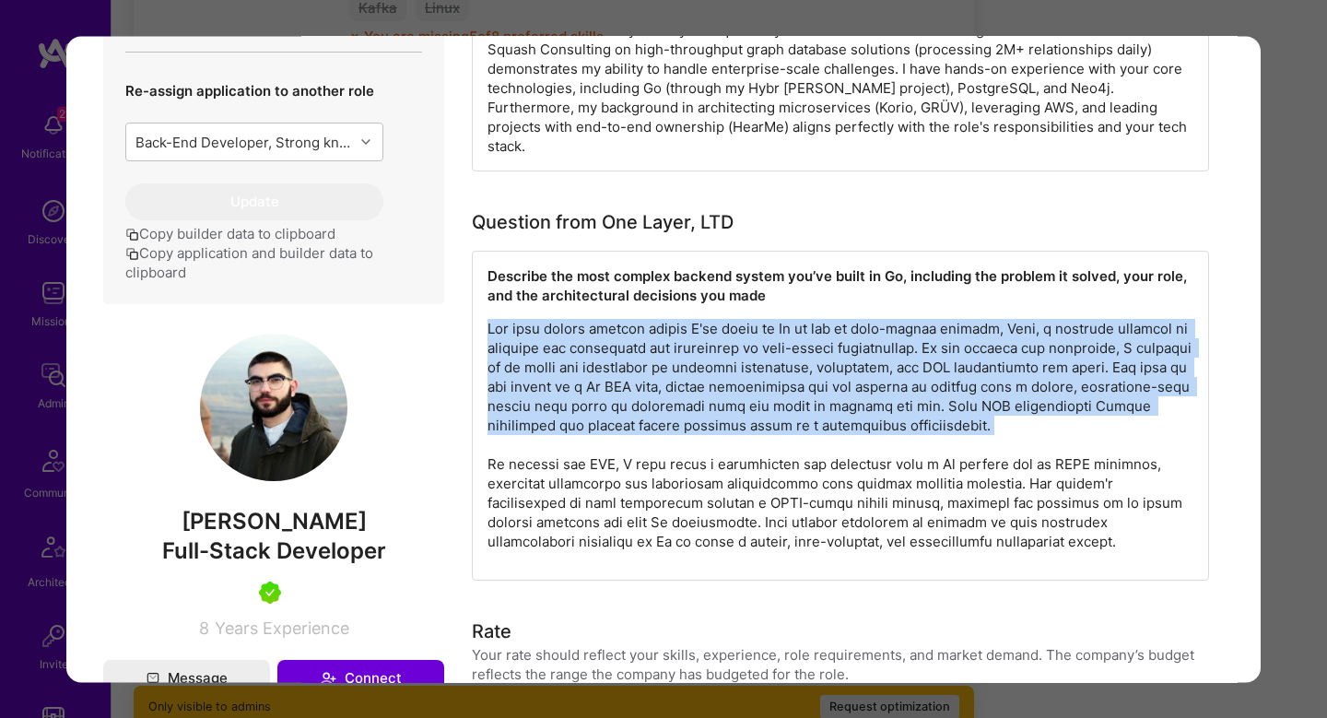
click at [832, 367] on p "modal" at bounding box center [841, 435] width 706 height 232
click at [608, 323] on p "modal" at bounding box center [841, 435] width 706 height 232
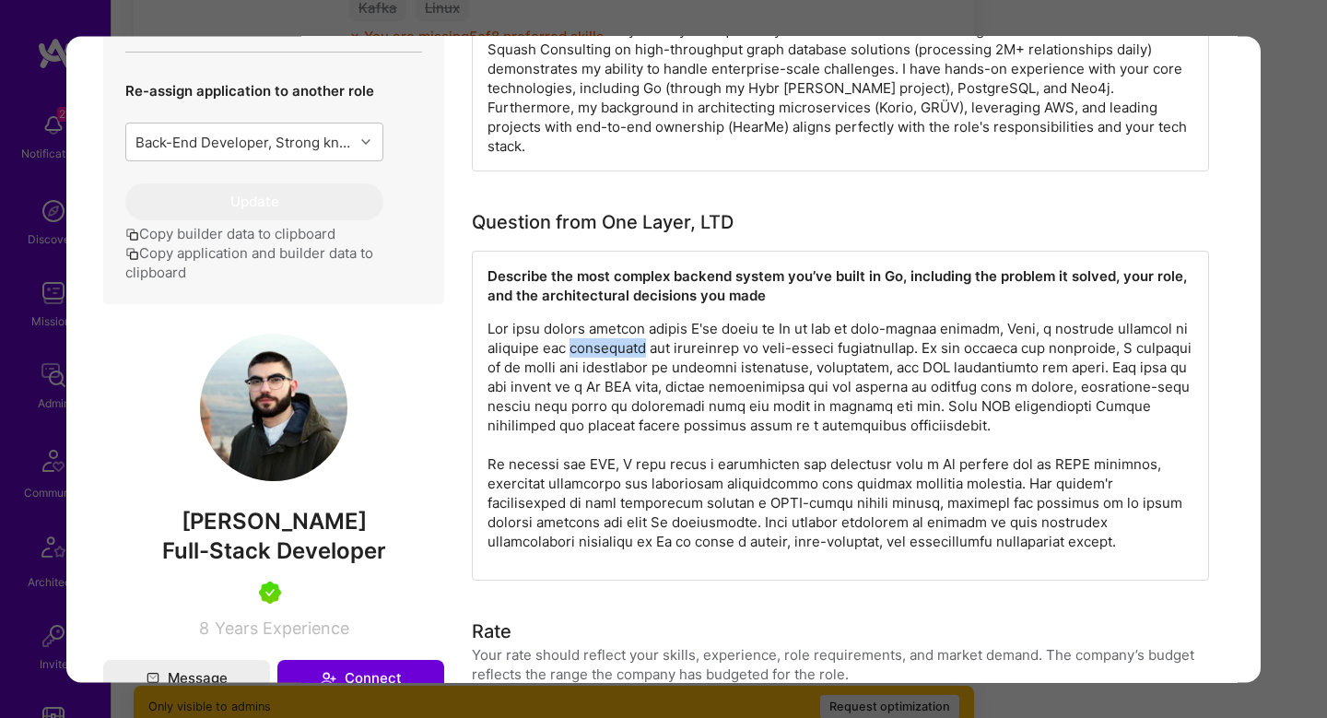
click at [608, 323] on p "modal" at bounding box center [841, 435] width 706 height 232
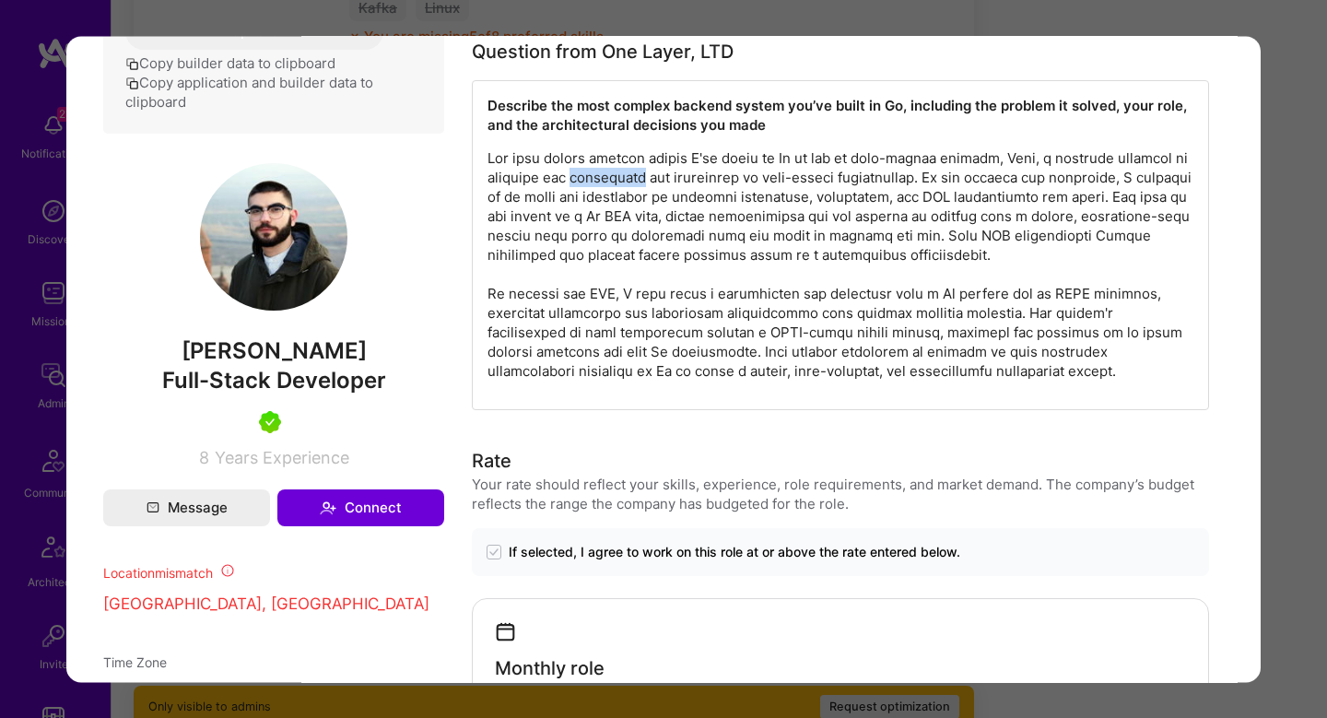
scroll to position [1009, 0]
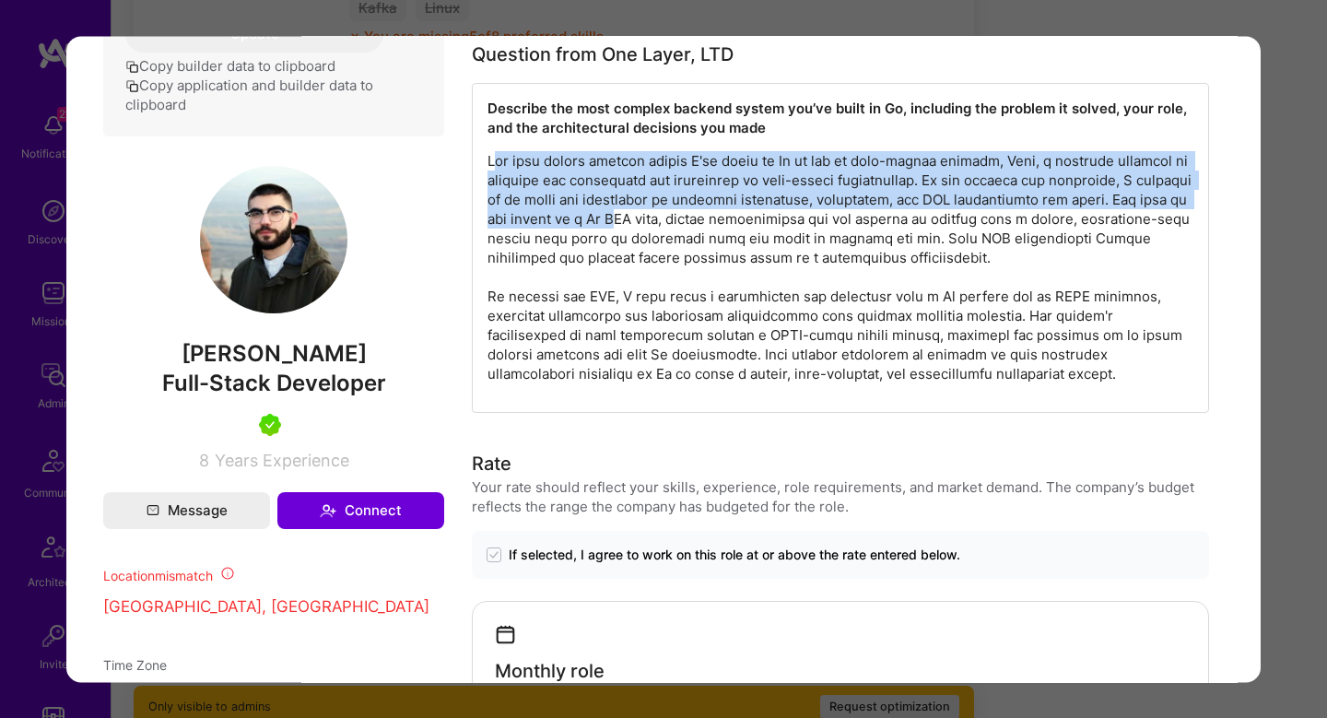
drag, startPoint x: 497, startPoint y: 146, endPoint x: 669, endPoint y: 207, distance: 183.1
click at [669, 207] on p "modal" at bounding box center [841, 267] width 706 height 232
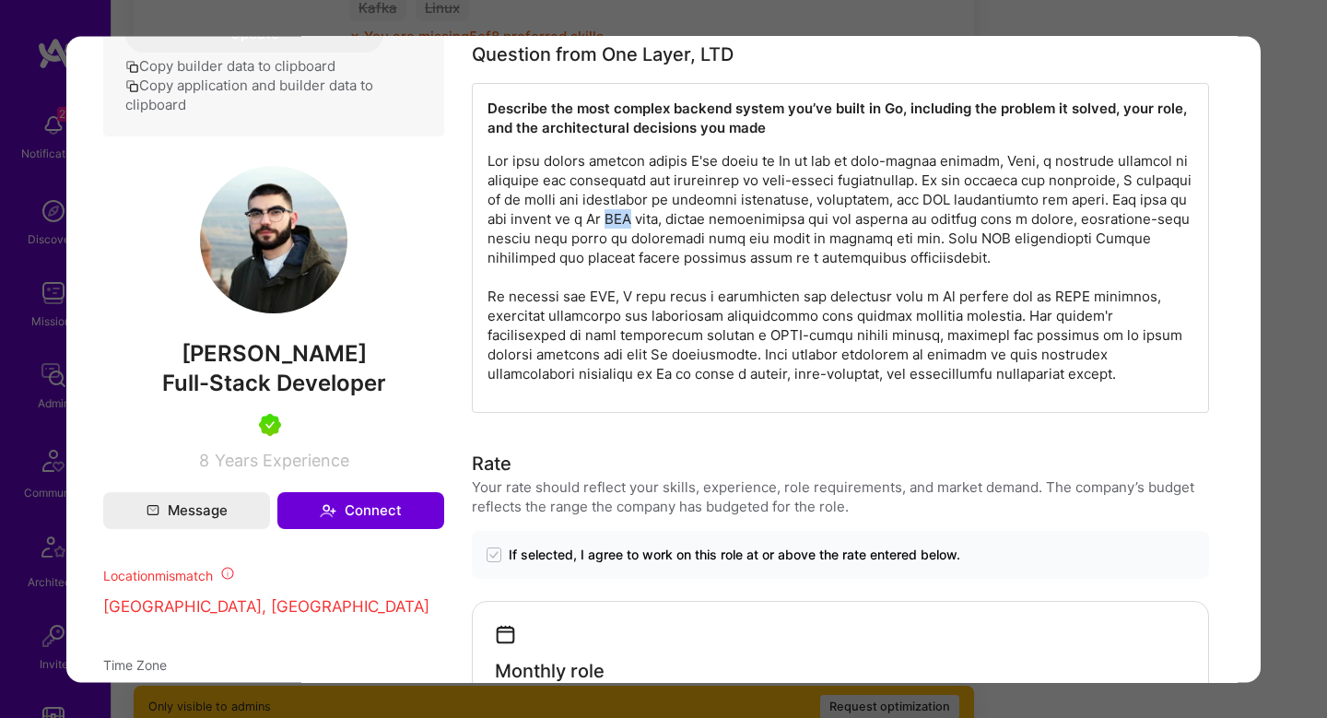
click at [669, 207] on p "modal" at bounding box center [841, 267] width 706 height 232
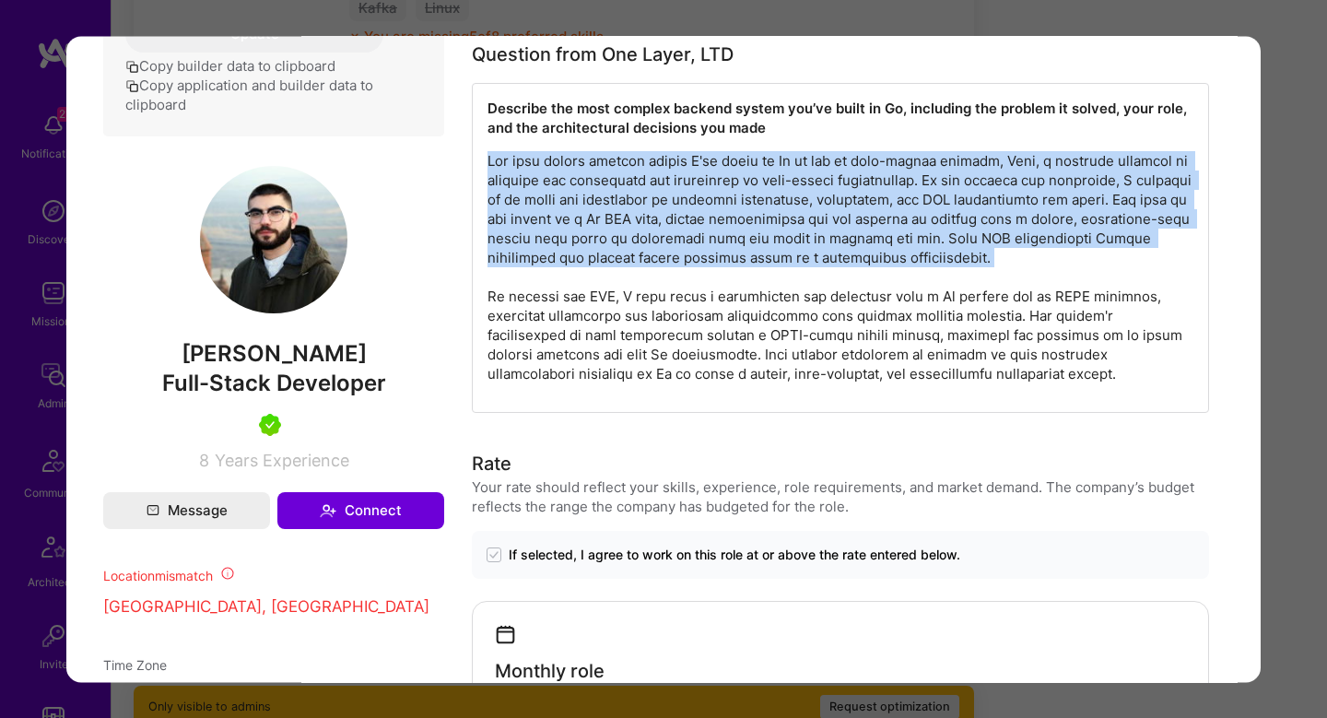
click at [669, 207] on p "modal" at bounding box center [841, 267] width 706 height 232
click at [577, 166] on p "modal" at bounding box center [841, 267] width 706 height 232
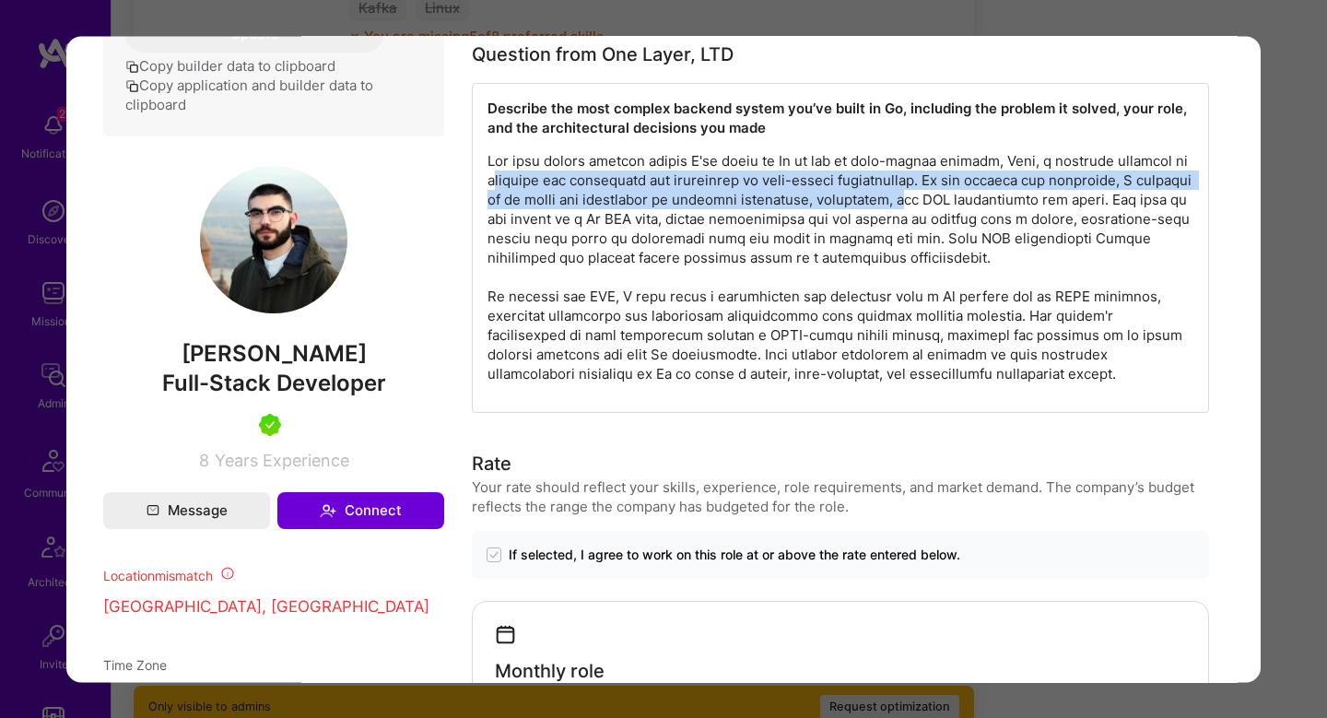
drag, startPoint x: 498, startPoint y: 152, endPoint x: 973, endPoint y: 177, distance: 475.4
click at [973, 177] on p "modal" at bounding box center [841, 267] width 706 height 232
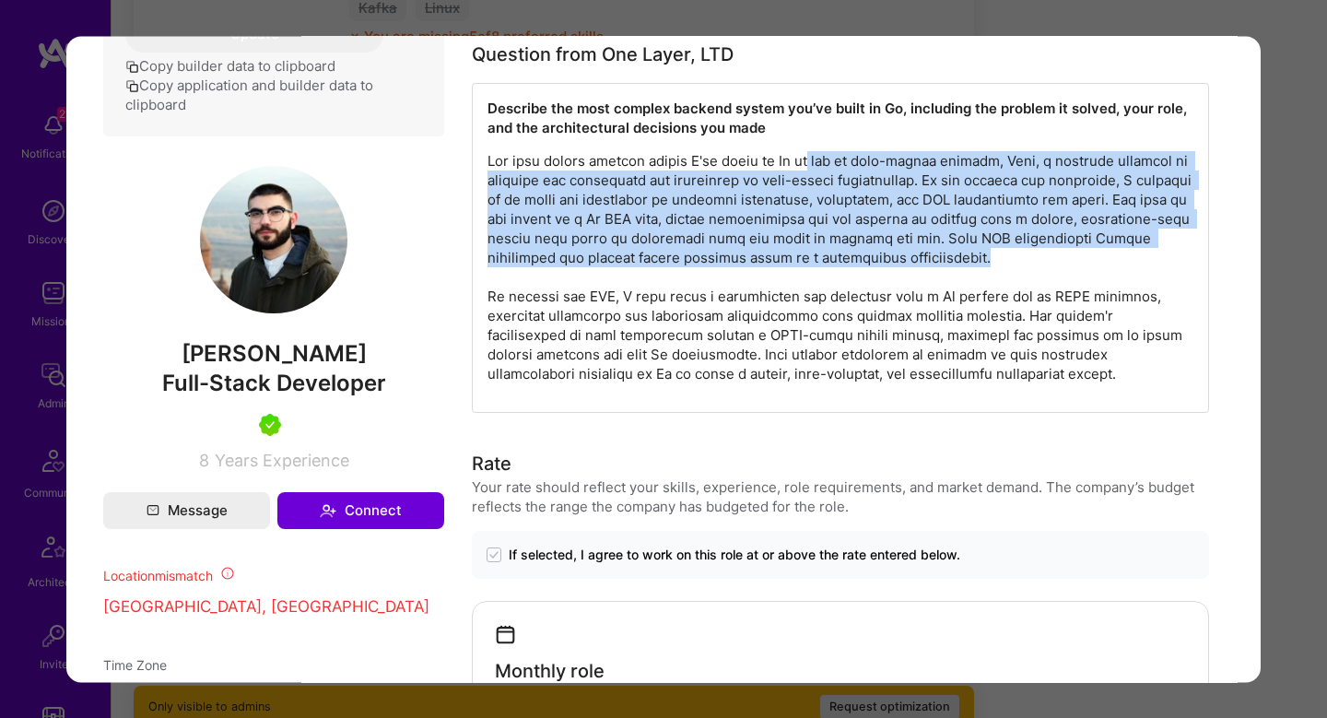
drag, startPoint x: 812, startPoint y: 145, endPoint x: 934, endPoint y: 236, distance: 152.1
click at [934, 237] on p "modal" at bounding box center [841, 267] width 706 height 232
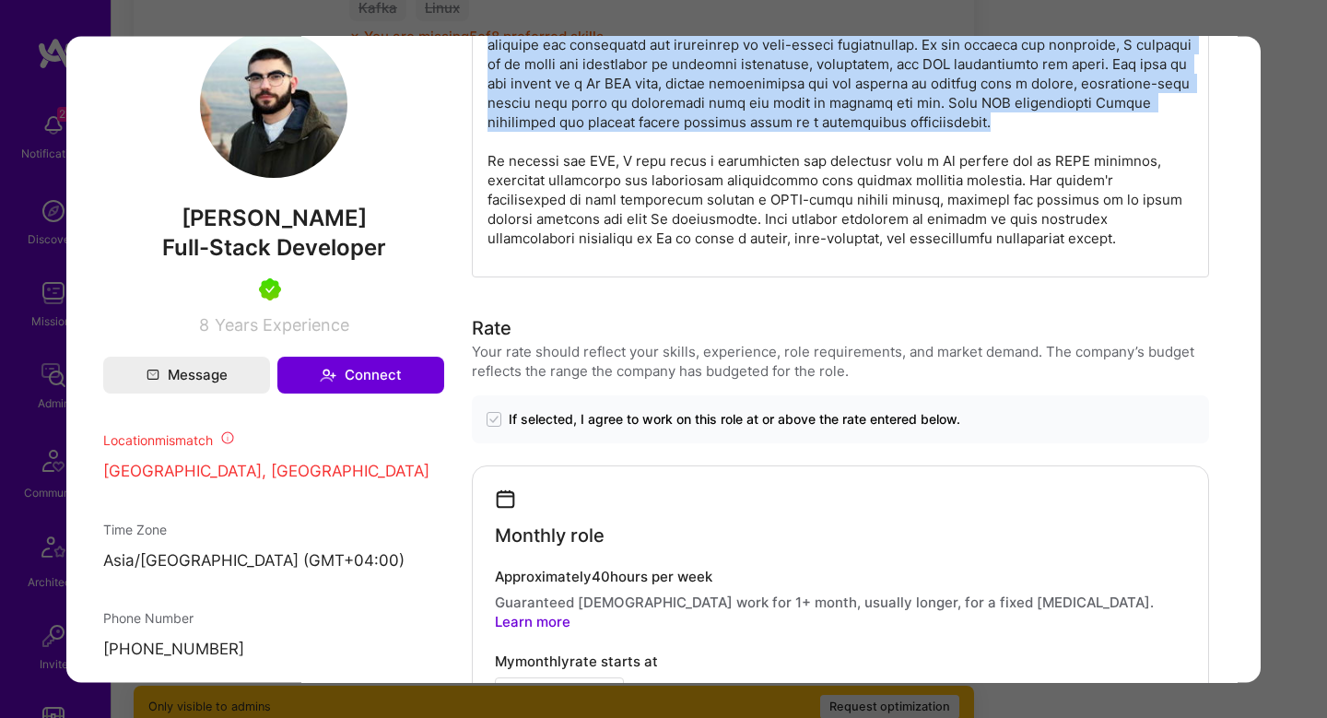
scroll to position [1140, 0]
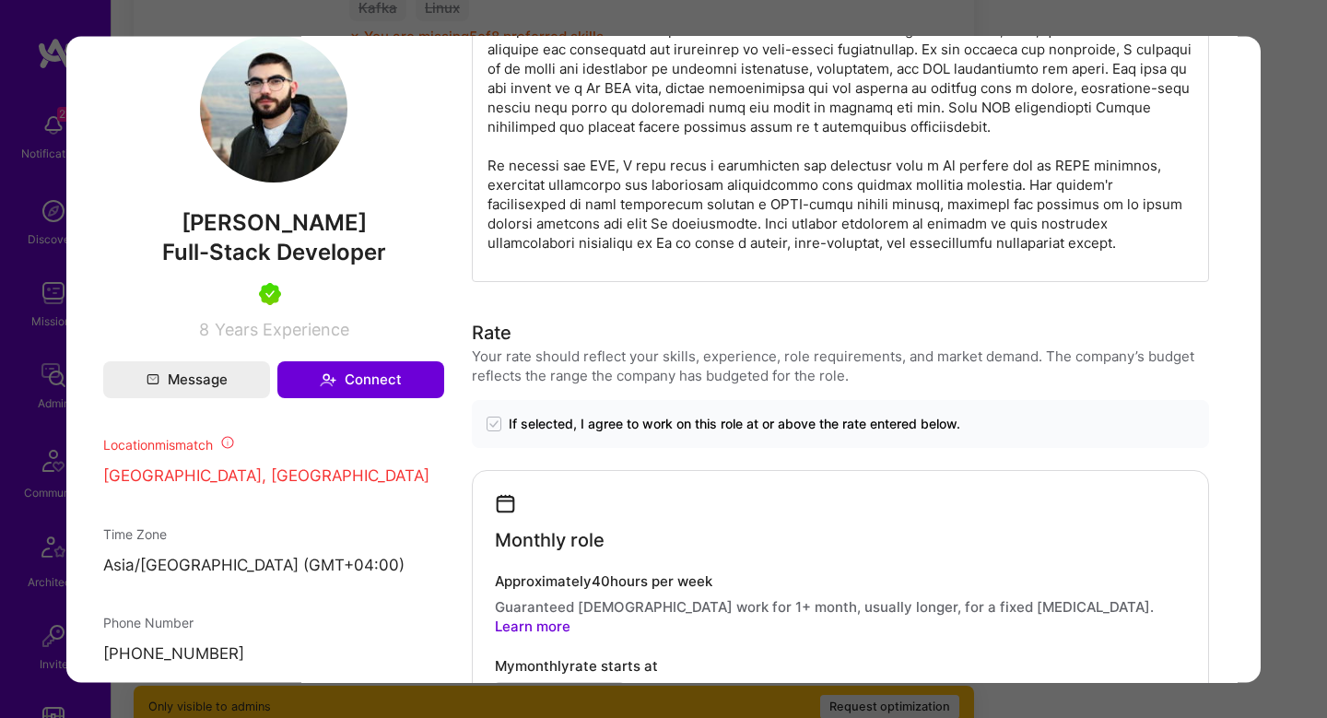
click at [572, 165] on p "modal" at bounding box center [841, 136] width 706 height 232
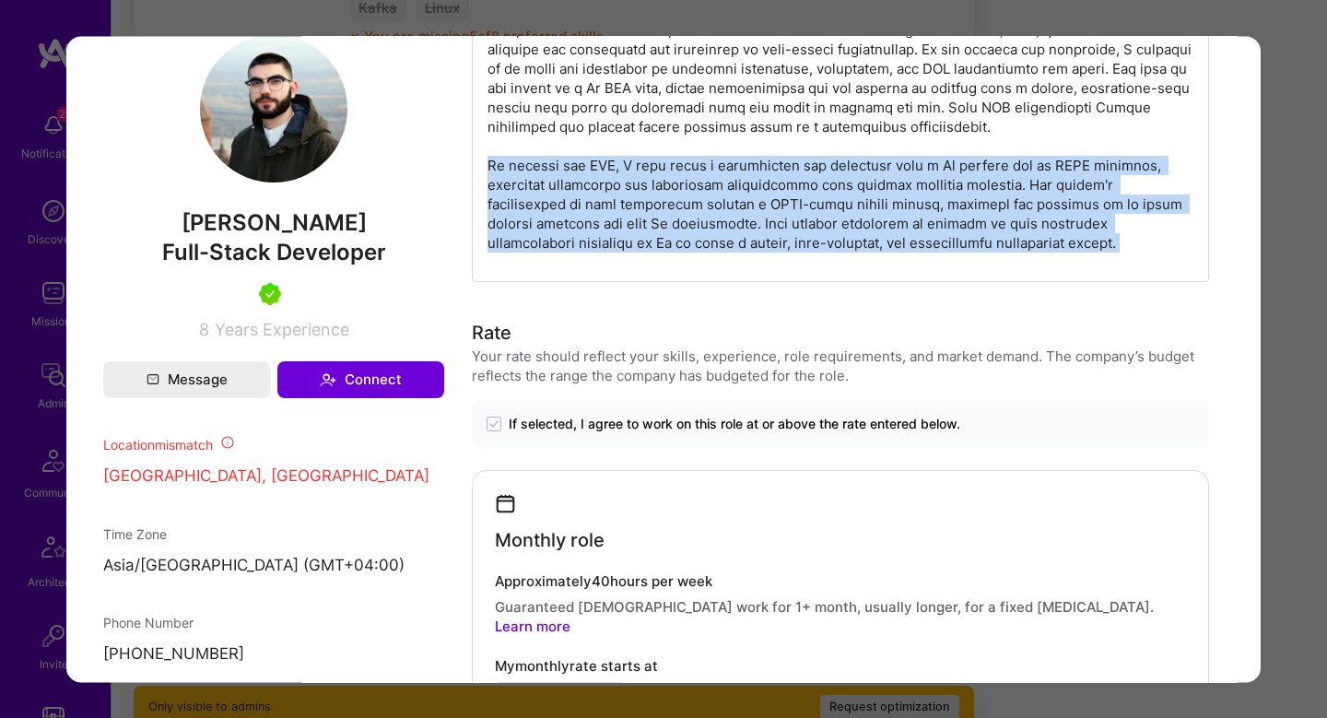
click at [572, 165] on p "modal" at bounding box center [841, 136] width 706 height 232
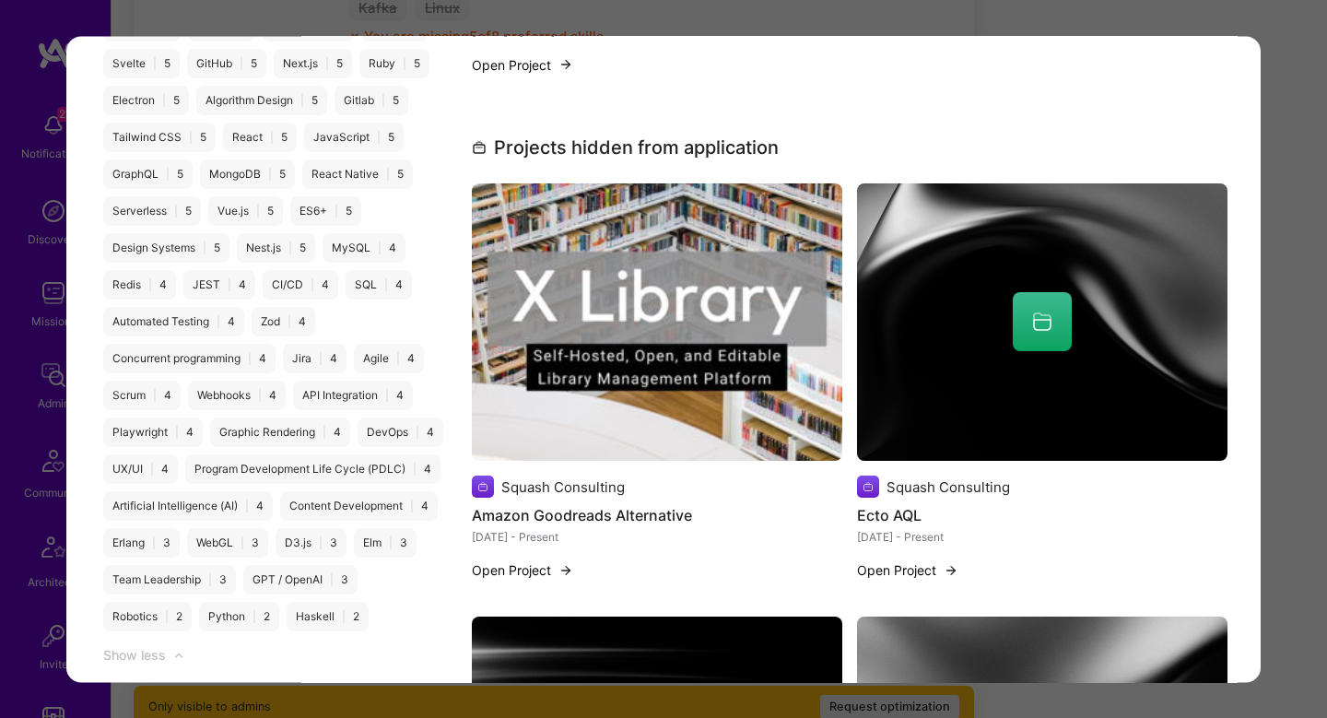
scroll to position [2972, 0]
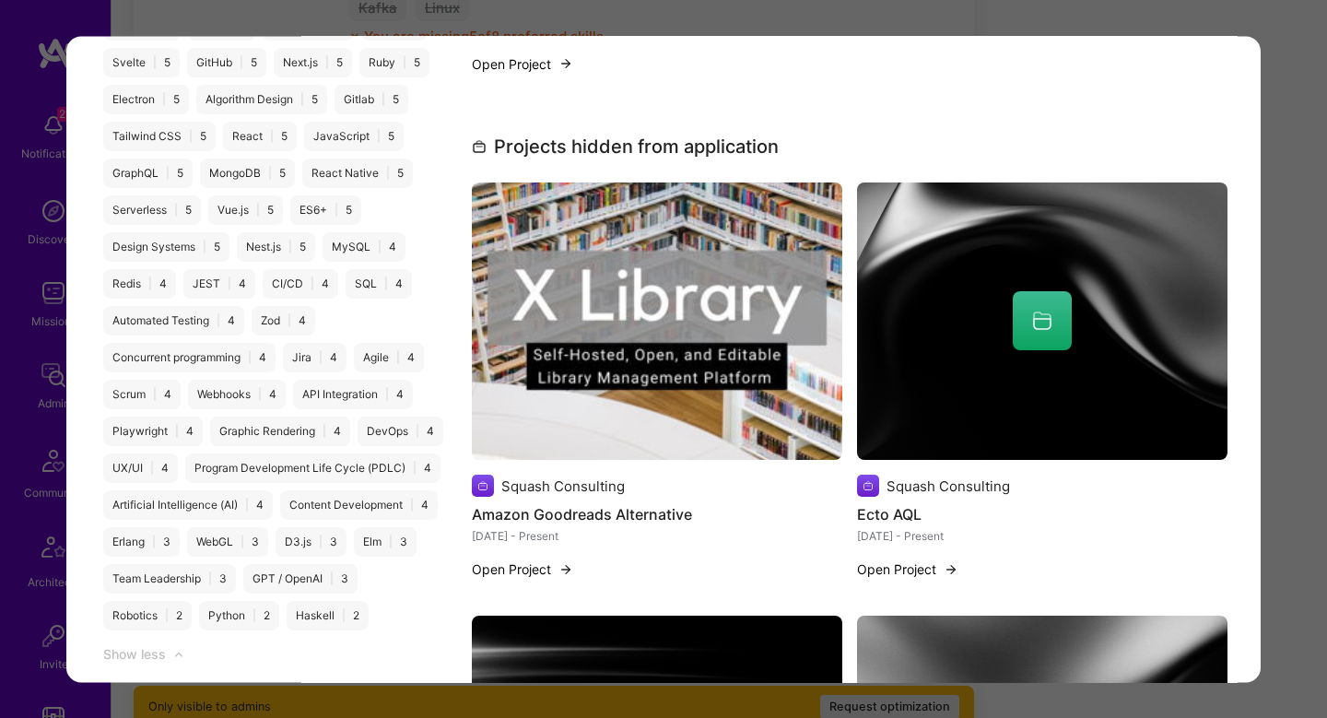
click at [660, 285] on img "modal" at bounding box center [657, 322] width 371 height 278
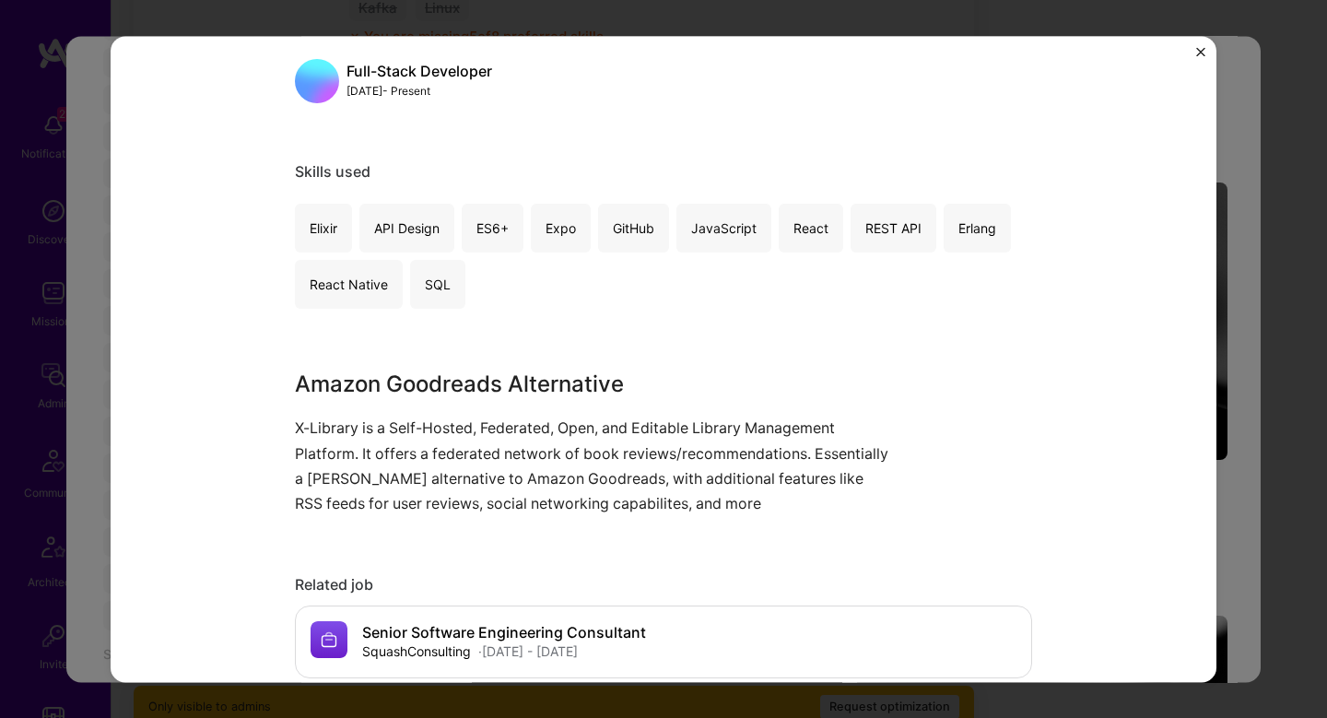
scroll to position [836, 0]
click at [1218, 278] on div "Amazon Goodreads Alternative Squash Consulting Open Source Project link Role Fu…" at bounding box center [663, 359] width 1327 height 718
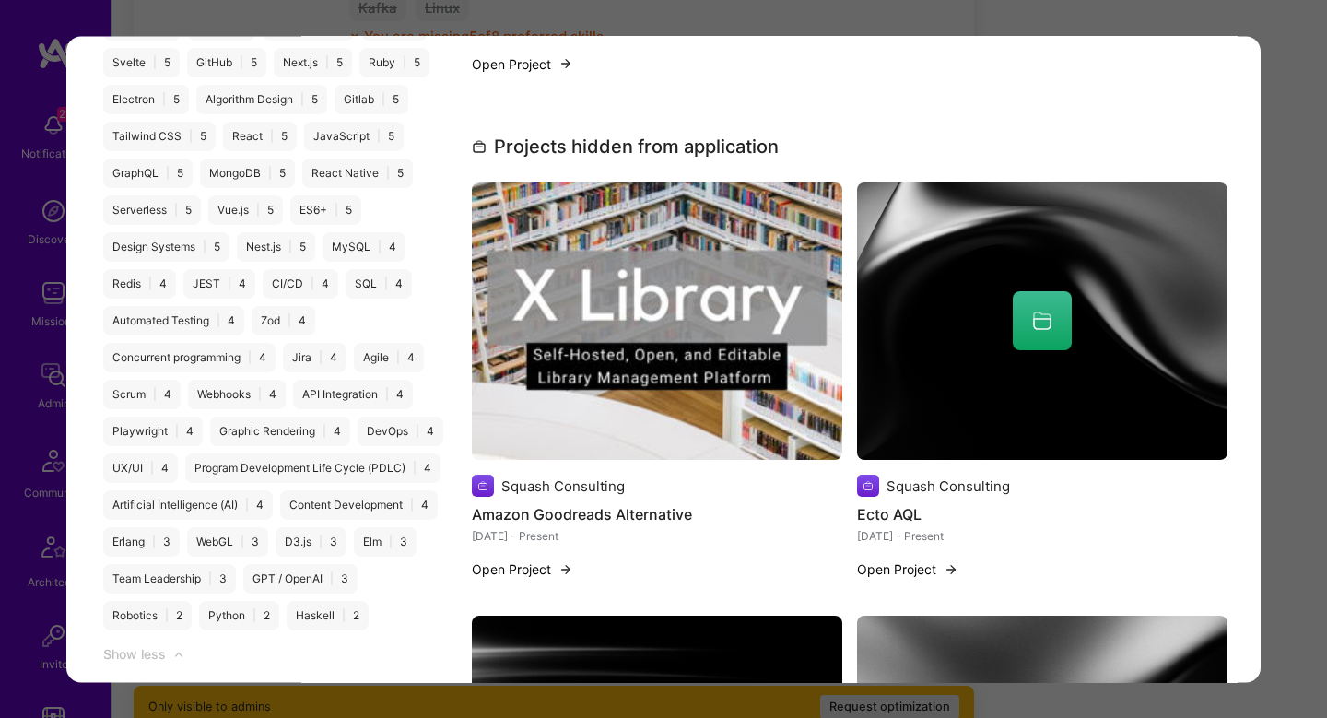
click at [1133, 292] on div "modal" at bounding box center [1042, 321] width 371 height 59
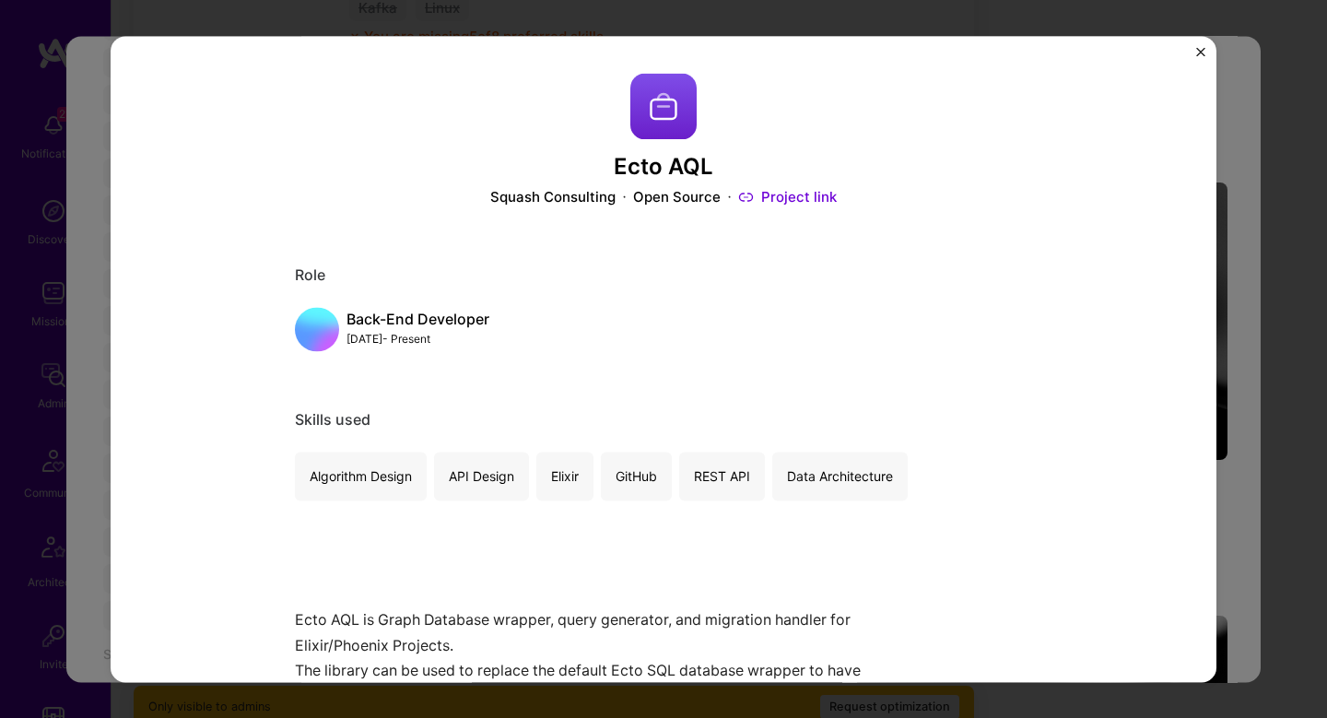
scroll to position [620, 0]
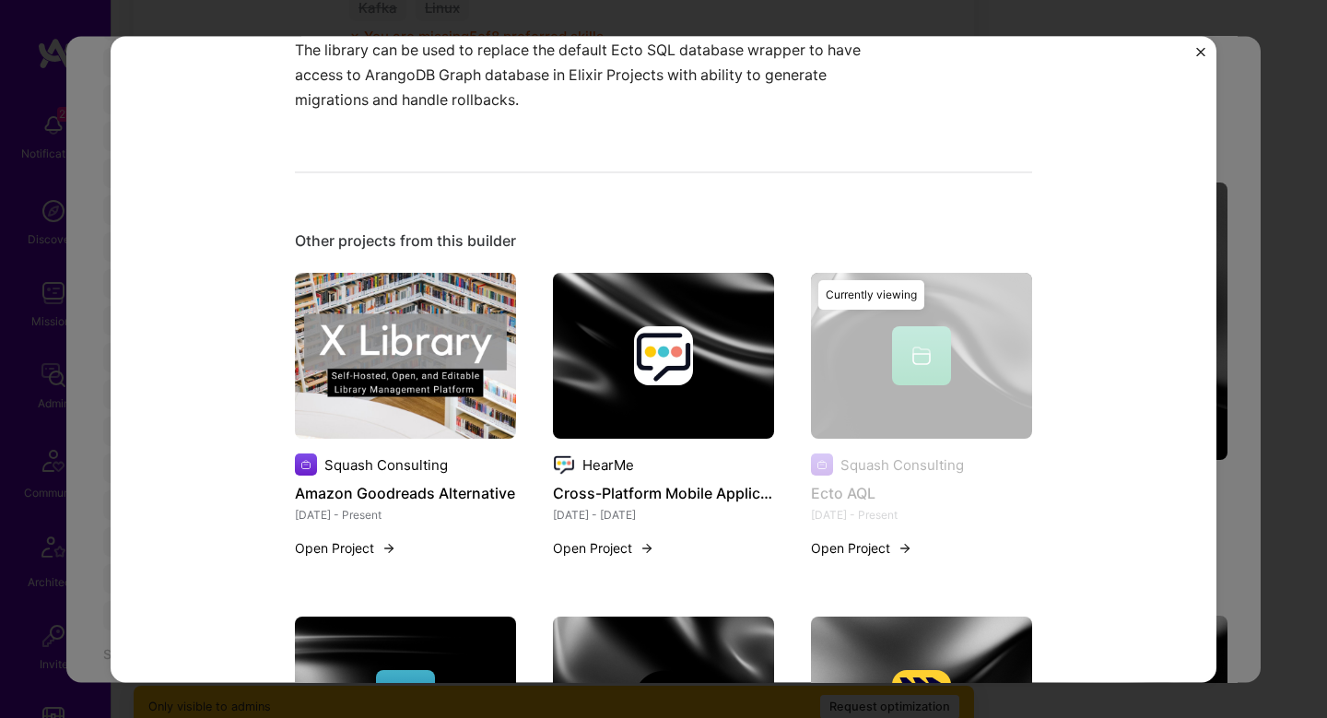
click at [1228, 370] on div "Ecto AQL Squash Consulting Open Source Project link Role Back-End Developer Nov…" at bounding box center [663, 359] width 1327 height 718
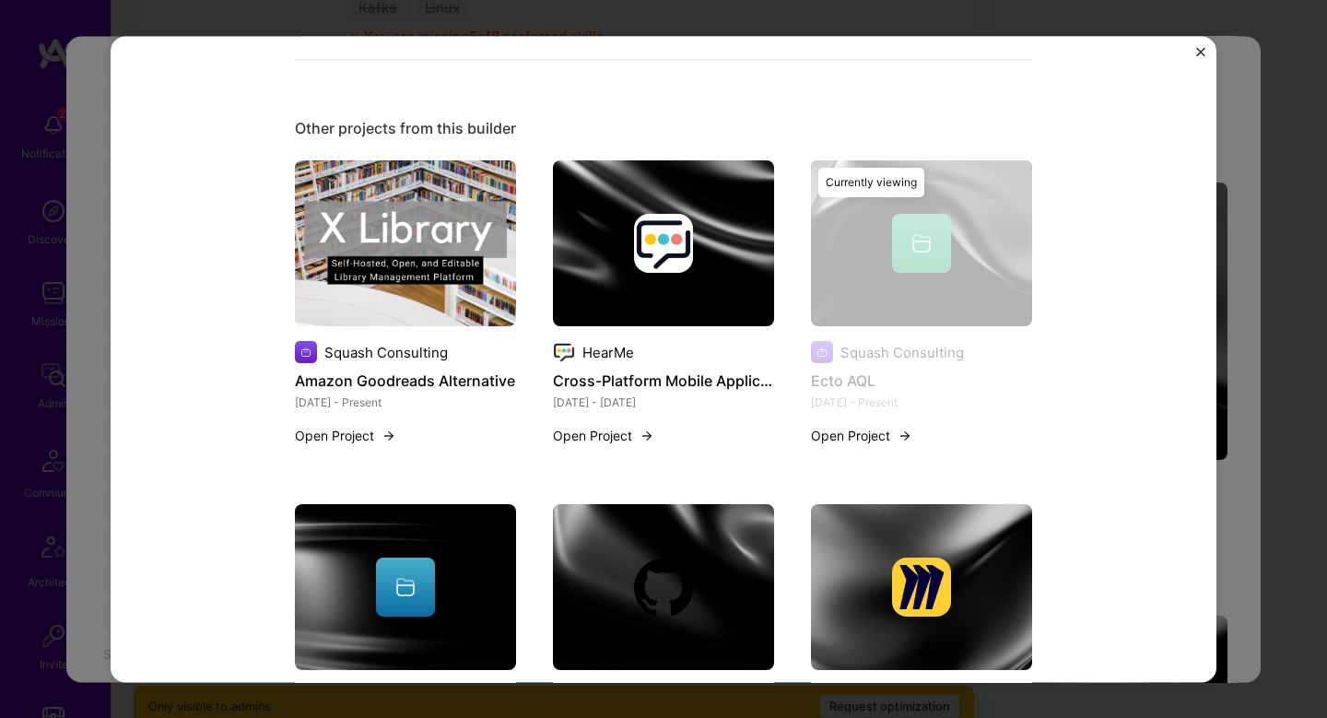
click at [1243, 304] on div "Ecto AQL Squash Consulting Open Source Project link Role Back-End Developer Nov…" at bounding box center [663, 359] width 1327 height 718
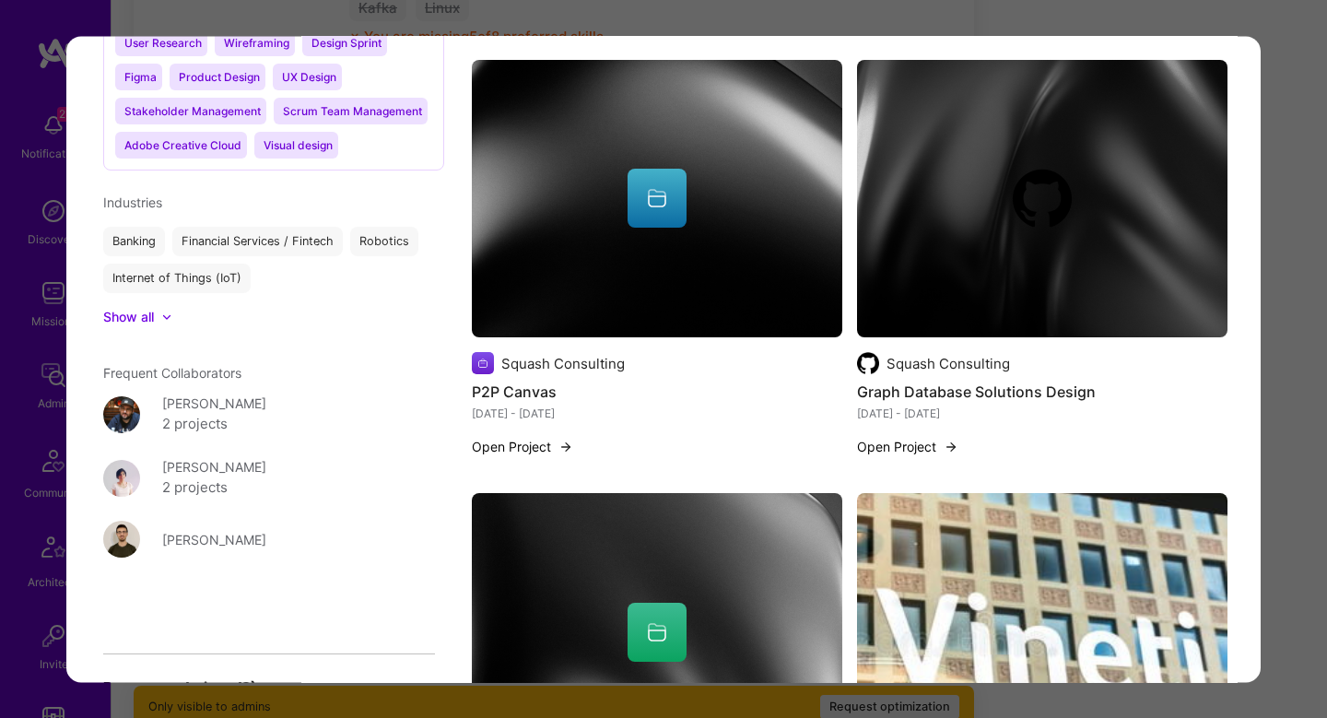
scroll to position [3970, 0]
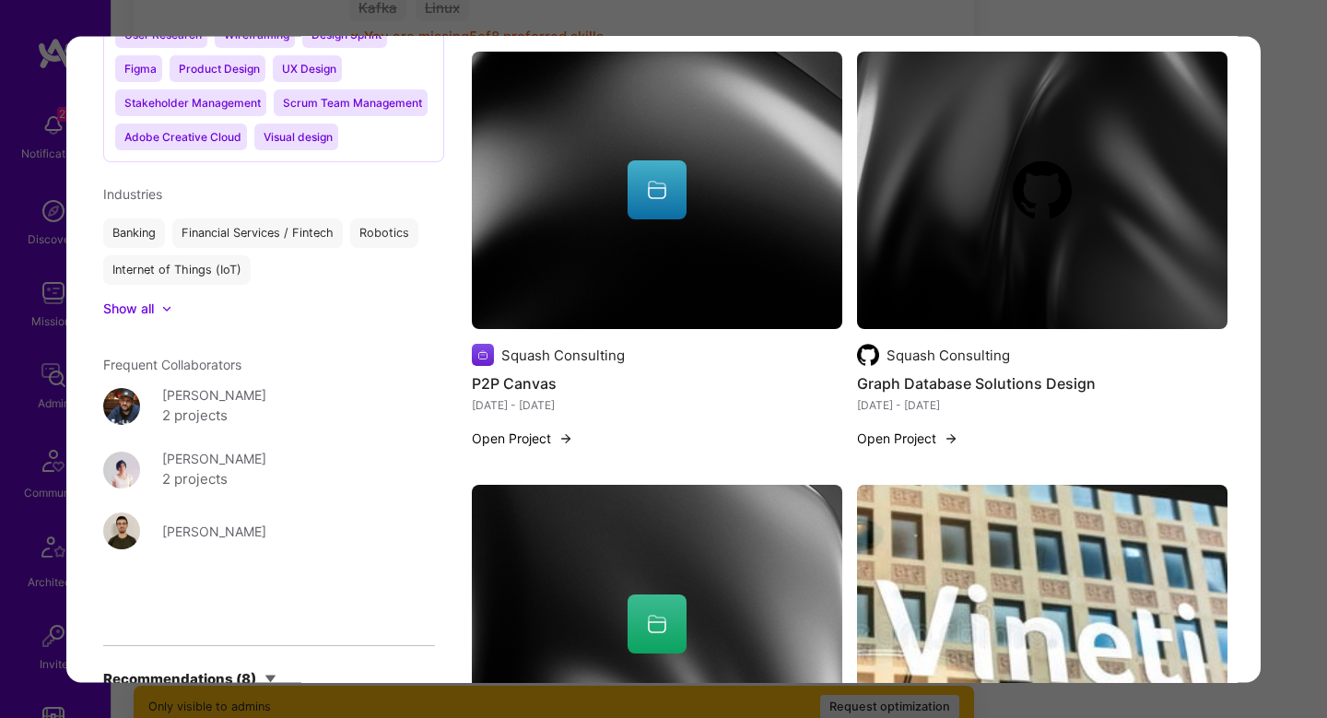
click at [955, 230] on img "modal" at bounding box center [1042, 191] width 371 height 278
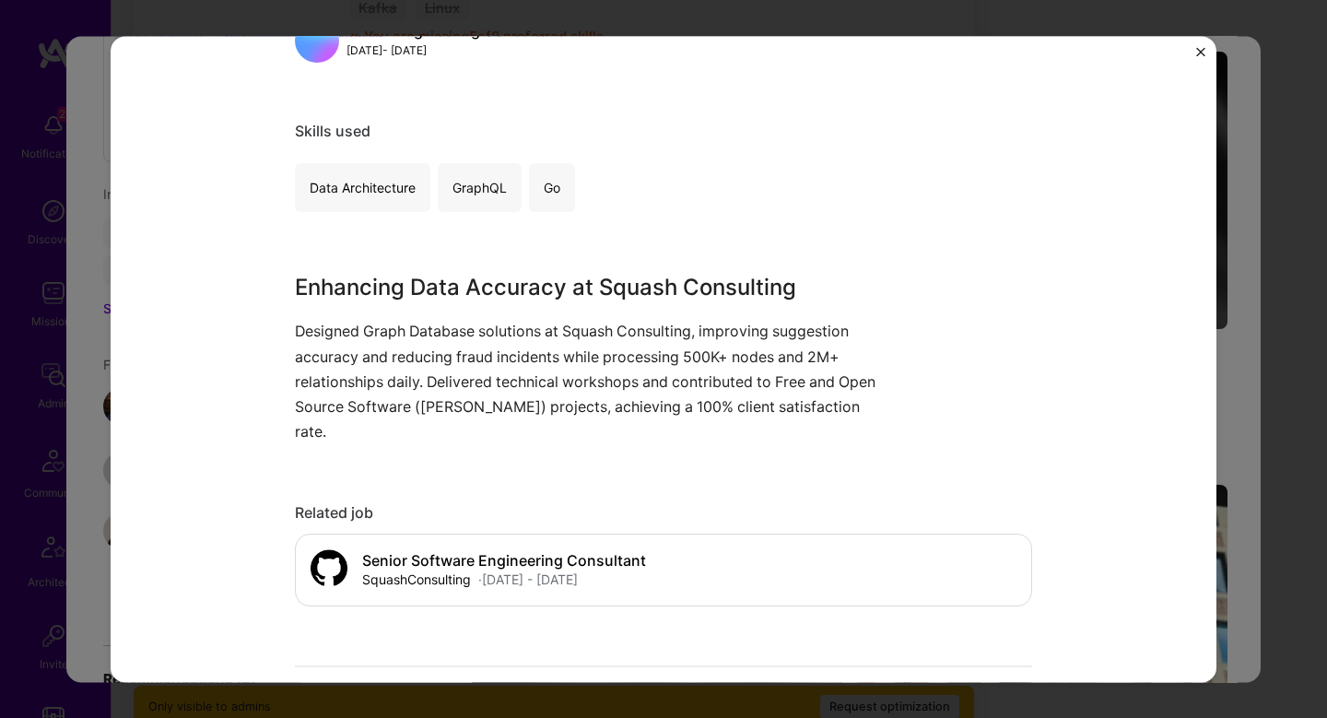
scroll to position [290, 0]
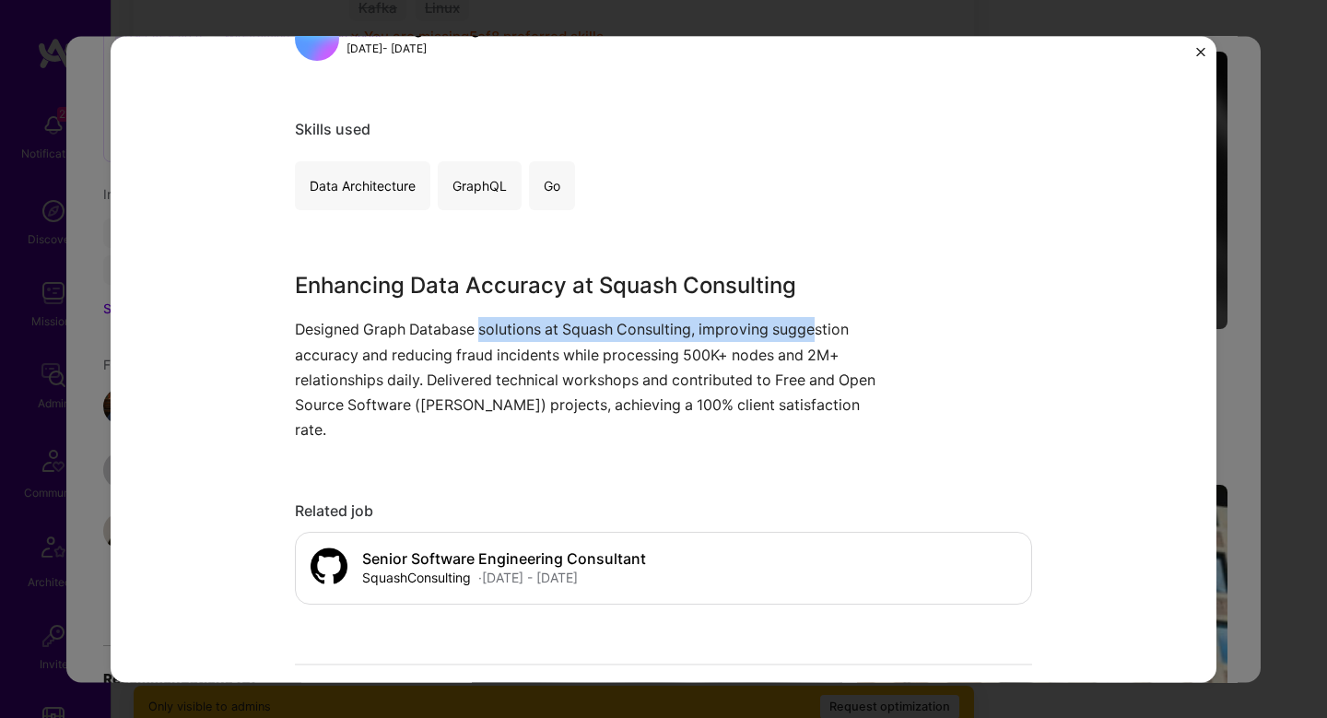
drag, startPoint x: 483, startPoint y: 338, endPoint x: 820, endPoint y: 338, distance: 337.4
click at [820, 338] on p "Designed Graph Database solutions at Squash Consulting, improving suggestion ac…" at bounding box center [594, 380] width 599 height 125
click at [319, 310] on div "Enhancing Data Accuracy at Squash Consulting Designed Graph Database solutions …" at bounding box center [594, 356] width 599 height 173
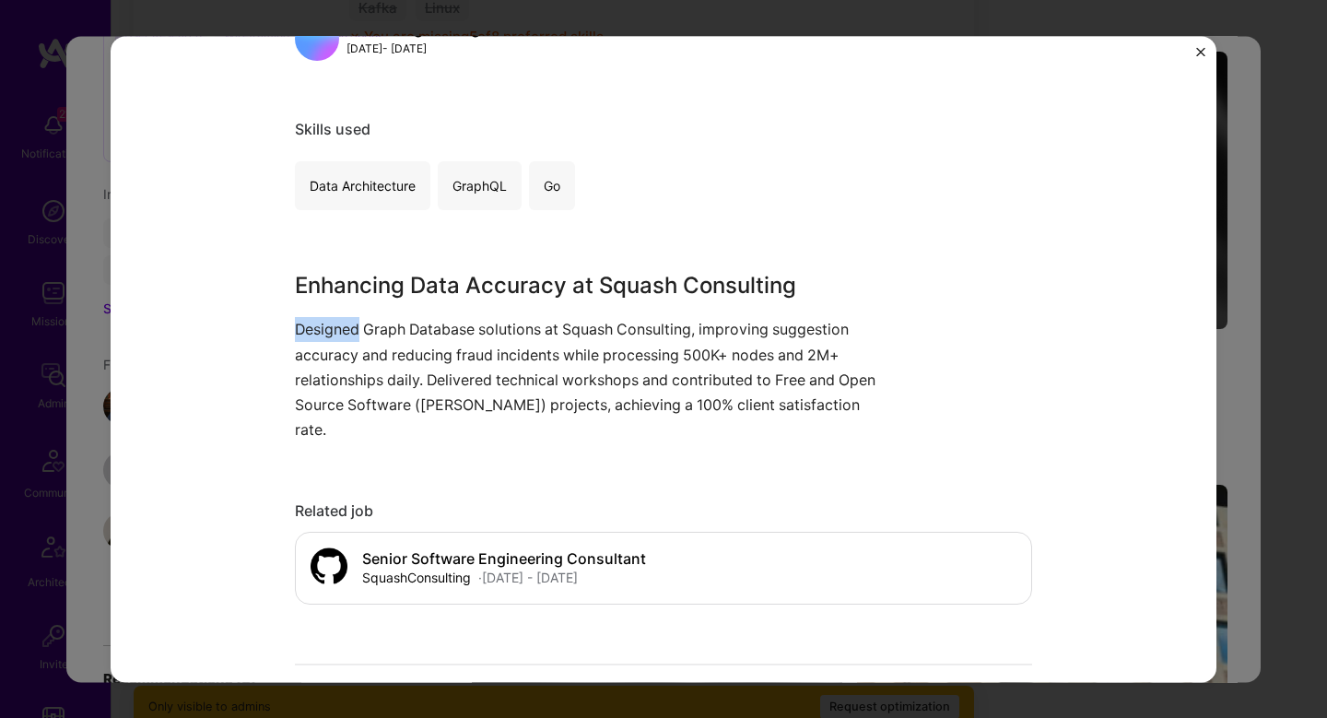
click at [319, 310] on div "Enhancing Data Accuracy at Squash Consulting Designed Graph Database solutions …" at bounding box center [594, 356] width 599 height 173
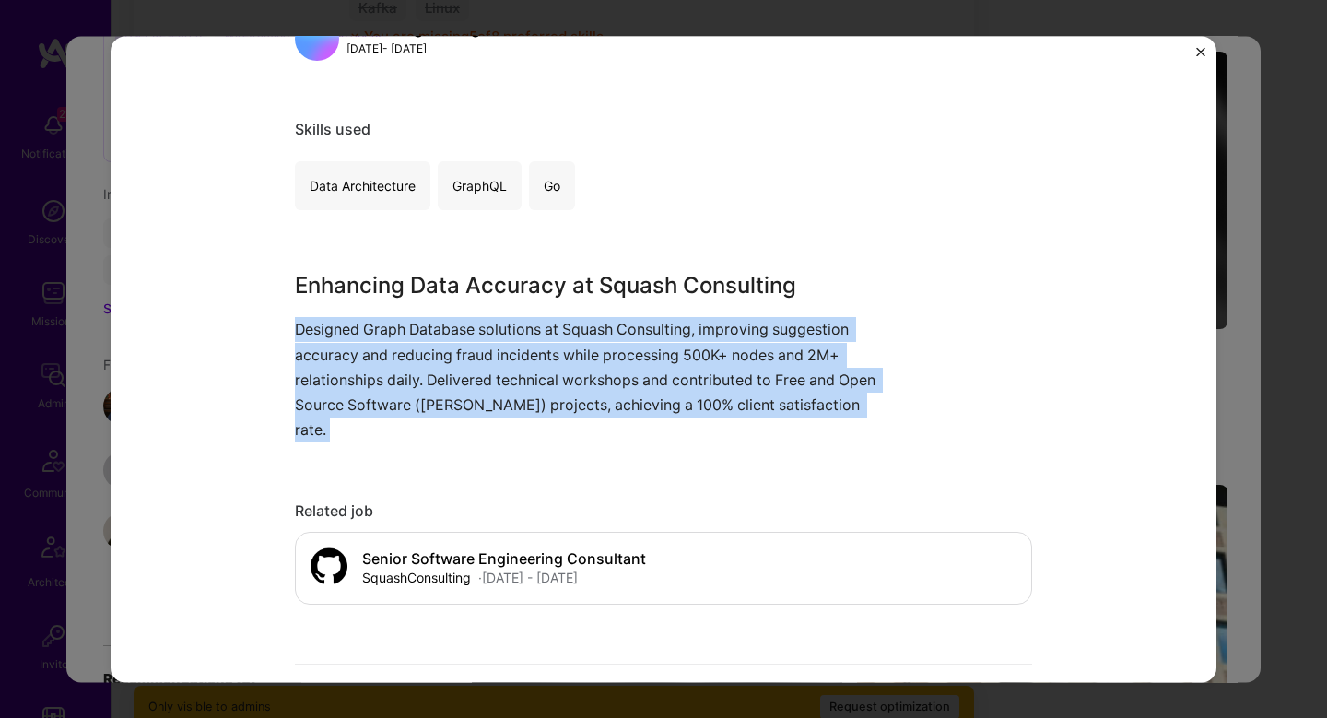
click at [319, 310] on div "Enhancing Data Accuracy at Squash Consulting Designed Graph Database solutions …" at bounding box center [594, 356] width 599 height 173
click at [317, 350] on p "Designed Graph Database solutions at Squash Consulting, improving suggestion ac…" at bounding box center [594, 380] width 599 height 125
drag, startPoint x: 309, startPoint y: 333, endPoint x: 848, endPoint y: 405, distance: 544.1
click at [849, 405] on p "Designed Graph Database solutions at Squash Consulting, improving suggestion ac…" at bounding box center [594, 380] width 599 height 125
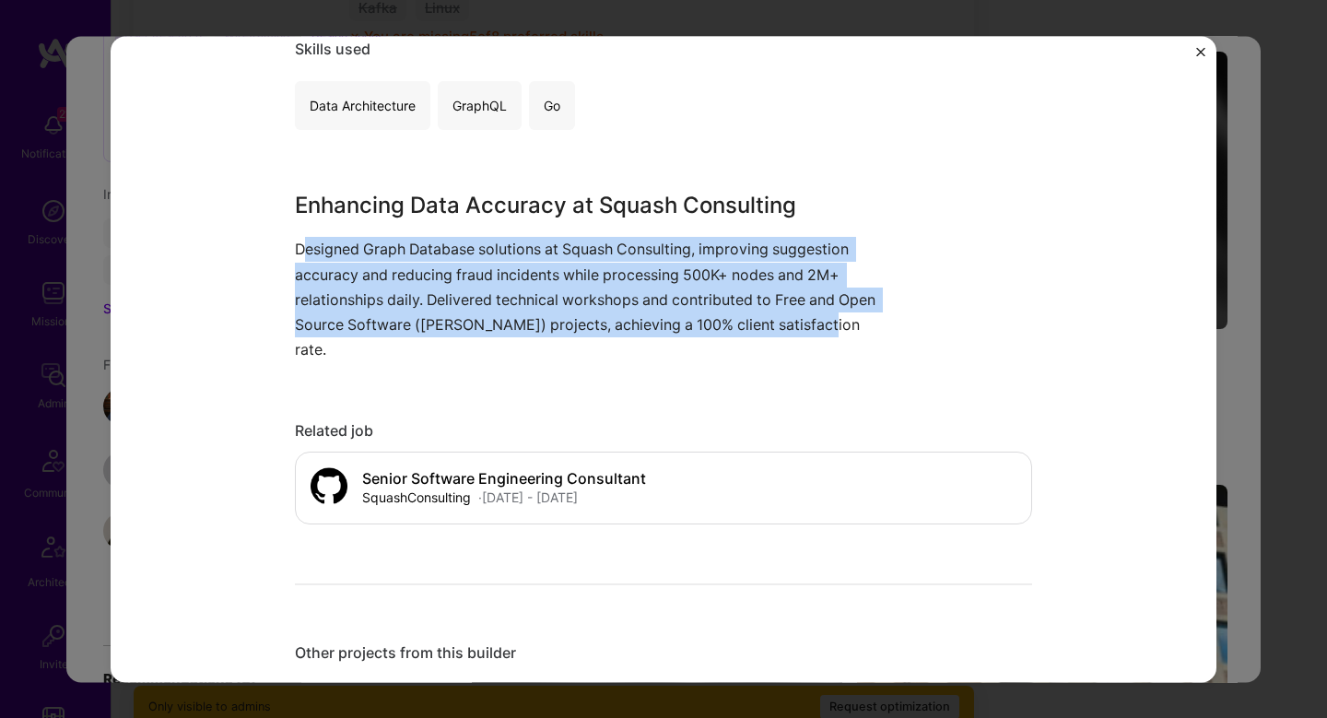
scroll to position [362, 0]
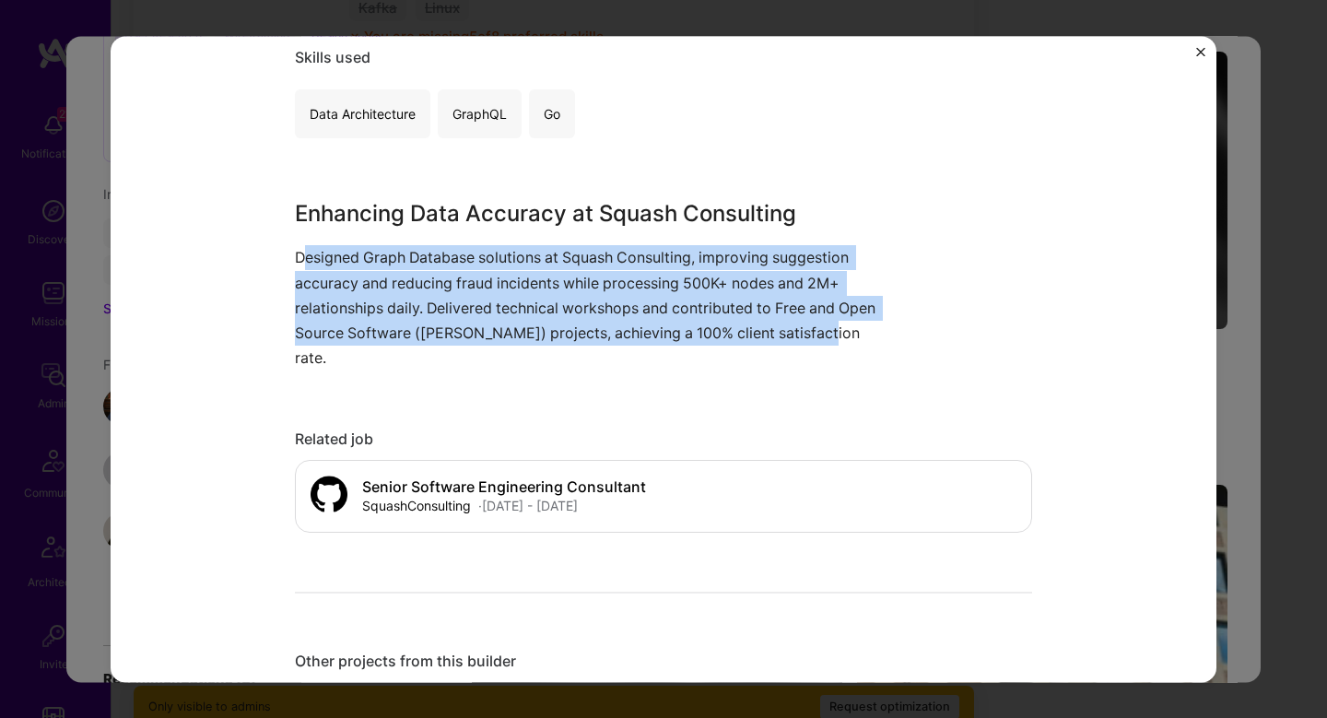
click at [496, 333] on p "Designed Graph Database solutions at Squash Consulting, improving suggestion ac…" at bounding box center [594, 308] width 599 height 125
drag, startPoint x: 292, startPoint y: 265, endPoint x: 804, endPoint y: 366, distance: 521.4
click at [806, 366] on div "Graph Database Solutions Design Squash Consulting Consulting, Big Data Role Sen…" at bounding box center [664, 359] width 1106 height 646
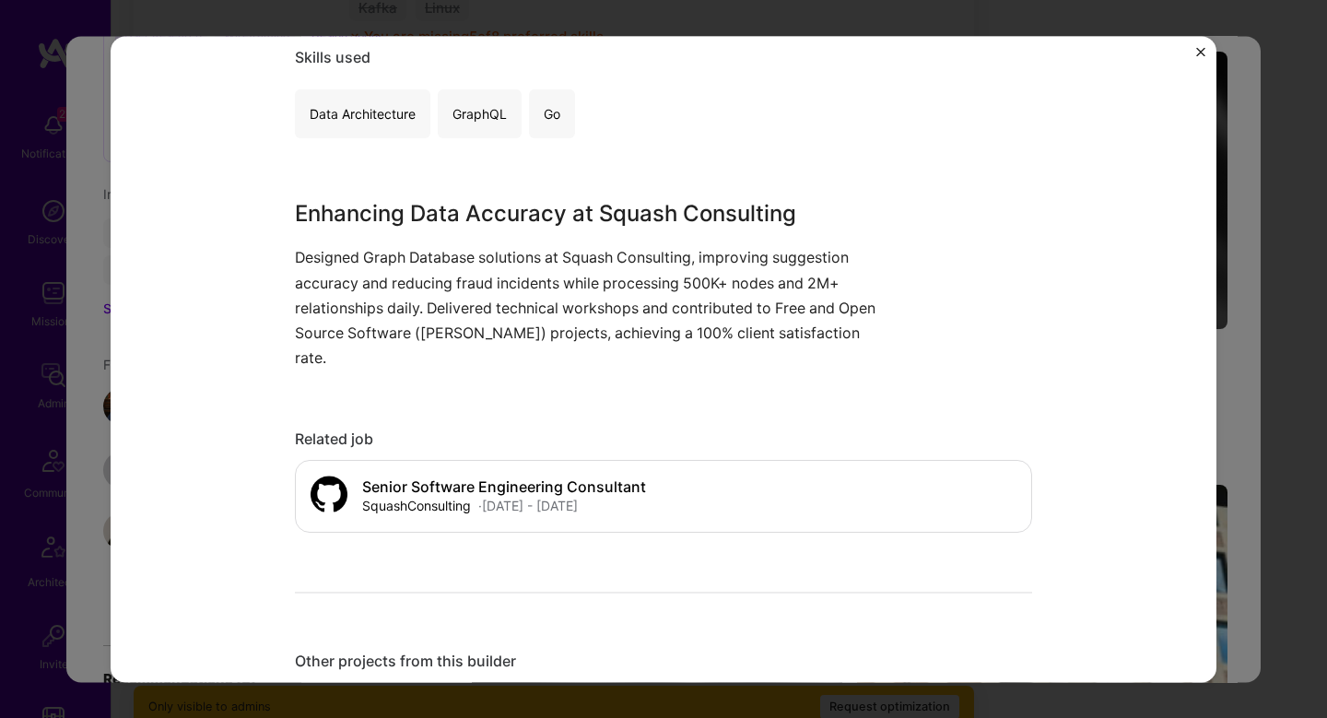
click at [726, 289] on p "Designed Graph Database solutions at Squash Consulting, improving suggestion ac…" at bounding box center [594, 308] width 599 height 125
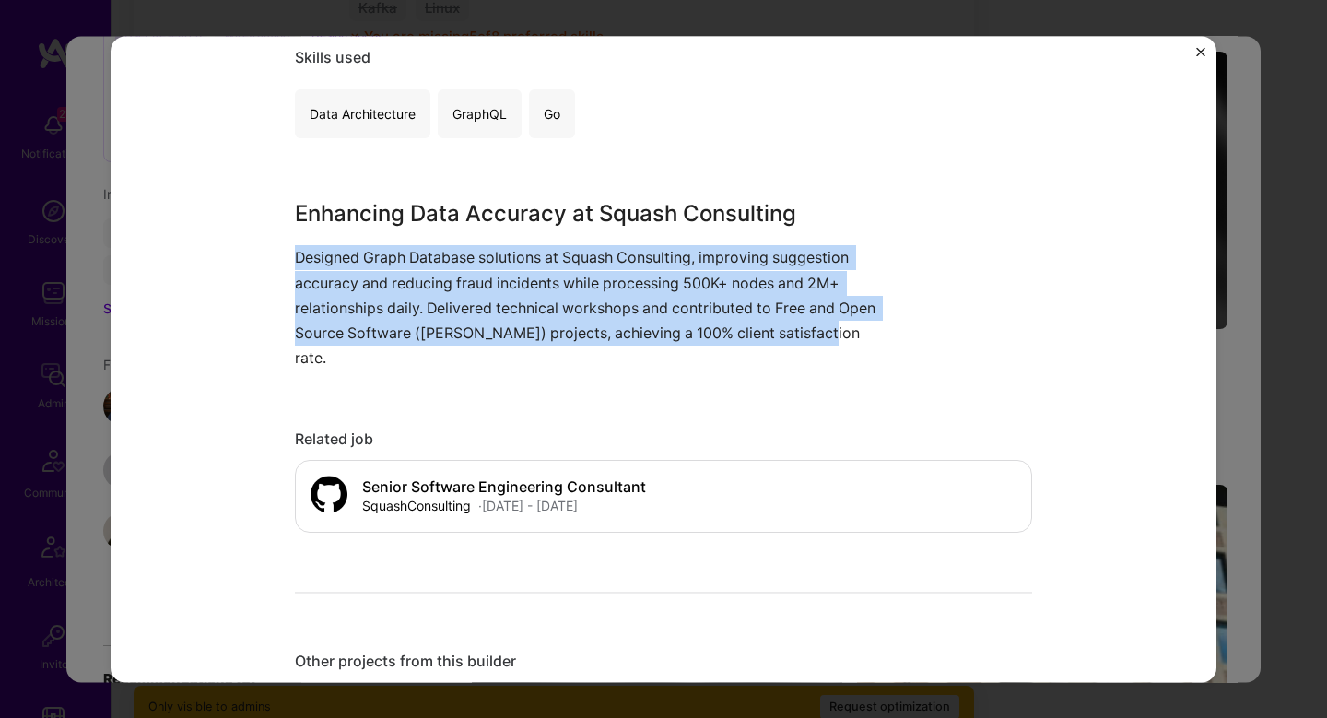
click at [726, 289] on p "Designed Graph Database solutions at Squash Consulting, improving suggestion ac…" at bounding box center [594, 308] width 599 height 125
click at [582, 289] on p "Designed Graph Database solutions at Squash Consulting, improving suggestion ac…" at bounding box center [594, 308] width 599 height 125
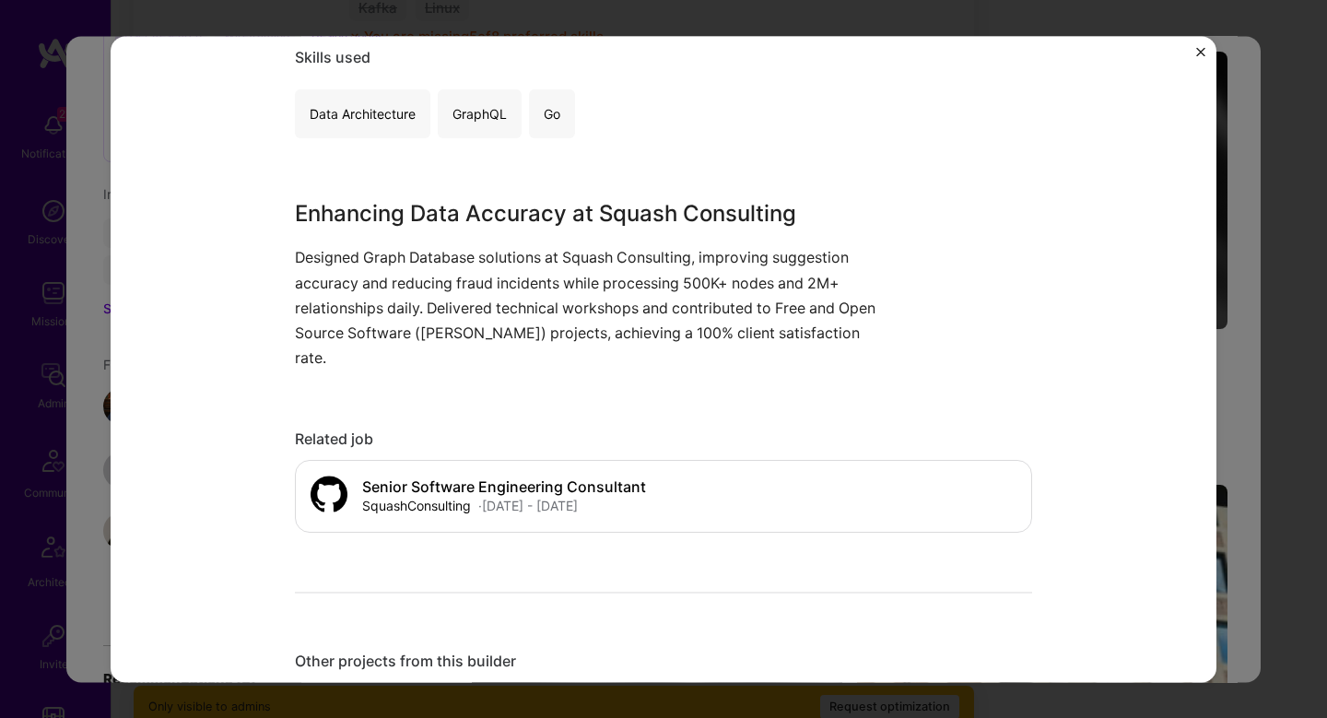
click at [530, 290] on p "Designed Graph Database solutions at Squash Consulting, improving suggestion ac…" at bounding box center [594, 308] width 599 height 125
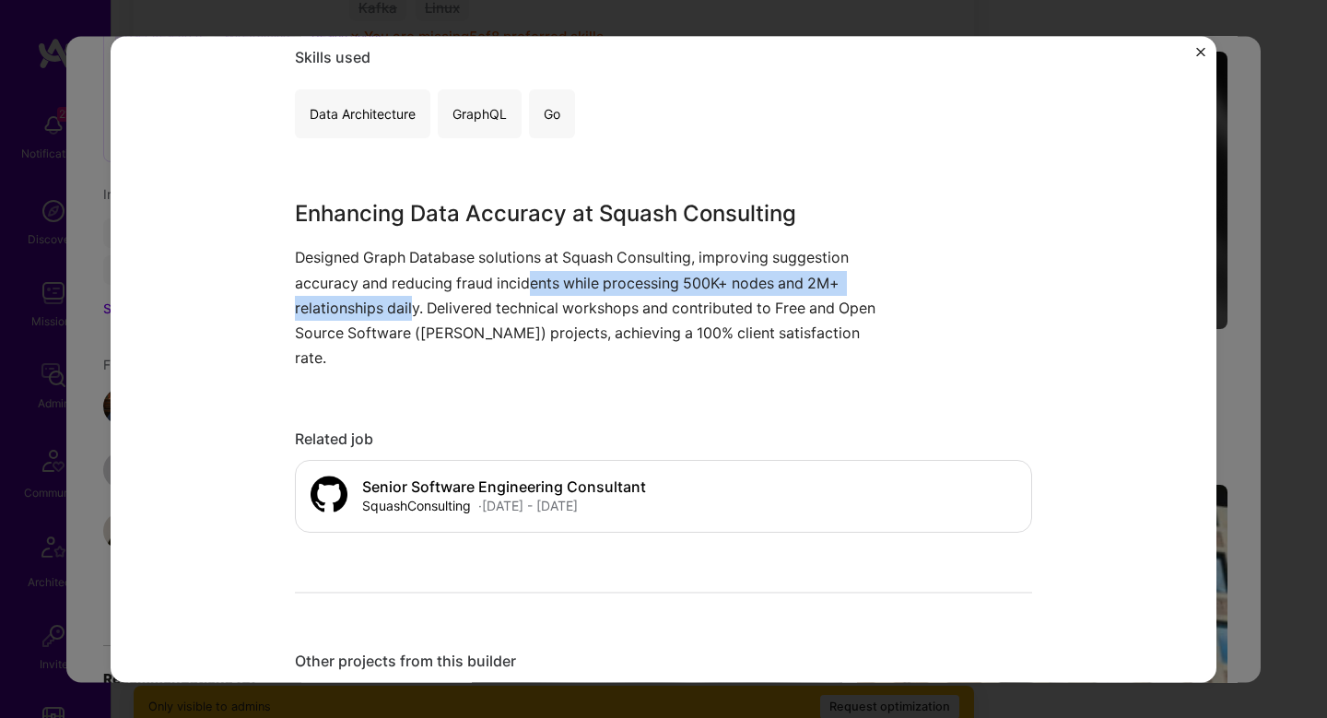
drag, startPoint x: 528, startPoint y: 289, endPoint x: 415, endPoint y: 314, distance: 116.1
click at [415, 315] on p "Designed Graph Database solutions at Squash Consulting, improving suggestion ac…" at bounding box center [594, 308] width 599 height 125
click at [415, 314] on p "Designed Graph Database solutions at Squash Consulting, improving suggestion ac…" at bounding box center [594, 308] width 599 height 125
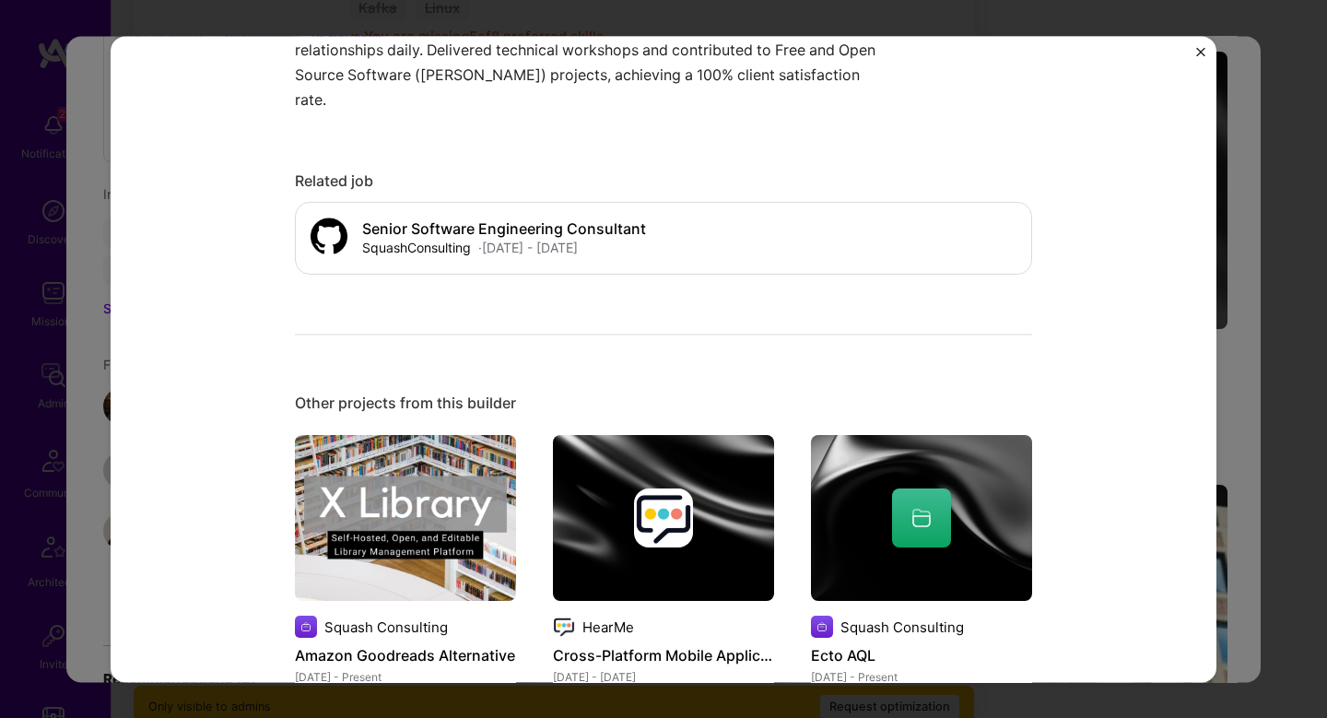
scroll to position [622, 0]
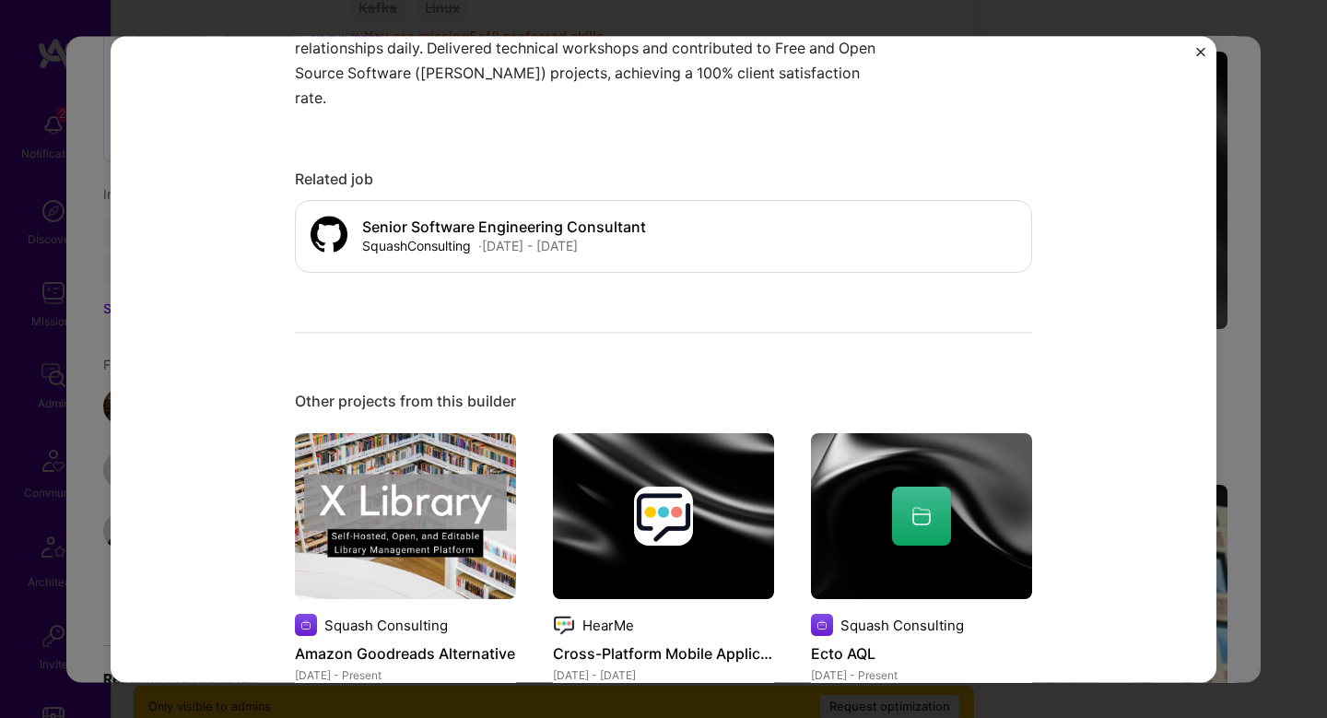
click at [1296, 230] on div "Graph Database Solutions Design Squash Consulting Consulting, Big Data Role Sen…" at bounding box center [663, 359] width 1327 height 718
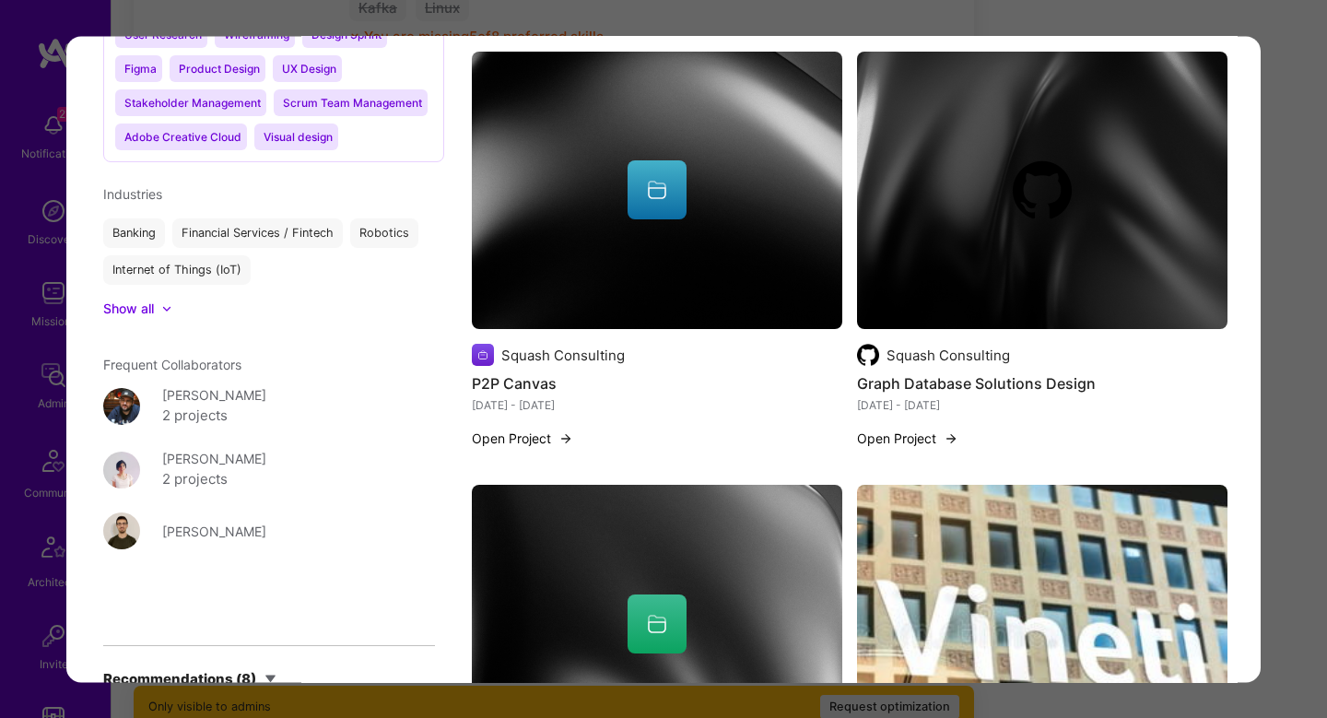
click at [1296, 230] on div "Application 10 of 16 Builder Missing Requirements Required Location See locatio…" at bounding box center [663, 359] width 1327 height 718
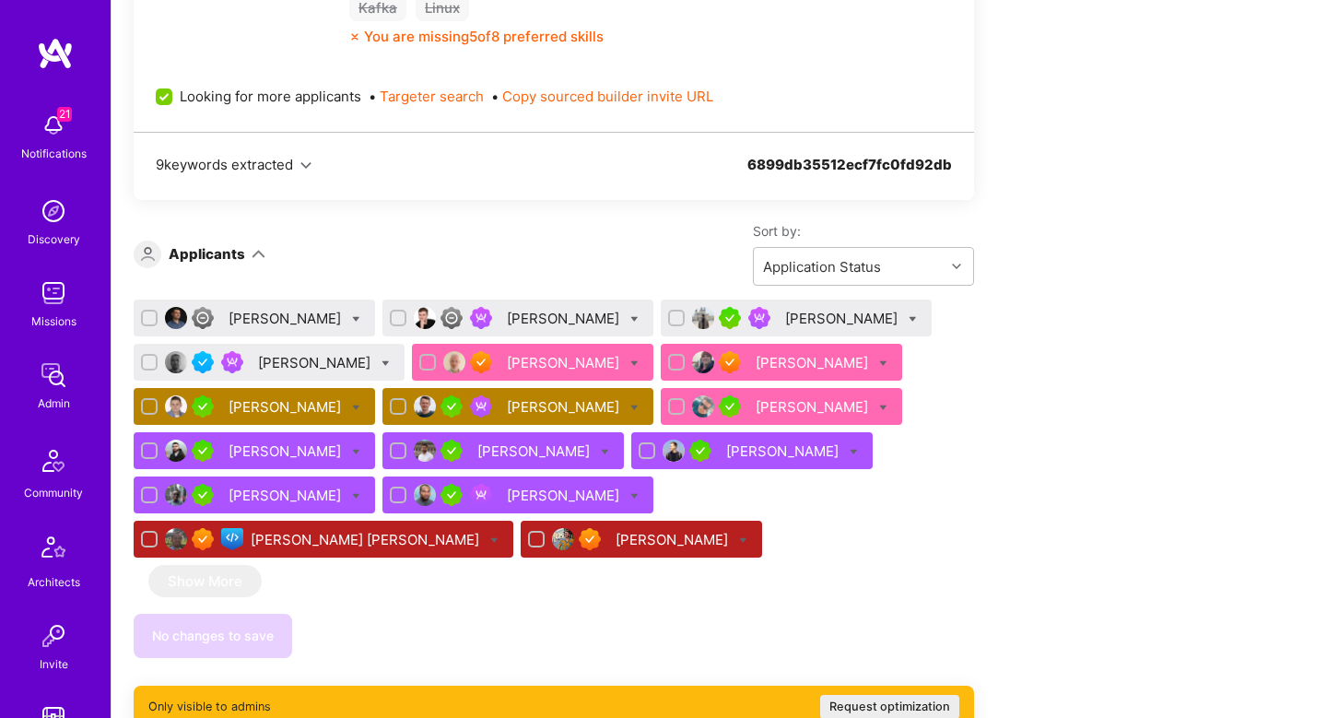
click at [537, 446] on div "Abhishek Tyagi" at bounding box center [536, 451] width 116 height 19
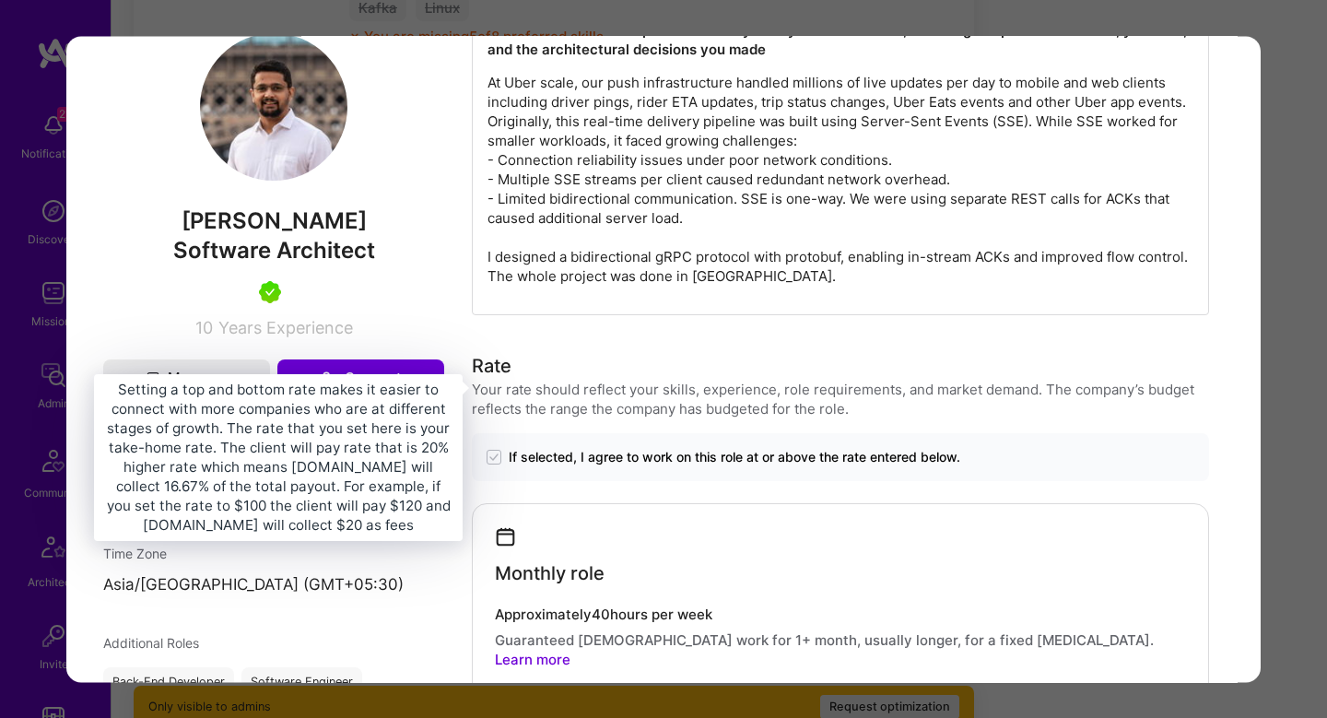
scroll to position [1045, 0]
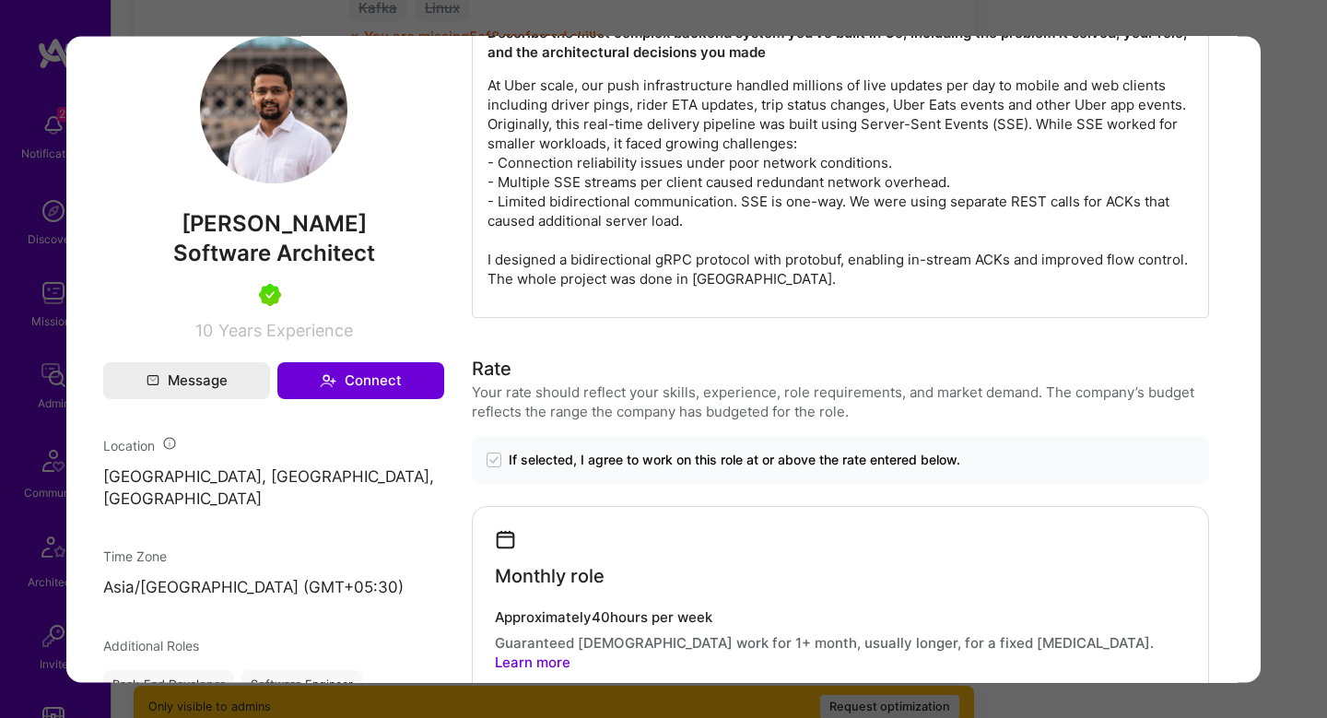
click at [641, 106] on p "At Uber scale, our push infrastructure handled millions of live updates per day…" at bounding box center [841, 182] width 706 height 213
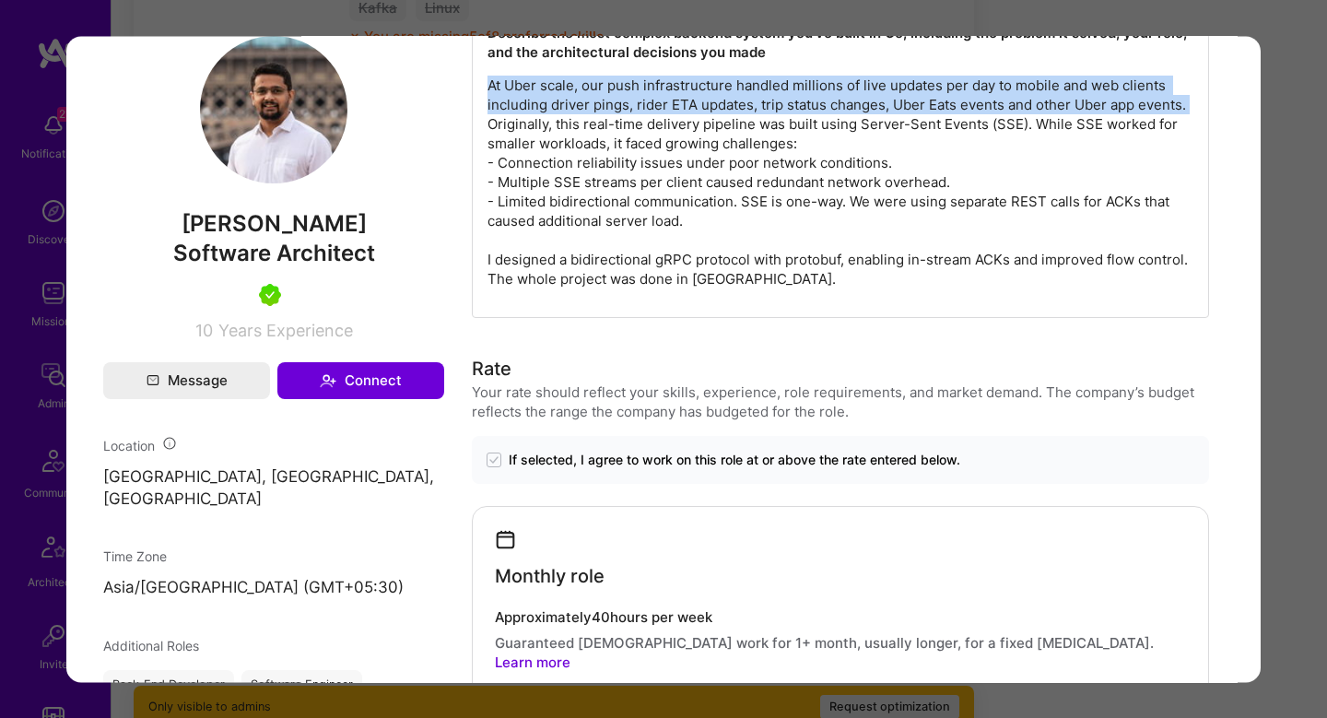
click at [641, 106] on p "At Uber scale, our push infrastructure handled millions of live updates per day…" at bounding box center [841, 182] width 706 height 213
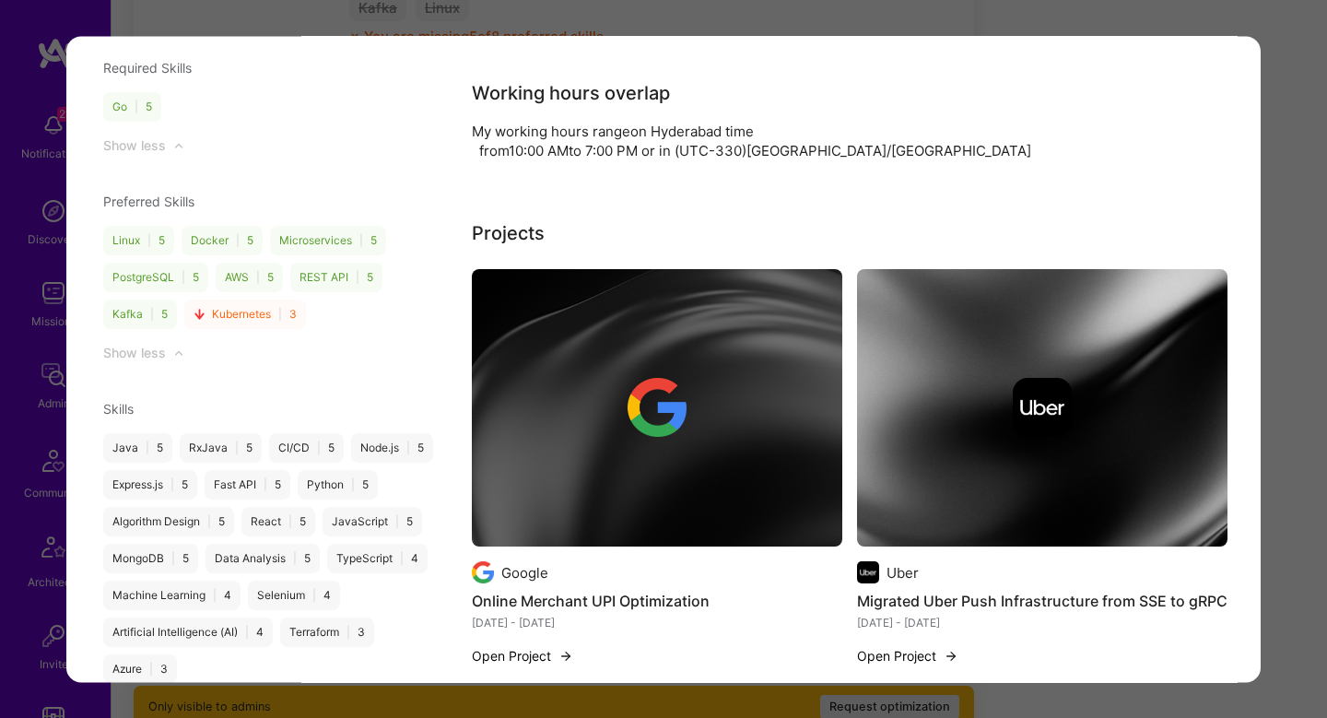
scroll to position [2011, 0]
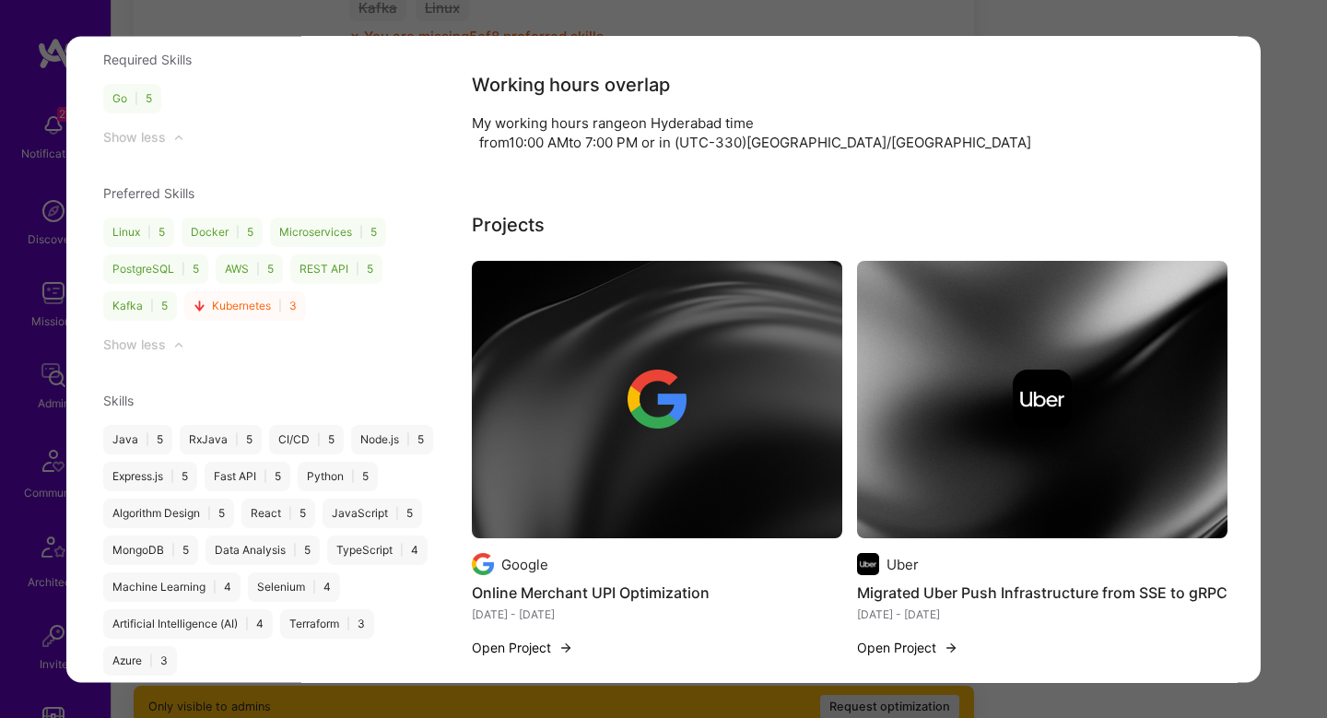
click at [633, 297] on img "modal" at bounding box center [657, 400] width 371 height 278
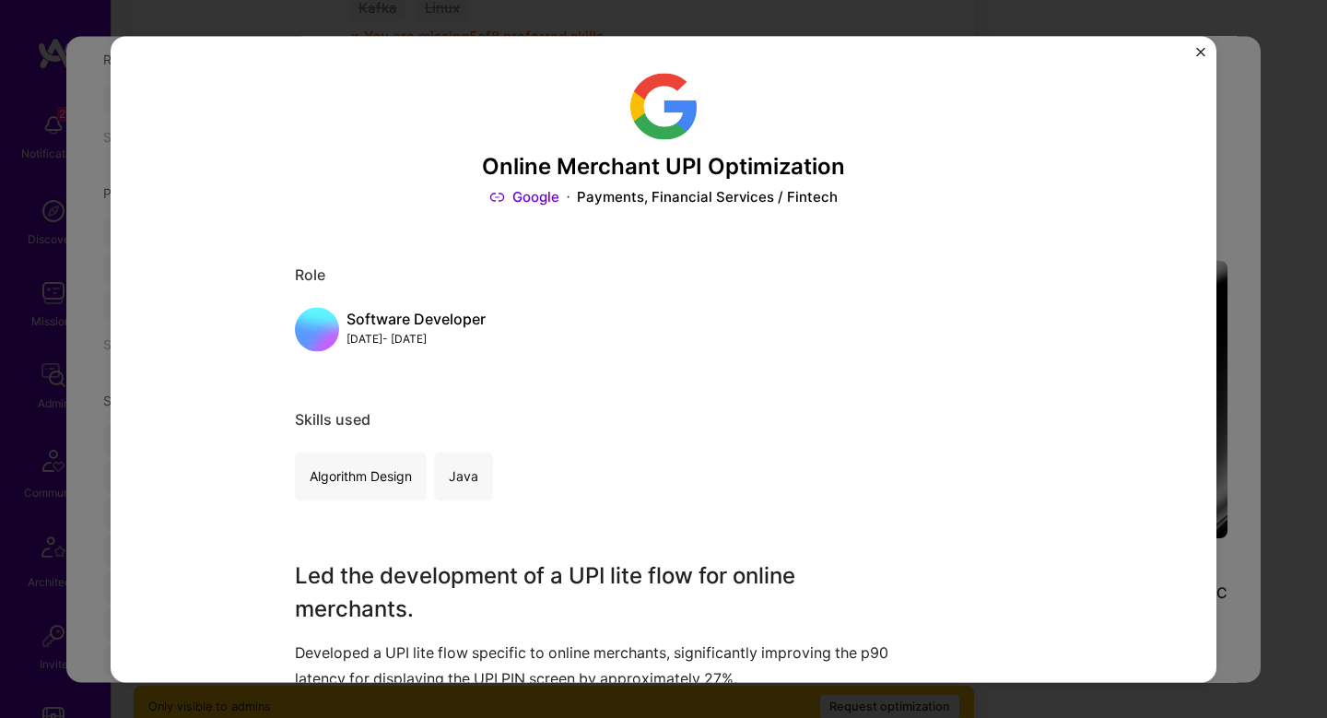
click at [1234, 338] on div "Online Merchant UPI Optimization Google Payments, Financial Services / Fintech …" at bounding box center [663, 359] width 1327 height 718
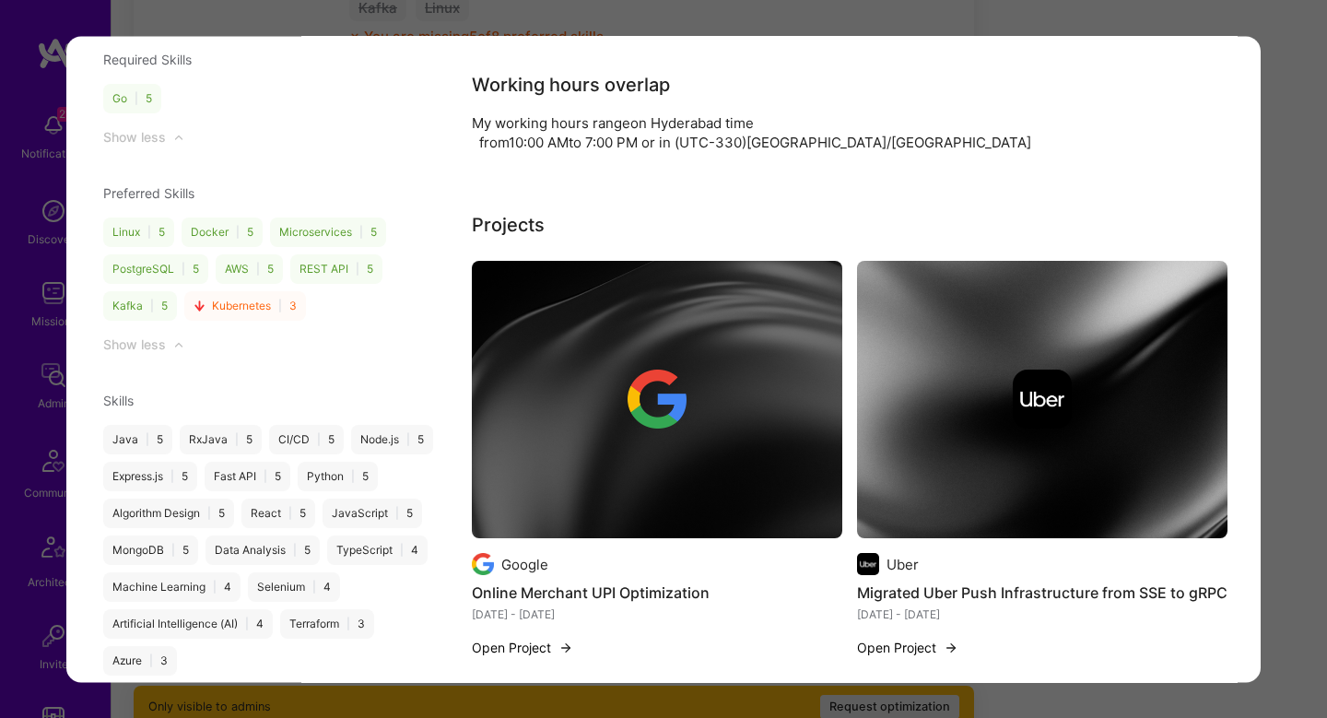
click at [1103, 370] on div "modal" at bounding box center [1042, 399] width 371 height 59
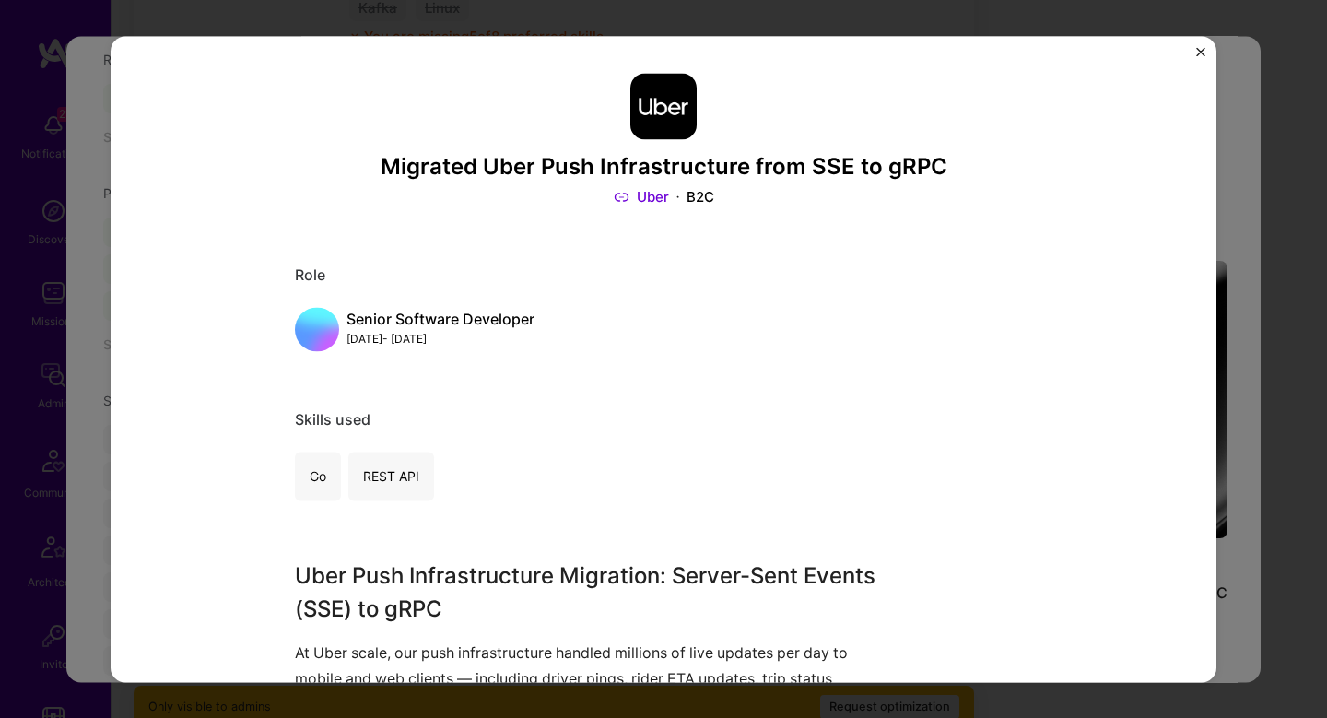
click at [1240, 356] on div "Migrated Uber Push Infrastructure from SSE to gRPC Uber B2C Role Senior Softwar…" at bounding box center [663, 359] width 1327 height 718
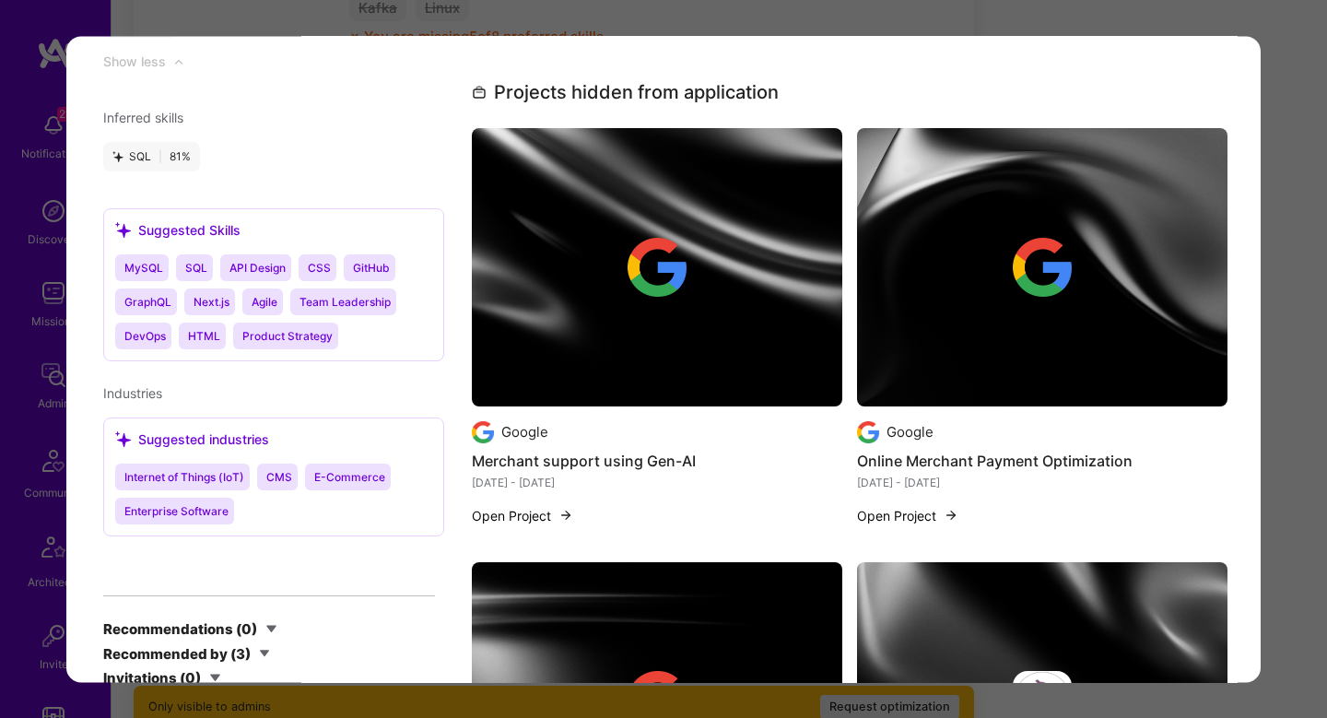
scroll to position [2664, 0]
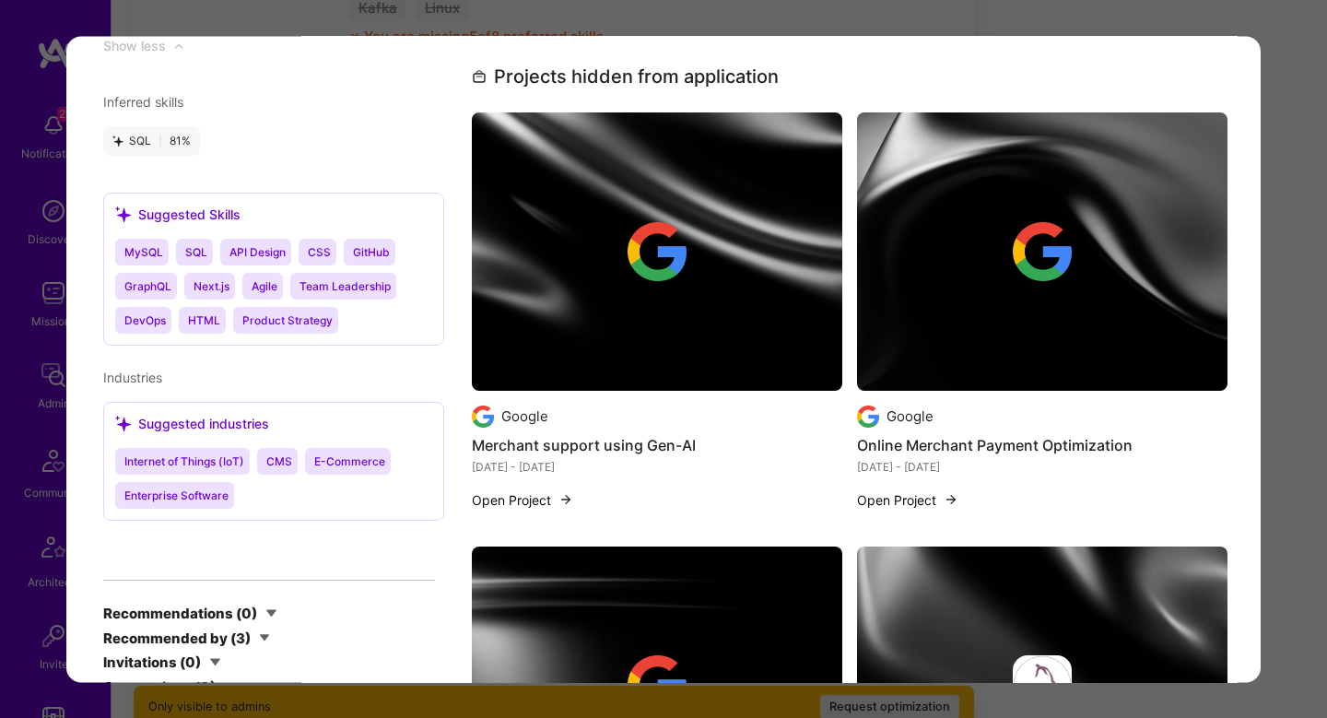
click at [1300, 241] on div "Application 11 of 16 Evaluation scores Expertise level Superstar Interpersonal …" at bounding box center [663, 359] width 1327 height 718
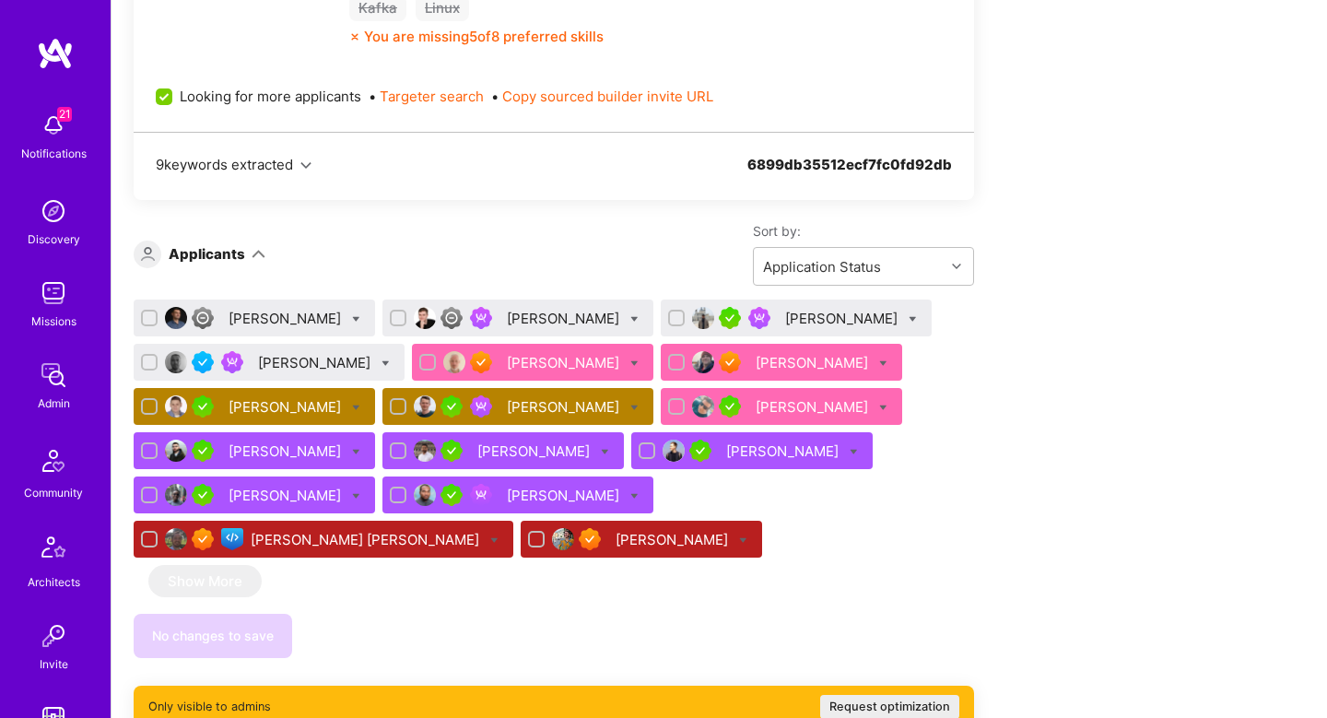
click at [780, 452] on div "Dmitrii Korotovskii" at bounding box center [784, 451] width 116 height 19
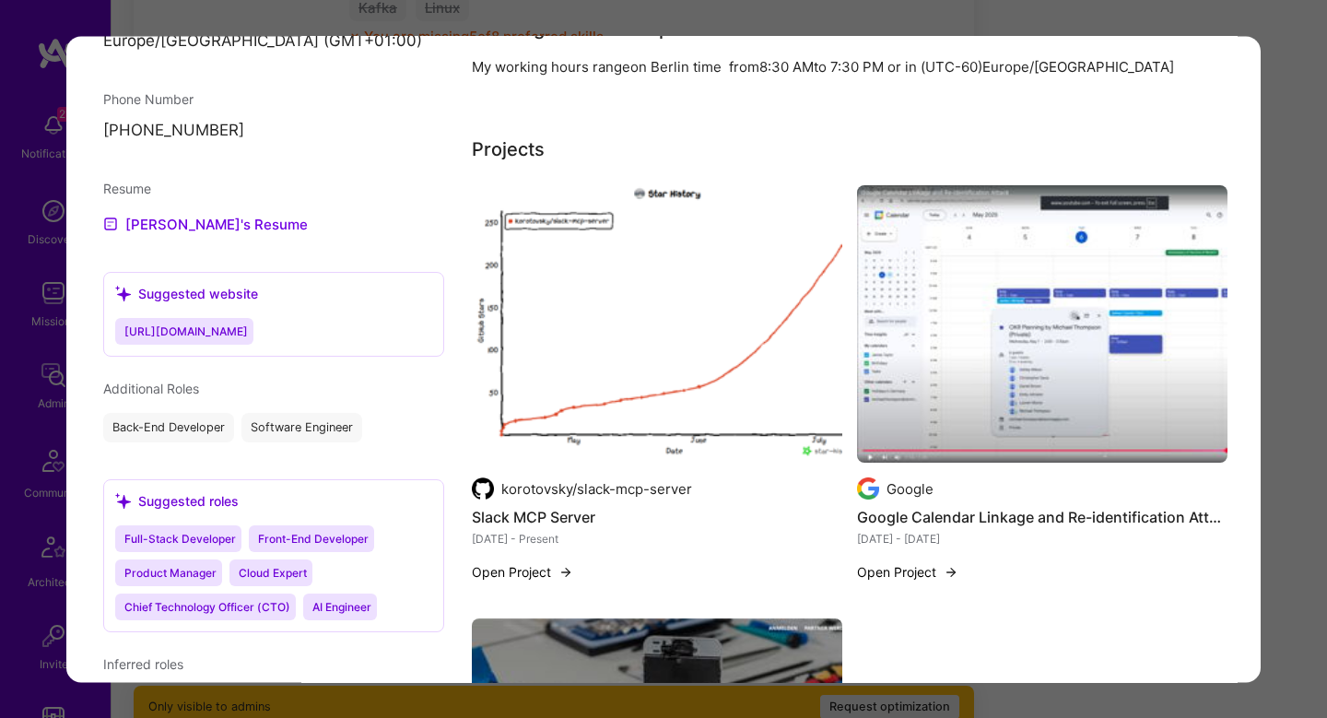
scroll to position [1670, 0]
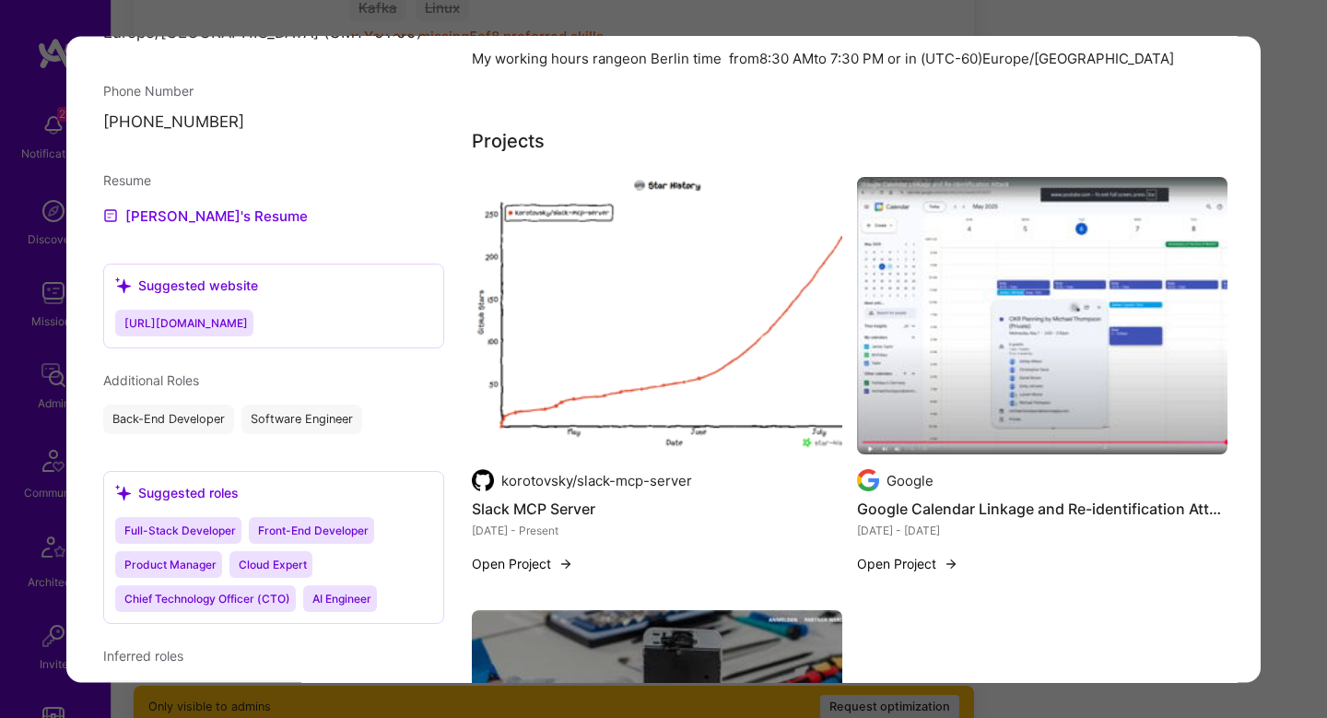
click at [1036, 259] on img "modal" at bounding box center [1042, 316] width 371 height 278
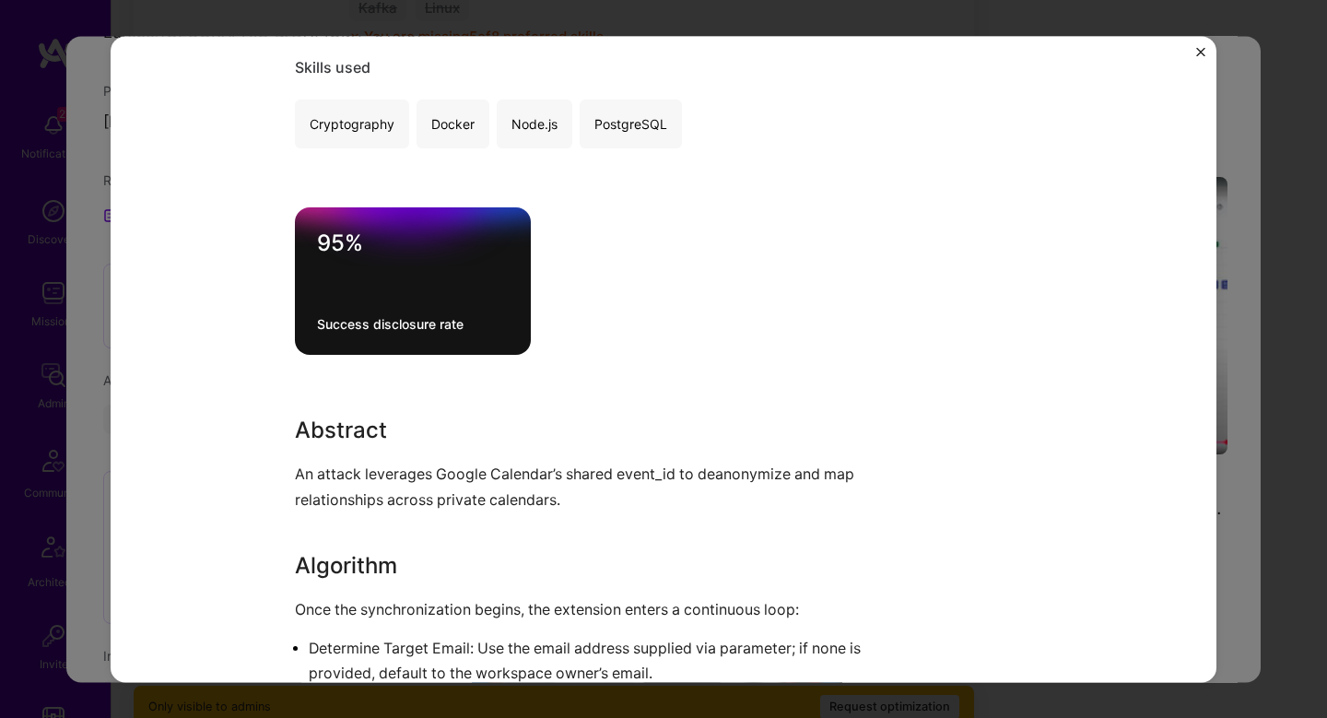
scroll to position [940, 0]
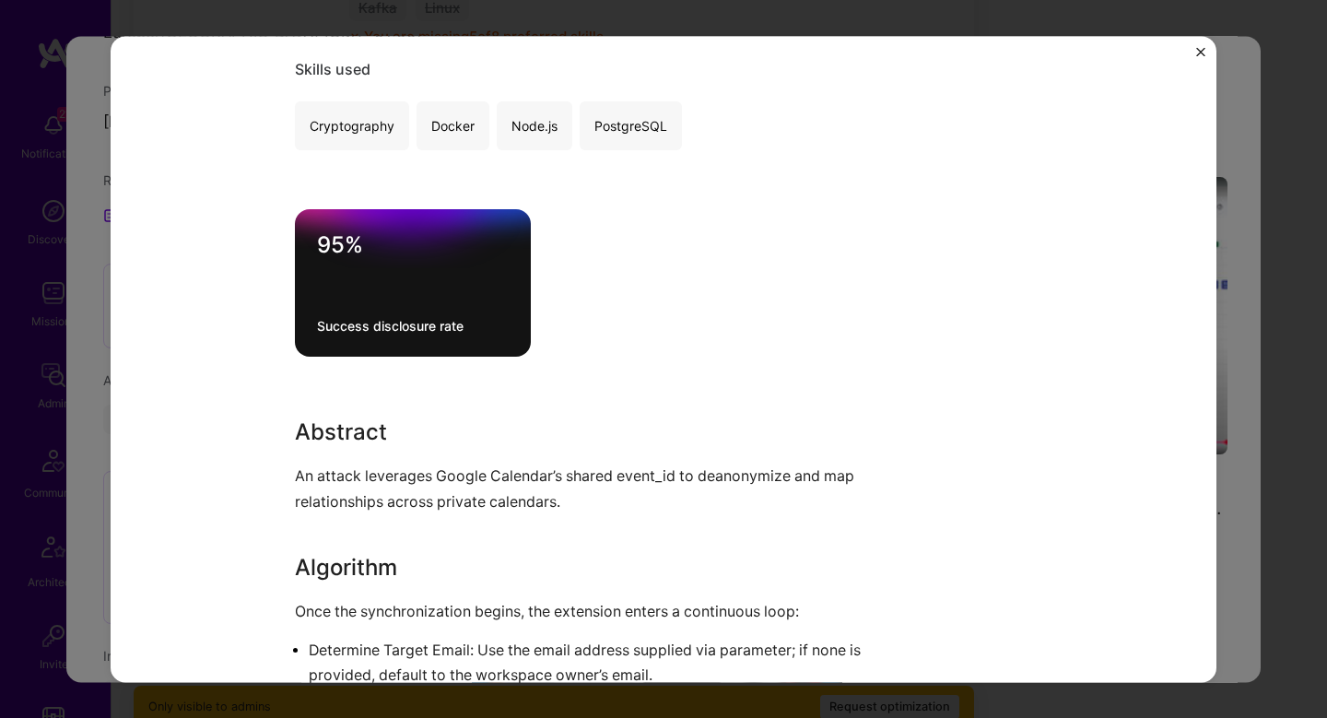
click at [1234, 196] on div "Google Calendar Linkage and Re-identification Attack Google Security, Cybersecu…" at bounding box center [663, 359] width 1327 height 718
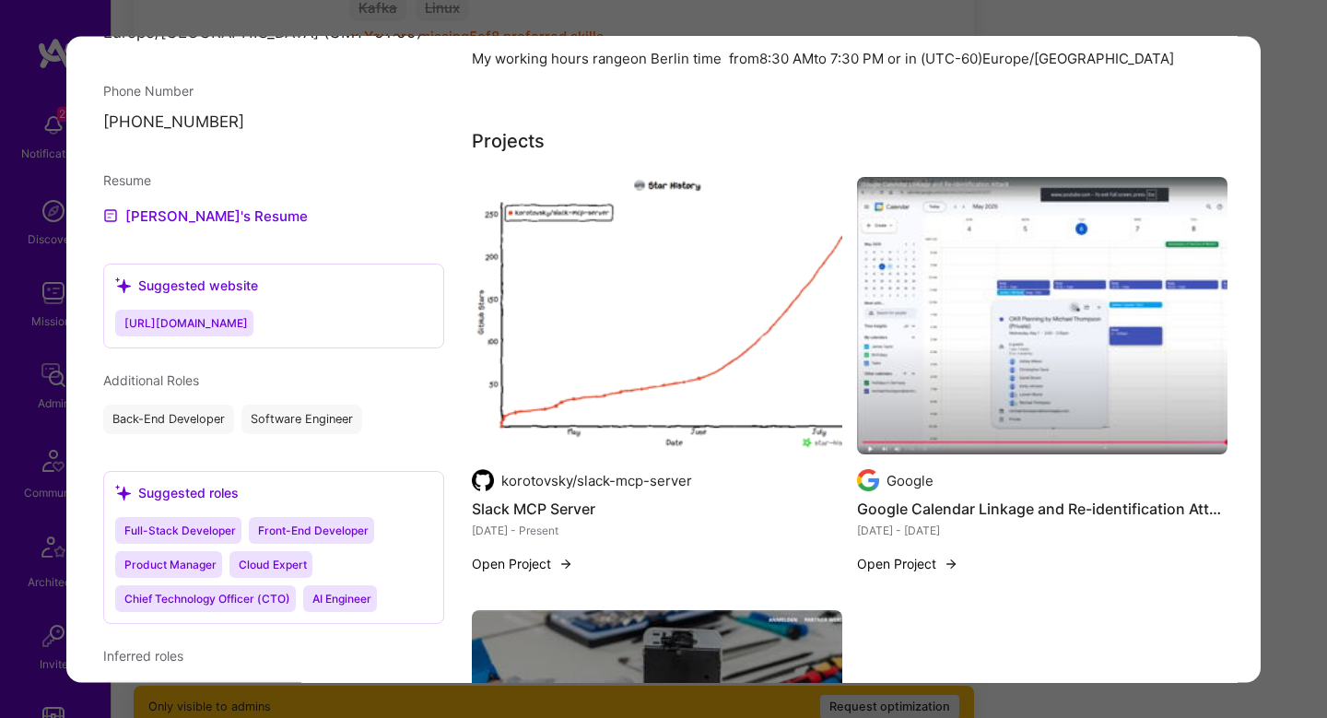
click at [728, 244] on img "modal" at bounding box center [657, 316] width 371 height 278
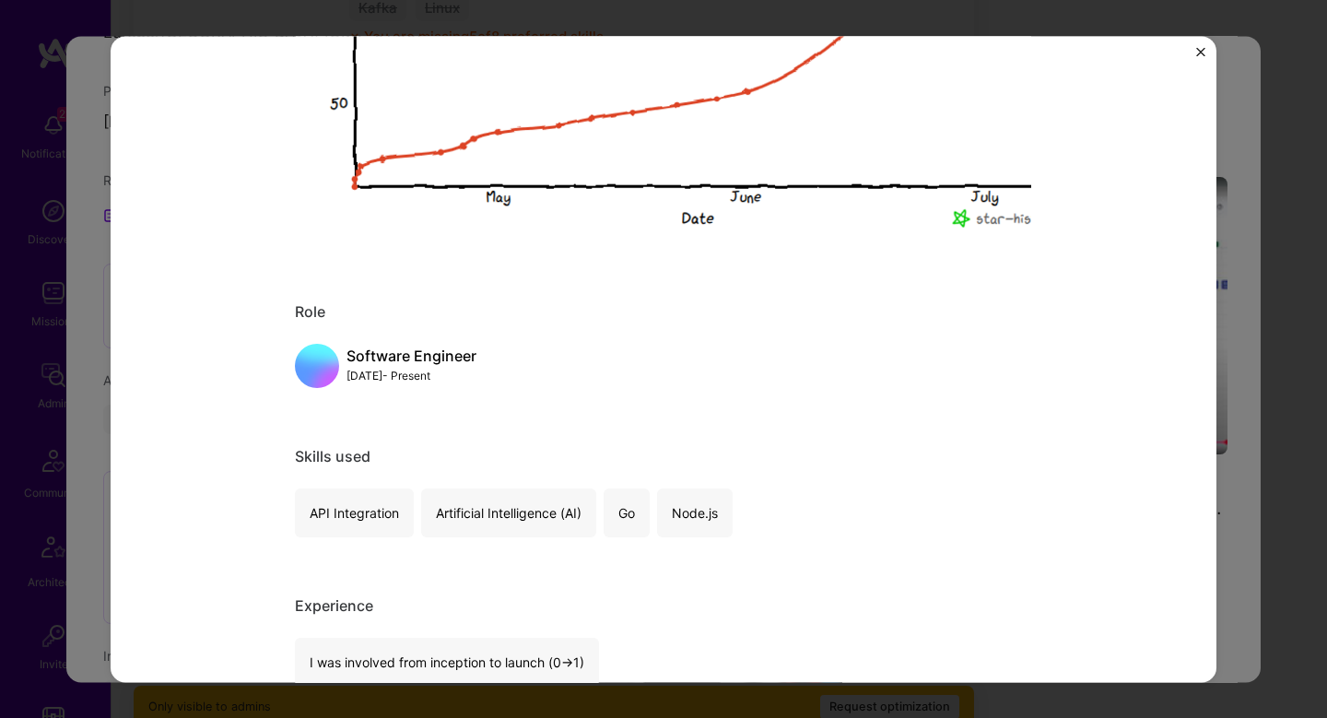
scroll to position [770, 0]
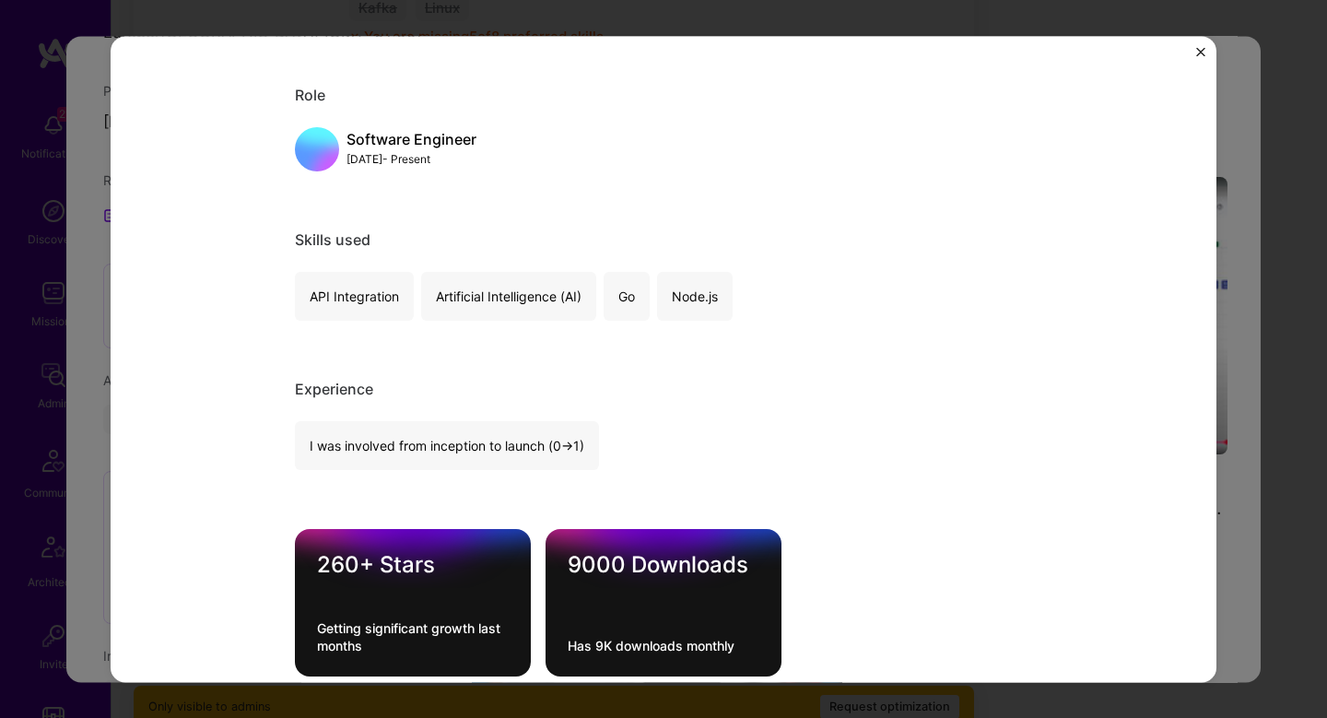
click at [1228, 262] on div "Slack MCP Server korotovsky/slack-mcp-server Artifical Intelligence / Machine L…" at bounding box center [663, 359] width 1327 height 718
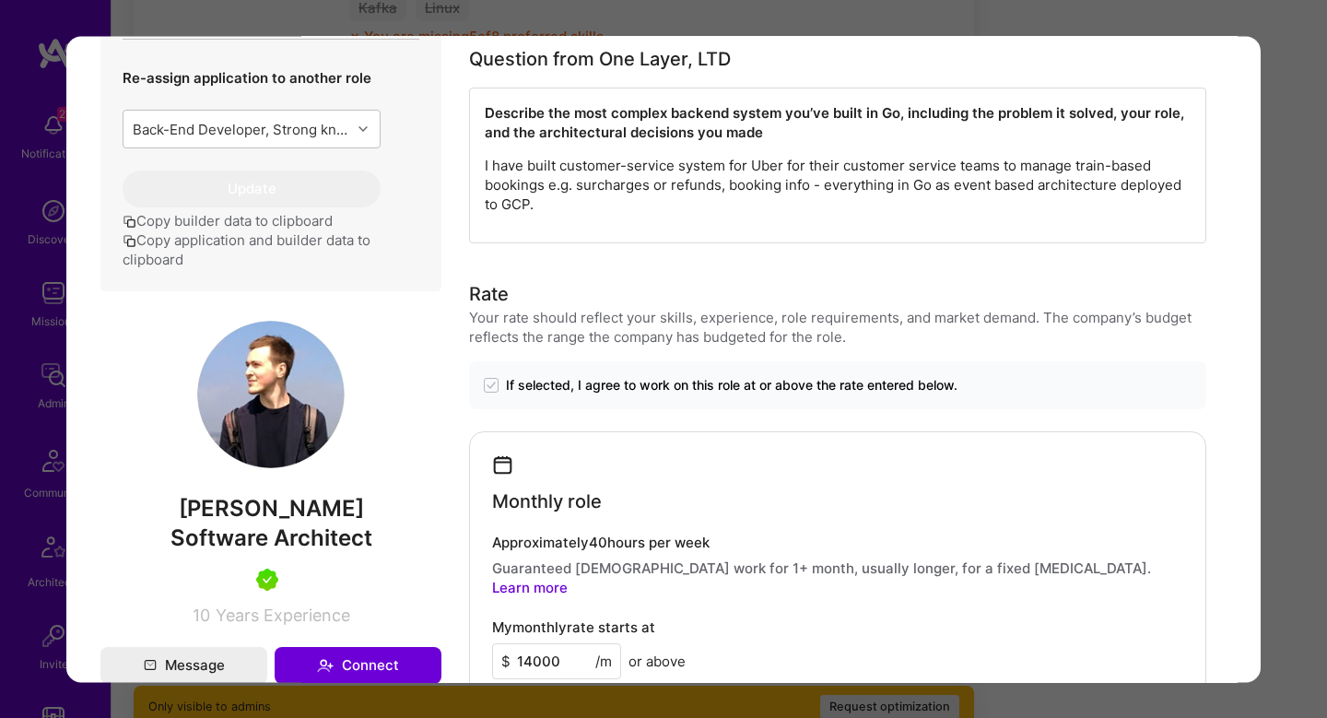
scroll to position [740, 0]
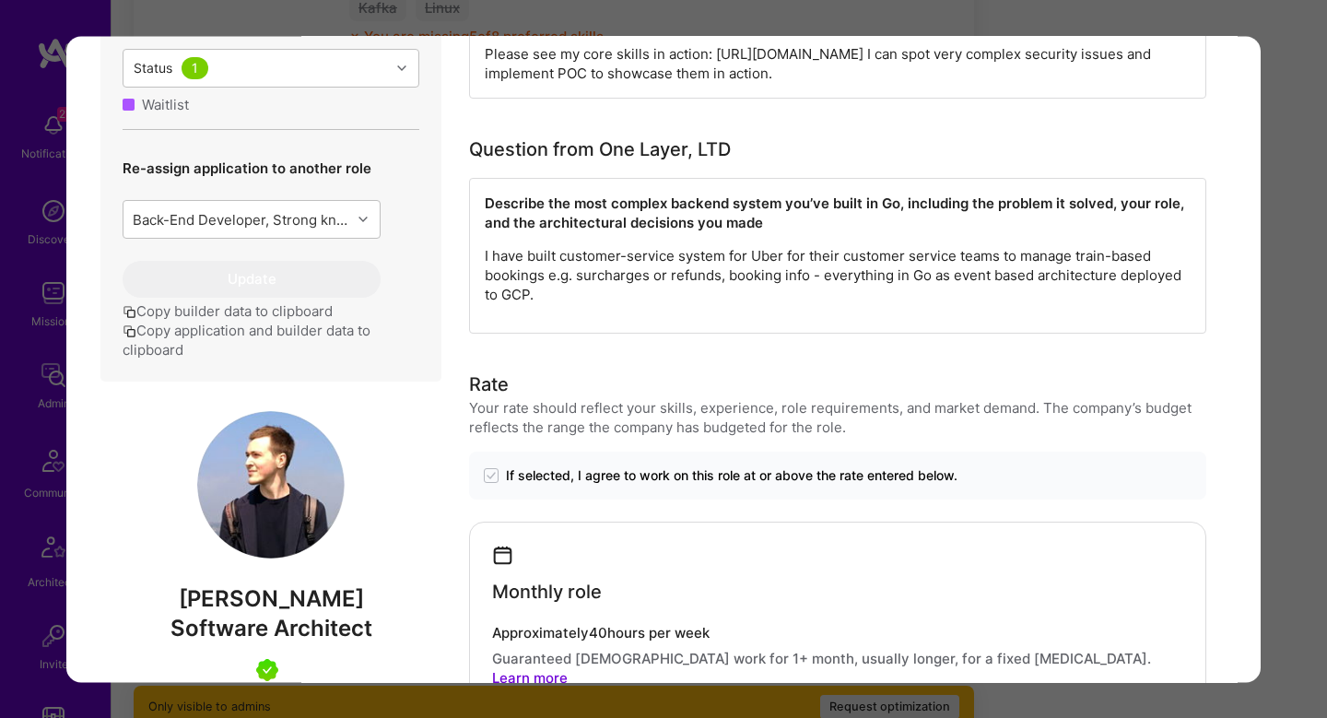
click at [1292, 284] on div "Application 12 of 16 Builder Missing Requirements Required Location See locatio…" at bounding box center [663, 359] width 1327 height 718
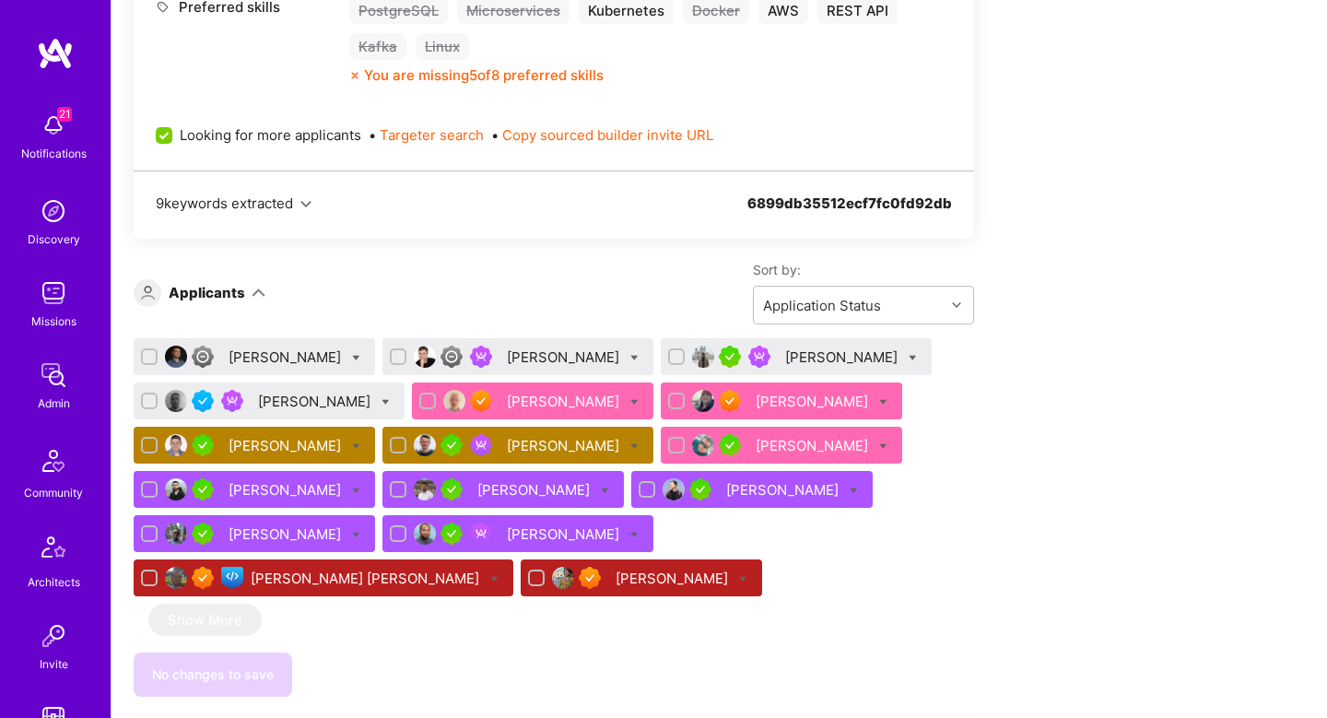
scroll to position [1248, 0]
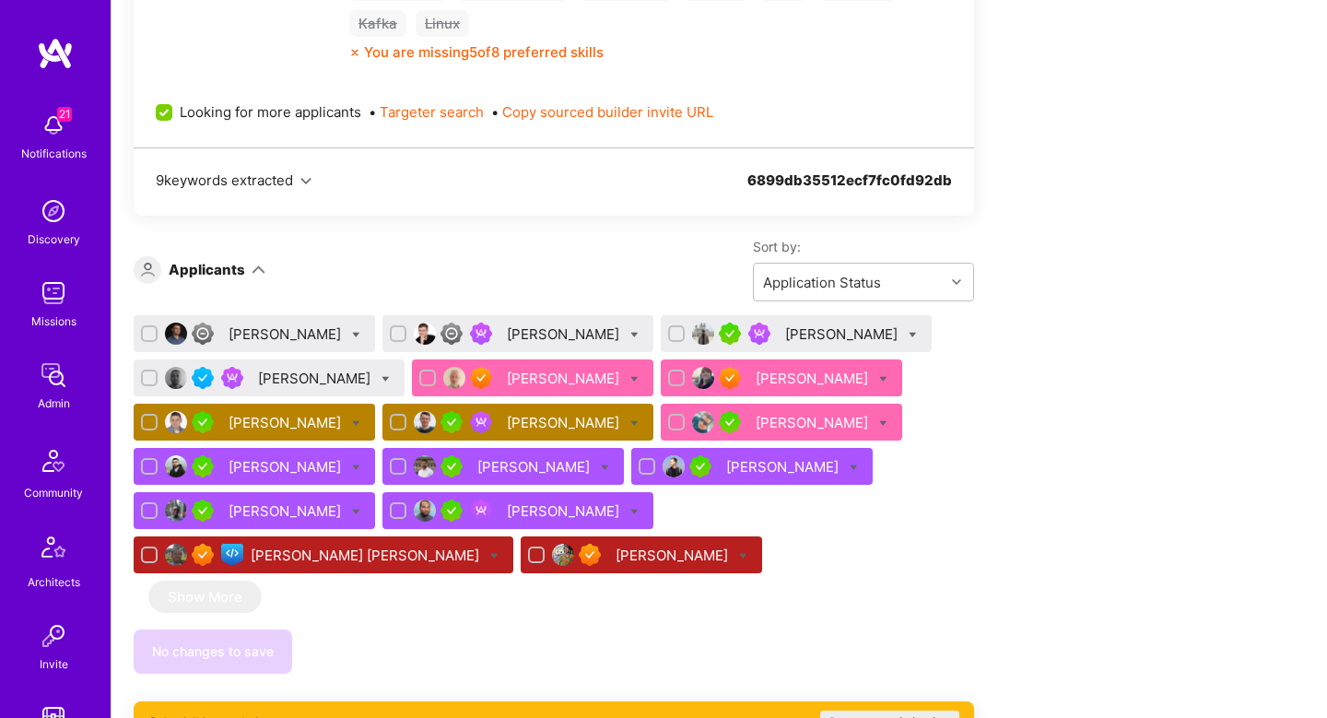
click at [785, 329] on div "Varun Desai" at bounding box center [843, 333] width 116 height 19
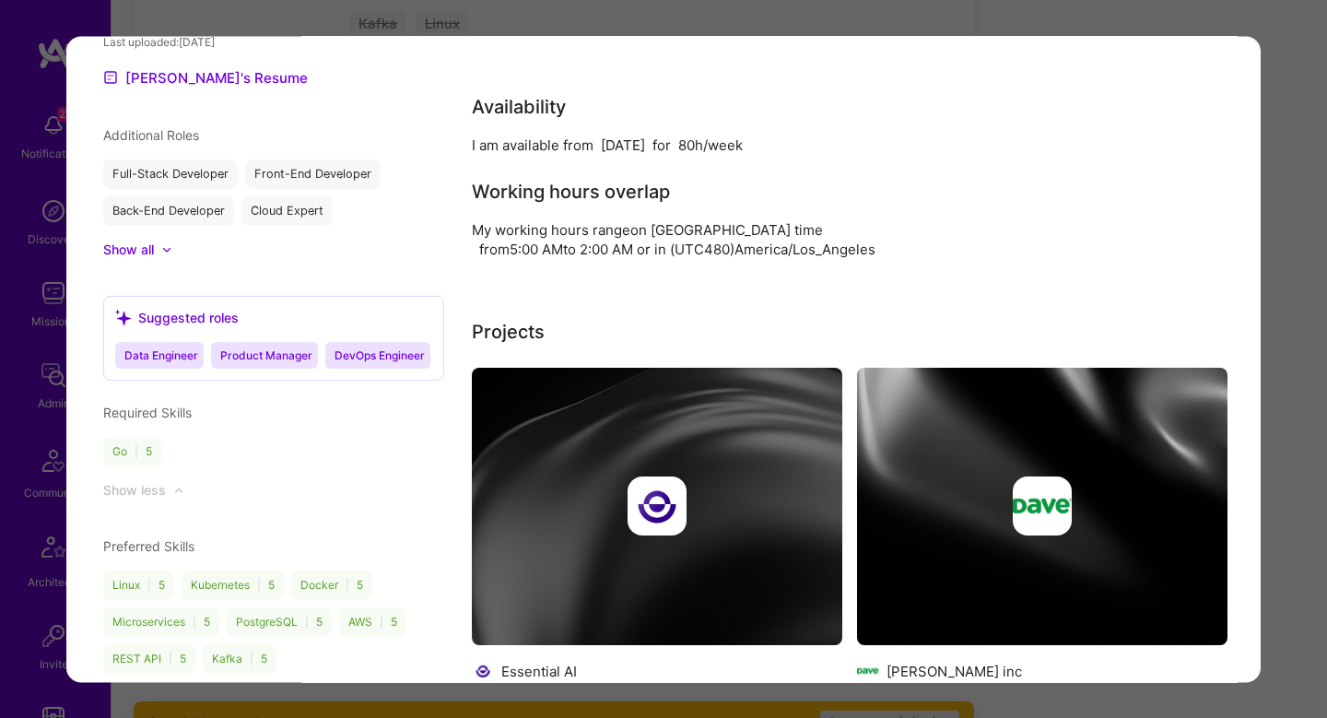
scroll to position [1723, 0]
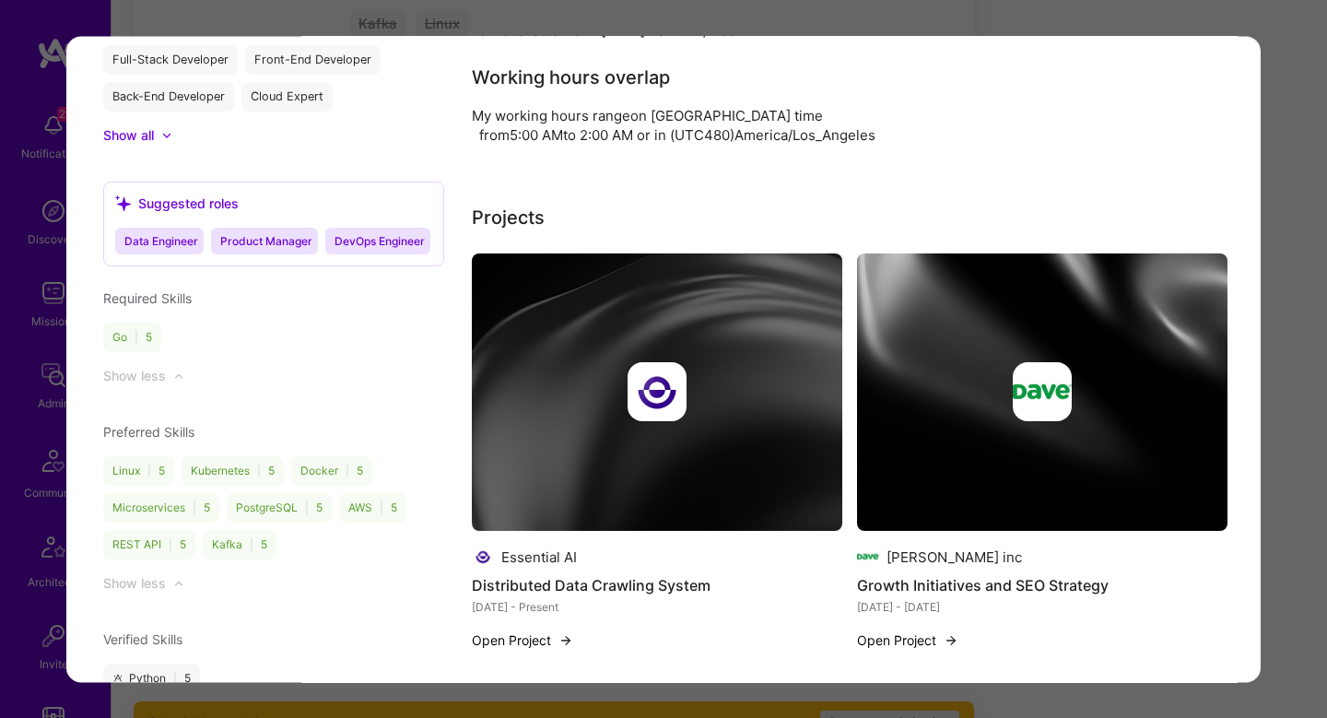
click at [572, 439] on img "modal" at bounding box center [657, 393] width 371 height 278
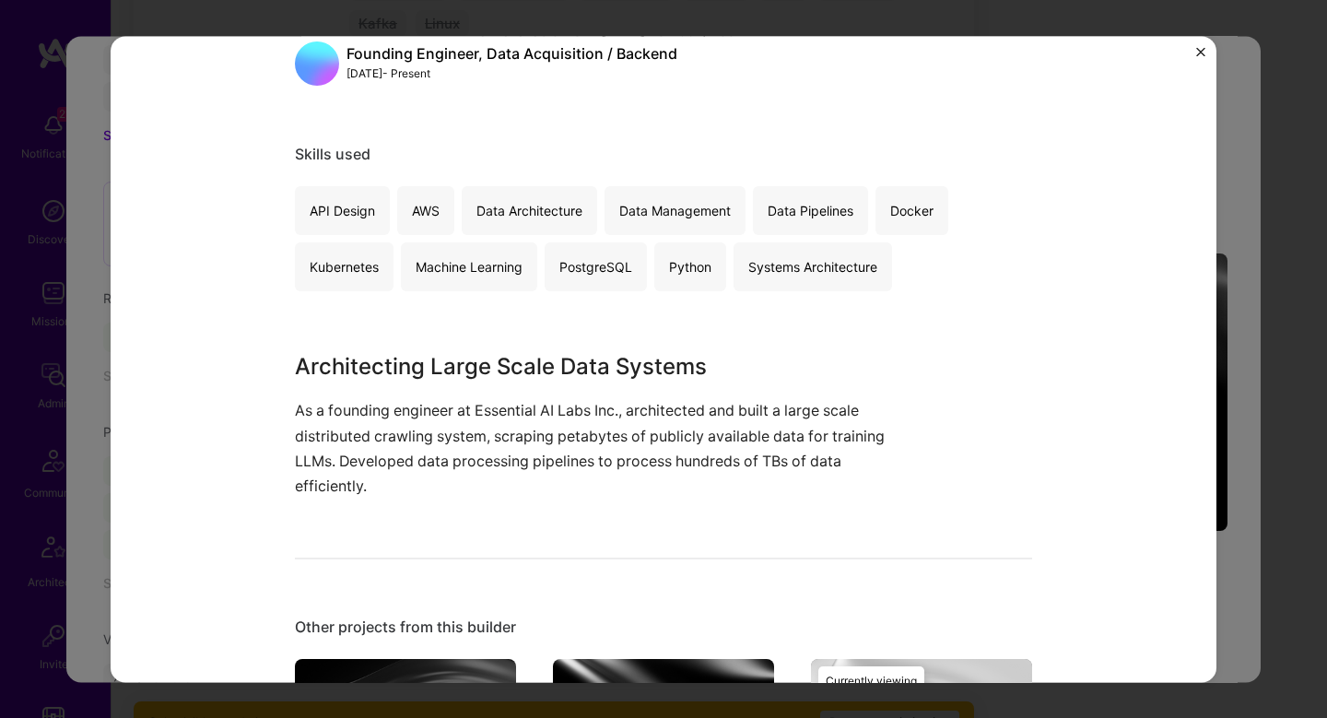
scroll to position [264, 0]
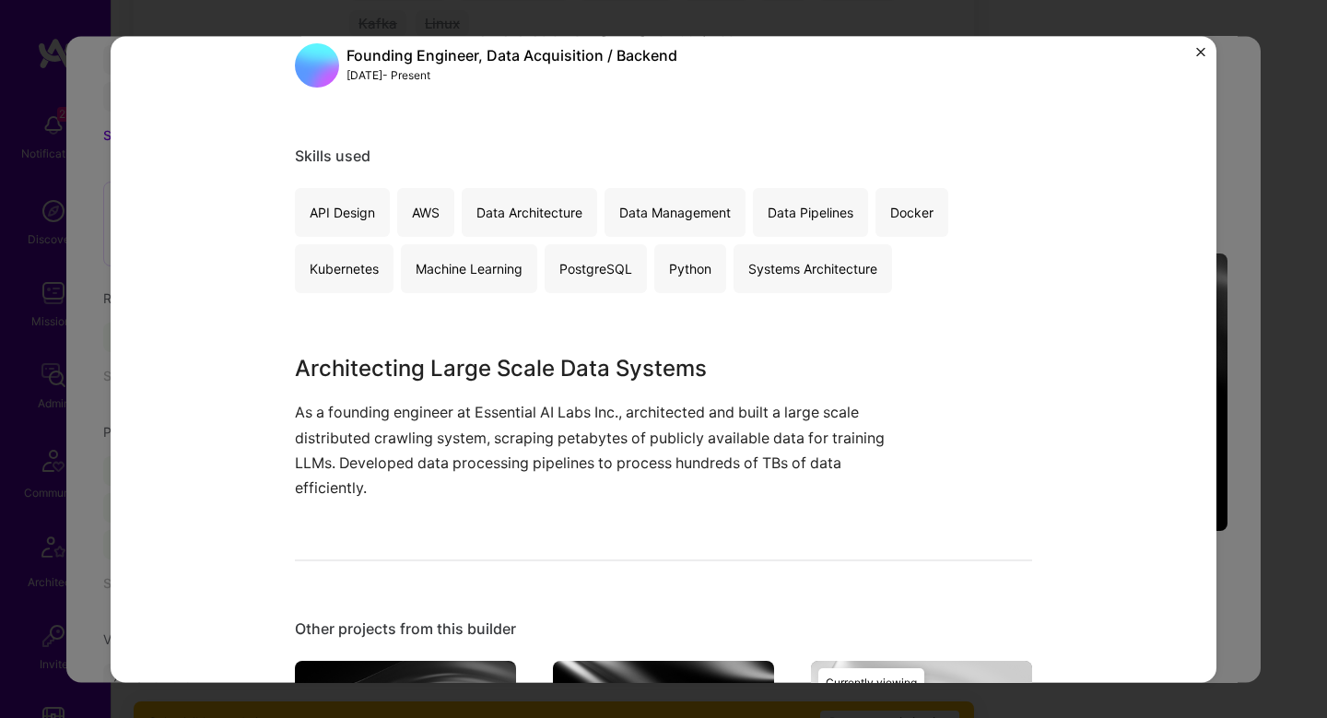
click at [1229, 209] on div "Distributed Data Crawling System Essential AI Big Data Role Founding Engineer, …" at bounding box center [663, 359] width 1327 height 718
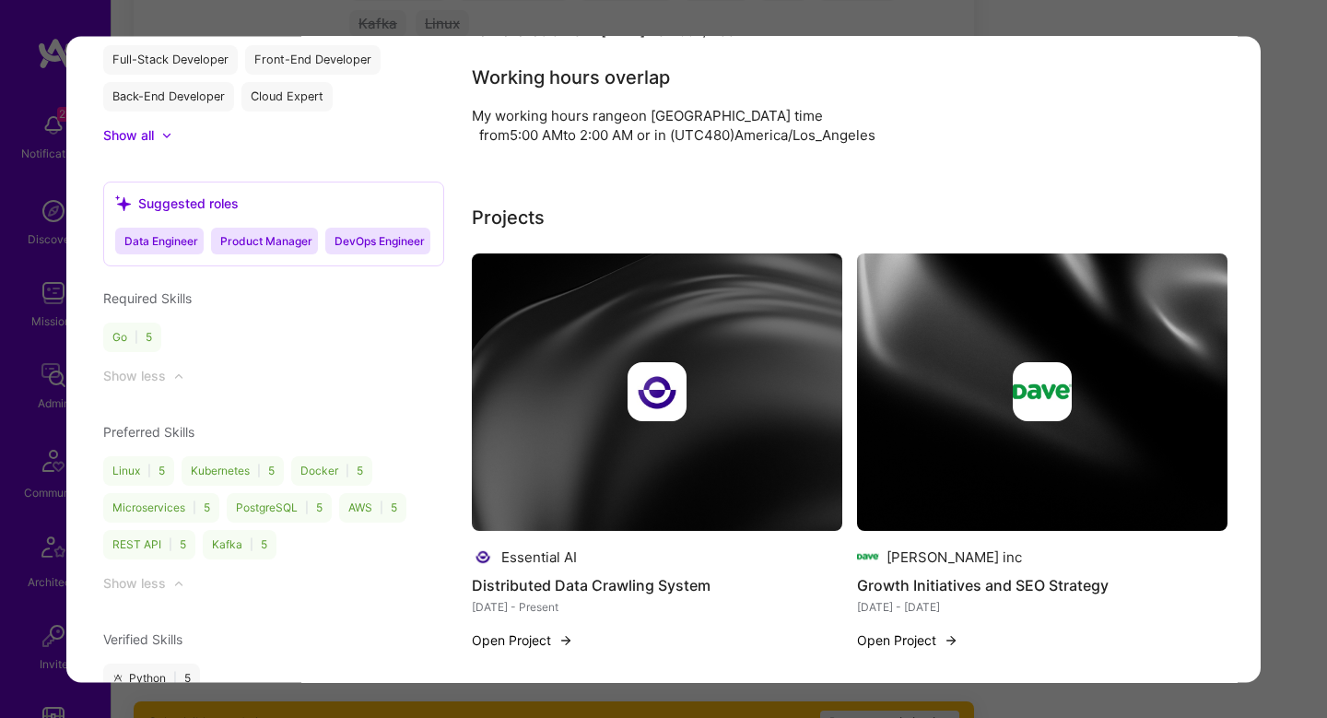
click at [1068, 319] on img "modal" at bounding box center [1042, 393] width 371 height 278
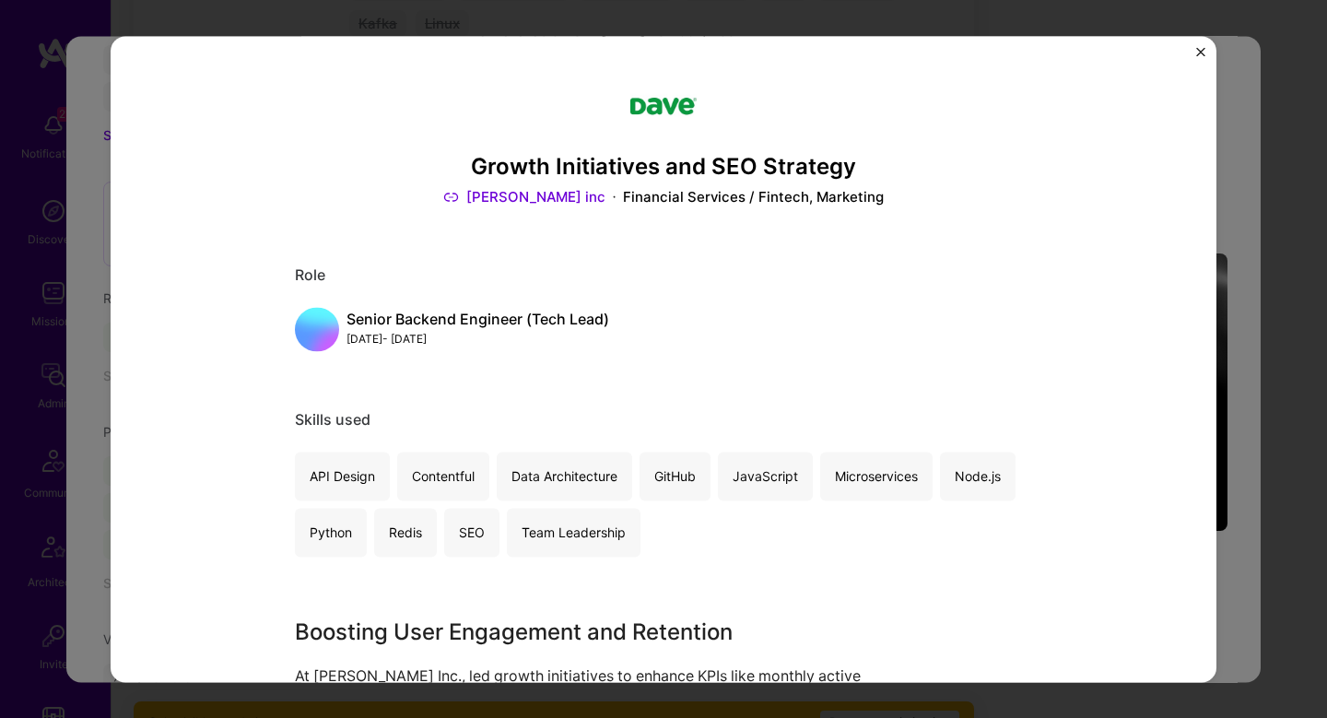
click at [1219, 359] on div "Growth Initiatives and SEO Strategy Dave inc Financial Services / Fintech, Mark…" at bounding box center [663, 359] width 1327 height 718
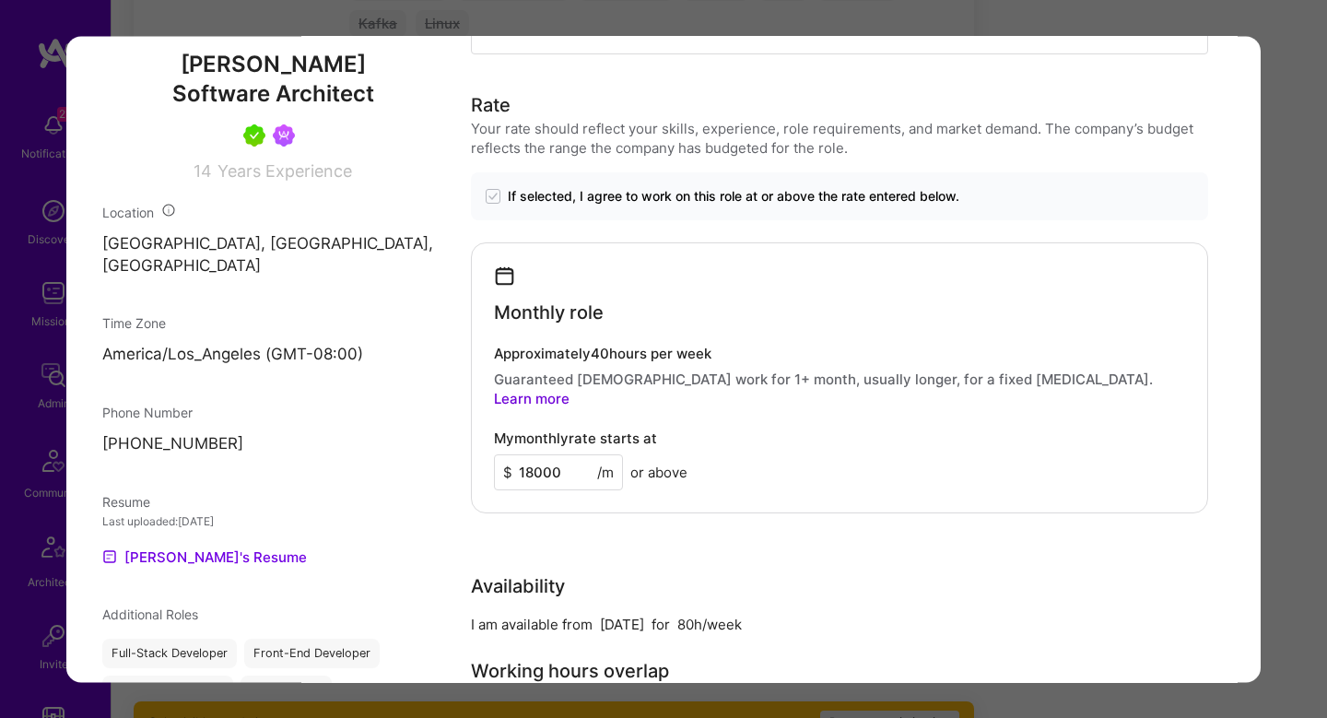
scroll to position [810, 0]
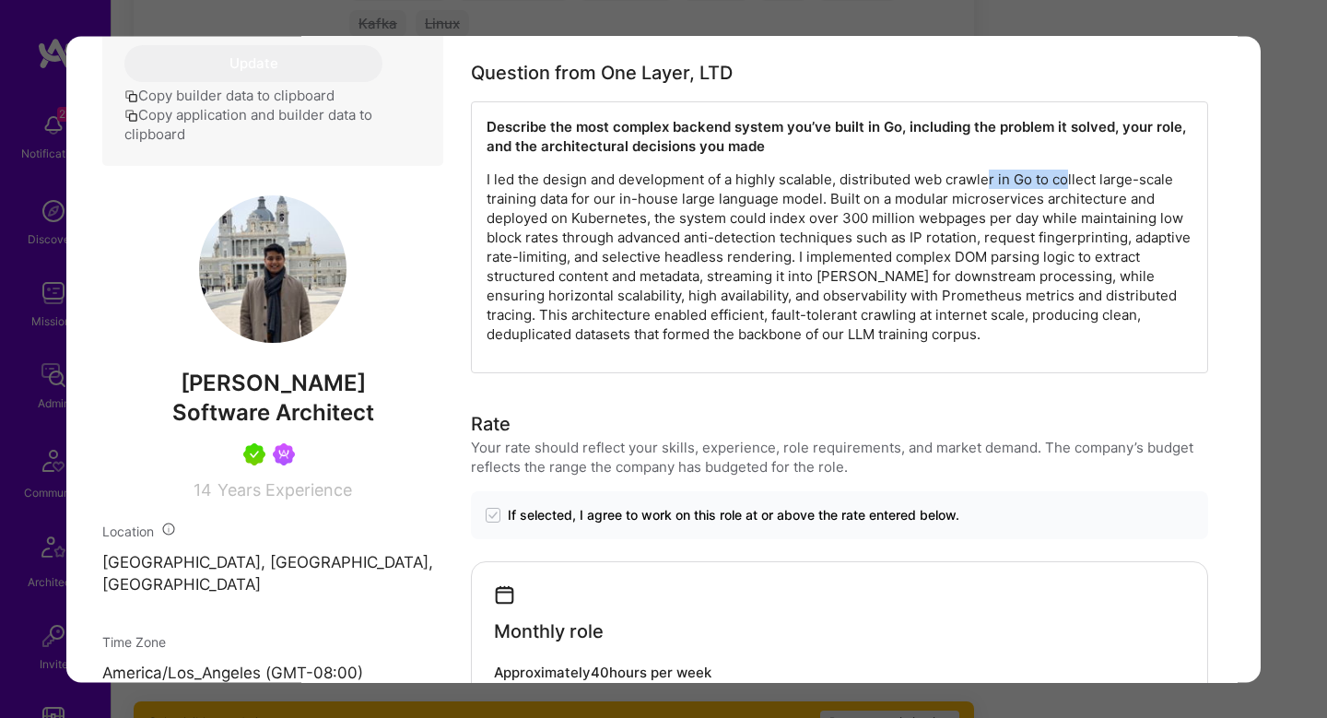
drag, startPoint x: 1068, startPoint y: 179, endPoint x: 993, endPoint y: 179, distance: 75.6
click at [993, 179] on p "I led the design and development of a highly scalable, distributed web crawler …" at bounding box center [840, 257] width 706 height 174
drag, startPoint x: 993, startPoint y: 179, endPoint x: 1068, endPoint y: 180, distance: 75.6
click at [1068, 180] on p "I led the design and development of a highly scalable, distributed web crawler …" at bounding box center [840, 257] width 706 height 174
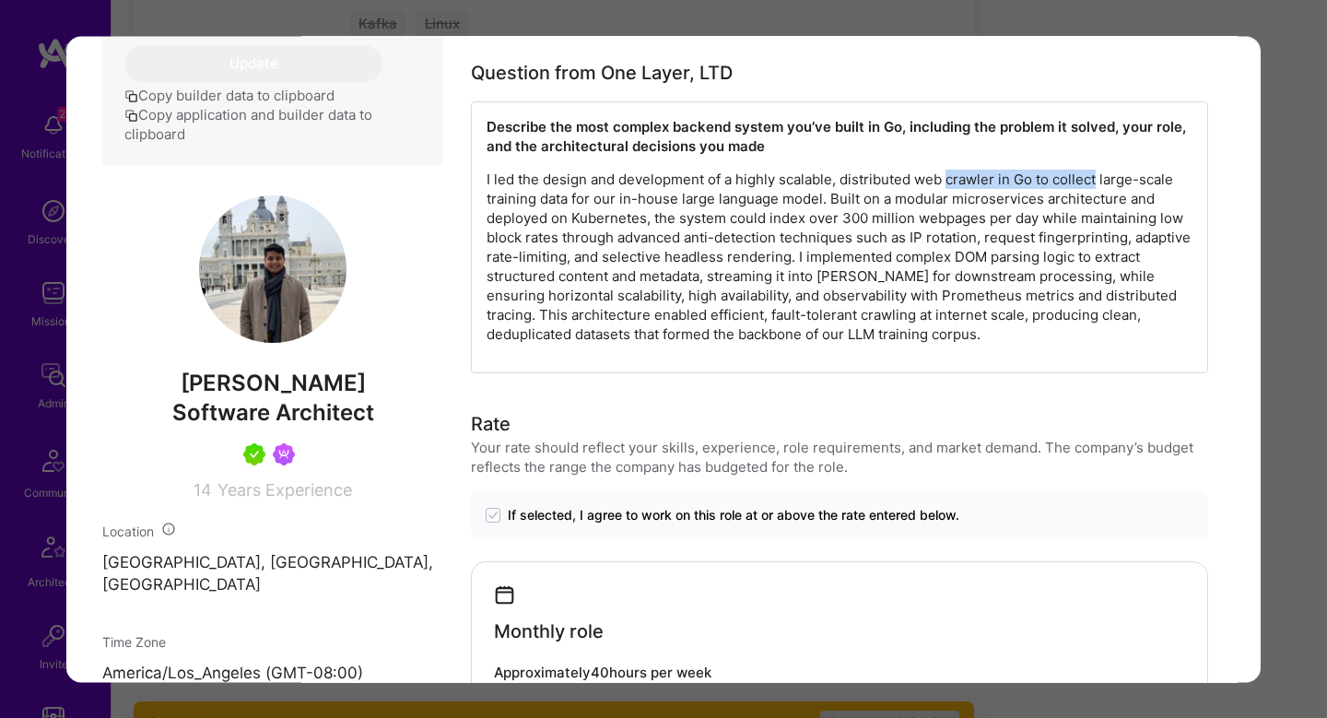
drag, startPoint x: 478, startPoint y: 179, endPoint x: 828, endPoint y: 175, distance: 349.4
click at [828, 175] on p "I led the design and development of a highly scalable, distributed web crawler …" at bounding box center [840, 257] width 706 height 174
click at [817, 177] on p "I led the design and development of a highly scalable, distributed web crawler …" at bounding box center [840, 257] width 706 height 174
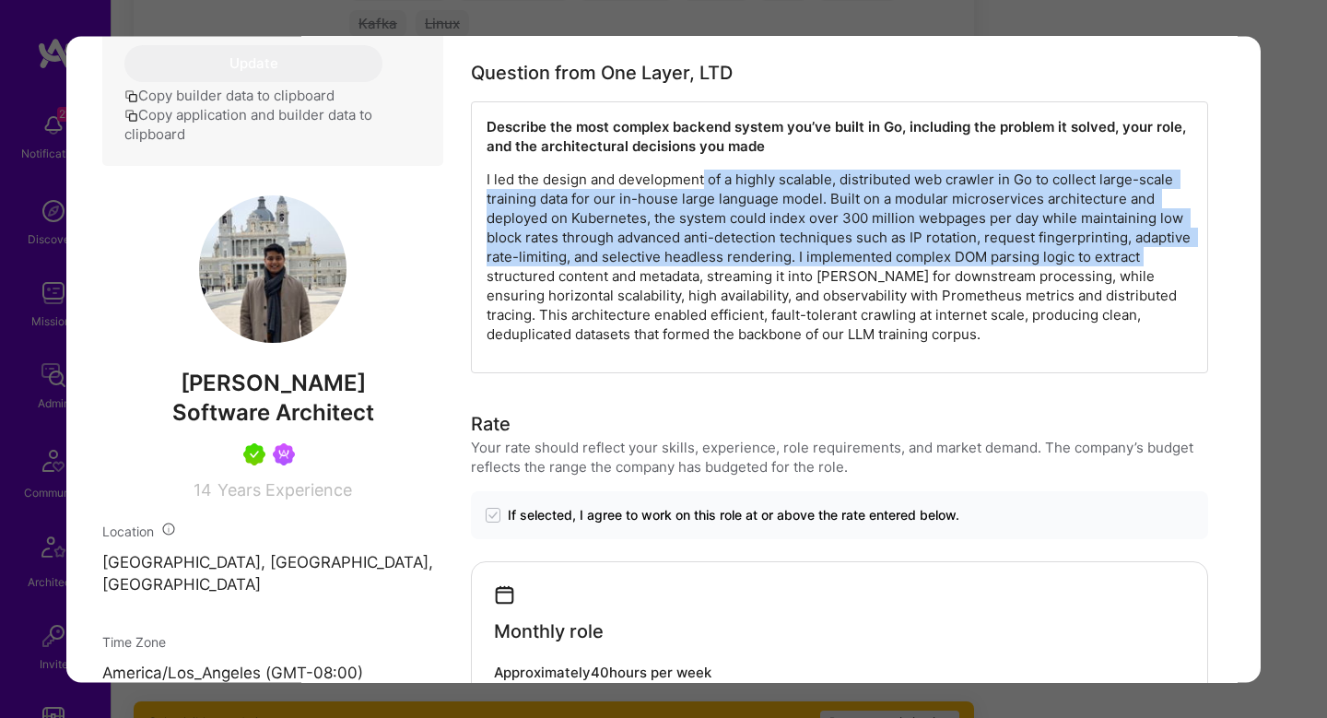
drag, startPoint x: 704, startPoint y: 179, endPoint x: 1192, endPoint y: 265, distance: 495.1
click at [1192, 263] on p "I led the design and development of a highly scalable, distributed web crawler …" at bounding box center [840, 257] width 706 height 174
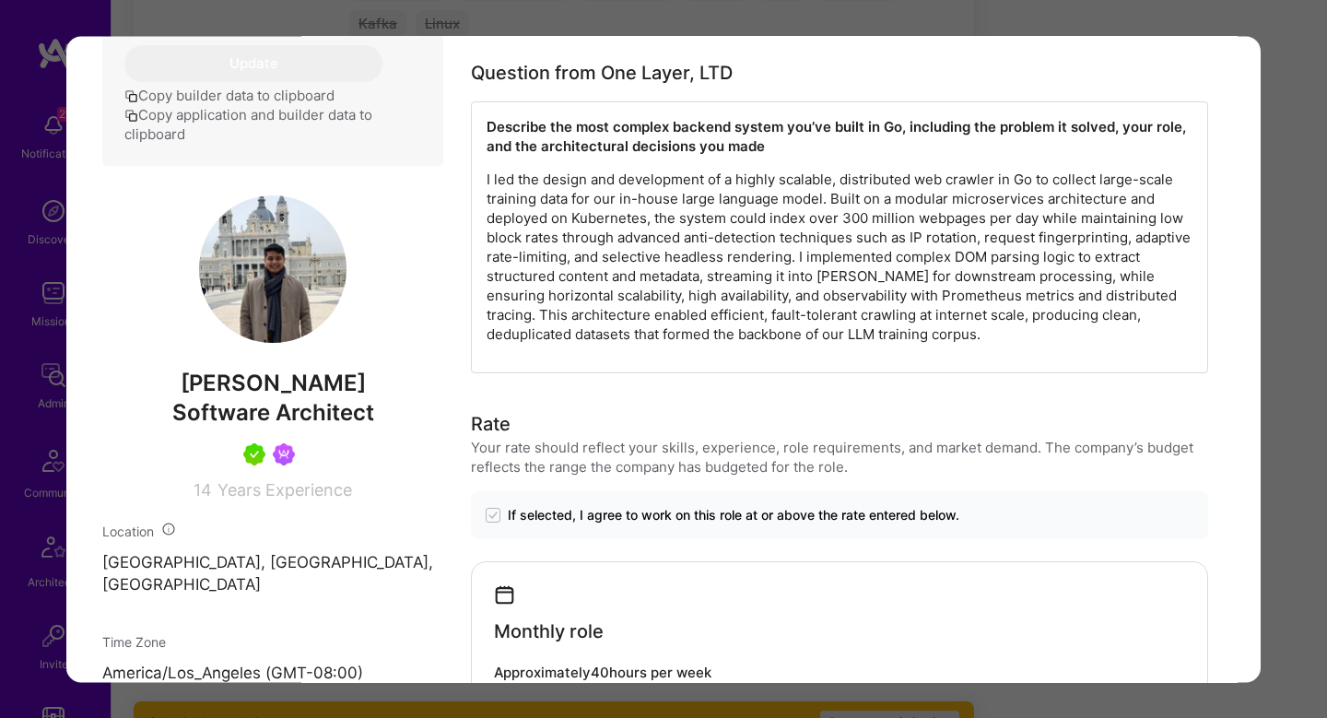
click at [1291, 258] on div "Application 3 of 16 Evaluation scores Expertise level Very good Interpersonal s…" at bounding box center [663, 359] width 1327 height 718
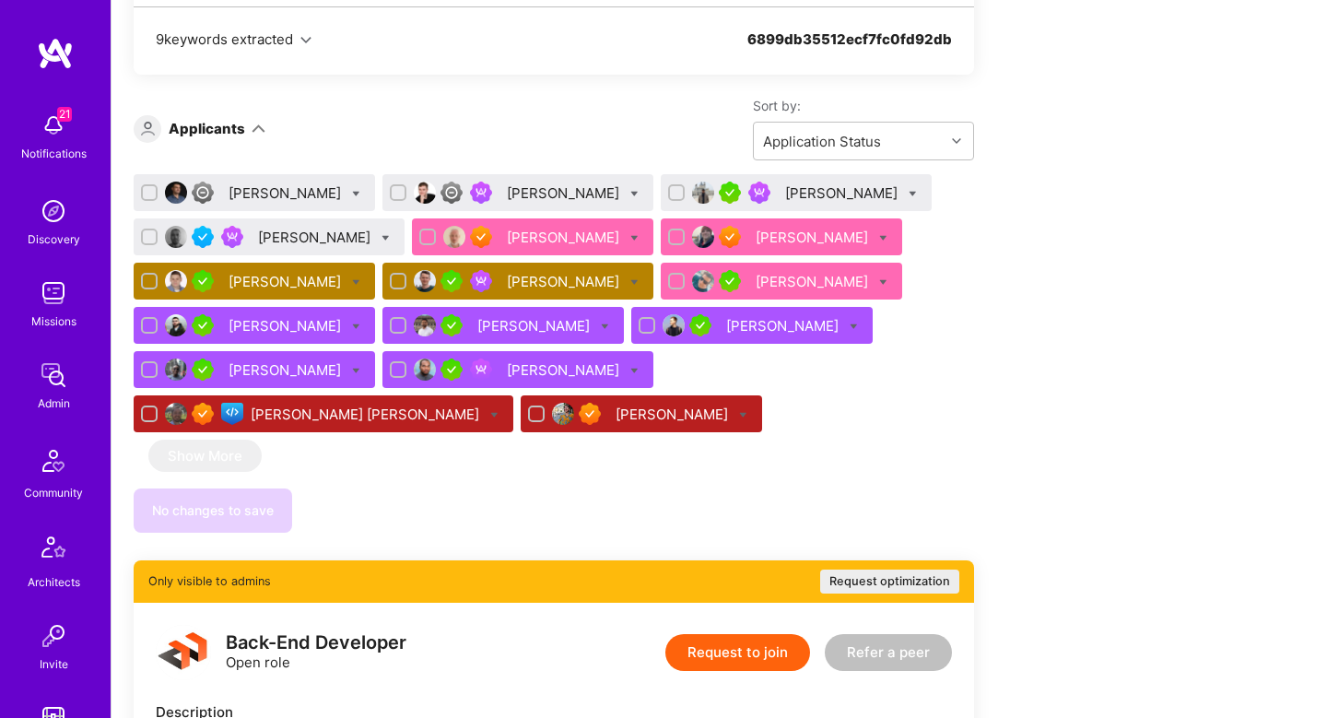
scroll to position [1288, 0]
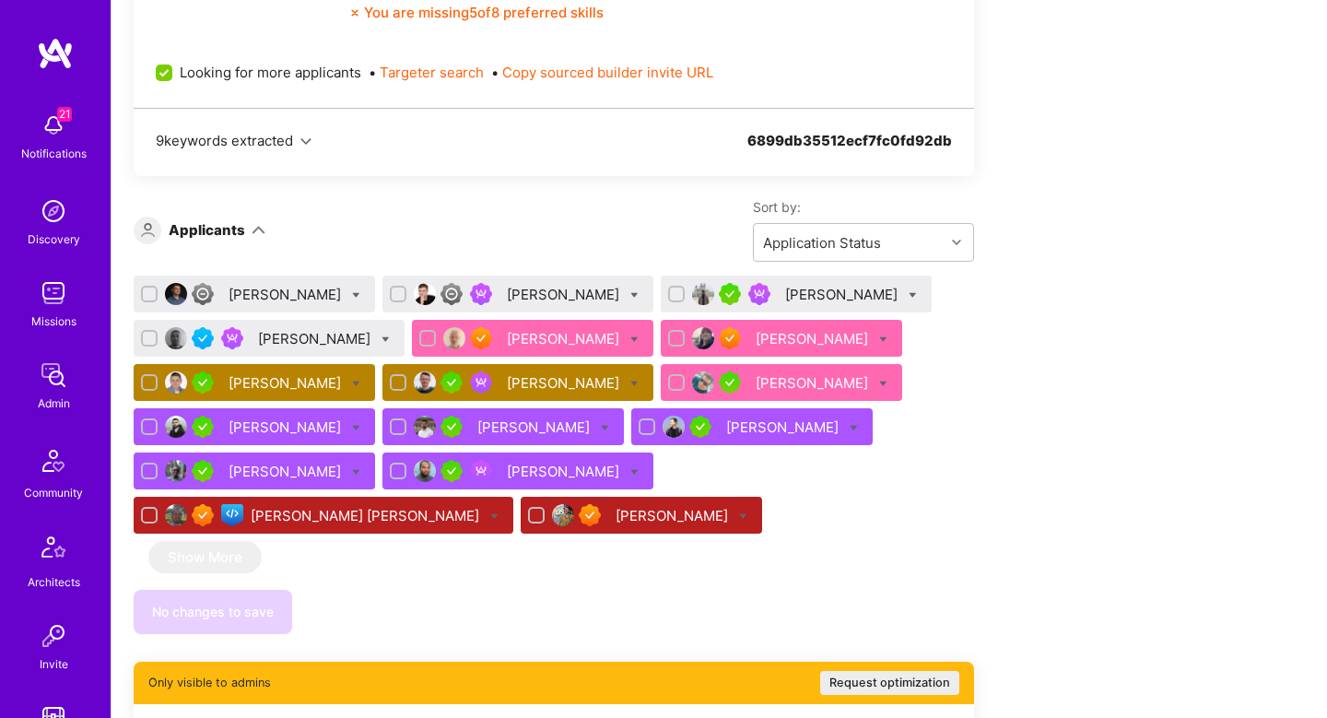
click at [785, 286] on div "Varun Desai" at bounding box center [843, 294] width 116 height 19
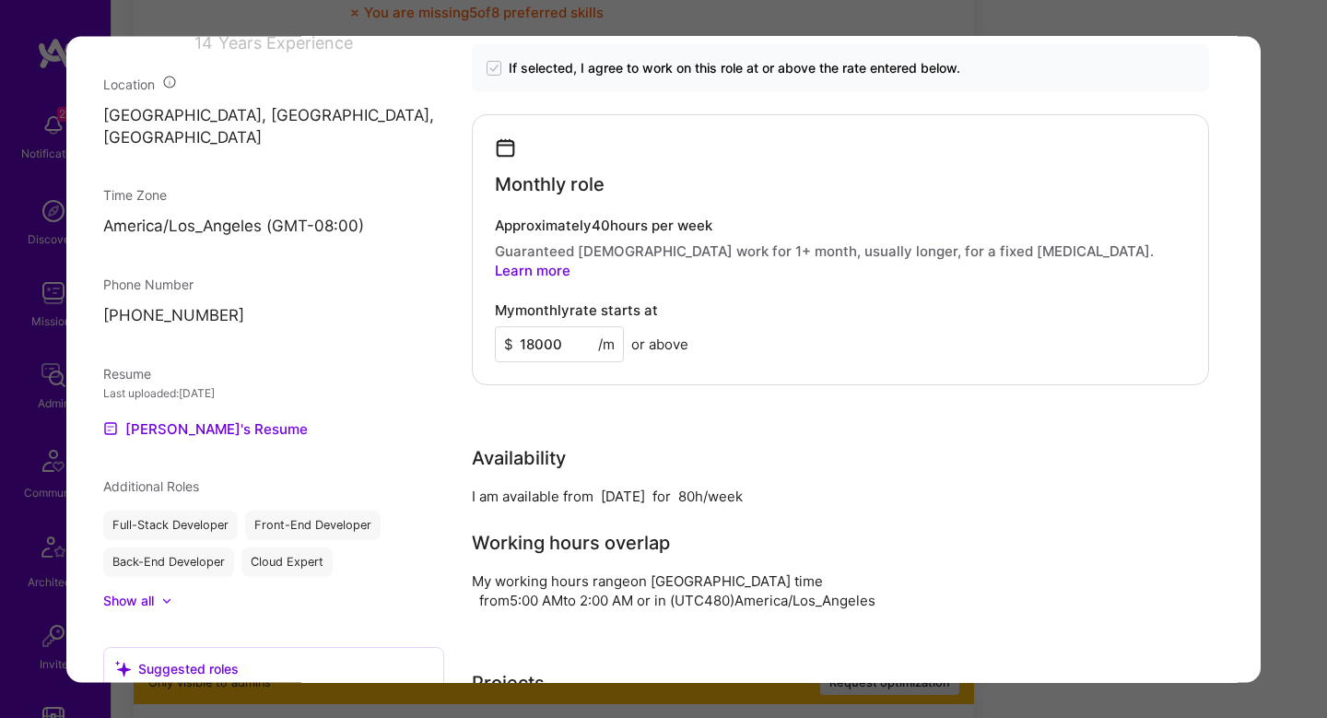
scroll to position [1243, 0]
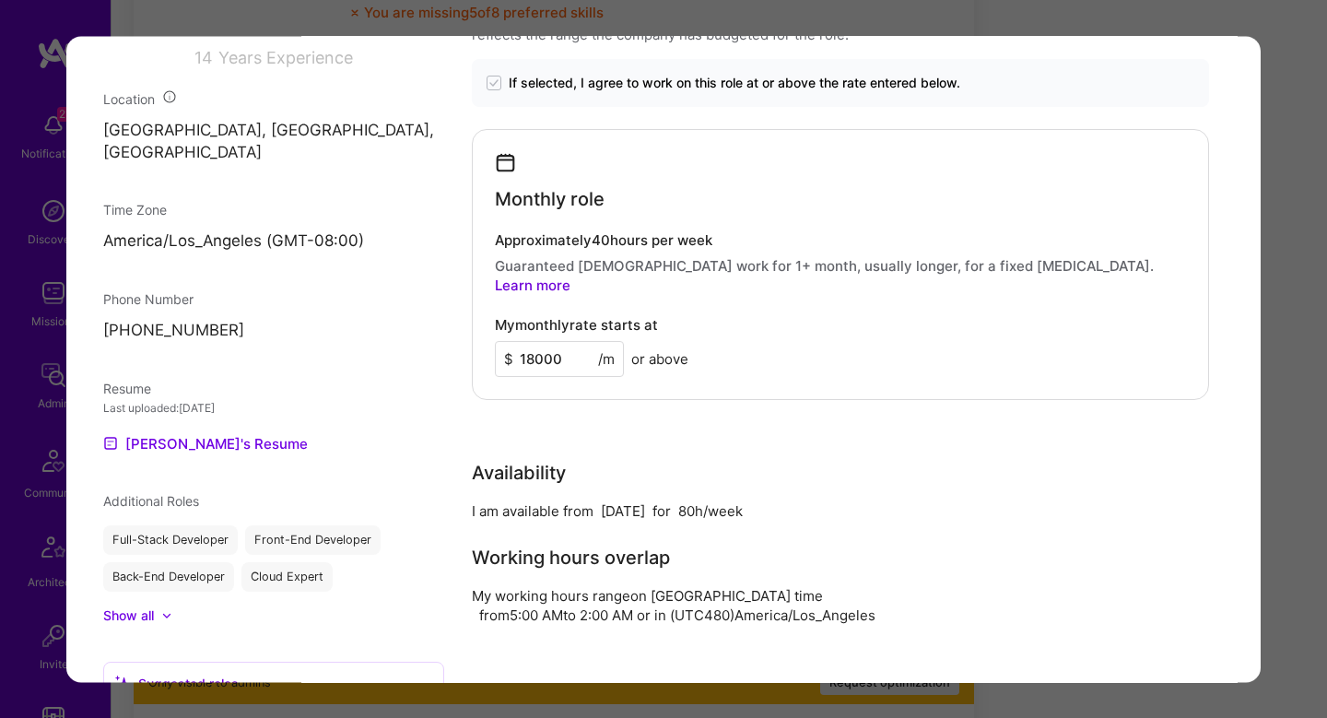
click at [1303, 161] on div "Application 3 of 16 Evaluation scores Expertise level Very good Interpersonal s…" at bounding box center [663, 359] width 1327 height 718
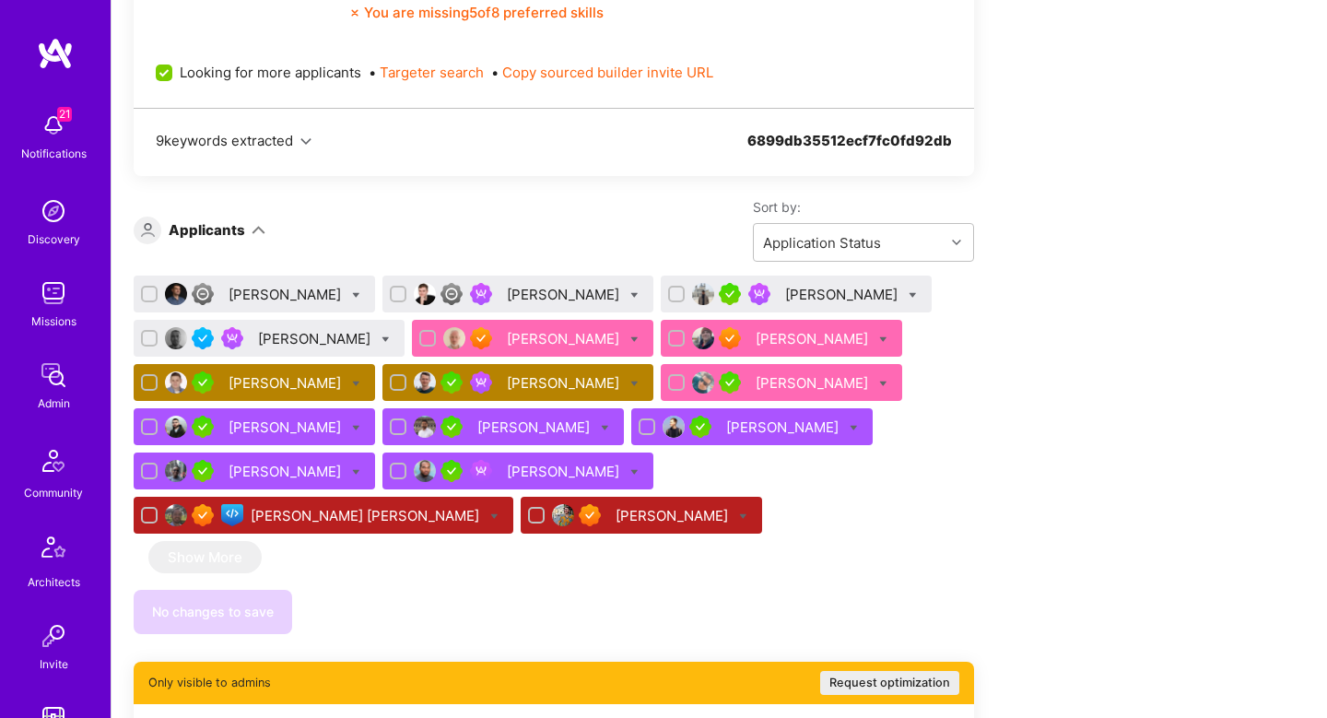
click at [259, 473] on div "Chris Nyaga" at bounding box center [287, 471] width 116 height 19
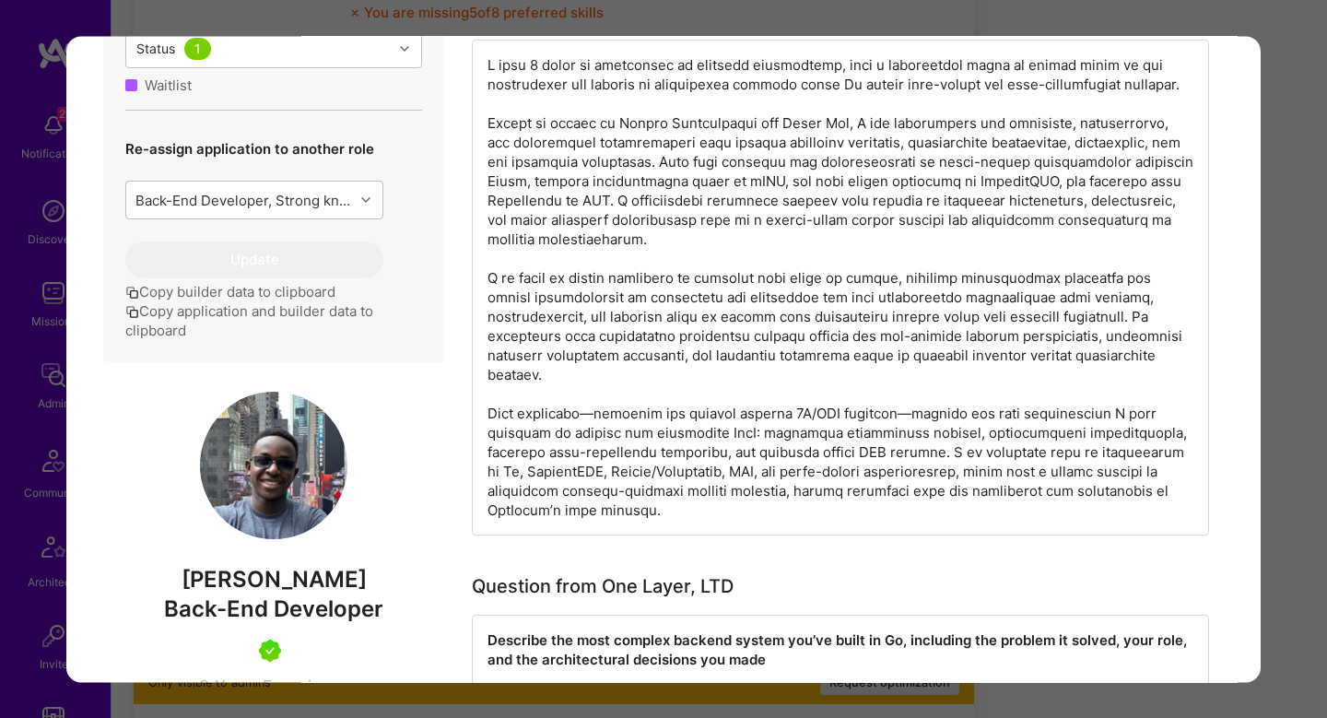
scroll to position [663, 0]
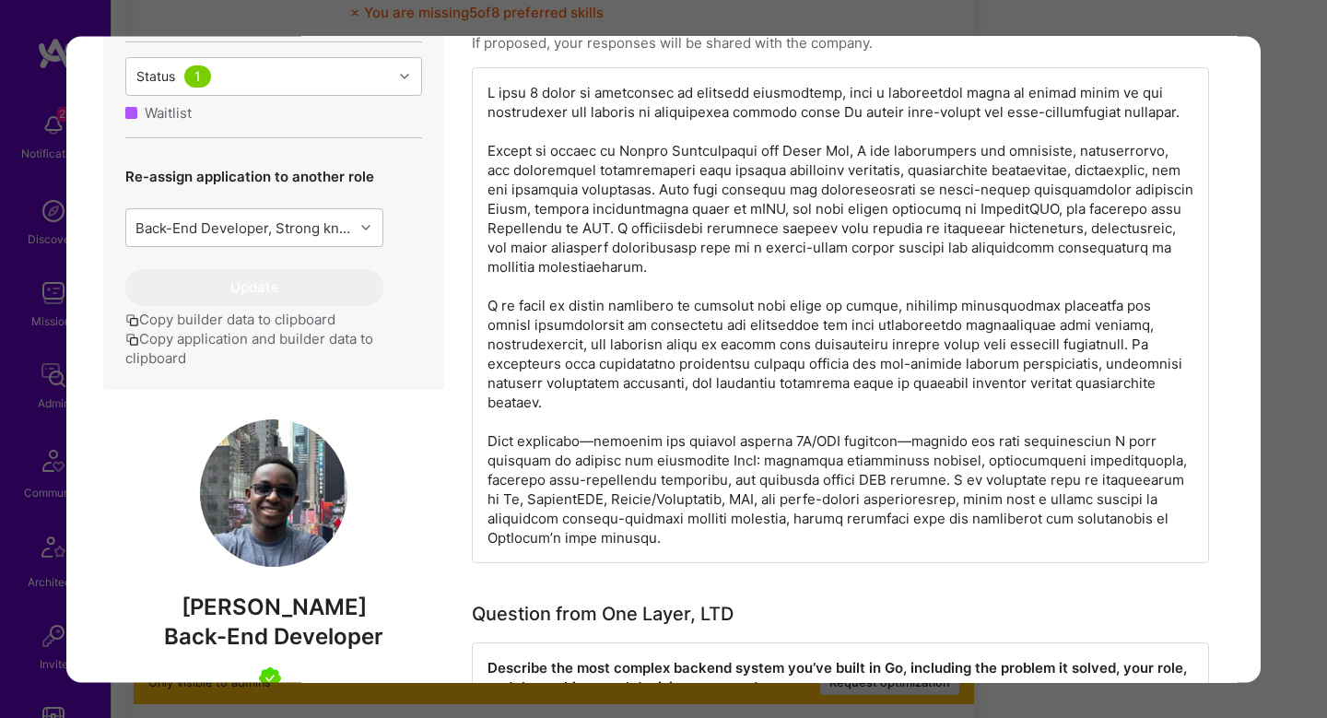
click at [702, 105] on div "modal" at bounding box center [840, 315] width 737 height 496
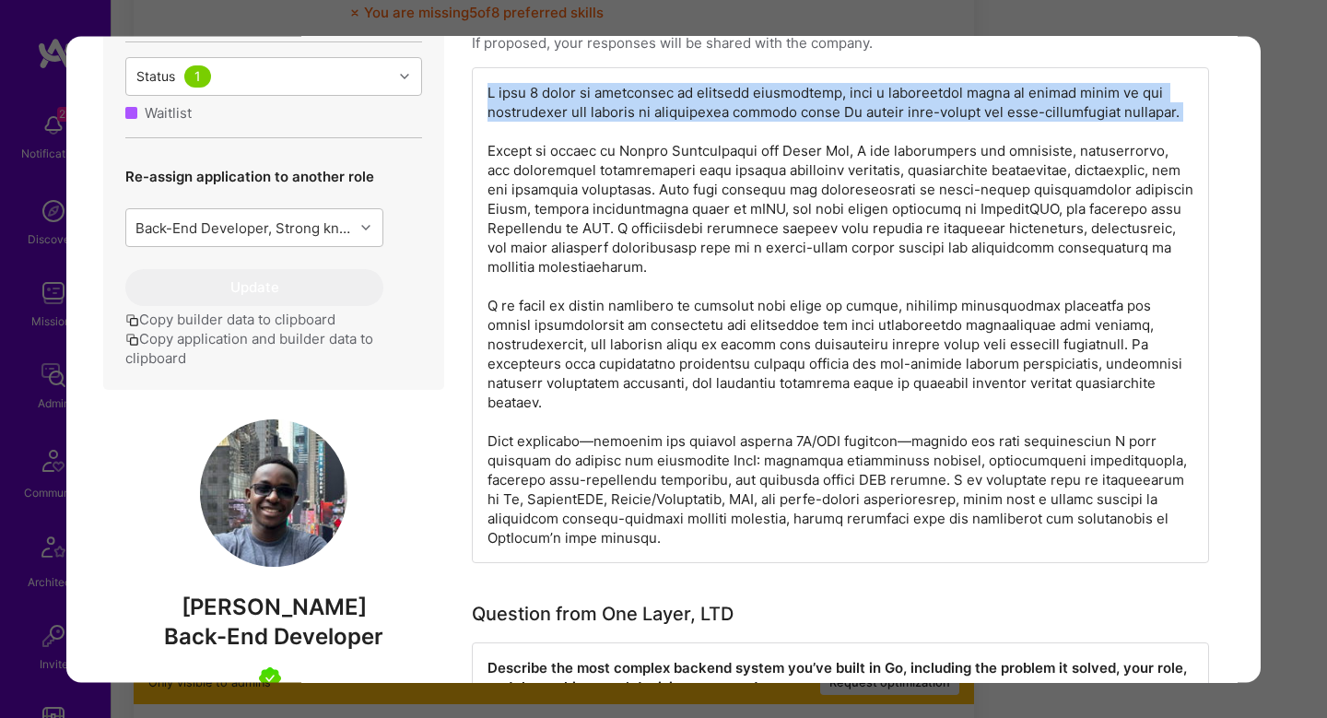
click at [702, 105] on div "modal" at bounding box center [840, 315] width 737 height 496
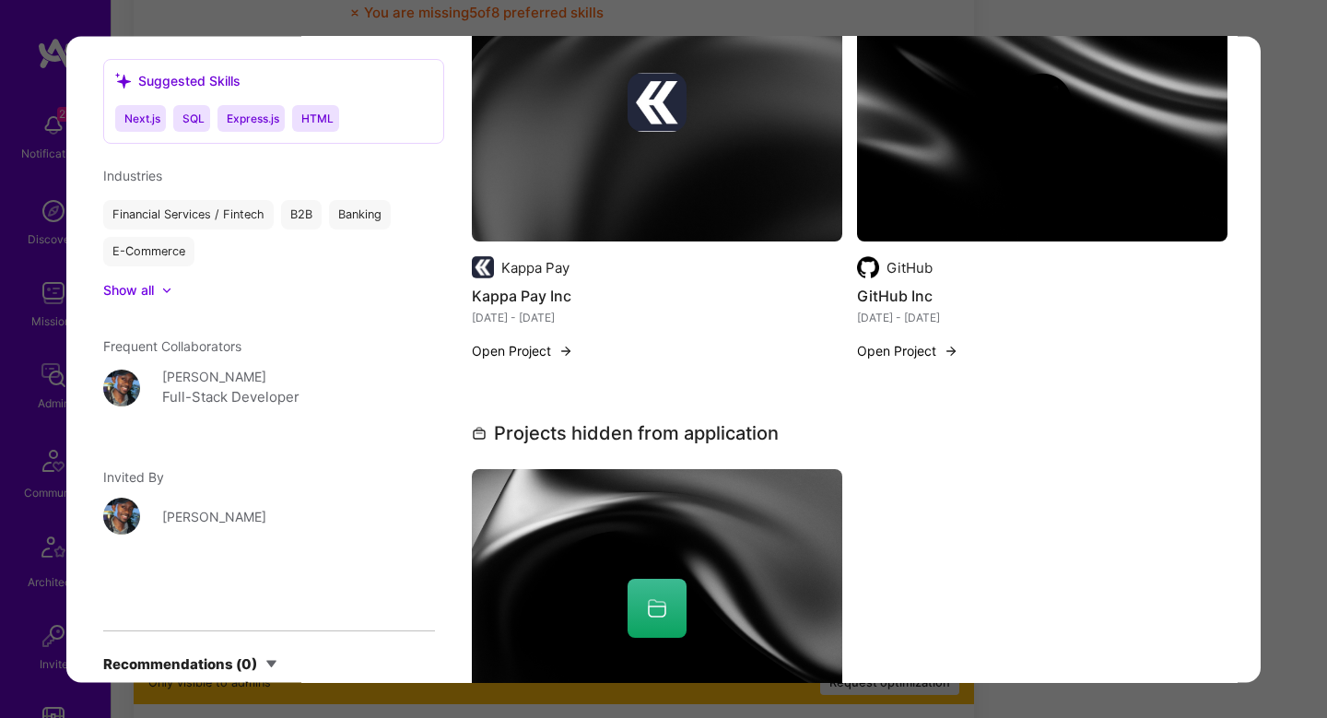
scroll to position [2764, 0]
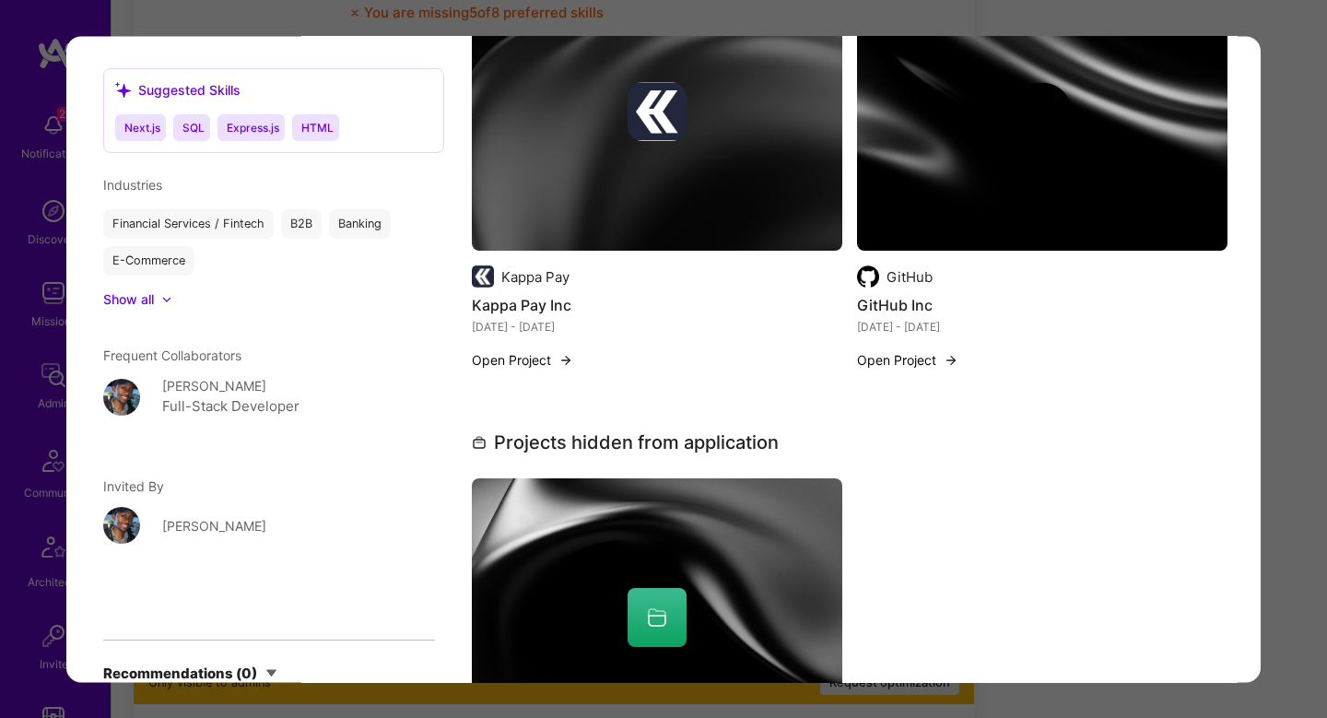
click at [665, 121] on img "modal" at bounding box center [657, 112] width 371 height 278
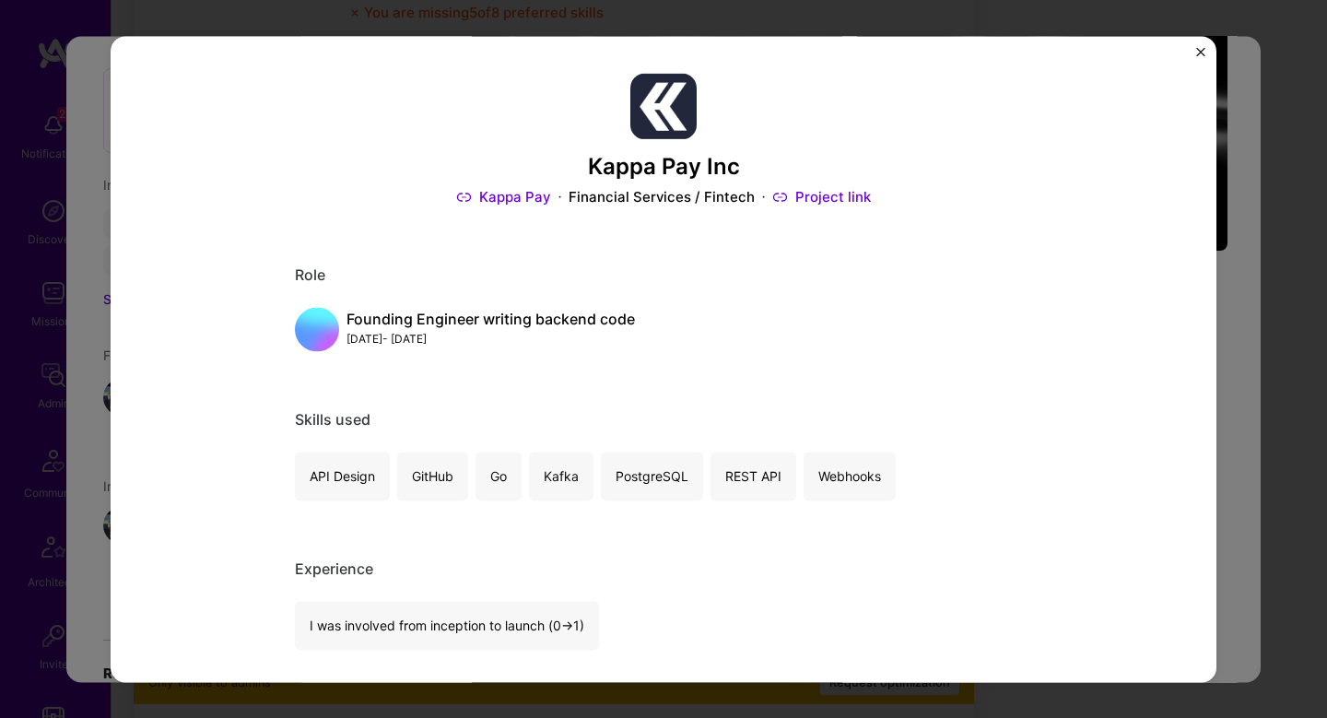
click at [1224, 264] on div "Kappa Pay Inc Kappa Pay Financial Services / Fintech Project link Role Founding…" at bounding box center [663, 359] width 1327 height 718
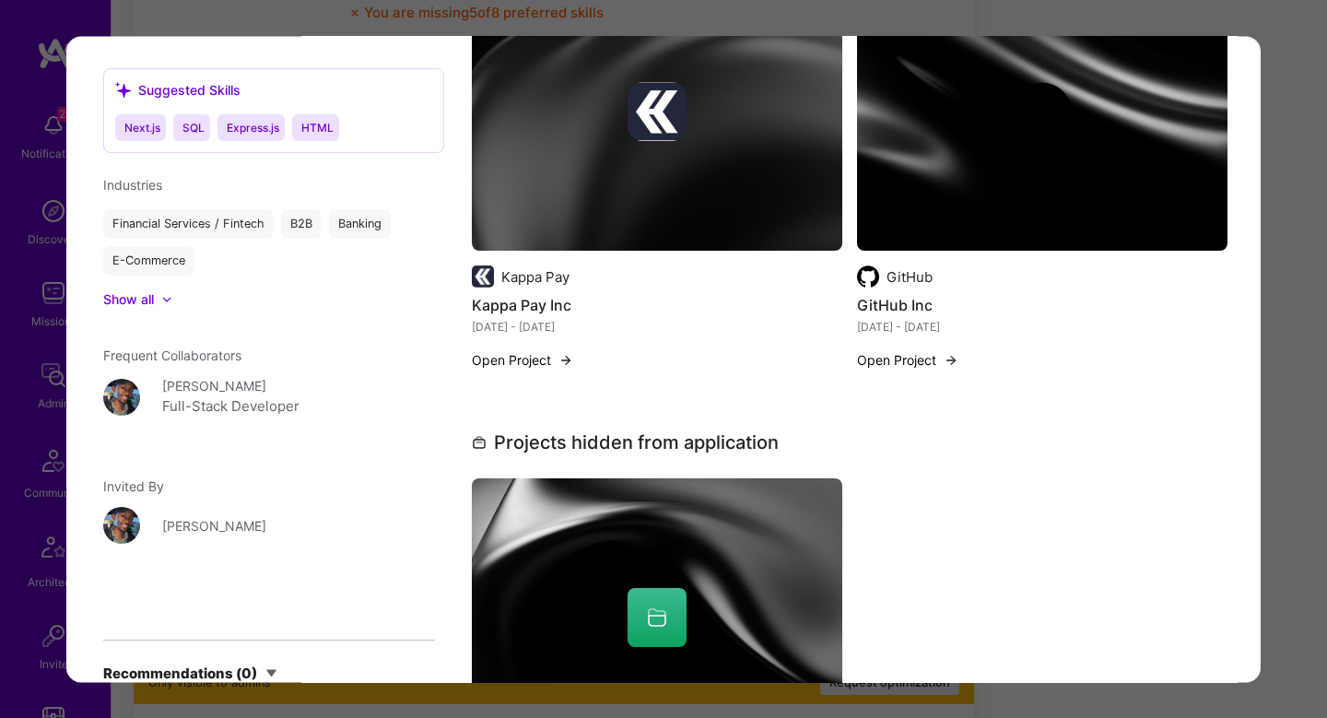
click at [1010, 83] on div "modal" at bounding box center [1042, 112] width 371 height 59
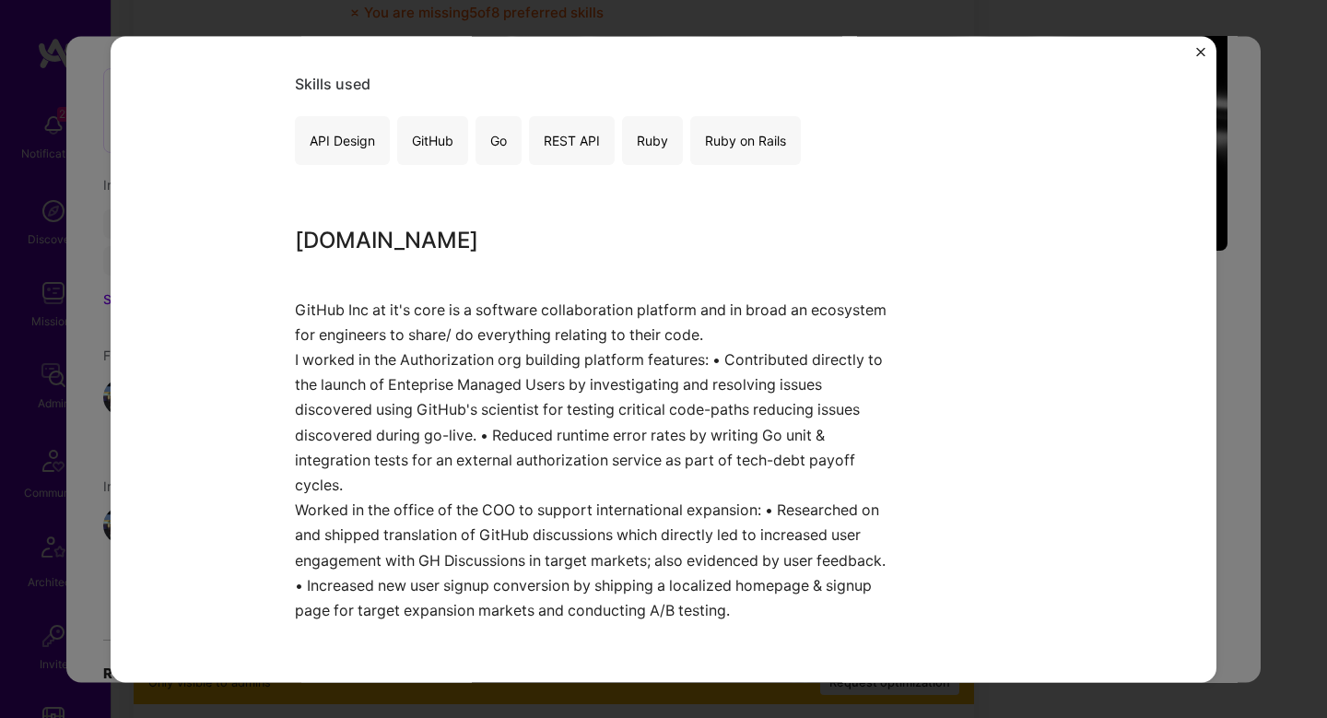
scroll to position [365, 0]
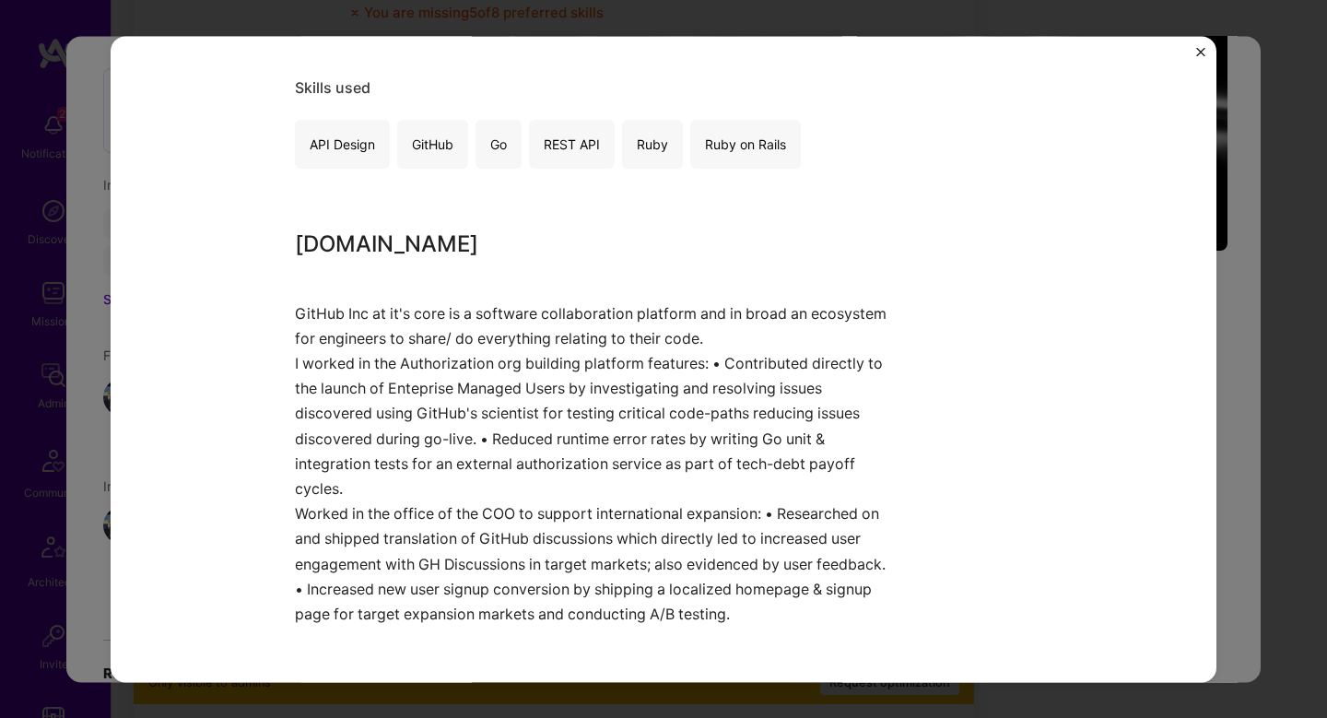
click at [1228, 259] on div "GitHub Inc GitHub Enterprise Software Project link Role Worked in the Authoriza…" at bounding box center [663, 359] width 1327 height 718
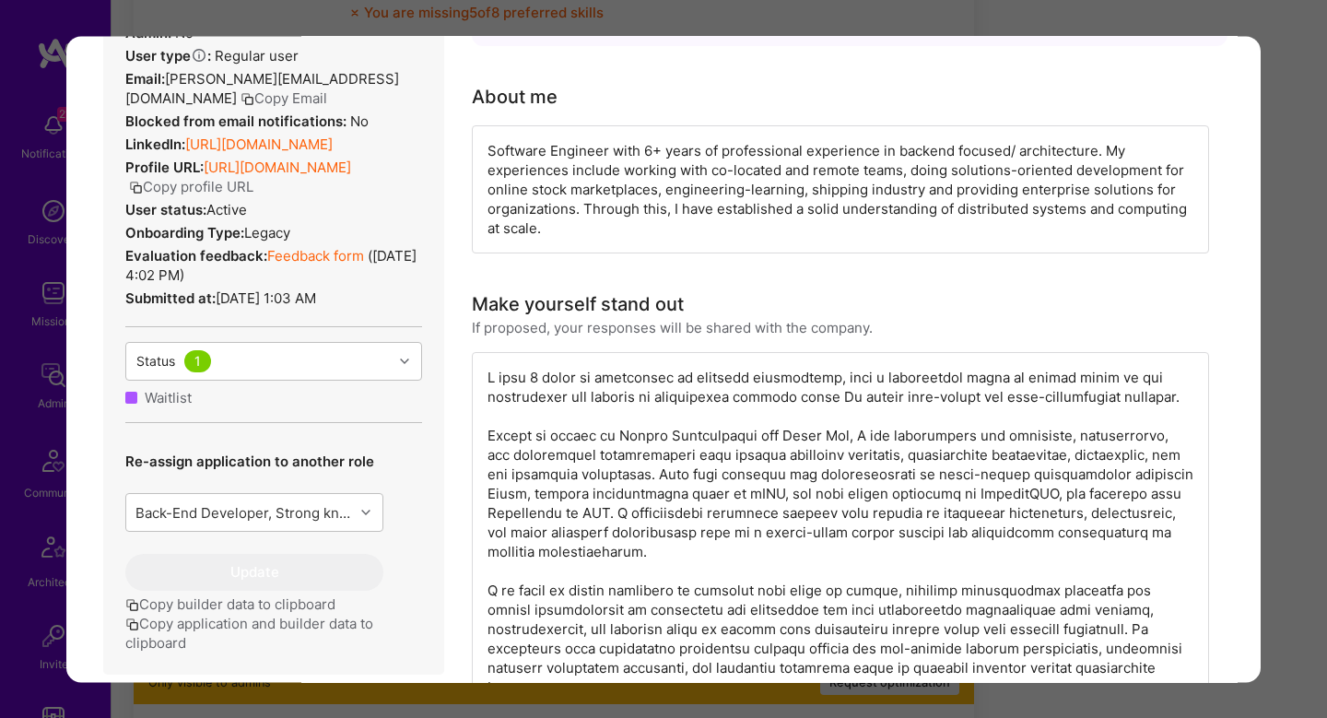
scroll to position [276, 0]
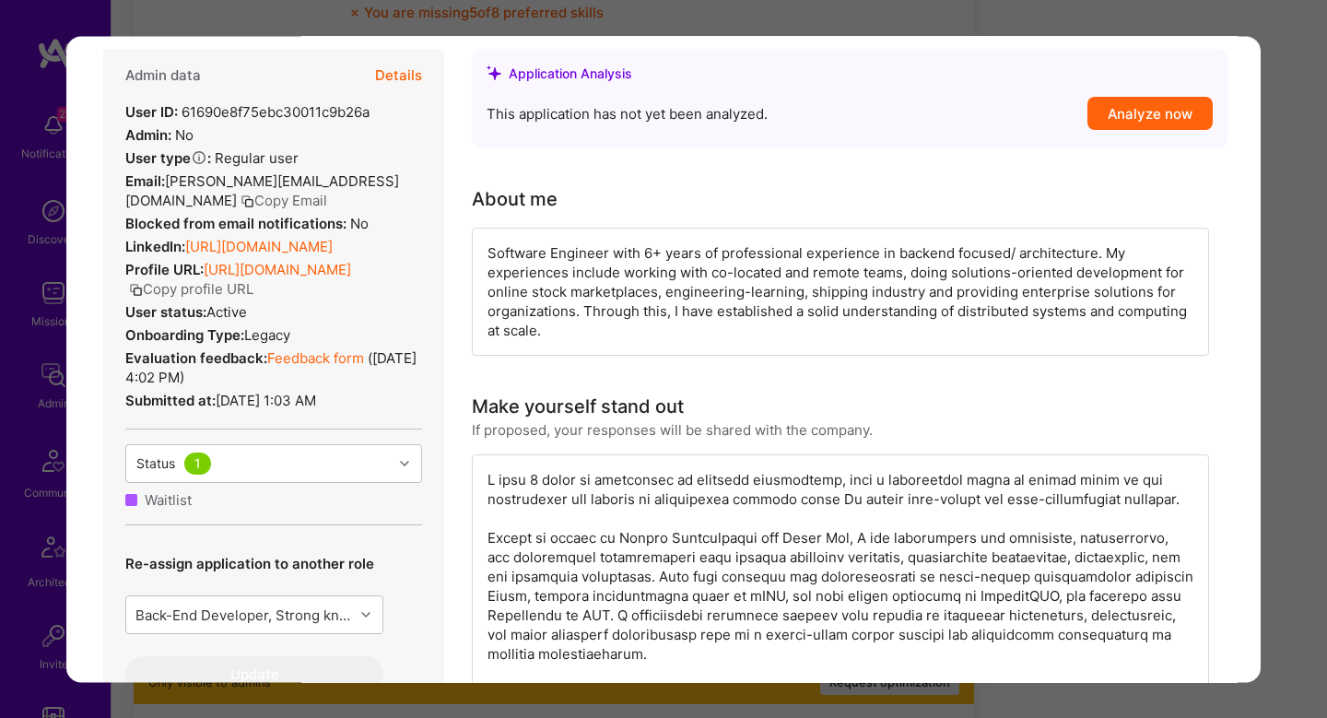
click at [337, 364] on link "Feedback form" at bounding box center [315, 358] width 97 height 18
click at [1306, 108] on div "Application 13 of 16 Builder Missing Requirements Required Location See locatio…" at bounding box center [663, 359] width 1327 height 718
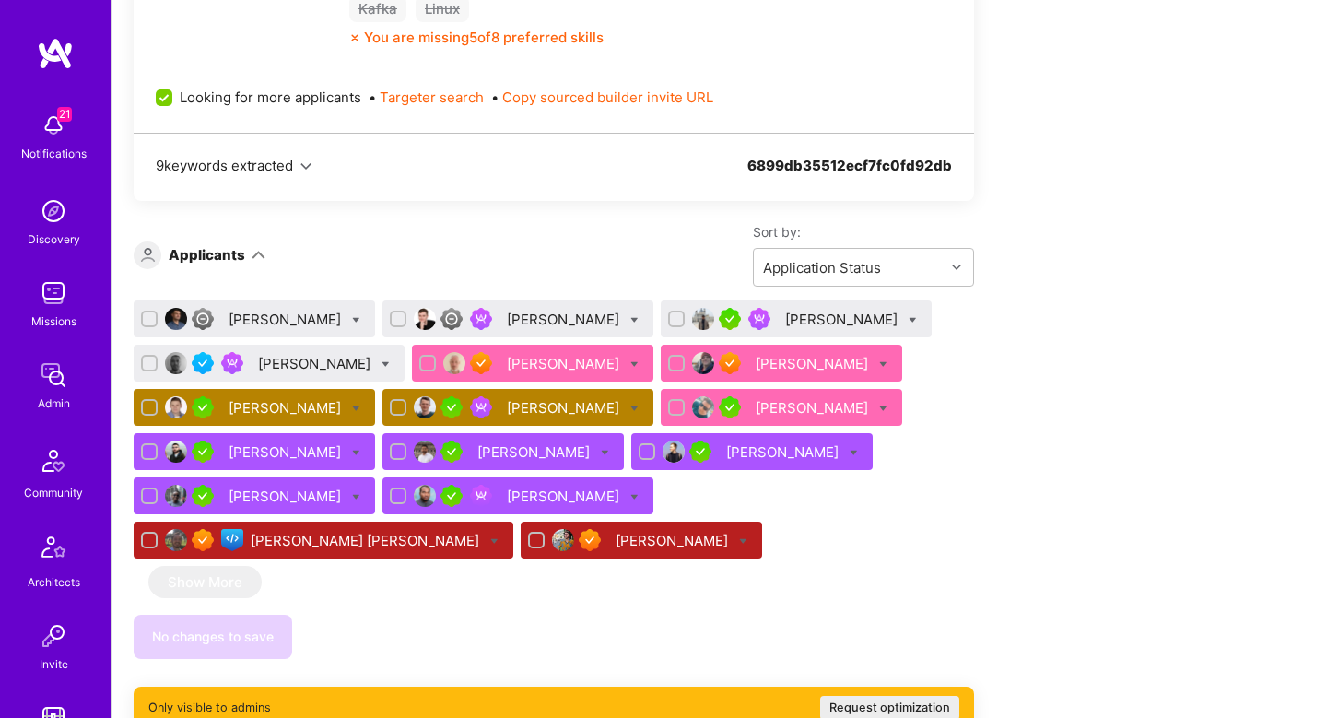
click at [389, 245] on div "Sort by: Application Status" at bounding box center [619, 255] width 709 height 64
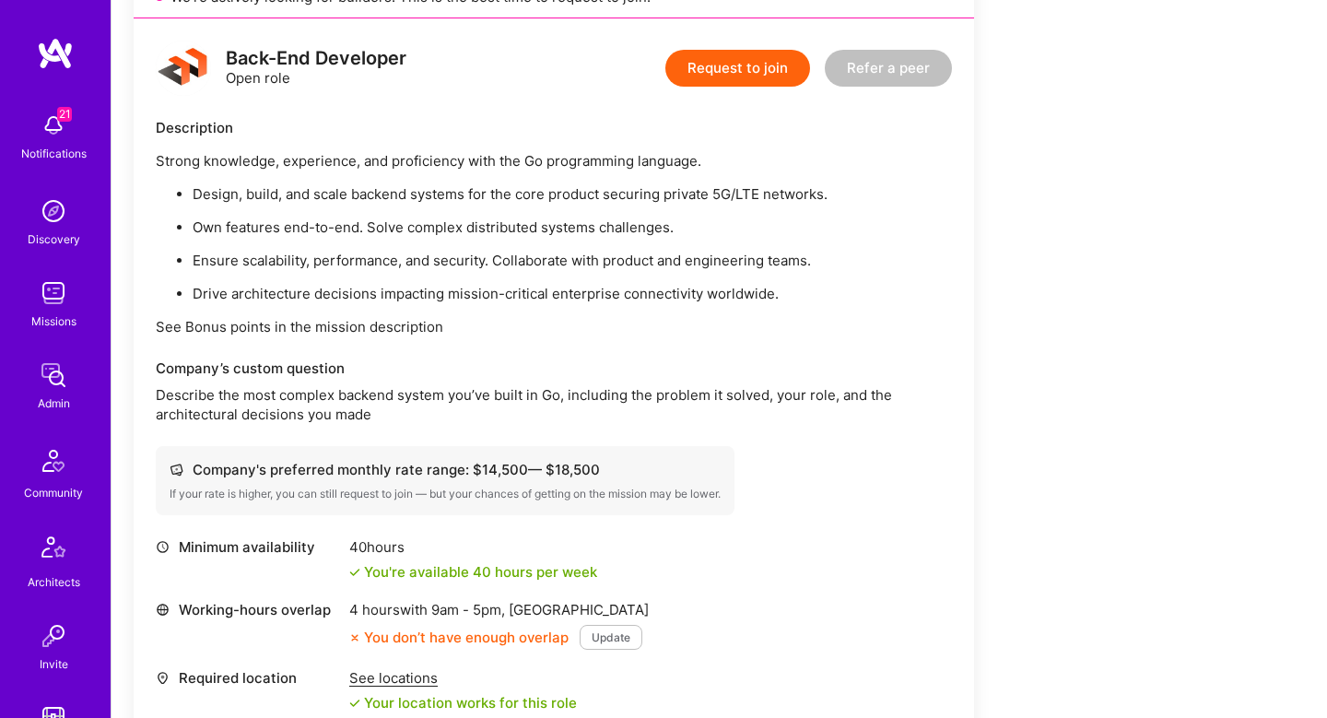
scroll to position [393, 0]
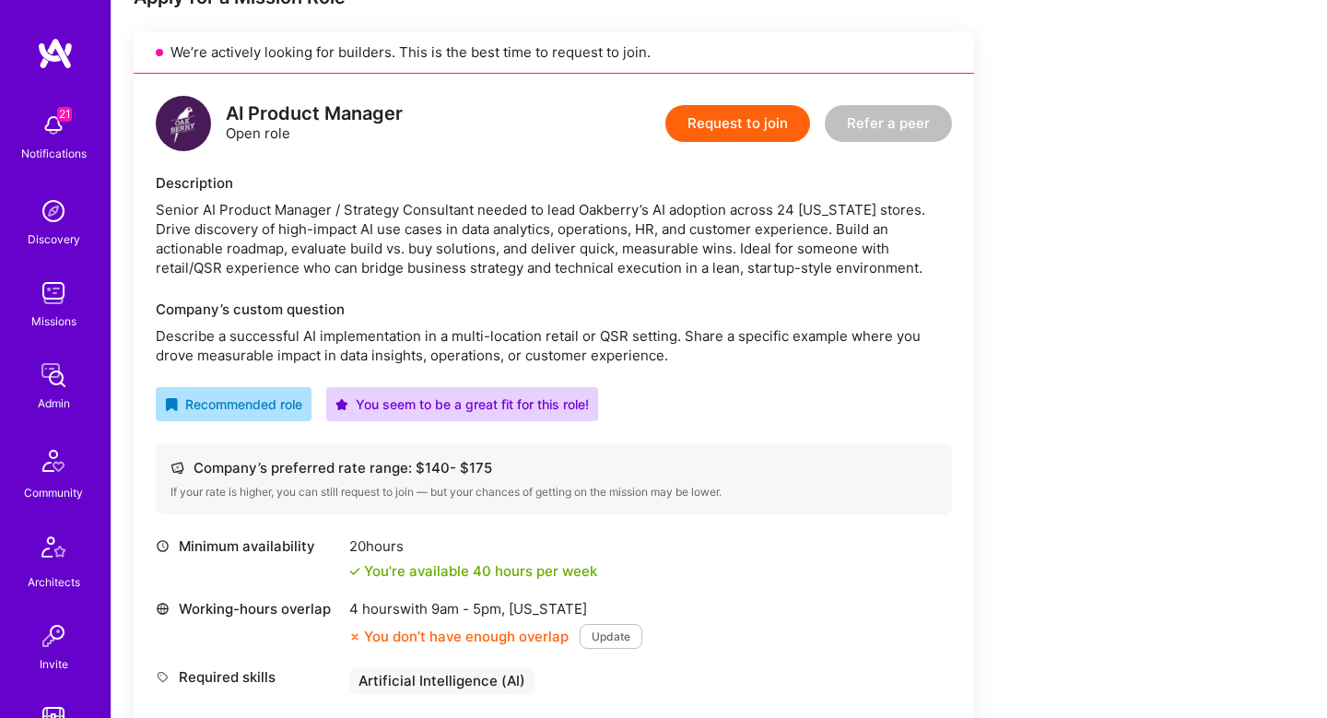
scroll to position [271, 0]
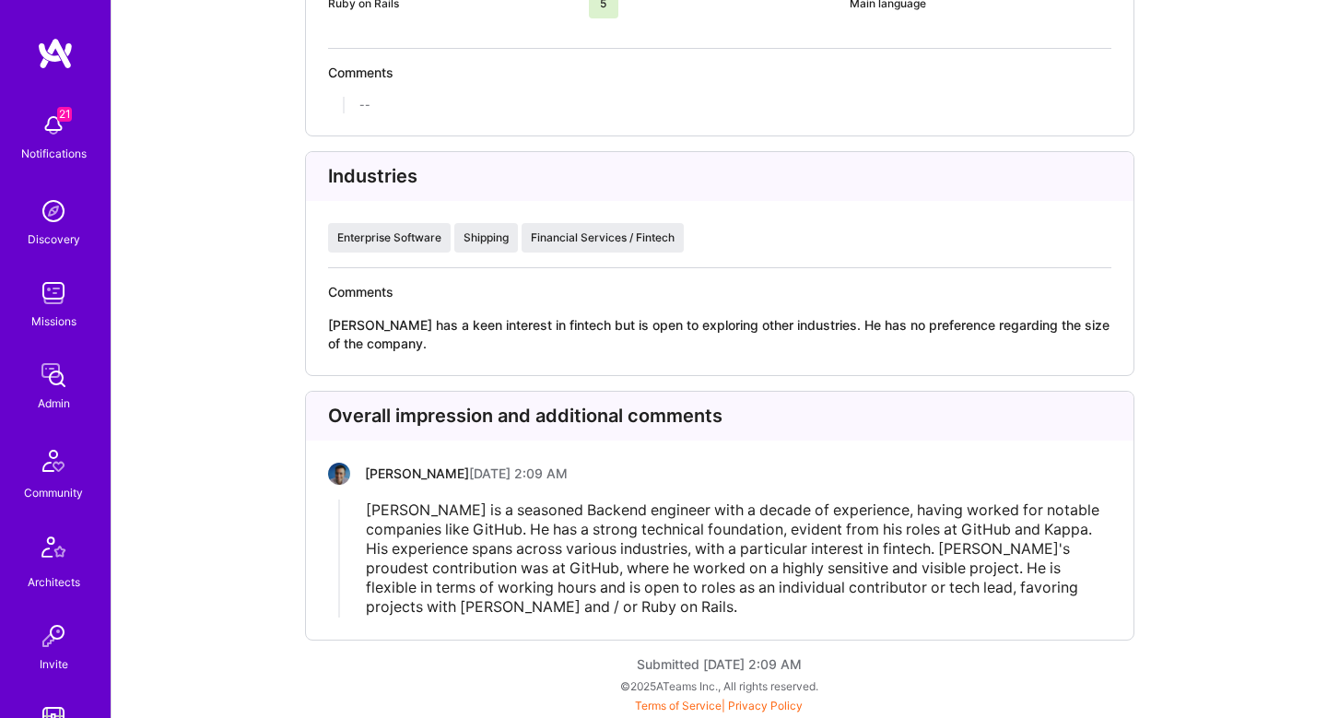
scroll to position [3510, 0]
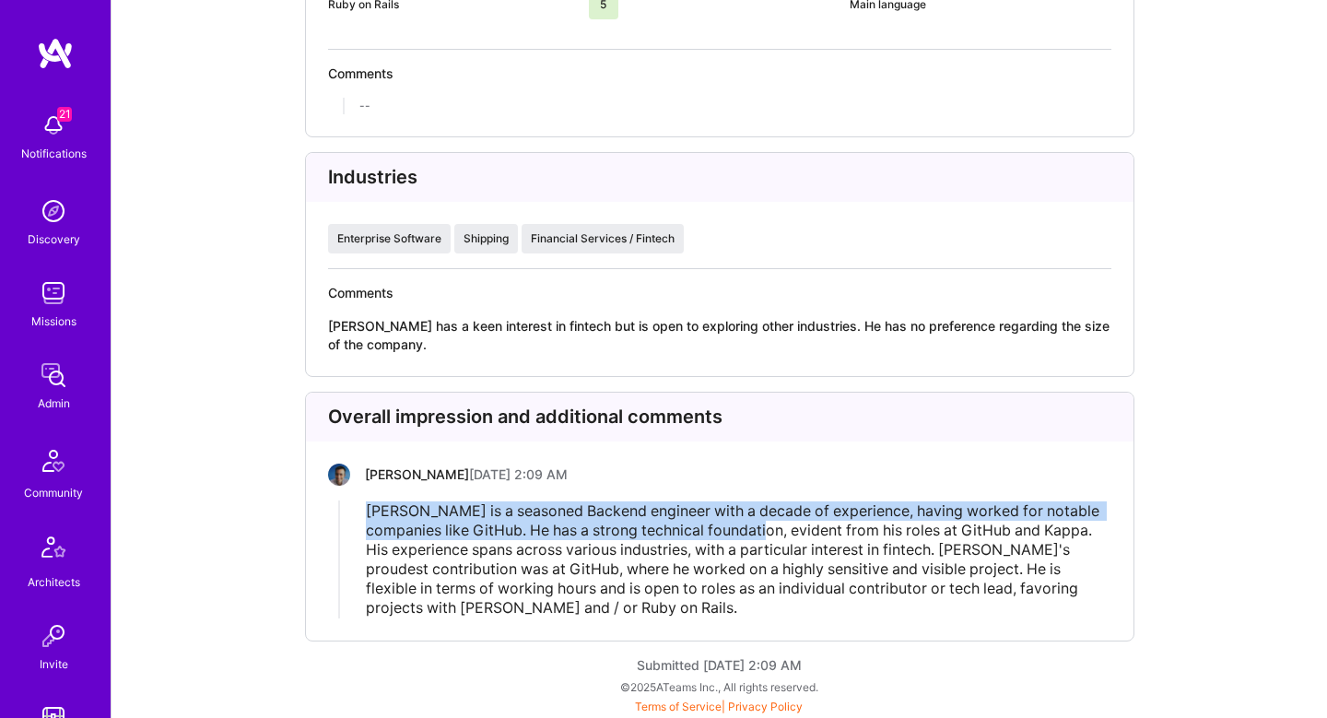
drag, startPoint x: 961, startPoint y: 499, endPoint x: 780, endPoint y: 533, distance: 183.9
click at [781, 533] on div "[PERSON_NAME] [DATE] 2:09 AM [PERSON_NAME] is a seasoned Backend engineer with …" at bounding box center [720, 541] width 784 height 155
click at [780, 533] on span "[PERSON_NAME] is a seasoned Backend engineer with a decade of experience, havin…" at bounding box center [734, 558] width 737 height 115
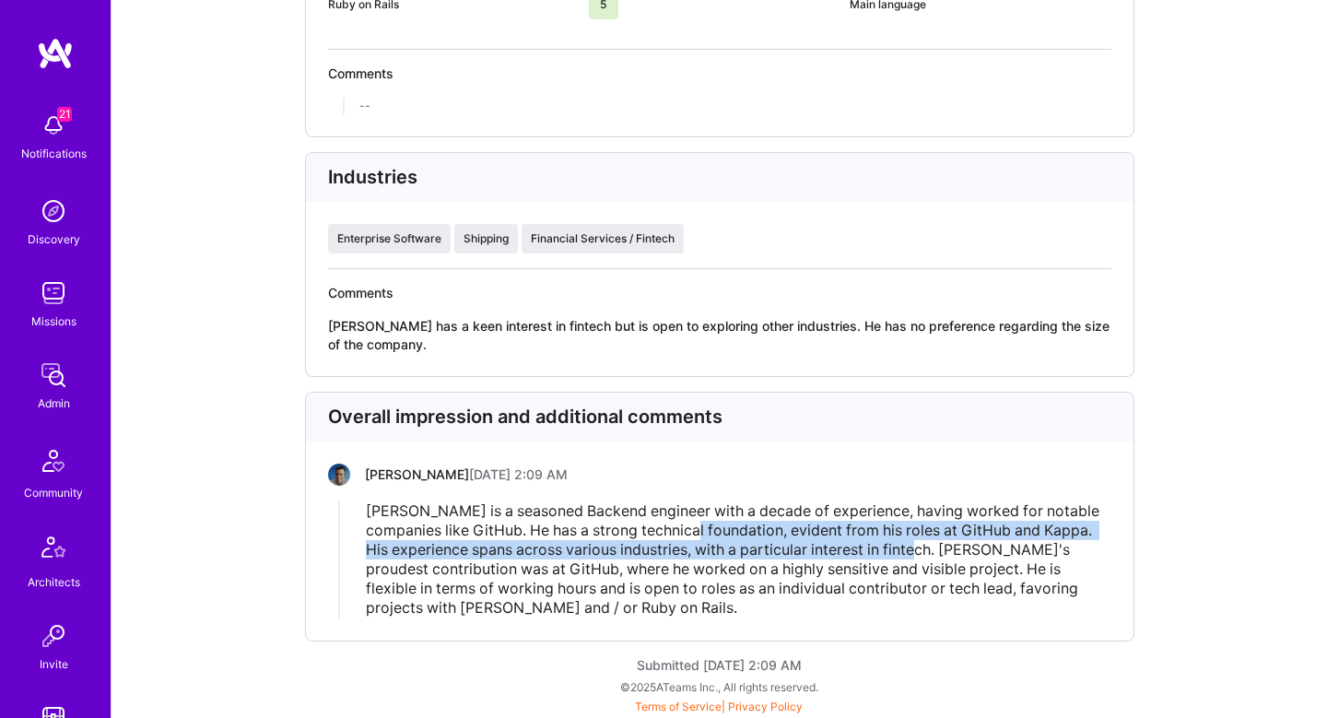
drag, startPoint x: 780, startPoint y: 533, endPoint x: 900, endPoint y: 543, distance: 120.3
click at [901, 543] on span "[PERSON_NAME] is a seasoned Backend engineer with a decade of experience, havin…" at bounding box center [734, 558] width 737 height 115
click at [900, 543] on span "[PERSON_NAME] is a seasoned Backend engineer with a decade of experience, havin…" at bounding box center [734, 558] width 737 height 115
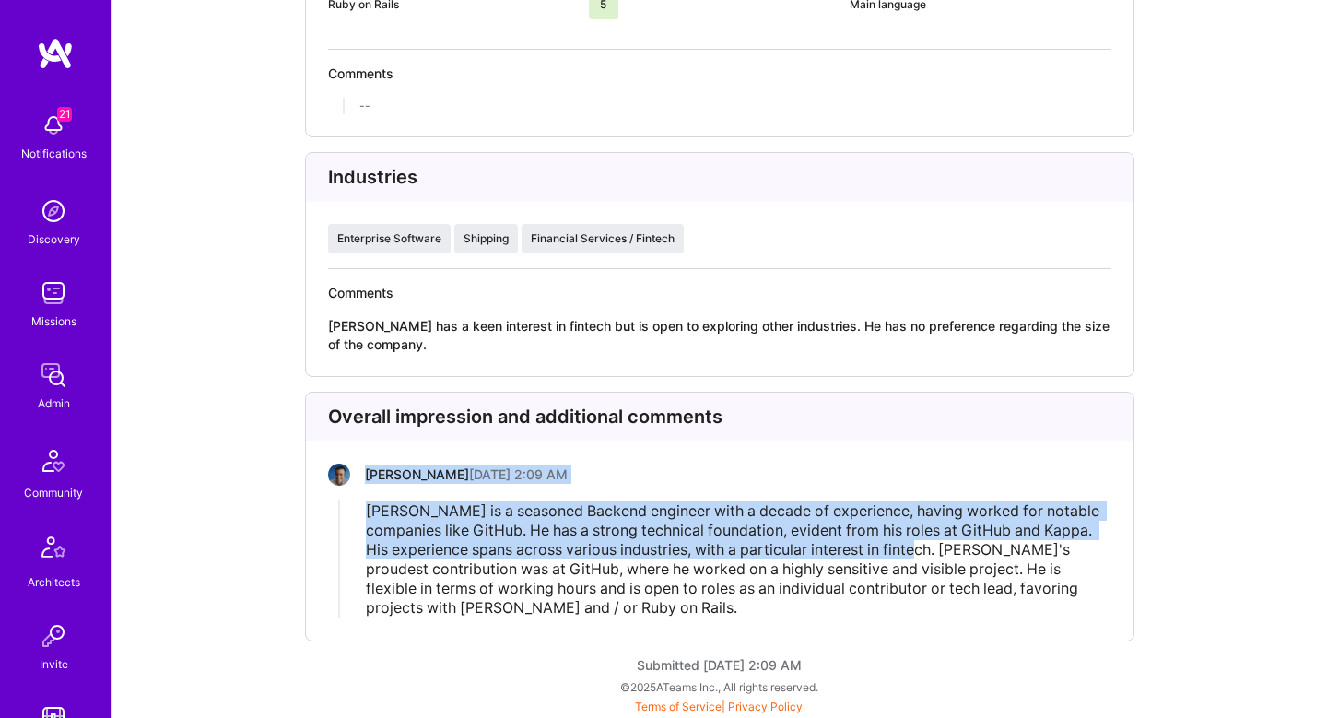
drag, startPoint x: 935, startPoint y: 544, endPoint x: 403, endPoint y: 454, distance: 539.5
click at [403, 454] on div "Overall impression and additional comments [PERSON_NAME] [DATE] 2:09 AM [PERSON…" at bounding box center [720, 517] width 830 height 250
